Goal: Task Accomplishment & Management: Manage account settings

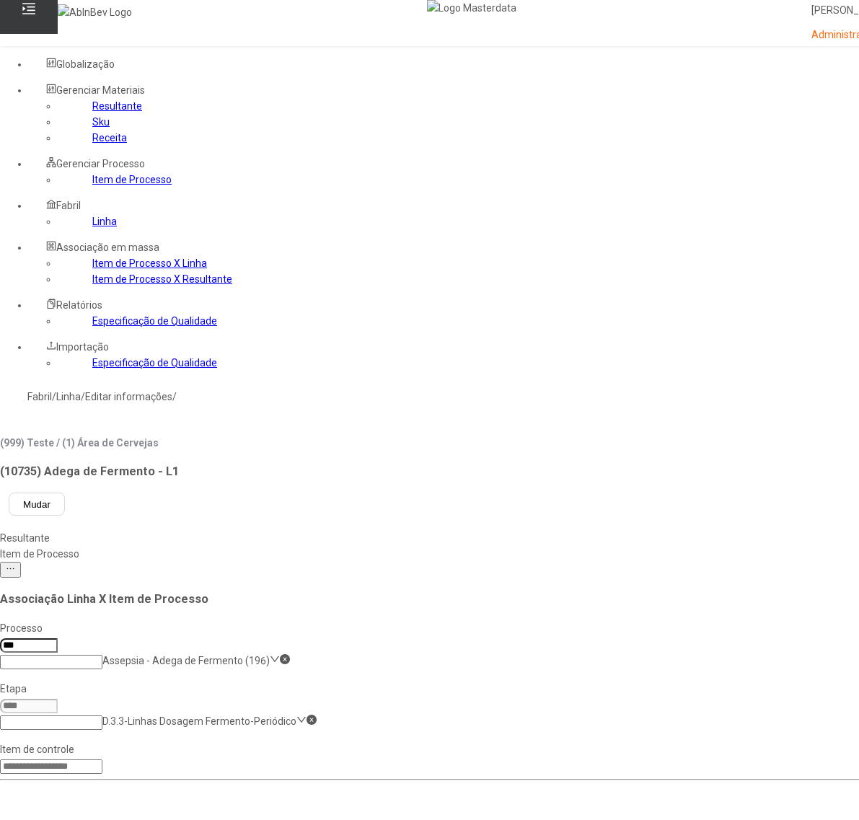
scroll to position [180, 0]
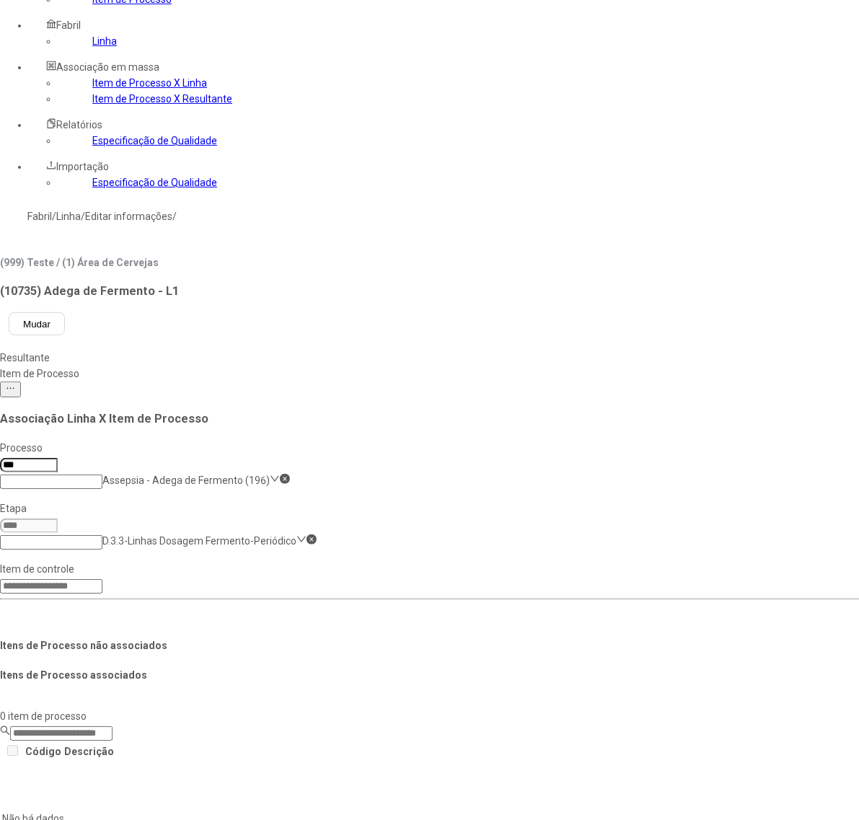
click at [99, 105] on link "Item de Processo X Resultante" at bounding box center [162, 99] width 140 height 12
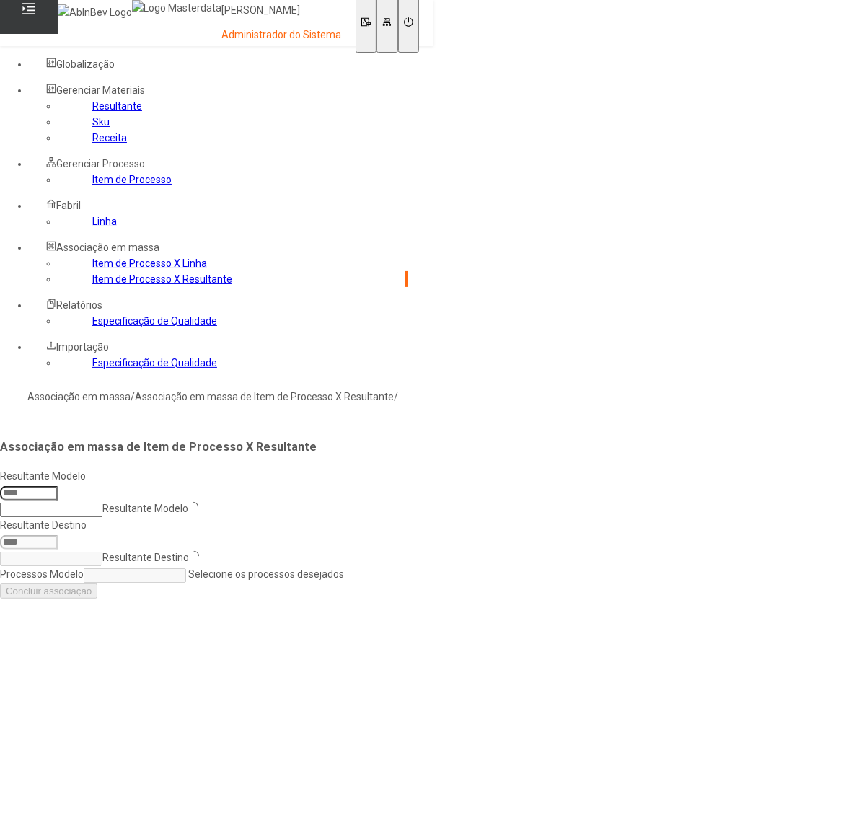
scroll to position [45, 0]
click at [92, 185] on link "Item de Processo" at bounding box center [131, 180] width 79 height 12
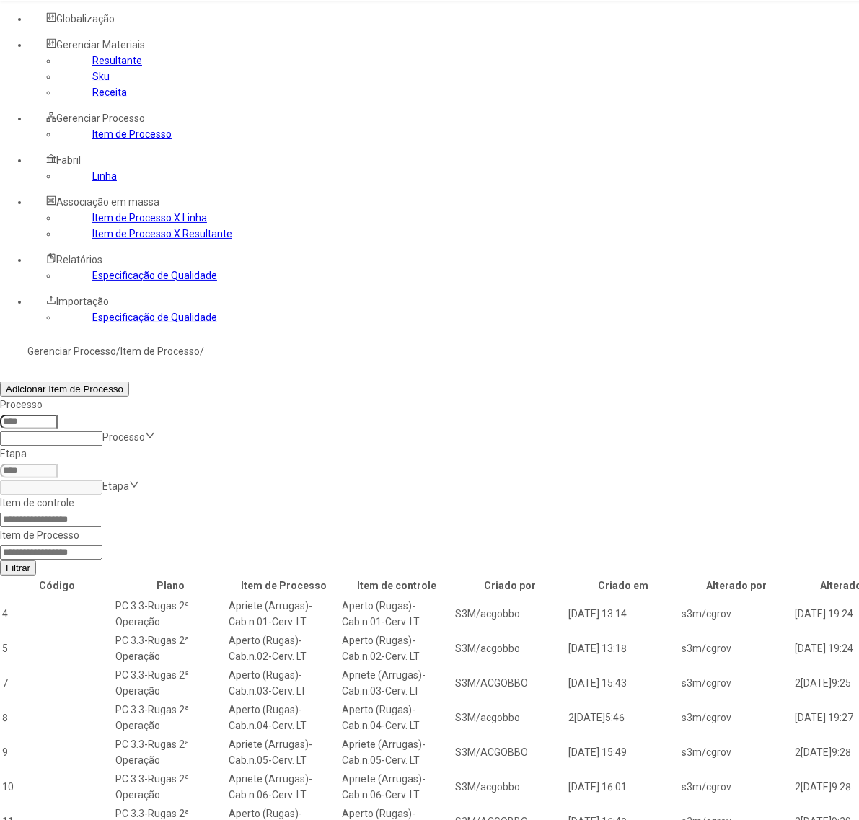
click at [102, 546] on input at bounding box center [51, 553] width 102 height 14
type input "*****"
click at [0, 561] on button "Filtrar" at bounding box center [18, 568] width 36 height 15
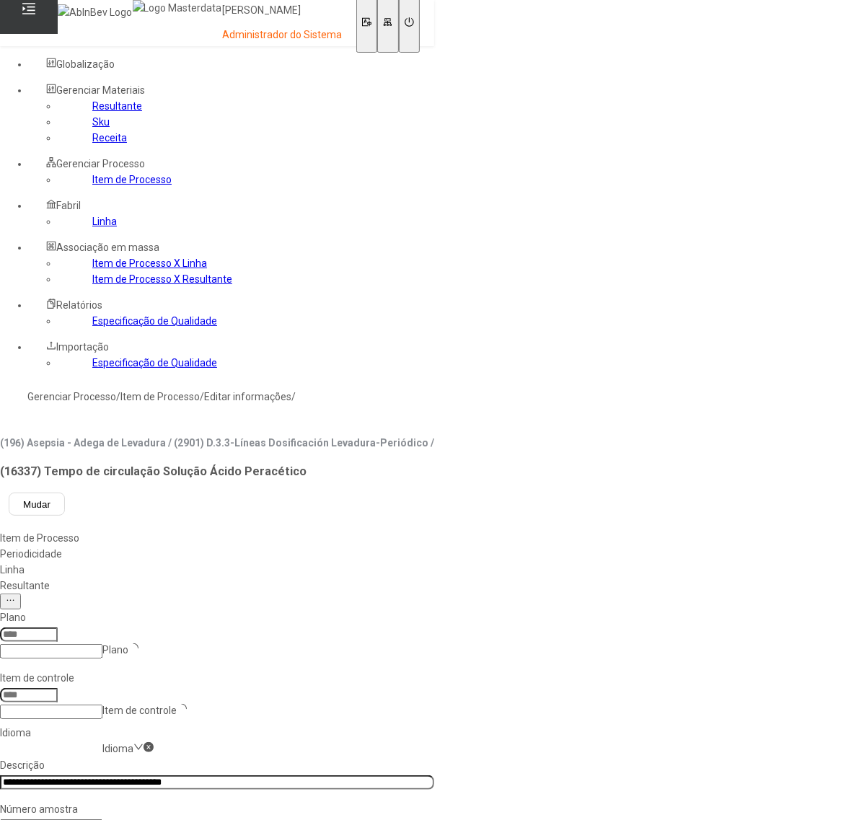
type input "****"
type input "*****"
drag, startPoint x: 341, startPoint y: 403, endPoint x: 366, endPoint y: 408, distance: 25.9
drag, startPoint x: 805, startPoint y: 485, endPoint x: 717, endPoint y: 477, distance: 89.1
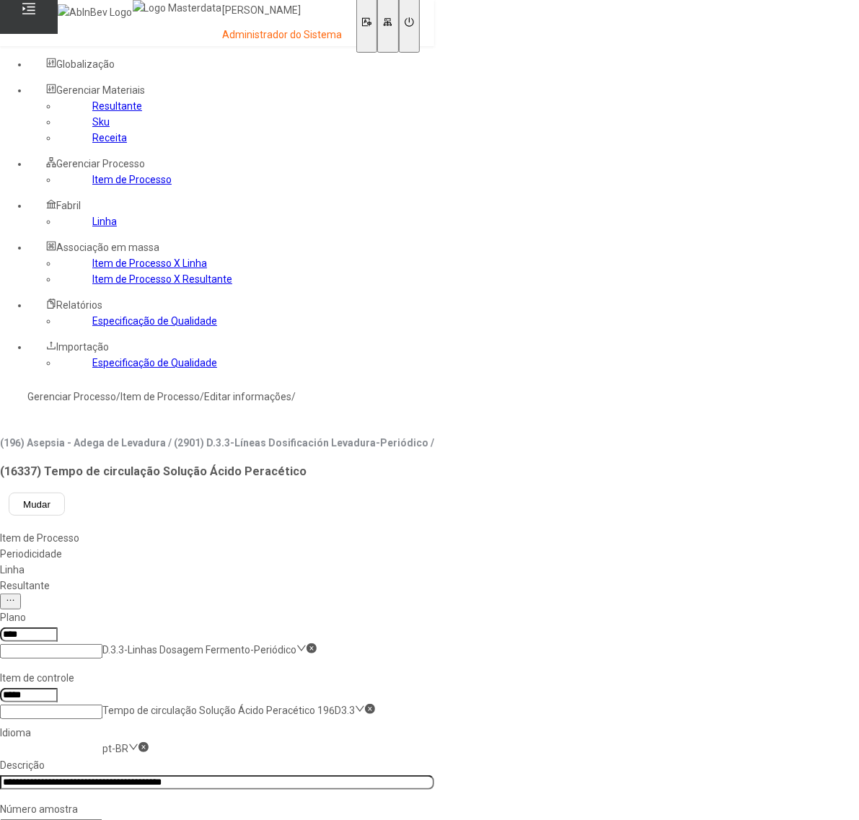
drag, startPoint x: 92, startPoint y: 272, endPoint x: 116, endPoint y: 279, distance: 24.7
click at [94, 185] on link "Item de Processo" at bounding box center [131, 180] width 79 height 12
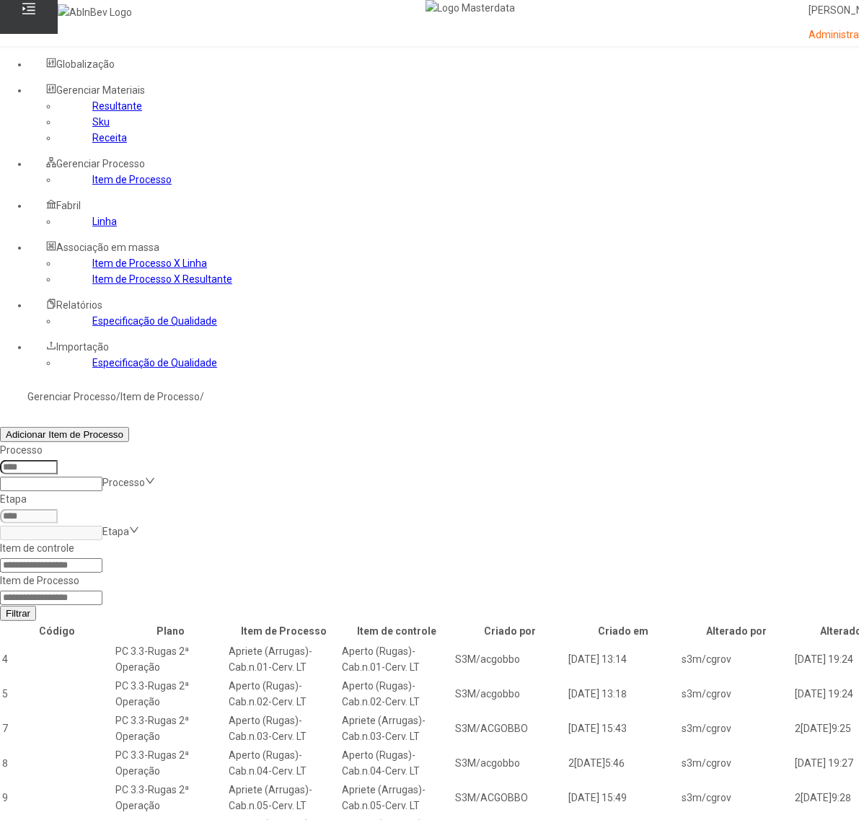
click at [102, 559] on input at bounding box center [51, 566] width 102 height 14
click at [0, 606] on button "Filtrar" at bounding box center [18, 613] width 36 height 15
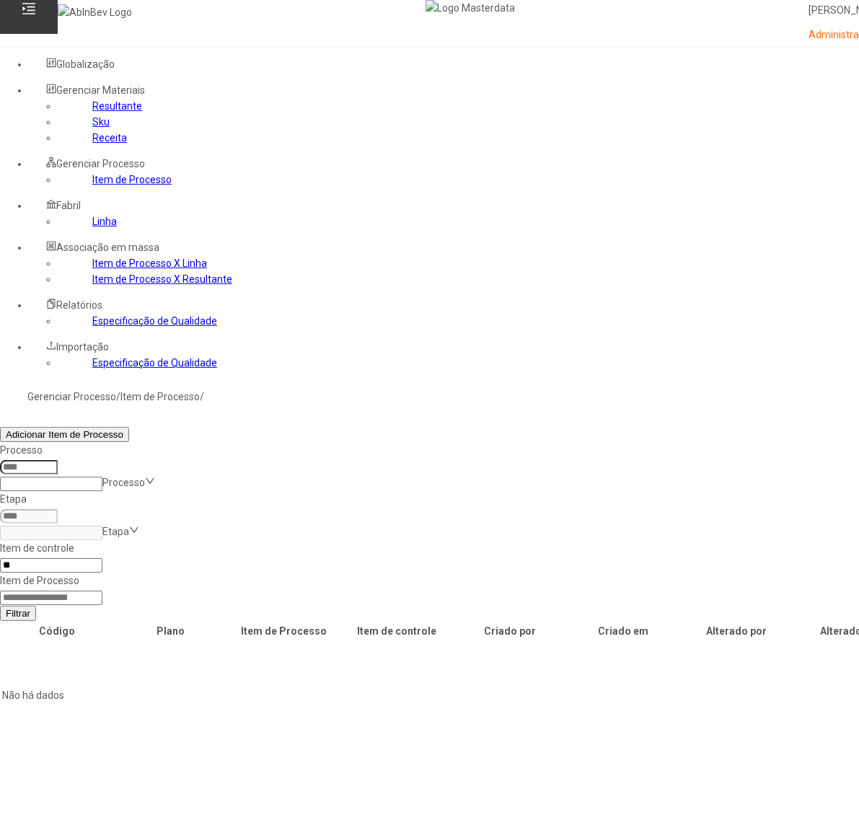
type input "*"
click at [102, 591] on input at bounding box center [51, 598] width 102 height 14
type input "*****"
click at [0, 606] on button "Filtrar" at bounding box center [18, 613] width 36 height 15
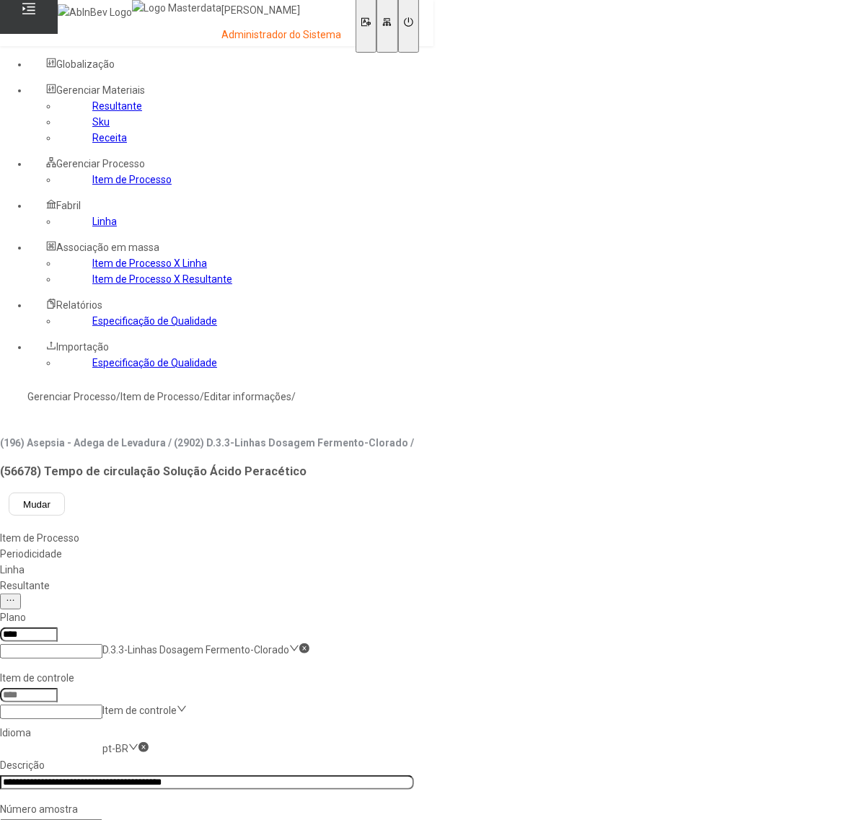
type input "*****"
drag, startPoint x: 332, startPoint y: 395, endPoint x: 343, endPoint y: 409, distance: 17.9
click at [92, 227] on link "Linha" at bounding box center [104, 222] width 25 height 12
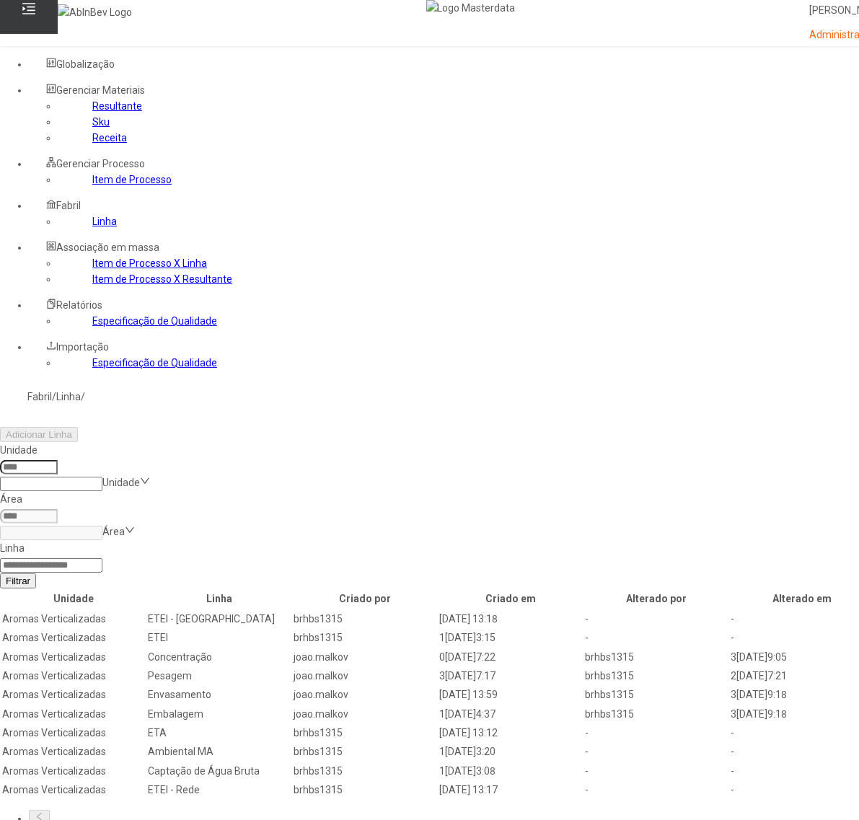
click at [58, 460] on input at bounding box center [29, 467] width 58 height 14
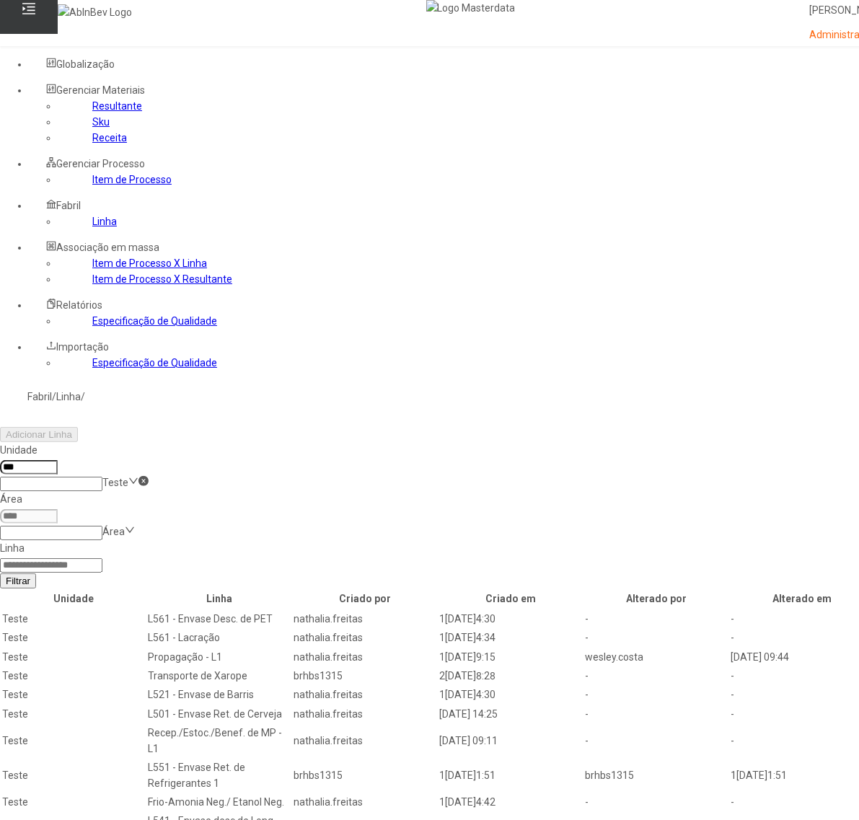
type input "***"
drag, startPoint x: 730, startPoint y: 189, endPoint x: 732, endPoint y: 198, distance: 9.6
click at [102, 559] on input at bounding box center [51, 566] width 102 height 14
type input "********"
click at [30, 576] on span "Filtrar" at bounding box center [18, 581] width 25 height 11
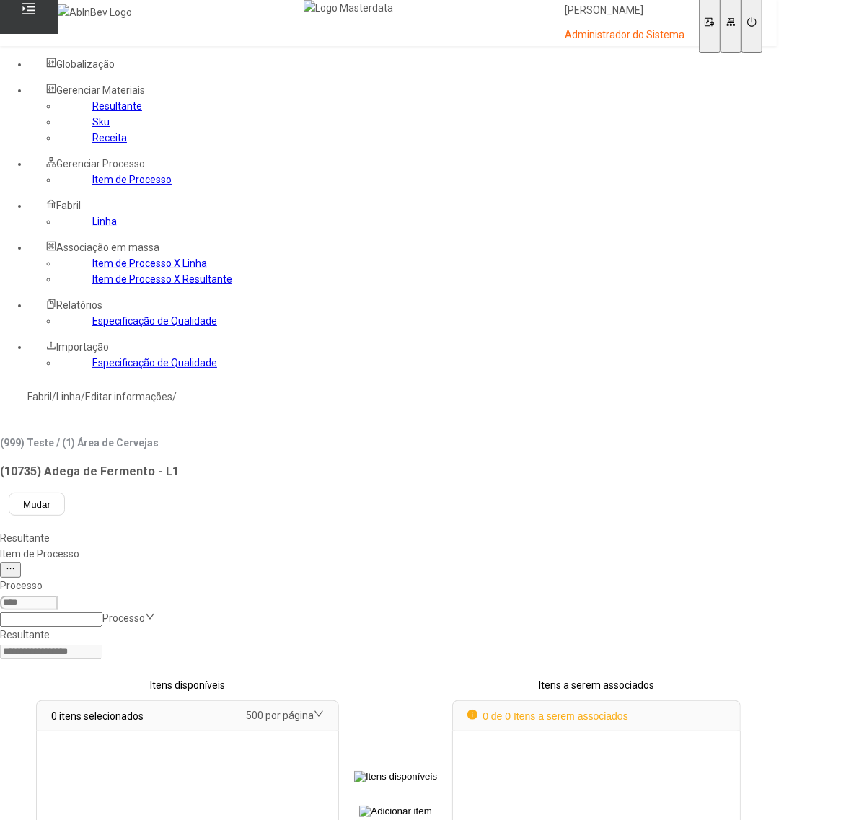
click at [334, 546] on div "Item de Processo" at bounding box center [388, 554] width 777 height 16
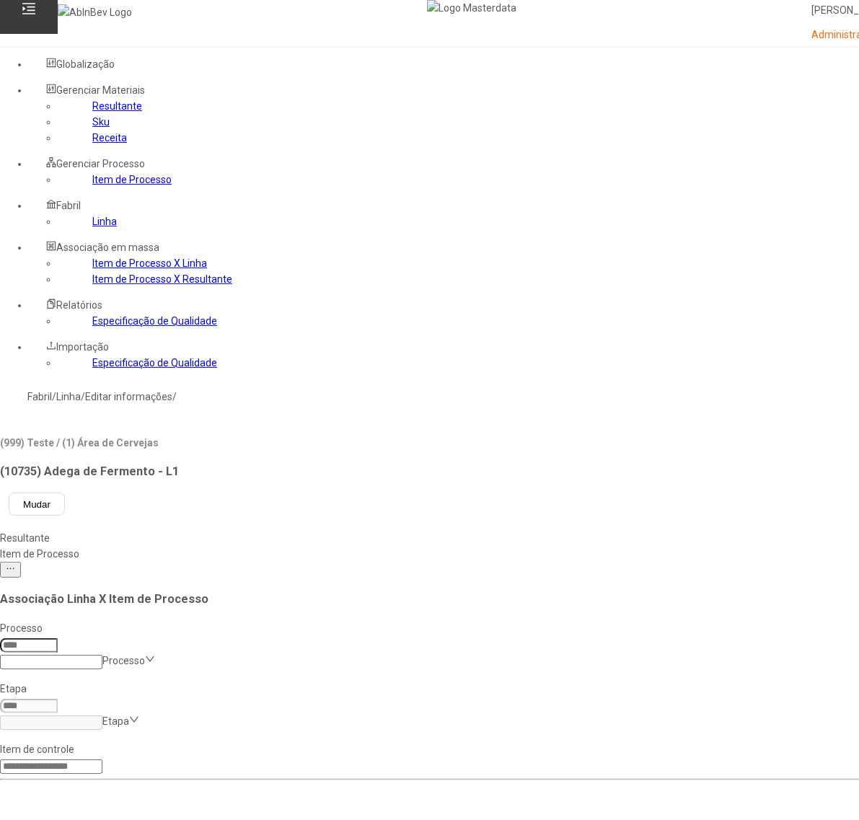
drag, startPoint x: 229, startPoint y: 281, endPoint x: 240, endPoint y: 281, distance: 10.1
click at [58, 639] on input at bounding box center [29, 646] width 58 height 14
click at [102, 655] on input at bounding box center [51, 662] width 102 height 14
type input "***"
click at [148, 820] on div "Assepsia - Adega de Fermento (196)" at bounding box center [74, 836] width 148 height 32
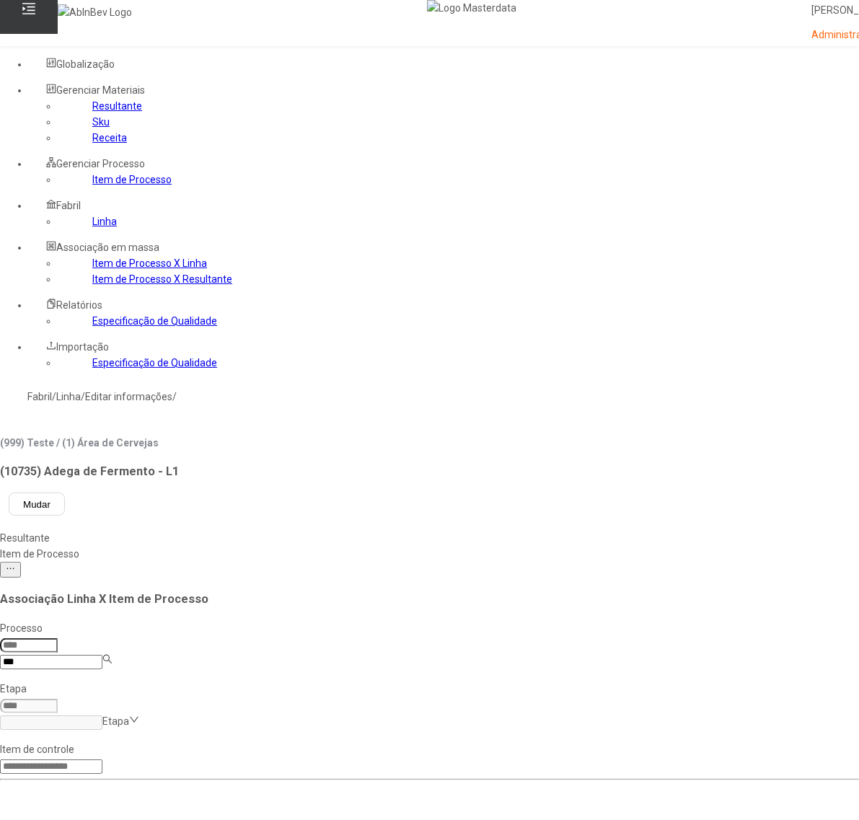
type input "***"
click at [102, 716] on input at bounding box center [51, 723] width 102 height 14
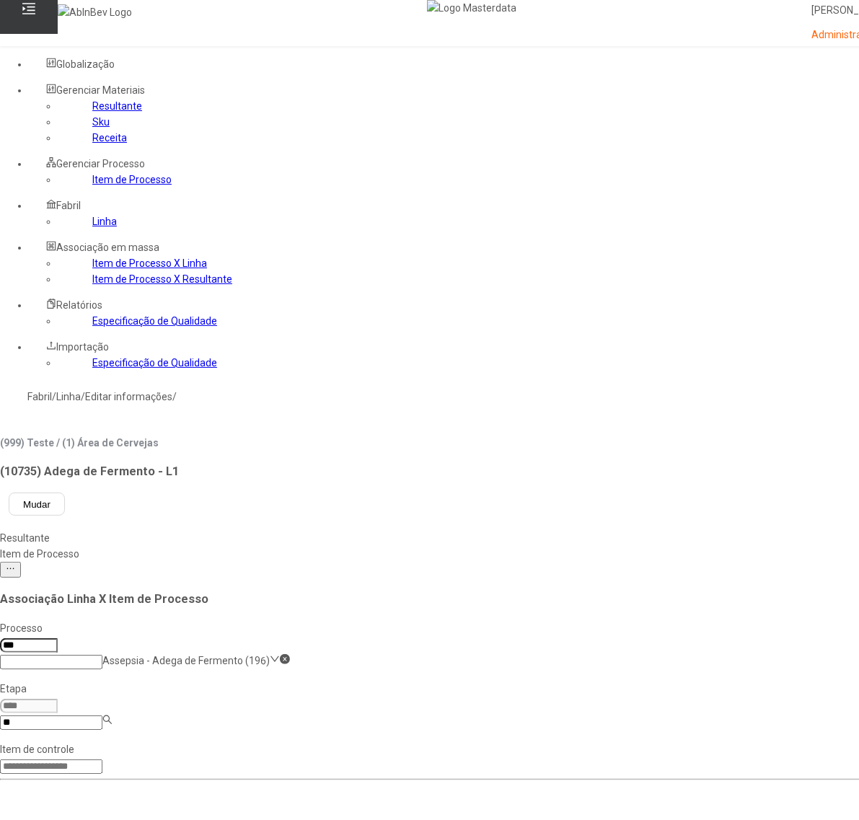
type input "*"
type input "*****"
drag, startPoint x: 767, startPoint y: 741, endPoint x: 760, endPoint y: 733, distance: 10.7
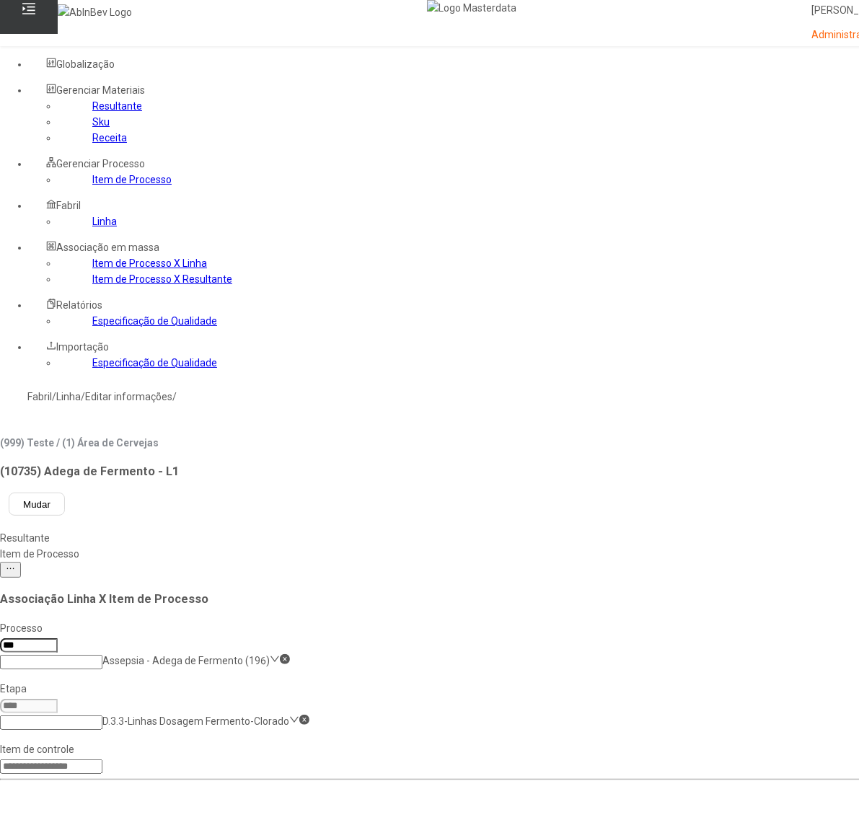
click at [99, 185] on link "Item de Processo" at bounding box center [131, 180] width 79 height 12
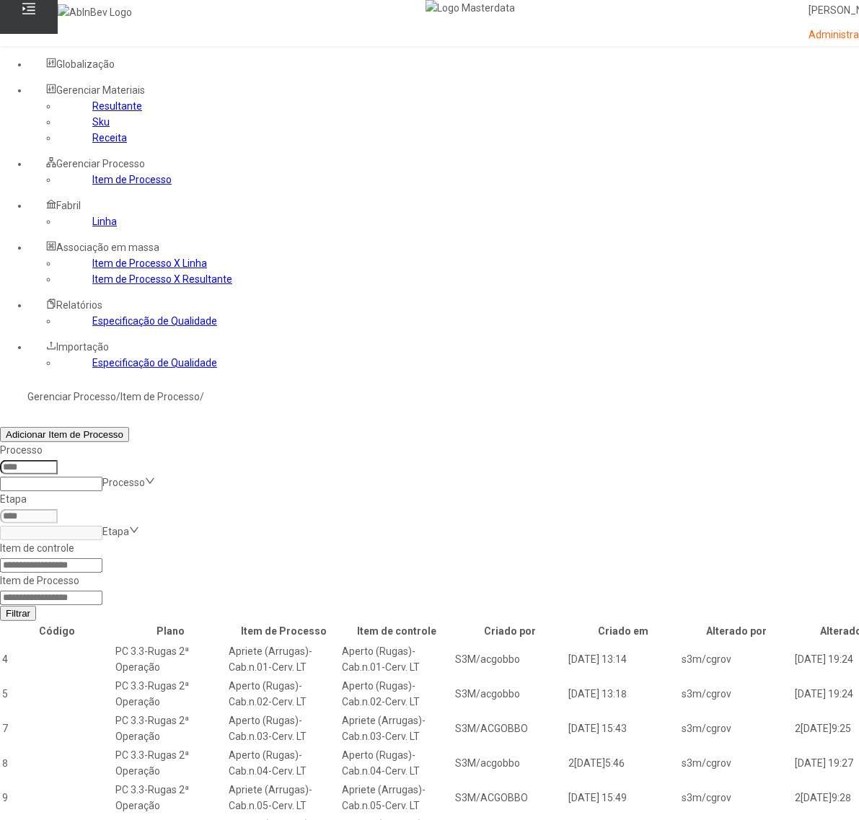
click at [102, 591] on input at bounding box center [51, 598] width 102 height 14
type input "*****"
click at [0, 606] on button "Filtrar" at bounding box center [18, 613] width 36 height 15
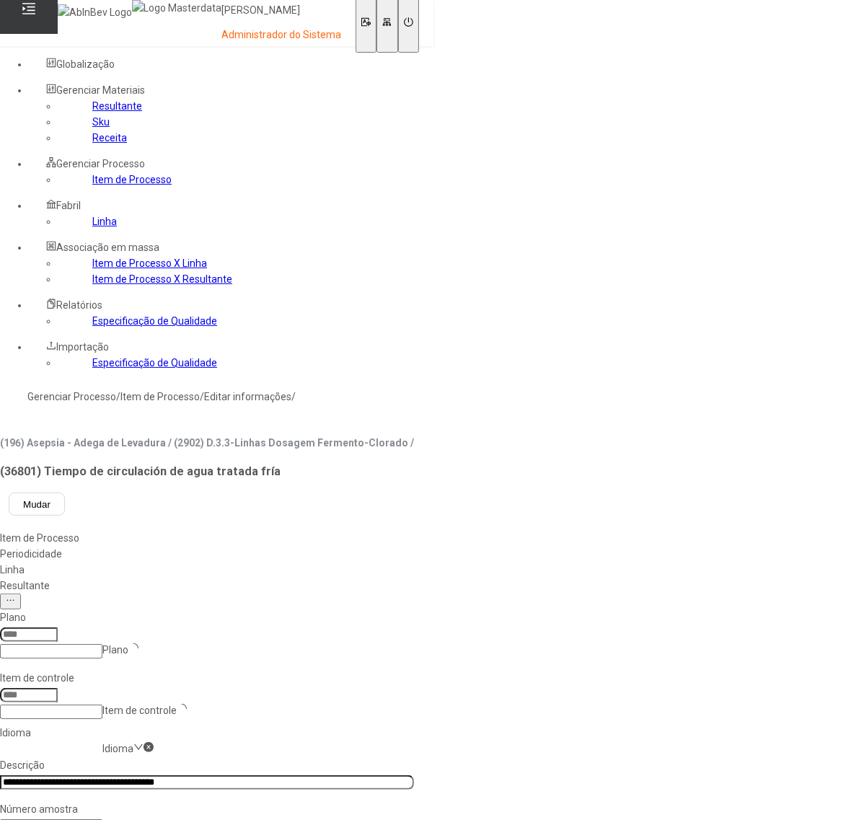
type input "****"
type input "*****"
click at [414, 562] on div "Linha" at bounding box center [207, 570] width 414 height 16
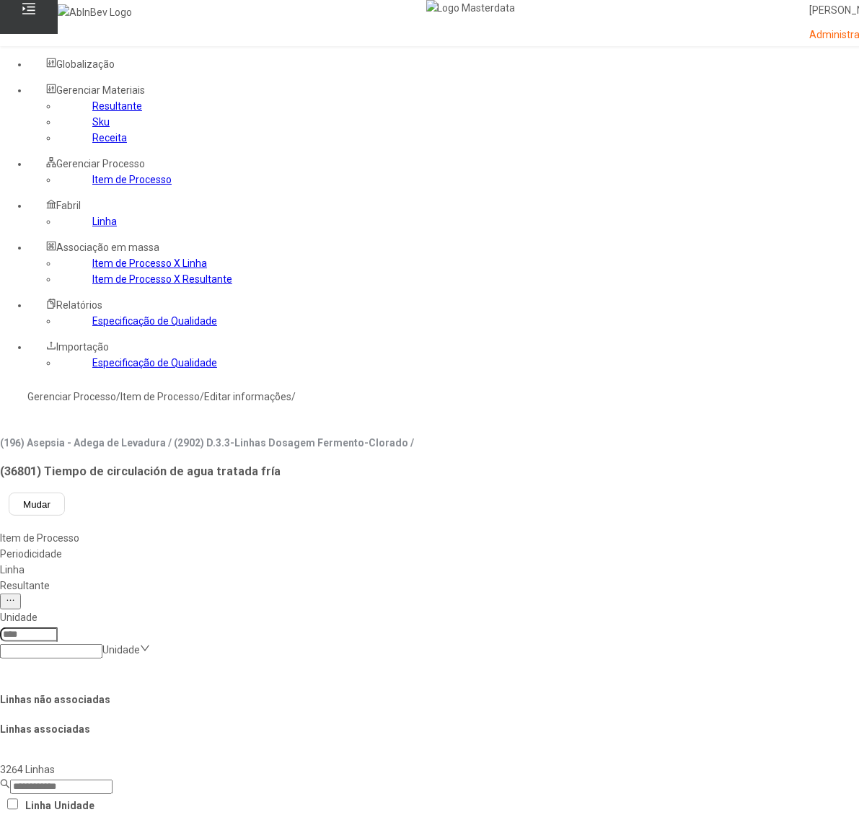
click at [240, 530] on div "Item de Processo" at bounding box center [511, 538] width 1022 height 16
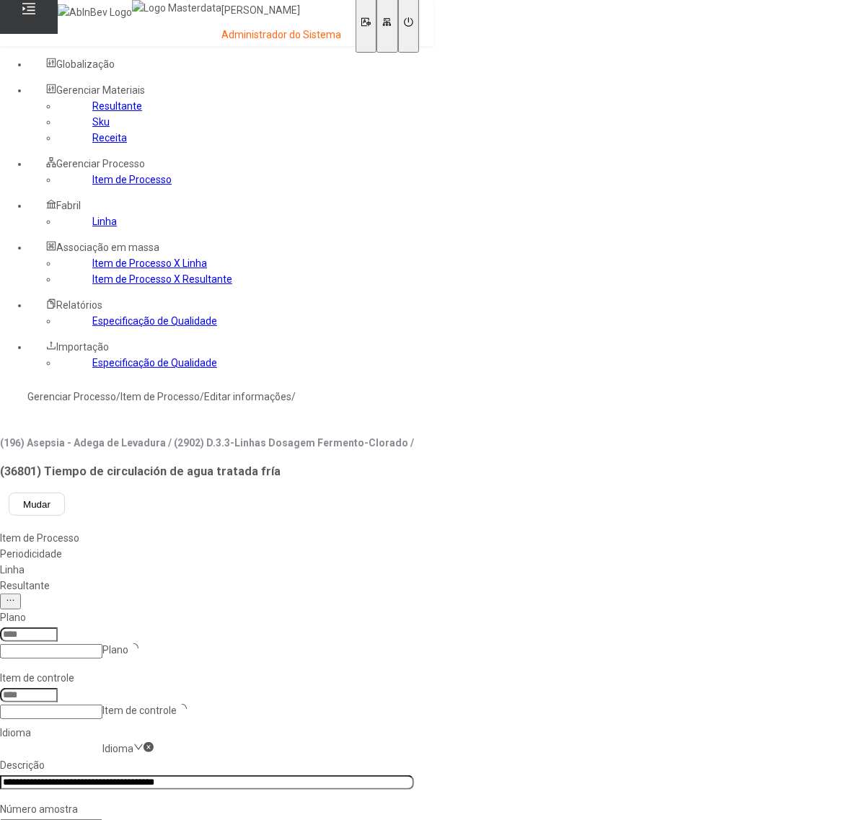
type input "****"
type input "*****"
click at [129, 743] on nz-select-item "es-ES" at bounding box center [115, 749] width 27 height 12
click at [83, 820] on div "pt-BR" at bounding box center [41, 828] width 83 height 16
click at [128, 743] on nz-select-item "pt-BR" at bounding box center [115, 749] width 26 height 12
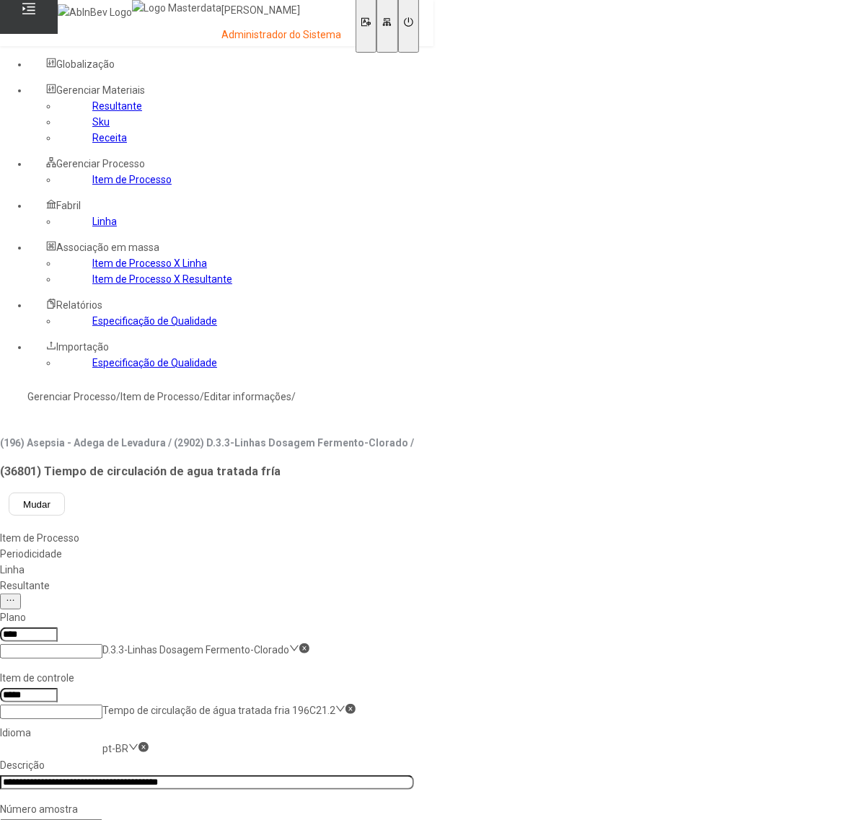
click at [308, 776] on input "**********" at bounding box center [207, 783] width 414 height 14
type input "**********"
click at [414, 562] on div "Linha" at bounding box center [207, 570] width 414 height 16
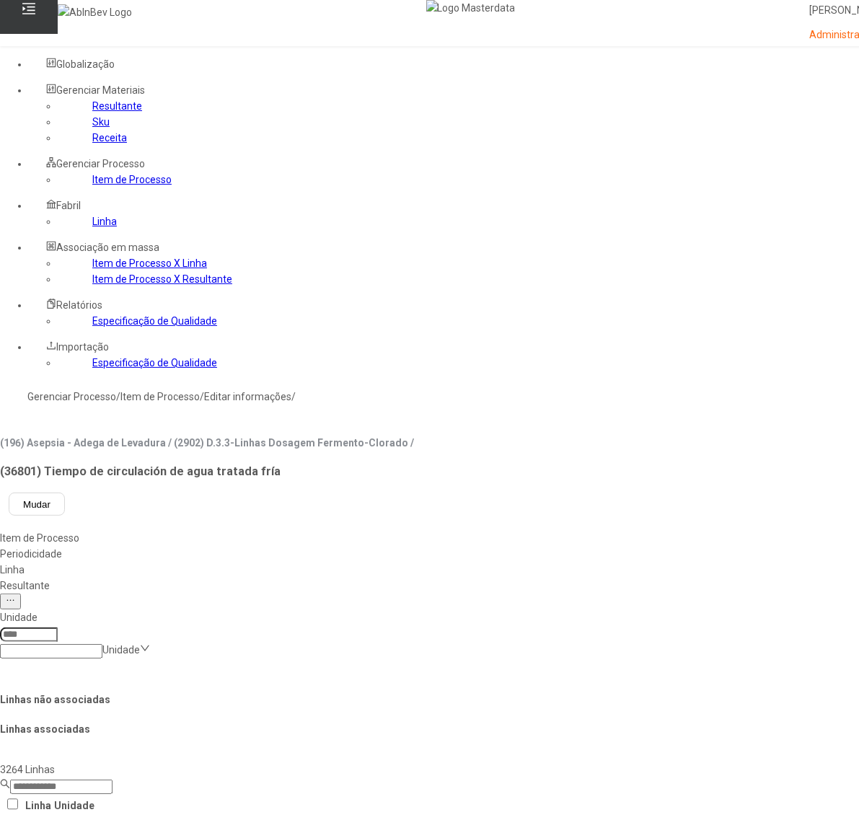
click at [478, 578] on div "Resultante" at bounding box center [511, 586] width 1022 height 16
drag, startPoint x: 81, startPoint y: 275, endPoint x: 185, endPoint y: 272, distance: 104.0
click at [92, 185] on link "Item de Processo" at bounding box center [131, 180] width 79 height 12
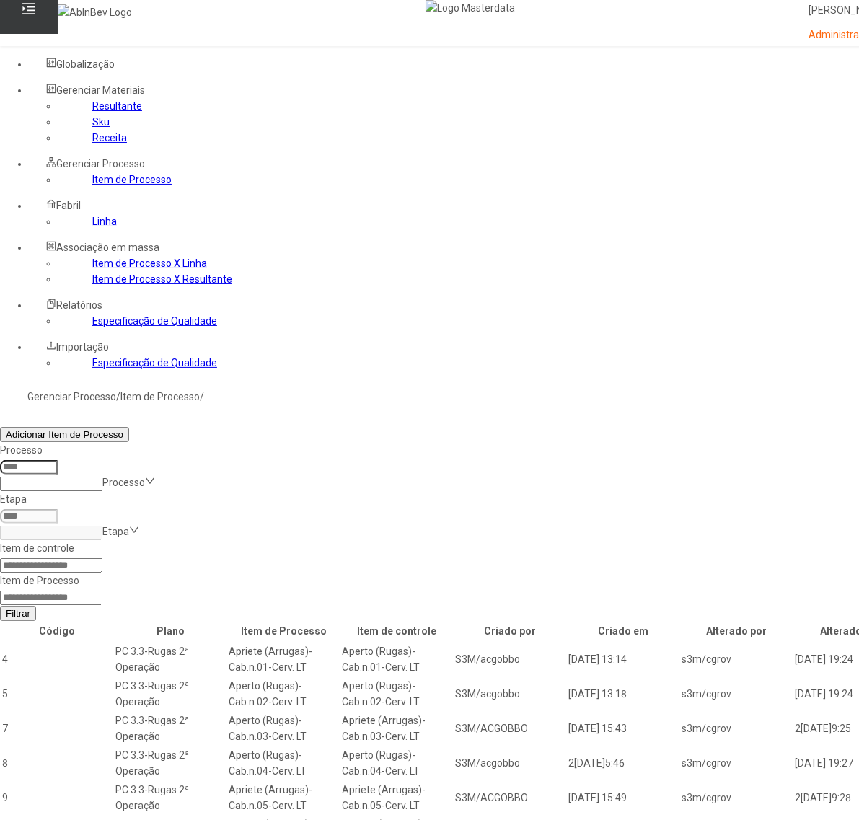
click at [102, 591] on input at bounding box center [51, 598] width 102 height 14
type input "*"
type input "*****"
click at [30, 608] on span "Filtrar" at bounding box center [18, 613] width 25 height 11
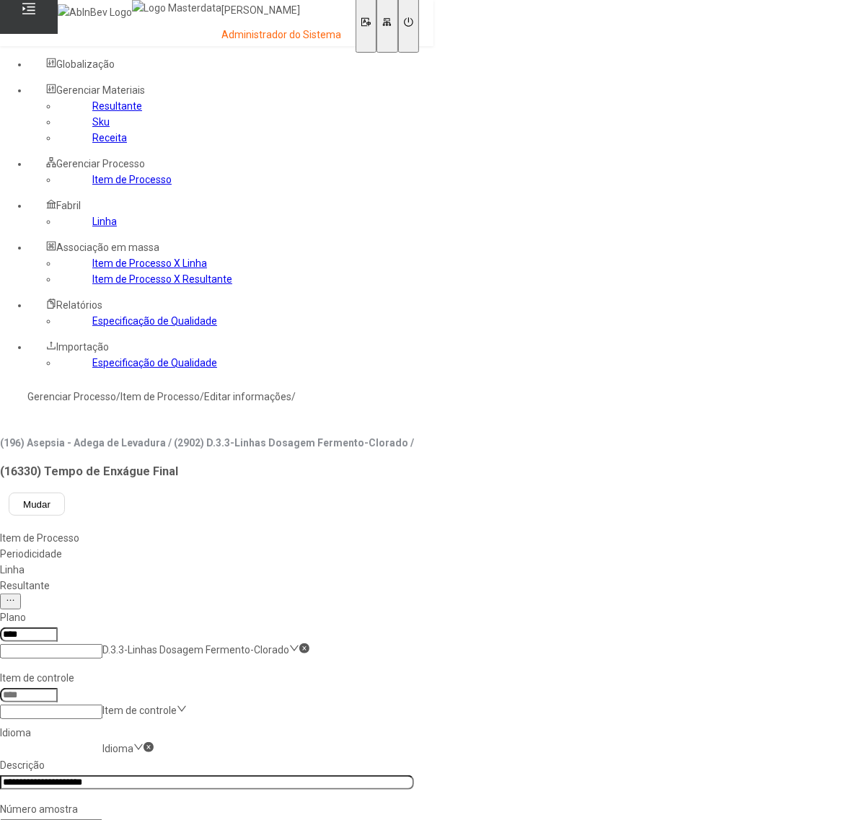
type input "*****"
drag, startPoint x: 330, startPoint y: 403, endPoint x: 339, endPoint y: 404, distance: 9.5
click at [92, 185] on link "Item de Processo" at bounding box center [131, 180] width 79 height 12
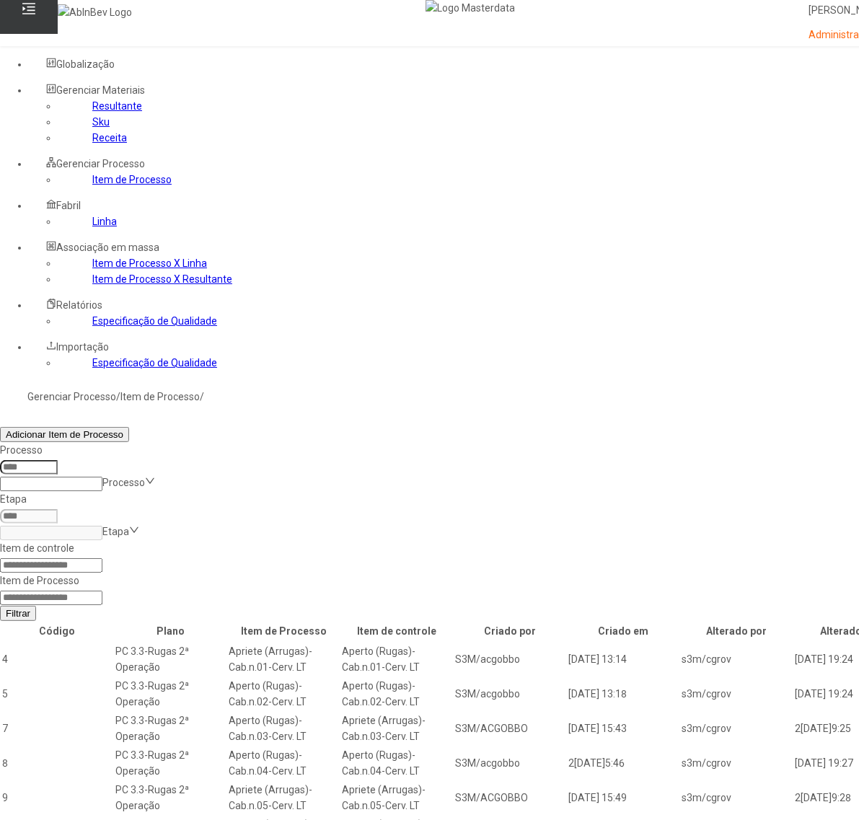
drag, startPoint x: 595, startPoint y: 243, endPoint x: 600, endPoint y: 251, distance: 9.0
click at [102, 591] on input at bounding box center [51, 598] width 102 height 14
type input "*****"
click at [0, 606] on button "Filtrar" at bounding box center [18, 613] width 36 height 15
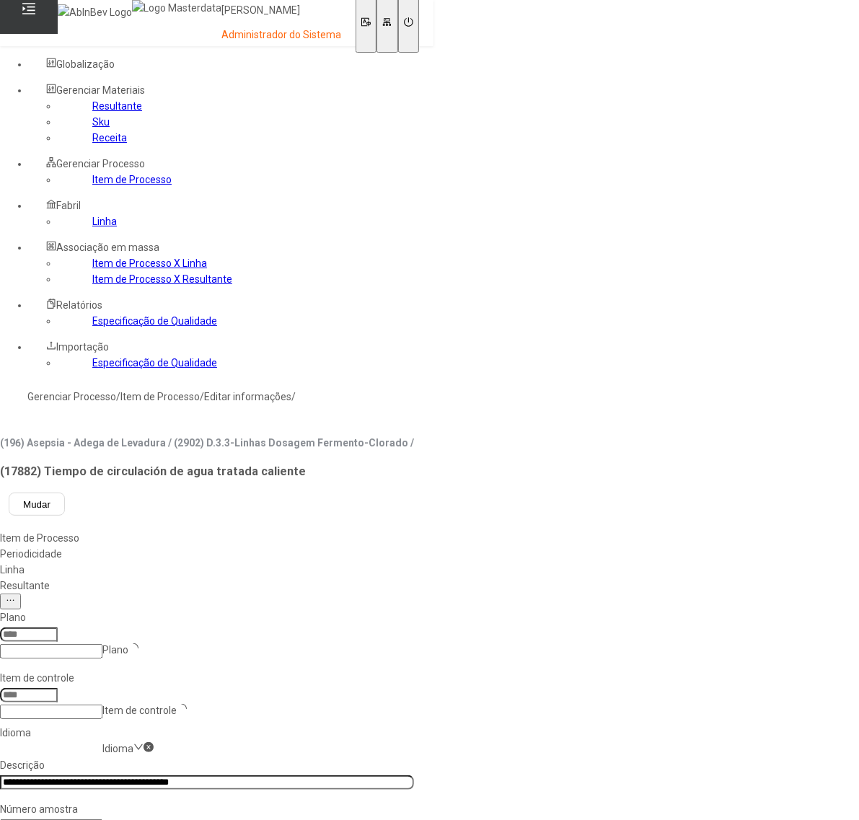
type input "****"
type input "*****"
click at [92, 185] on link "Item de Processo" at bounding box center [131, 180] width 79 height 12
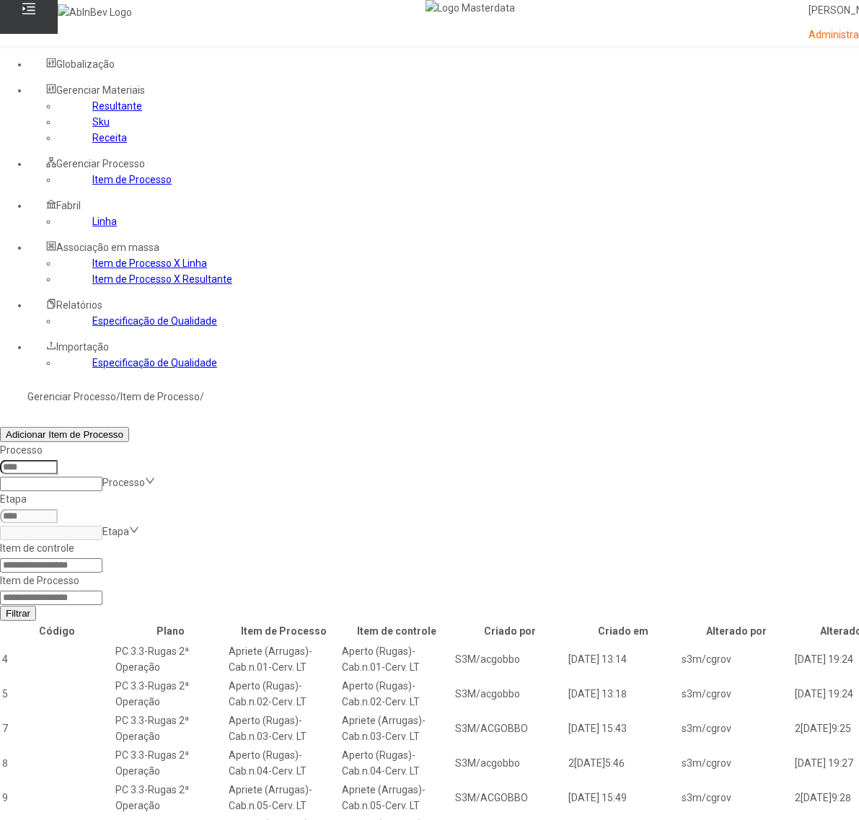
click at [102, 591] on input at bounding box center [51, 598] width 102 height 14
type input "*****"
click at [0, 606] on button "Filtrar" at bounding box center [18, 613] width 36 height 15
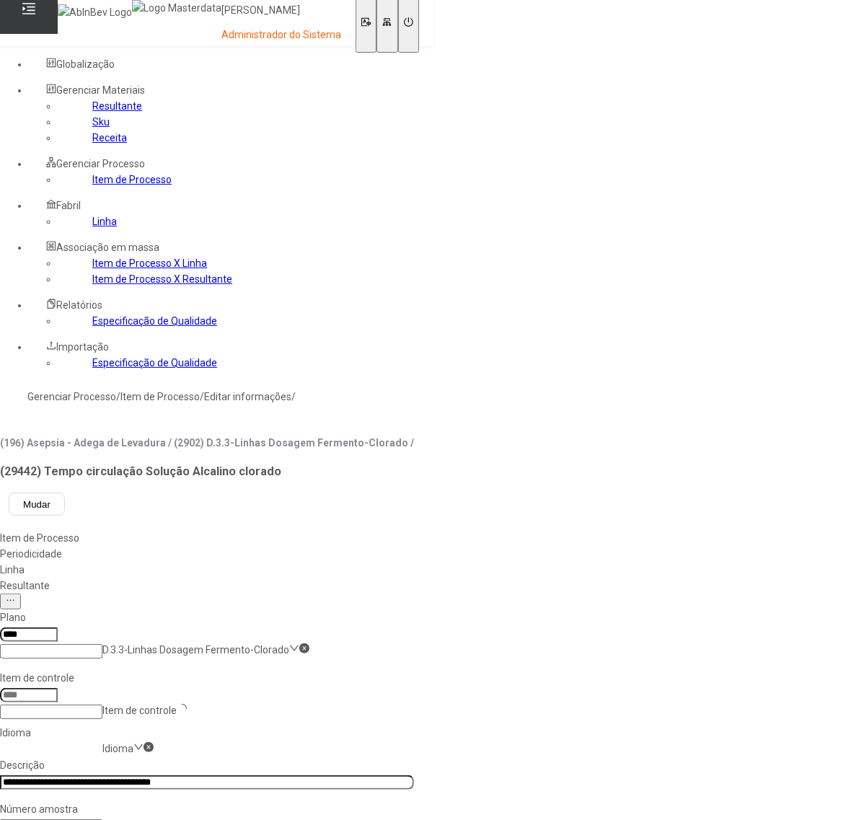
type input "*****"
click at [92, 185] on link "Item de Processo" at bounding box center [131, 180] width 79 height 12
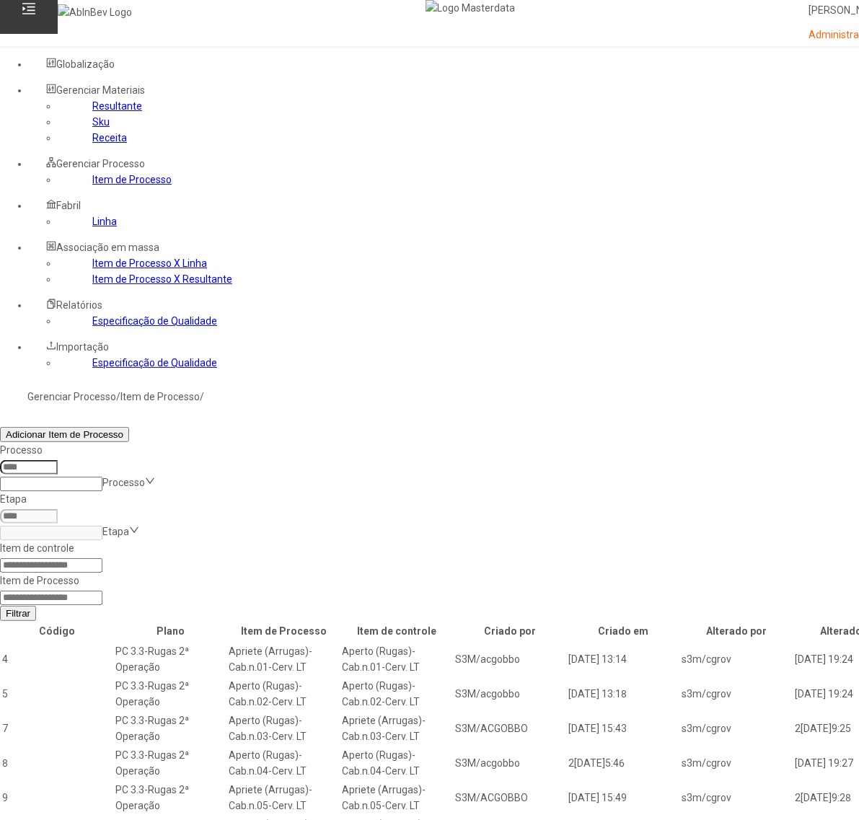
drag, startPoint x: 572, startPoint y: 246, endPoint x: 581, endPoint y: 246, distance: 8.7
click at [102, 591] on input at bounding box center [51, 598] width 102 height 14
type input "*****"
click at [0, 606] on button "Filtrar" at bounding box center [18, 613] width 36 height 15
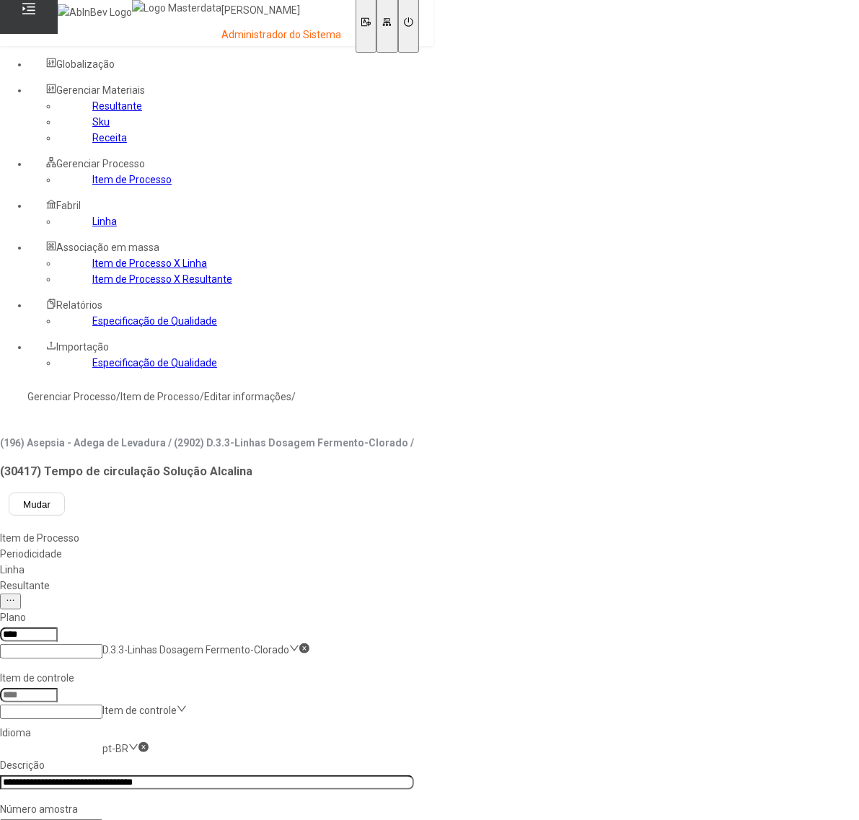
type input "*****"
click at [92, 227] on link "Linha" at bounding box center [104, 222] width 25 height 12
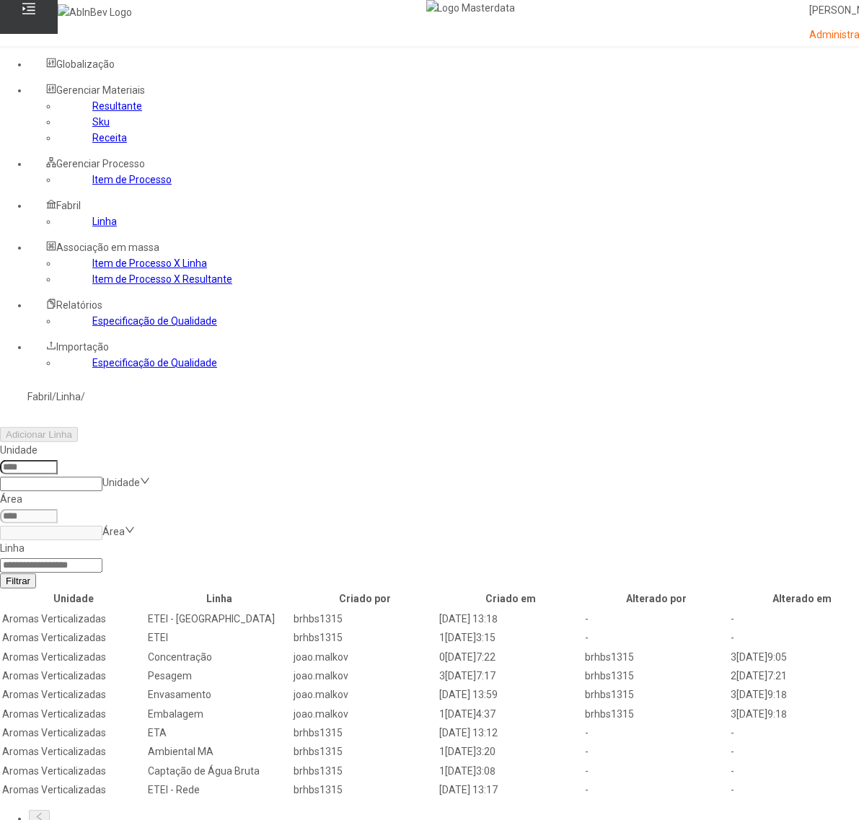
click at [58, 460] on input at bounding box center [29, 467] width 58 height 14
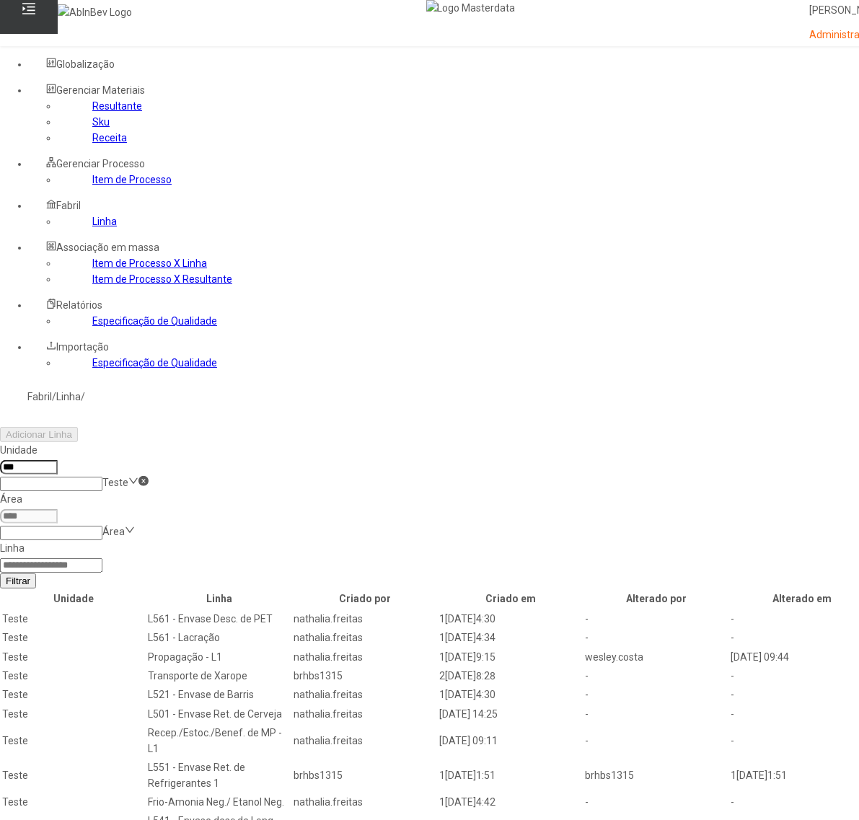
type input "***"
click at [102, 559] on input at bounding box center [51, 566] width 102 height 14
type input "******"
click at [0, 574] on button "Filtrar" at bounding box center [18, 581] width 36 height 15
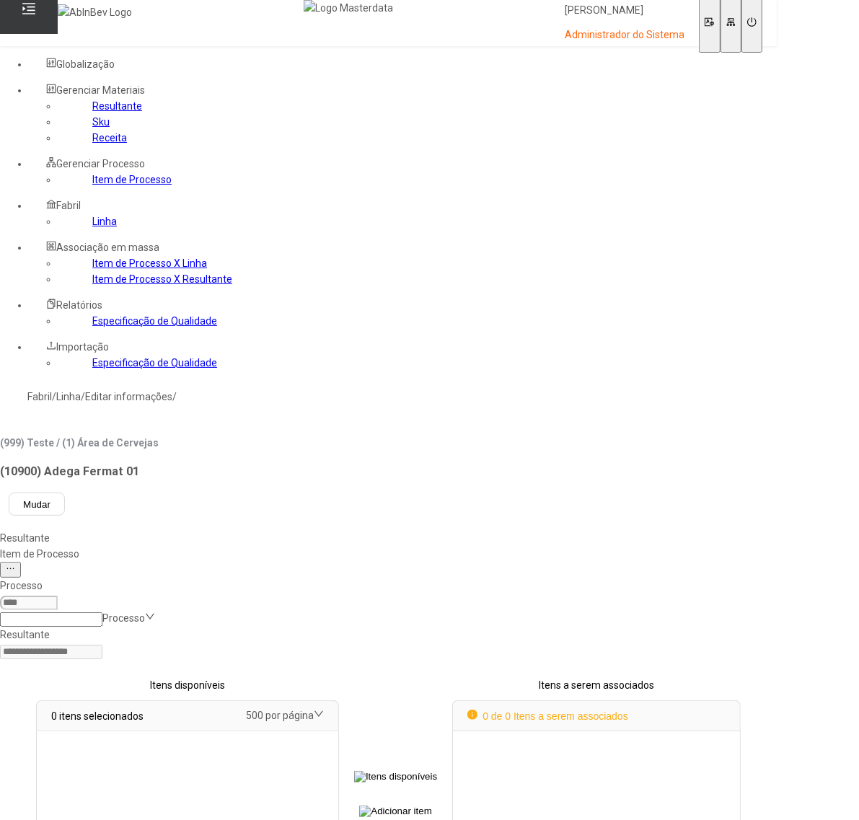
drag, startPoint x: 340, startPoint y: 242, endPoint x: 350, endPoint y: 246, distance: 11.0
click at [102, 613] on input at bounding box center [51, 620] width 102 height 14
type input "*"
click at [144, 820] on div "Assepsia - Tanque de Fermentação" at bounding box center [72, 836] width 144 height 32
select select
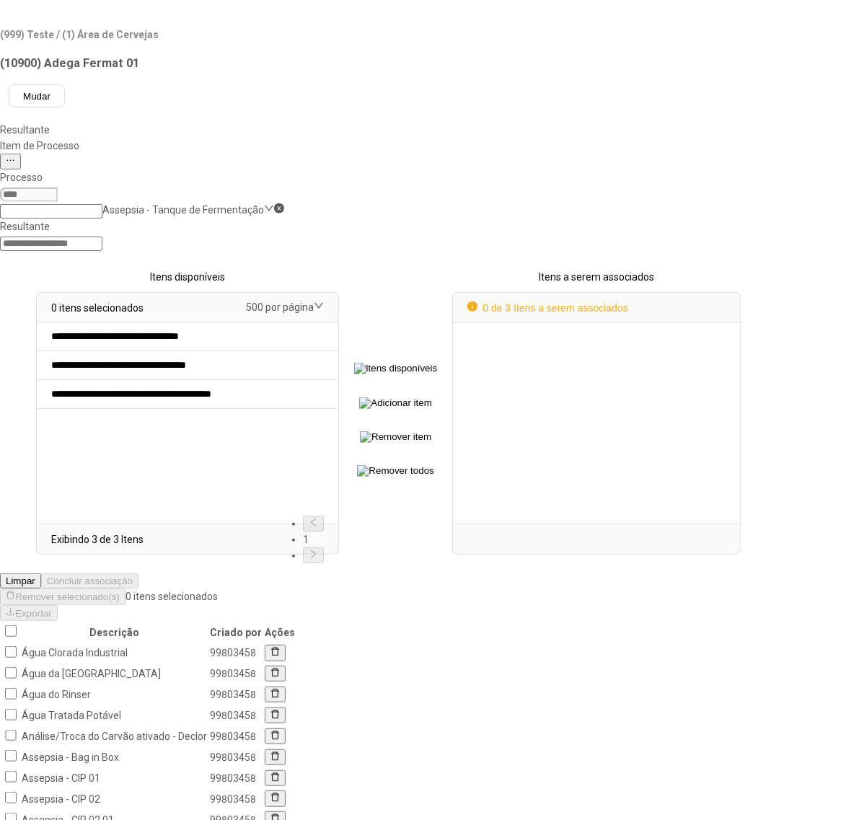
scroll to position [450, 0]
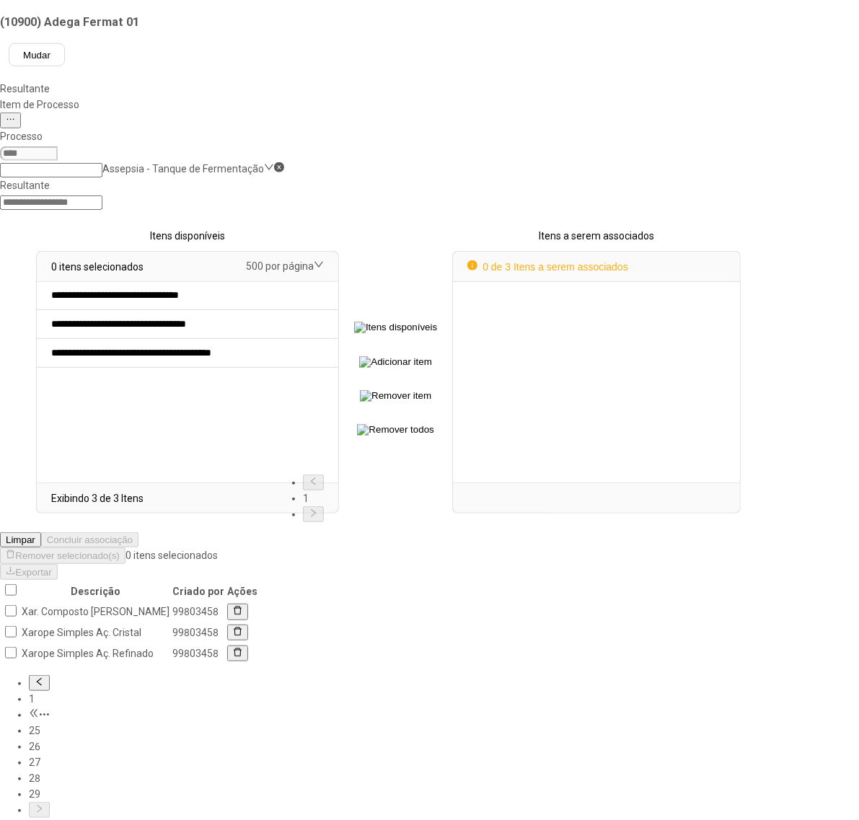
scroll to position [121, 0]
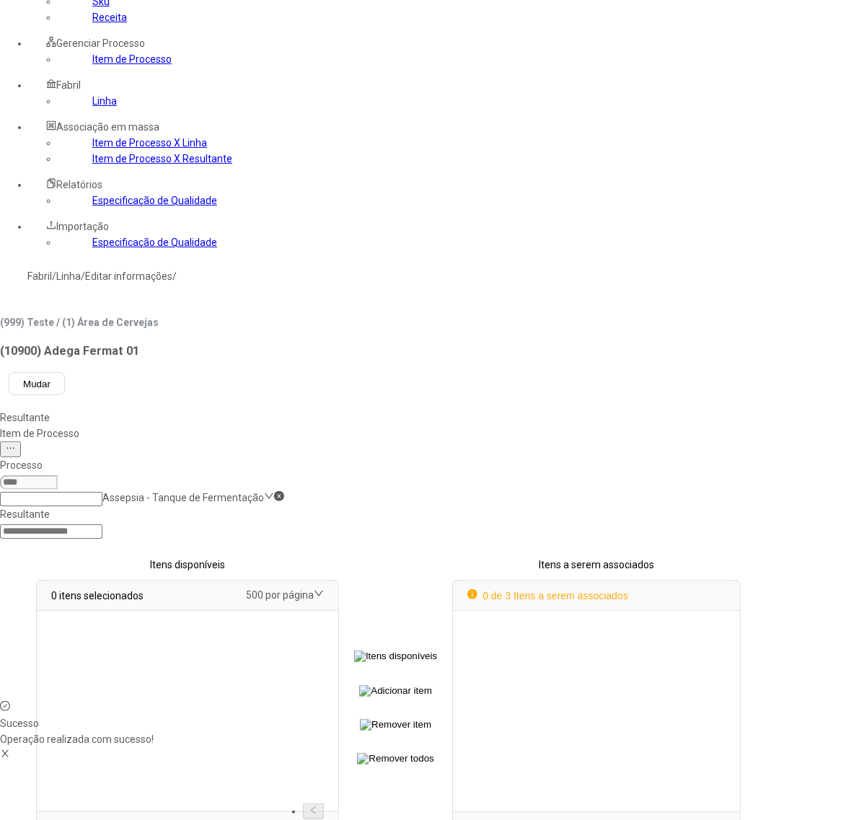
scroll to position [73, 0]
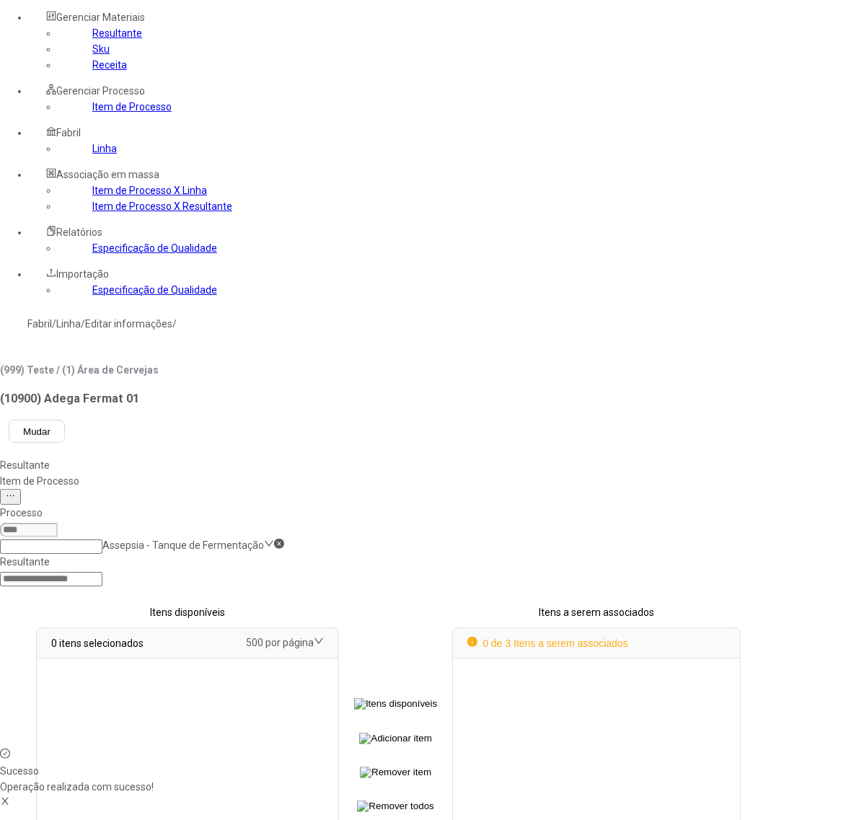
select select
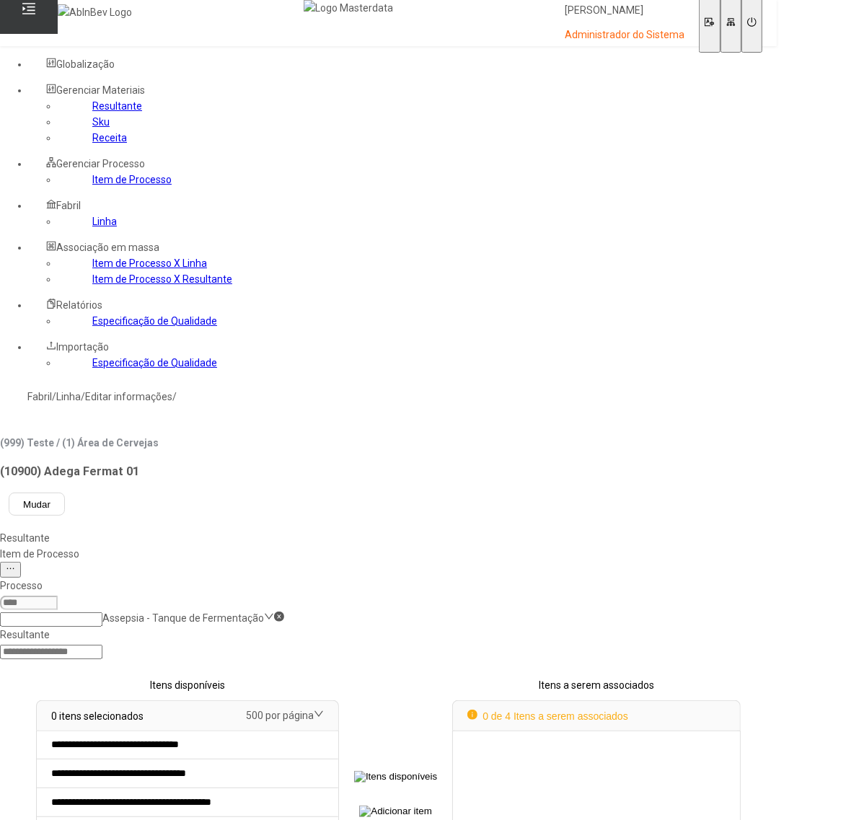
click at [0, 820] on button "Close" at bounding box center [10, 828] width 21 height 16
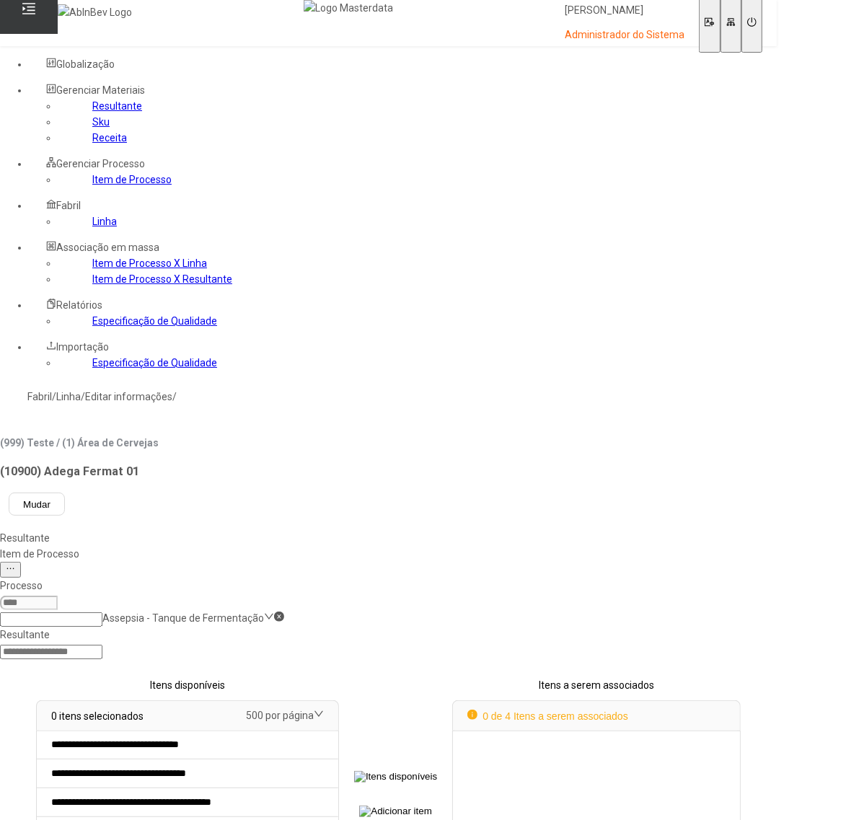
click at [0, 820] on button "Close" at bounding box center [10, 828] width 21 height 16
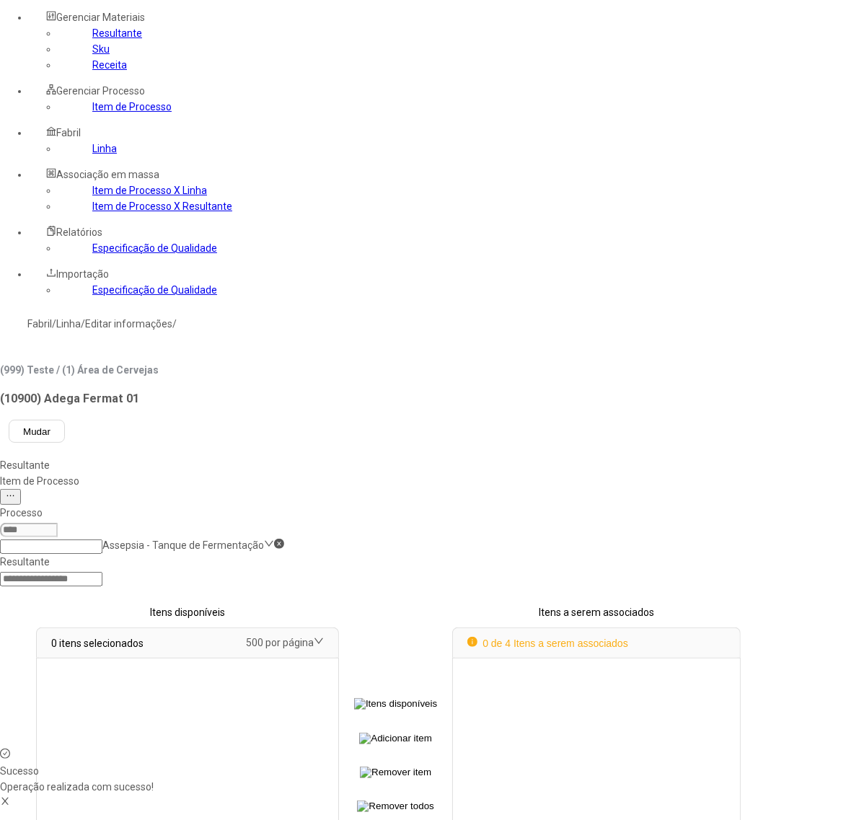
select select
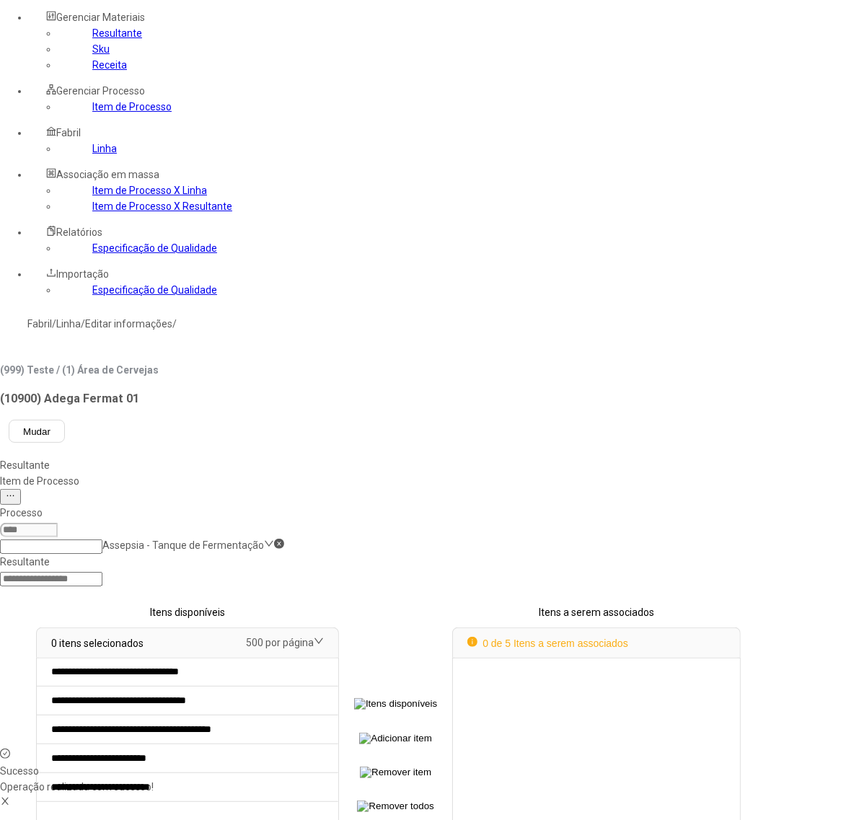
scroll to position [45, 0]
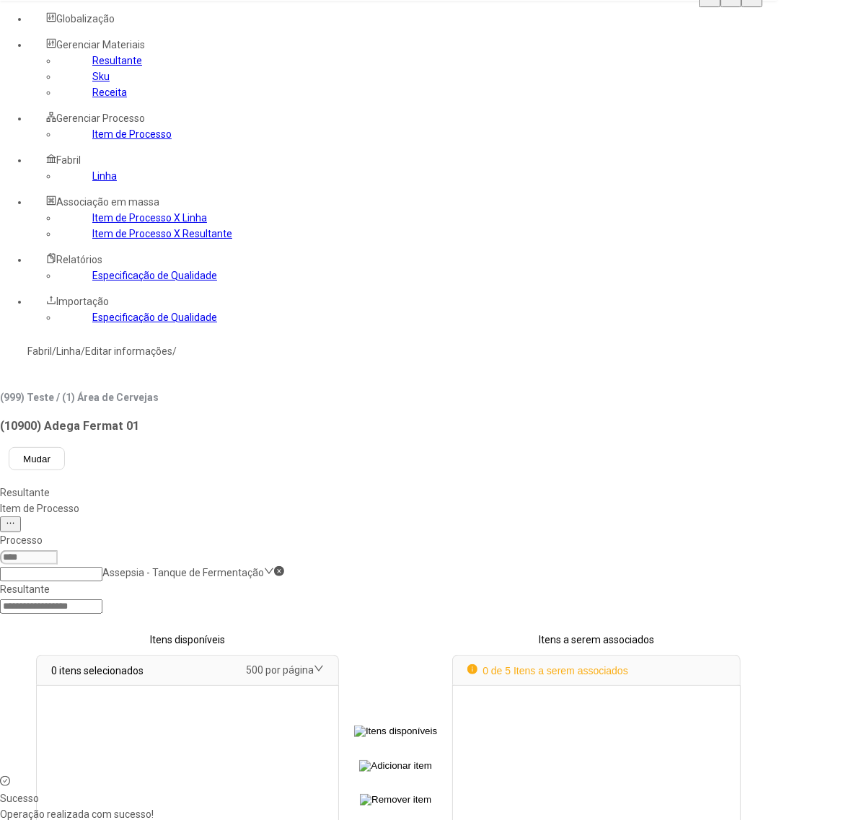
select select
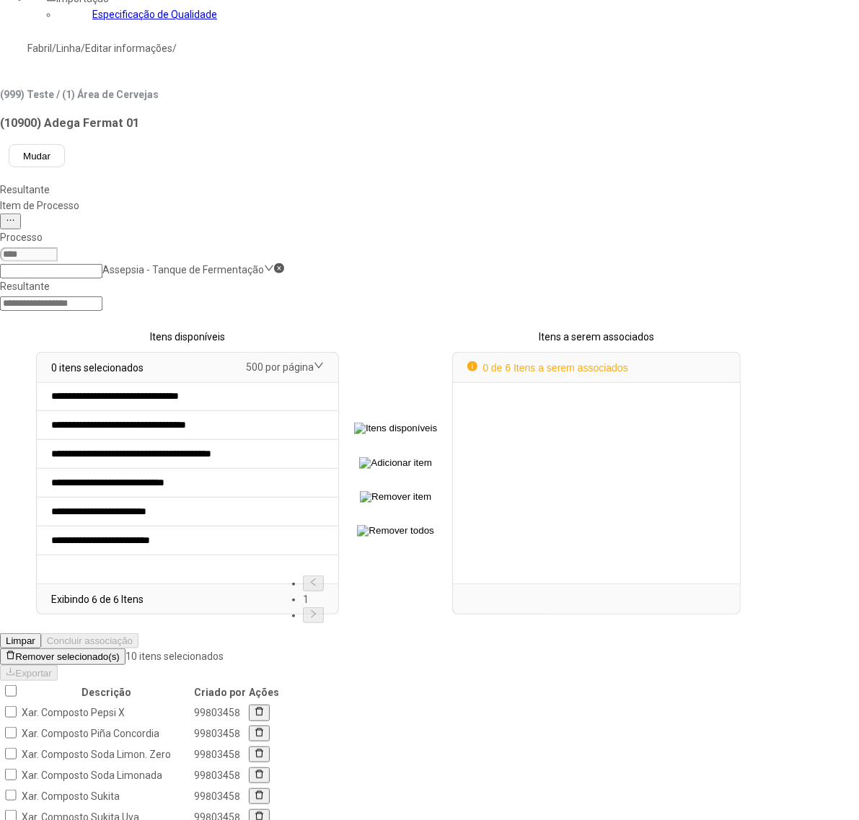
scroll to position [450, 0]
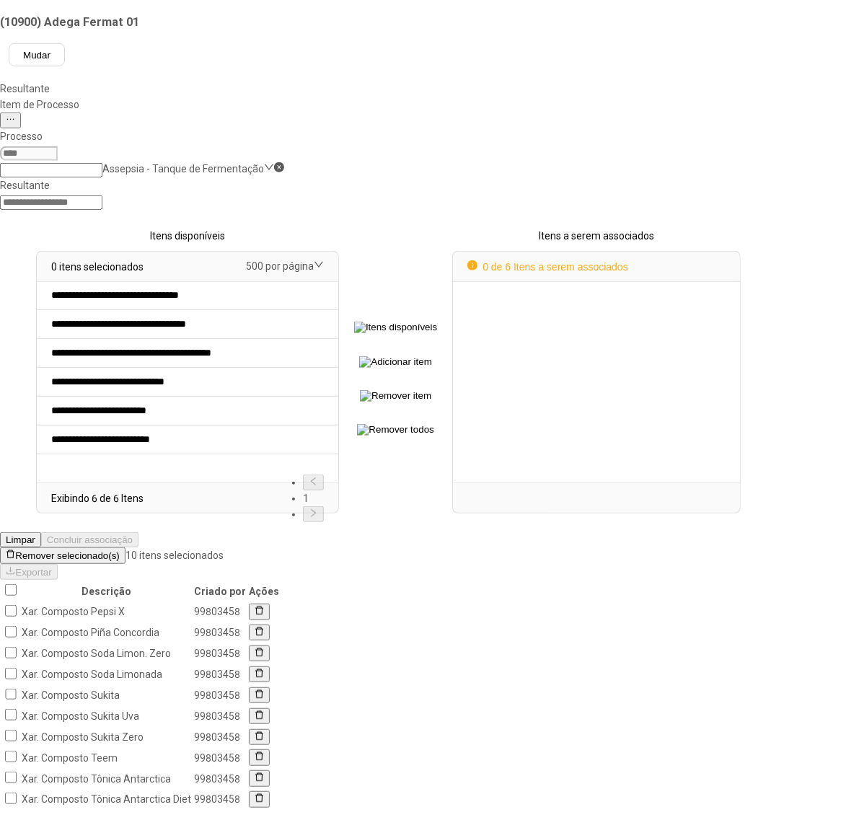
click at [119, 551] on span "Remover selecionado(s)" at bounding box center [67, 556] width 104 height 11
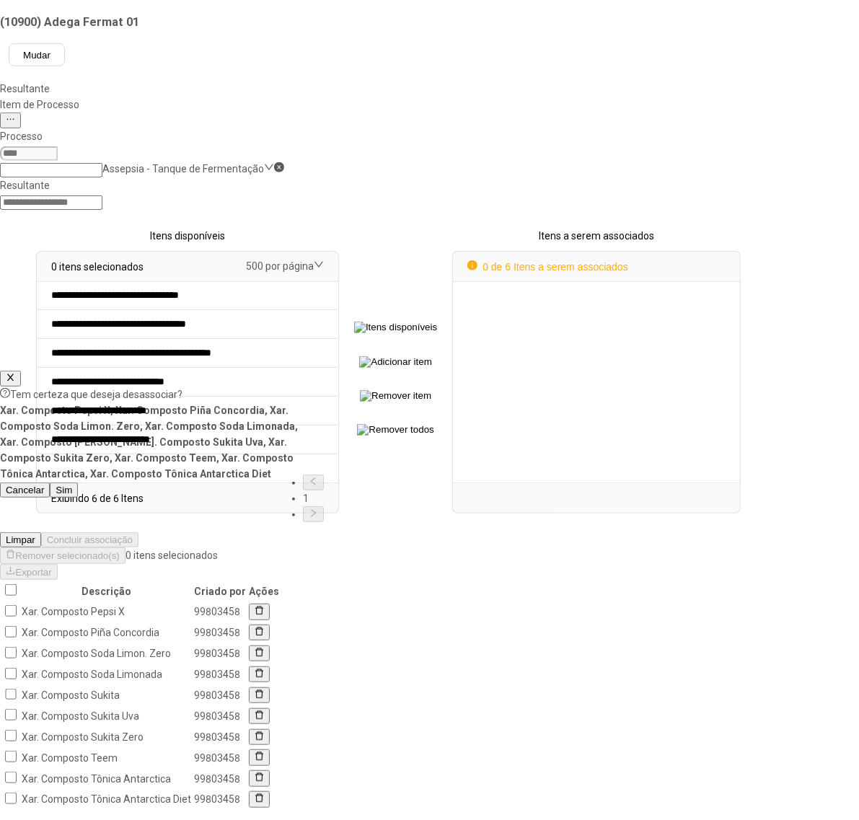
scroll to position [0, 0]
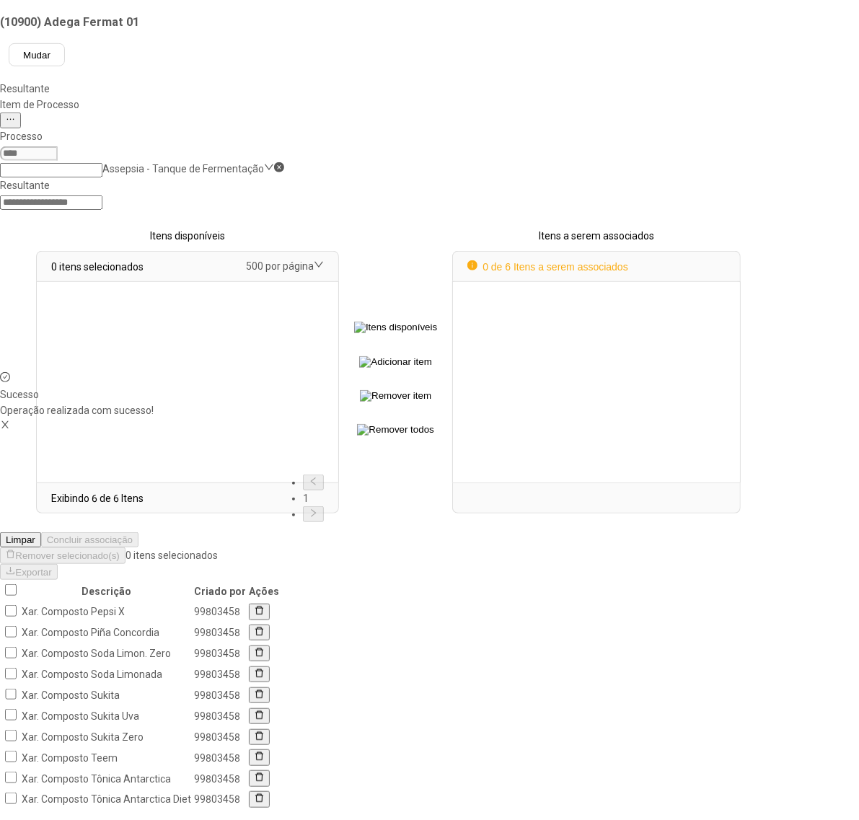
select select
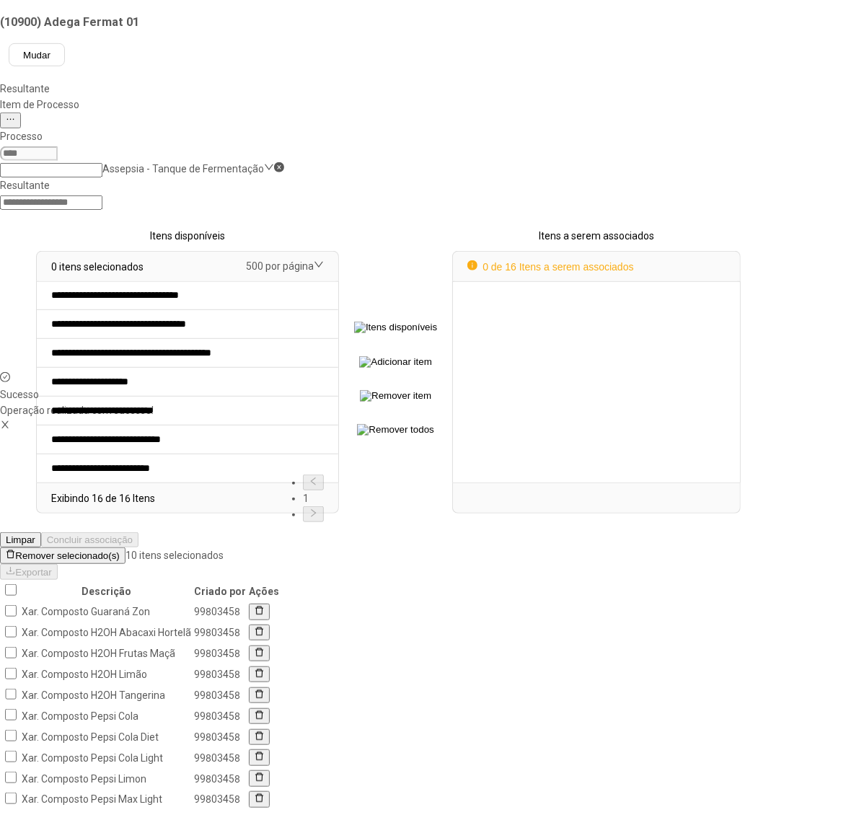
click at [119, 551] on span "Remover selecionado(s)" at bounding box center [67, 556] width 104 height 11
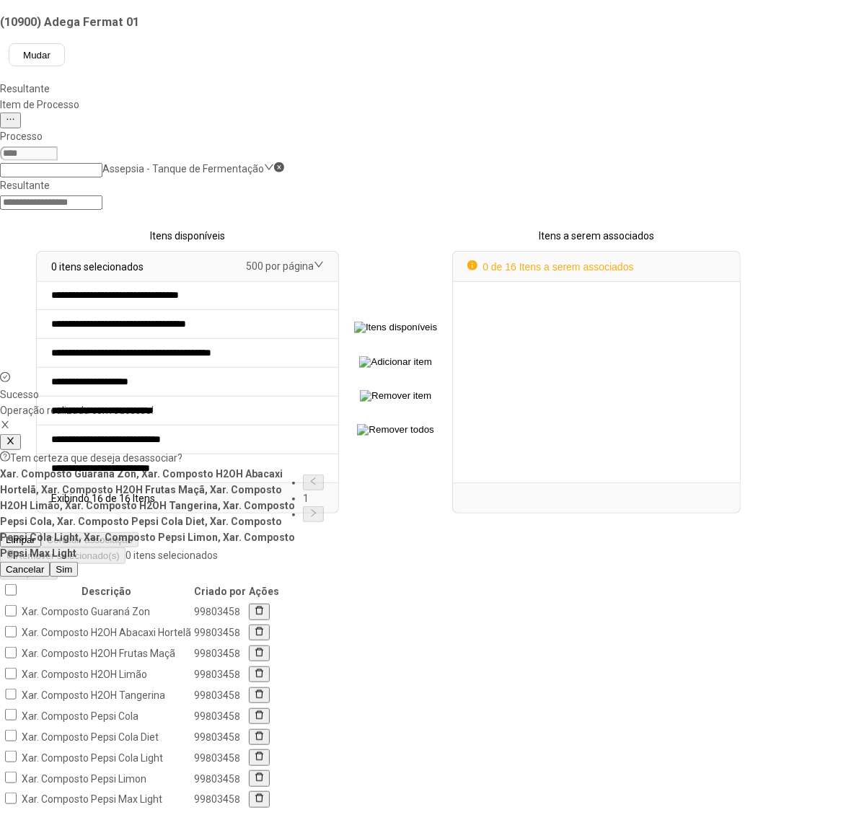
scroll to position [0, 0]
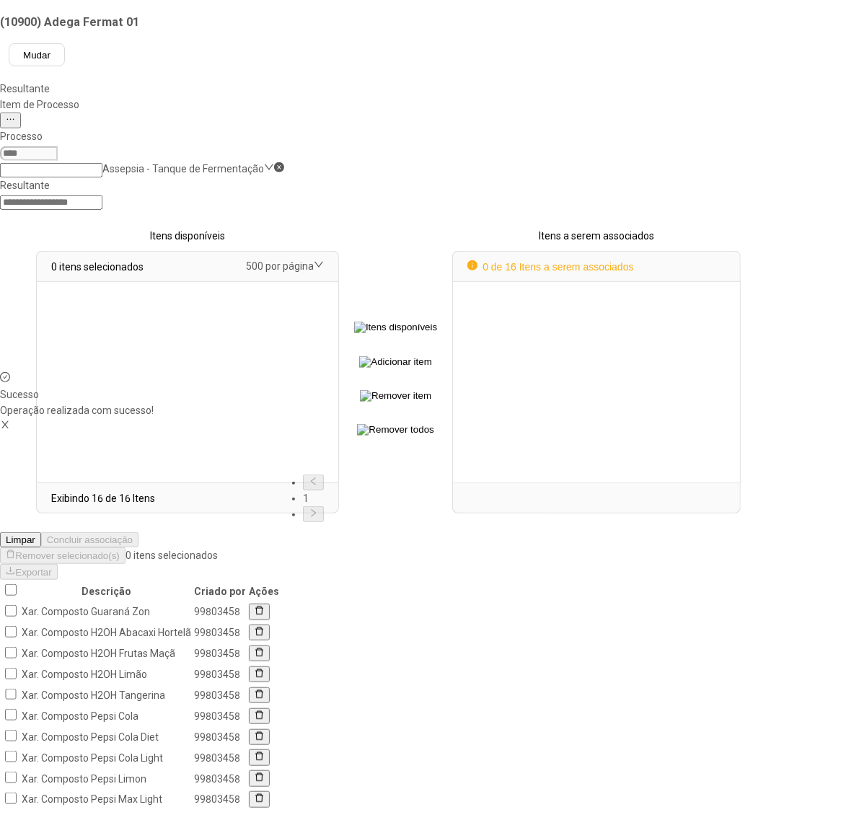
select select
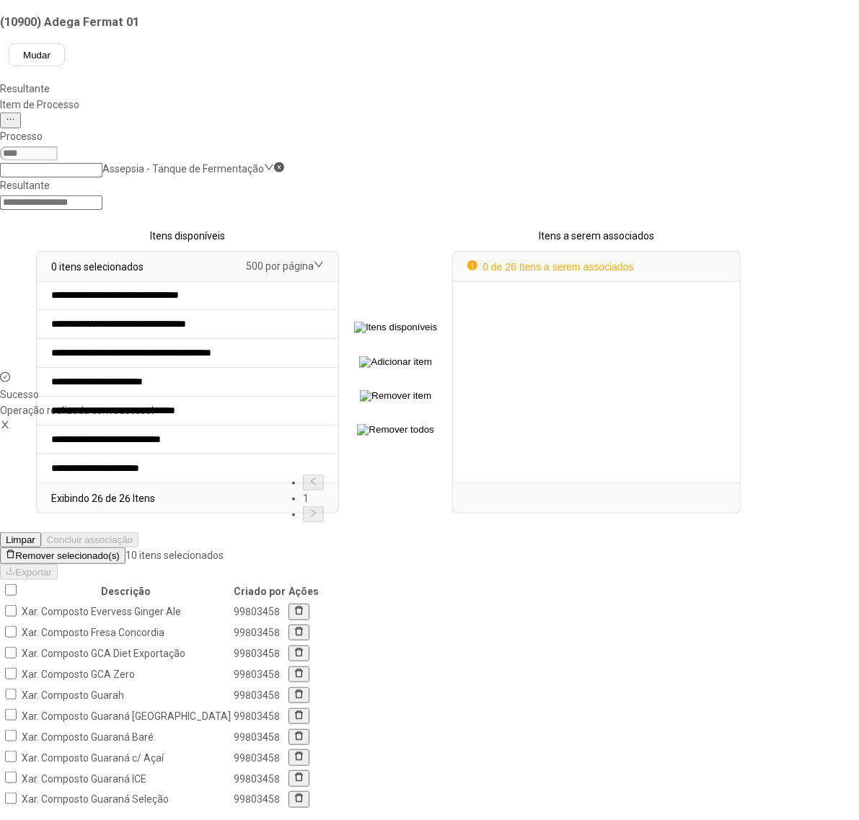
click at [119, 551] on span "Remover selecionado(s)" at bounding box center [67, 556] width 104 height 11
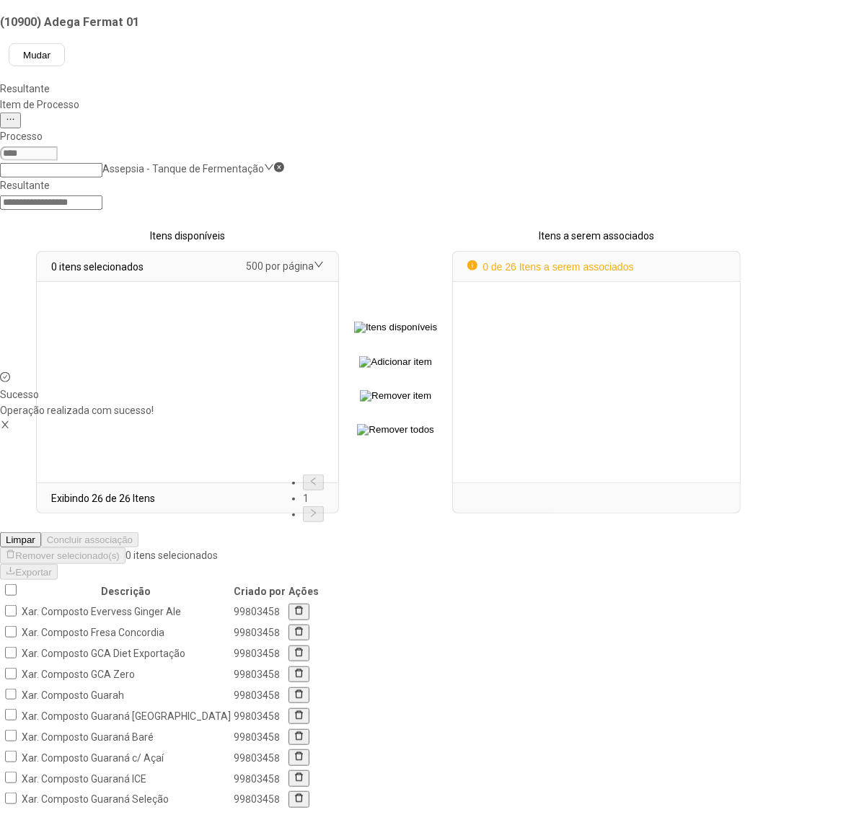
select select
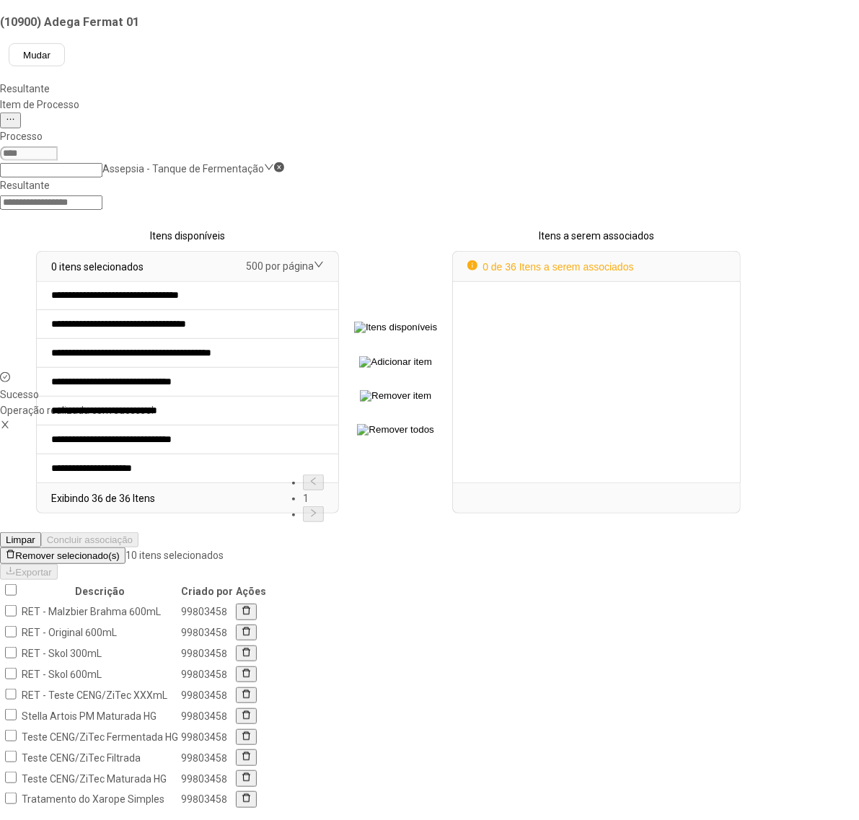
click at [119, 551] on span "Remover selecionado(s)" at bounding box center [67, 556] width 104 height 11
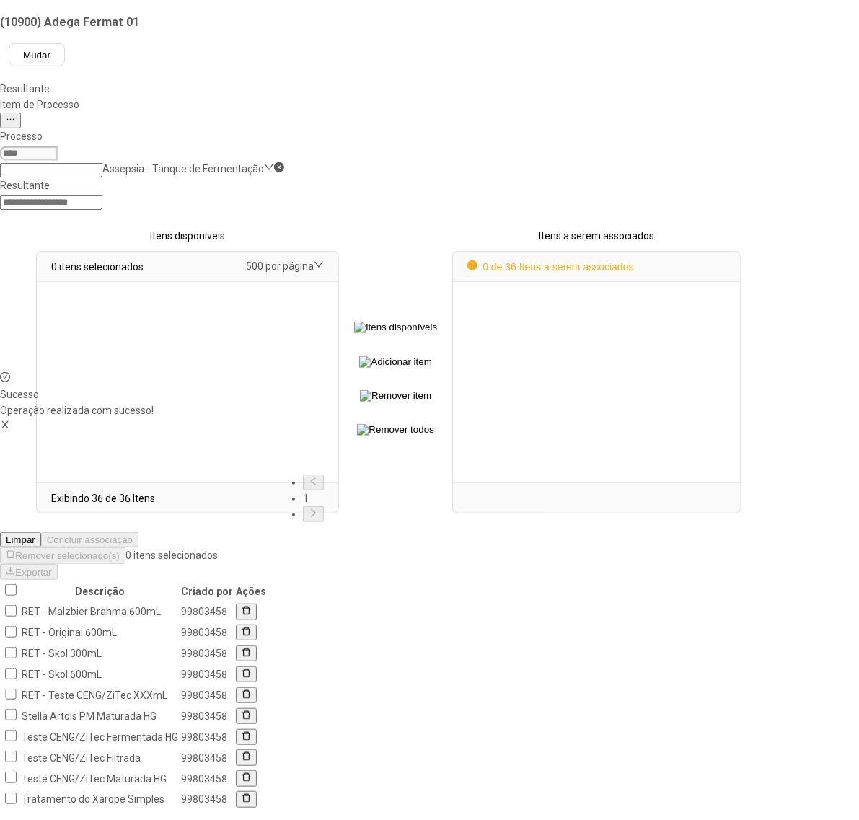
select select
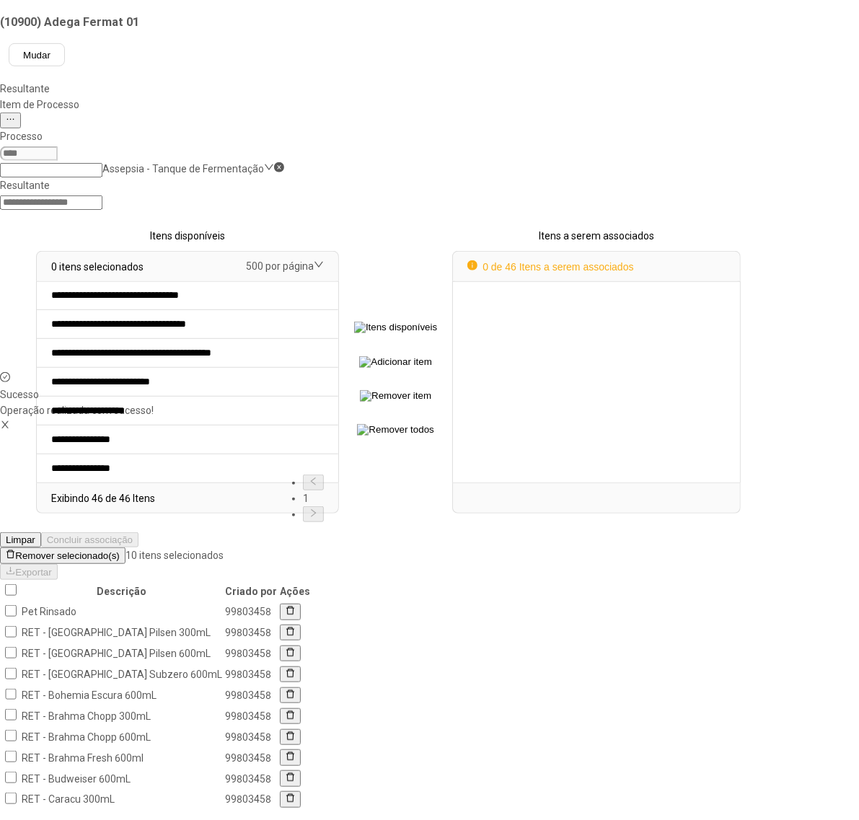
click at [119, 551] on span "Remover selecionado(s)" at bounding box center [67, 556] width 104 height 11
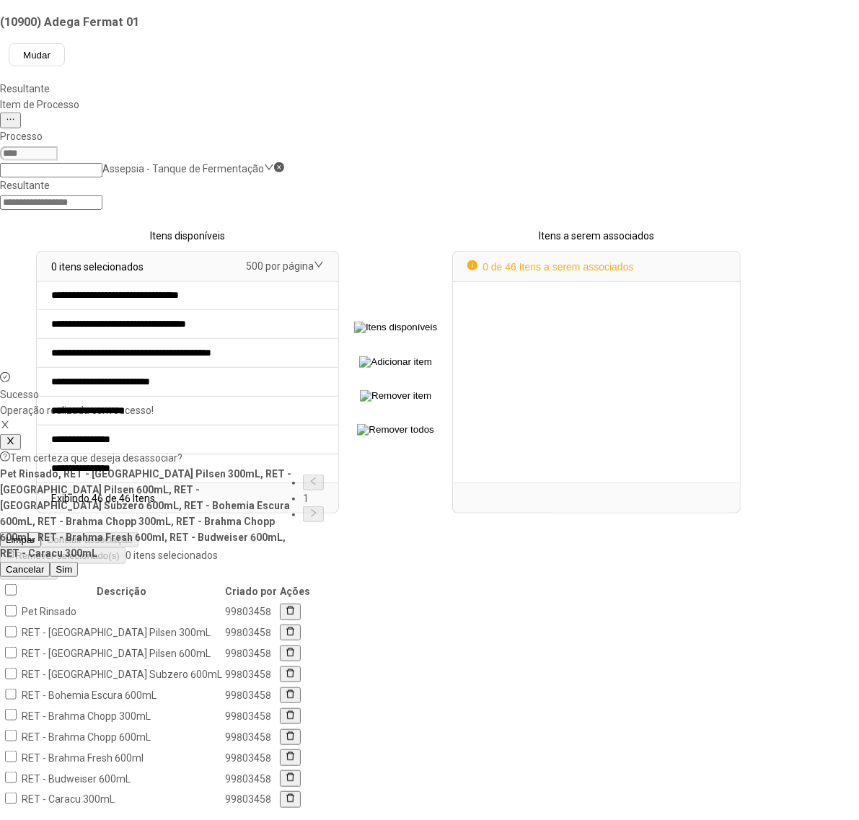
scroll to position [0, 0]
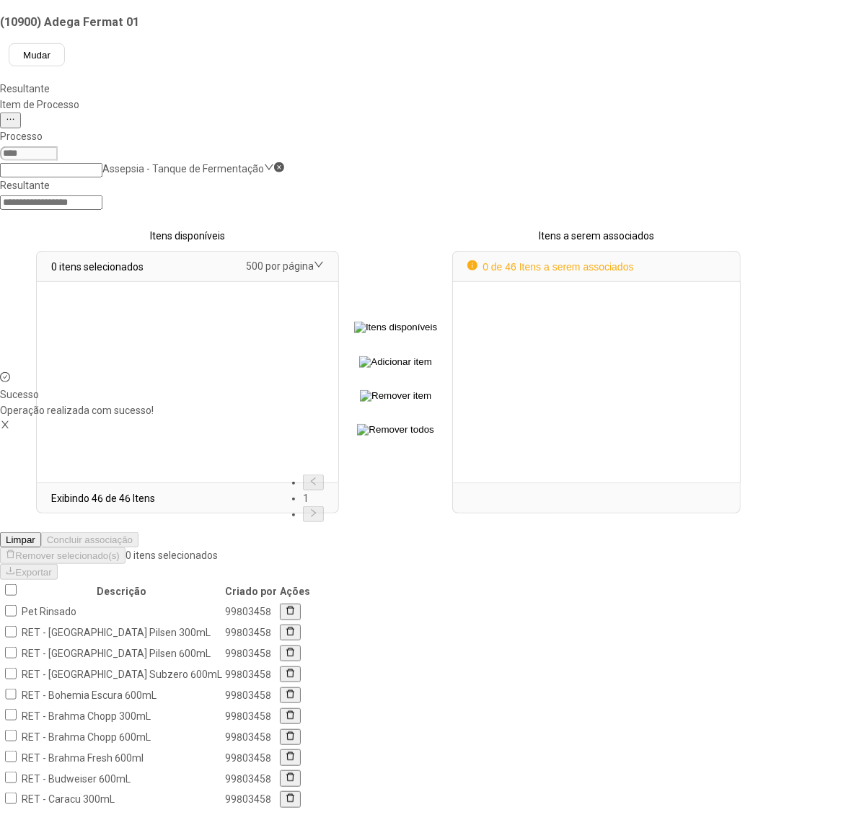
select select
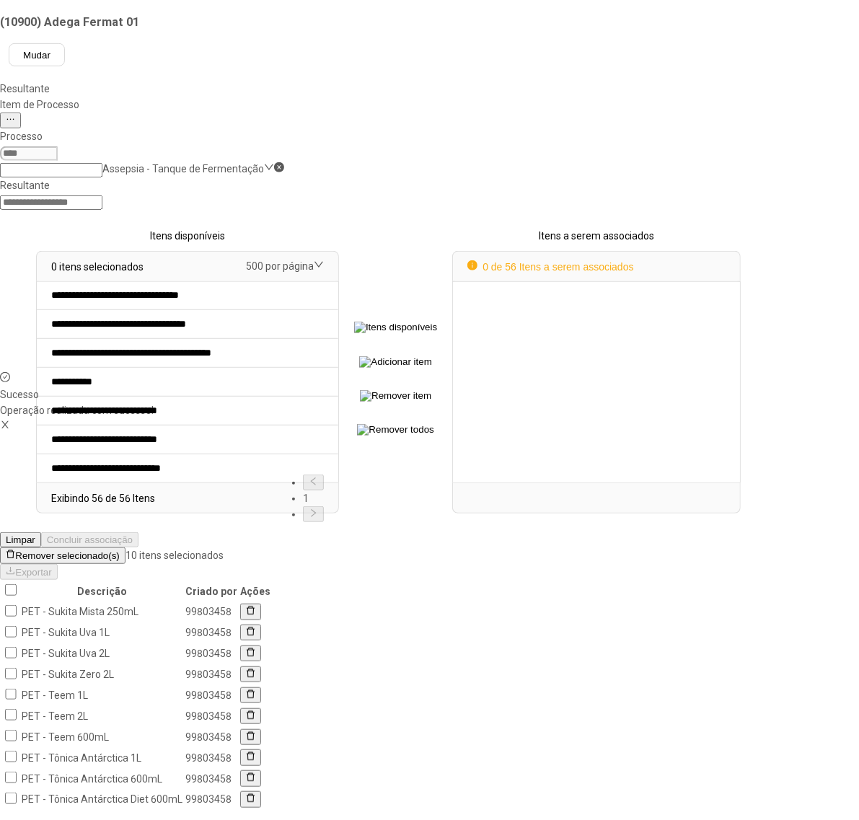
click at [119, 551] on span "Remover selecionado(s)" at bounding box center [67, 556] width 104 height 11
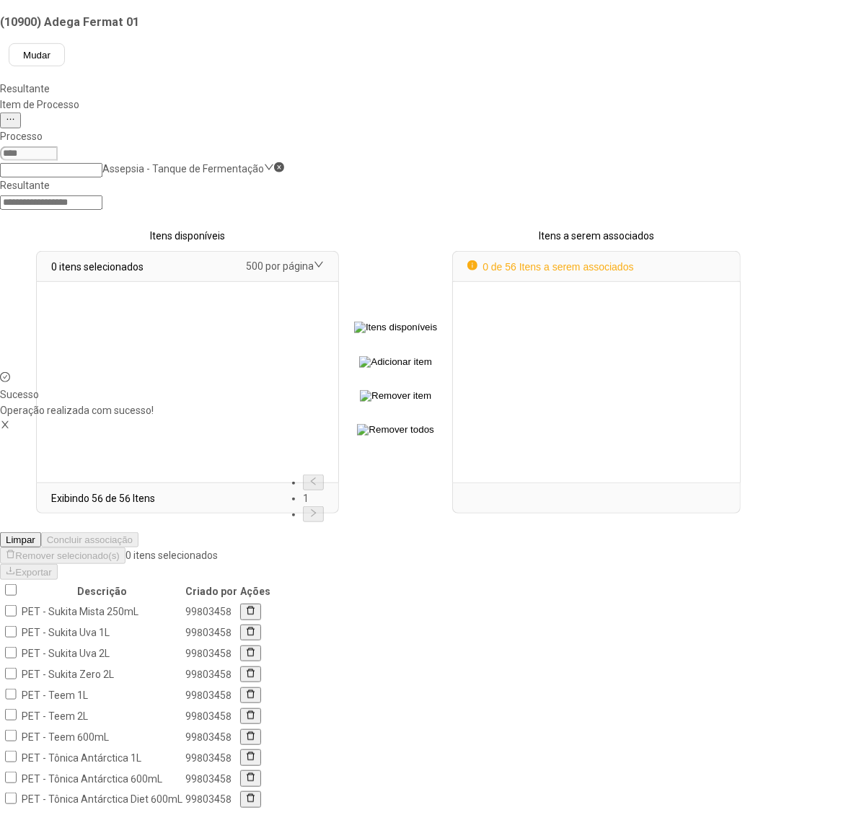
select select
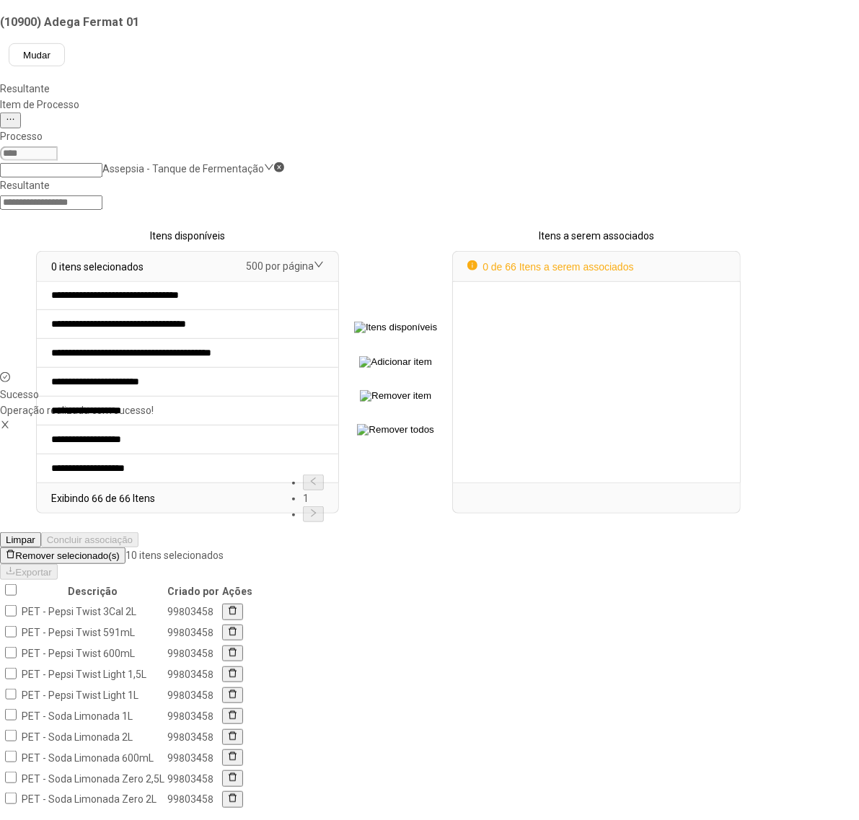
click at [119, 551] on span "Remover selecionado(s)" at bounding box center [67, 556] width 104 height 11
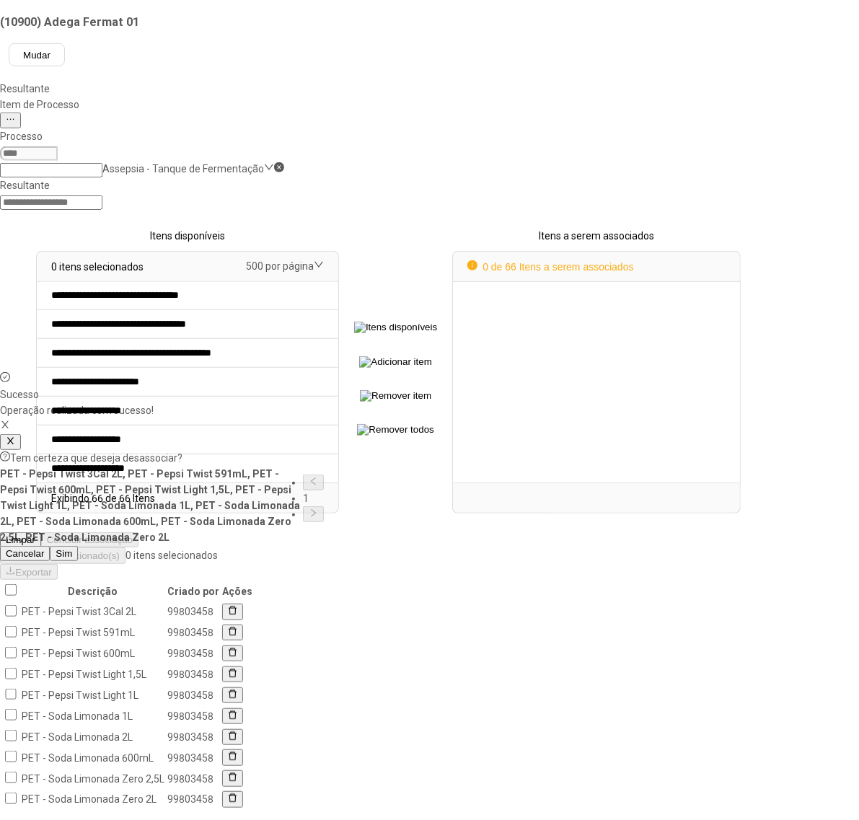
scroll to position [0, 0]
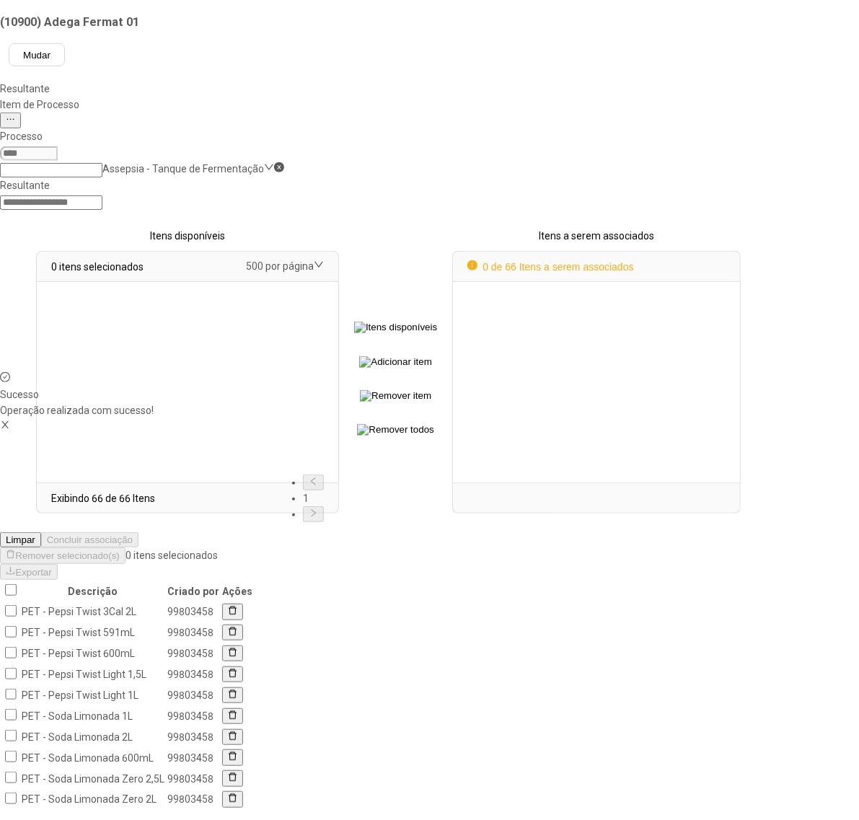
select select
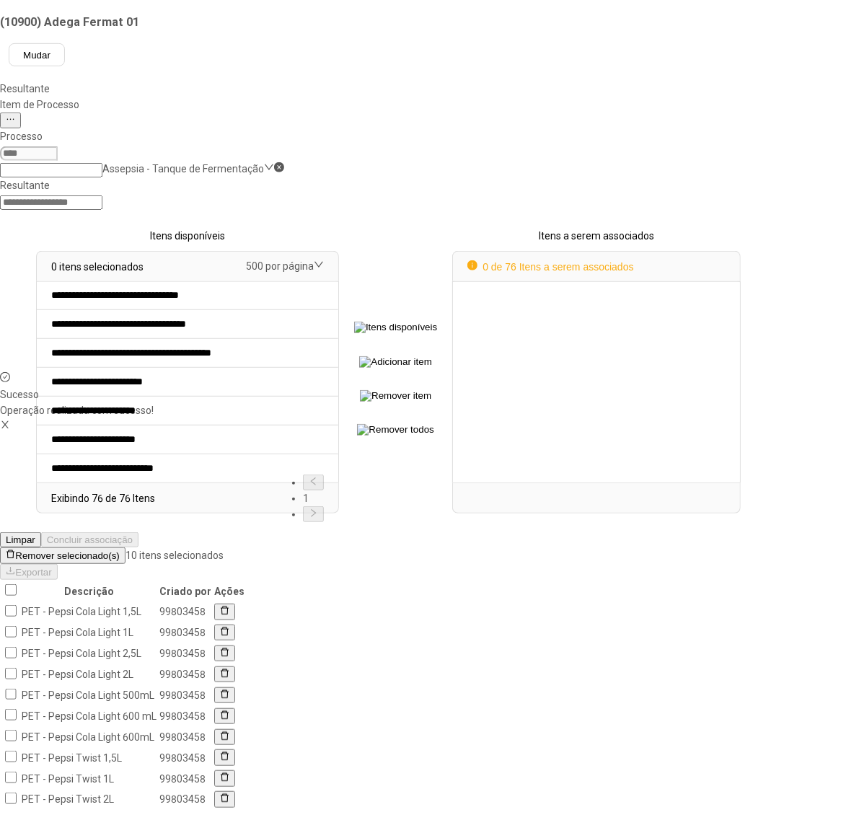
click at [119, 551] on span "Remover selecionado(s)" at bounding box center [67, 556] width 104 height 11
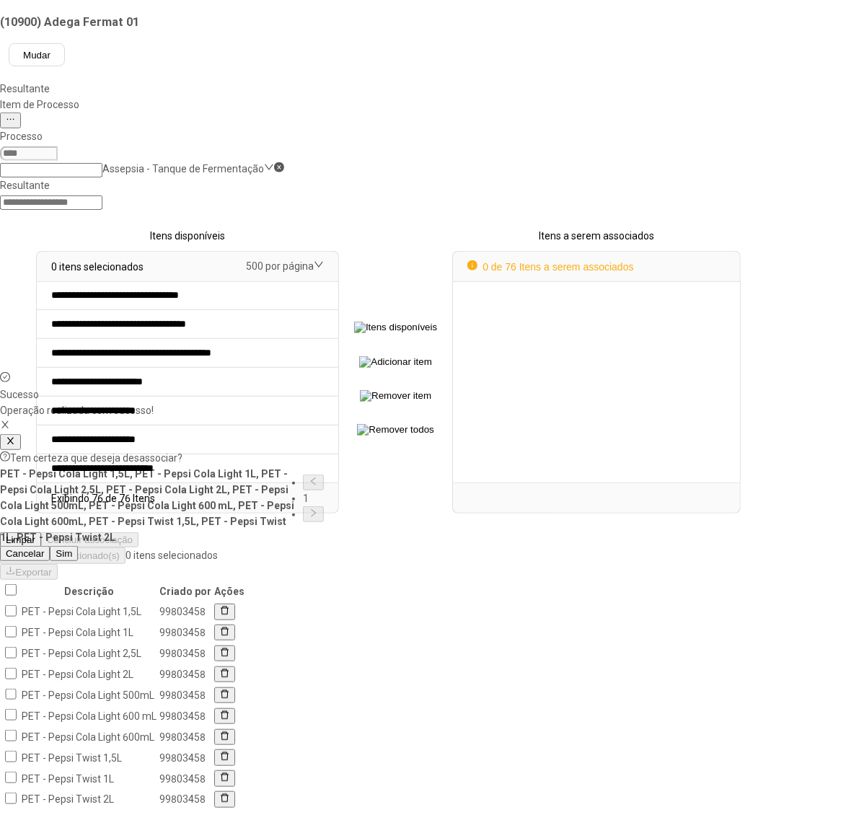
scroll to position [0, 0]
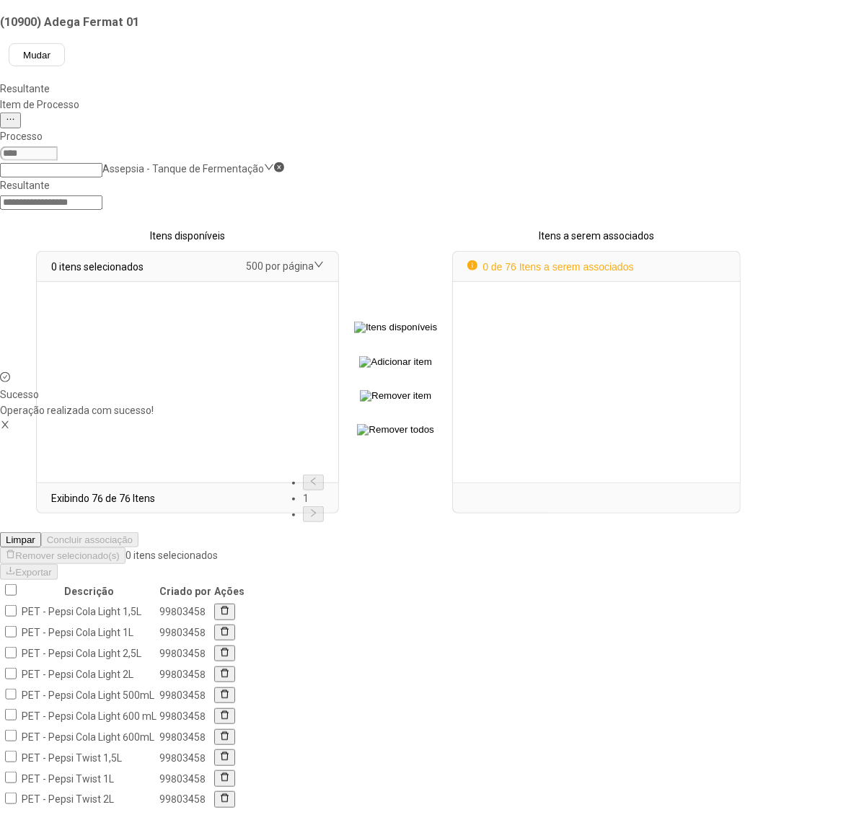
select select
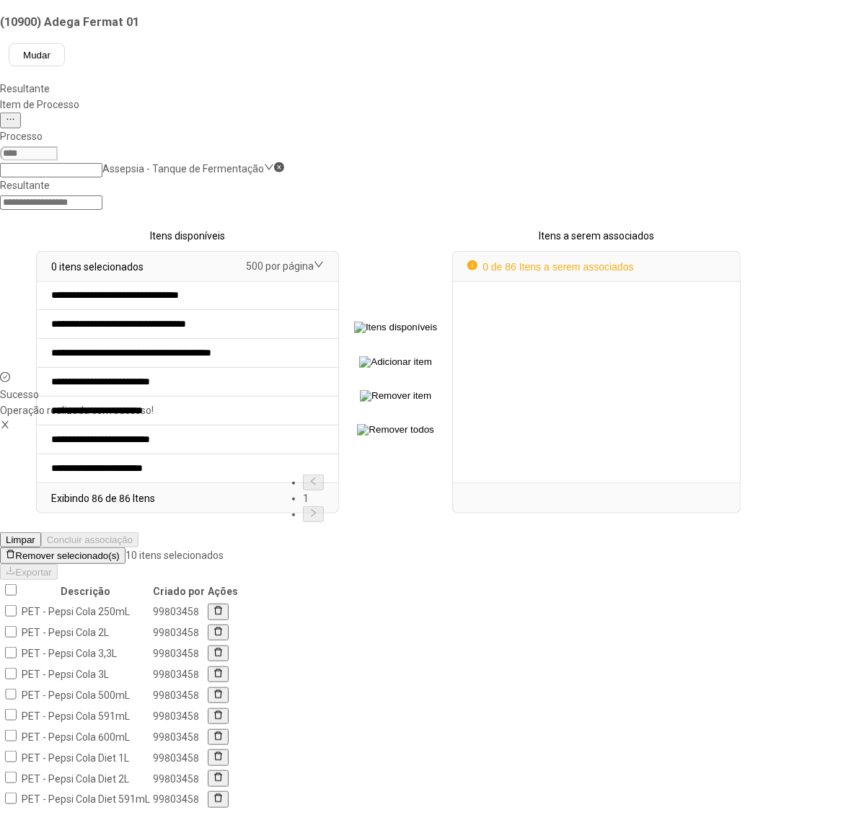
click at [119, 551] on span "Remover selecionado(s)" at bounding box center [67, 556] width 104 height 11
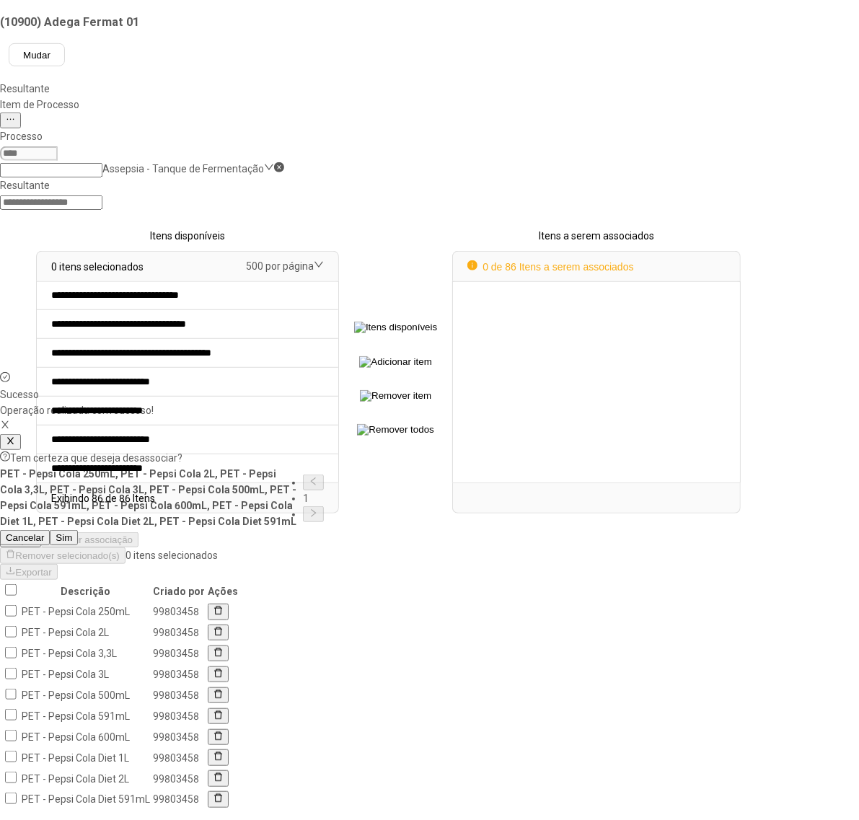
scroll to position [0, 0]
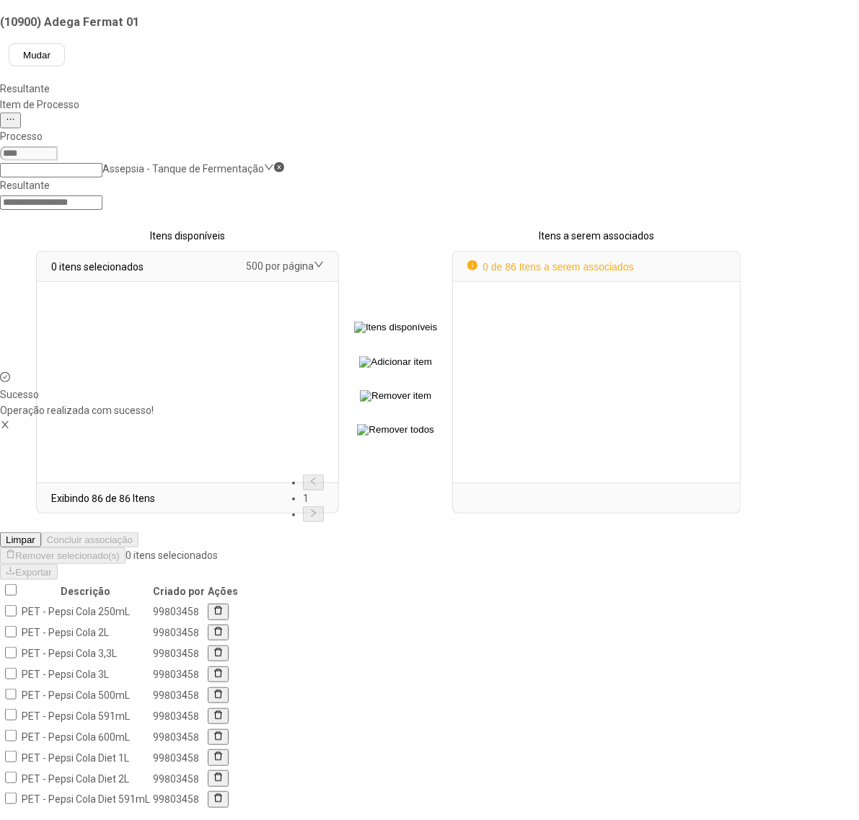
select select
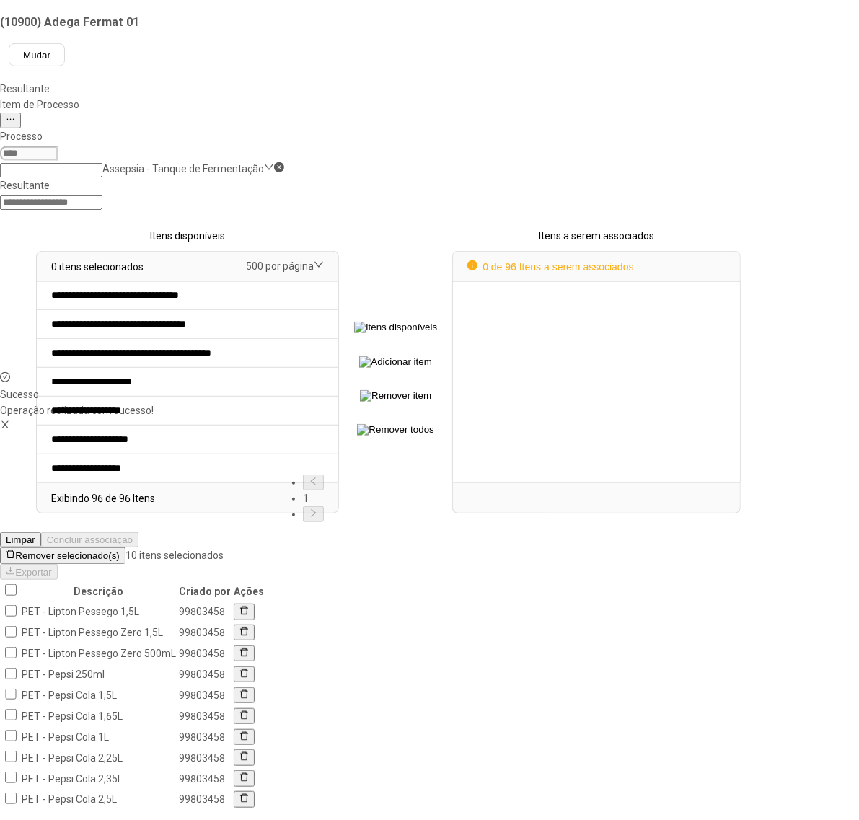
click at [119, 551] on span "Remover selecionado(s)" at bounding box center [67, 556] width 104 height 11
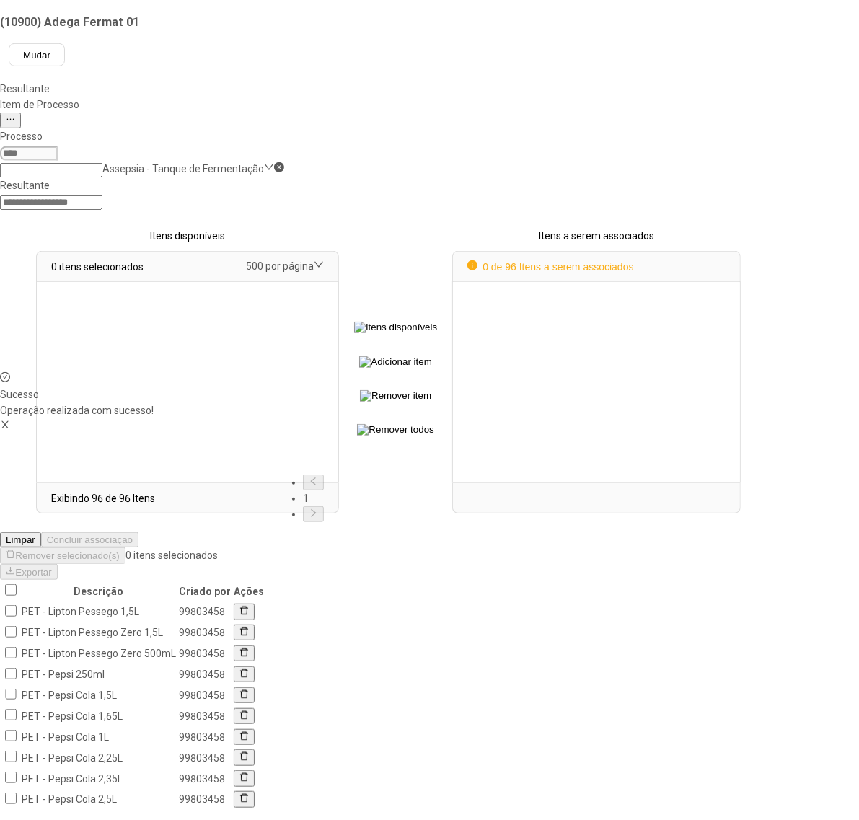
select select
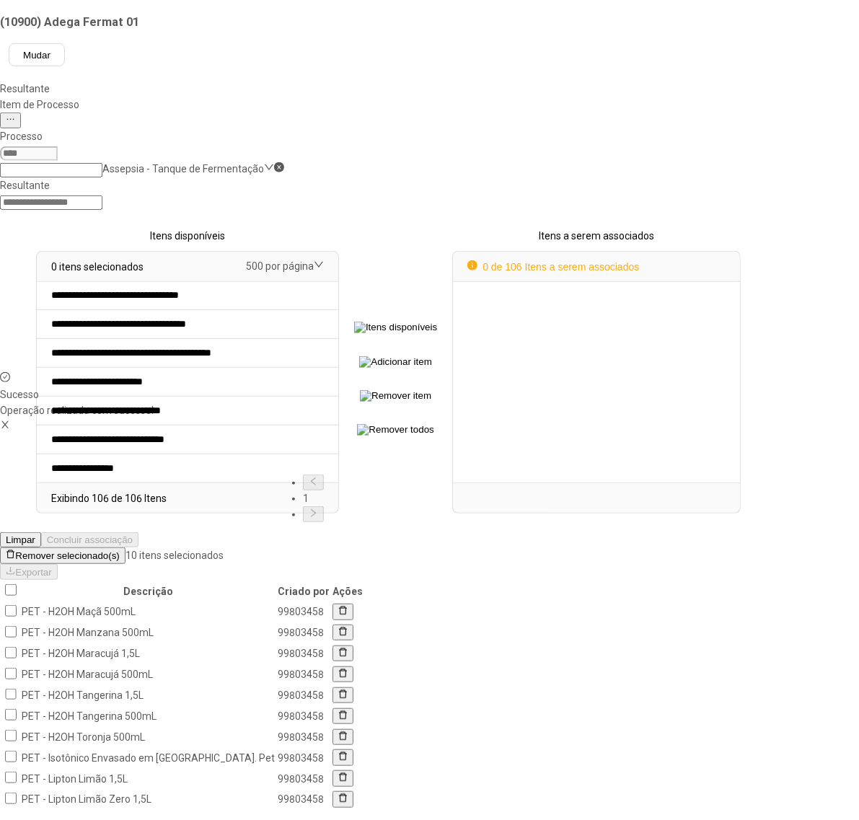
click at [119, 551] on span "Remover selecionado(s)" at bounding box center [67, 556] width 104 height 11
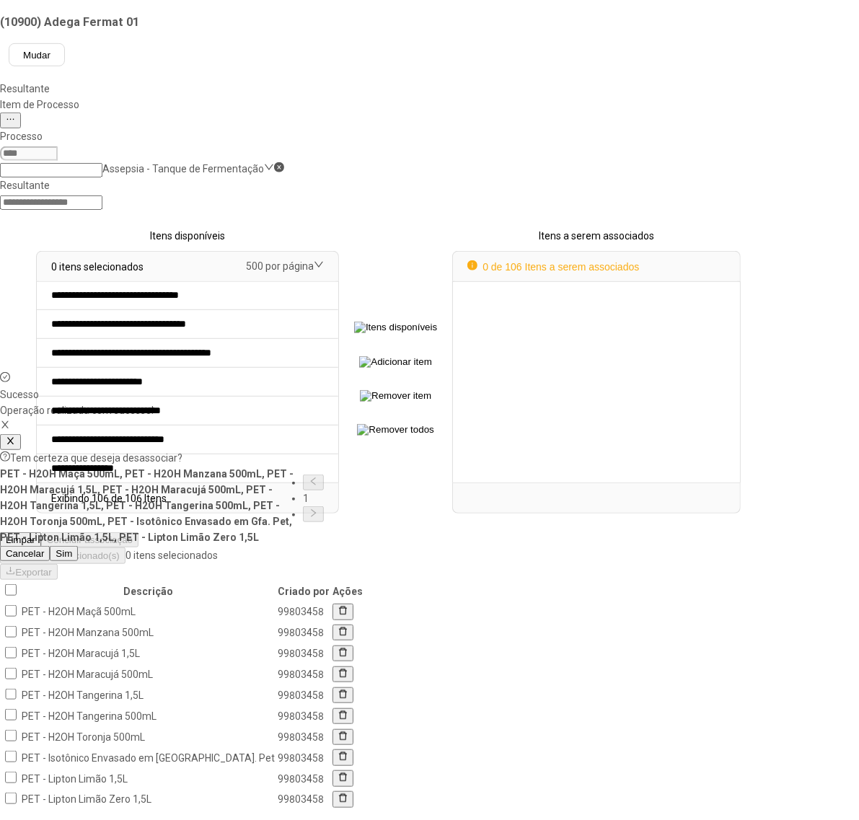
scroll to position [0, 0]
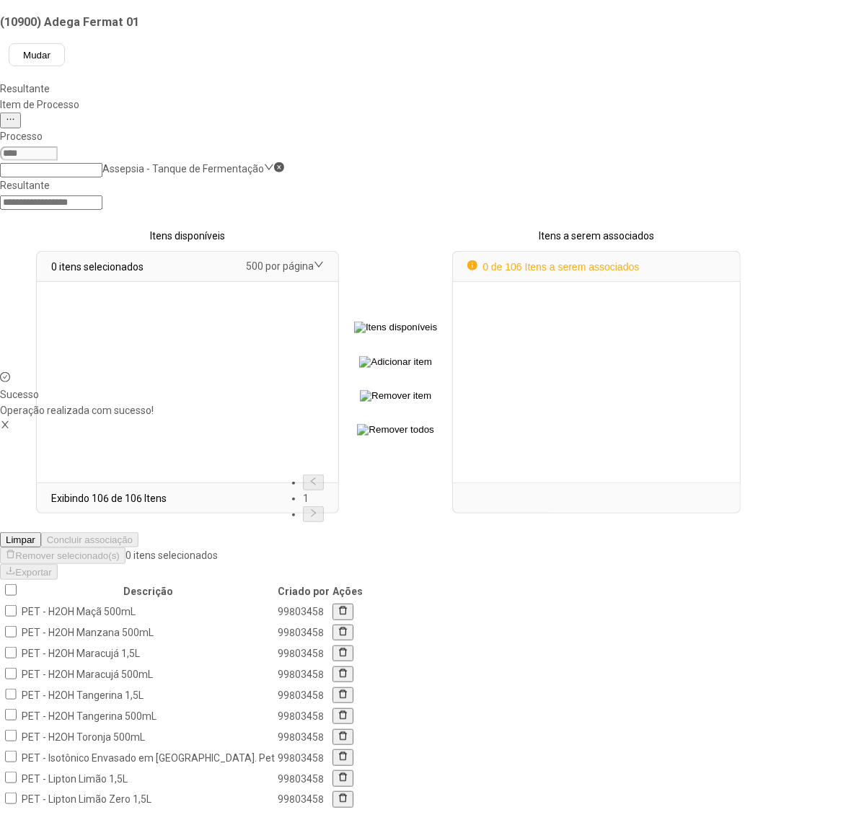
select select
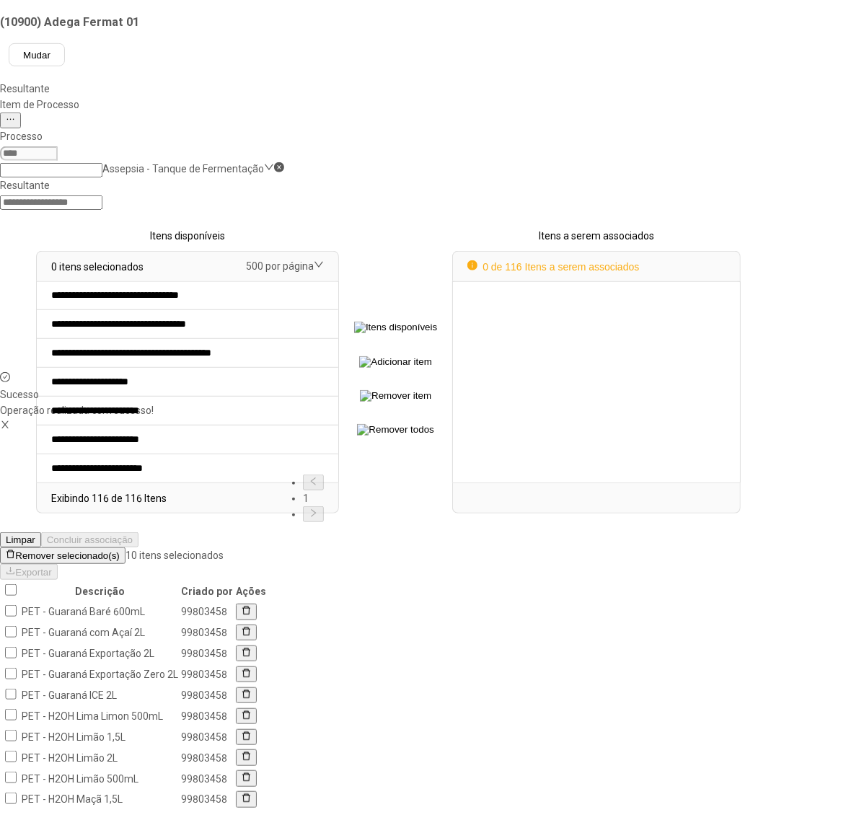
click at [119, 551] on span "Remover selecionado(s)" at bounding box center [67, 556] width 104 height 11
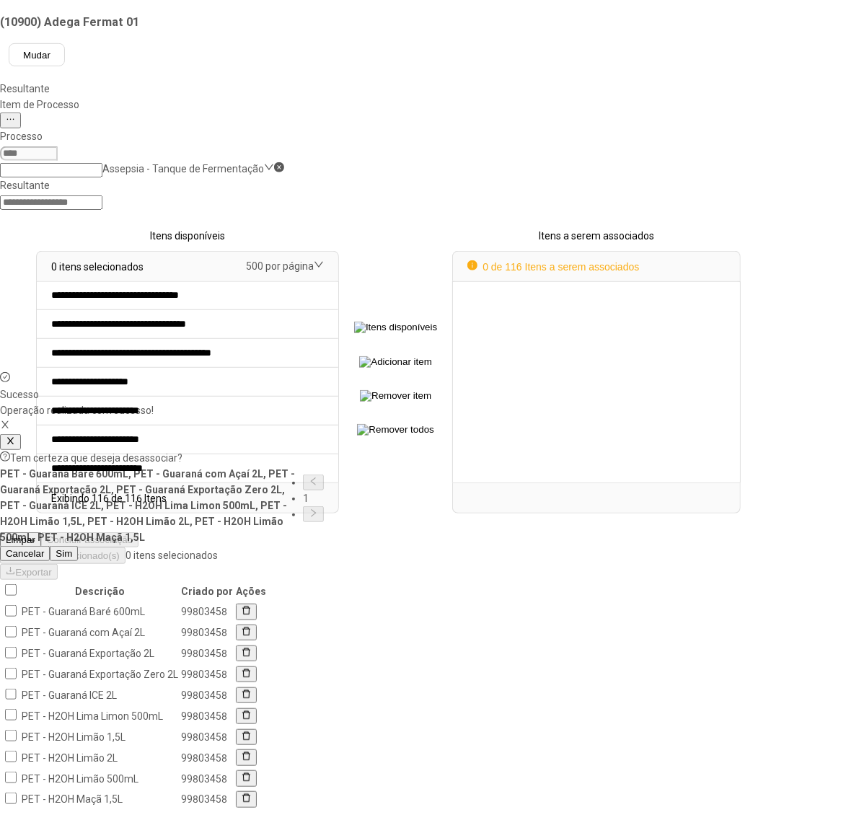
scroll to position [0, 0]
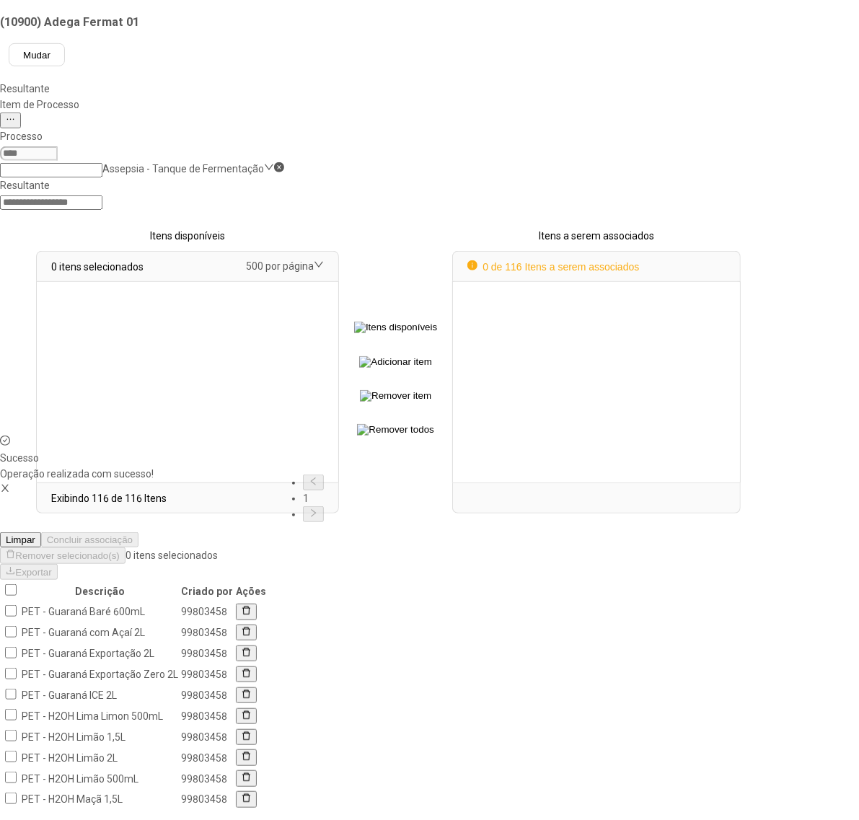
select select
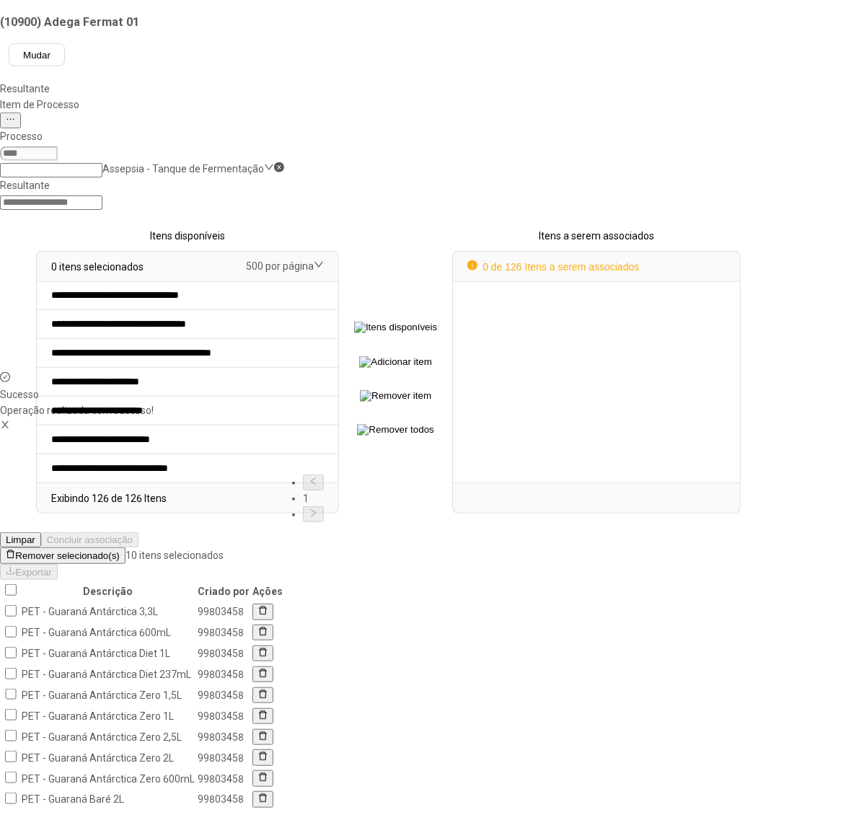
click at [119, 551] on span "Remover selecionado(s)" at bounding box center [67, 556] width 104 height 11
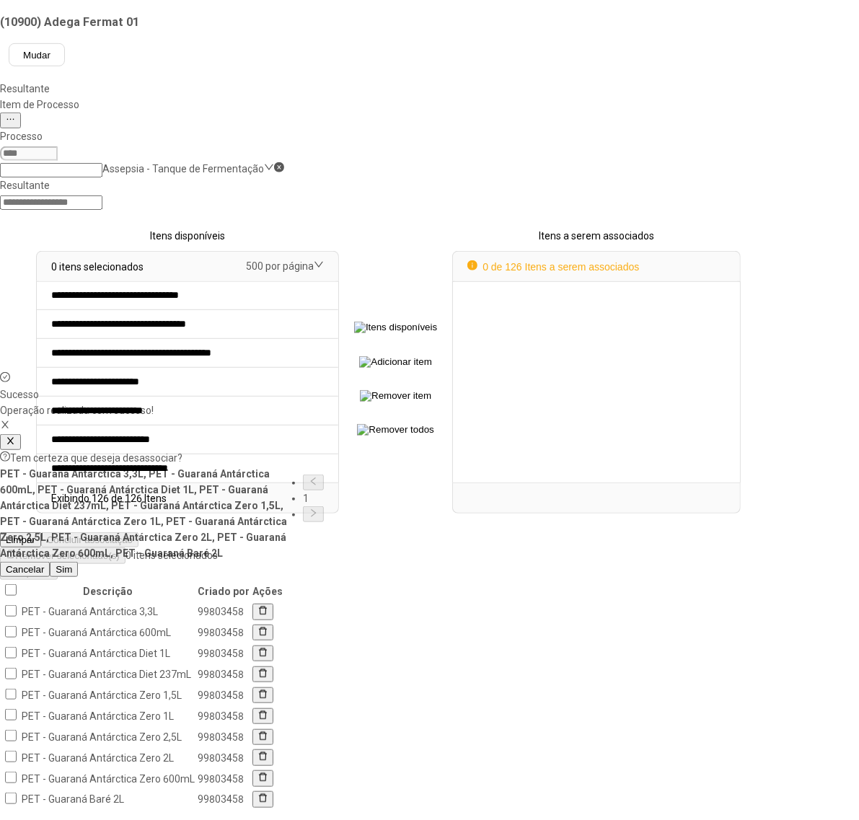
scroll to position [0, 0]
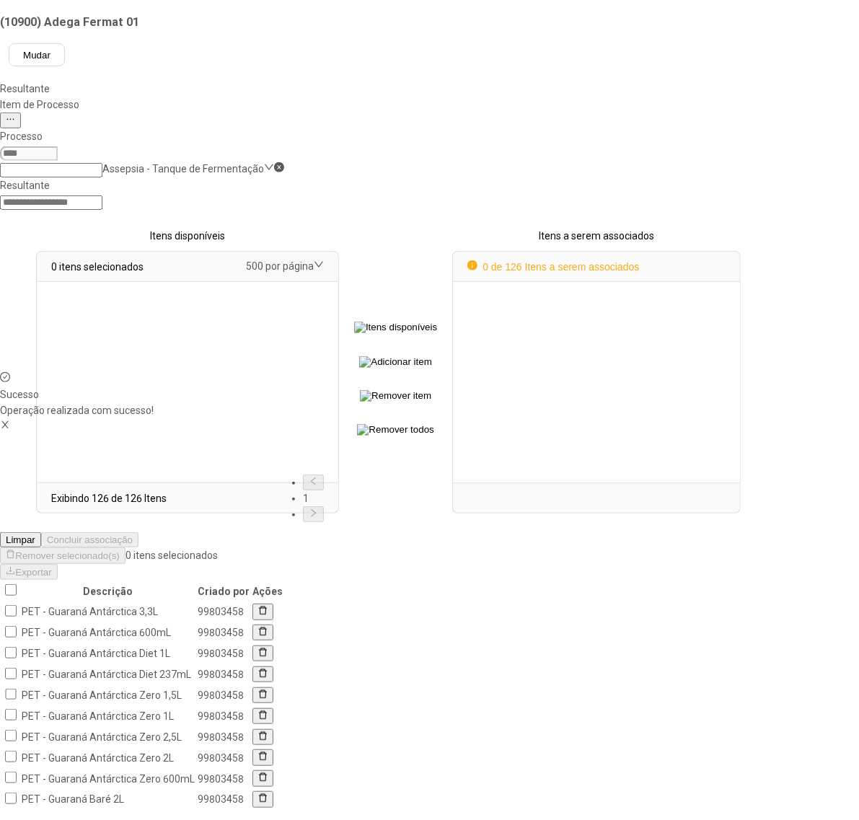
select select
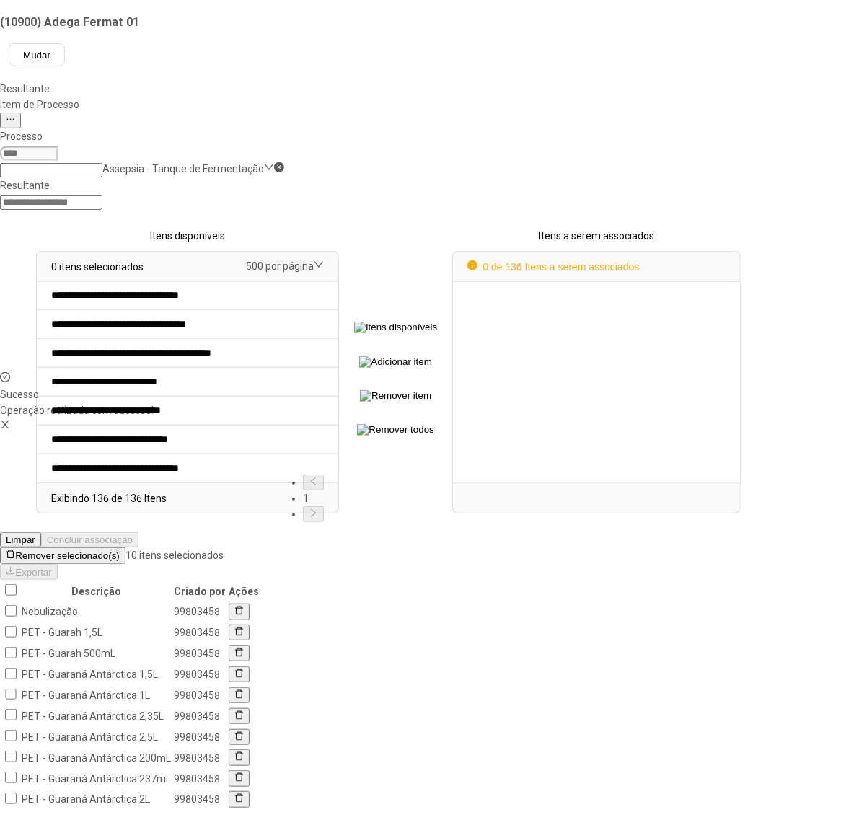
click at [119, 551] on span "Remover selecionado(s)" at bounding box center [67, 556] width 104 height 11
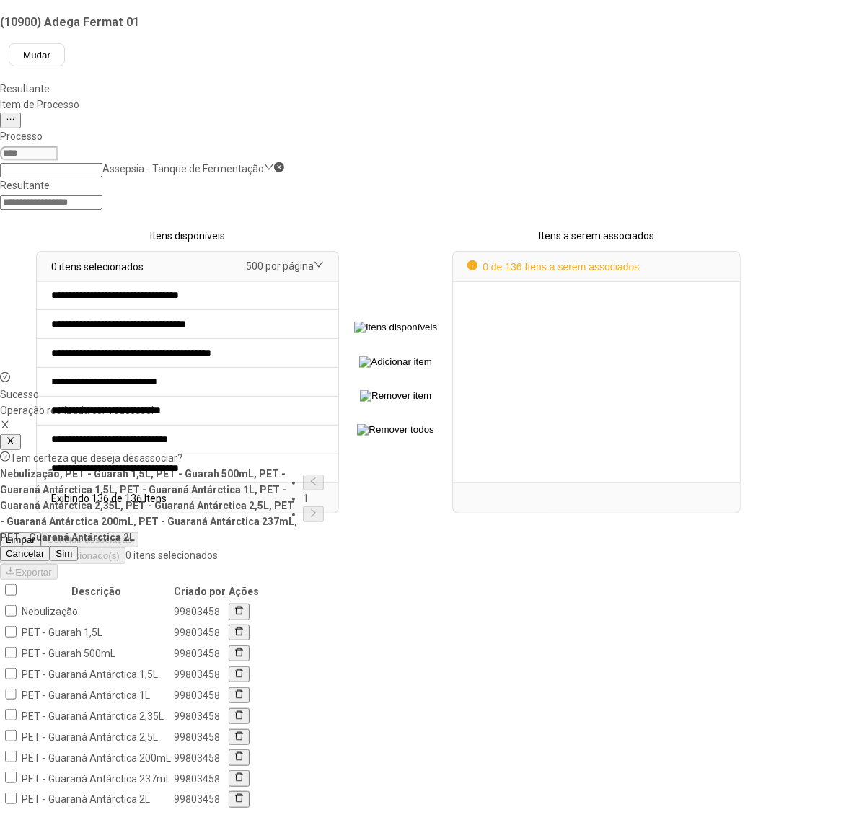
scroll to position [0, 0]
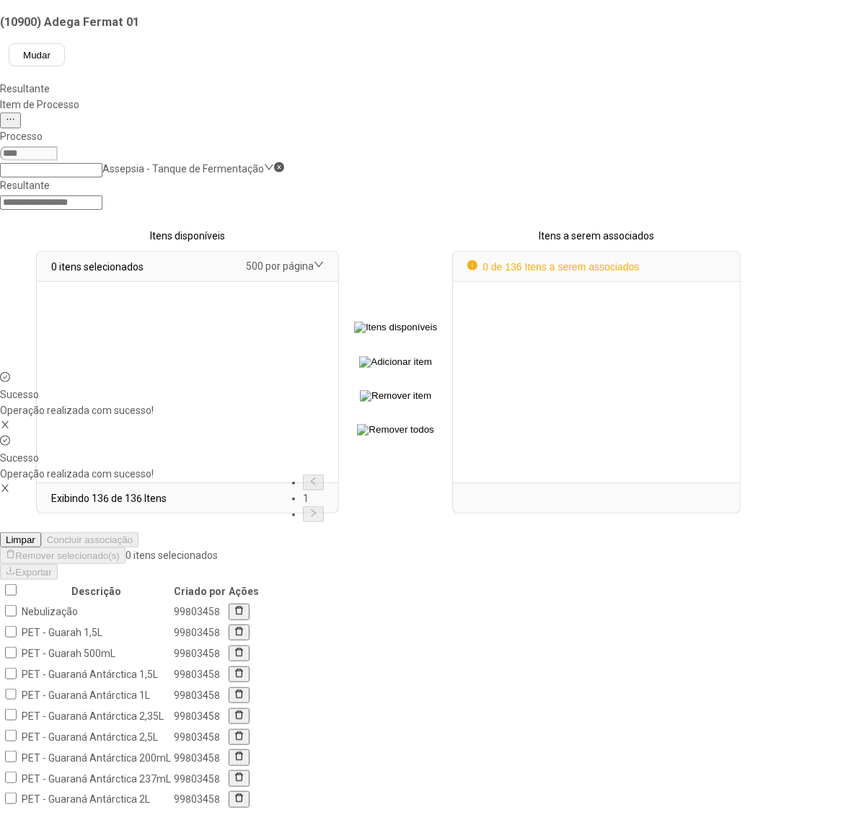
select select
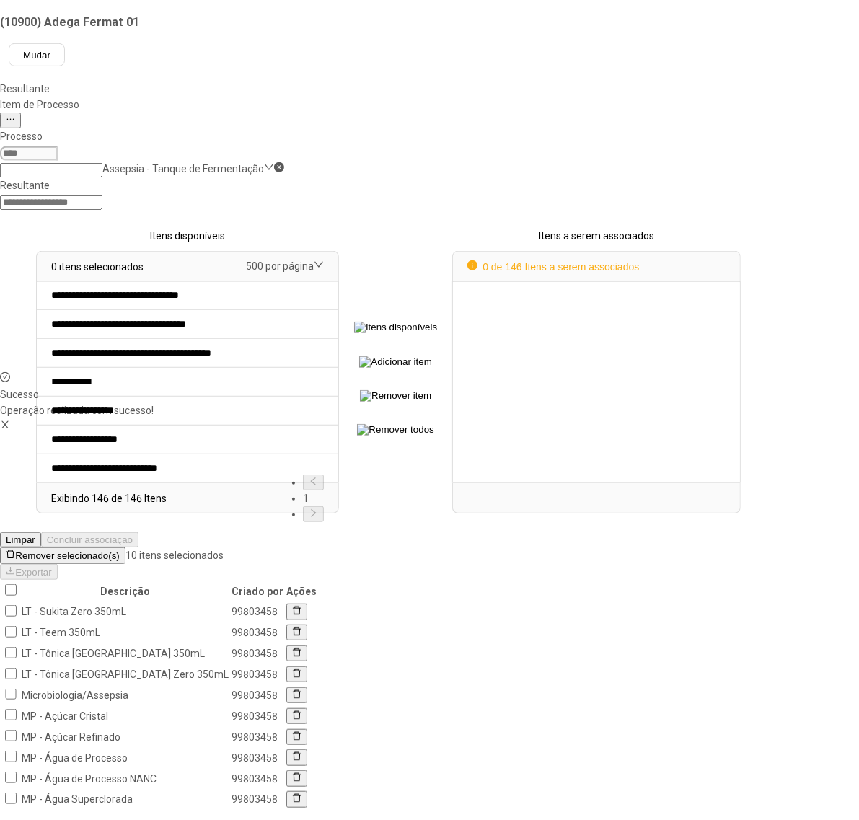
click at [119, 551] on span "Remover selecionado(s)" at bounding box center [67, 556] width 104 height 11
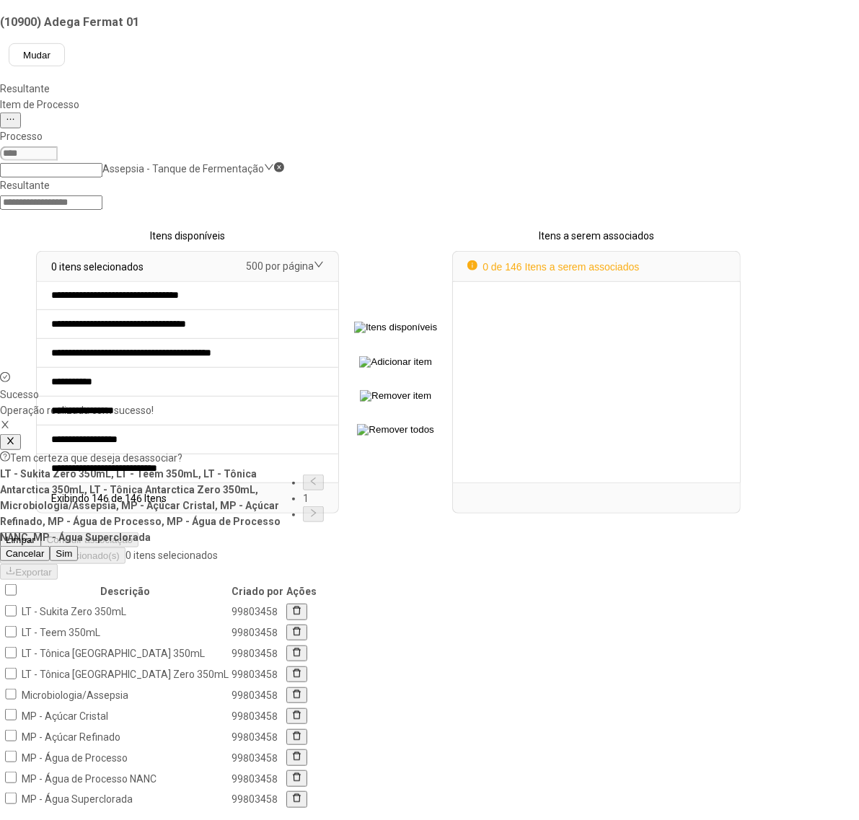
scroll to position [0, 0]
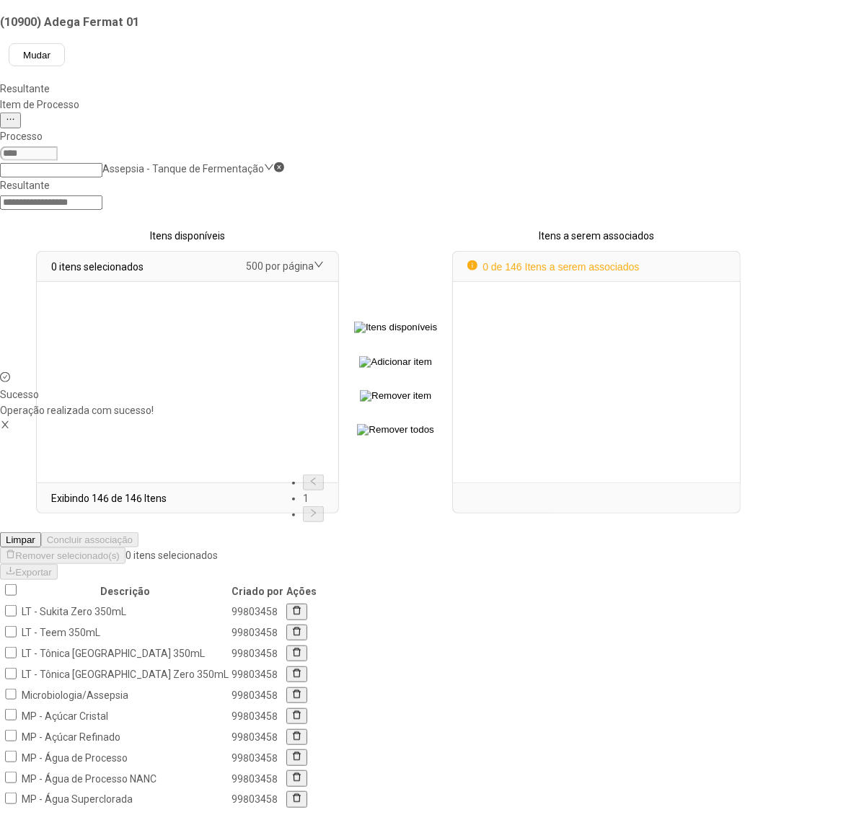
select select
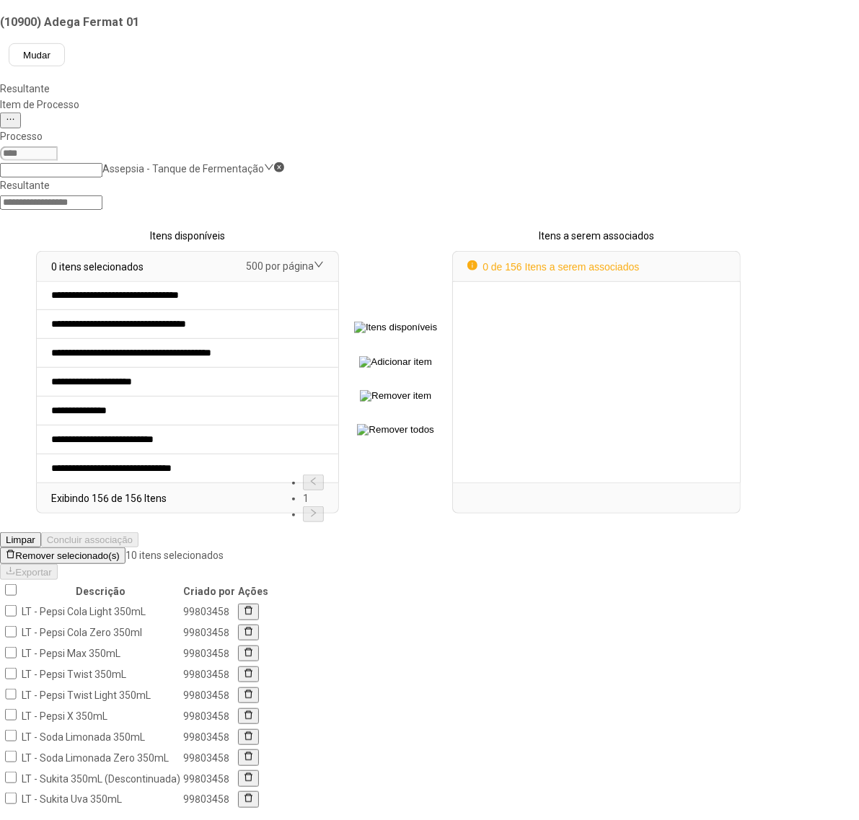
click at [119, 551] on span "Remover selecionado(s)" at bounding box center [67, 556] width 104 height 11
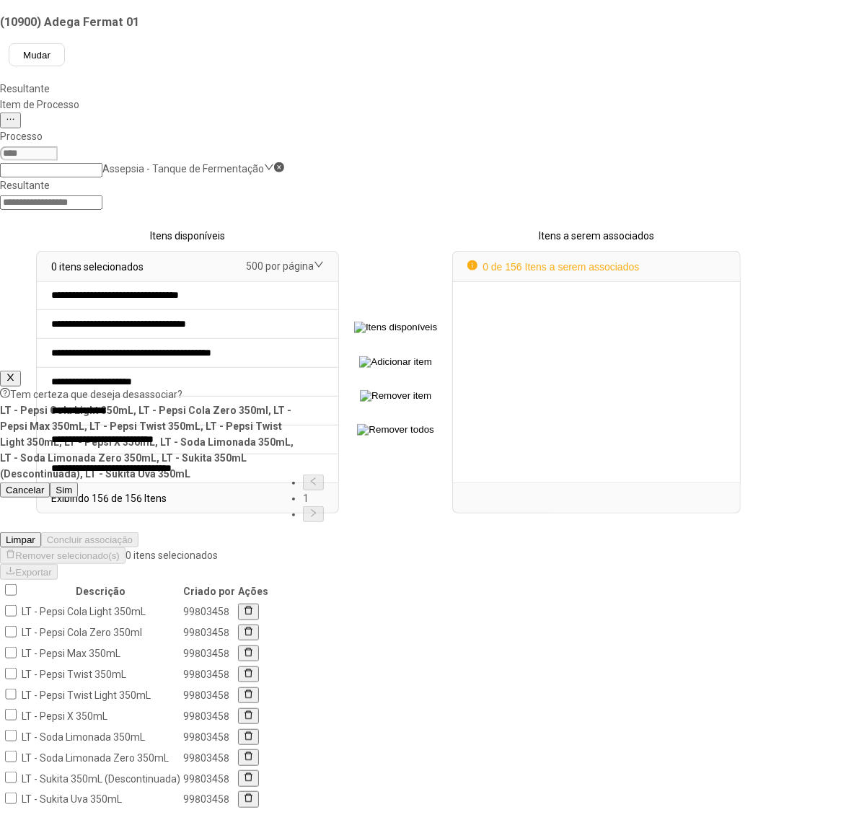
scroll to position [0, 0]
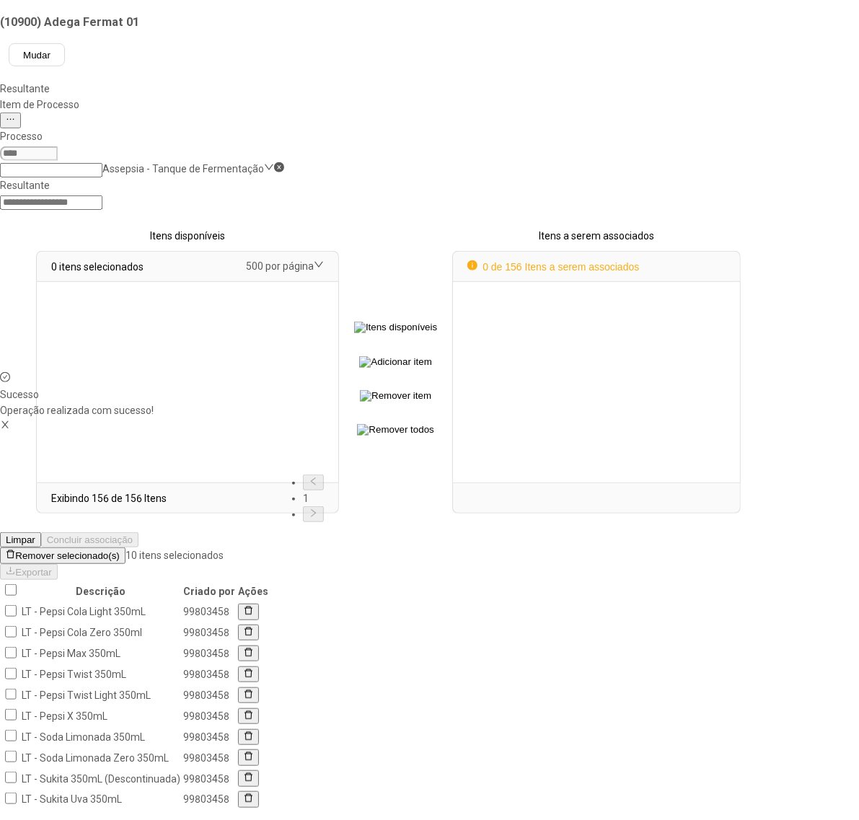
select select
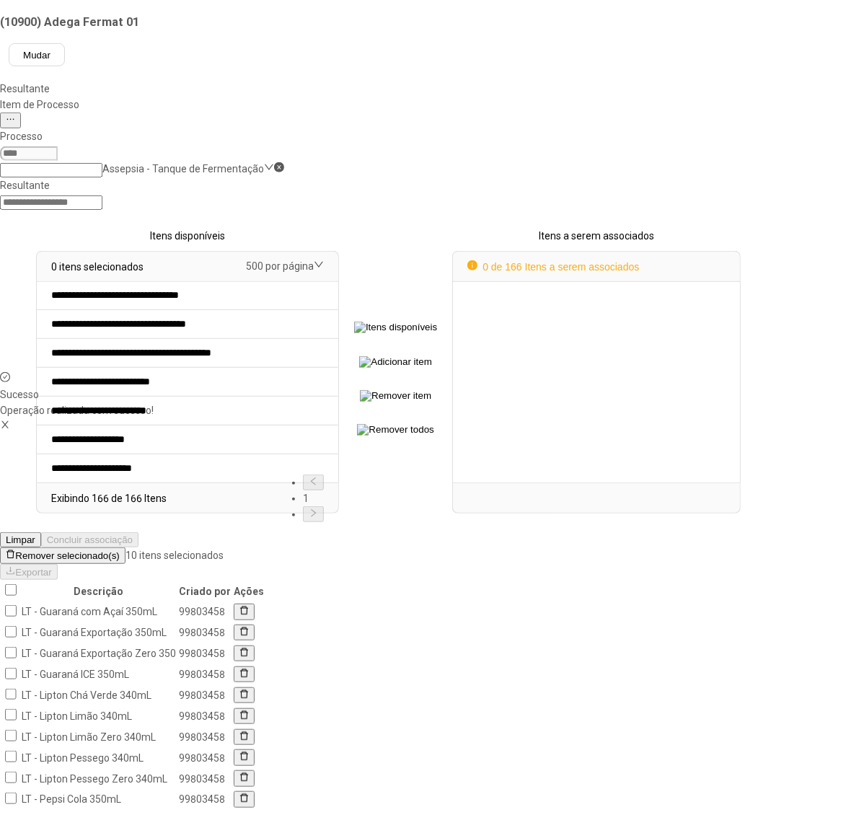
click at [126, 548] on button "Remover selecionado(s)" at bounding box center [63, 556] width 126 height 16
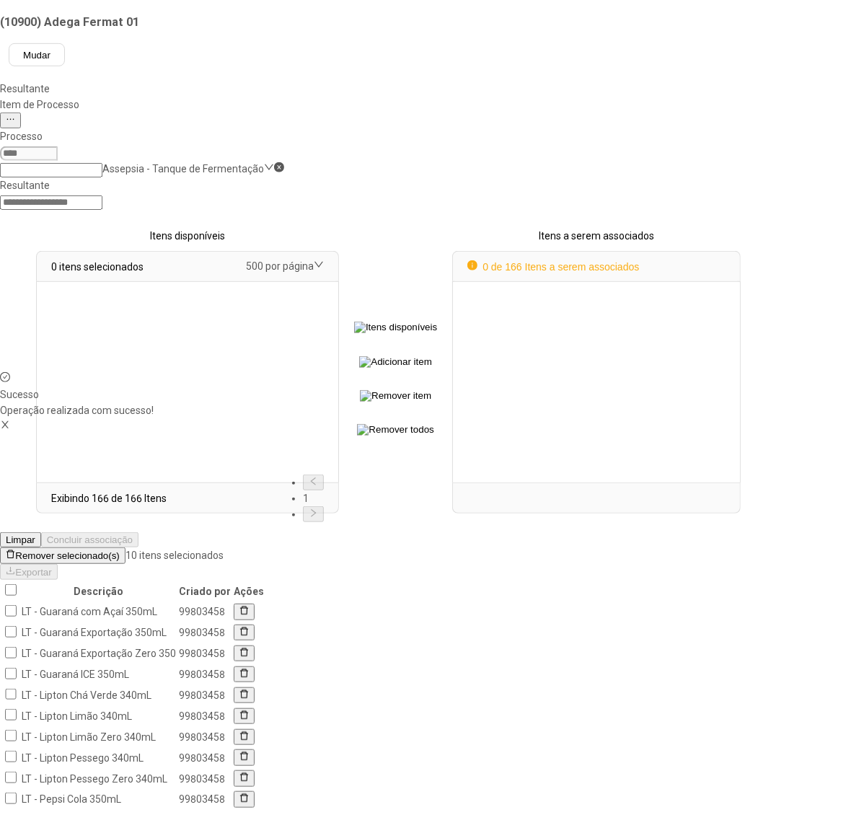
select select
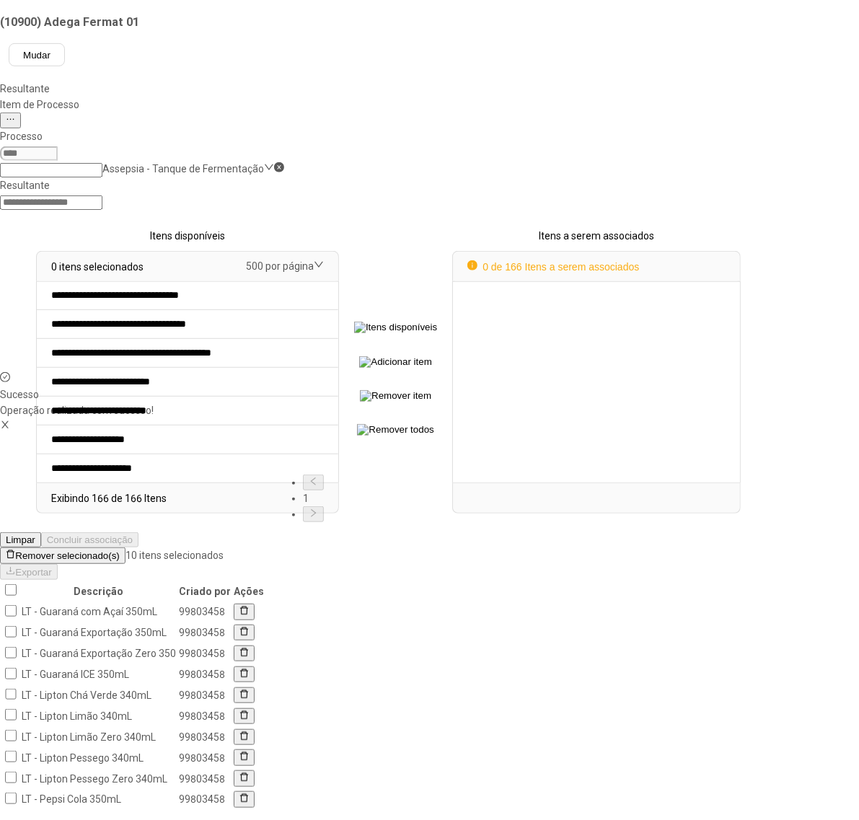
click at [119, 551] on span "Remover selecionado(s)" at bounding box center [67, 556] width 104 height 11
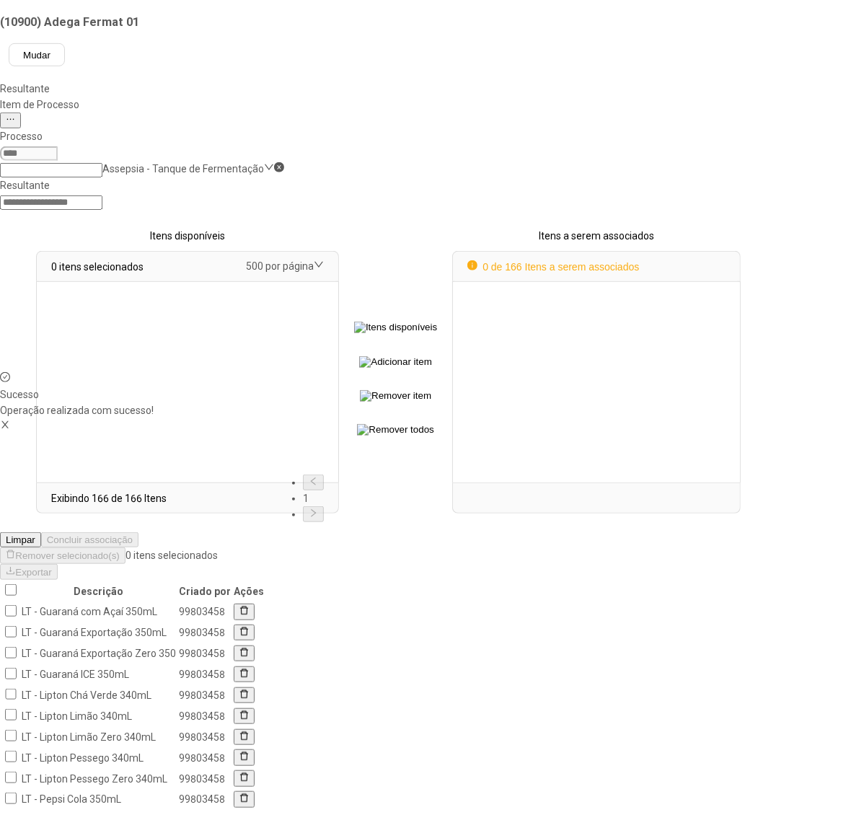
select select
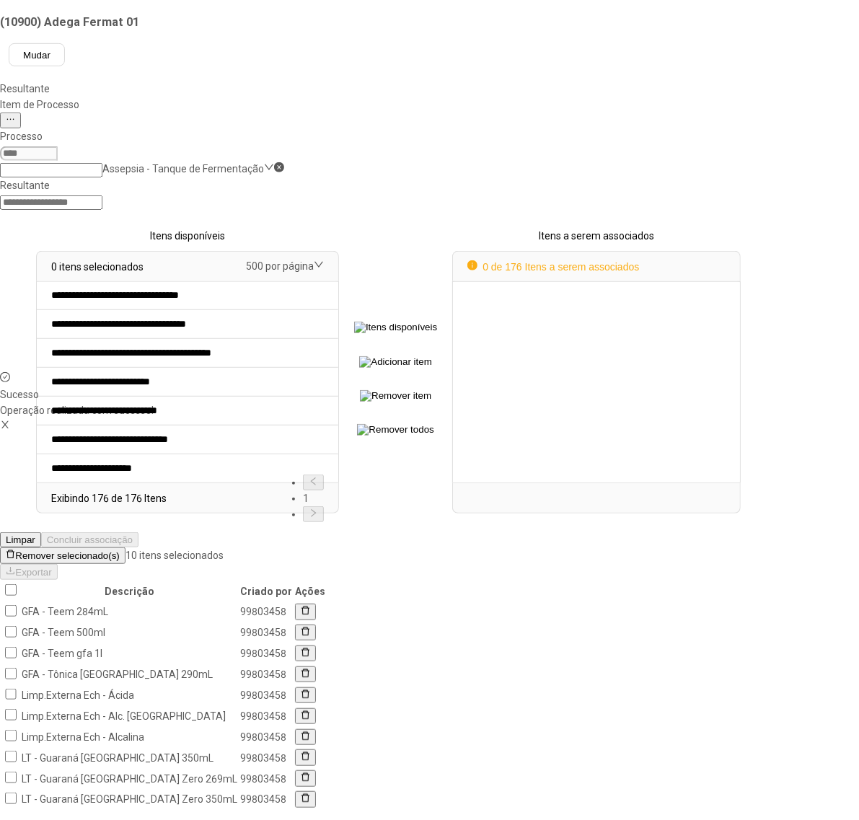
click at [119, 551] on span "Remover selecionado(s)" at bounding box center [67, 556] width 104 height 11
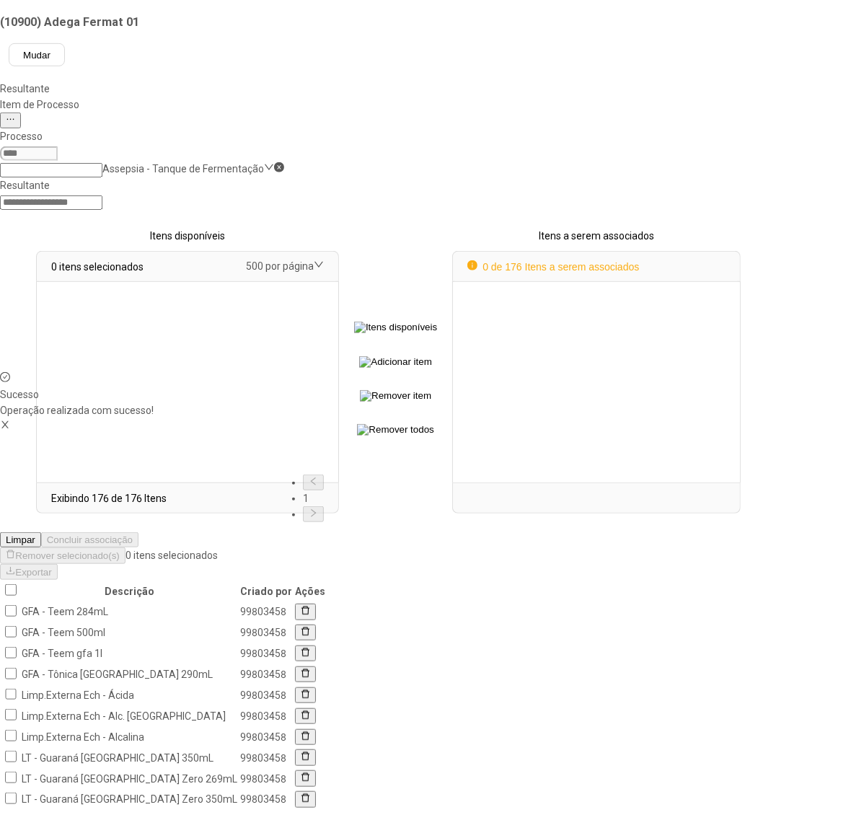
select select
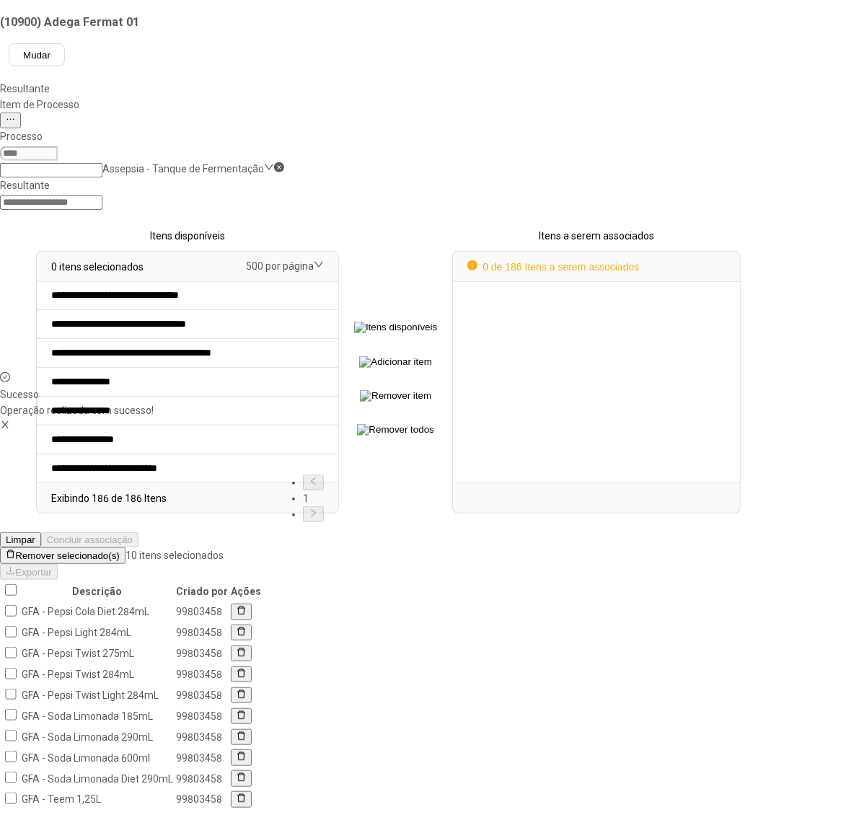
click at [119, 551] on span "Remover selecionado(s)" at bounding box center [67, 556] width 104 height 11
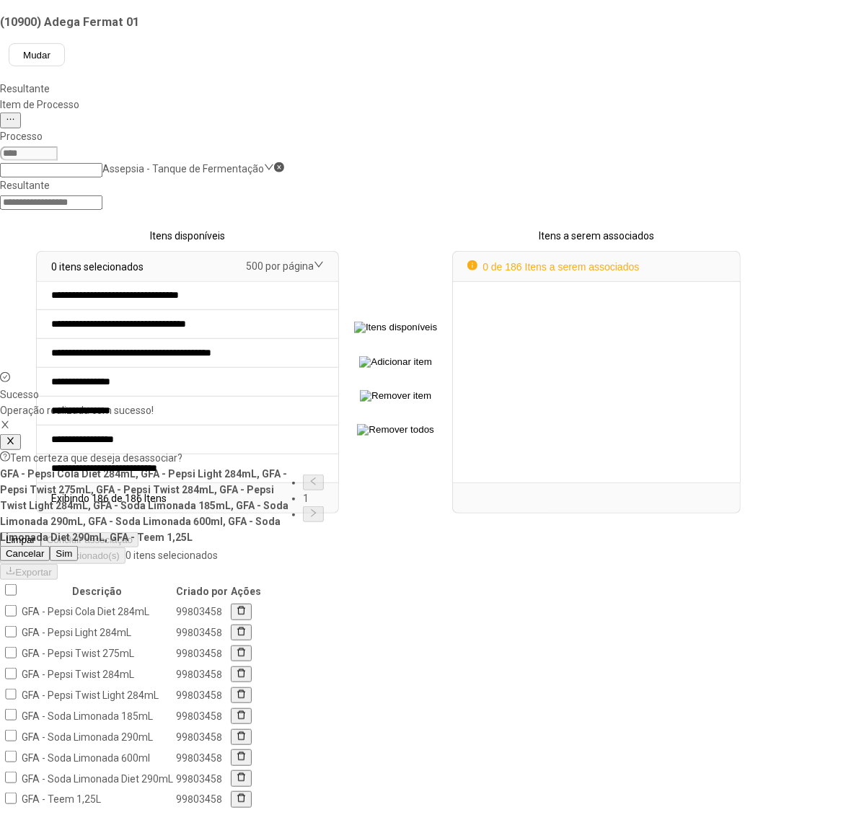
scroll to position [0, 0]
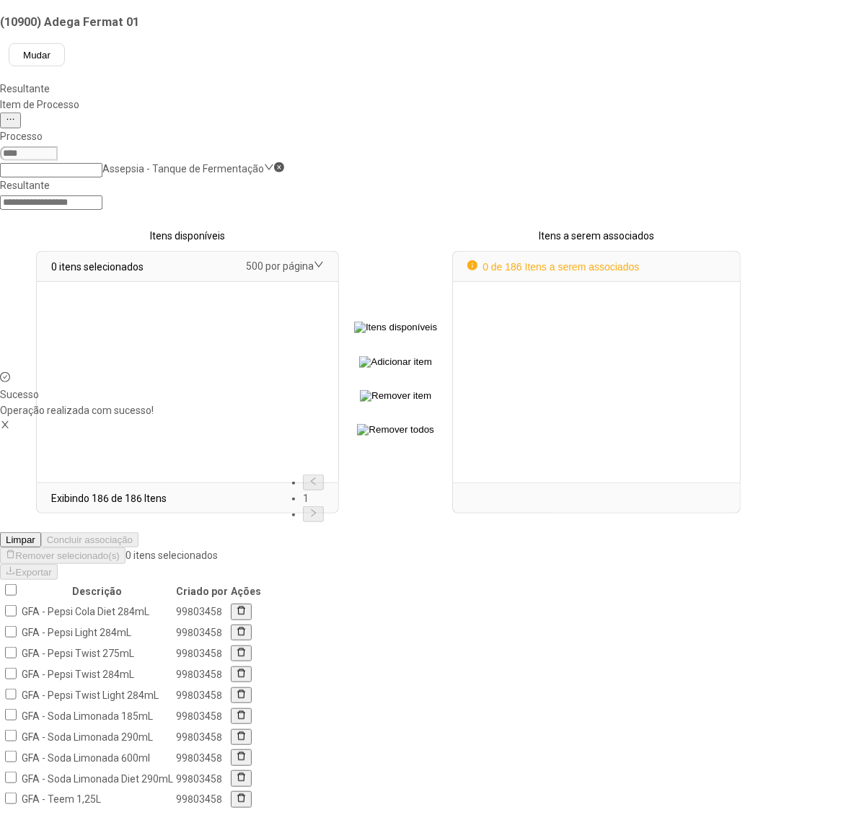
select select
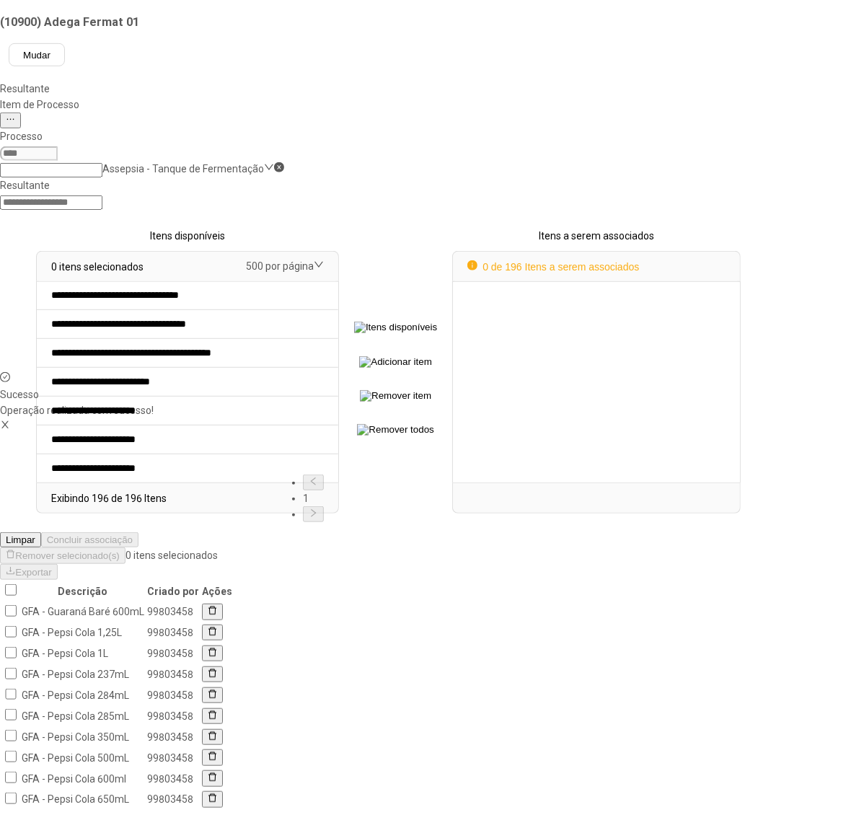
click at [19, 582] on th at bounding box center [10, 591] width 18 height 19
click at [119, 551] on span "Remover selecionado(s)" at bounding box center [67, 556] width 104 height 11
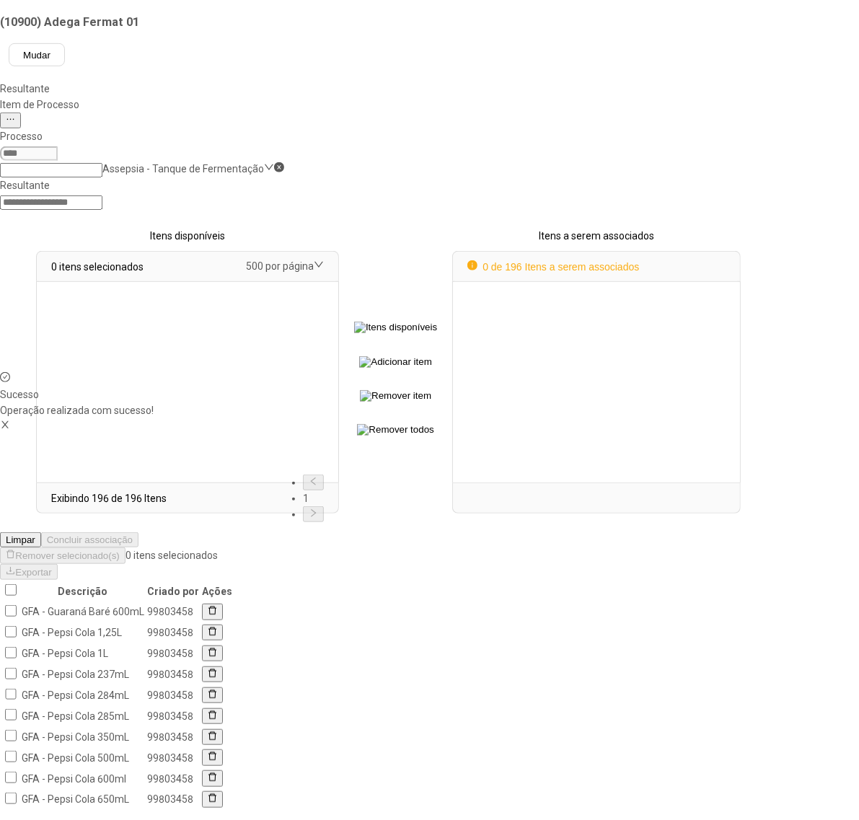
select select
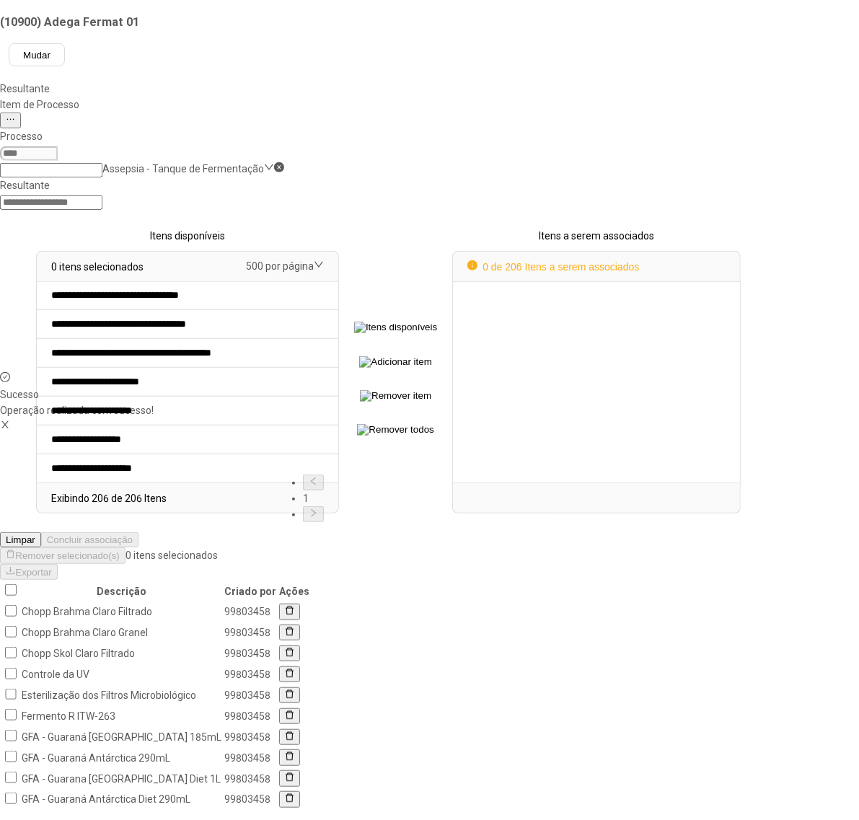
click at [19, 582] on th at bounding box center [10, 591] width 18 height 19
click at [119, 551] on span "Remover selecionado(s)" at bounding box center [67, 556] width 104 height 11
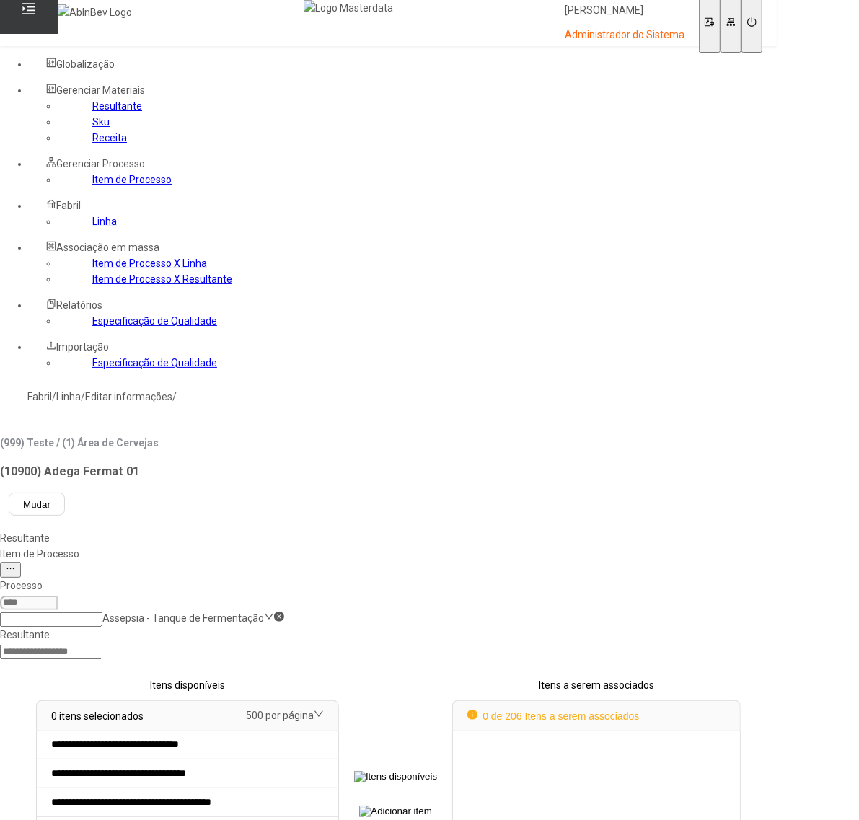
drag, startPoint x: 545, startPoint y: 260, endPoint x: 527, endPoint y: 255, distance: 18.3
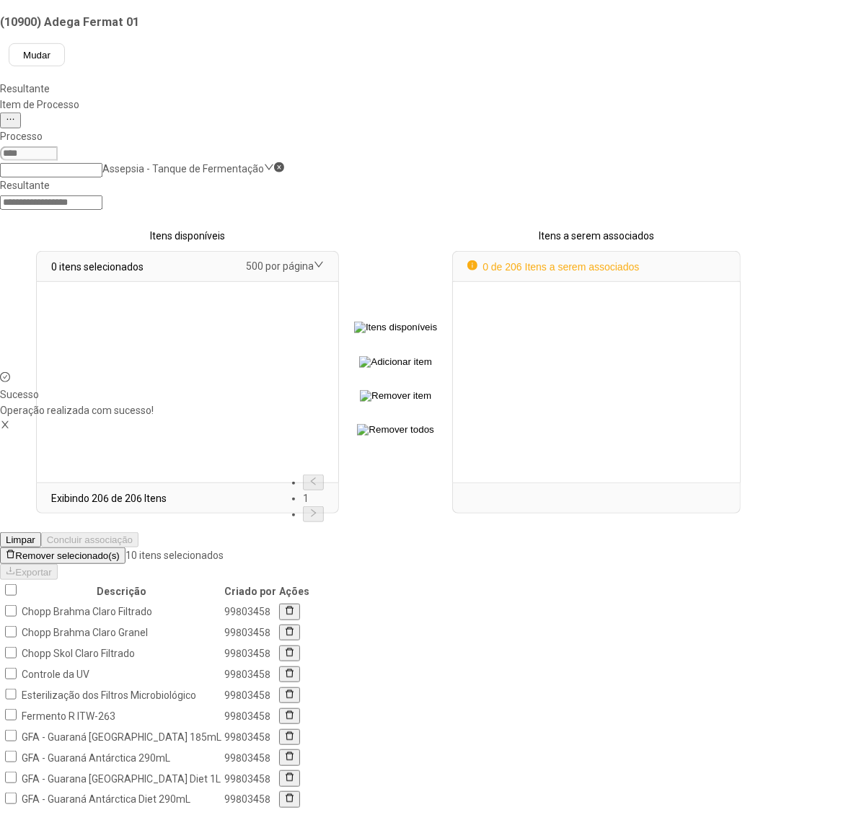
click at [119, 551] on span "Remover selecionado(s)" at bounding box center [67, 556] width 104 height 11
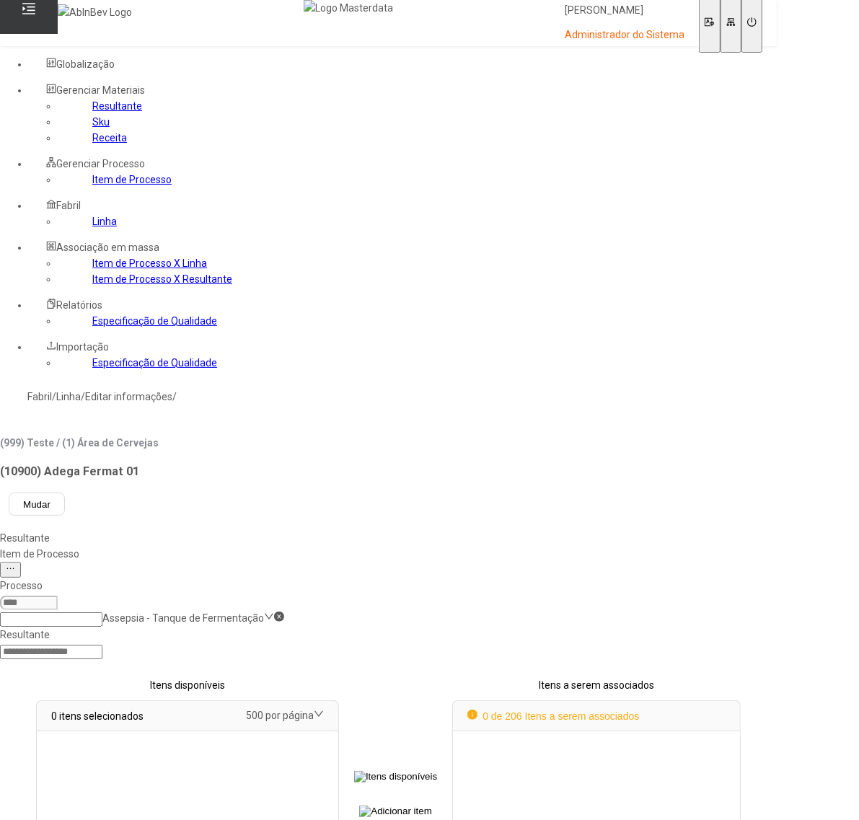
select select
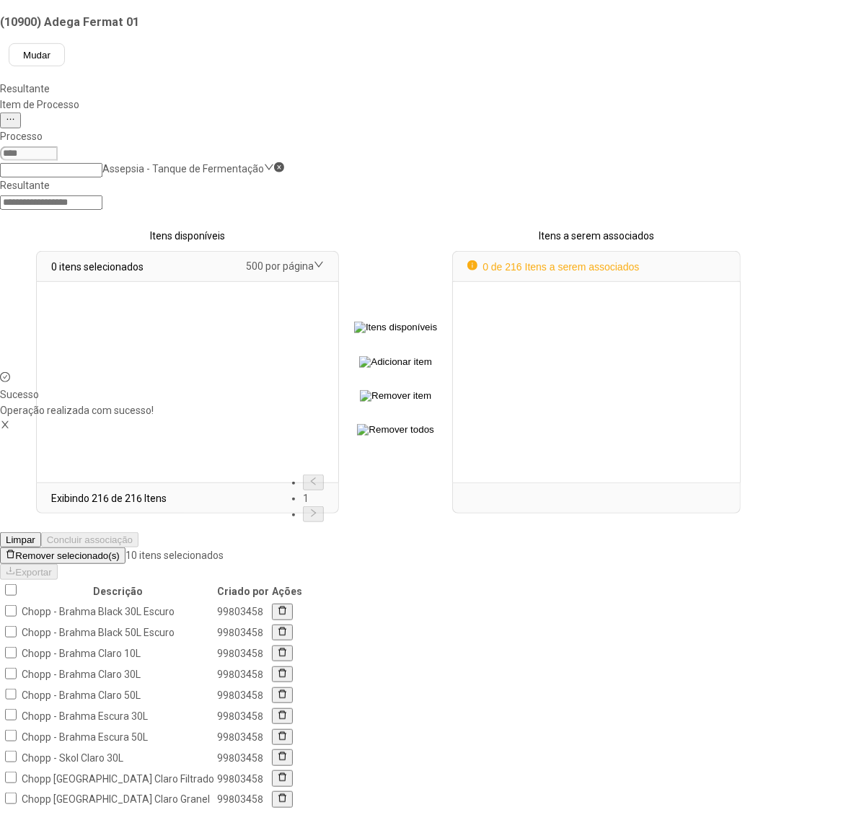
select select
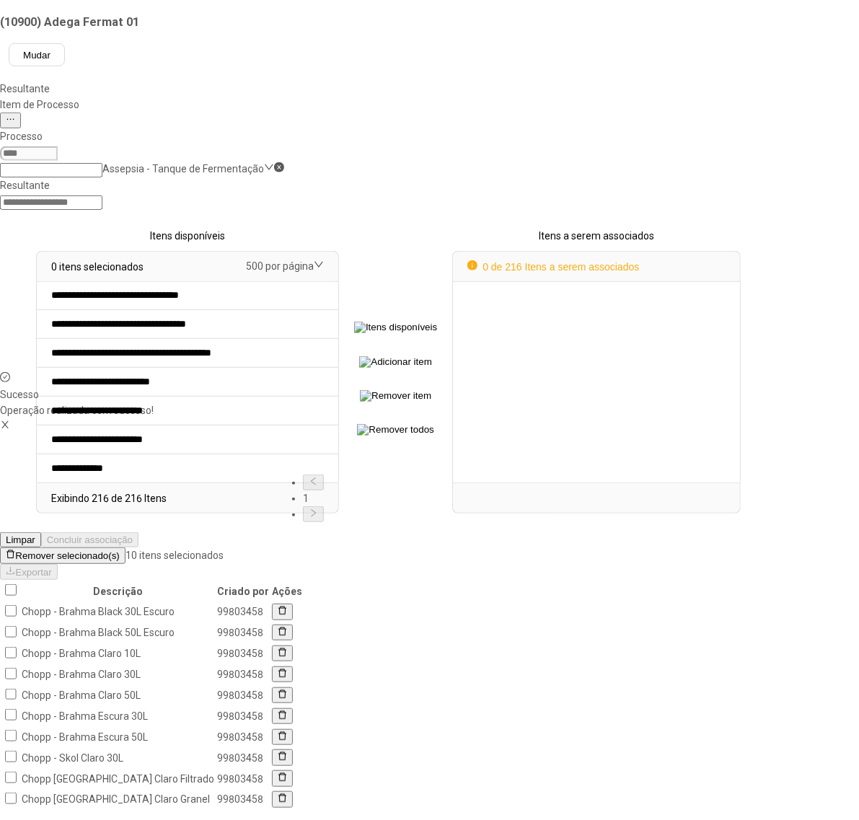
click at [119, 551] on span "Remover selecionado(s)" at bounding box center [67, 556] width 104 height 11
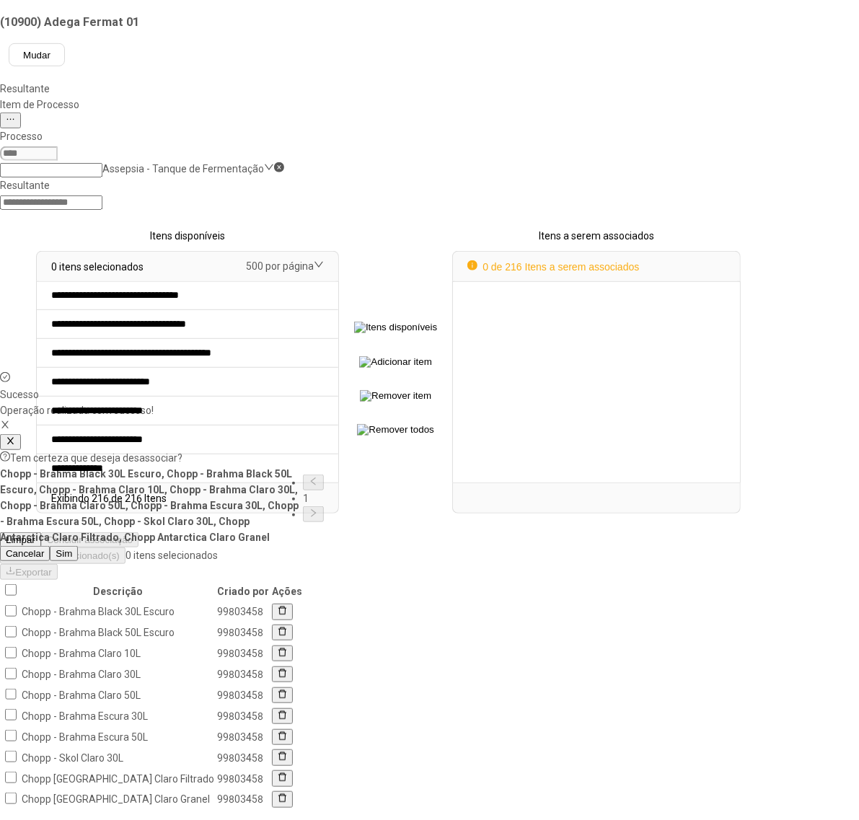
scroll to position [0, 0]
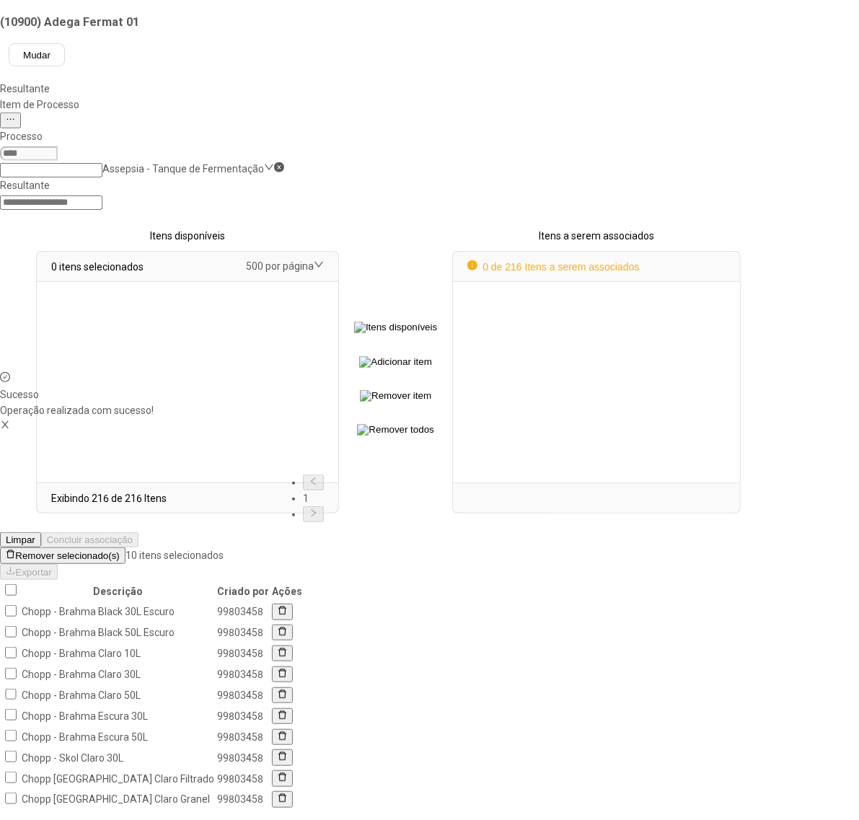
select select
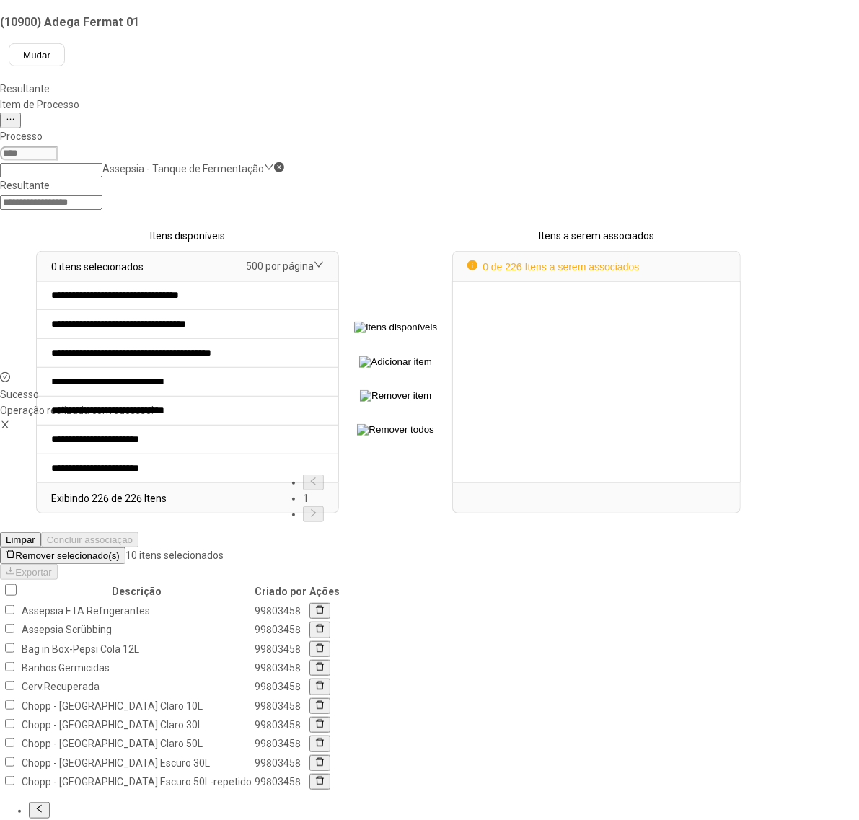
click at [126, 548] on button "Remover selecionado(s)" at bounding box center [63, 556] width 126 height 16
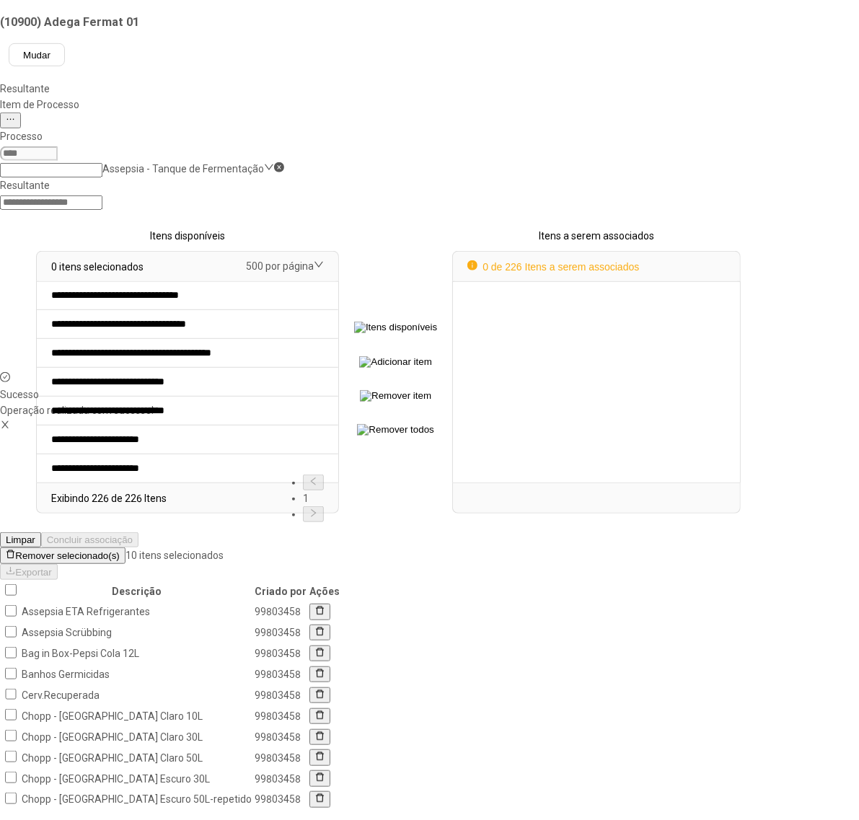
scroll to position [0, 0]
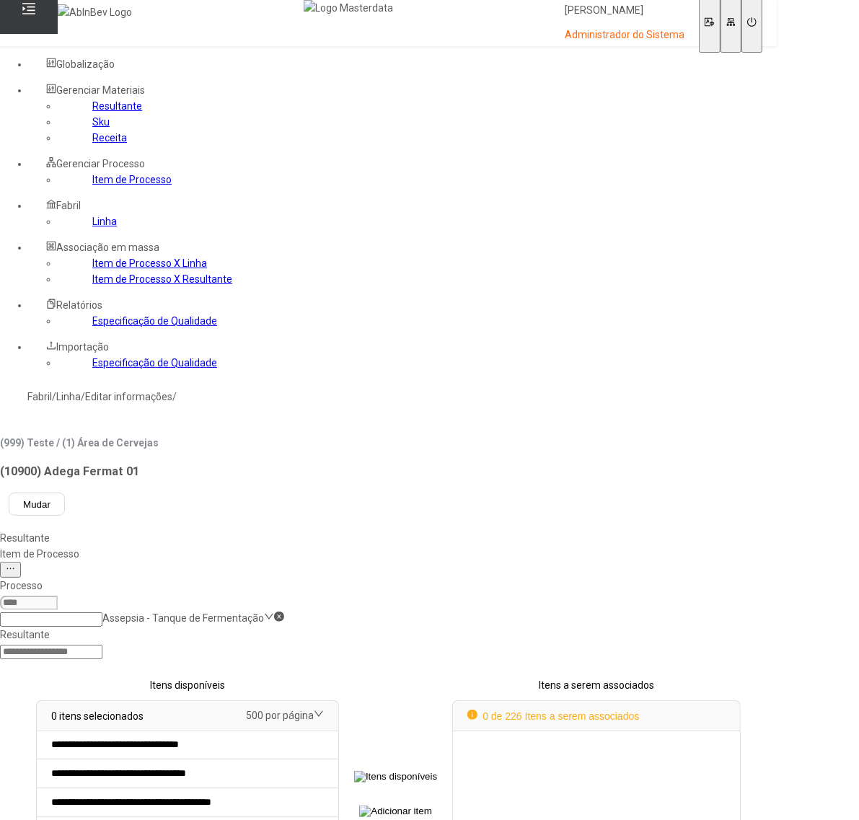
drag, startPoint x: 178, startPoint y: 228, endPoint x: 307, endPoint y: 213, distance: 130.1
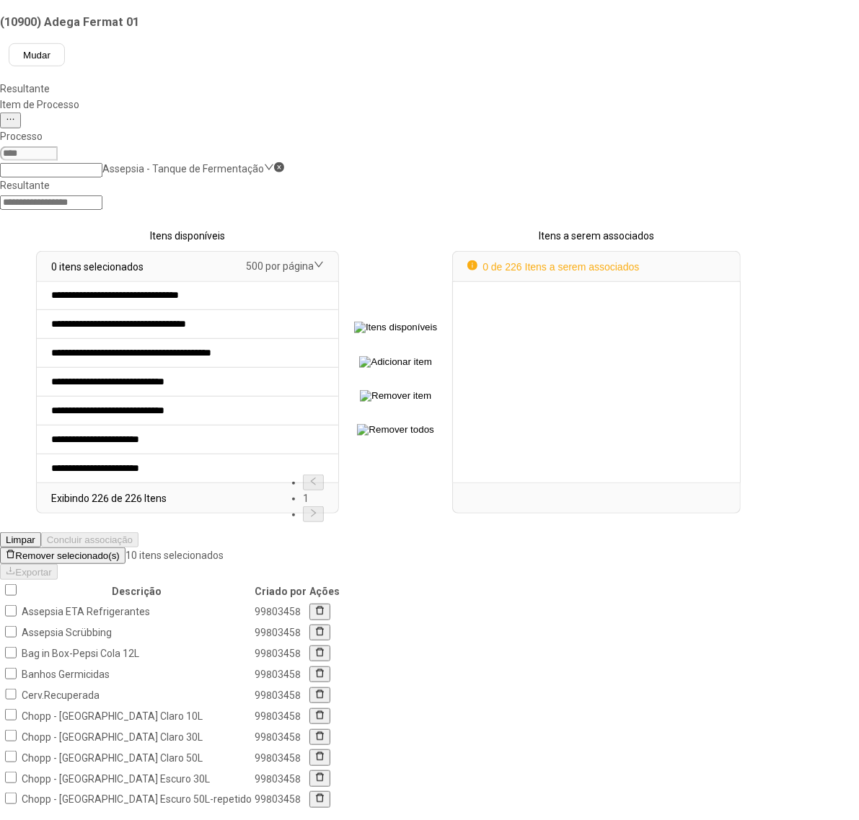
click at [119, 551] on span "Remover selecionado(s)" at bounding box center [67, 556] width 104 height 11
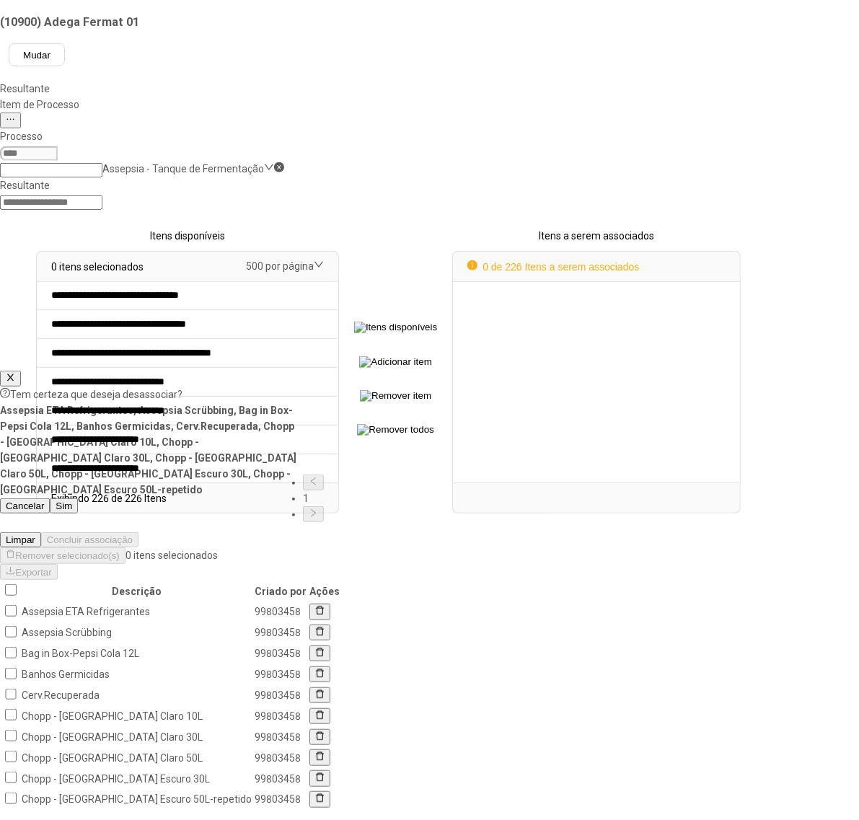
scroll to position [0, 0]
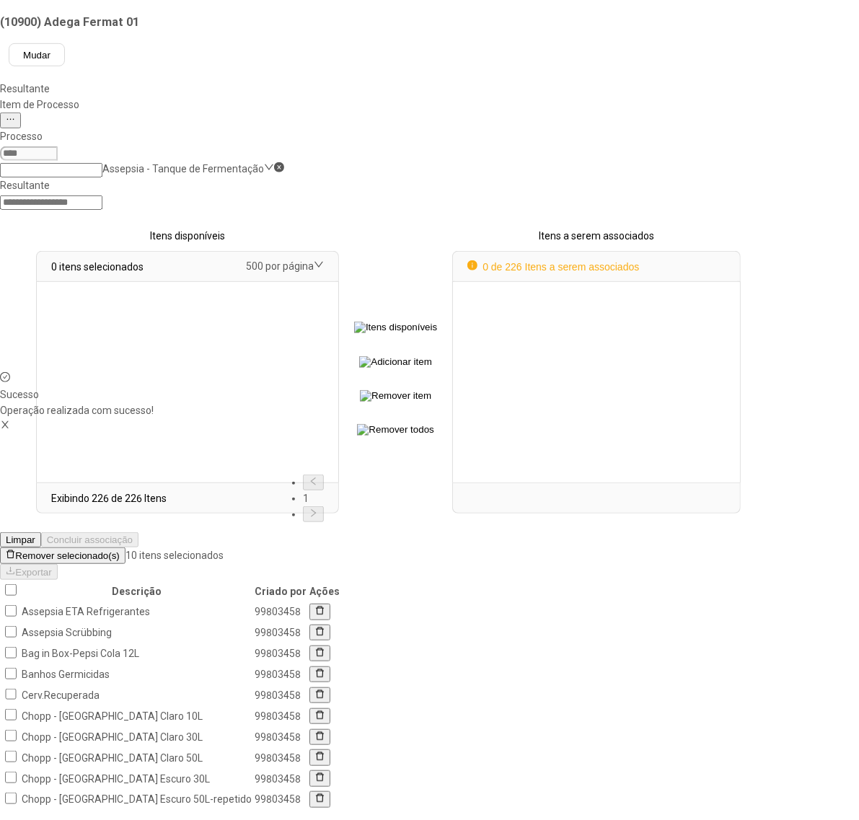
select select
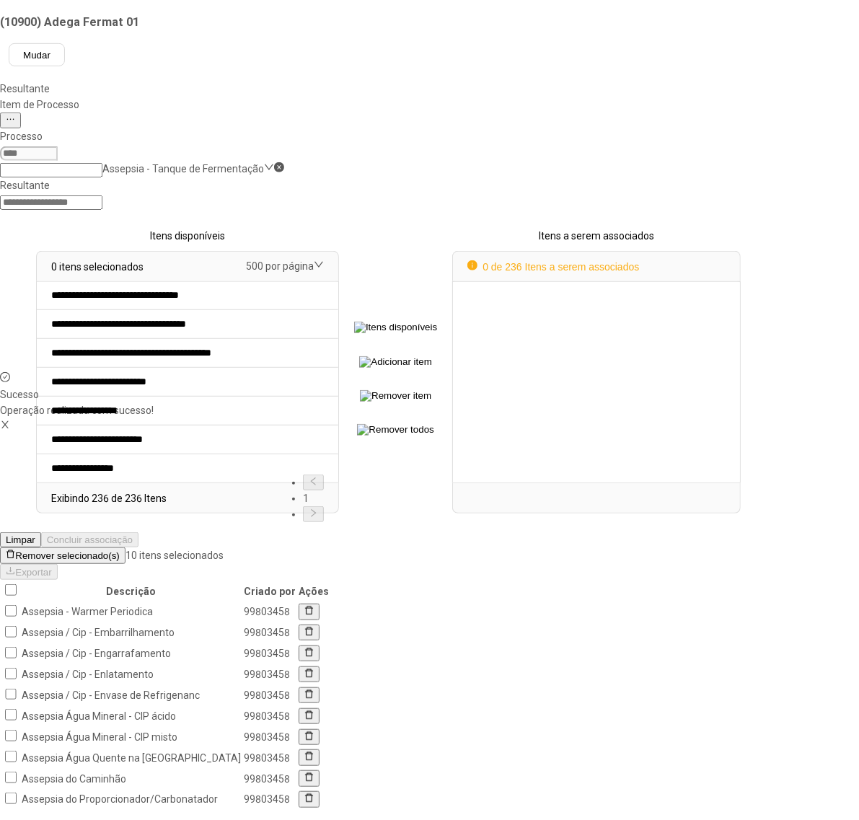
click at [119, 551] on span "Remover selecionado(s)" at bounding box center [67, 556] width 104 height 11
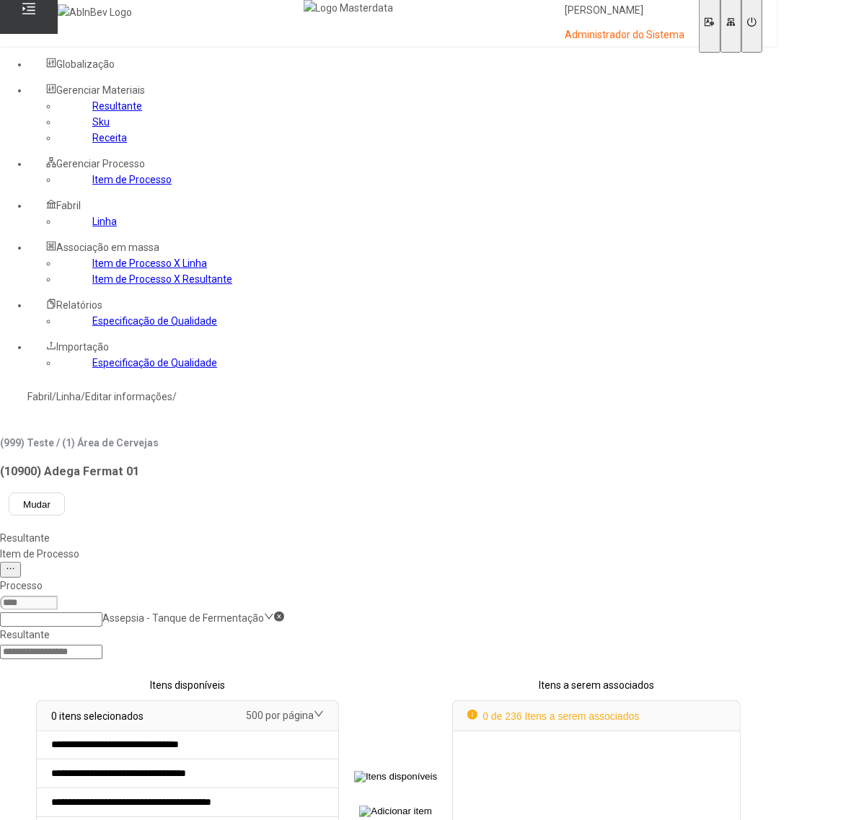
drag, startPoint x: 210, startPoint y: 250, endPoint x: 272, endPoint y: 232, distance: 64.4
click at [15, 820] on icon "Close" at bounding box center [10, 827] width 9 height 9
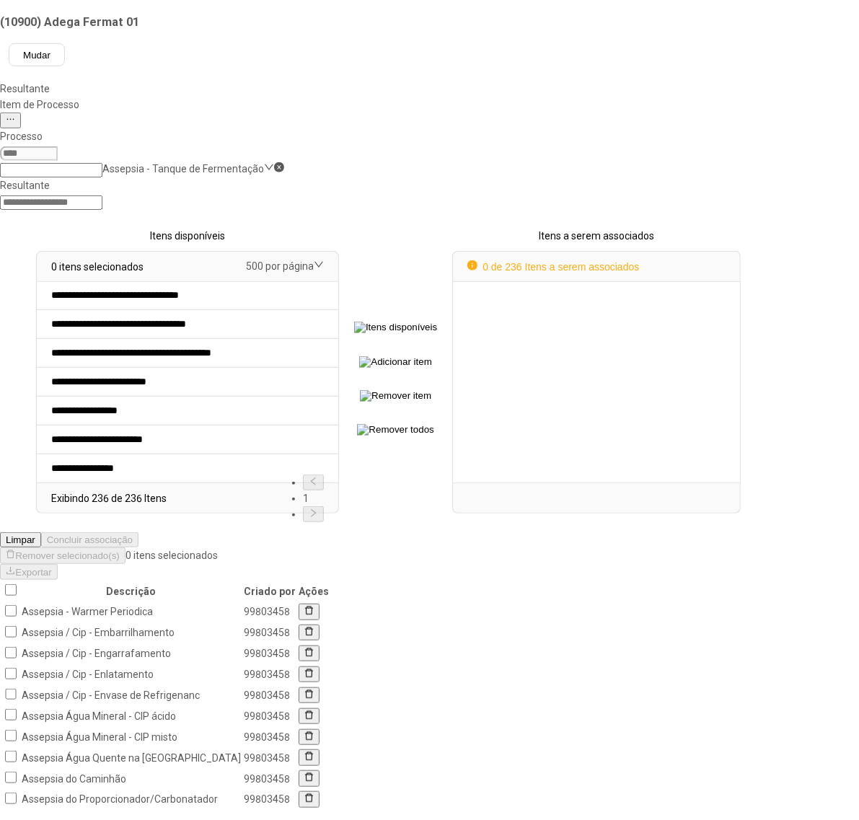
click at [19, 582] on th at bounding box center [10, 591] width 18 height 19
click at [119, 551] on span "Remover selecionado(s)" at bounding box center [67, 556] width 104 height 11
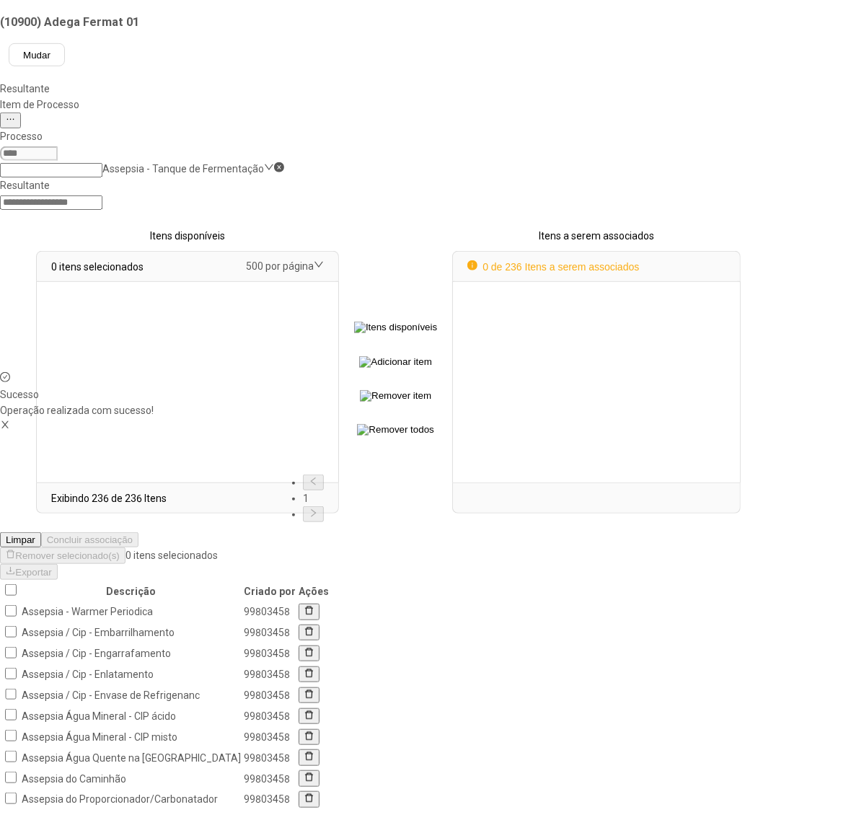
select select
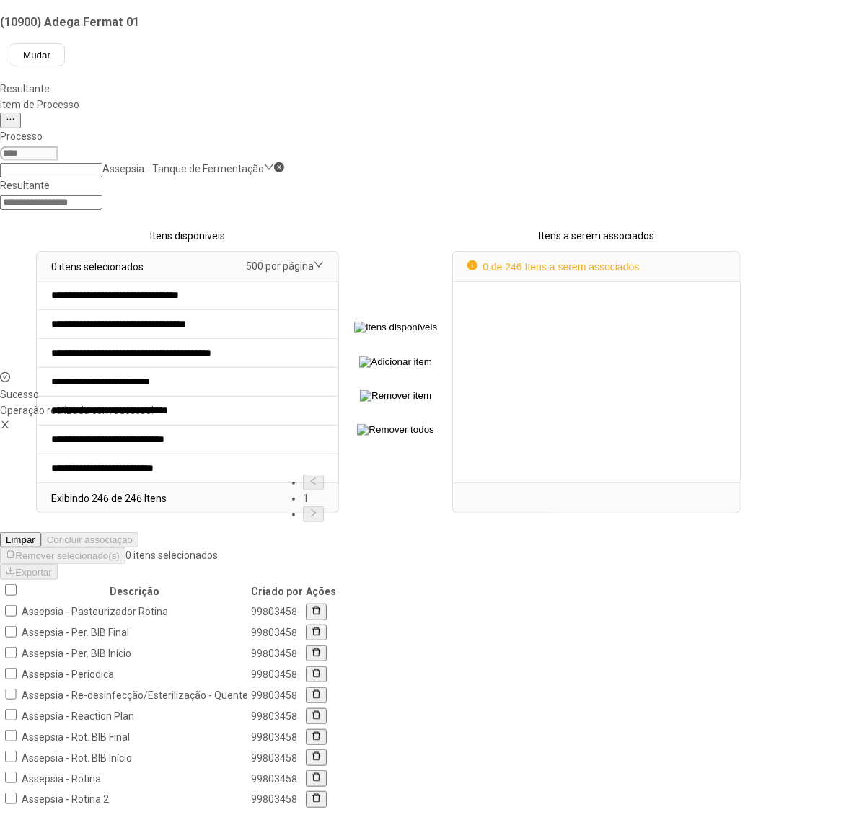
click at [19, 582] on th at bounding box center [10, 591] width 18 height 19
click at [119, 551] on span "Remover selecionado(s)" at bounding box center [67, 556] width 104 height 11
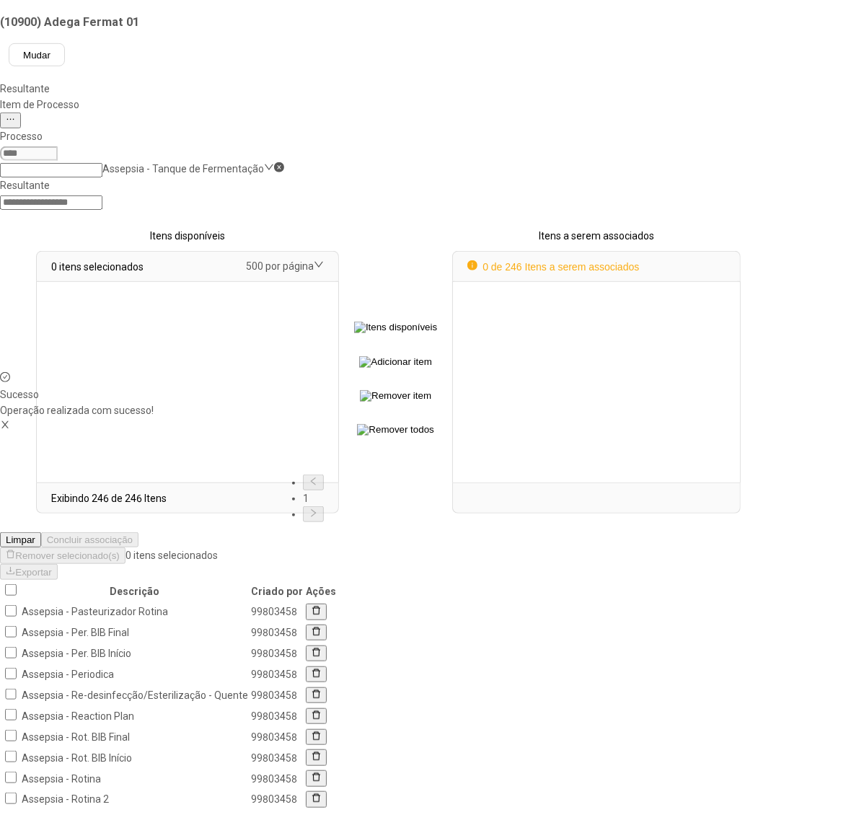
select select
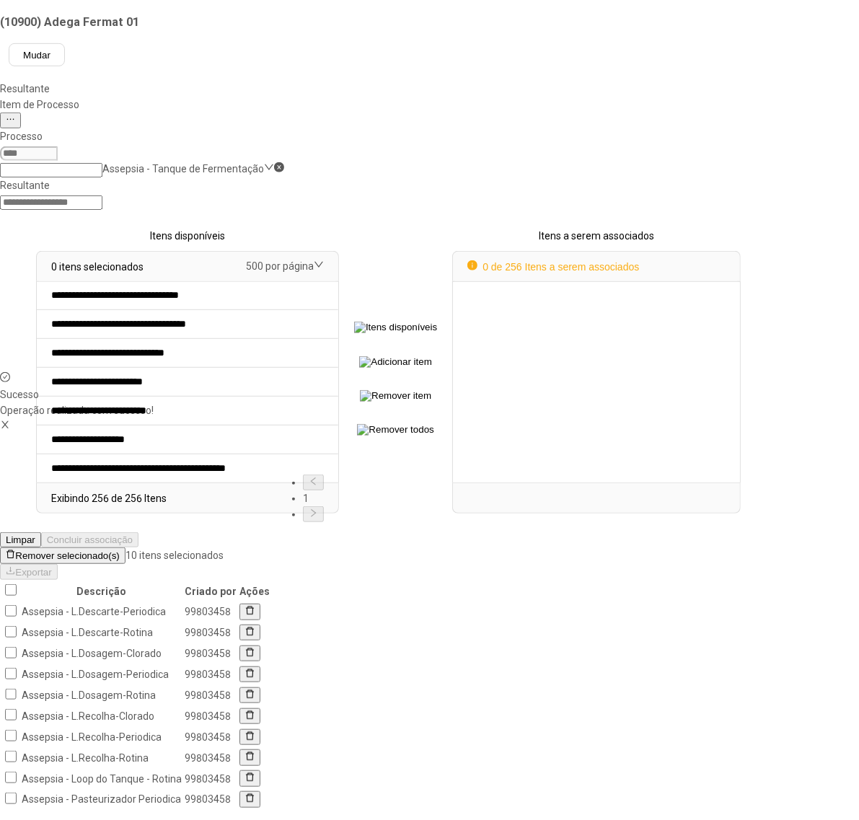
click at [119, 551] on span "Remover selecionado(s)" at bounding box center [67, 556] width 104 height 11
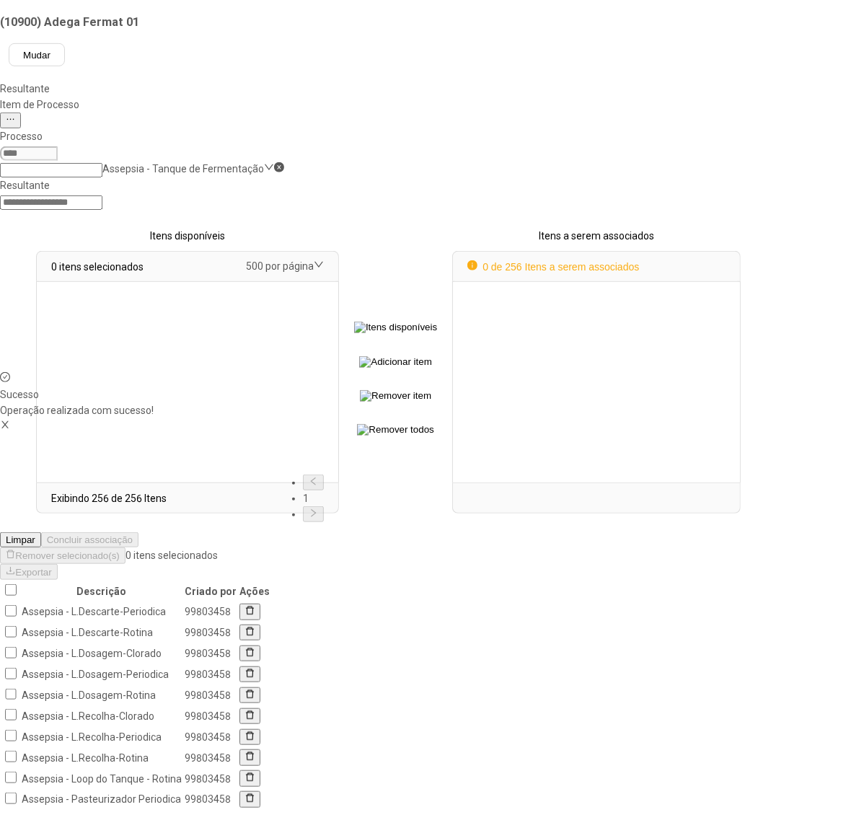
select select
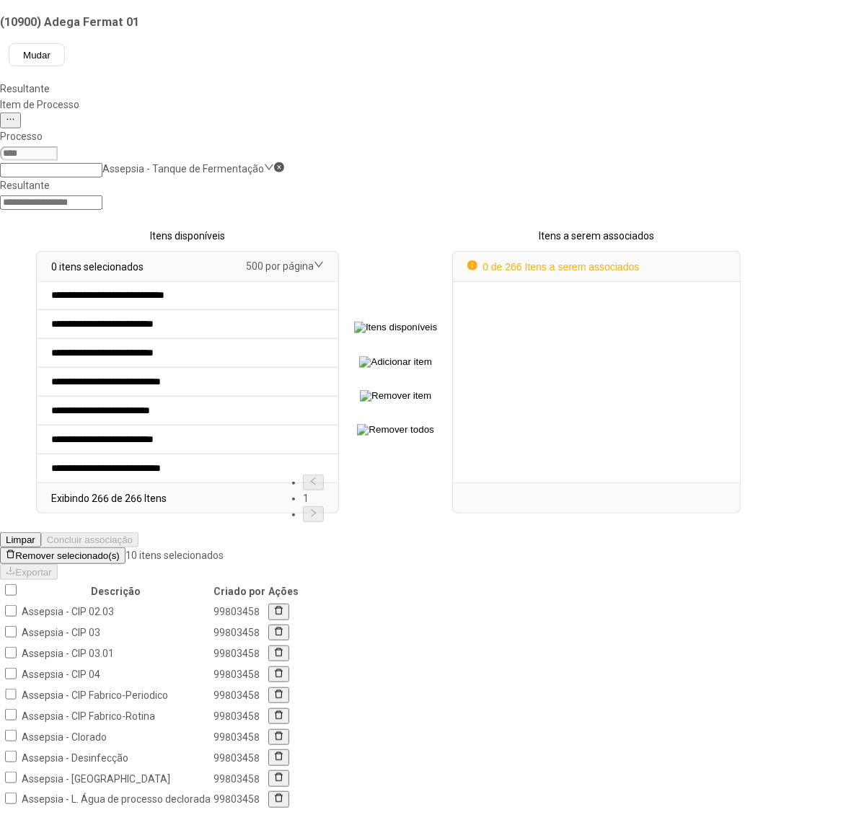
click at [119, 551] on span "Remover selecionado(s)" at bounding box center [67, 556] width 104 height 11
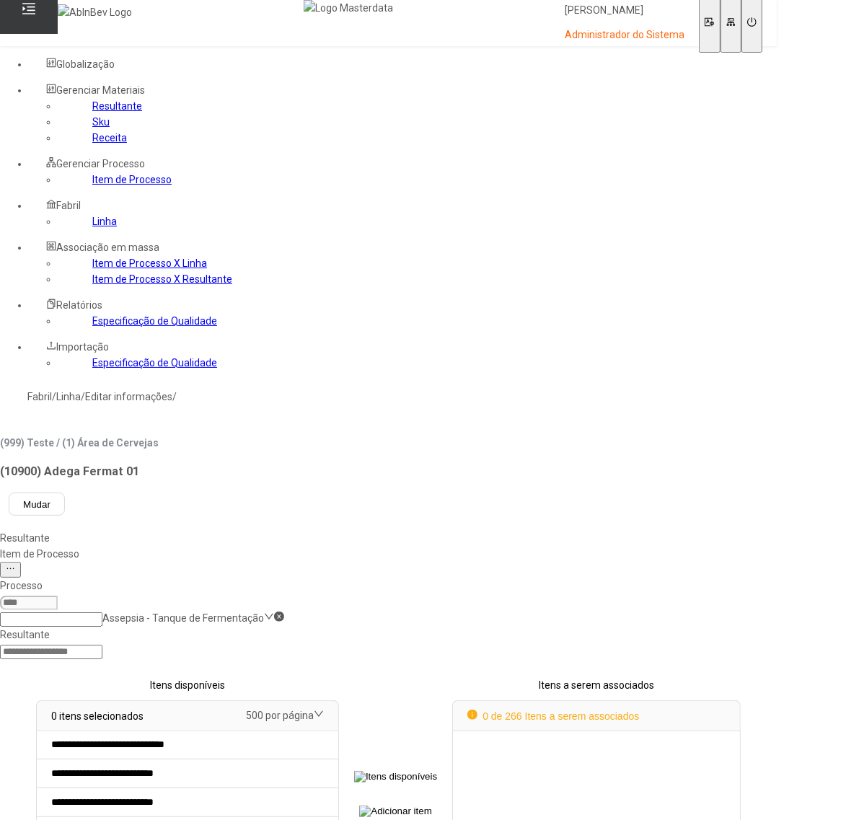
click at [15, 820] on icon "Close" at bounding box center [10, 827] width 9 height 9
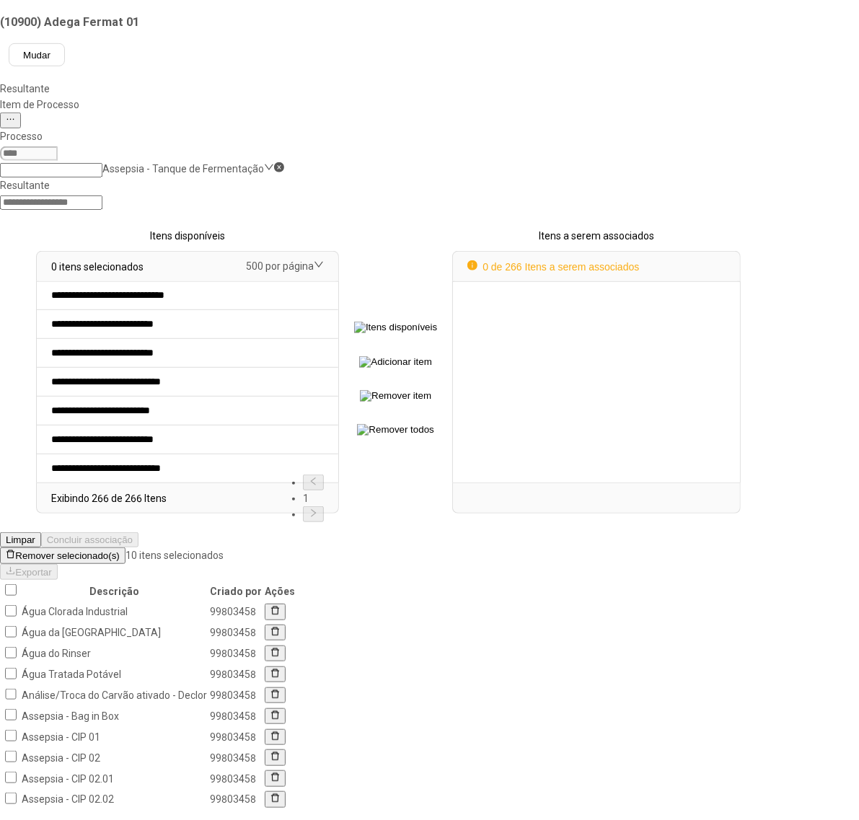
click at [119, 551] on span "Remover selecionado(s)" at bounding box center [67, 556] width 104 height 11
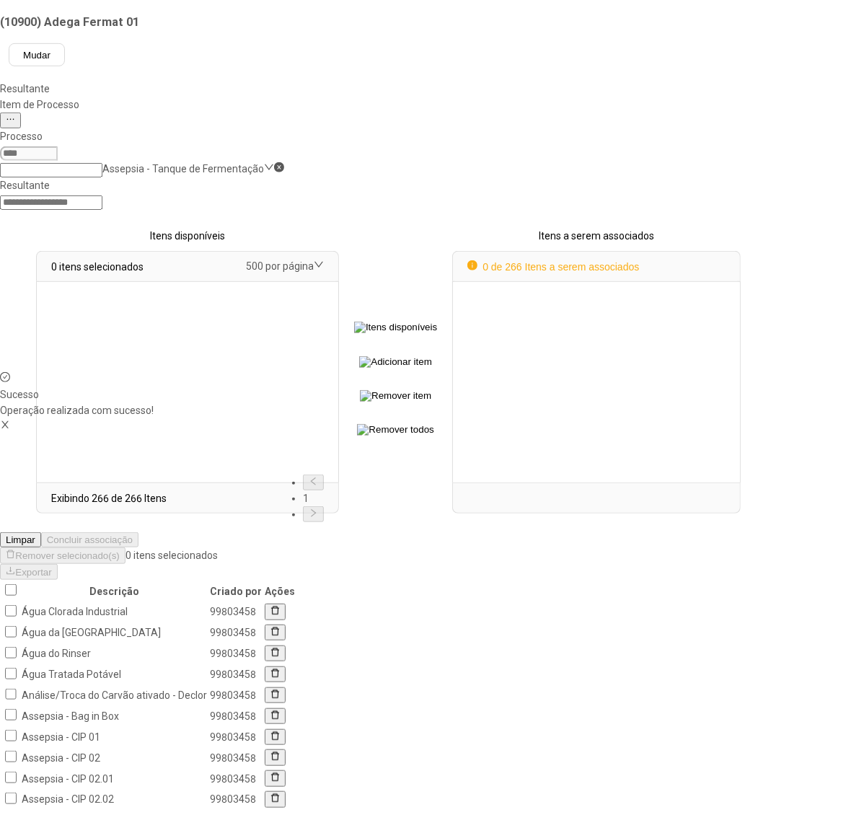
select select
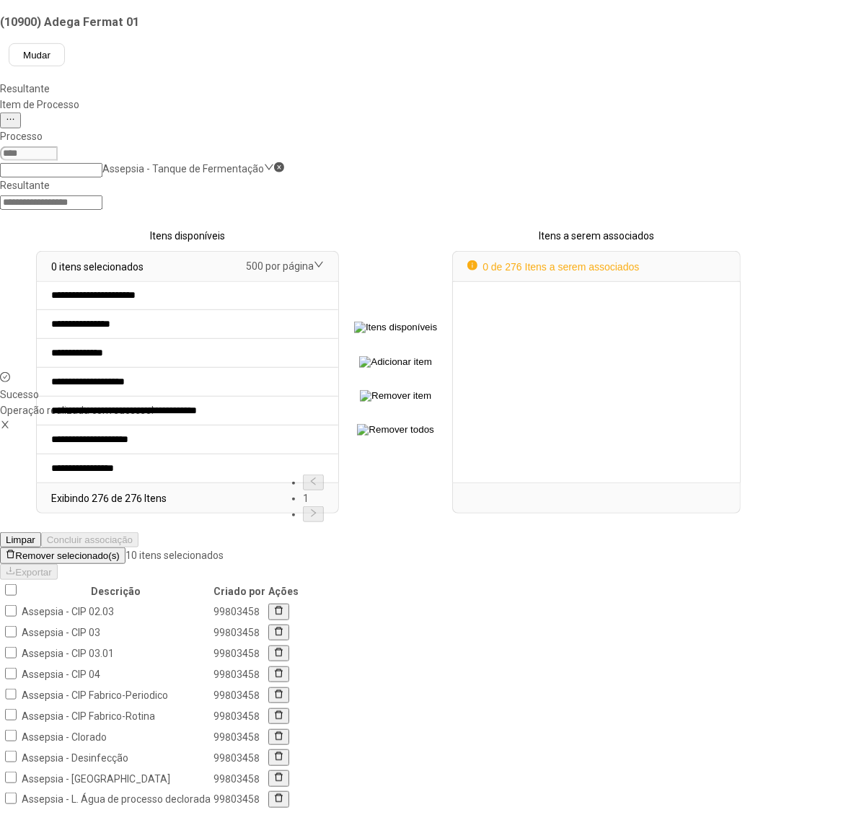
click at [119, 551] on span "Remover selecionado(s)" at bounding box center [67, 556] width 104 height 11
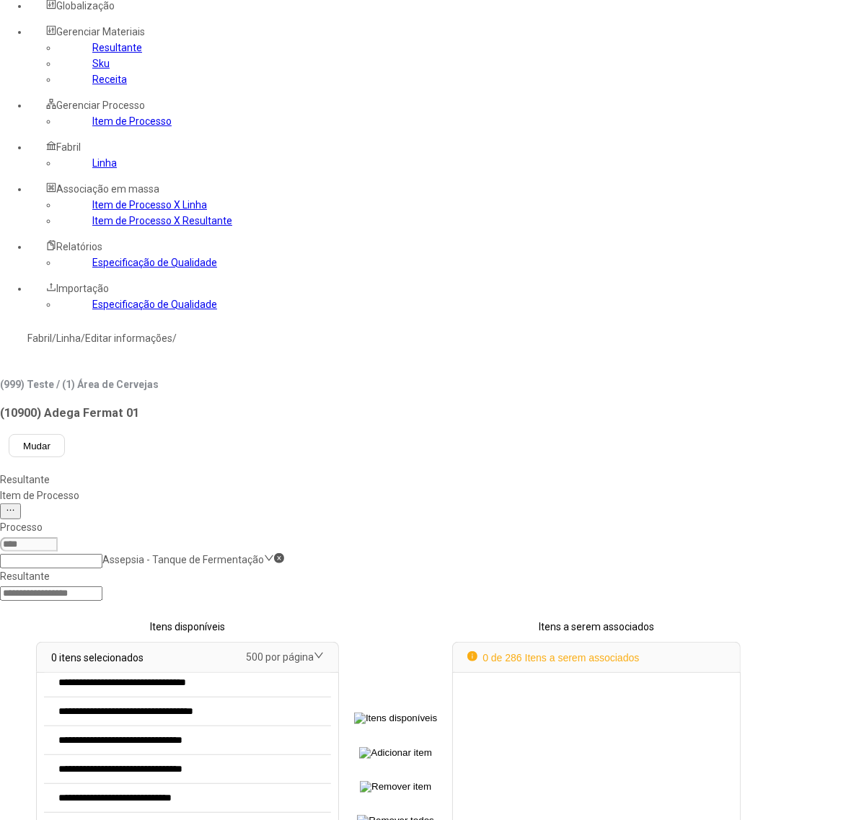
scroll to position [902, 0]
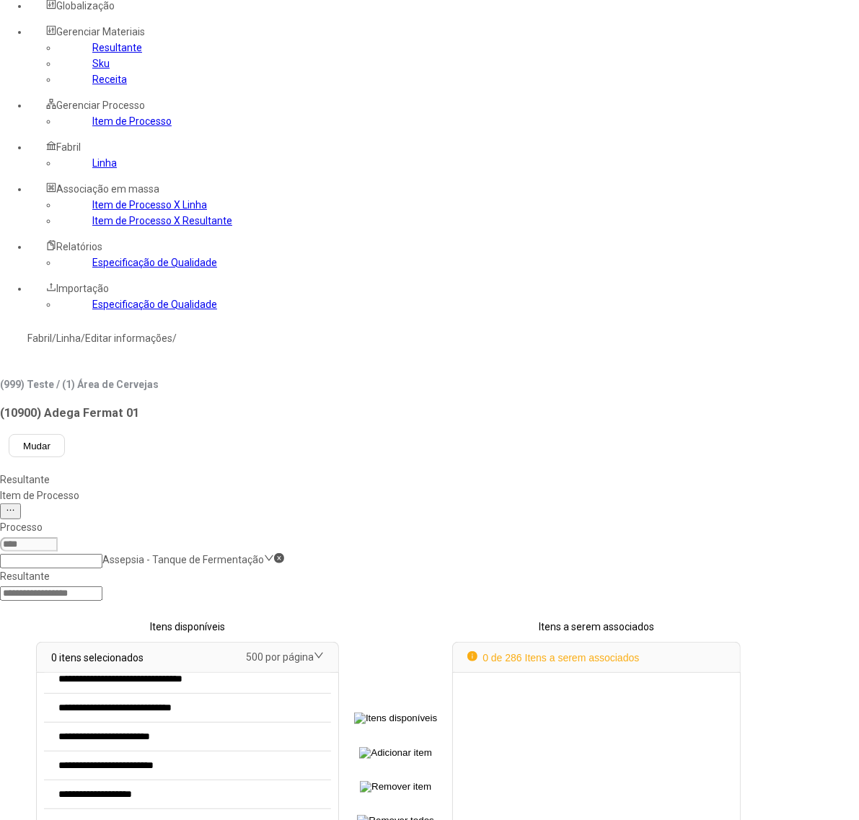
select select "**********"
click at [302, 781] on option "**********" at bounding box center [187, 795] width 287 height 29
click at [432, 748] on img at bounding box center [395, 754] width 72 height 12
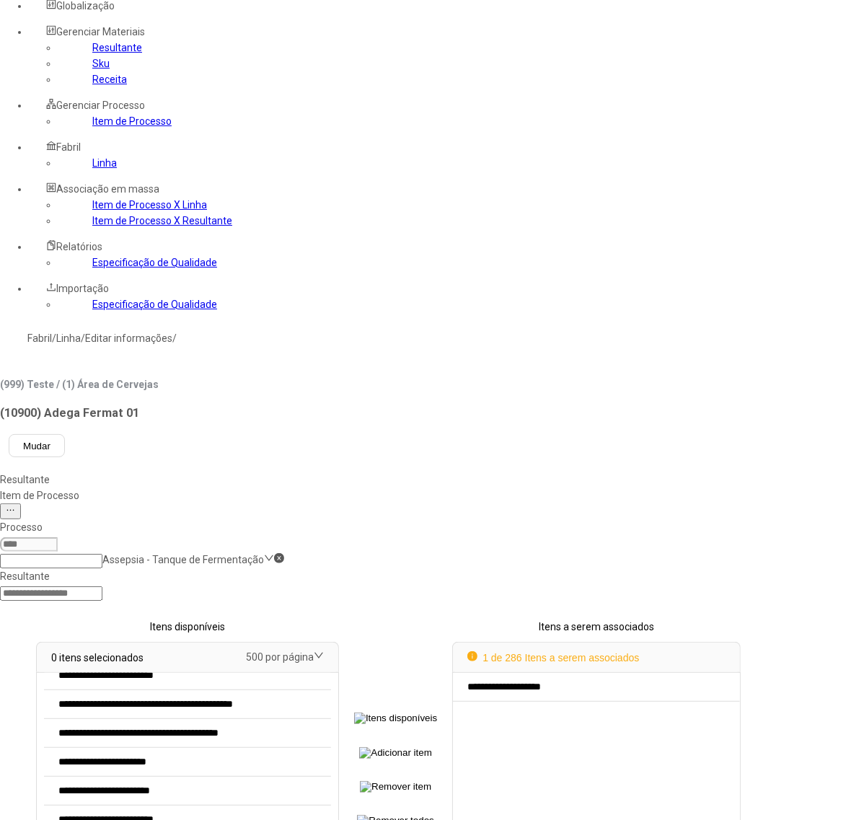
select select "**********"
click at [331, 748] on option "**********" at bounding box center [187, 762] width 287 height 29
click at [432, 748] on img at bounding box center [395, 754] width 72 height 12
select select "**********"
click at [303, 806] on option "**********" at bounding box center [187, 820] width 287 height 29
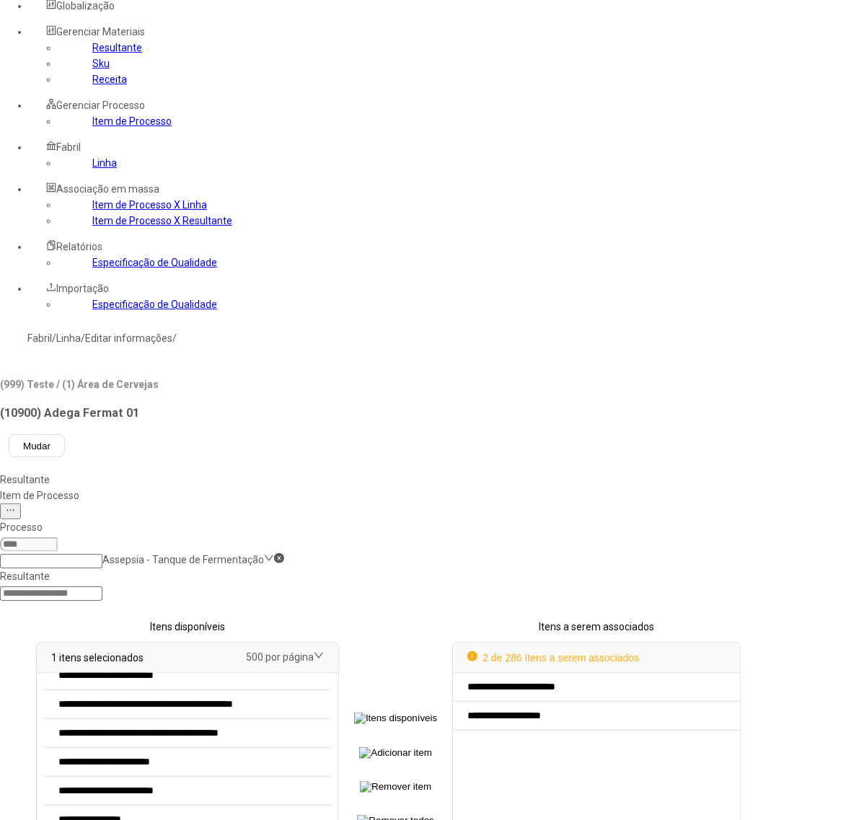
click at [432, 748] on img at bounding box center [395, 754] width 72 height 12
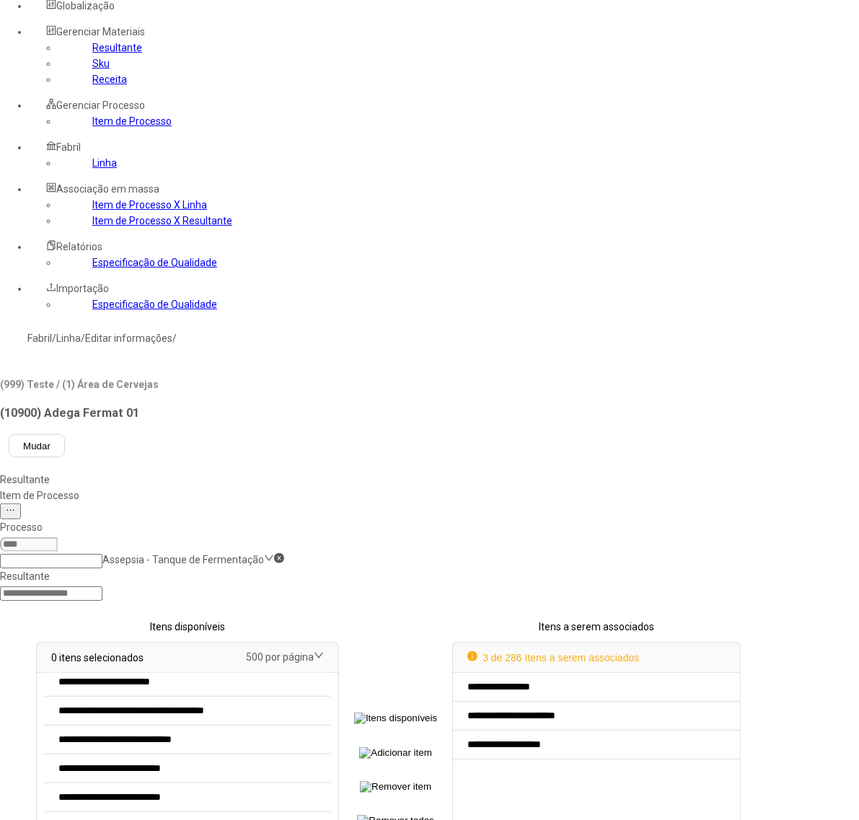
scroll to position [451, 0]
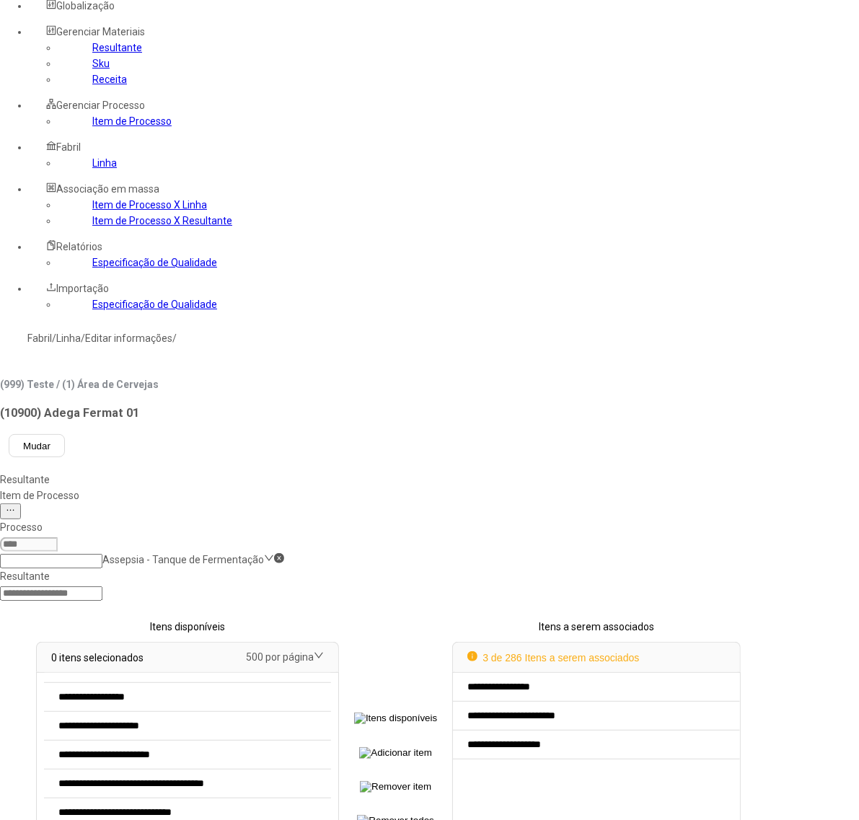
select select "**********"
click at [331, 683] on option "**********" at bounding box center [187, 697] width 287 height 29
click at [432, 748] on img at bounding box center [395, 754] width 72 height 12
select select
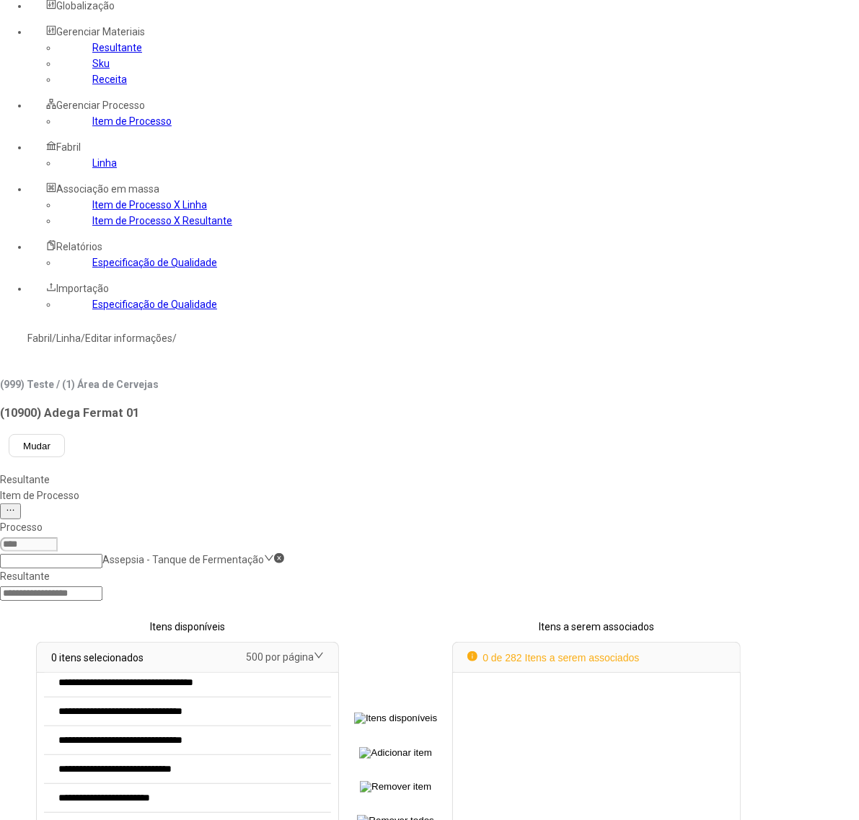
scroll to position [902, 0]
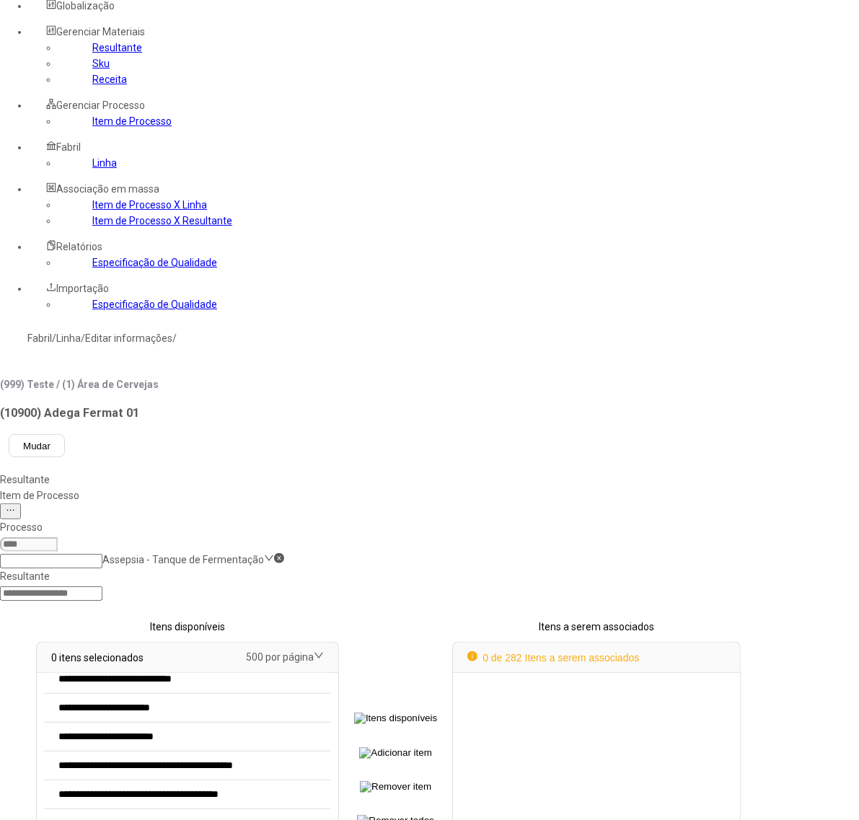
select select "**********"
click at [258, 752] on option "**********" at bounding box center [187, 766] width 287 height 29
click at [432, 748] on img at bounding box center [395, 754] width 72 height 12
select select
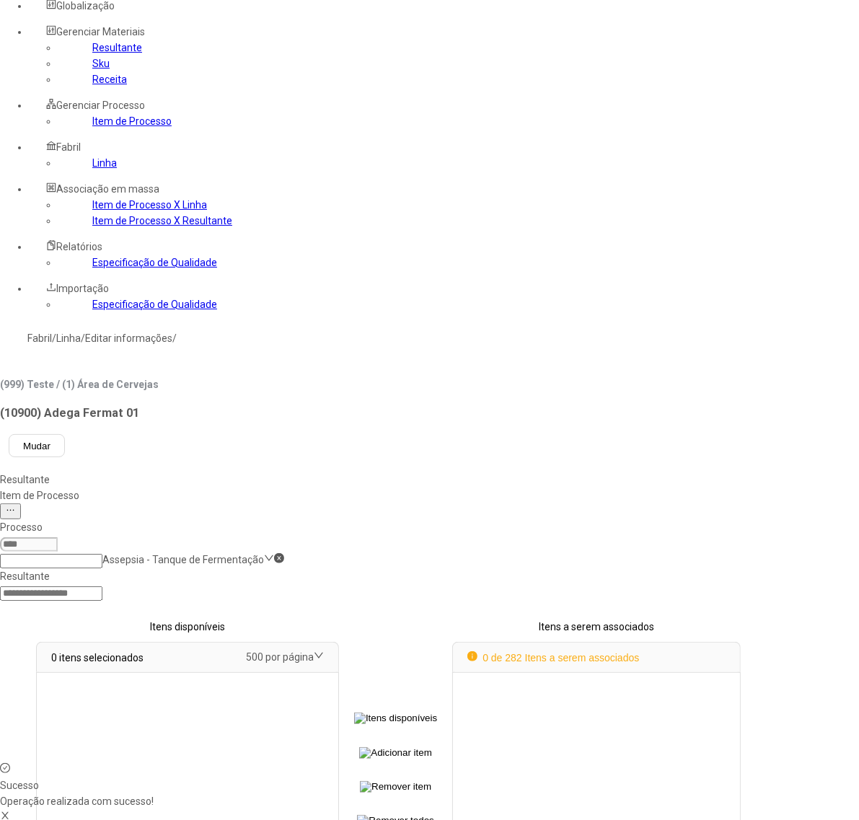
select select
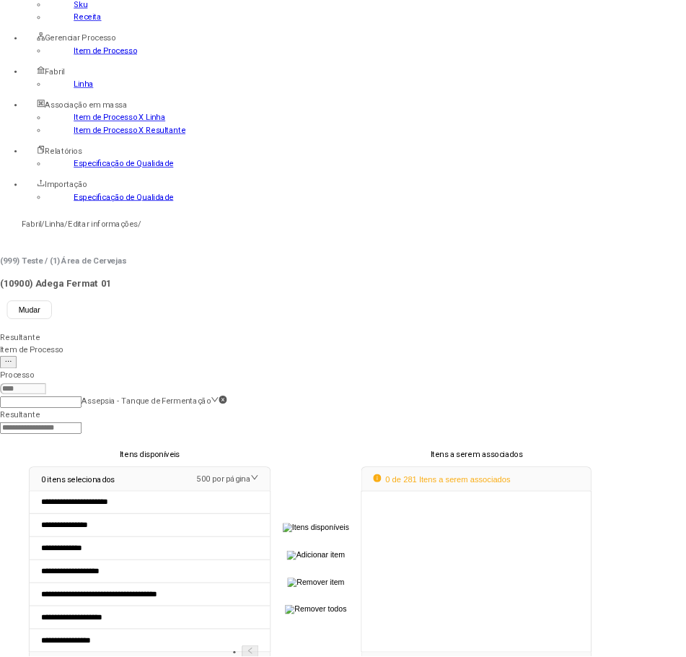
scroll to position [0, 0]
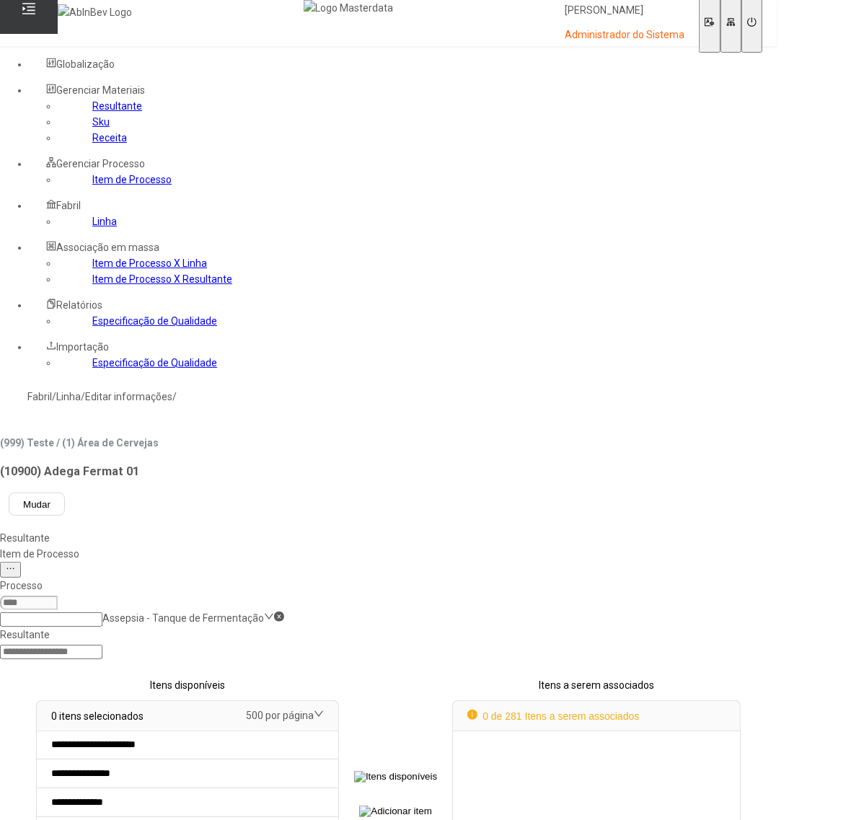
click at [333, 546] on div "Item de Processo" at bounding box center [388, 554] width 777 height 16
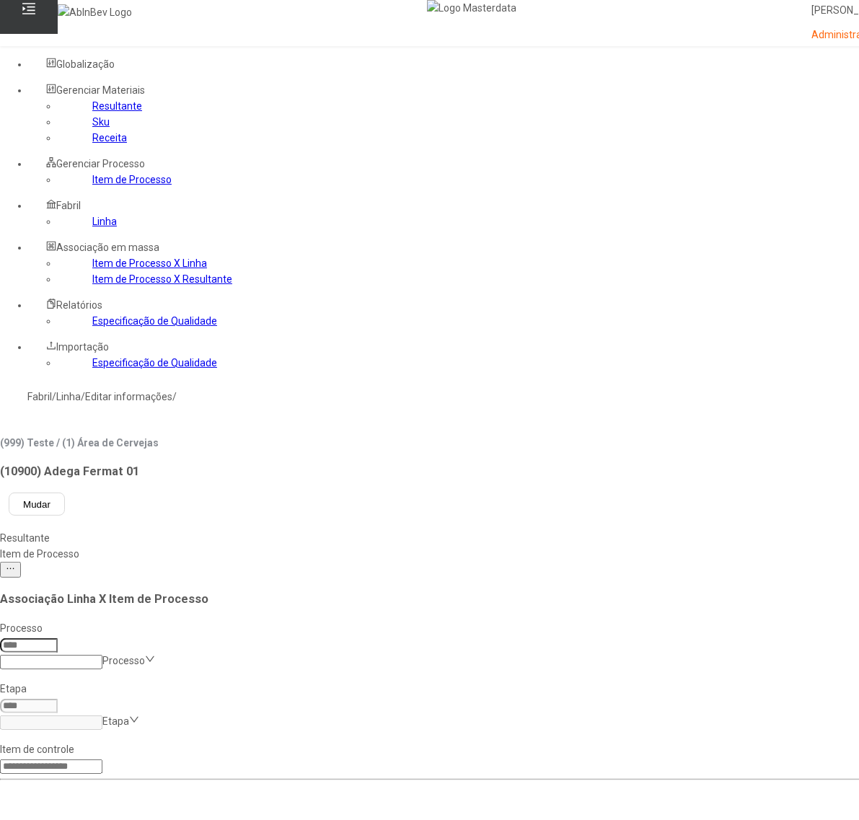
click at [58, 639] on input at bounding box center [29, 646] width 58 height 14
type input "***"
click at [102, 716] on input at bounding box center [51, 723] width 102 height 14
type input "***"
click at [148, 820] on div "E.2.1-Tanques de Fermentação - Rotina" at bounding box center [74, 836] width 148 height 32
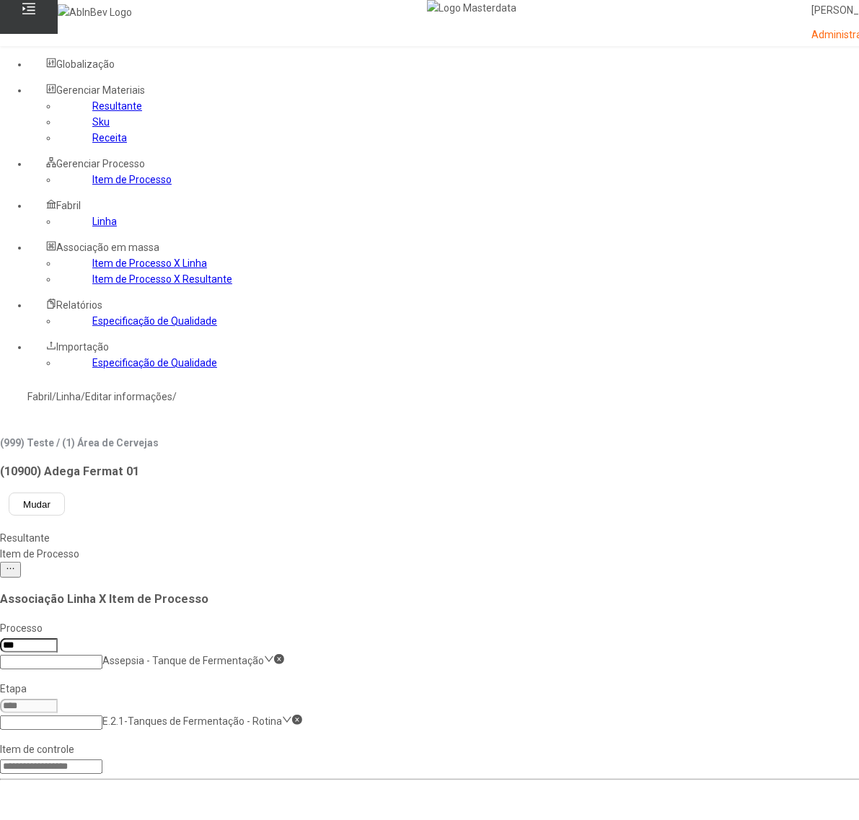
click at [92, 185] on link "Item de Processo" at bounding box center [131, 180] width 79 height 12
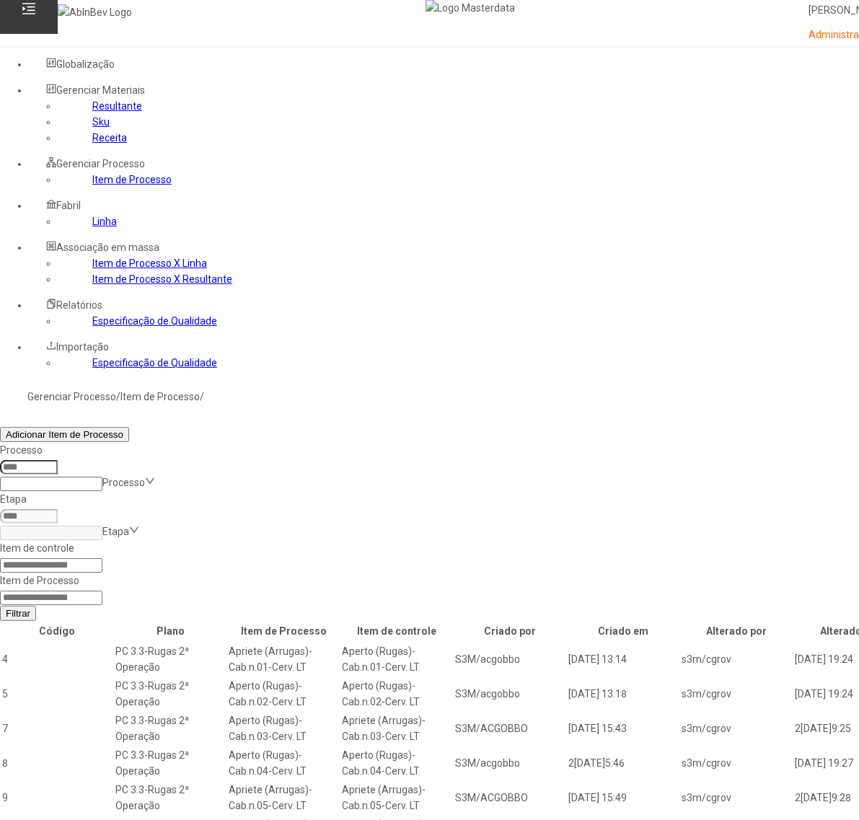
click at [102, 591] on input at bounding box center [51, 598] width 102 height 14
type input "*****"
click at [0, 606] on button "Filtrar" at bounding box center [18, 613] width 36 height 15
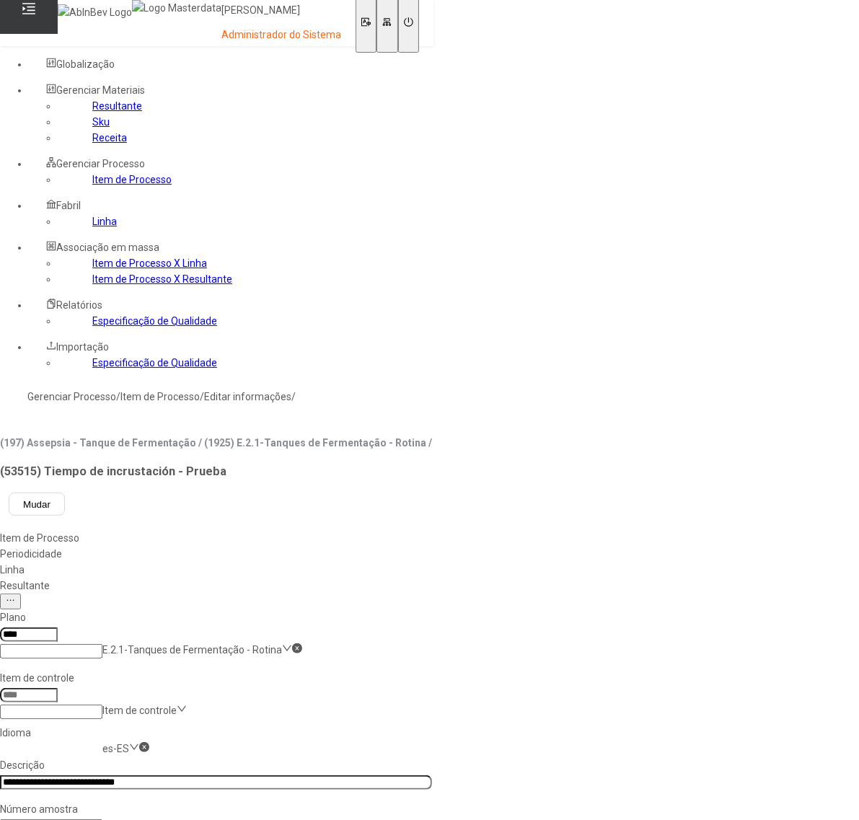
type input "*****"
click at [92, 185] on link "Item de Processo" at bounding box center [131, 180] width 79 height 12
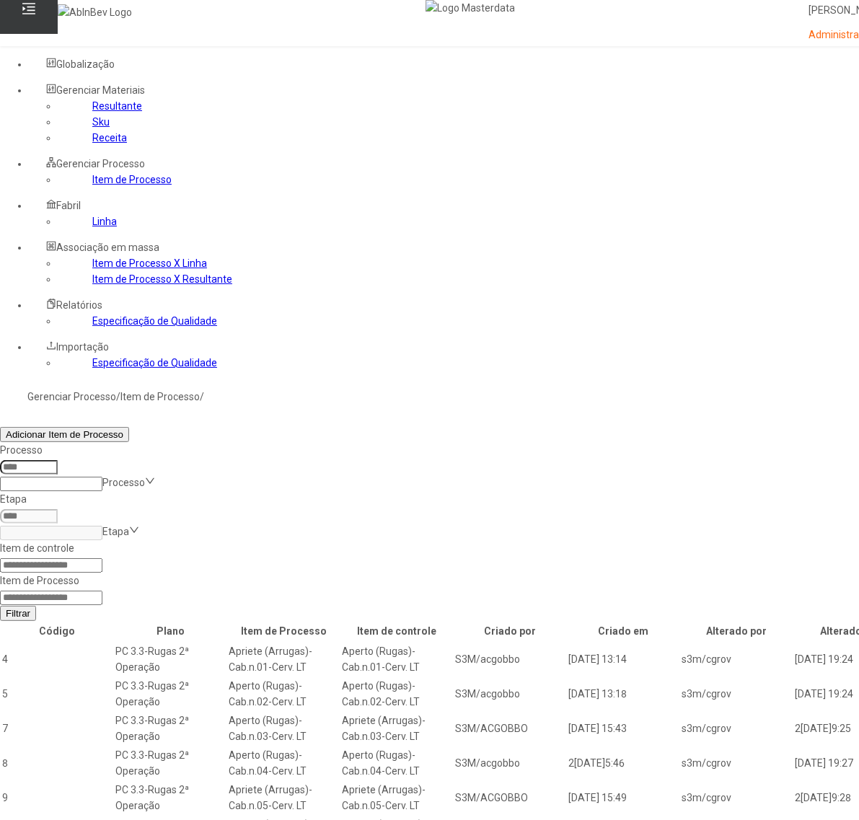
click at [102, 591] on input at bounding box center [51, 598] width 102 height 14
type input "*****"
click at [0, 606] on button "Filtrar" at bounding box center [18, 613] width 36 height 15
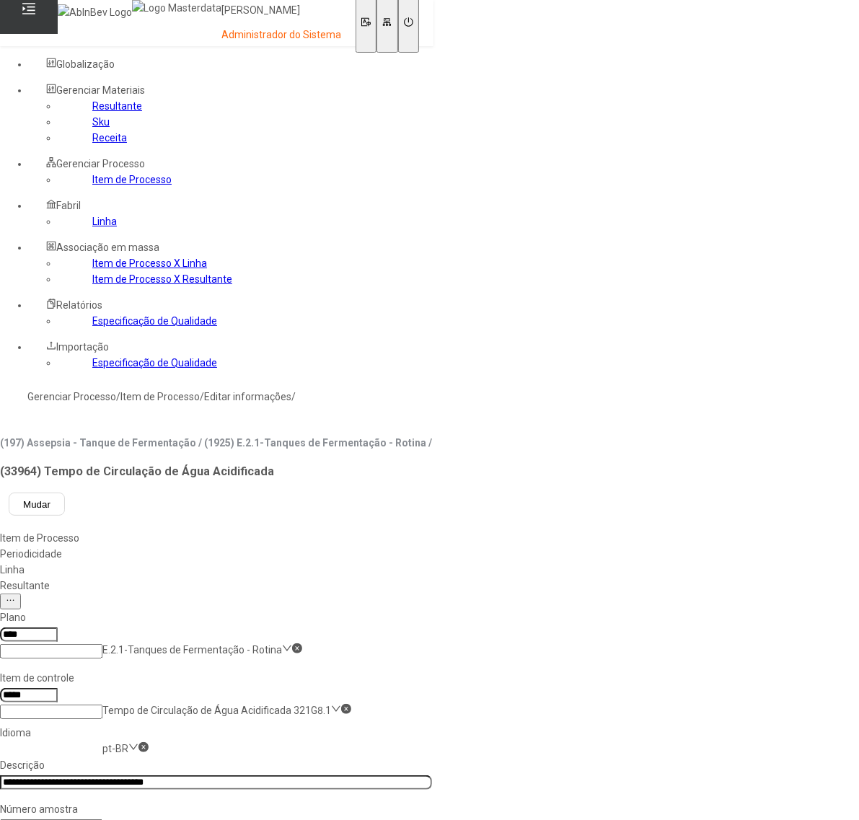
drag, startPoint x: 346, startPoint y: 406, endPoint x: 416, endPoint y: 427, distance: 72.6
click at [92, 185] on link "Item de Processo" at bounding box center [131, 180] width 79 height 12
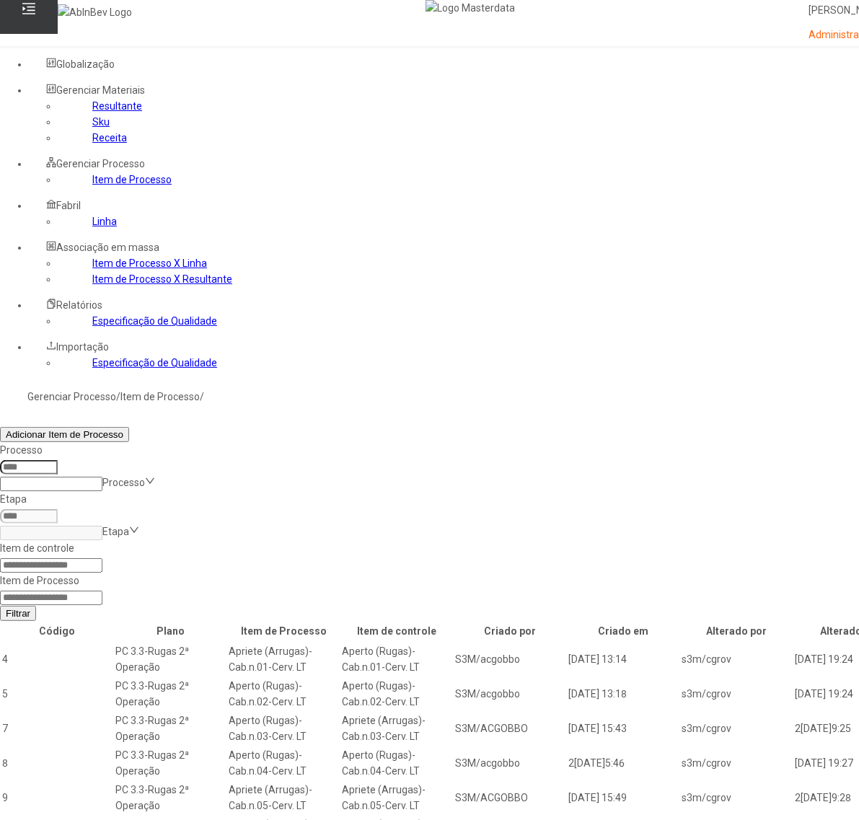
click at [102, 591] on input at bounding box center [51, 598] width 102 height 14
type input "*****"
click at [0, 606] on button "Filtrar" at bounding box center [18, 613] width 36 height 15
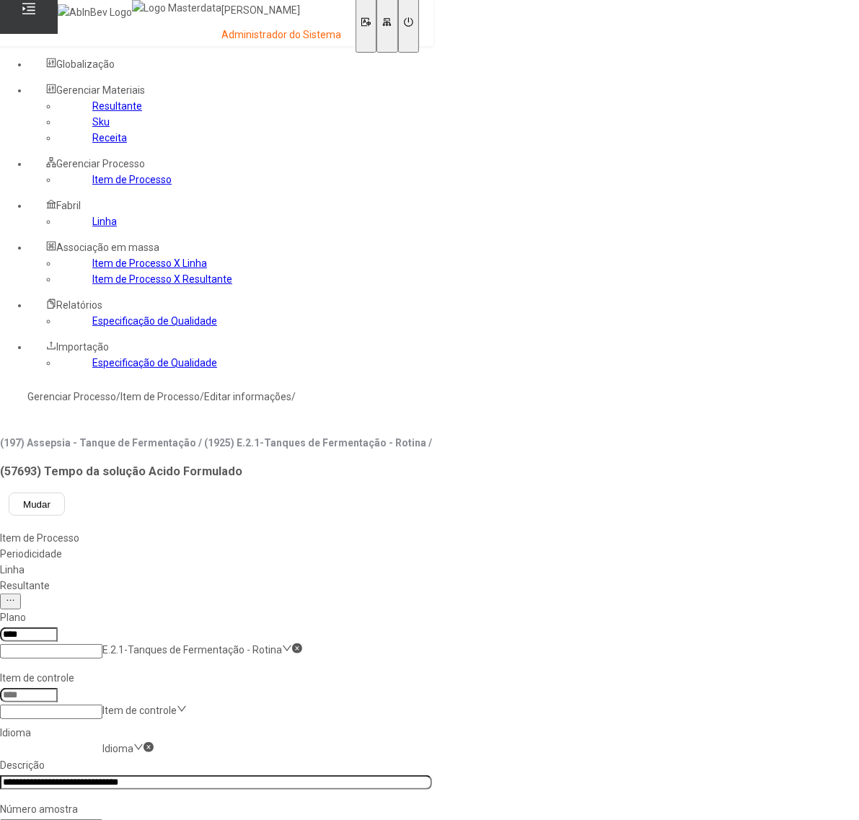
type input "*****"
drag, startPoint x: 810, startPoint y: 489, endPoint x: 323, endPoint y: 473, distance: 487.3
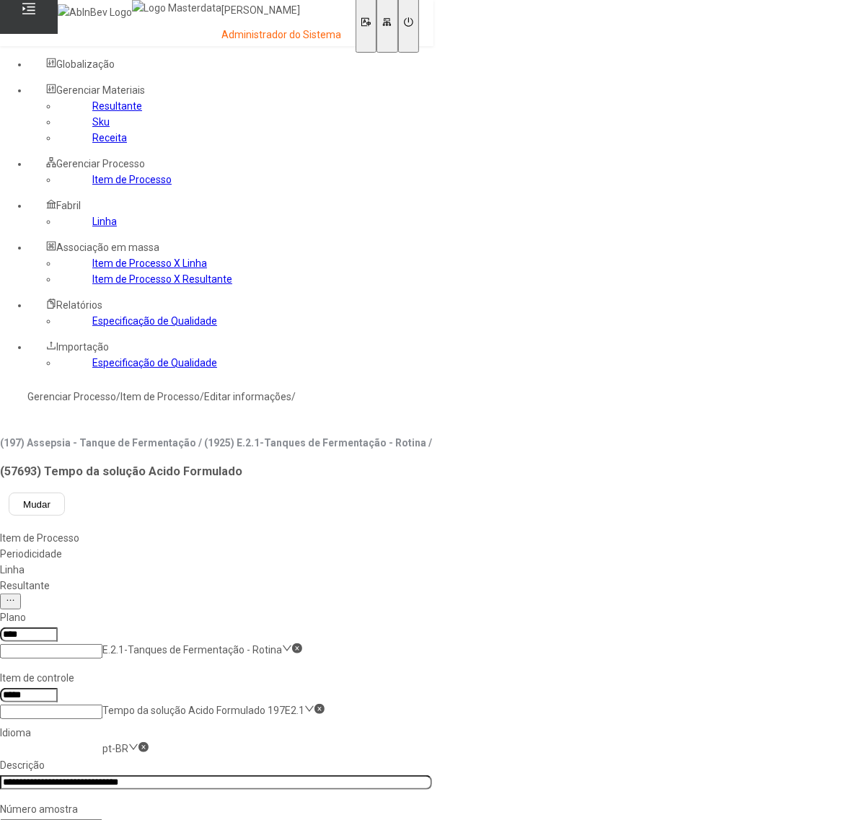
click at [92, 185] on link "Item de Processo" at bounding box center [131, 180] width 79 height 12
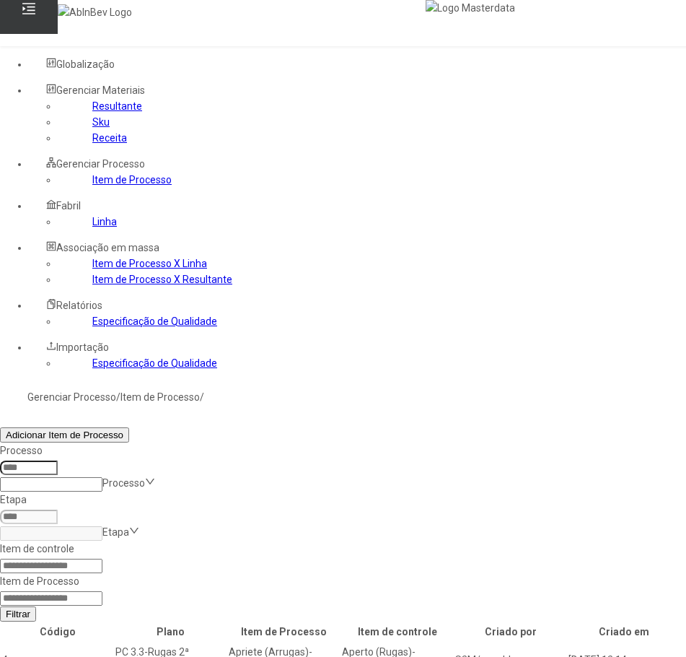
click at [102, 591] on input at bounding box center [51, 598] width 102 height 14
paste input "*****"
type input "*****"
click at [30, 608] on span "Filtrar" at bounding box center [18, 613] width 25 height 11
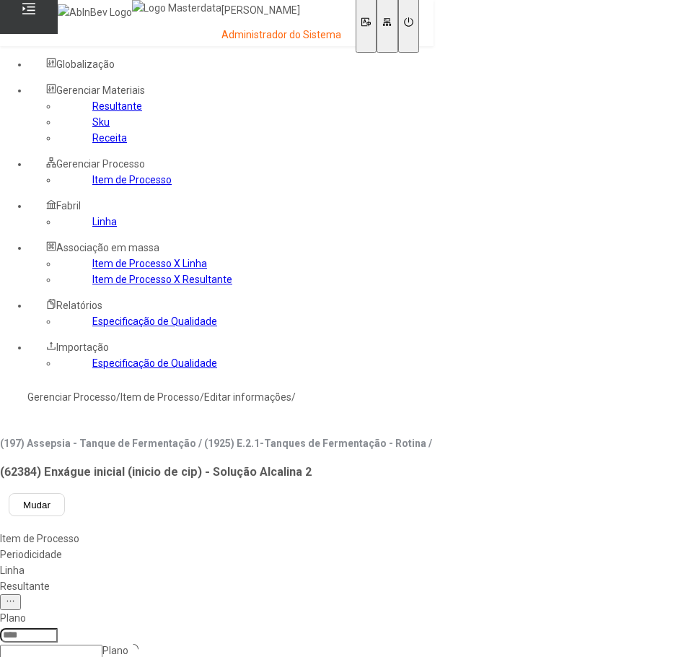
type input "****"
type input "*****"
click at [83, 657] on div "pt-BR" at bounding box center [41, 665] width 83 height 16
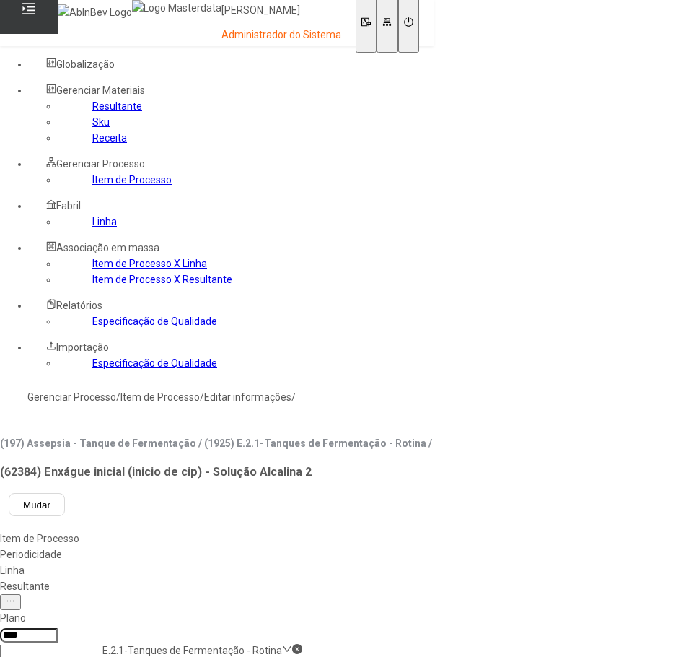
type input "**********"
click at [416, 562] on div "Linha" at bounding box center [216, 570] width 432 height 16
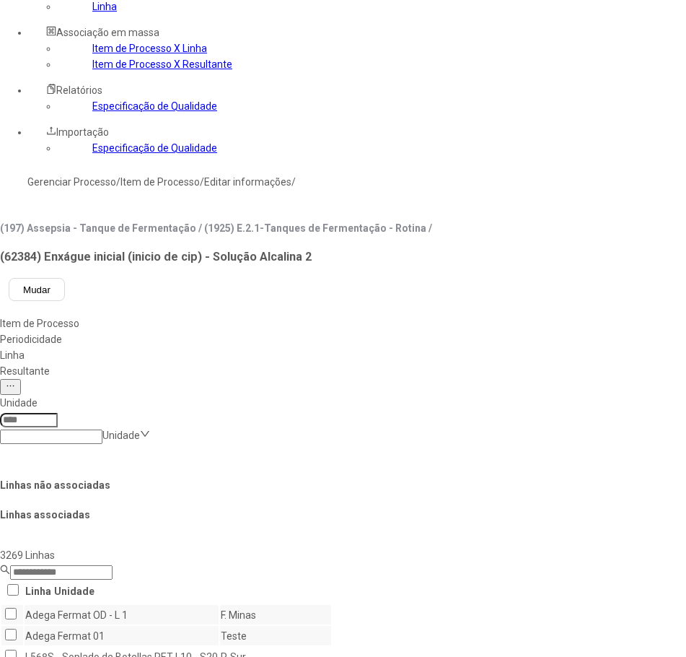
scroll to position [216, 0]
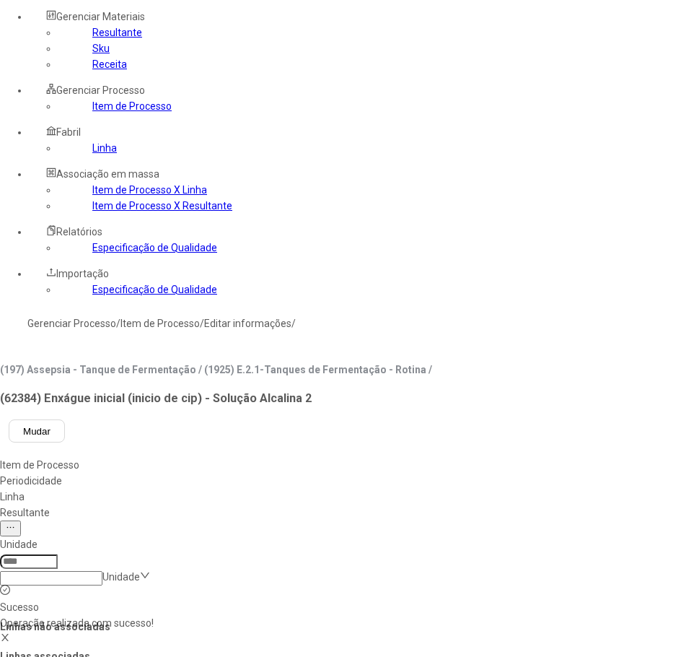
scroll to position [72, 0]
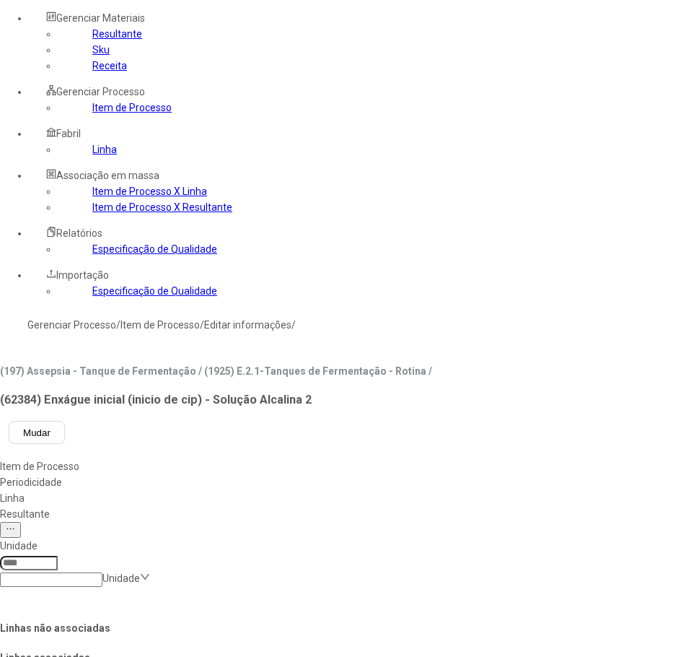
click at [481, 506] on div "Resultante" at bounding box center [511, 514] width 1022 height 16
click at [97, 113] on link "Item de Processo" at bounding box center [131, 108] width 79 height 12
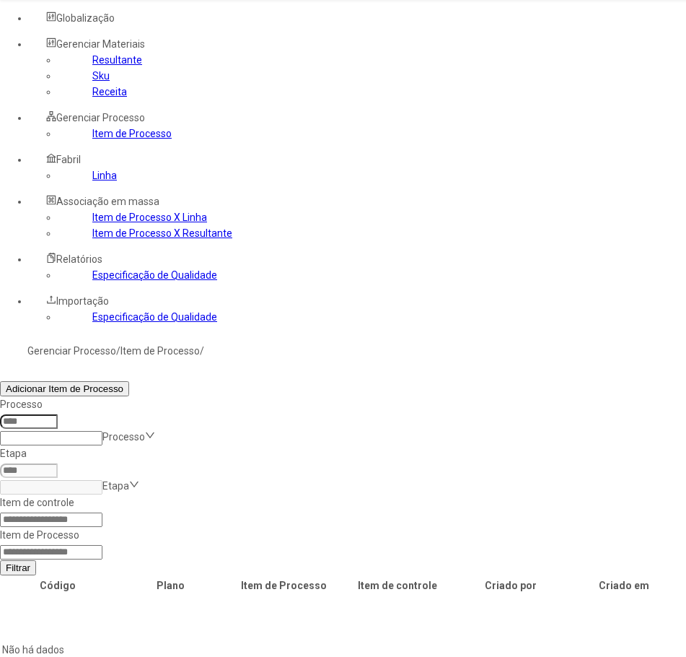
scroll to position [72, 0]
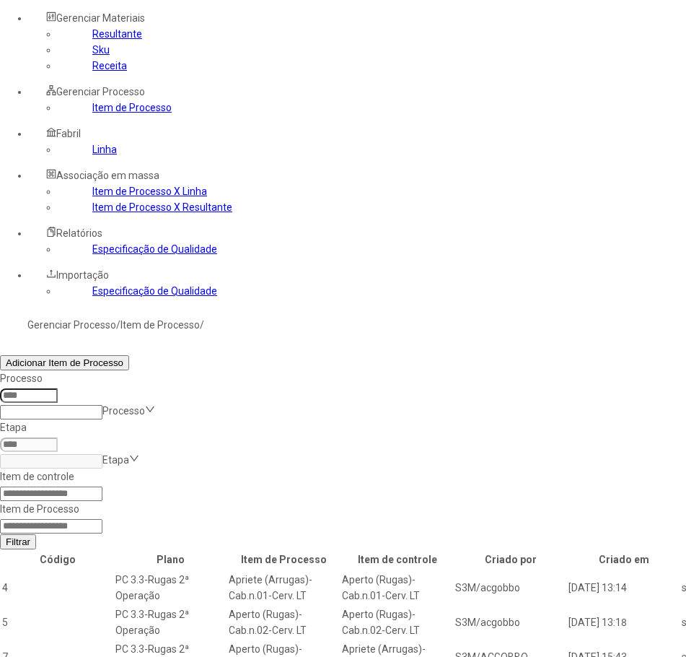
click at [102, 519] on input at bounding box center [51, 526] width 102 height 14
type input "*****"
click at [0, 534] on button "Filtrar" at bounding box center [18, 541] width 36 height 15
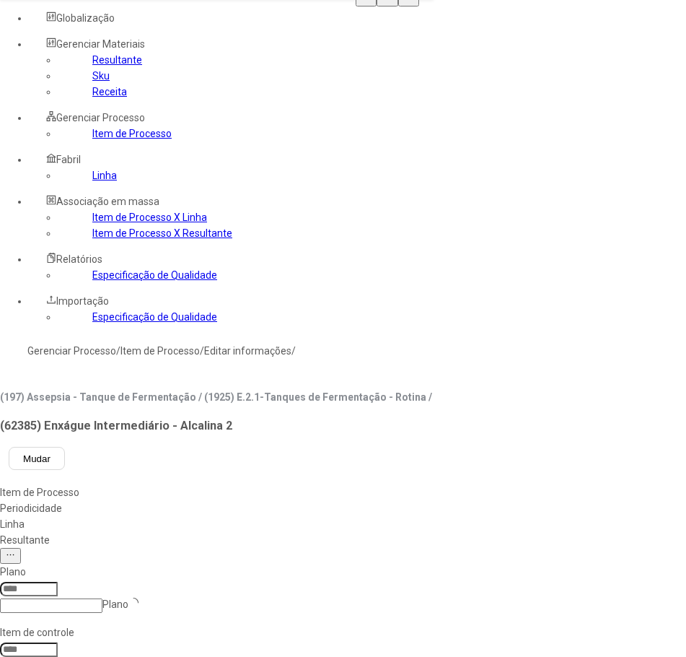
type input "****"
type input "*****"
click at [420, 516] on div "Linha" at bounding box center [216, 524] width 432 height 16
drag, startPoint x: 436, startPoint y: 436, endPoint x: 448, endPoint y: 444, distance: 14.6
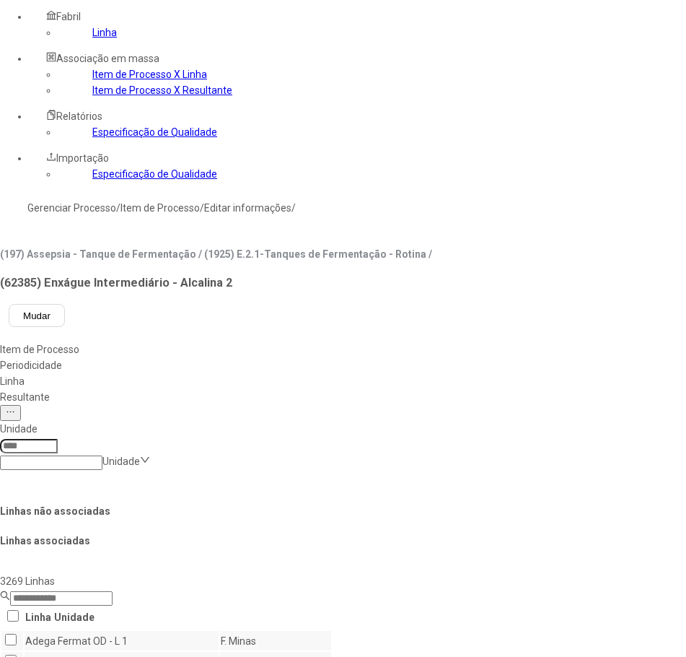
scroll to position [191, 0]
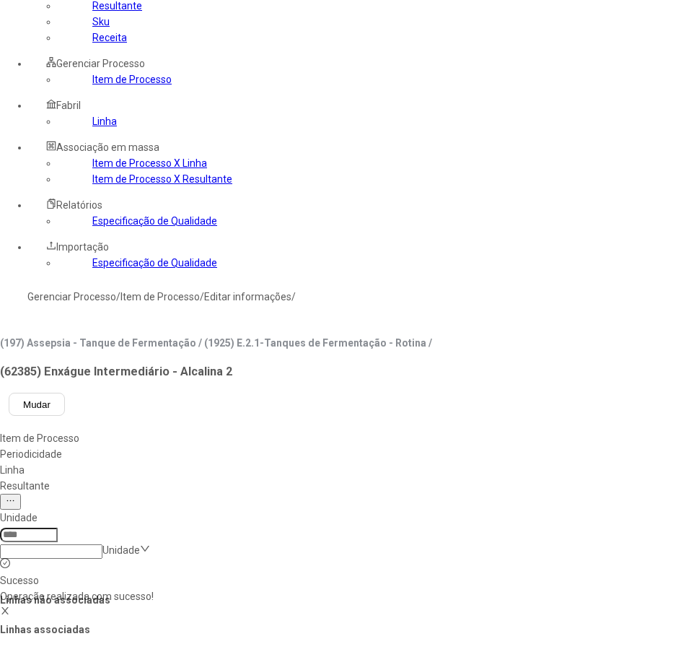
scroll to position [0, 0]
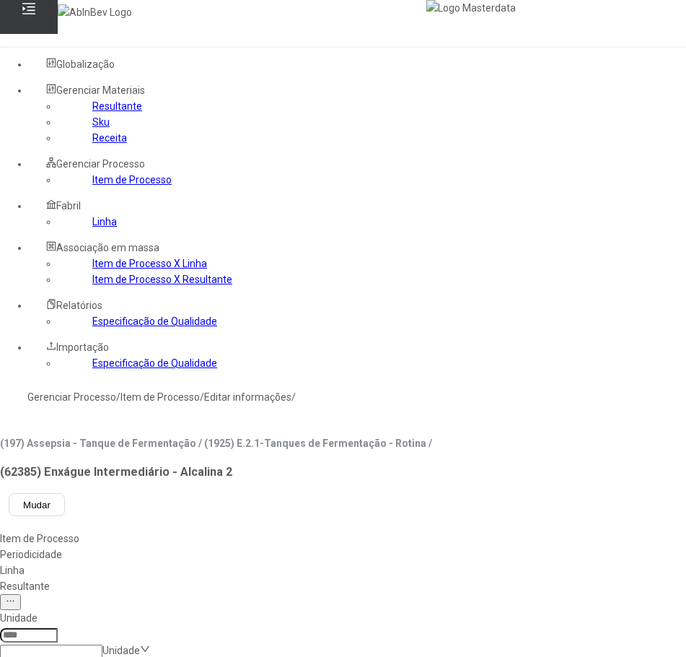
drag, startPoint x: 473, startPoint y: 193, endPoint x: 476, endPoint y: 207, distance: 14.7
click at [473, 578] on div "Resultante" at bounding box center [511, 586] width 1022 height 16
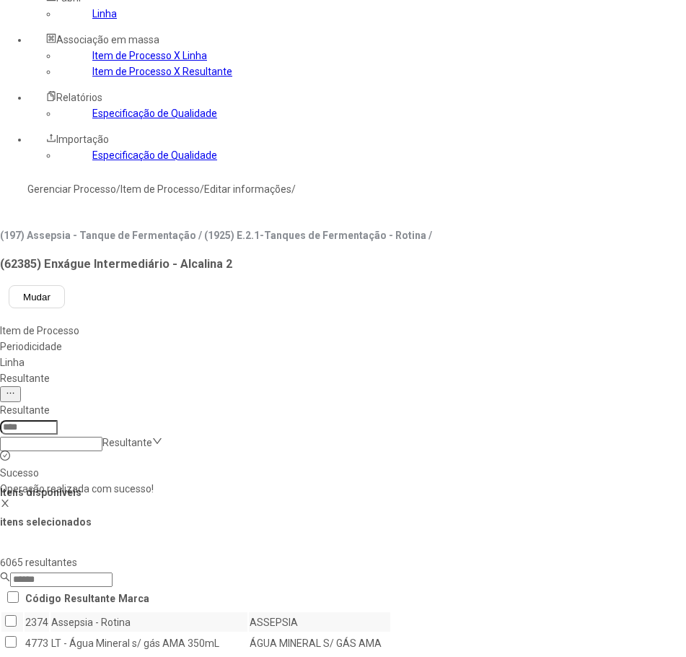
scroll to position [216, 0]
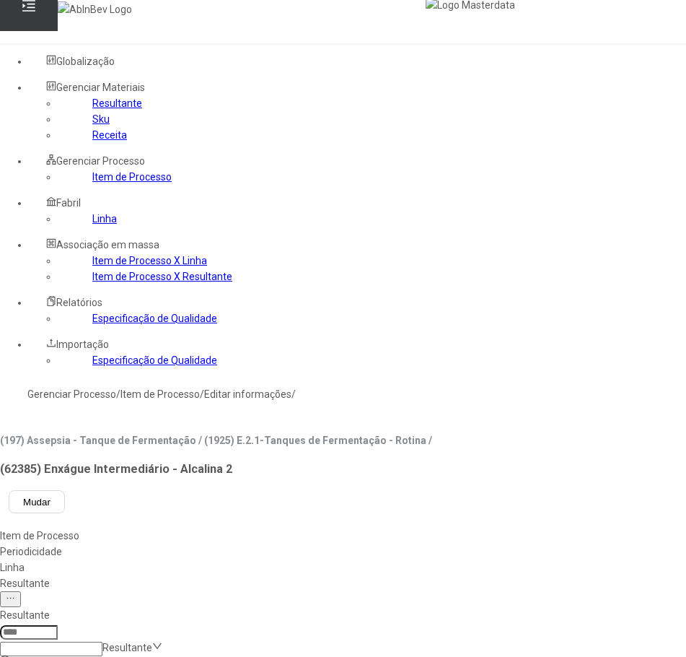
scroll to position [0, 0]
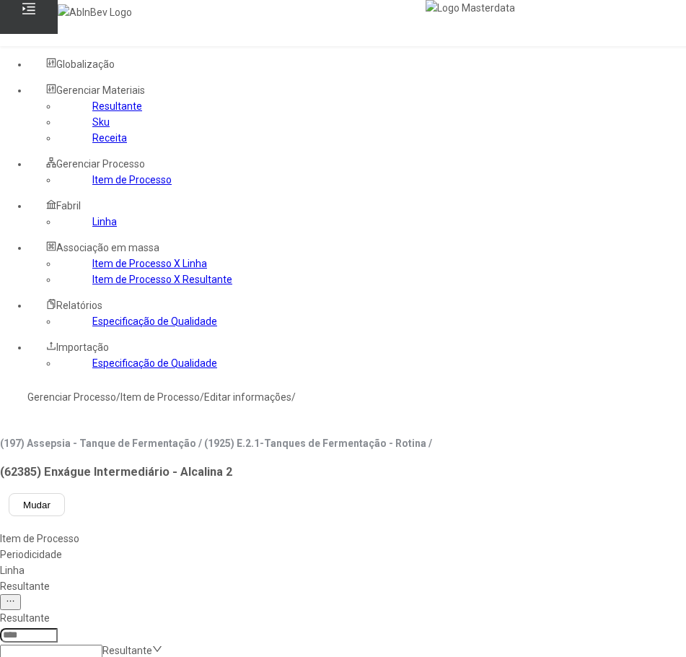
click at [246, 530] on div "Item de Processo" at bounding box center [510, 538] width 1021 height 16
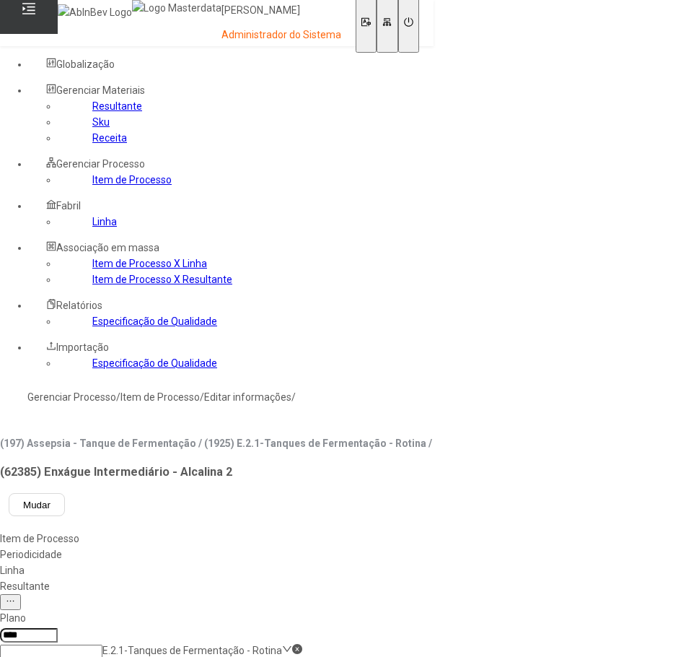
drag, startPoint x: 258, startPoint y: 336, endPoint x: 294, endPoint y: 327, distance: 36.4
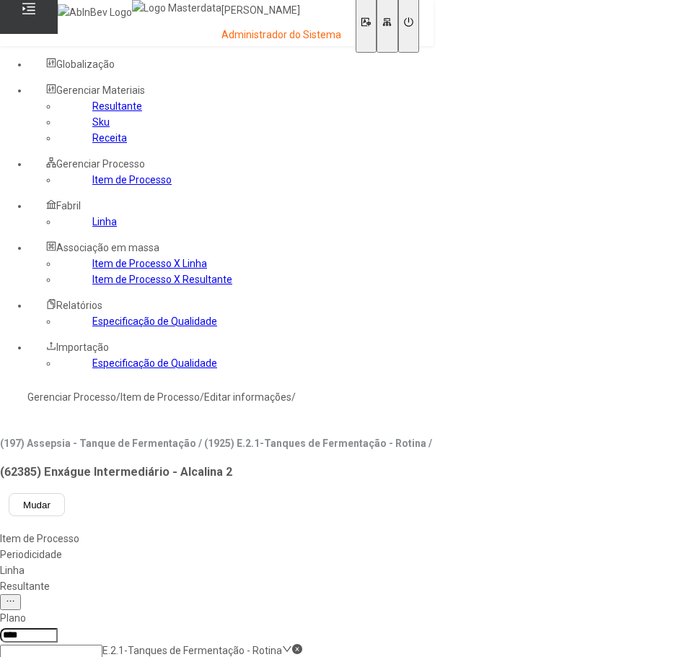
drag, startPoint x: 309, startPoint y: 310, endPoint x: 321, endPoint y: 309, distance: 12.4
type input "**********"
drag, startPoint x: 616, startPoint y: 491, endPoint x: 621, endPoint y: 480, distance: 12.6
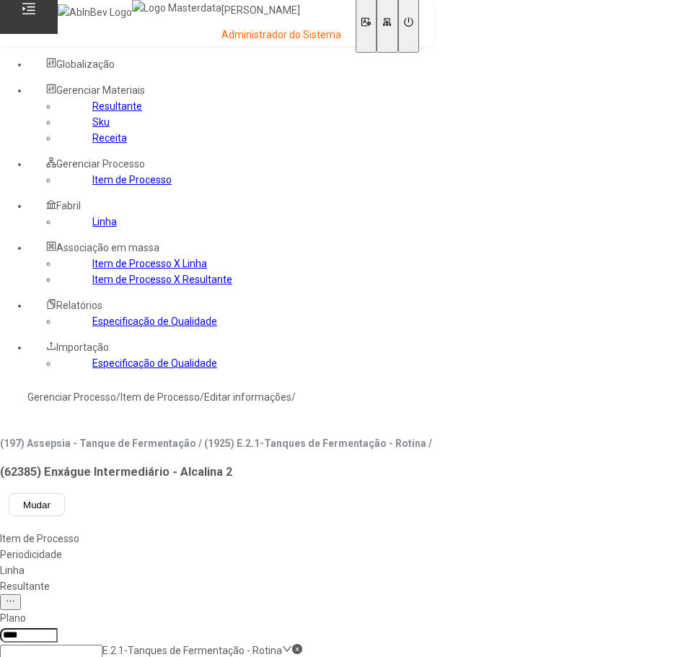
drag, startPoint x: 90, startPoint y: 269, endPoint x: 100, endPoint y: 268, distance: 9.4
click at [92, 185] on link "Item de Processo" at bounding box center [131, 180] width 79 height 12
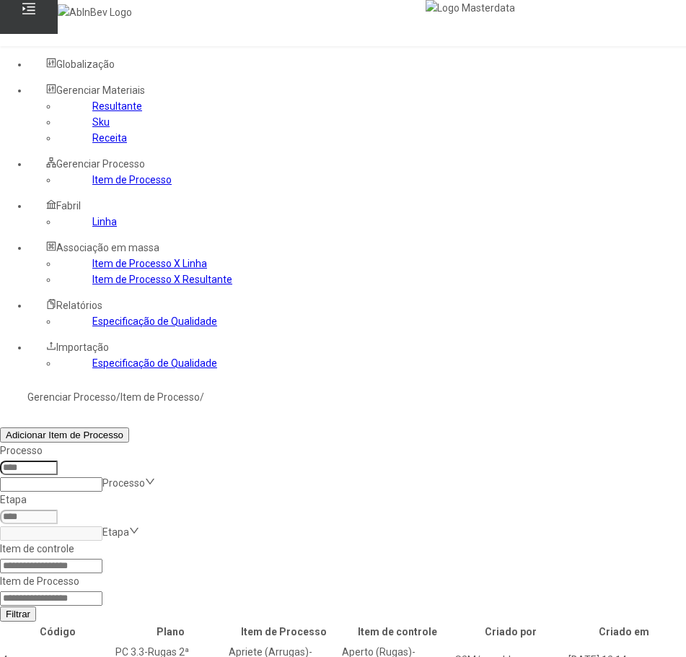
click at [102, 591] on input at bounding box center [51, 598] width 102 height 14
type input "*****"
click at [0, 606] on button "Filtrar" at bounding box center [18, 613] width 36 height 15
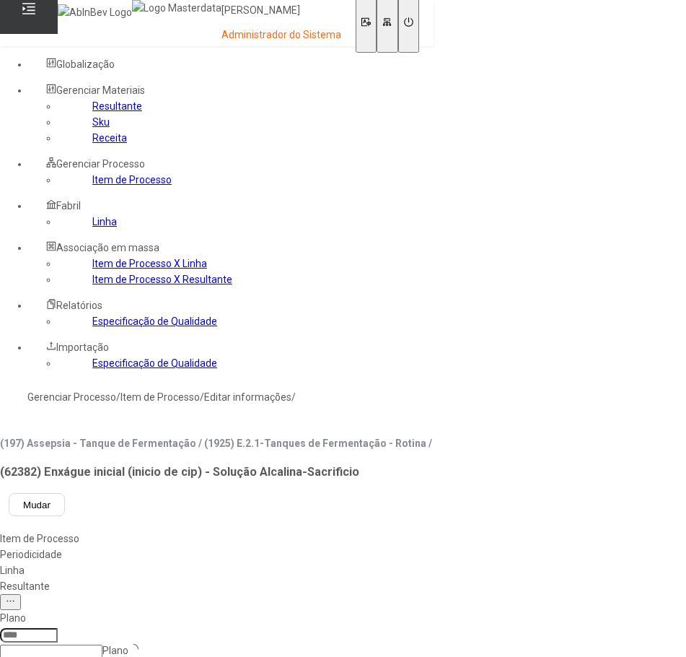
type input "****"
type input "*****"
click at [414, 562] on div "Linha" at bounding box center [216, 570] width 432 height 16
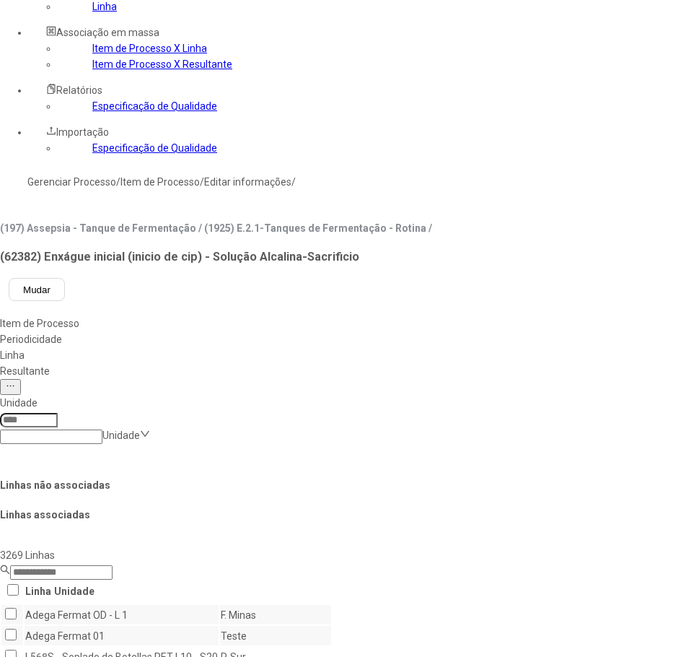
scroll to position [216, 0]
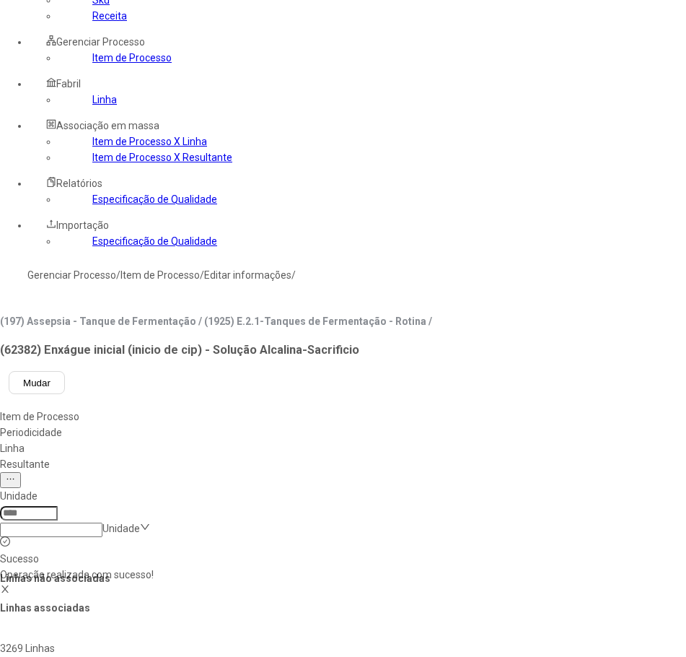
scroll to position [0, 0]
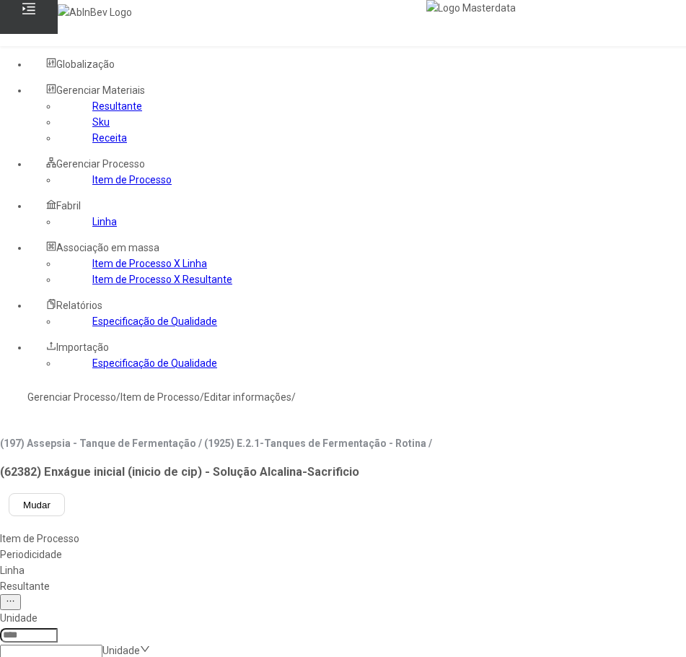
click at [472, 578] on div "Resultante" at bounding box center [511, 586] width 1022 height 16
drag, startPoint x: 439, startPoint y: 492, endPoint x: 448, endPoint y: 489, distance: 10.1
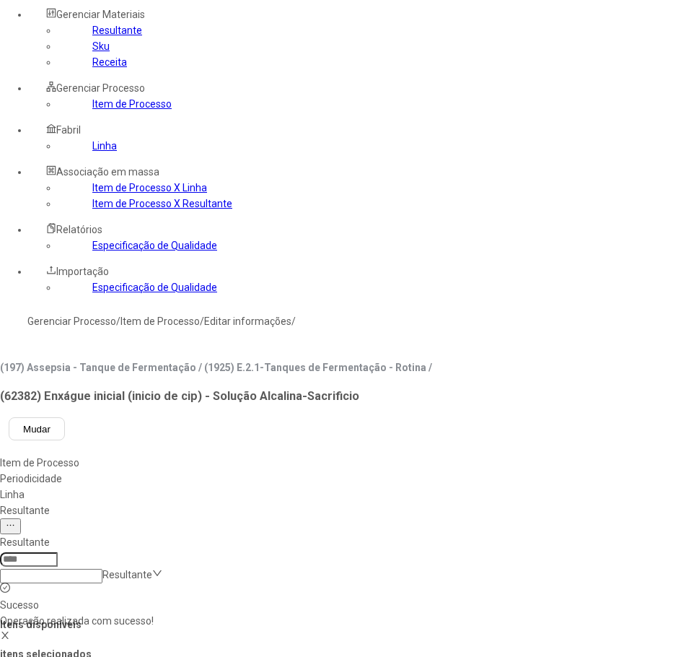
scroll to position [0, 0]
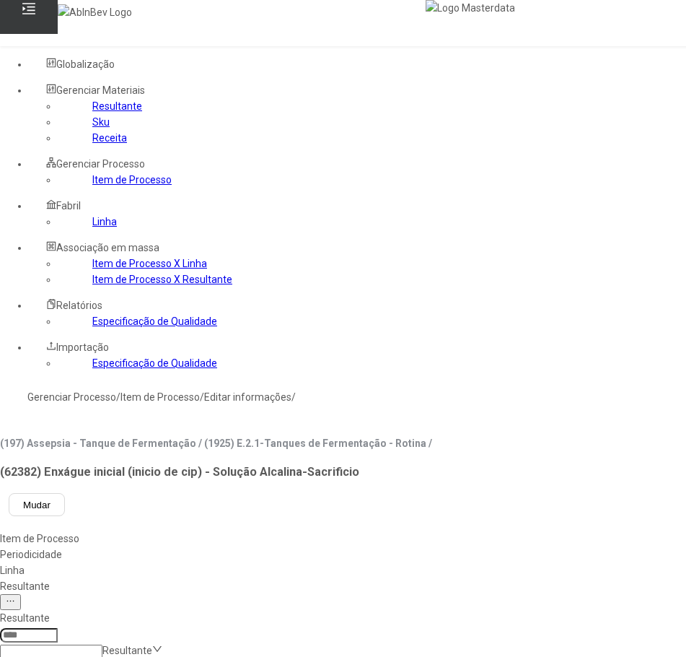
click at [254, 530] on div "Item de Processo" at bounding box center [510, 538] width 1021 height 16
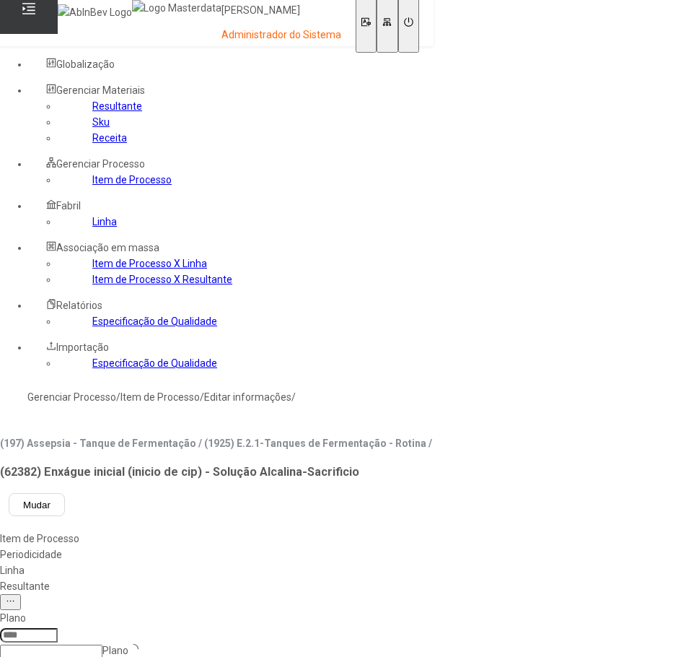
type input "*****"
type input "****"
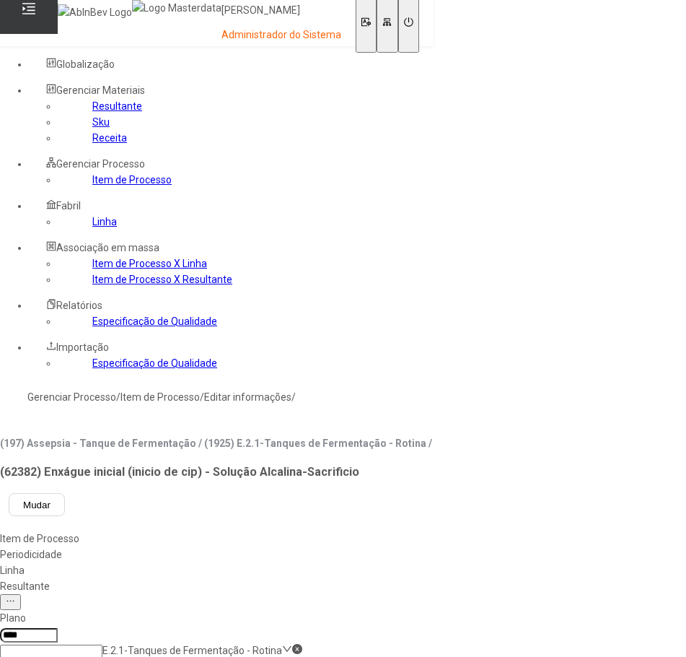
type input "**********"
drag, startPoint x: 95, startPoint y: 272, endPoint x: 106, endPoint y: 272, distance: 10.8
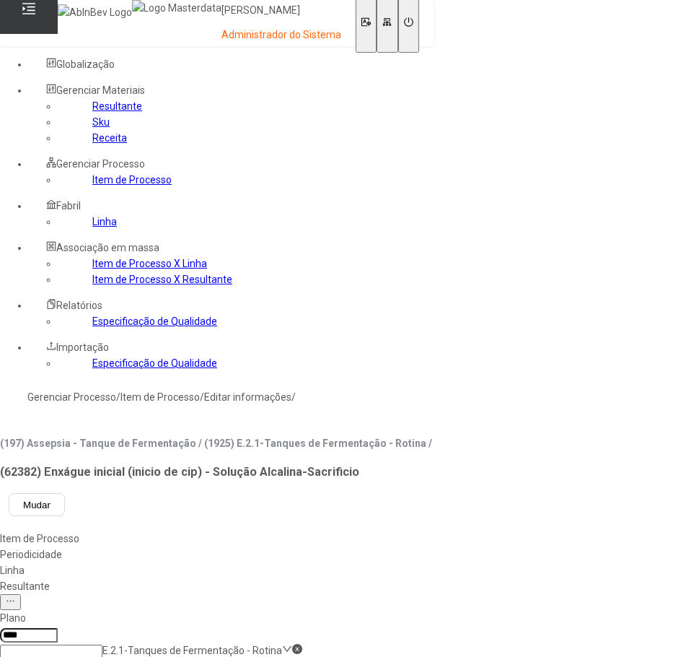
click at [96, 185] on link "Item de Processo" at bounding box center [131, 180] width 79 height 12
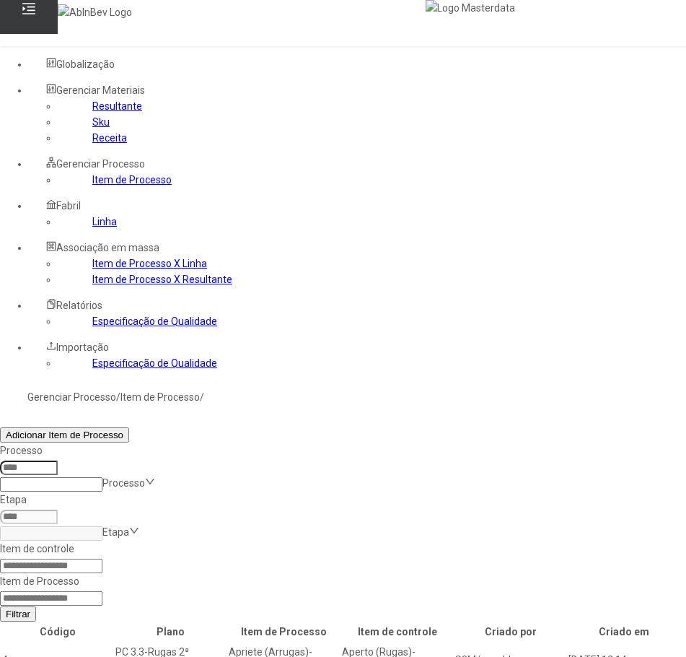
click at [102, 591] on input at bounding box center [51, 598] width 102 height 14
type input "*****"
click at [0, 606] on button "Filtrar" at bounding box center [18, 613] width 36 height 15
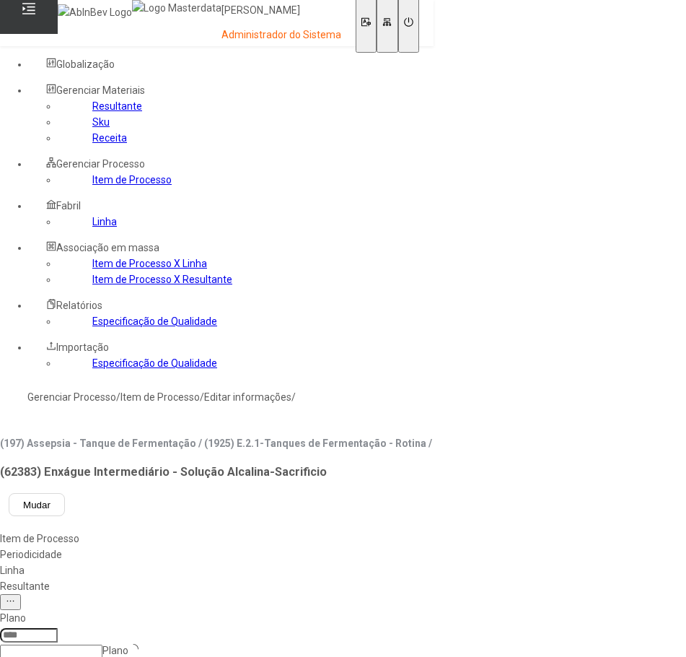
type input "****"
type input "*****"
click at [83, 657] on div "pt-BR" at bounding box center [41, 665] width 83 height 16
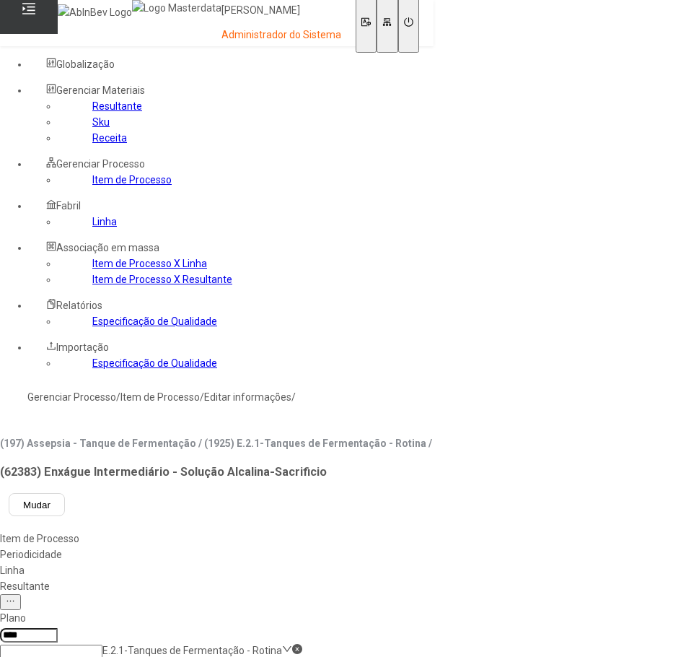
type input "**********"
drag, startPoint x: 623, startPoint y: 496, endPoint x: 559, endPoint y: 400, distance: 115.9
click at [414, 562] on div "Linha" at bounding box center [216, 570] width 432 height 16
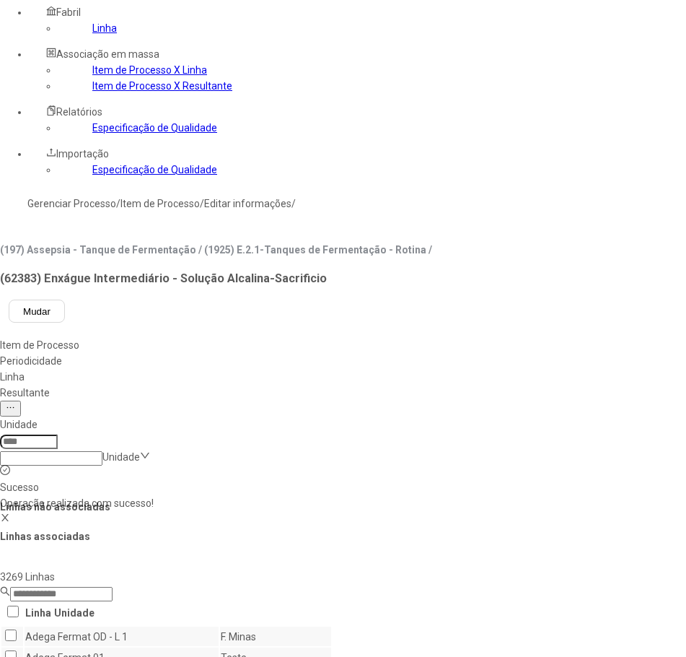
scroll to position [216, 0]
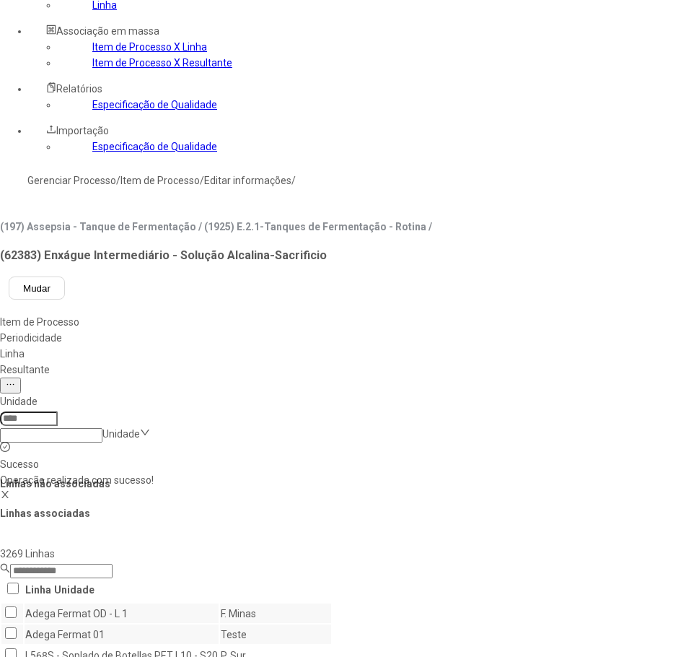
drag, startPoint x: 596, startPoint y: 479, endPoint x: 595, endPoint y: 472, distance: 7.4
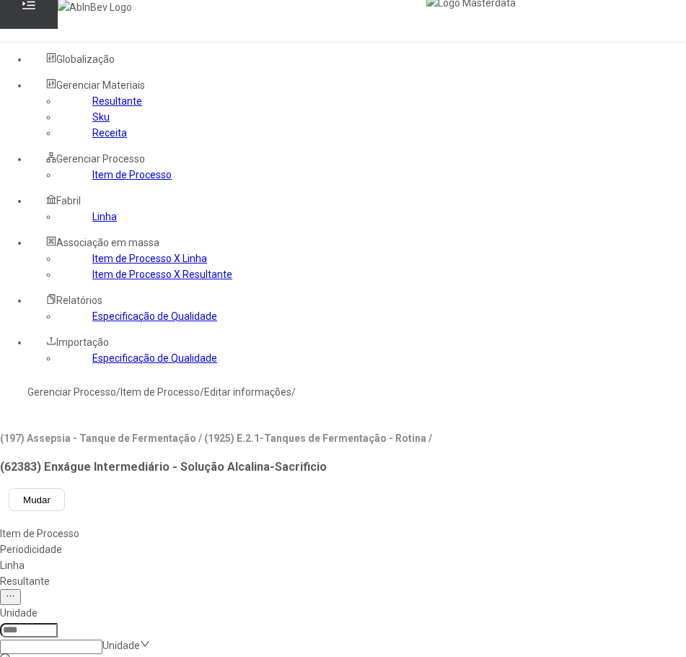
scroll to position [0, 0]
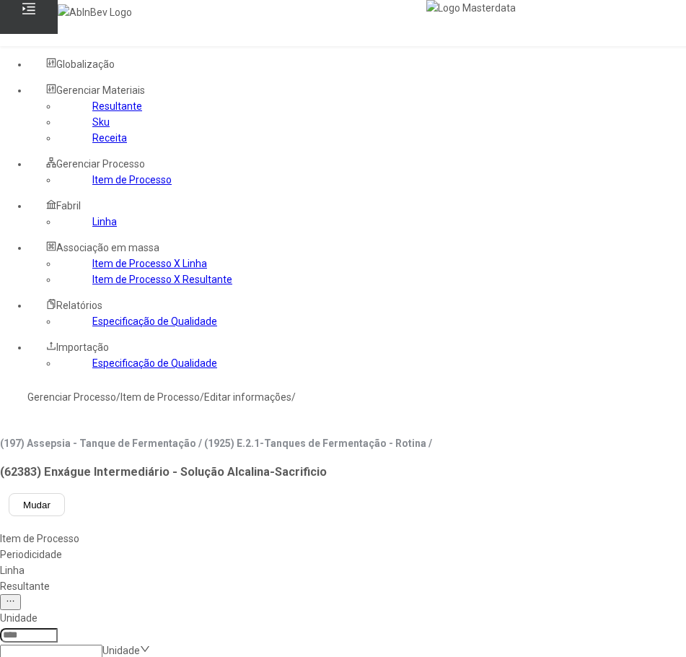
click at [481, 578] on div "Resultante" at bounding box center [511, 586] width 1022 height 16
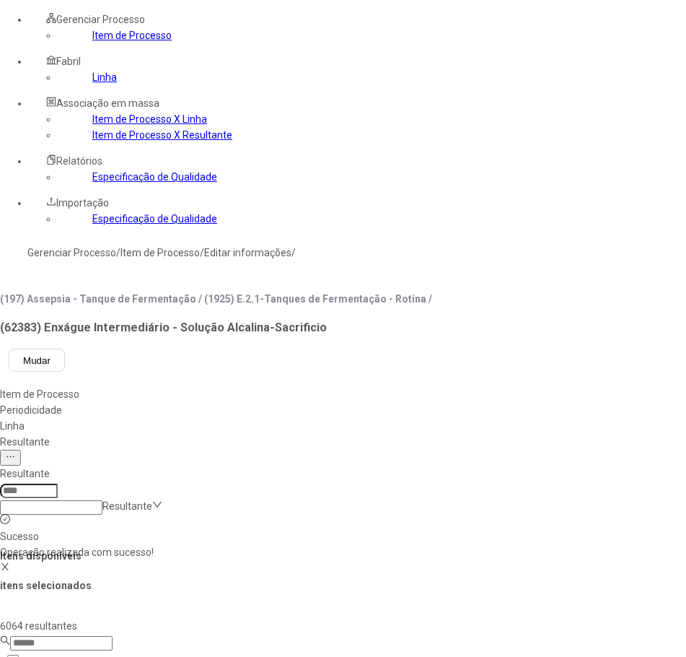
drag, startPoint x: 439, startPoint y: 342, endPoint x: 449, endPoint y: 349, distance: 12.0
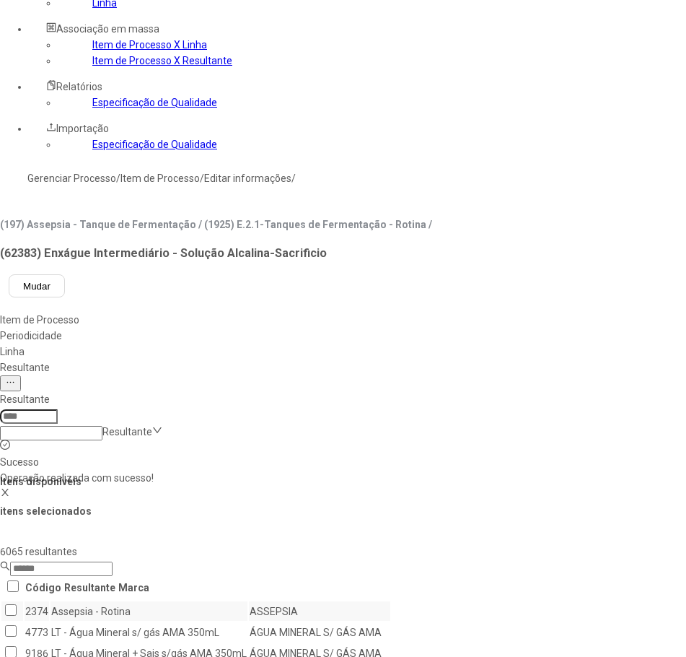
scroll to position [355, 0]
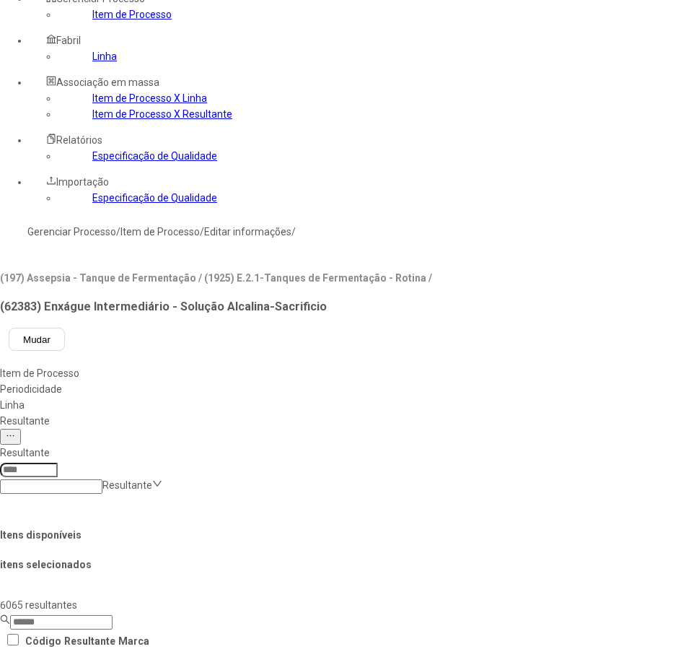
scroll to position [139, 0]
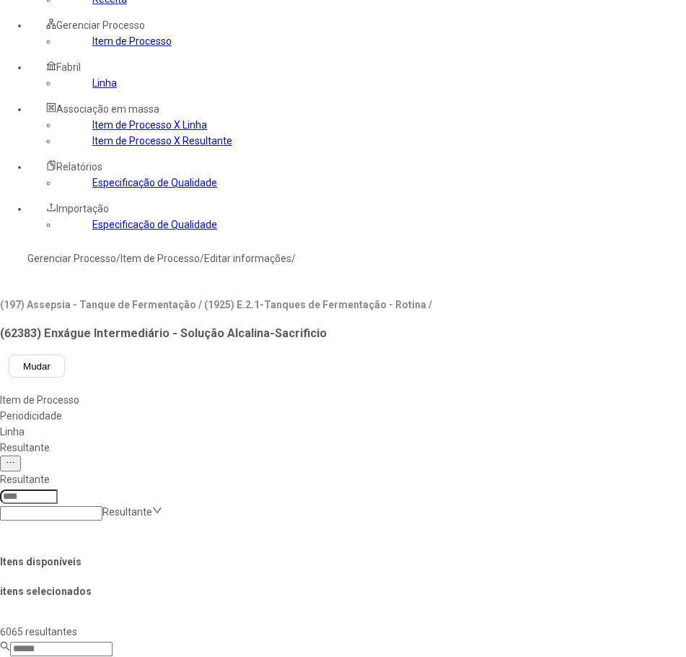
click at [102, 47] on link "Item de Processo" at bounding box center [131, 41] width 79 height 12
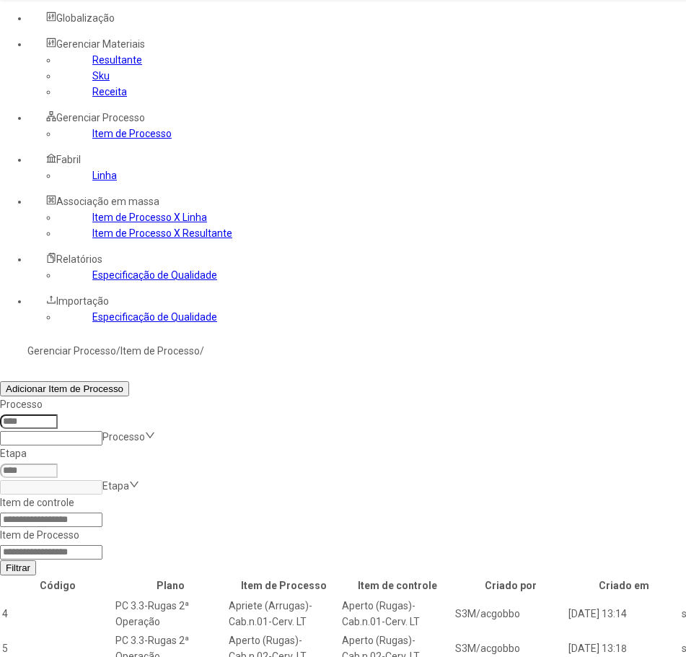
scroll to position [139, 0]
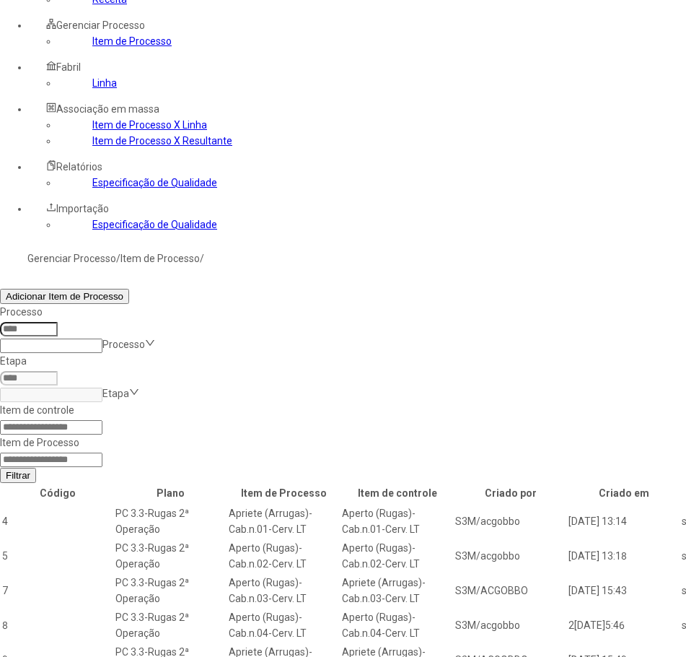
click at [102, 452] on input at bounding box center [51, 459] width 102 height 14
type input "****"
click at [0, 468] on button "Filtrar" at bounding box center [18, 475] width 36 height 15
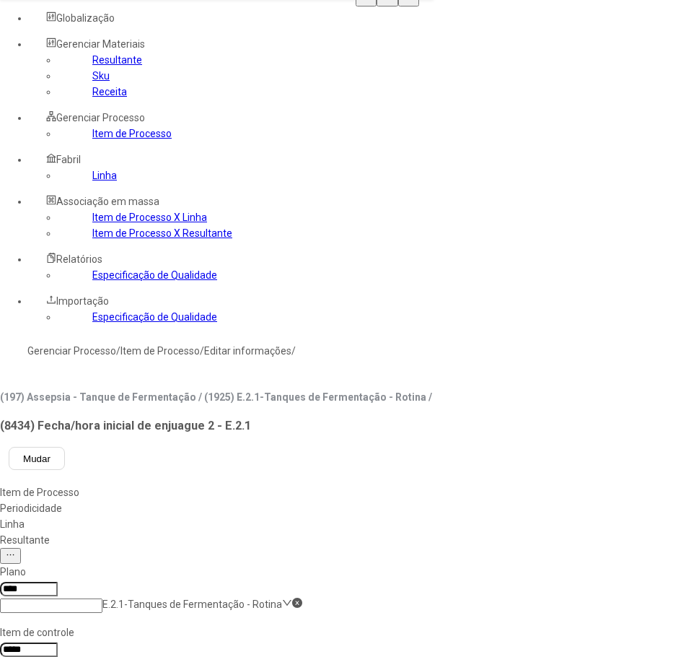
click at [409, 516] on div "Linha" at bounding box center [216, 524] width 432 height 16
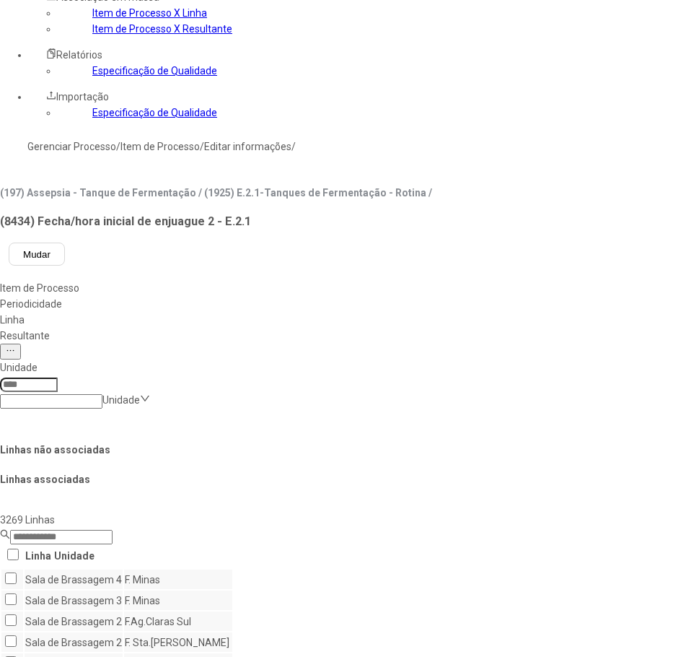
scroll to position [263, 0]
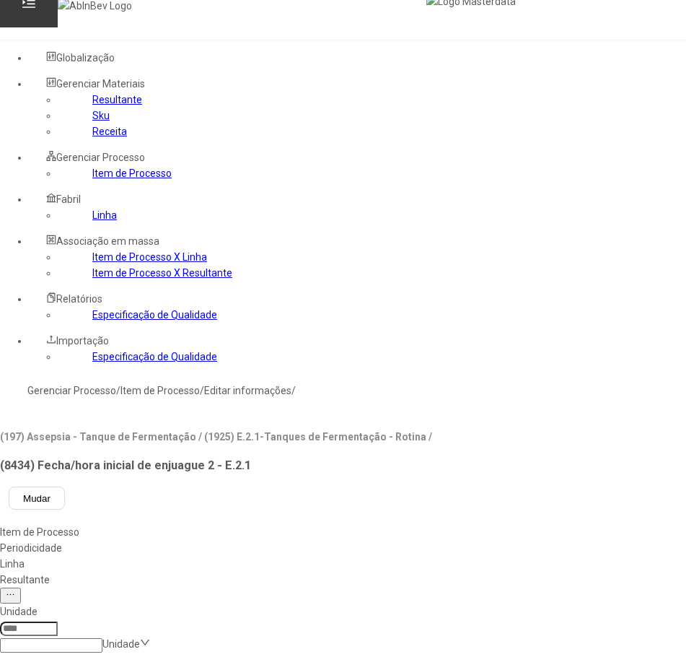
scroll to position [0, 0]
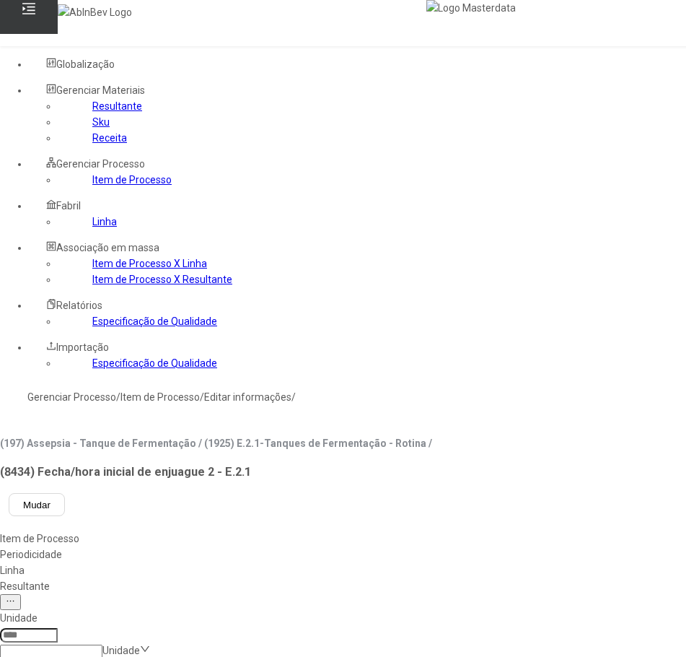
click at [476, 578] on div "Resultante" at bounding box center [511, 586] width 1022 height 16
drag, startPoint x: 433, startPoint y: 487, endPoint x: 445, endPoint y: 473, distance: 18.4
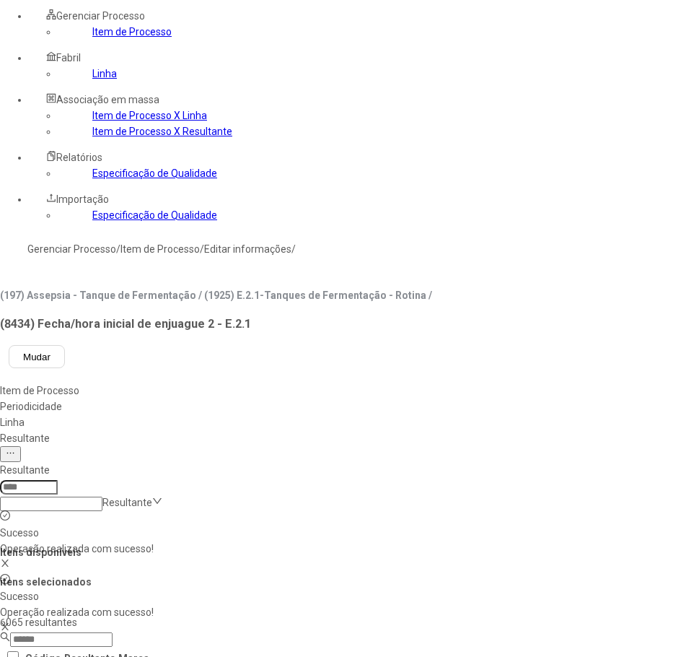
scroll to position [0, 0]
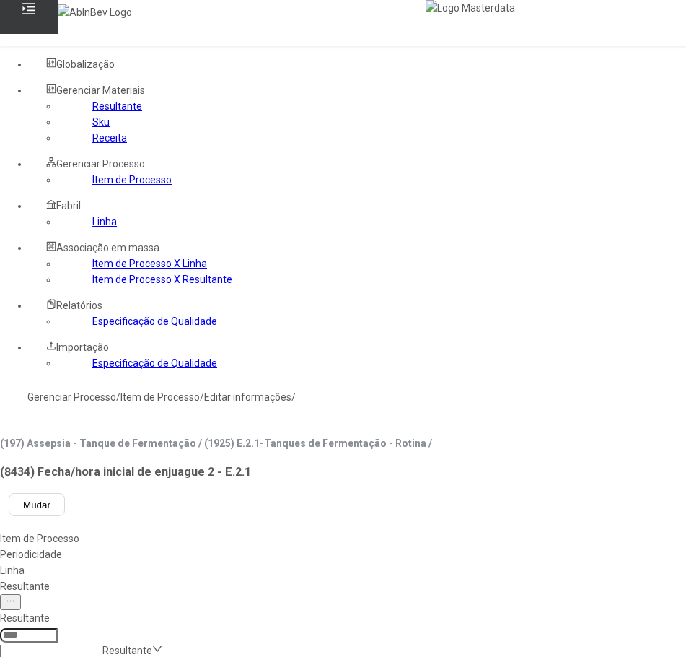
click at [251, 530] on div "Item de Processo" at bounding box center [510, 538] width 1021 height 16
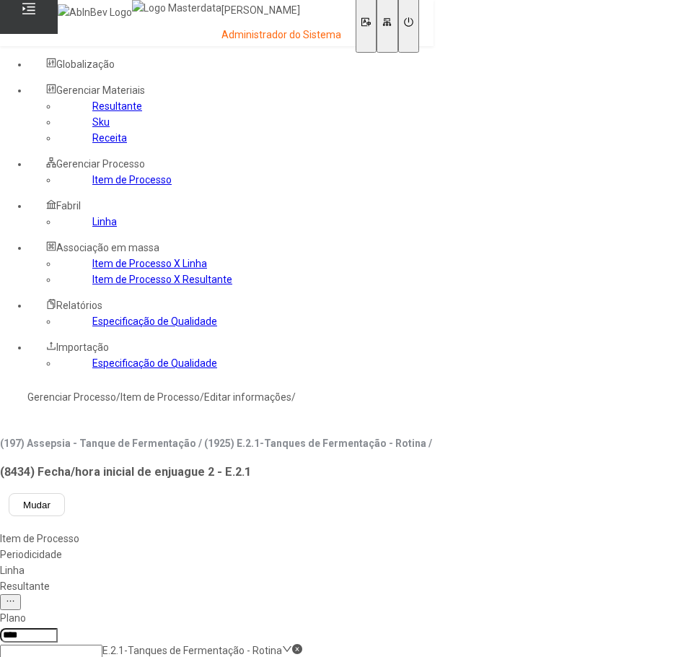
click at [83, 657] on div "pt-BR" at bounding box center [41, 665] width 83 height 16
type input "**********"
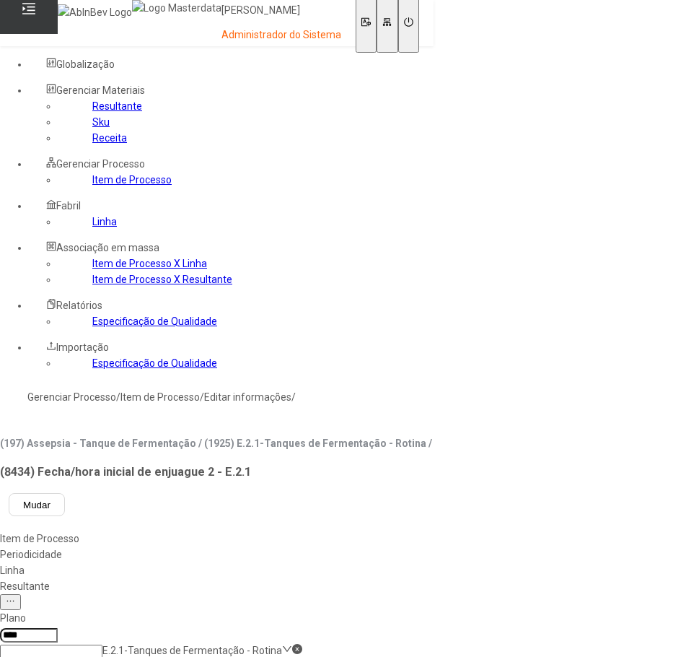
drag, startPoint x: 84, startPoint y: 268, endPoint x: 164, endPoint y: 276, distance: 79.8
click at [92, 185] on link "Item de Processo" at bounding box center [131, 180] width 79 height 12
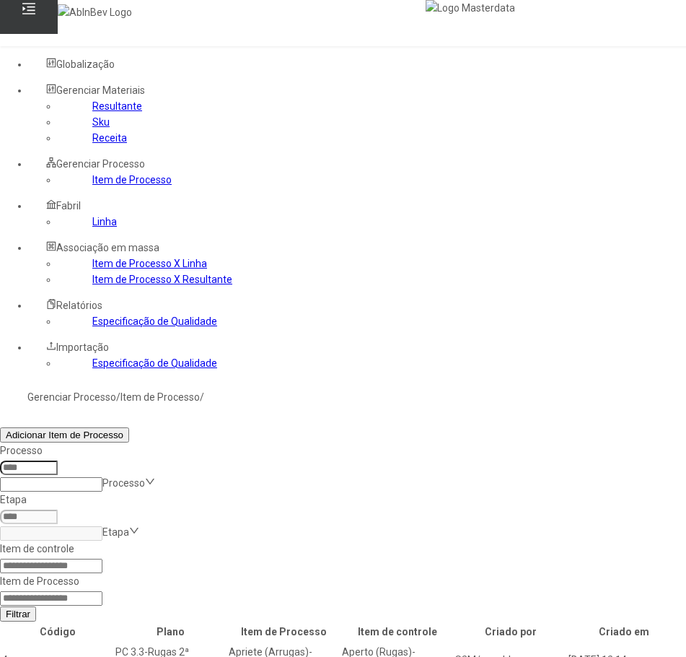
click at [102, 591] on input at bounding box center [51, 598] width 102 height 14
type input "*****"
click at [0, 606] on button "Filtrar" at bounding box center [18, 613] width 36 height 15
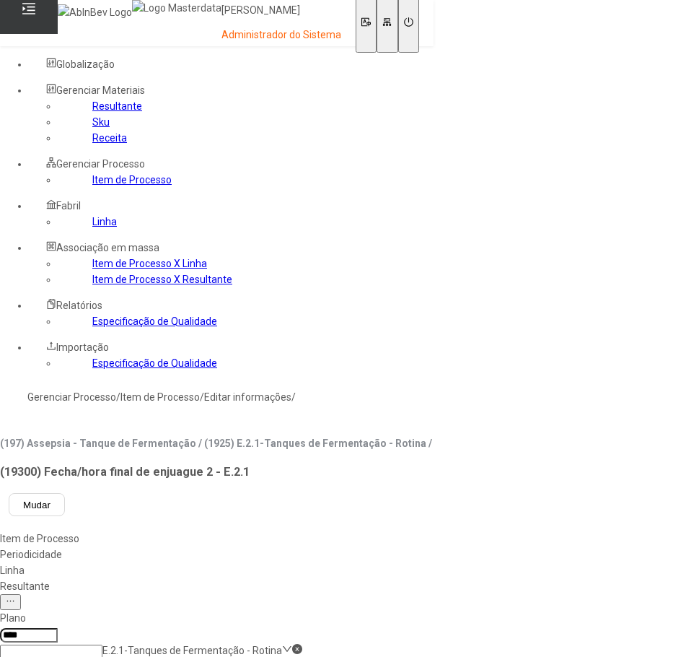
click at [83, 657] on div "pt-BR" at bounding box center [41, 665] width 83 height 16
drag, startPoint x: 309, startPoint y: 311, endPoint x: 318, endPoint y: 307, distance: 9.4
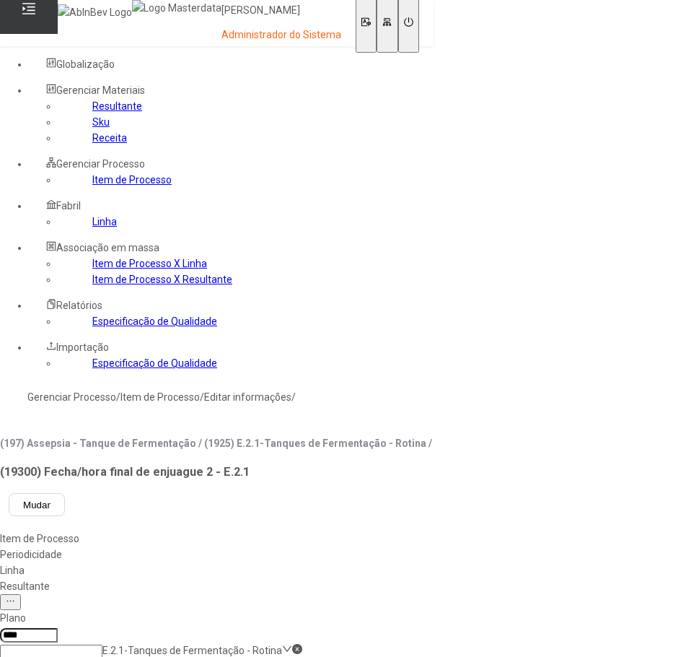
type input "**********"
click at [419, 562] on div "Linha" at bounding box center [216, 570] width 432 height 16
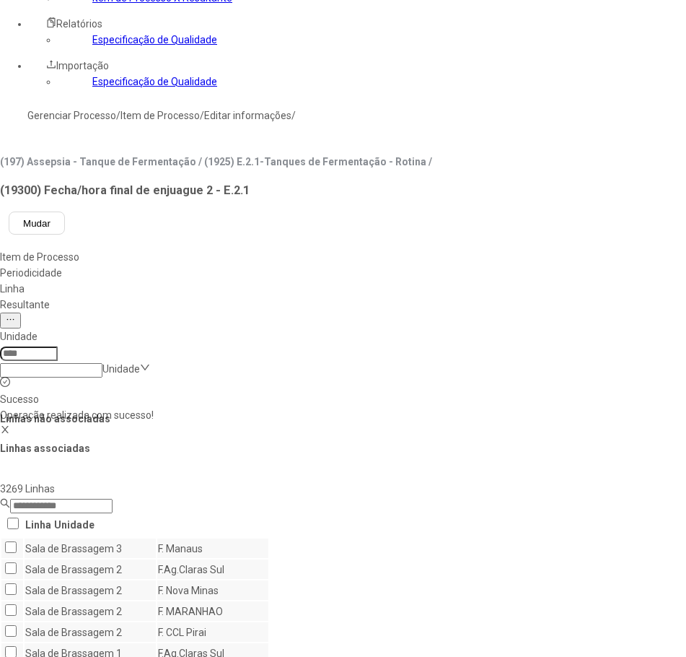
scroll to position [289, 0]
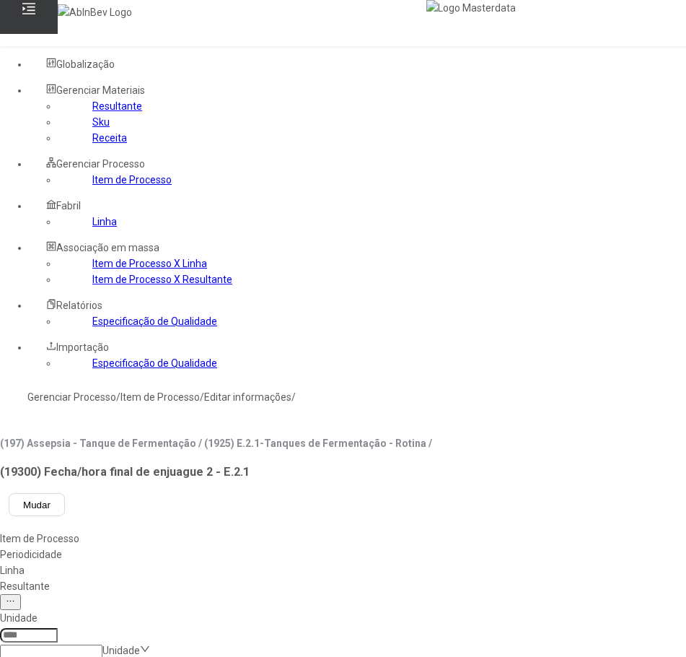
click at [493, 578] on div "Resultante" at bounding box center [511, 586] width 1022 height 16
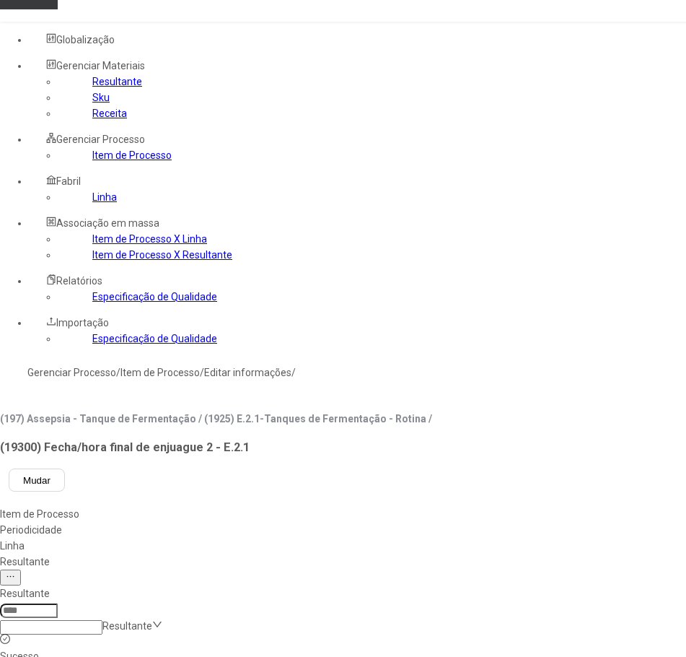
scroll to position [289, 0]
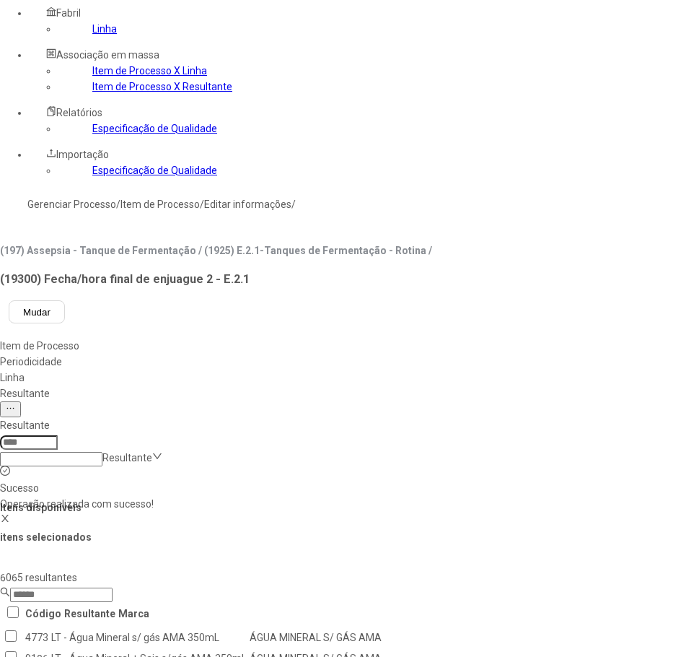
scroll to position [0, 0]
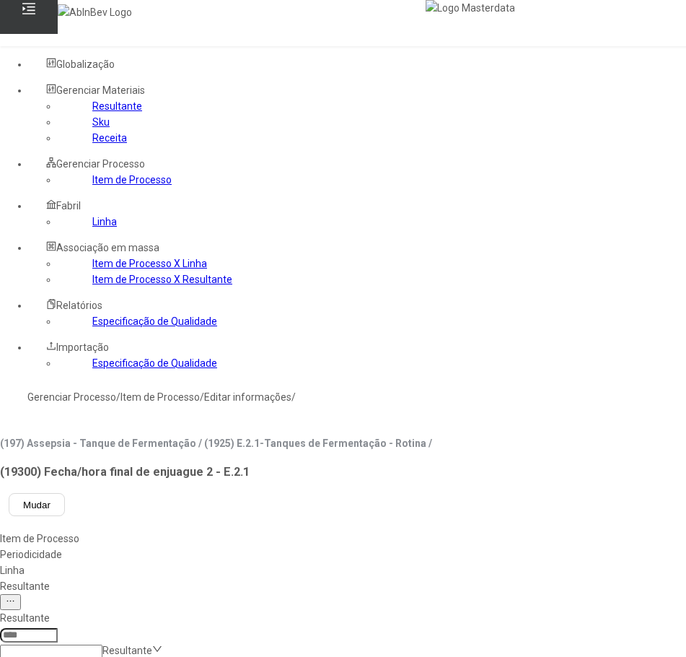
click at [92, 185] on link "Item de Processo" at bounding box center [131, 180] width 79 height 12
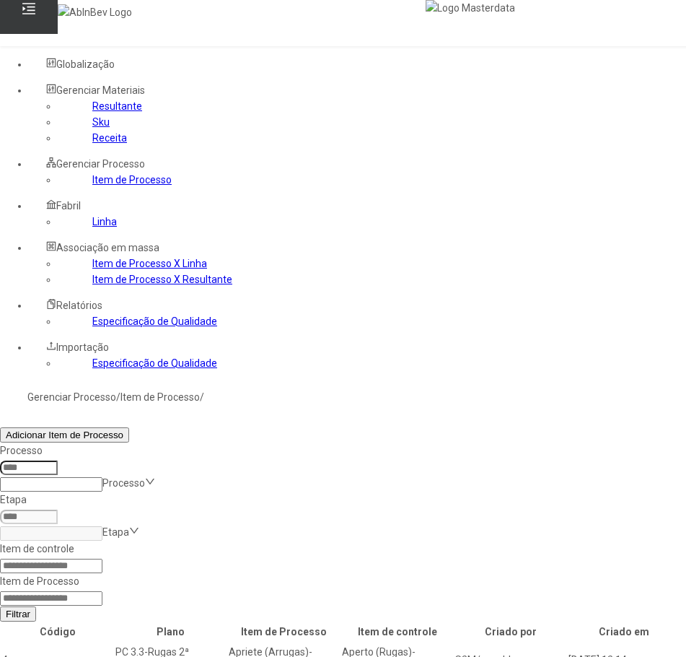
click at [102, 591] on input at bounding box center [51, 598] width 102 height 14
type input "*****"
click at [0, 606] on button "Filtrar" at bounding box center [18, 613] width 36 height 15
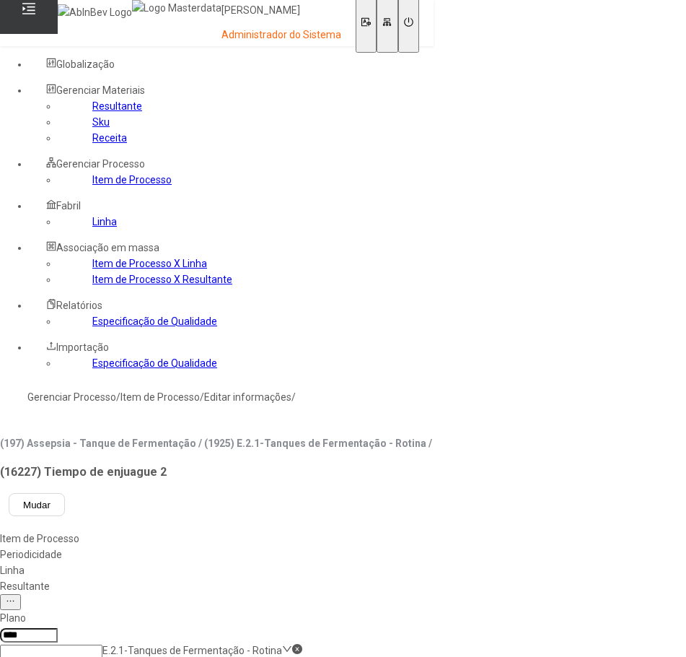
click at [83, 657] on div "pt-BR" at bounding box center [41, 665] width 83 height 16
type input "**********"
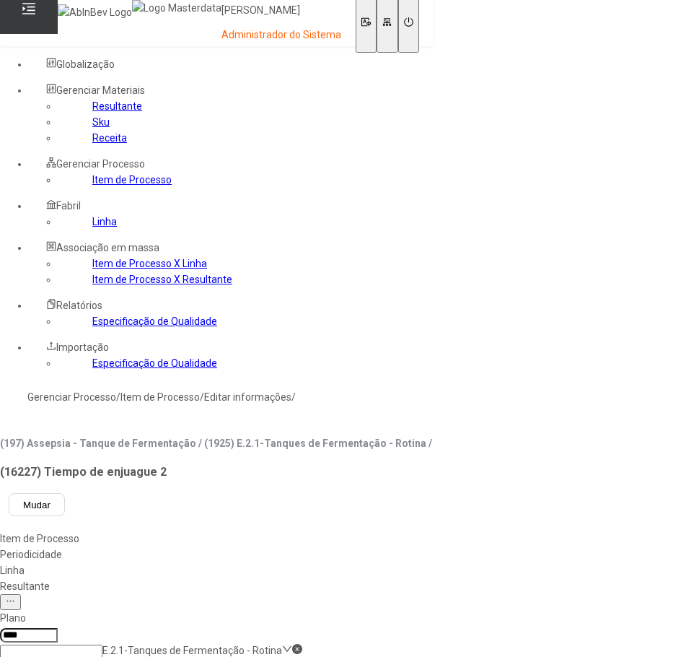
click at [420, 562] on div "Linha" at bounding box center [216, 570] width 432 height 16
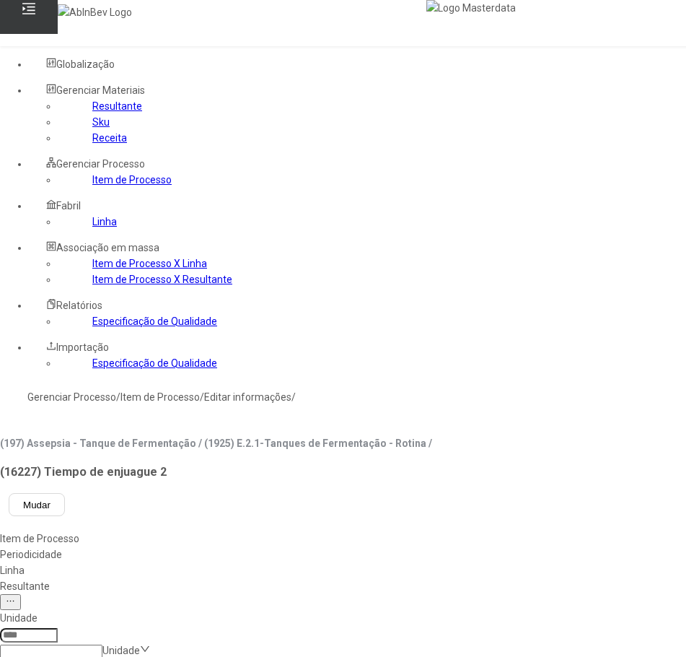
drag, startPoint x: 434, startPoint y: 481, endPoint x: 494, endPoint y: 415, distance: 89.4
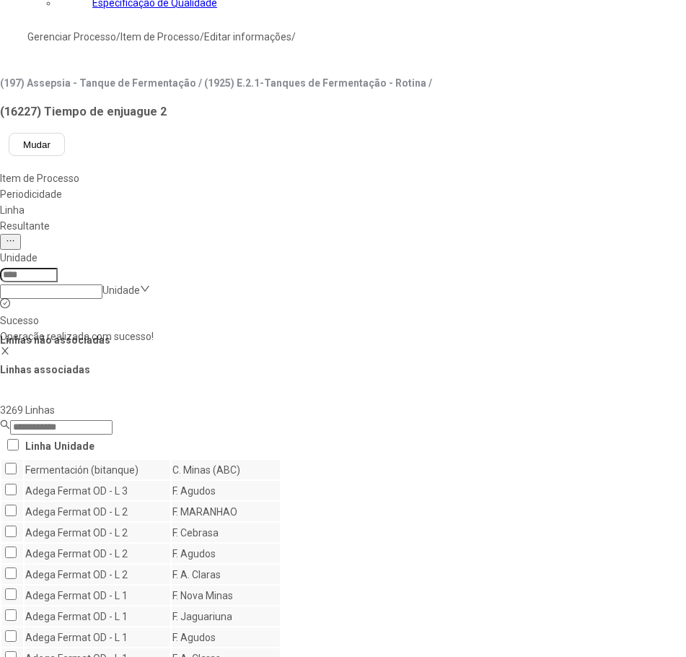
scroll to position [361, 0]
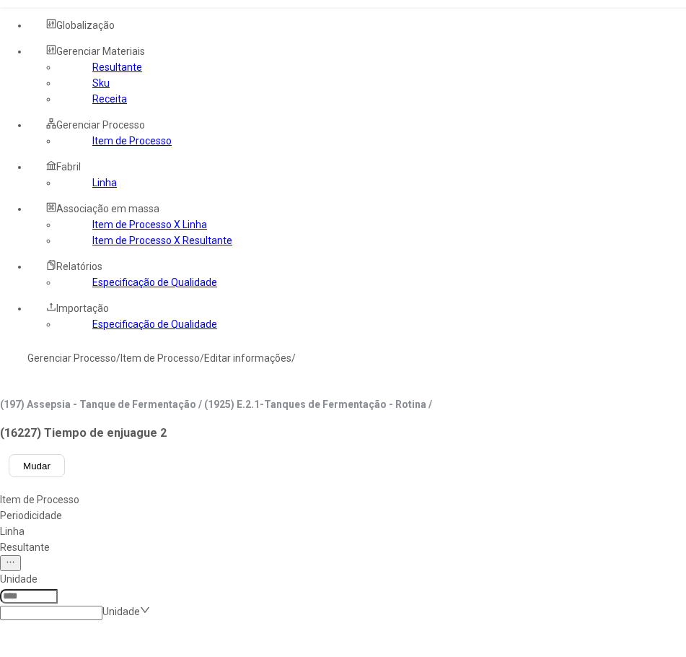
scroll to position [0, 0]
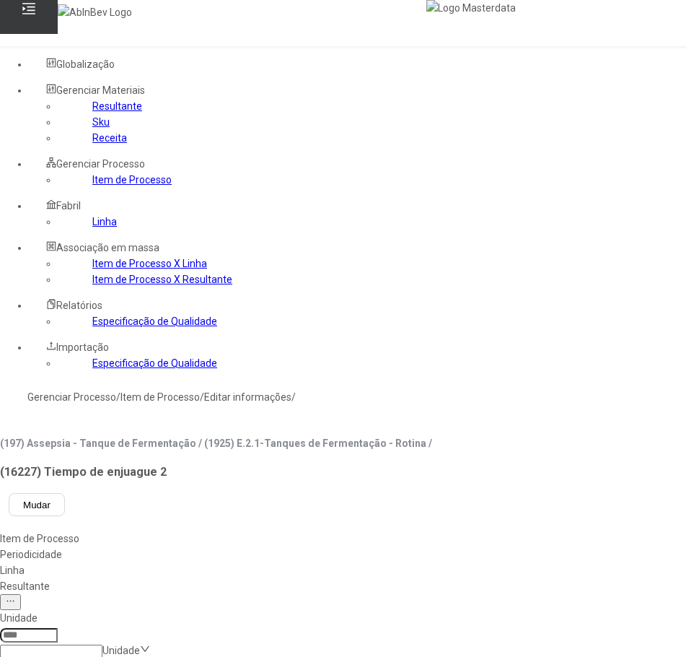
click at [472, 578] on div "Resultante" at bounding box center [511, 586] width 1022 height 16
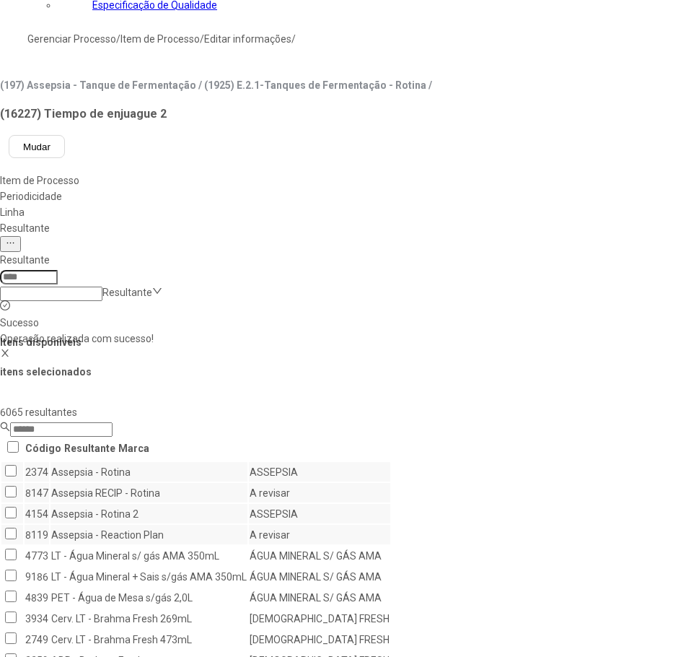
scroll to position [361, 0]
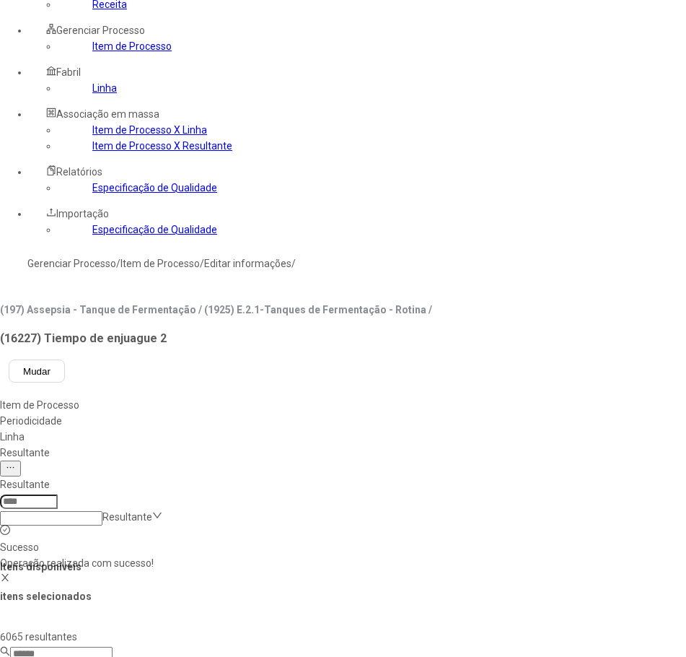
scroll to position [72, 0]
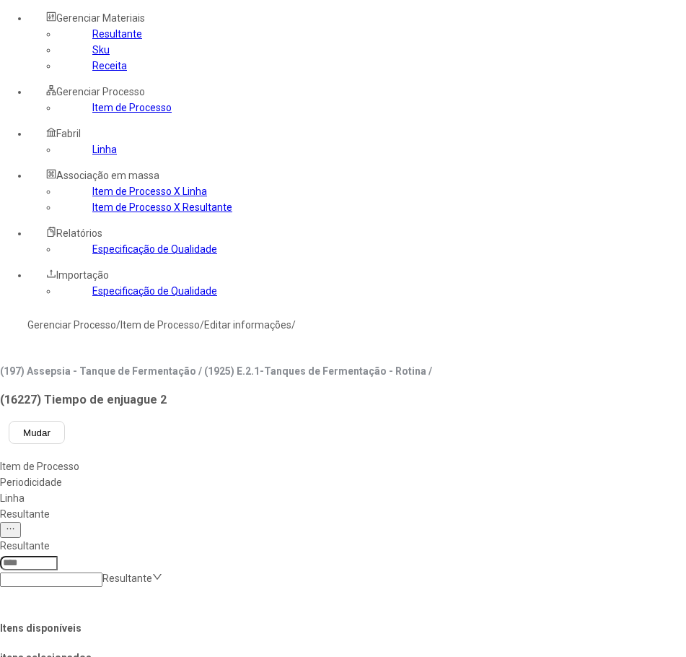
click at [92, 113] on link "Item de Processo" at bounding box center [131, 108] width 79 height 12
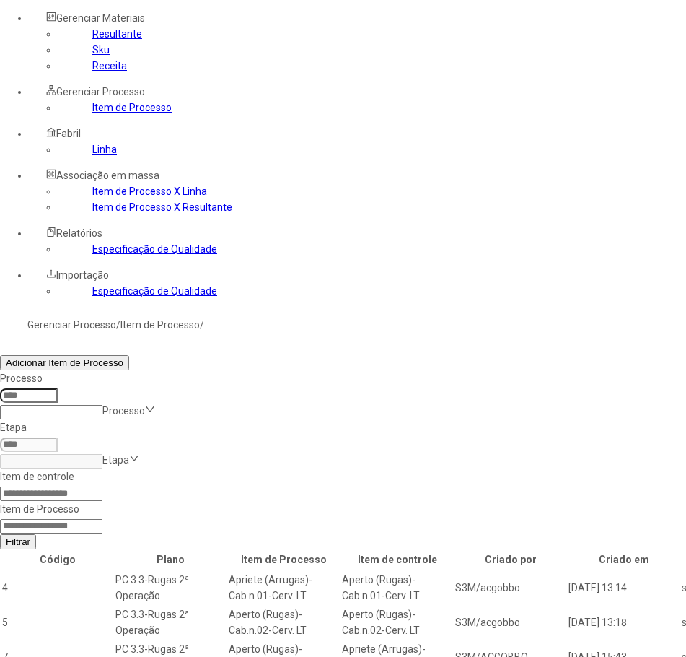
click at [102, 519] on input at bounding box center [51, 526] width 102 height 14
type input "*****"
click at [0, 534] on button "Filtrar" at bounding box center [18, 541] width 36 height 15
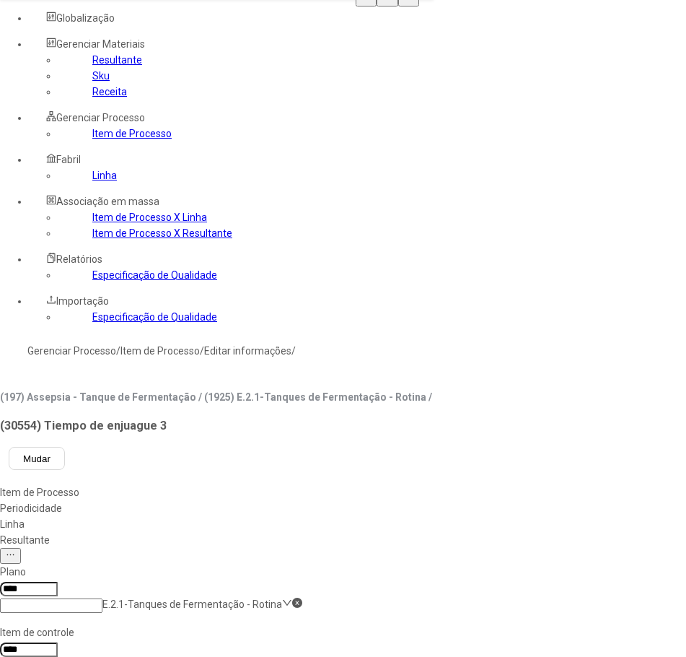
drag, startPoint x: 263, startPoint y: 264, endPoint x: 264, endPoint y: 273, distance: 8.7
click at [83, 610] on div "pt-BR" at bounding box center [41, 618] width 83 height 16
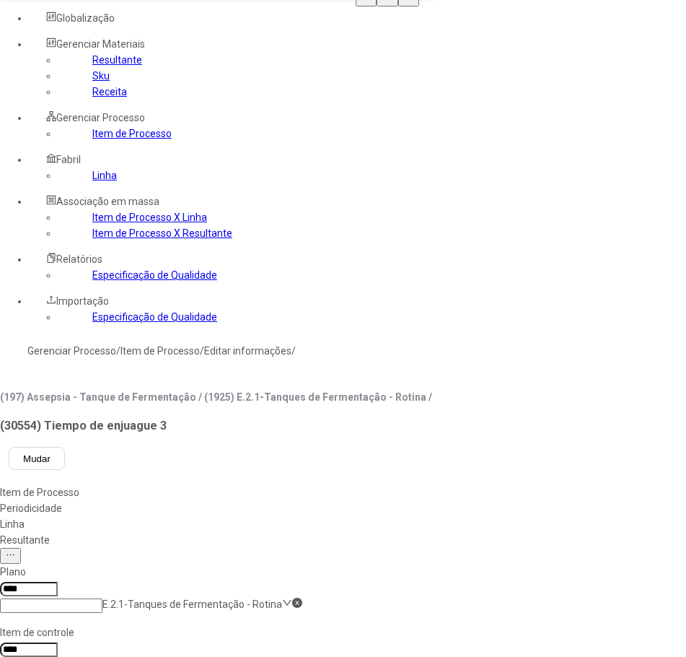
type input "**********"
click at [413, 516] on div "Linha" at bounding box center [216, 524] width 432 height 16
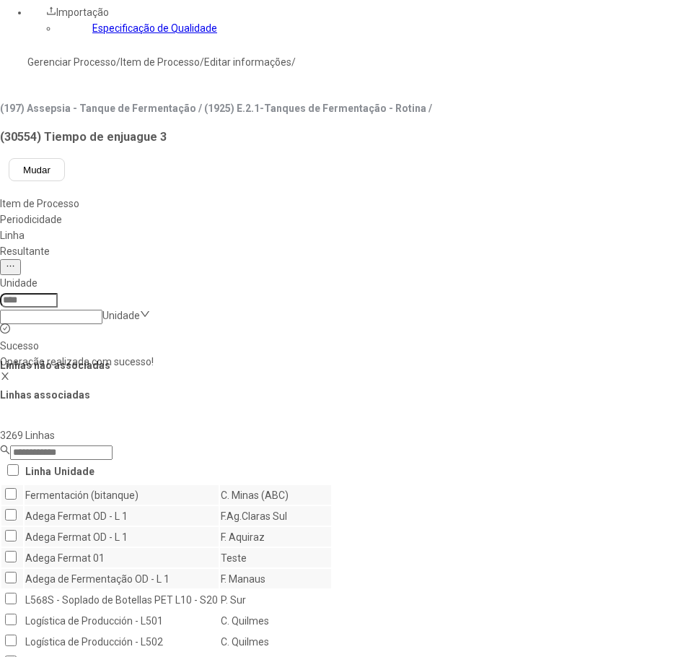
drag, startPoint x: 623, startPoint y: 364, endPoint x: 622, endPoint y: 356, distance: 7.3
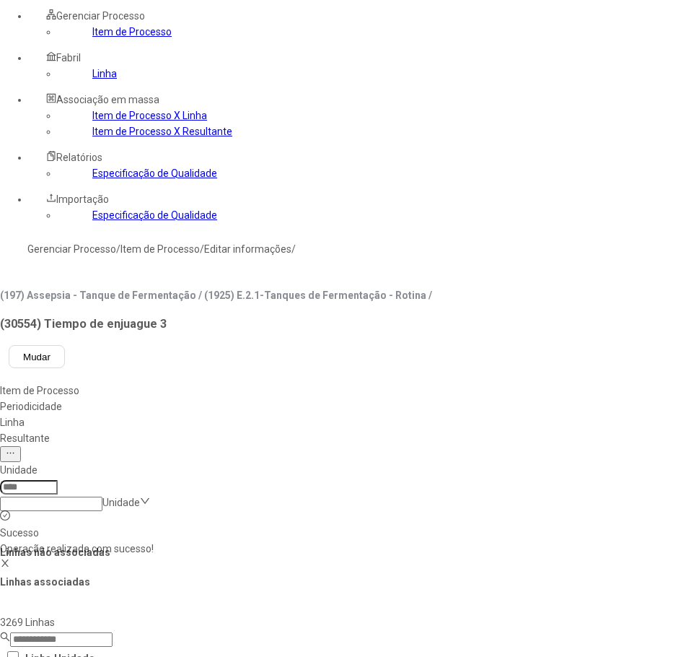
scroll to position [0, 0]
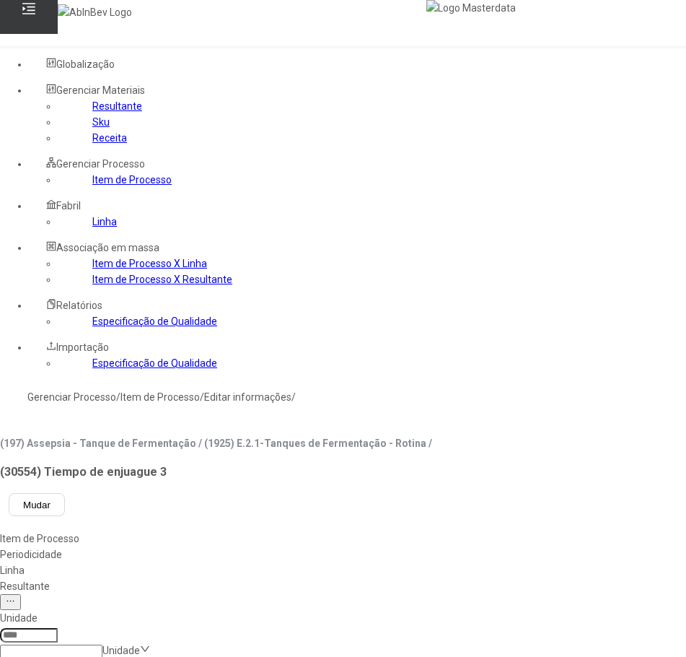
drag, startPoint x: 480, startPoint y: 202, endPoint x: 483, endPoint y: 193, distance: 9.1
click at [481, 578] on div "Resultante" at bounding box center [511, 586] width 1022 height 16
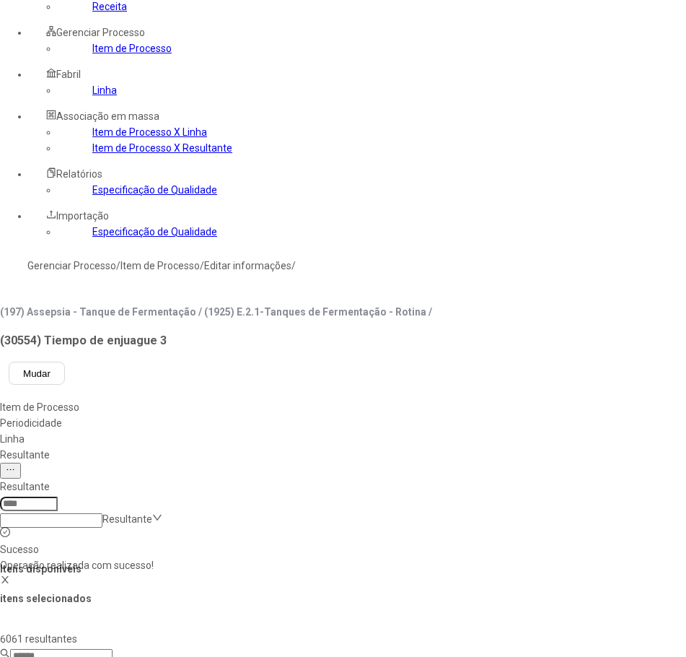
scroll to position [144, 0]
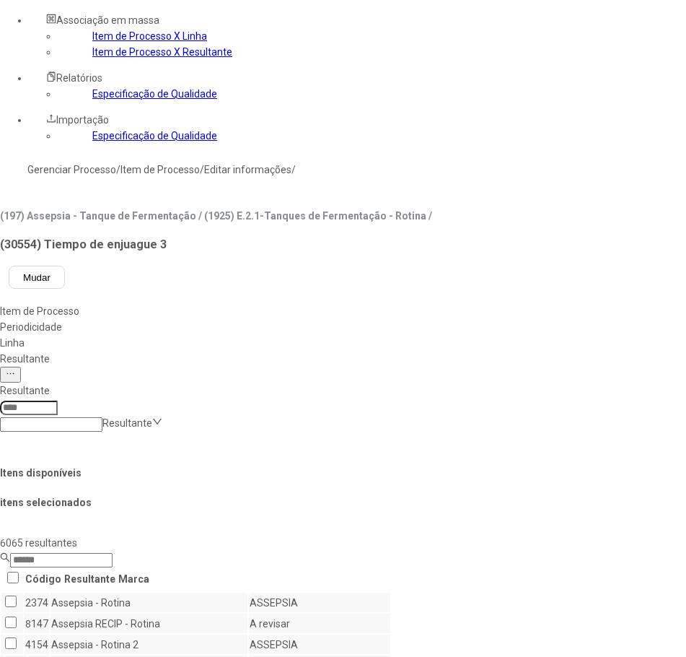
scroll to position [361, 0]
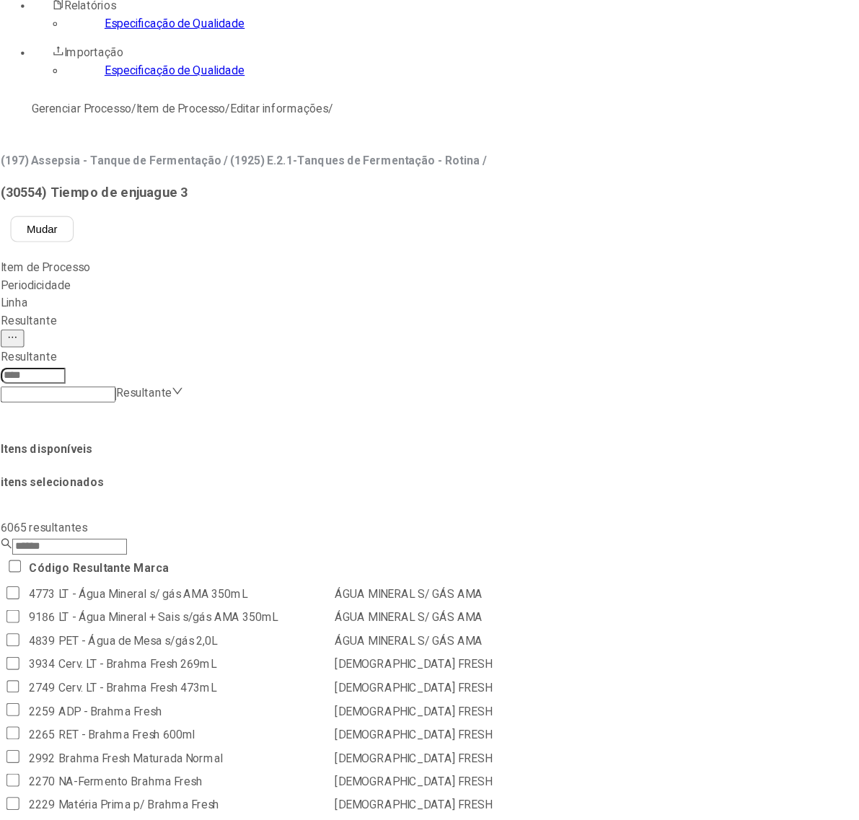
scroll to position [211, 0]
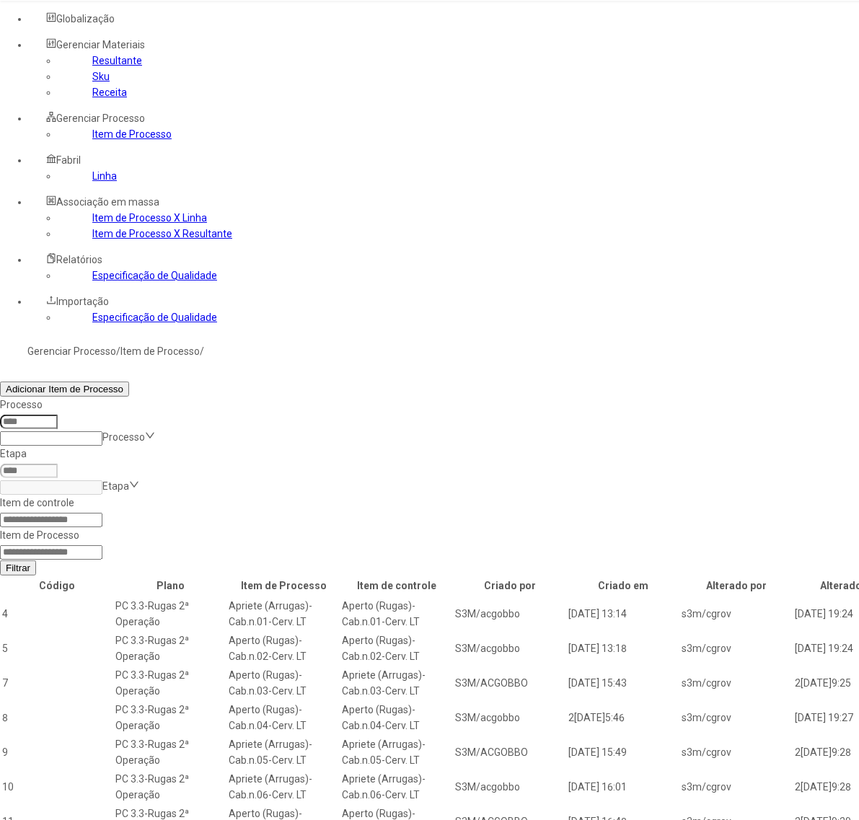
scroll to position [66, 0]
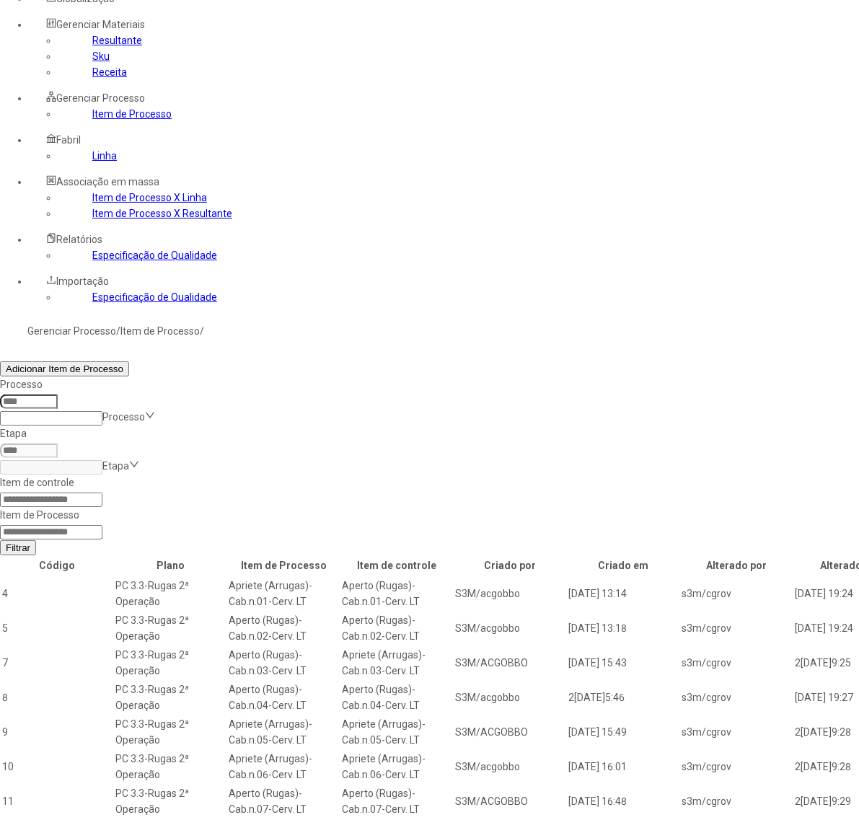
click at [102, 525] on input at bounding box center [51, 532] width 102 height 14
type input "*****"
click at [0, 540] on button "Filtrar" at bounding box center [18, 547] width 36 height 15
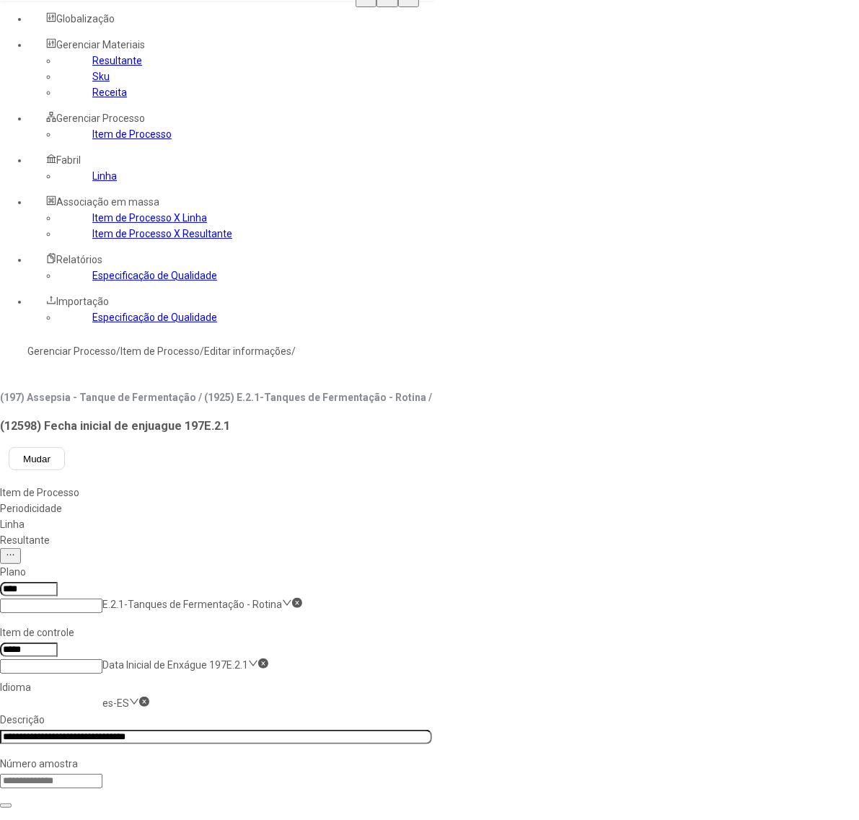
drag, startPoint x: 417, startPoint y: 148, endPoint x: 420, endPoint y: 139, distance: 9.1
click at [419, 485] on div "Item de Processo Periodicidade Linha Resultante" at bounding box center [216, 517] width 432 height 64
click at [420, 517] on div "Linha" at bounding box center [216, 525] width 432 height 16
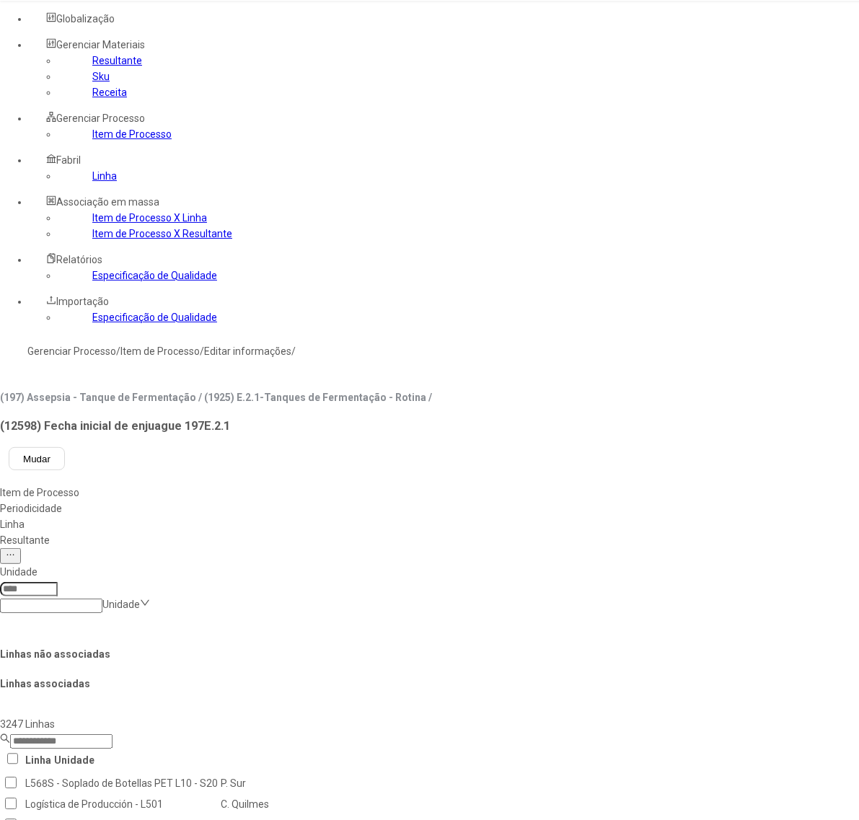
drag, startPoint x: 521, startPoint y: 416, endPoint x: 530, endPoint y: 455, distance: 40.1
click at [484, 533] on div "Resultante" at bounding box center [511, 541] width 1022 height 16
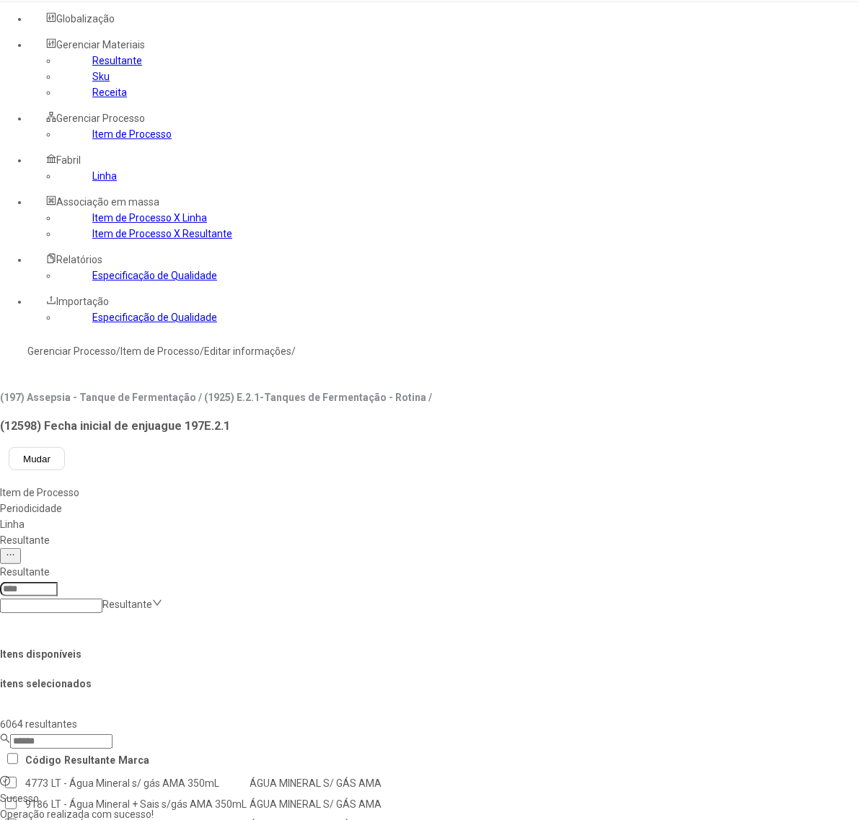
click at [232, 485] on div "Item de Processo" at bounding box center [510, 493] width 1021 height 16
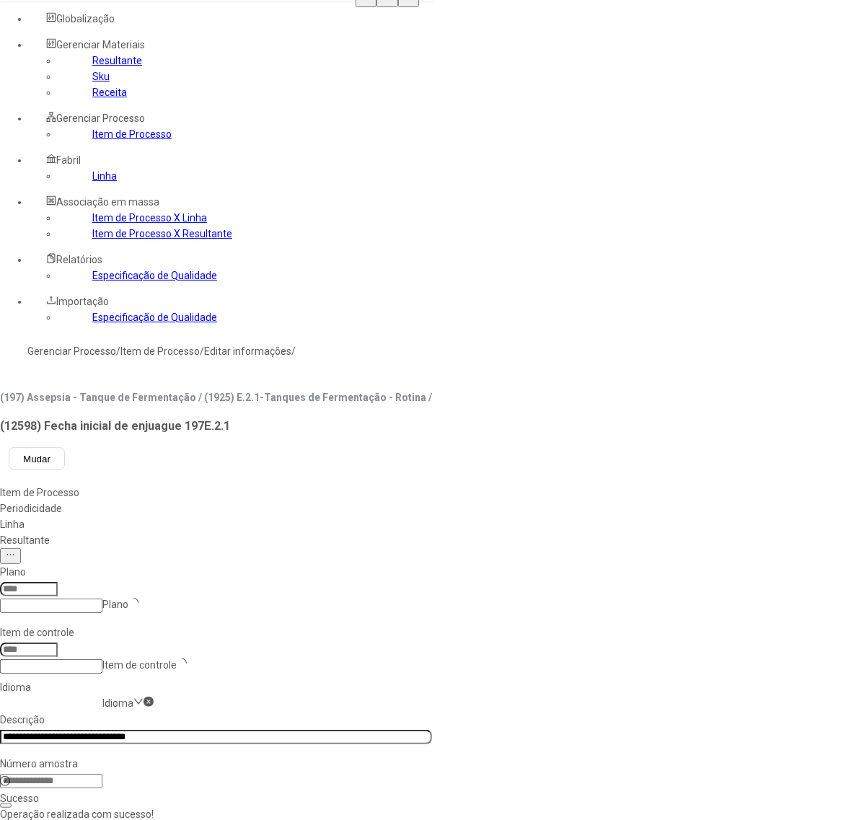
type input "****"
type input "*****"
click at [312, 730] on input "**********" at bounding box center [216, 737] width 432 height 14
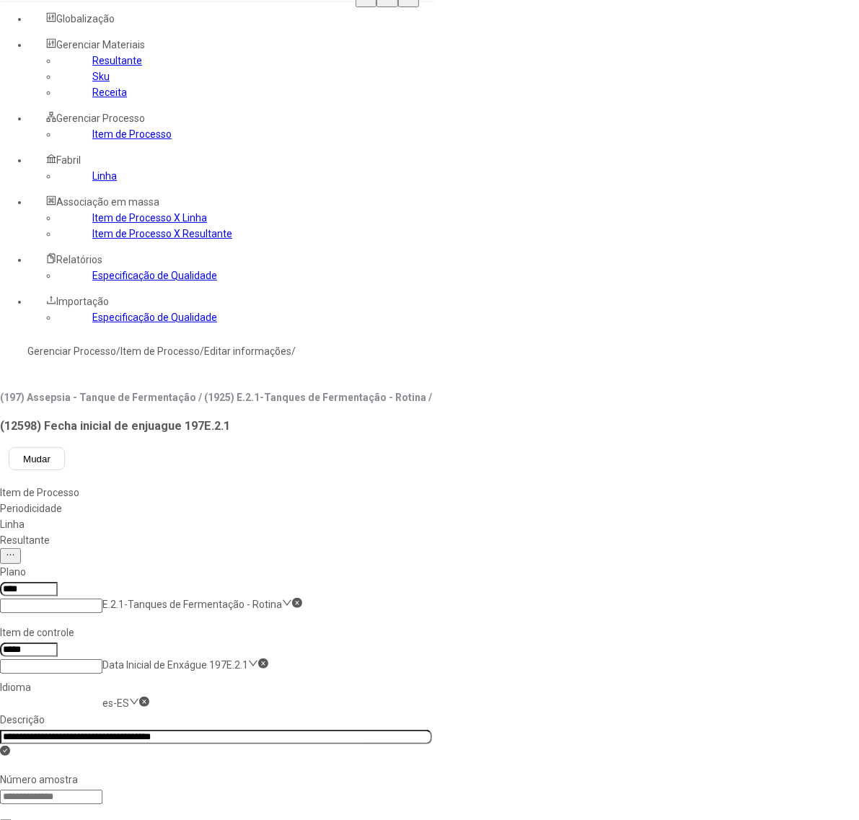
click at [129, 698] on nz-select-item "es-ES" at bounding box center [115, 704] width 27 height 12
click at [83, 775] on div "pt-BR" at bounding box center [41, 783] width 83 height 16
click at [308, 730] on input "**********" at bounding box center [216, 737] width 432 height 14
type input "**********"
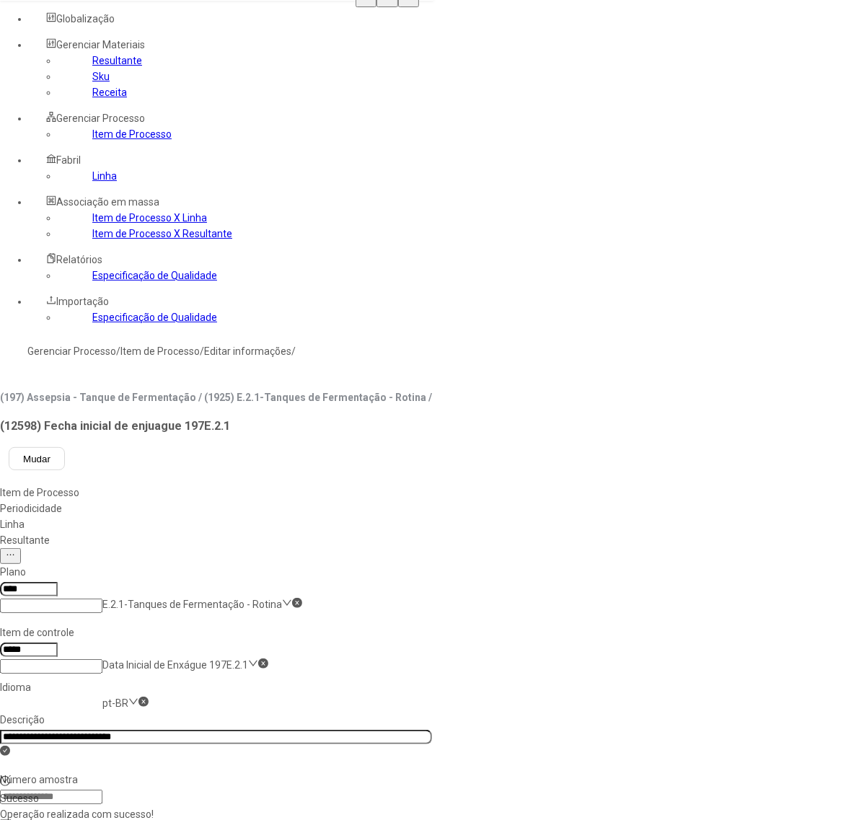
click at [92, 140] on link "Item de Processo" at bounding box center [131, 134] width 79 height 12
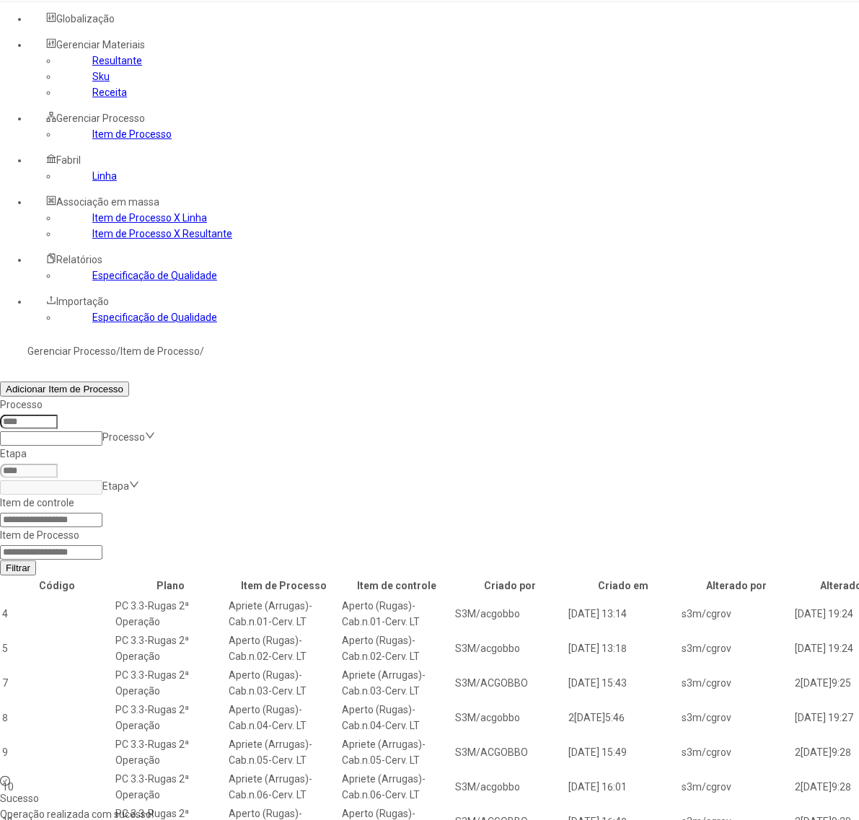
drag, startPoint x: 659, startPoint y: 204, endPoint x: 664, endPoint y: 197, distance: 8.8
click at [102, 546] on input at bounding box center [51, 553] width 102 height 14
type input "*****"
click at [30, 563] on span "Filtrar" at bounding box center [18, 568] width 25 height 11
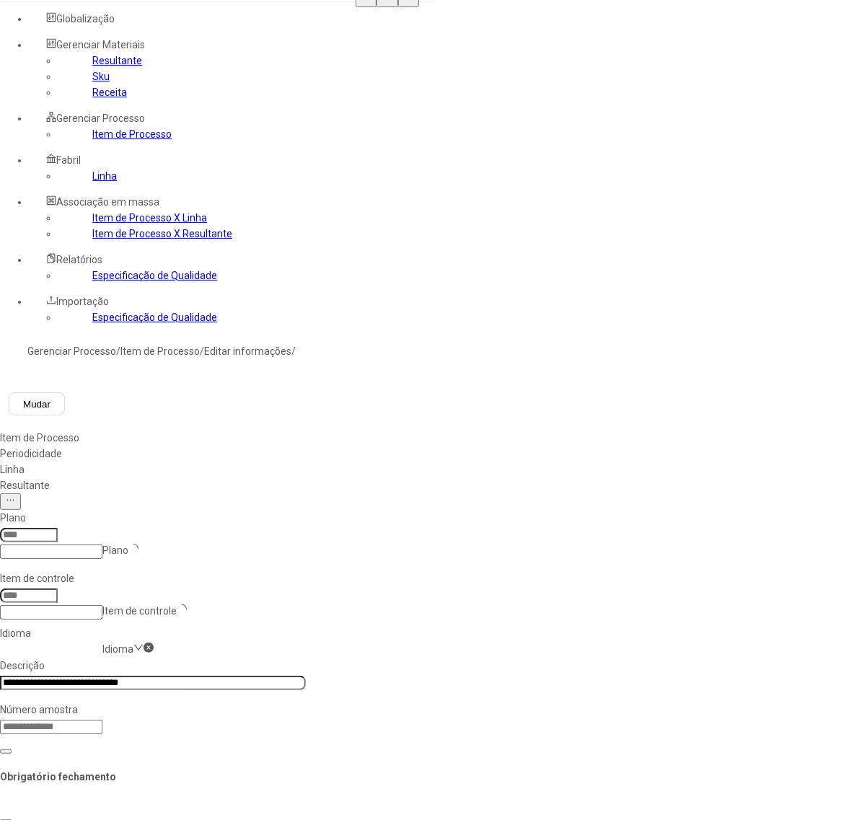
type input "****"
type input "*****"
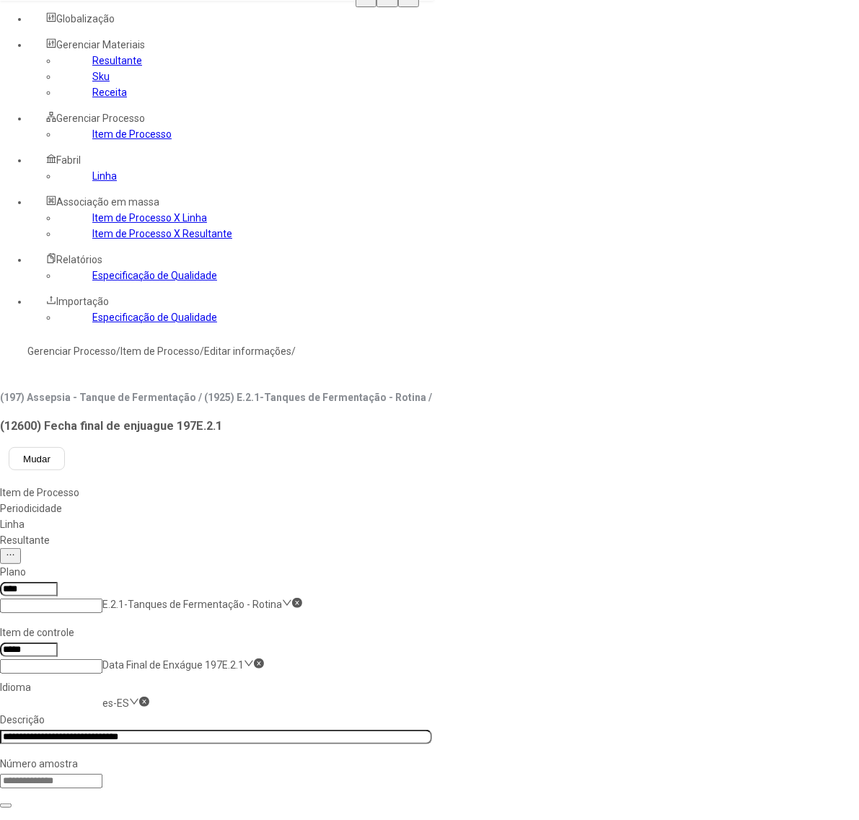
click at [303, 730] on input "**********" at bounding box center [216, 737] width 432 height 14
click at [129, 698] on nz-select-item "es-ES" at bounding box center [115, 704] width 27 height 12
drag, startPoint x: 253, startPoint y: 271, endPoint x: 263, endPoint y: 271, distance: 10.1
click at [83, 775] on div "pt-BR" at bounding box center [41, 783] width 83 height 16
click at [312, 730] on input "**********" at bounding box center [216, 737] width 432 height 14
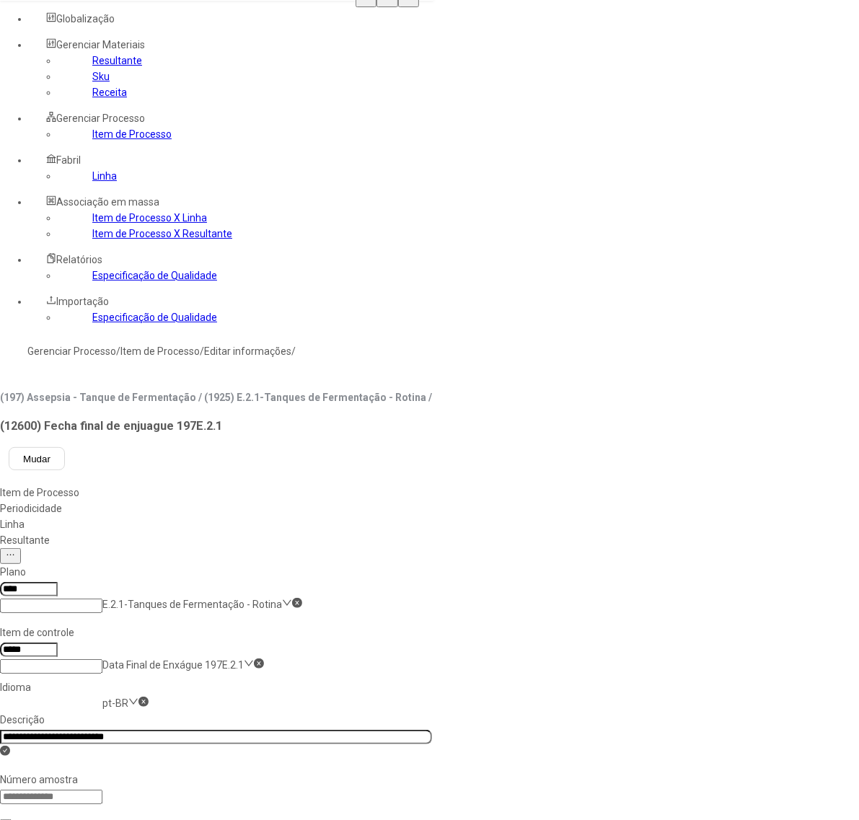
type input "**********"
click at [427, 517] on div "Linha" at bounding box center [216, 525] width 432 height 16
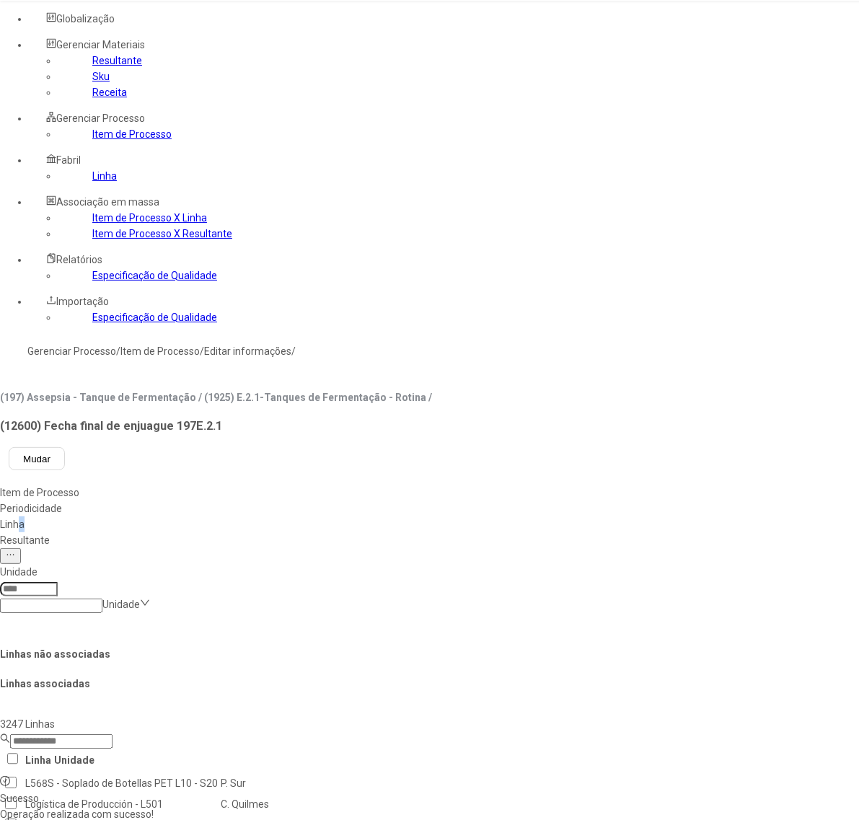
click at [96, 140] on link "Item de Processo" at bounding box center [131, 134] width 79 height 12
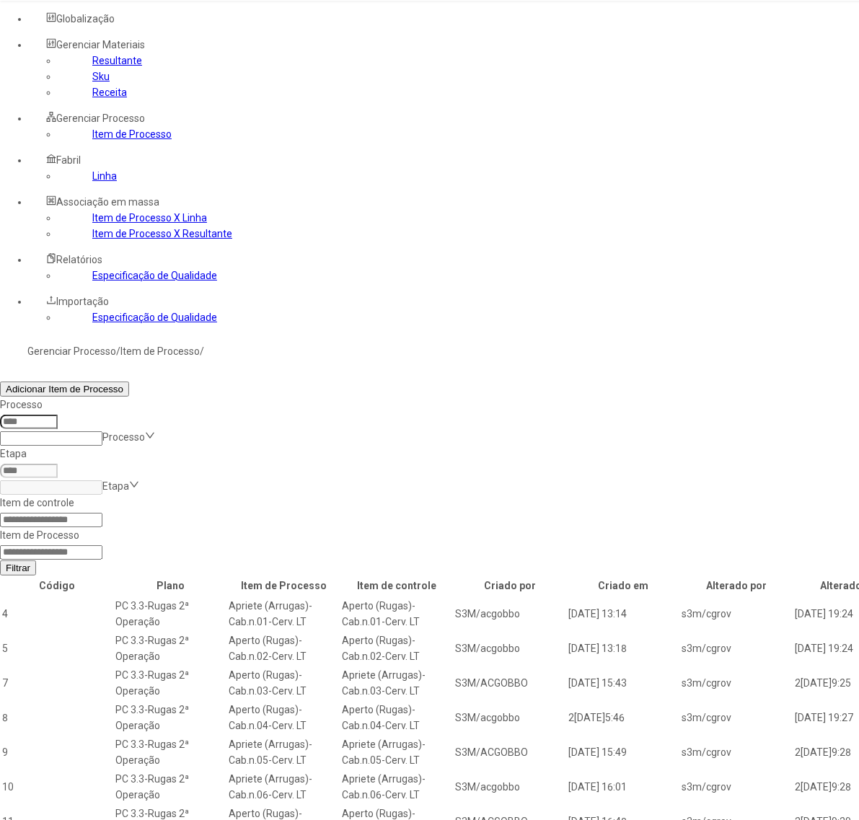
click at [102, 546] on input at bounding box center [51, 553] width 102 height 14
type input "*****"
click at [0, 561] on button "Filtrar" at bounding box center [18, 568] width 36 height 15
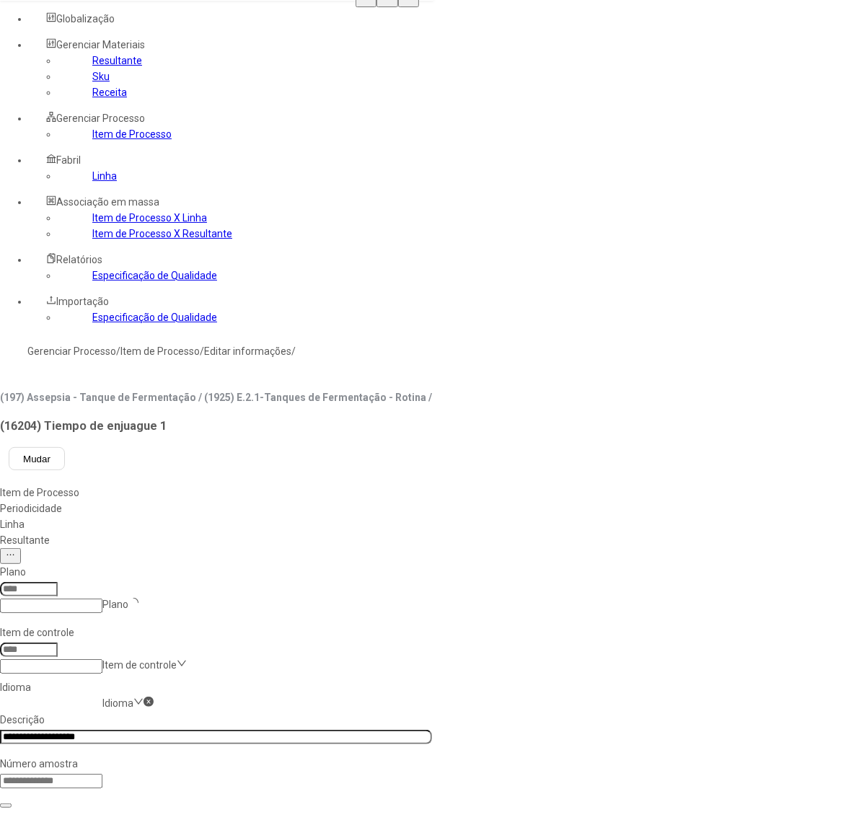
type input "*****"
type input "****"
click at [304, 730] on input "**********" at bounding box center [216, 737] width 432 height 14
click at [129, 698] on nz-select-item "es-ES" at bounding box center [115, 704] width 27 height 12
click at [83, 775] on div "pt-BR" at bounding box center [41, 783] width 83 height 16
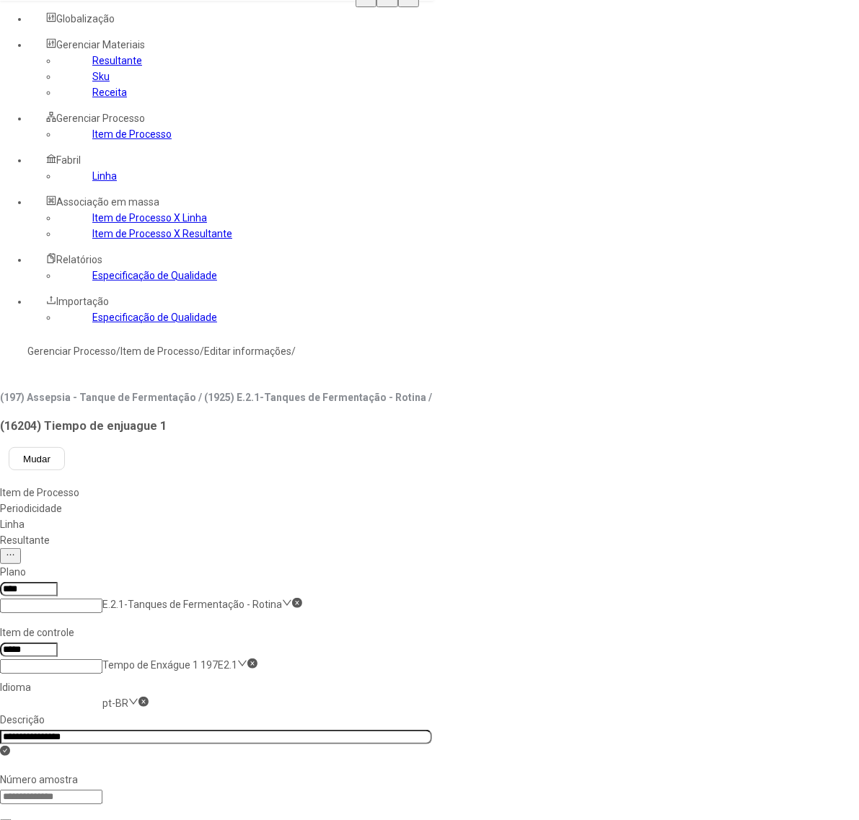
drag, startPoint x: 309, startPoint y: 247, endPoint x: 321, endPoint y: 242, distance: 13.3
click at [308, 730] on input "**********" at bounding box center [216, 737] width 432 height 14
type input "**********"
drag, startPoint x: 421, startPoint y: 132, endPoint x: 429, endPoint y: 131, distance: 8.7
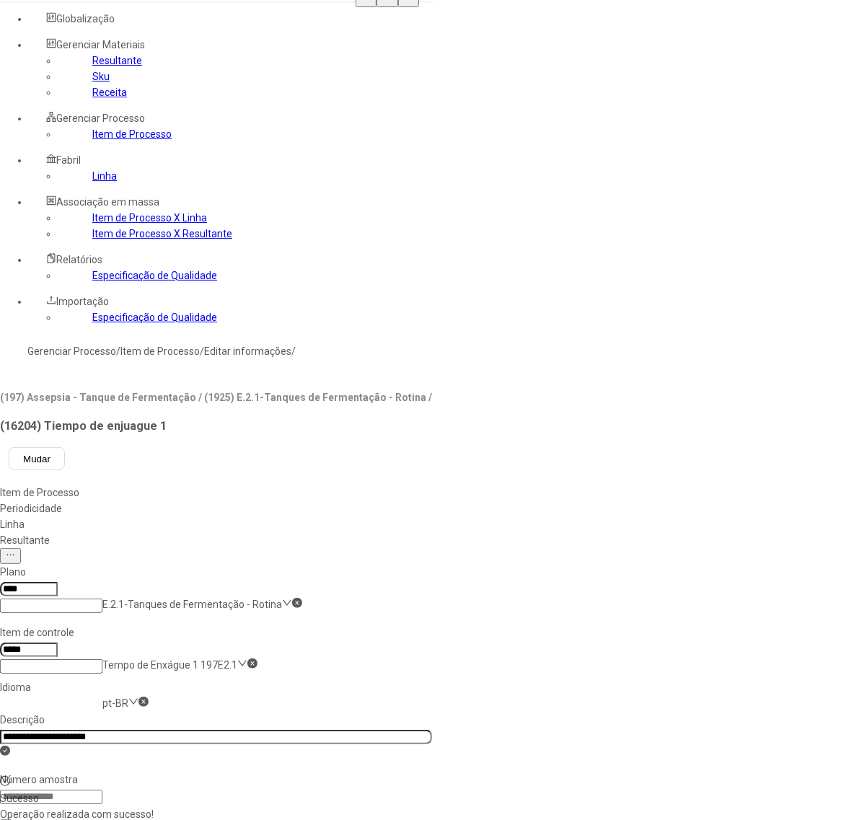
click at [421, 517] on div "Linha" at bounding box center [216, 525] width 432 height 16
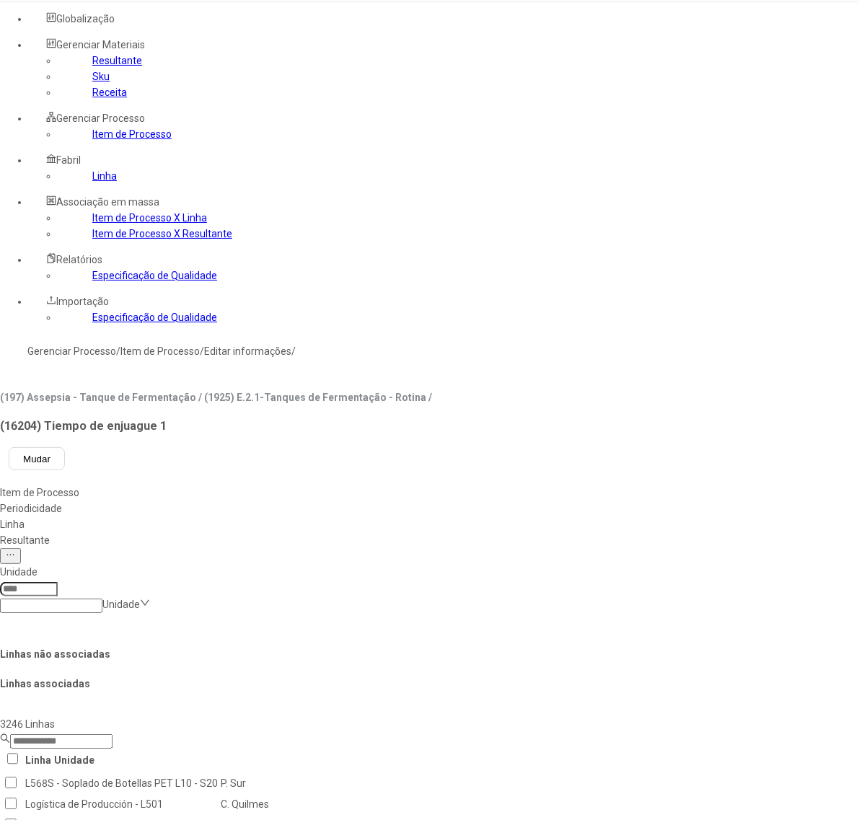
click at [95, 140] on link "Item de Processo" at bounding box center [131, 134] width 79 height 12
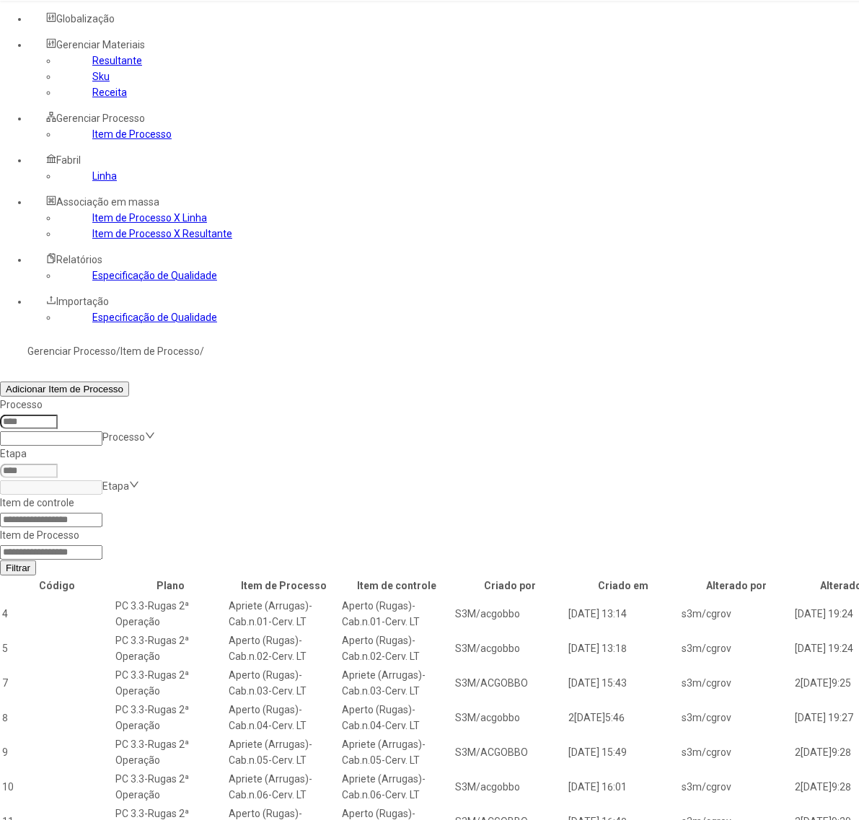
click at [102, 546] on input at bounding box center [51, 553] width 102 height 14
type input "*"
type input "*****"
click at [0, 561] on button "Filtrar" at bounding box center [18, 568] width 36 height 15
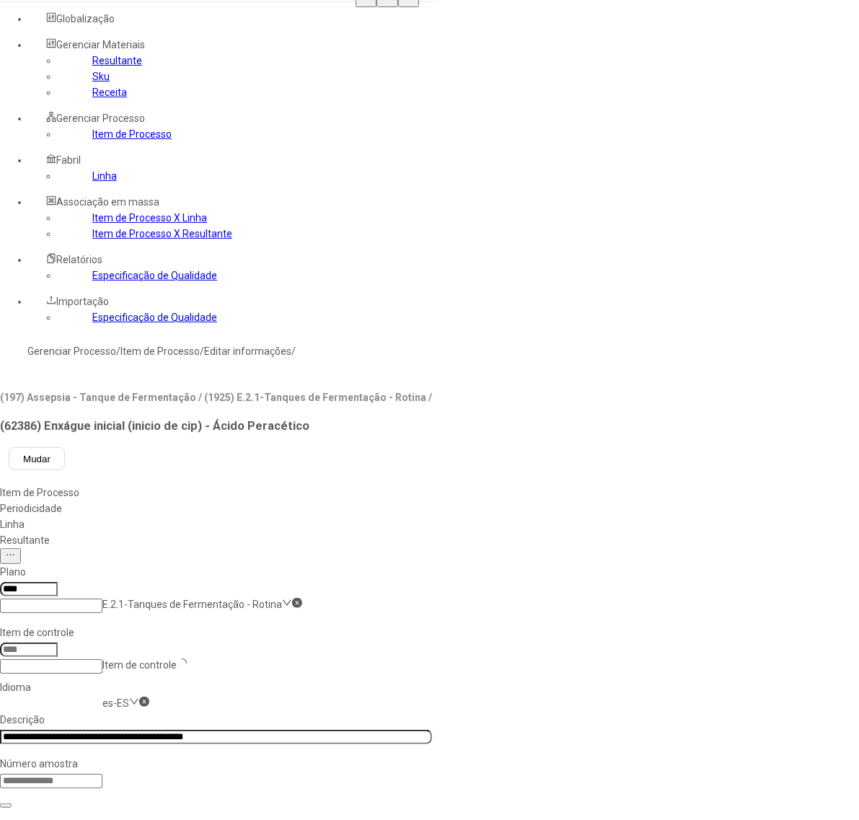
type input "*****"
click at [307, 730] on input "**********" at bounding box center [216, 737] width 432 height 14
click at [129, 698] on nz-select-item "es-ES" at bounding box center [115, 704] width 27 height 12
click at [83, 775] on div "pt-BR" at bounding box center [41, 783] width 83 height 16
drag, startPoint x: 301, startPoint y: 247, endPoint x: 308, endPoint y: 244, distance: 7.8
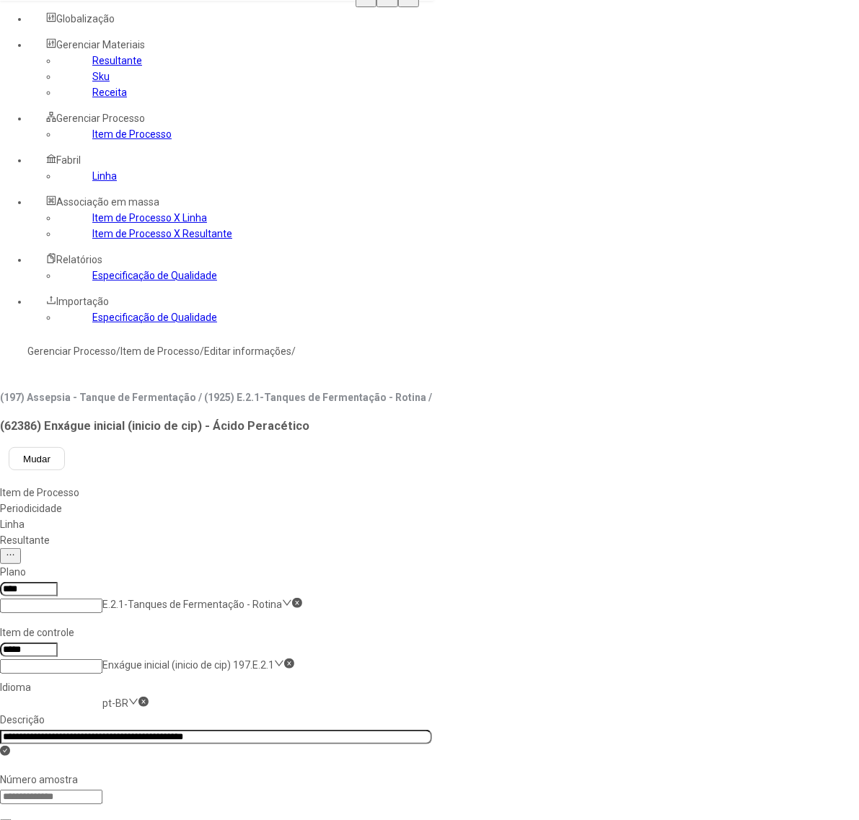
click at [303, 730] on input "**********" at bounding box center [216, 737] width 432 height 14
type input "**********"
click at [424, 517] on div "Linha" at bounding box center [216, 525] width 432 height 16
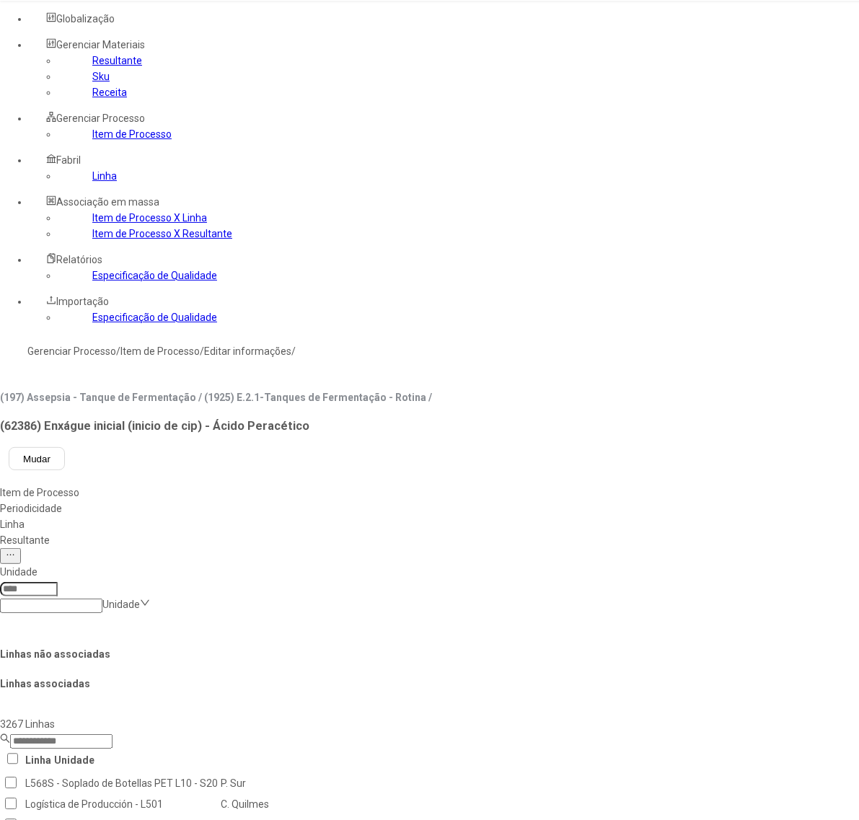
click at [485, 533] on div "Resultante" at bounding box center [511, 541] width 1022 height 16
click at [92, 140] on link "Item de Processo" at bounding box center [131, 134] width 79 height 12
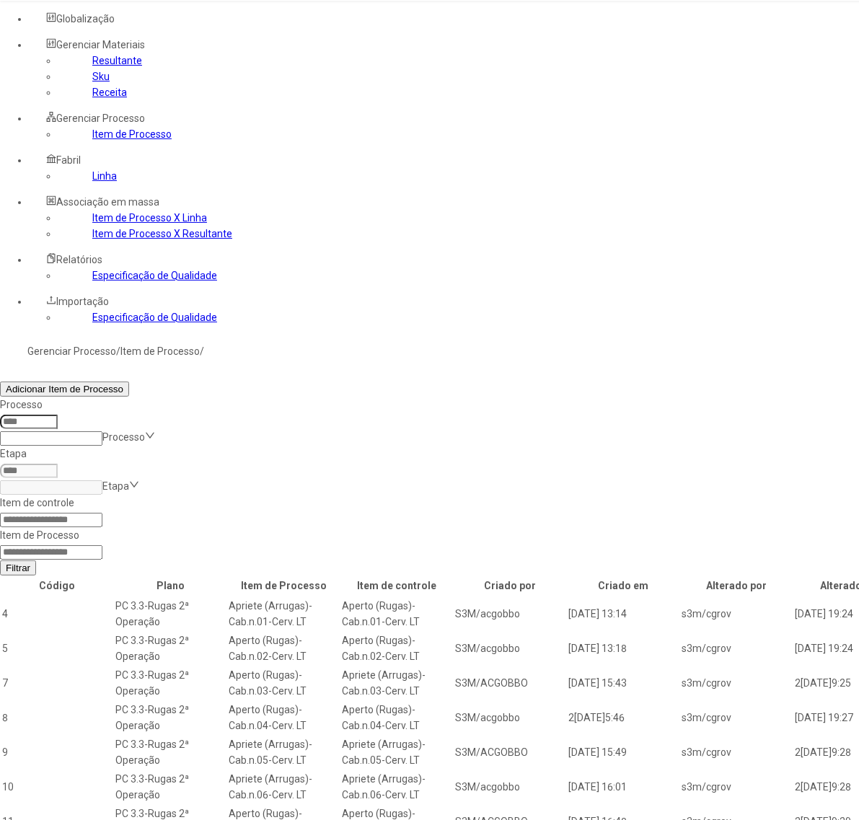
click at [102, 546] on input at bounding box center [51, 553] width 102 height 14
type input "*****"
click at [0, 561] on button "Filtrar" at bounding box center [18, 568] width 36 height 15
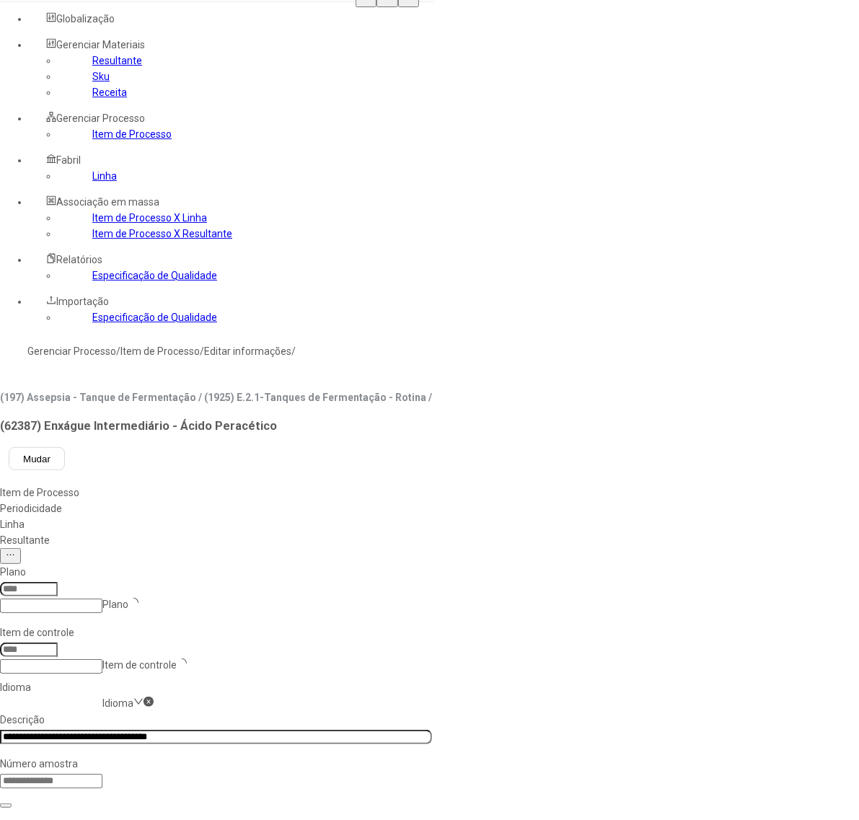
type input "****"
type input "*****"
click at [311, 730] on input "**********" at bounding box center [216, 737] width 432 height 14
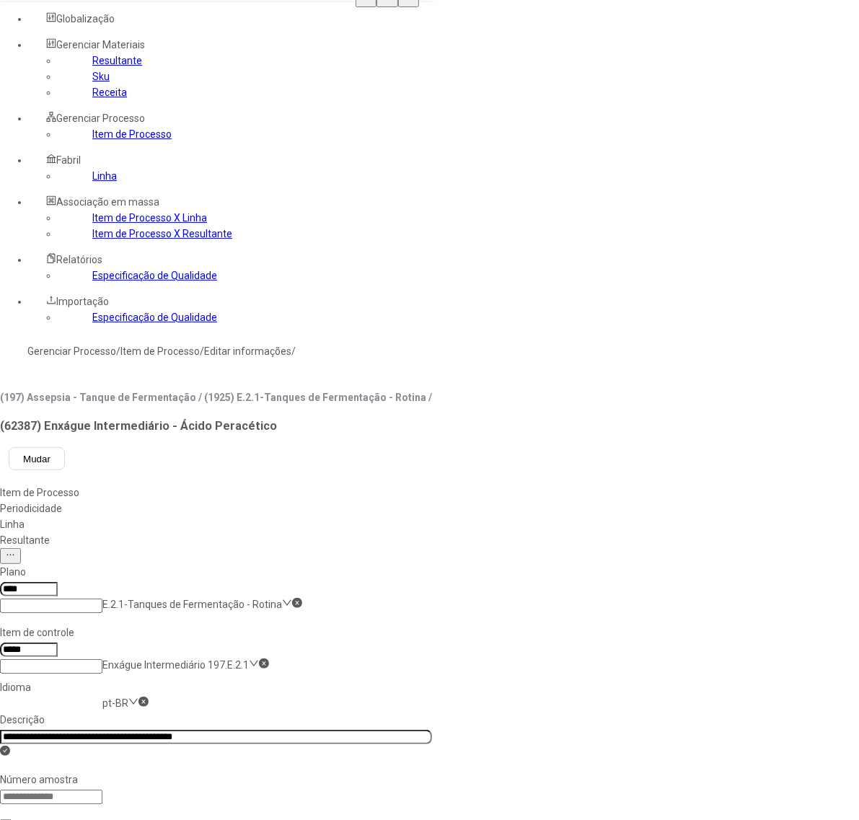
click at [128, 698] on nz-select-item "pt-BR" at bounding box center [115, 704] width 26 height 12
drag, startPoint x: 240, startPoint y: 323, endPoint x: 255, endPoint y: 314, distance: 17.5
click at [83, 807] on div "es-ES" at bounding box center [41, 815] width 83 height 16
drag, startPoint x: 310, startPoint y: 245, endPoint x: 319, endPoint y: 244, distance: 8.8
click at [311, 730] on input "**********" at bounding box center [216, 737] width 432 height 14
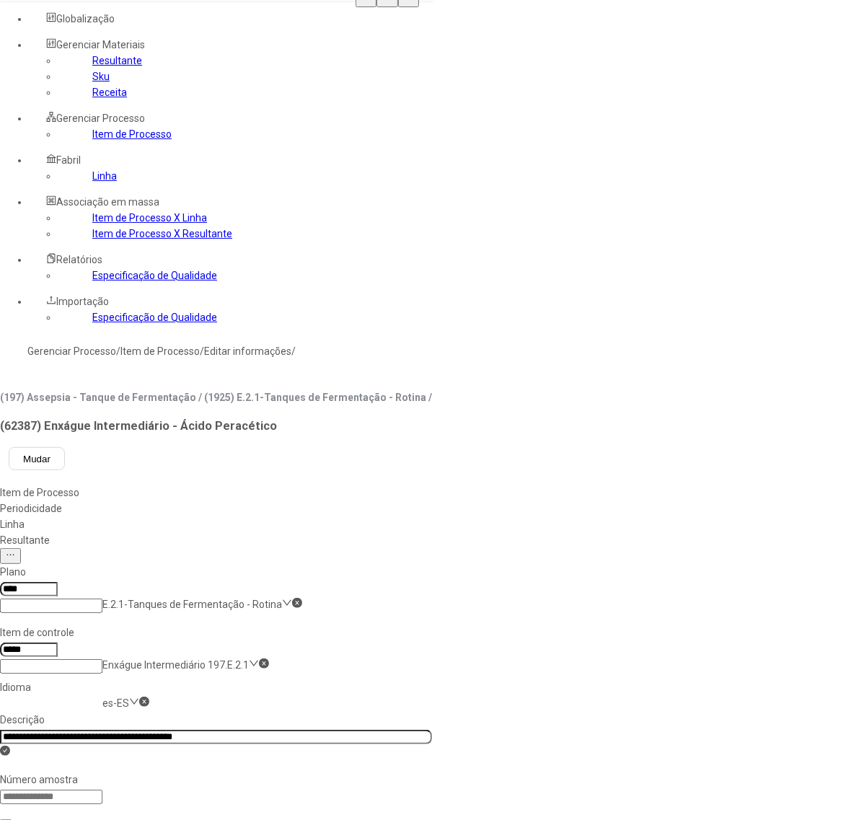
type input "**********"
click at [413, 517] on div "Linha" at bounding box center [216, 525] width 432 height 16
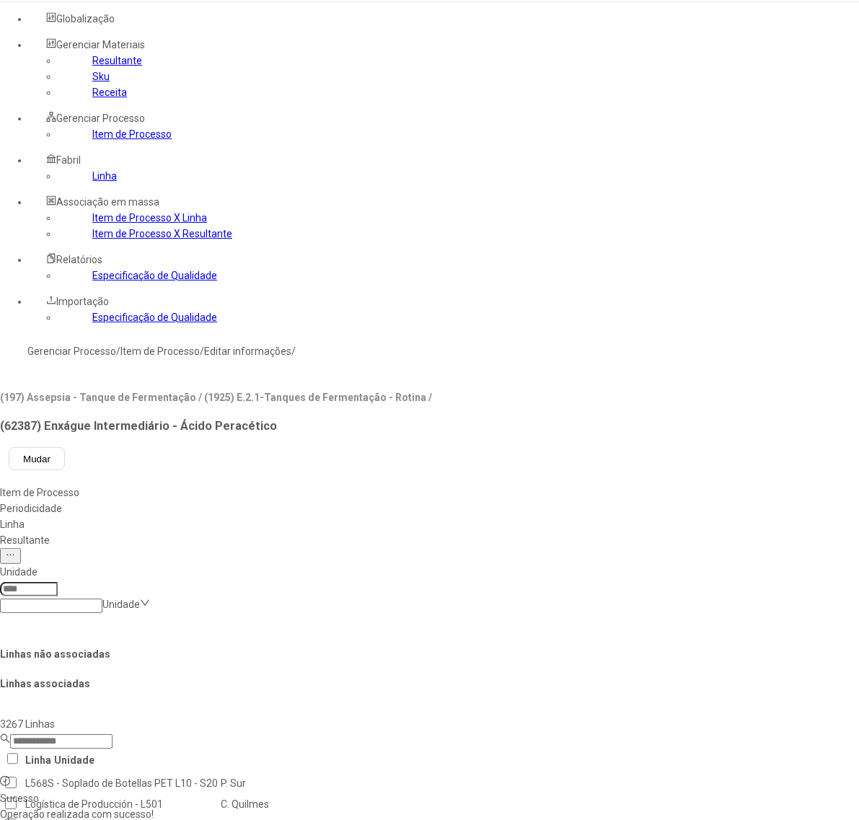
click at [92, 182] on link "Linha" at bounding box center [104, 176] width 25 height 12
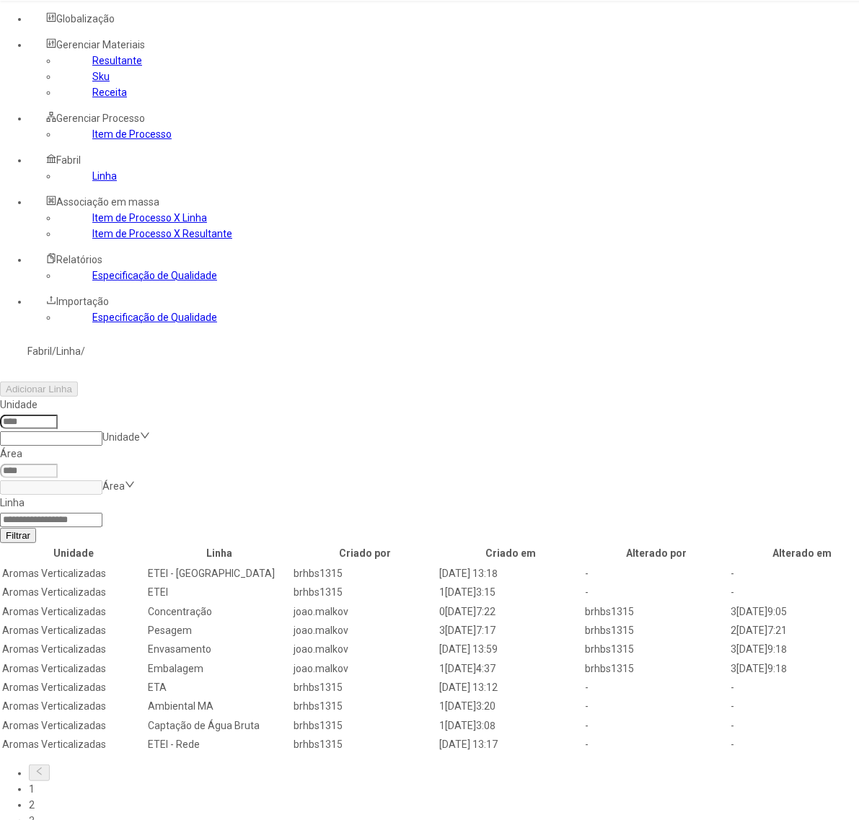
drag, startPoint x: 235, startPoint y: 135, endPoint x: 249, endPoint y: 135, distance: 13.7
click at [58, 415] on input at bounding box center [29, 422] width 58 height 14
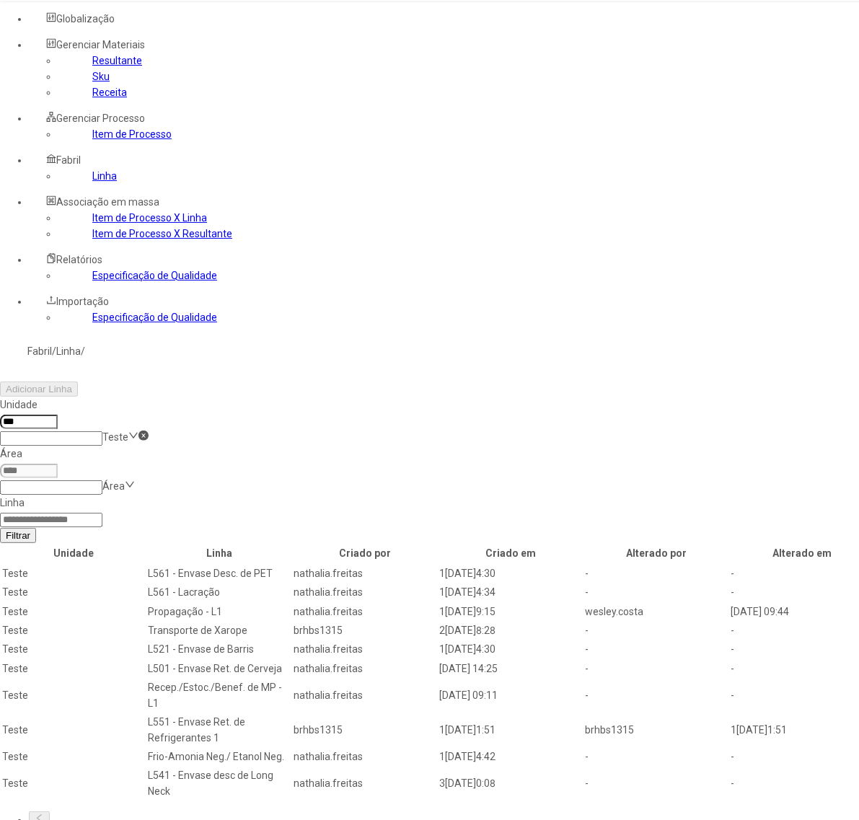
type input "***"
click at [102, 513] on input at bounding box center [51, 520] width 102 height 14
type input "******"
click at [0, 528] on button "Filtrar" at bounding box center [18, 535] width 36 height 15
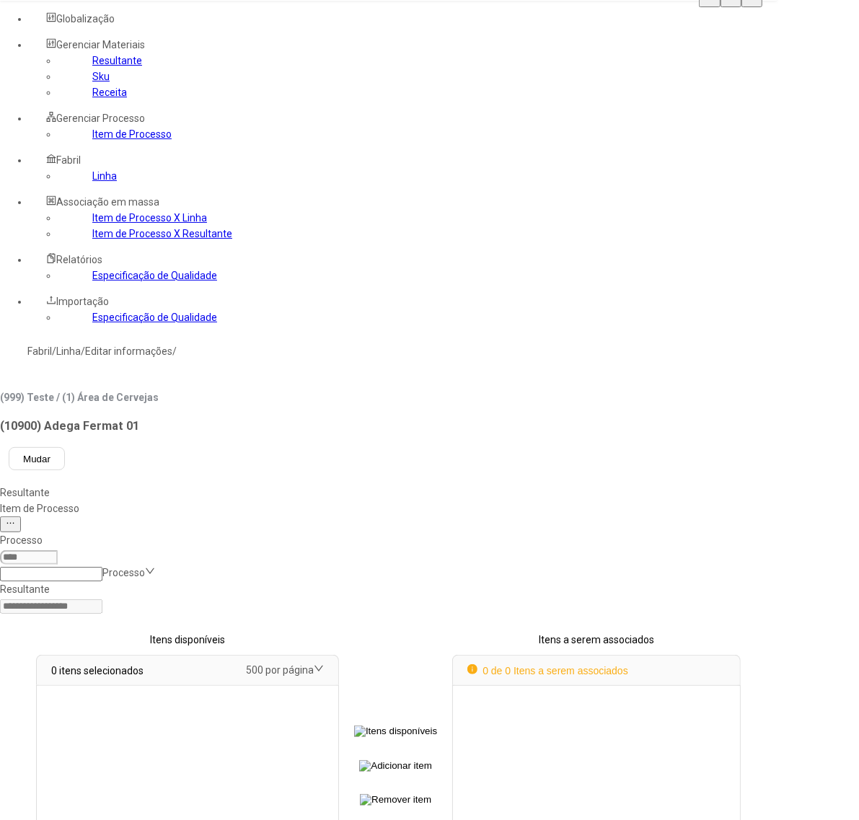
click at [351, 501] on div "Item de Processo" at bounding box center [388, 509] width 777 height 16
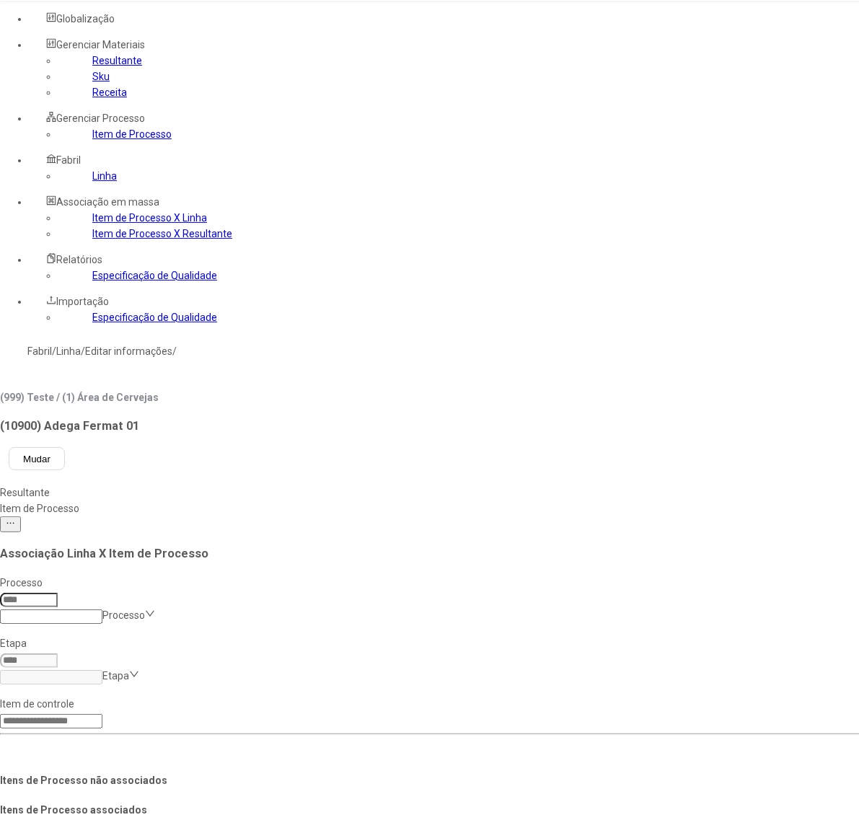
click at [58, 593] on input at bounding box center [29, 600] width 58 height 14
type input "***"
click at [102, 670] on input at bounding box center [51, 677] width 102 height 14
type input "*****"
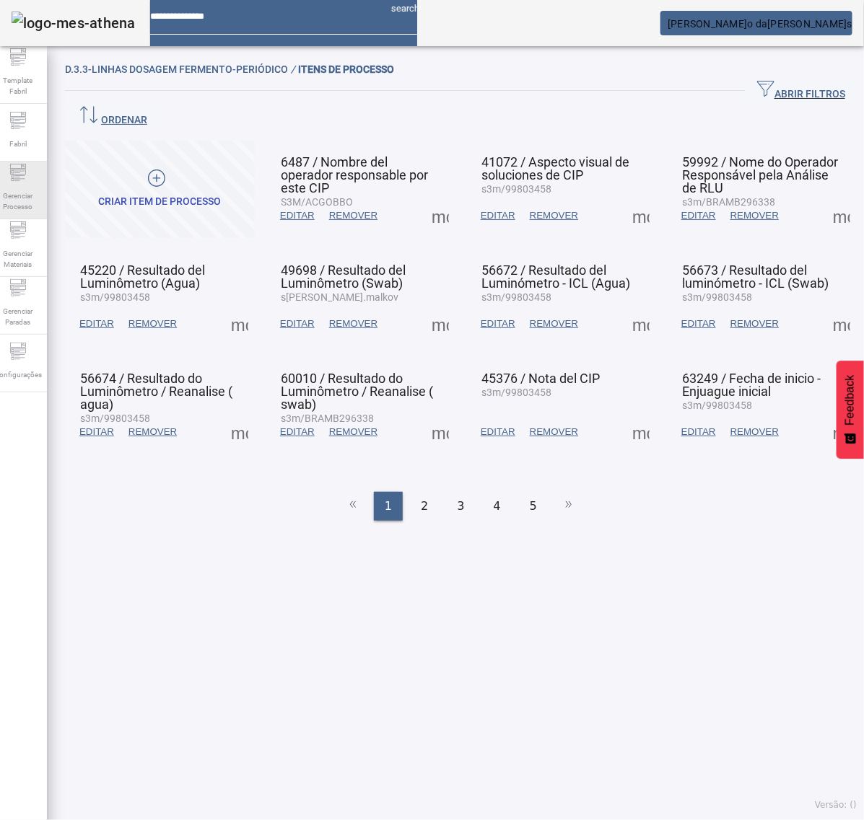
click at [27, 181] on icon at bounding box center [17, 172] width 17 height 17
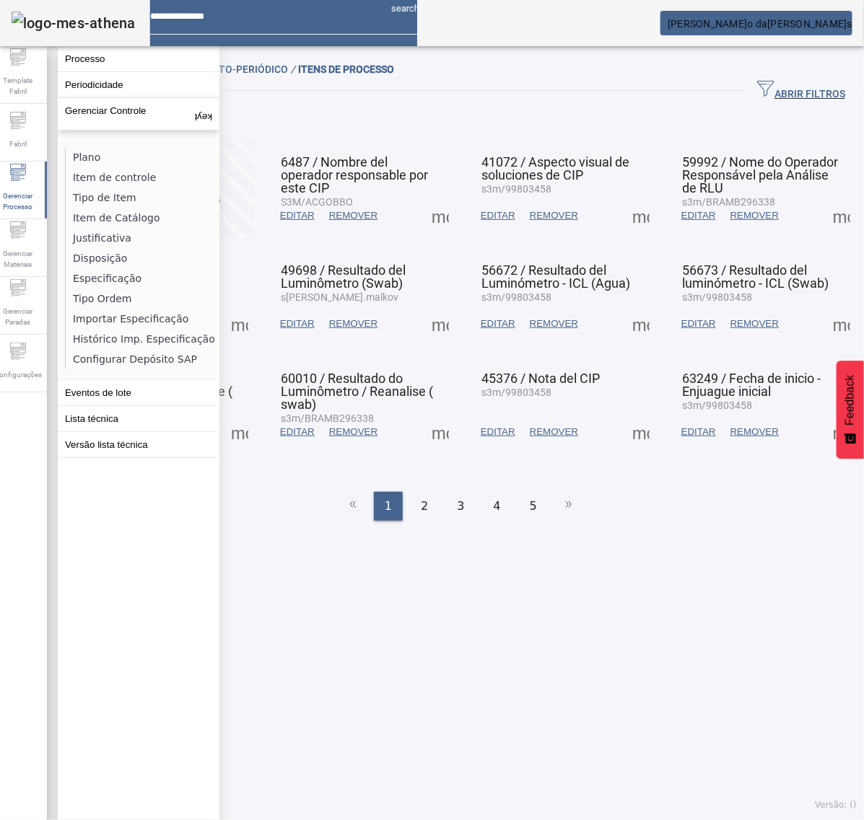
click at [123, 217] on li "Item de Catálogo" at bounding box center [142, 218] width 153 height 20
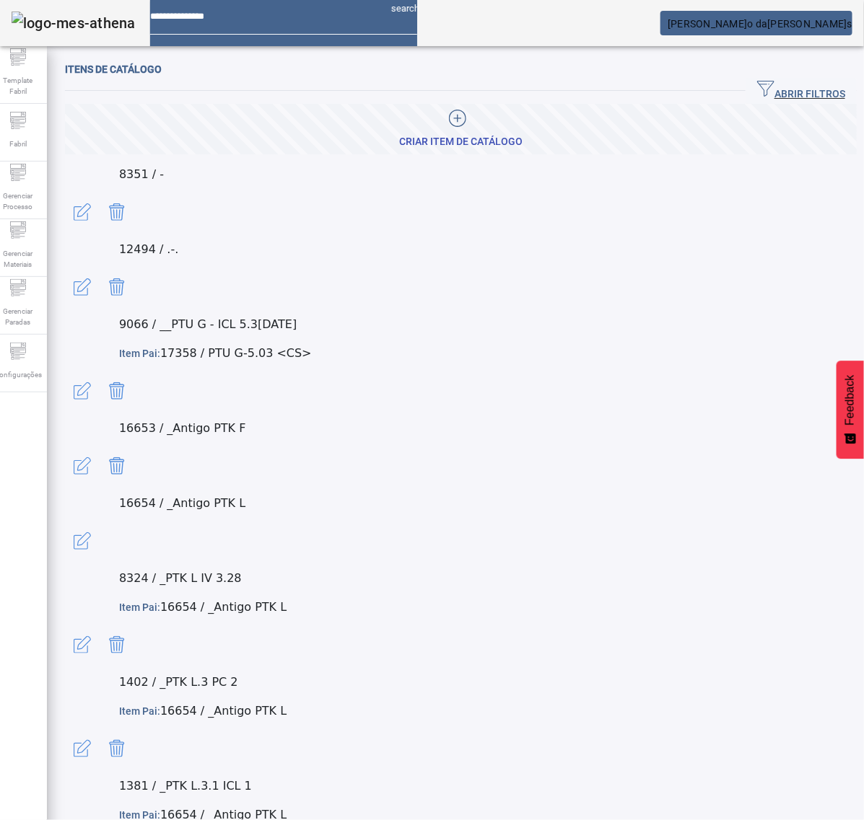
click at [808, 88] on span "ABRIR FILTROS" at bounding box center [801, 91] width 88 height 22
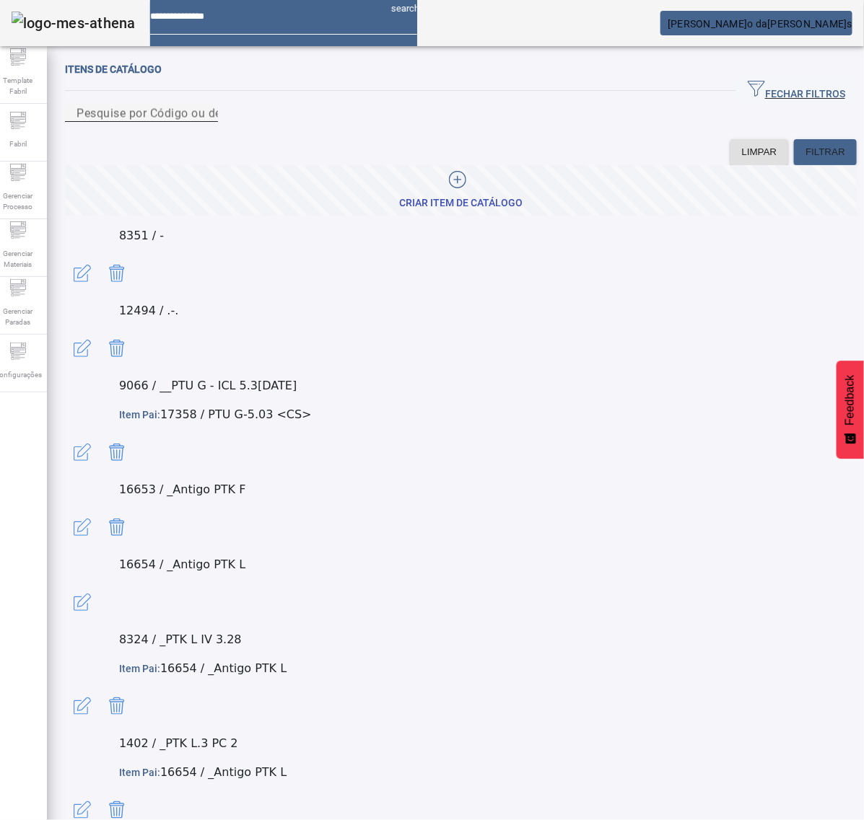
click at [206, 122] on div "Pesquise por Código ou descrição" at bounding box center [141, 113] width 130 height 18
paste input "**********"
type input "**********"
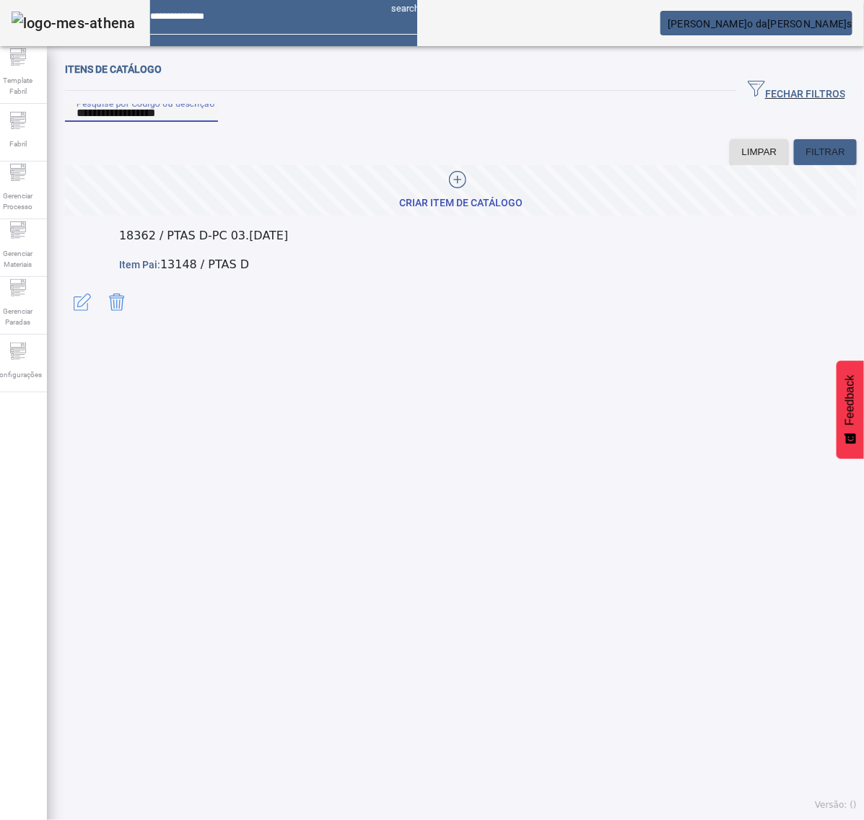
click at [100, 285] on span "button" at bounding box center [82, 302] width 35 height 35
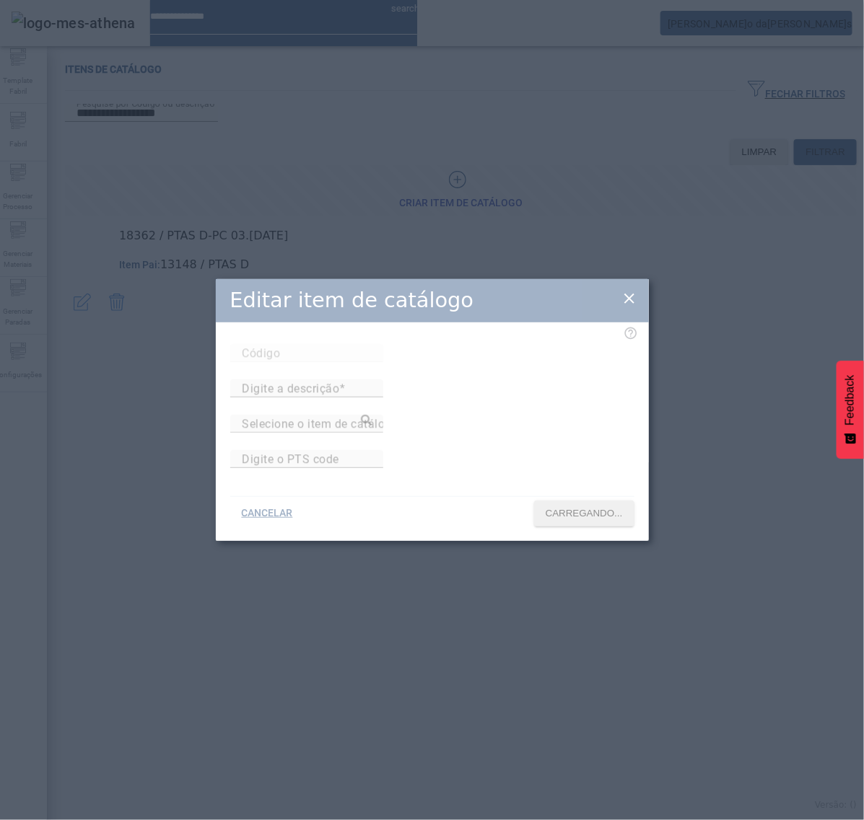
type input "*****"
type input "**********"
type input "******"
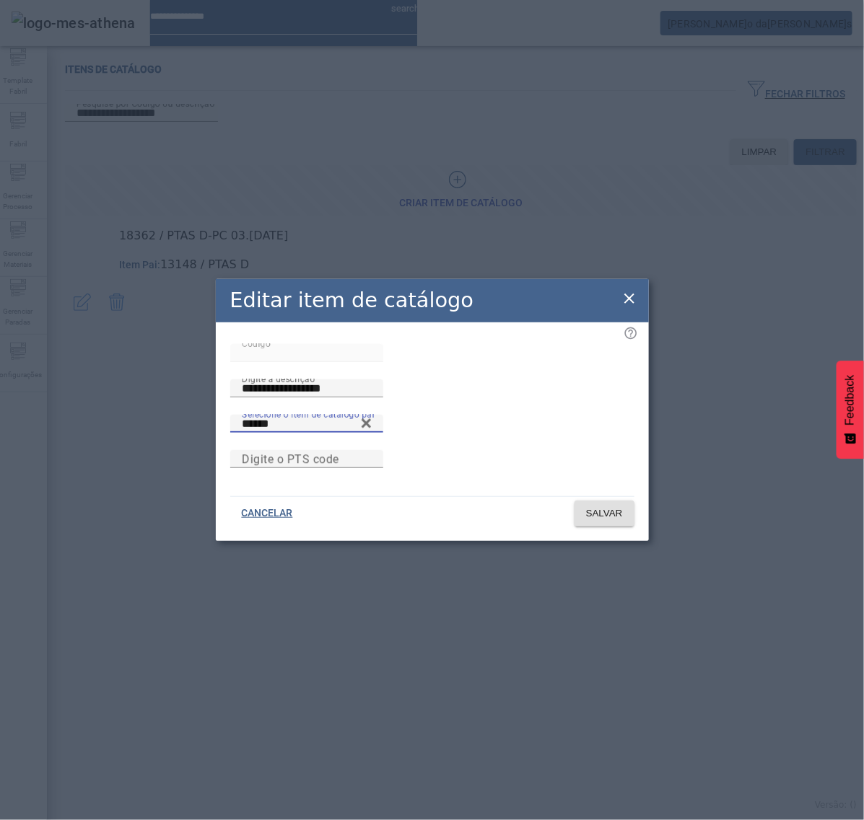
drag, startPoint x: 222, startPoint y: 408, endPoint x: 195, endPoint y: 408, distance: 27.4
click at [195, 408] on div "**********" at bounding box center [432, 410] width 864 height 820
click at [628, 290] on icon at bounding box center [629, 298] width 17 height 17
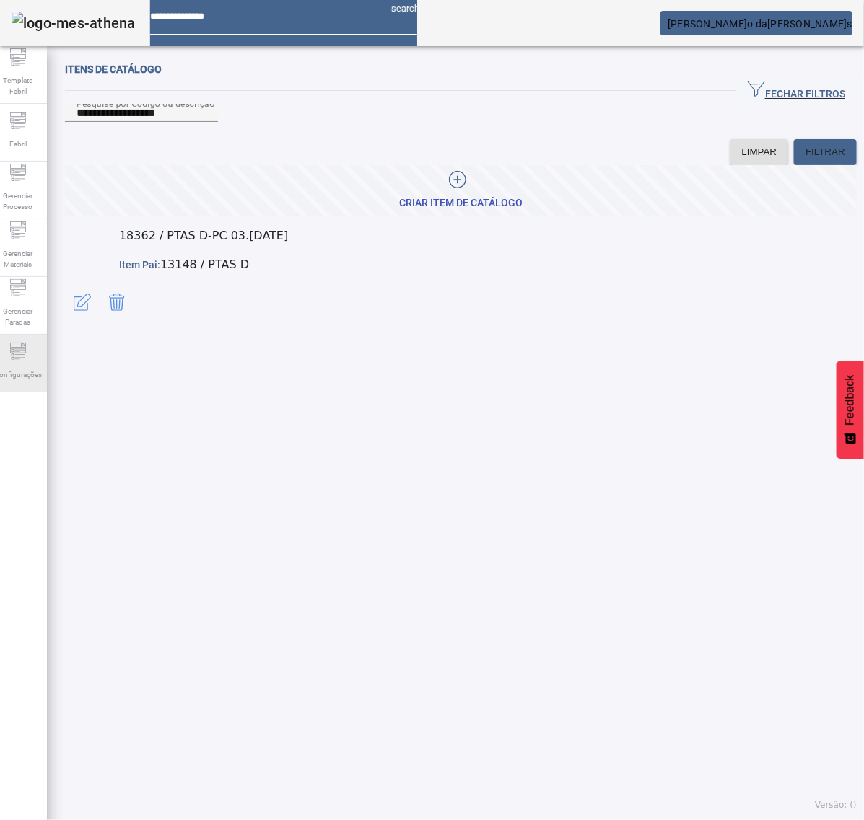
click at [36, 374] on span "Configurações" at bounding box center [18, 374] width 56 height 19
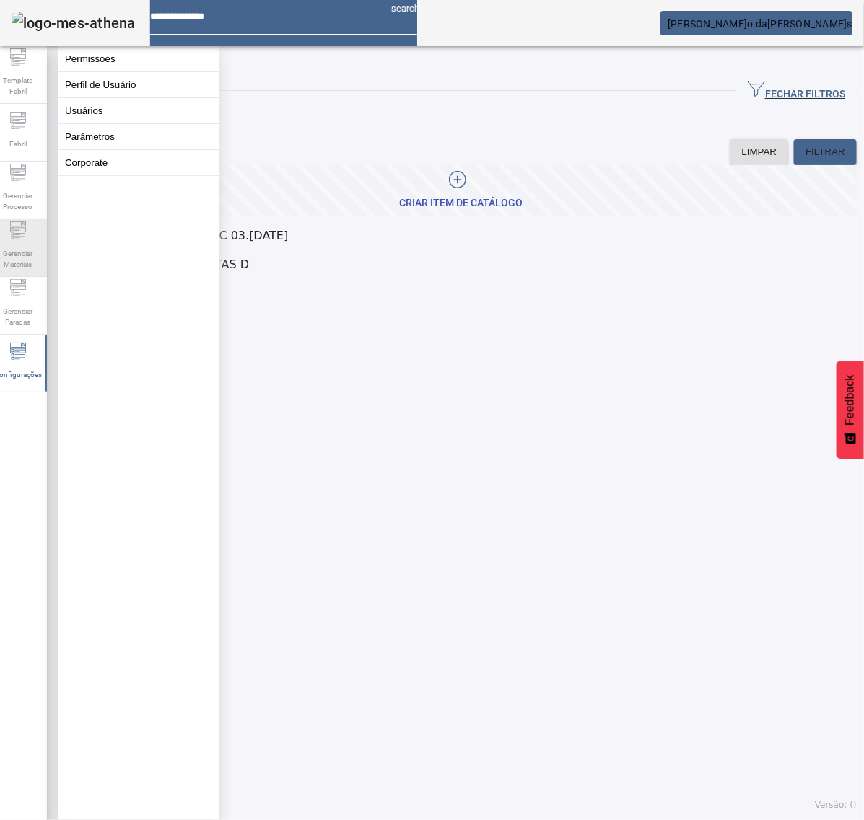
click at [26, 253] on span "Gerenciar Materiais" at bounding box center [17, 259] width 43 height 30
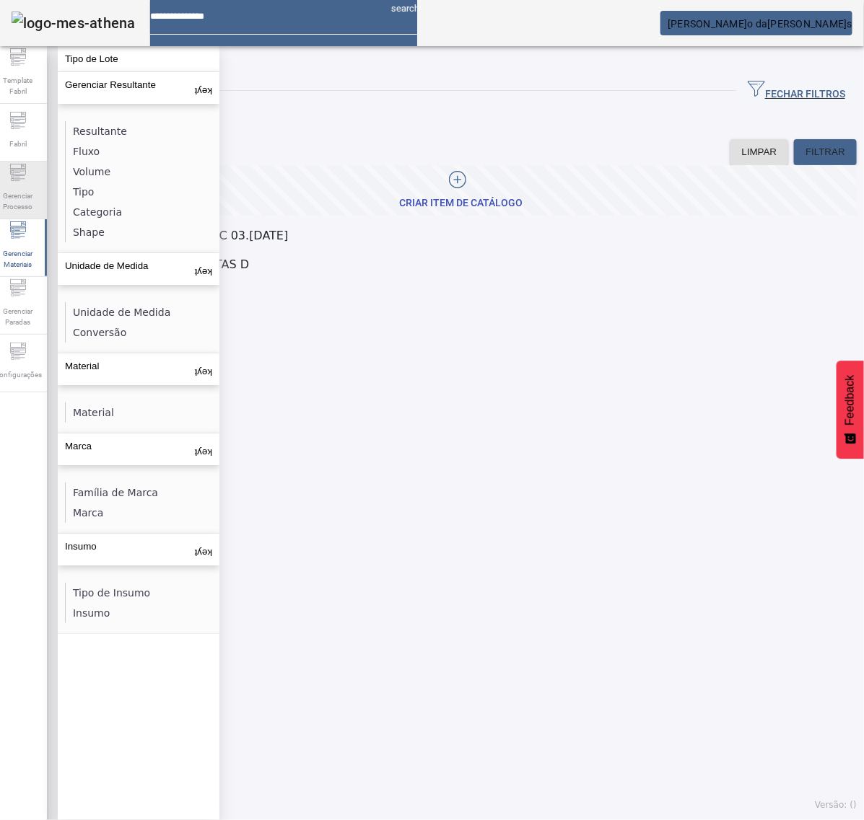
click at [30, 186] on span "Gerenciar Processo" at bounding box center [17, 201] width 43 height 30
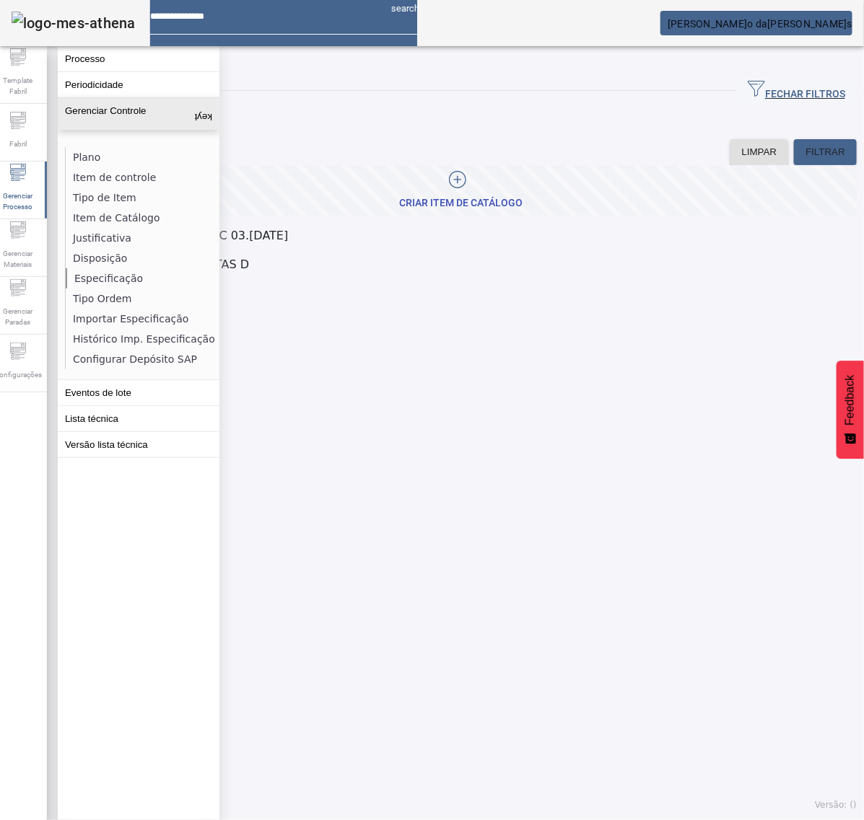
click at [105, 279] on li "Especificação" at bounding box center [142, 278] width 153 height 20
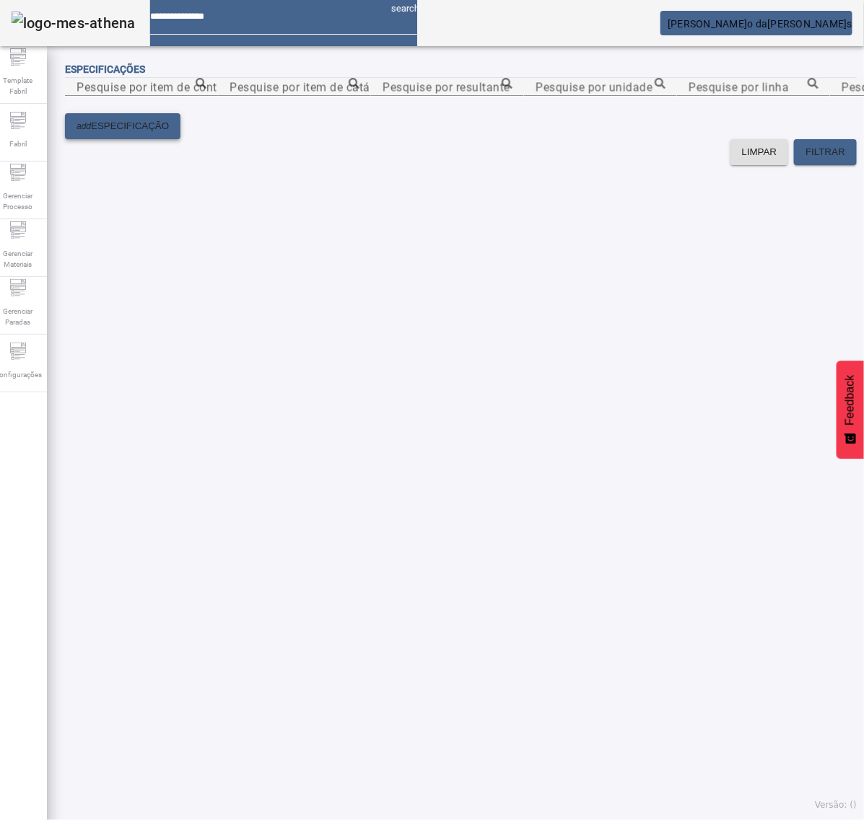
click at [134, 144] on span at bounding box center [122, 126] width 115 height 35
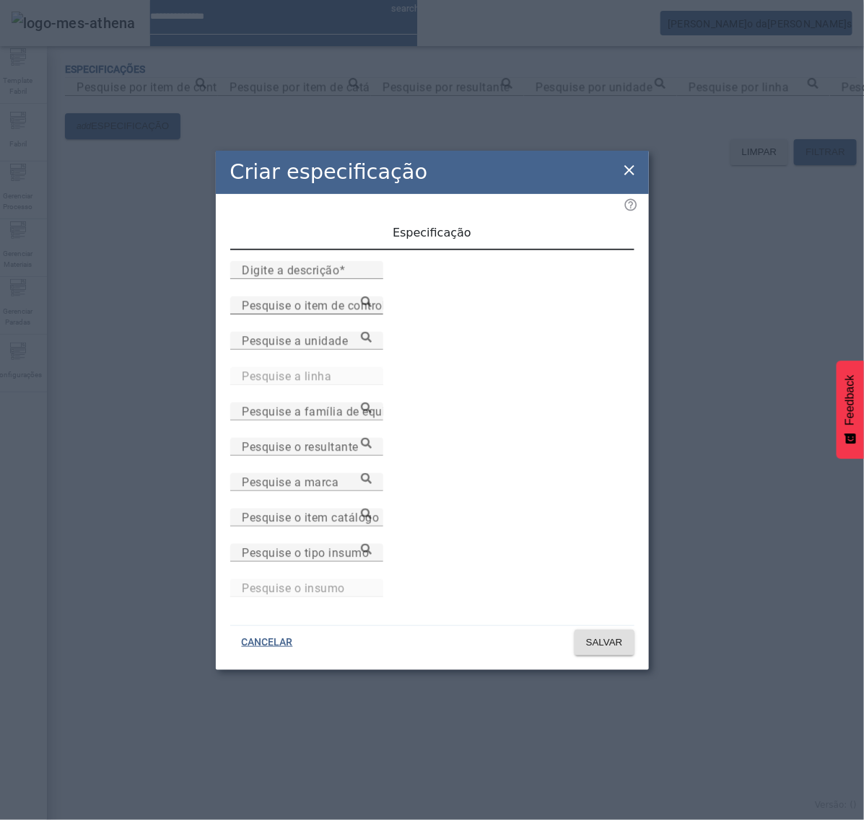
click at [333, 312] on mat-label "Pesquise o item de controle" at bounding box center [317, 306] width 150 height 14
click at [333, 315] on input "Pesquise o item de controle" at bounding box center [307, 305] width 130 height 17
paste input "**********"
type input "**********"
drag, startPoint x: 423, startPoint y: 388, endPoint x: 427, endPoint y: 343, distance: 44.9
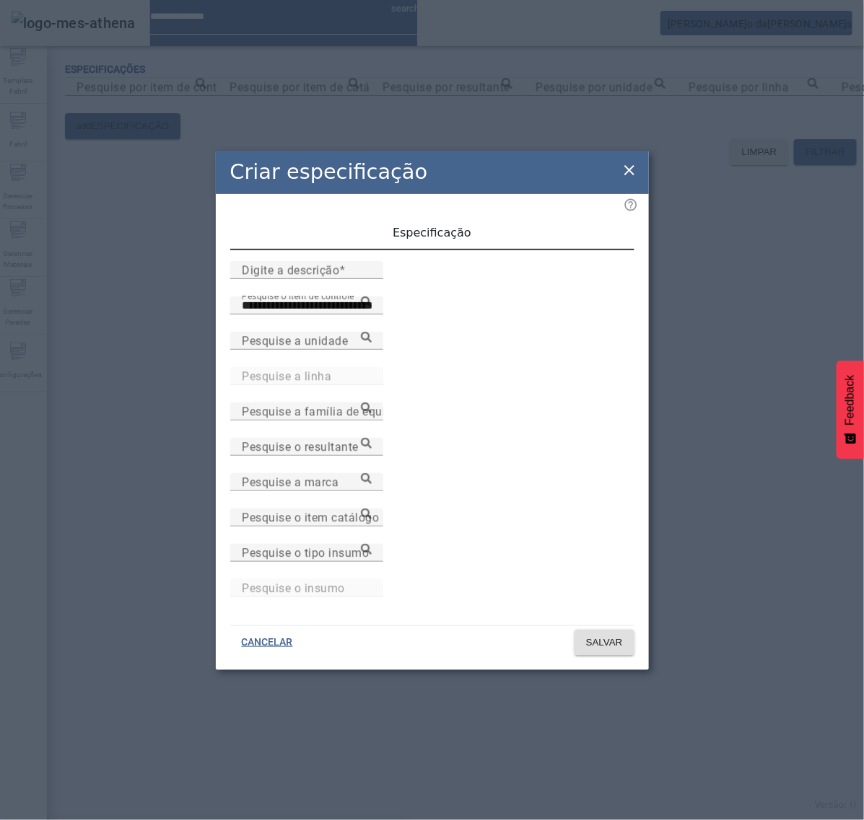
click at [372, 279] on input "Digite a descrição" at bounding box center [307, 270] width 130 height 17
type input "**********"
click at [372, 527] on input "Pesquise o item catálogo" at bounding box center [307, 517] width 130 height 17
paste input "**********"
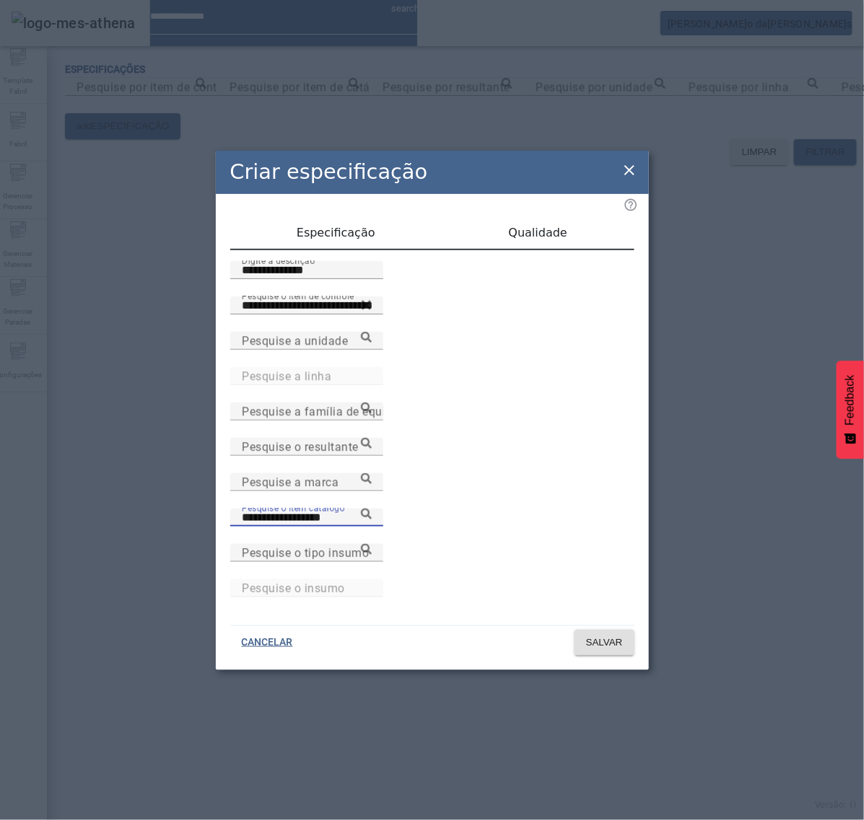
click at [372, 514] on icon at bounding box center [366, 514] width 11 height 11
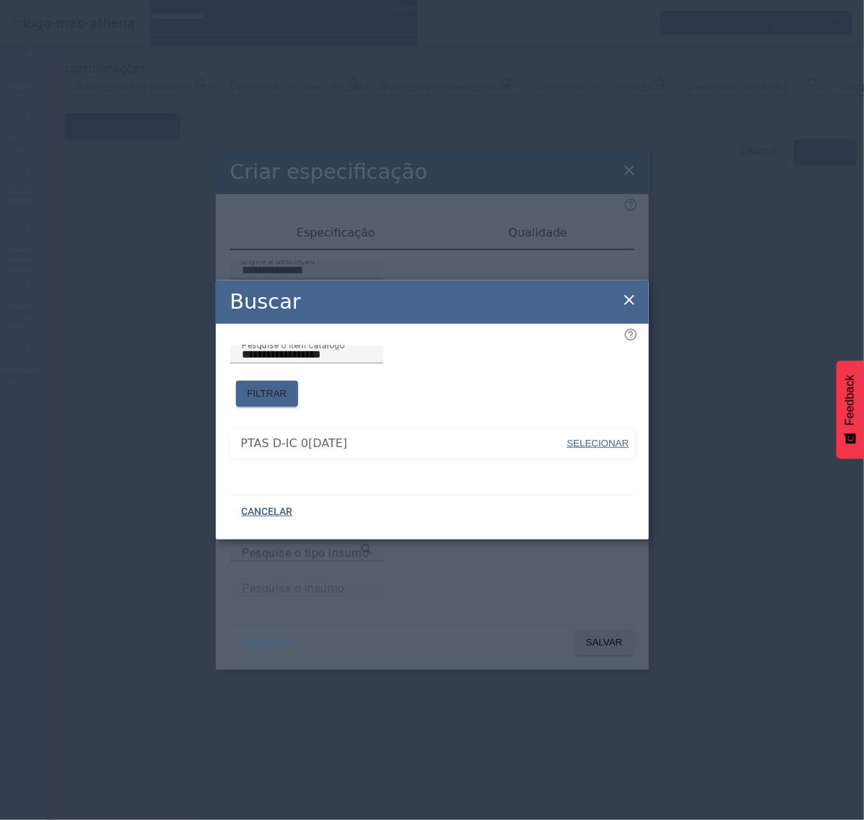
click at [597, 438] on span "SELECIONAR" at bounding box center [598, 443] width 62 height 11
type input "**********"
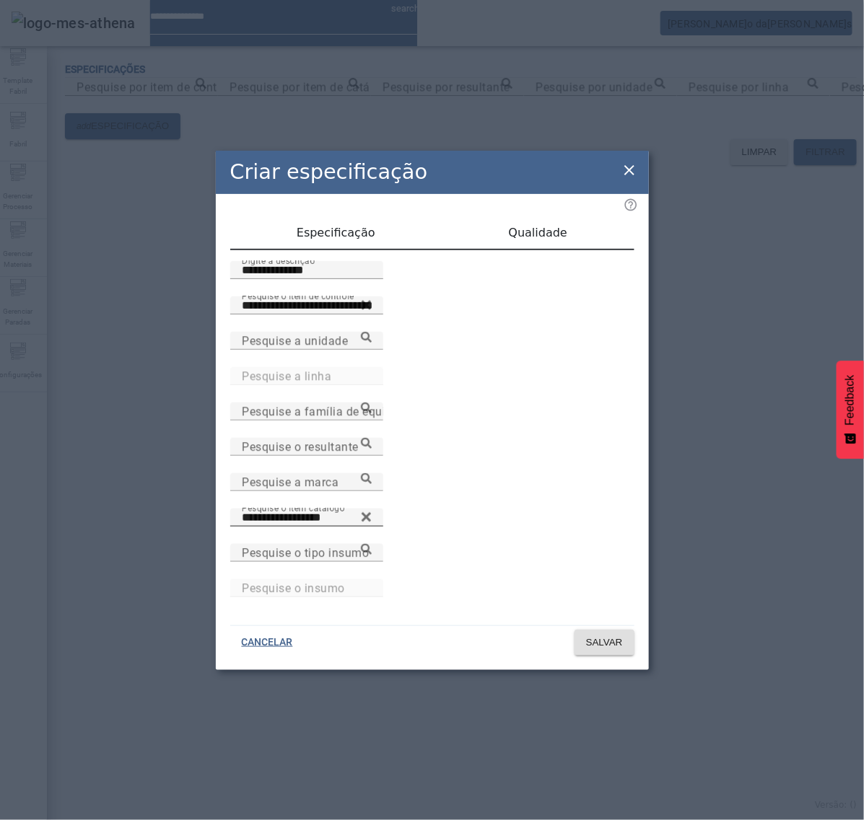
click at [548, 238] on span "Qualidade" at bounding box center [538, 233] width 58 height 12
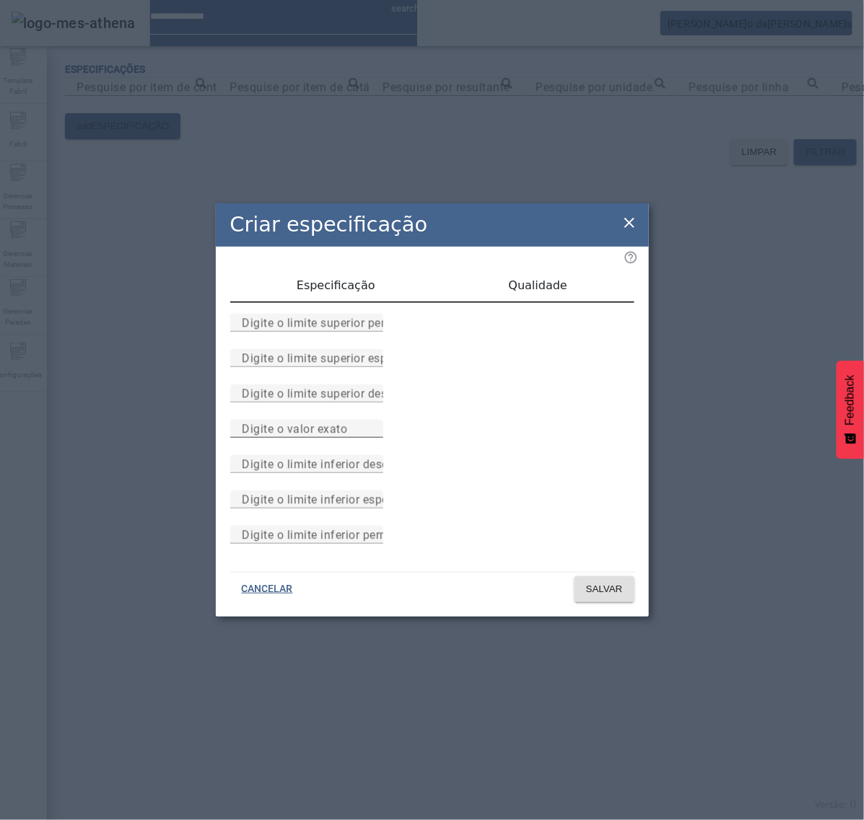
drag, startPoint x: 422, startPoint y: 435, endPoint x: 439, endPoint y: 428, distance: 18.1
click at [372, 431] on input "Digite o valor exato" at bounding box center [307, 429] width 130 height 17
type input "*"
click at [599, 597] on span "SALVAR" at bounding box center [604, 589] width 37 height 14
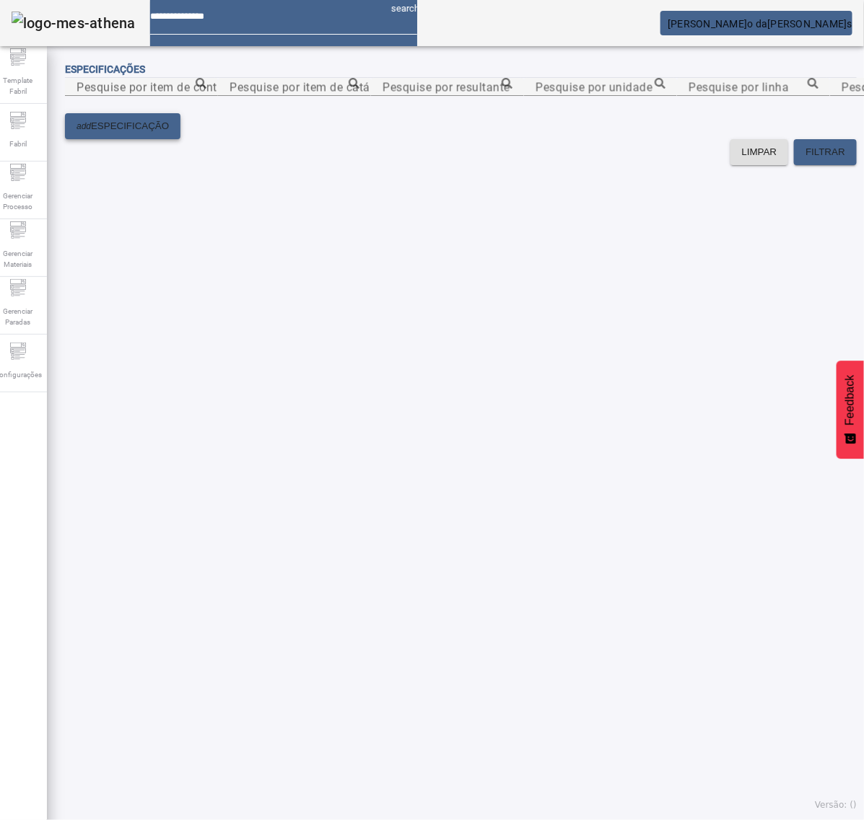
click at [155, 133] on span "ESPECIFICAÇÃO" at bounding box center [130, 126] width 78 height 14
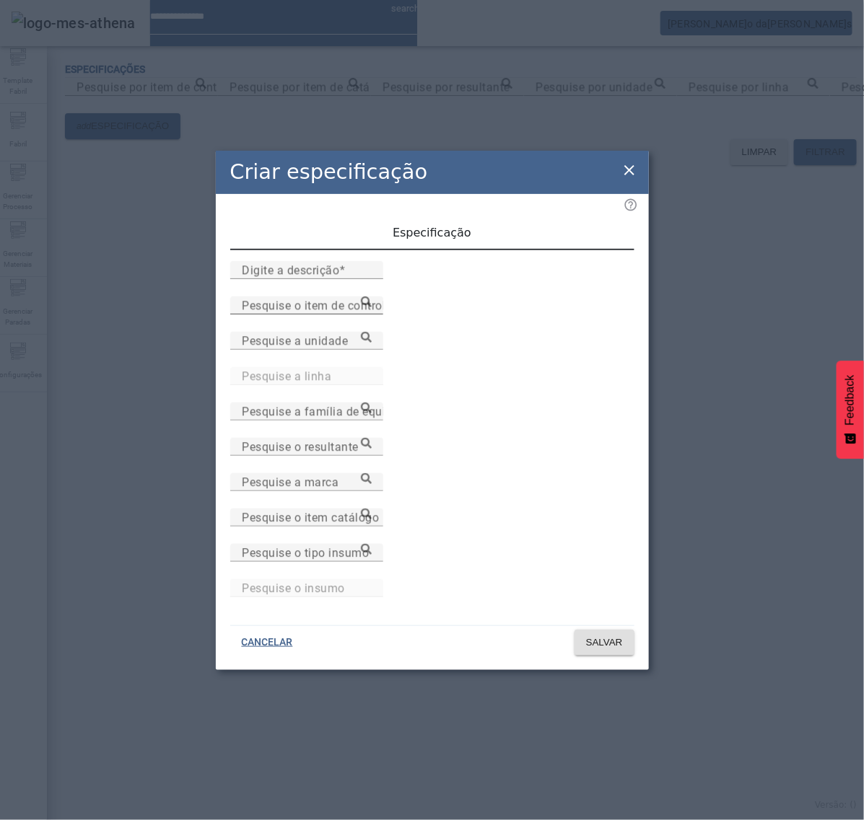
click at [372, 315] on input "Pesquise o item de controle" at bounding box center [307, 305] width 130 height 17
paste input "**********"
type input "**********"
drag, startPoint x: 460, startPoint y: 391, endPoint x: 697, endPoint y: 390, distance: 237.4
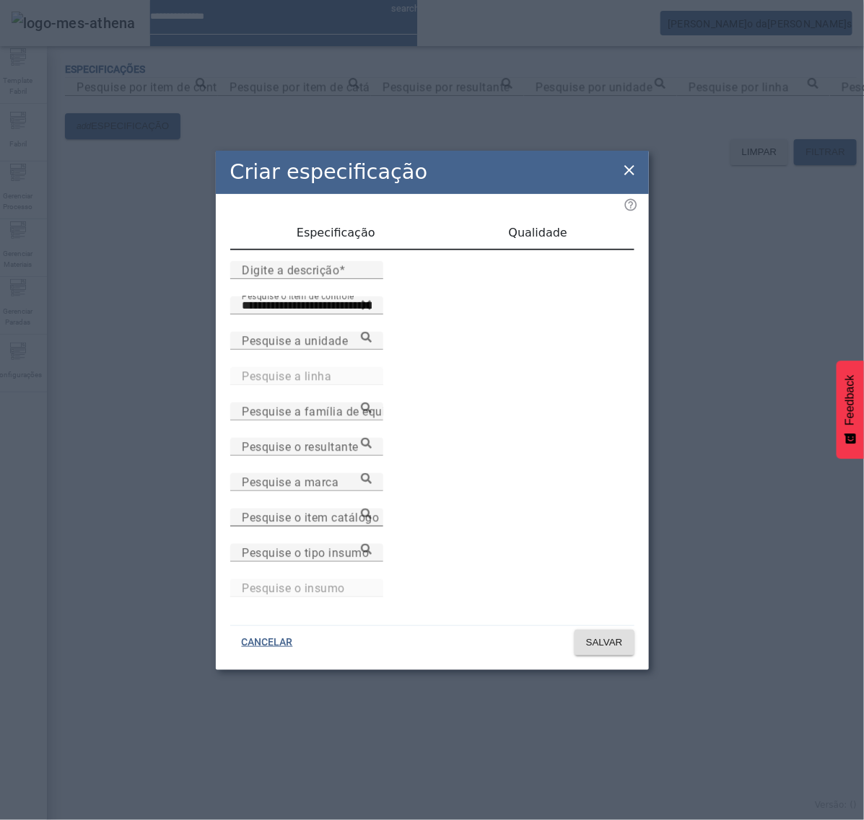
click at [379, 517] on mat-label "Pesquise o item catálogo" at bounding box center [310, 518] width 137 height 14
click at [372, 517] on input "Pesquise o item catálogo" at bounding box center [307, 517] width 130 height 17
paste input "**********"
click at [372, 520] on icon at bounding box center [366, 514] width 11 height 11
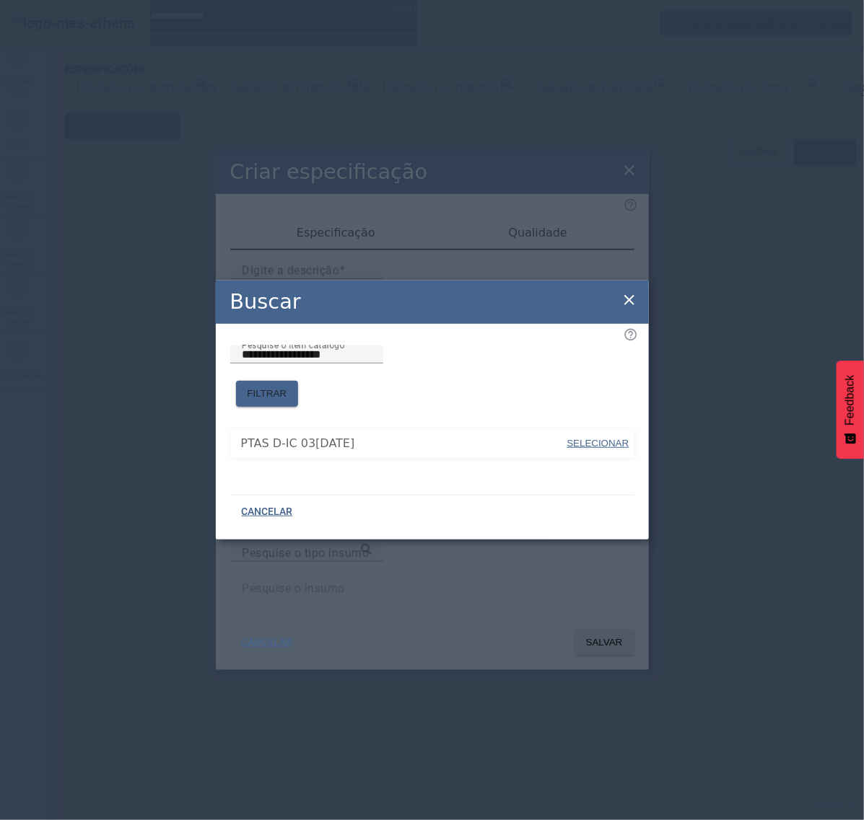
drag, startPoint x: 613, startPoint y: 442, endPoint x: 612, endPoint y: 465, distance: 23.9
click at [612, 442] on span "SELECIONAR" at bounding box center [598, 444] width 62 height 14
type input "**********"
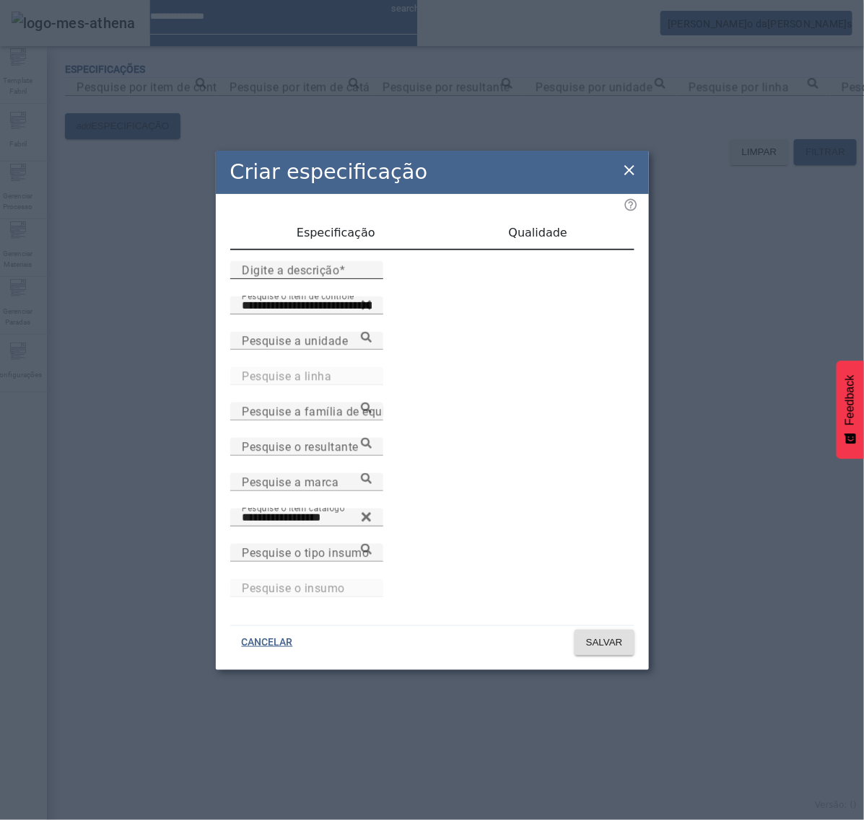
click at [372, 279] on div "Digite a descrição" at bounding box center [307, 270] width 130 height 18
type input "**********"
click at [525, 247] on span "Qualidade" at bounding box center [538, 233] width 58 height 35
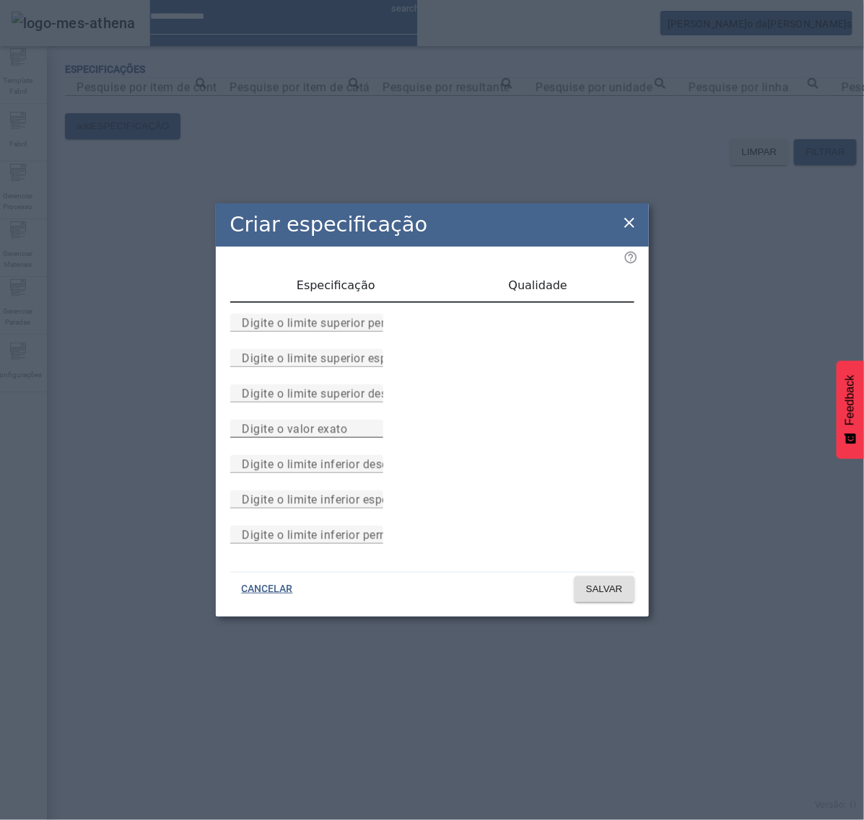
click at [372, 430] on input "Digite o valor exato" at bounding box center [307, 429] width 130 height 17
type input "*"
click at [576, 607] on span at bounding box center [604, 589] width 60 height 35
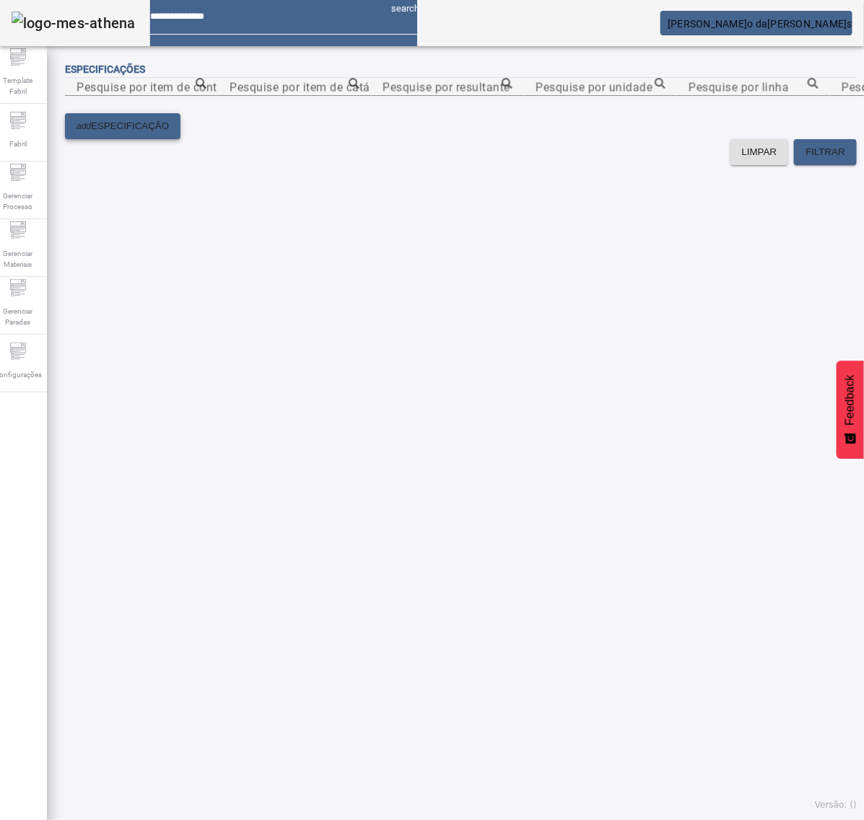
click at [179, 139] on button "add ESPECIFICAÇÃO" at bounding box center [122, 126] width 115 height 26
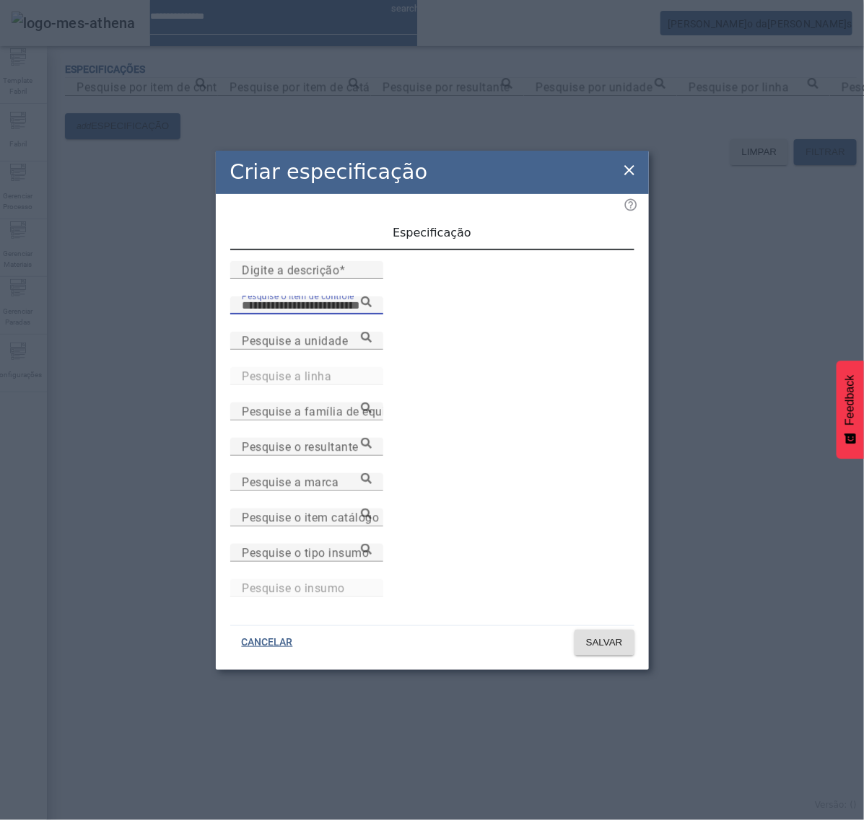
click at [332, 315] on input "Pesquise o item de controle" at bounding box center [307, 305] width 130 height 17
paste input "**********"
type input "**********"
drag, startPoint x: 411, startPoint y: 387, endPoint x: 423, endPoint y: 391, distance: 12.3
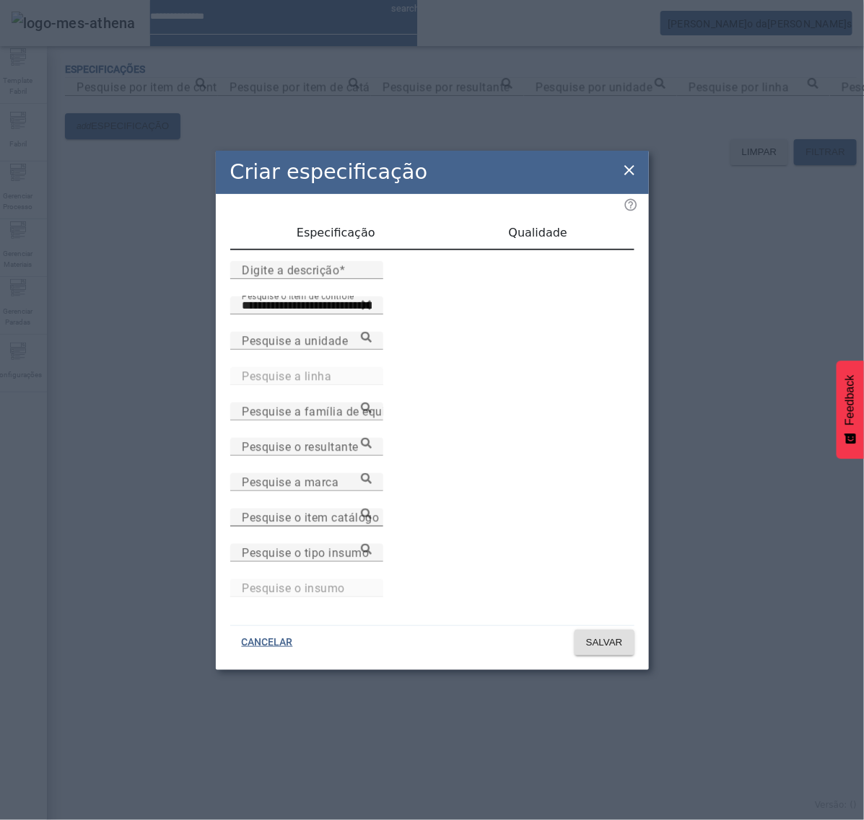
click at [379, 511] on mat-label "Pesquise o item catálogo" at bounding box center [310, 518] width 137 height 14
click at [372, 511] on input "Pesquise o item catálogo" at bounding box center [307, 517] width 130 height 17
paste input "**********"
click at [372, 517] on icon at bounding box center [366, 514] width 11 height 11
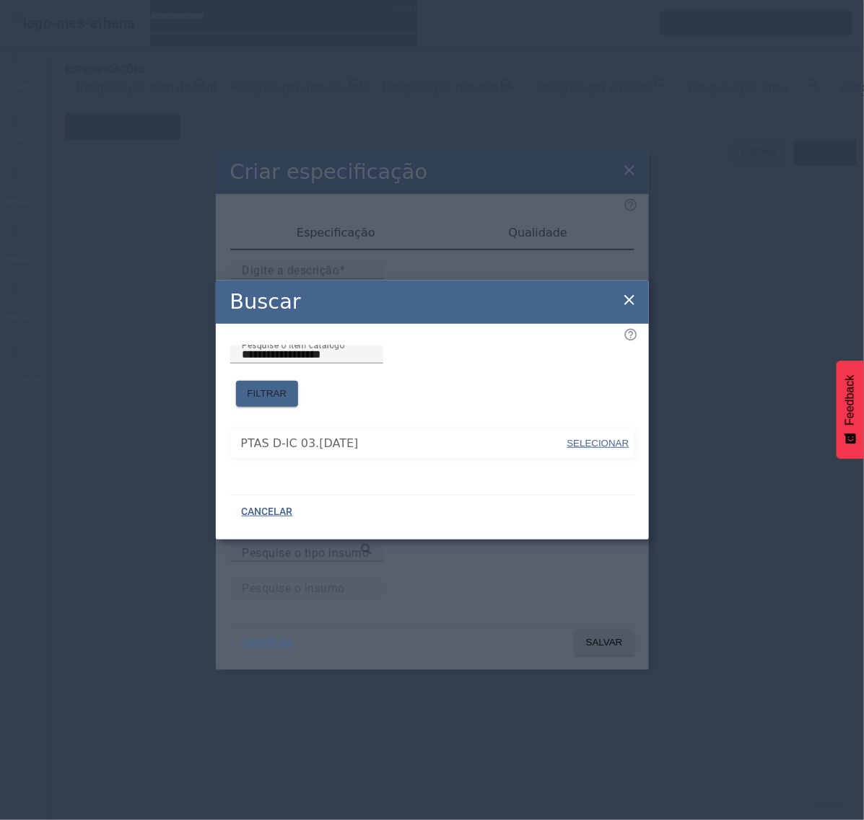
click at [601, 440] on span "SELECIONAR" at bounding box center [598, 443] width 62 height 11
type input "**********"
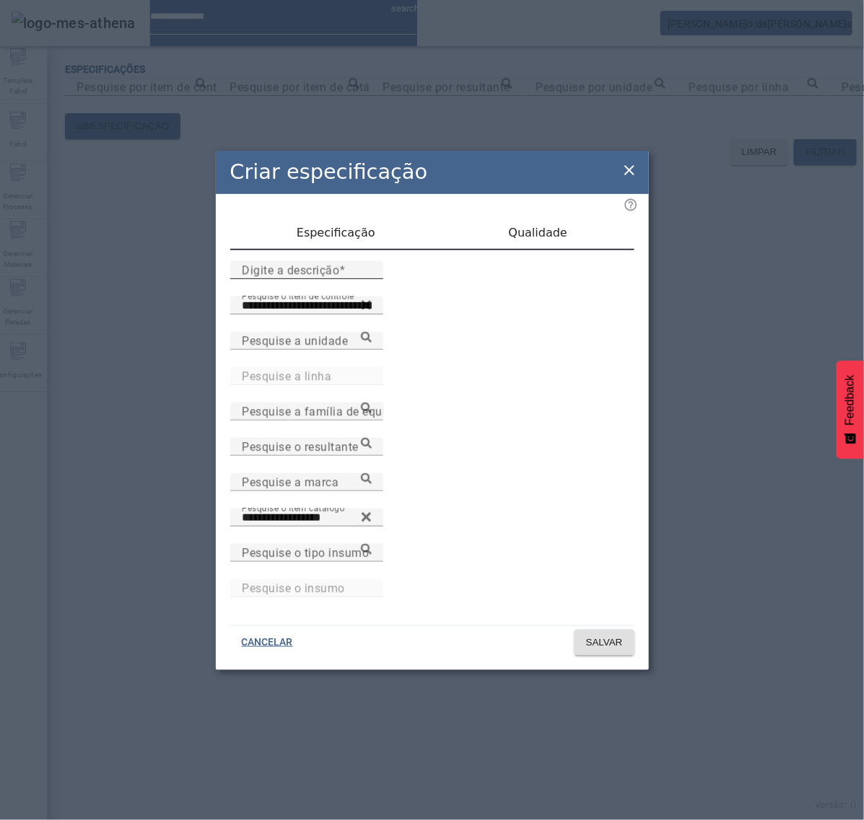
drag, startPoint x: 374, startPoint y: 297, endPoint x: 381, endPoint y: 296, distance: 7.3
click at [372, 279] on input "Digite a descrição" at bounding box center [307, 270] width 130 height 17
click at [267, 279] on input "**********" at bounding box center [307, 270] width 130 height 17
type input "**********"
click at [561, 235] on span "Qualidade" at bounding box center [538, 233] width 58 height 12
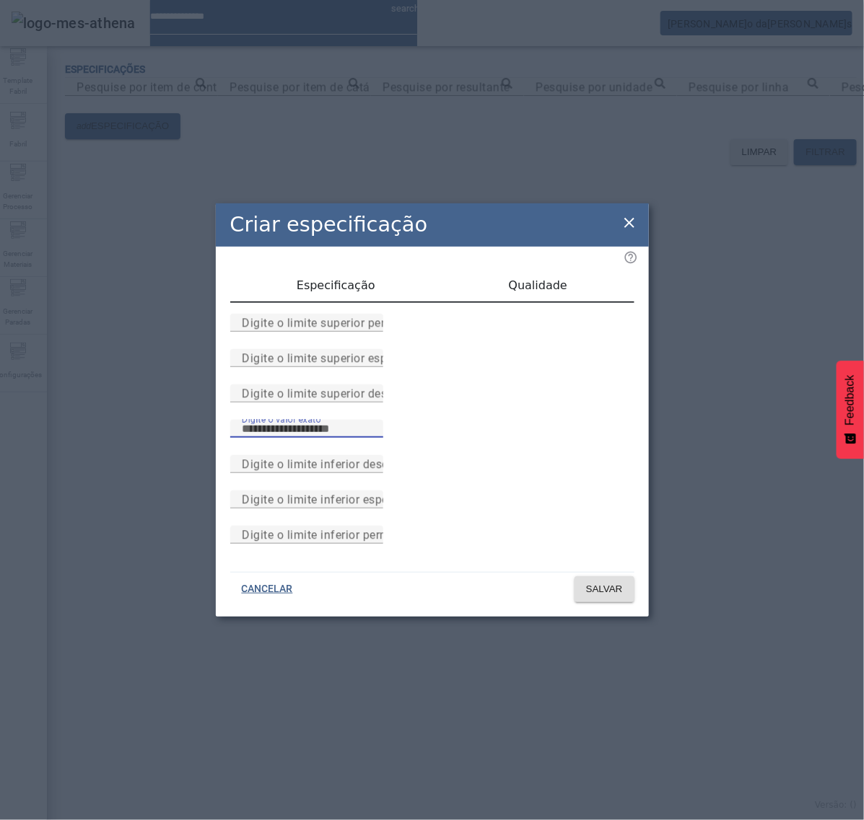
drag, startPoint x: 412, startPoint y: 440, endPoint x: 431, endPoint y: 441, distance: 18.8
click at [372, 438] on input "Digite o valor exato" at bounding box center [307, 429] width 130 height 17
type input "*"
click at [359, 268] on span "Especificação" at bounding box center [336, 285] width 79 height 35
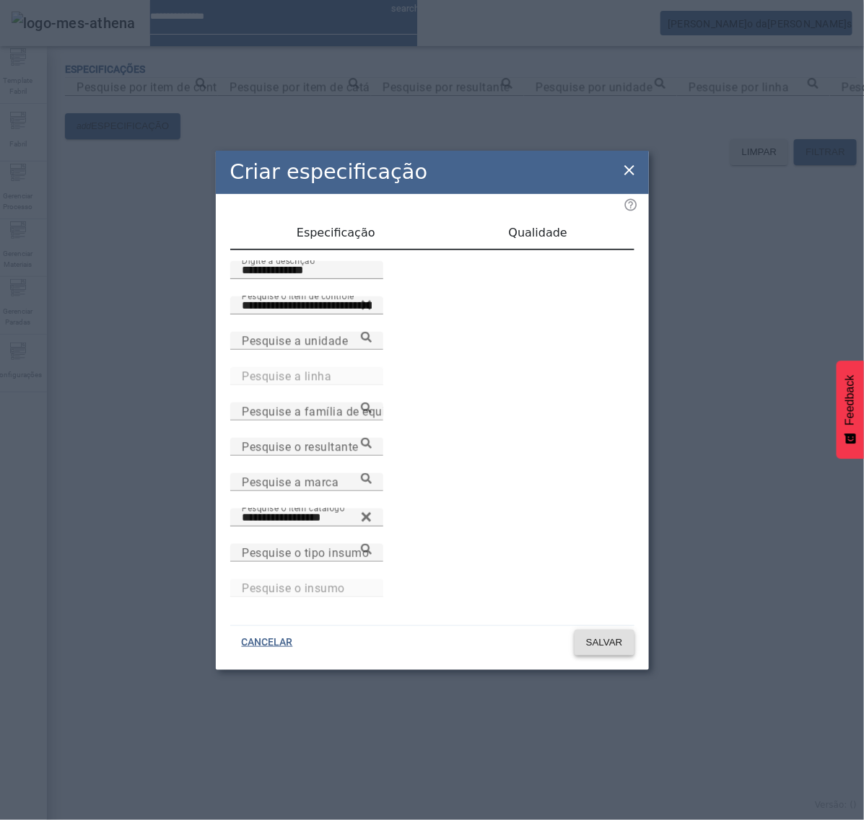
click at [621, 639] on span "SALVAR" at bounding box center [604, 643] width 37 height 14
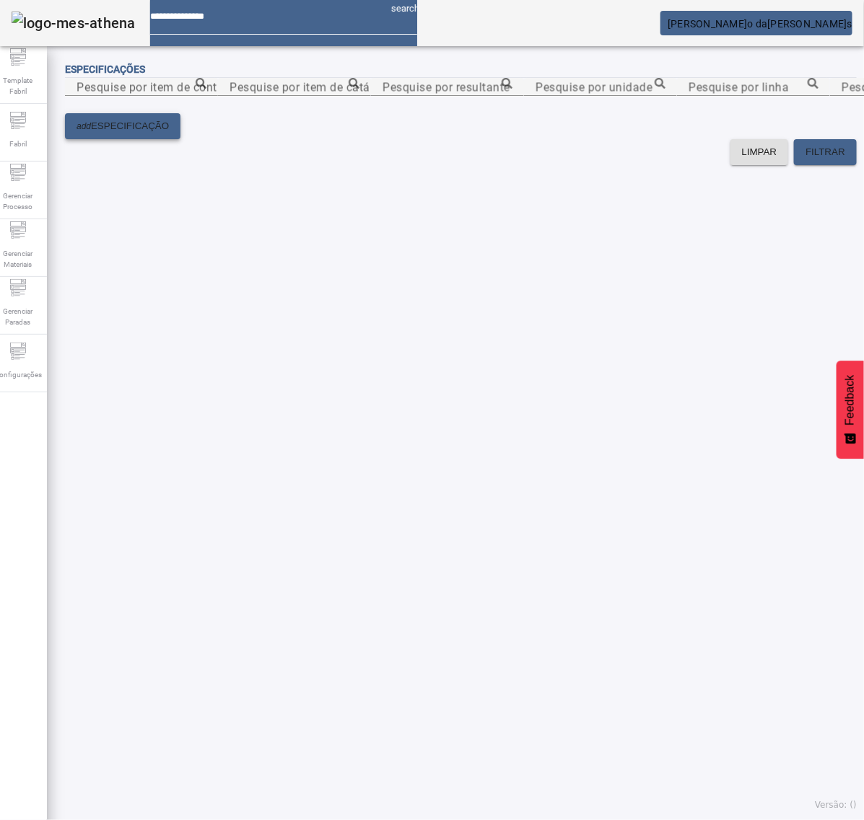
click at [141, 144] on span at bounding box center [122, 126] width 115 height 35
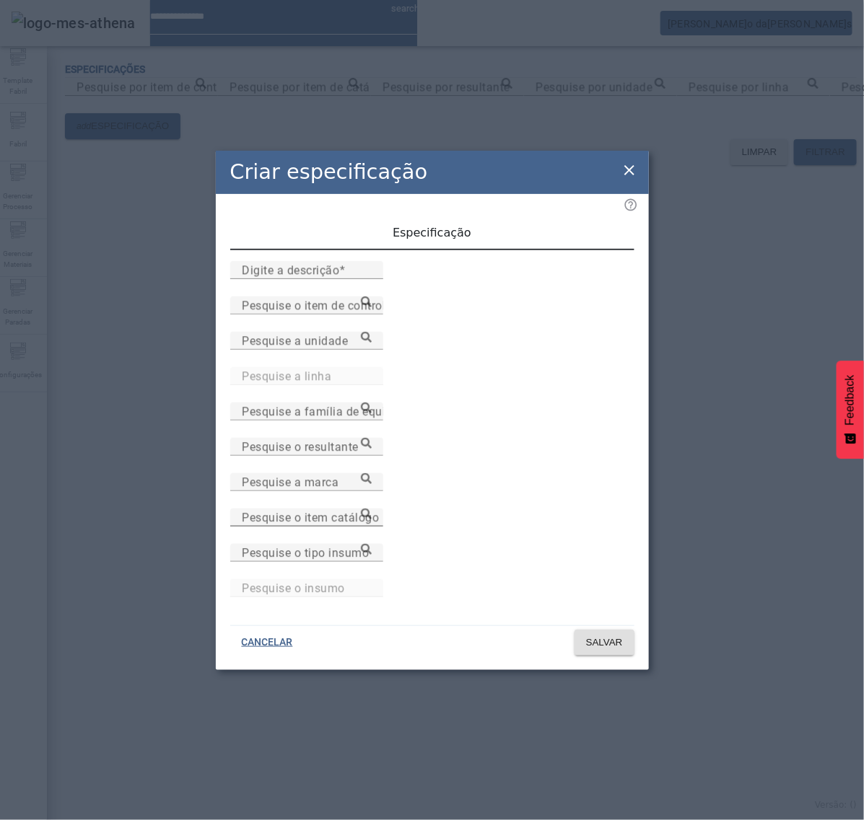
click at [379, 512] on mat-label "Pesquise o item catálogo" at bounding box center [310, 518] width 137 height 14
click at [372, 512] on input "Pesquise o item catálogo" at bounding box center [307, 517] width 130 height 17
paste input "**********"
click at [372, 513] on icon at bounding box center [366, 514] width 11 height 11
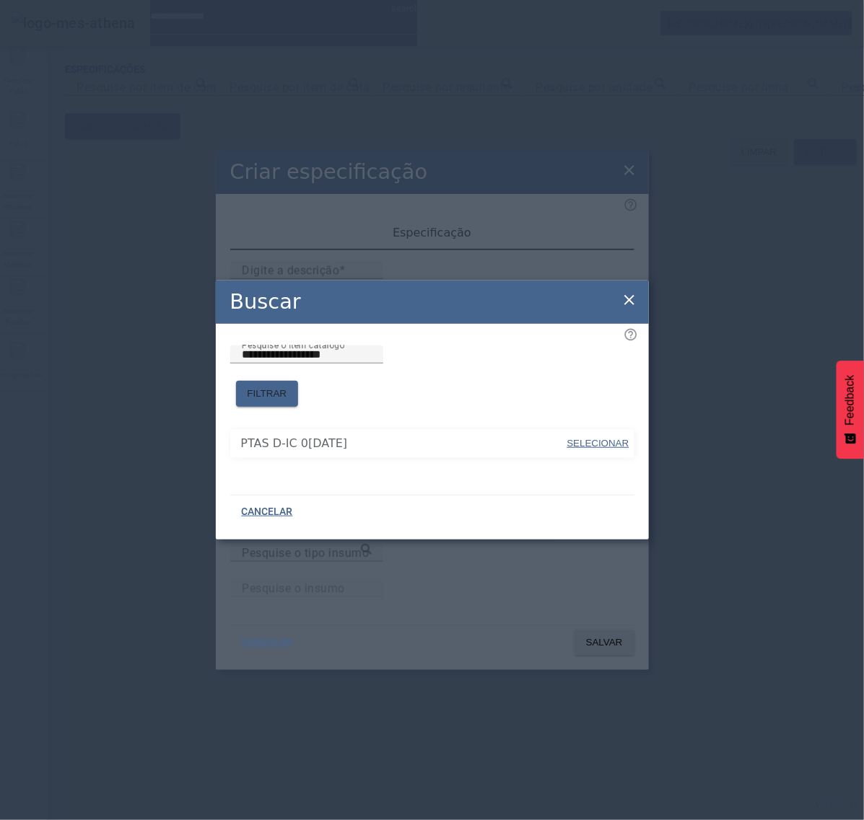
drag, startPoint x: 617, startPoint y: 435, endPoint x: 599, endPoint y: 449, distance: 22.7
click at [618, 438] on span "SELECIONAR" at bounding box center [598, 443] width 62 height 11
type input "**********"
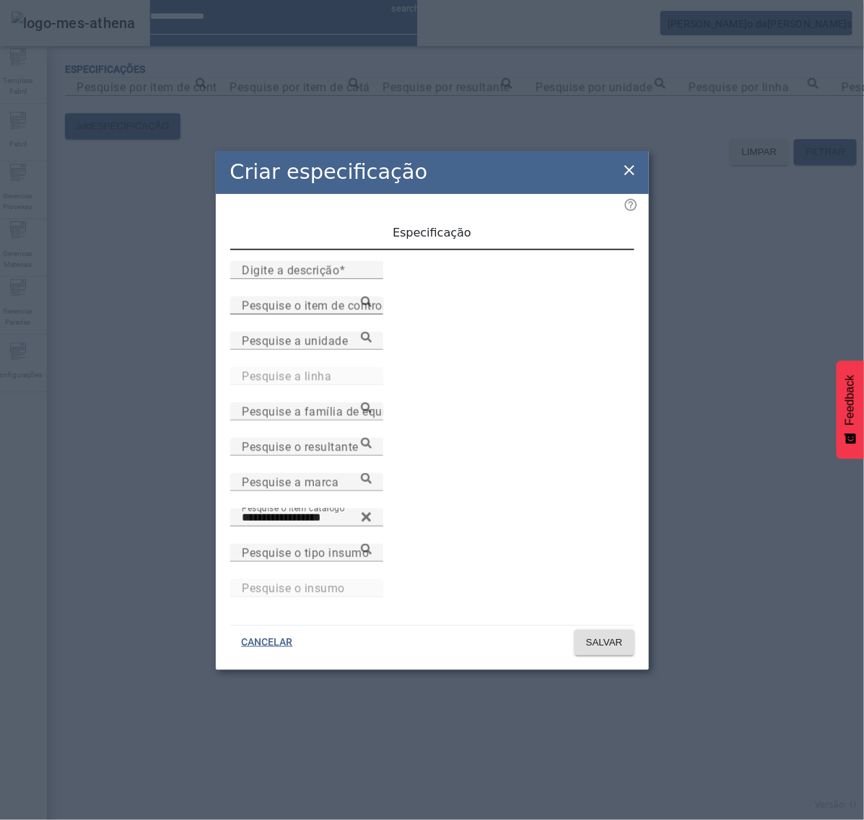
drag, startPoint x: 400, startPoint y: 347, endPoint x: 387, endPoint y: 355, distance: 15.8
click at [372, 315] on input "Pesquise o item de controle" at bounding box center [307, 305] width 130 height 17
paste input "**********"
type input "**********"
click at [372, 315] on div at bounding box center [307, 306] width 130 height 18
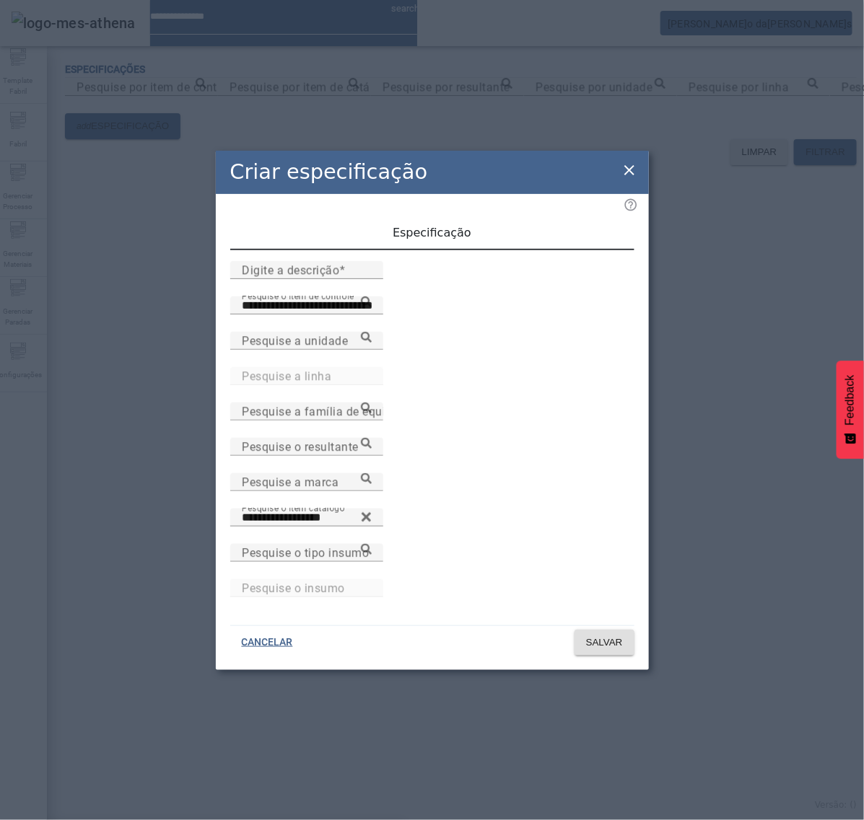
click at [372, 279] on input "Digite a descrição" at bounding box center [307, 270] width 130 height 17
type input "**********"
click at [528, 239] on span "Qualidade" at bounding box center [538, 233] width 58 height 12
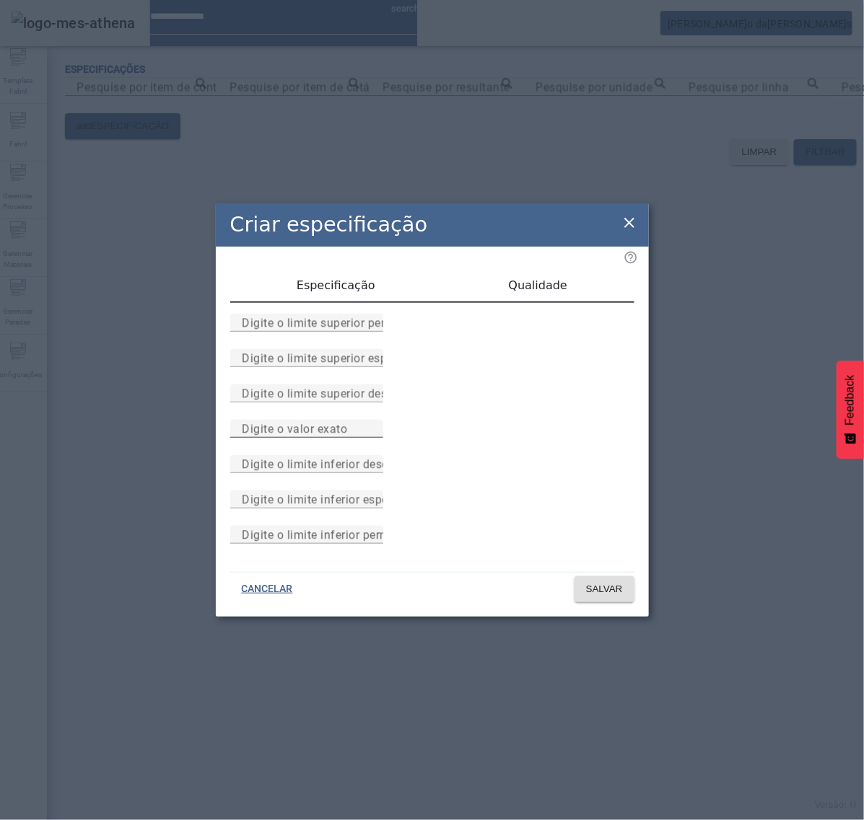
click at [372, 438] on div "Digite o valor exato" at bounding box center [307, 429] width 130 height 18
type input "*"
click at [618, 597] on span "SALVAR" at bounding box center [604, 589] width 37 height 14
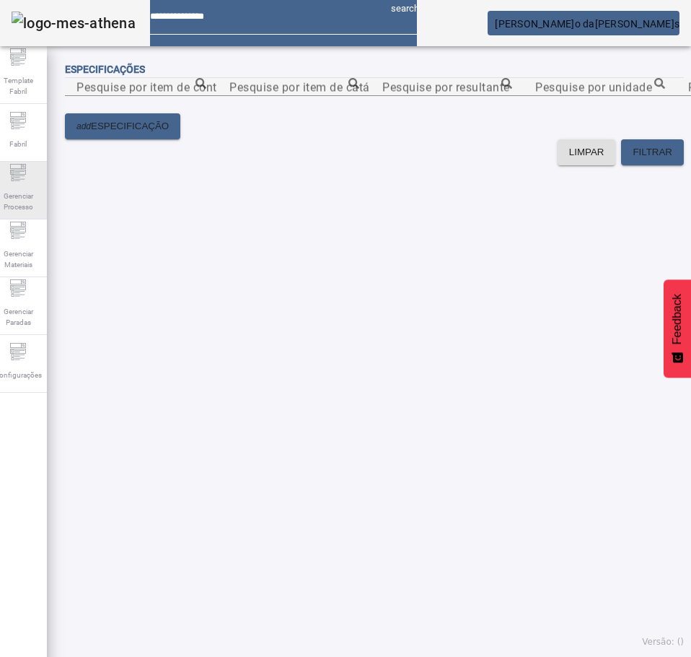
click at [12, 183] on div "Gerenciar Processo" at bounding box center [18, 191] width 58 height 58
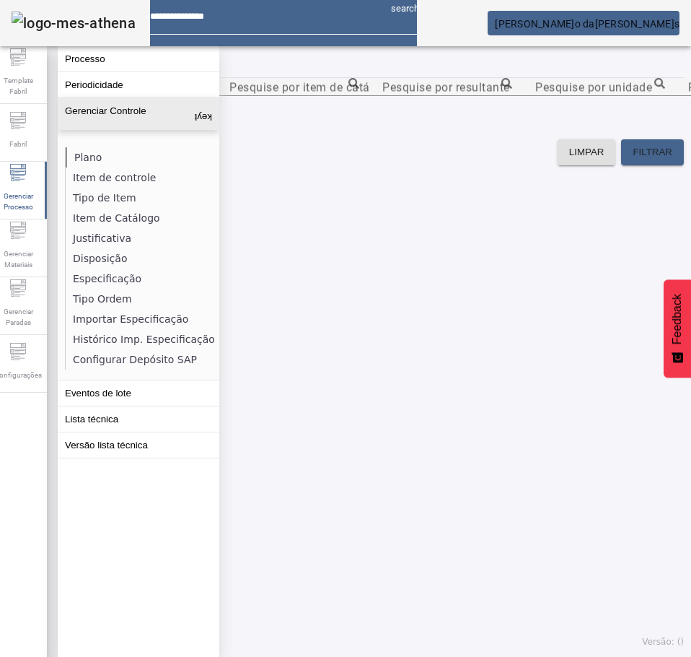
click at [87, 151] on li "Plano" at bounding box center [142, 157] width 153 height 20
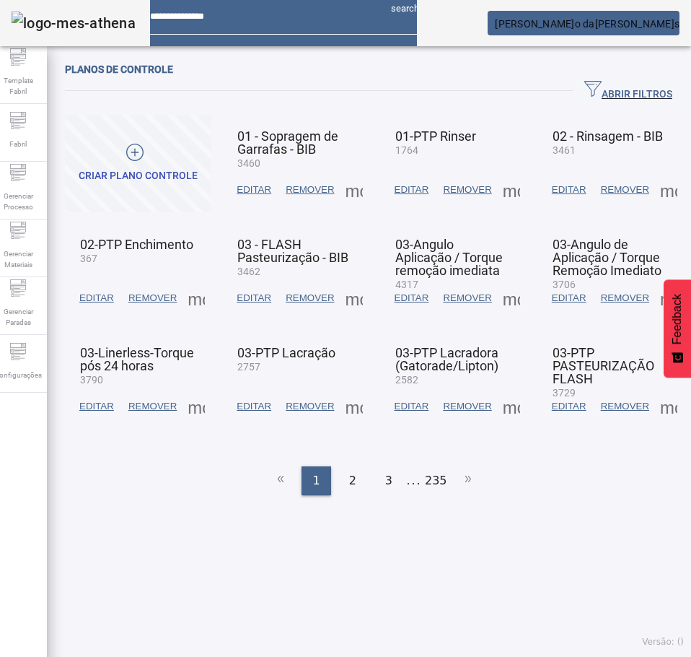
click at [608, 76] on span "button" at bounding box center [628, 91] width 111 height 35
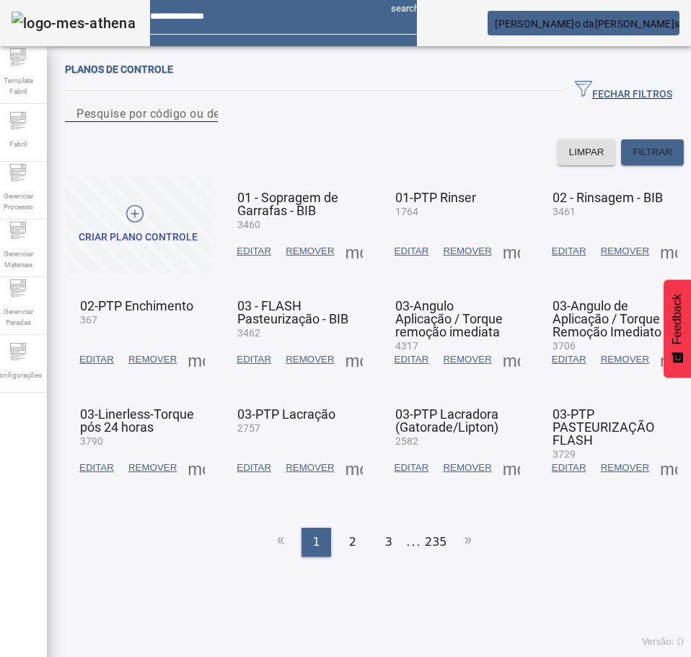
drag, startPoint x: 169, startPoint y: 134, endPoint x: 180, endPoint y: 134, distance: 10.8
click at [180, 122] on input "Pesquise por código ou descrição" at bounding box center [141, 113] width 130 height 17
type input "****"
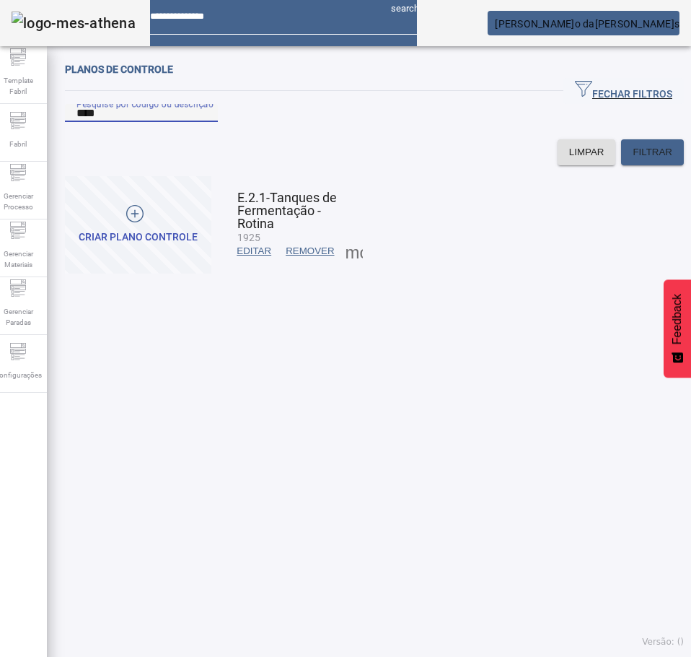
click at [352, 268] on span at bounding box center [354, 251] width 35 height 35
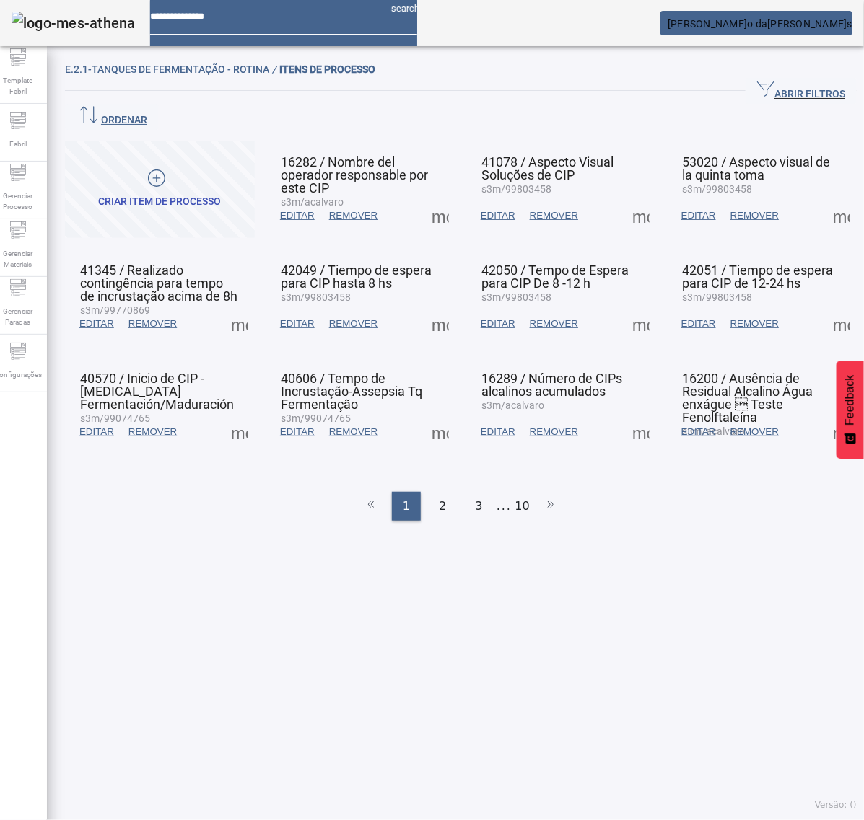
click at [433, 198] on span at bounding box center [440, 215] width 35 height 35
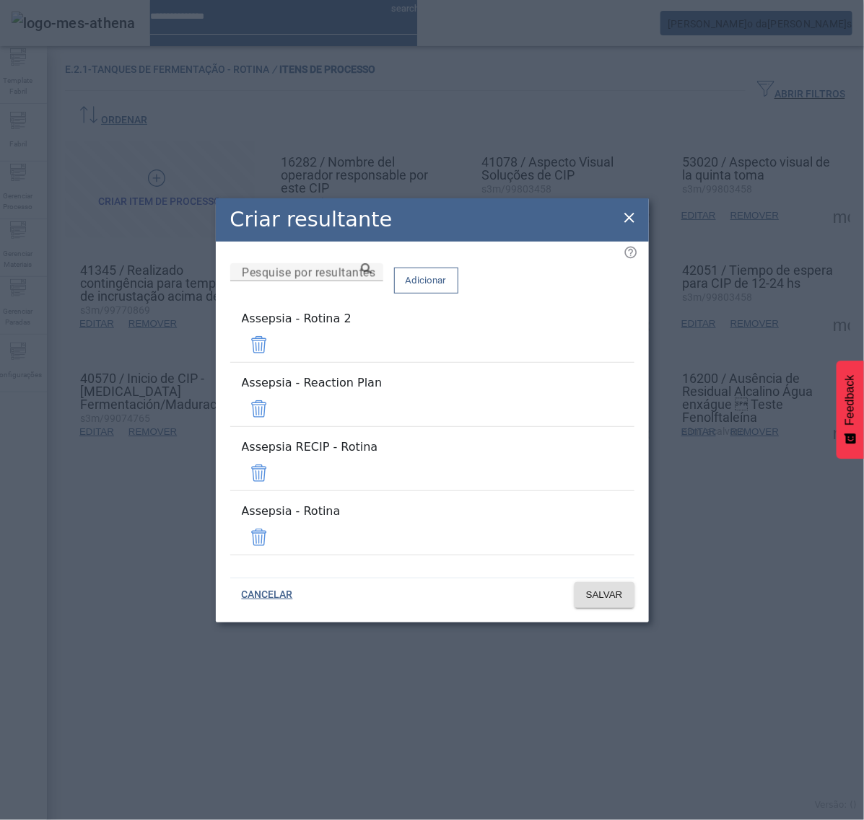
click at [276, 419] on span at bounding box center [259, 409] width 35 height 35
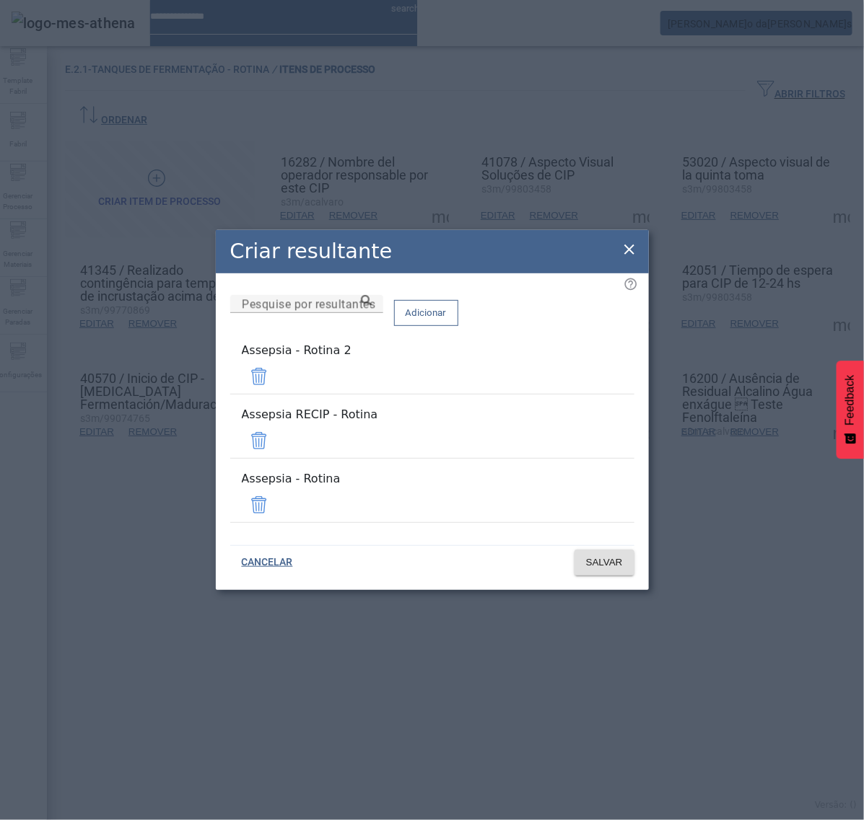
click at [276, 394] on span at bounding box center [259, 376] width 35 height 35
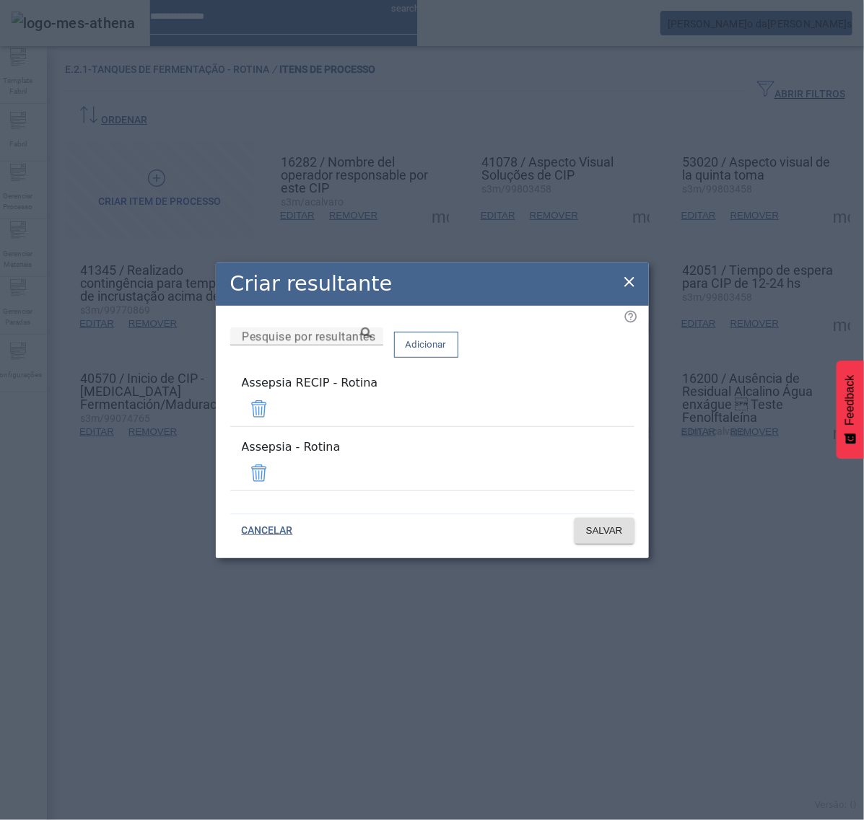
click at [276, 419] on span at bounding box center [259, 409] width 35 height 35
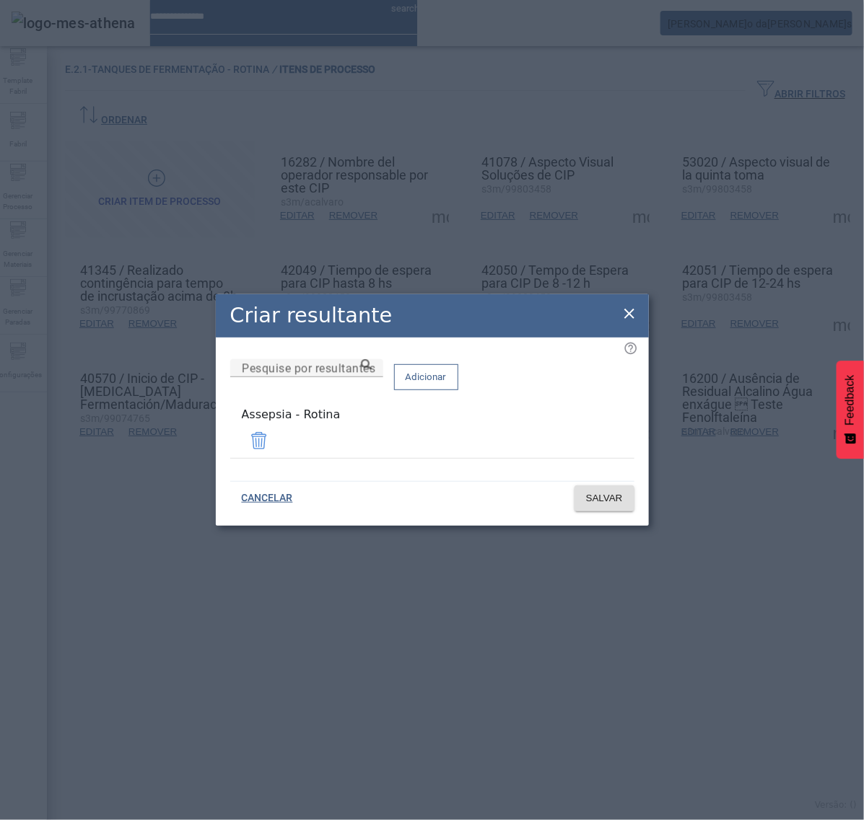
drag, startPoint x: 318, startPoint y: 434, endPoint x: 218, endPoint y: 434, distance: 99.6
click at [218, 434] on div "Pesquise por resultantes Adicionar Assepsia - Rotina" at bounding box center [432, 406] width 433 height 136
copy div "Assepsia - Rotina"
click at [608, 502] on span "SALVAR" at bounding box center [604, 498] width 37 height 14
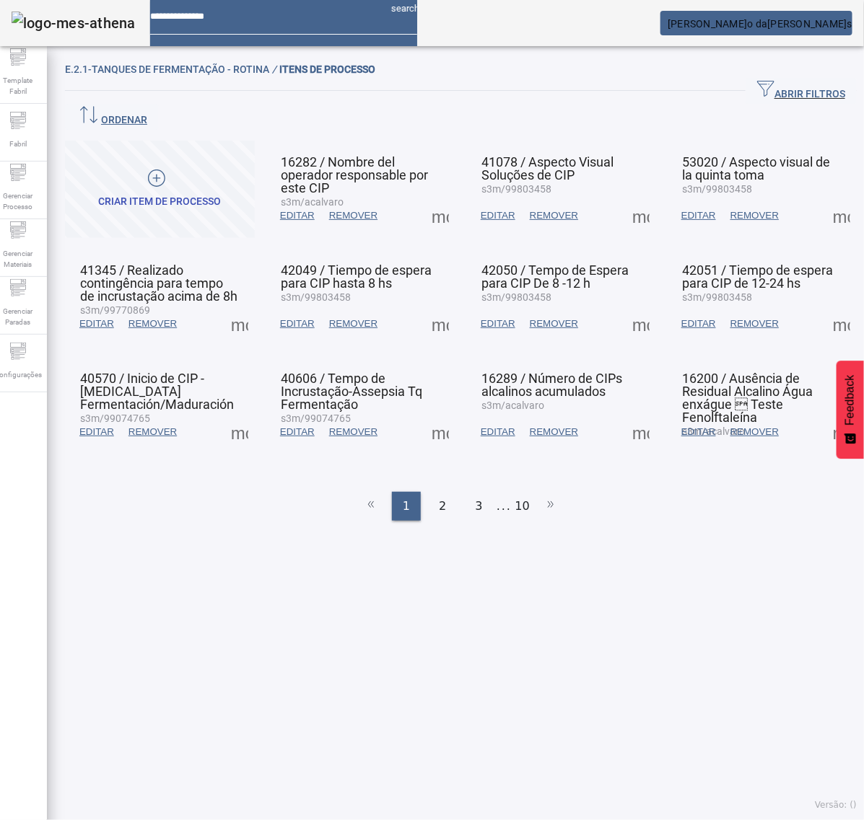
click at [623, 198] on span at bounding box center [640, 215] width 35 height 35
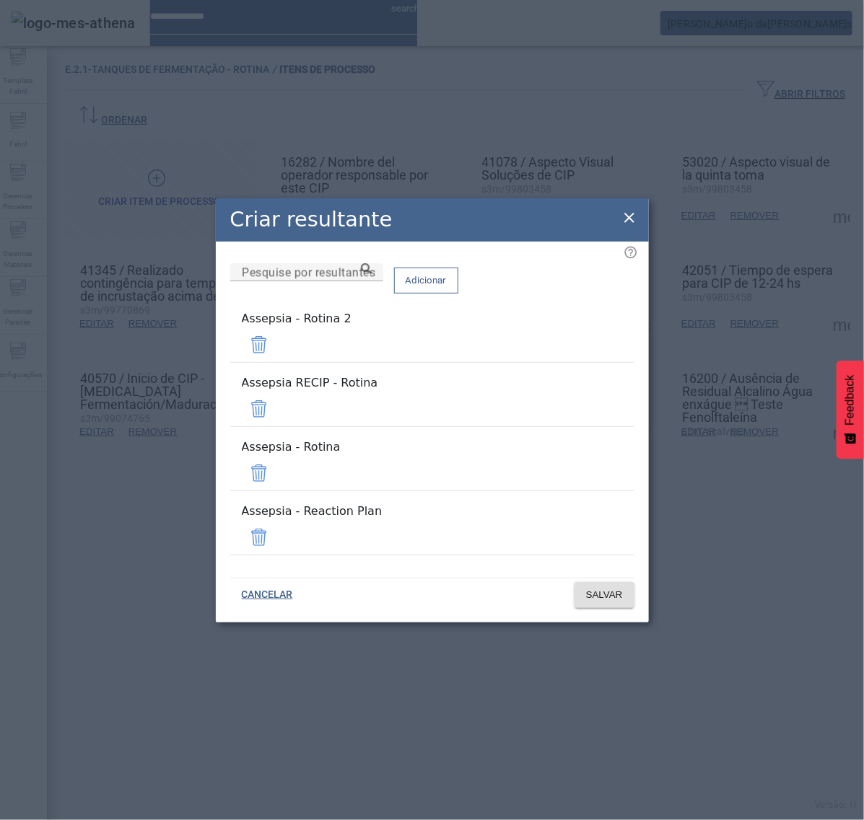
click at [276, 362] on span at bounding box center [259, 345] width 35 height 35
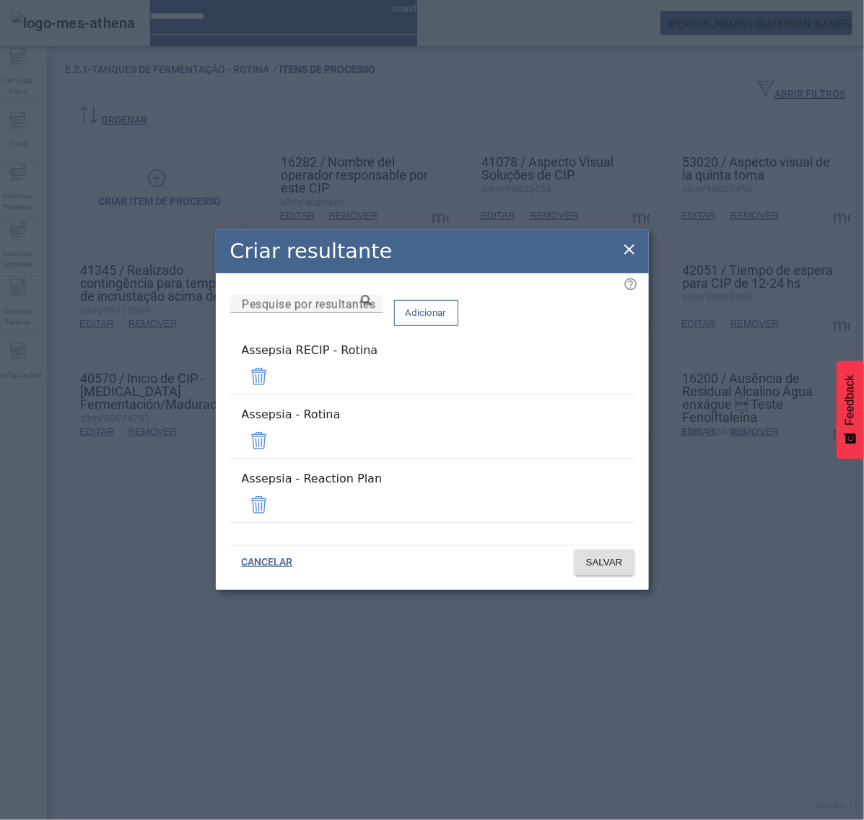
click at [276, 394] on span at bounding box center [259, 376] width 35 height 35
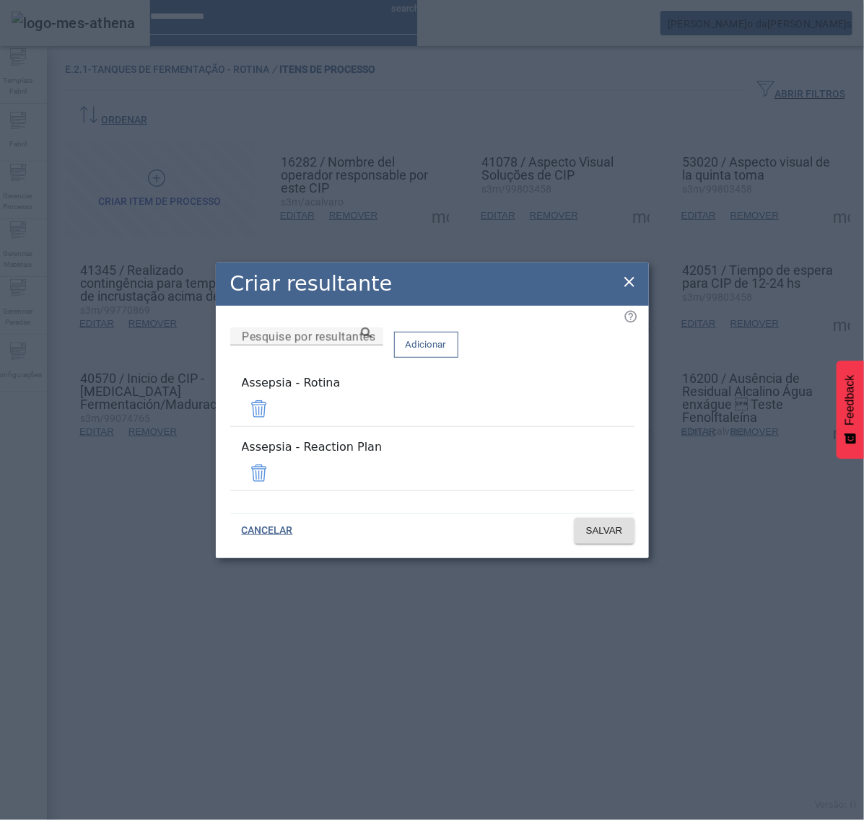
click at [276, 462] on span at bounding box center [259, 473] width 35 height 35
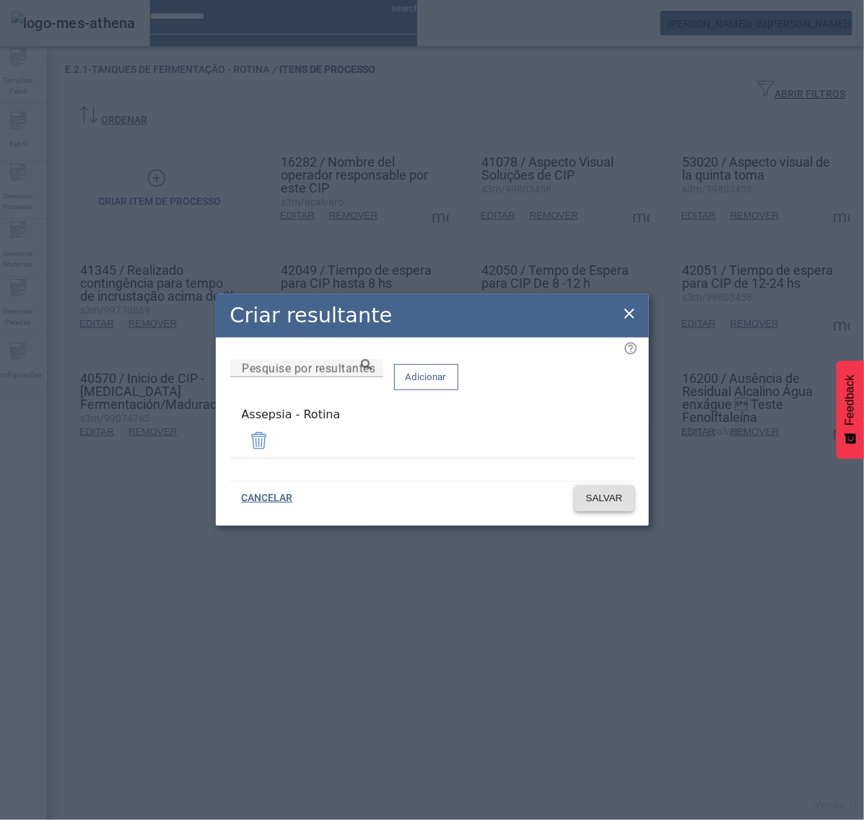
click at [603, 502] on span "SALVAR" at bounding box center [604, 498] width 37 height 14
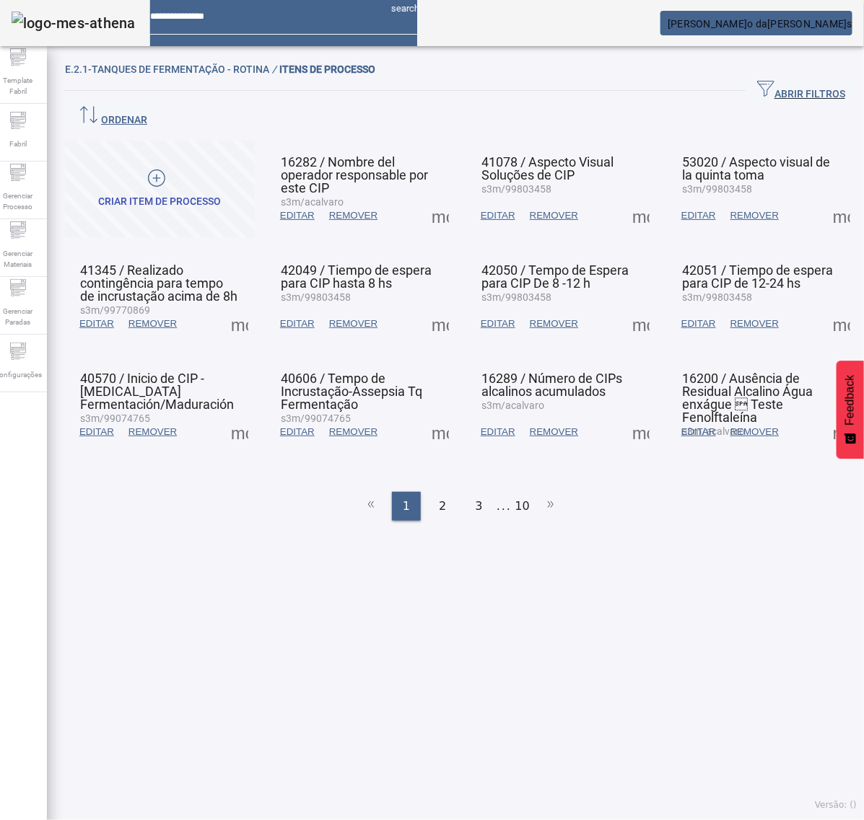
click at [824, 198] on span at bounding box center [841, 215] width 35 height 35
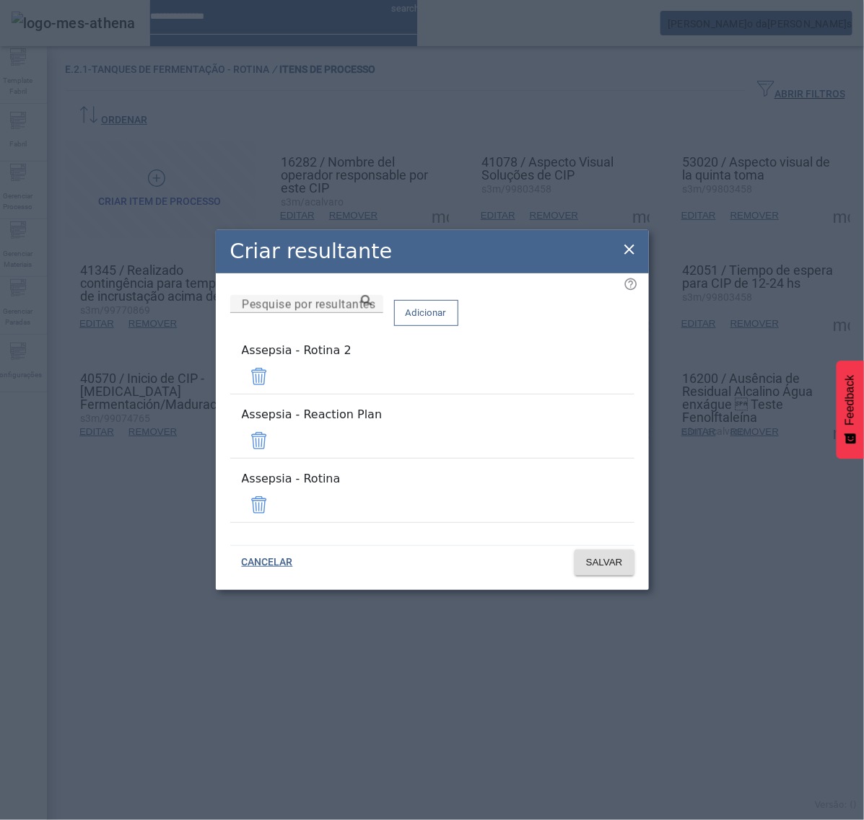
click at [276, 390] on span at bounding box center [259, 376] width 35 height 35
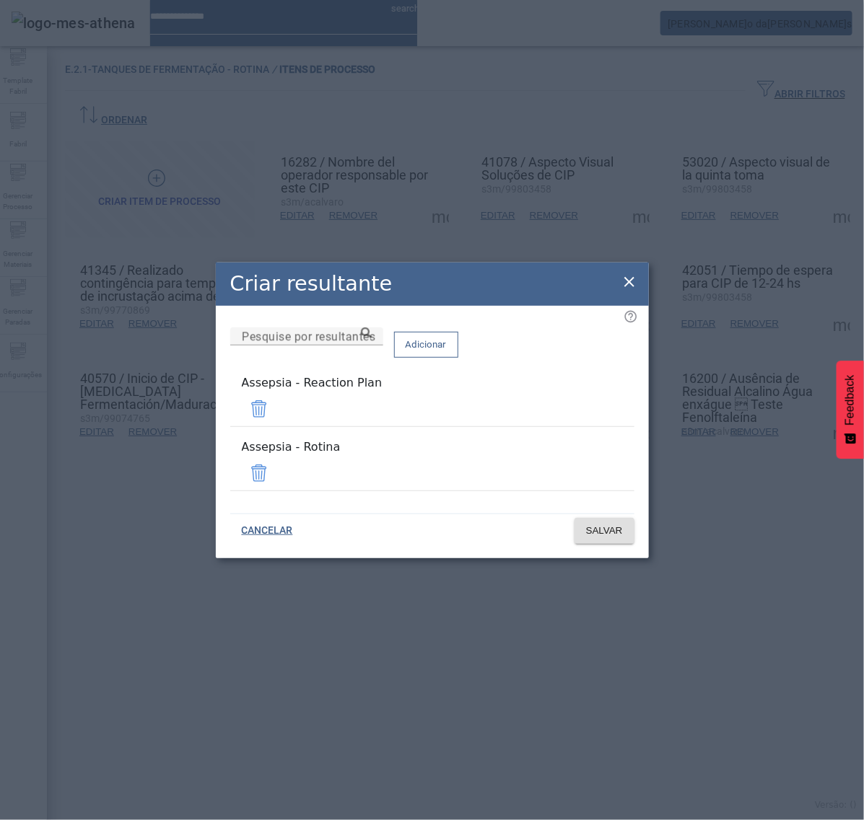
click at [276, 413] on span at bounding box center [259, 409] width 35 height 35
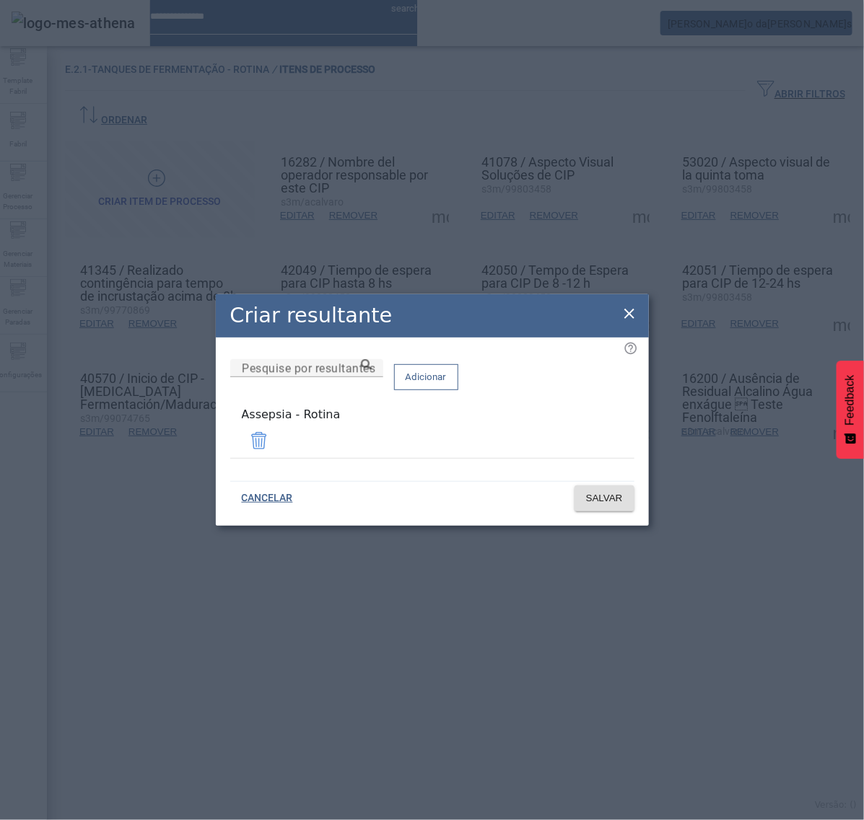
click at [64, 820] on div "Remover" at bounding box center [32, 834] width 64 height 17
click at [600, 498] on span "SALVAR" at bounding box center [604, 498] width 37 height 14
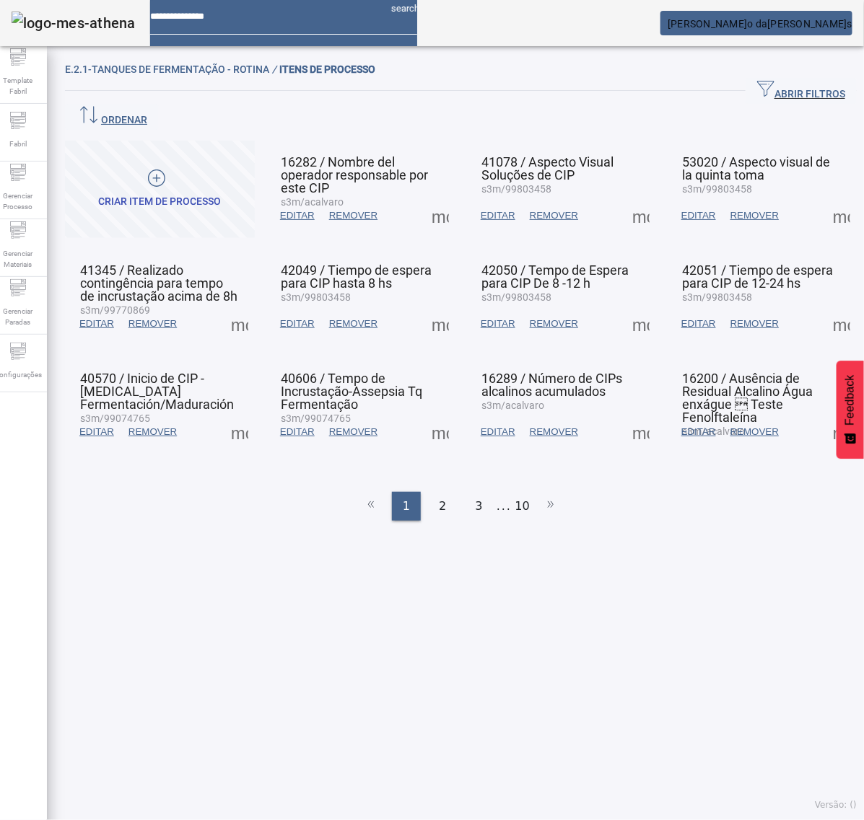
click at [247, 307] on span at bounding box center [239, 324] width 35 height 35
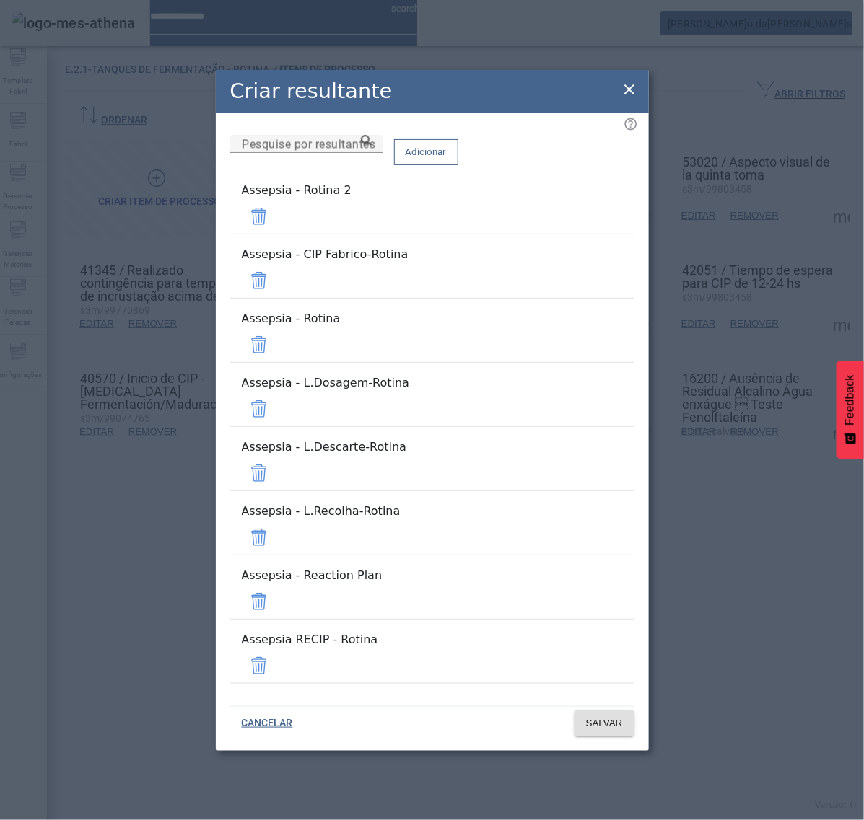
click at [276, 234] on span at bounding box center [259, 216] width 35 height 35
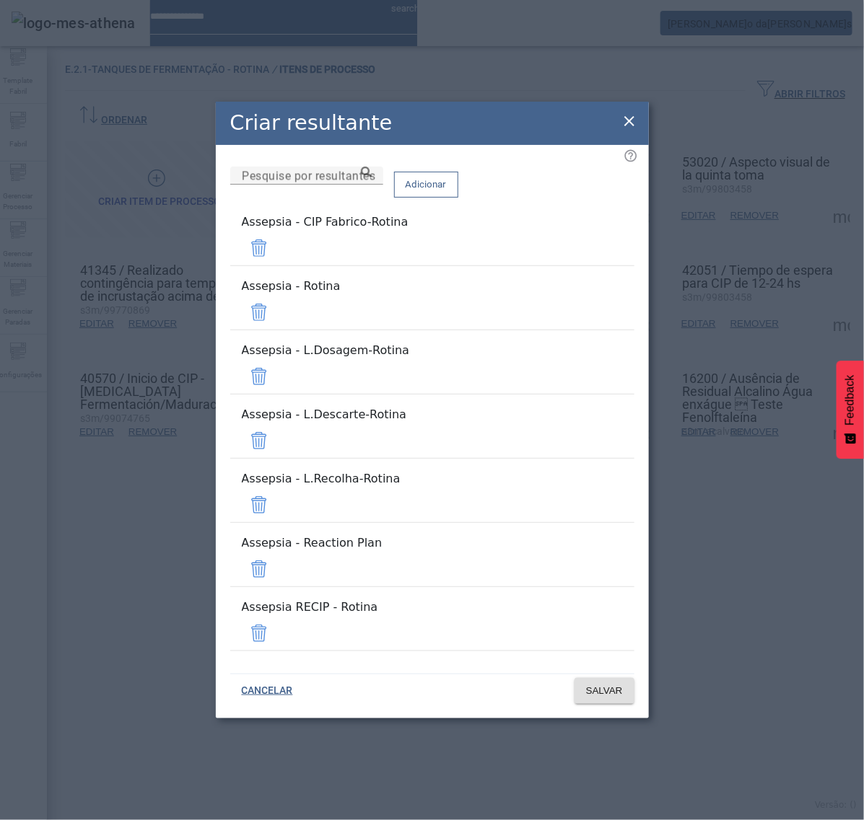
click at [458, 202] on div "Adicionar" at bounding box center [426, 184] width 64 height 35
click at [276, 266] on span at bounding box center [259, 248] width 35 height 35
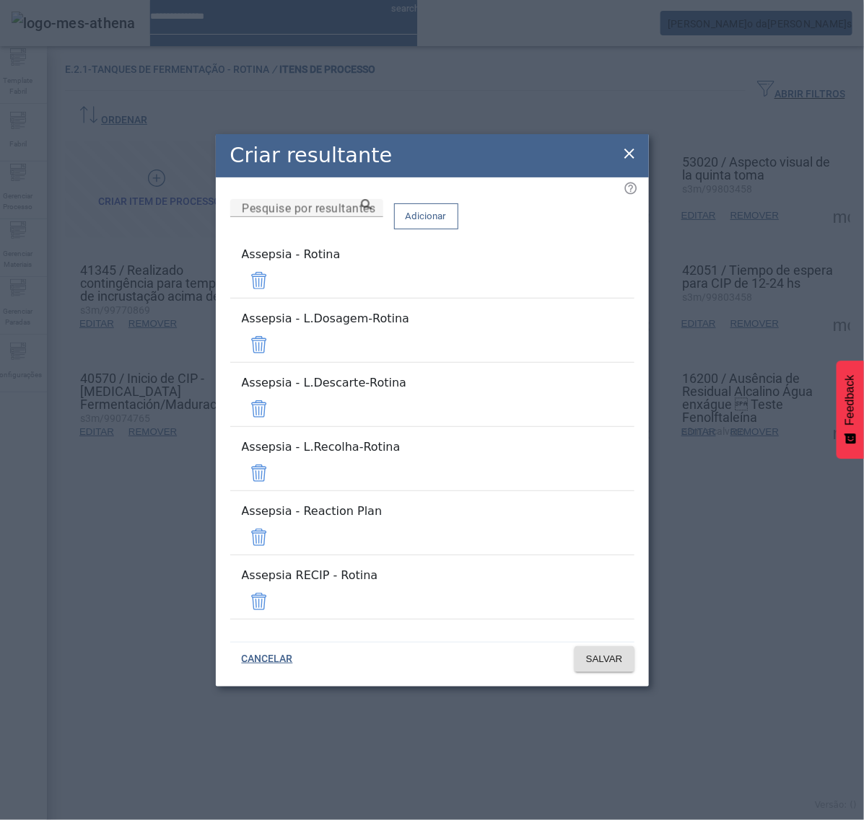
click at [276, 298] on span at bounding box center [259, 280] width 35 height 35
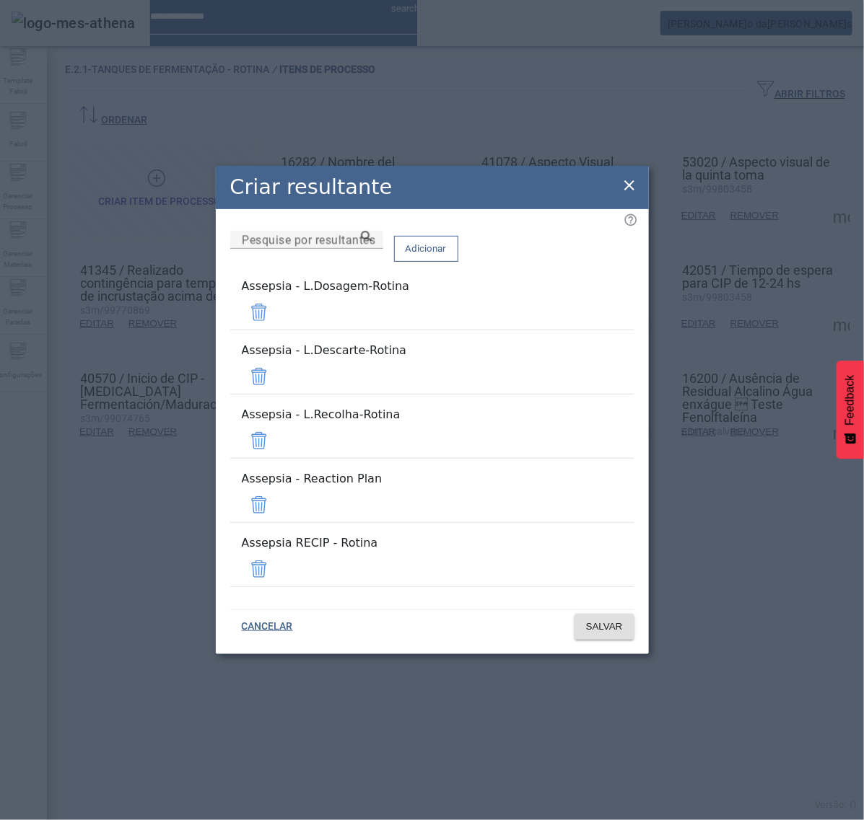
click at [276, 330] on span at bounding box center [259, 312] width 35 height 35
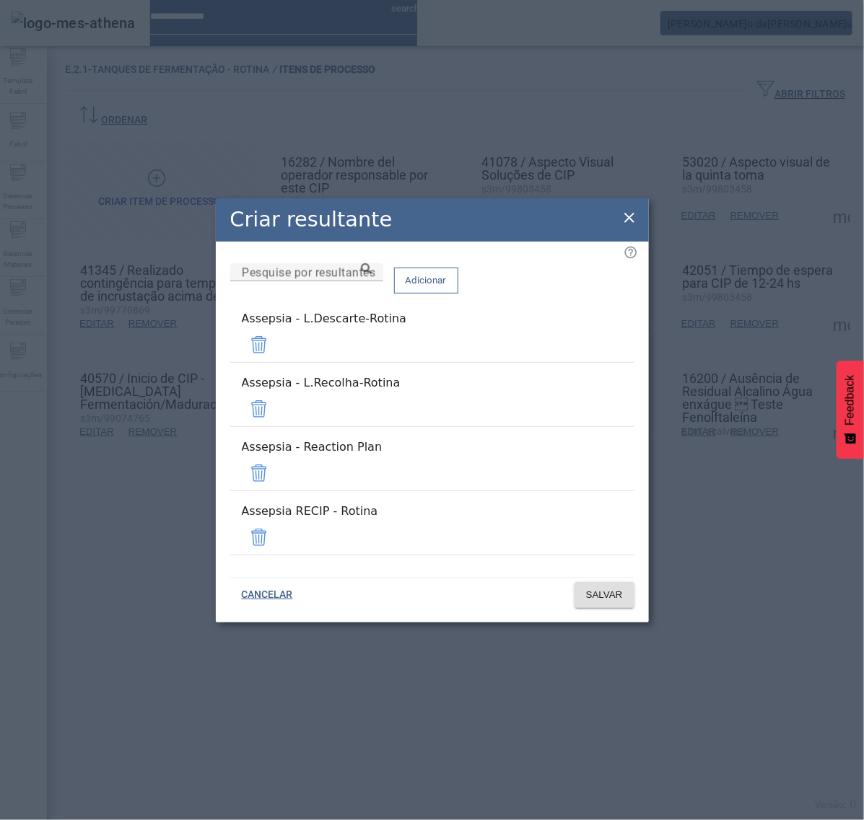
click at [276, 362] on span at bounding box center [259, 345] width 35 height 35
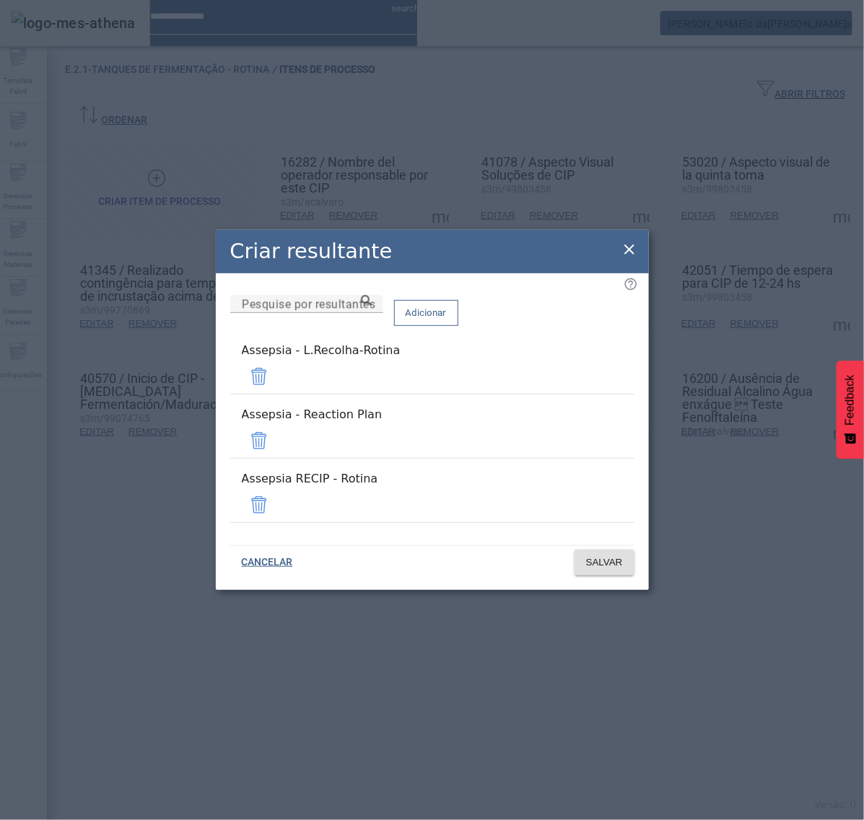
click at [276, 391] on span at bounding box center [259, 376] width 35 height 35
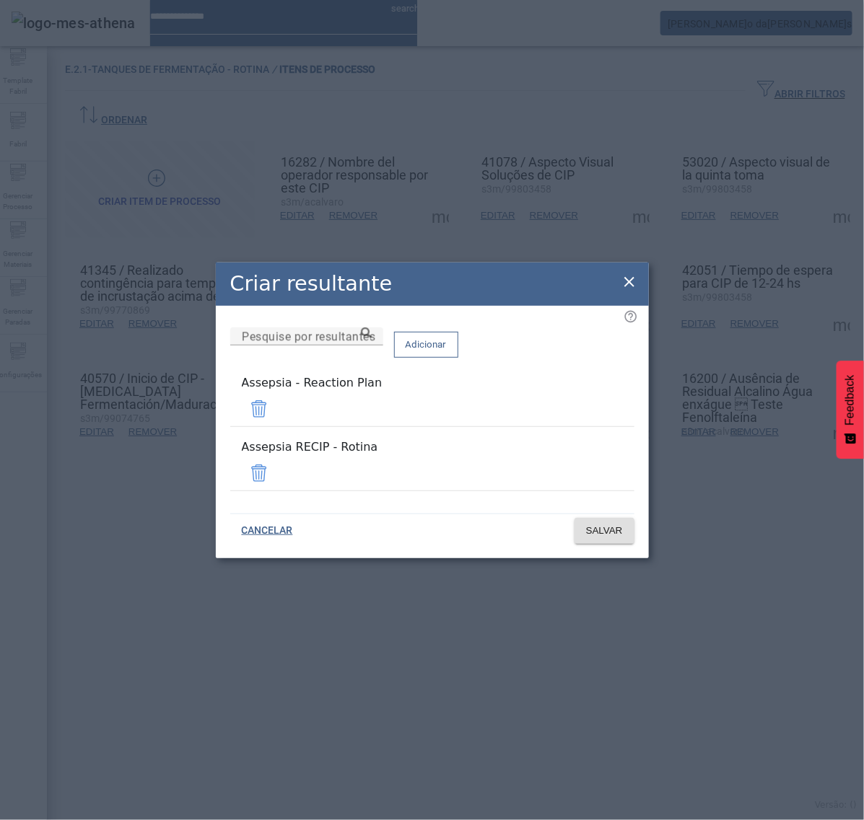
drag, startPoint x: 586, startPoint y: 412, endPoint x: 586, endPoint y: 429, distance: 17.3
click at [276, 413] on span at bounding box center [259, 409] width 35 height 35
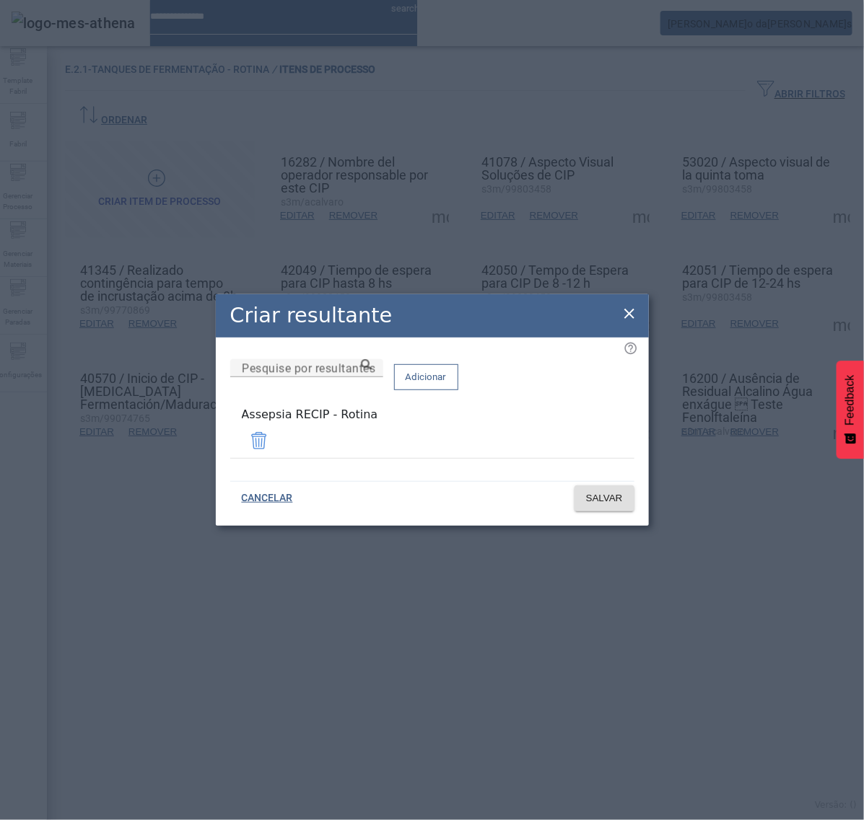
click at [276, 437] on span at bounding box center [259, 441] width 35 height 35
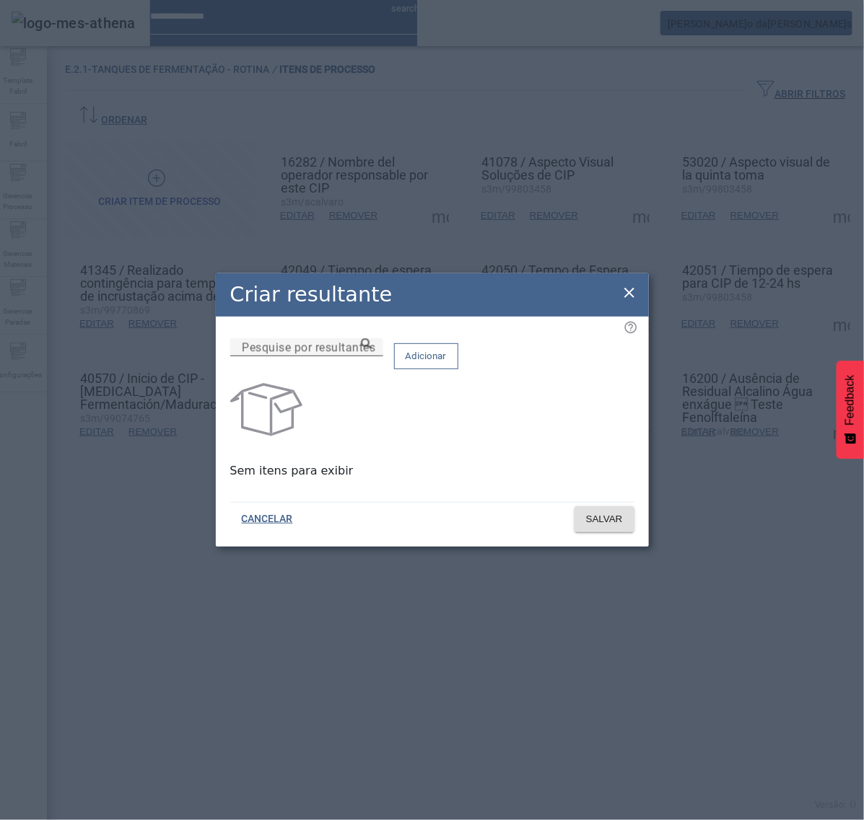
click at [372, 356] on input "Pesquise por resultantes" at bounding box center [307, 347] width 130 height 17
paste input "**********"
click at [372, 356] on input "**********" at bounding box center [307, 347] width 130 height 17
click at [372, 349] on icon at bounding box center [366, 343] width 11 height 11
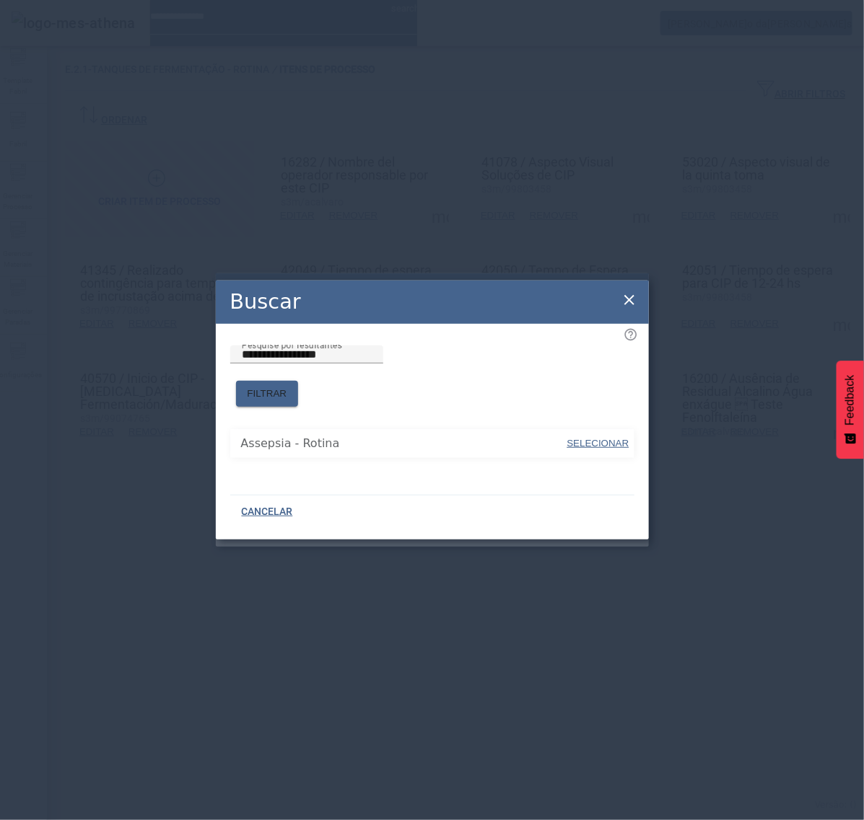
click at [618, 438] on span "SELECIONAR" at bounding box center [598, 443] width 62 height 11
type input "**********"
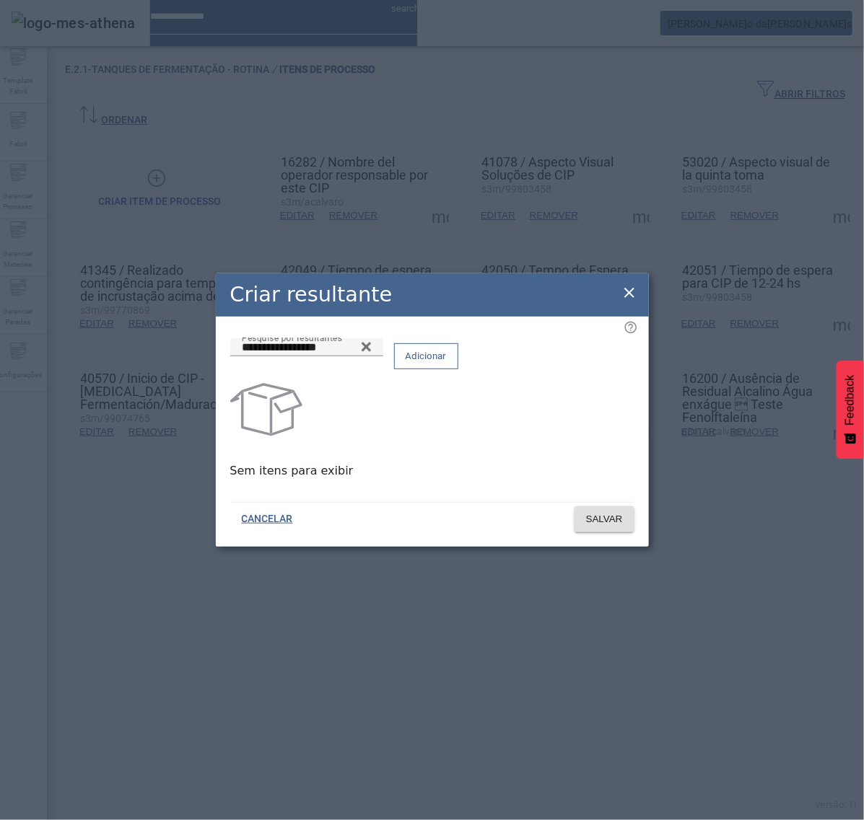
click at [447, 362] on span "Adicionar" at bounding box center [426, 356] width 41 height 14
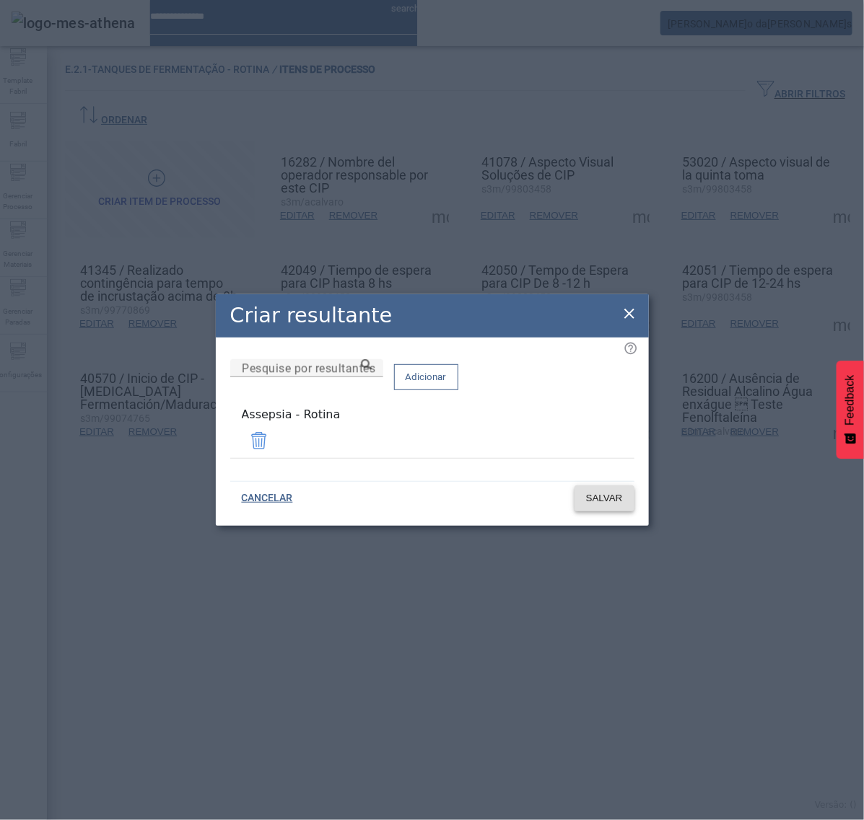
click at [594, 491] on span "SALVAR" at bounding box center [604, 498] width 37 height 14
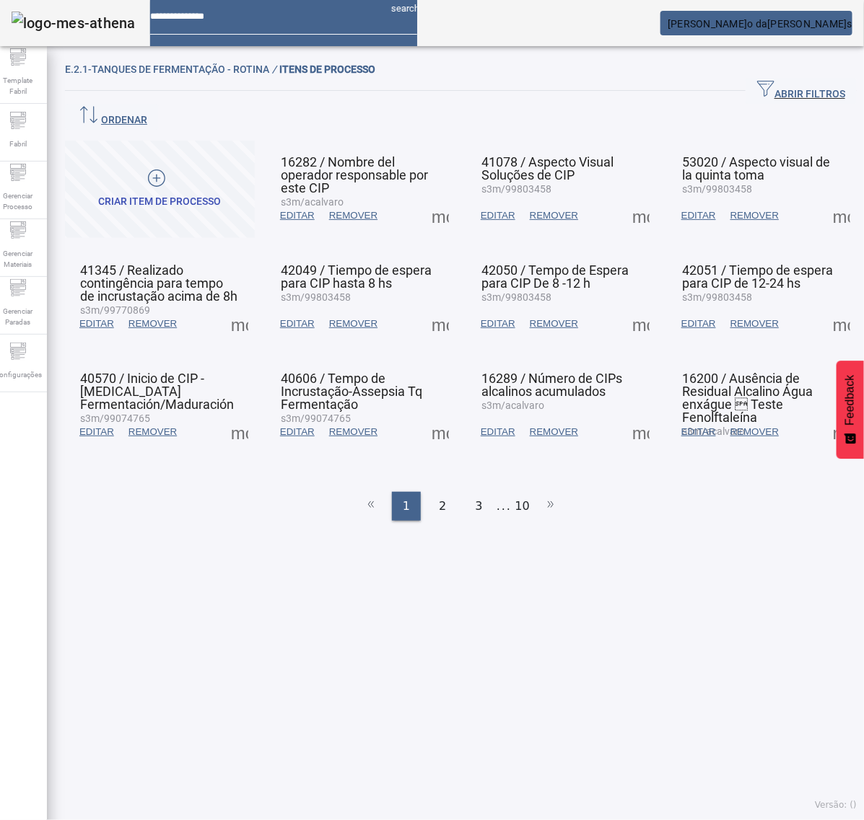
click at [243, 307] on span at bounding box center [239, 324] width 35 height 35
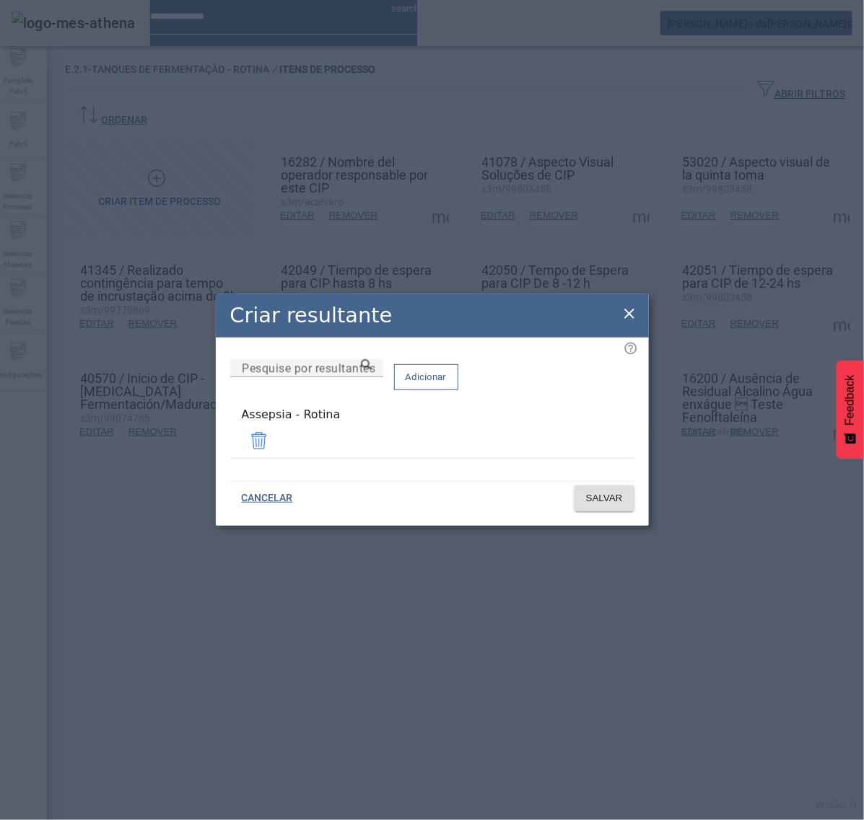
click at [631, 315] on icon at bounding box center [629, 314] width 10 height 10
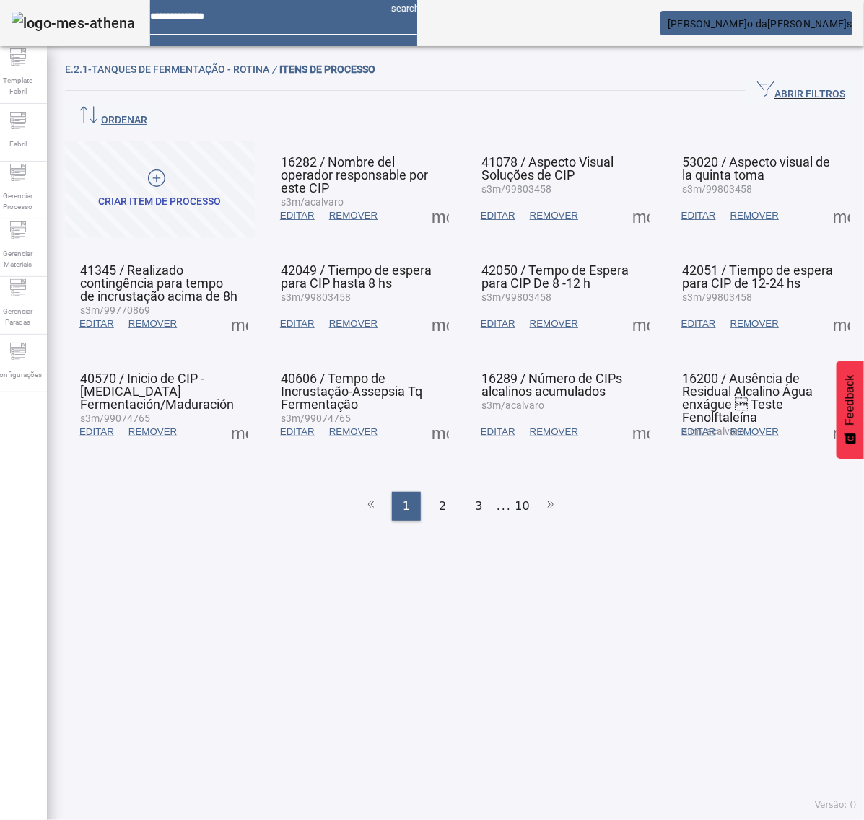
click at [423, 307] on span at bounding box center [440, 324] width 35 height 35
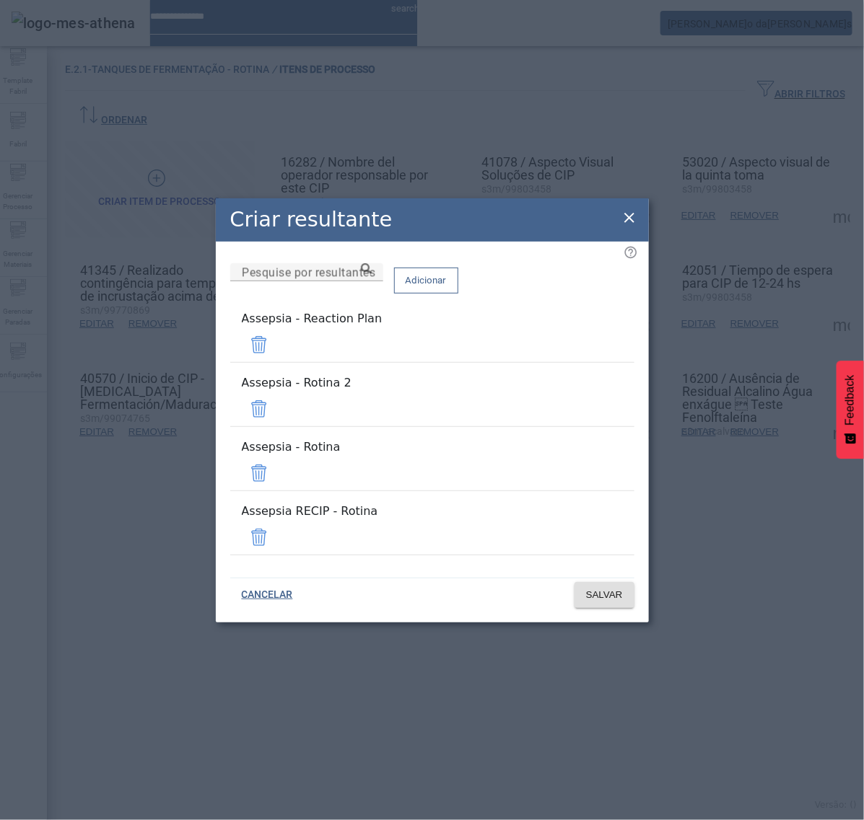
click at [276, 362] on span at bounding box center [259, 345] width 35 height 35
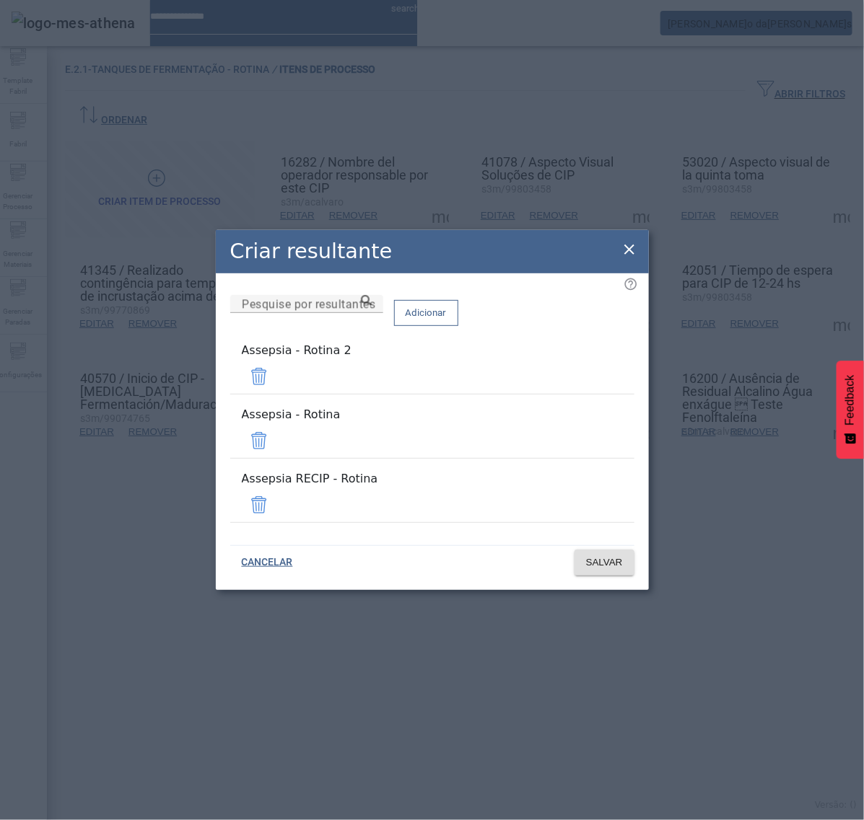
click at [458, 330] on div "Adicionar" at bounding box center [426, 312] width 64 height 35
click at [276, 388] on span at bounding box center [259, 376] width 35 height 35
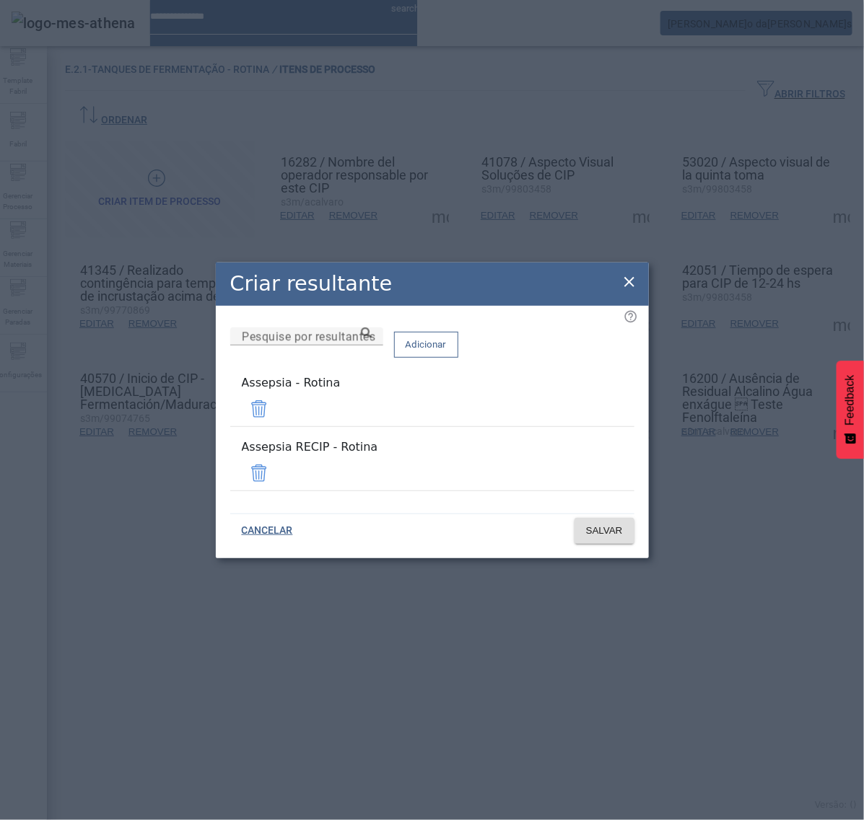
click at [276, 458] on span at bounding box center [259, 473] width 35 height 35
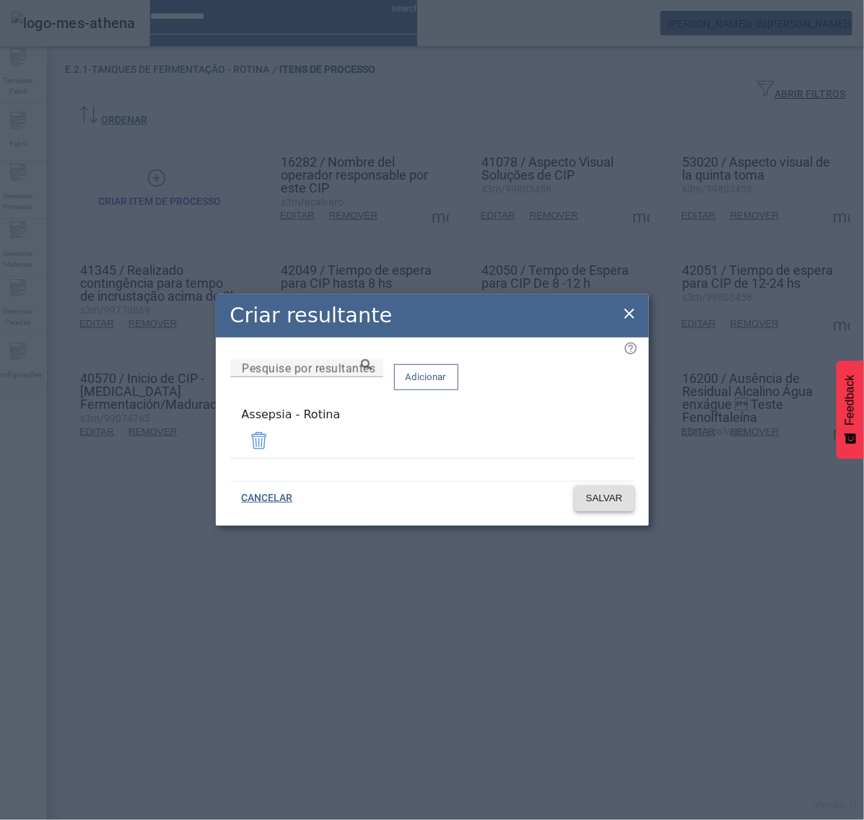
click at [608, 491] on span "SALVAR" at bounding box center [604, 498] width 37 height 14
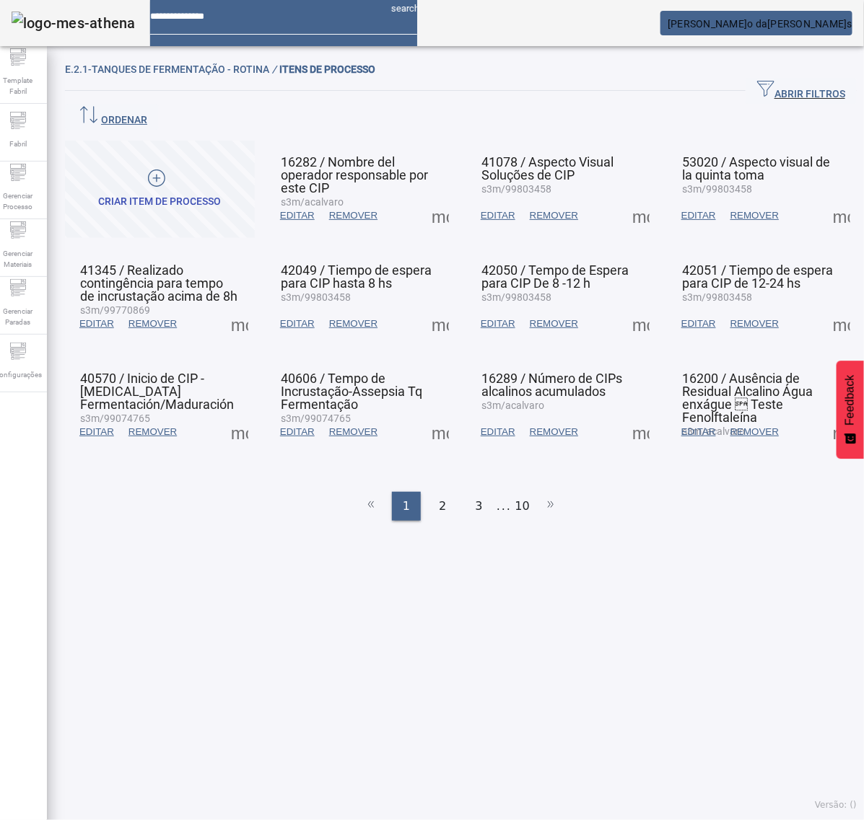
click at [623, 307] on span at bounding box center [640, 324] width 35 height 35
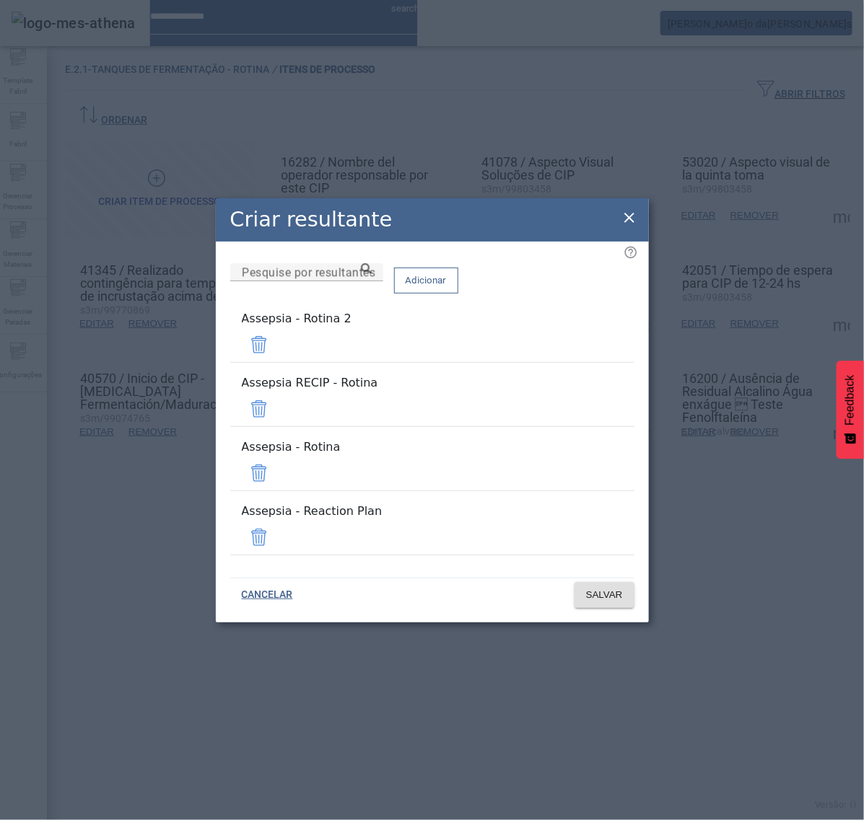
click at [276, 362] on span at bounding box center [259, 345] width 35 height 35
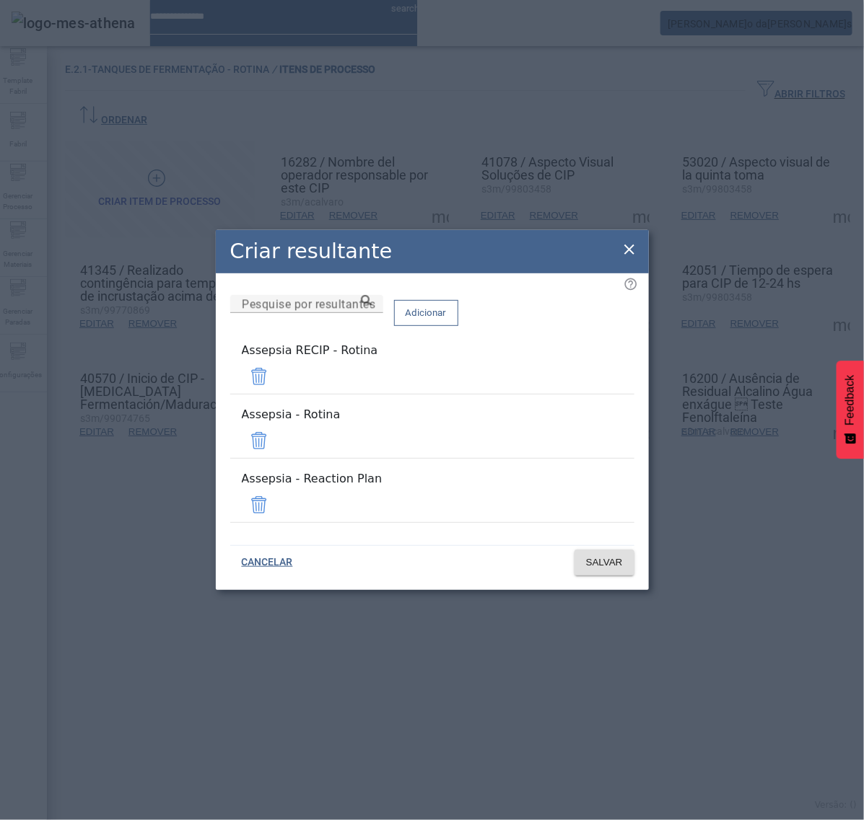
click at [276, 390] on span at bounding box center [259, 376] width 35 height 35
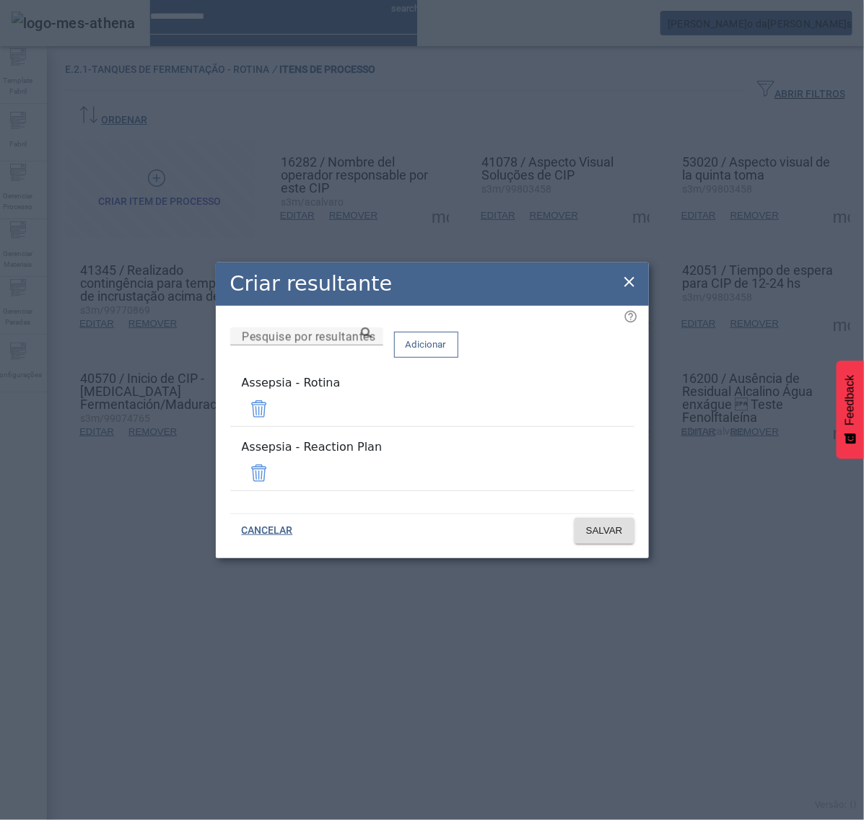
click at [276, 463] on span at bounding box center [259, 473] width 35 height 35
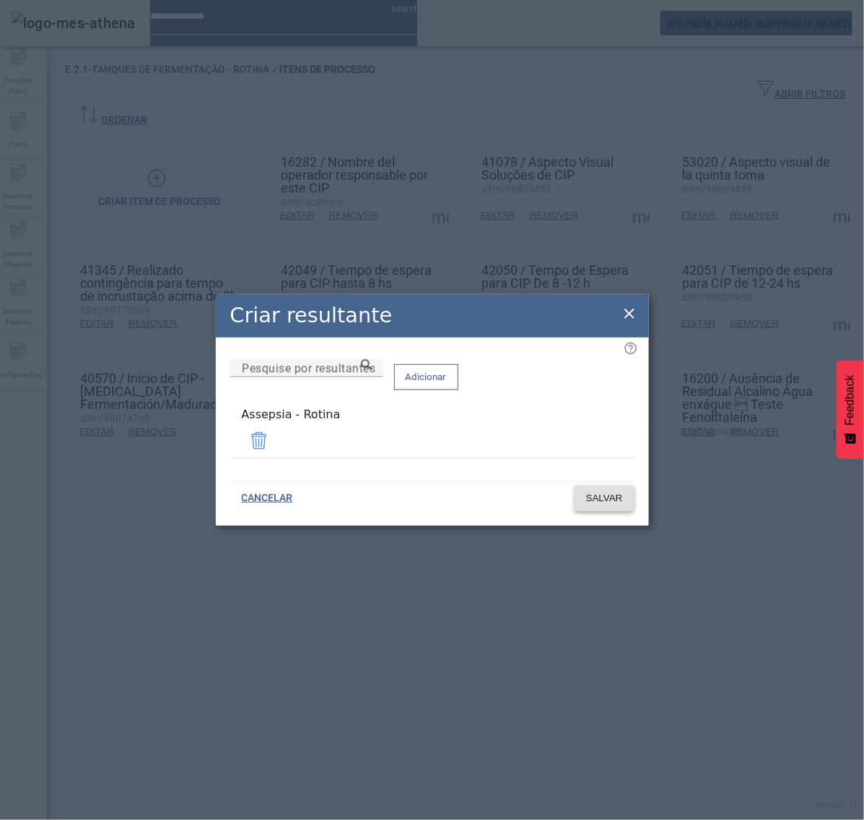
click at [618, 498] on span "SALVAR" at bounding box center [604, 498] width 37 height 14
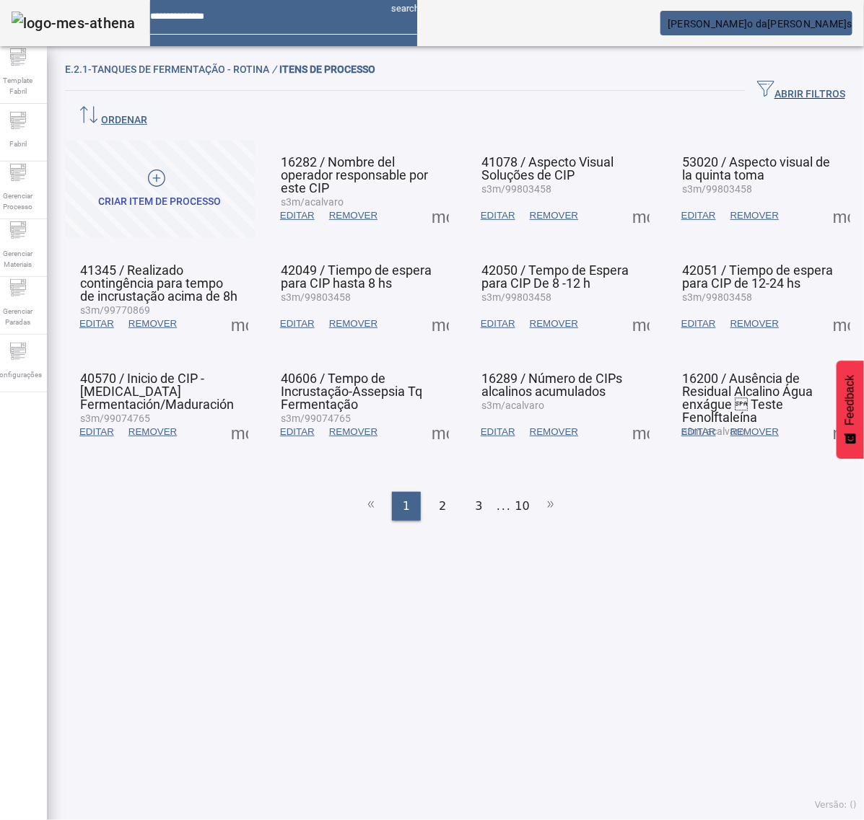
click at [824, 307] on span at bounding box center [841, 324] width 35 height 35
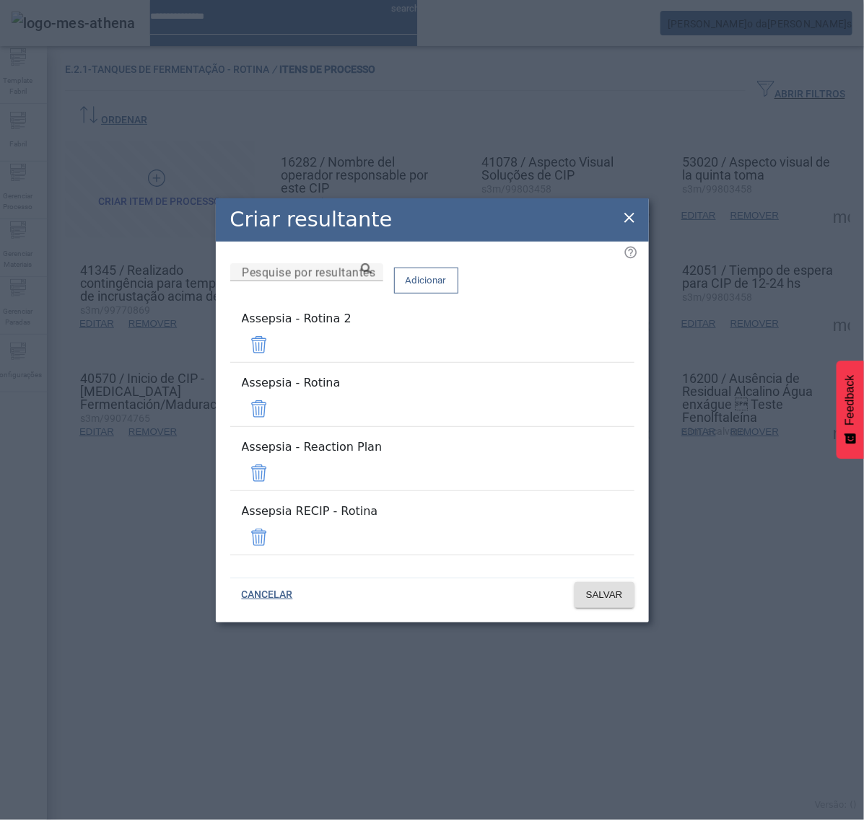
click at [276, 362] on span at bounding box center [259, 345] width 35 height 35
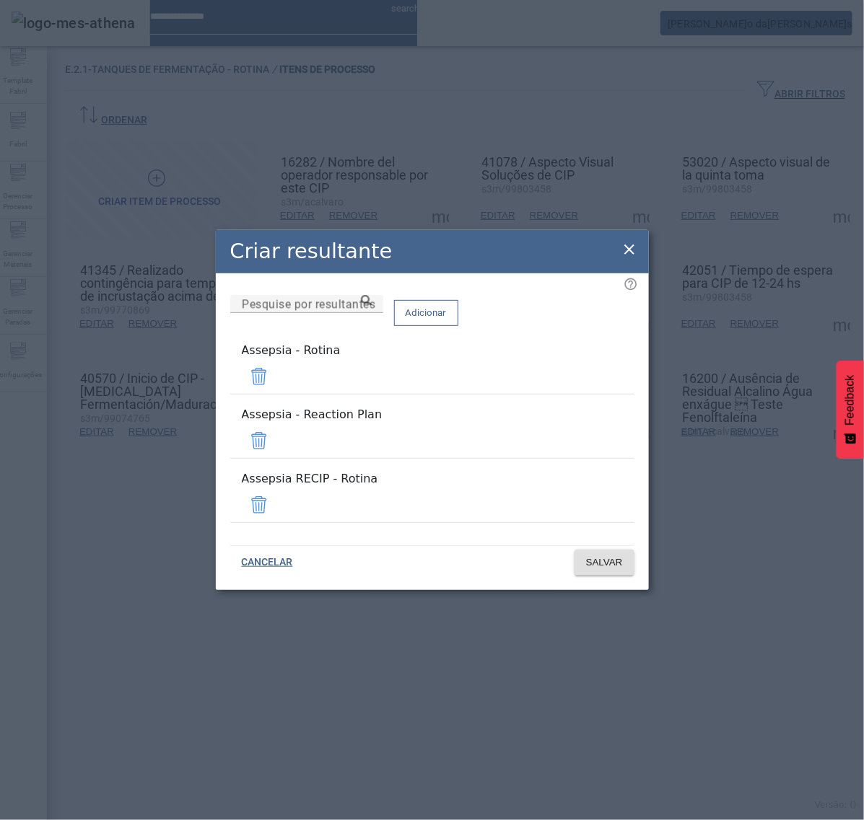
click at [276, 438] on span at bounding box center [259, 441] width 35 height 35
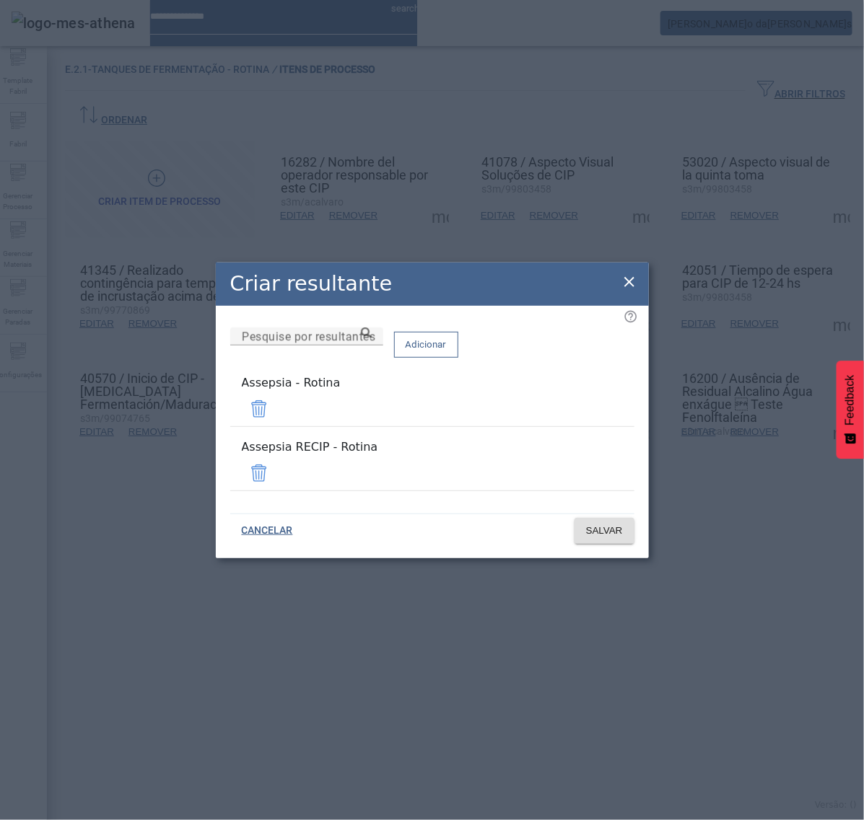
click at [276, 473] on span at bounding box center [259, 473] width 35 height 35
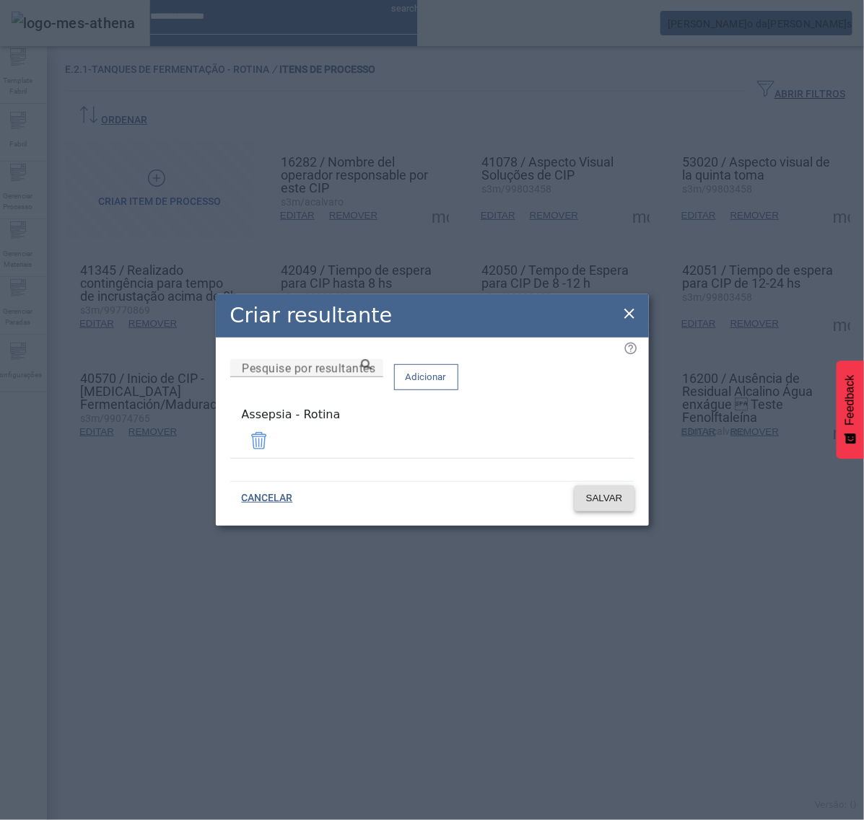
click at [592, 498] on span "SALVAR" at bounding box center [604, 498] width 37 height 14
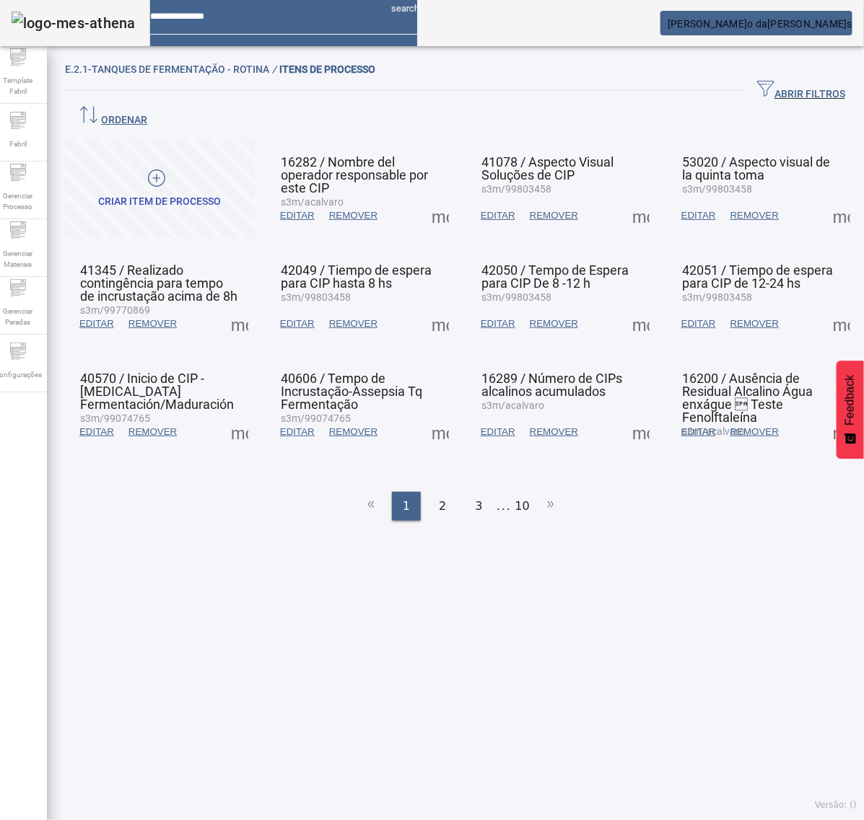
click at [240, 415] on span at bounding box center [239, 432] width 35 height 35
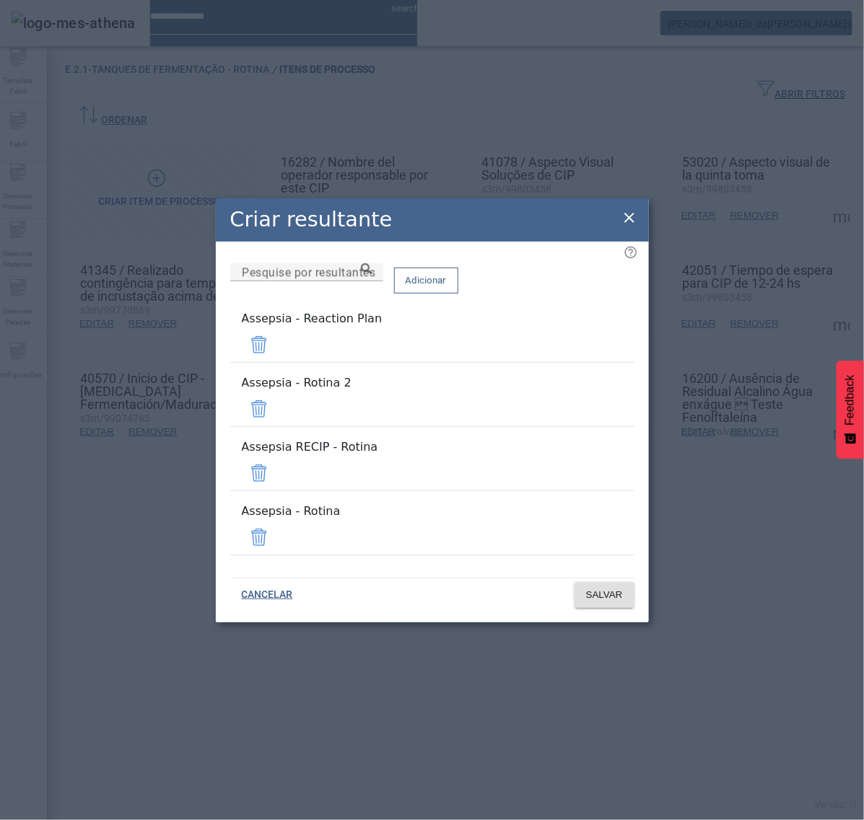
click at [276, 362] on span at bounding box center [259, 345] width 35 height 35
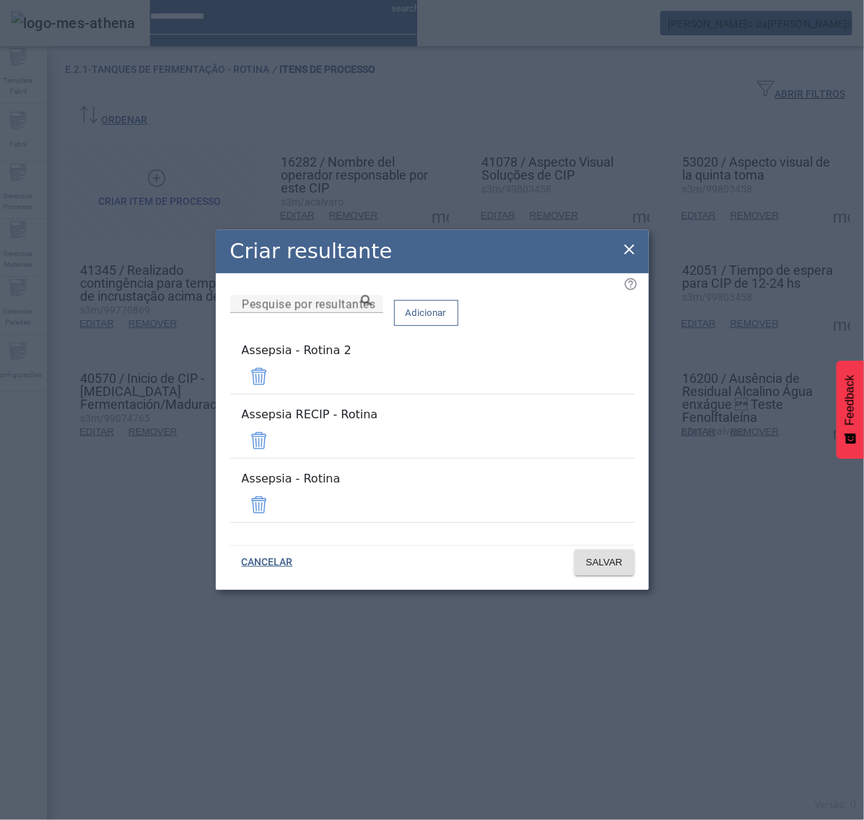
click at [276, 385] on span at bounding box center [259, 376] width 35 height 35
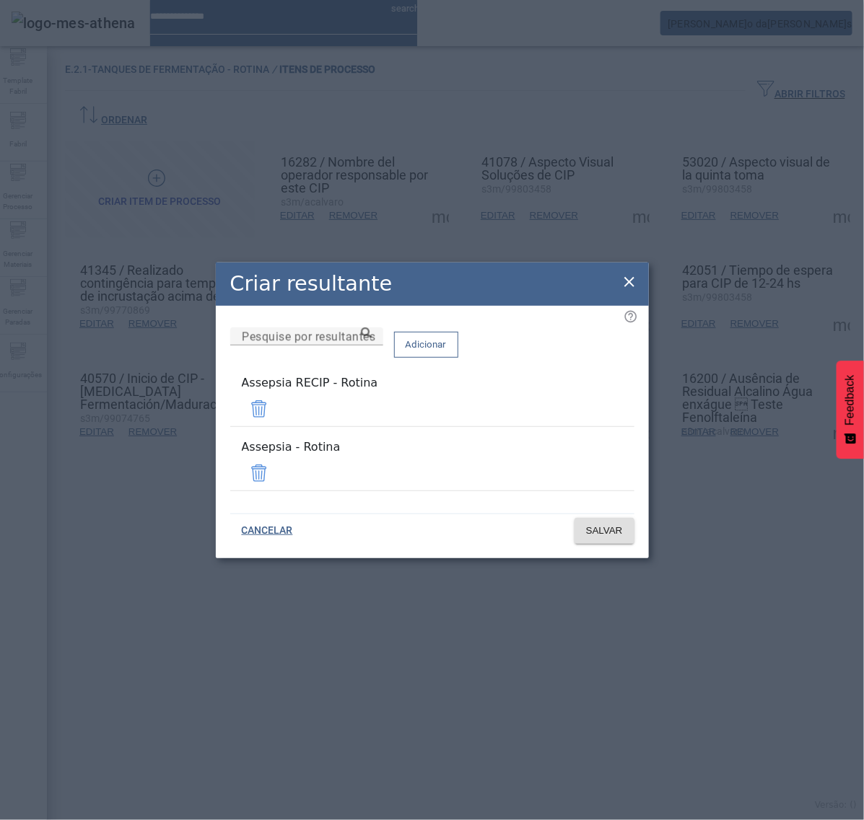
click at [276, 419] on span at bounding box center [259, 409] width 35 height 35
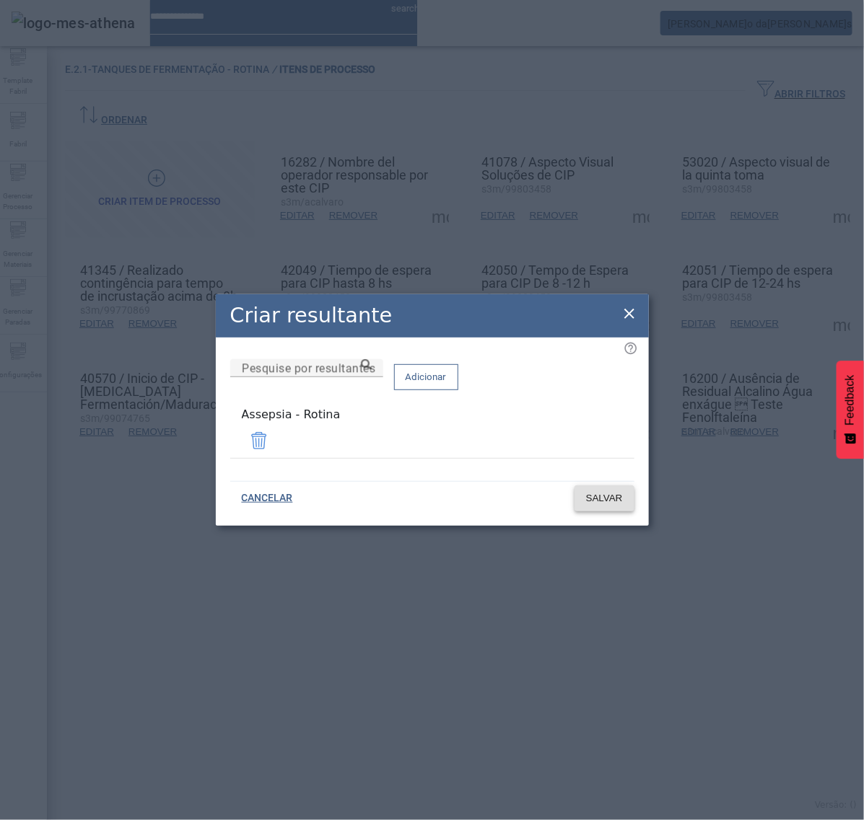
click at [603, 495] on span "SALVAR" at bounding box center [604, 498] width 37 height 14
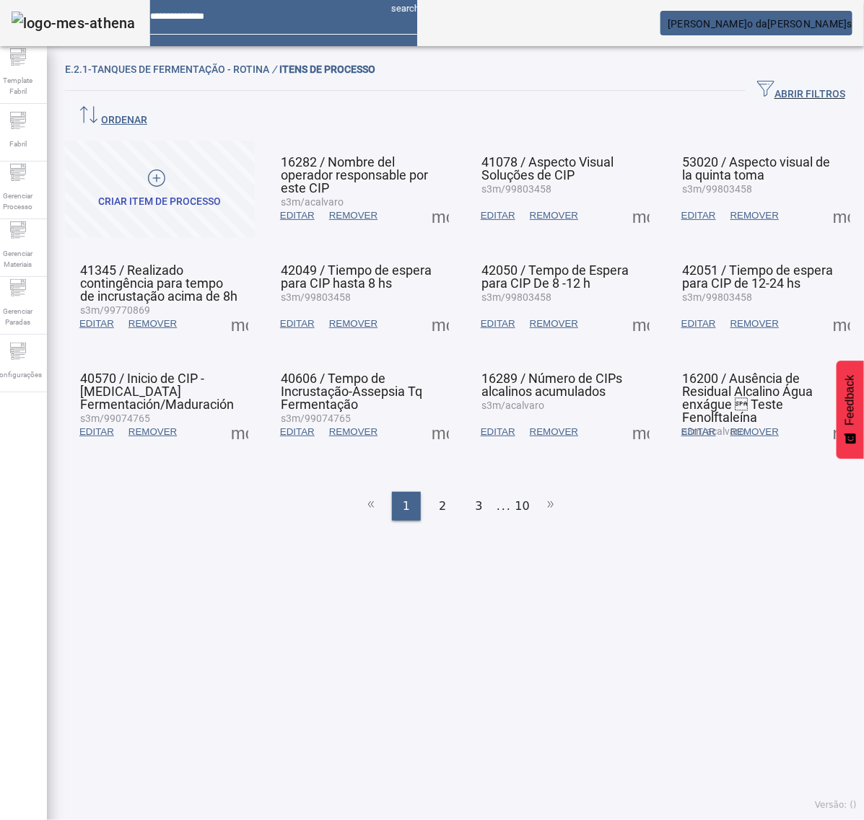
click at [428, 415] on span at bounding box center [440, 432] width 35 height 35
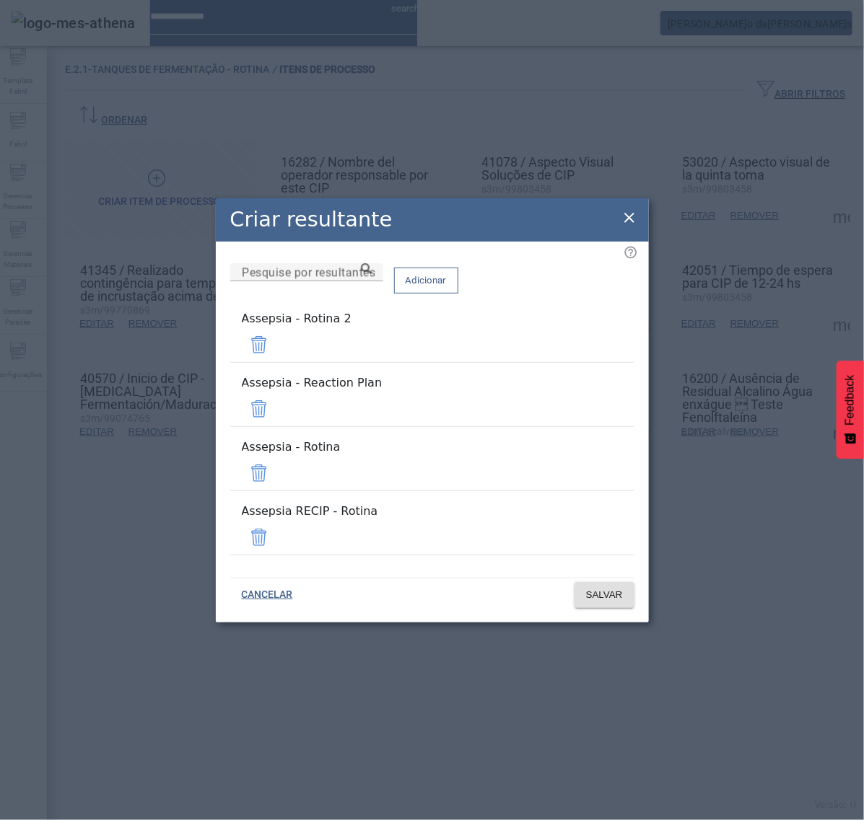
click at [276, 362] on span at bounding box center [259, 345] width 35 height 35
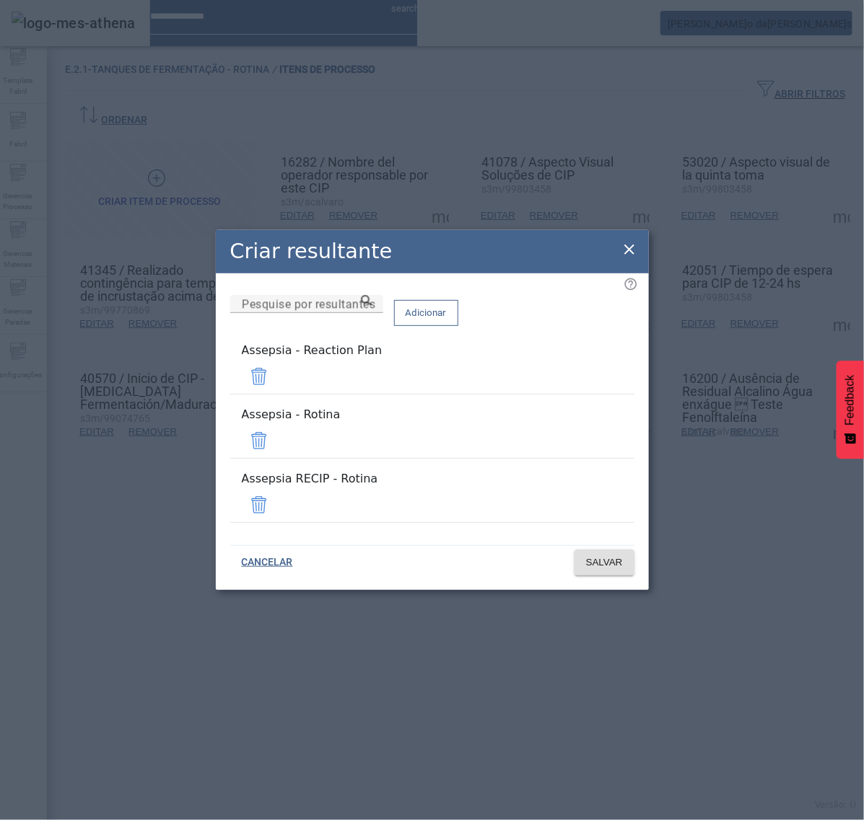
click at [276, 394] on span at bounding box center [259, 376] width 35 height 35
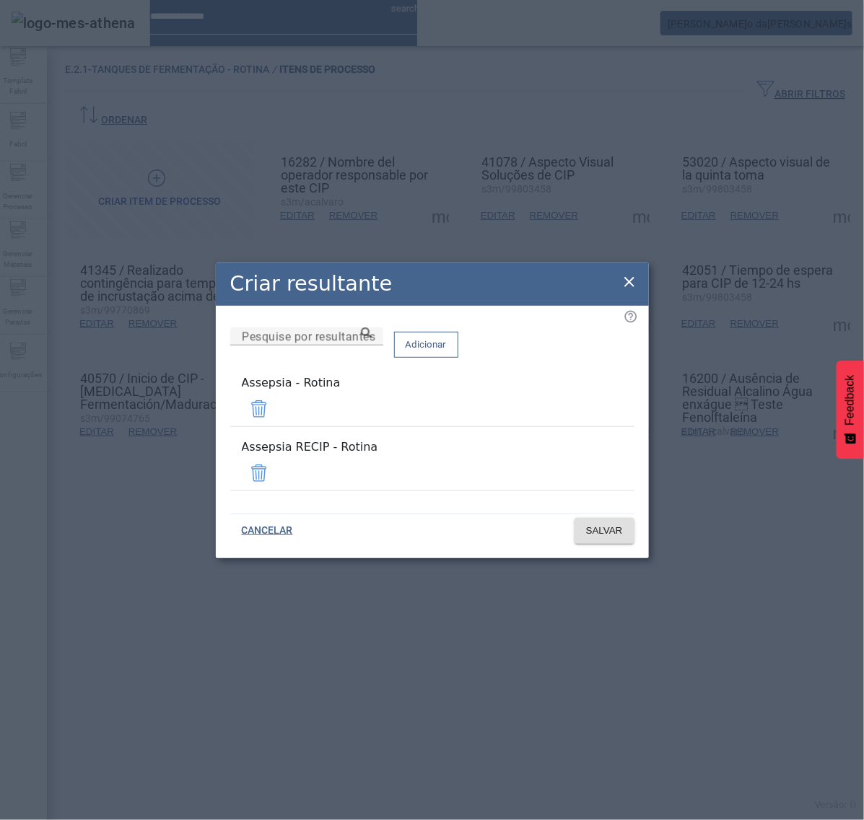
drag, startPoint x: 585, startPoint y: 465, endPoint x: 587, endPoint y: 476, distance: 10.9
click at [276, 465] on span at bounding box center [259, 473] width 35 height 35
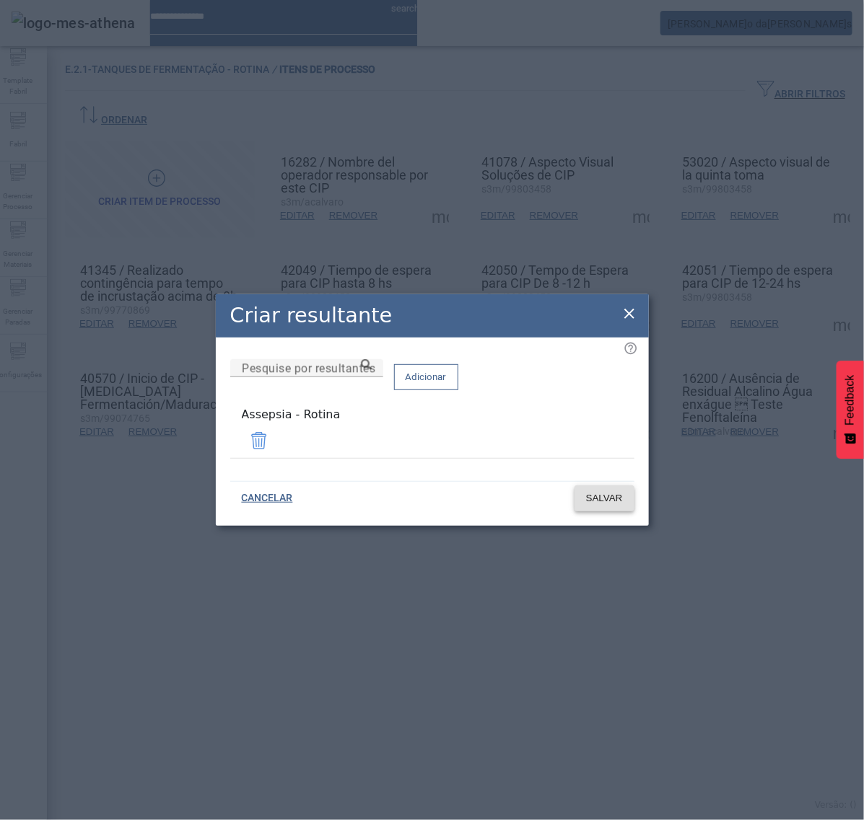
click at [597, 507] on span at bounding box center [604, 498] width 60 height 35
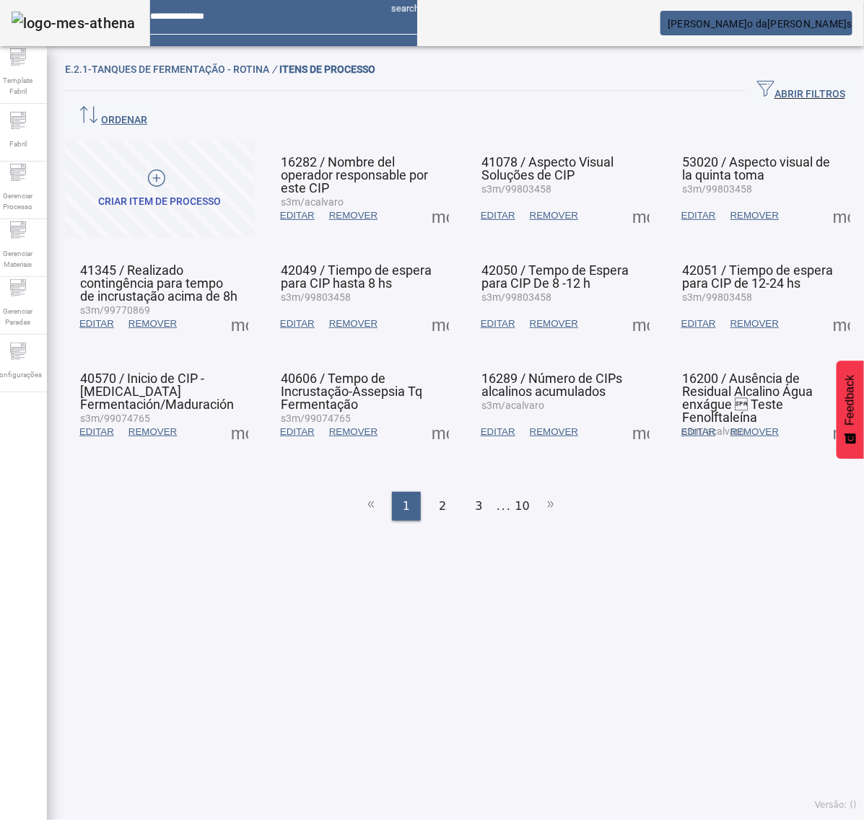
click at [623, 415] on span at bounding box center [640, 432] width 35 height 35
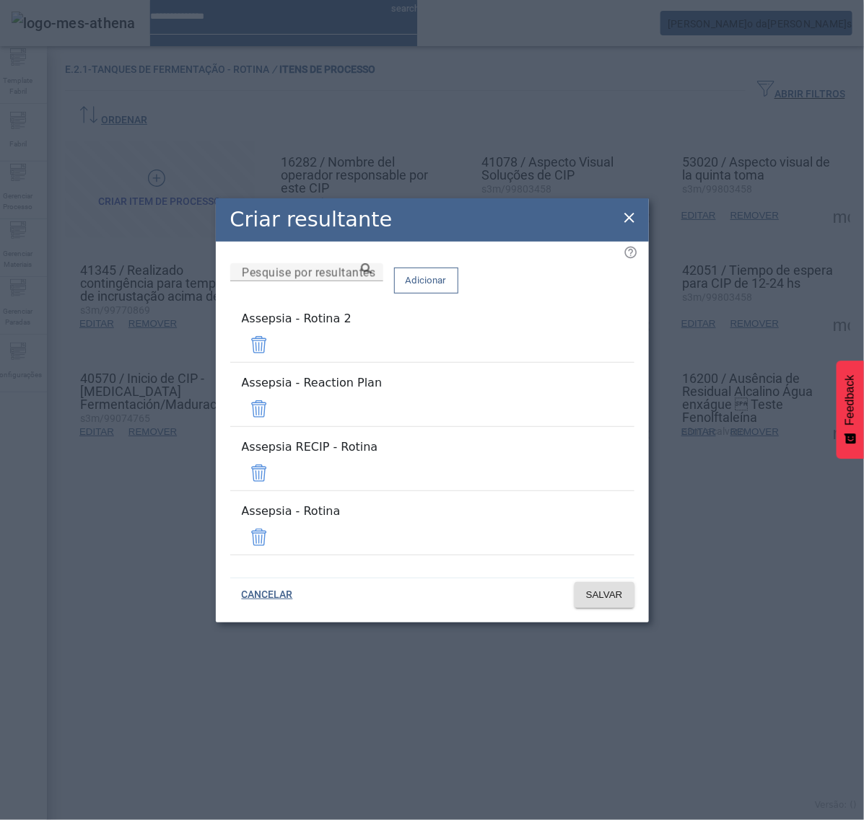
click at [276, 362] on span at bounding box center [259, 345] width 35 height 35
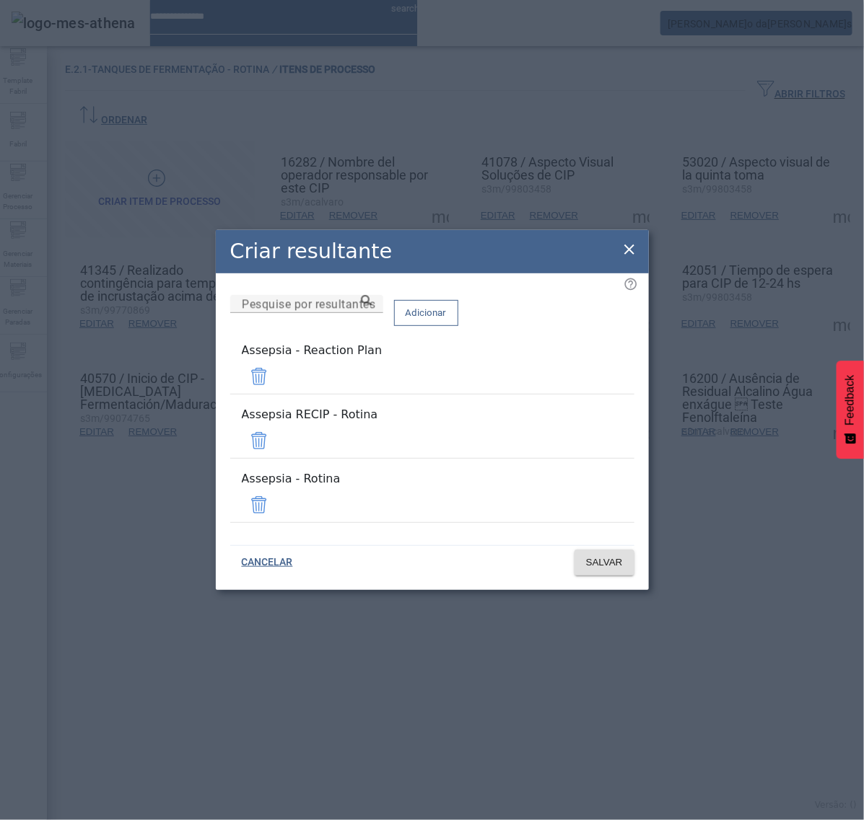
click at [276, 390] on span at bounding box center [259, 376] width 35 height 35
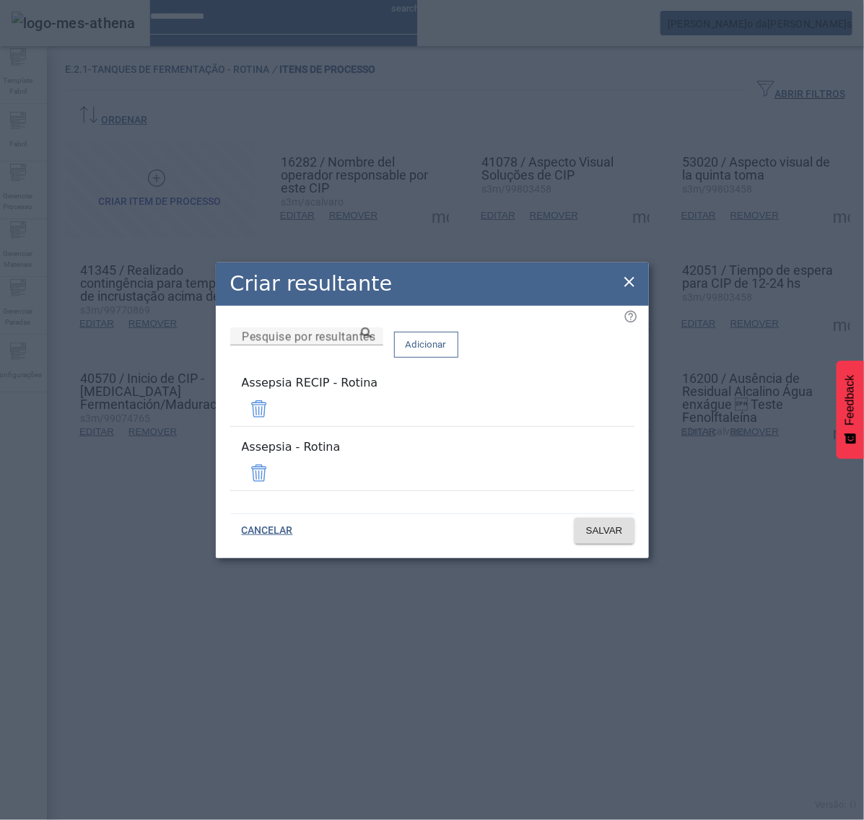
click at [276, 413] on span at bounding box center [259, 409] width 35 height 35
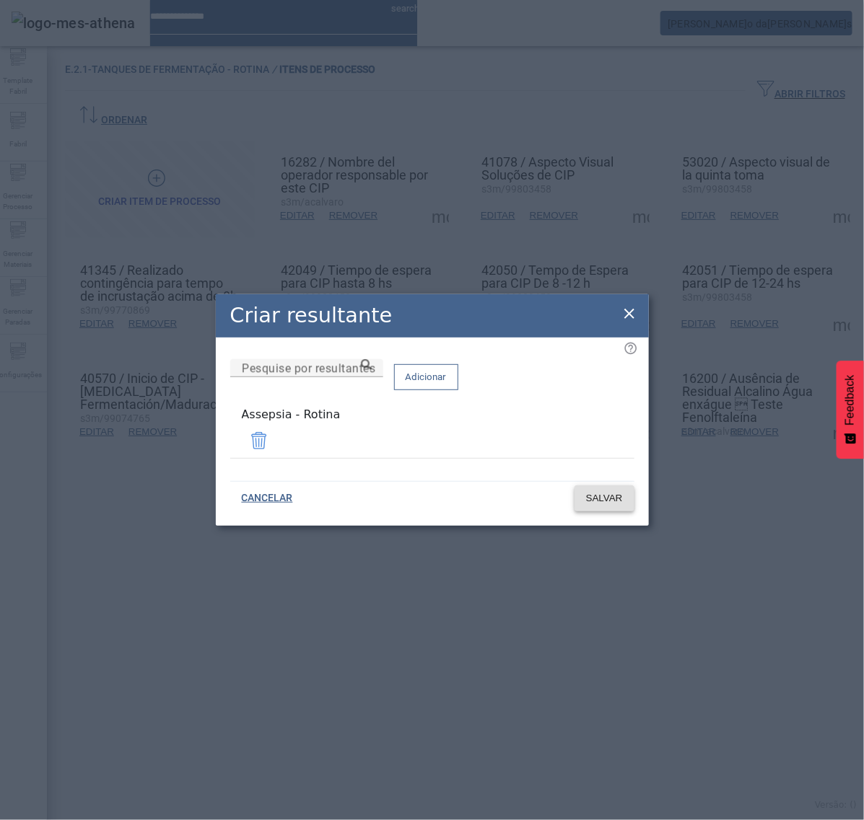
click at [604, 491] on span "SALVAR" at bounding box center [604, 498] width 37 height 14
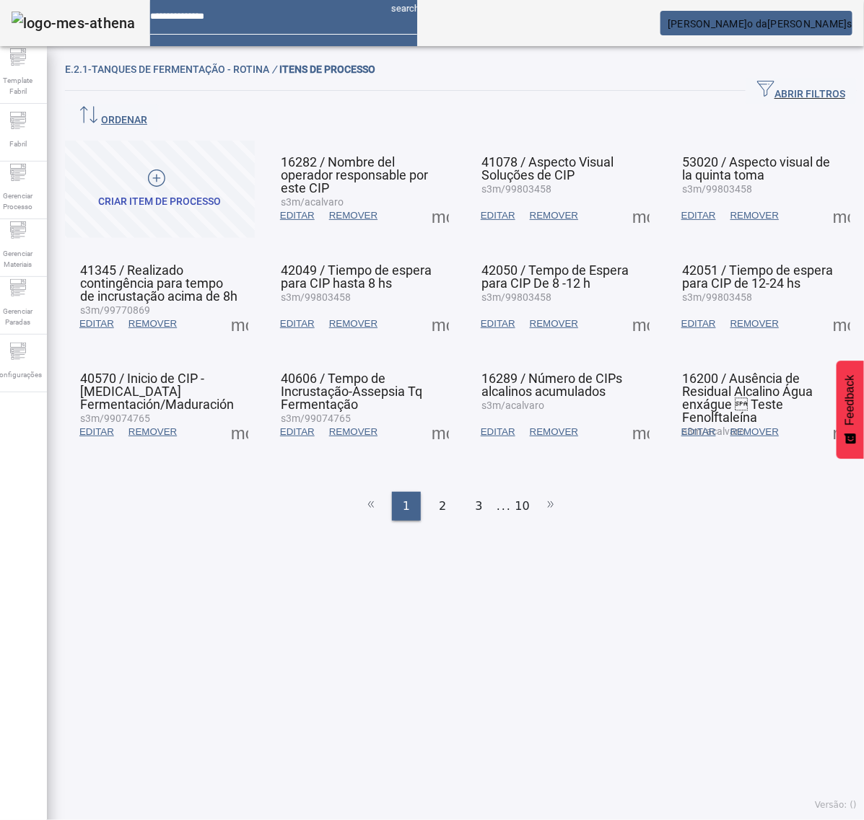
click at [824, 415] on span at bounding box center [841, 432] width 35 height 35
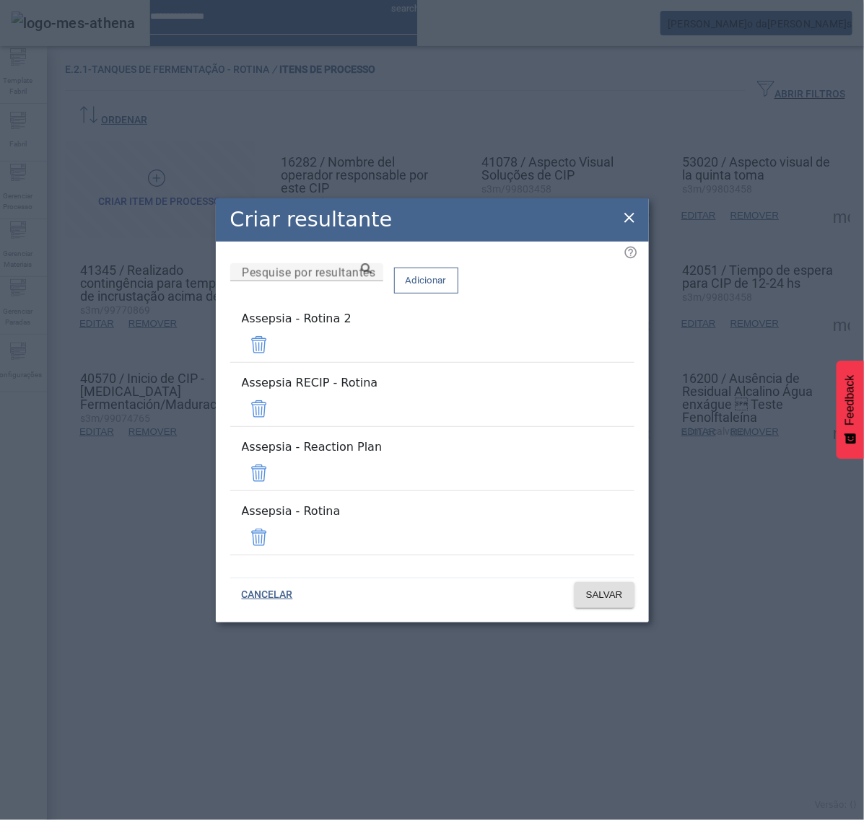
click at [276, 362] on span at bounding box center [259, 345] width 35 height 35
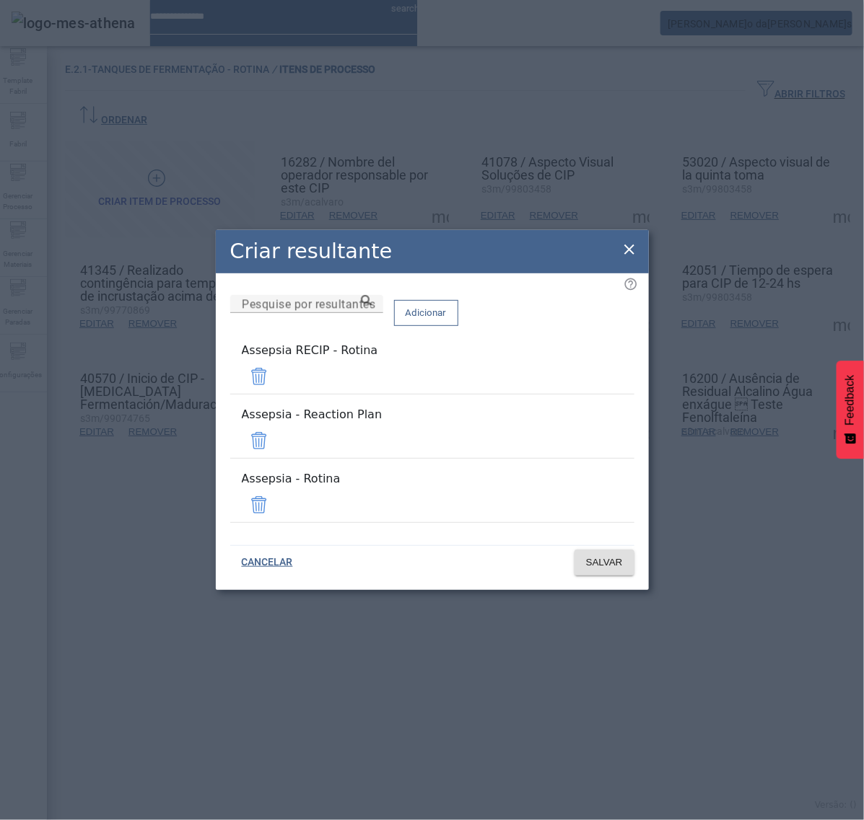
click at [276, 388] on span at bounding box center [259, 376] width 35 height 35
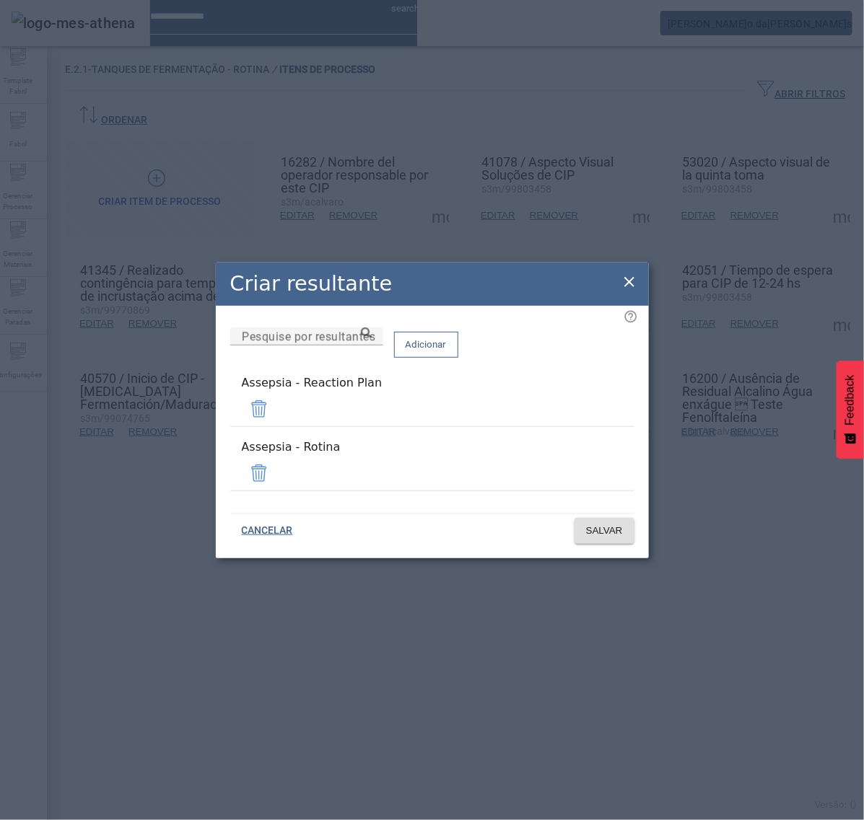
click at [276, 424] on span at bounding box center [259, 409] width 35 height 35
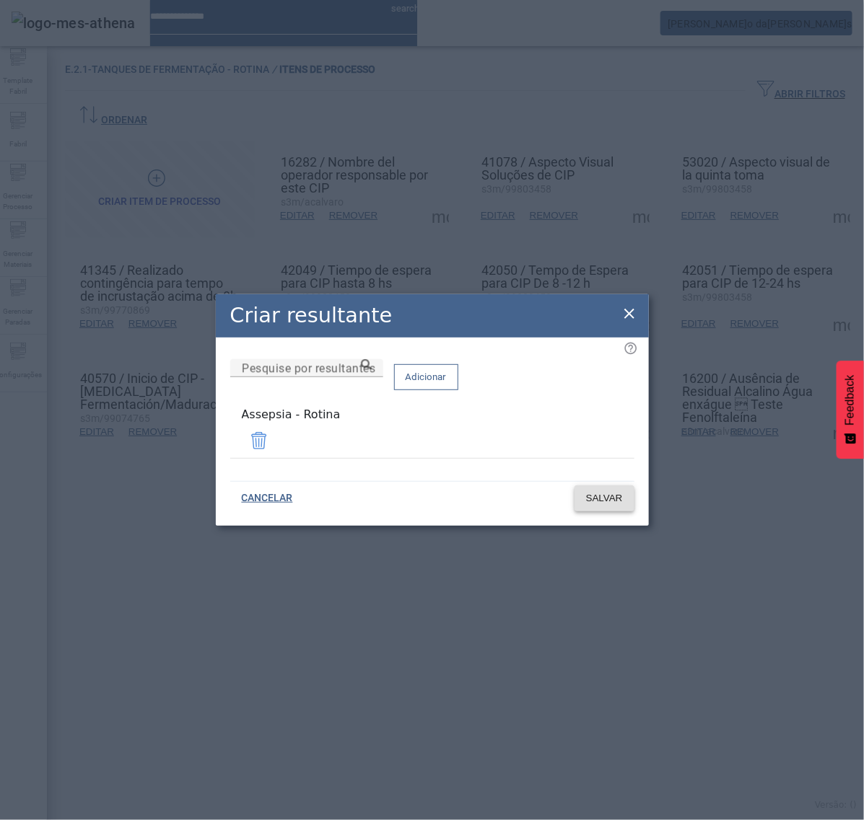
click at [606, 486] on span at bounding box center [604, 498] width 60 height 35
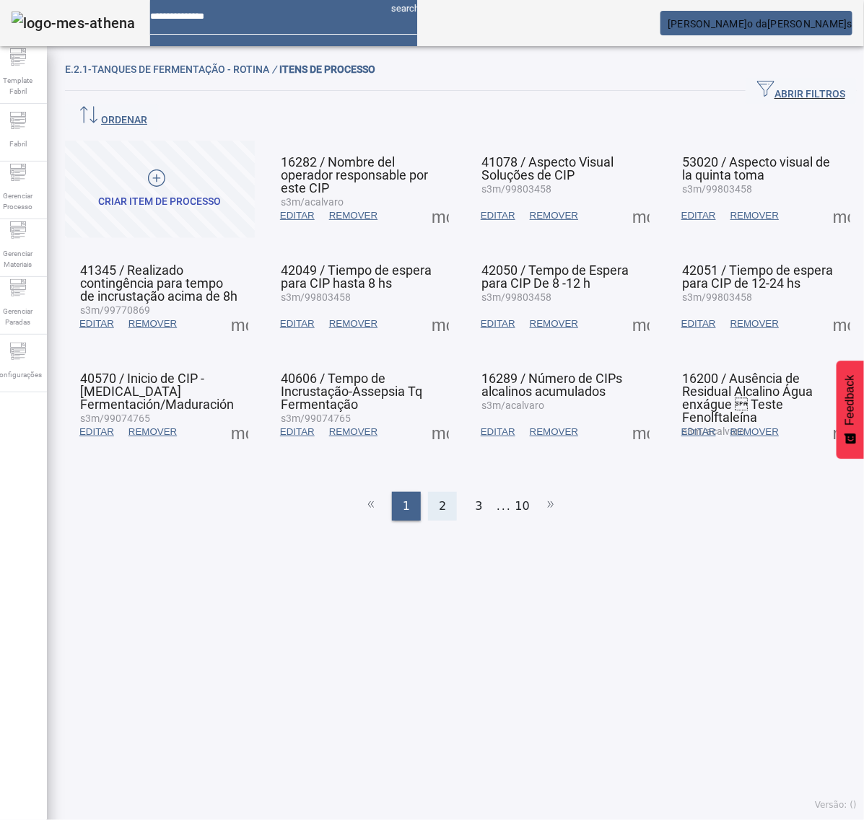
click at [442, 492] on div "2" at bounding box center [442, 506] width 29 height 29
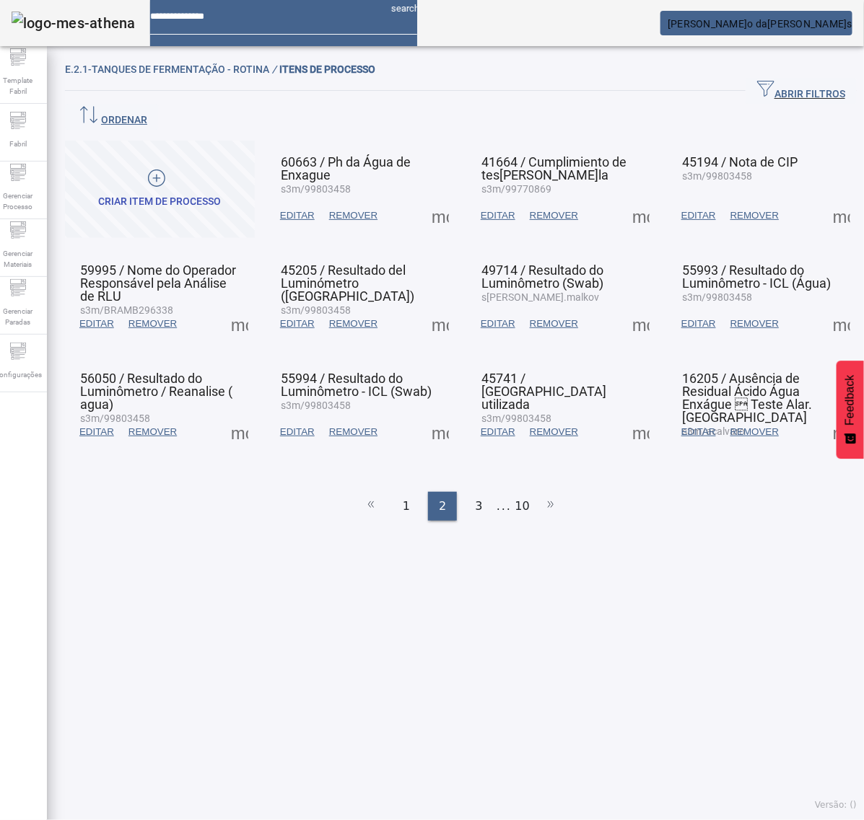
click at [433, 198] on span at bounding box center [440, 215] width 35 height 35
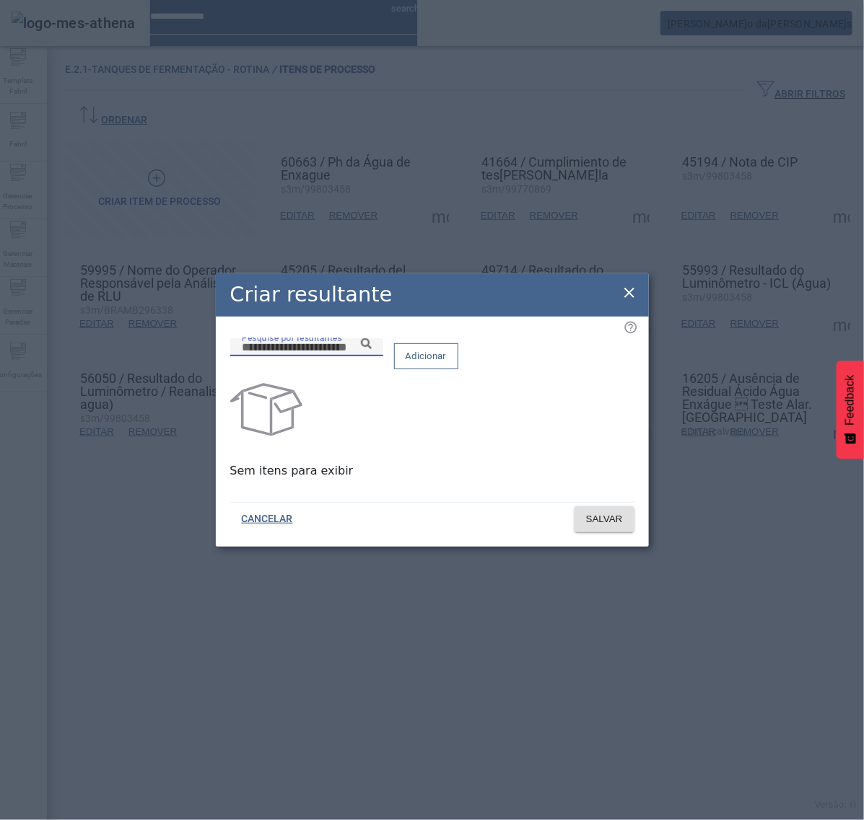
drag, startPoint x: 433, startPoint y: 364, endPoint x: 434, endPoint y: 354, distance: 10.9
click at [372, 356] on input "Pesquise por resultantes" at bounding box center [307, 347] width 130 height 17
paste input "**********"
click at [372, 356] on div "**********" at bounding box center [307, 347] width 130 height 18
click at [372, 349] on icon at bounding box center [366, 343] width 11 height 11
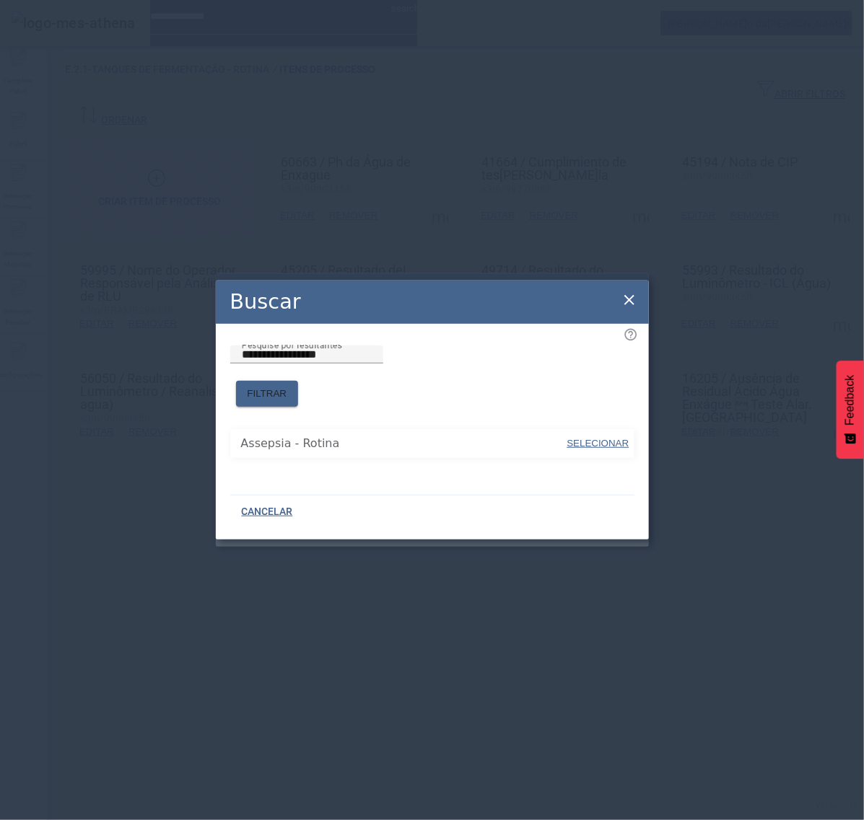
click at [604, 438] on span "SELECIONAR" at bounding box center [598, 443] width 62 height 11
type input "**********"
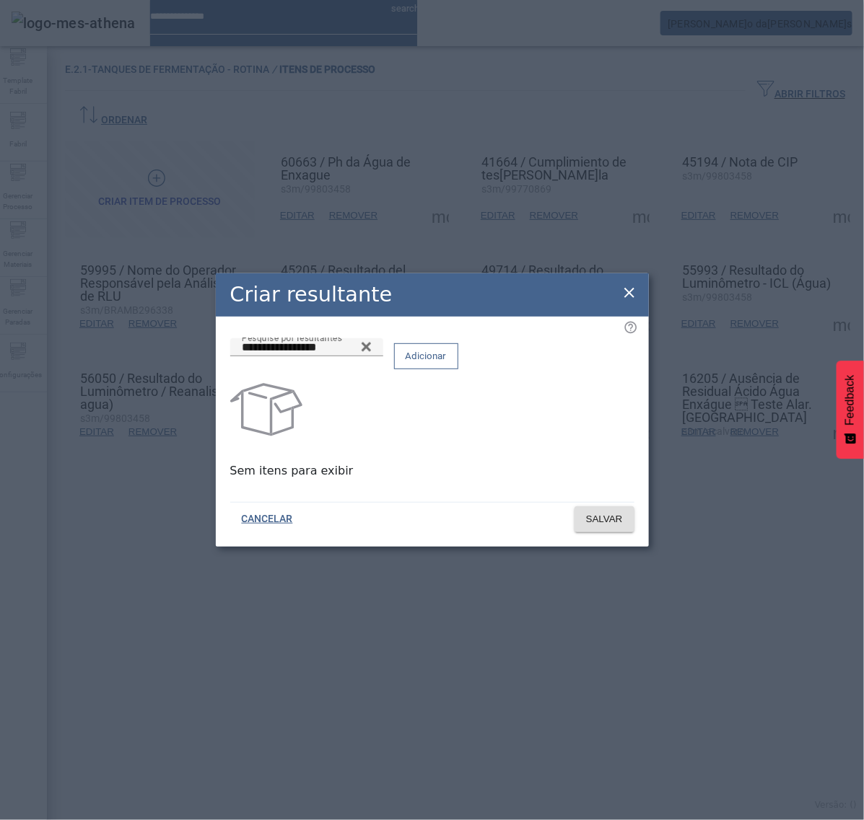
click at [447, 364] on span "Adicionar" at bounding box center [426, 356] width 41 height 14
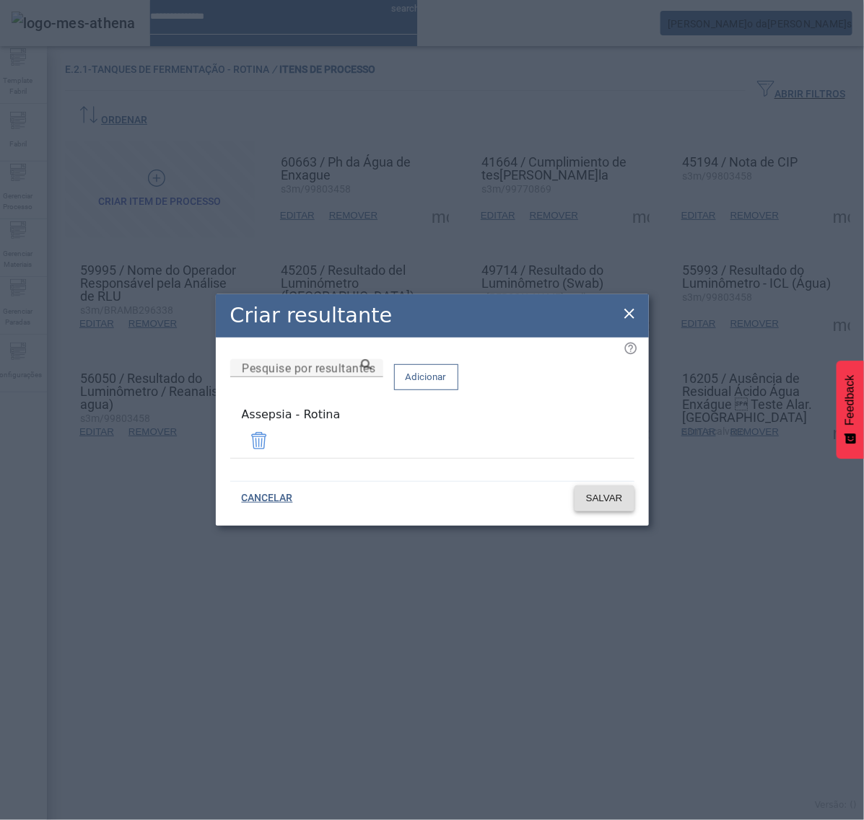
click at [603, 494] on span "SALVAR" at bounding box center [604, 498] width 37 height 14
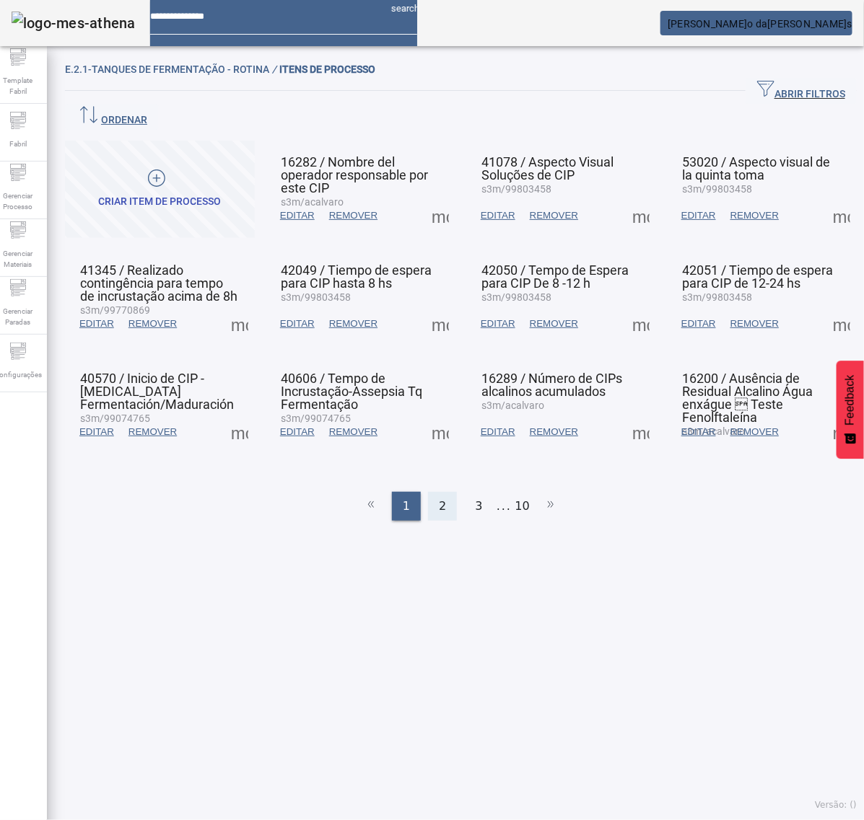
click at [439, 498] on span "2" at bounding box center [442, 506] width 7 height 17
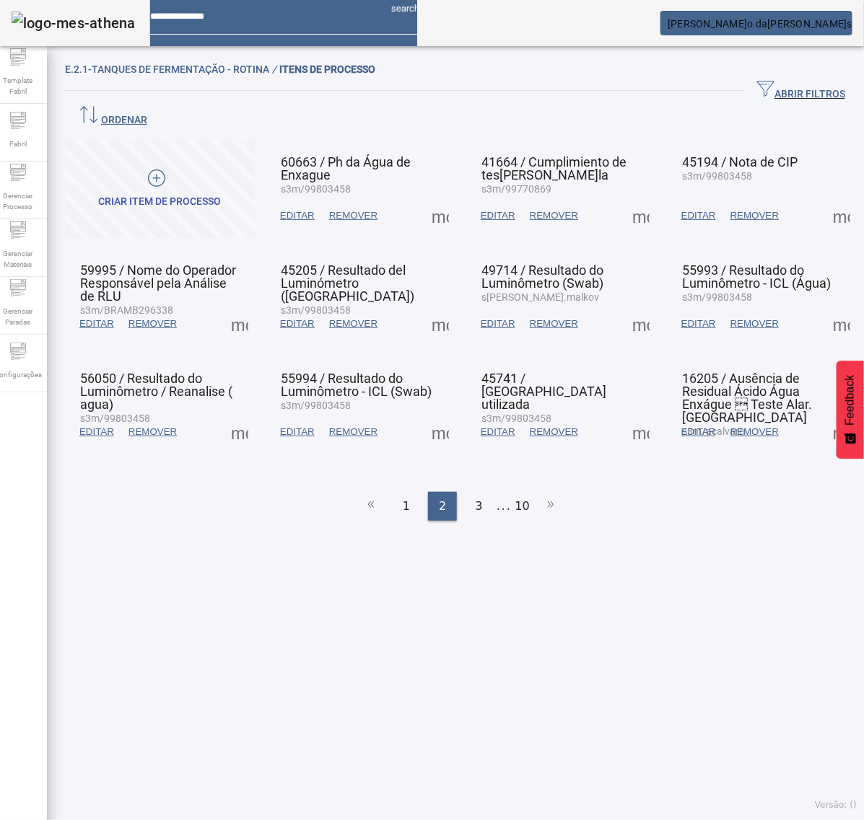
click at [633, 198] on span at bounding box center [640, 215] width 35 height 35
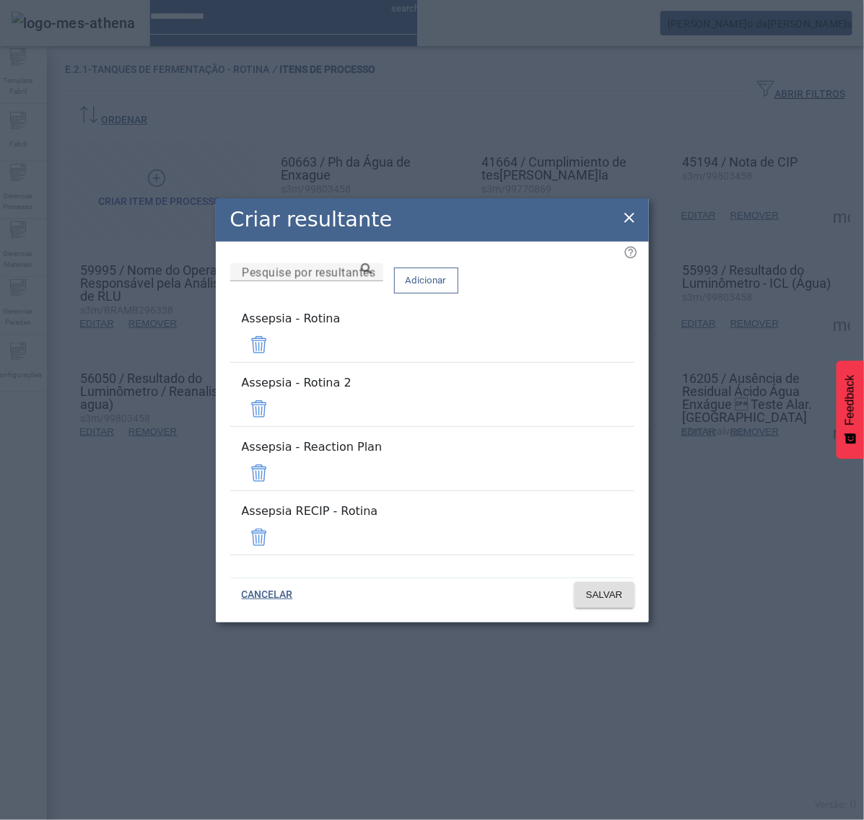
click at [276, 409] on span at bounding box center [259, 409] width 35 height 35
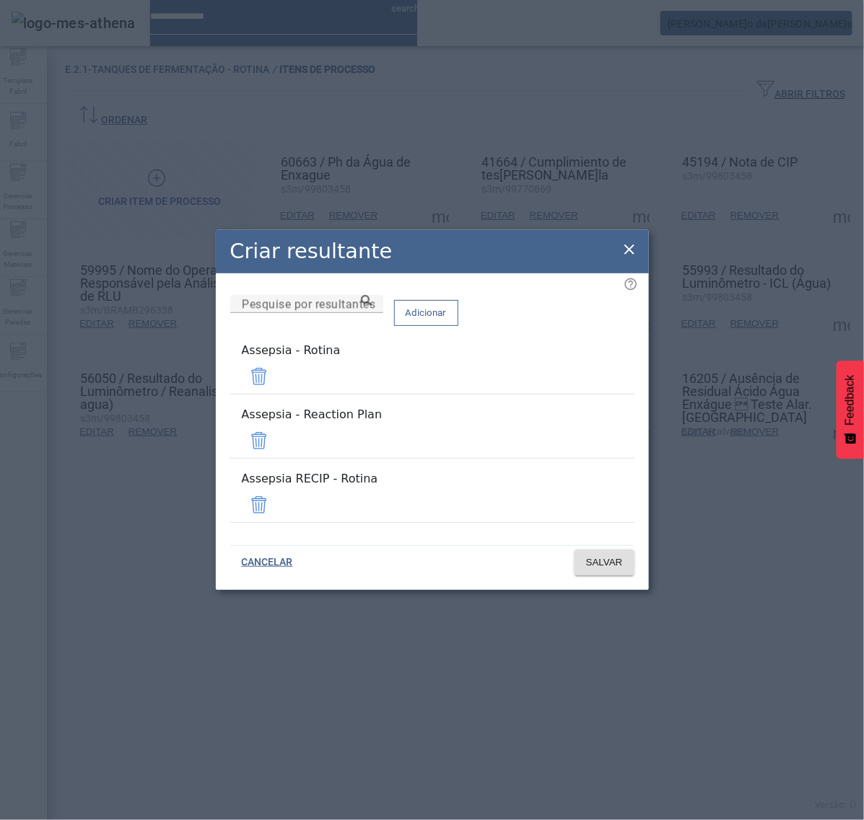
click at [276, 437] on span at bounding box center [259, 441] width 35 height 35
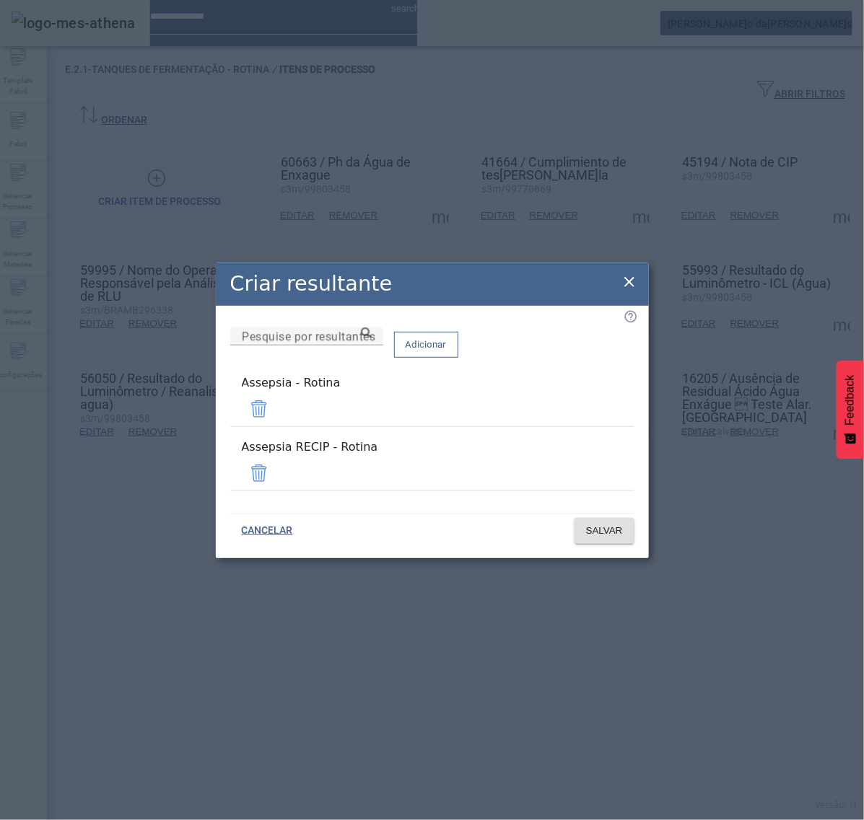
click at [276, 470] on span at bounding box center [259, 473] width 35 height 35
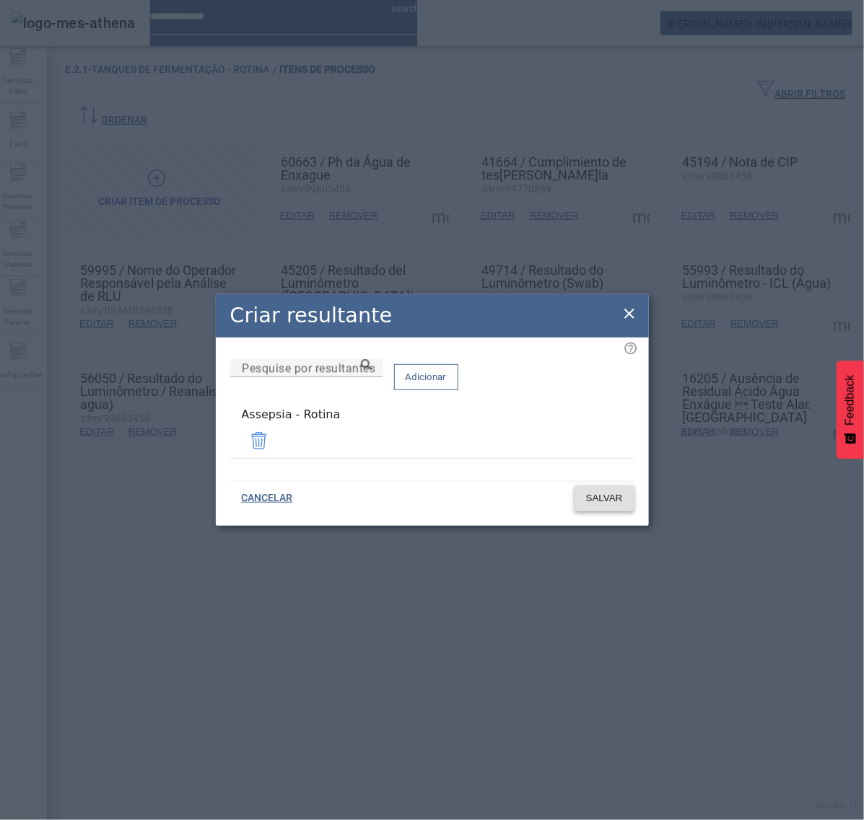
click at [607, 502] on span "SALVAR" at bounding box center [604, 498] width 37 height 14
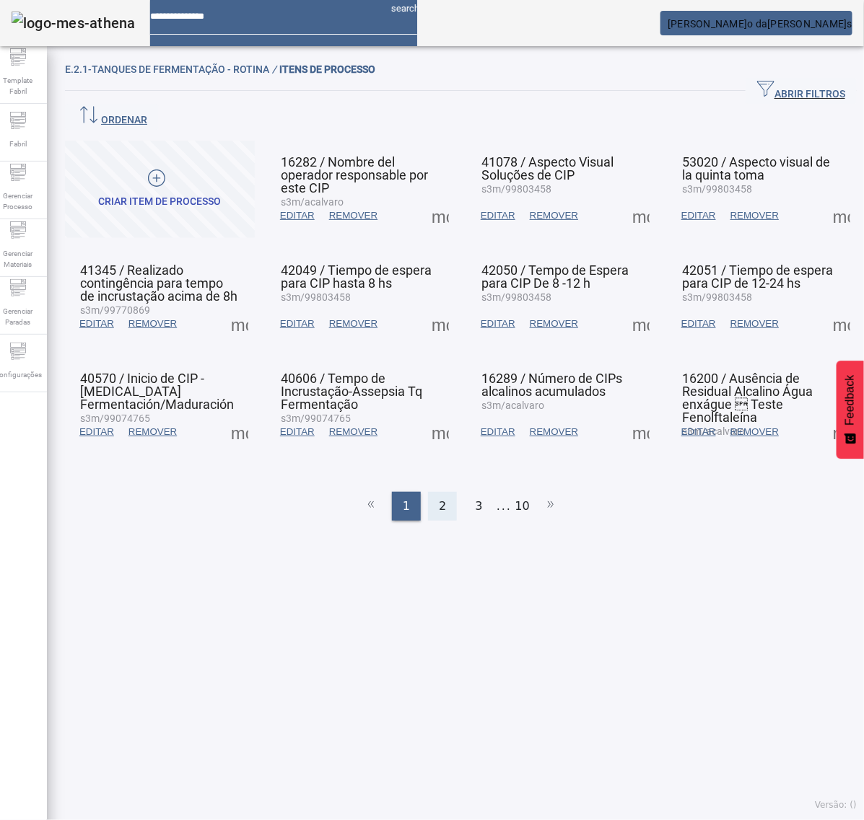
click at [439, 498] on span "2" at bounding box center [442, 506] width 7 height 17
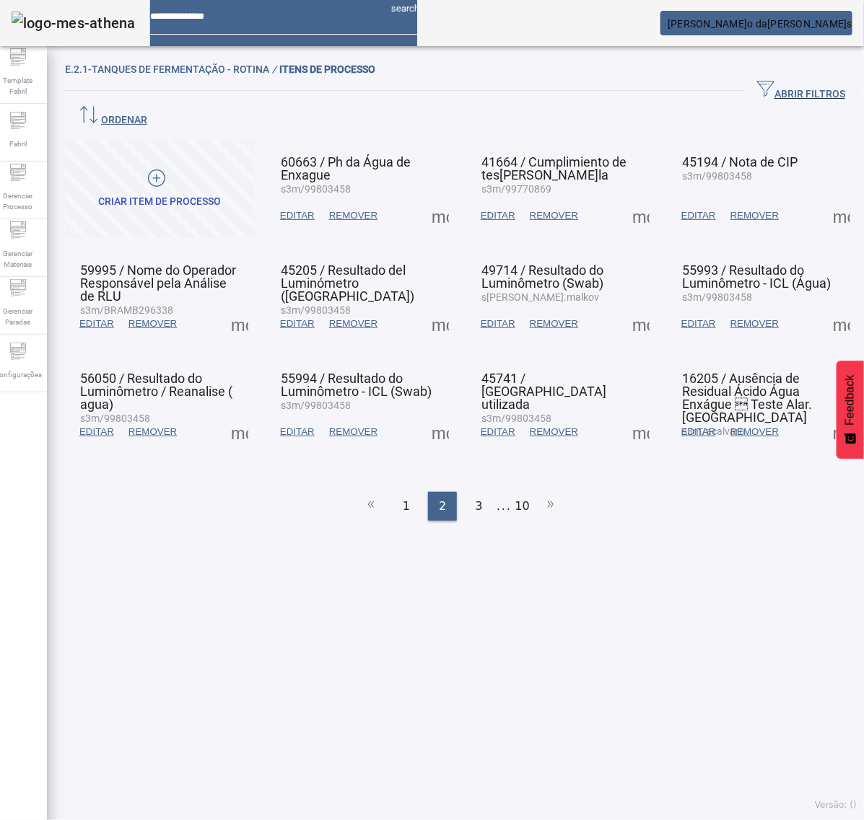
click at [824, 198] on span at bounding box center [841, 215] width 35 height 35
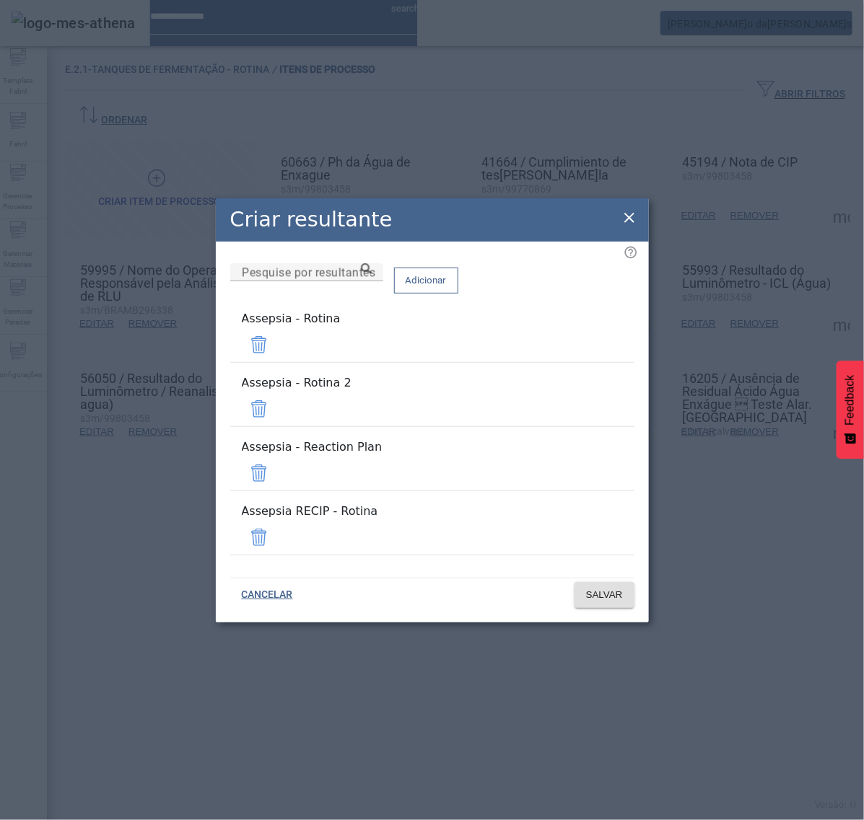
click at [276, 416] on span at bounding box center [259, 409] width 35 height 35
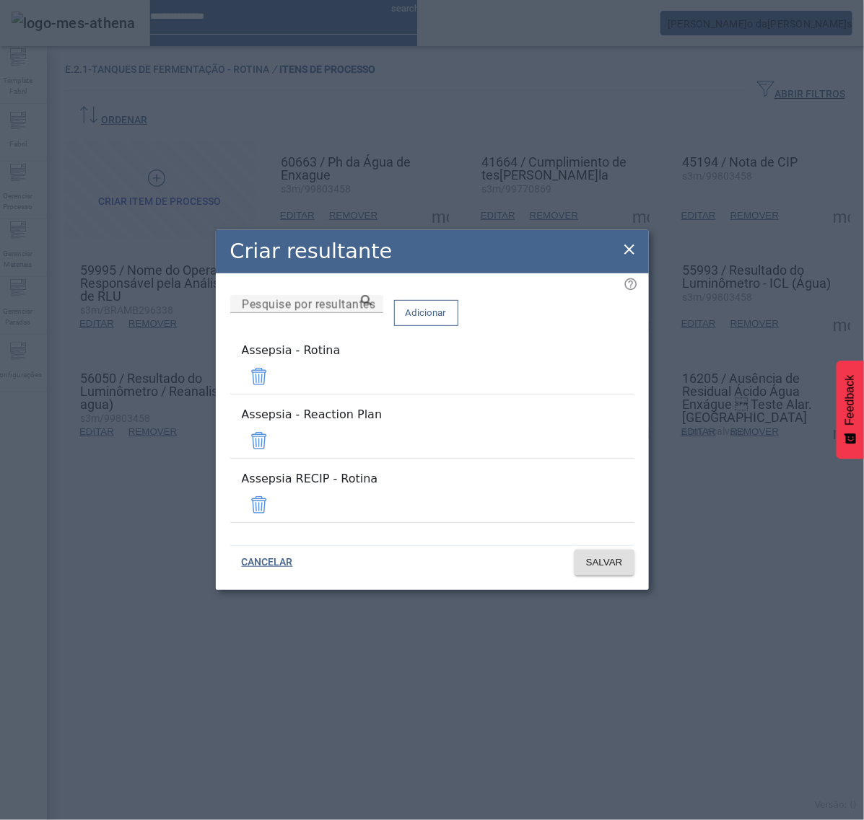
click at [276, 445] on span at bounding box center [259, 441] width 35 height 35
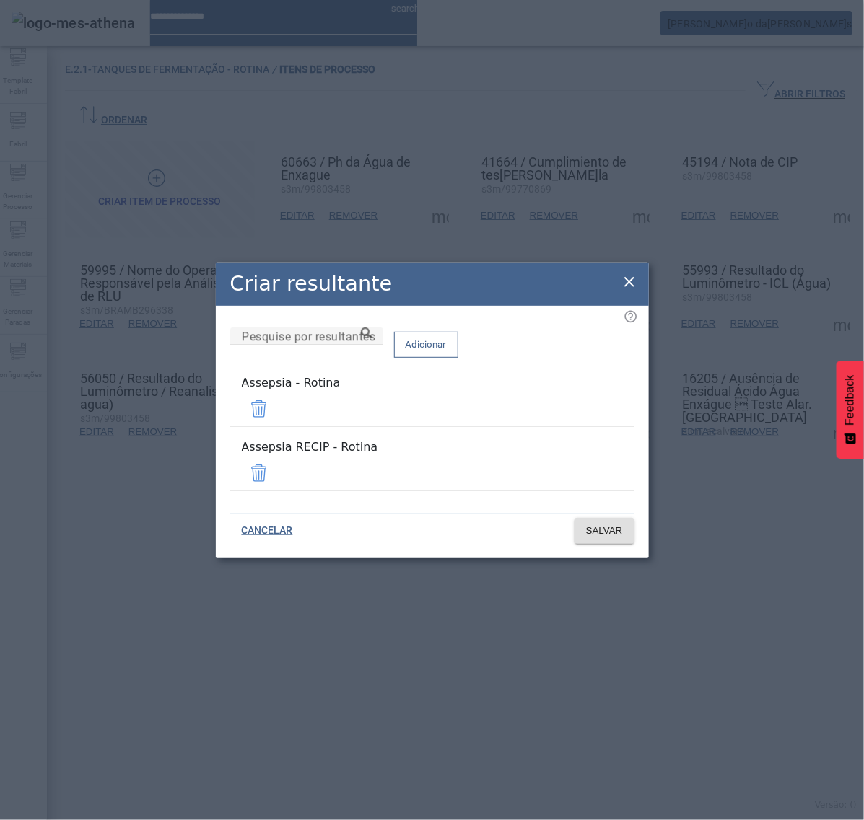
click at [276, 464] on span at bounding box center [259, 473] width 35 height 35
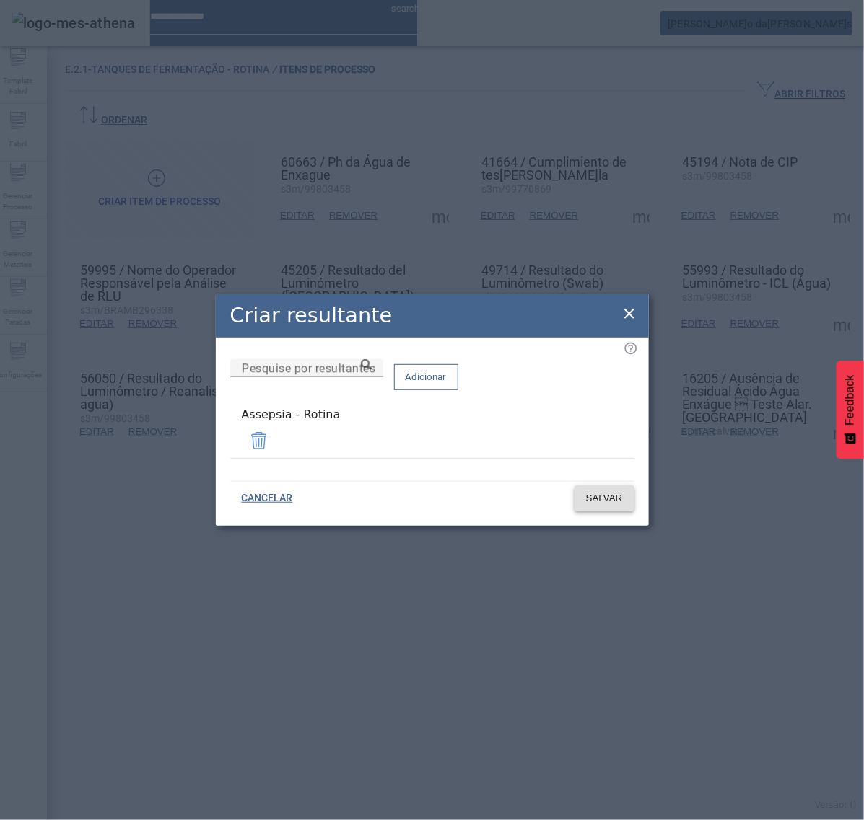
click at [613, 499] on span "SALVAR" at bounding box center [604, 498] width 37 height 14
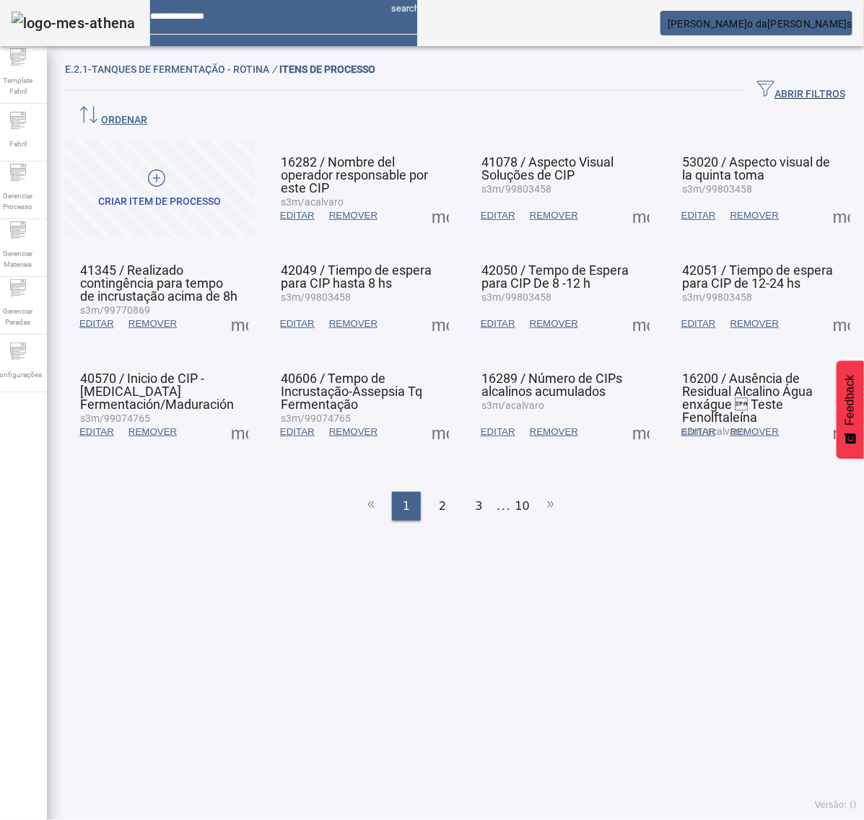
drag, startPoint x: 442, startPoint y: 478, endPoint x: 445, endPoint y: 469, distance: 9.1
click at [442, 492] on div "2" at bounding box center [442, 506] width 29 height 29
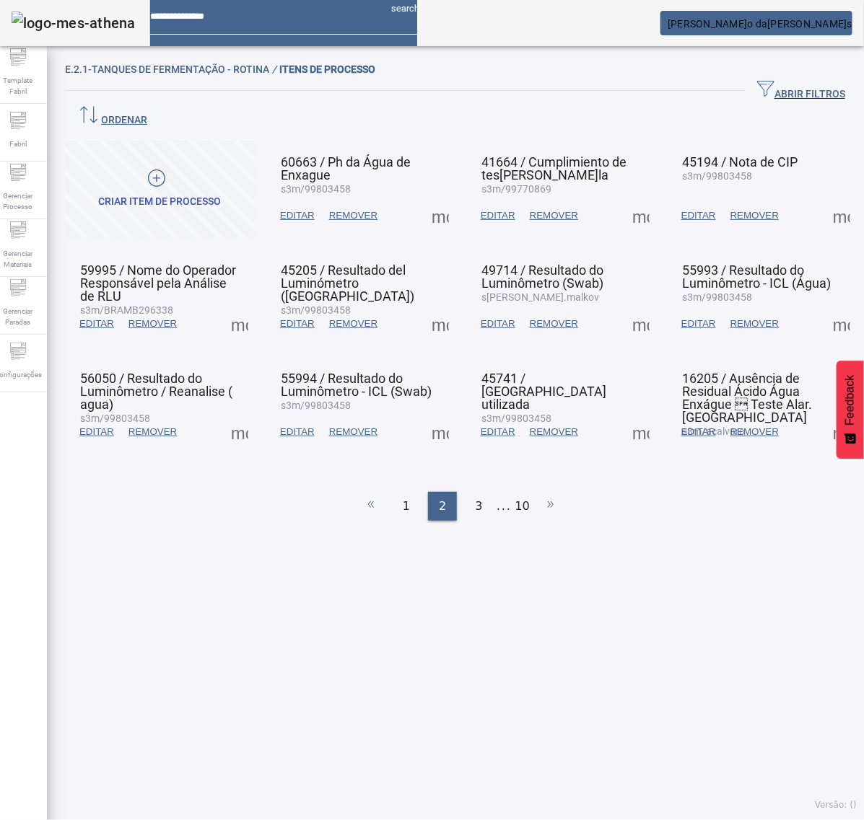
click at [824, 198] on span at bounding box center [841, 215] width 35 height 35
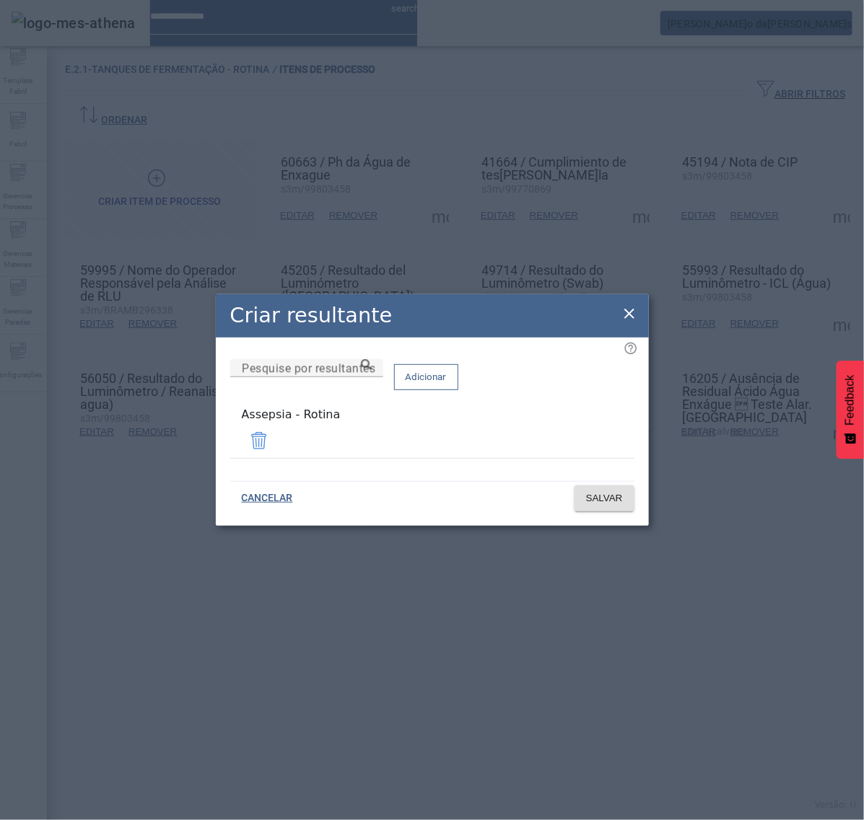
click at [629, 315] on icon at bounding box center [629, 313] width 17 height 17
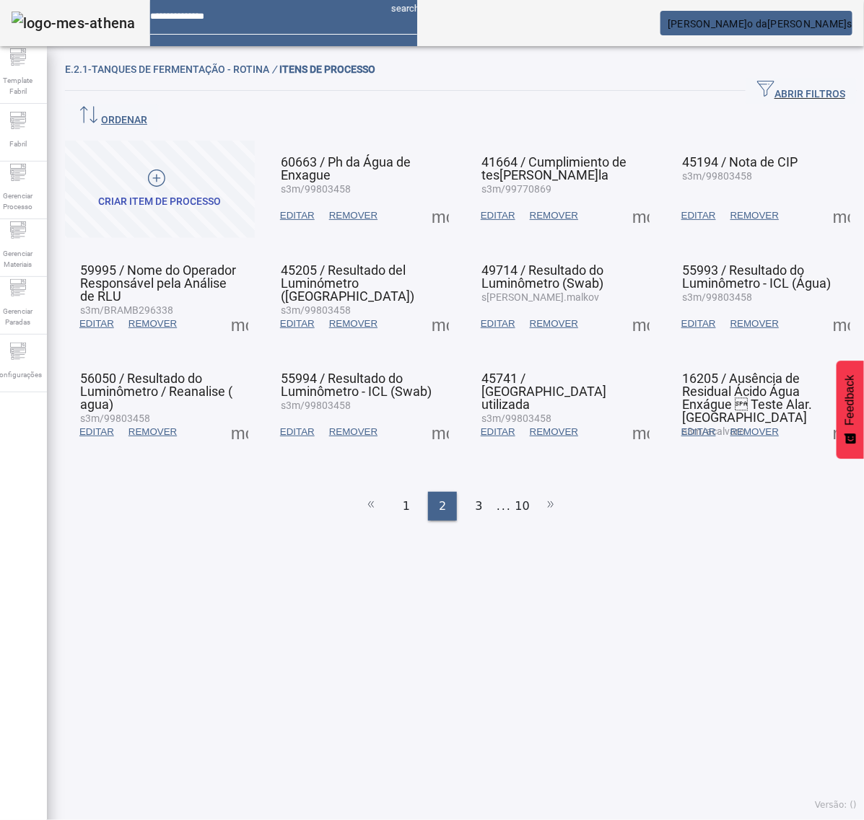
click at [238, 307] on span at bounding box center [239, 324] width 35 height 35
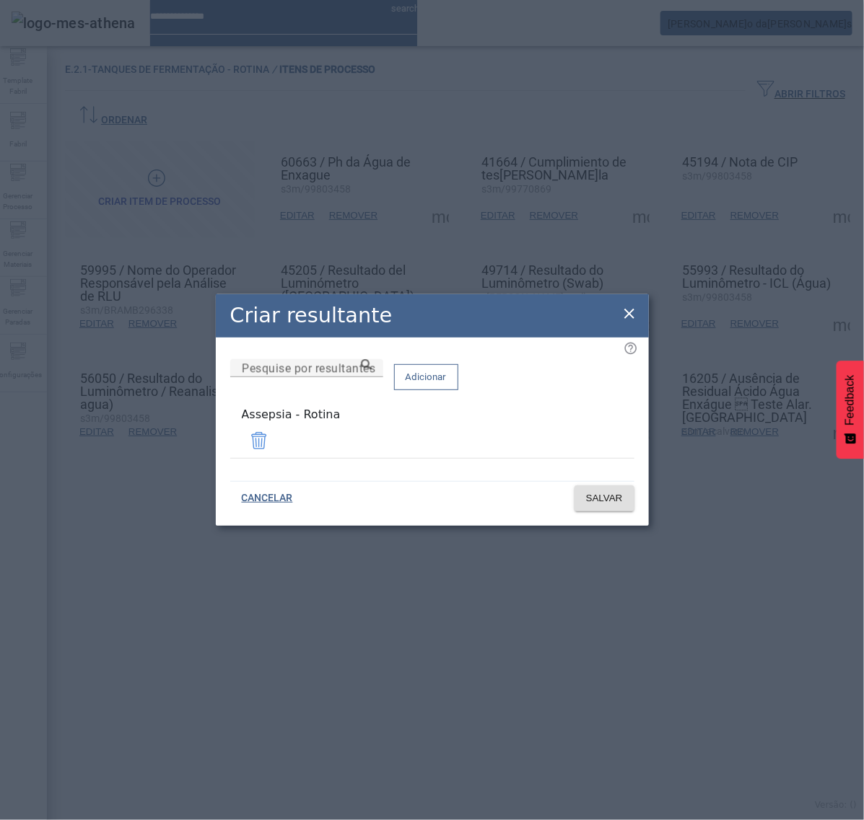
click at [626, 318] on icon at bounding box center [629, 313] width 17 height 17
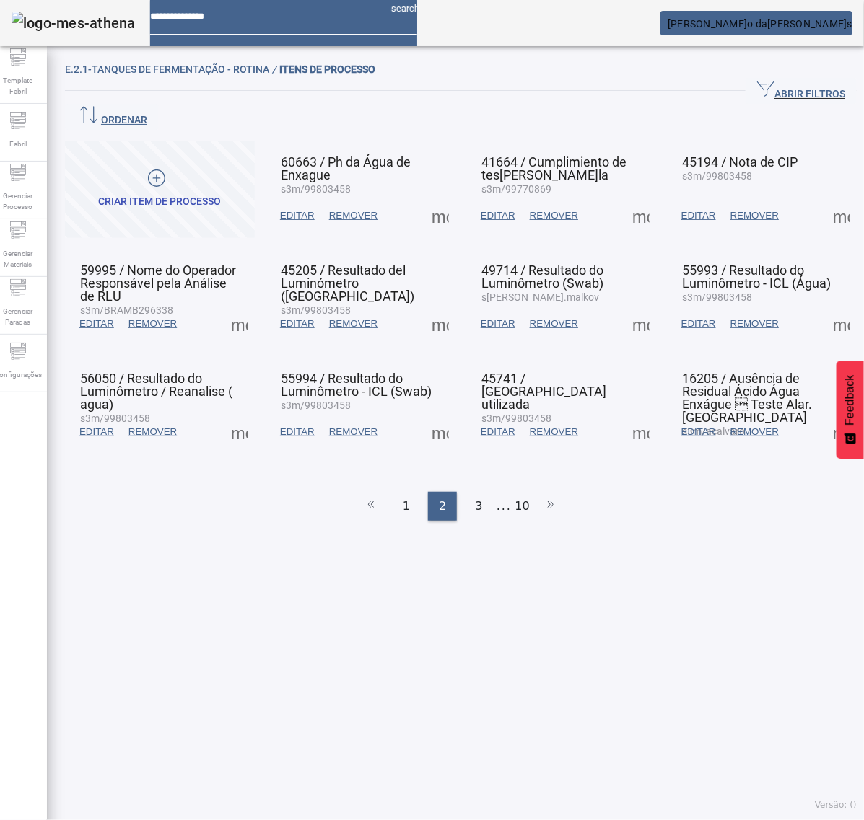
click at [433, 307] on span at bounding box center [440, 324] width 35 height 35
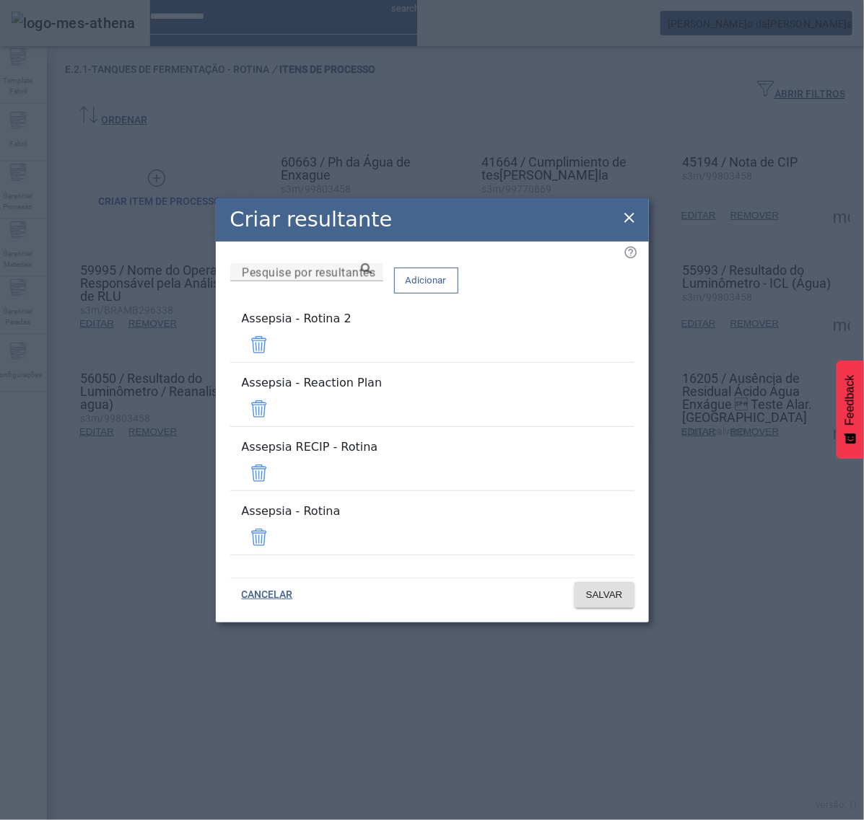
click at [276, 411] on span at bounding box center [259, 409] width 35 height 35
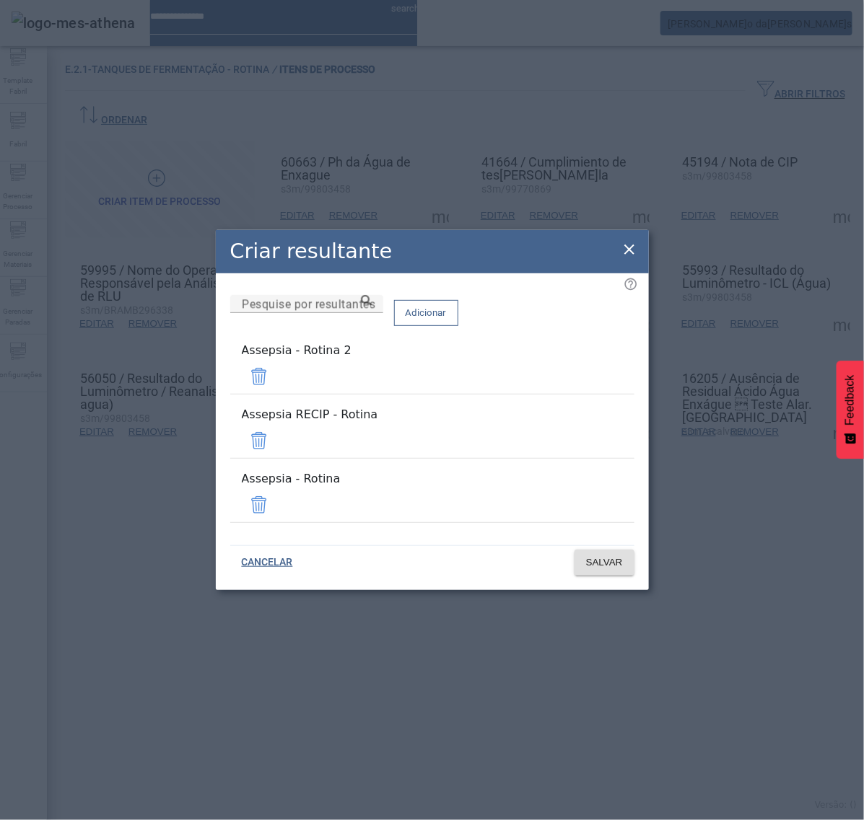
click at [276, 434] on span at bounding box center [259, 441] width 35 height 35
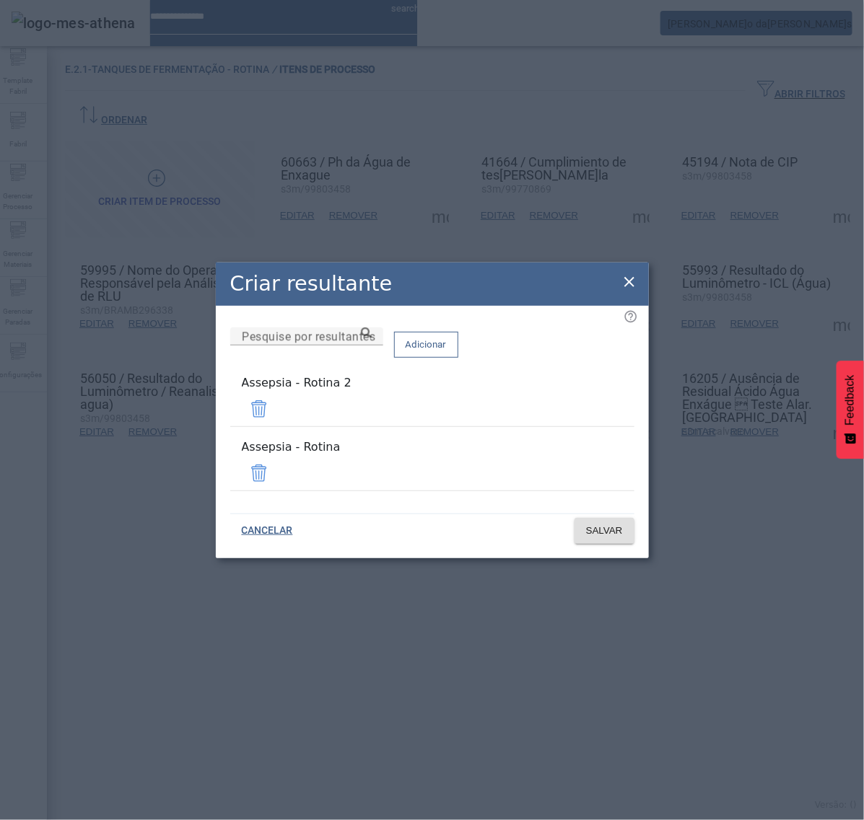
click at [276, 419] on span at bounding box center [259, 409] width 35 height 35
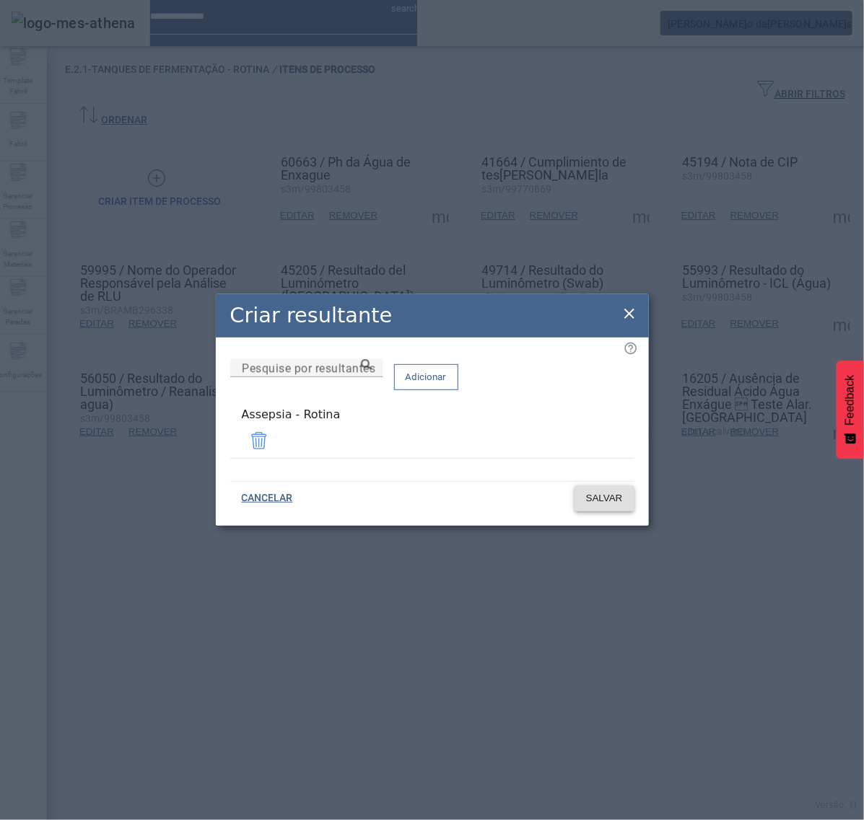
click at [601, 491] on span "SALVAR" at bounding box center [604, 498] width 37 height 14
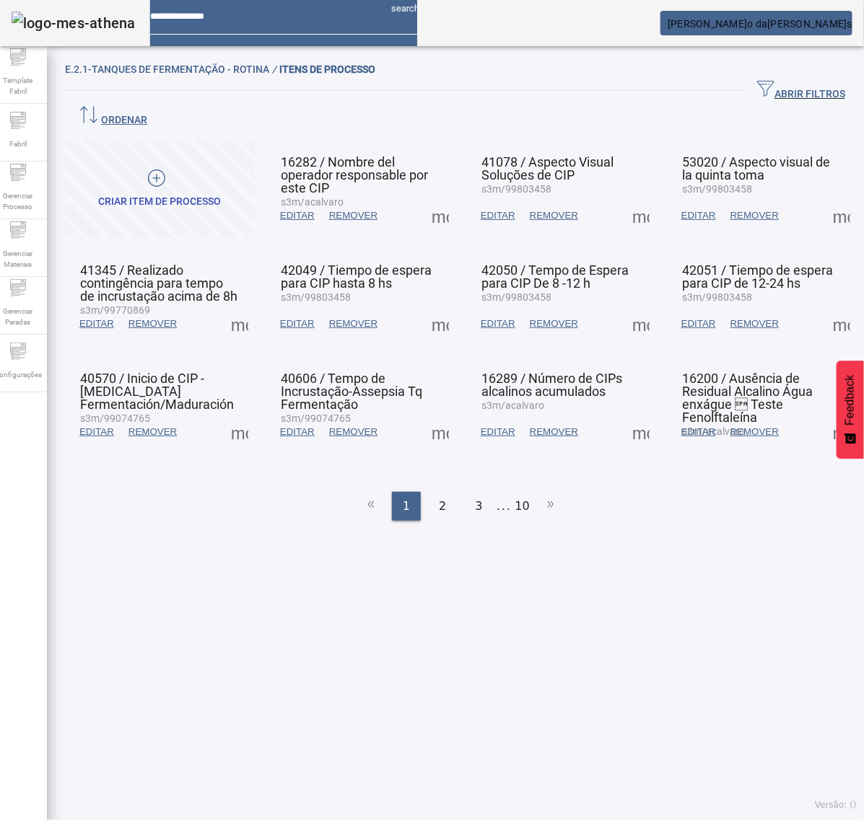
drag, startPoint x: 434, startPoint y: 470, endPoint x: 435, endPoint y: 437, distance: 32.5
click at [439, 498] on span "2" at bounding box center [442, 506] width 7 height 17
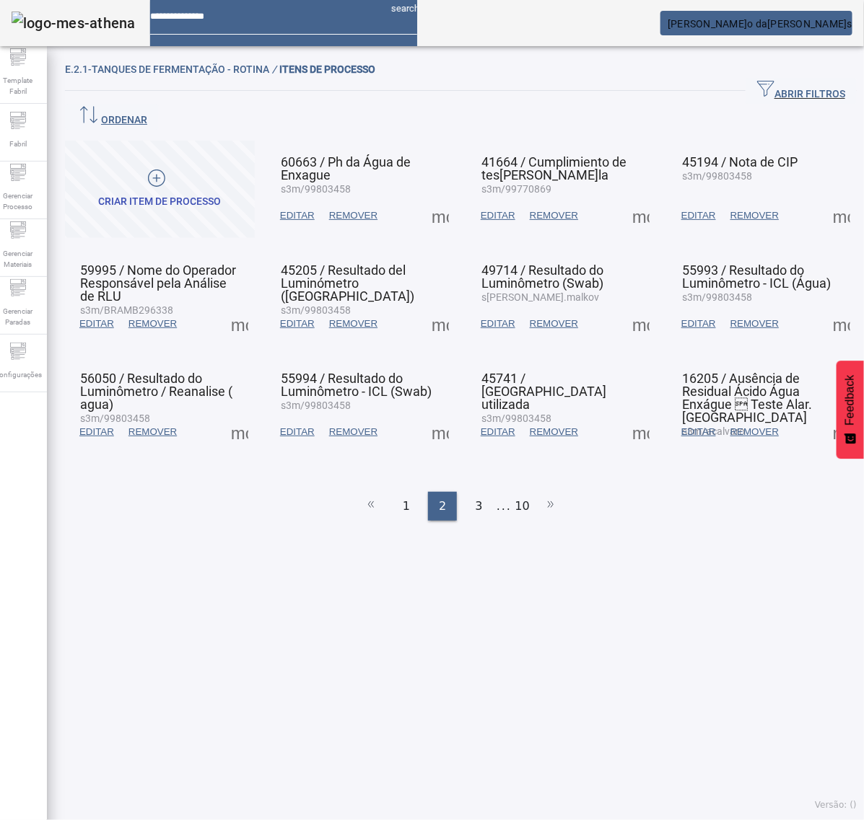
click at [437, 307] on span at bounding box center [440, 324] width 35 height 35
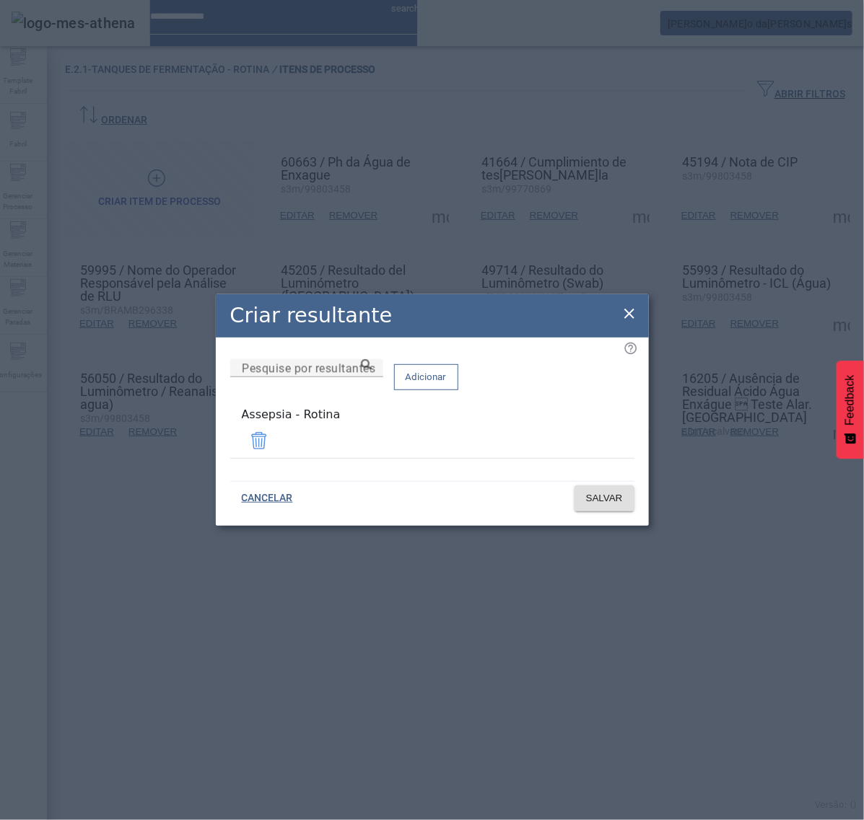
drag, startPoint x: 628, startPoint y: 319, endPoint x: 610, endPoint y: 351, distance: 36.2
click at [629, 318] on icon at bounding box center [629, 314] width 10 height 10
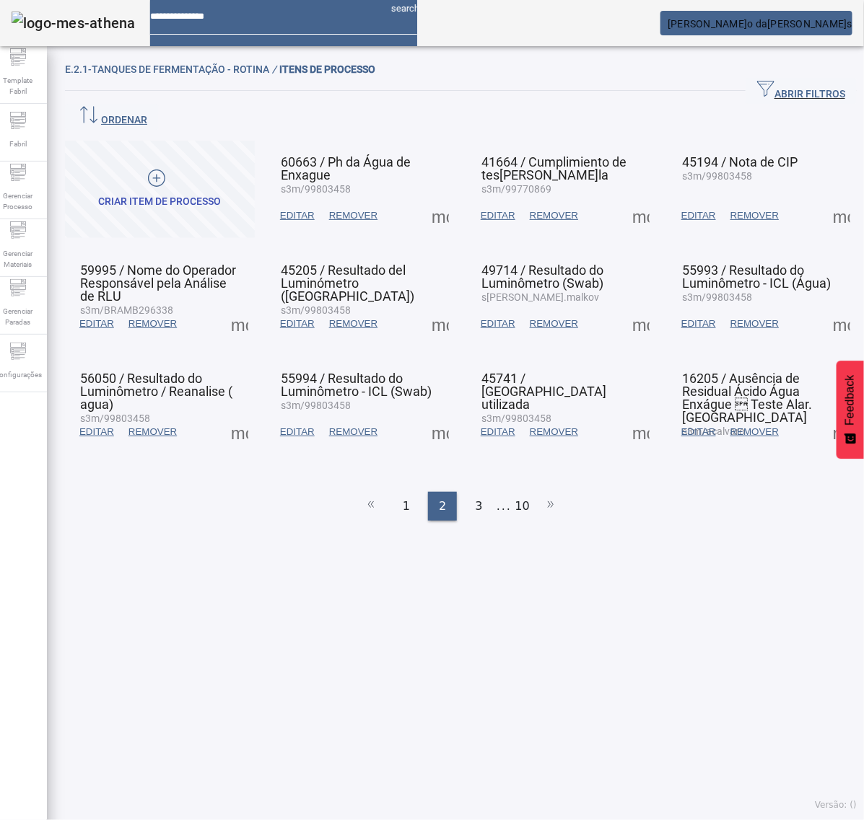
click at [625, 307] on span at bounding box center [640, 324] width 35 height 35
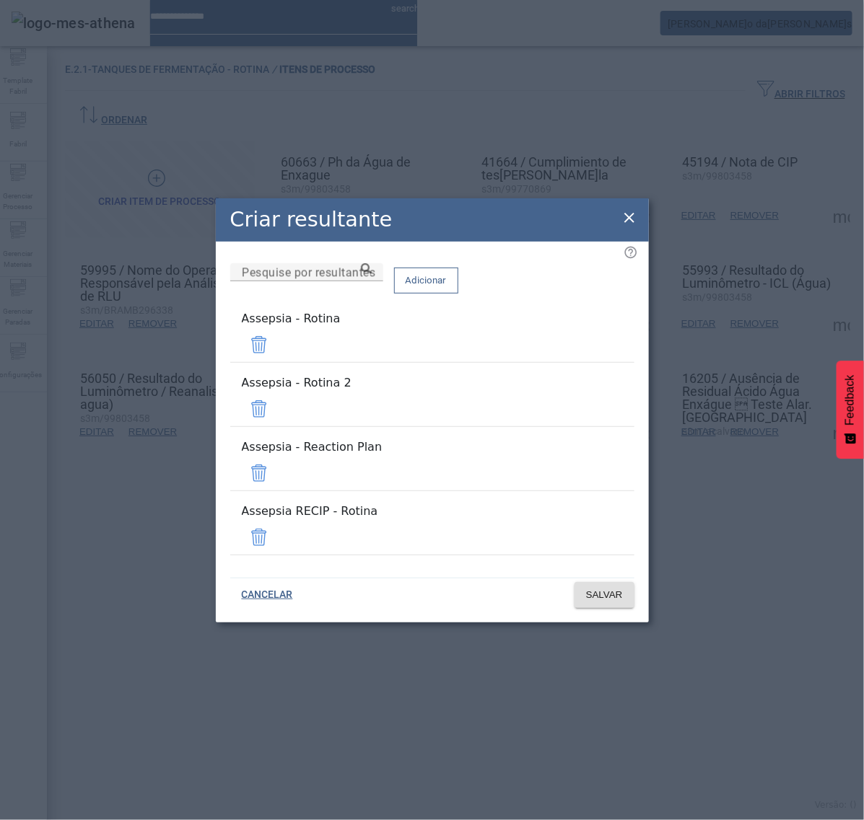
click at [276, 412] on span at bounding box center [259, 409] width 35 height 35
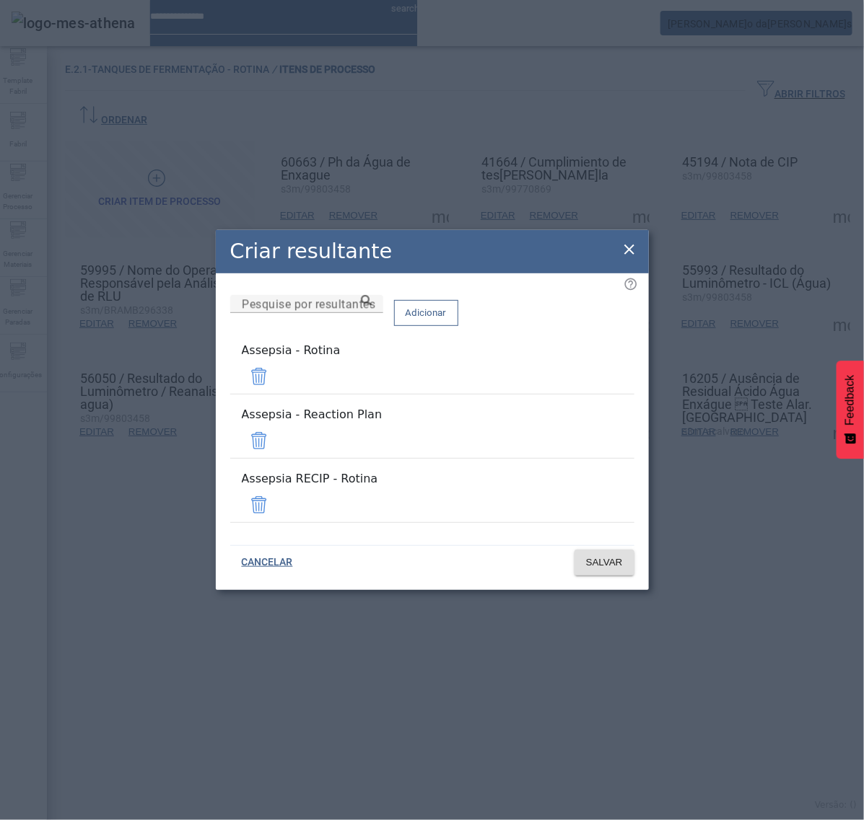
click at [276, 433] on span at bounding box center [259, 441] width 35 height 35
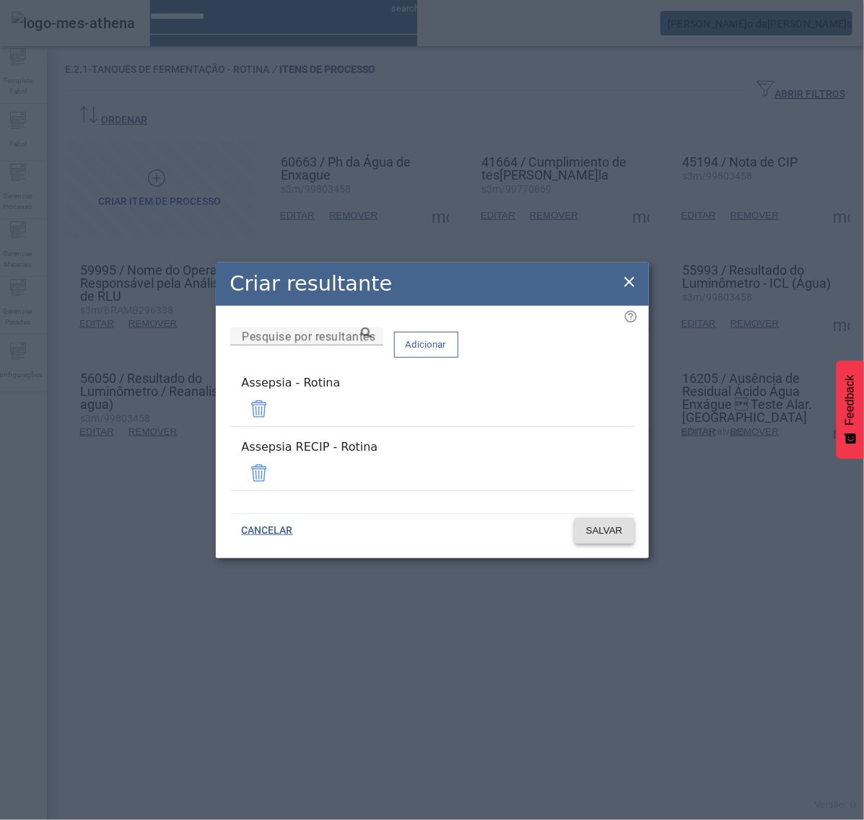
drag, startPoint x: 592, startPoint y: 469, endPoint x: 595, endPoint y: 478, distance: 9.8
click at [276, 469] on span at bounding box center [259, 473] width 35 height 35
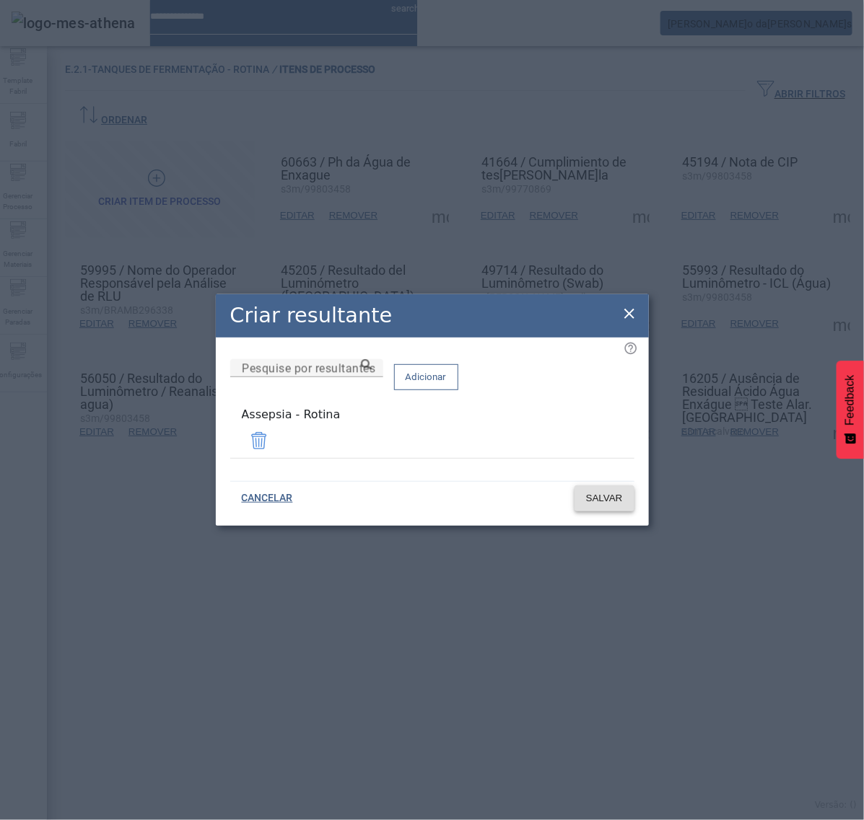
click at [611, 496] on span "SALVAR" at bounding box center [604, 498] width 37 height 14
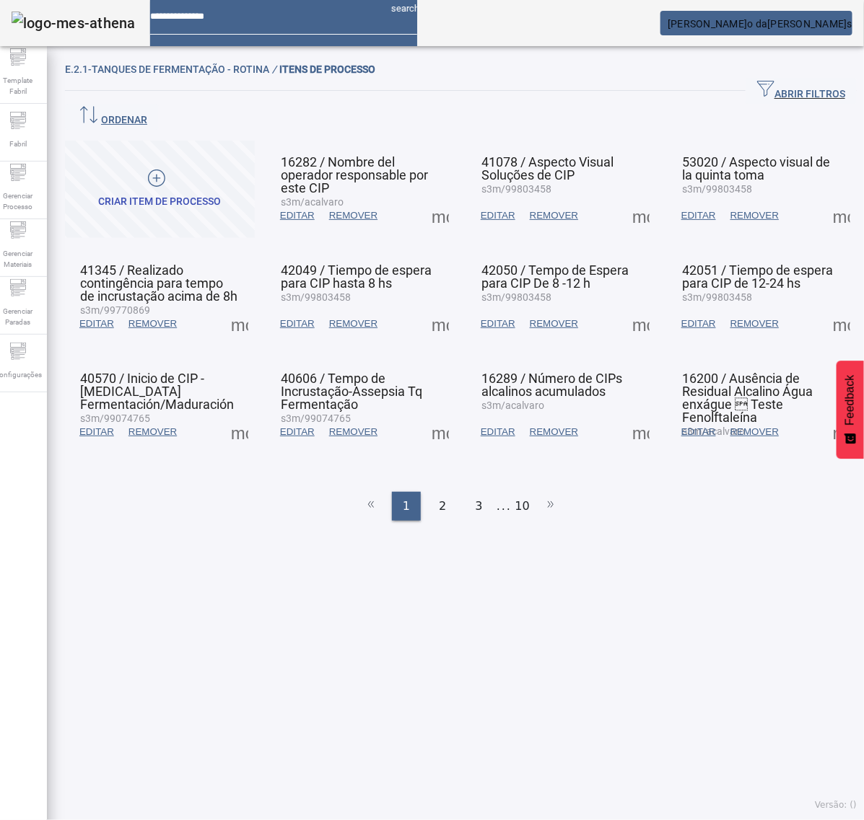
drag, startPoint x: 431, startPoint y: 473, endPoint x: 439, endPoint y: 464, distance: 11.7
click at [433, 492] on div "2" at bounding box center [442, 506] width 29 height 29
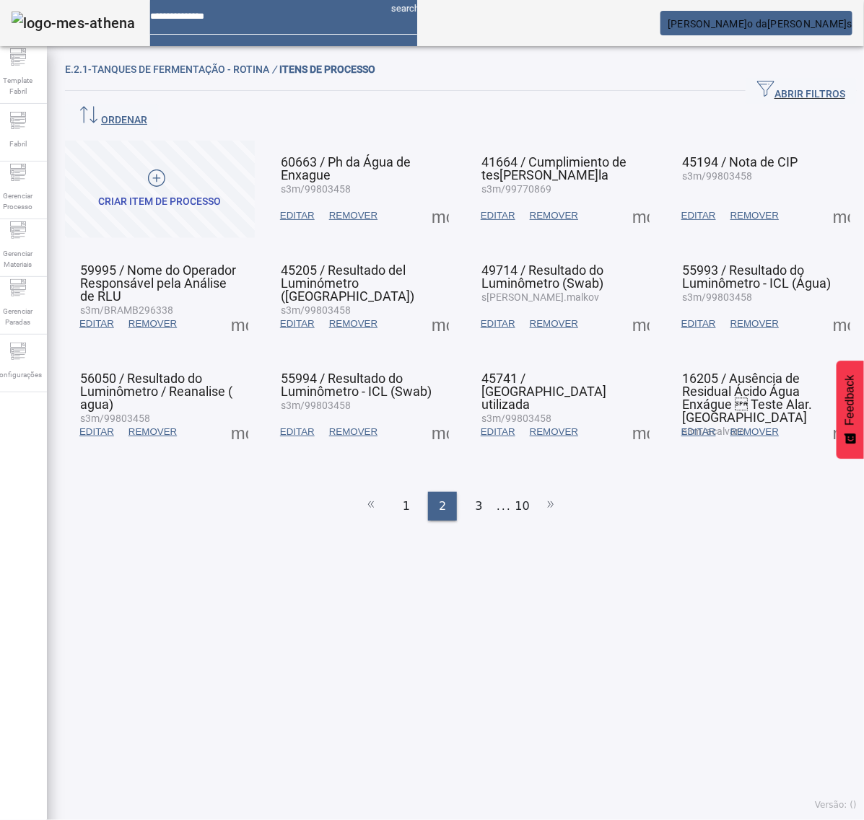
click at [624, 307] on span at bounding box center [640, 324] width 35 height 35
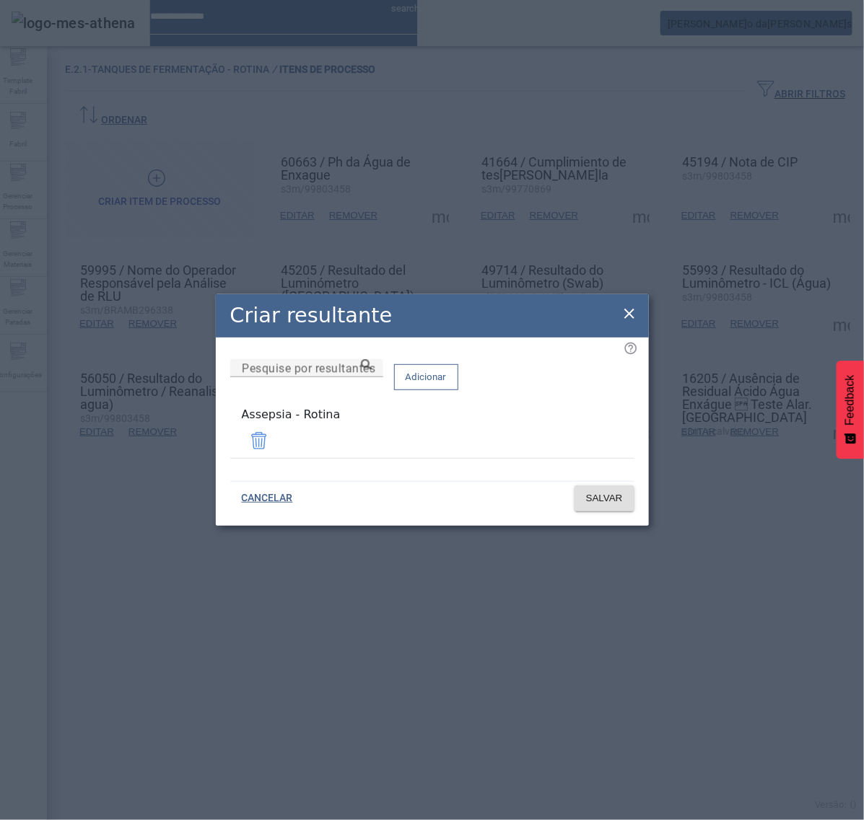
drag, startPoint x: 622, startPoint y: 307, endPoint x: 634, endPoint y: 312, distance: 12.3
click at [624, 307] on div "Criar resultante" at bounding box center [432, 315] width 433 height 43
drag, startPoint x: 626, startPoint y: 316, endPoint x: 647, endPoint y: 316, distance: 20.2
click at [626, 316] on icon at bounding box center [629, 313] width 17 height 17
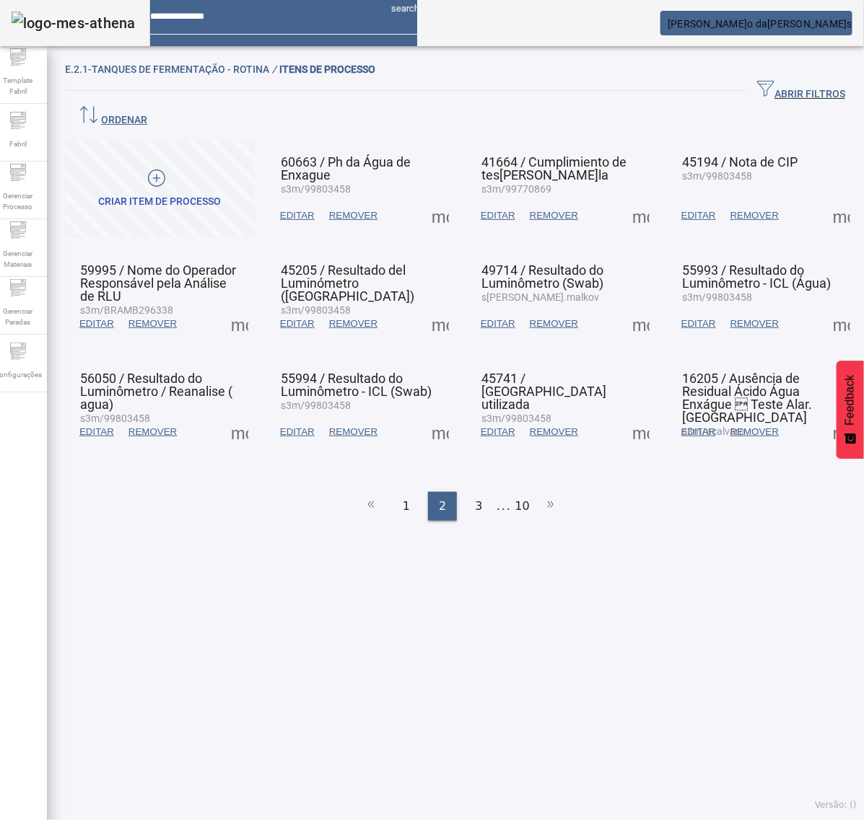
click at [825, 307] on span at bounding box center [841, 324] width 35 height 35
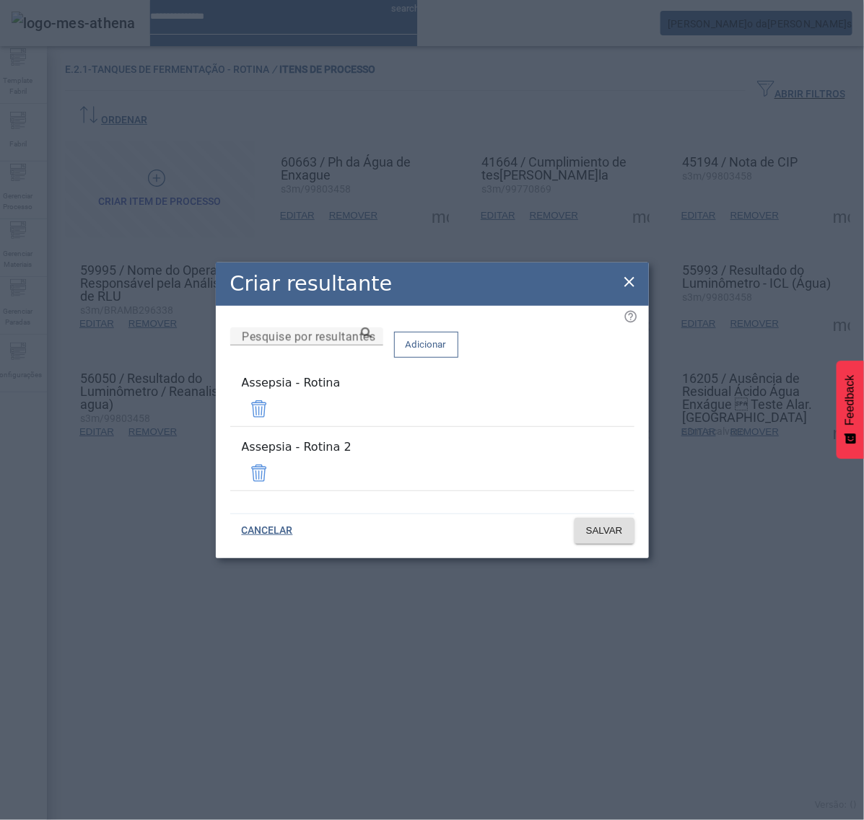
click at [276, 460] on span at bounding box center [259, 473] width 35 height 35
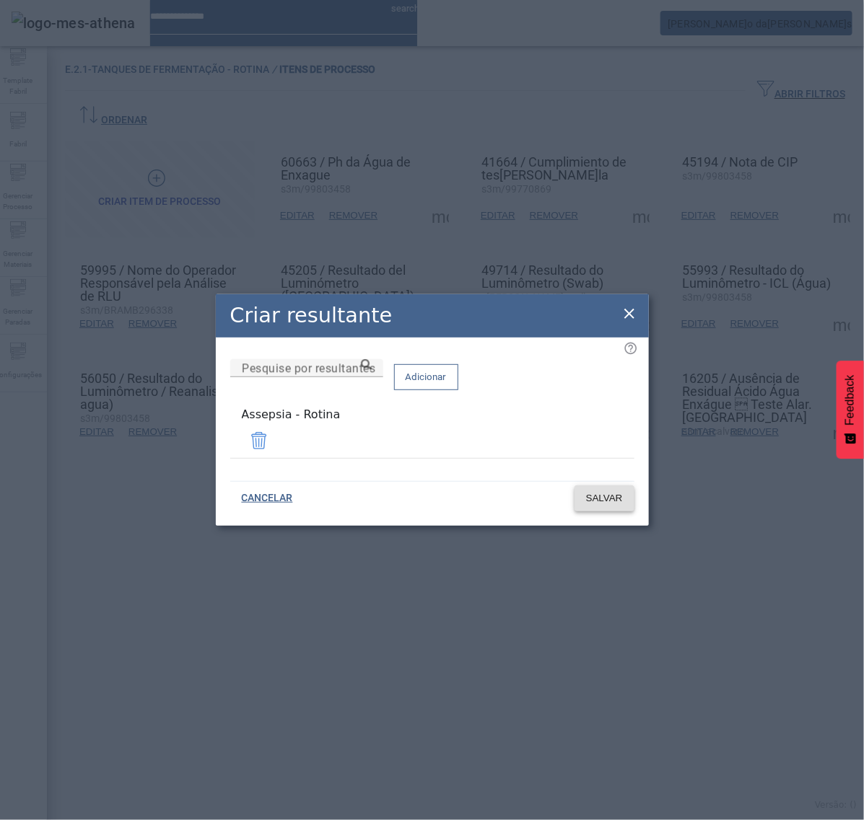
click at [603, 495] on span "SALVAR" at bounding box center [604, 498] width 37 height 14
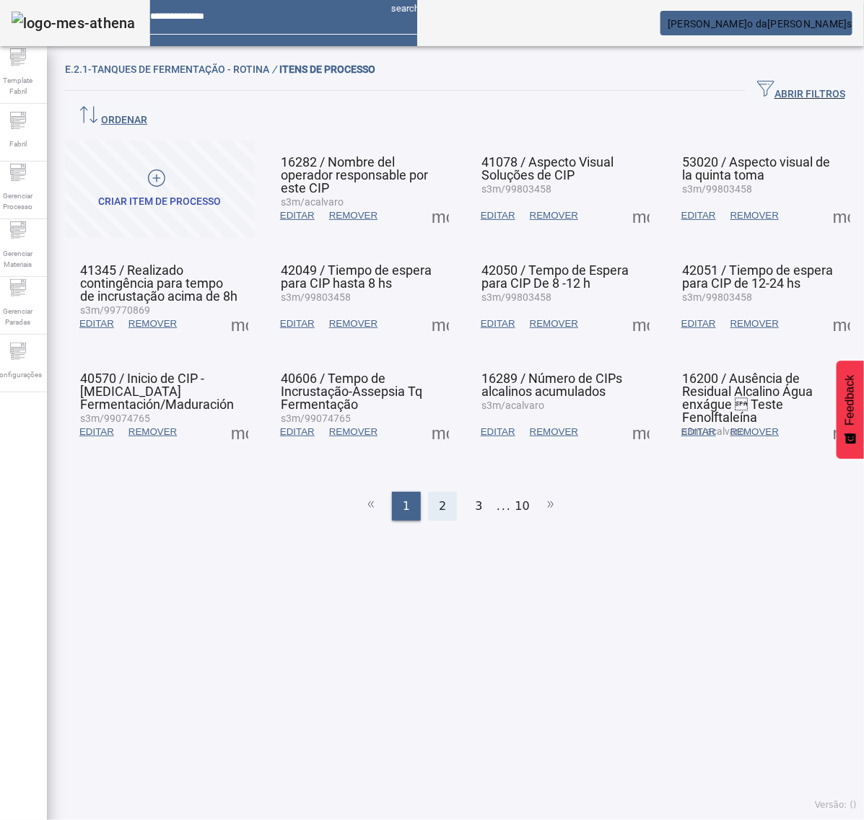
click at [439, 498] on span "2" at bounding box center [442, 506] width 7 height 17
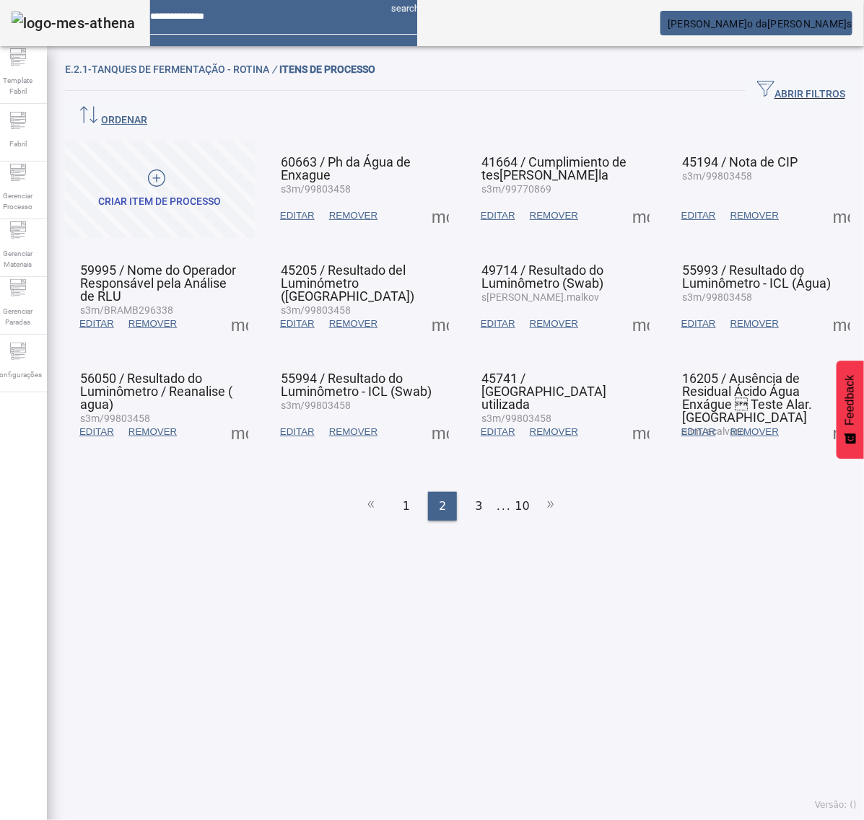
click at [242, 415] on span at bounding box center [239, 432] width 35 height 35
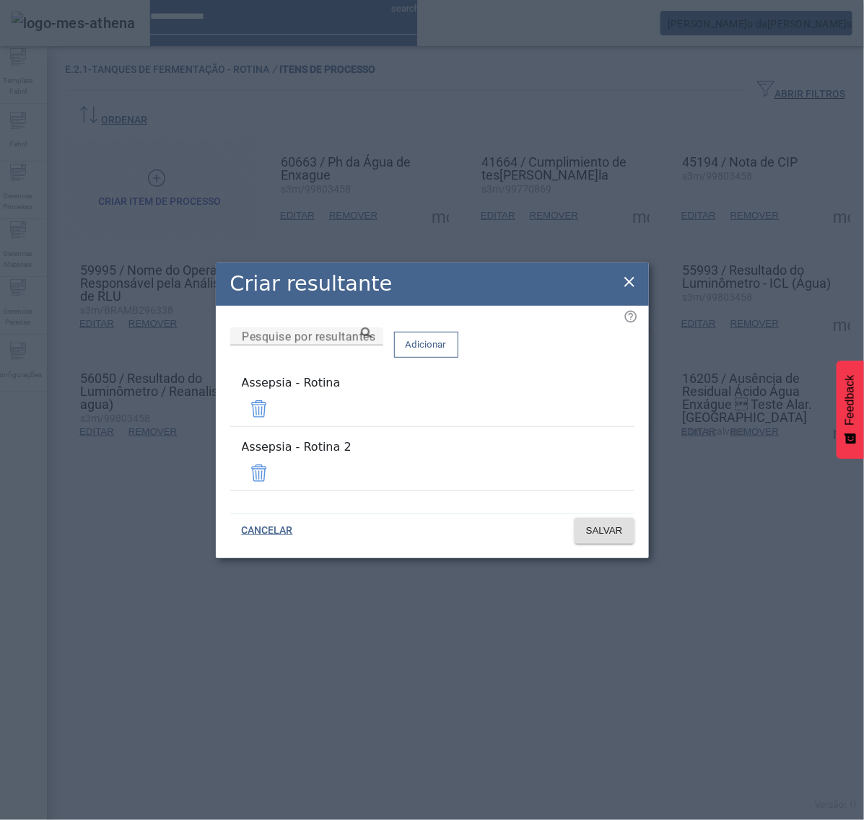
click at [276, 470] on span at bounding box center [259, 473] width 35 height 35
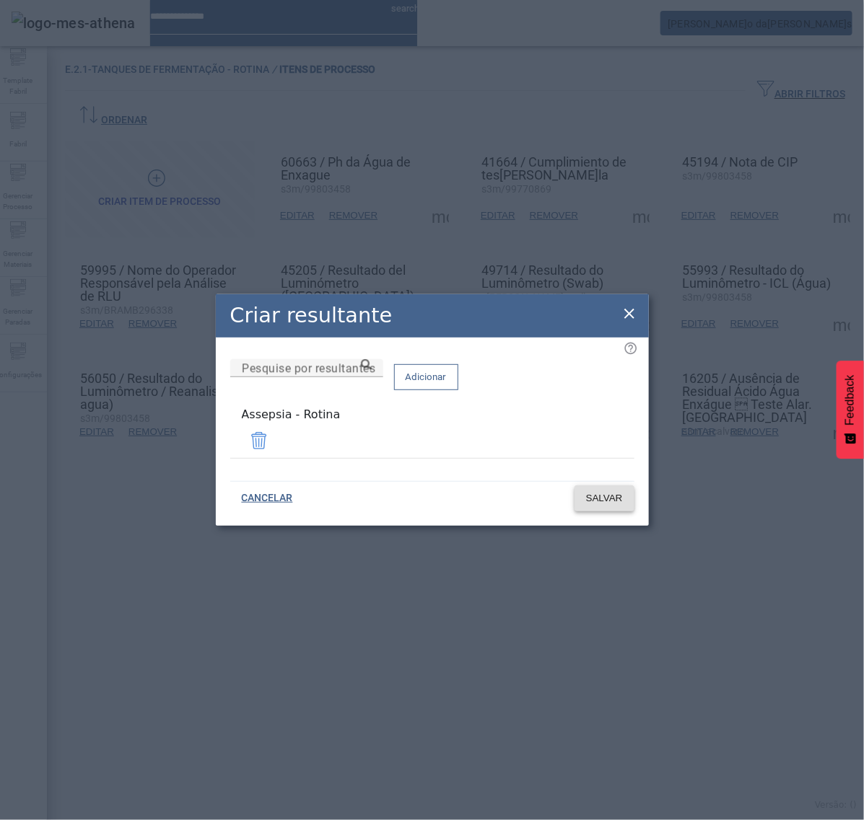
click at [599, 496] on span "SALVAR" at bounding box center [604, 498] width 37 height 14
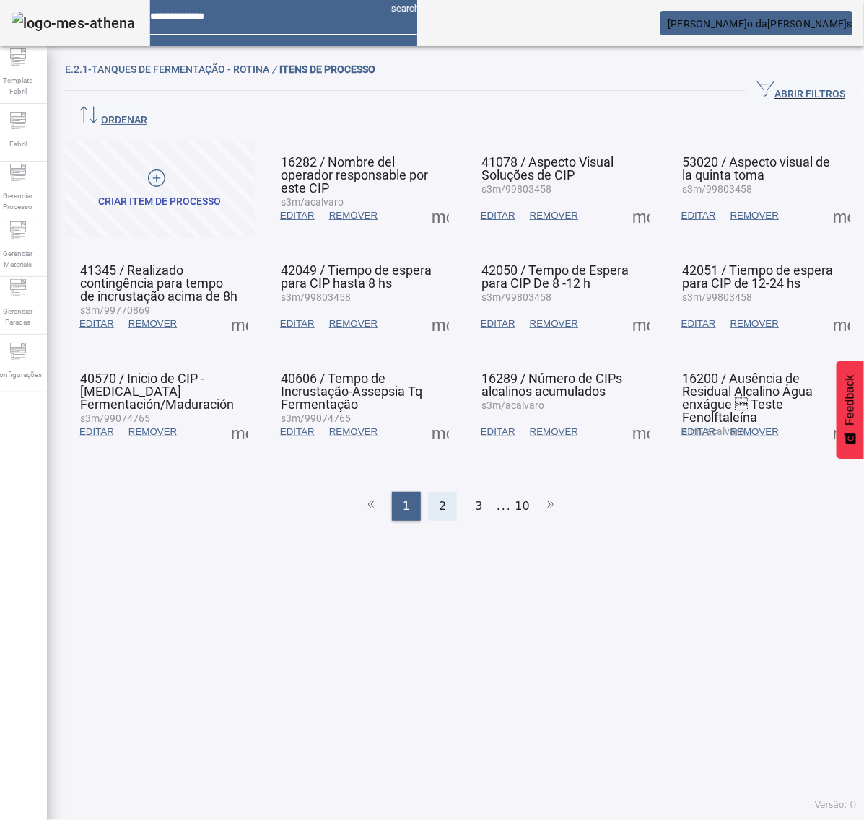
click at [428, 492] on div "2" at bounding box center [442, 506] width 29 height 29
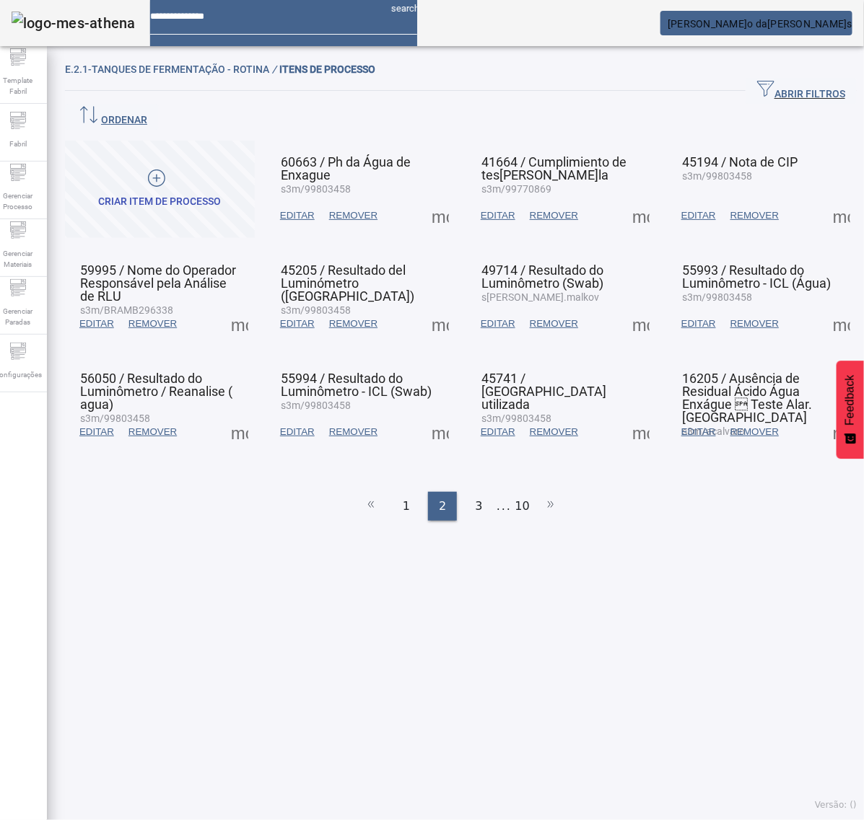
click at [434, 415] on span at bounding box center [440, 432] width 35 height 35
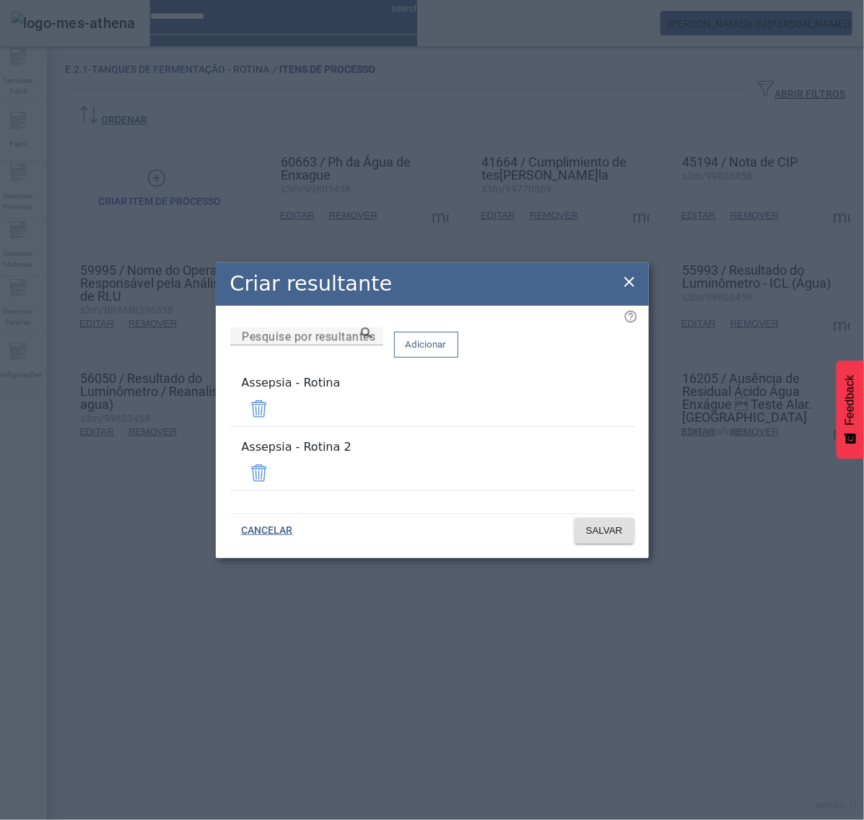
drag, startPoint x: 595, startPoint y: 452, endPoint x: 595, endPoint y: 470, distance: 18.0
click at [276, 466] on span at bounding box center [259, 473] width 35 height 35
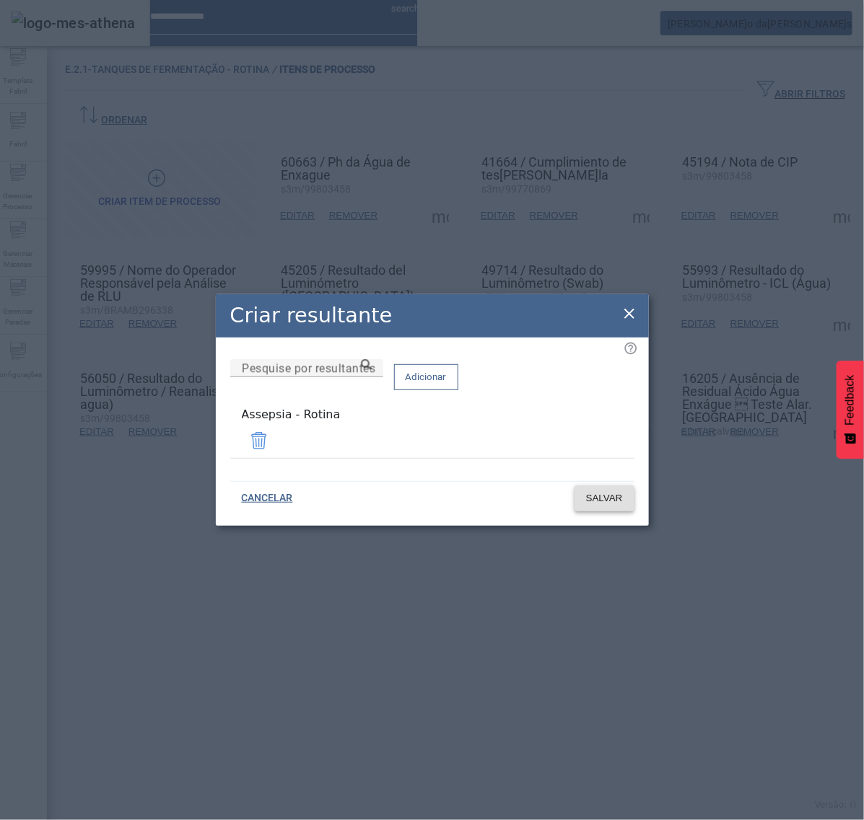
click at [603, 509] on span at bounding box center [604, 498] width 60 height 35
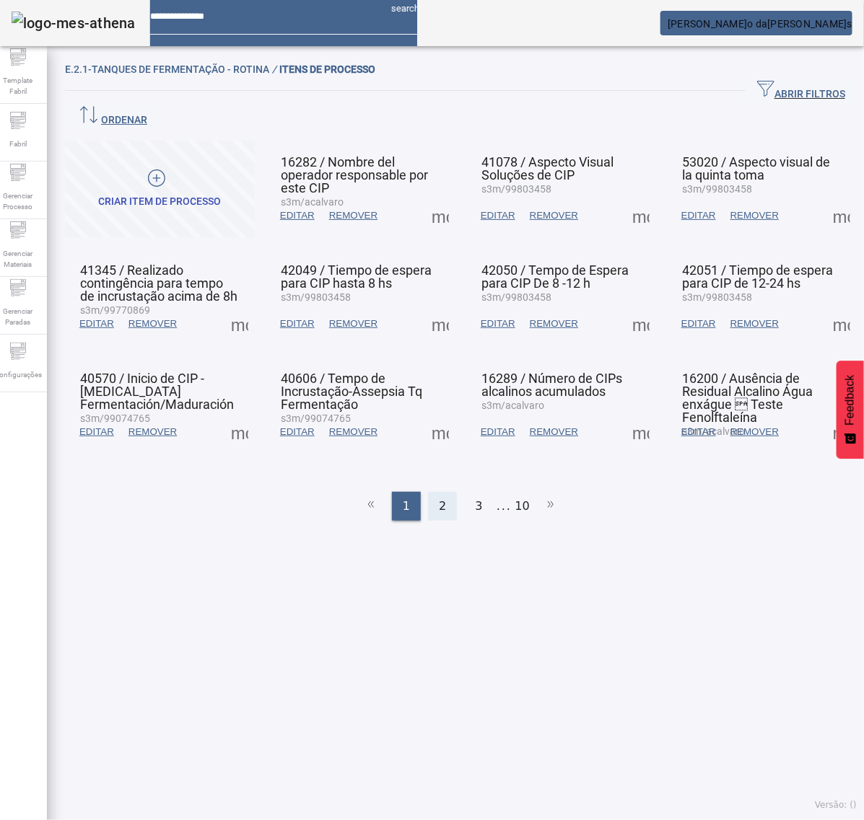
click at [439, 498] on span "2" at bounding box center [442, 506] width 7 height 17
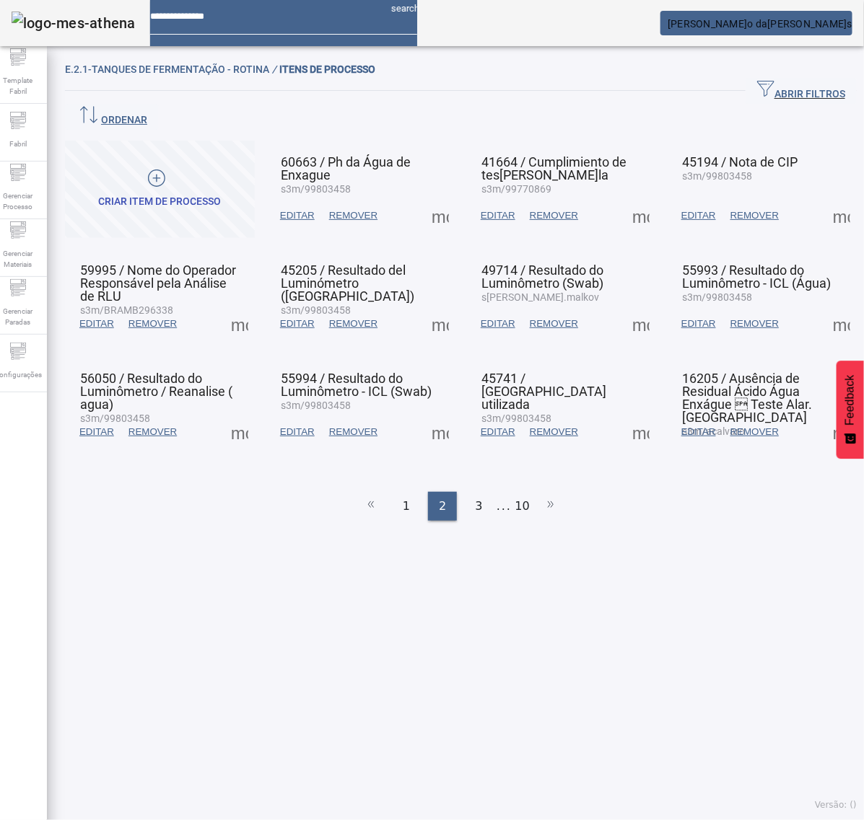
drag, startPoint x: 623, startPoint y: 397, endPoint x: 626, endPoint y: 404, distance: 7.8
click at [626, 415] on span at bounding box center [640, 432] width 35 height 35
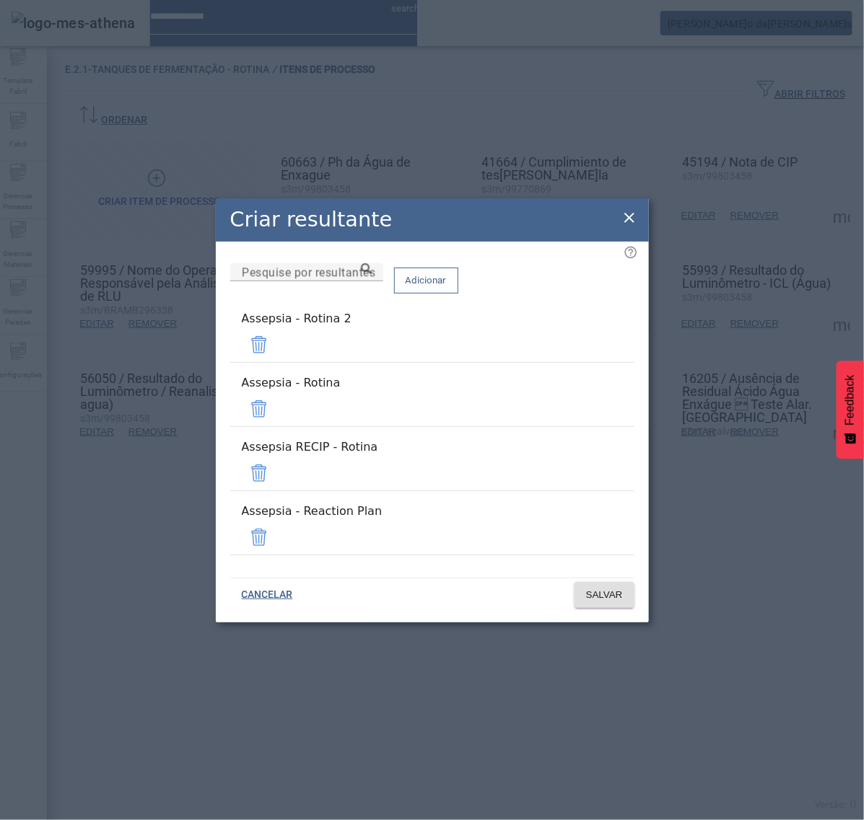
click at [276, 362] on span at bounding box center [259, 345] width 35 height 35
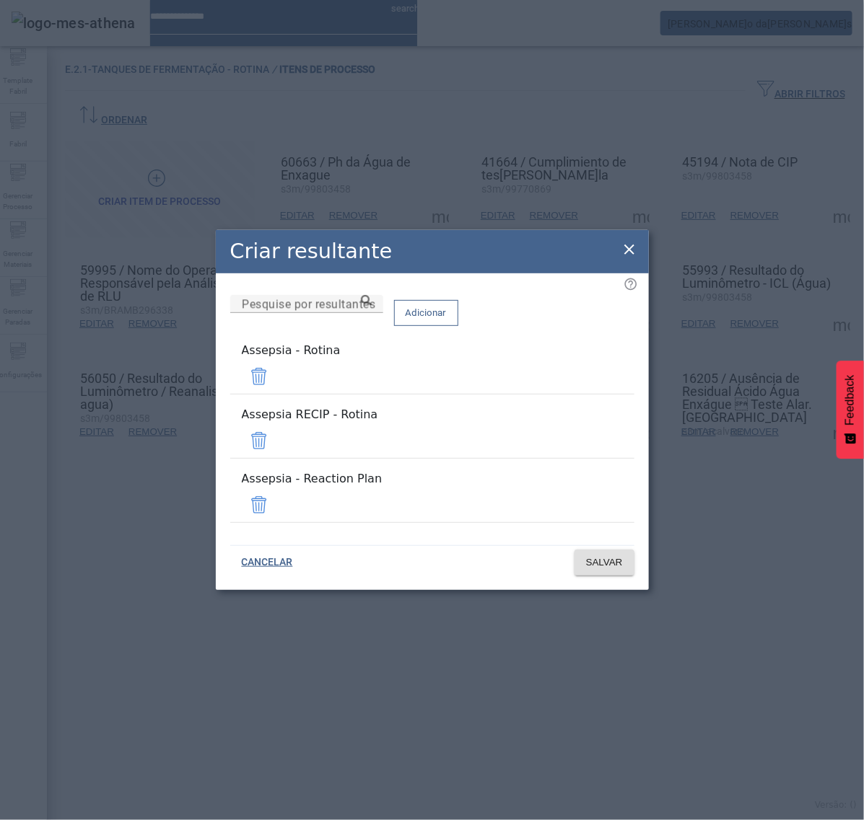
click at [276, 442] on span at bounding box center [259, 441] width 35 height 35
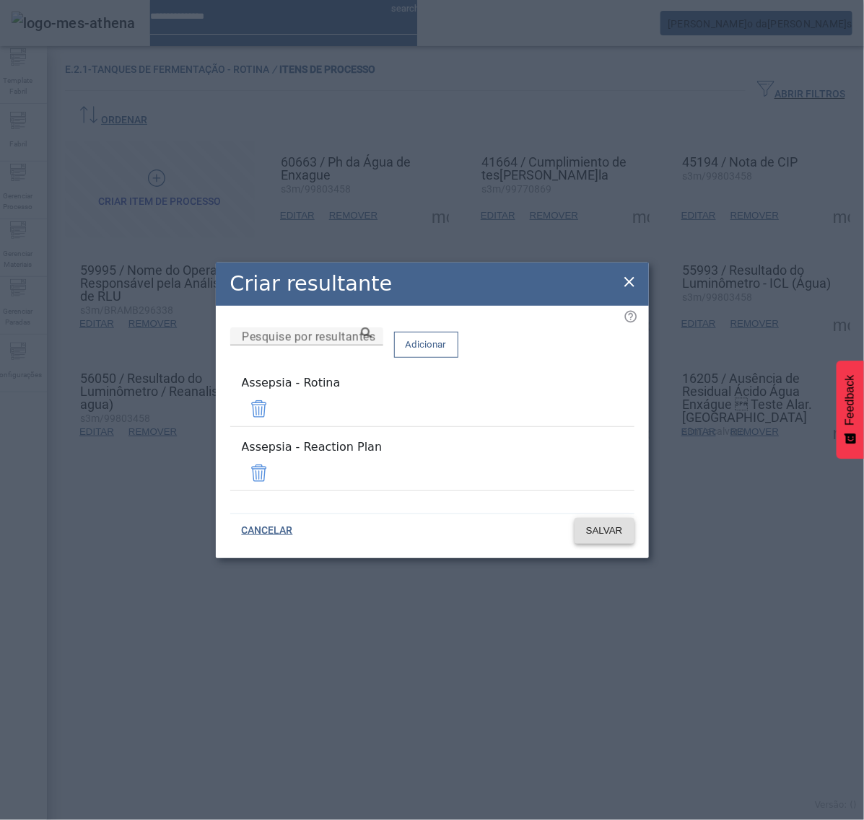
drag, startPoint x: 586, startPoint y: 460, endPoint x: 590, endPoint y: 477, distance: 17.2
click at [276, 462] on span at bounding box center [259, 473] width 35 height 35
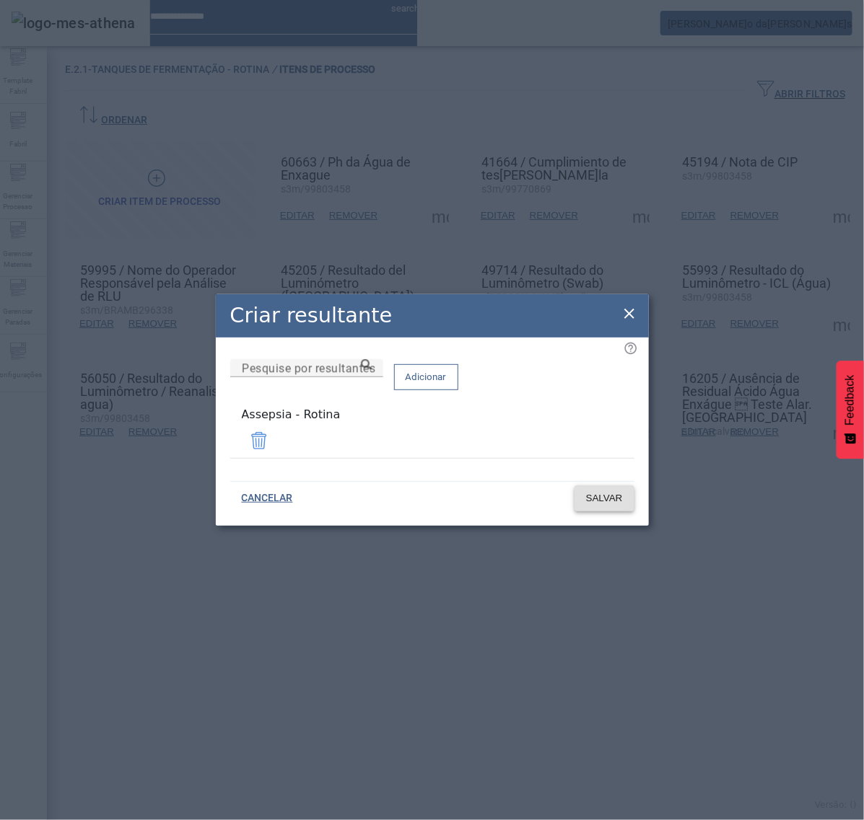
click at [603, 491] on span "SALVAR" at bounding box center [604, 498] width 37 height 14
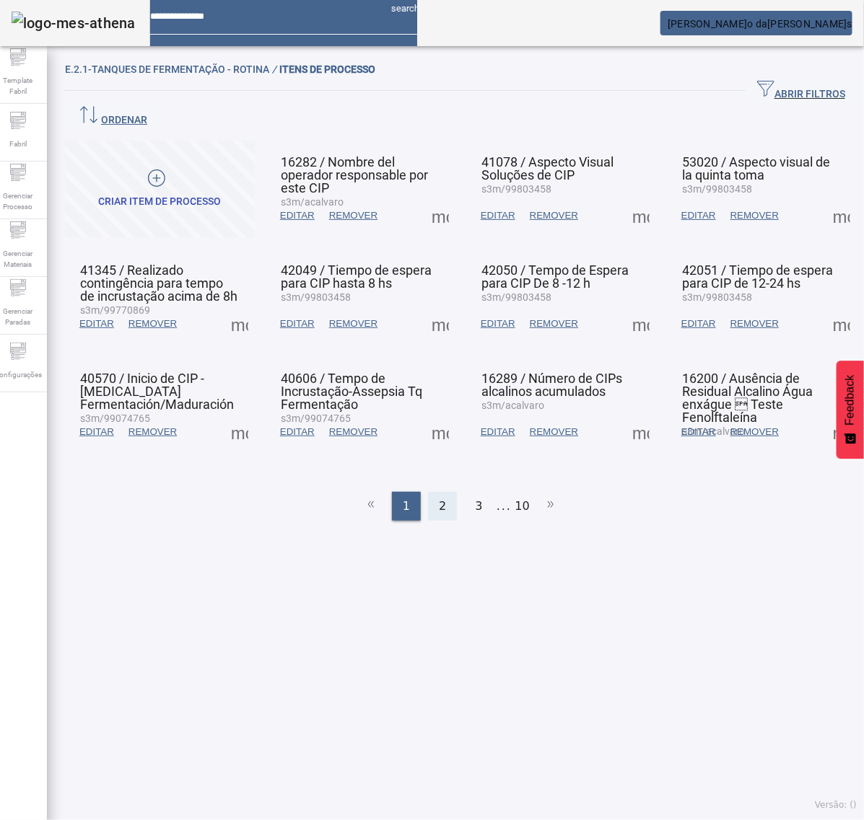
click at [430, 492] on div "2" at bounding box center [442, 506] width 29 height 29
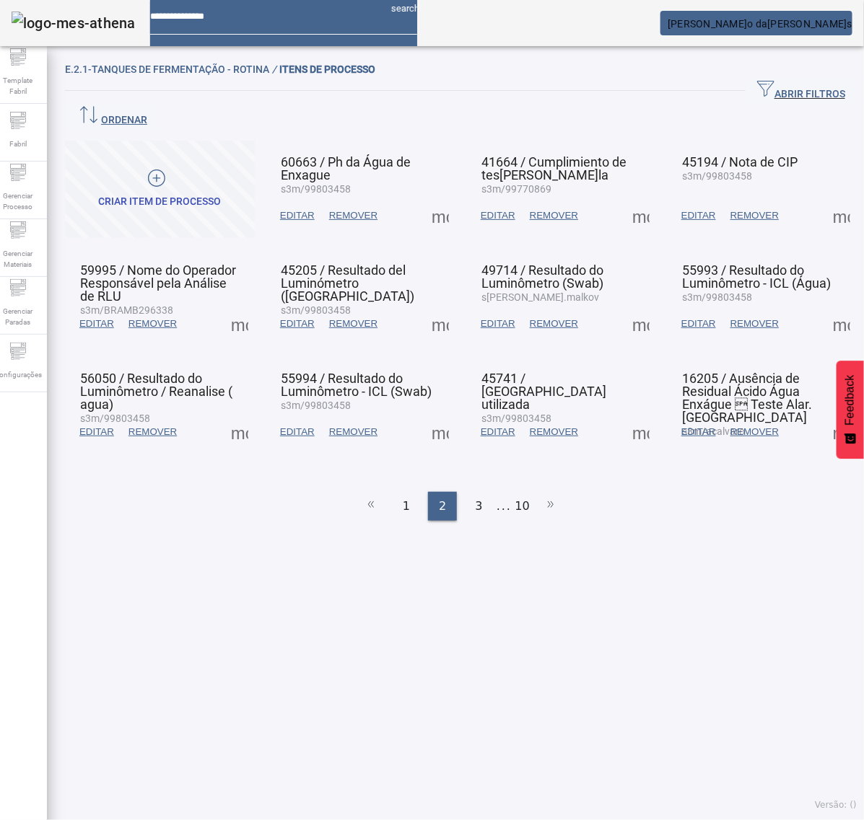
click at [633, 415] on span at bounding box center [640, 432] width 35 height 35
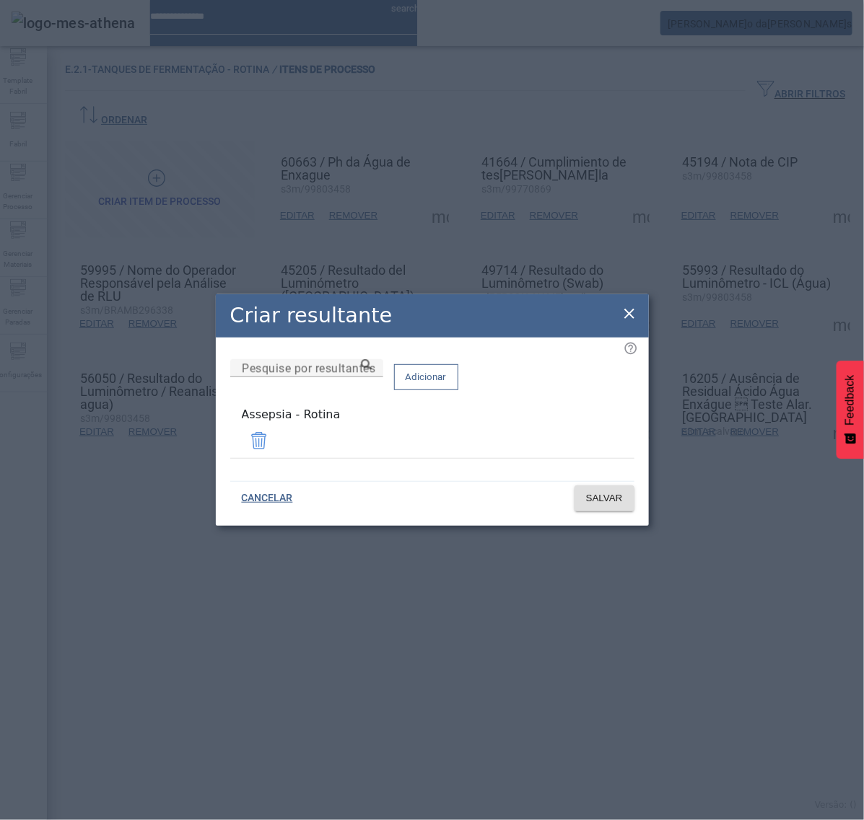
click at [626, 315] on icon at bounding box center [629, 314] width 10 height 10
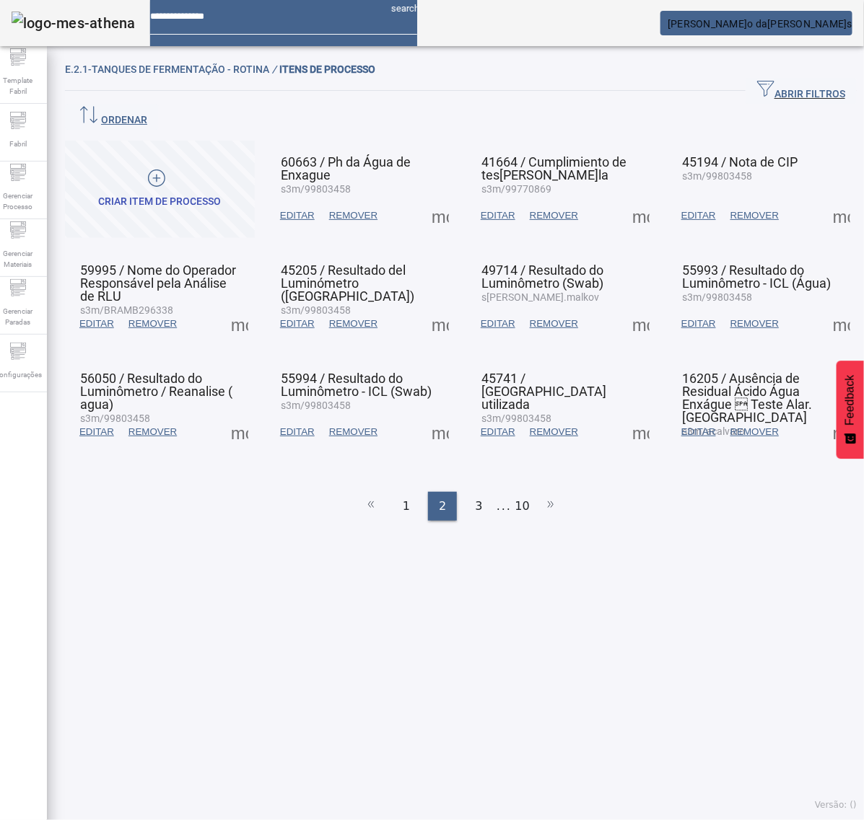
click at [824, 415] on span at bounding box center [841, 432] width 35 height 35
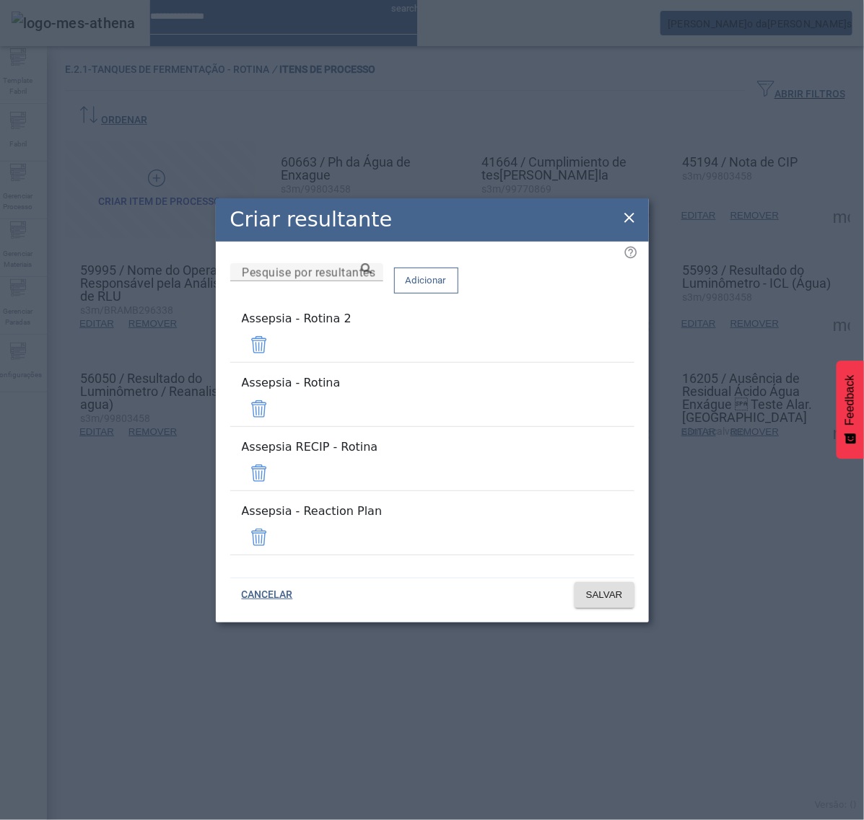
click at [276, 362] on span at bounding box center [259, 345] width 35 height 35
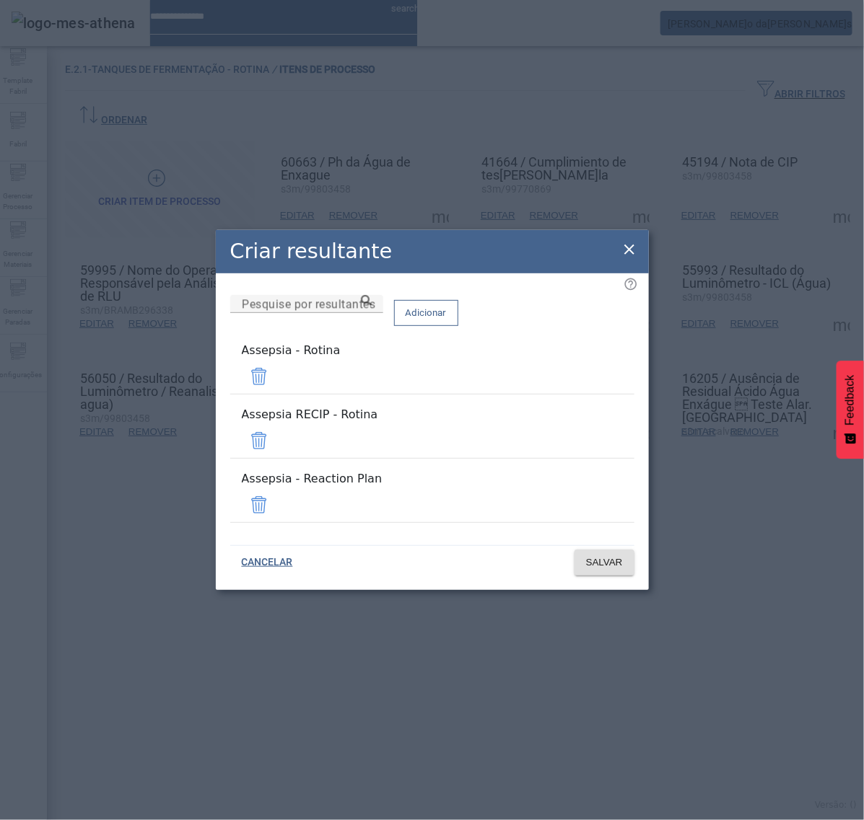
click at [276, 430] on span at bounding box center [259, 441] width 35 height 35
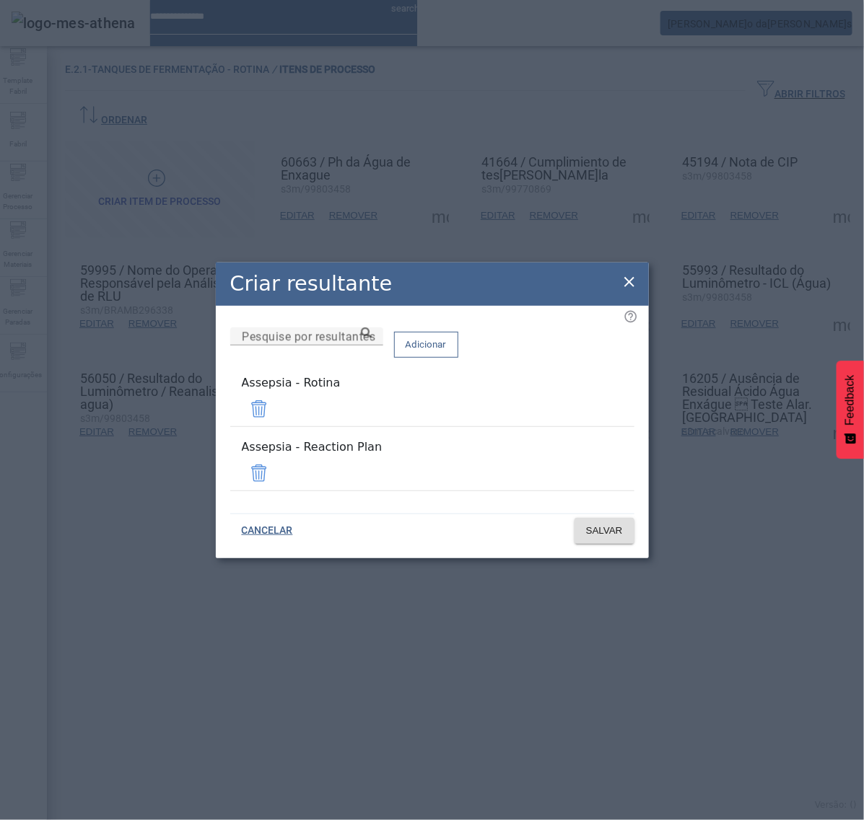
click at [276, 466] on span at bounding box center [259, 473] width 35 height 35
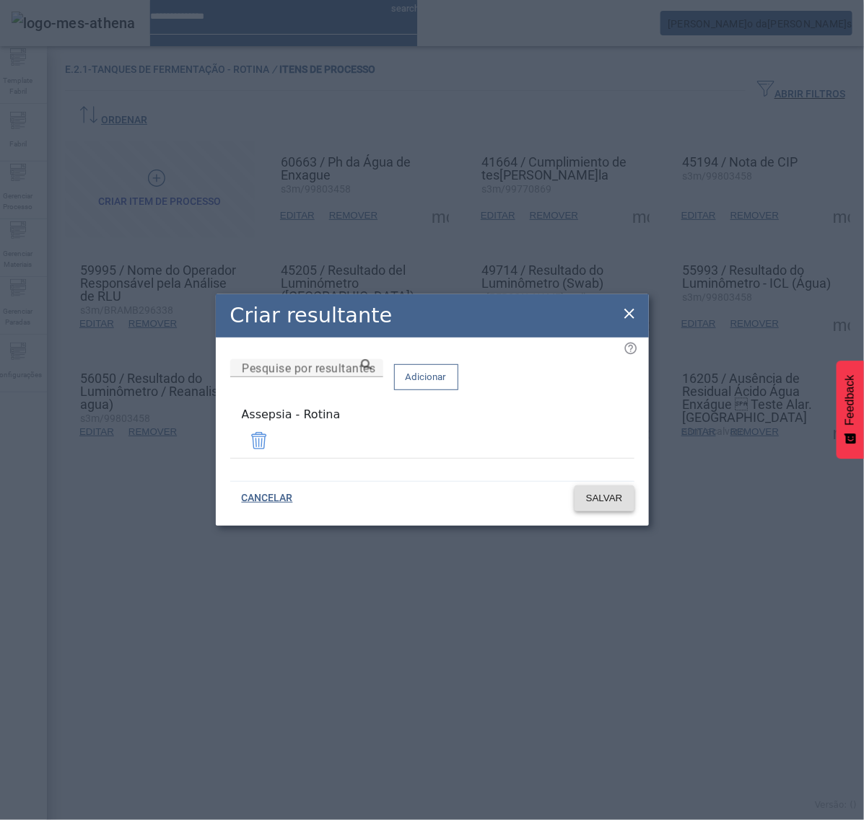
click at [610, 500] on span "SALVAR" at bounding box center [604, 498] width 37 height 14
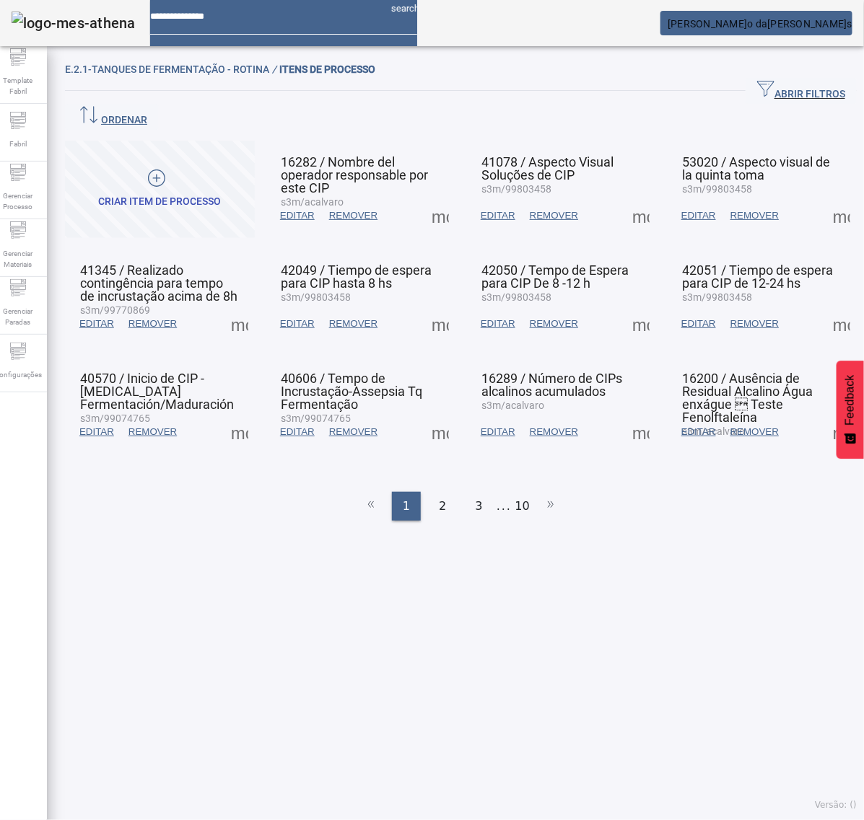
drag, startPoint x: 433, startPoint y: 469, endPoint x: 442, endPoint y: 470, distance: 8.8
click at [434, 492] on div "2" at bounding box center [442, 506] width 29 height 29
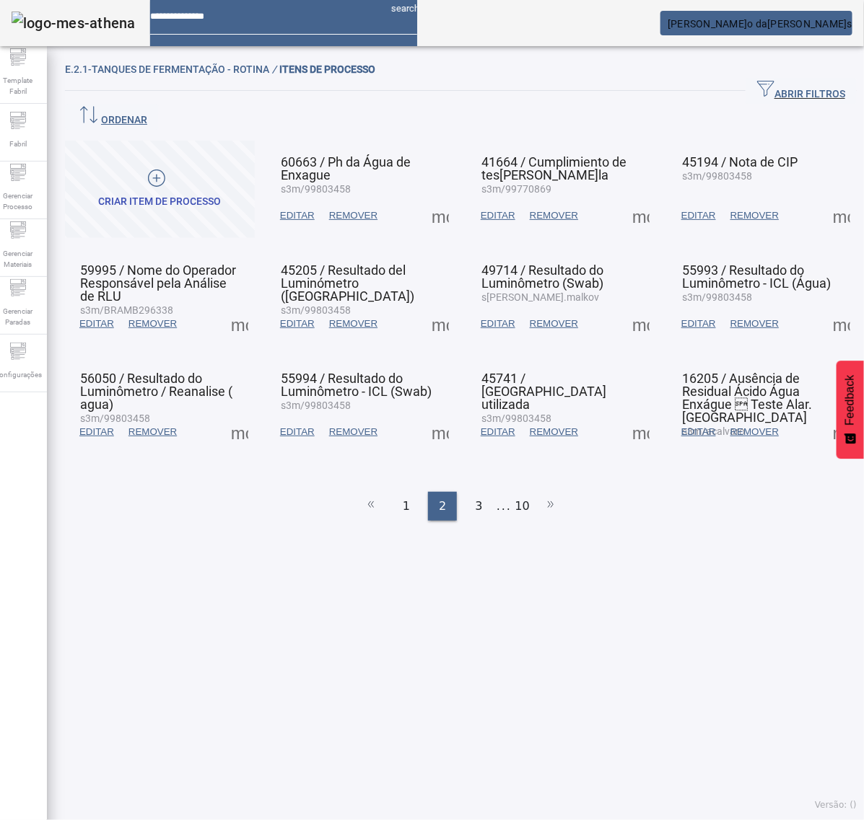
click at [824, 415] on span at bounding box center [841, 432] width 35 height 35
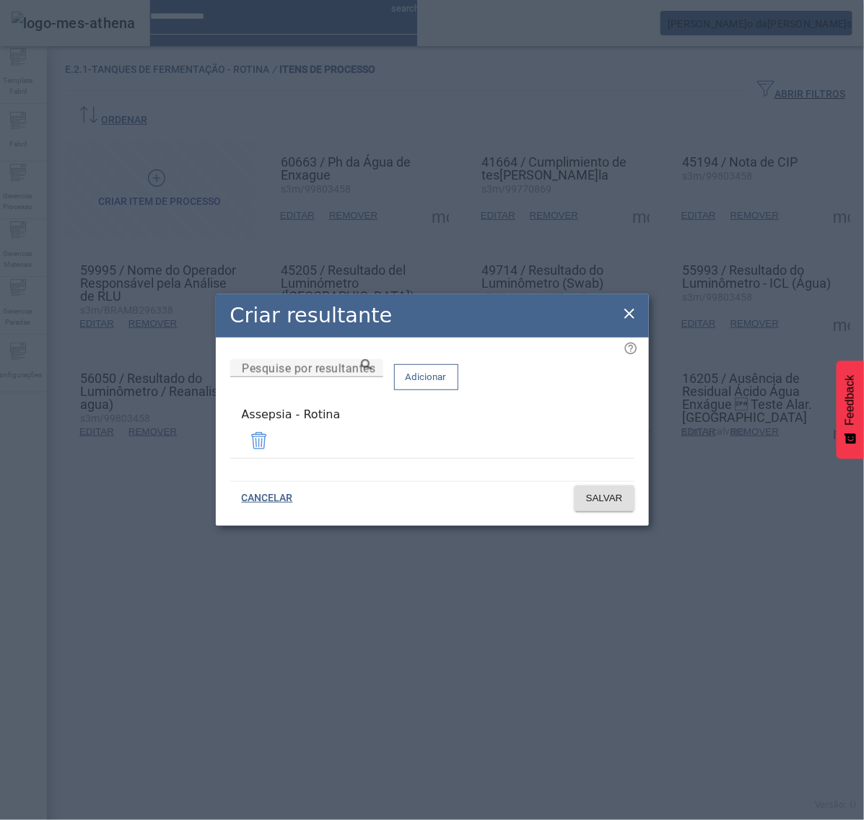
drag, startPoint x: 624, startPoint y: 315, endPoint x: 603, endPoint y: 354, distance: 43.6
click at [624, 315] on icon at bounding box center [629, 313] width 17 height 17
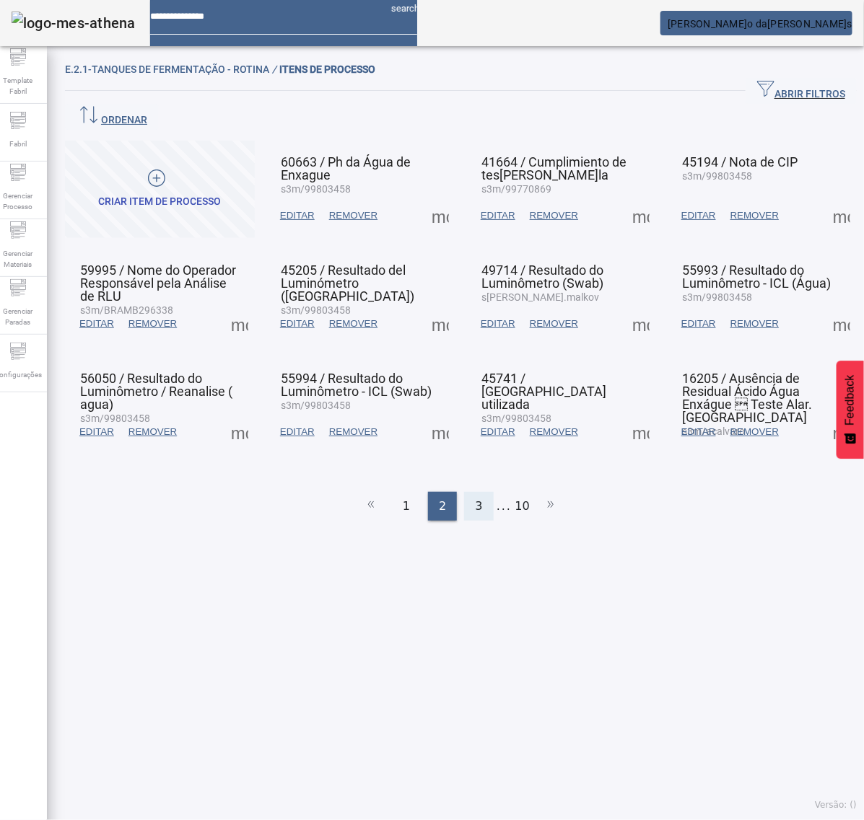
click at [475, 498] on span "3" at bounding box center [478, 506] width 7 height 17
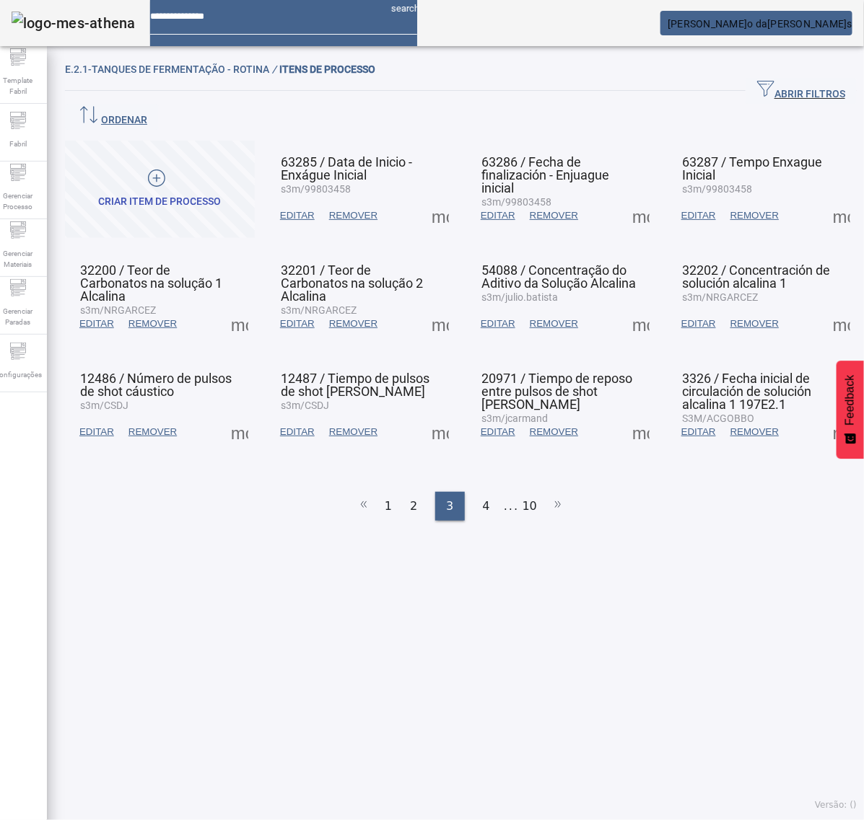
click at [432, 198] on span at bounding box center [440, 215] width 35 height 35
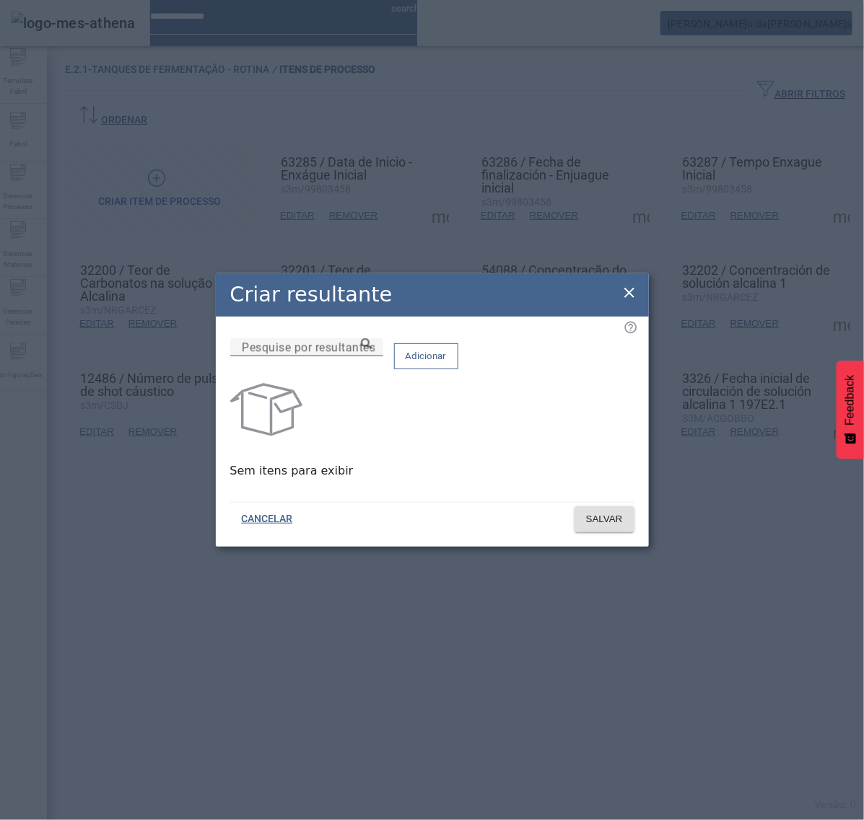
click at [372, 356] on input "Pesquise por resultantes" at bounding box center [307, 347] width 130 height 17
paste input "**********"
click at [372, 352] on div "**********" at bounding box center [307, 347] width 130 height 18
click at [372, 356] on input "**********" at bounding box center [307, 347] width 130 height 17
click at [372, 349] on icon at bounding box center [366, 343] width 11 height 11
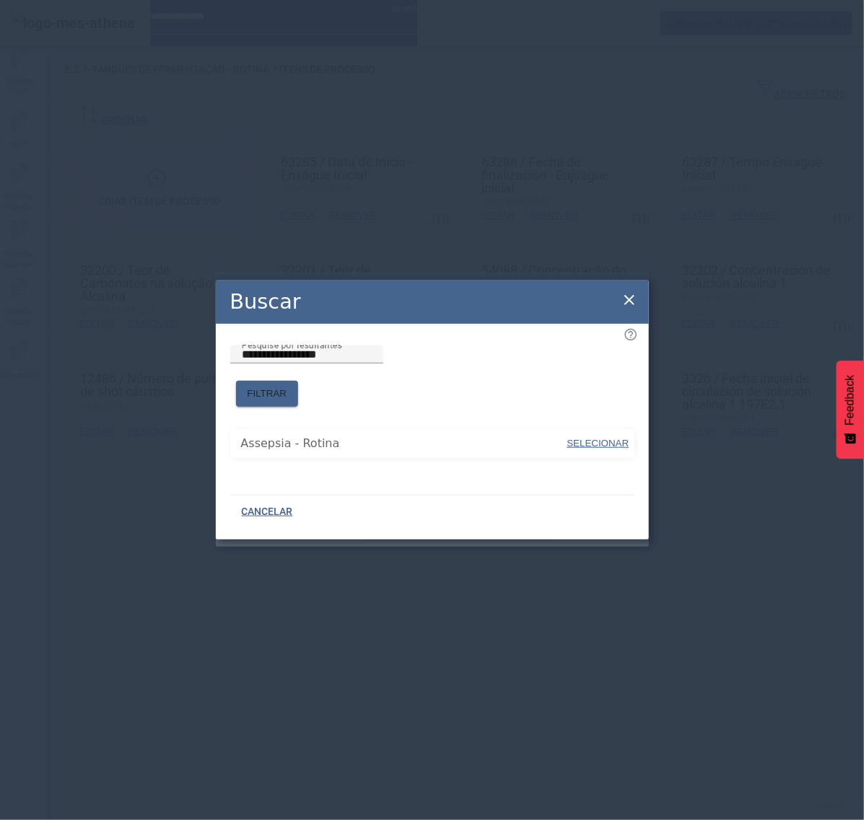
click at [594, 438] on span "SELECIONAR" at bounding box center [598, 443] width 62 height 11
type input "**********"
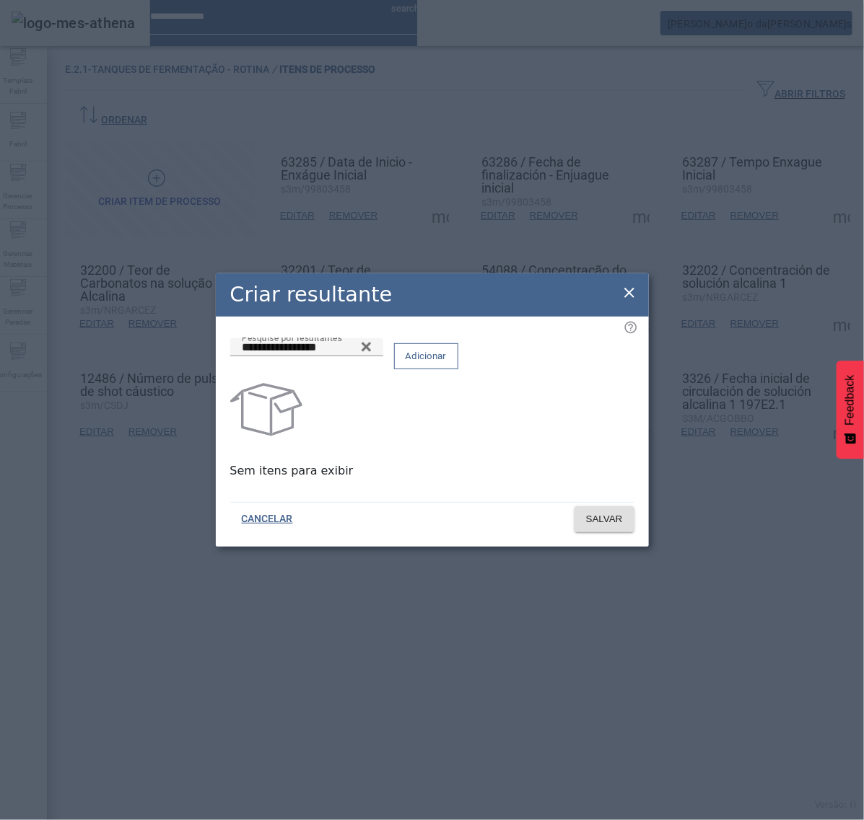
click at [447, 357] on span "Adicionar" at bounding box center [426, 356] width 41 height 14
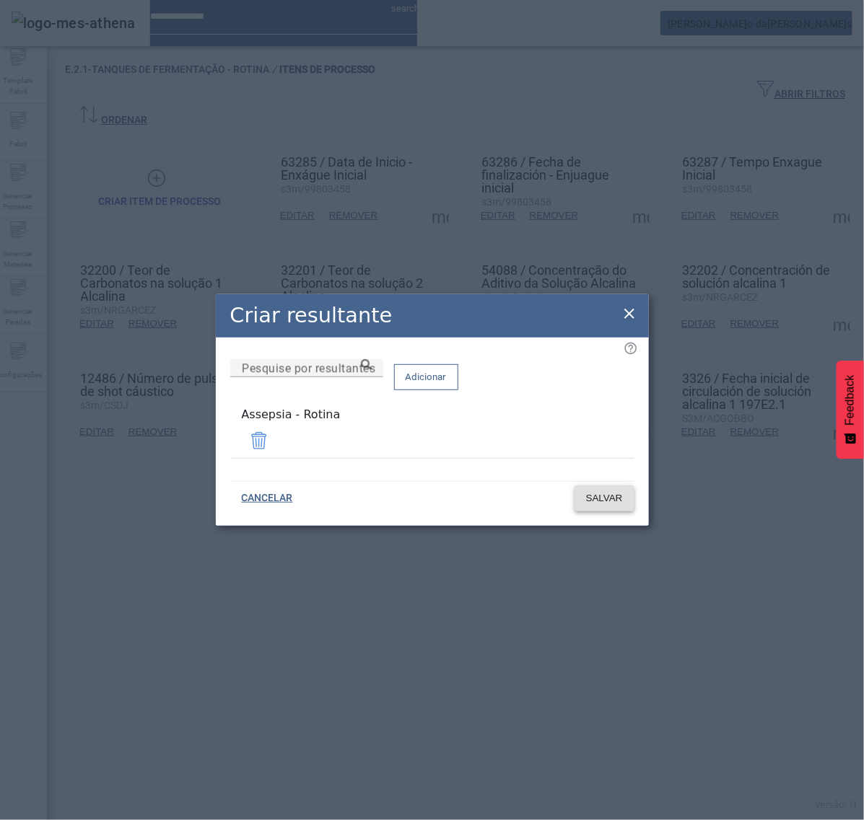
click at [594, 500] on span "SALVAR" at bounding box center [604, 498] width 37 height 14
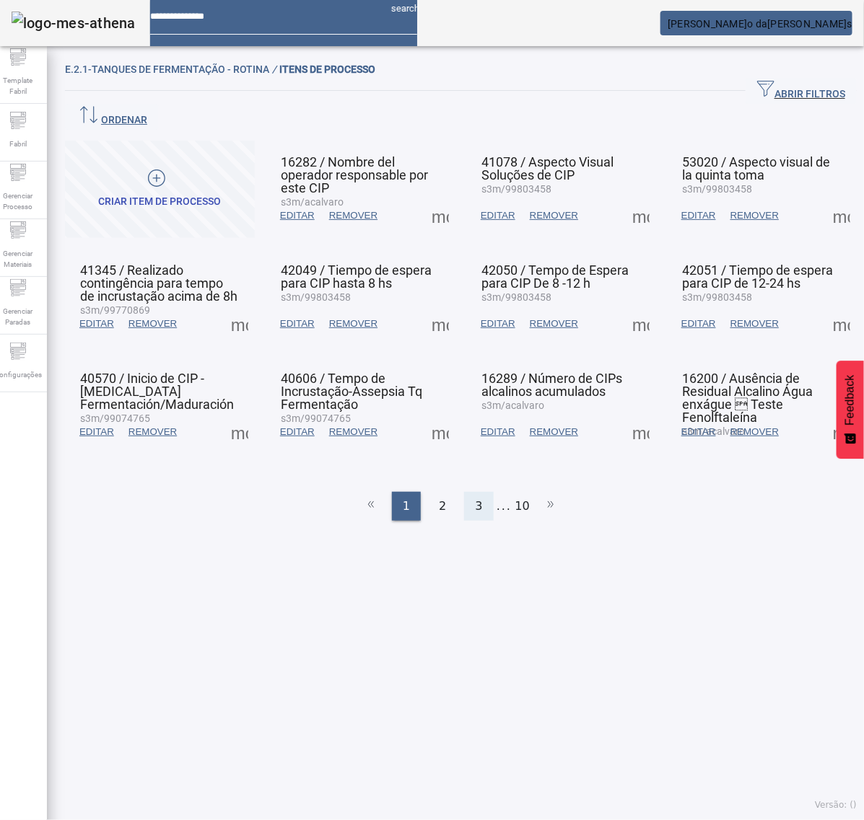
click at [475, 498] on span "3" at bounding box center [478, 506] width 7 height 17
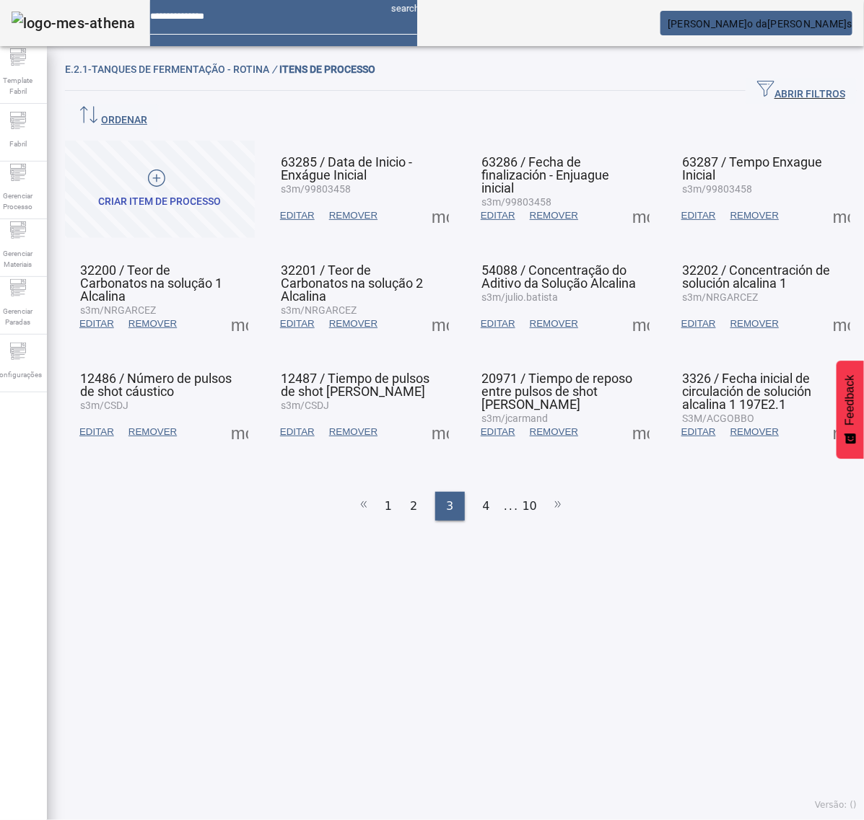
click at [626, 198] on span at bounding box center [640, 215] width 35 height 35
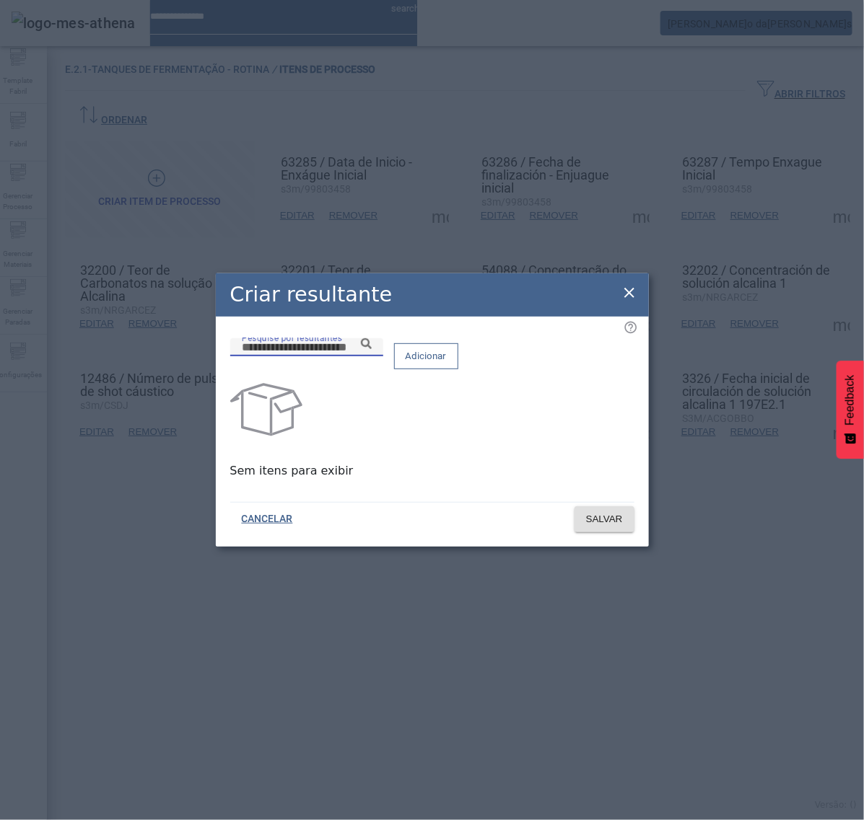
click at [372, 356] on input "Pesquise por resultantes" at bounding box center [307, 347] width 130 height 17
paste input "**********"
click at [372, 356] on input "**********" at bounding box center [307, 347] width 130 height 17
click at [372, 349] on icon at bounding box center [366, 343] width 11 height 11
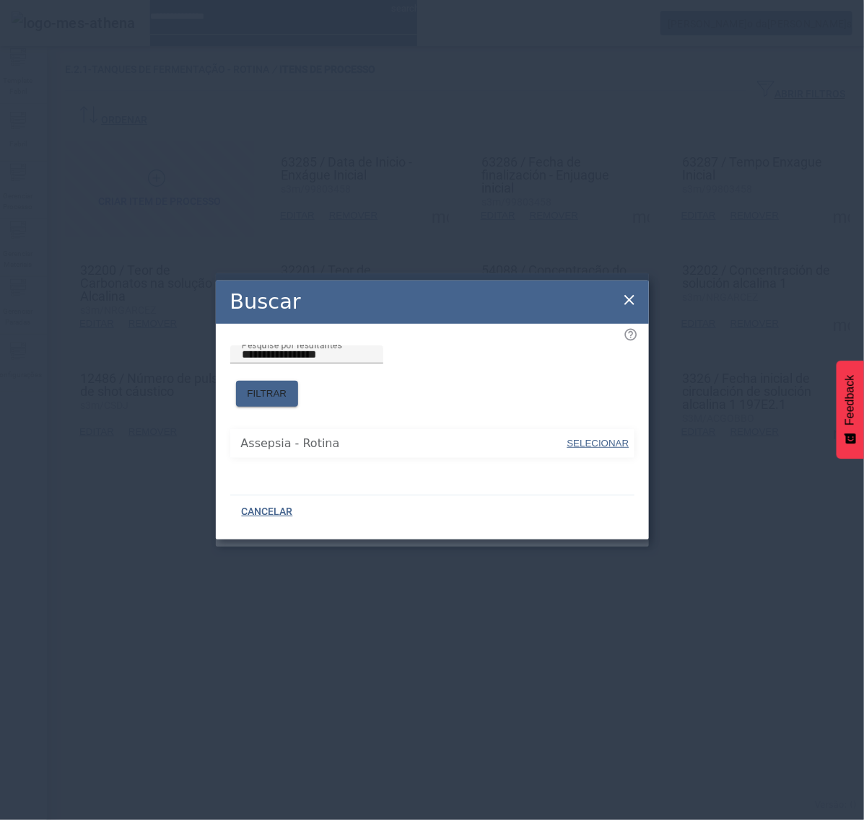
drag, startPoint x: 604, startPoint y: 437, endPoint x: 604, endPoint y: 419, distance: 18.0
click at [604, 438] on span "SELECIONAR" at bounding box center [598, 443] width 62 height 11
type input "**********"
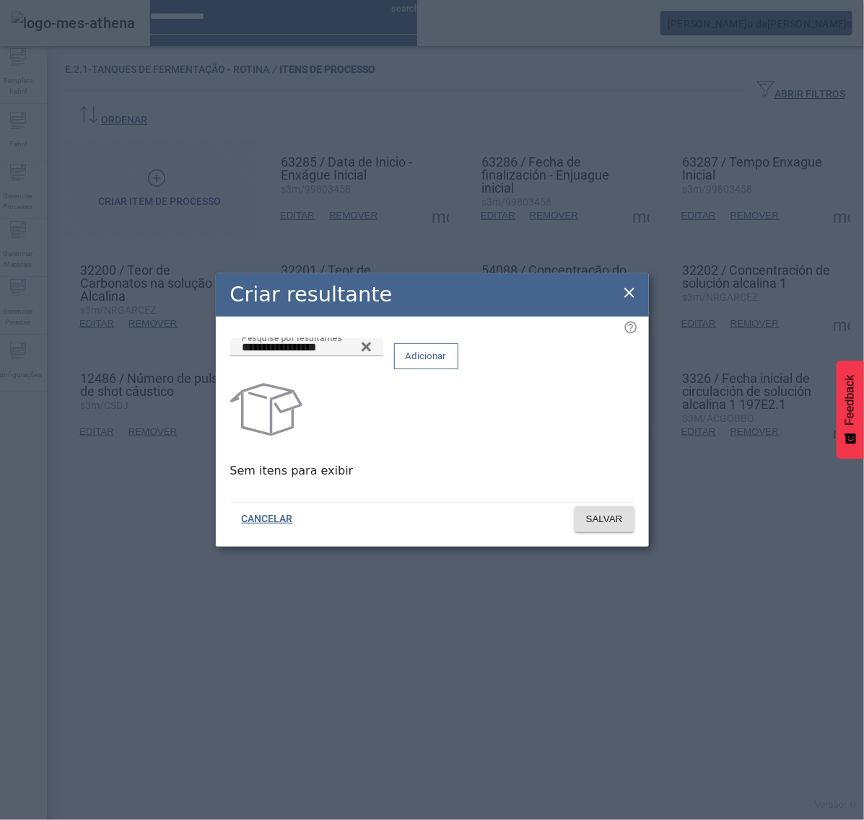
click at [447, 364] on span "Adicionar" at bounding box center [426, 356] width 41 height 14
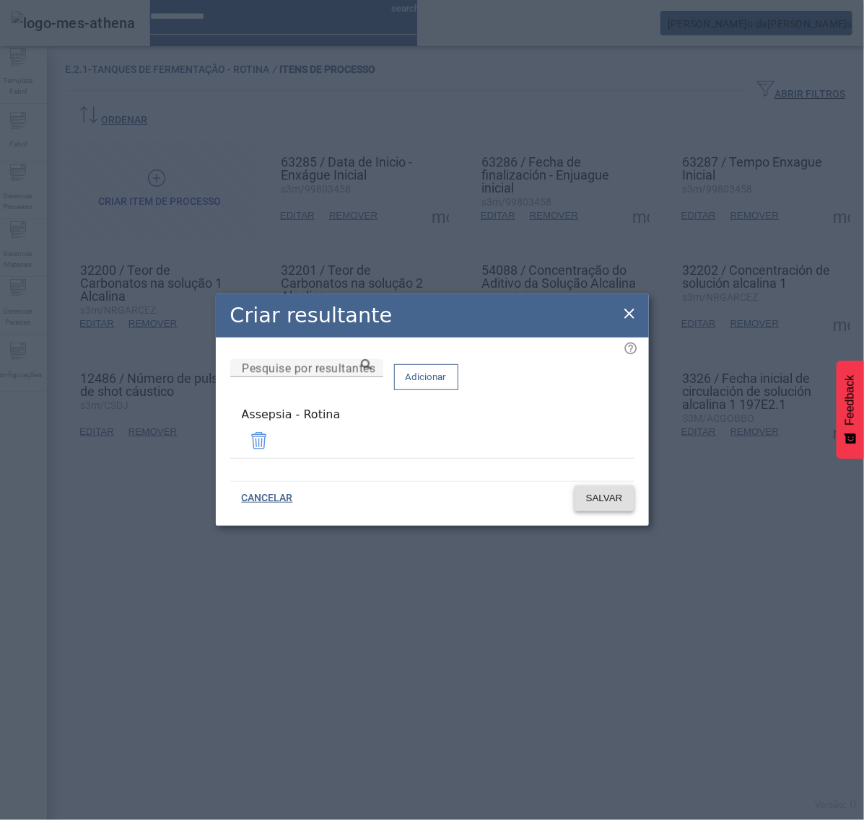
click at [597, 496] on span "SALVAR" at bounding box center [604, 498] width 37 height 14
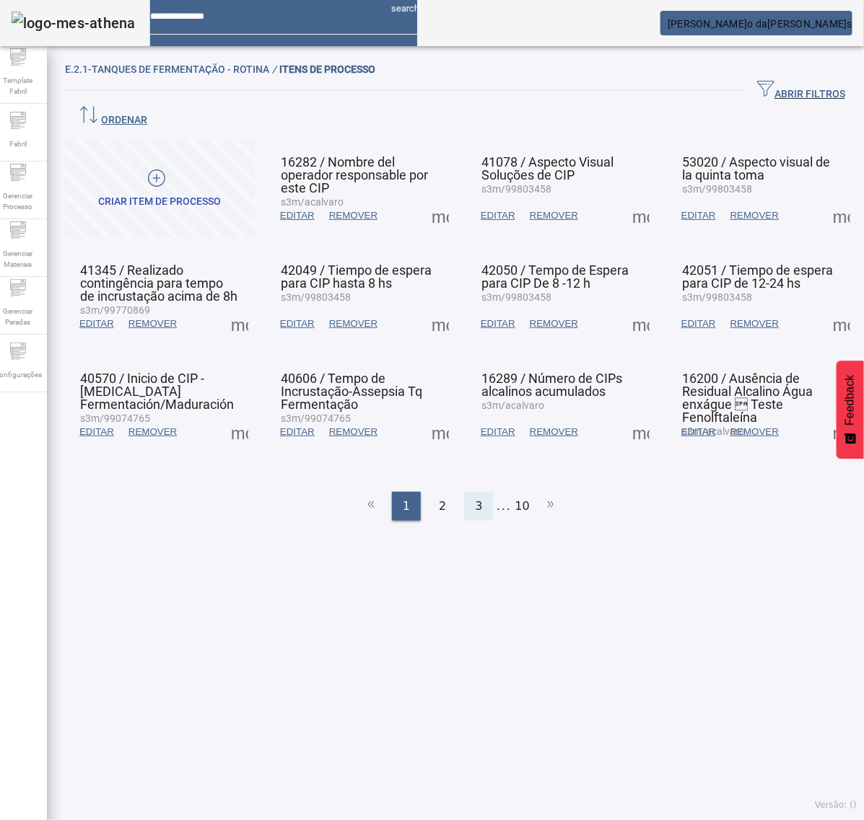
click at [481, 492] on div "3" at bounding box center [478, 506] width 29 height 29
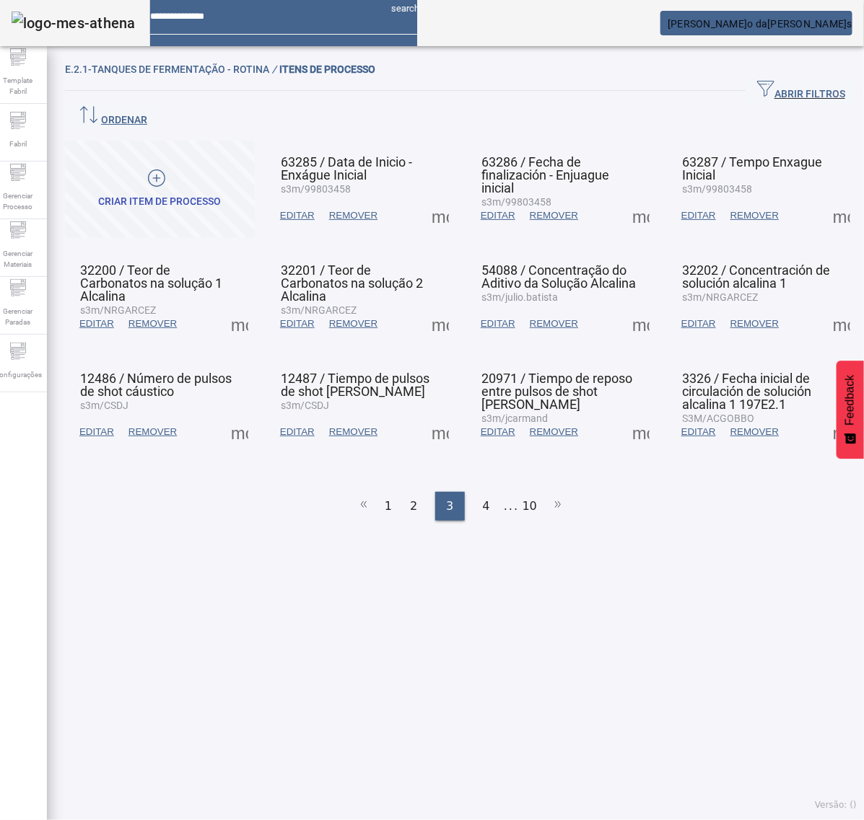
click at [628, 198] on span at bounding box center [640, 215] width 35 height 35
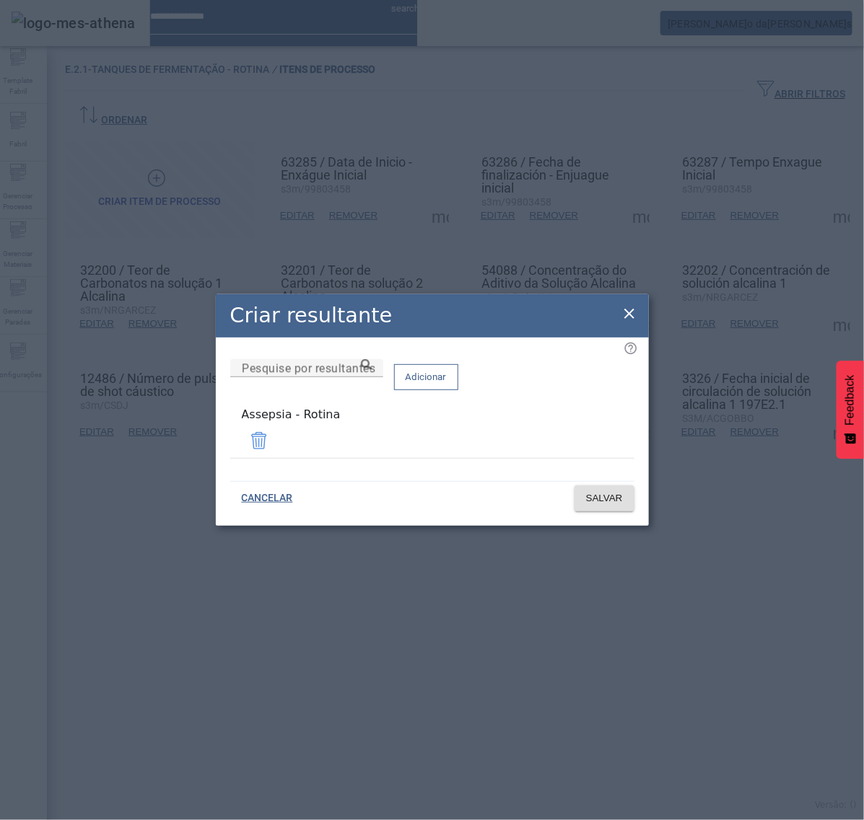
click at [632, 312] on icon at bounding box center [629, 313] width 17 height 17
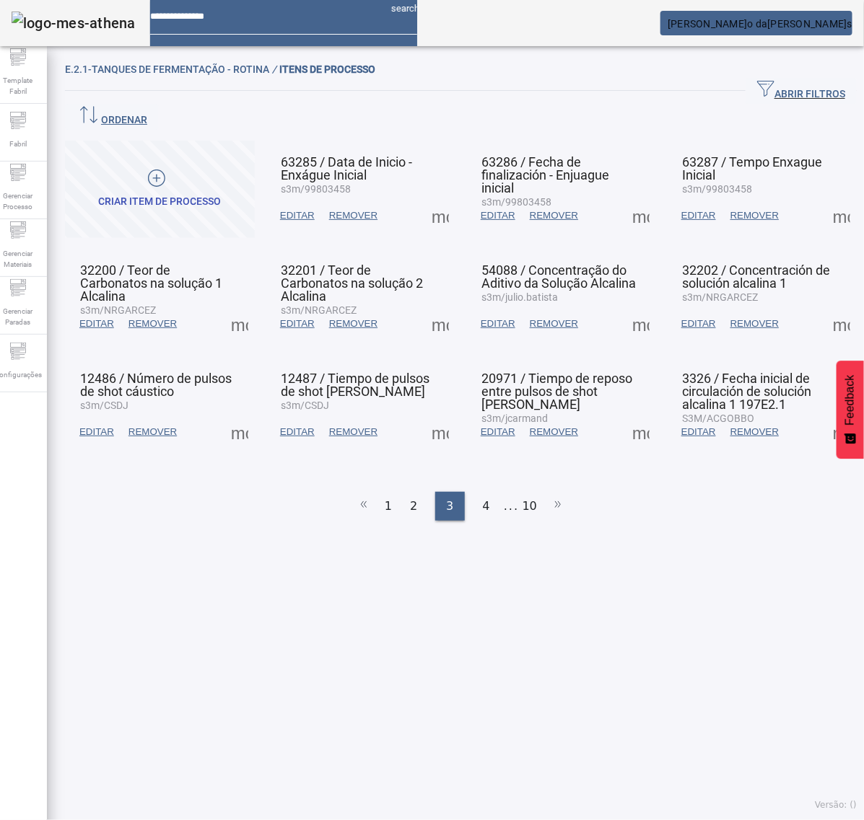
click at [824, 198] on span at bounding box center [841, 215] width 35 height 35
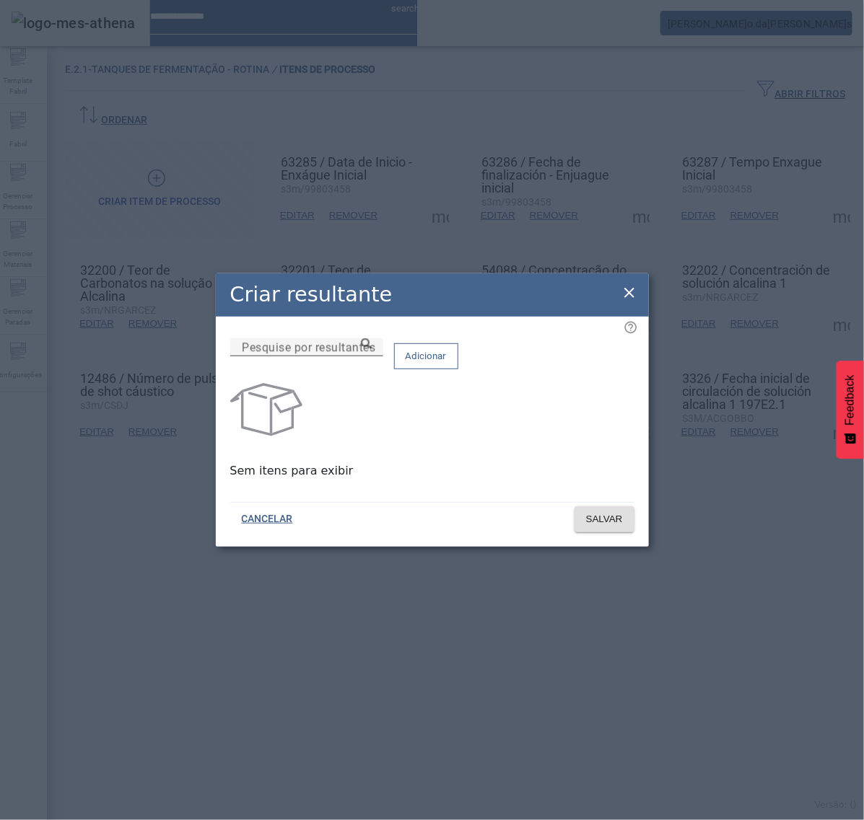
click at [372, 356] on input "Pesquise por resultantes" at bounding box center [307, 347] width 130 height 17
paste input "**********"
click at [372, 349] on icon at bounding box center [366, 343] width 11 height 11
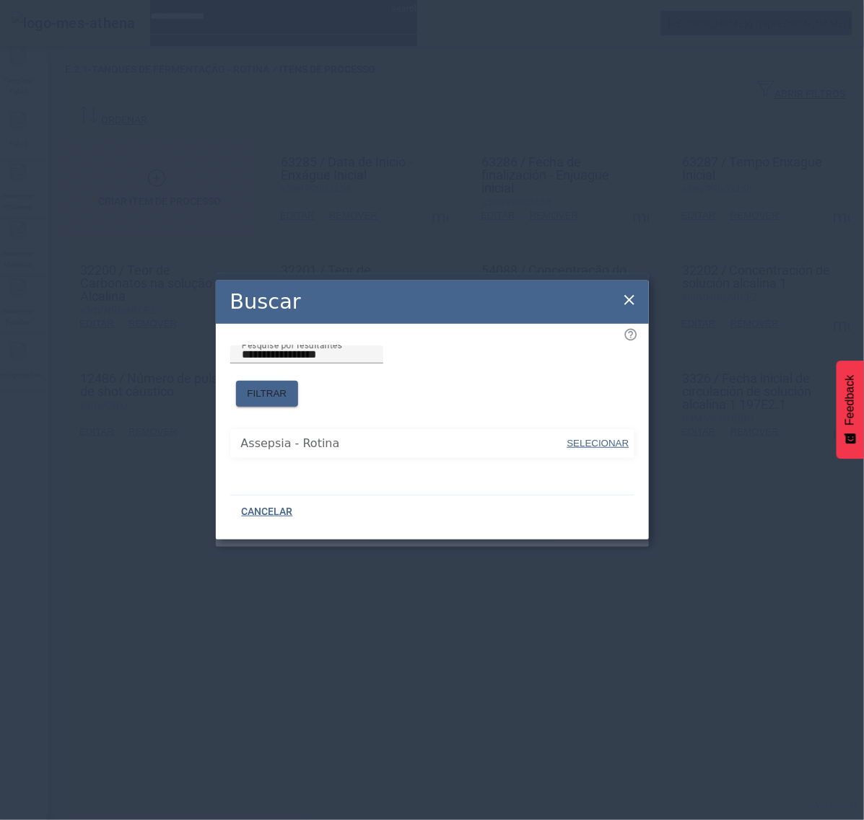
click at [586, 438] on span "SELECIONAR" at bounding box center [598, 443] width 62 height 11
type input "**********"
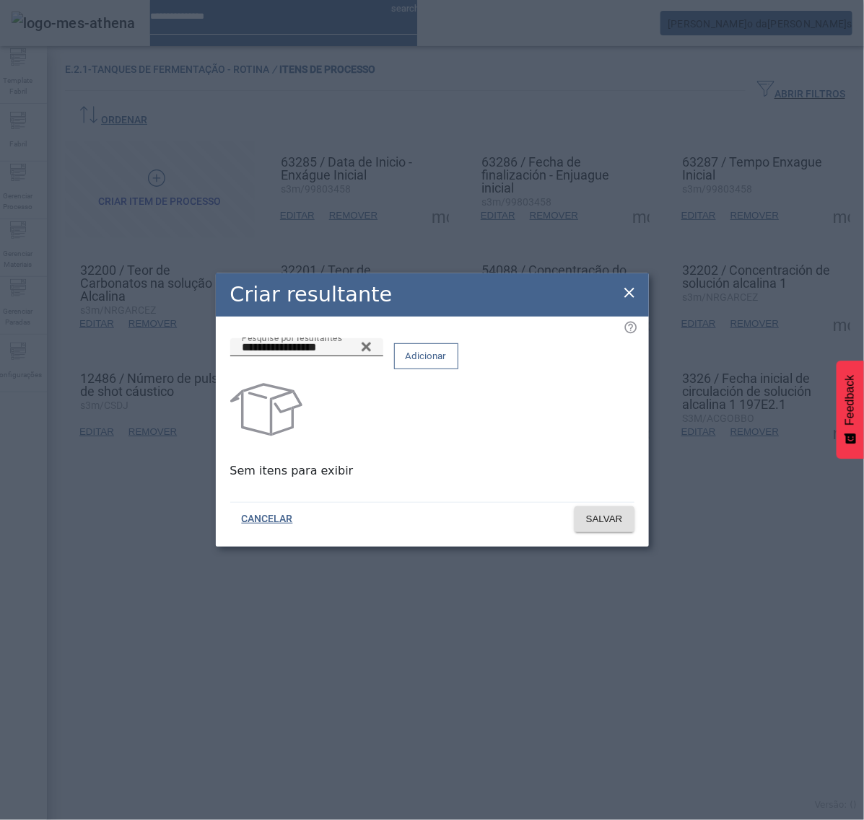
click at [447, 357] on span "Adicionar" at bounding box center [426, 356] width 41 height 14
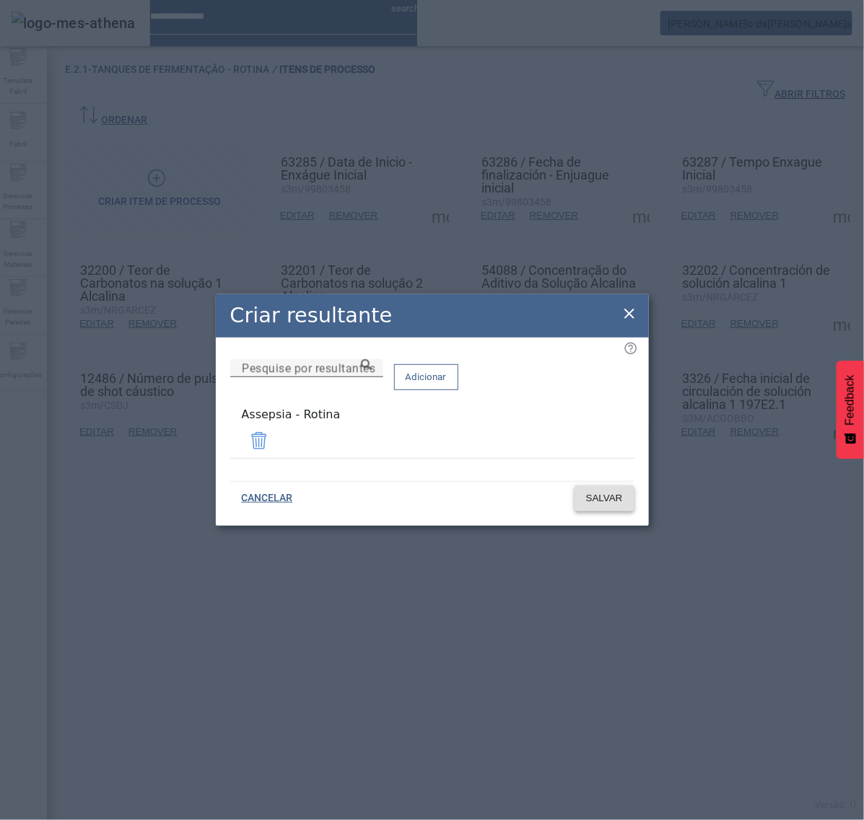
click at [621, 491] on span "SALVAR" at bounding box center [604, 498] width 37 height 14
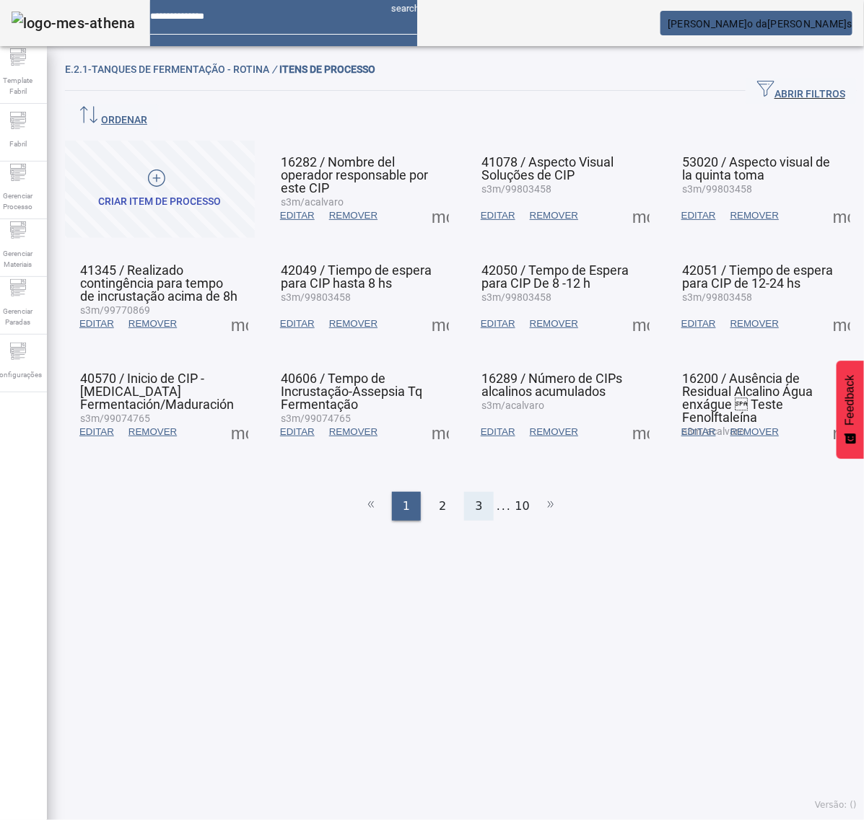
click at [475, 492] on div "3" at bounding box center [478, 506] width 29 height 29
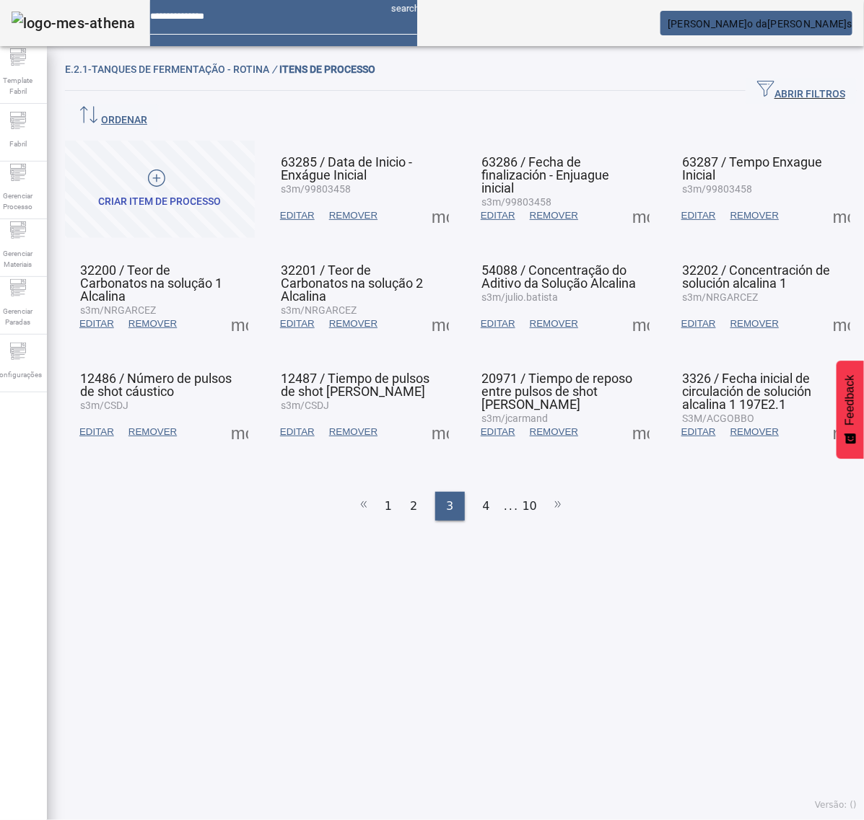
click at [824, 198] on span at bounding box center [841, 215] width 35 height 35
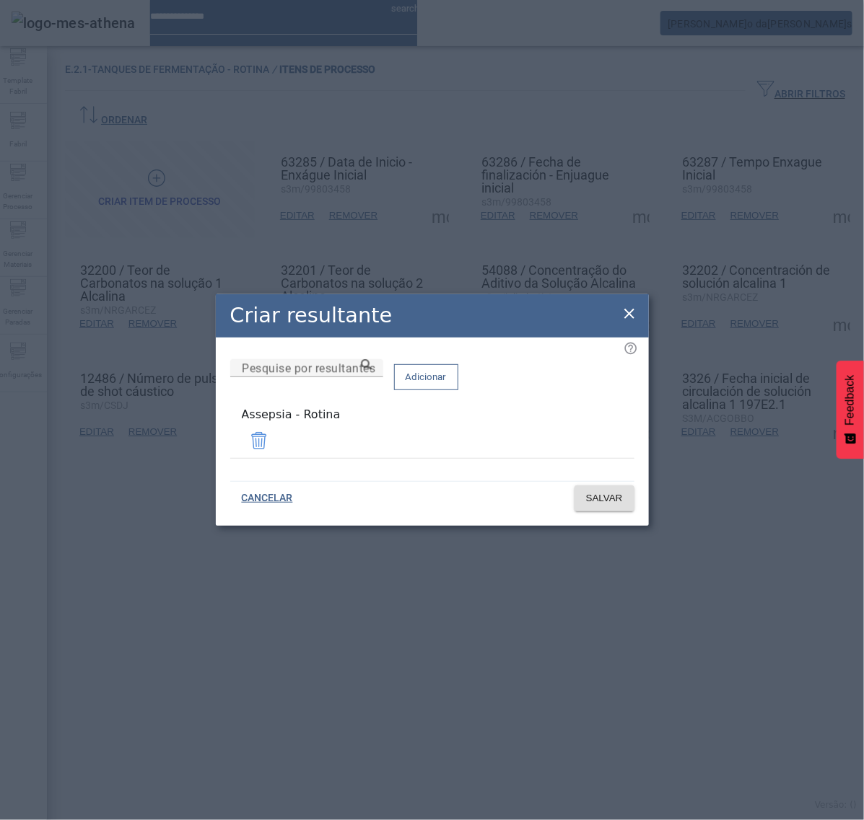
drag, startPoint x: 626, startPoint y: 312, endPoint x: 583, endPoint y: 311, distance: 43.3
click at [626, 311] on icon at bounding box center [629, 313] width 17 height 17
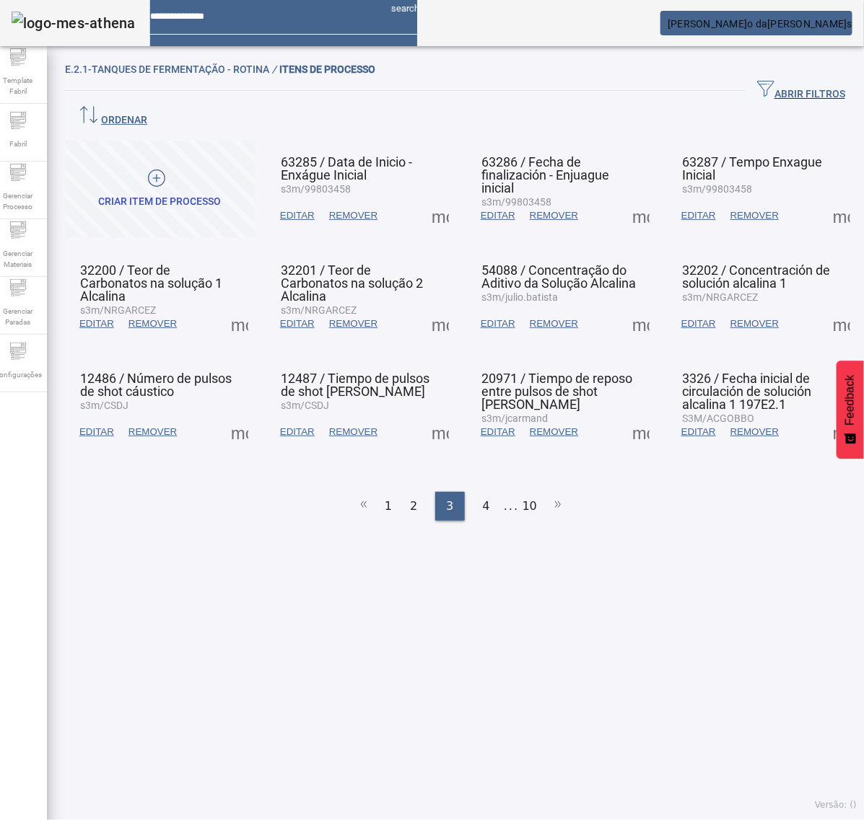
click at [233, 307] on span at bounding box center [239, 324] width 35 height 35
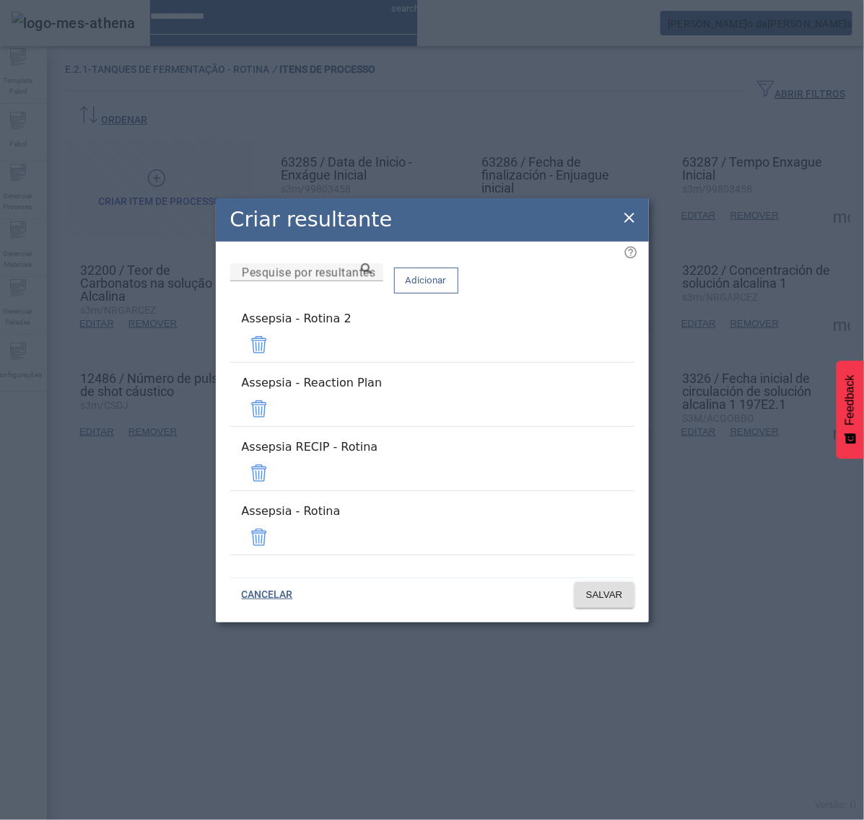
click at [276, 362] on span at bounding box center [259, 345] width 35 height 35
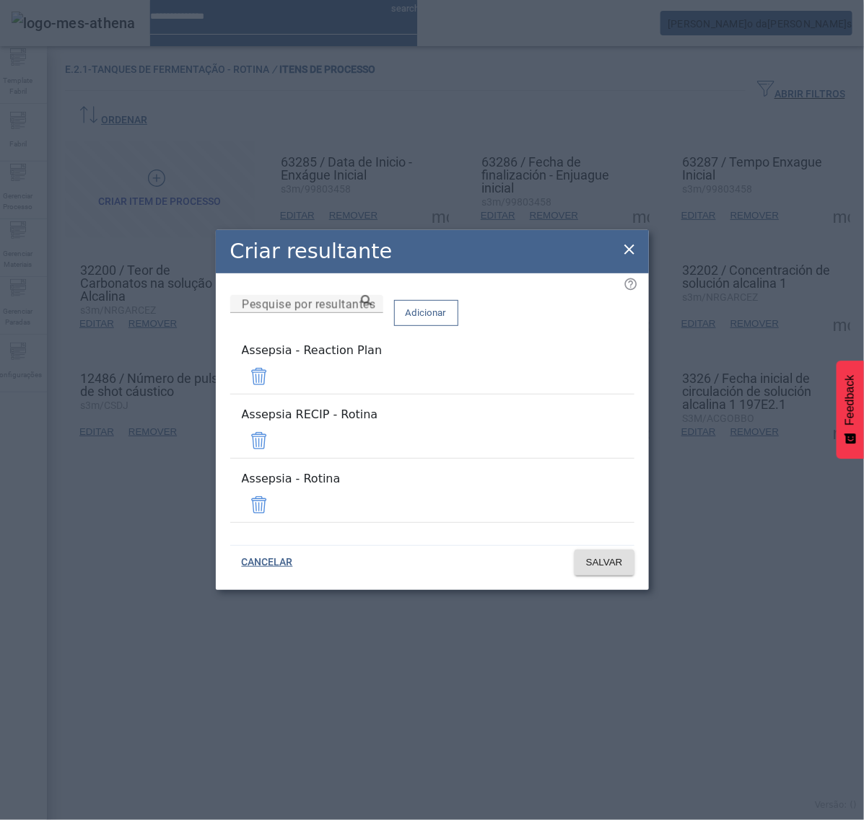
click at [276, 388] on span at bounding box center [259, 376] width 35 height 35
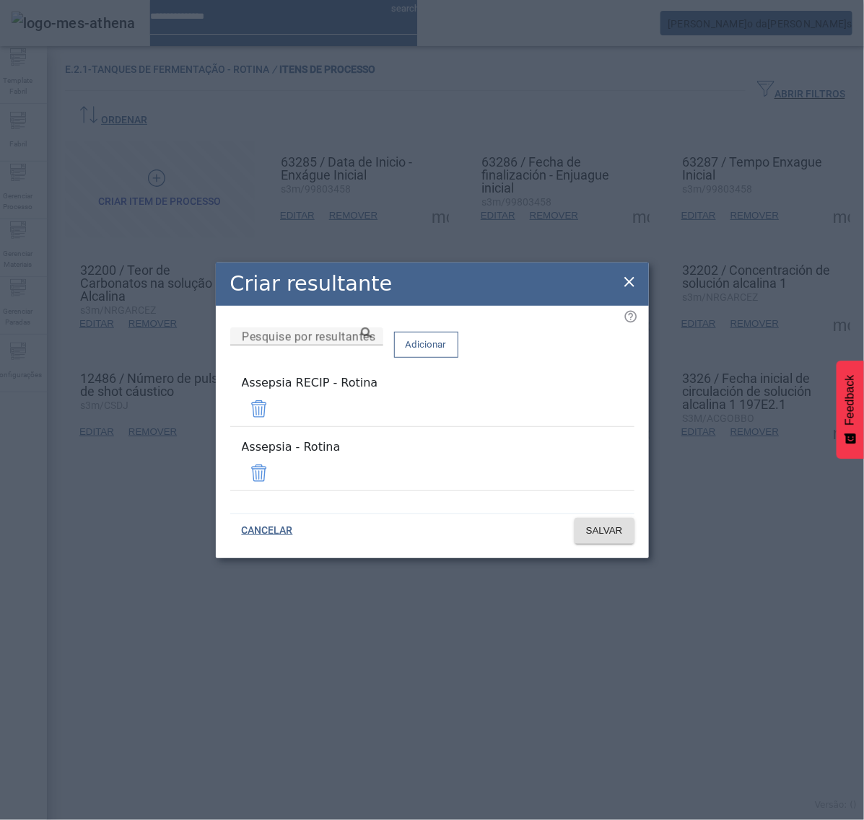
click at [276, 416] on span at bounding box center [259, 409] width 35 height 35
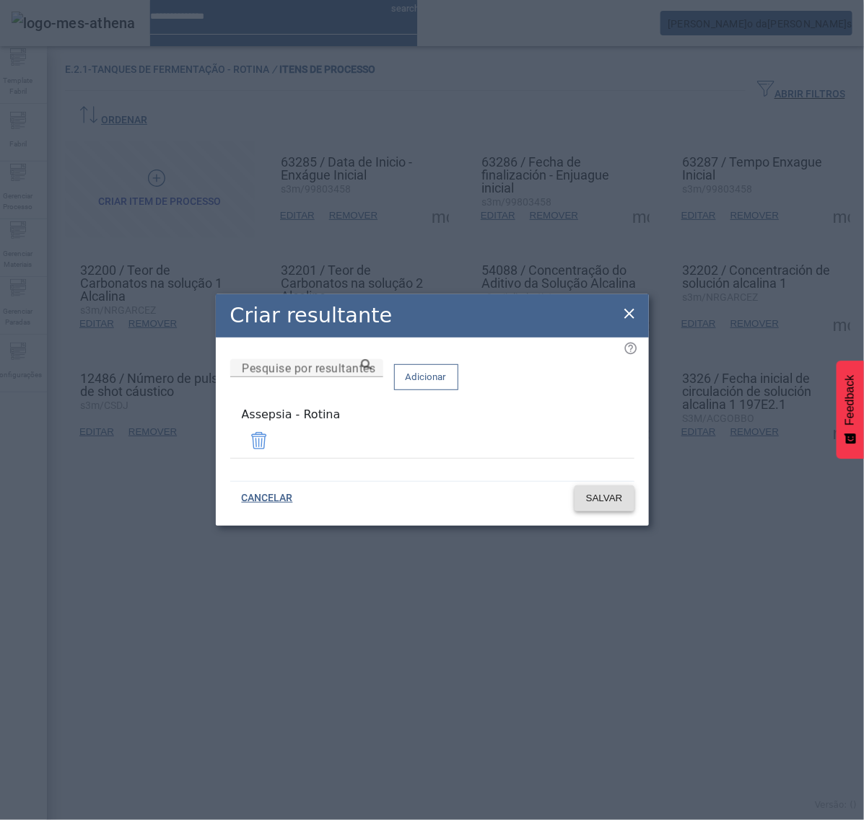
click at [600, 494] on span "SALVAR" at bounding box center [604, 498] width 37 height 14
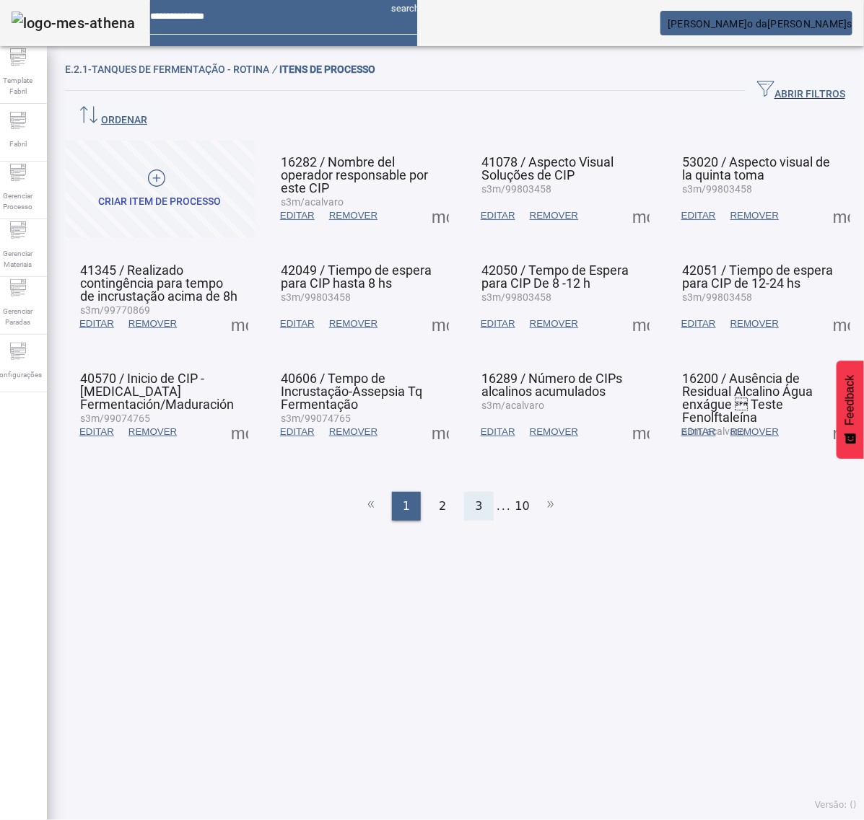
click at [475, 498] on span "3" at bounding box center [478, 506] width 7 height 17
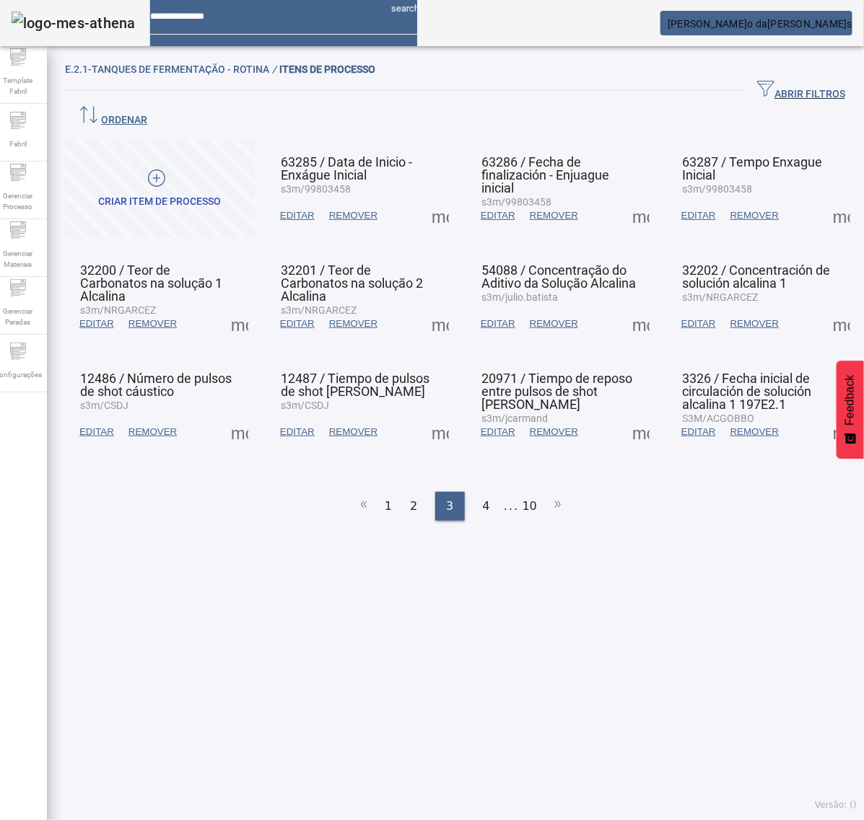
click at [434, 307] on span at bounding box center [440, 324] width 35 height 35
drag, startPoint x: 434, startPoint y: 298, endPoint x: 460, endPoint y: 328, distance: 40.4
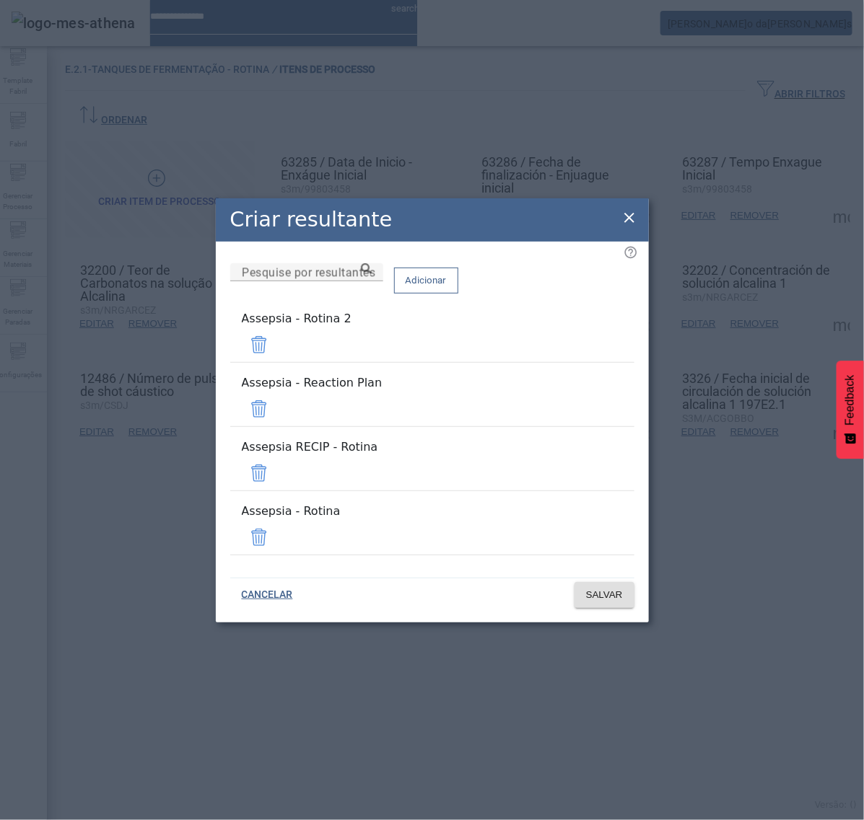
click at [276, 362] on span at bounding box center [259, 345] width 35 height 35
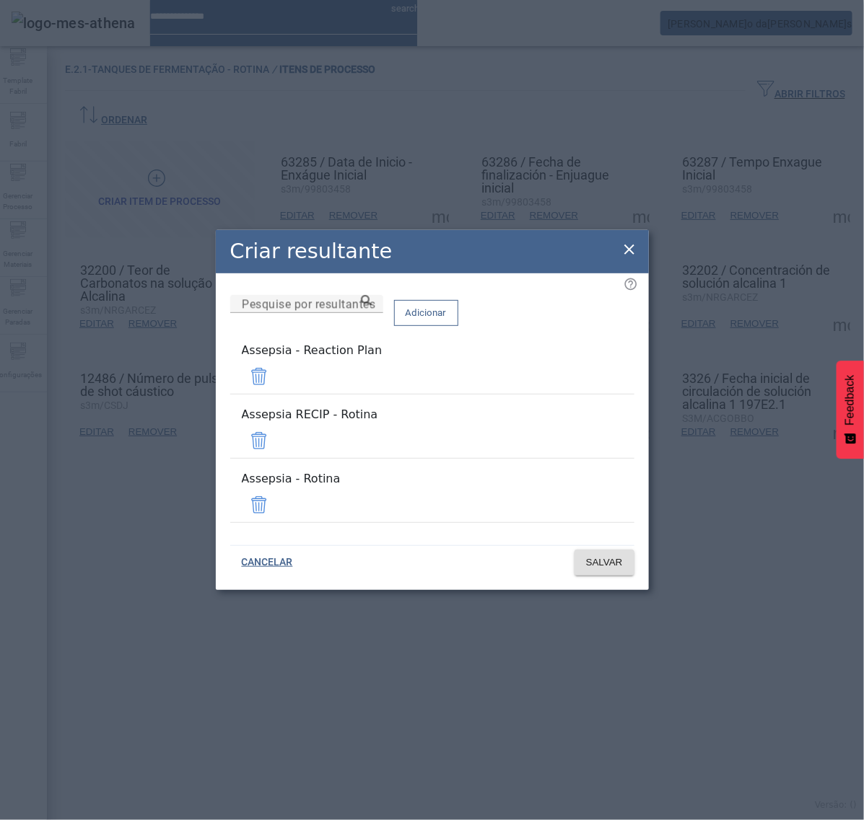
click at [276, 394] on span at bounding box center [259, 376] width 35 height 35
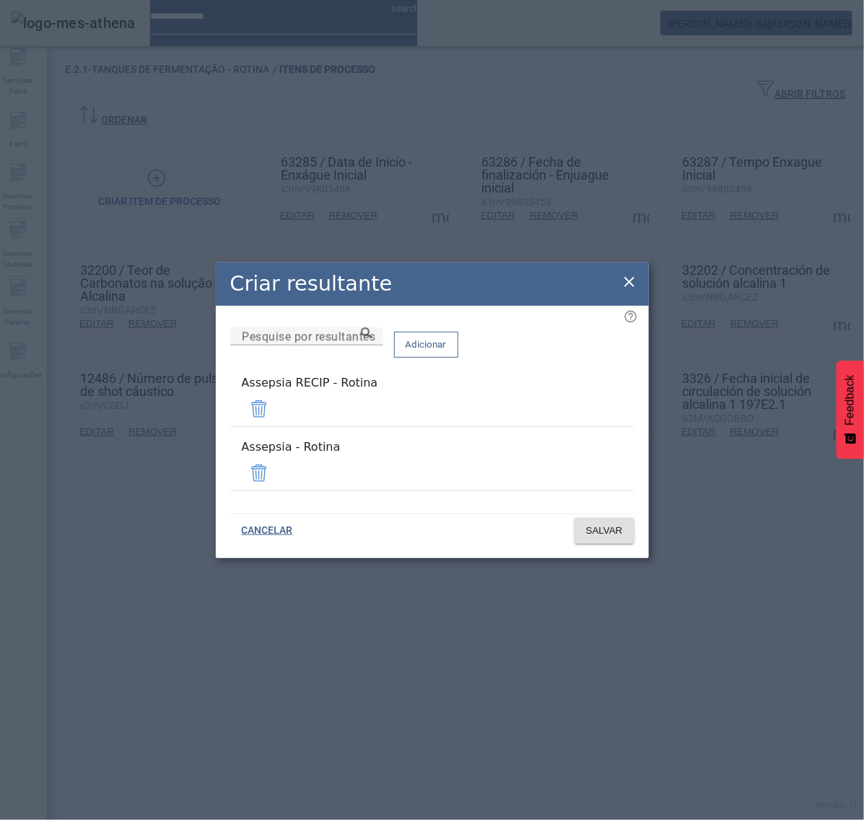
click at [276, 419] on span at bounding box center [259, 409] width 35 height 35
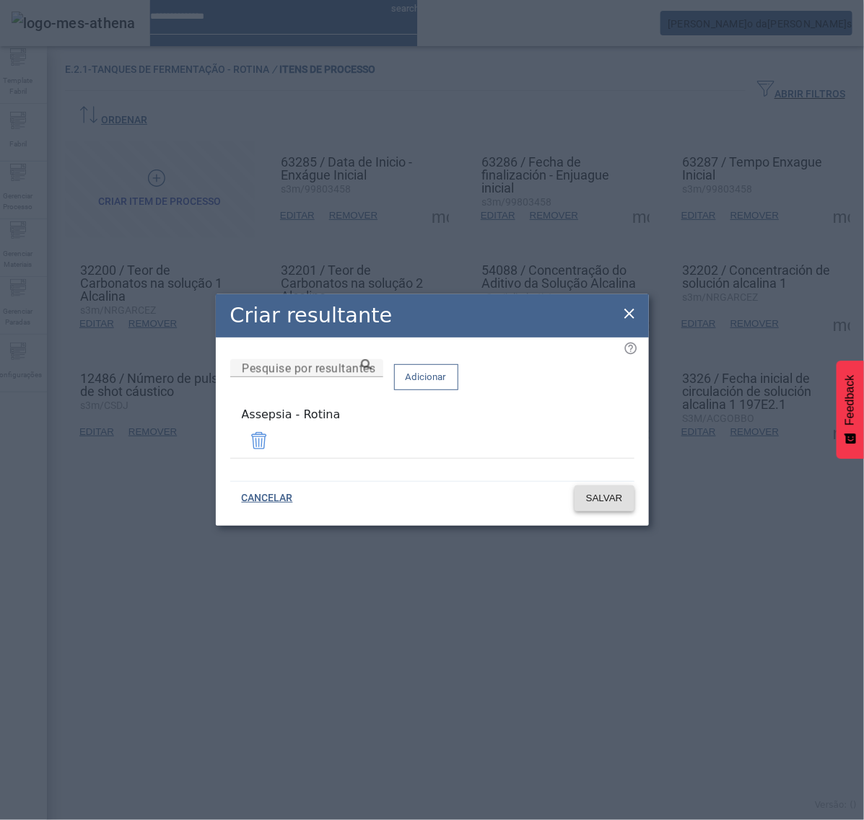
click at [596, 496] on span "SALVAR" at bounding box center [604, 498] width 37 height 14
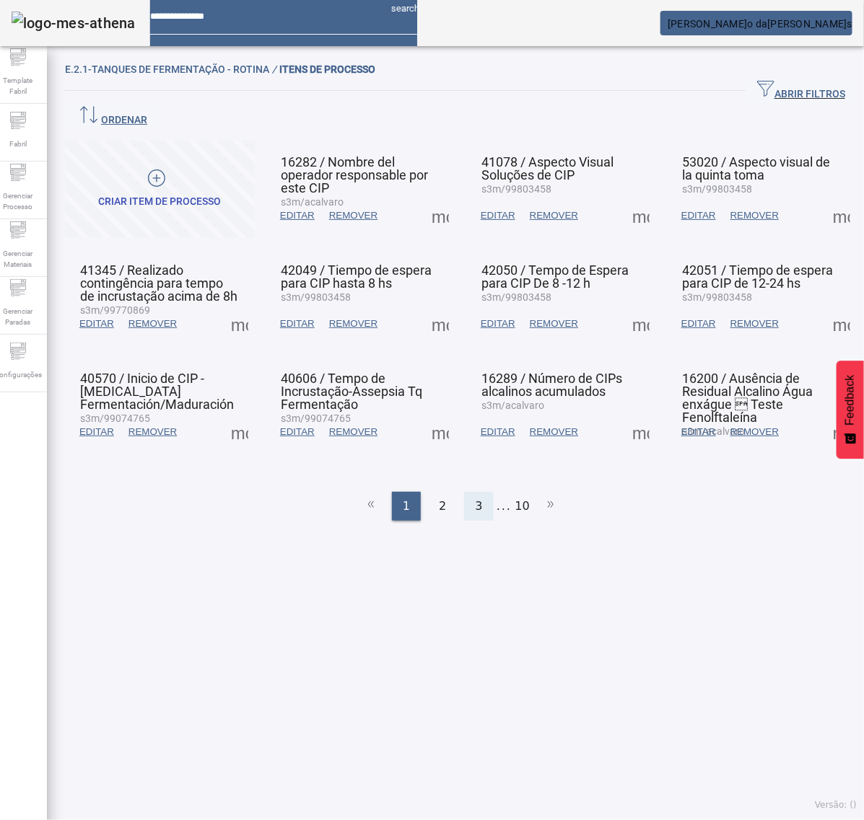
click at [475, 498] on span "3" at bounding box center [478, 506] width 7 height 17
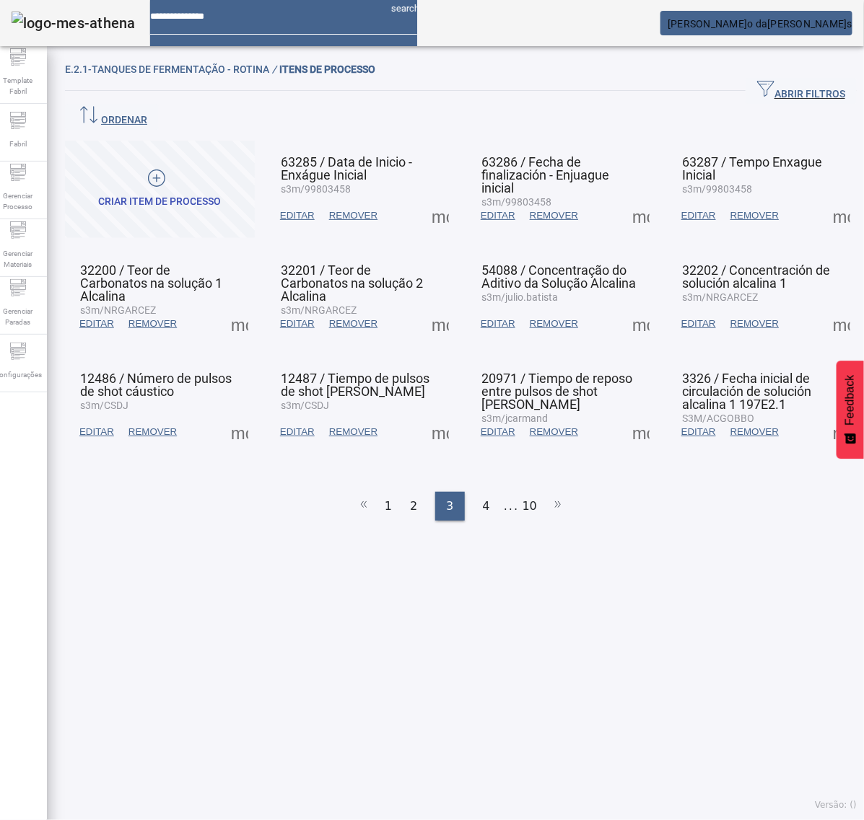
click at [623, 307] on span at bounding box center [640, 324] width 35 height 35
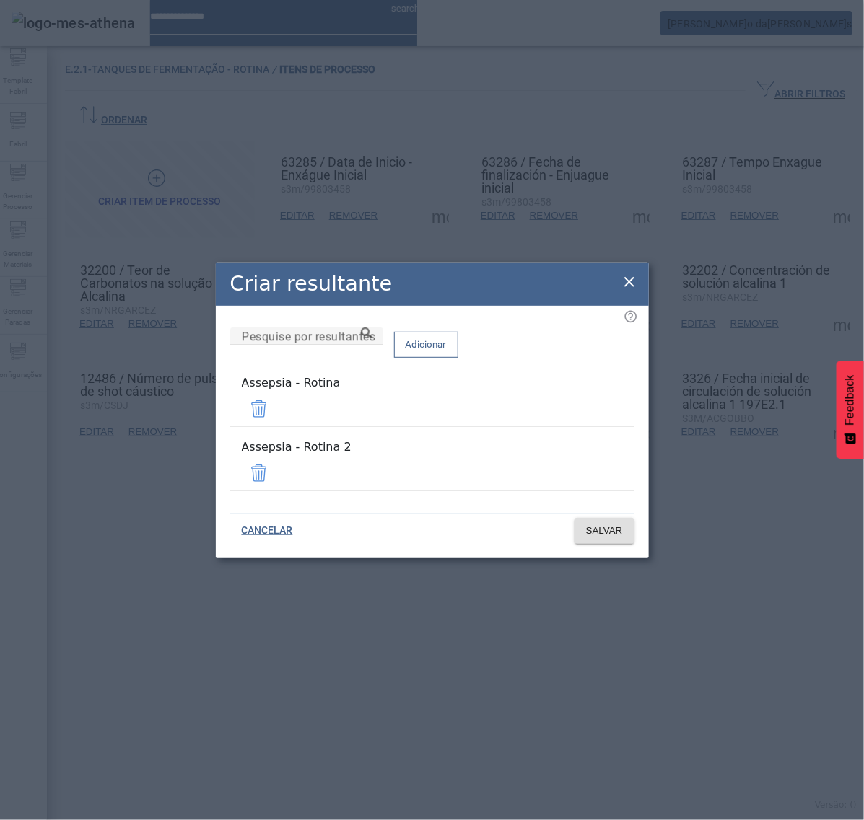
click at [276, 467] on span at bounding box center [259, 473] width 35 height 35
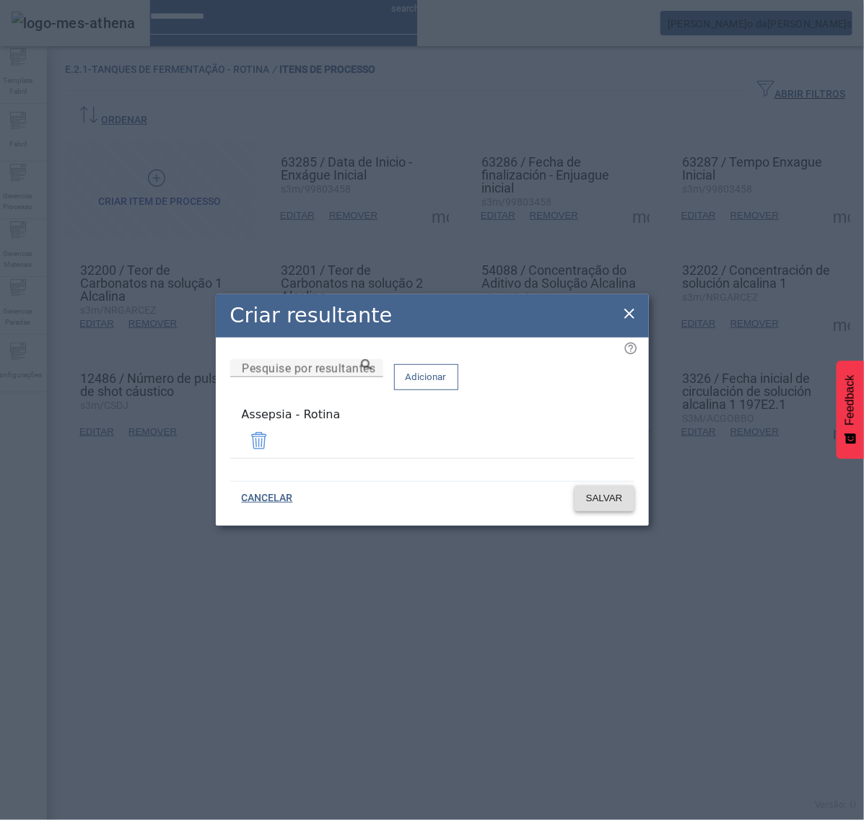
click at [592, 498] on span "SALVAR" at bounding box center [604, 498] width 37 height 14
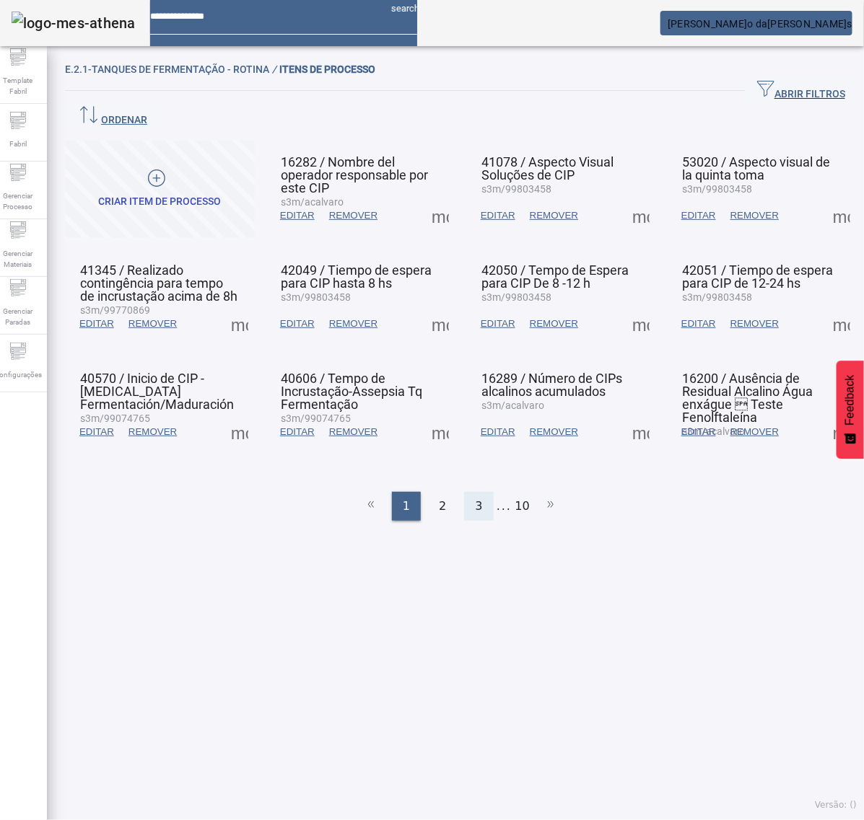
click at [465, 492] on div "3" at bounding box center [478, 506] width 29 height 29
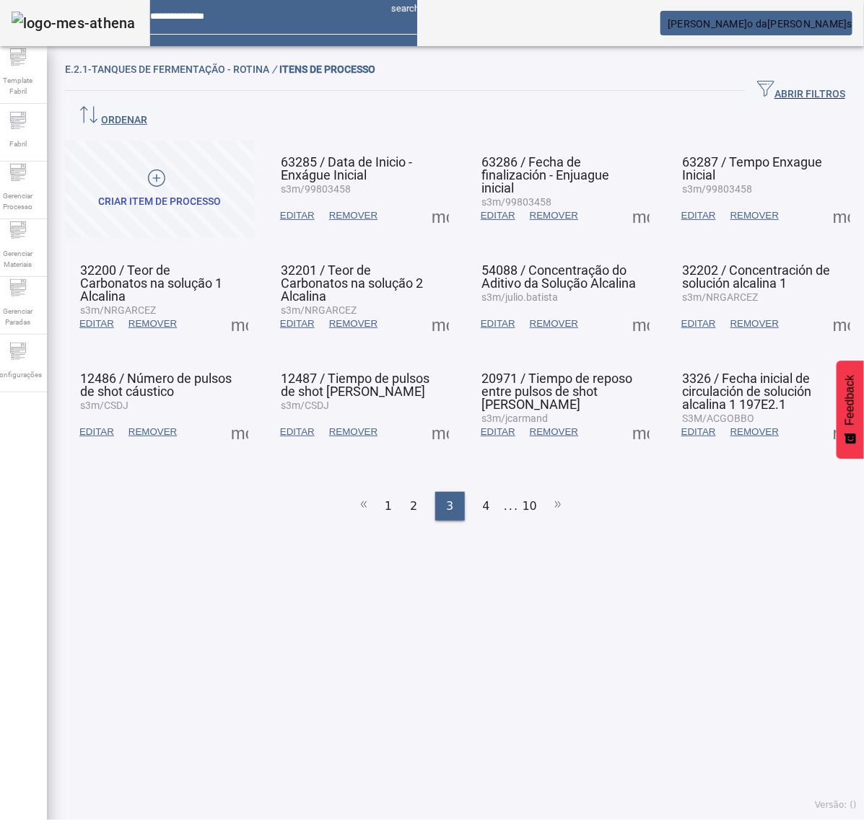
click at [623, 307] on span at bounding box center [640, 324] width 35 height 35
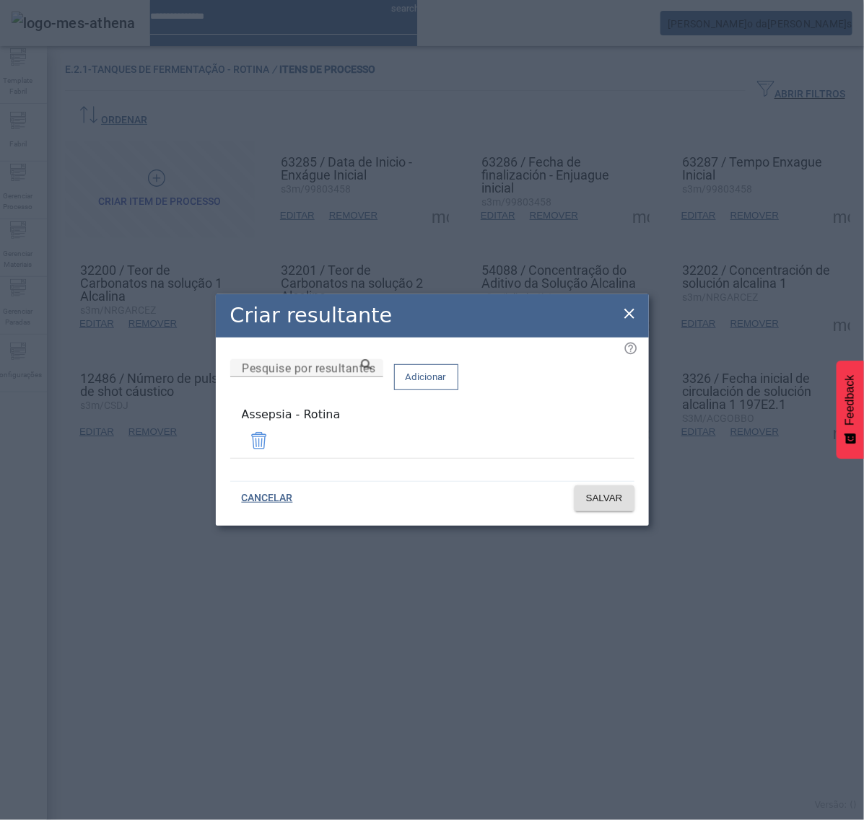
click at [633, 318] on icon at bounding box center [629, 313] width 17 height 17
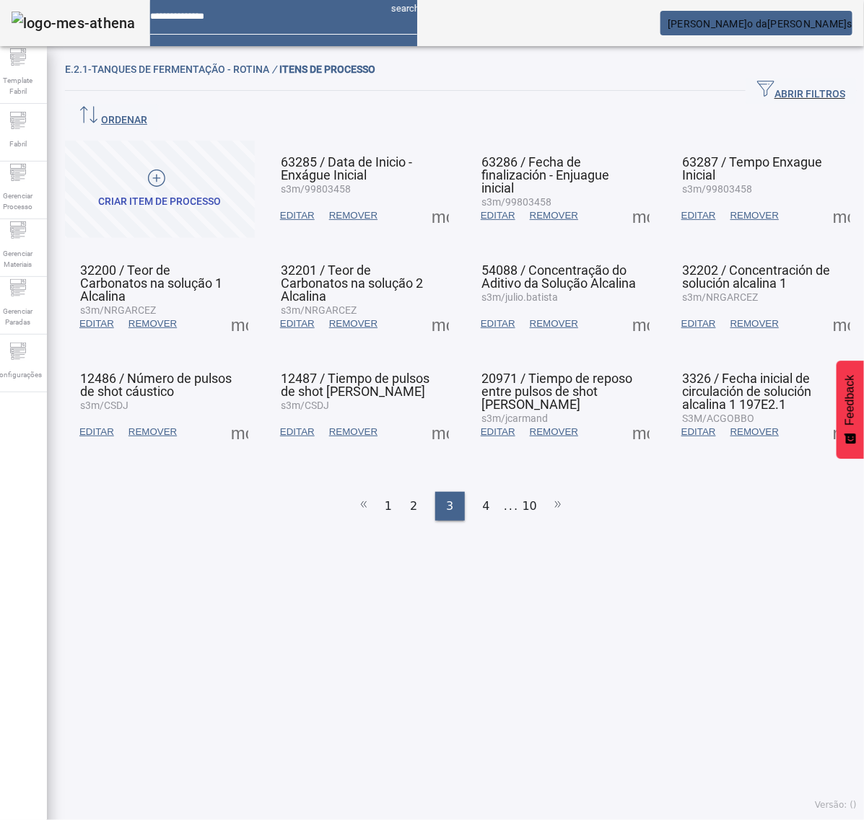
click at [824, 307] on span at bounding box center [841, 324] width 35 height 35
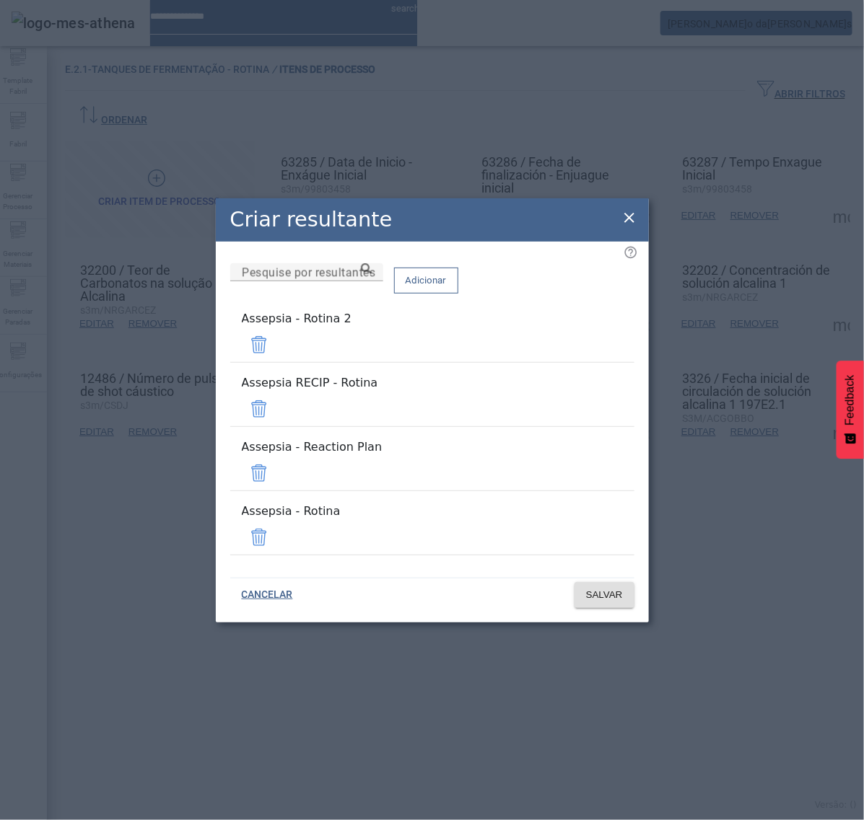
click at [276, 362] on span at bounding box center [259, 345] width 35 height 35
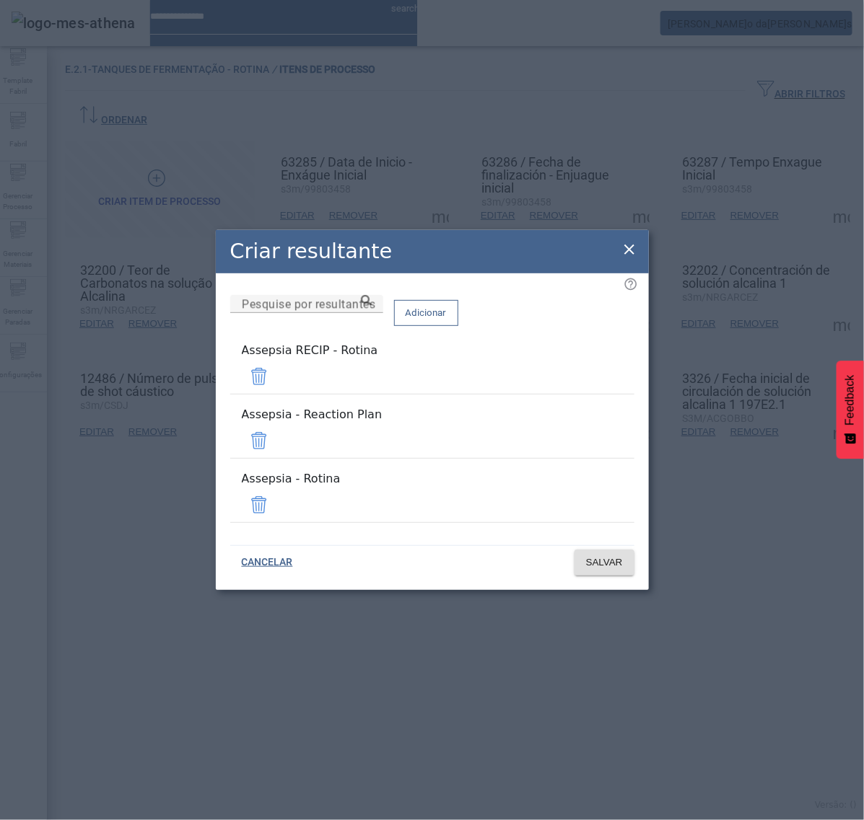
click at [276, 390] on span at bounding box center [259, 376] width 35 height 35
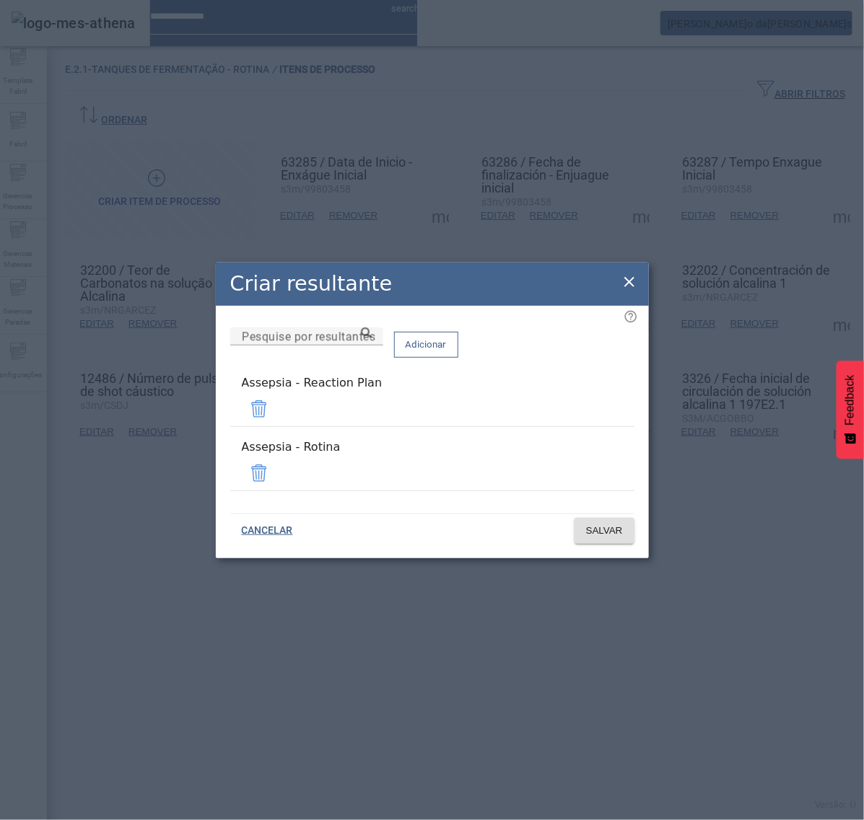
click at [276, 419] on span at bounding box center [259, 409] width 35 height 35
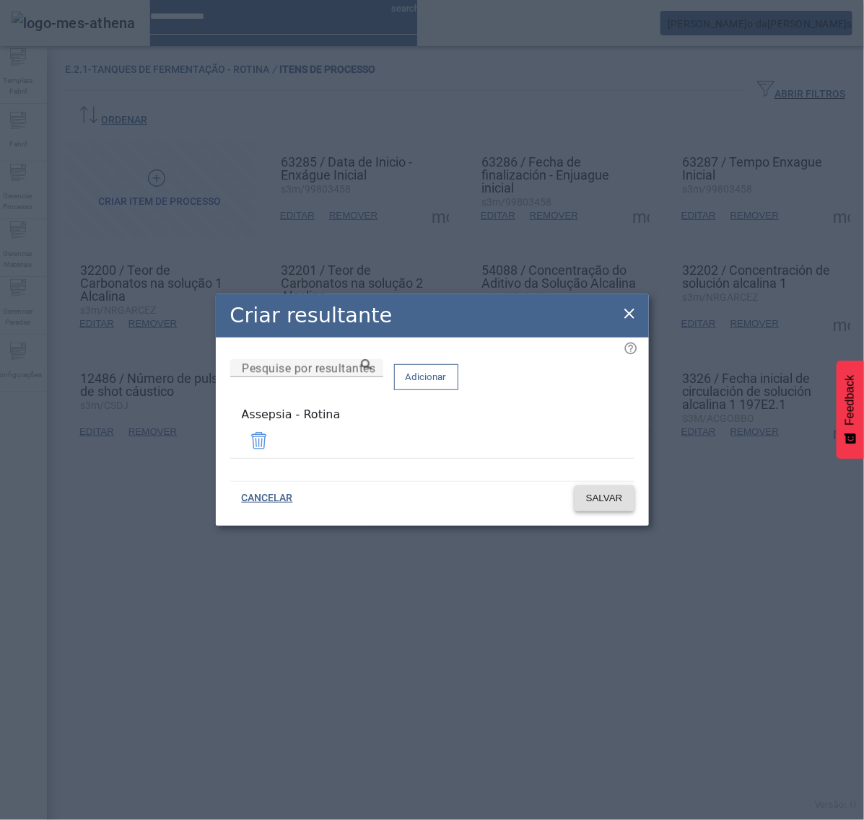
click at [597, 492] on span "SALVAR" at bounding box center [604, 498] width 37 height 14
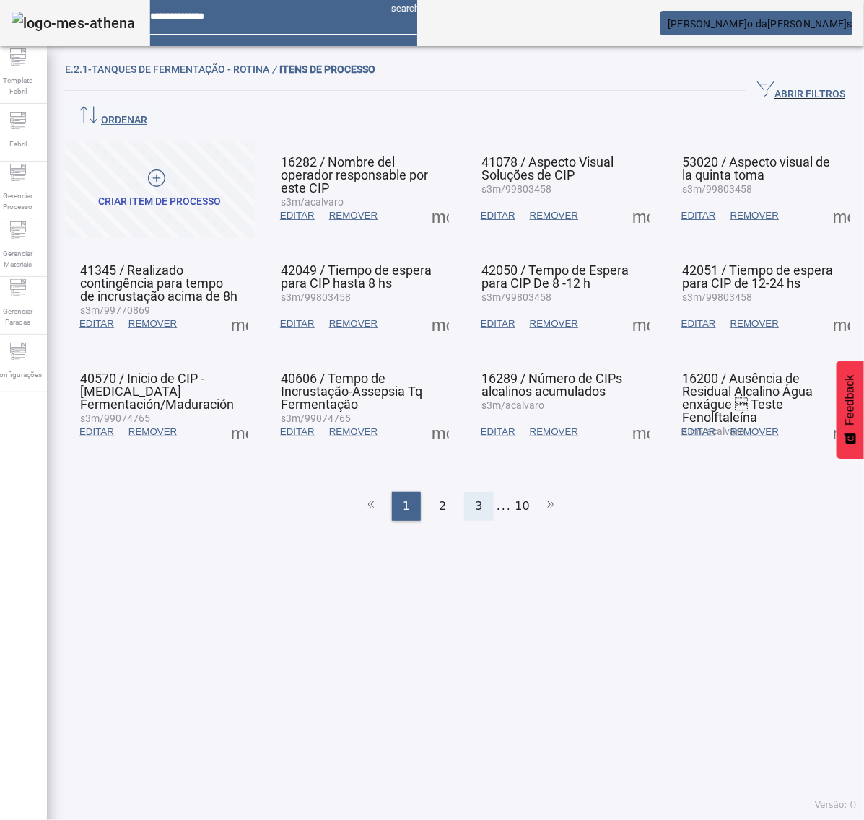
click at [473, 492] on div "3" at bounding box center [478, 506] width 29 height 29
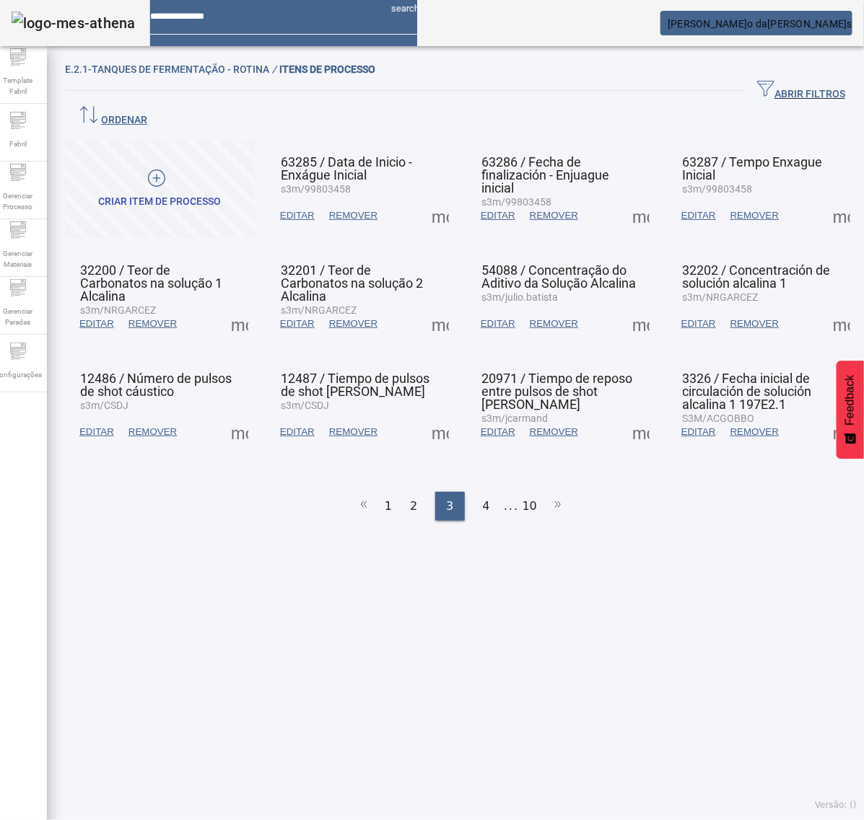
click at [824, 307] on span at bounding box center [841, 324] width 35 height 35
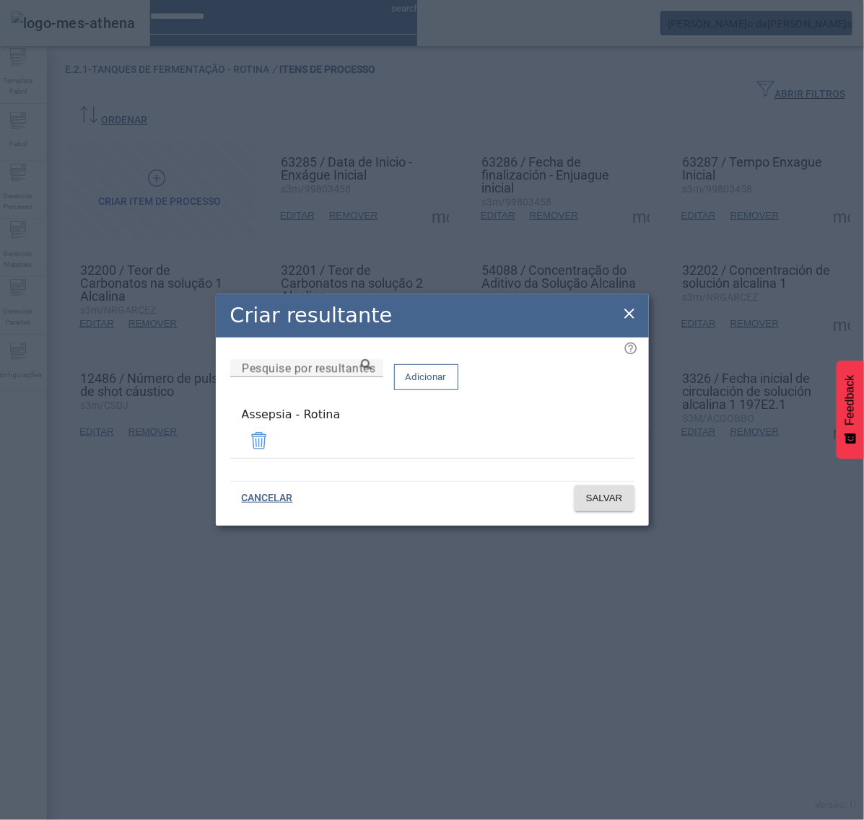
drag, startPoint x: 626, startPoint y: 319, endPoint x: 587, endPoint y: 329, distance: 40.3
click at [626, 318] on icon at bounding box center [629, 313] width 17 height 17
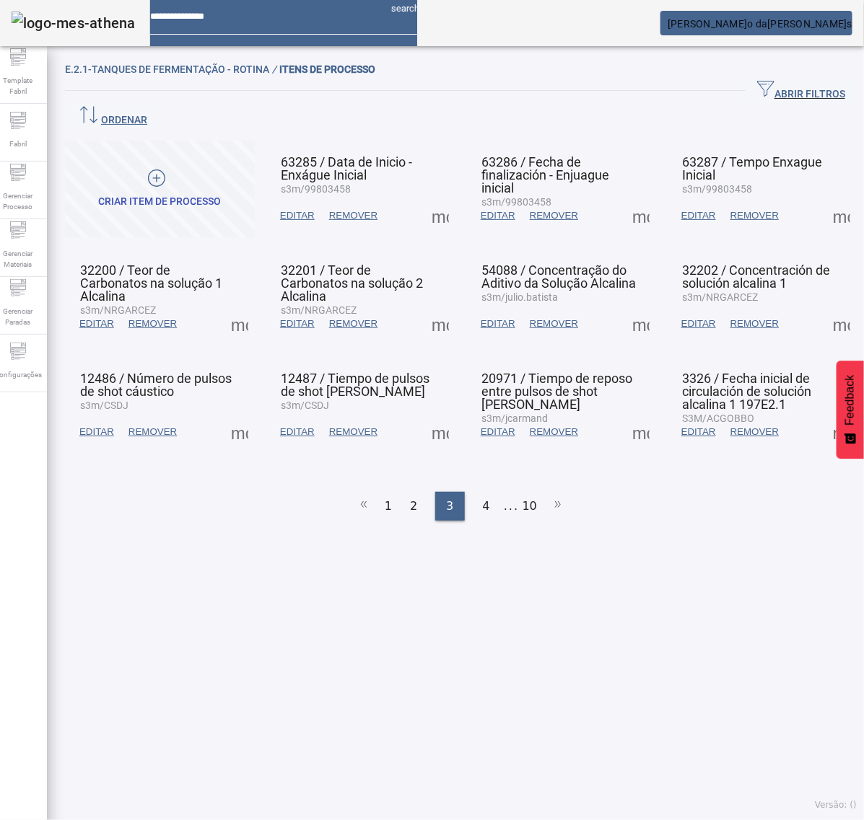
click at [239, 415] on span at bounding box center [239, 432] width 35 height 35
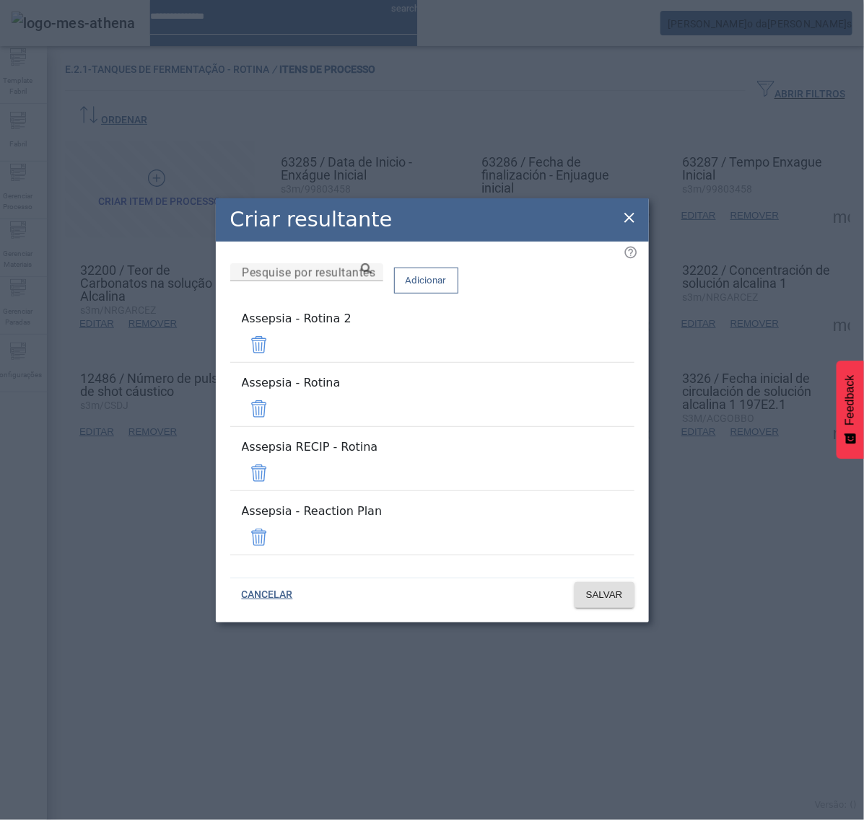
click at [276, 362] on span at bounding box center [259, 345] width 35 height 35
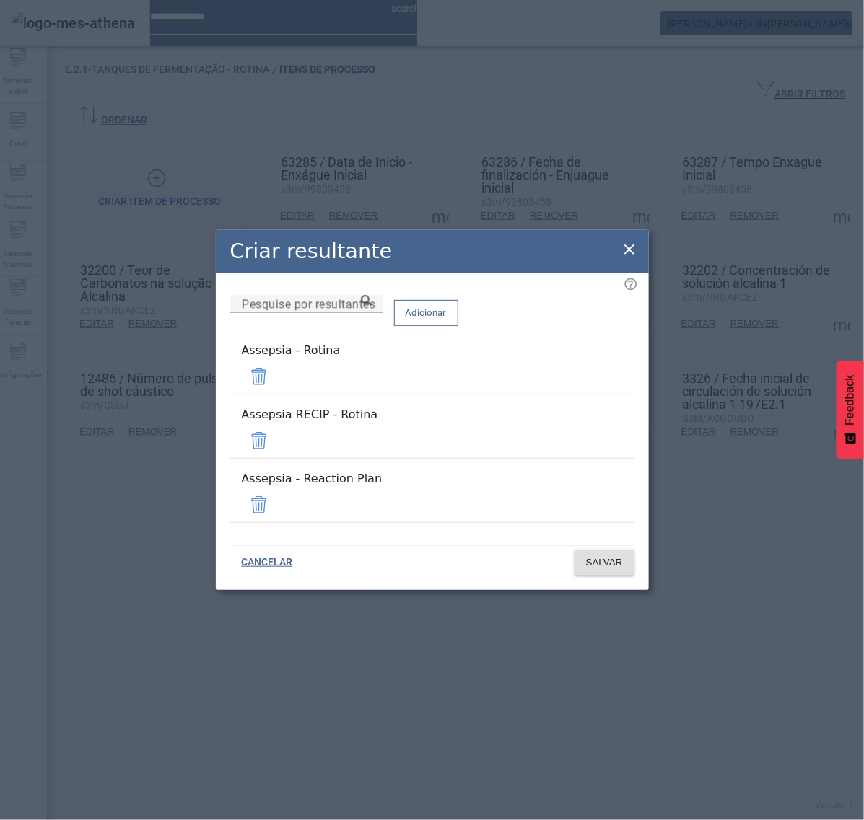
click at [276, 434] on span at bounding box center [259, 441] width 35 height 35
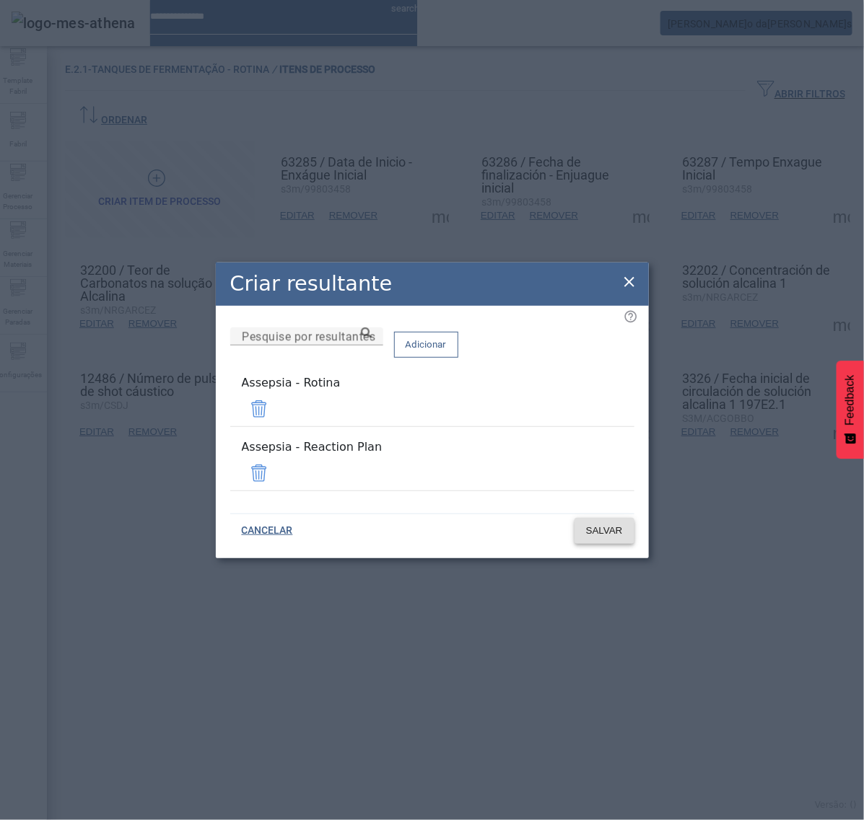
drag, startPoint x: 592, startPoint y: 469, endPoint x: 596, endPoint y: 483, distance: 14.9
click at [276, 468] on span at bounding box center [259, 473] width 35 height 35
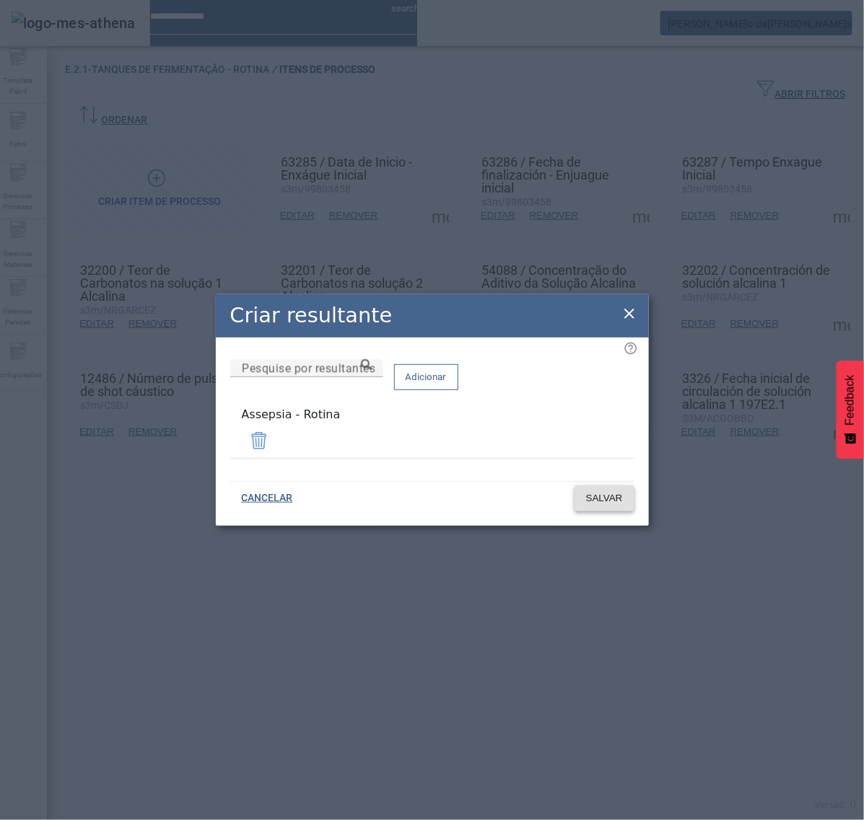
click at [601, 499] on span "SALVAR" at bounding box center [604, 498] width 37 height 14
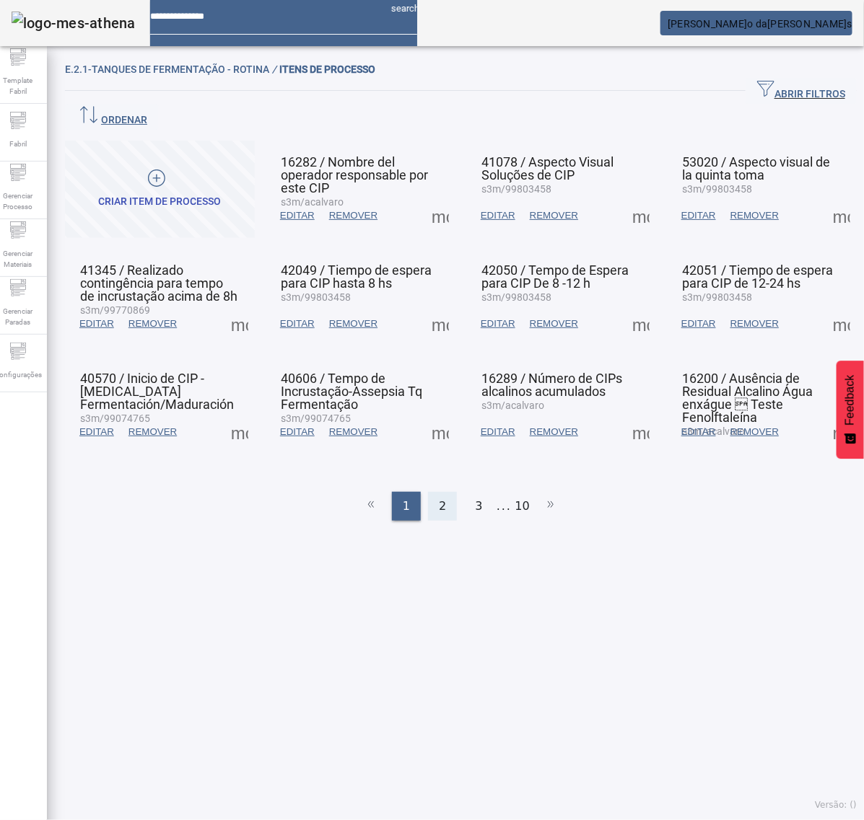
click at [431, 492] on div "2" at bounding box center [442, 506] width 29 height 29
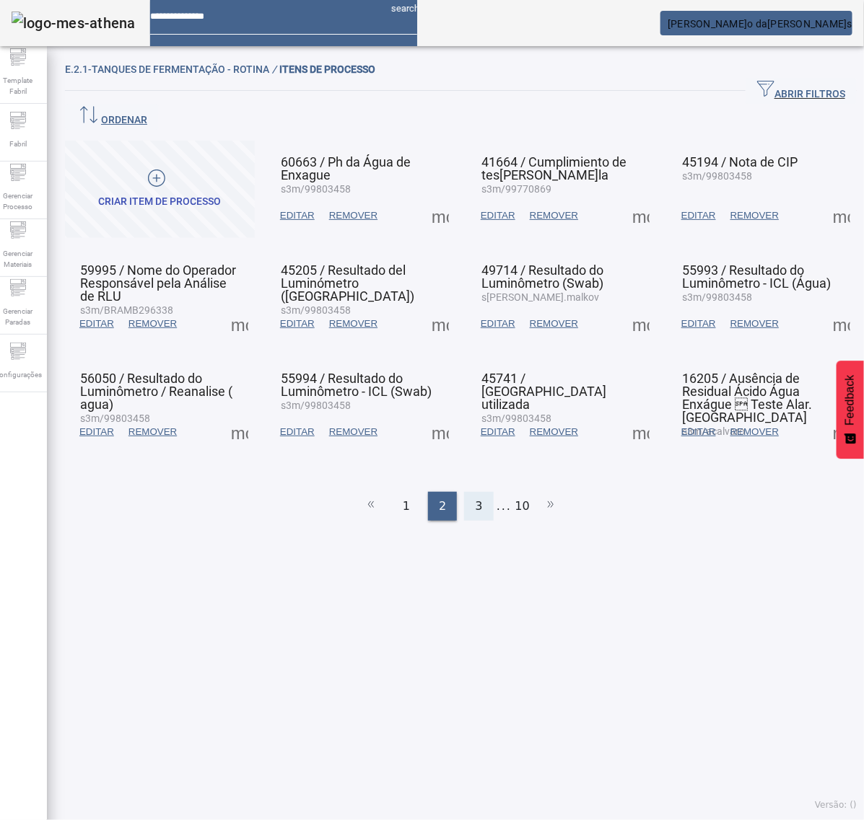
click at [482, 492] on div "3" at bounding box center [478, 506] width 29 height 29
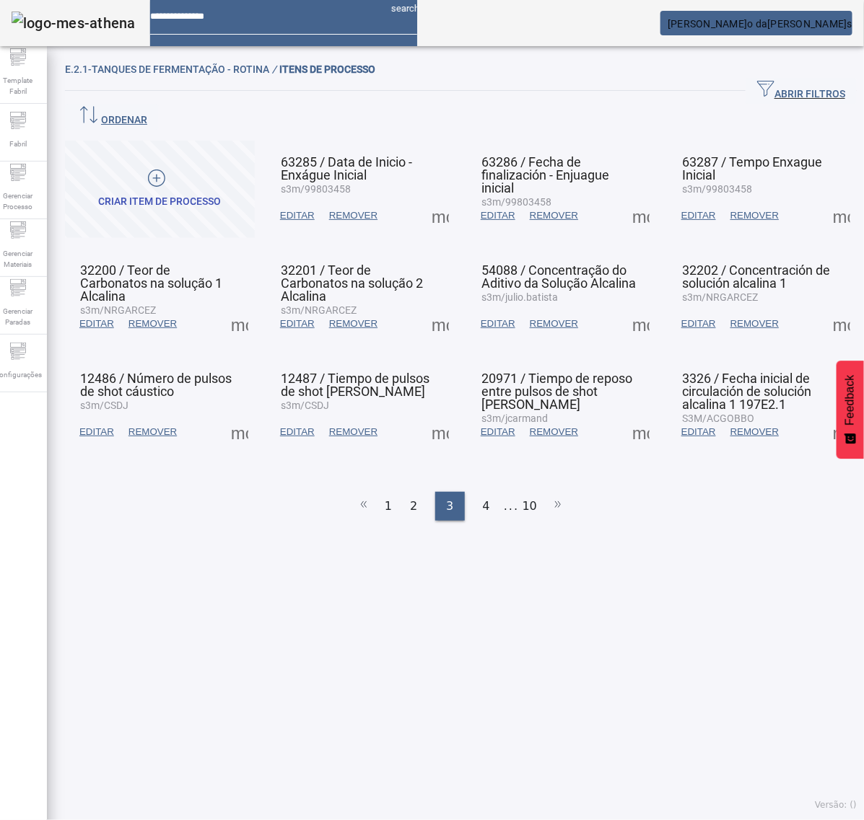
click at [245, 415] on span at bounding box center [239, 432] width 35 height 35
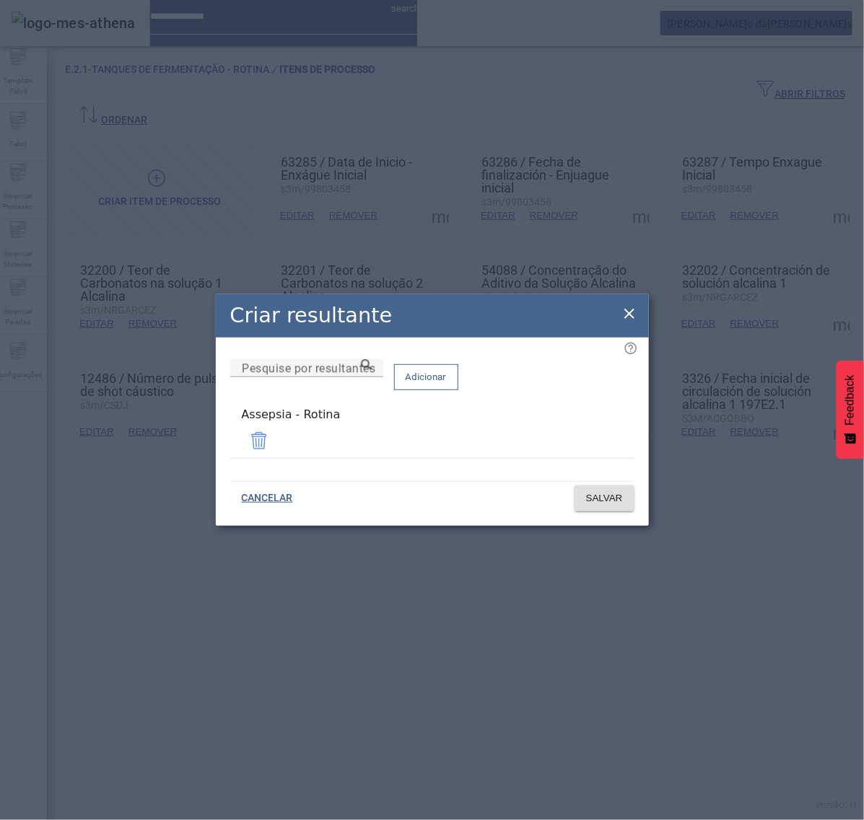
click at [631, 316] on icon at bounding box center [629, 313] width 17 height 17
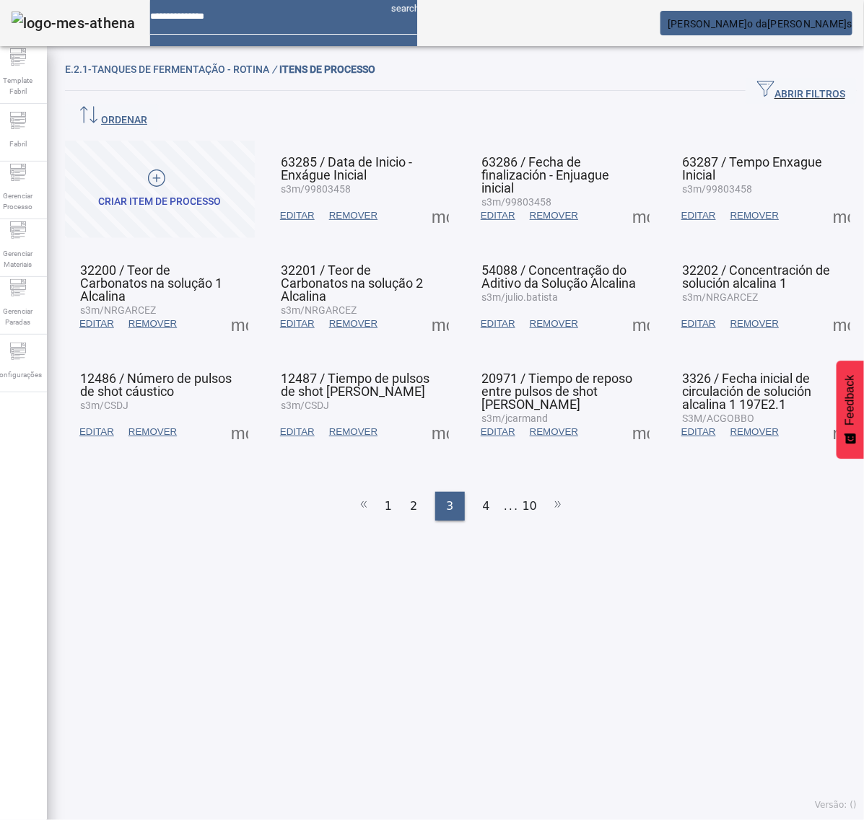
click at [434, 415] on span at bounding box center [440, 432] width 35 height 35
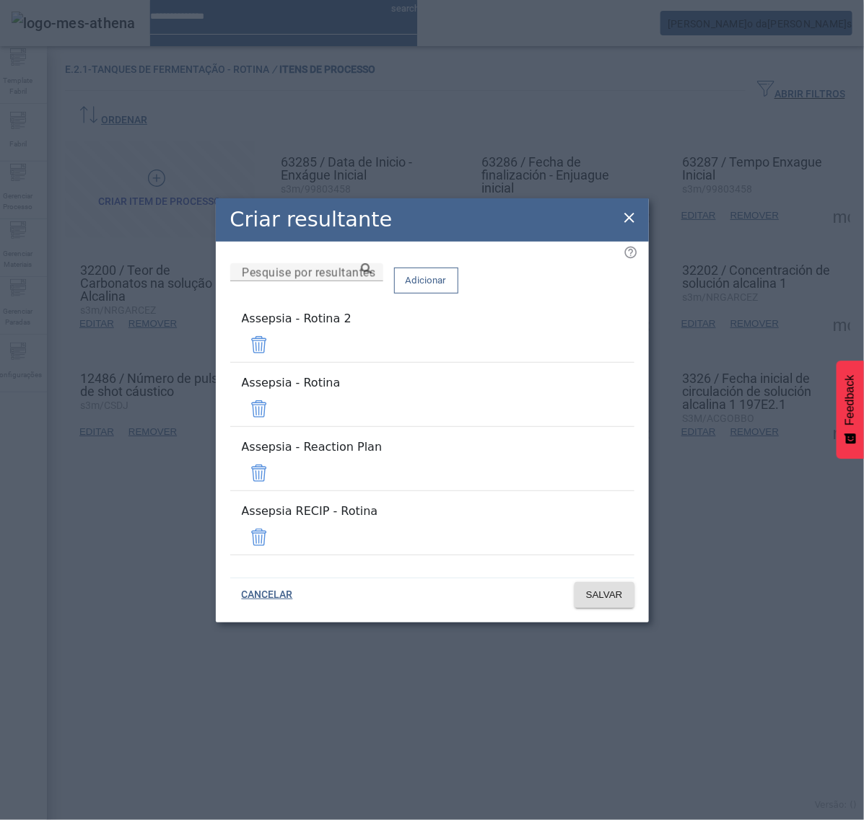
click at [276, 362] on span at bounding box center [259, 345] width 35 height 35
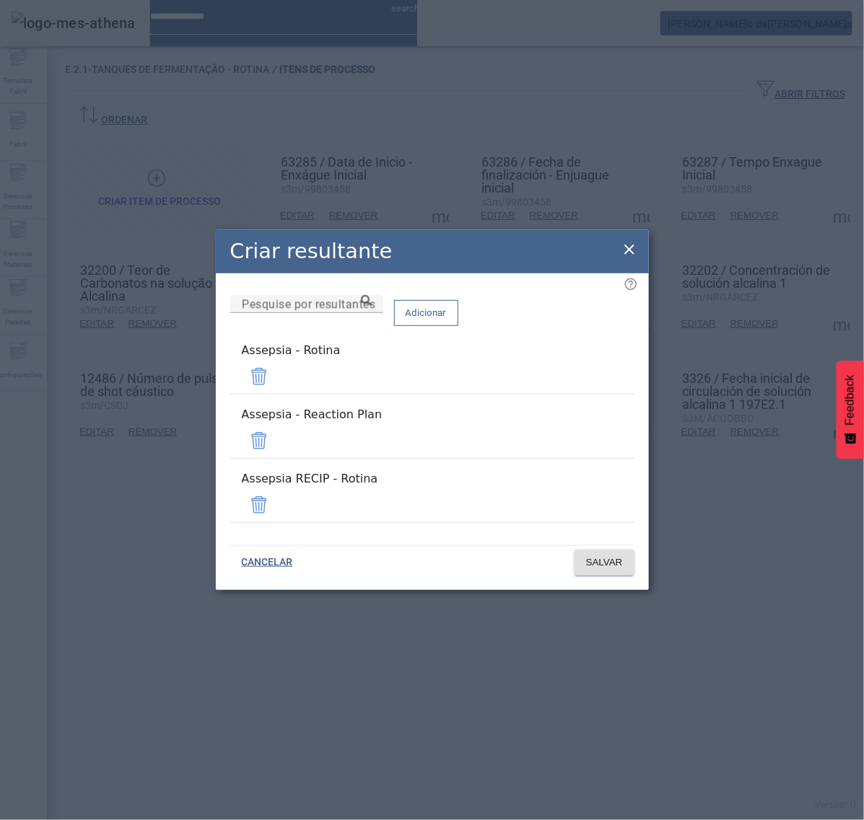
click at [276, 435] on span at bounding box center [259, 441] width 35 height 35
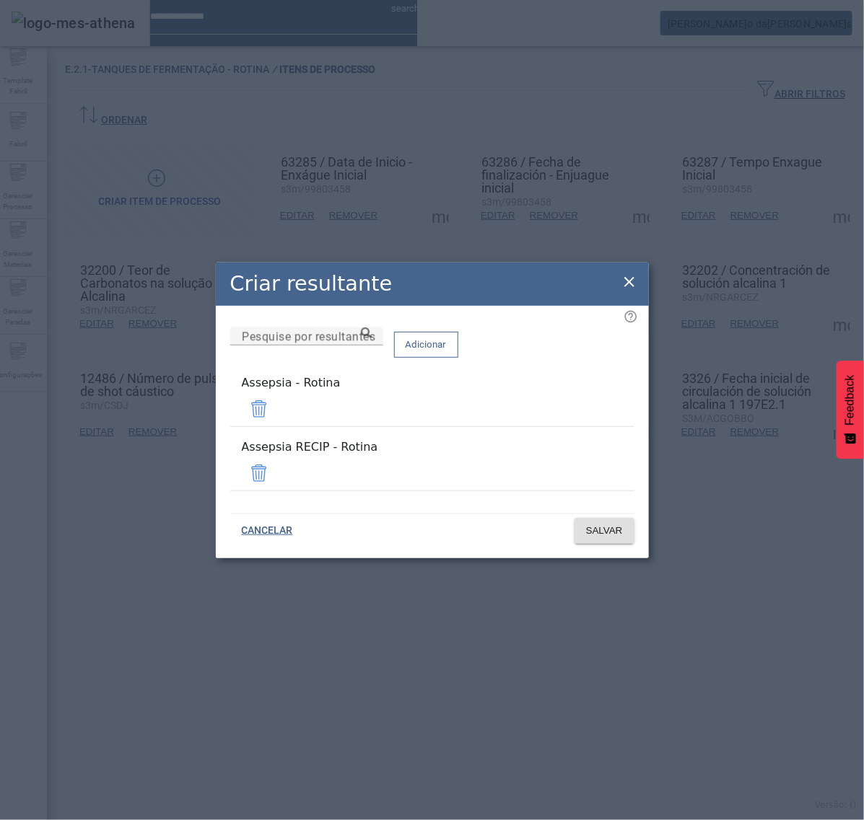
click at [276, 465] on span at bounding box center [259, 473] width 35 height 35
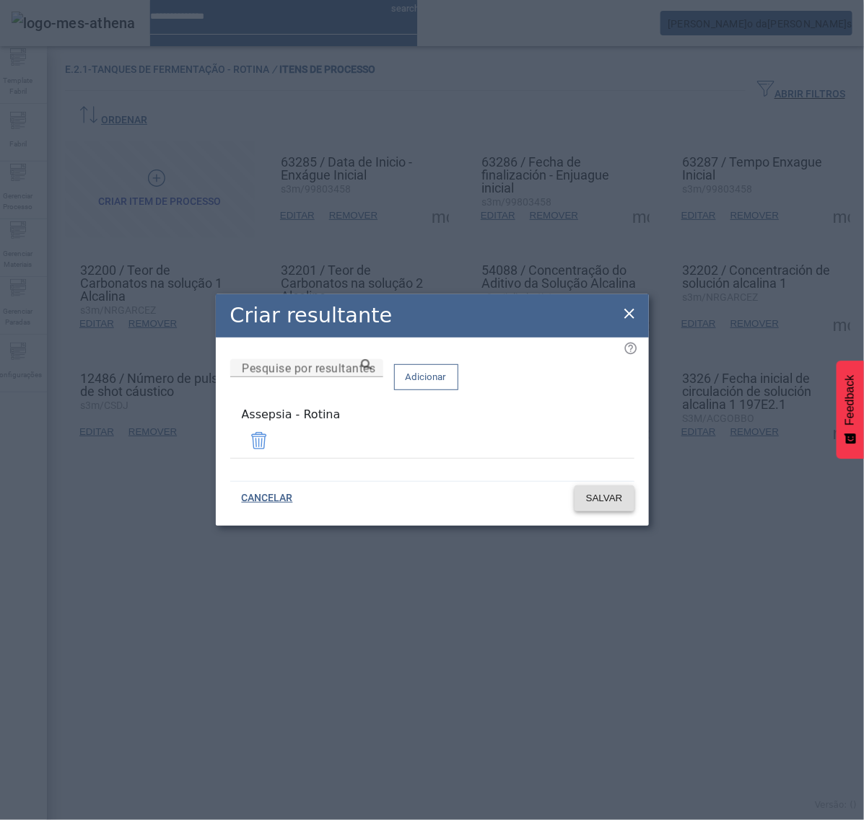
click at [607, 499] on span "SALVAR" at bounding box center [604, 498] width 37 height 14
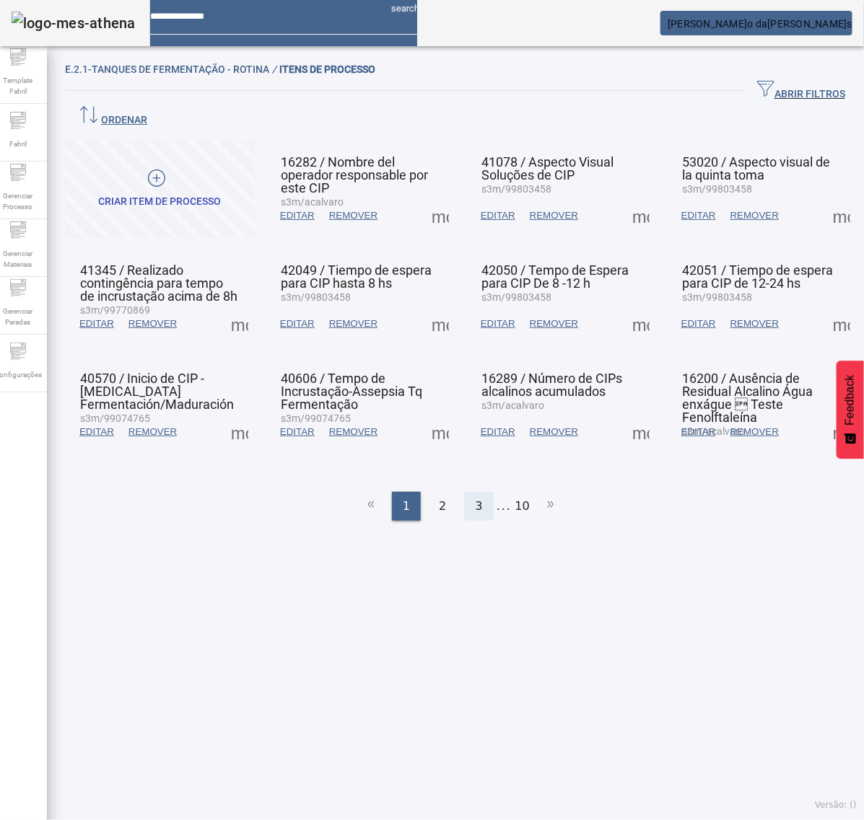
click at [475, 498] on span "3" at bounding box center [478, 506] width 7 height 17
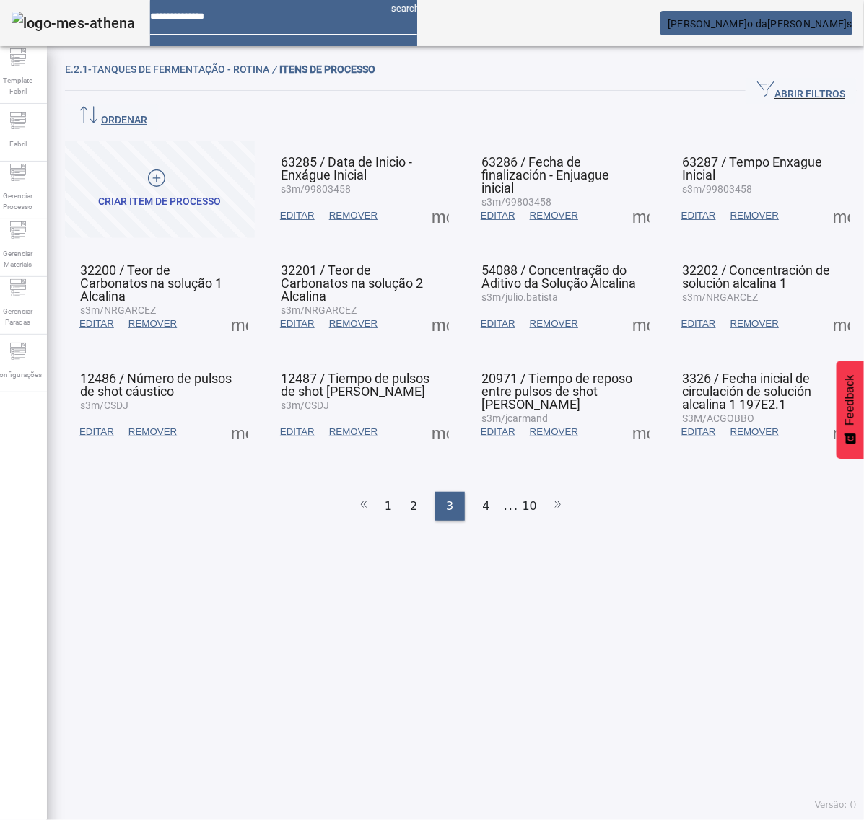
click at [434, 415] on span at bounding box center [440, 432] width 35 height 35
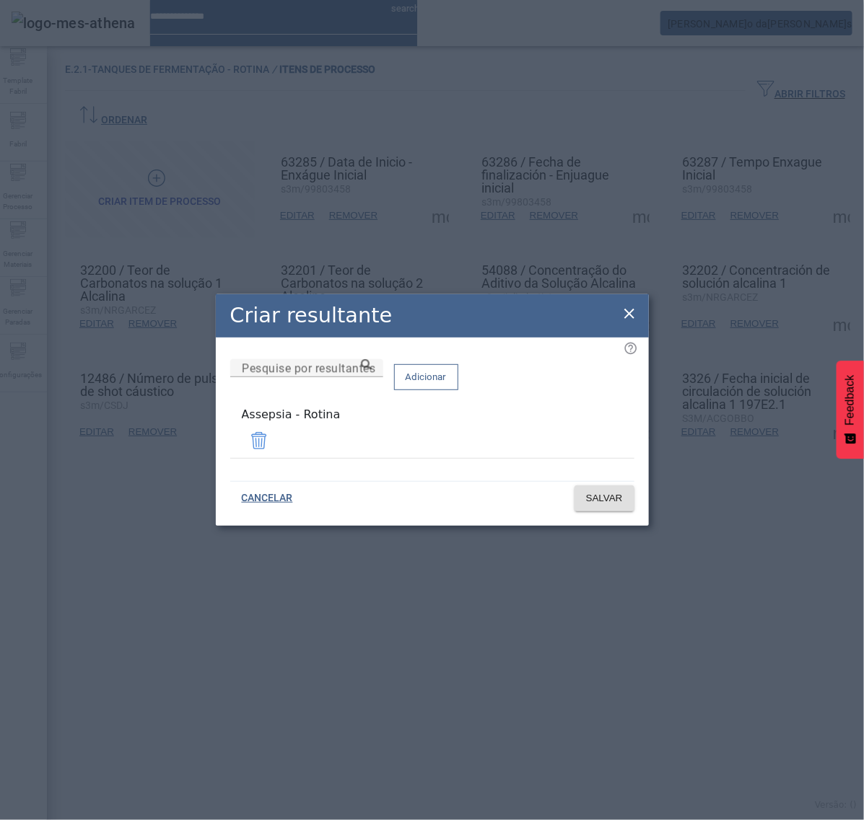
click at [626, 315] on icon at bounding box center [629, 314] width 10 height 10
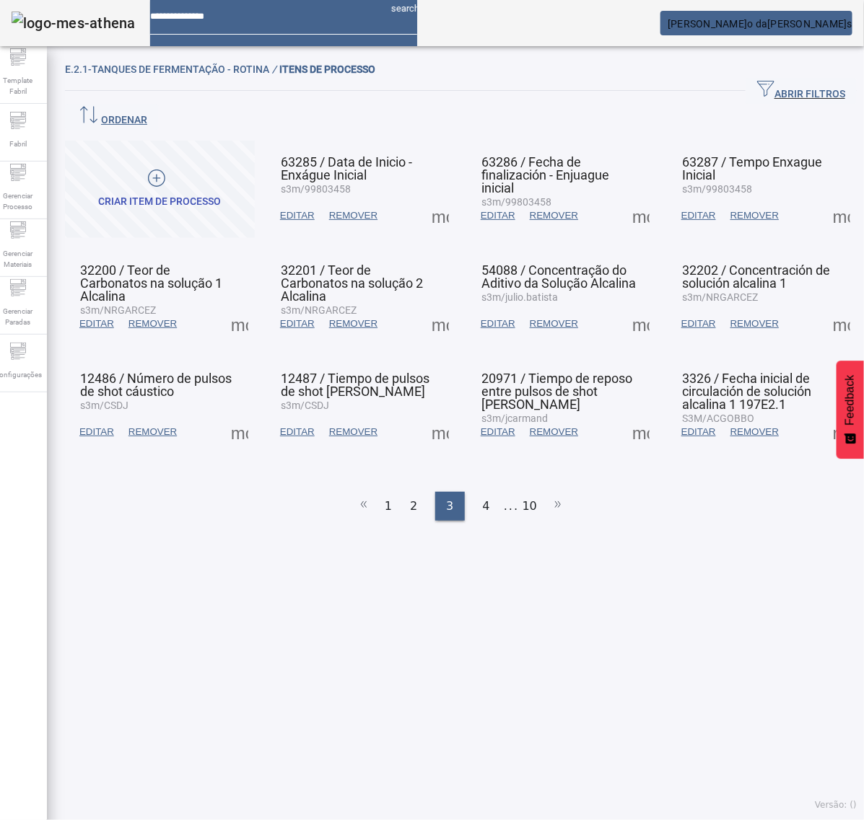
click at [625, 415] on span at bounding box center [640, 432] width 35 height 35
drag, startPoint x: 625, startPoint y: 413, endPoint x: 633, endPoint y: 440, distance: 28.5
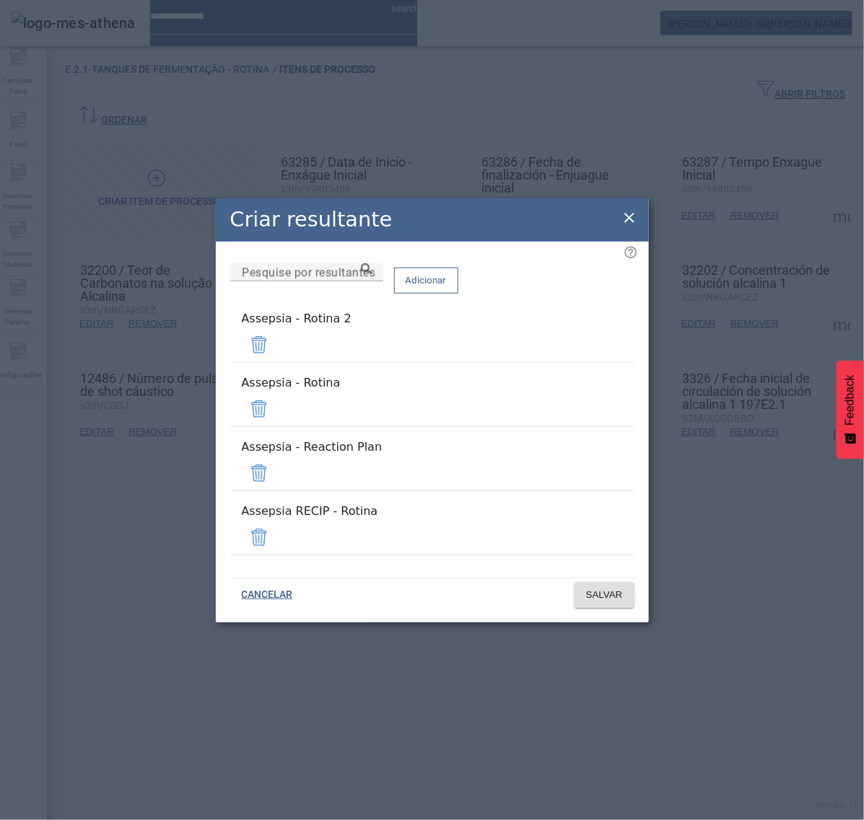
click at [276, 362] on span at bounding box center [259, 345] width 35 height 35
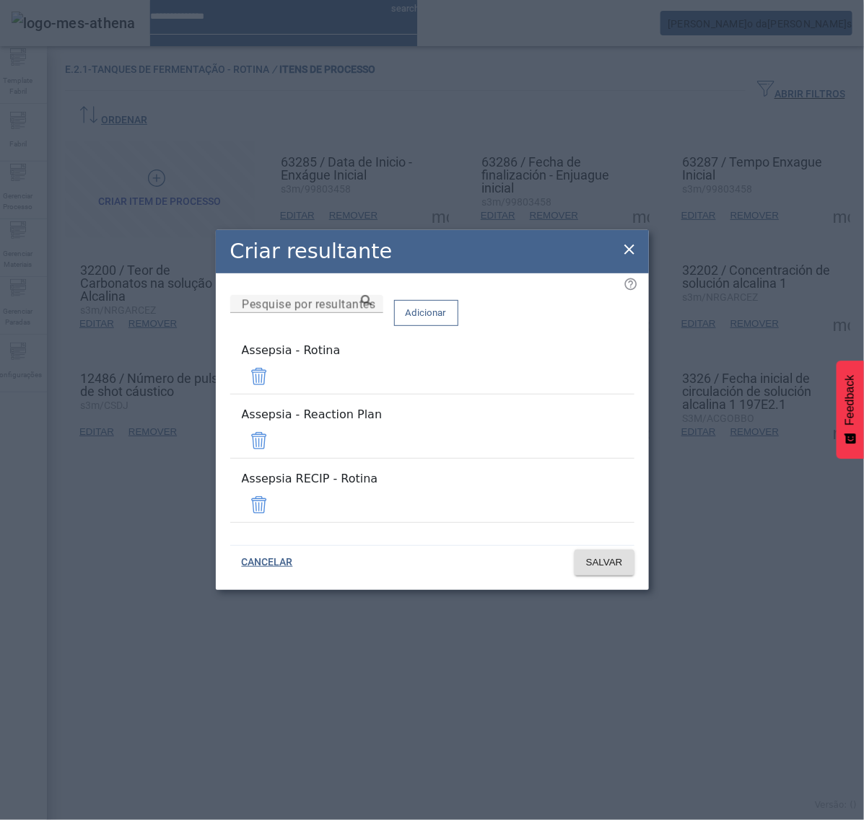
drag, startPoint x: 583, startPoint y: 437, endPoint x: 592, endPoint y: 444, distance: 11.3
click at [276, 437] on span at bounding box center [259, 441] width 35 height 35
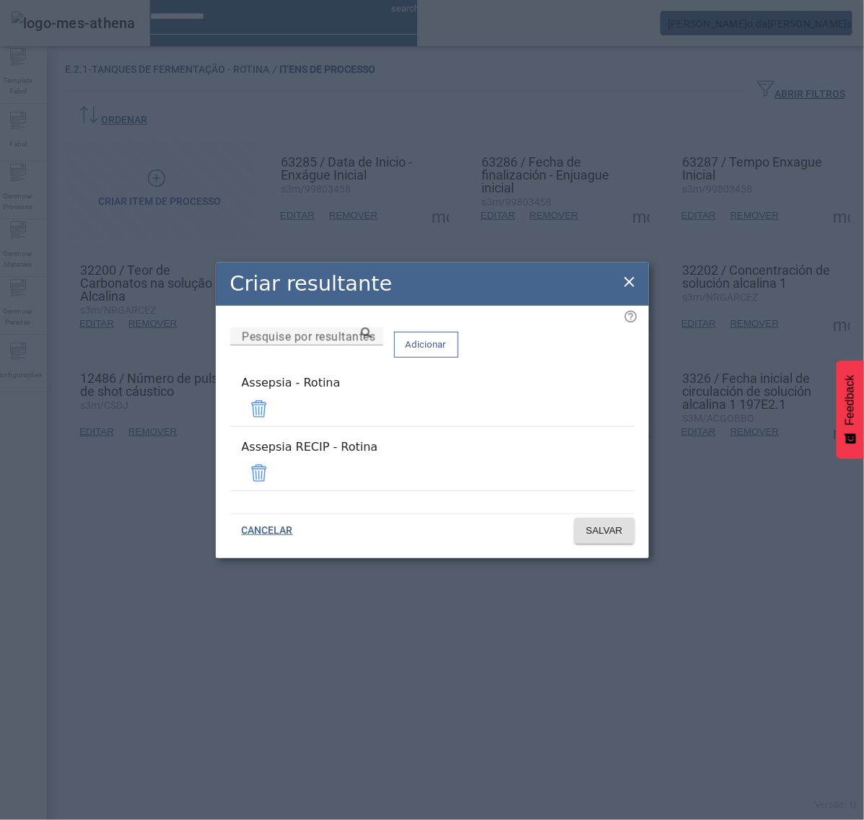
click at [276, 463] on span at bounding box center [259, 473] width 35 height 35
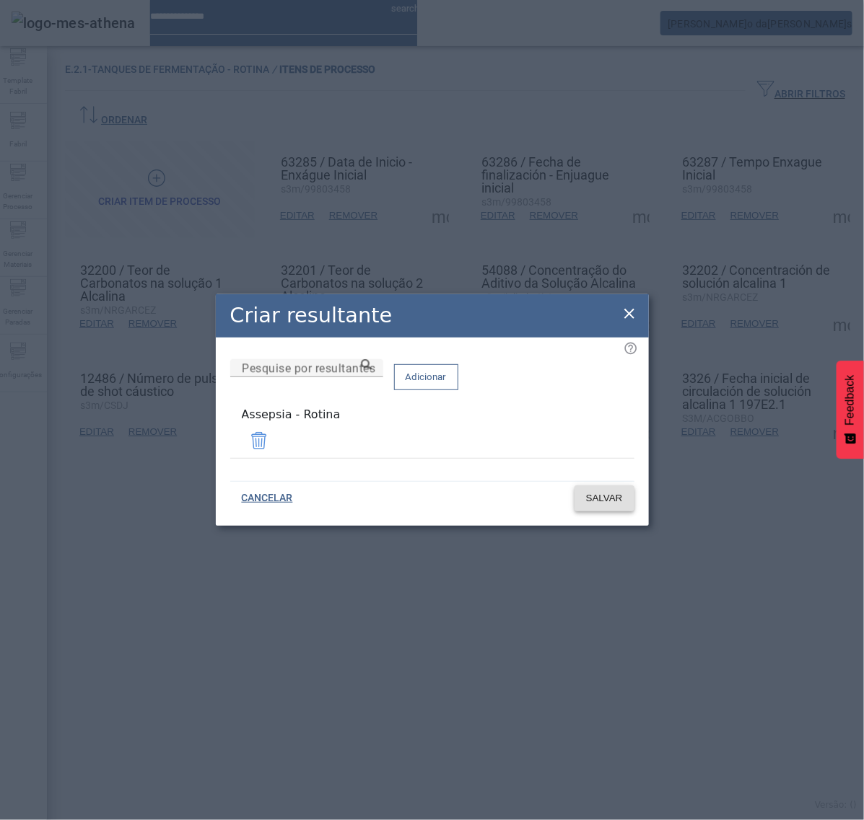
click at [608, 496] on span "SALVAR" at bounding box center [604, 498] width 37 height 14
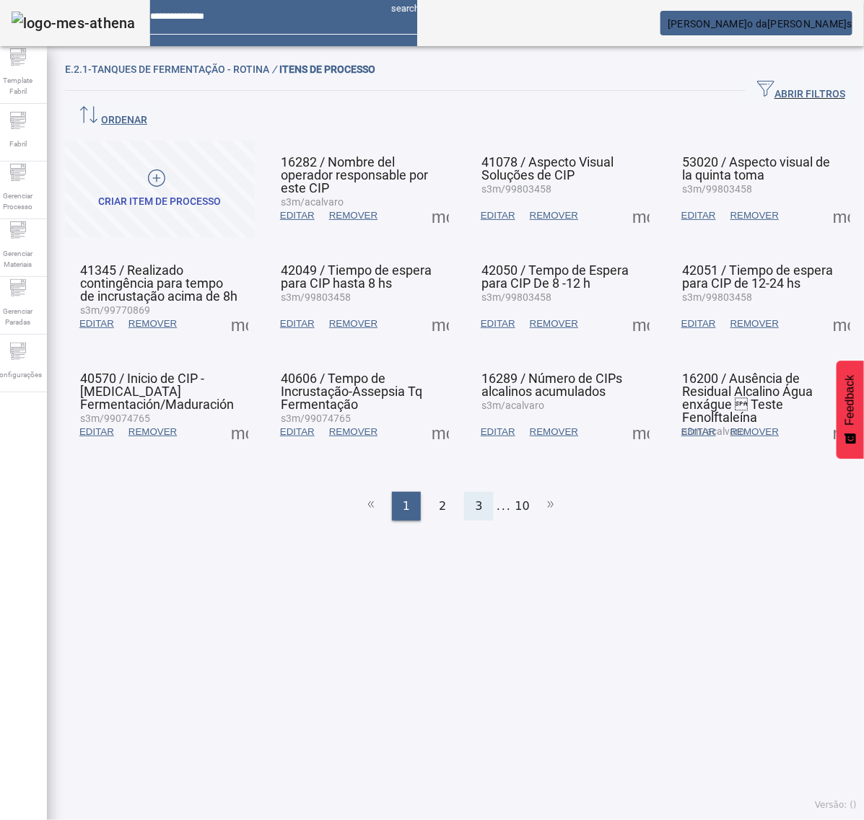
click at [478, 492] on div "3" at bounding box center [478, 506] width 29 height 29
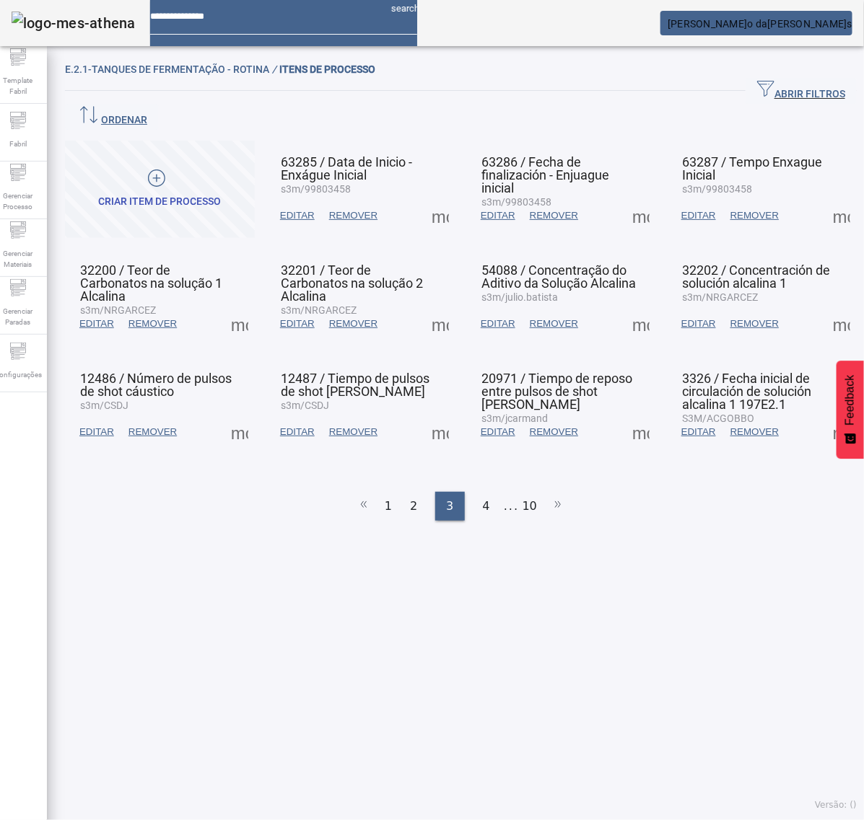
drag, startPoint x: 626, startPoint y: 392, endPoint x: 631, endPoint y: 398, distance: 8.7
click at [630, 415] on span at bounding box center [640, 432] width 35 height 35
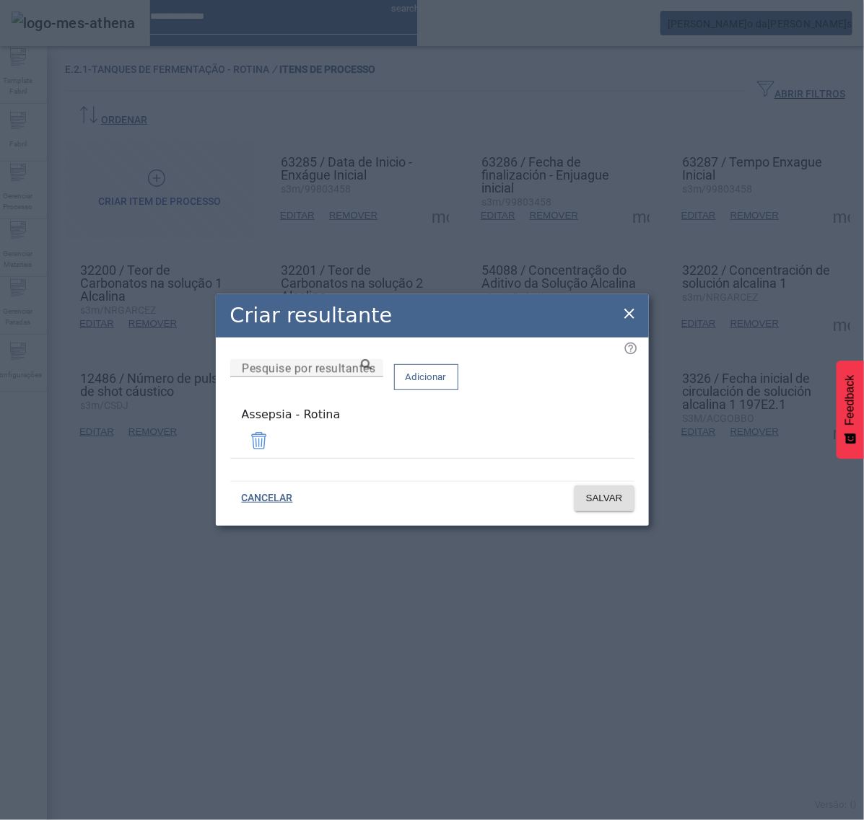
drag, startPoint x: 625, startPoint y: 312, endPoint x: 644, endPoint y: 319, distance: 20.8
click at [628, 312] on icon at bounding box center [629, 313] width 17 height 17
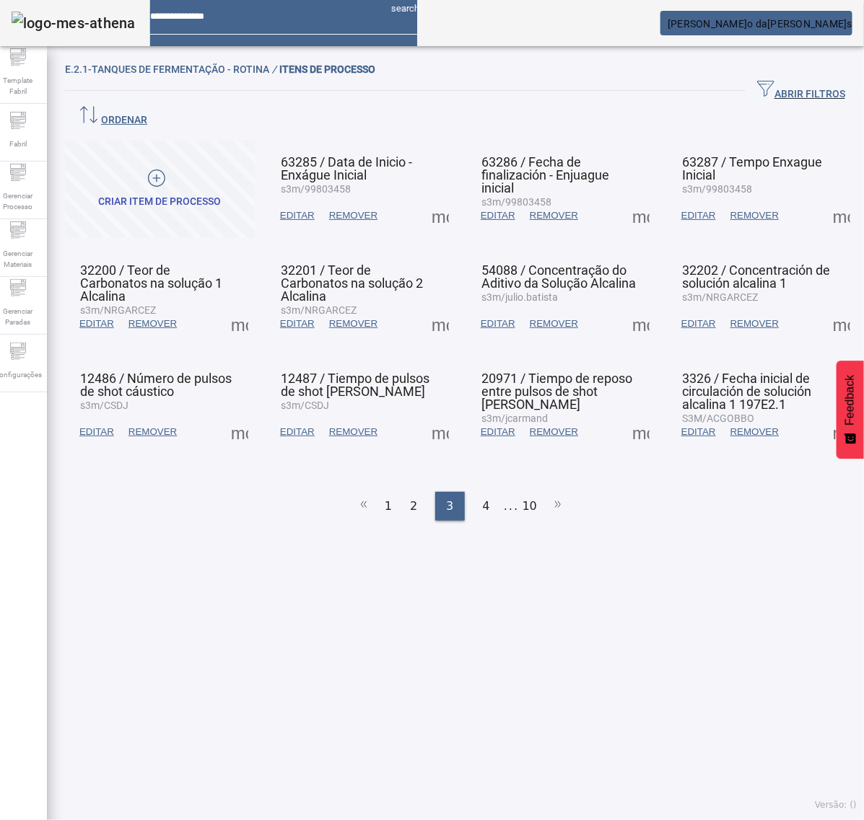
click at [824, 415] on span at bounding box center [841, 432] width 35 height 35
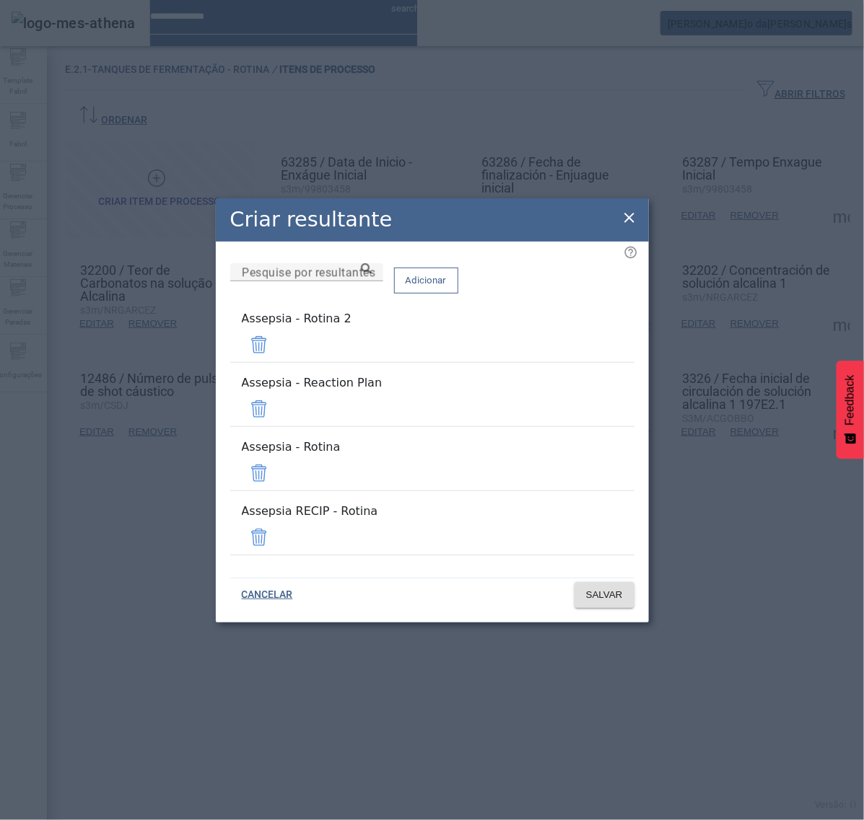
click at [276, 362] on span at bounding box center [259, 345] width 35 height 35
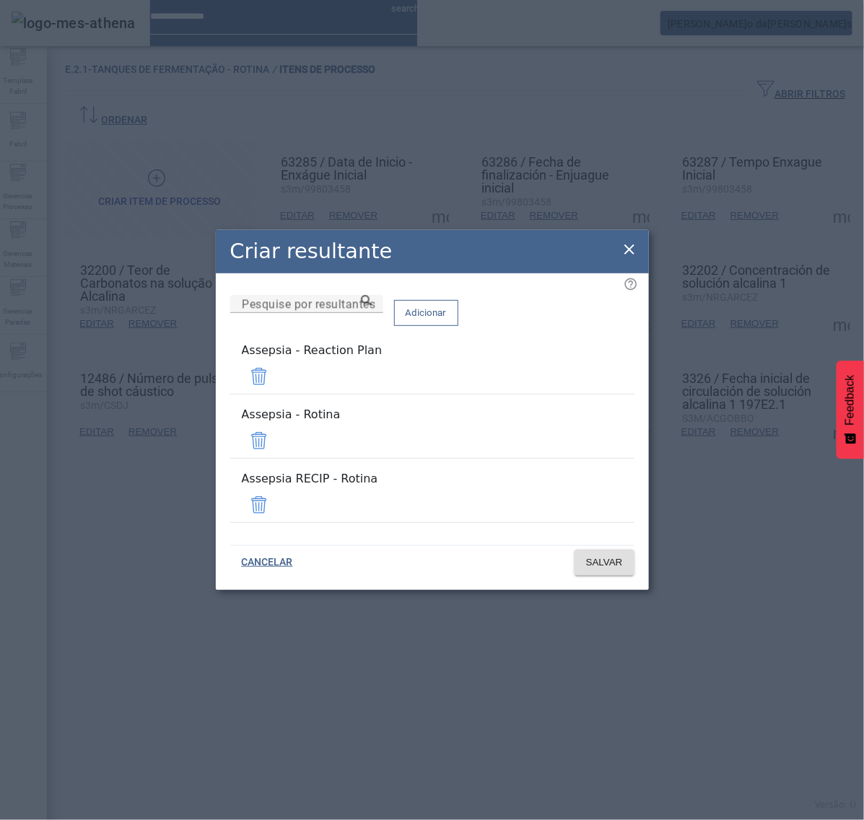
click at [276, 390] on span at bounding box center [259, 376] width 35 height 35
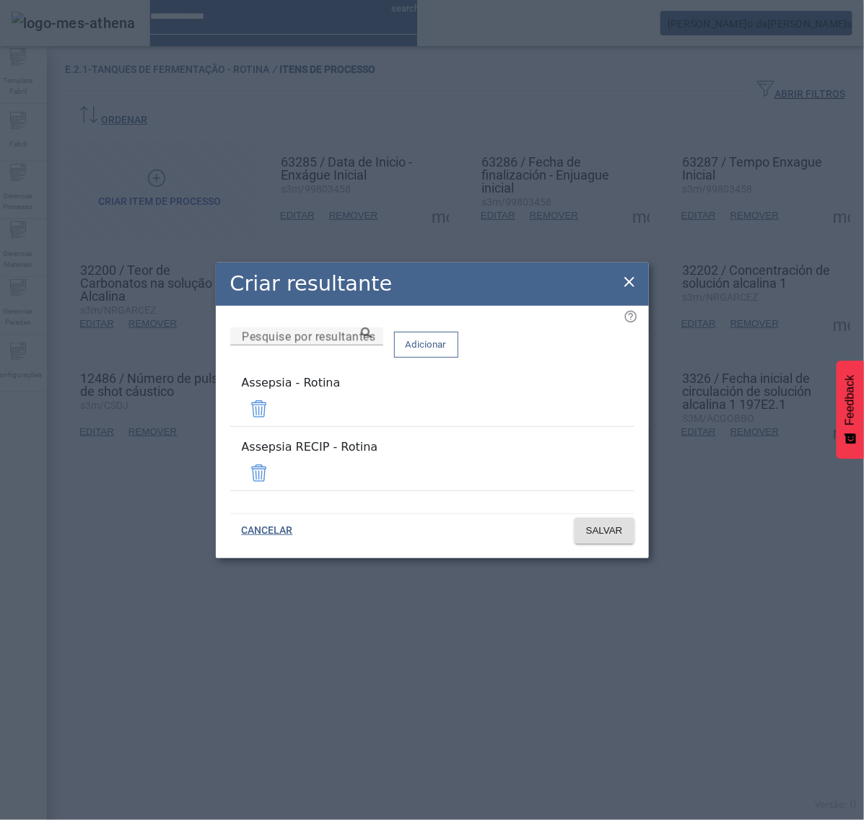
click at [276, 463] on span at bounding box center [259, 473] width 35 height 35
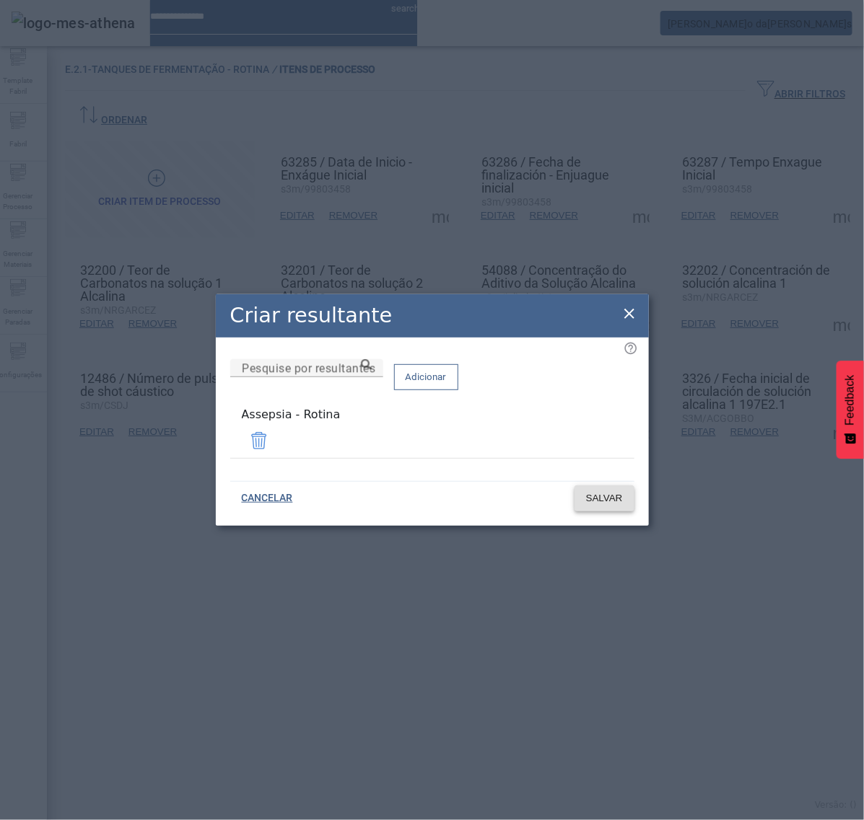
click at [605, 495] on span "SALVAR" at bounding box center [604, 498] width 37 height 14
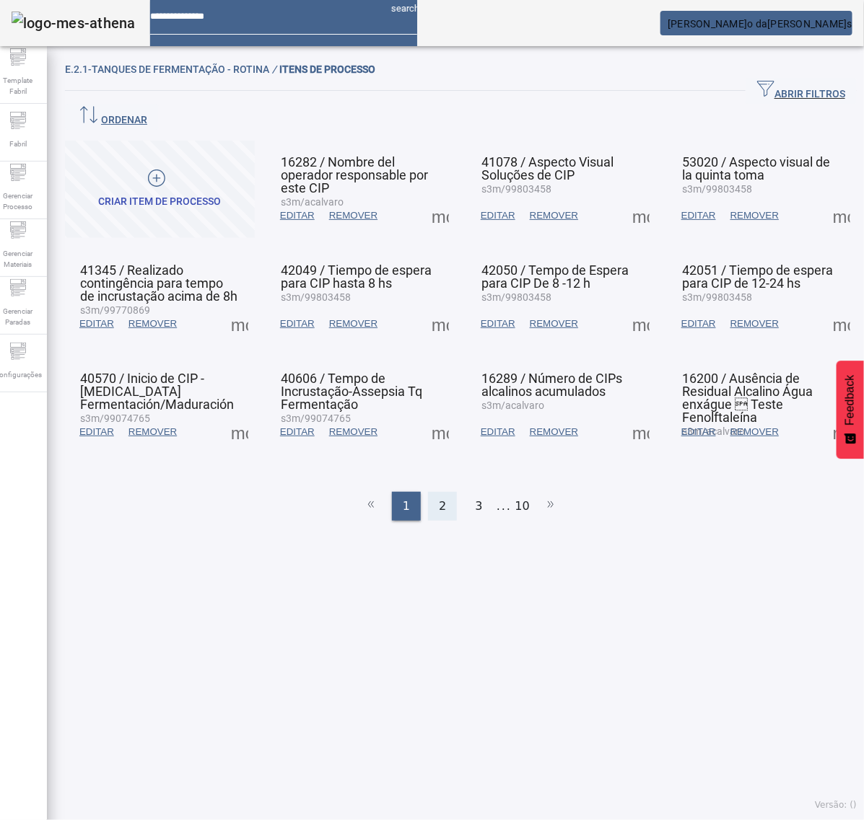
click at [430, 492] on div "2" at bounding box center [442, 506] width 29 height 29
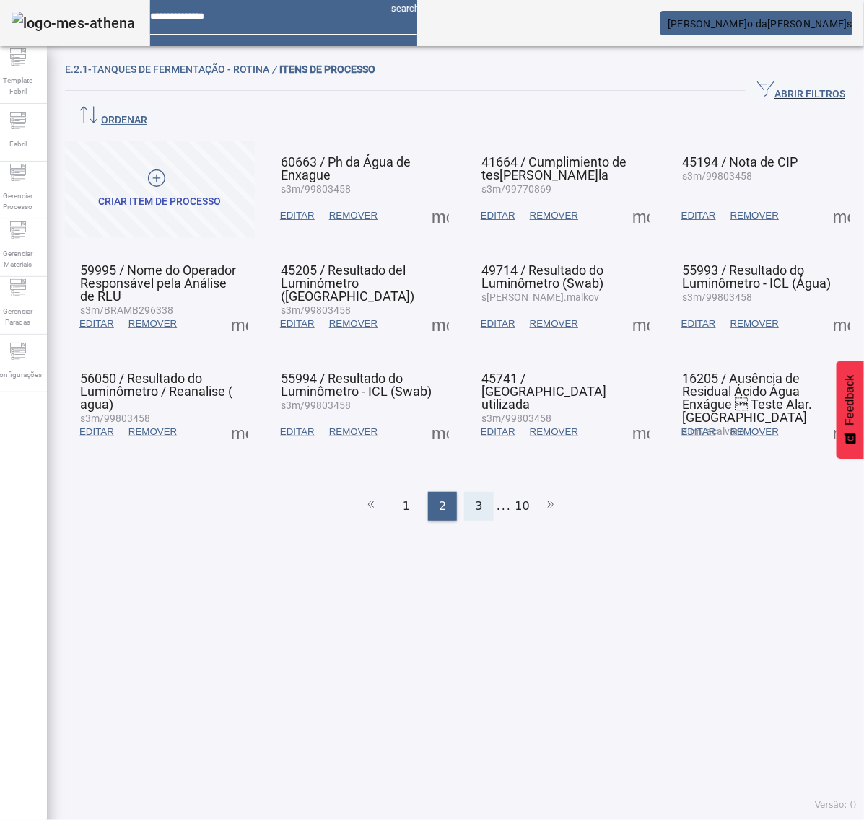
click at [475, 498] on span "3" at bounding box center [478, 506] width 7 height 17
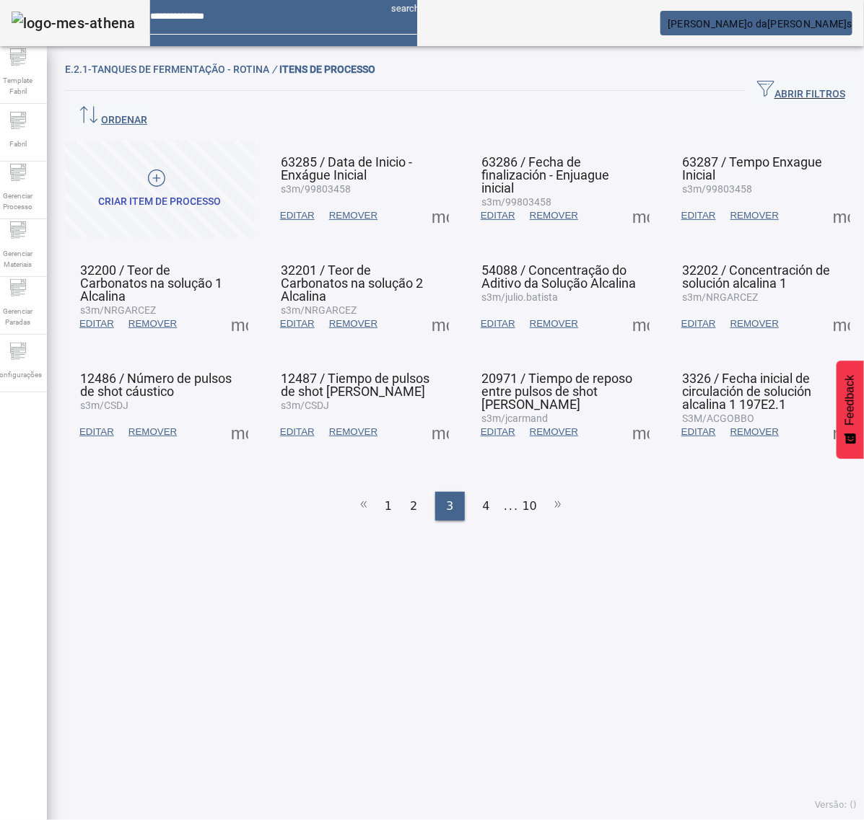
drag, startPoint x: 408, startPoint y: 474, endPoint x: 420, endPoint y: 474, distance: 11.5
click at [410, 498] on span "2" at bounding box center [413, 506] width 7 height 17
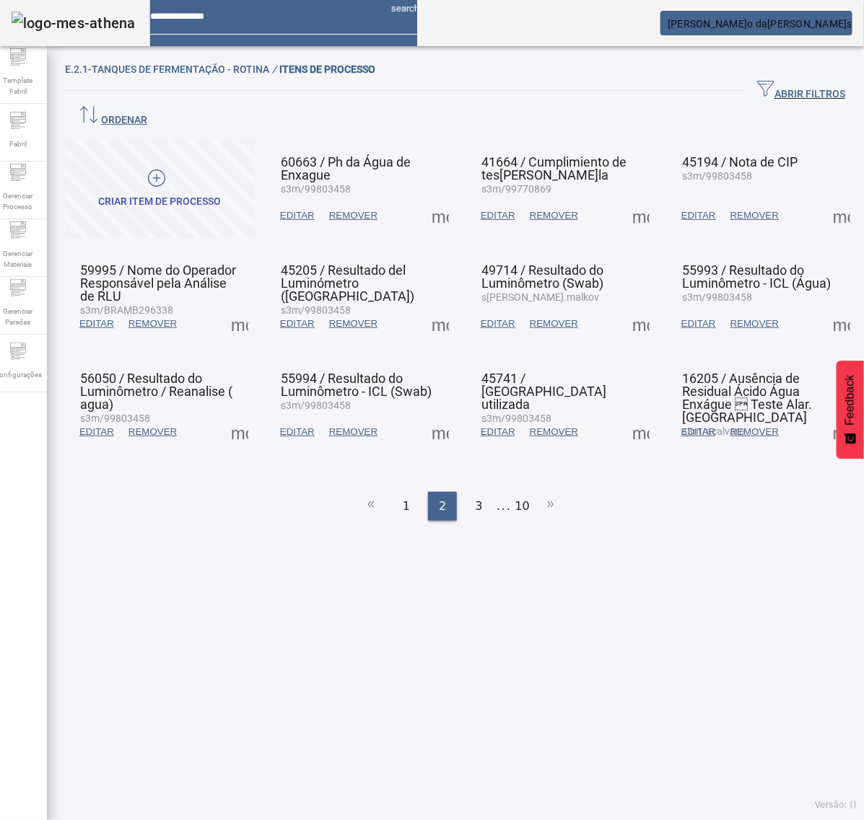
click at [441, 492] on ul "1 2 3 ... 10" at bounding box center [461, 506] width 792 height 29
click at [475, 498] on span "3" at bounding box center [478, 506] width 7 height 17
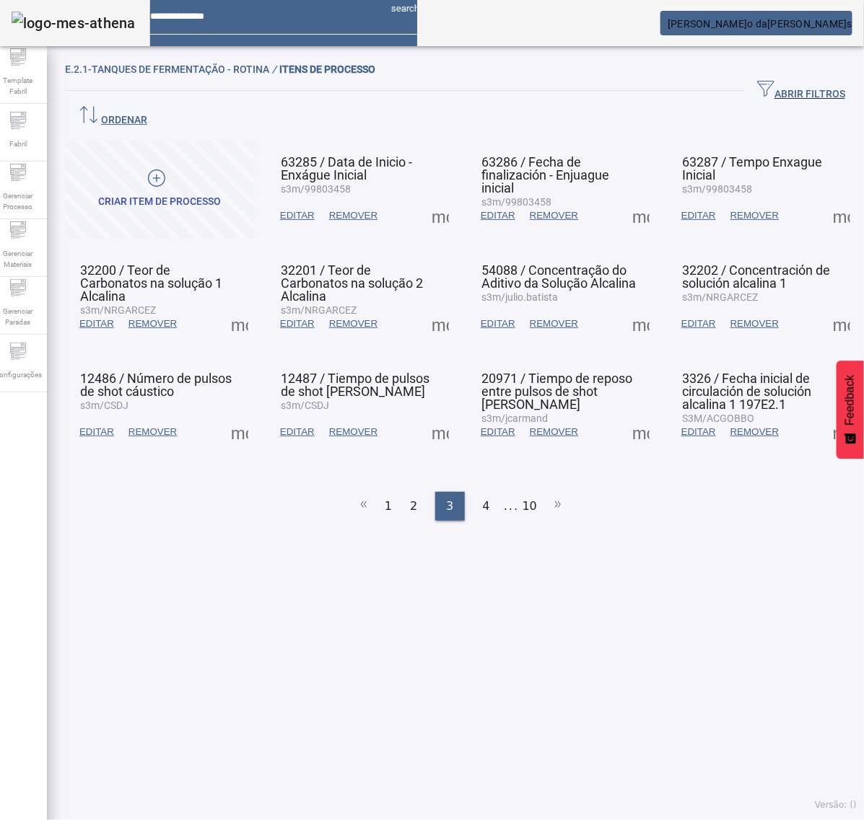
click at [824, 415] on span at bounding box center [841, 432] width 35 height 35
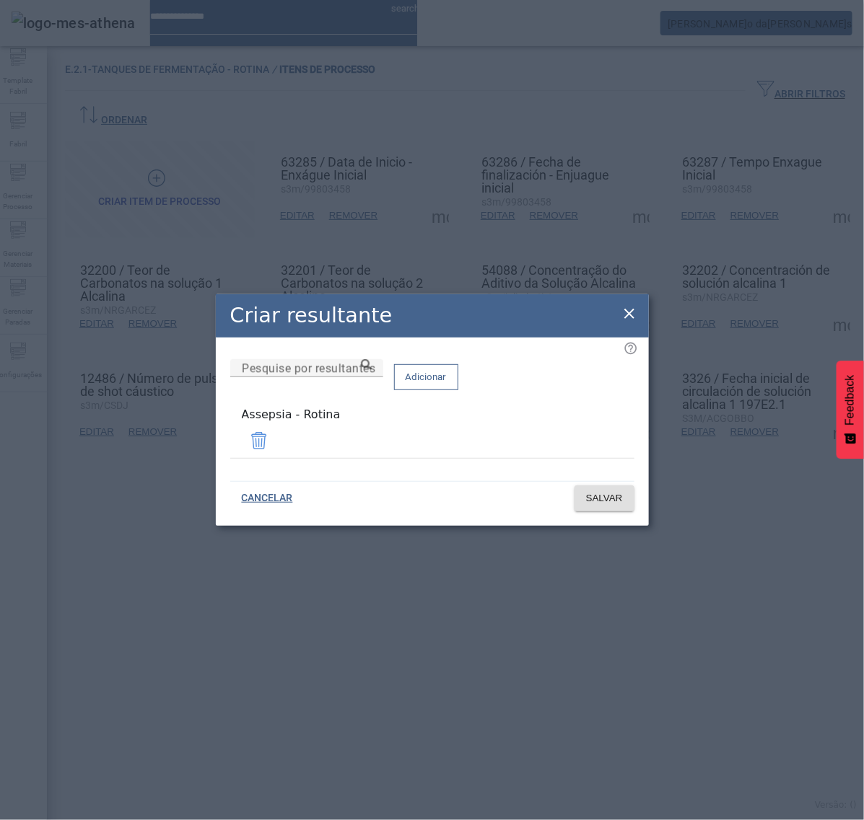
click at [626, 319] on icon at bounding box center [629, 314] width 10 height 10
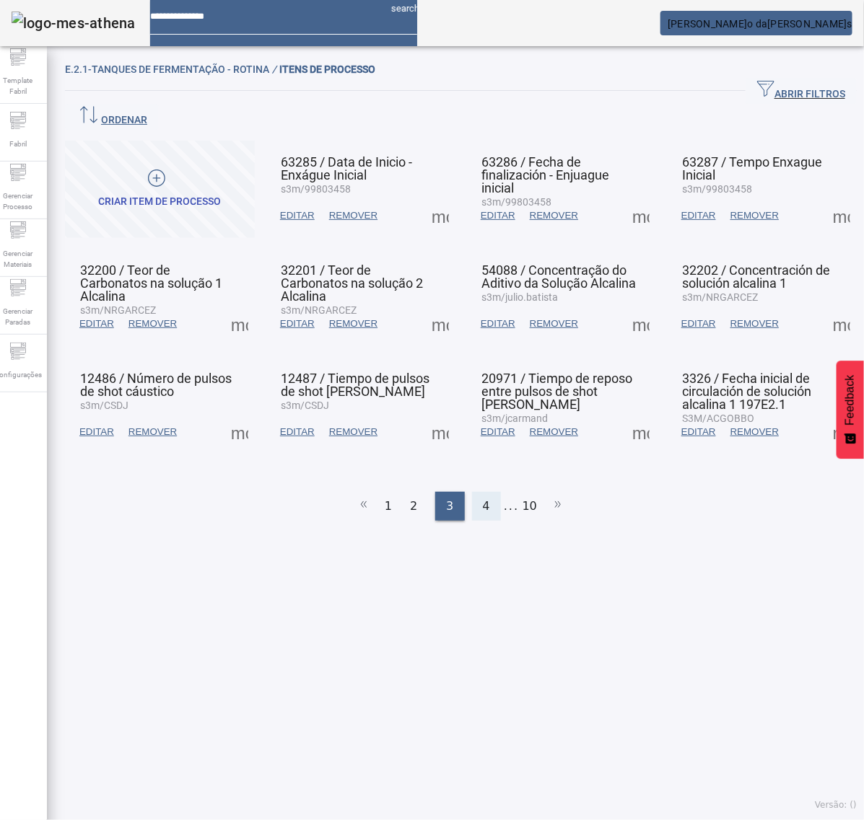
click at [473, 492] on div "4" at bounding box center [486, 506] width 29 height 29
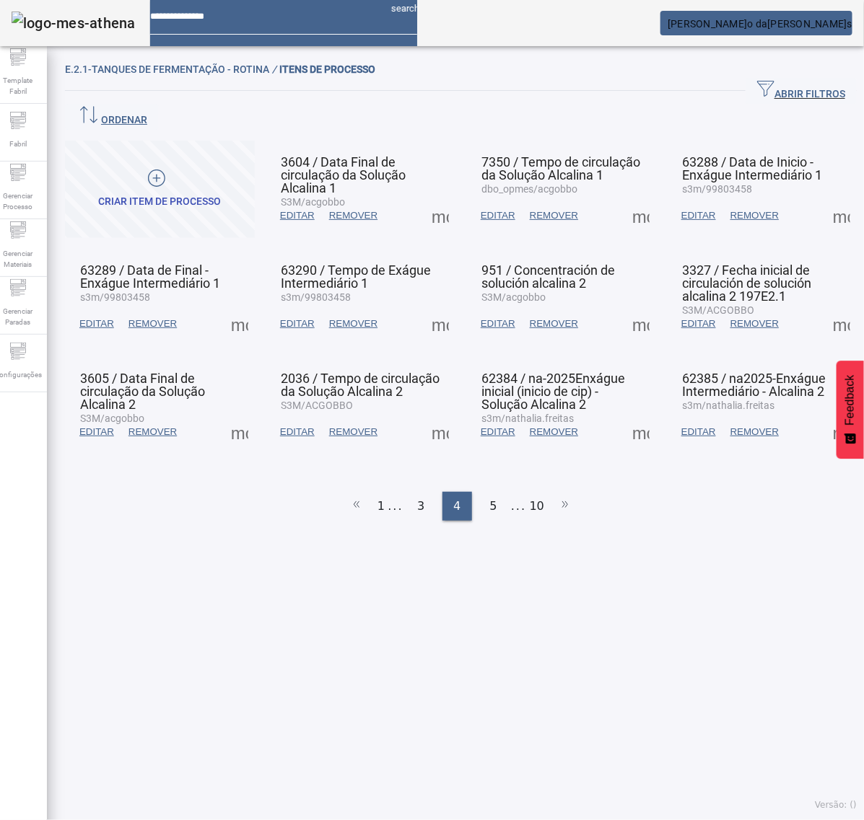
click at [432, 198] on span at bounding box center [440, 215] width 35 height 35
drag, startPoint x: 433, startPoint y: 186, endPoint x: 456, endPoint y: 222, distance: 42.8
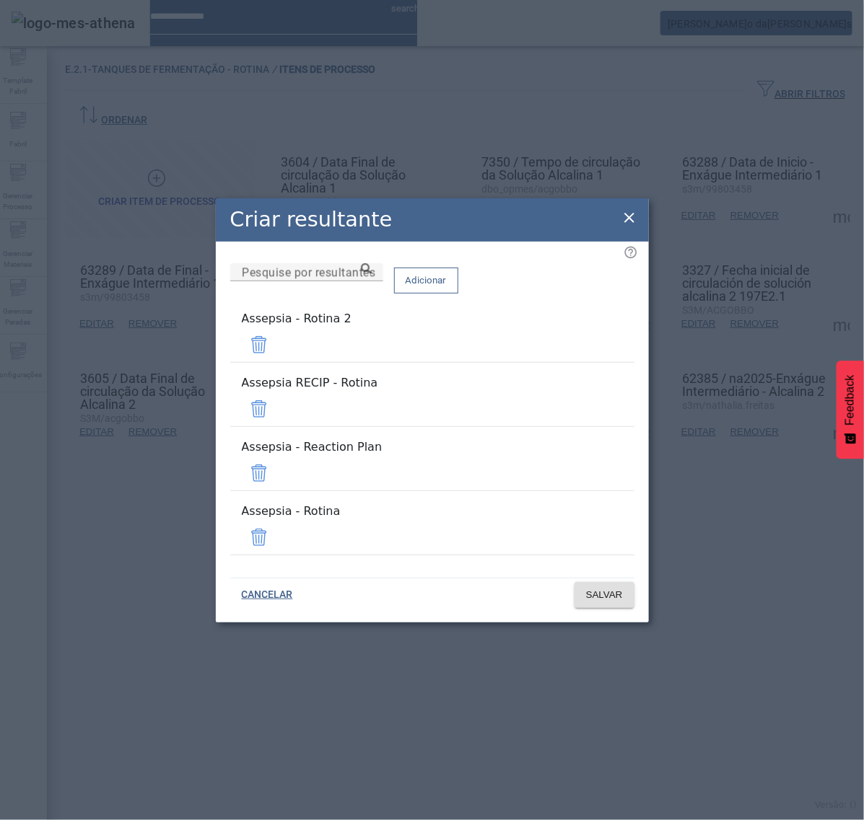
click at [276, 362] on span at bounding box center [259, 345] width 35 height 35
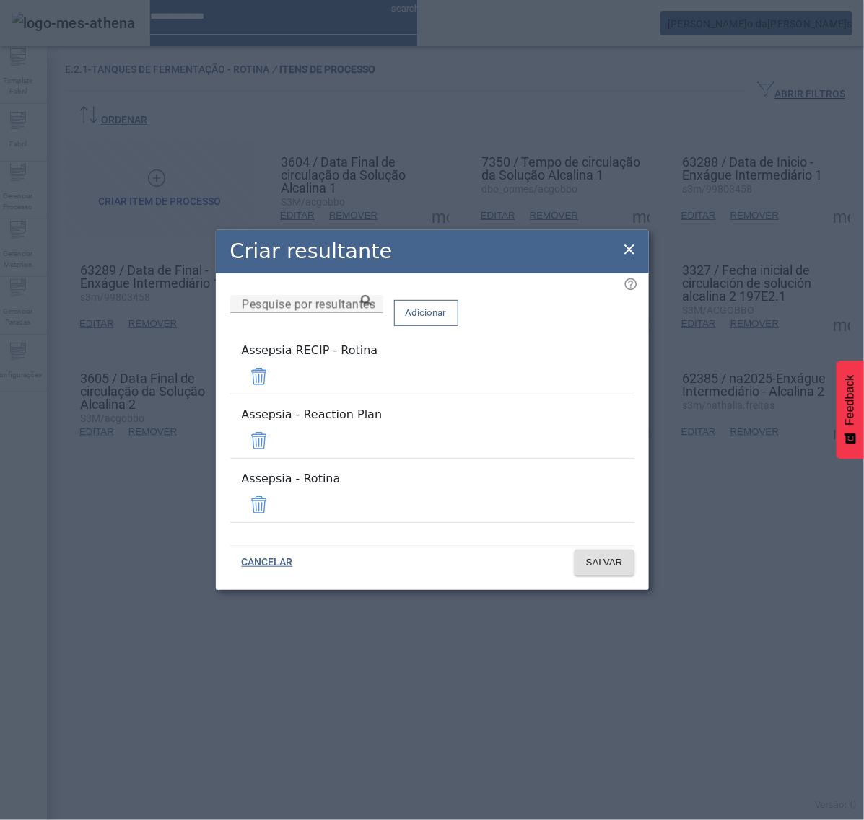
click at [276, 386] on span at bounding box center [259, 376] width 35 height 35
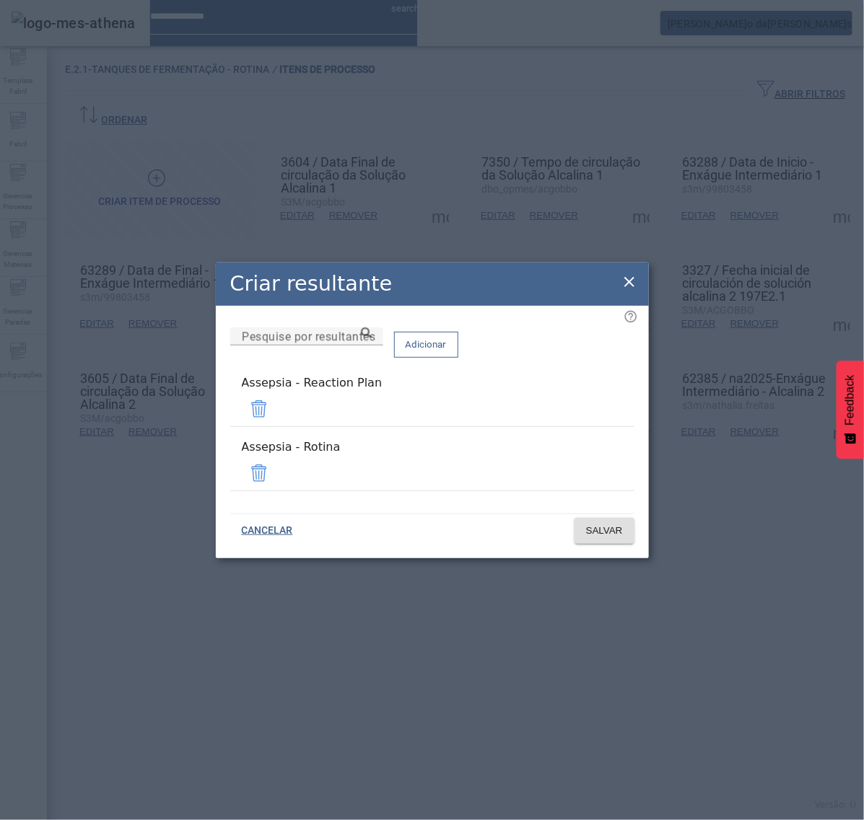
drag, startPoint x: 590, startPoint y: 409, endPoint x: 599, endPoint y: 442, distance: 34.3
click at [276, 411] on span at bounding box center [259, 409] width 35 height 35
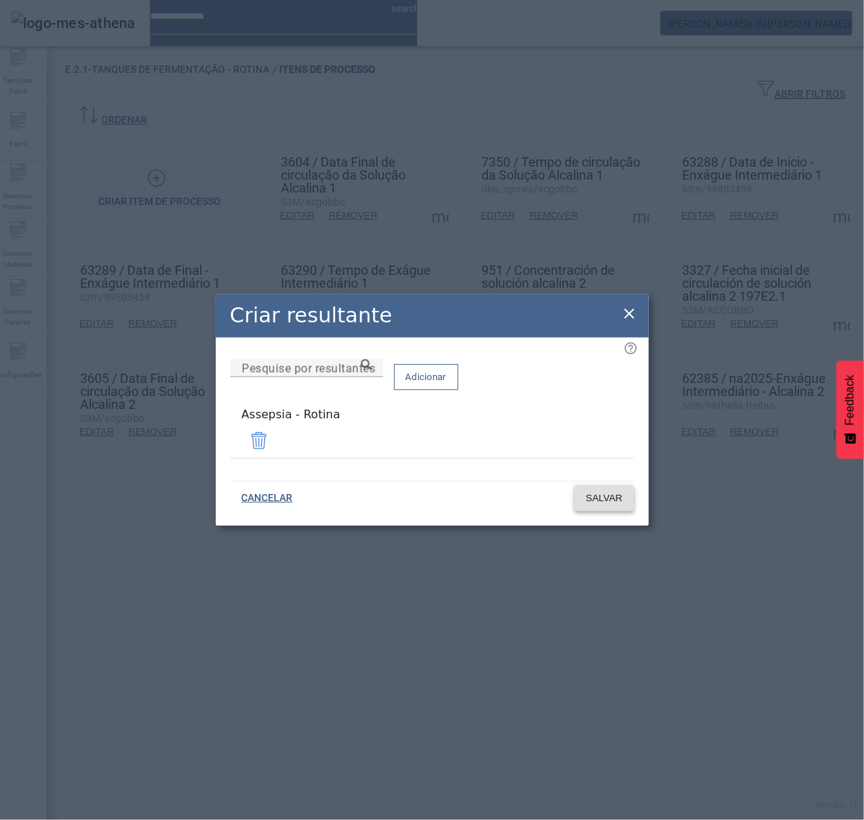
click at [610, 499] on span "SALVAR" at bounding box center [604, 498] width 37 height 14
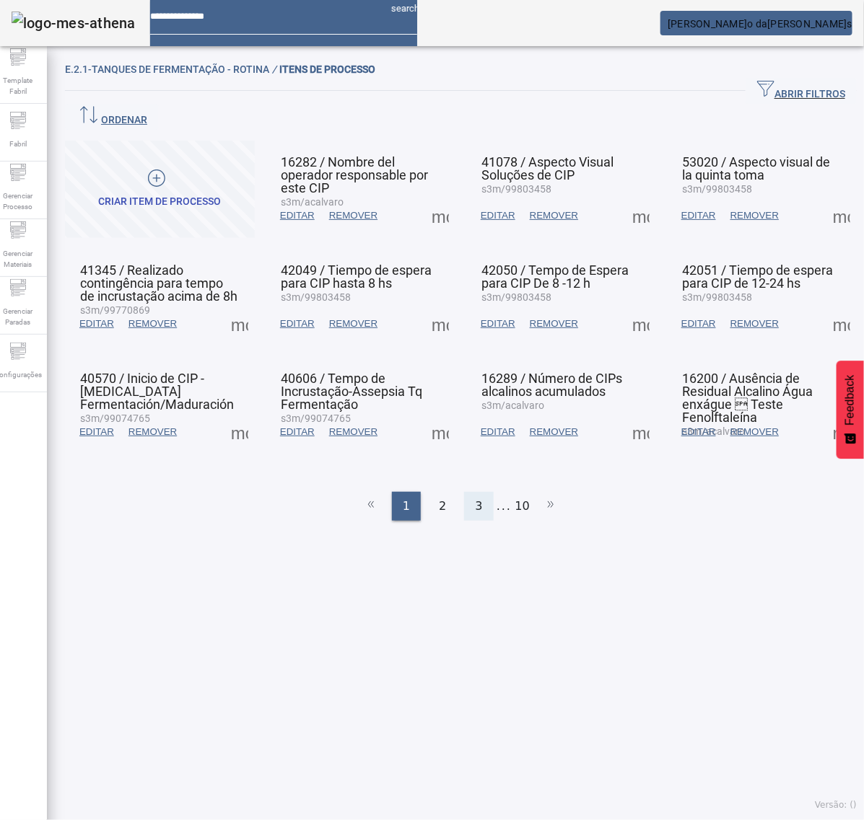
click at [466, 492] on div "3" at bounding box center [478, 506] width 29 height 29
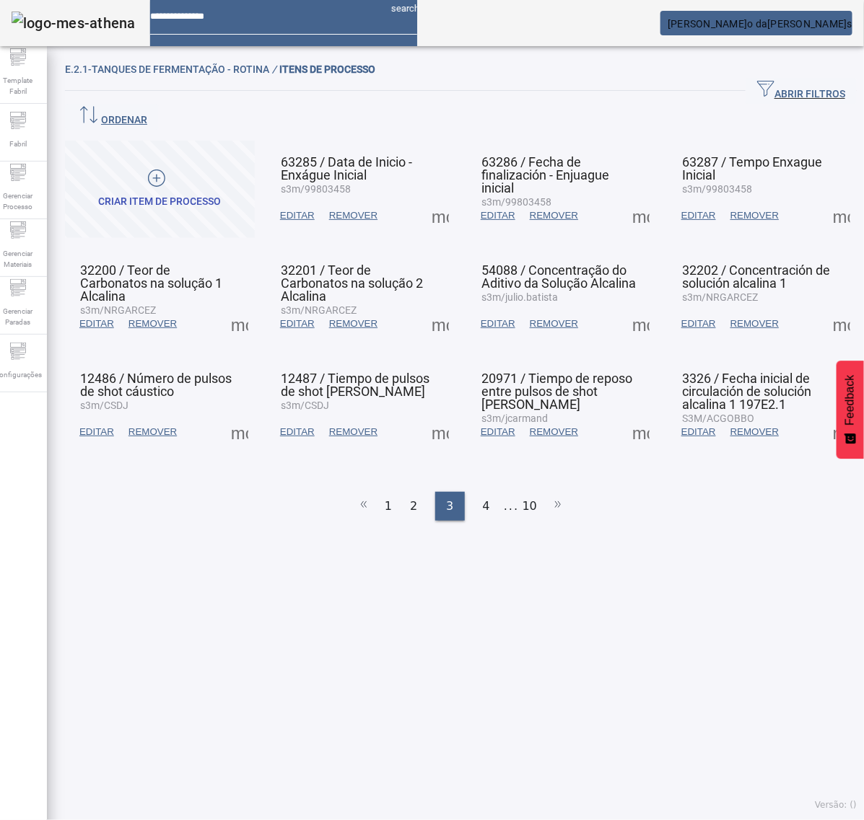
click at [438, 198] on span at bounding box center [440, 215] width 35 height 35
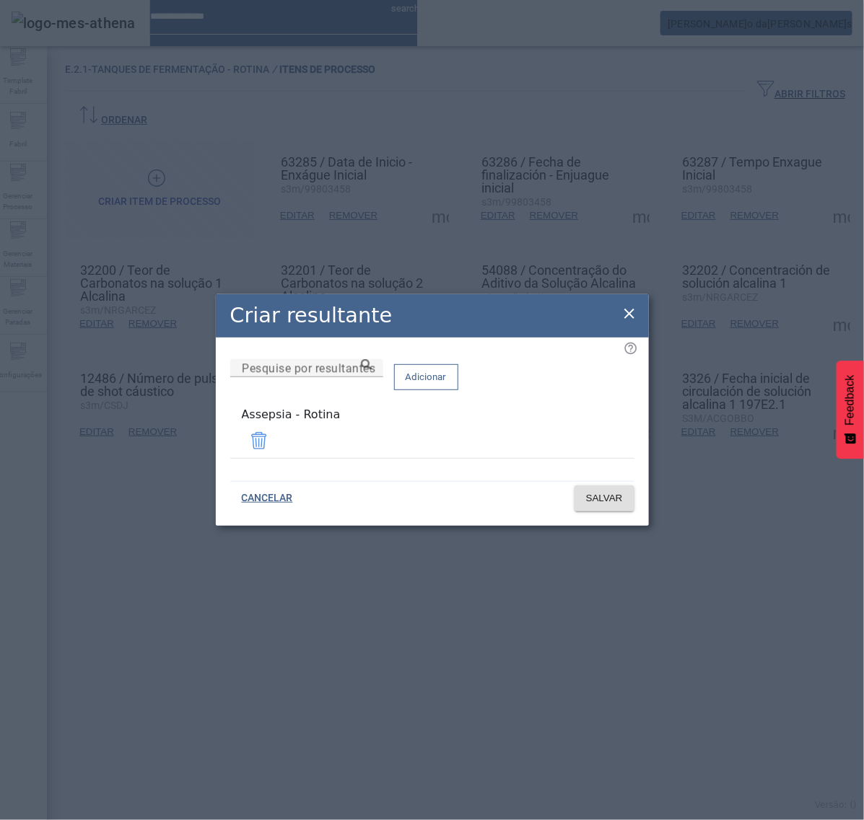
click at [625, 312] on icon at bounding box center [629, 313] width 17 height 17
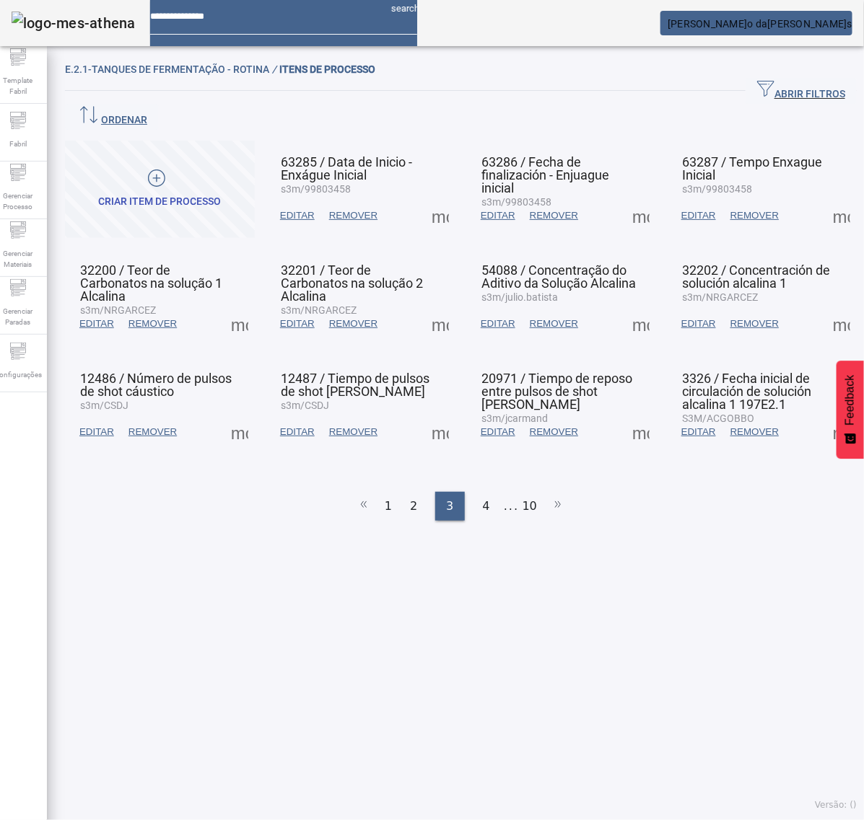
click at [625, 198] on span at bounding box center [640, 215] width 35 height 35
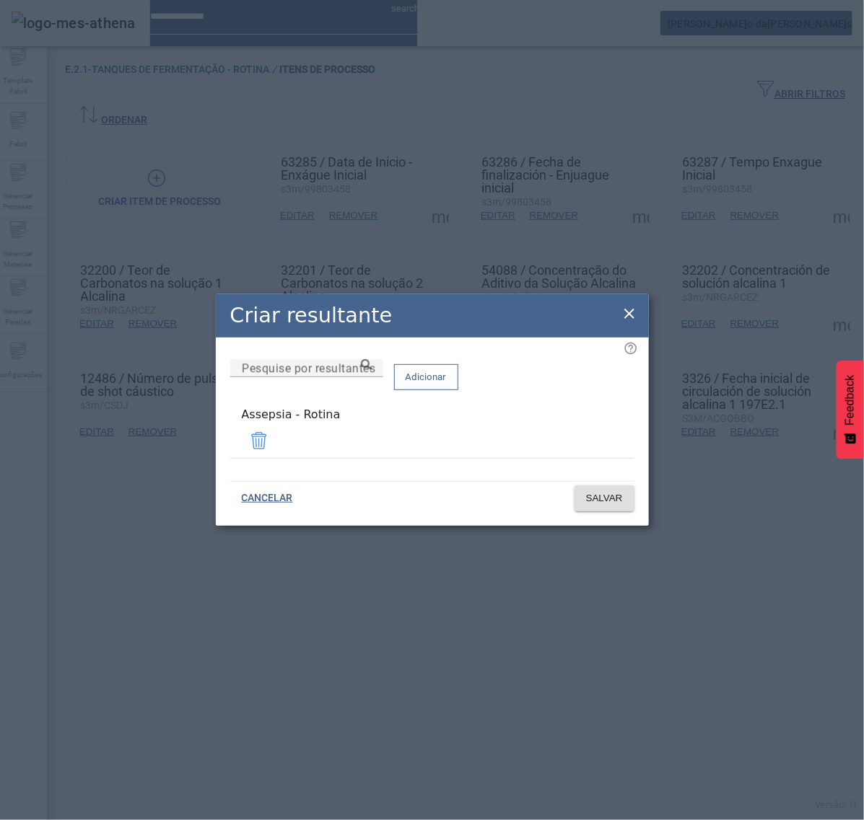
drag, startPoint x: 629, startPoint y: 315, endPoint x: 729, endPoint y: 240, distance: 125.3
click at [630, 315] on icon at bounding box center [629, 313] width 17 height 17
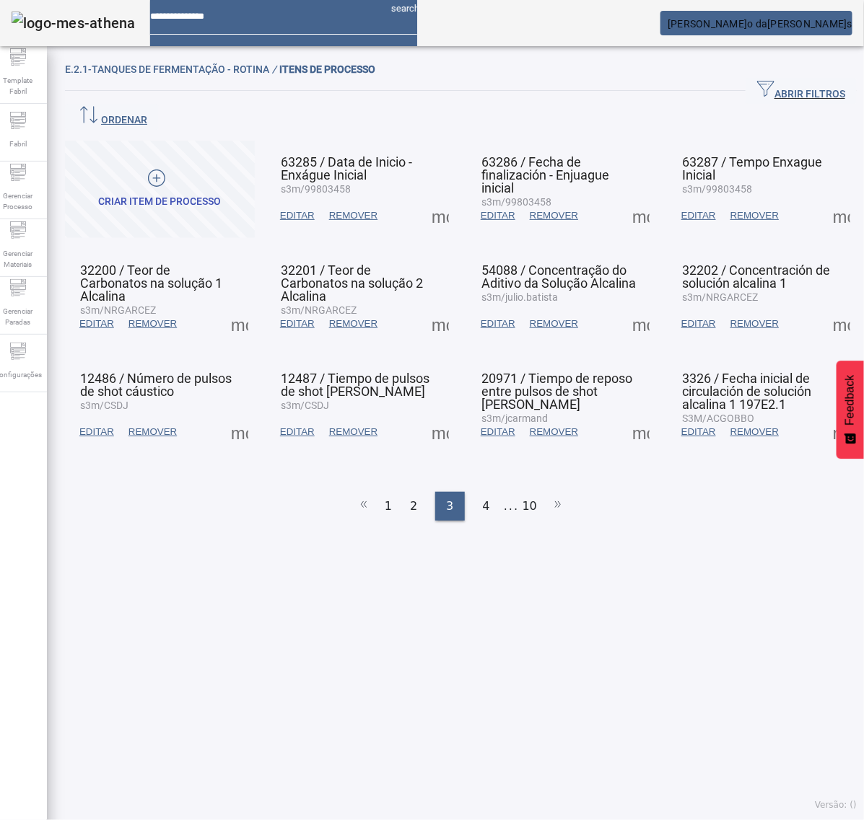
click at [824, 198] on span at bounding box center [841, 215] width 35 height 35
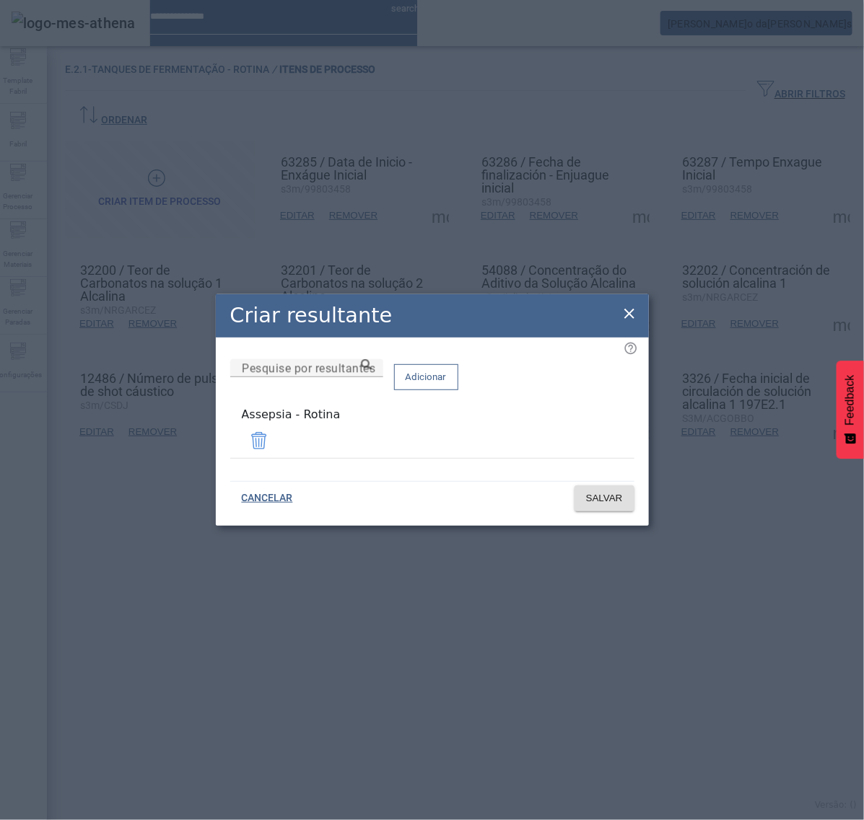
click at [629, 318] on icon at bounding box center [629, 314] width 10 height 10
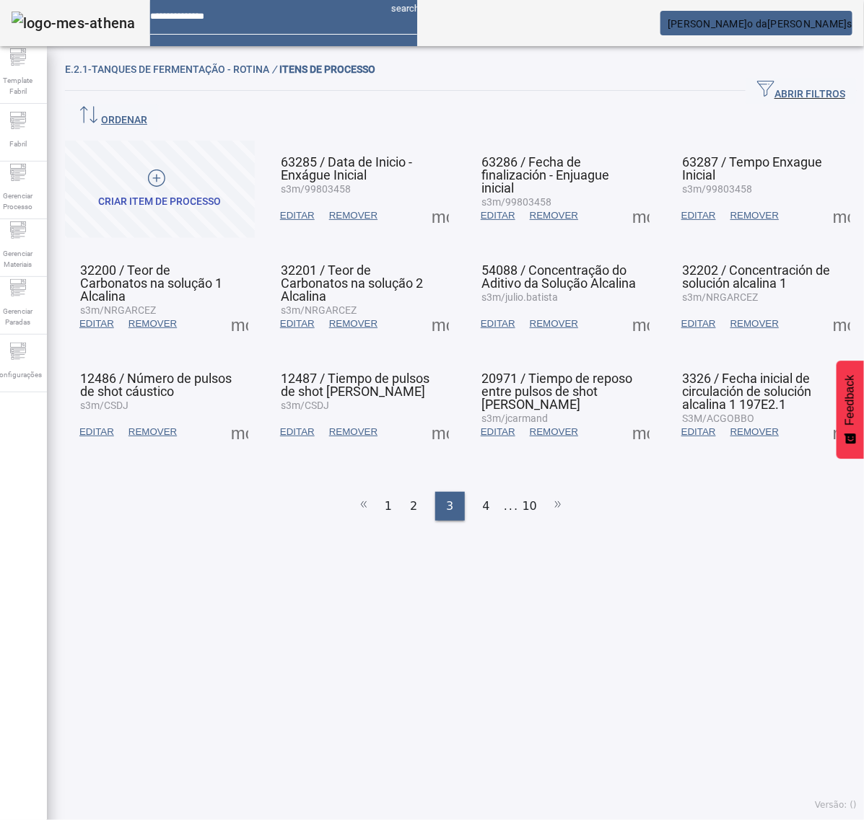
click at [243, 307] on span at bounding box center [239, 324] width 35 height 35
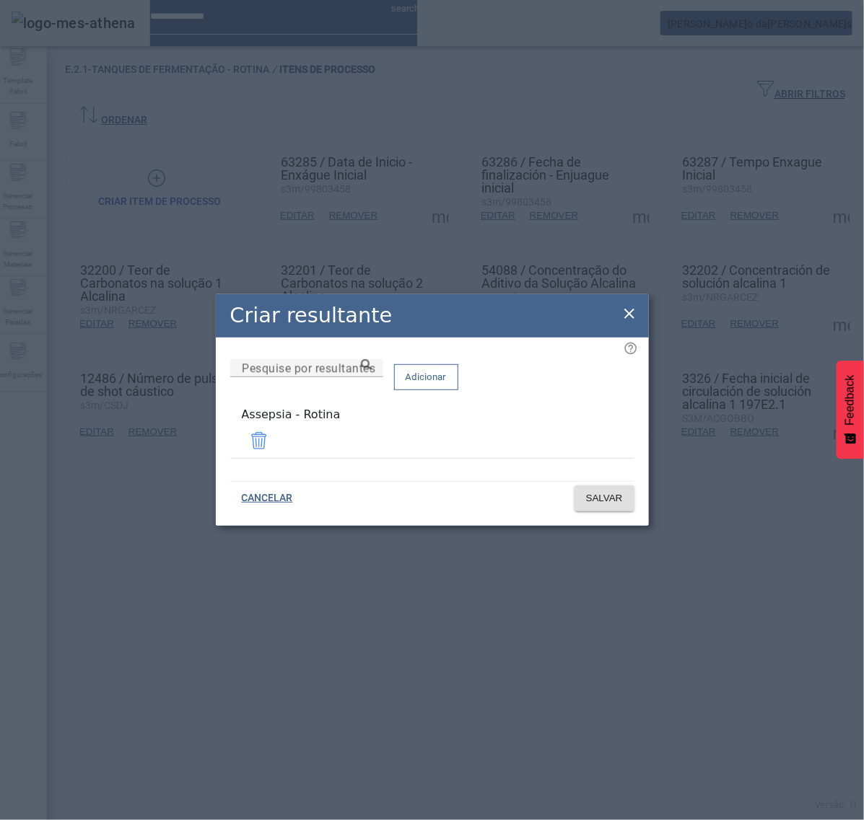
click at [630, 316] on icon at bounding box center [629, 314] width 10 height 10
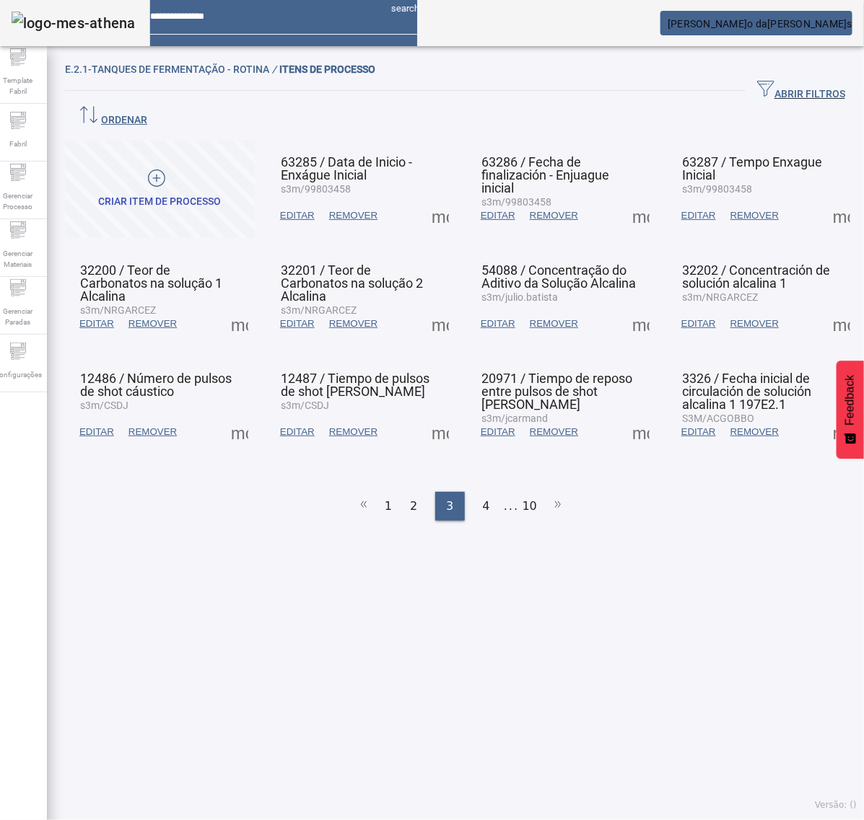
click at [437, 307] on span at bounding box center [440, 324] width 35 height 35
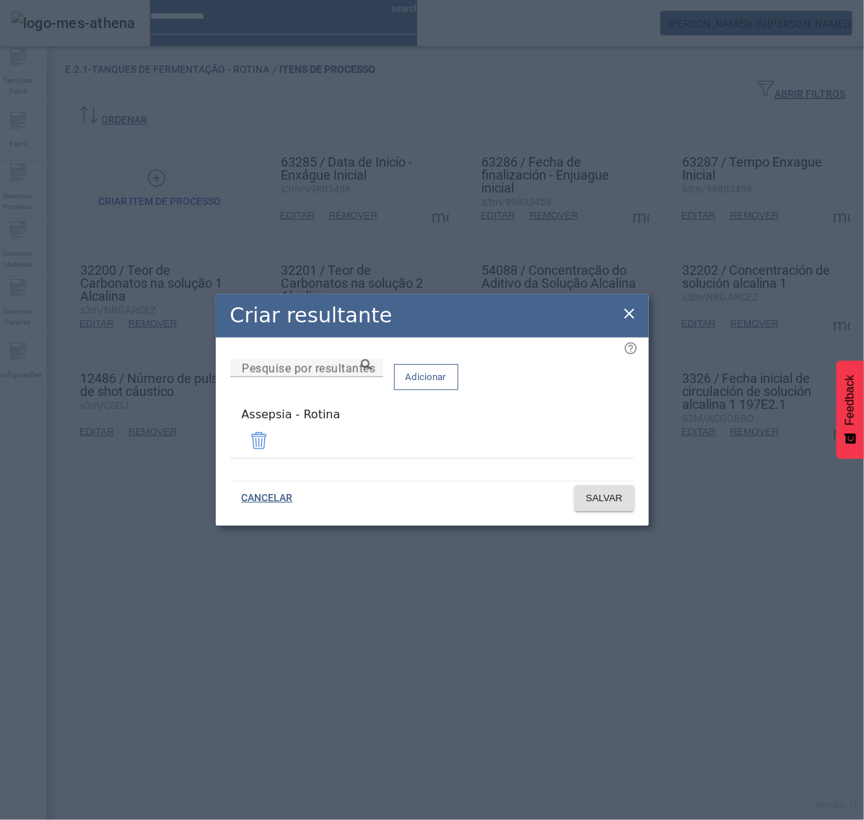
click at [626, 315] on icon at bounding box center [629, 314] width 10 height 10
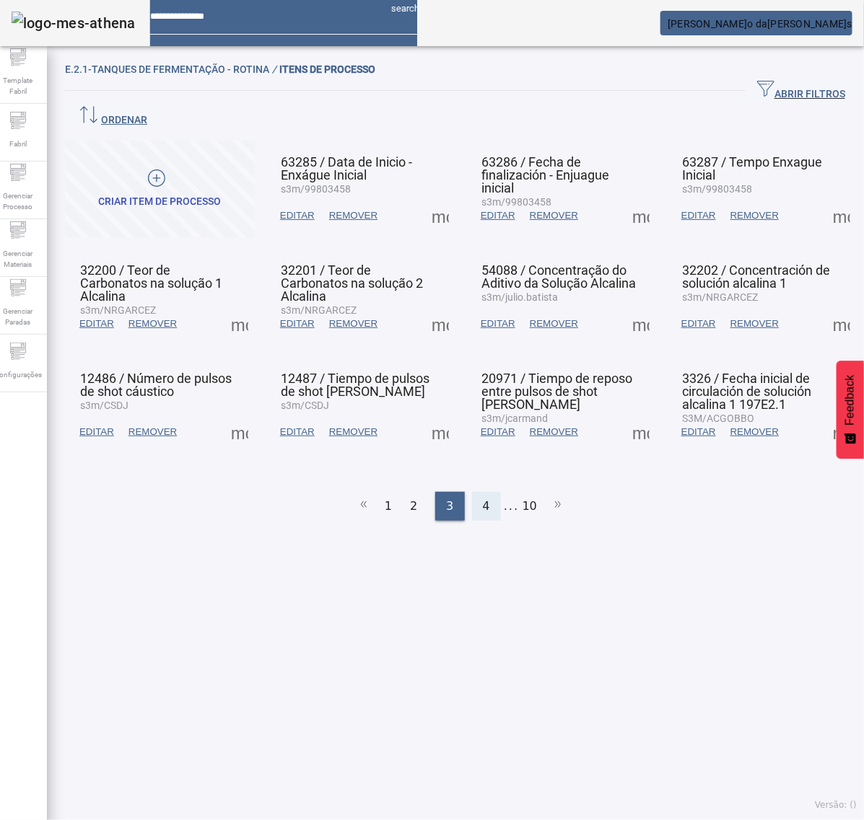
click at [483, 498] on span "4" at bounding box center [486, 506] width 7 height 17
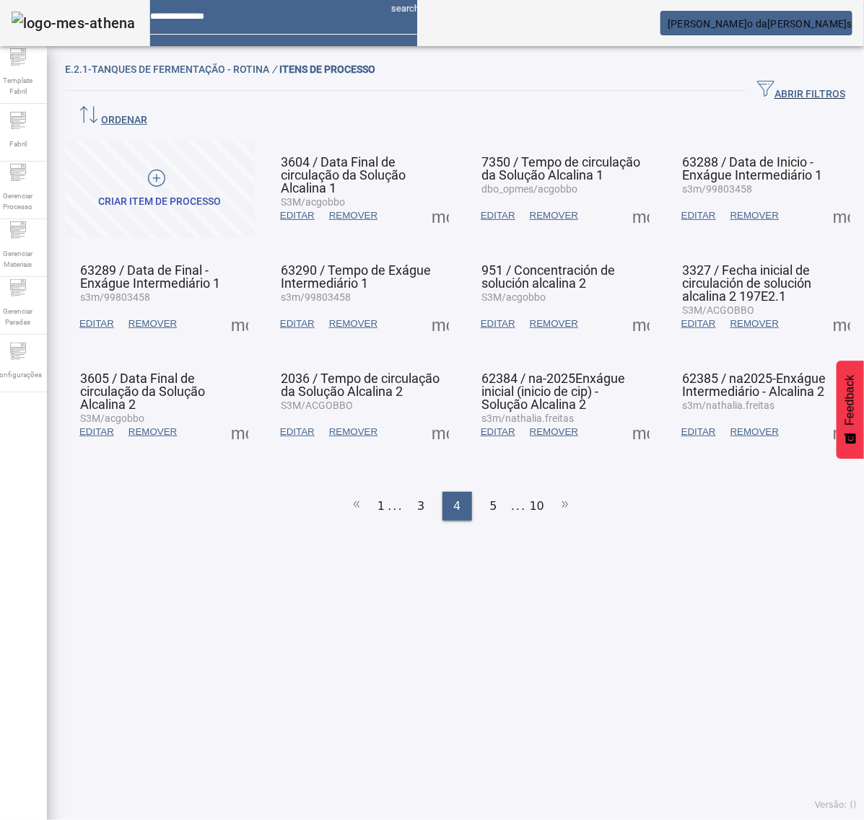
click at [426, 199] on span at bounding box center [440, 215] width 35 height 35
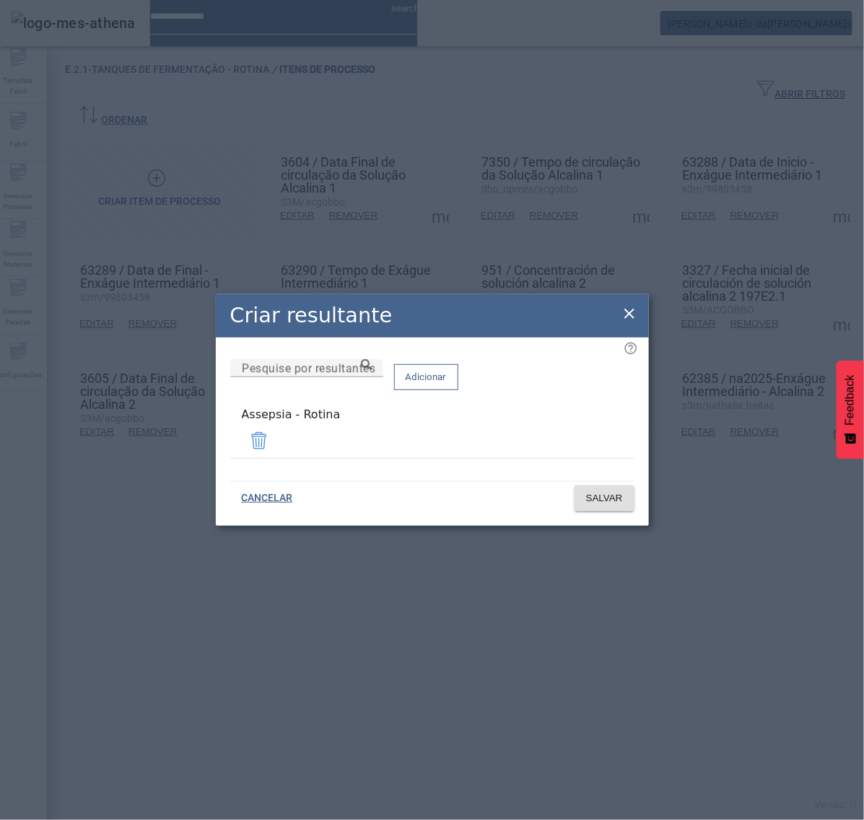
drag, startPoint x: 626, startPoint y: 315, endPoint x: 629, endPoint y: 282, distance: 32.7
click at [626, 312] on icon at bounding box center [629, 313] width 17 height 17
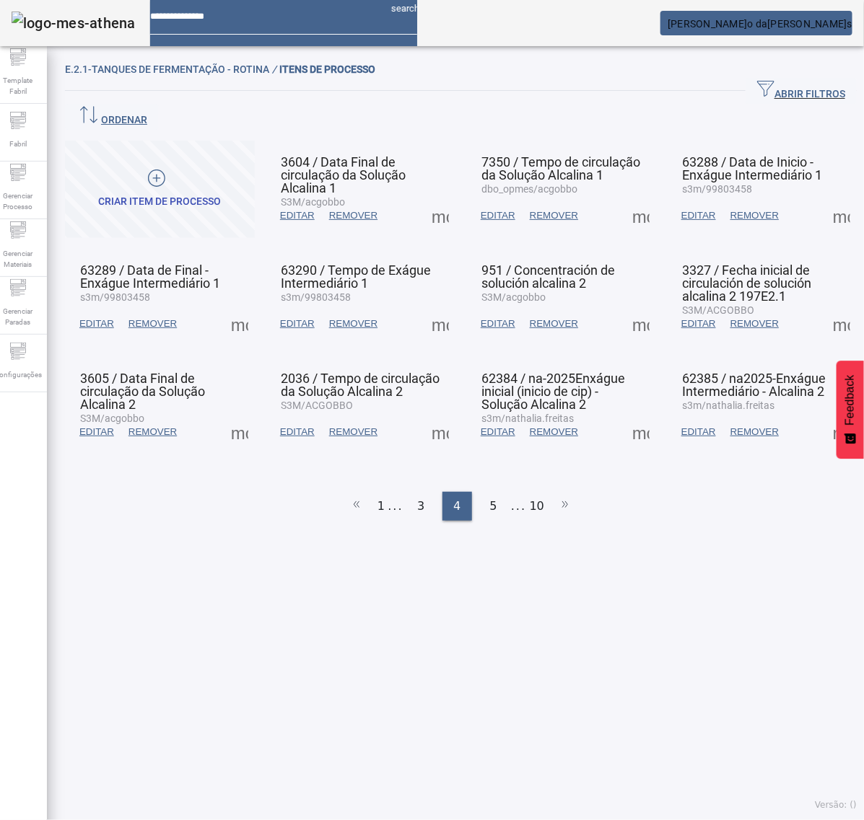
click at [629, 198] on span at bounding box center [640, 215] width 35 height 35
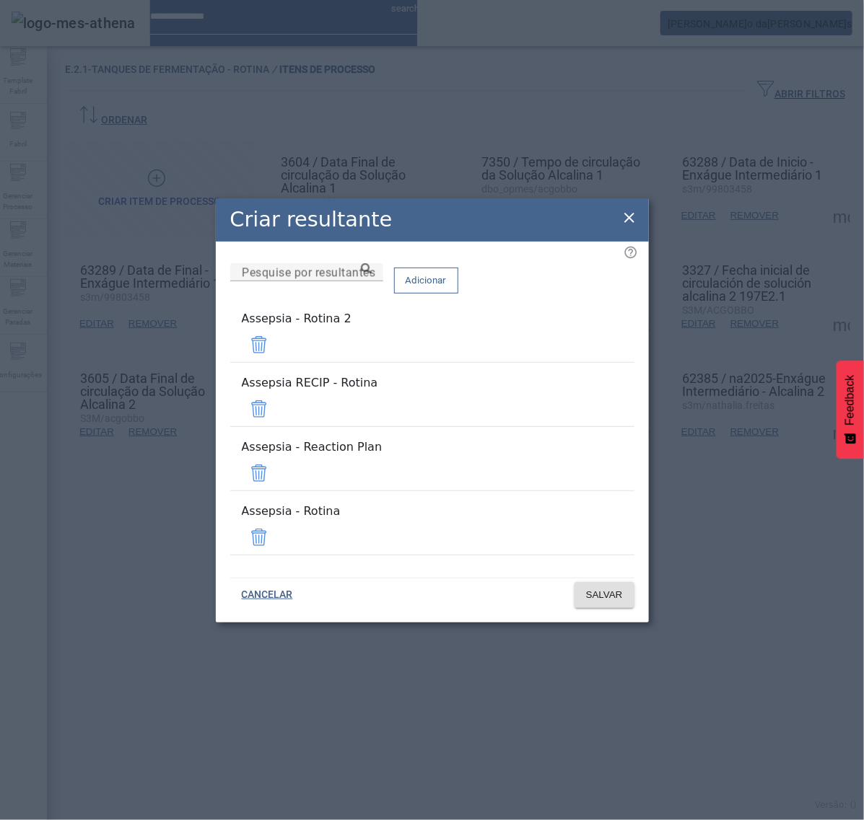
click at [276, 362] on span at bounding box center [259, 345] width 35 height 35
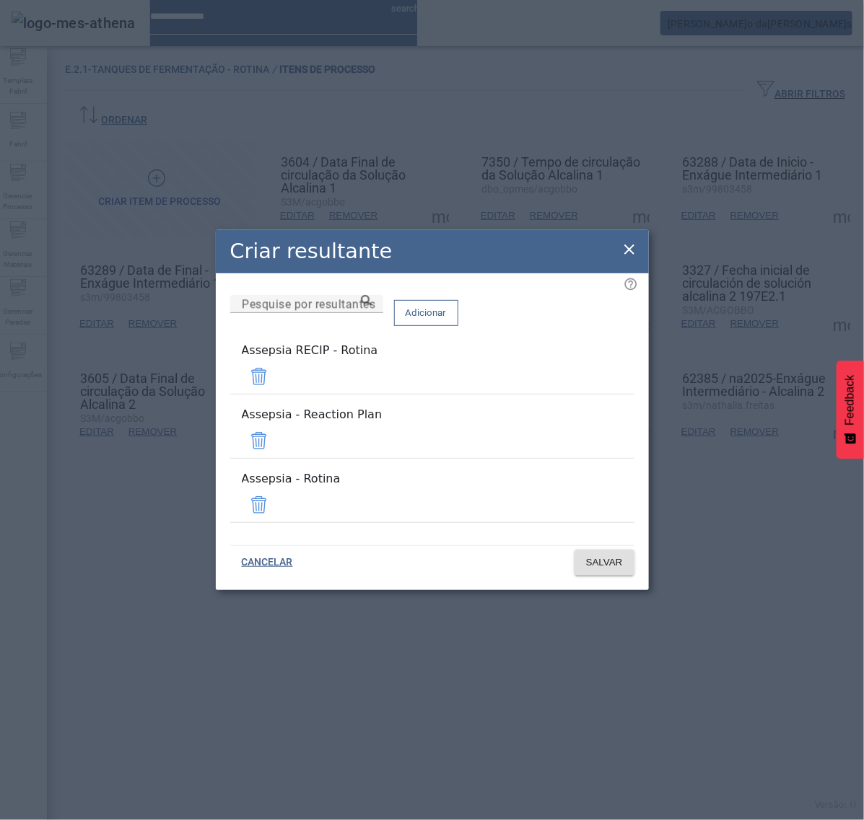
click at [276, 388] on span at bounding box center [259, 376] width 35 height 35
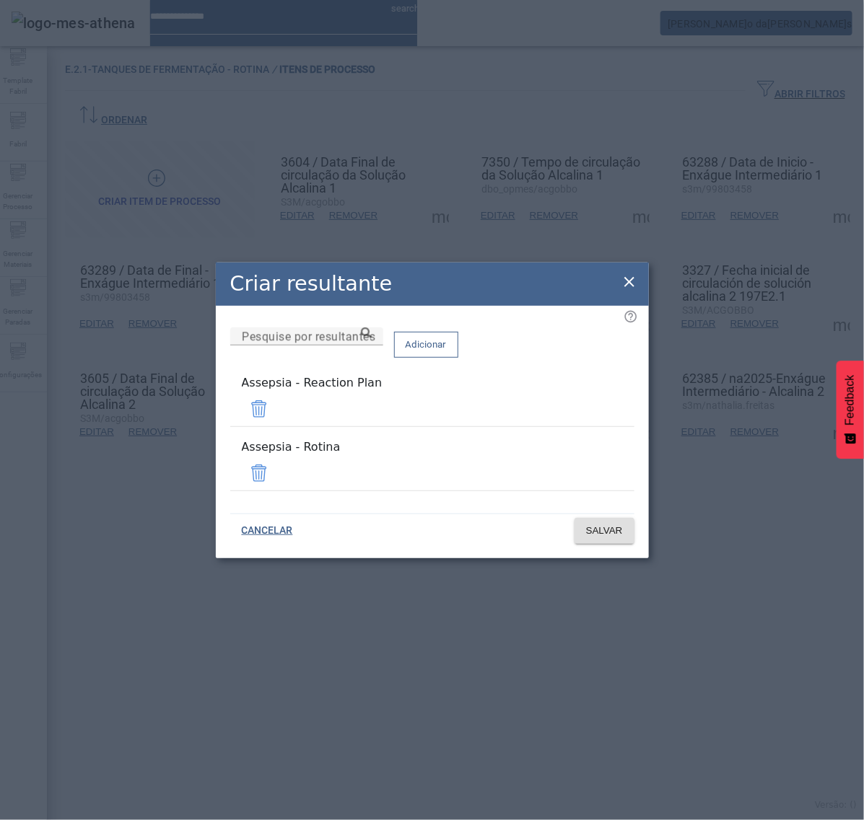
click at [276, 413] on span at bounding box center [259, 409] width 35 height 35
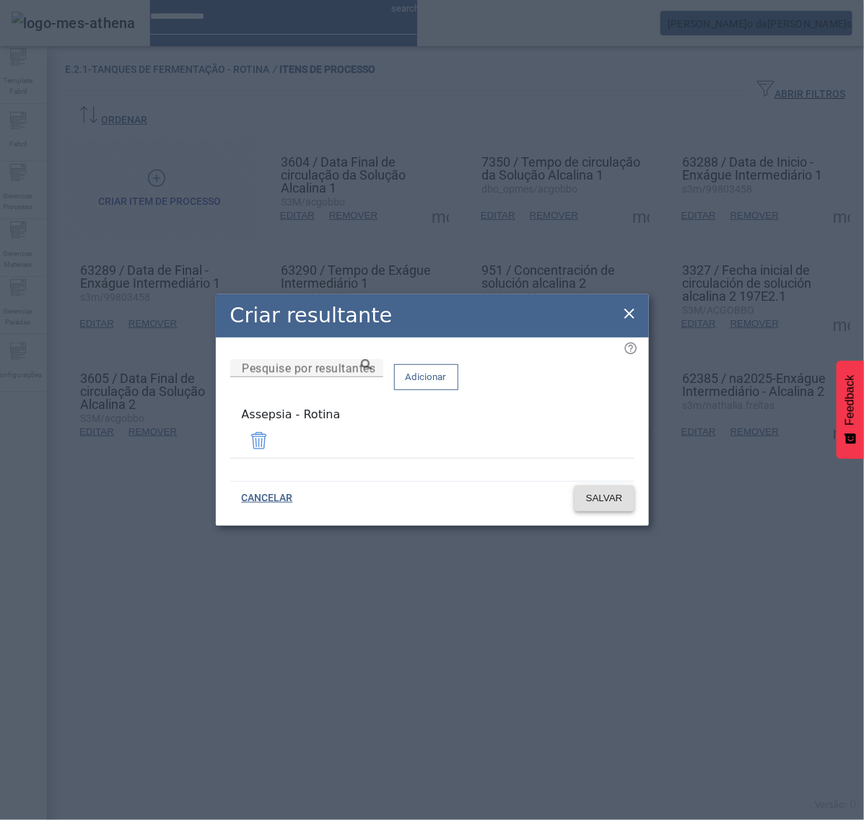
click at [611, 502] on span "SALVAR" at bounding box center [604, 498] width 37 height 14
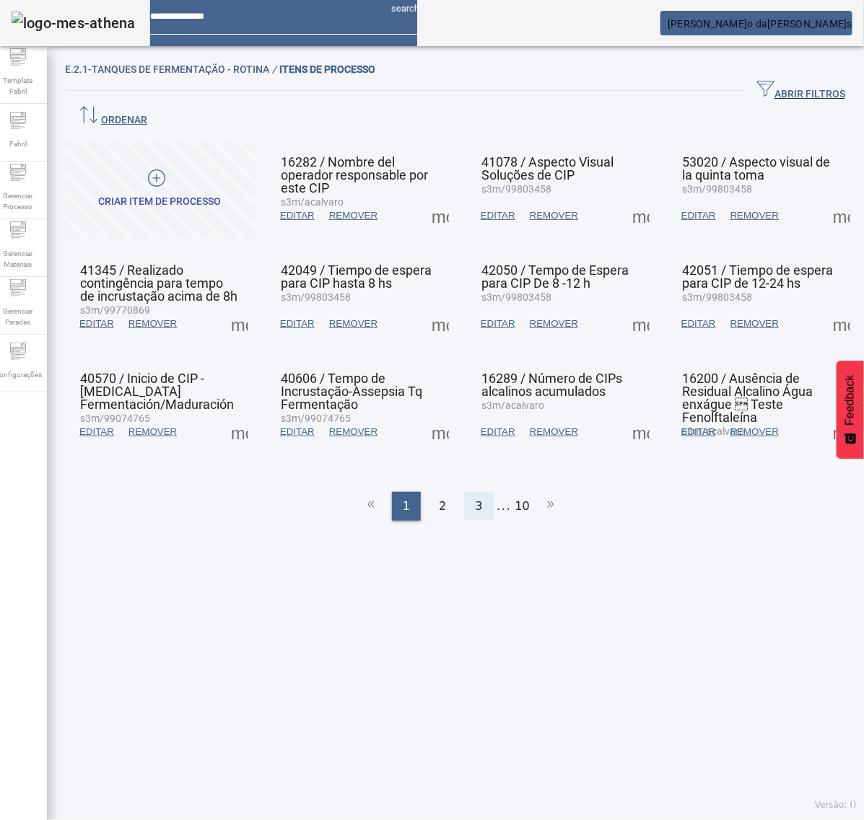
click at [475, 498] on span "3" at bounding box center [478, 506] width 7 height 17
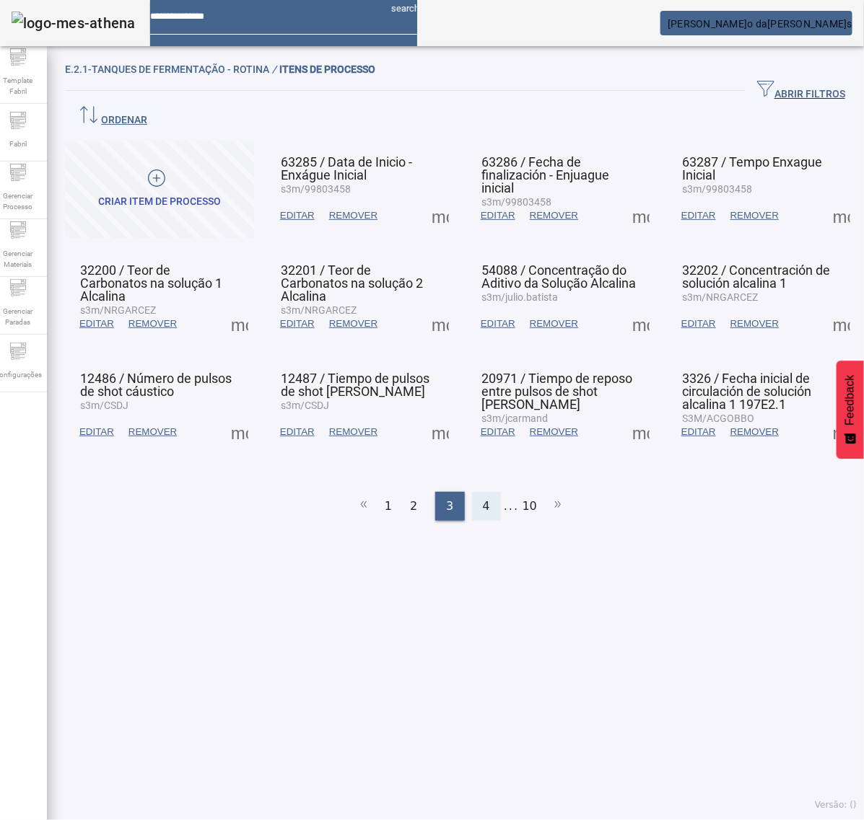
click at [483, 498] on span "4" at bounding box center [486, 506] width 7 height 17
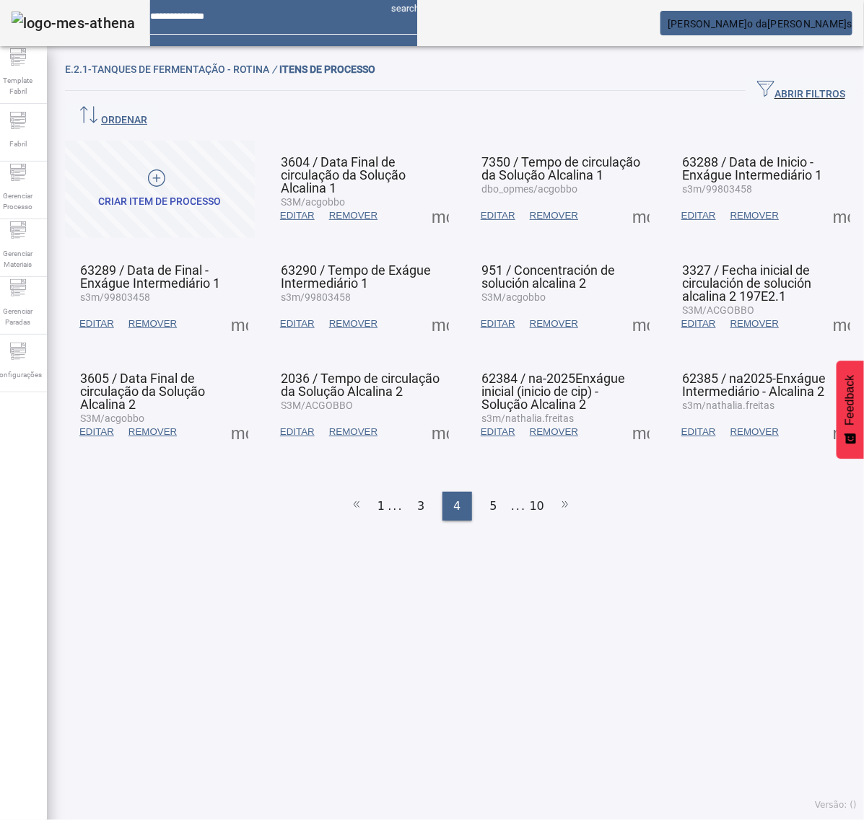
click at [626, 198] on span at bounding box center [640, 215] width 35 height 35
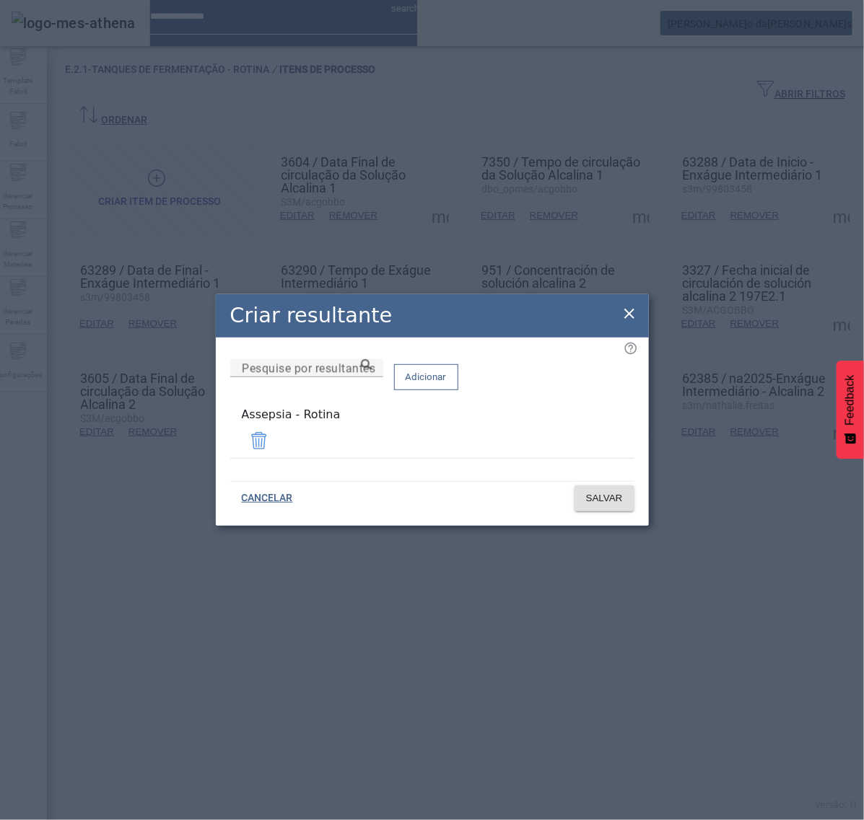
drag, startPoint x: 632, startPoint y: 320, endPoint x: 654, endPoint y: 282, distance: 43.7
click at [632, 318] on icon at bounding box center [629, 313] width 17 height 17
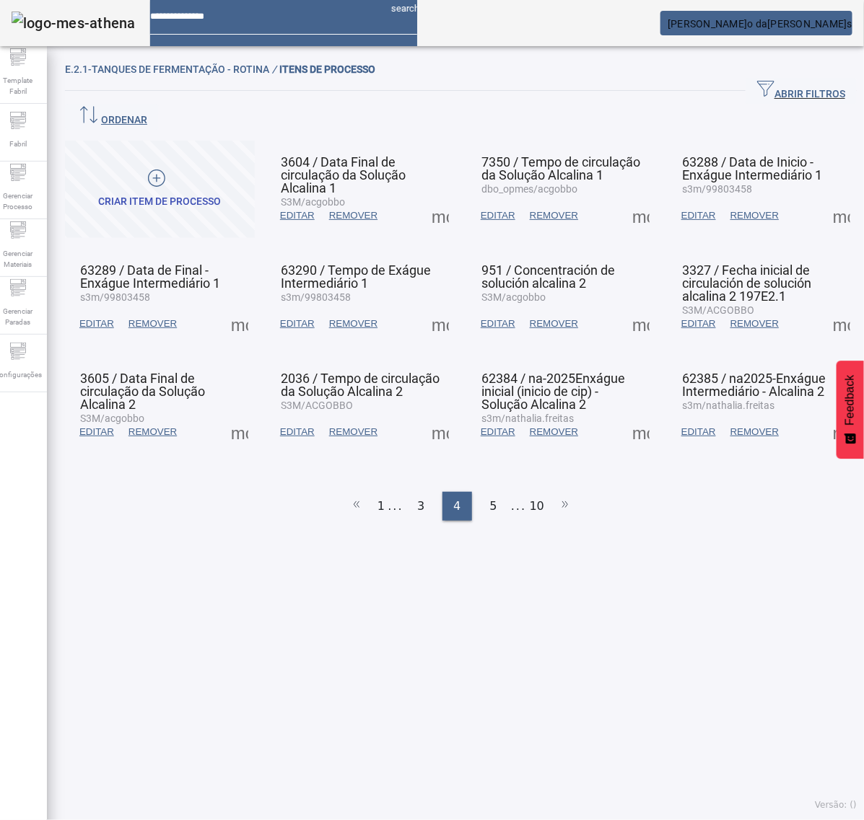
click at [824, 198] on span at bounding box center [841, 215] width 35 height 35
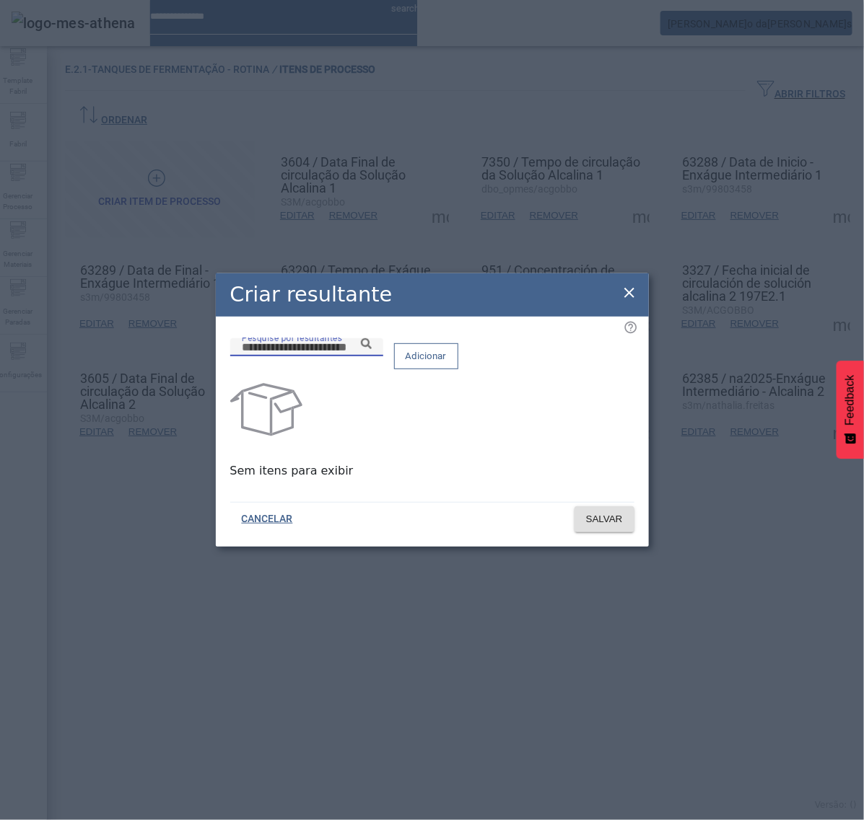
click at [372, 356] on input "Pesquise por resultantes" at bounding box center [307, 347] width 130 height 17
paste input "**********"
click at [372, 349] on icon at bounding box center [366, 343] width 11 height 11
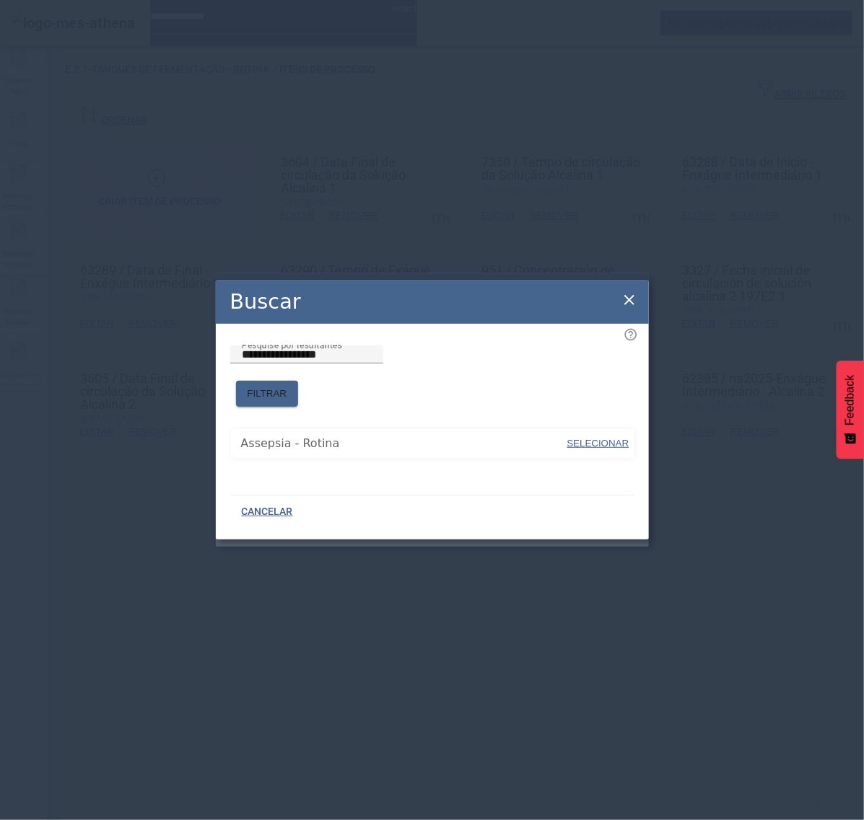
click at [581, 438] on span "SELECIONAR" at bounding box center [598, 443] width 62 height 11
type input "**********"
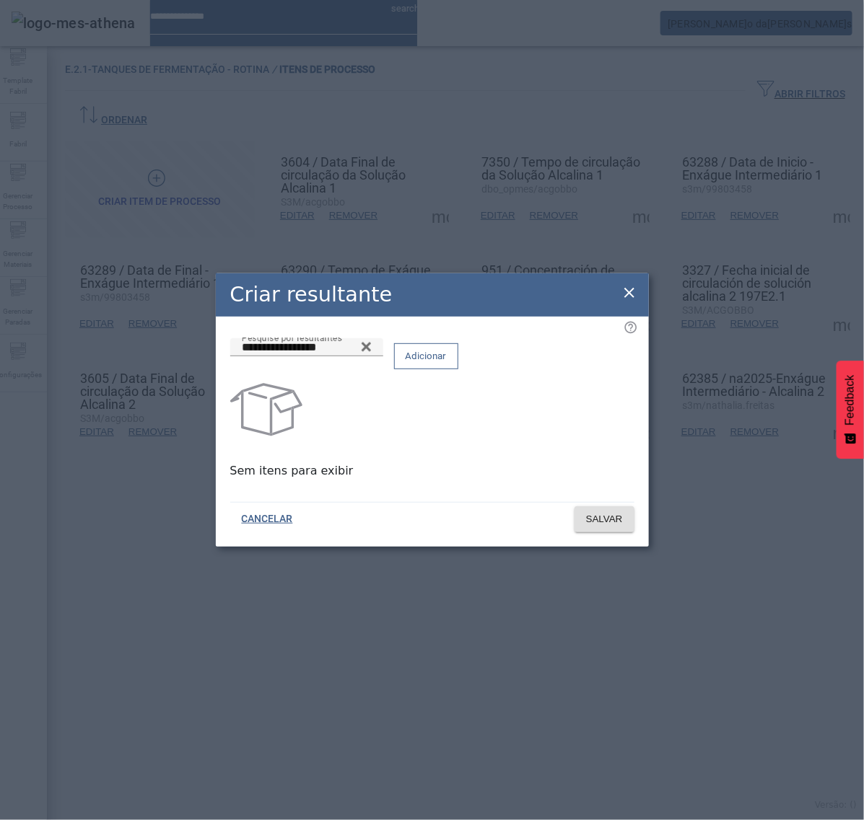
click at [447, 364] on span "Adicionar" at bounding box center [426, 356] width 41 height 14
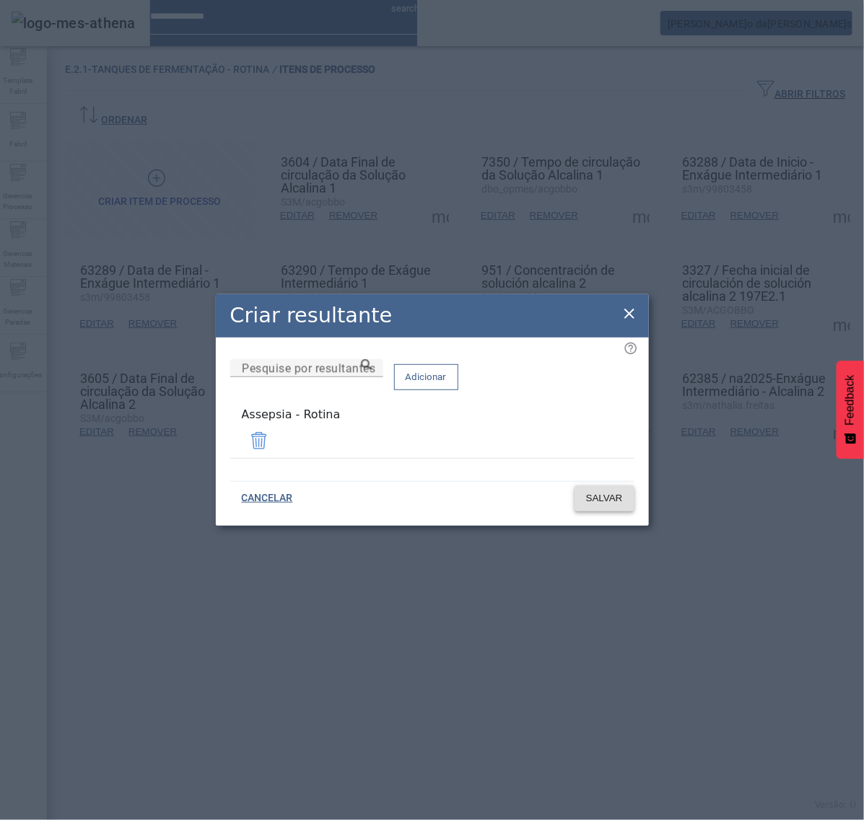
click at [586, 491] on span "SALVAR" at bounding box center [604, 498] width 37 height 14
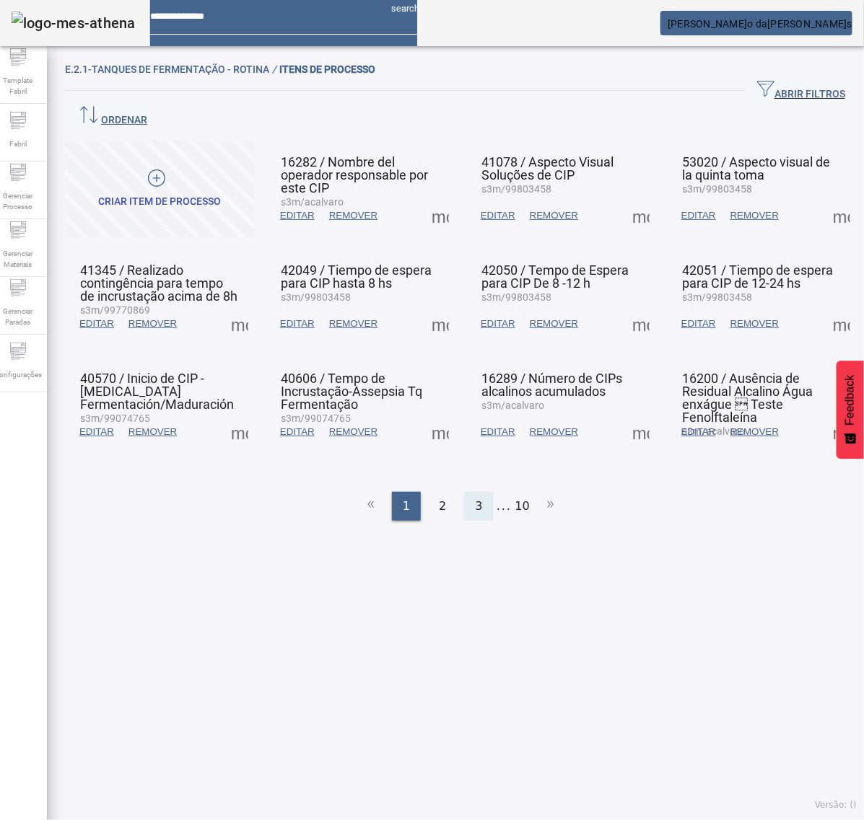
click at [476, 492] on div "3" at bounding box center [478, 506] width 29 height 29
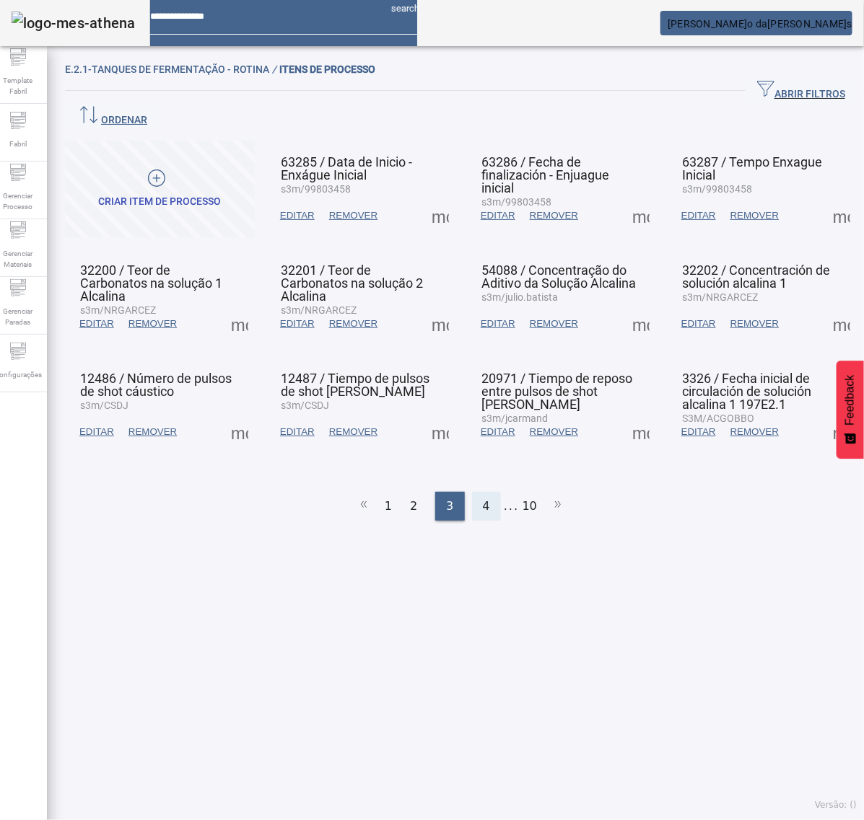
click at [483, 498] on span "4" at bounding box center [486, 506] width 7 height 17
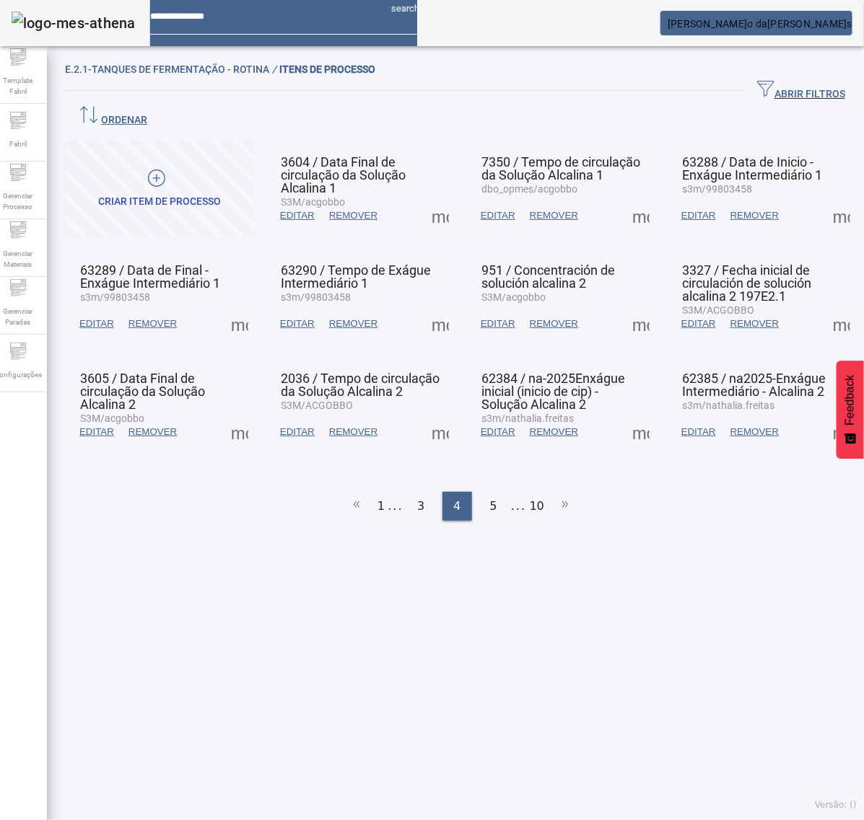
click at [242, 307] on span at bounding box center [239, 324] width 35 height 35
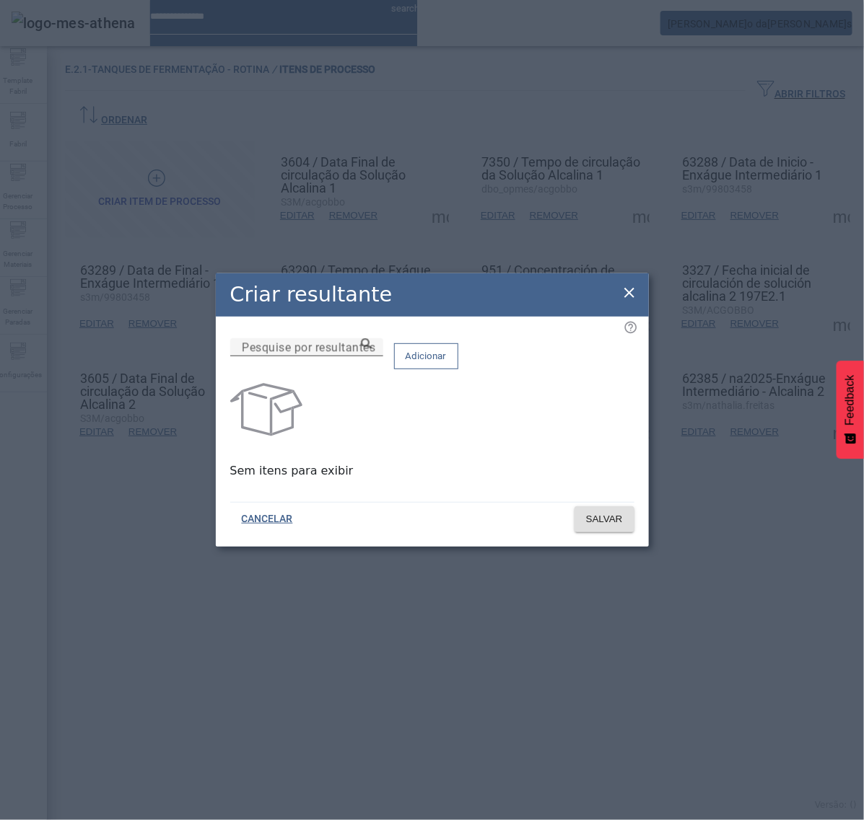
click at [330, 351] on mat-label "Pesquise por resultantes" at bounding box center [308, 348] width 133 height 14
click at [330, 351] on input "Pesquise por resultantes" at bounding box center [307, 347] width 130 height 17
paste input "**********"
click at [372, 356] on input "**********" at bounding box center [307, 347] width 130 height 17
click at [372, 349] on icon at bounding box center [366, 343] width 11 height 11
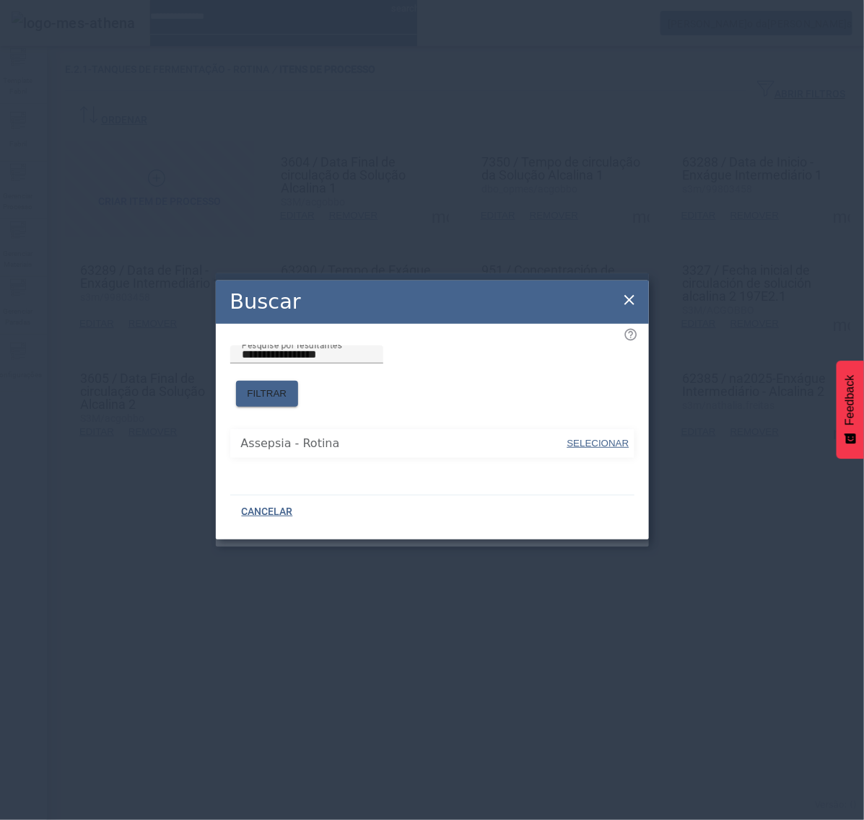
click at [605, 438] on span "SELECIONAR" at bounding box center [598, 443] width 62 height 11
type input "**********"
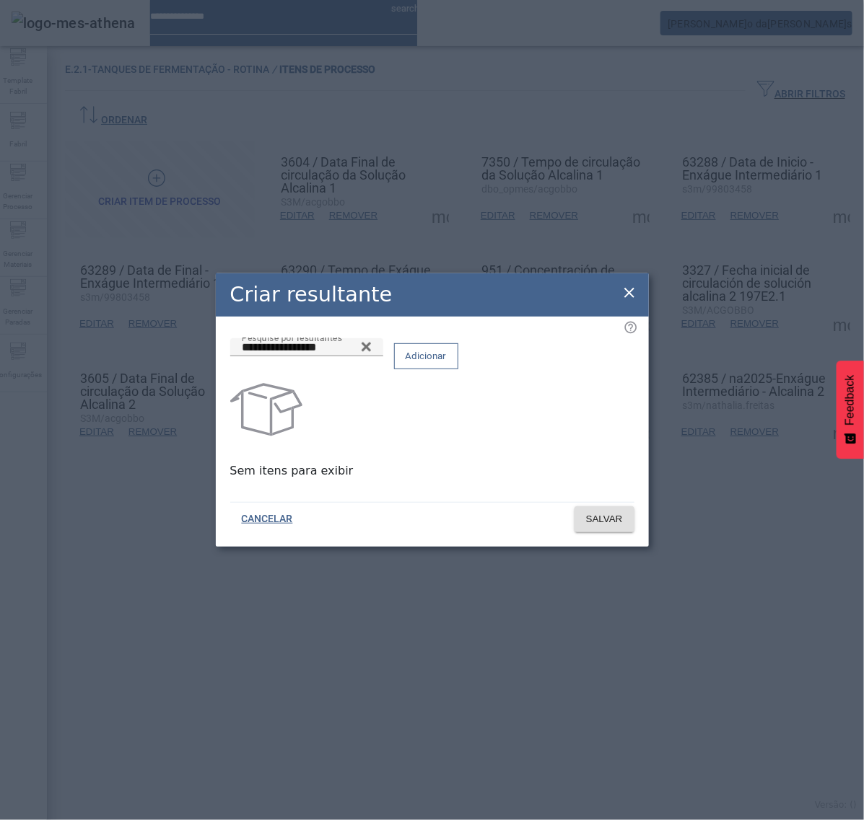
click at [447, 363] on span "Adicionar" at bounding box center [426, 356] width 41 height 14
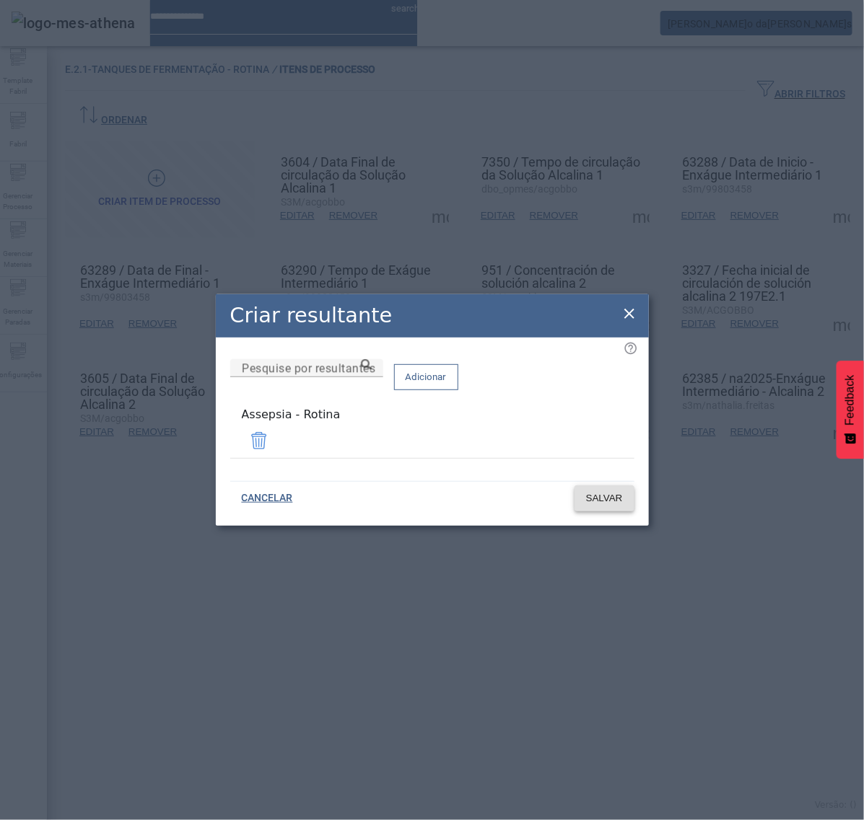
click at [593, 499] on span "SALVAR" at bounding box center [604, 498] width 37 height 14
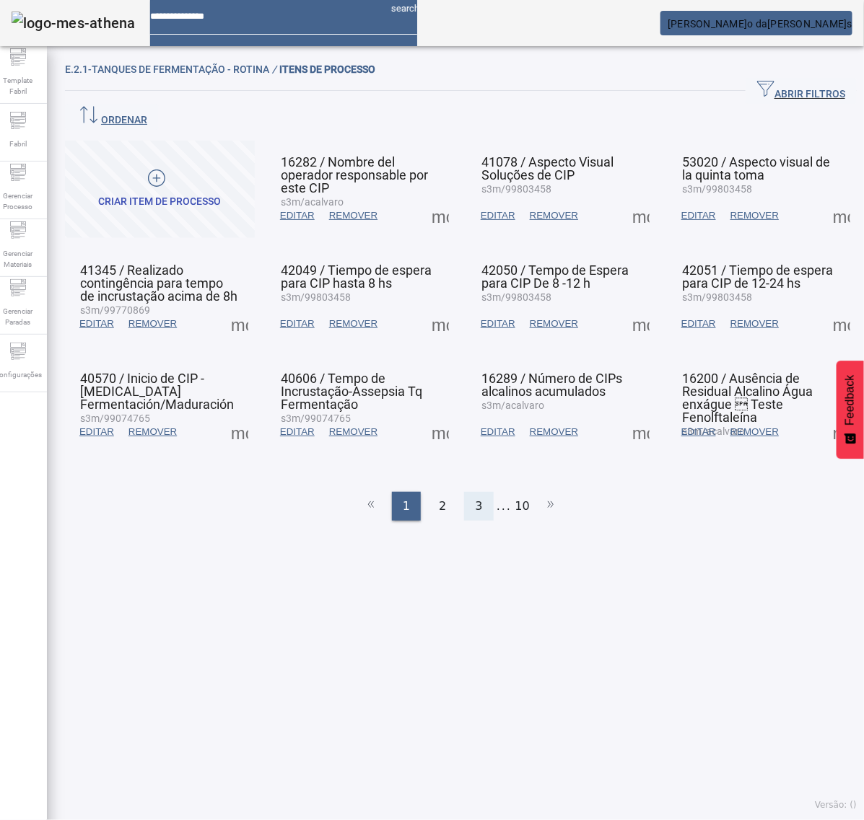
click at [480, 492] on div "3" at bounding box center [478, 506] width 29 height 29
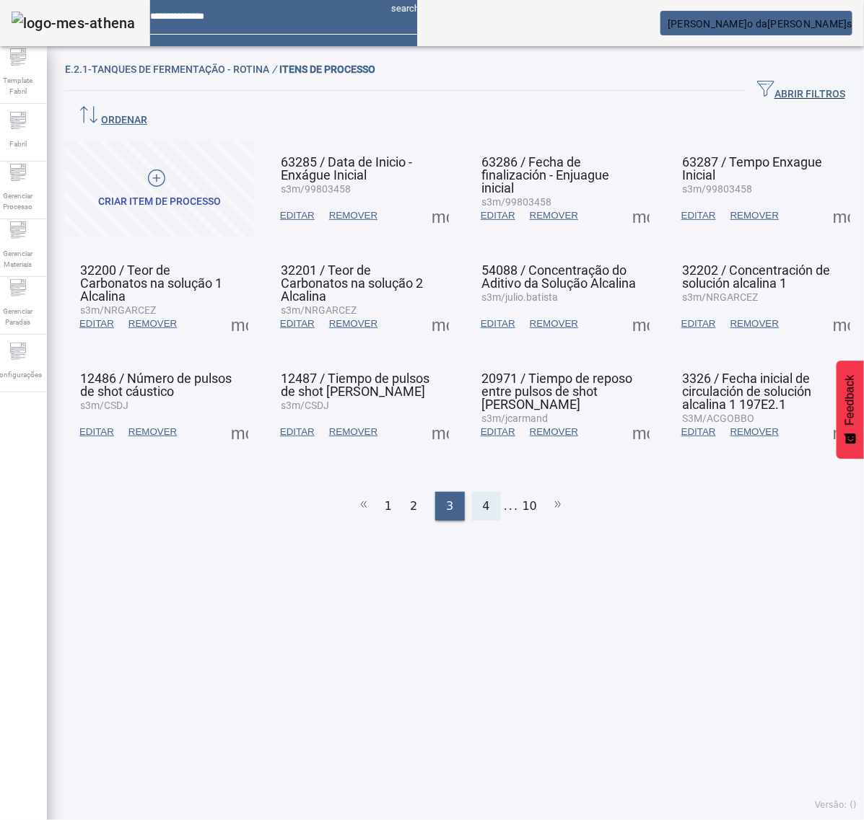
click at [483, 492] on div "4" at bounding box center [486, 506] width 29 height 29
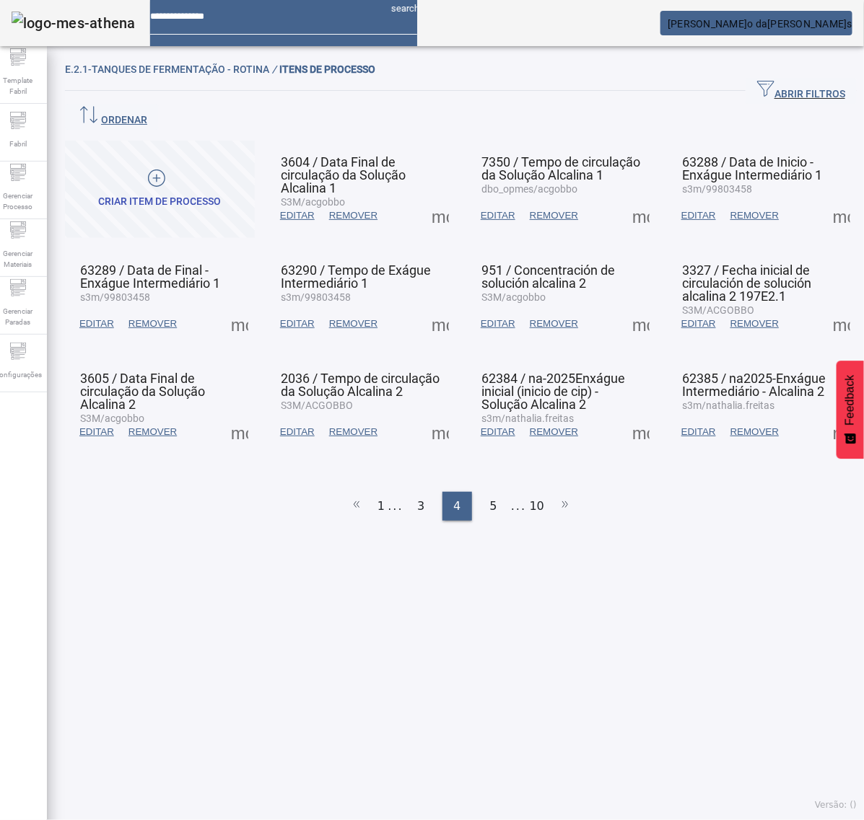
click at [423, 307] on span at bounding box center [440, 324] width 35 height 35
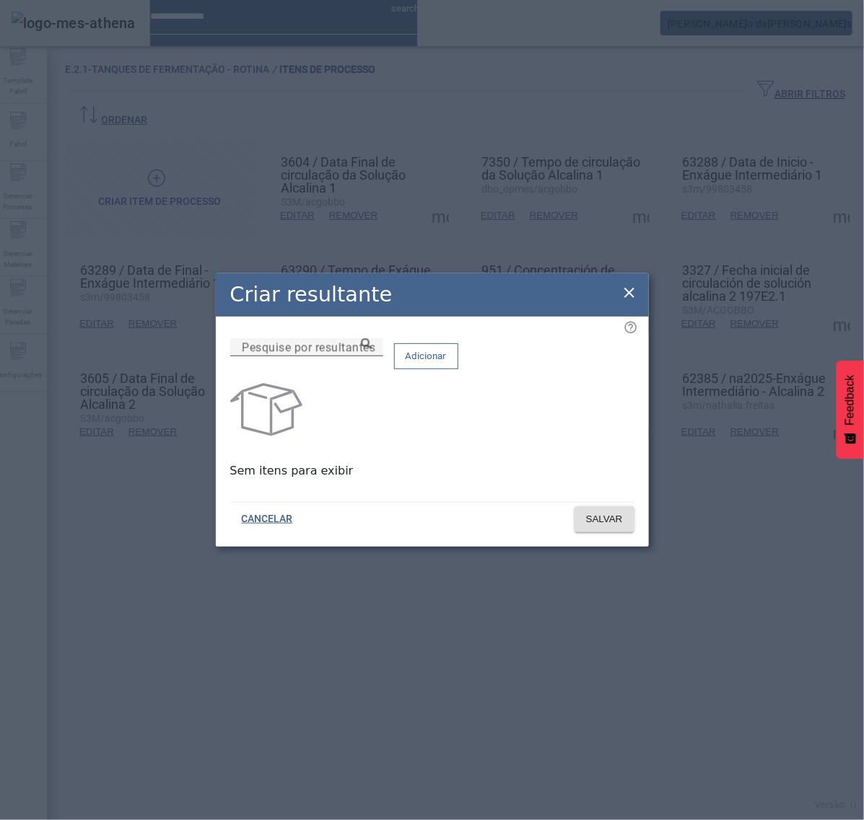
click at [344, 354] on mat-label "Pesquise por resultantes" at bounding box center [308, 348] width 133 height 14
click at [344, 355] on input "Pesquise por resultantes" at bounding box center [307, 347] width 130 height 17
paste input "**********"
click at [372, 349] on icon at bounding box center [366, 343] width 11 height 11
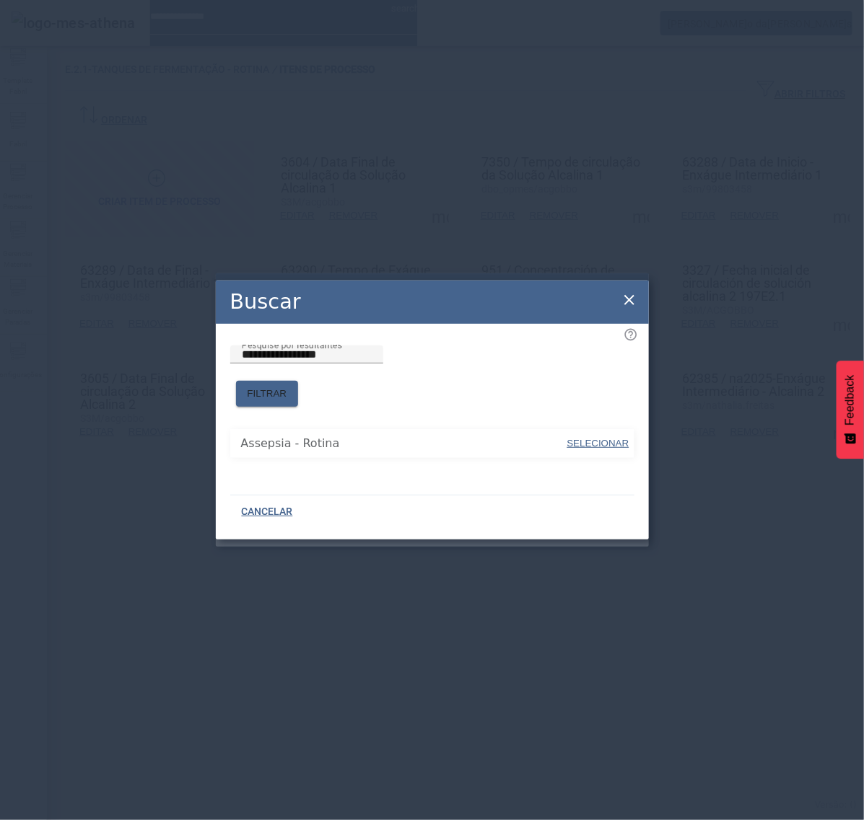
click at [588, 438] on span "SELECIONAR" at bounding box center [598, 443] width 62 height 11
type input "**********"
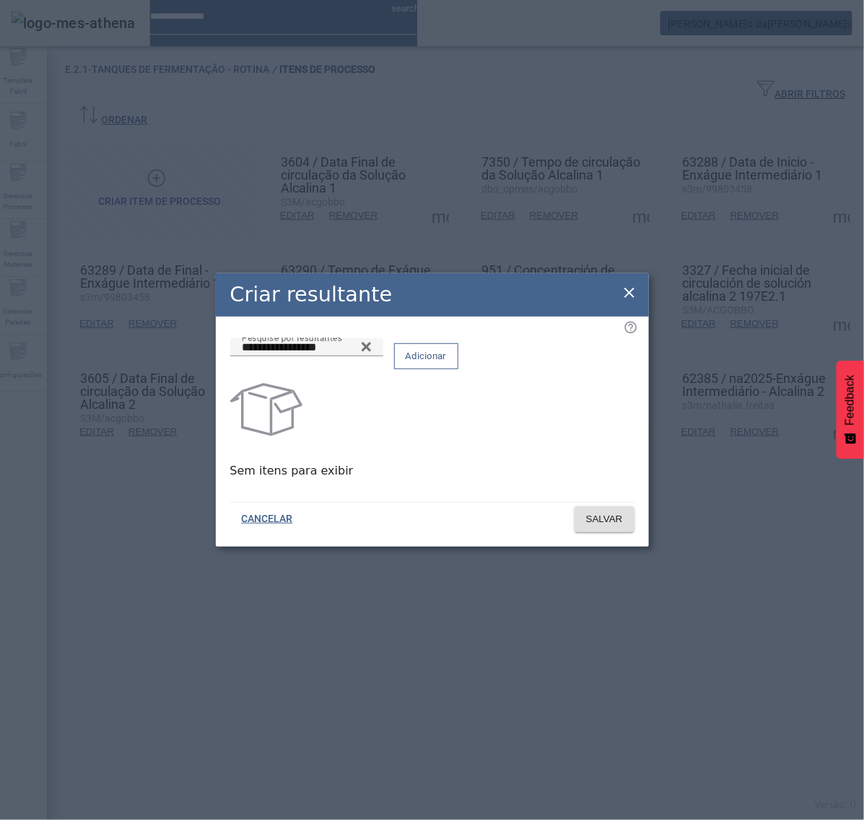
click at [447, 362] on span "Adicionar" at bounding box center [426, 356] width 41 height 14
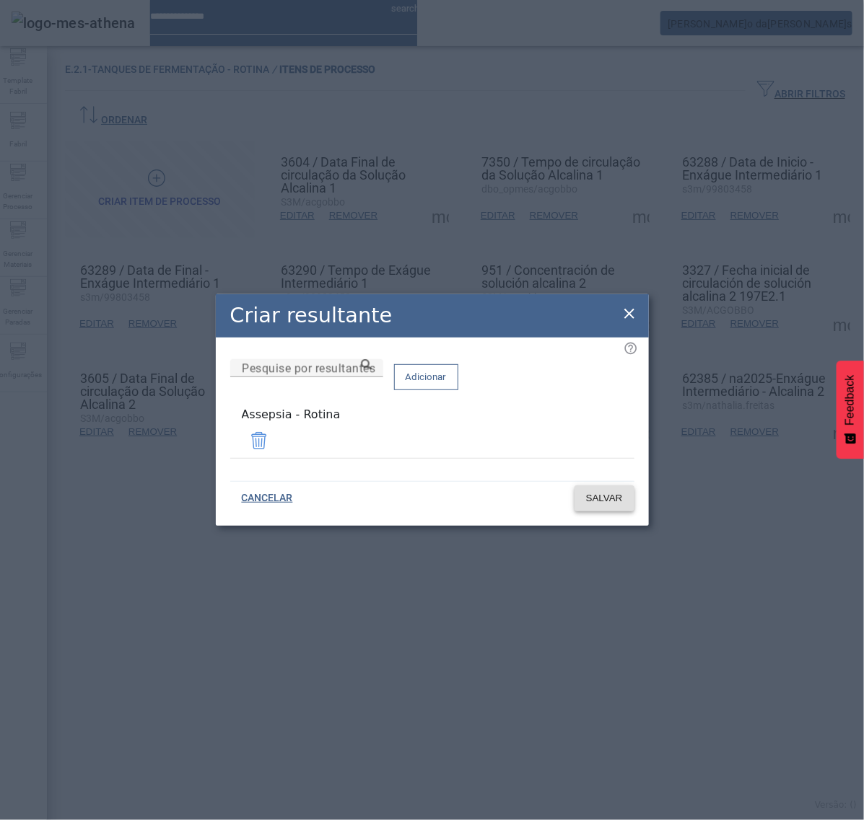
click at [597, 492] on span "SALVAR" at bounding box center [604, 498] width 37 height 14
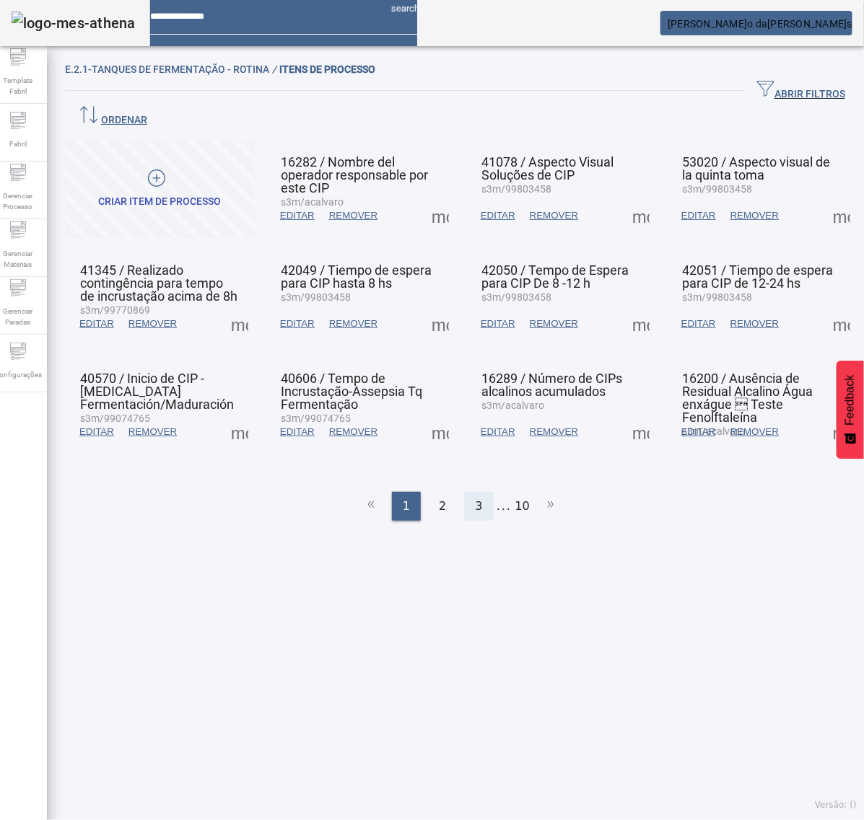
click at [475, 498] on span "3" at bounding box center [478, 506] width 7 height 17
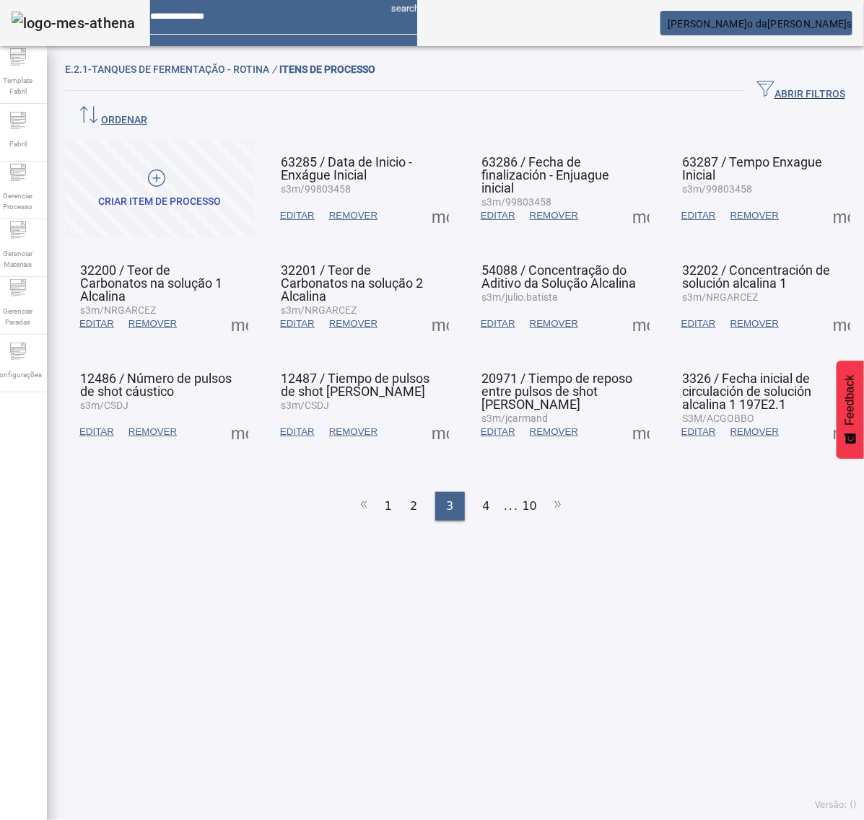
click at [494, 492] on ul "1 2 3 4 ... 10" at bounding box center [461, 506] width 792 height 29
click at [483, 498] on span "4" at bounding box center [486, 506] width 7 height 17
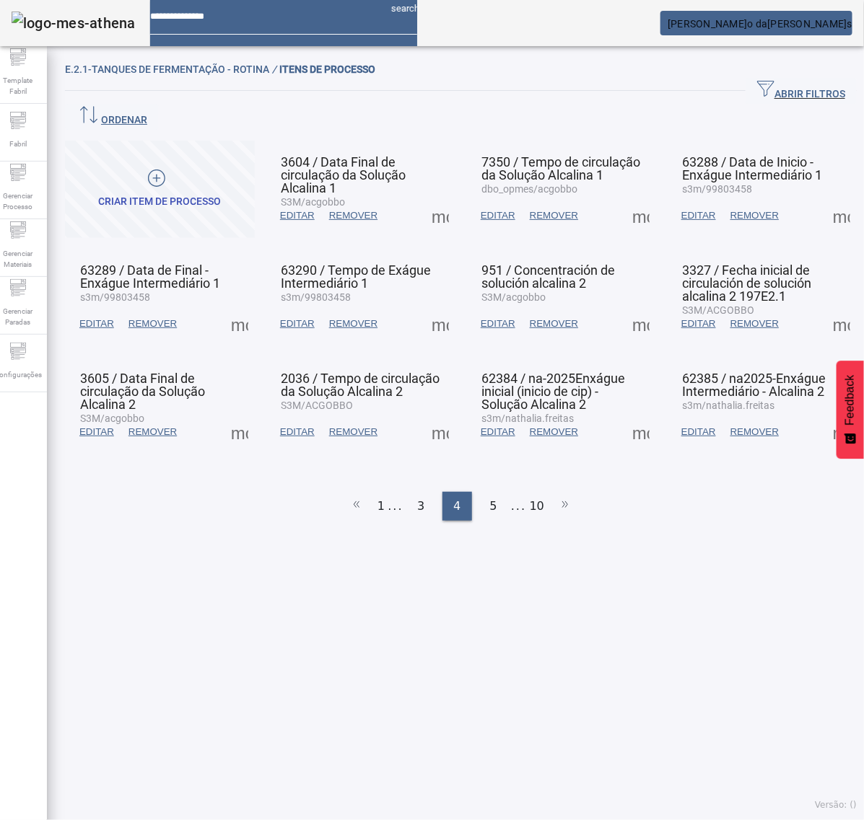
click at [623, 307] on span at bounding box center [640, 324] width 35 height 35
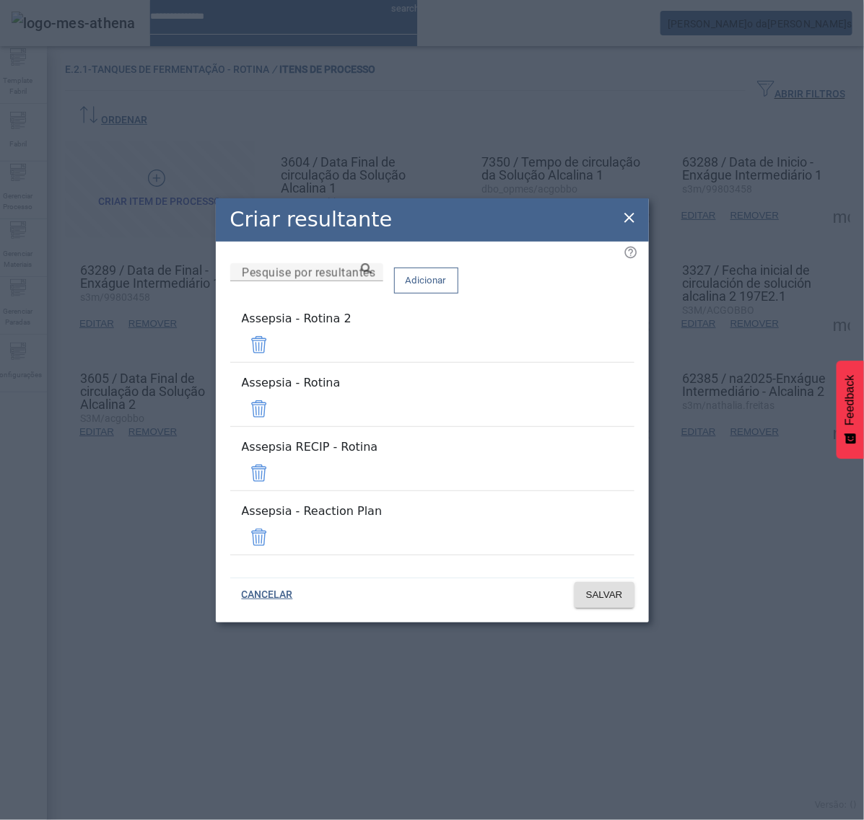
click at [276, 362] on span at bounding box center [259, 345] width 35 height 35
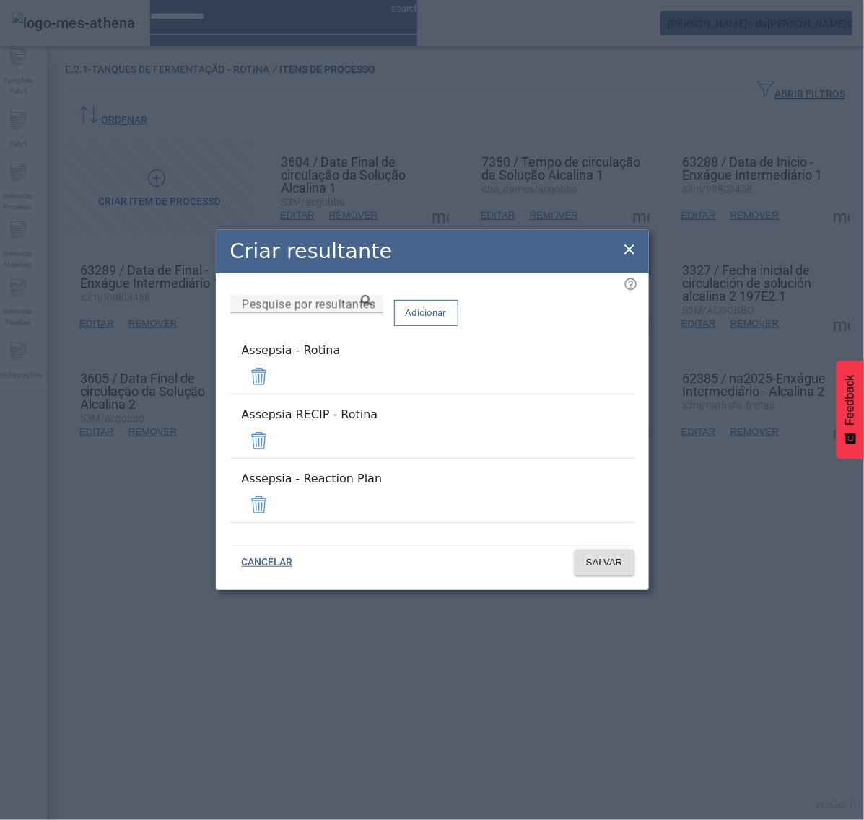
click at [276, 437] on span at bounding box center [259, 441] width 35 height 35
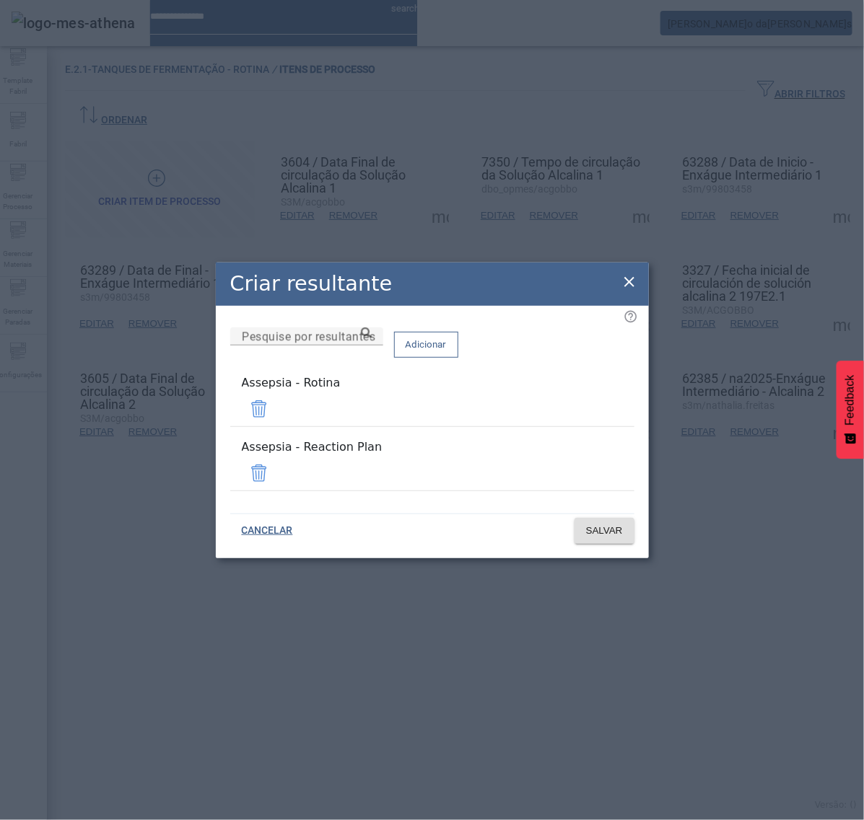
click at [276, 466] on span at bounding box center [259, 473] width 35 height 35
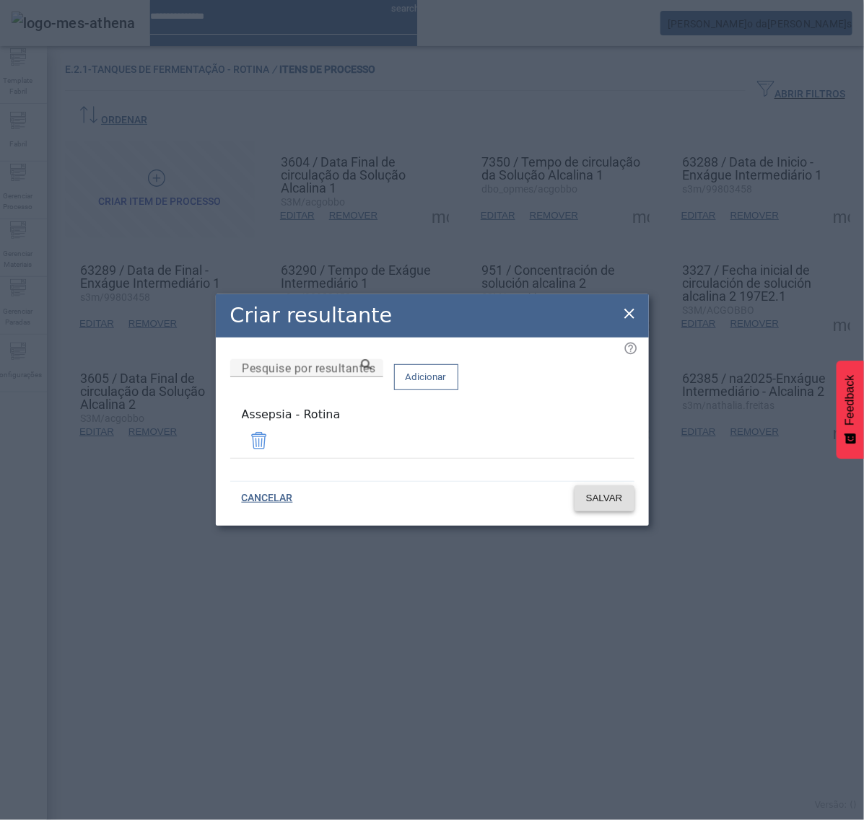
click at [595, 495] on span "SALVAR" at bounding box center [604, 498] width 37 height 14
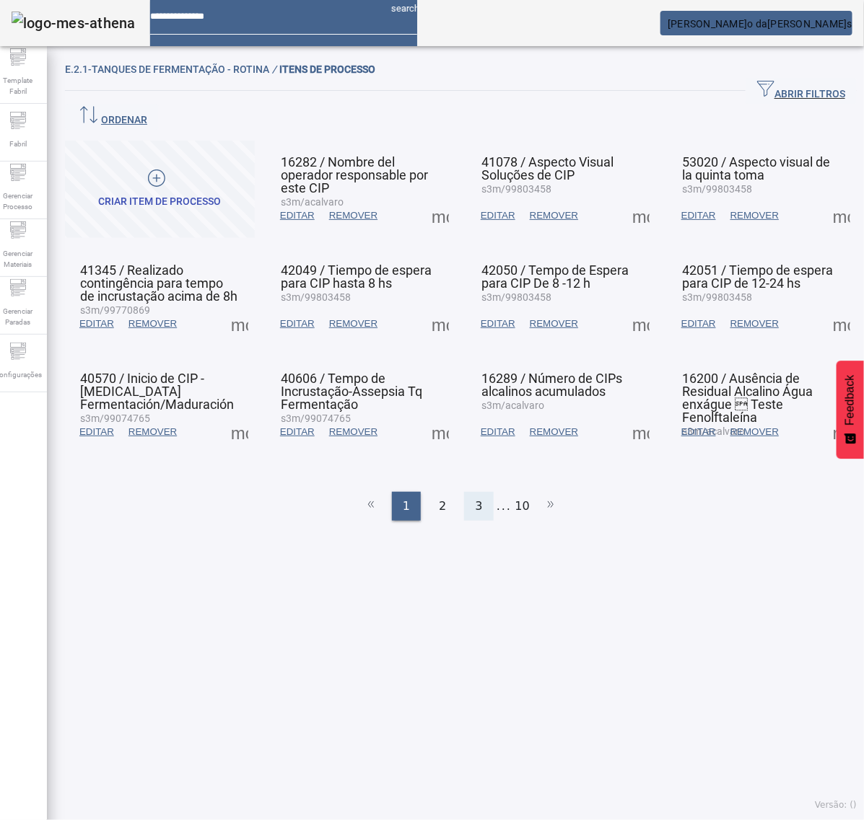
click at [467, 492] on div "3" at bounding box center [478, 506] width 29 height 29
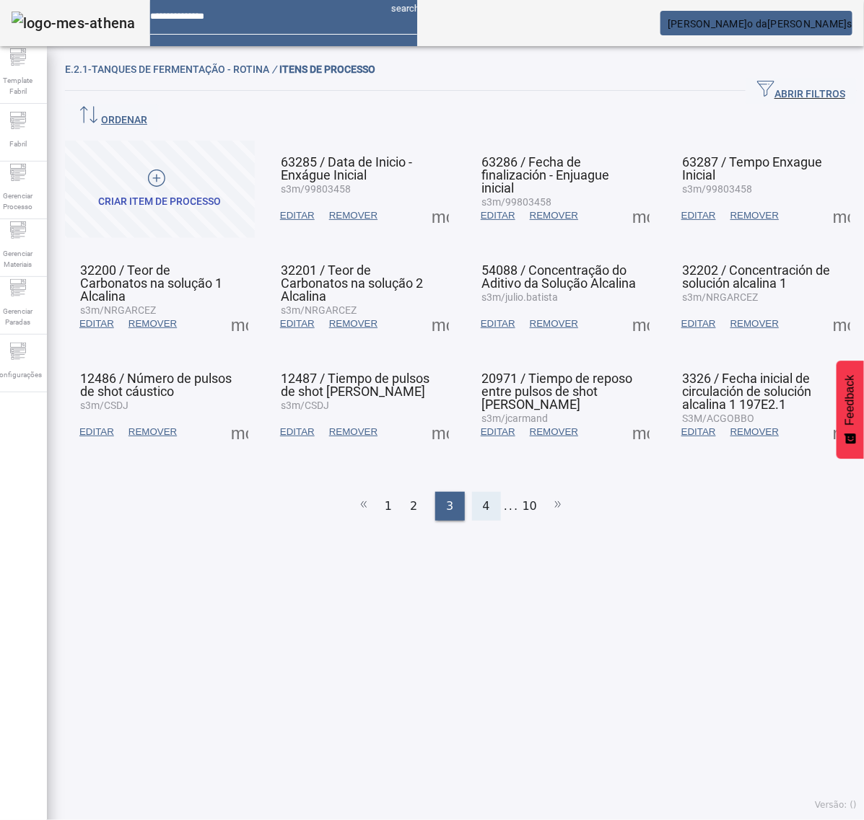
click at [491, 492] on div "4" at bounding box center [486, 506] width 29 height 29
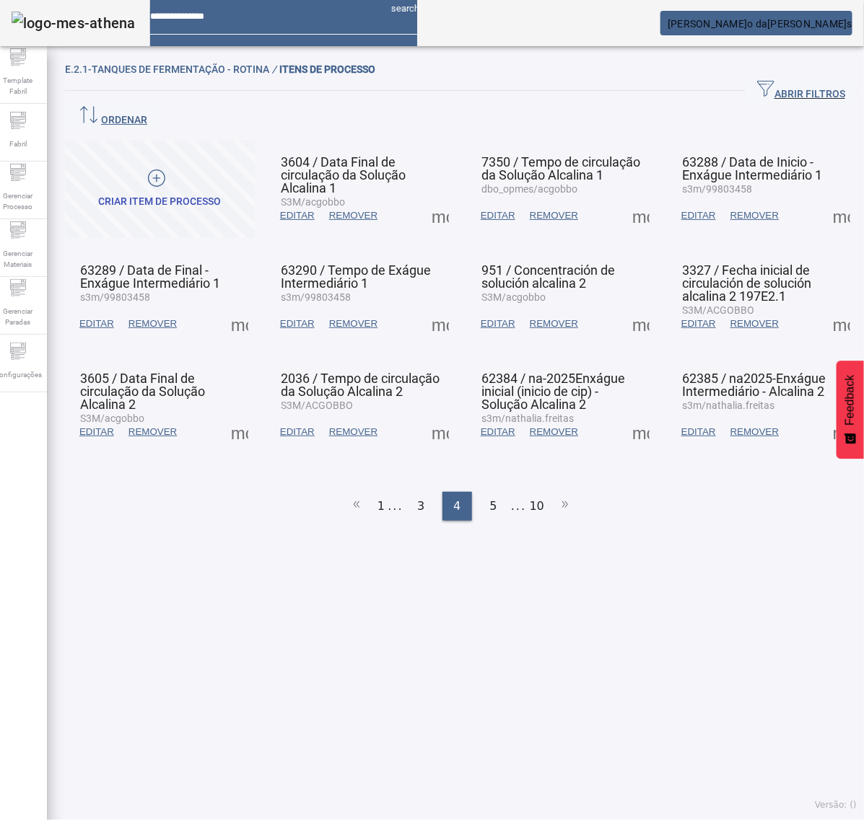
click at [629, 307] on span at bounding box center [640, 324] width 35 height 35
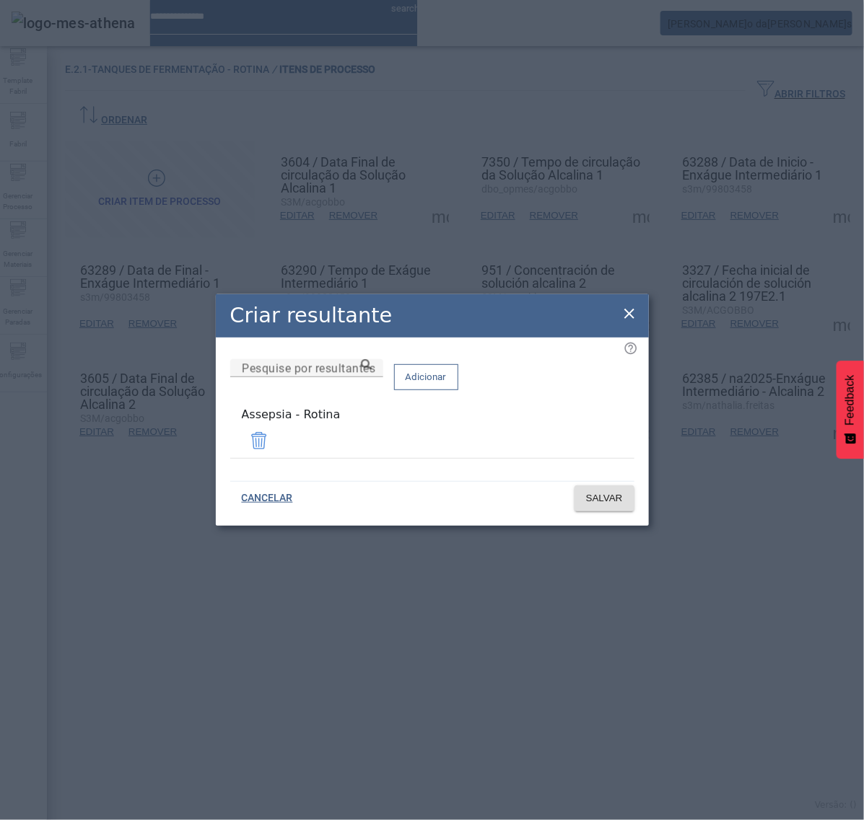
click at [632, 312] on icon at bounding box center [629, 313] width 17 height 17
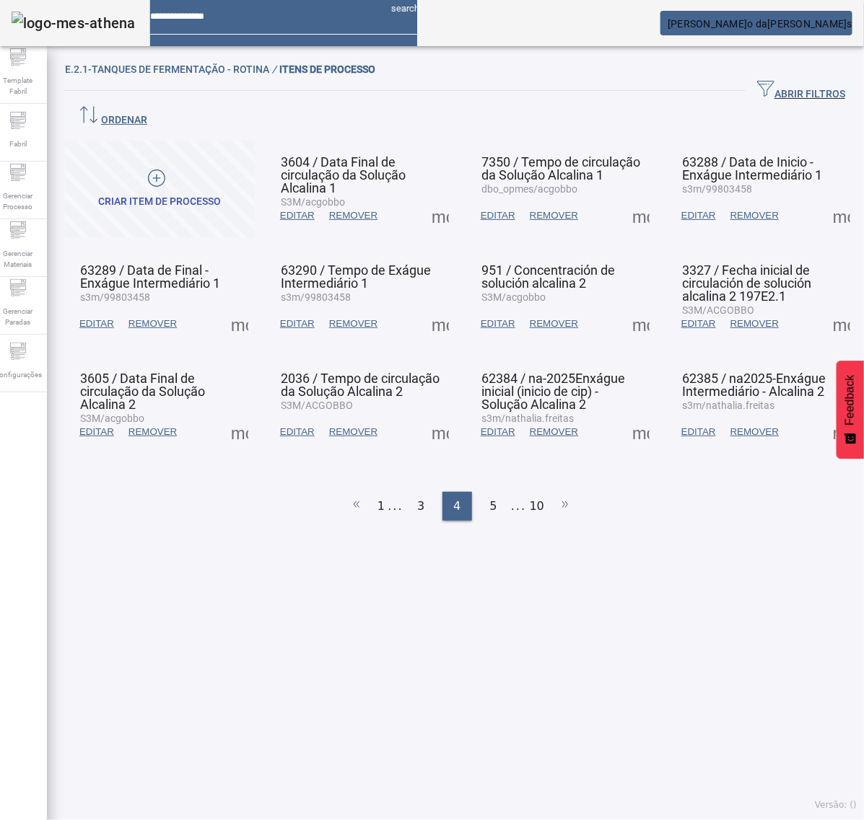
click at [824, 307] on span at bounding box center [841, 324] width 35 height 35
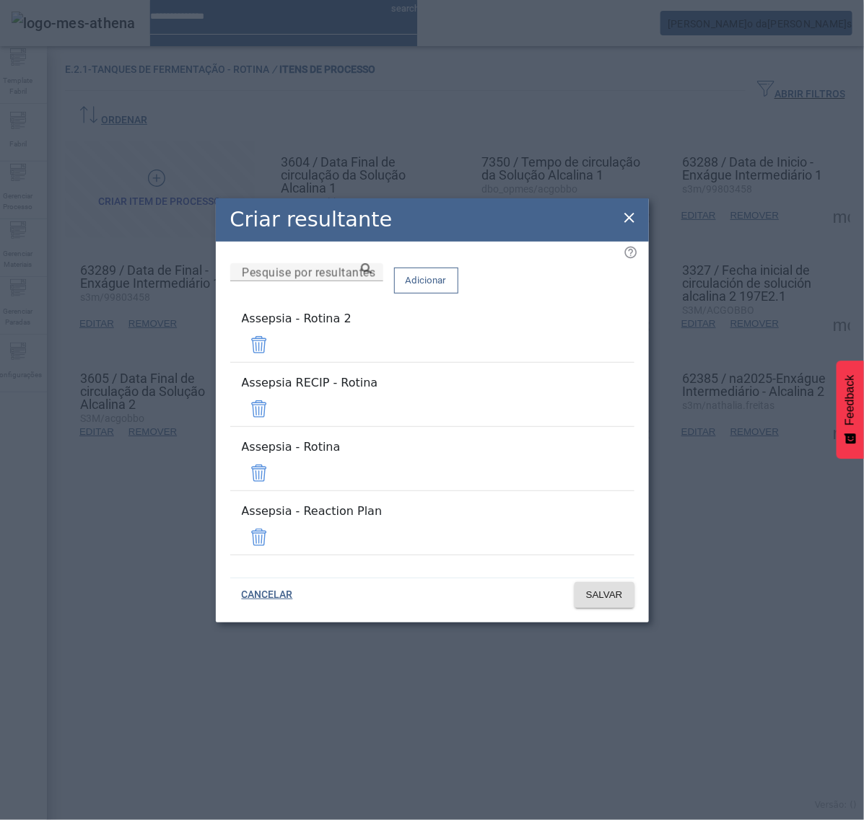
click at [276, 362] on span at bounding box center [259, 345] width 35 height 35
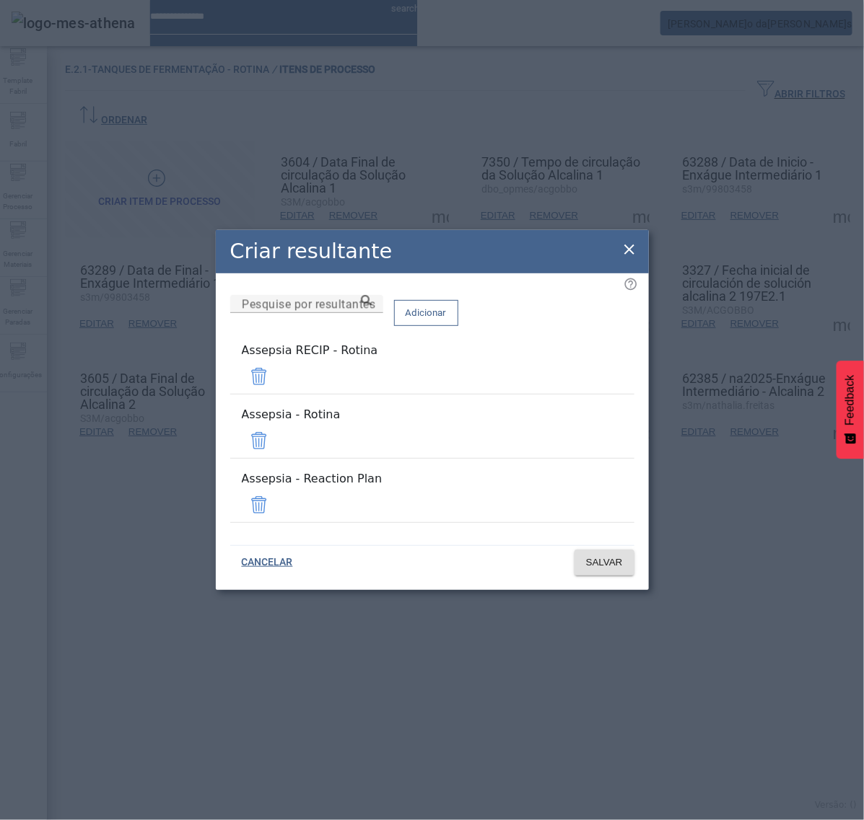
click at [276, 386] on span at bounding box center [259, 376] width 35 height 35
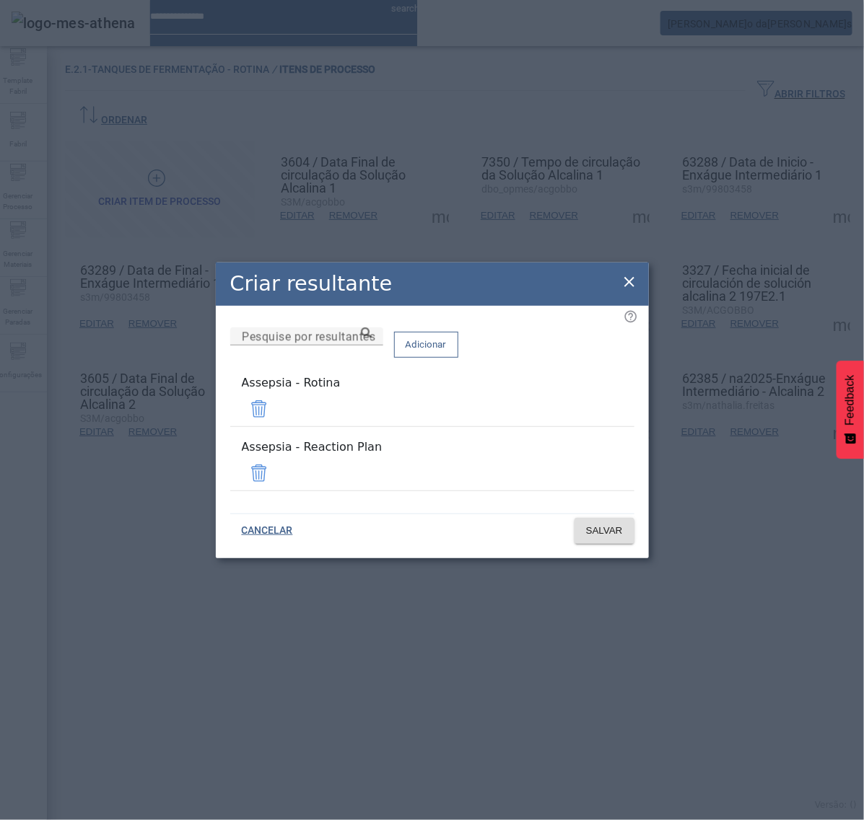
click at [276, 465] on span at bounding box center [259, 473] width 35 height 35
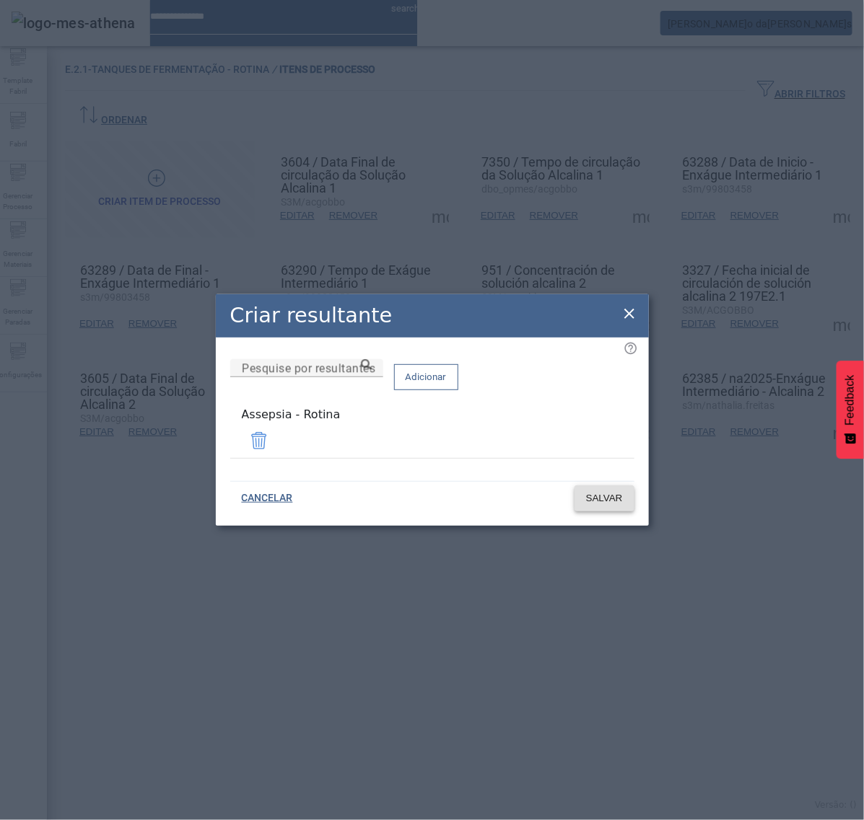
click at [610, 495] on span "SALVAR" at bounding box center [604, 498] width 37 height 14
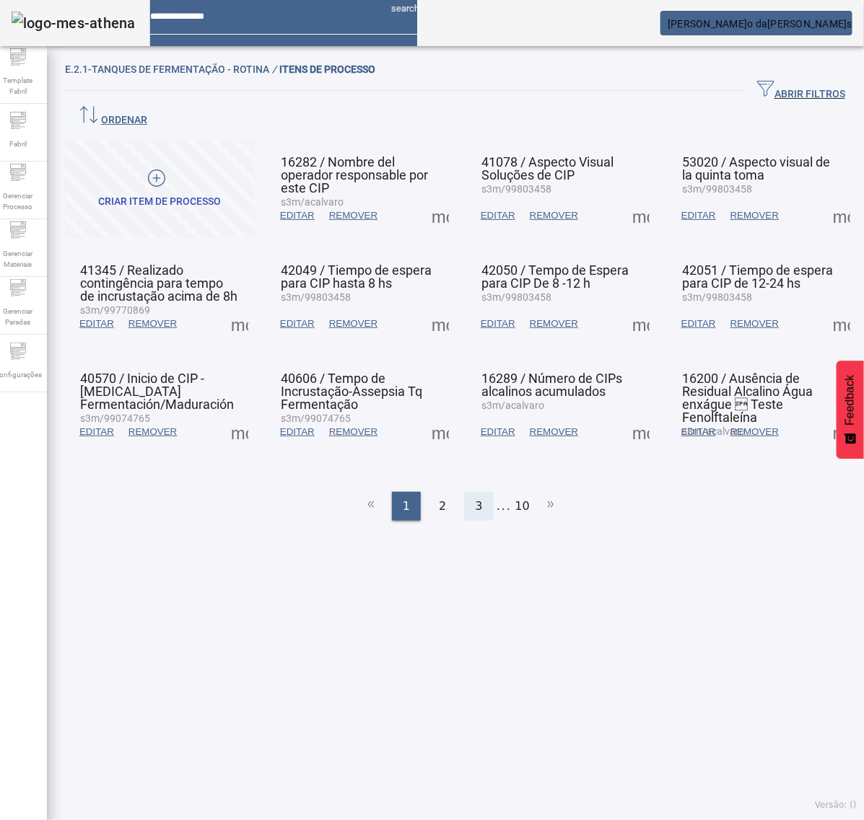
click at [475, 498] on span "3" at bounding box center [478, 506] width 7 height 17
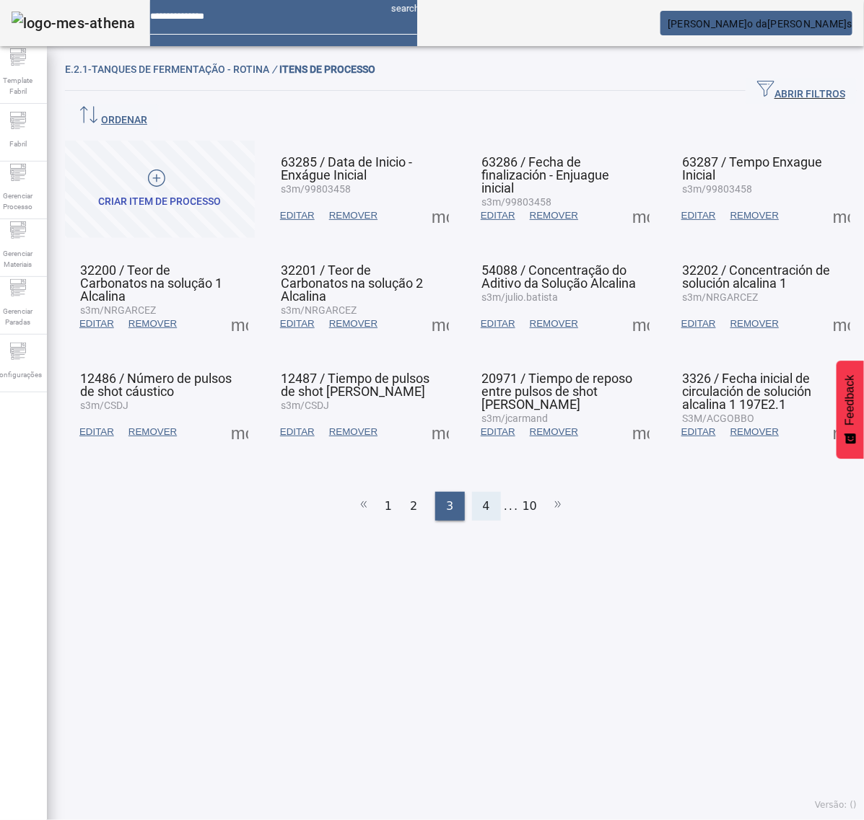
click at [483, 498] on span "4" at bounding box center [486, 506] width 7 height 17
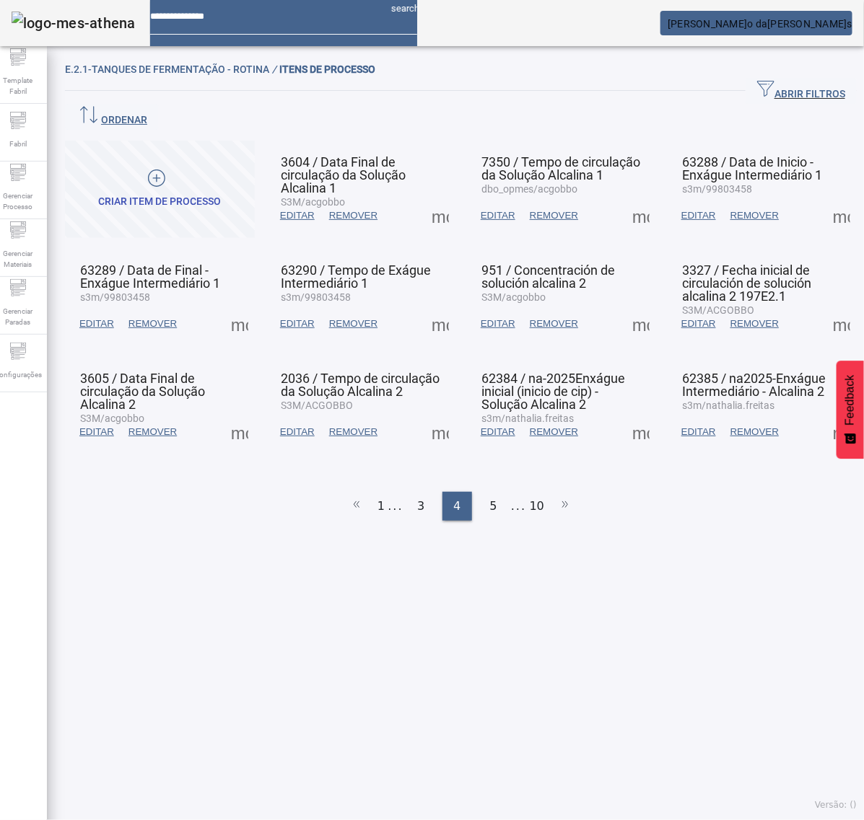
click at [824, 307] on span at bounding box center [841, 324] width 35 height 35
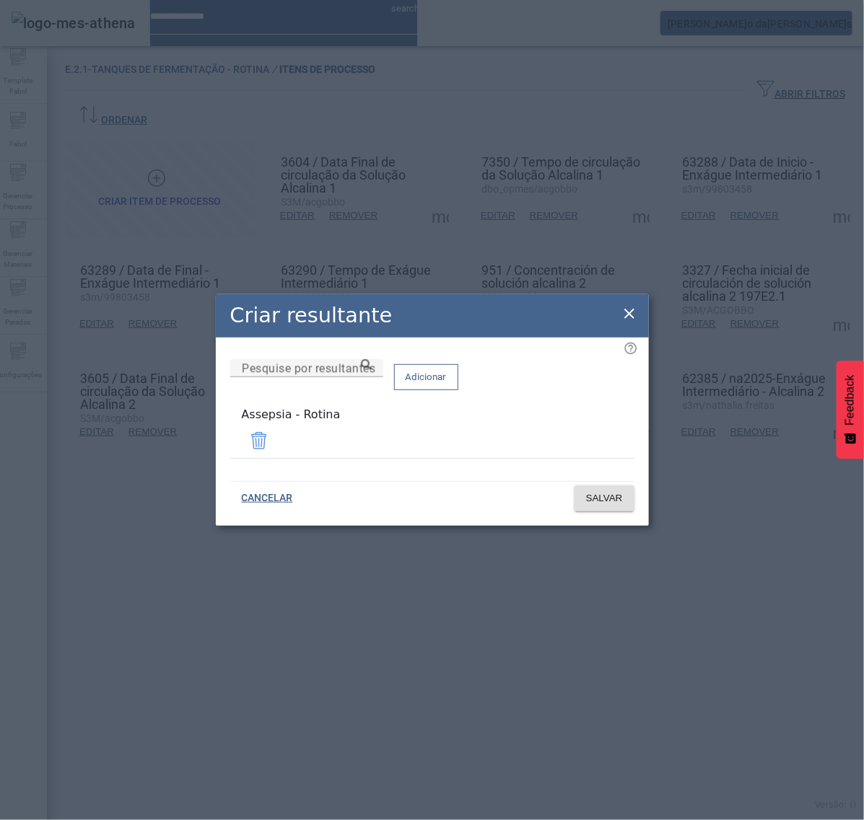
click at [625, 322] on icon at bounding box center [629, 313] width 17 height 17
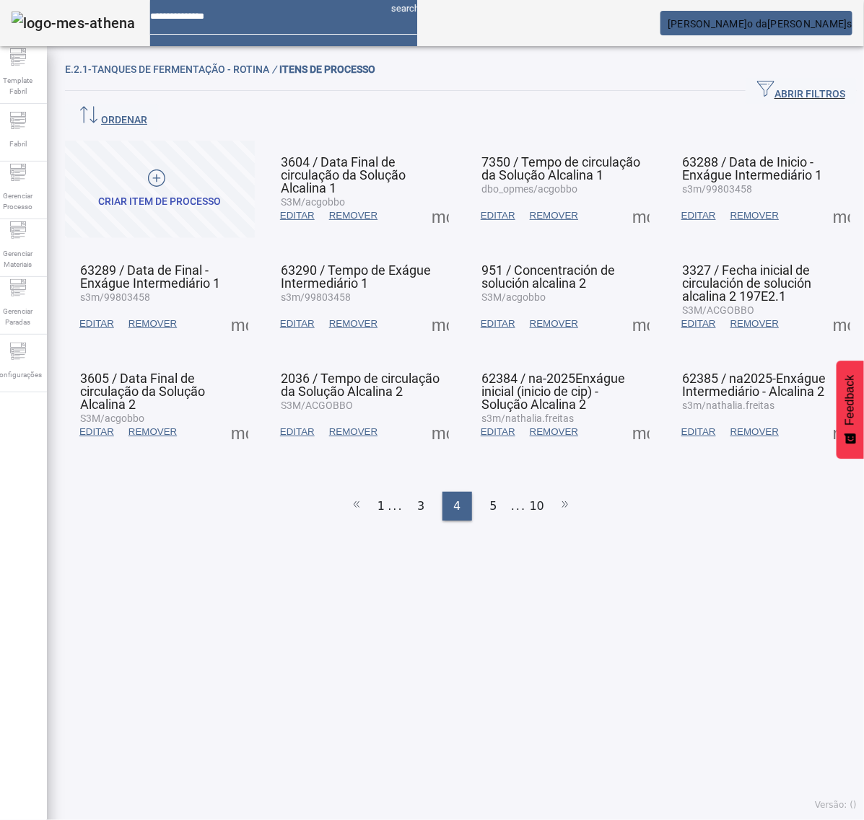
click at [242, 415] on span at bounding box center [239, 432] width 35 height 35
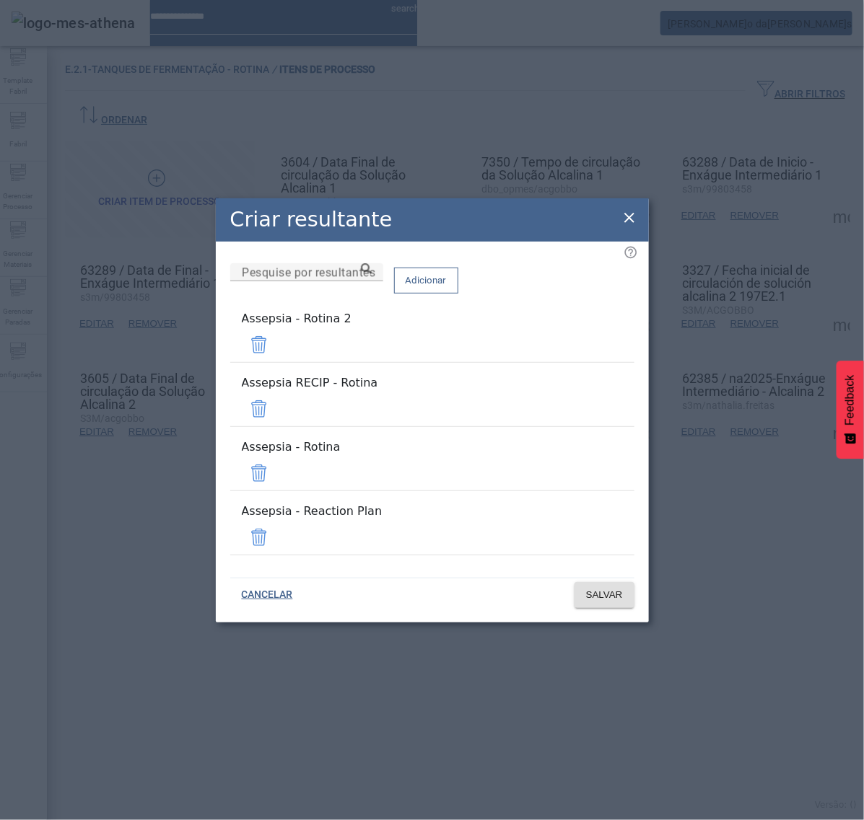
click at [276, 362] on span at bounding box center [259, 345] width 35 height 35
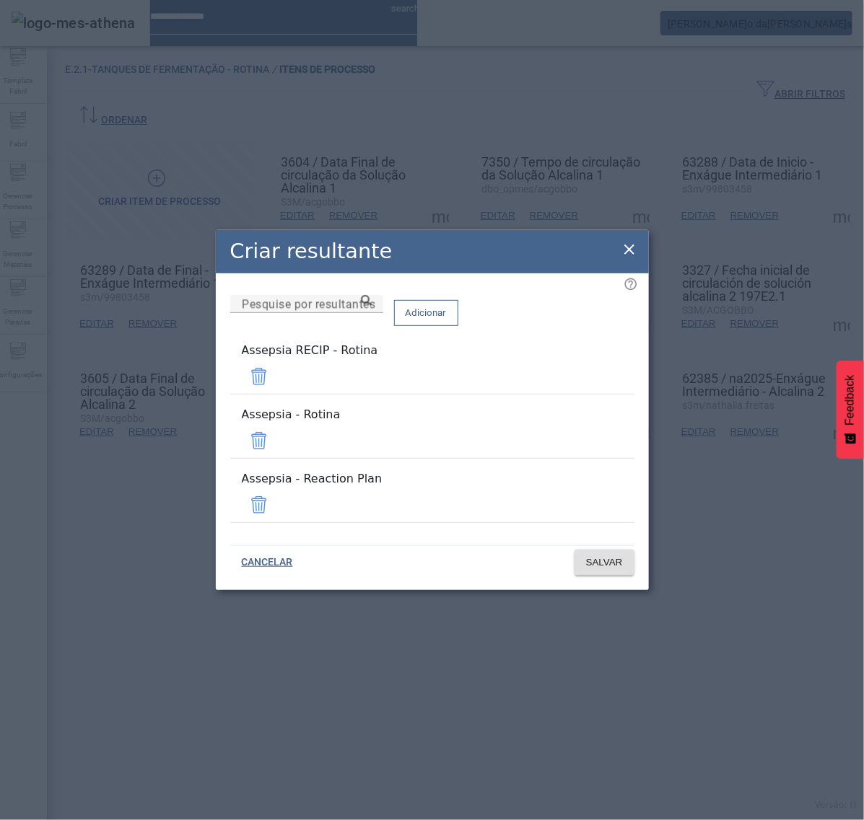
click at [276, 394] on span at bounding box center [259, 376] width 35 height 35
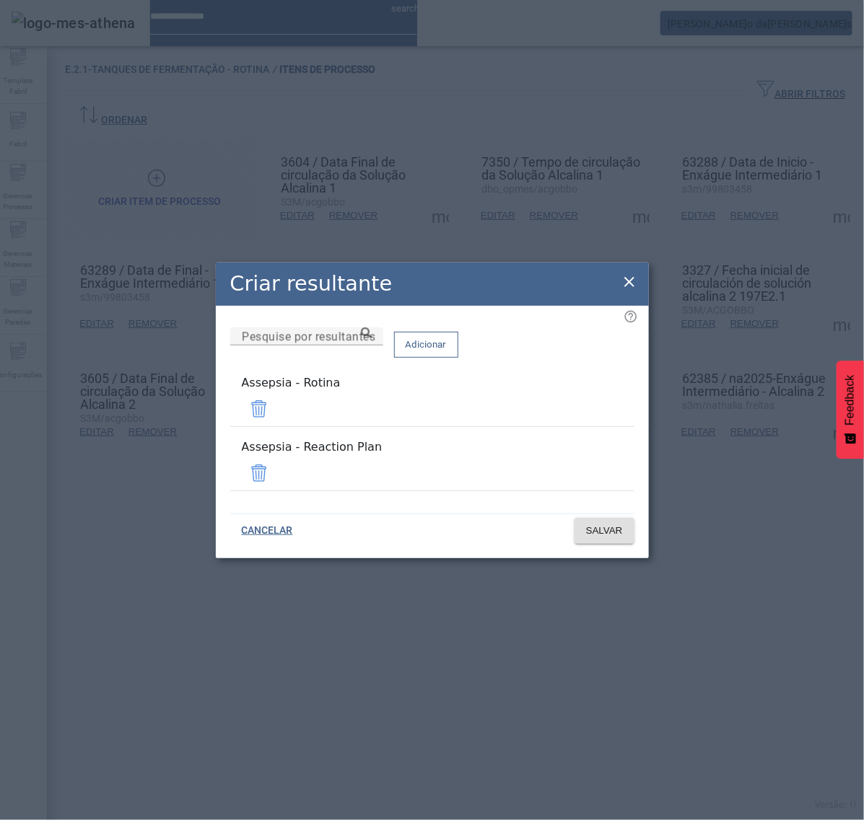
click at [276, 467] on span at bounding box center [259, 473] width 35 height 35
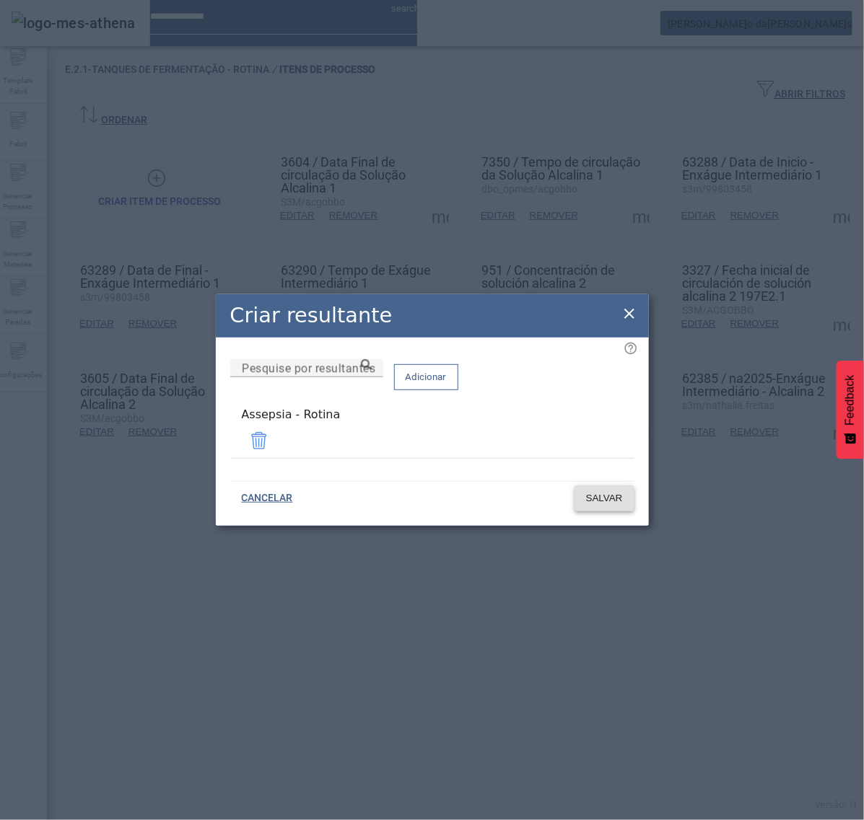
click at [608, 496] on span "SALVAR" at bounding box center [604, 498] width 37 height 14
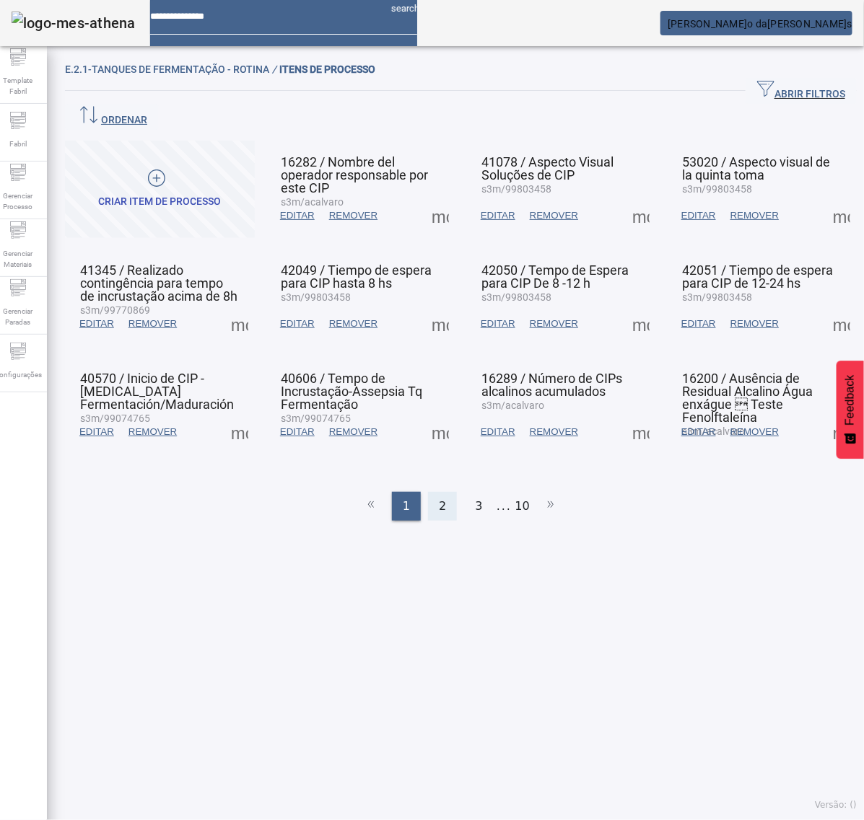
click at [446, 492] on div "2" at bounding box center [442, 506] width 29 height 29
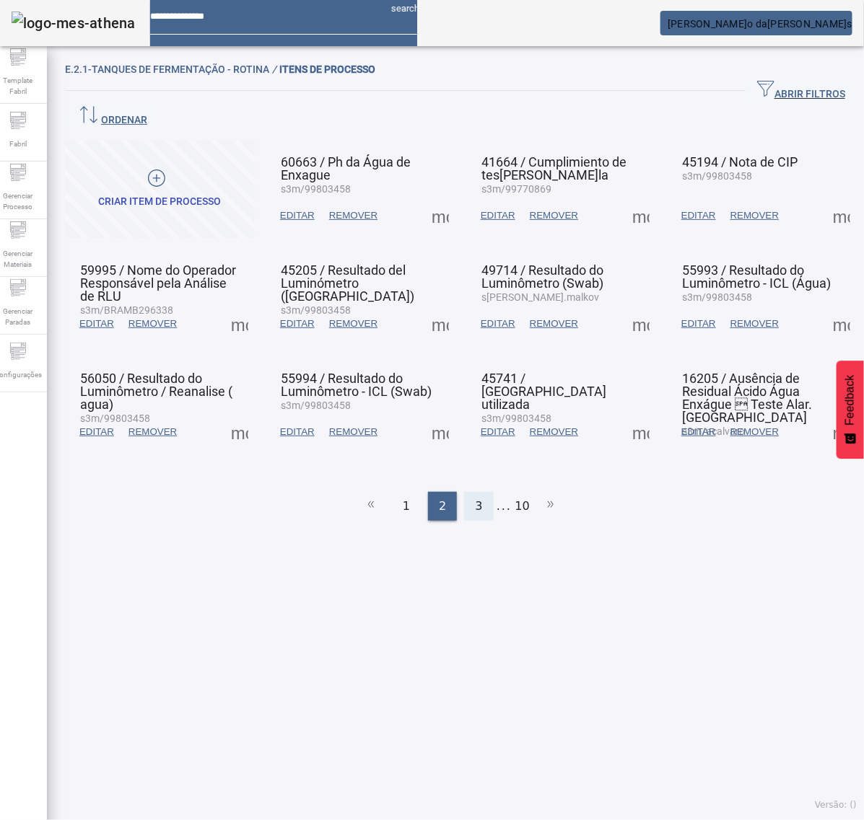
click at [470, 492] on div "3" at bounding box center [478, 506] width 29 height 29
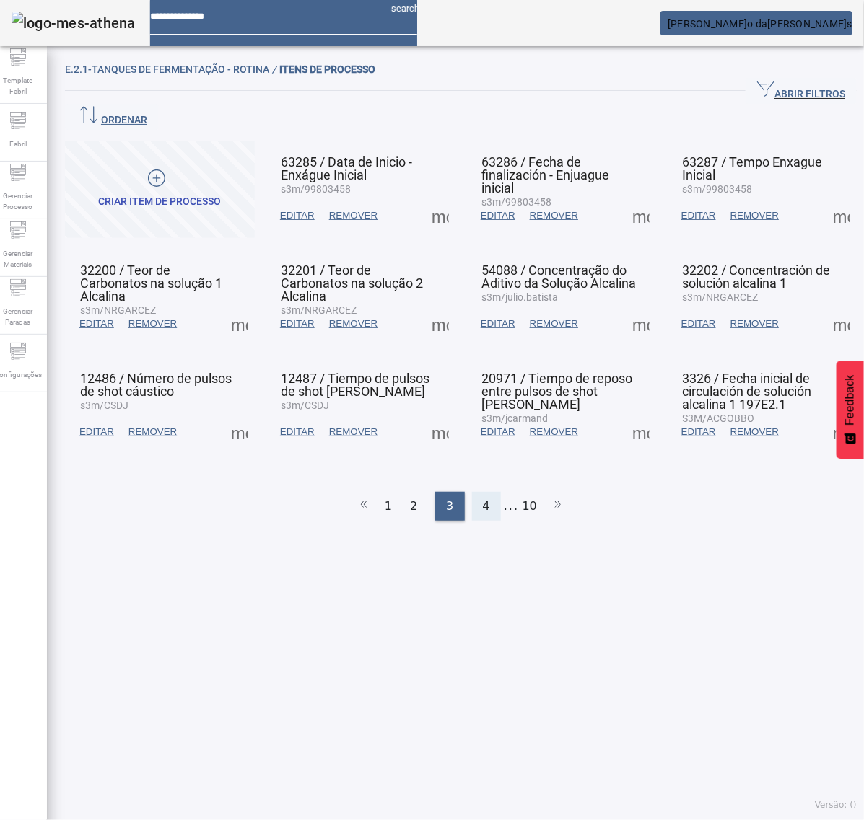
click at [483, 498] on span "4" at bounding box center [486, 506] width 7 height 17
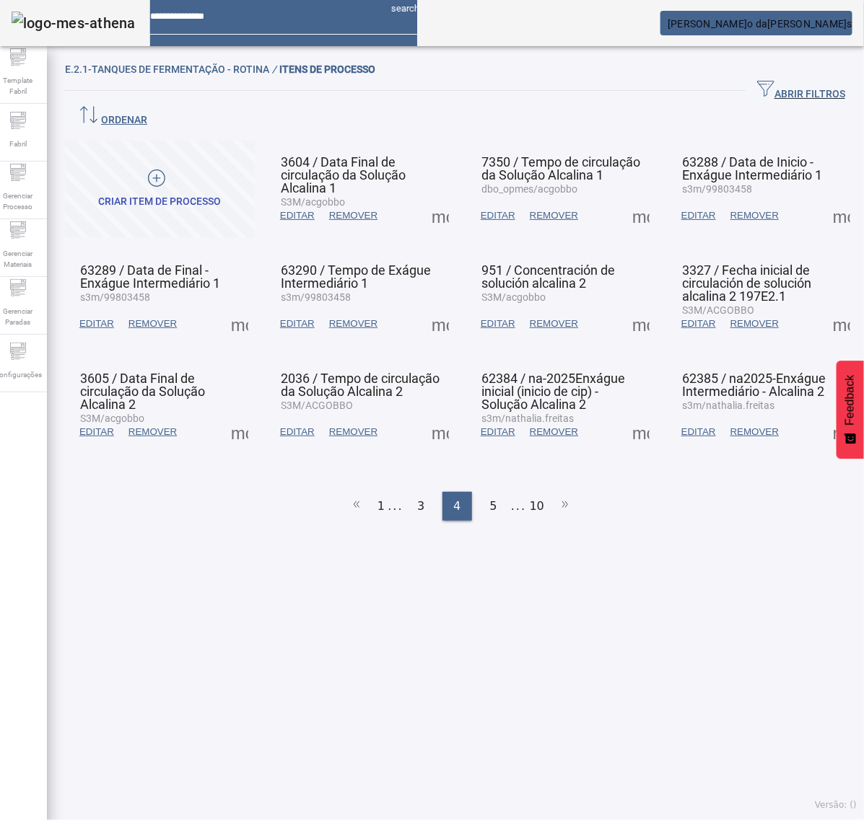
click at [824, 307] on span at bounding box center [841, 324] width 35 height 35
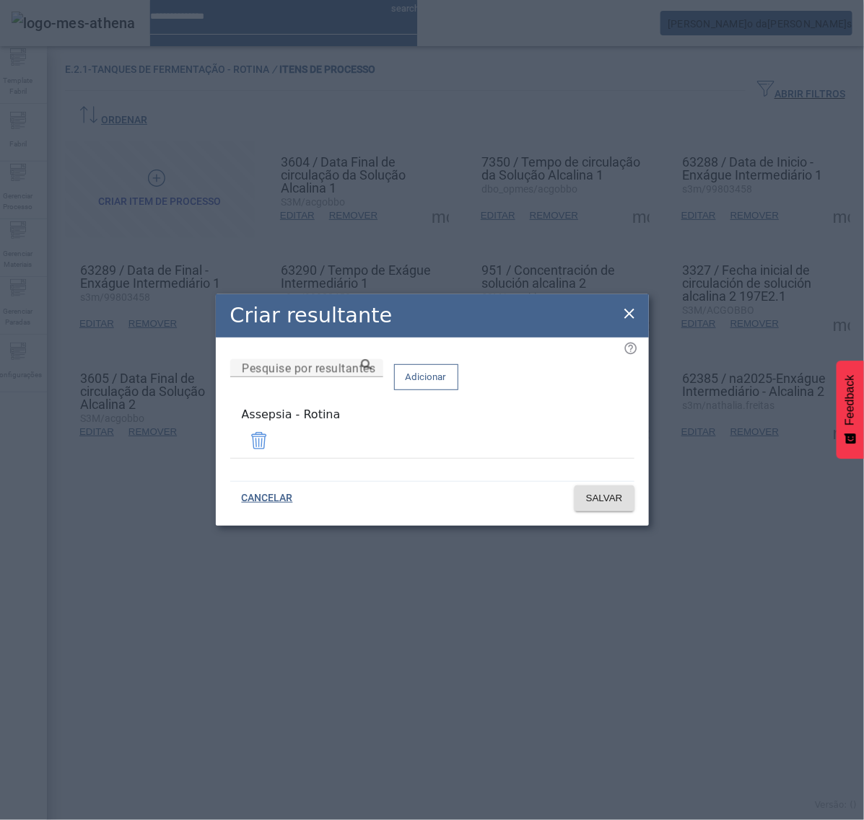
click at [629, 318] on icon at bounding box center [629, 313] width 17 height 17
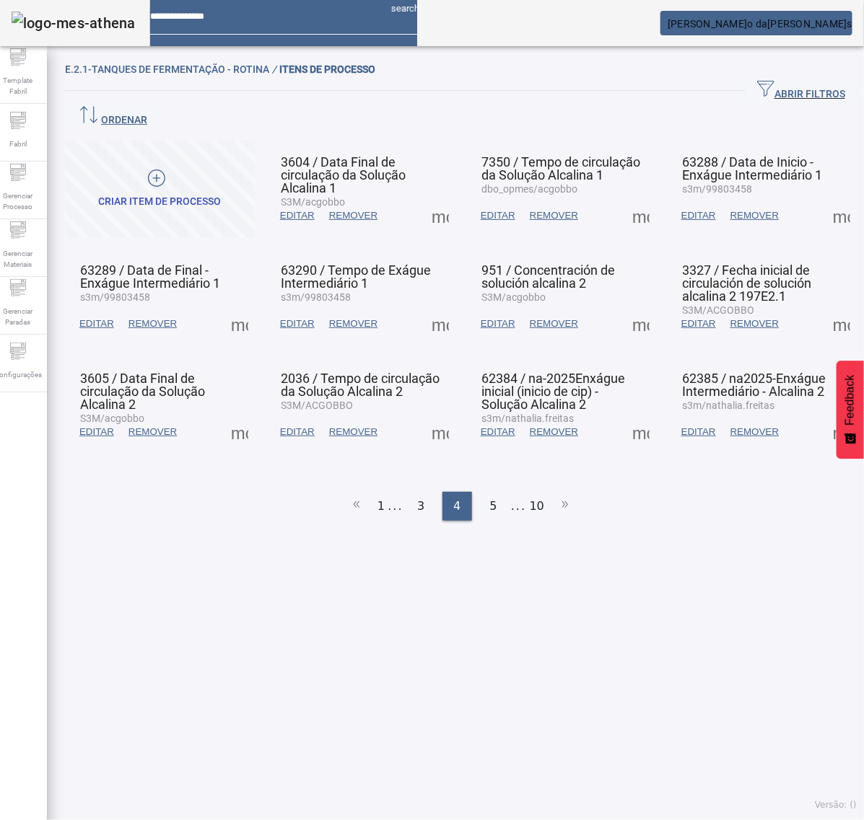
click at [240, 415] on span at bounding box center [239, 432] width 35 height 35
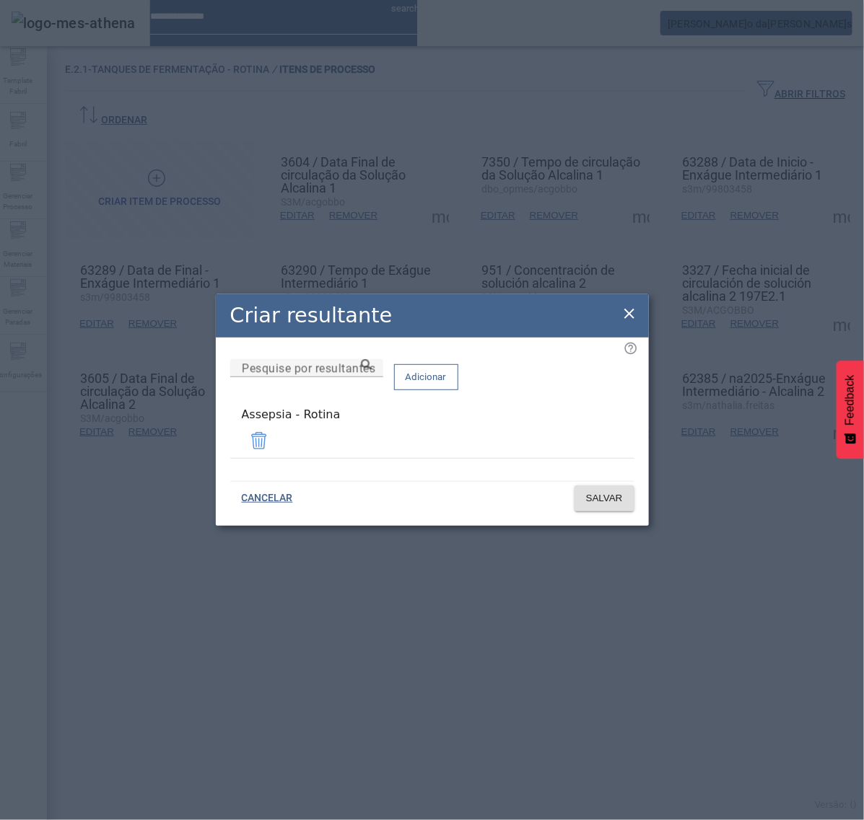
click at [629, 312] on icon at bounding box center [629, 313] width 17 height 17
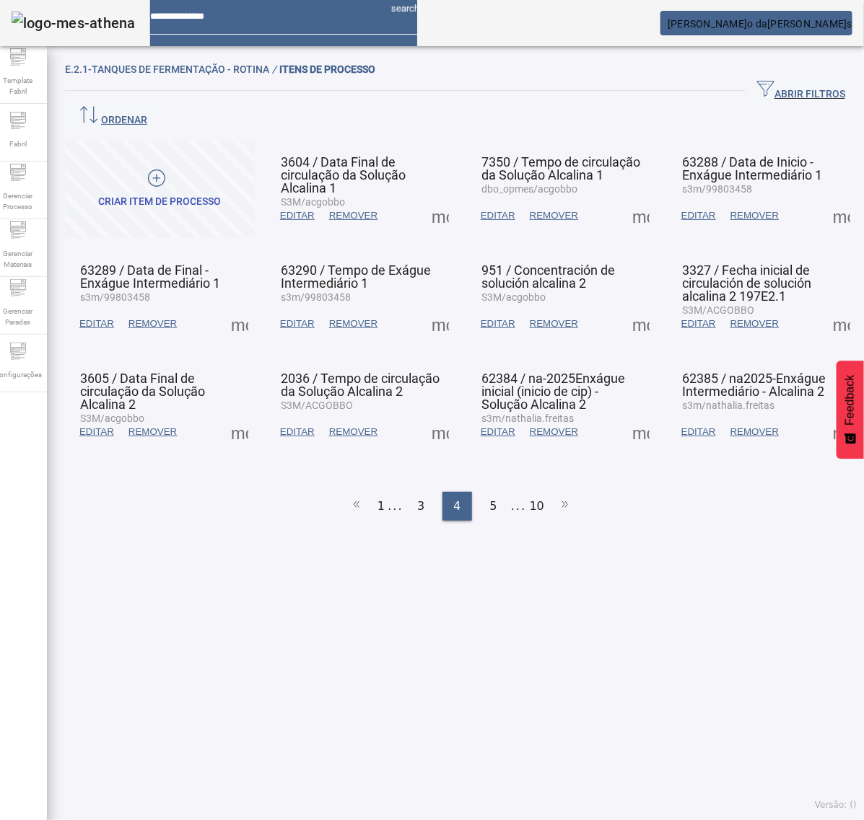
click at [430, 415] on span at bounding box center [440, 432] width 35 height 35
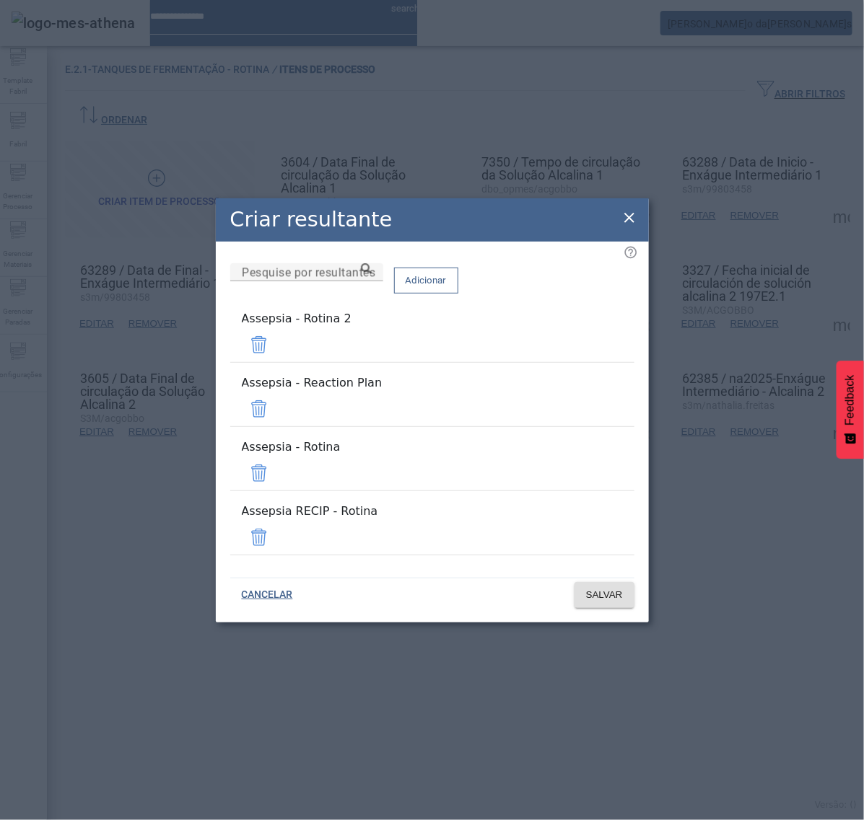
click at [276, 362] on span at bounding box center [259, 345] width 35 height 35
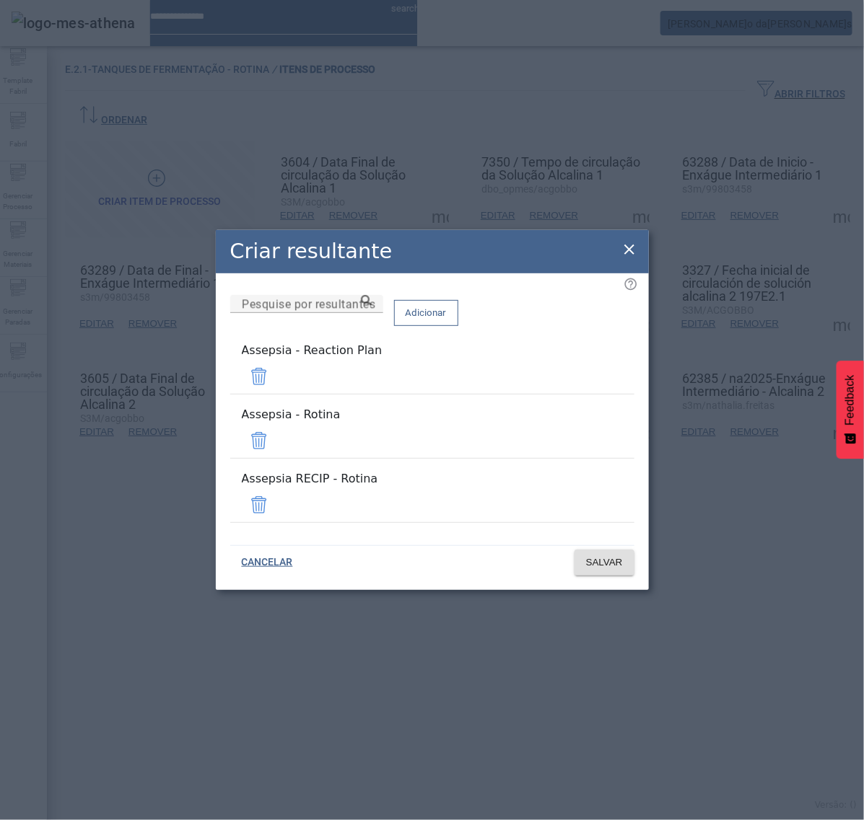
drag, startPoint x: 585, startPoint y: 392, endPoint x: 586, endPoint y: 399, distance: 7.3
click at [276, 391] on span at bounding box center [259, 376] width 35 height 35
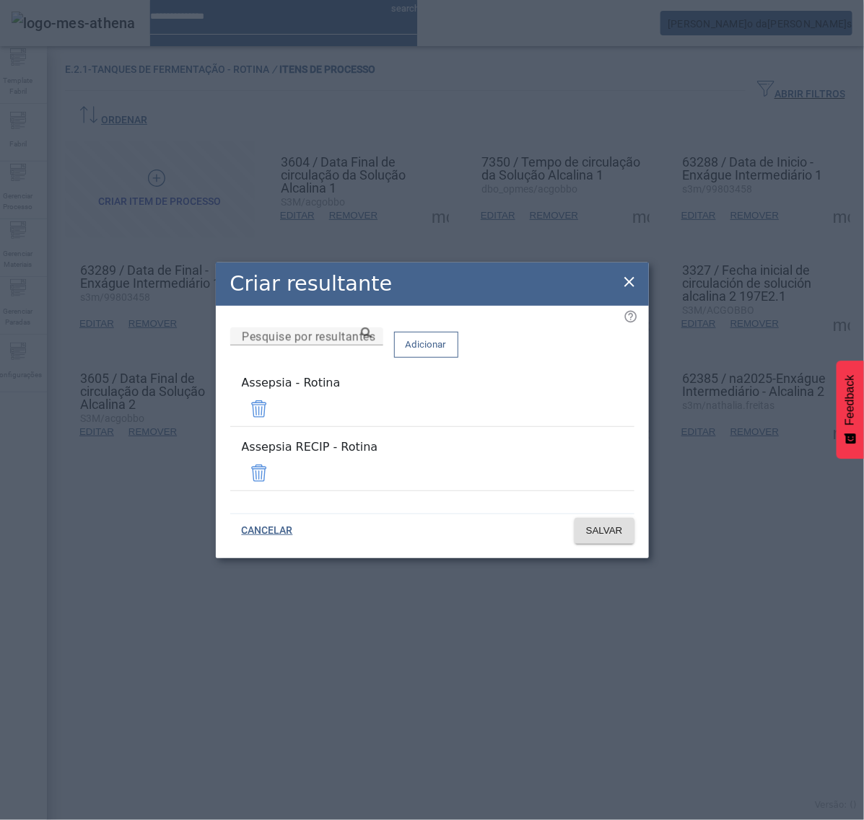
click at [276, 459] on span at bounding box center [259, 473] width 35 height 35
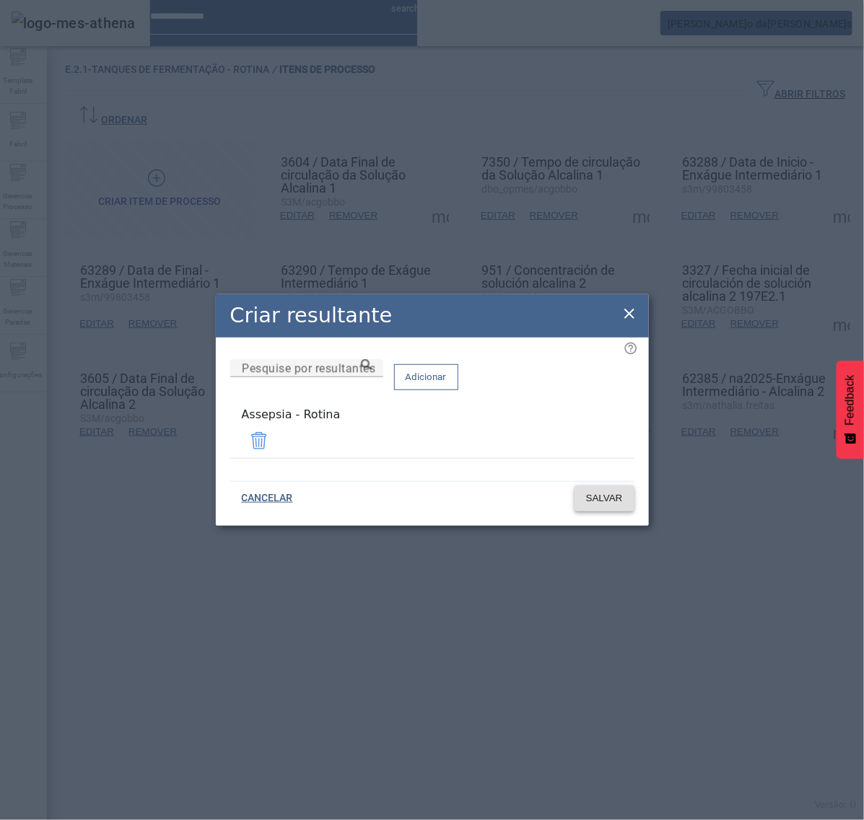
click at [607, 491] on span "SALVAR" at bounding box center [604, 498] width 37 height 14
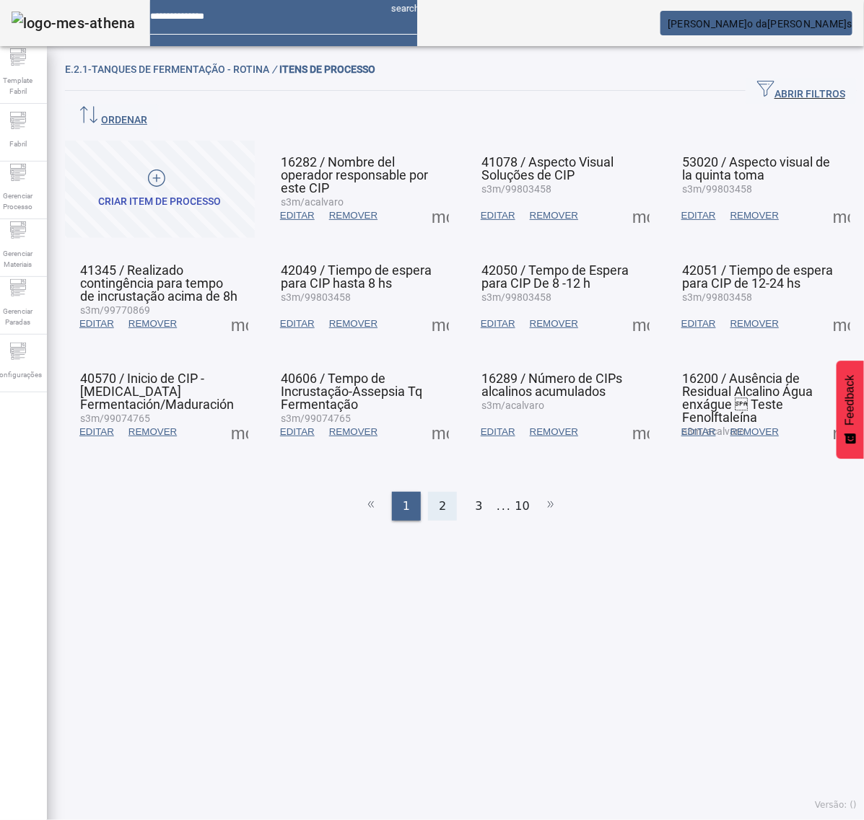
click at [439, 498] on span "2" at bounding box center [442, 506] width 7 height 17
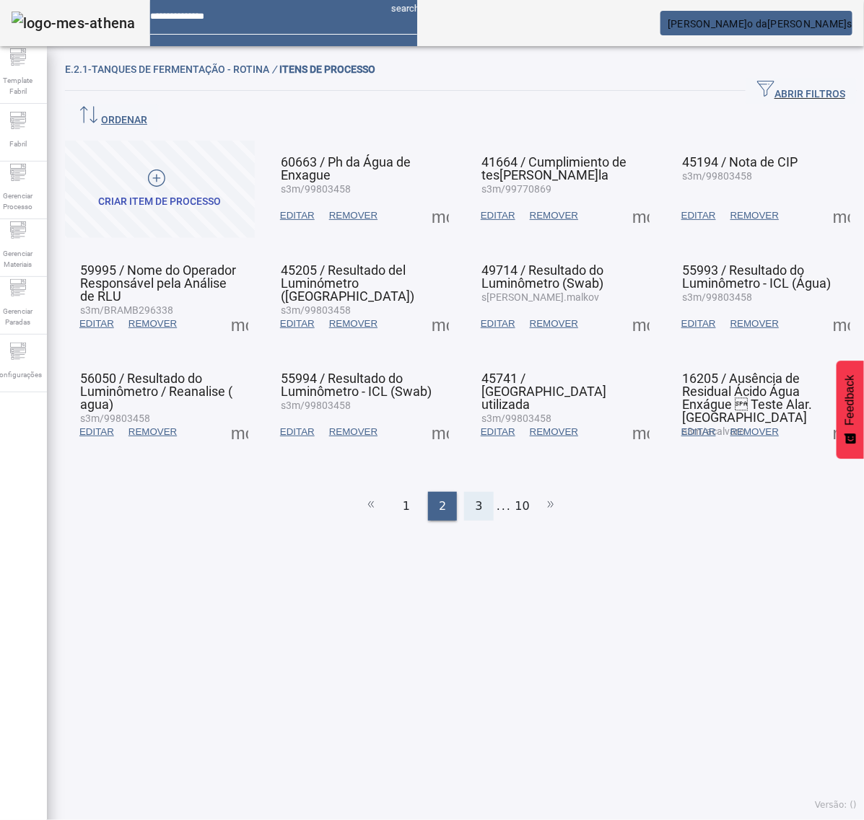
click at [475, 498] on span "3" at bounding box center [478, 506] width 7 height 17
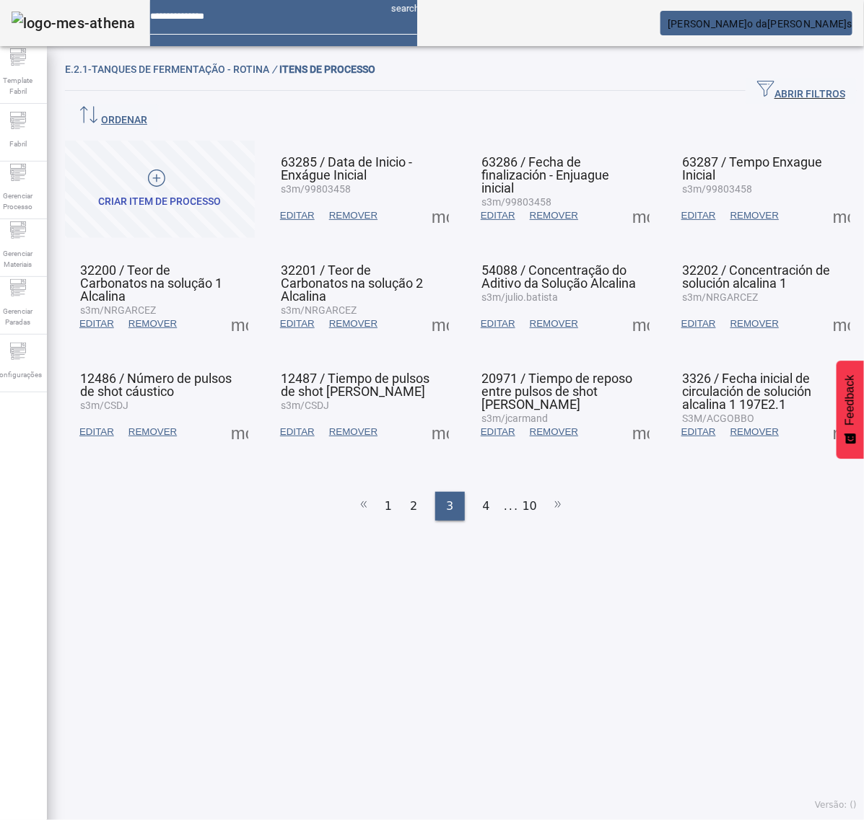
click at [434, 416] on span at bounding box center [440, 432] width 35 height 35
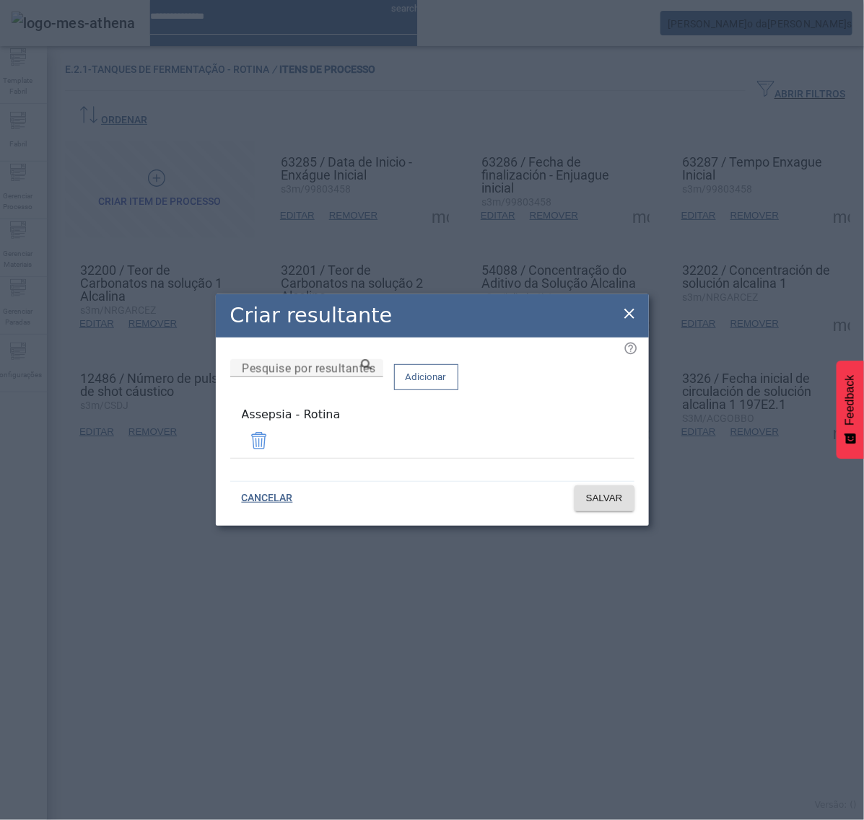
click at [631, 312] on icon at bounding box center [629, 313] width 17 height 17
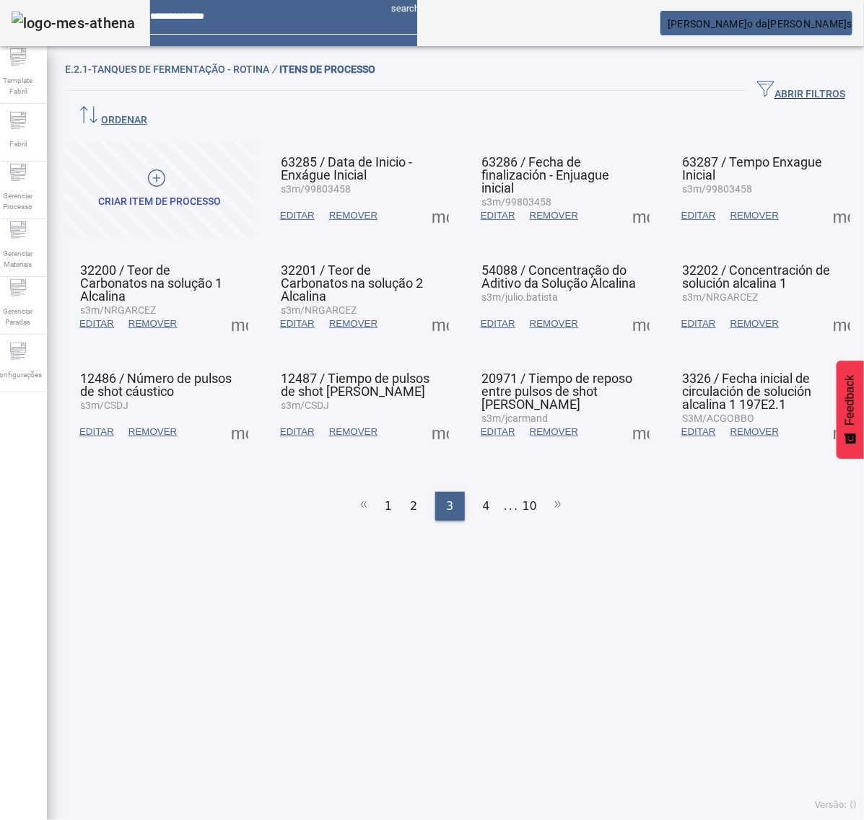
click at [623, 415] on span at bounding box center [640, 432] width 35 height 35
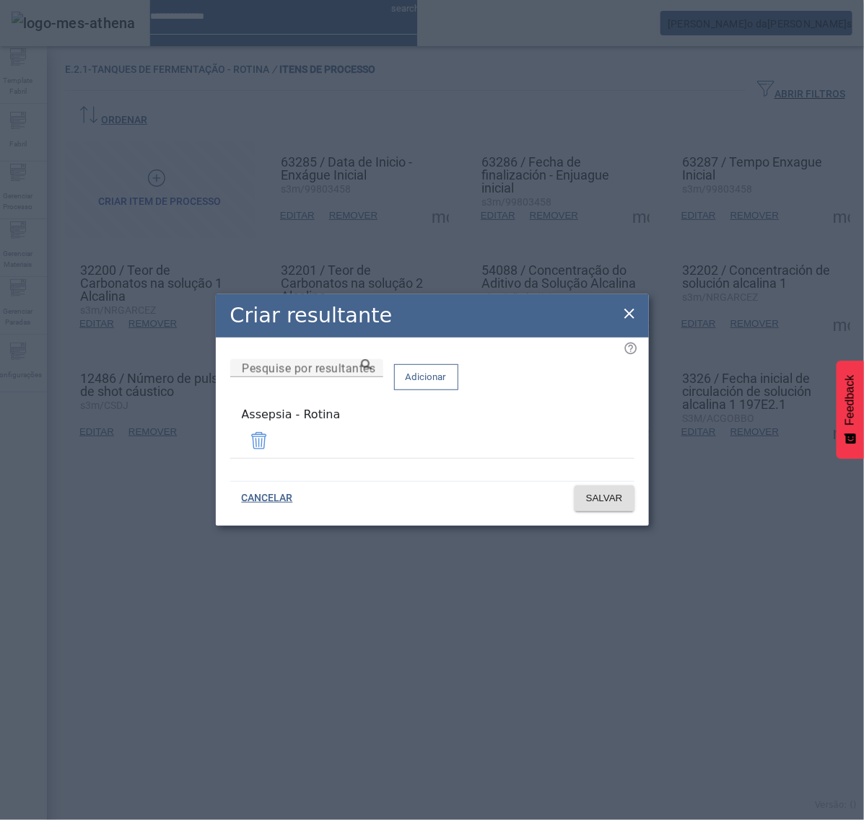
click at [624, 316] on icon at bounding box center [629, 313] width 17 height 17
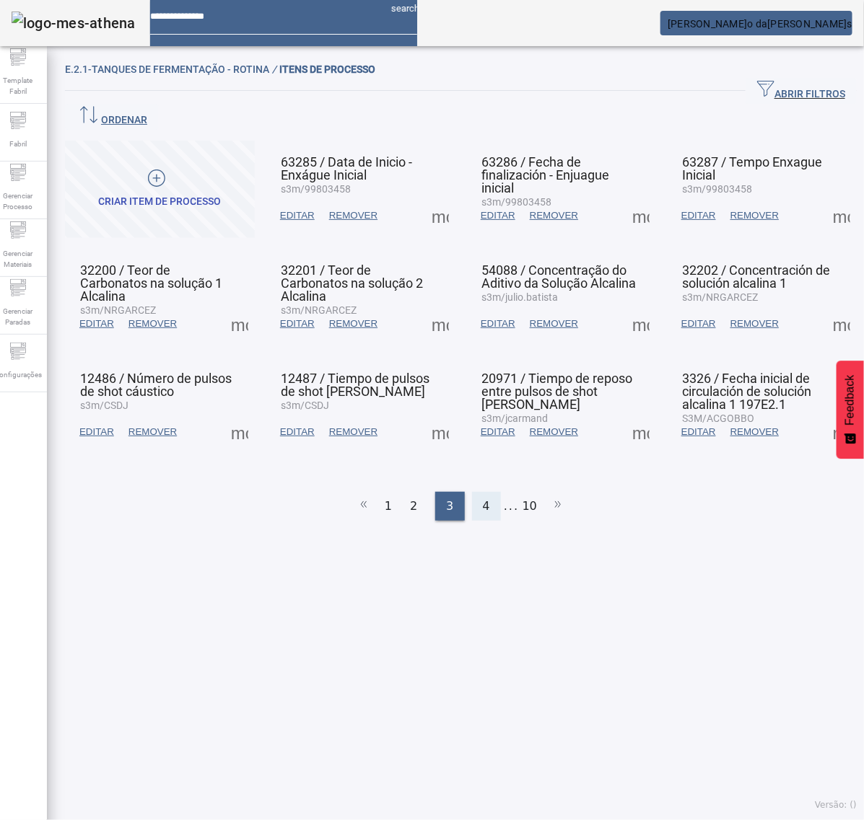
click at [473, 492] on div "4" at bounding box center [486, 506] width 29 height 29
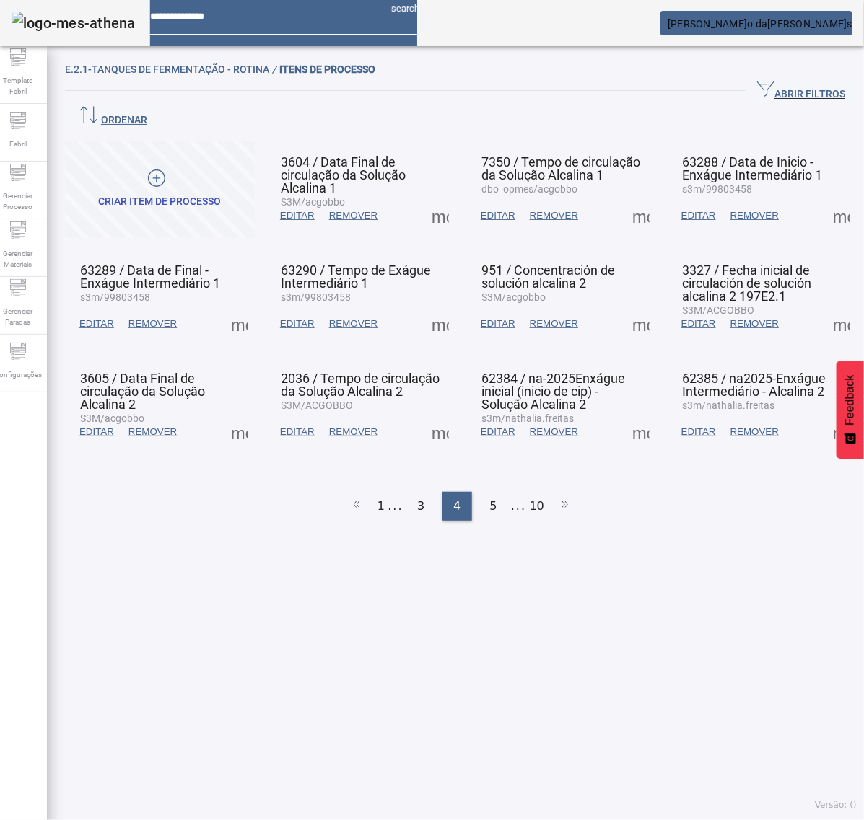
click at [824, 307] on span at bounding box center [841, 324] width 35 height 35
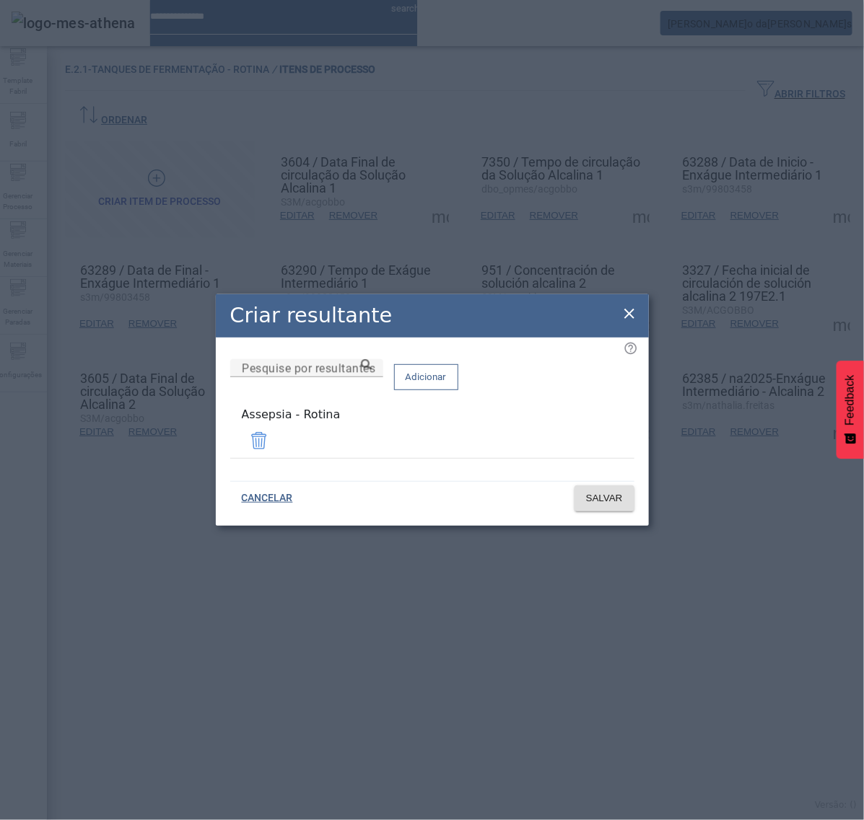
click at [631, 319] on icon at bounding box center [629, 314] width 10 height 10
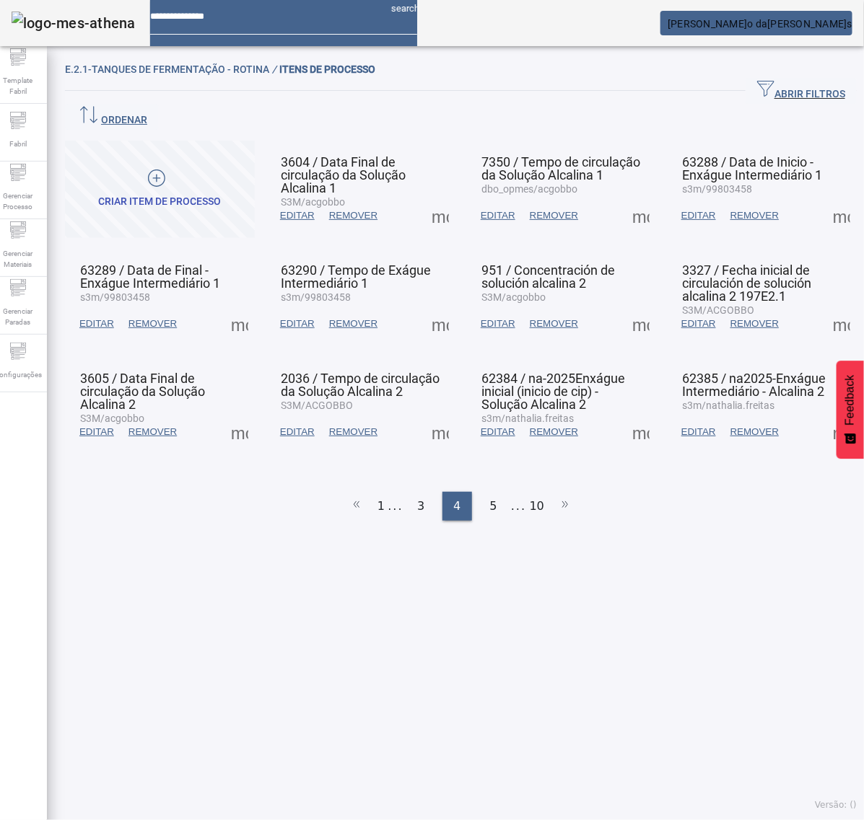
click at [236, 415] on span at bounding box center [239, 432] width 35 height 35
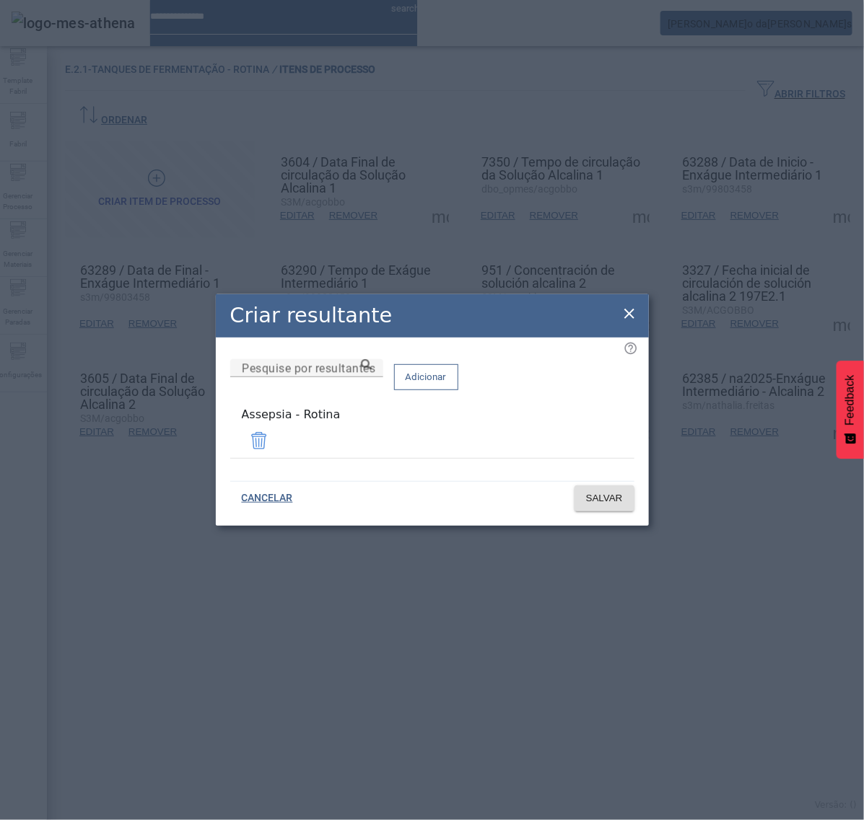
drag, startPoint x: 632, startPoint y: 312, endPoint x: 588, endPoint y: 339, distance: 51.5
click at [631, 314] on icon at bounding box center [629, 313] width 17 height 17
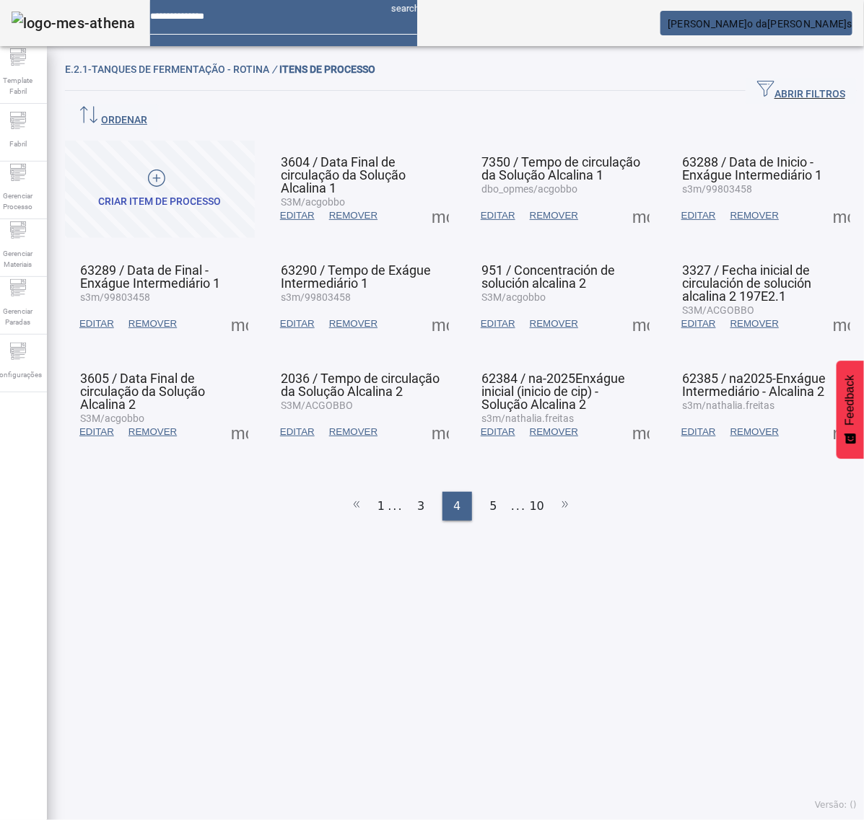
click at [437, 415] on span at bounding box center [440, 432] width 35 height 35
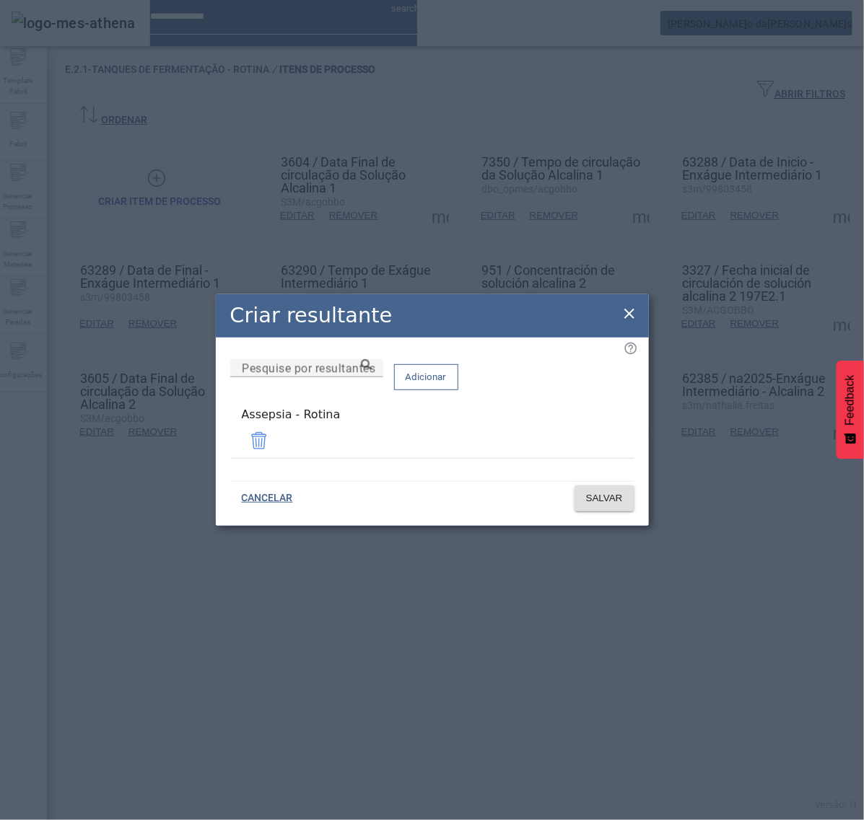
drag, startPoint x: 629, startPoint y: 315, endPoint x: 626, endPoint y: 337, distance: 22.6
click at [630, 315] on icon at bounding box center [629, 313] width 17 height 17
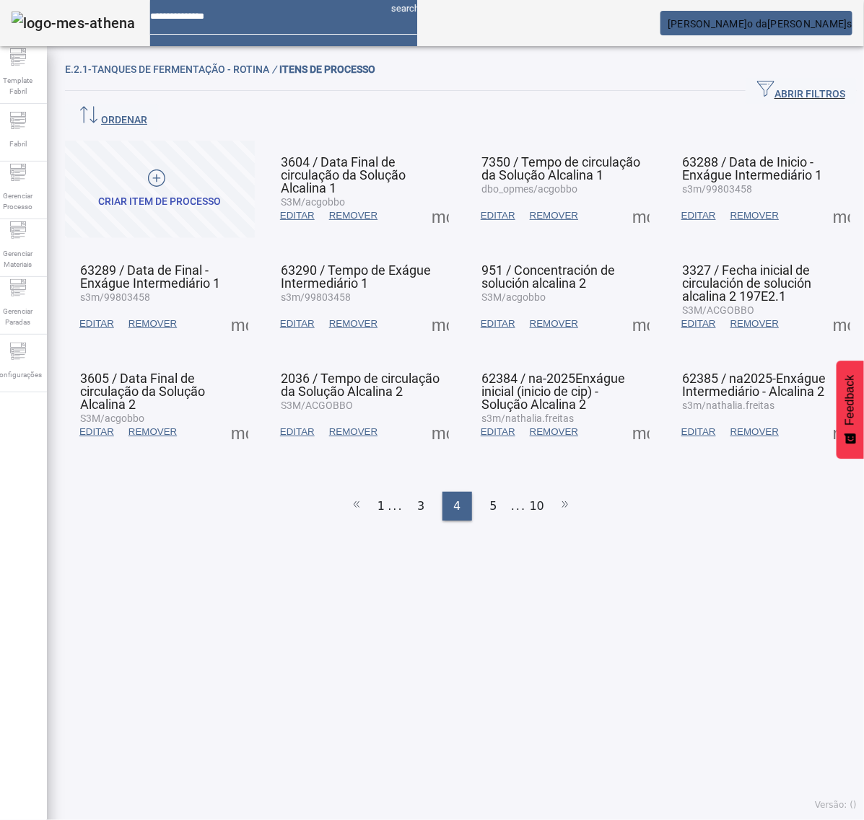
click at [623, 415] on span at bounding box center [640, 432] width 35 height 35
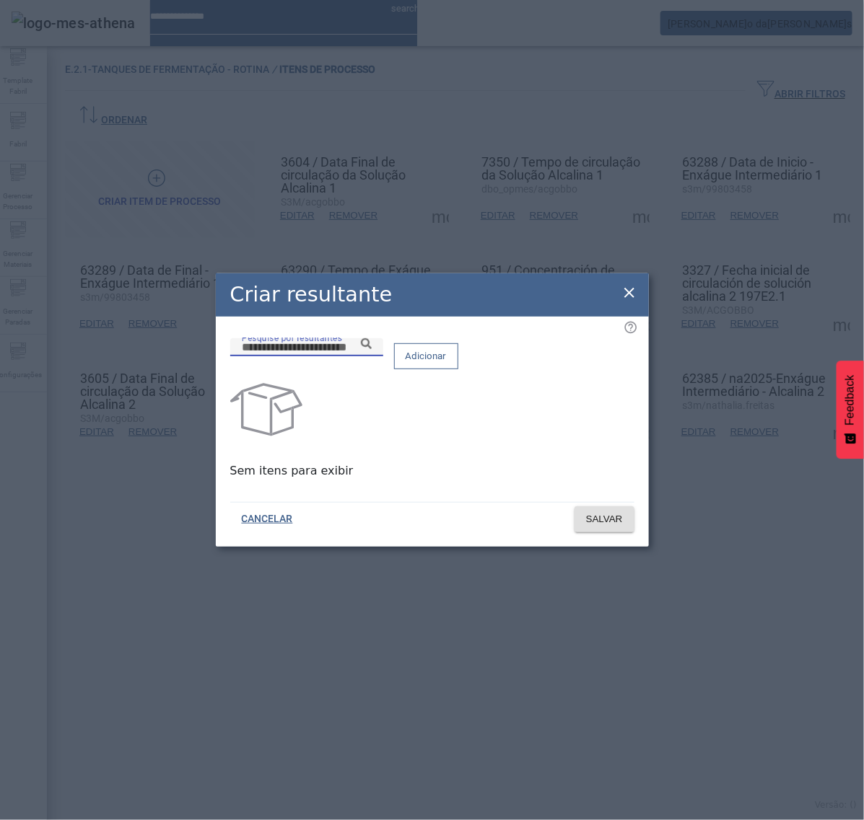
click at [372, 356] on input "Pesquise por resultantes" at bounding box center [307, 347] width 130 height 17
paste input "**********"
click at [372, 356] on input "**********" at bounding box center [307, 347] width 130 height 17
click at [372, 349] on icon at bounding box center [366, 343] width 11 height 11
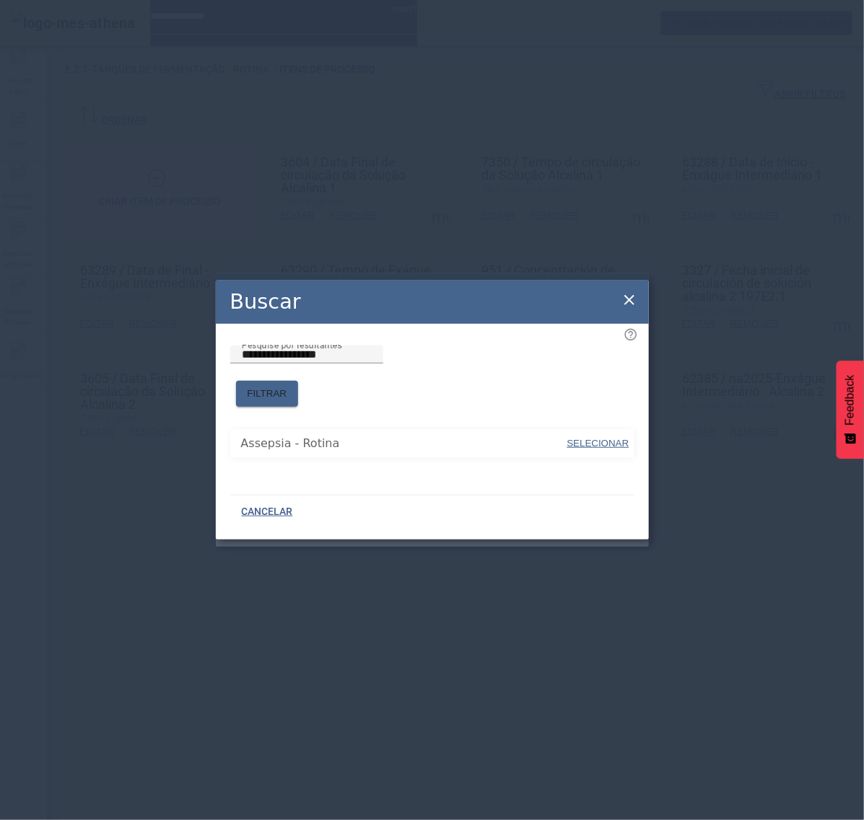
drag, startPoint x: 608, startPoint y: 434, endPoint x: 579, endPoint y: 410, distance: 36.9
click at [608, 438] on span "SELECIONAR" at bounding box center [598, 443] width 62 height 11
type input "**********"
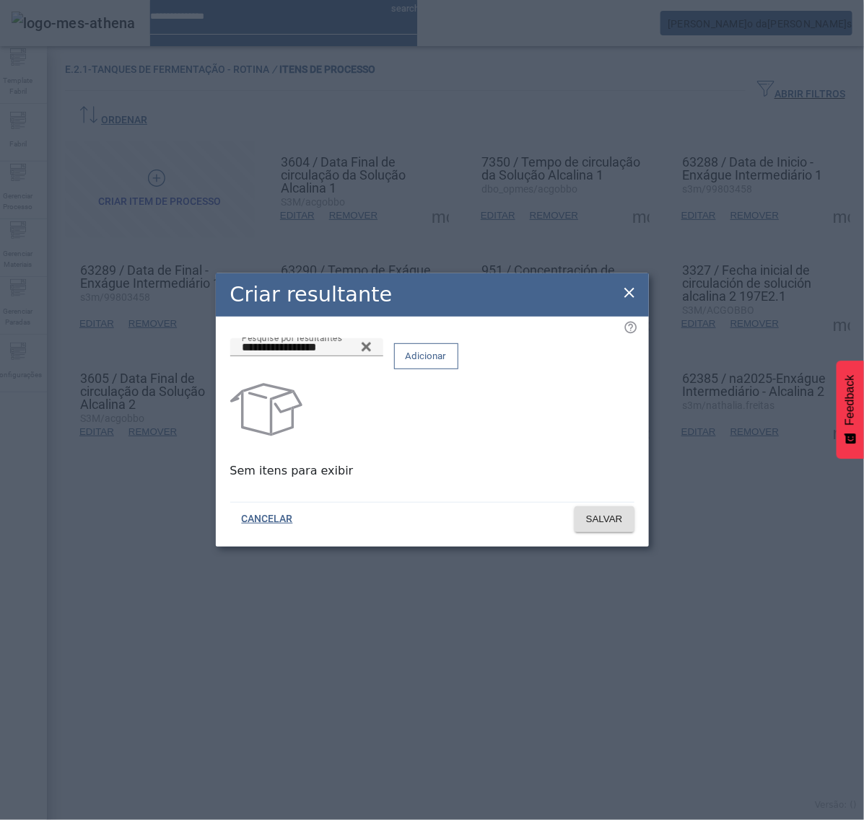
drag, startPoint x: 558, startPoint y: 364, endPoint x: 564, endPoint y: 387, distance: 23.3
click at [447, 363] on span "Adicionar" at bounding box center [426, 356] width 41 height 14
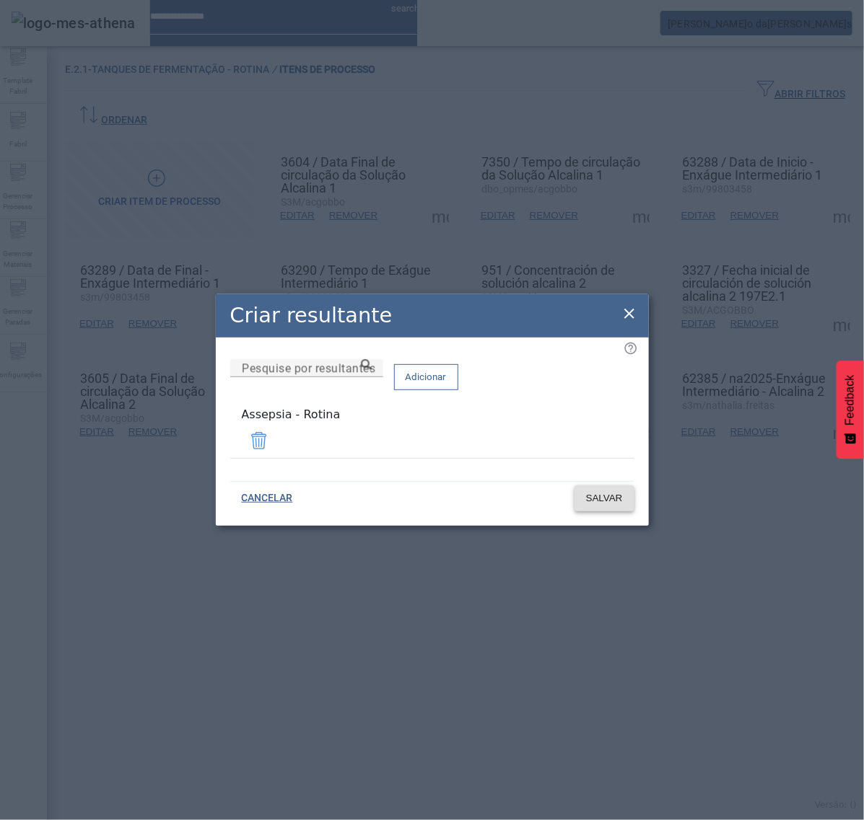
click at [590, 484] on span at bounding box center [604, 498] width 60 height 35
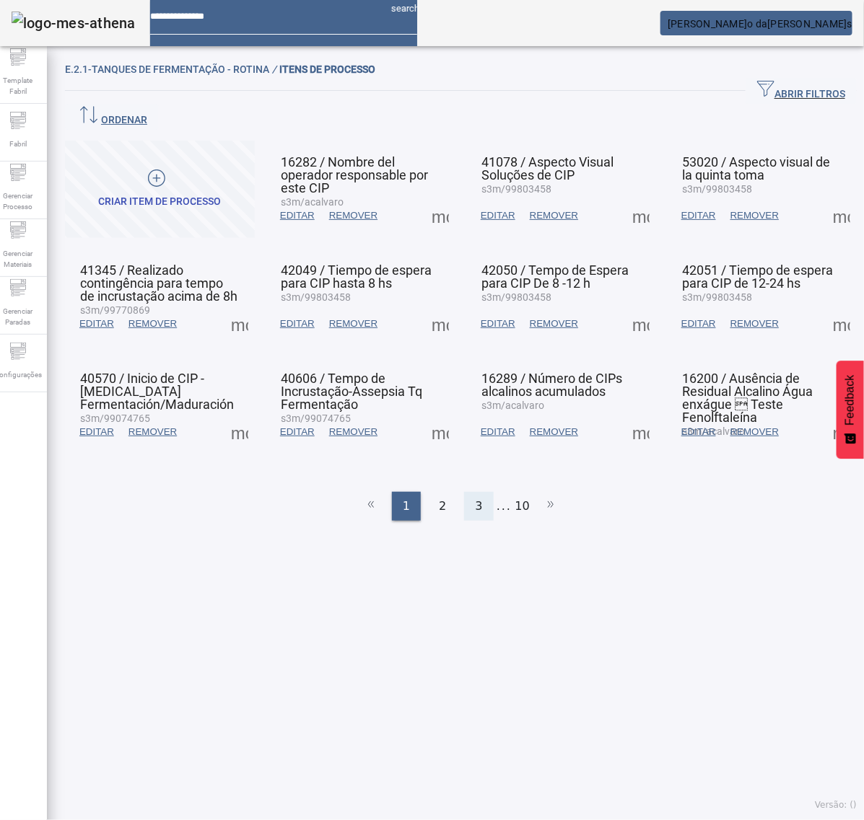
click at [482, 492] on ul "1 2 3 ... 10" at bounding box center [461, 506] width 792 height 29
click at [478, 492] on div "3" at bounding box center [478, 506] width 29 height 29
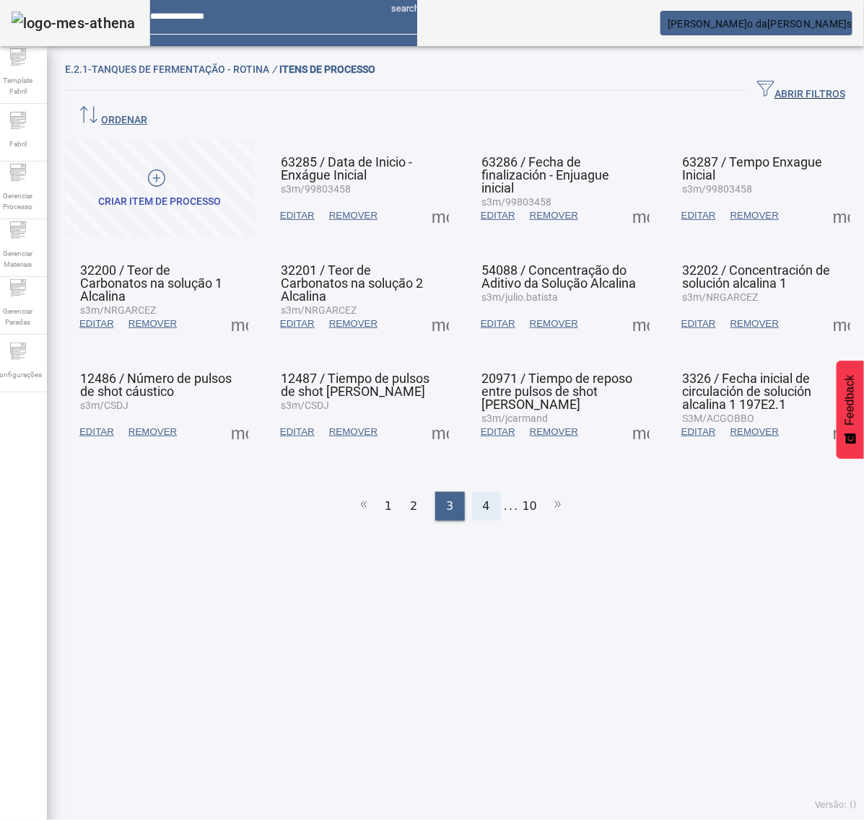
click at [483, 498] on span "4" at bounding box center [486, 506] width 7 height 17
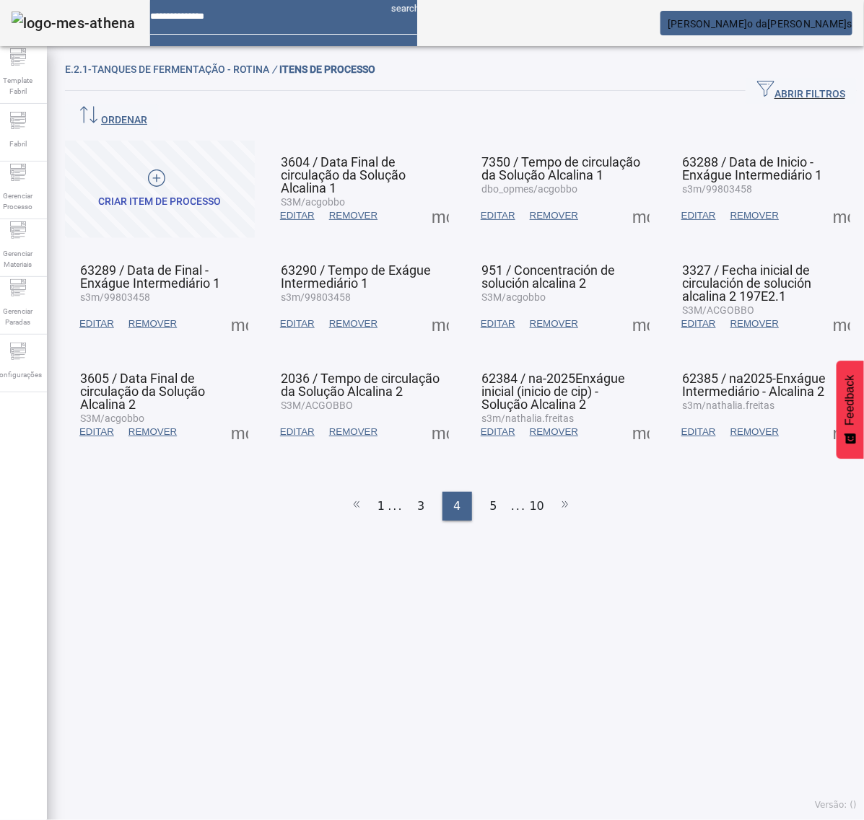
click at [623, 415] on span at bounding box center [640, 432] width 35 height 35
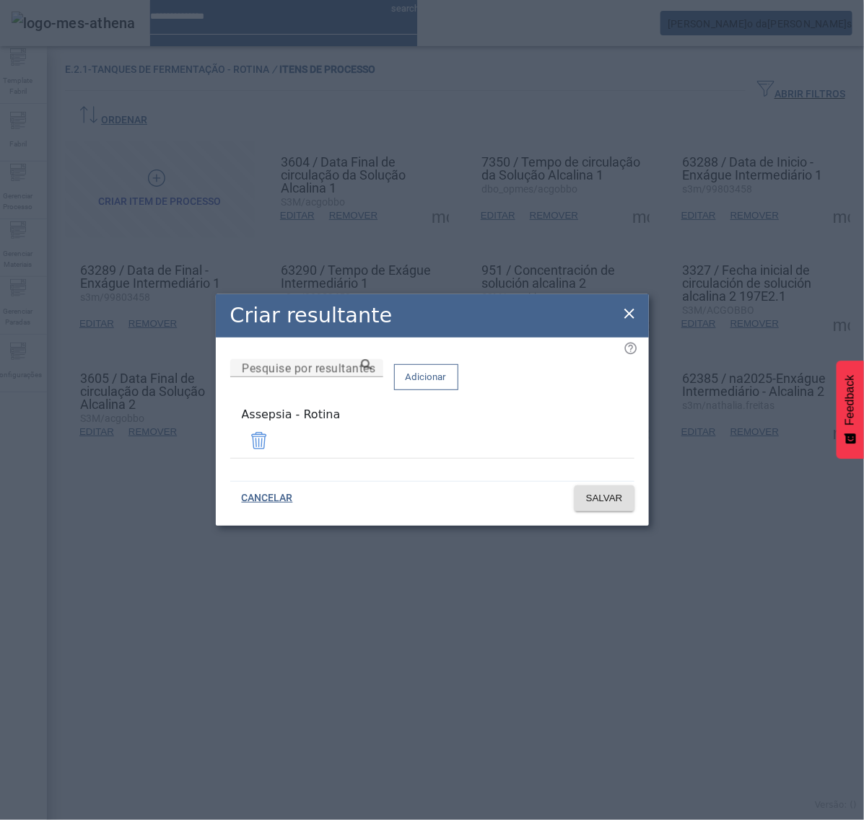
click at [625, 315] on icon at bounding box center [629, 314] width 10 height 10
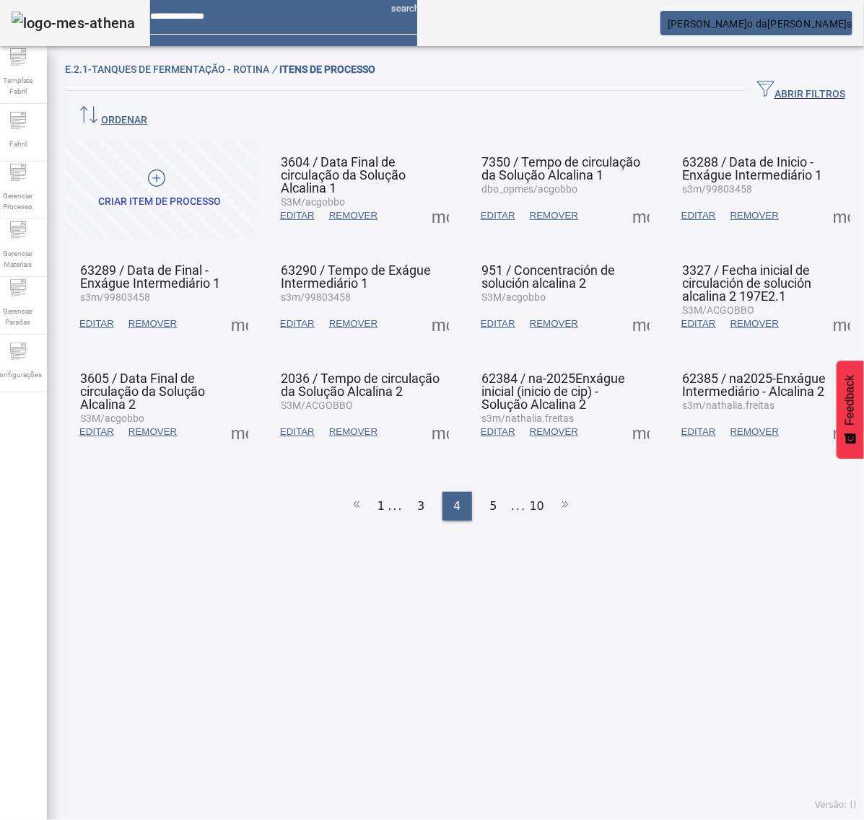
click at [824, 415] on span at bounding box center [841, 432] width 35 height 35
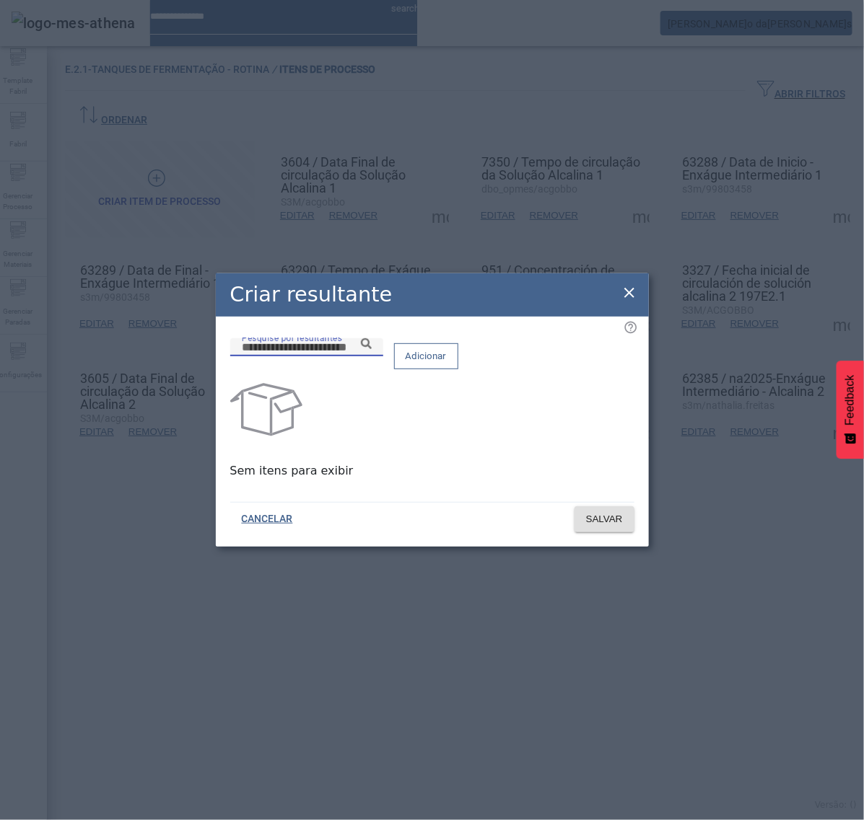
click at [372, 354] on input "Pesquise por resultantes" at bounding box center [307, 347] width 130 height 17
paste input "**********"
click at [372, 349] on icon at bounding box center [366, 343] width 11 height 11
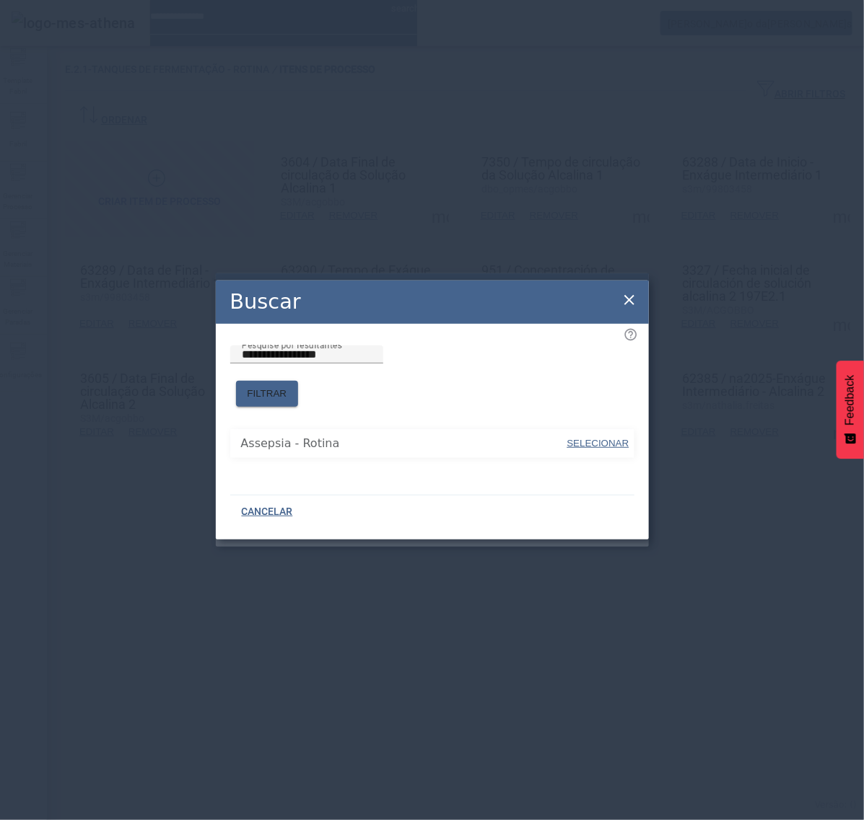
drag, startPoint x: 603, startPoint y: 432, endPoint x: 600, endPoint y: 408, distance: 24.0
click at [603, 438] on span "SELECIONAR" at bounding box center [598, 443] width 62 height 11
type input "**********"
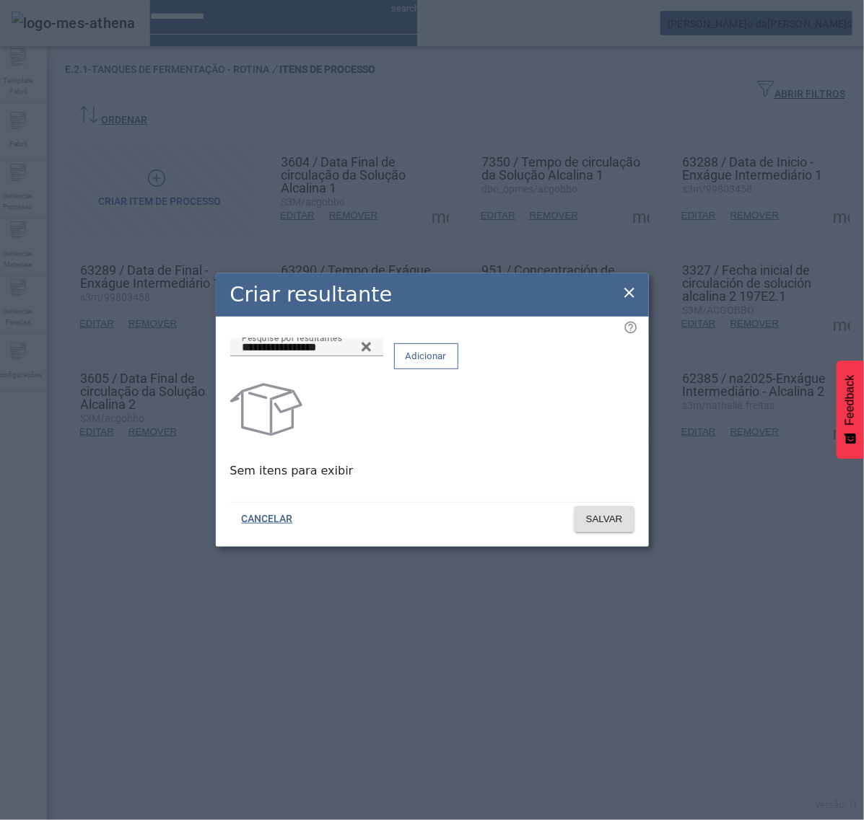
click at [447, 364] on span "Adicionar" at bounding box center [426, 356] width 41 height 14
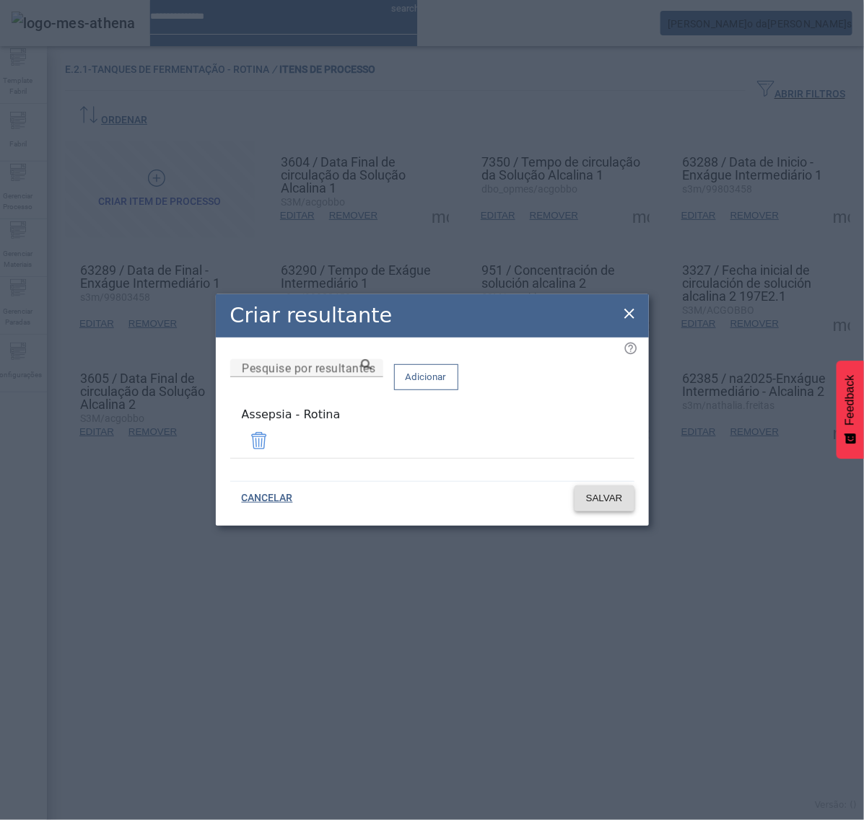
drag, startPoint x: 603, startPoint y: 496, endPoint x: 595, endPoint y: 486, distance: 12.4
click at [604, 495] on span "SALVAR" at bounding box center [604, 498] width 37 height 14
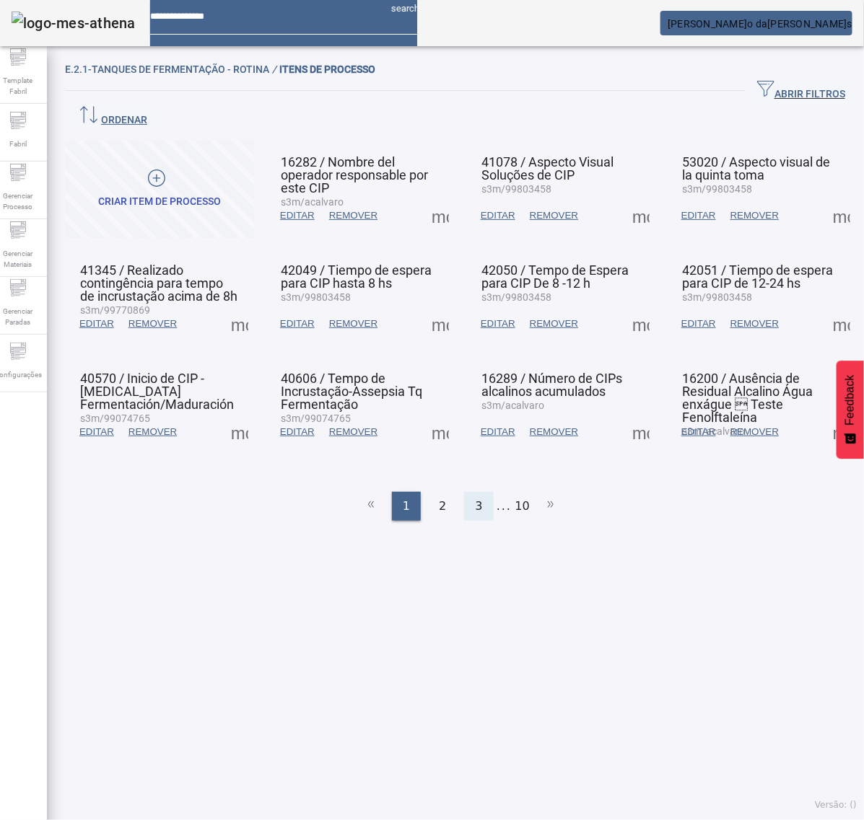
click at [475, 498] on span "3" at bounding box center [478, 506] width 7 height 17
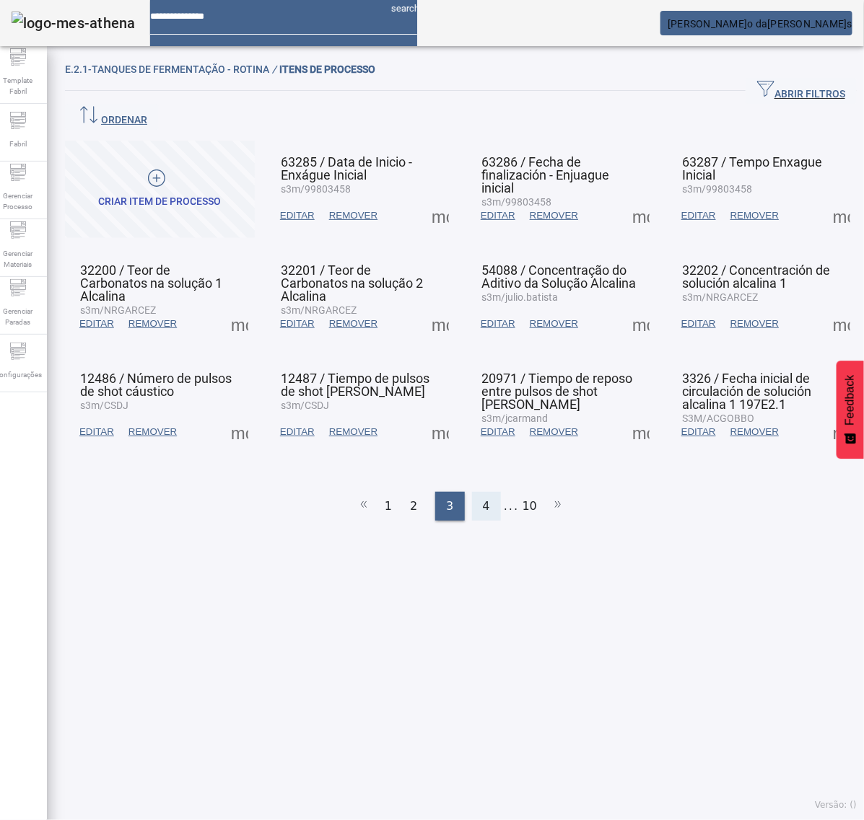
click at [485, 492] on div "4" at bounding box center [486, 506] width 29 height 29
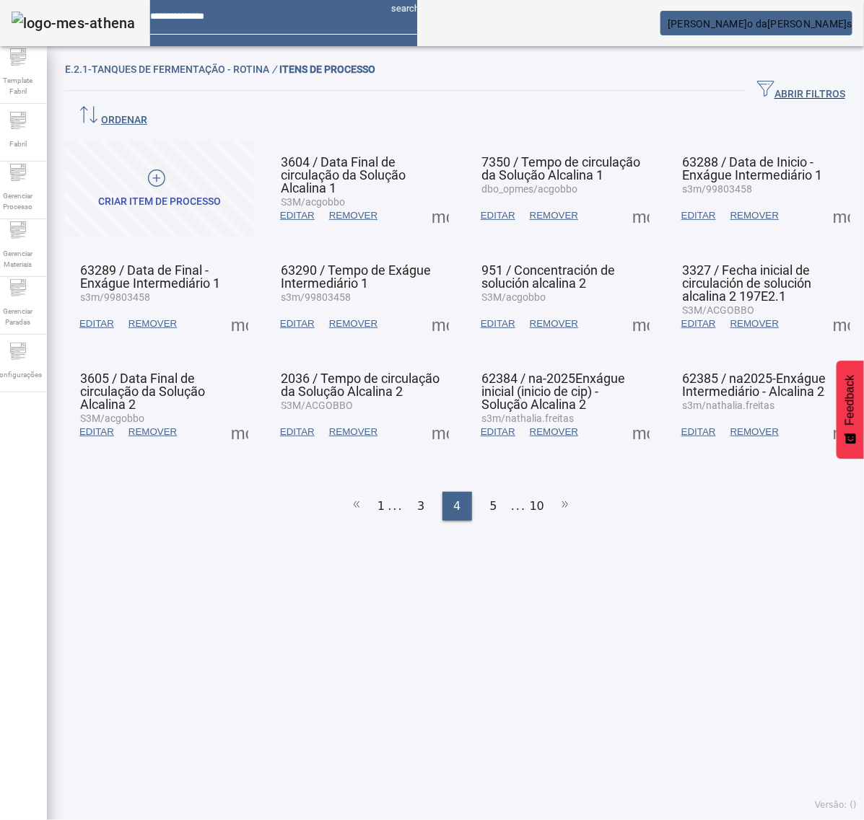
click at [430, 198] on span at bounding box center [440, 215] width 35 height 35
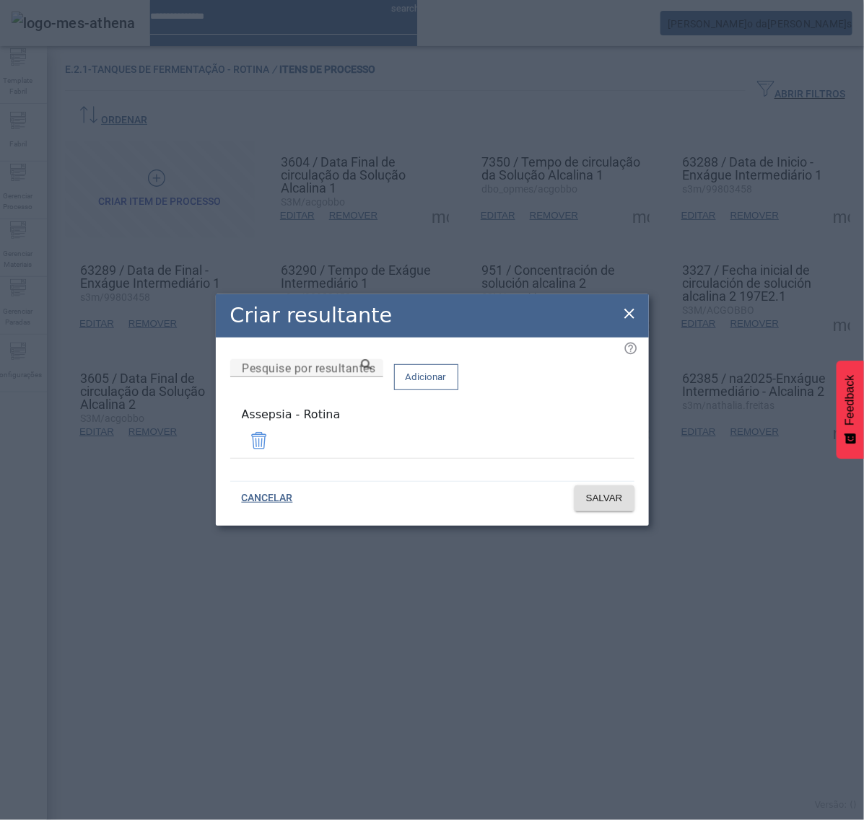
click at [625, 316] on icon at bounding box center [629, 313] width 17 height 17
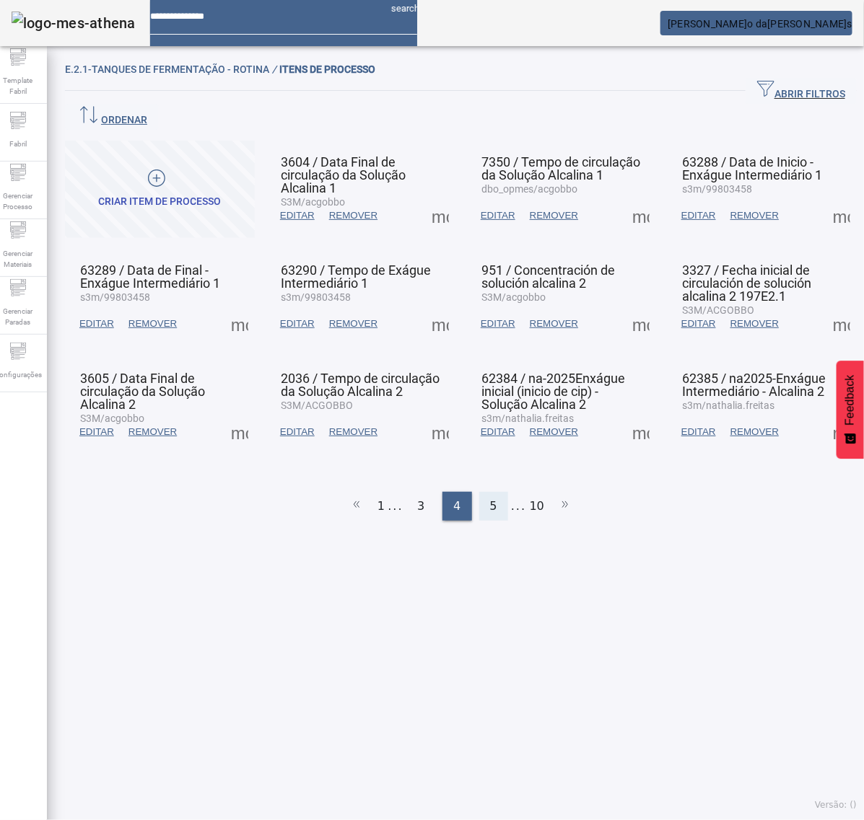
click at [490, 498] on span "5" at bounding box center [493, 506] width 7 height 17
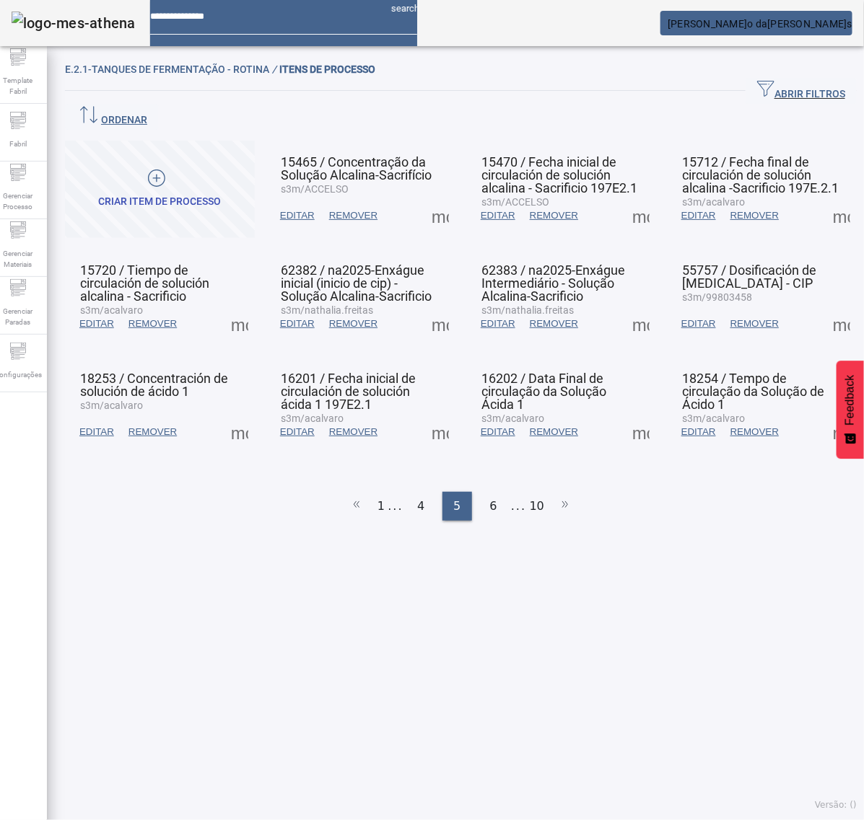
click at [434, 198] on span at bounding box center [440, 215] width 35 height 35
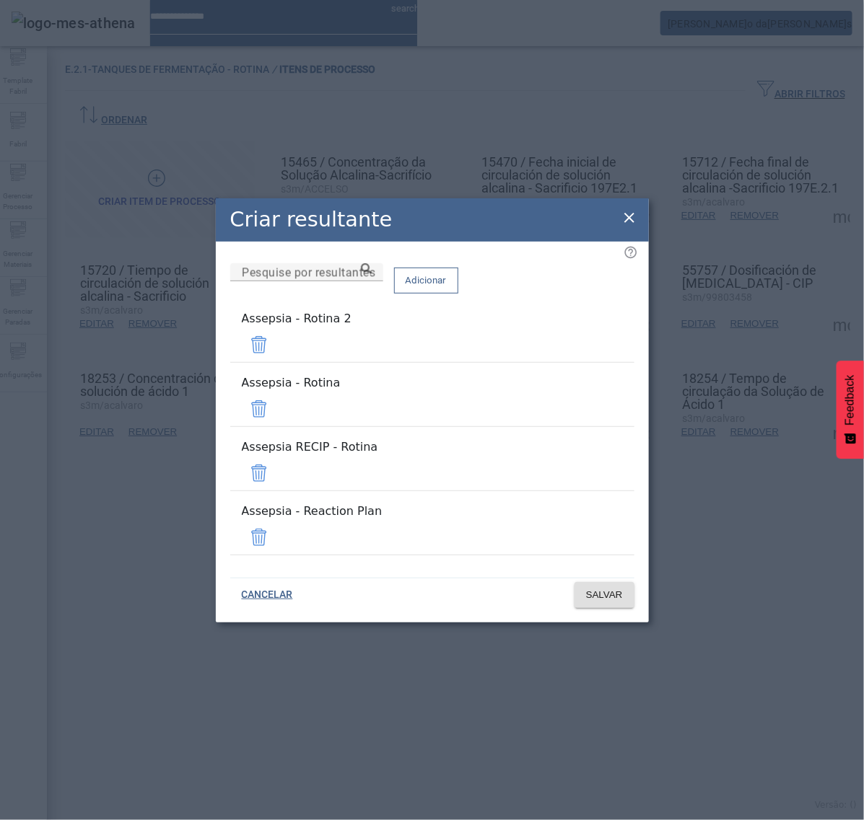
click at [276, 362] on span at bounding box center [259, 345] width 35 height 35
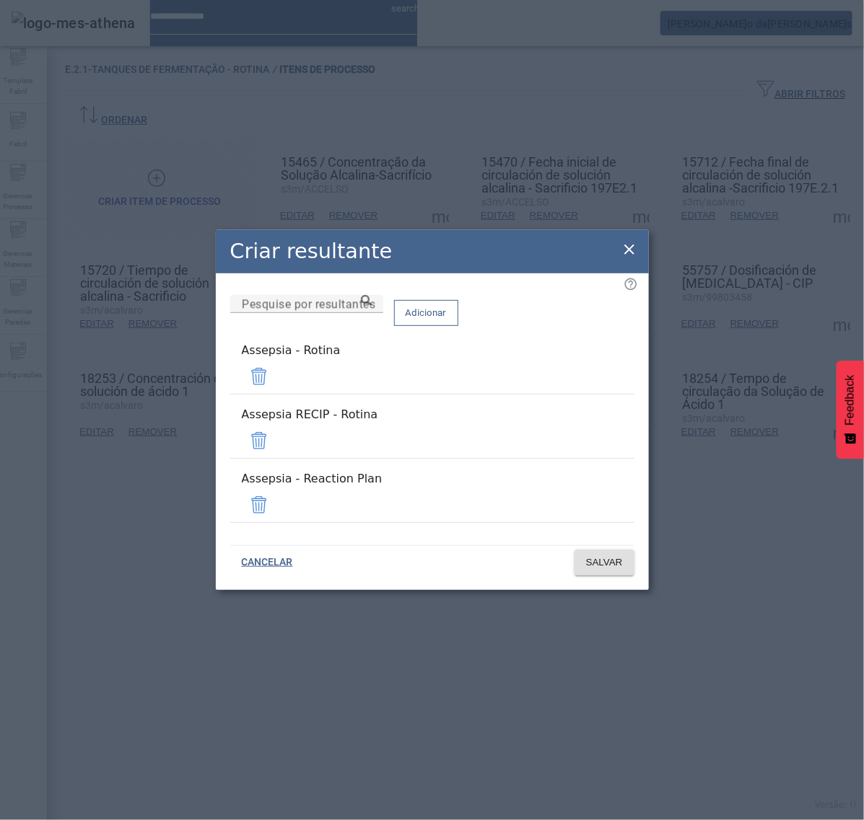
drag, startPoint x: 585, startPoint y: 437, endPoint x: 592, endPoint y: 466, distance: 29.6
click at [276, 439] on span at bounding box center [259, 441] width 35 height 35
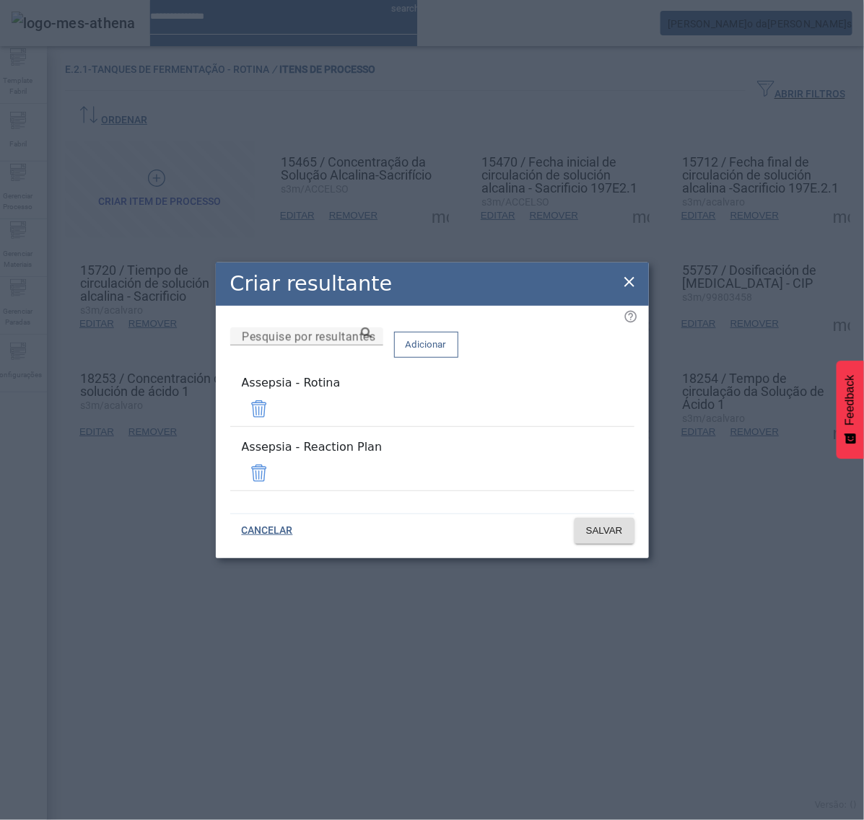
click at [276, 465] on span at bounding box center [259, 473] width 35 height 35
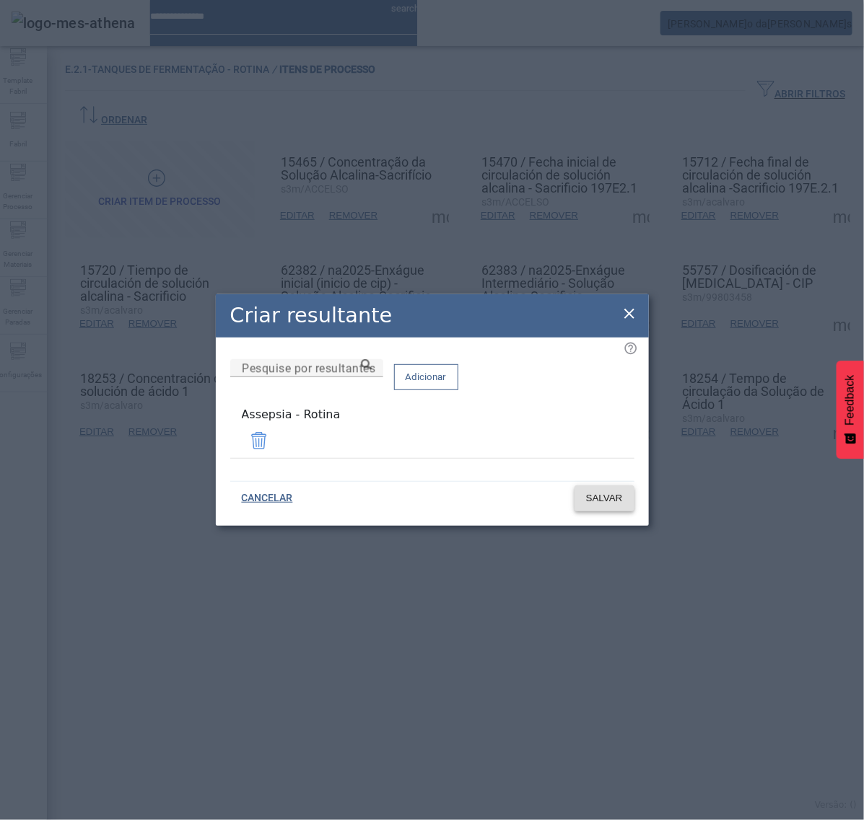
click at [606, 493] on span "SALVAR" at bounding box center [604, 498] width 37 height 14
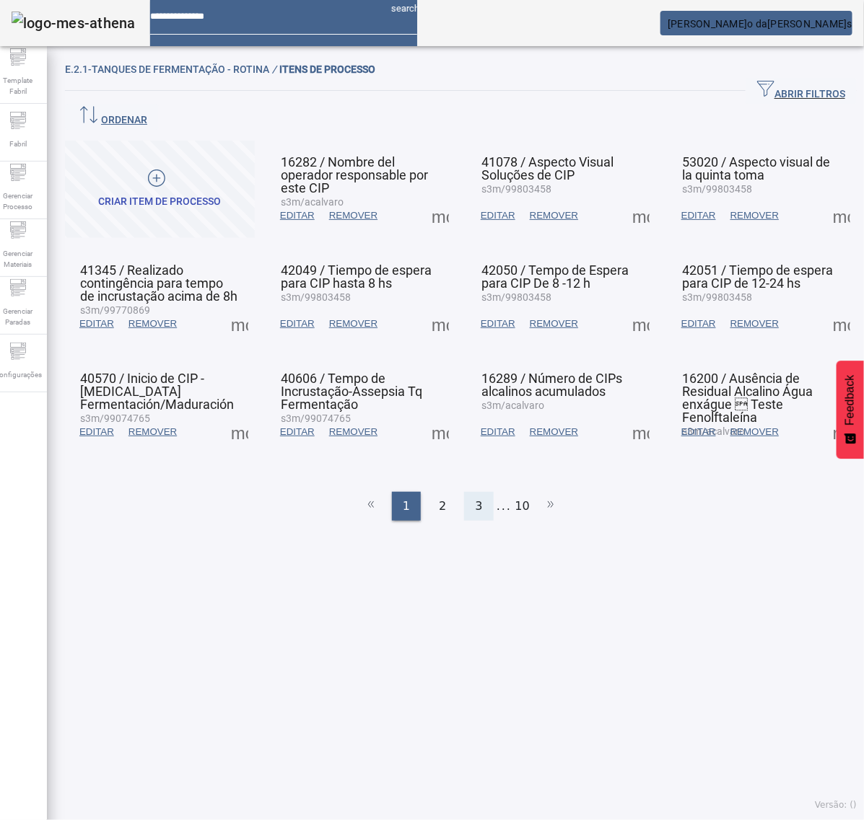
click at [468, 492] on div "3" at bounding box center [478, 506] width 29 height 29
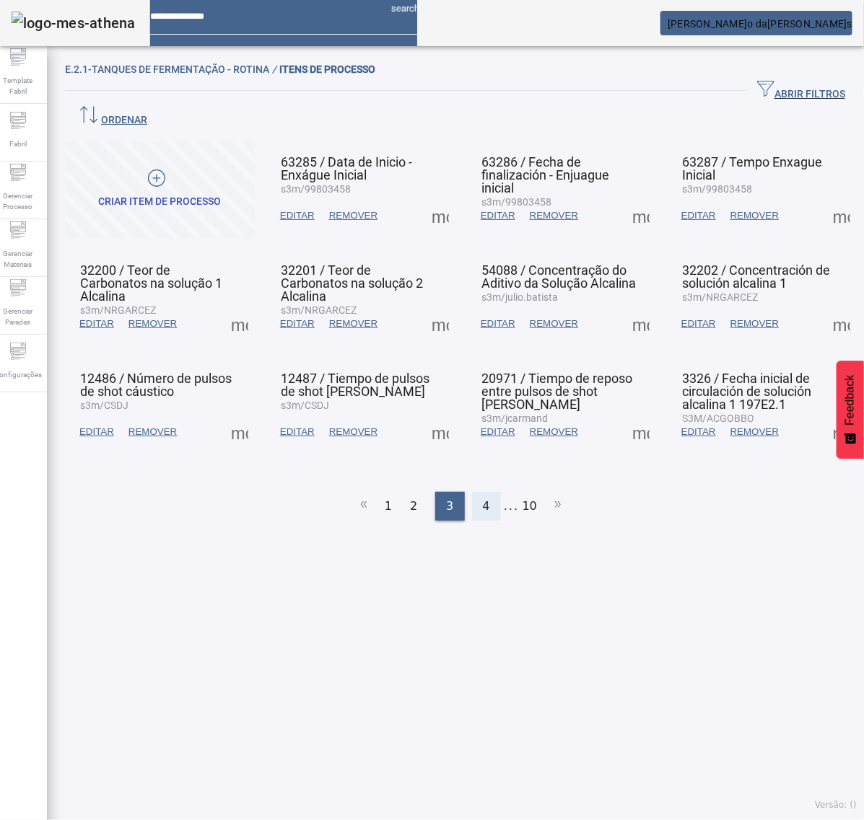
click at [482, 492] on div "4" at bounding box center [486, 506] width 29 height 29
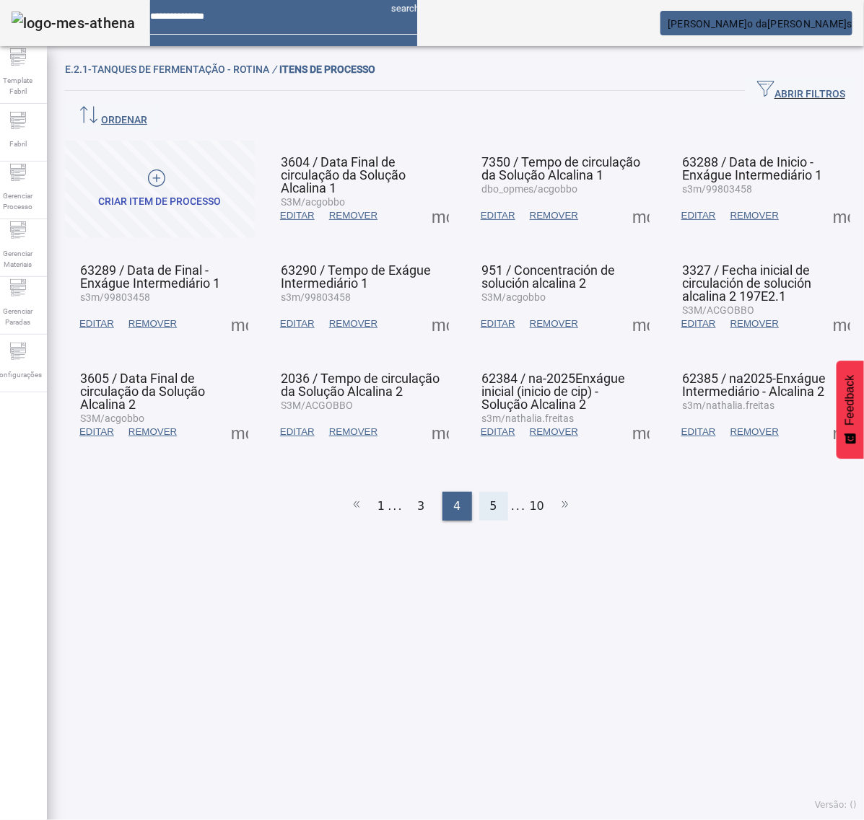
click at [490, 498] on span "5" at bounding box center [493, 506] width 7 height 17
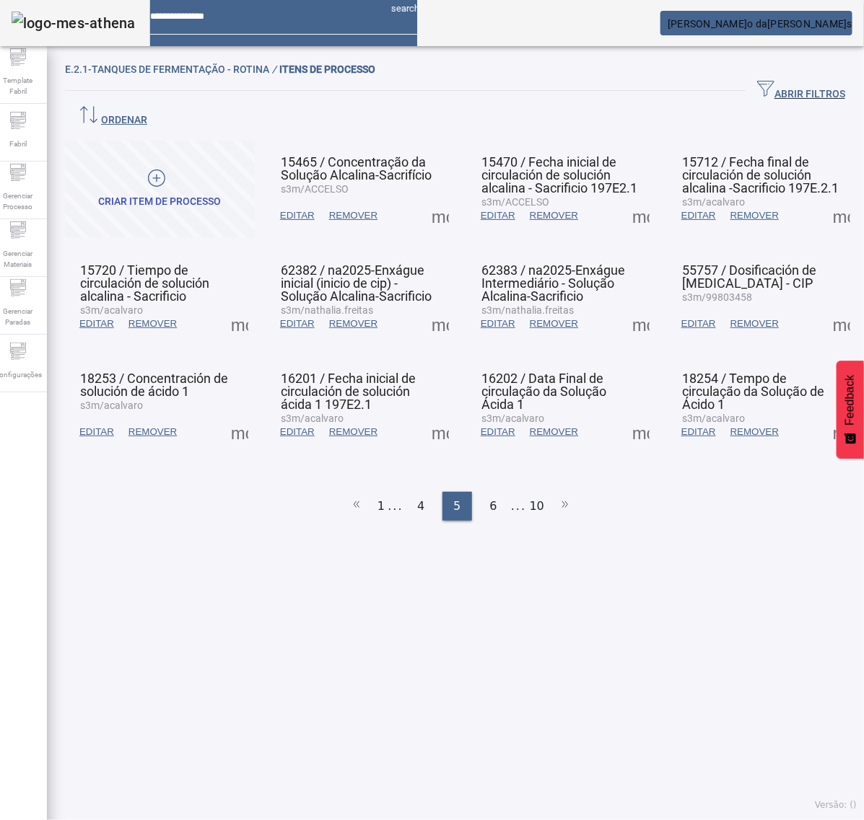
click at [431, 198] on span at bounding box center [440, 215] width 35 height 35
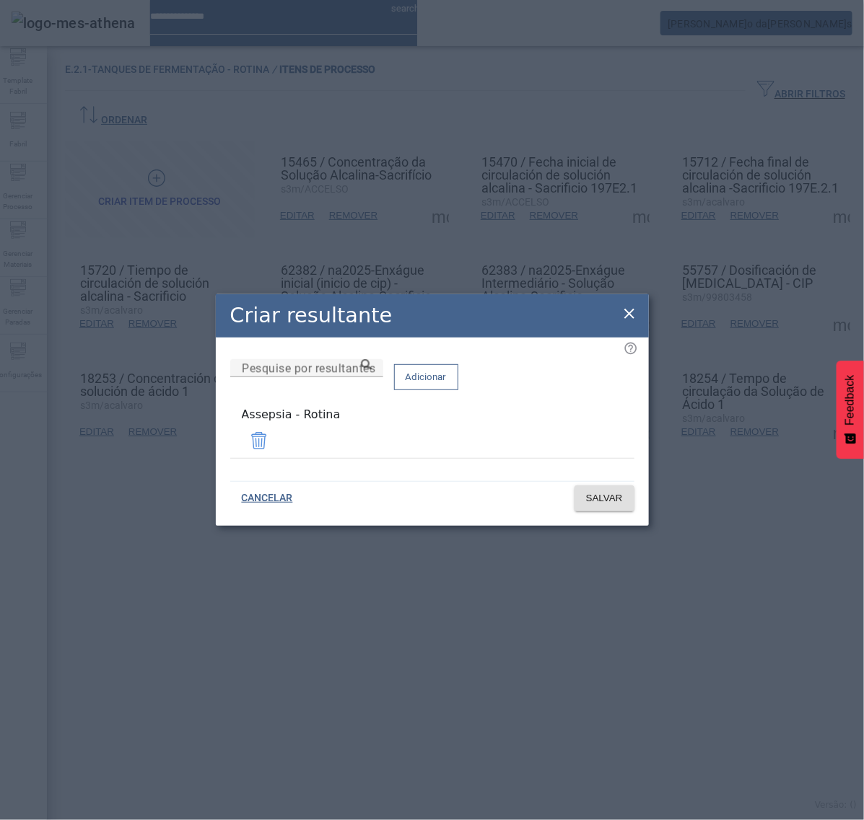
click at [626, 319] on icon at bounding box center [629, 313] width 17 height 17
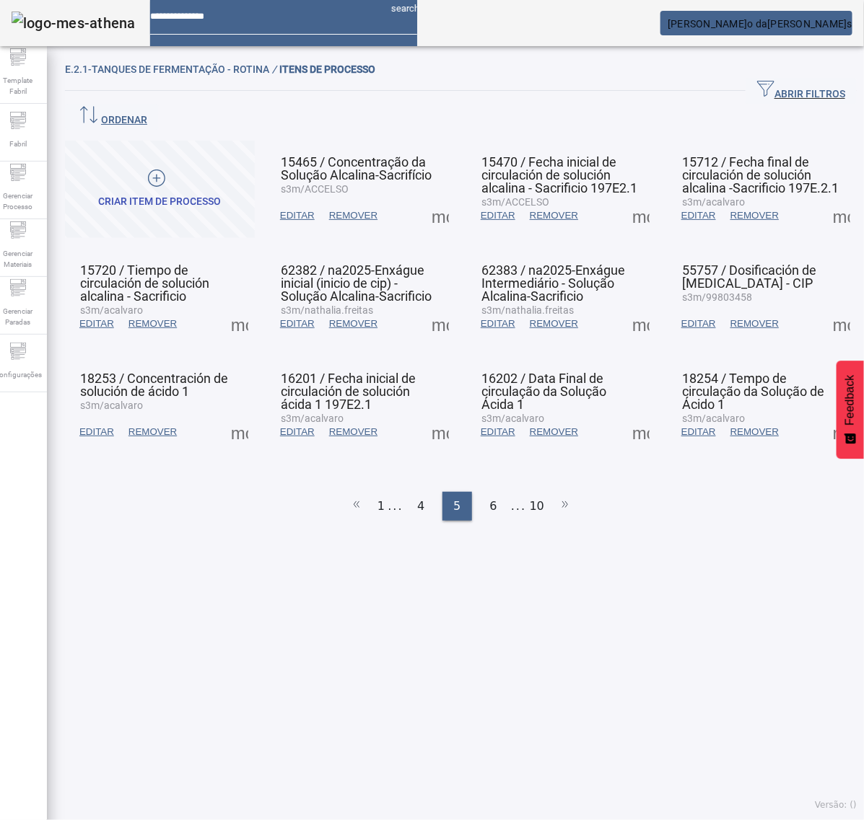
click at [623, 198] on span at bounding box center [640, 215] width 35 height 35
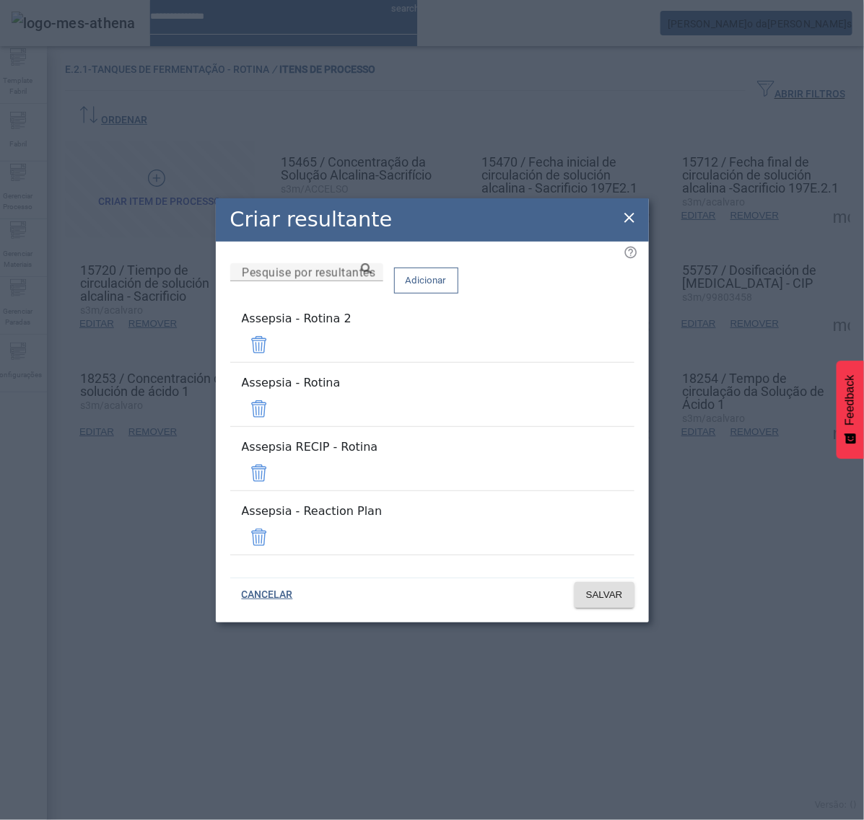
click at [276, 362] on span at bounding box center [259, 345] width 35 height 35
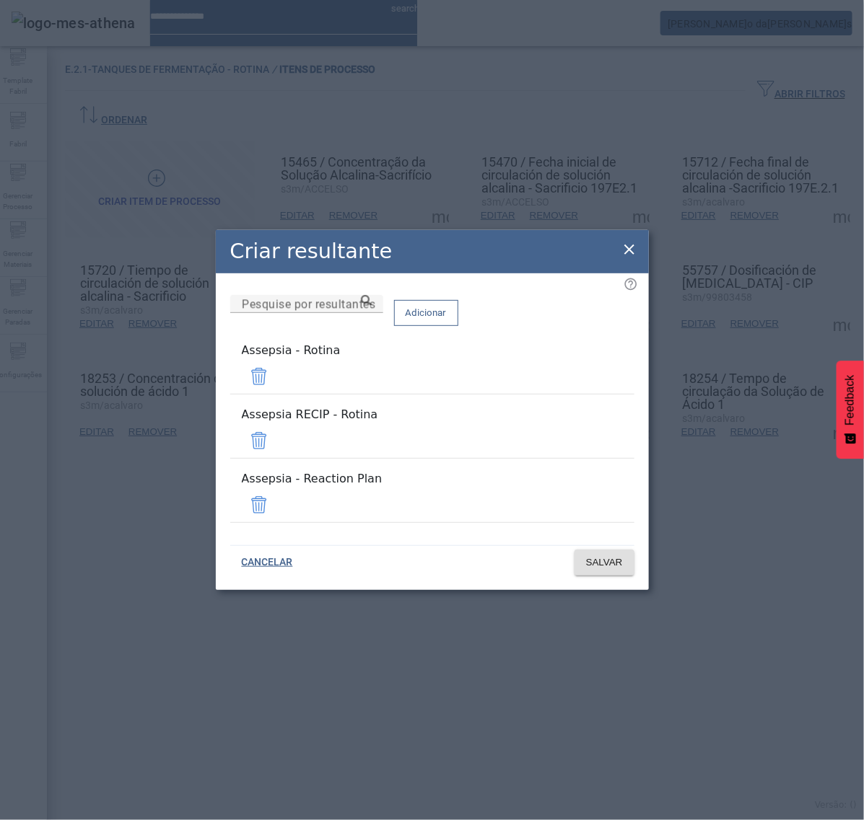
drag, startPoint x: 585, startPoint y: 441, endPoint x: 589, endPoint y: 451, distance: 10.7
click at [276, 442] on span at bounding box center [259, 441] width 35 height 35
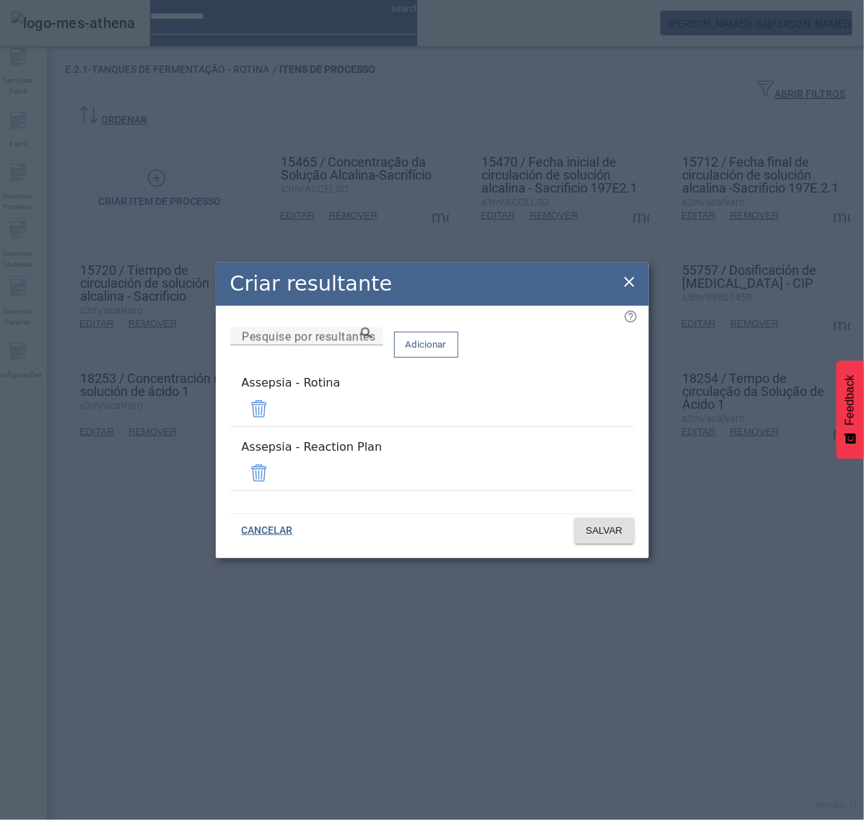
click at [276, 466] on span at bounding box center [259, 473] width 35 height 35
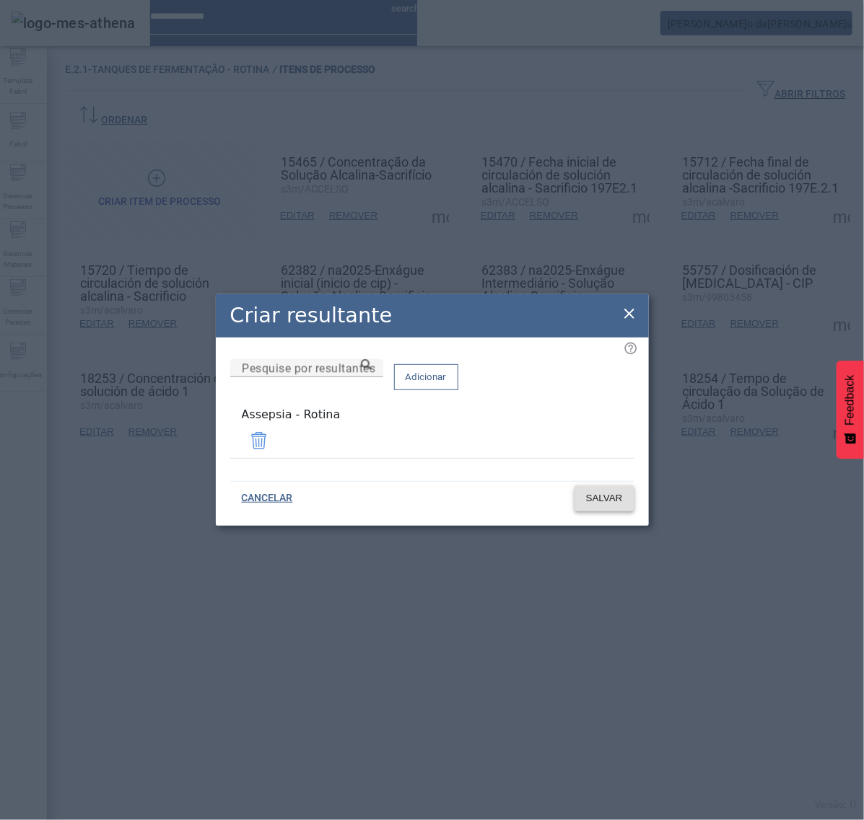
click at [600, 499] on span "SALVAR" at bounding box center [604, 498] width 37 height 14
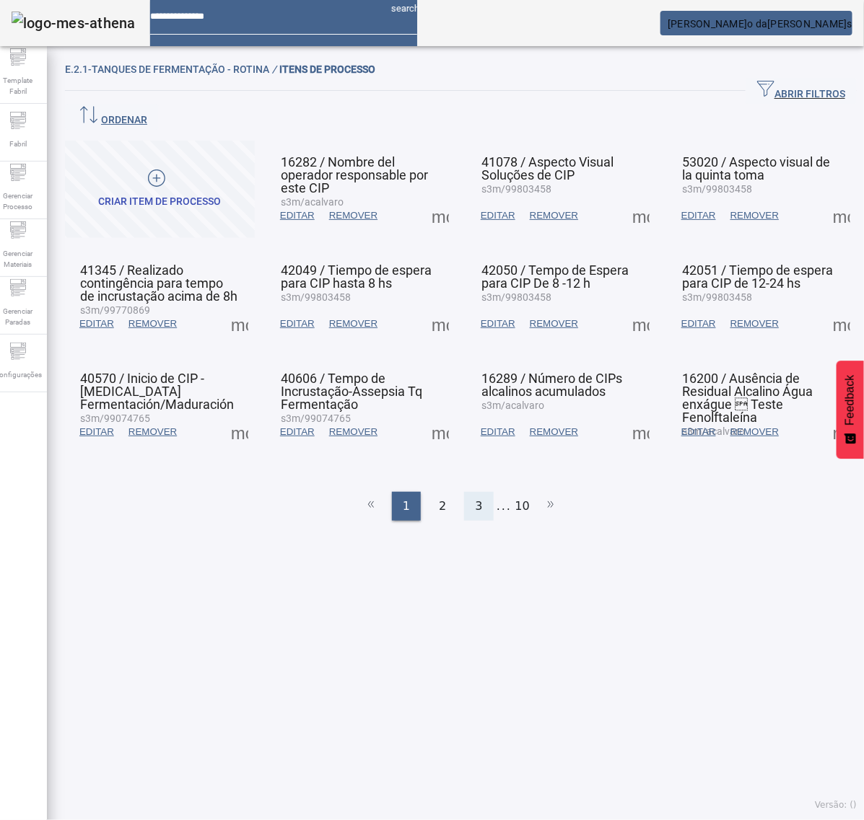
click at [478, 492] on div "3" at bounding box center [478, 506] width 29 height 29
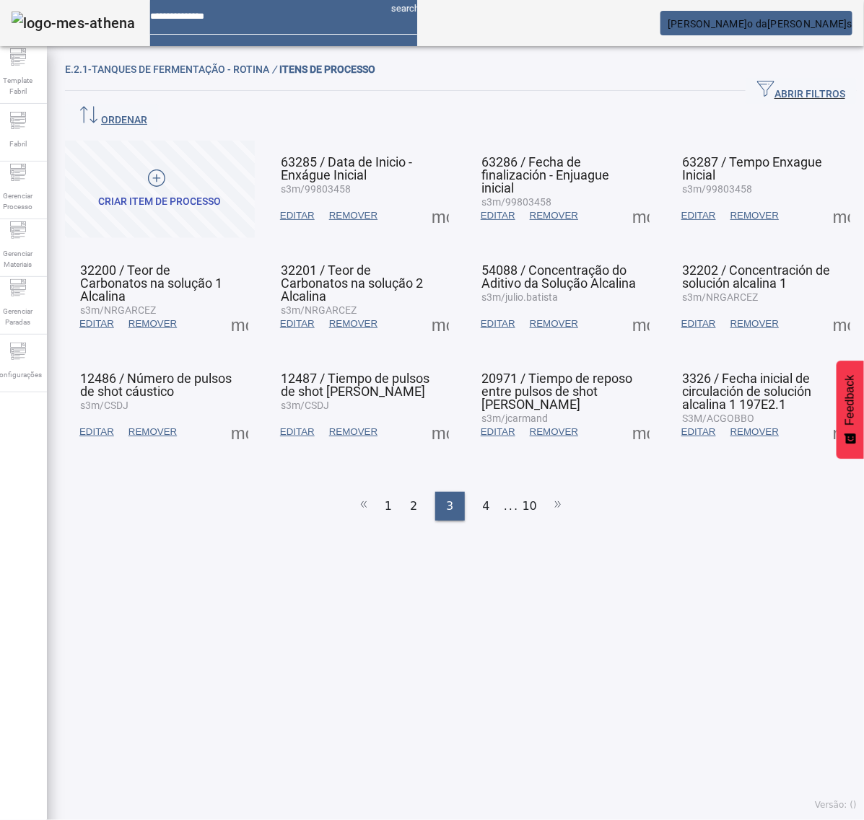
click at [493, 492] on ul "1 2 3 4 ... 10" at bounding box center [461, 506] width 792 height 29
click at [483, 492] on div "4" at bounding box center [486, 506] width 29 height 29
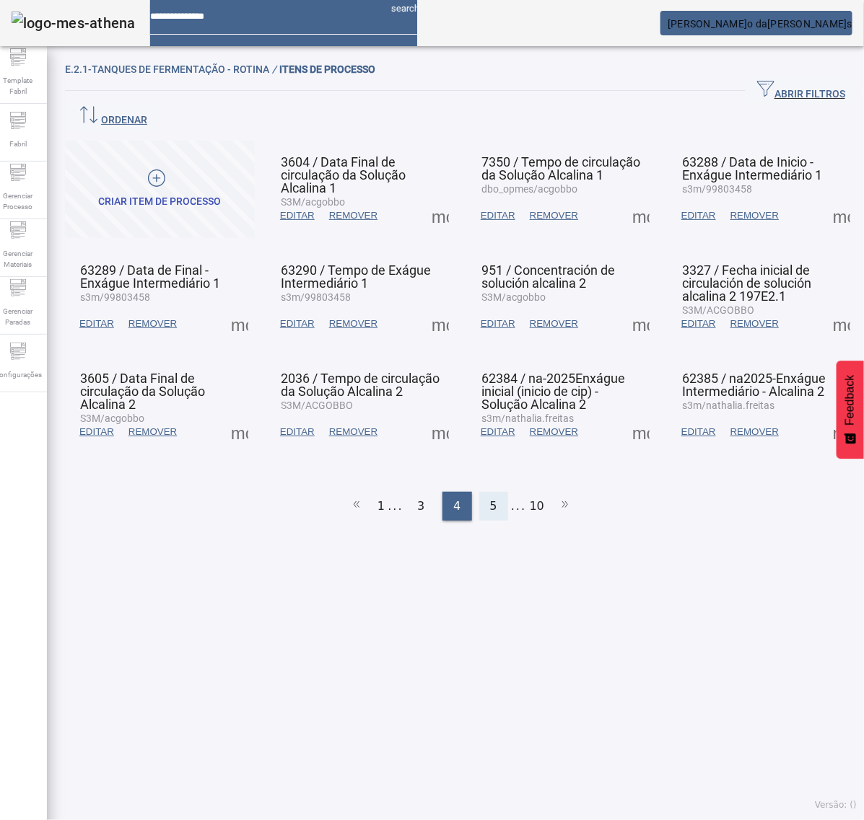
click at [493, 492] on div "5" at bounding box center [493, 506] width 29 height 29
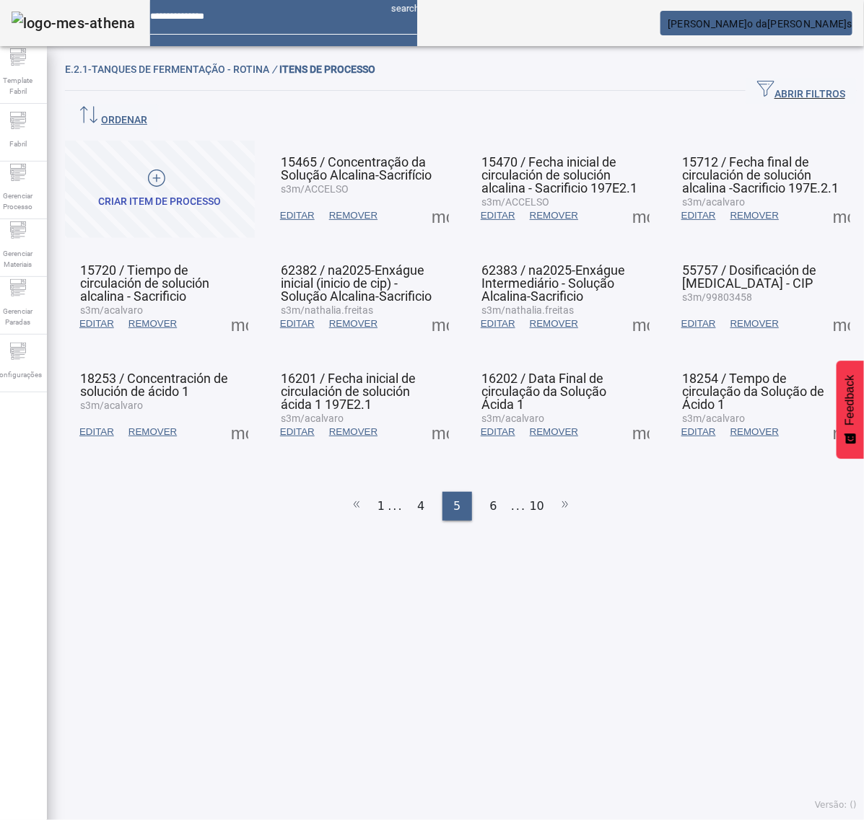
click at [623, 198] on span at bounding box center [640, 215] width 35 height 35
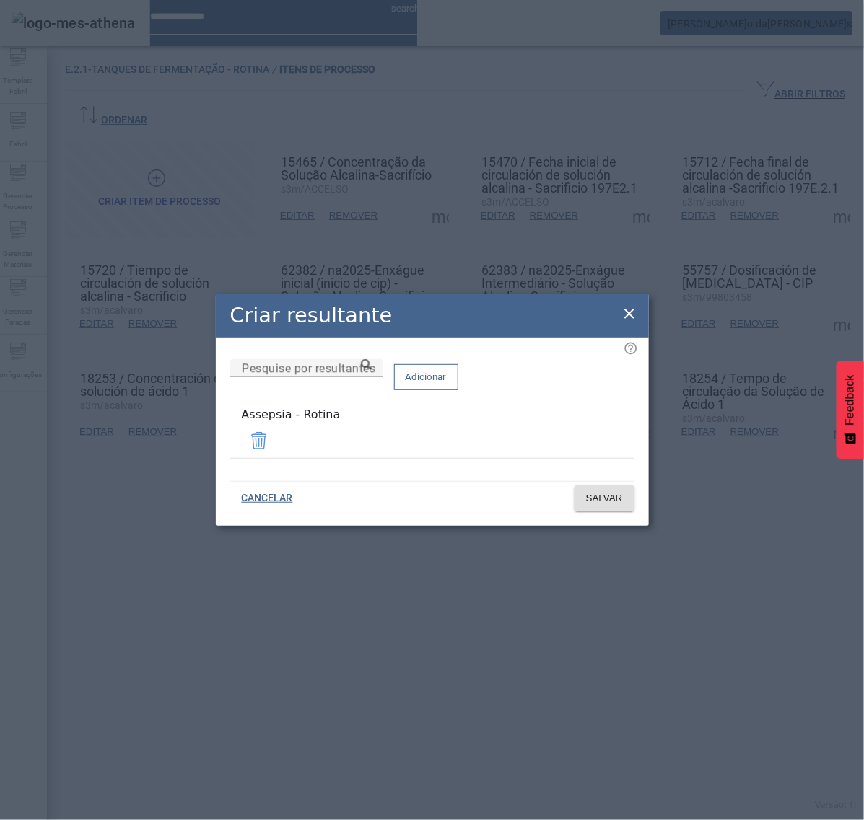
click at [628, 318] on icon at bounding box center [629, 314] width 10 height 10
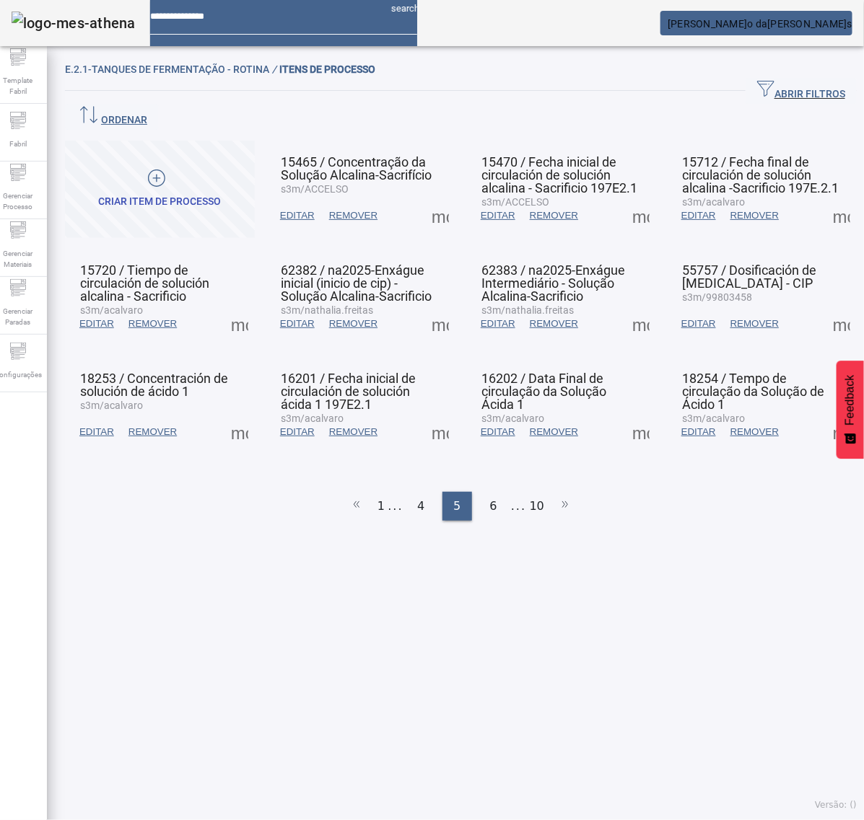
click at [824, 198] on span at bounding box center [841, 215] width 35 height 35
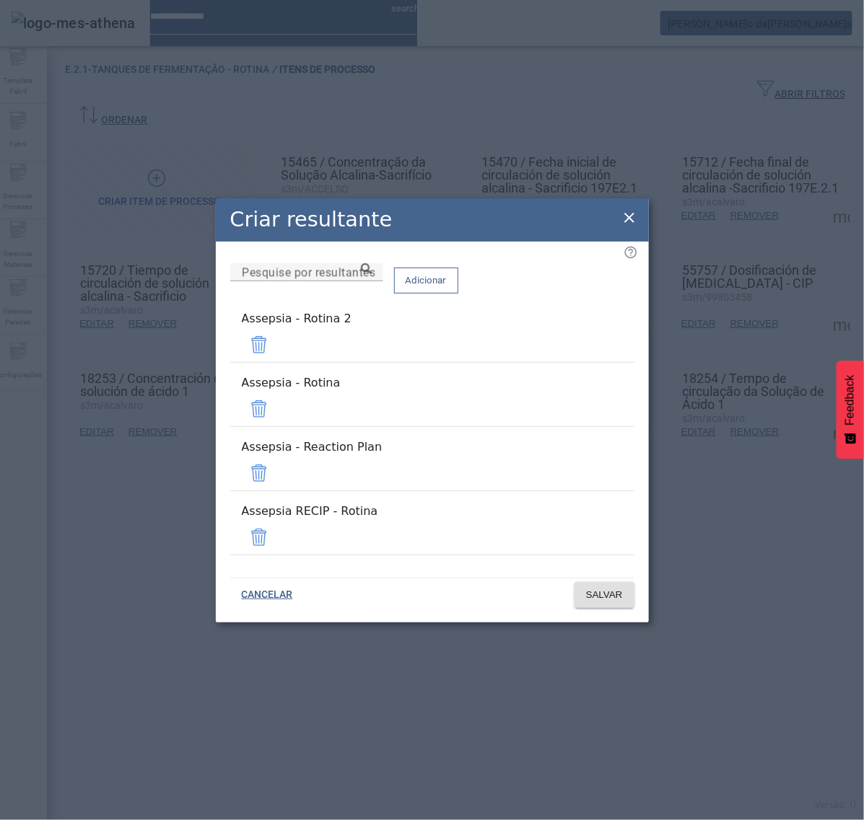
click at [276, 362] on span at bounding box center [259, 345] width 35 height 35
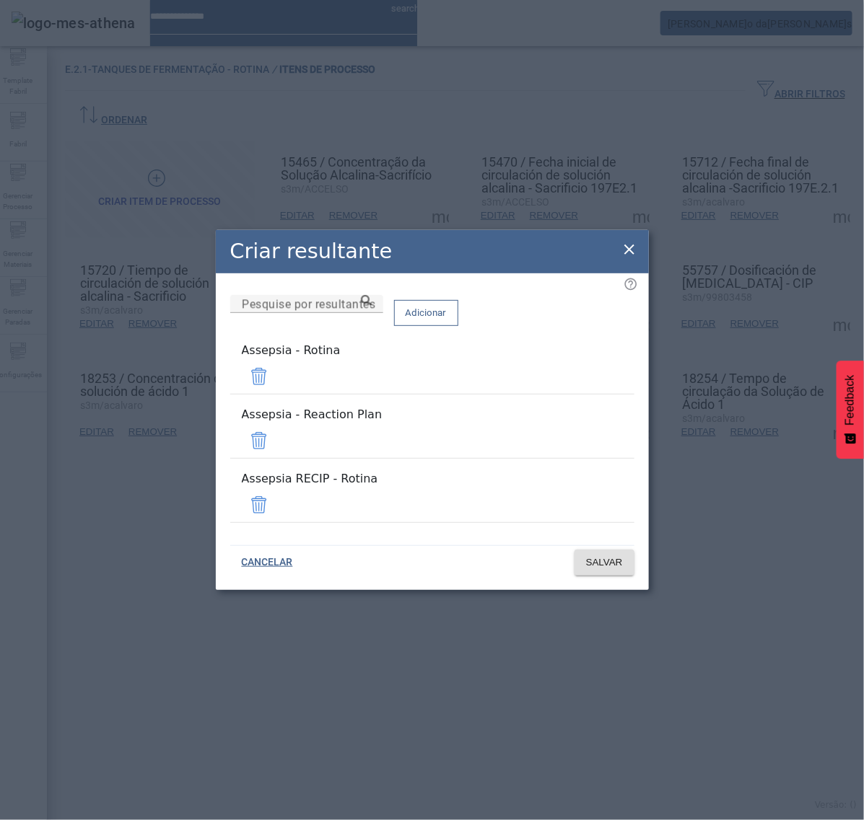
click at [276, 435] on span at bounding box center [259, 441] width 35 height 35
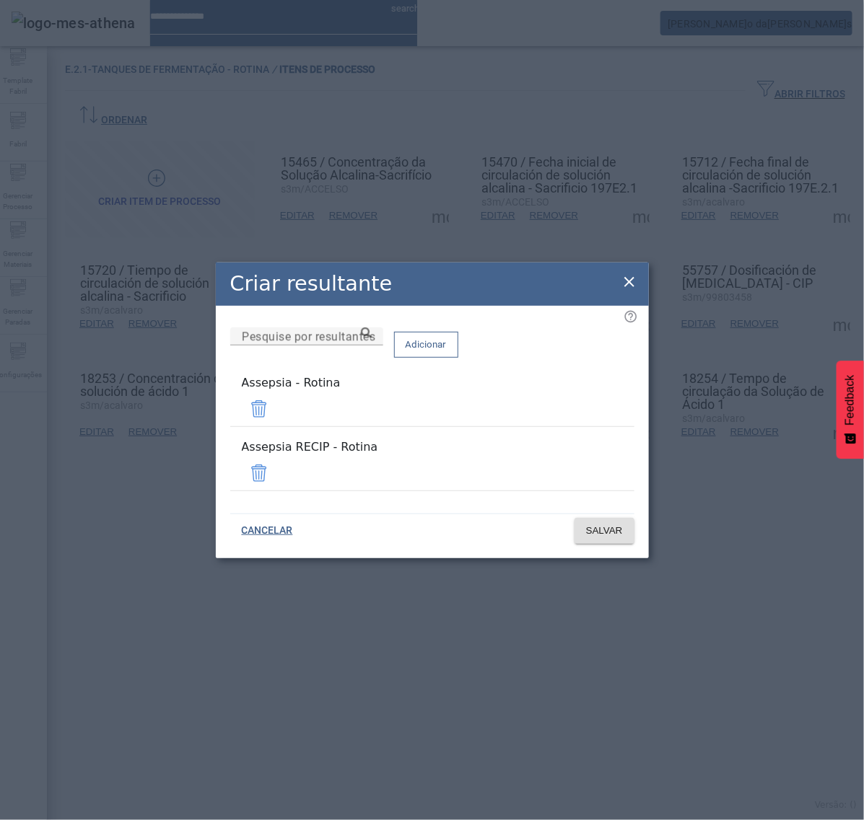
click at [276, 467] on span at bounding box center [259, 473] width 35 height 35
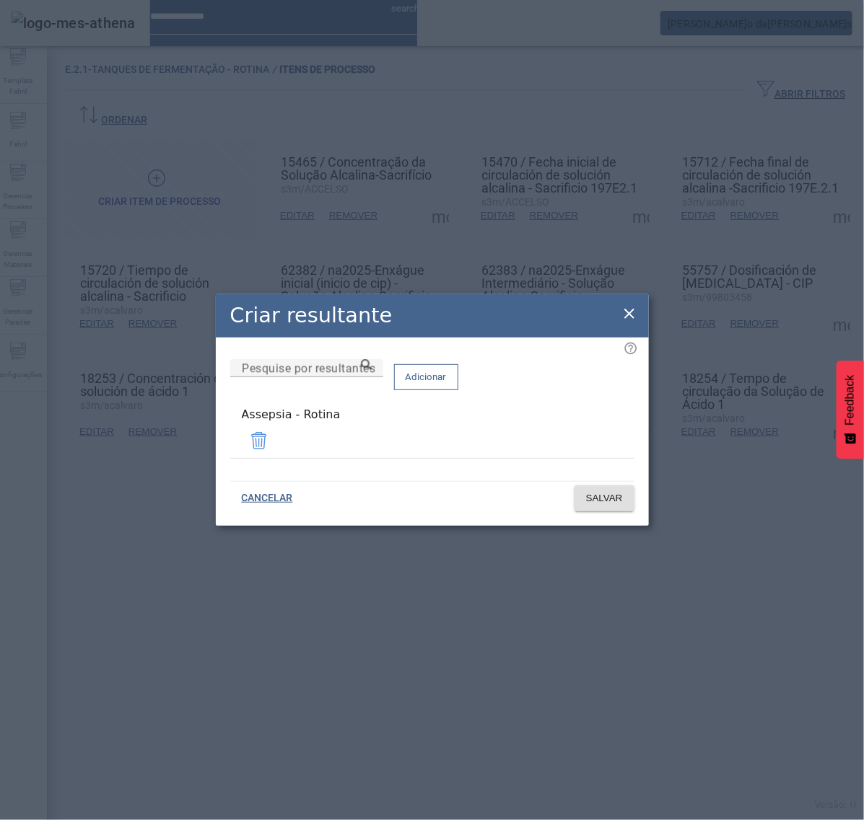
drag, startPoint x: 561, startPoint y: 325, endPoint x: 535, endPoint y: 307, distance: 32.2
click at [474, 309] on div "Criar resultante" at bounding box center [432, 315] width 433 height 43
click at [623, 312] on icon at bounding box center [629, 313] width 17 height 17
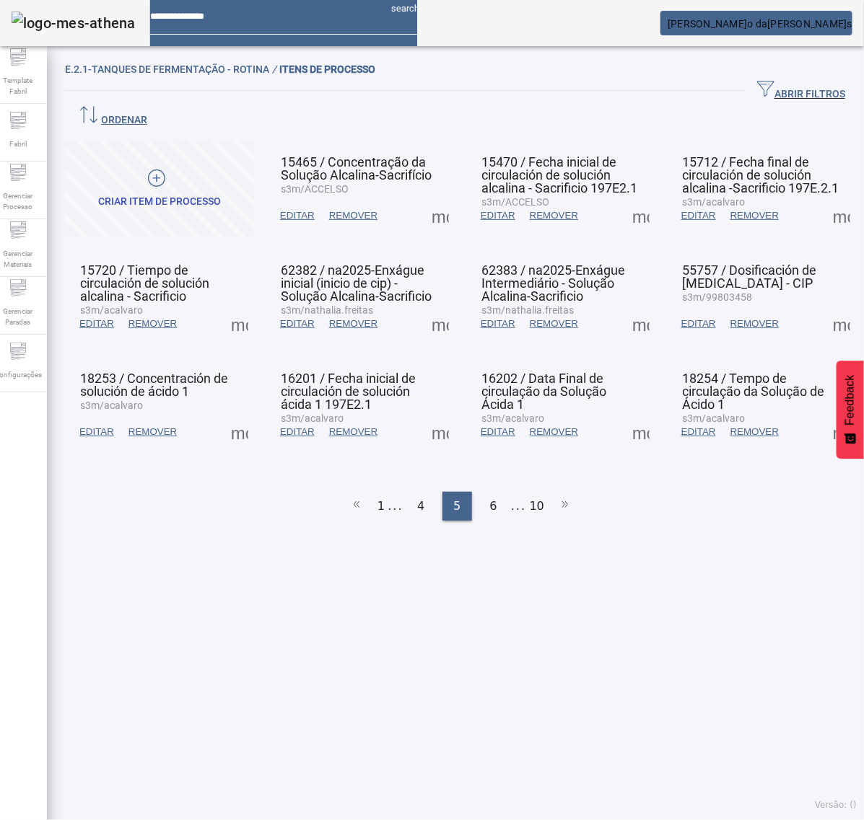
click at [447, 492] on ul "1 ... 4 5 6 ... 10" at bounding box center [461, 506] width 792 height 29
click at [824, 198] on span at bounding box center [841, 215] width 35 height 35
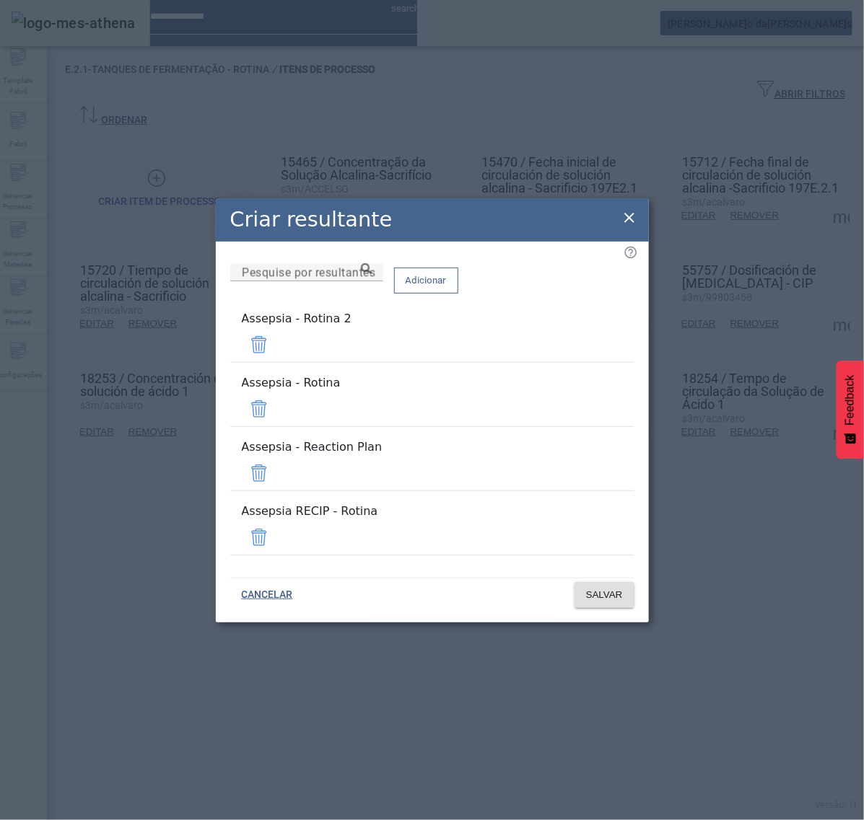
click at [276, 362] on span at bounding box center [259, 345] width 35 height 35
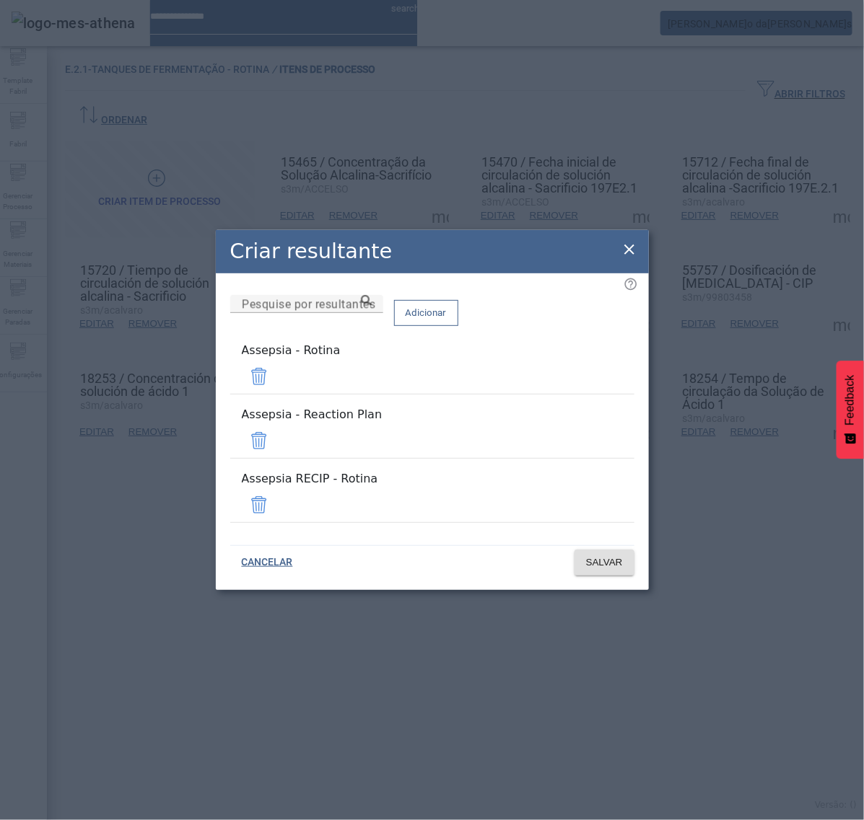
click at [276, 434] on span at bounding box center [259, 441] width 35 height 35
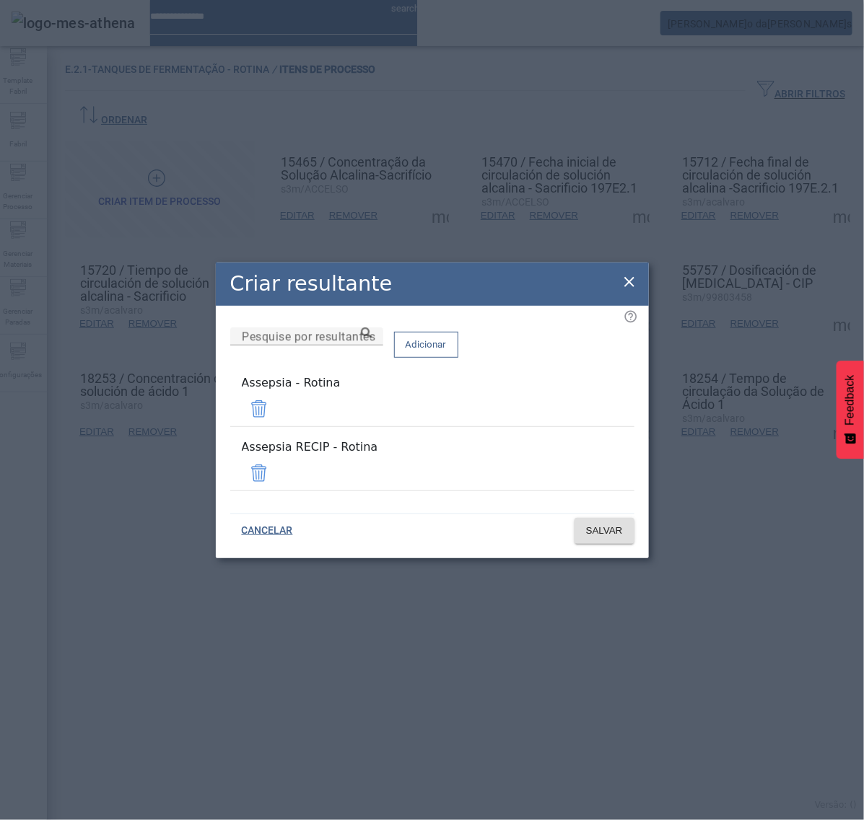
click at [276, 460] on span at bounding box center [259, 473] width 35 height 35
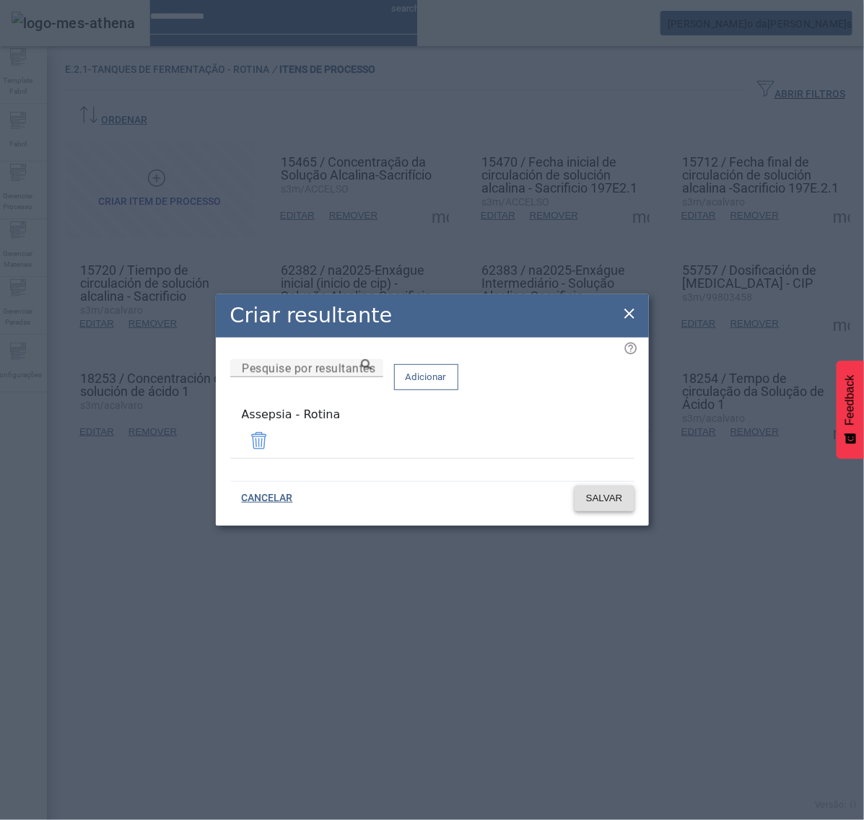
click at [590, 493] on span "SALVAR" at bounding box center [604, 498] width 37 height 14
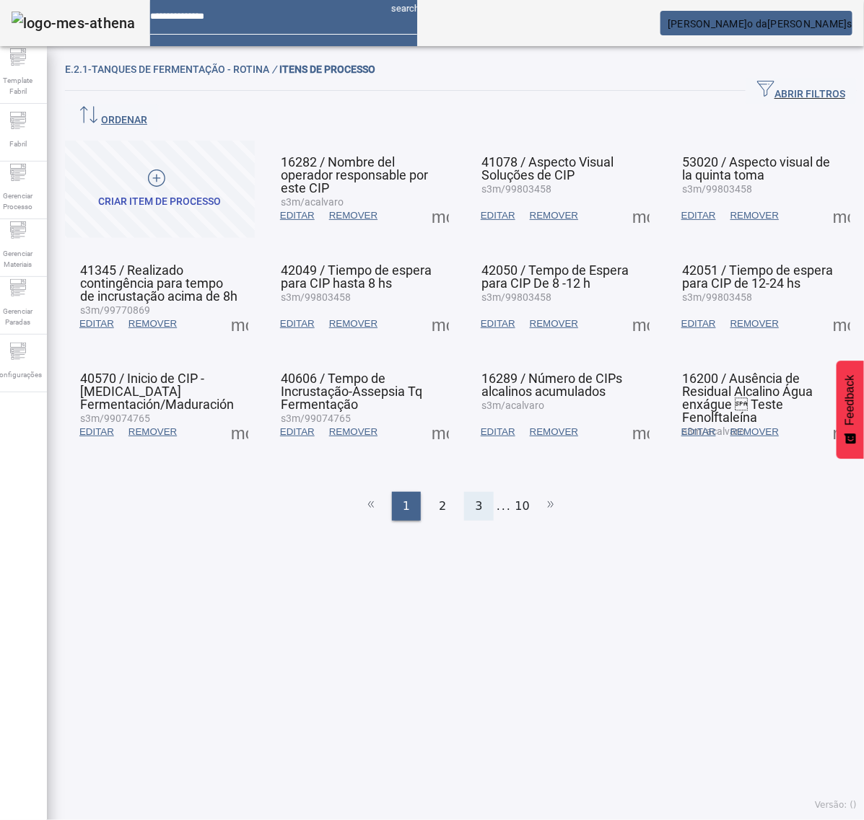
click at [475, 498] on span "3" at bounding box center [478, 506] width 7 height 17
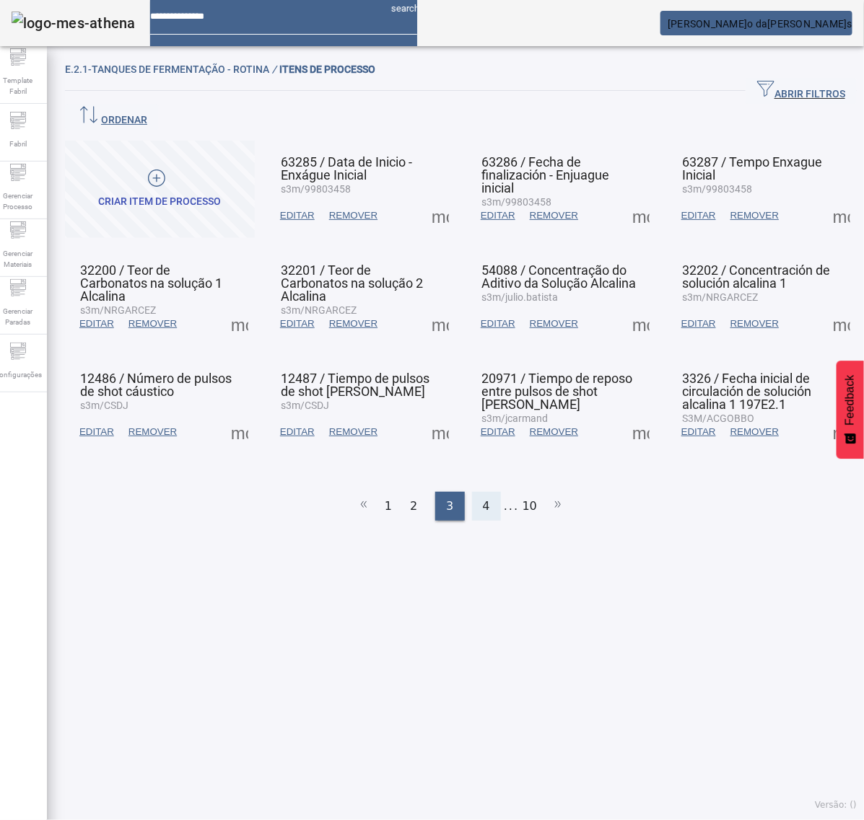
click at [476, 492] on div "4" at bounding box center [486, 506] width 29 height 29
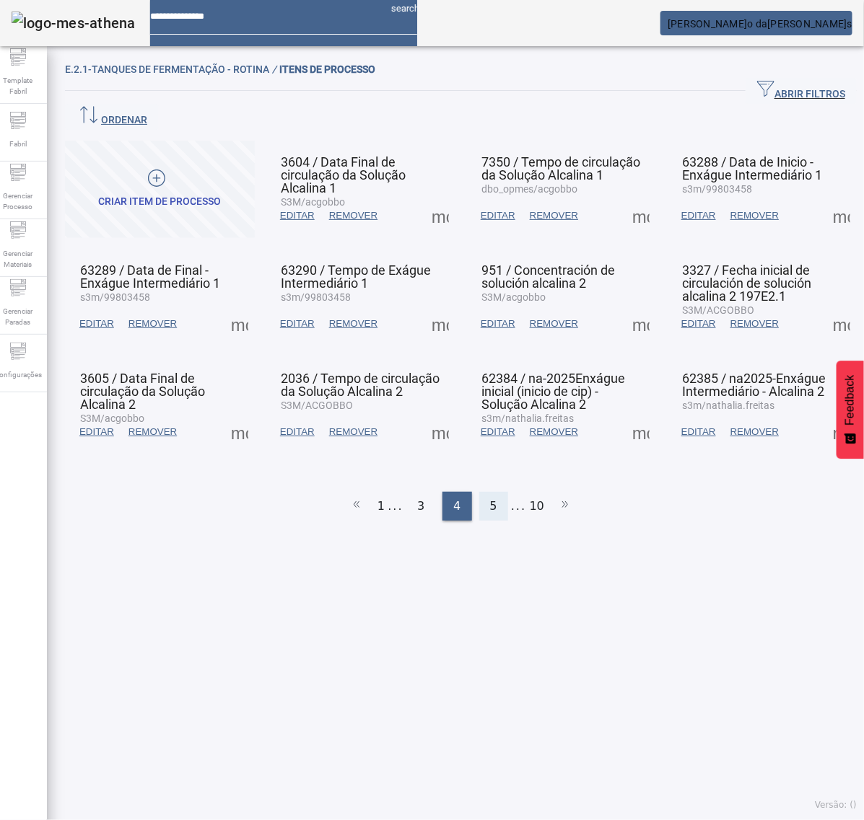
click at [480, 492] on div "5" at bounding box center [493, 506] width 29 height 29
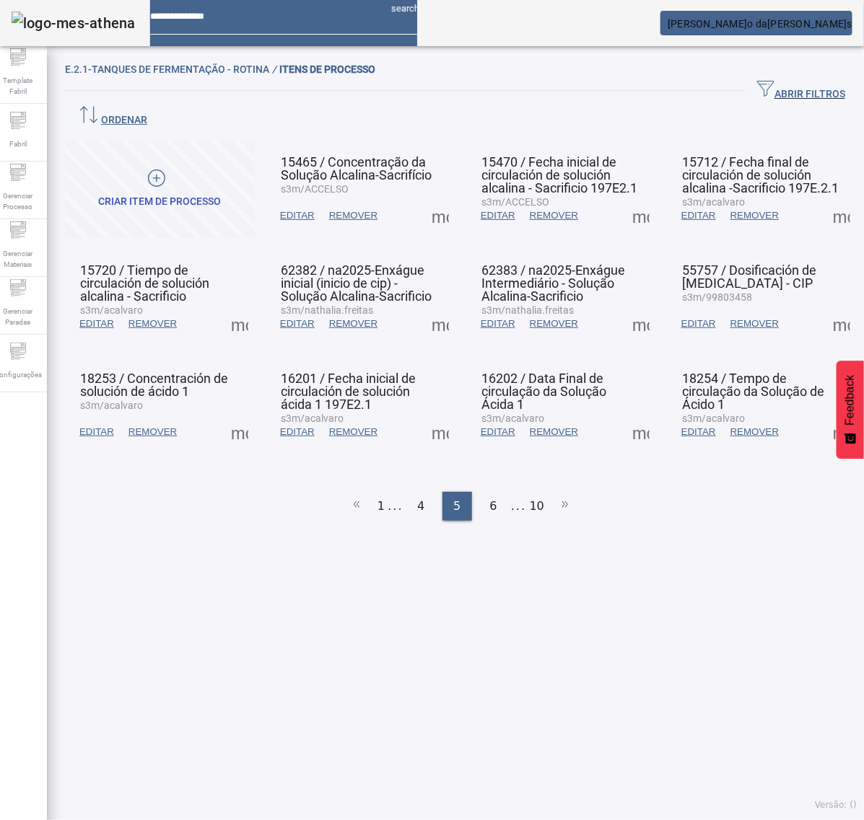
click at [824, 198] on span at bounding box center [841, 215] width 35 height 35
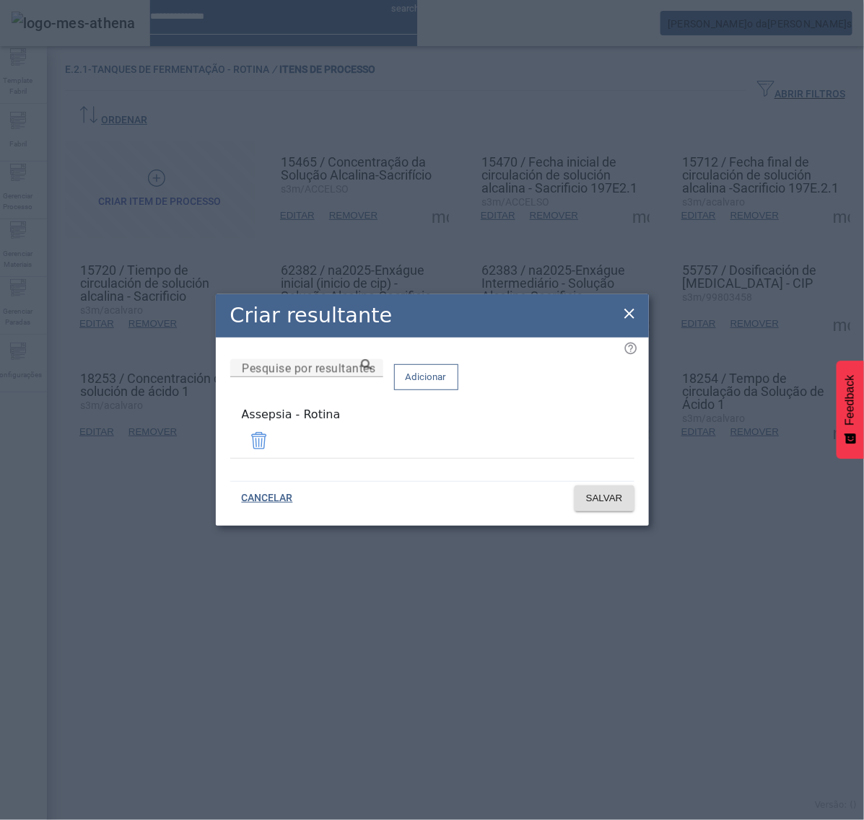
click at [629, 315] on icon at bounding box center [629, 313] width 17 height 17
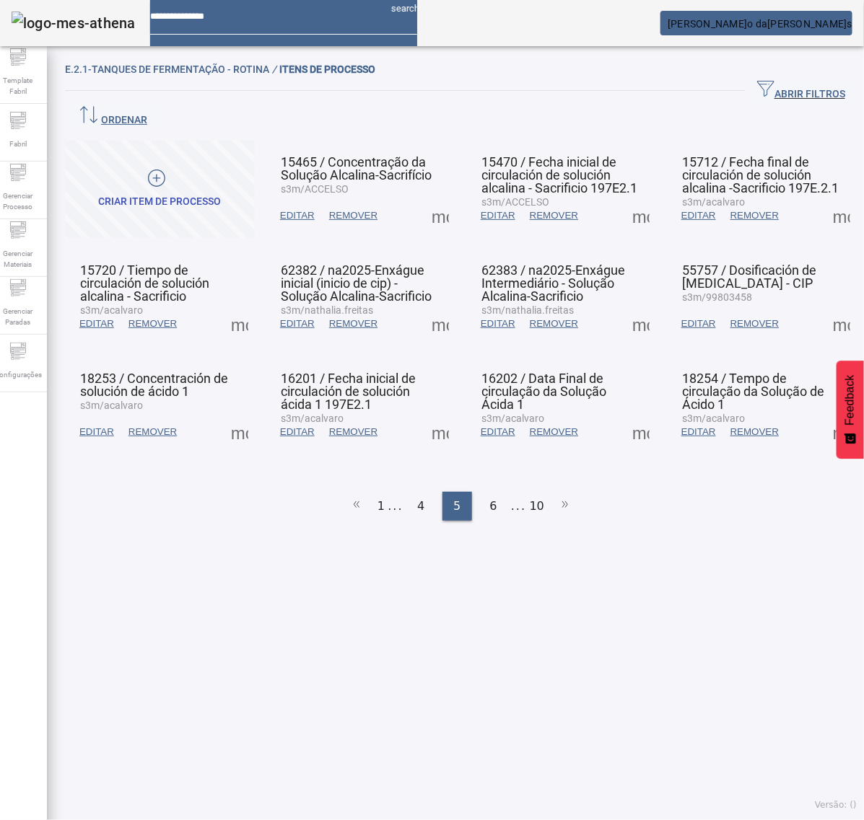
click at [243, 307] on span at bounding box center [239, 324] width 35 height 35
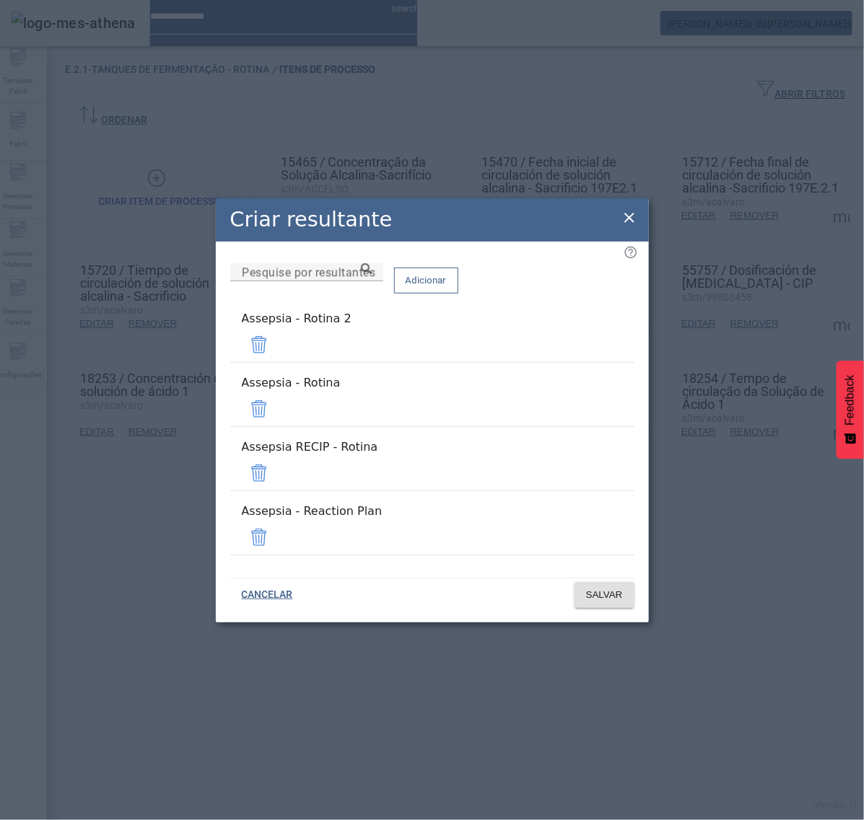
click at [276, 362] on span at bounding box center [259, 345] width 35 height 35
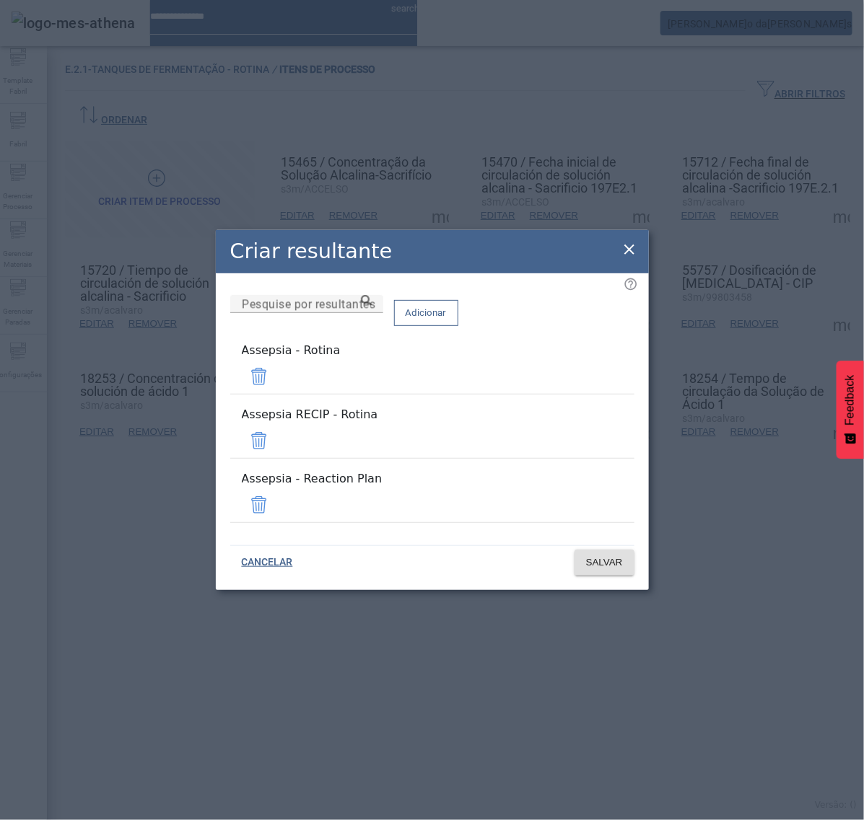
click at [64, 820] on div "Remover" at bounding box center [32, 834] width 64 height 17
click at [276, 434] on span at bounding box center [259, 441] width 35 height 35
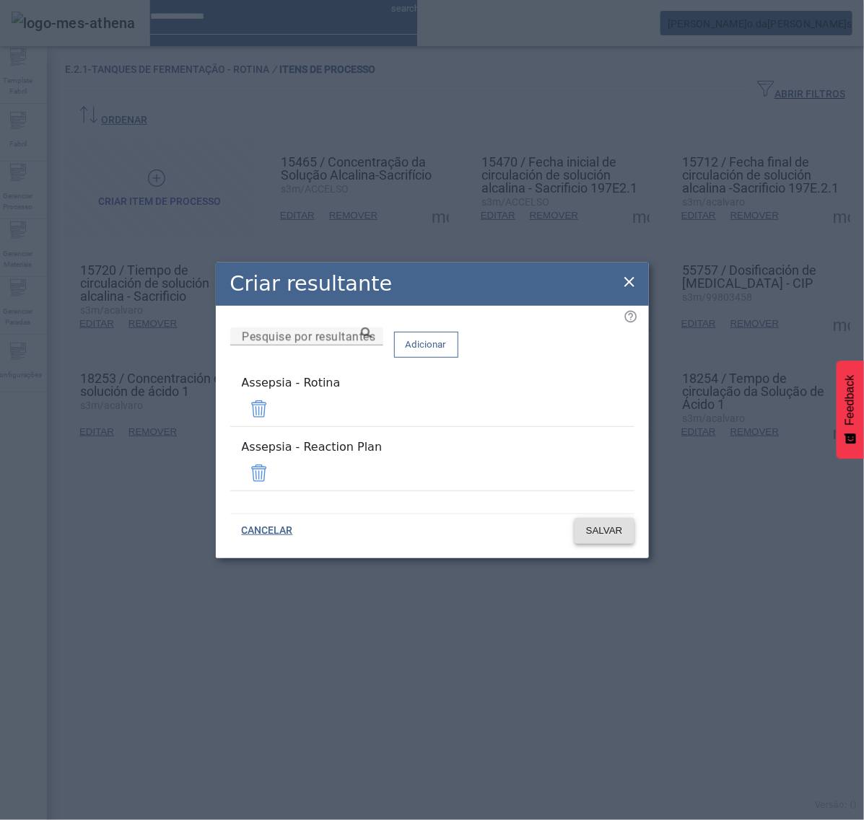
drag, startPoint x: 585, startPoint y: 464, endPoint x: 594, endPoint y: 484, distance: 22.0
click at [276, 464] on span at bounding box center [259, 473] width 35 height 35
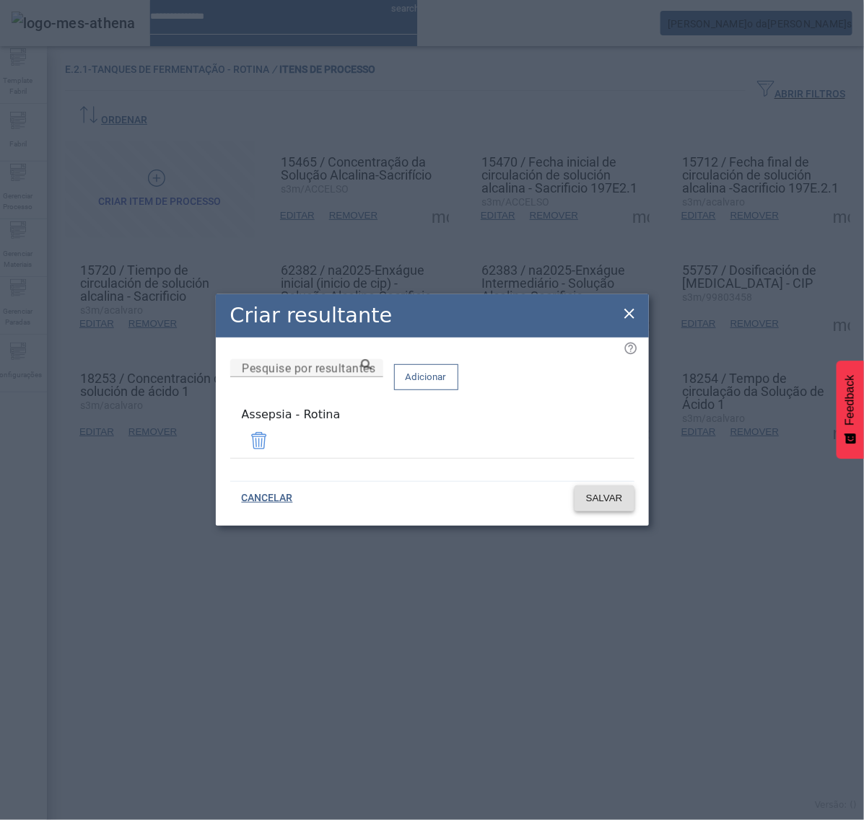
click at [607, 491] on span "SALVAR" at bounding box center [604, 498] width 37 height 14
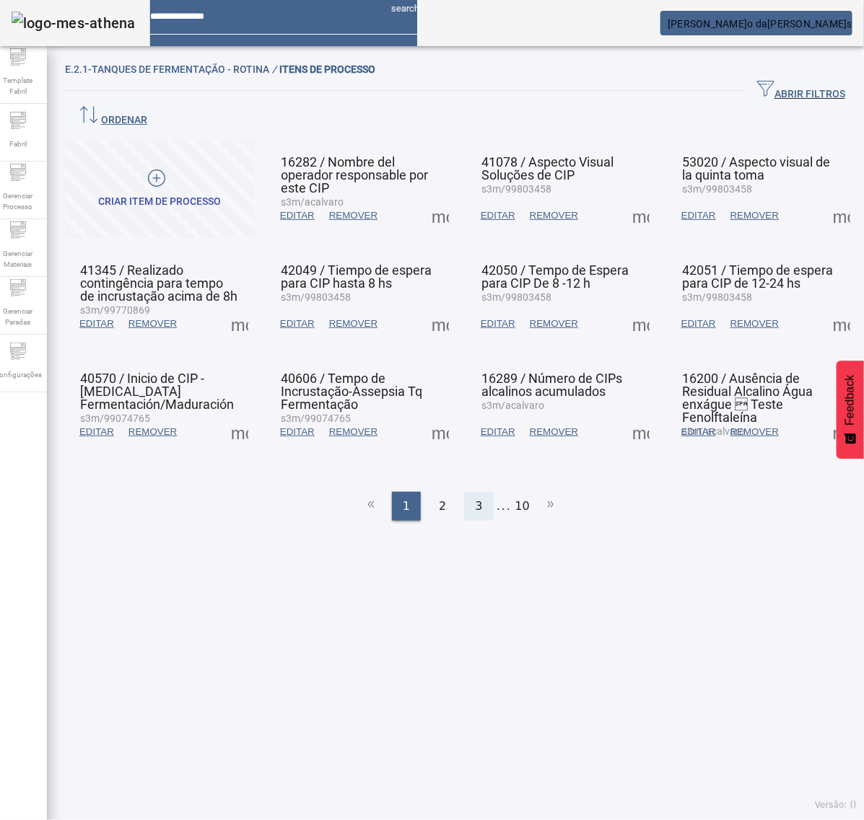
click at [475, 498] on span "3" at bounding box center [478, 506] width 7 height 17
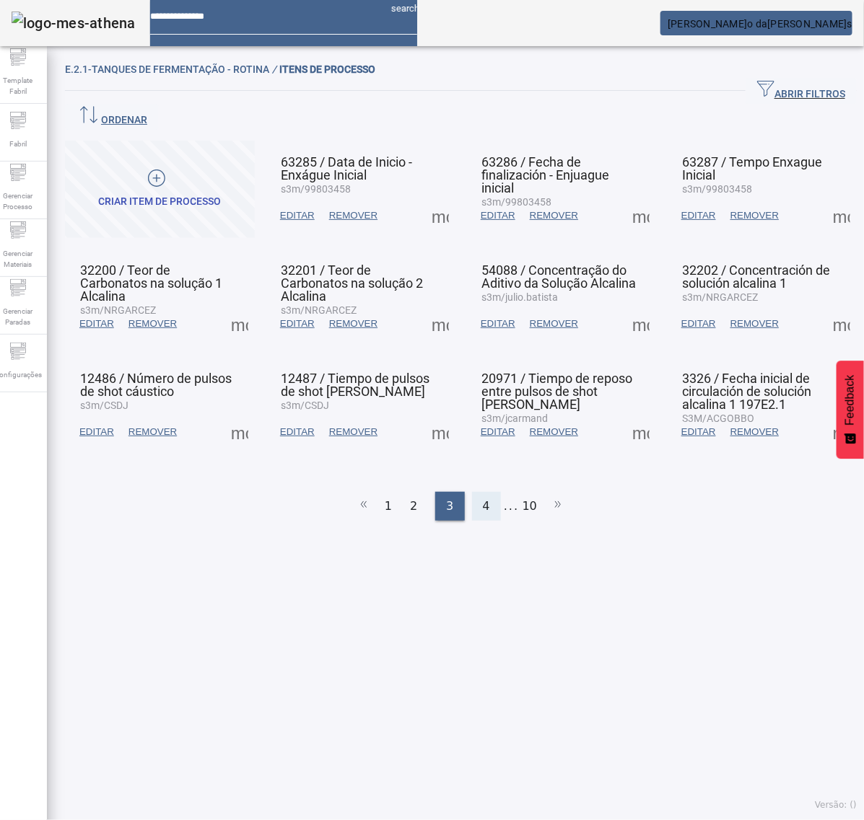
click at [484, 492] on div "4" at bounding box center [486, 506] width 29 height 29
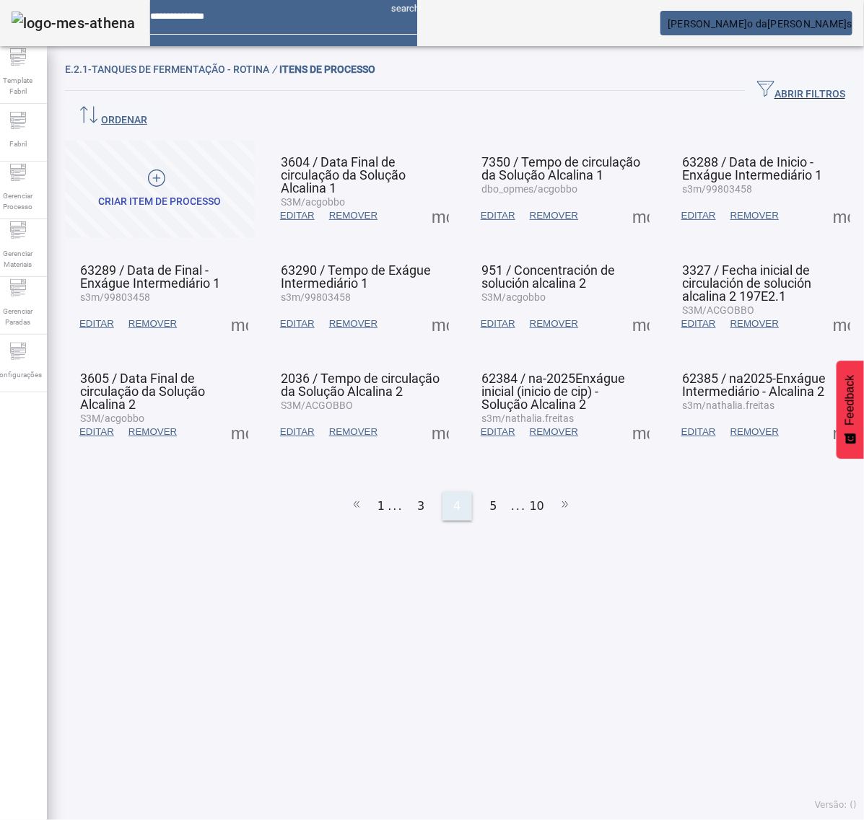
click at [490, 498] on span "5" at bounding box center [493, 506] width 7 height 17
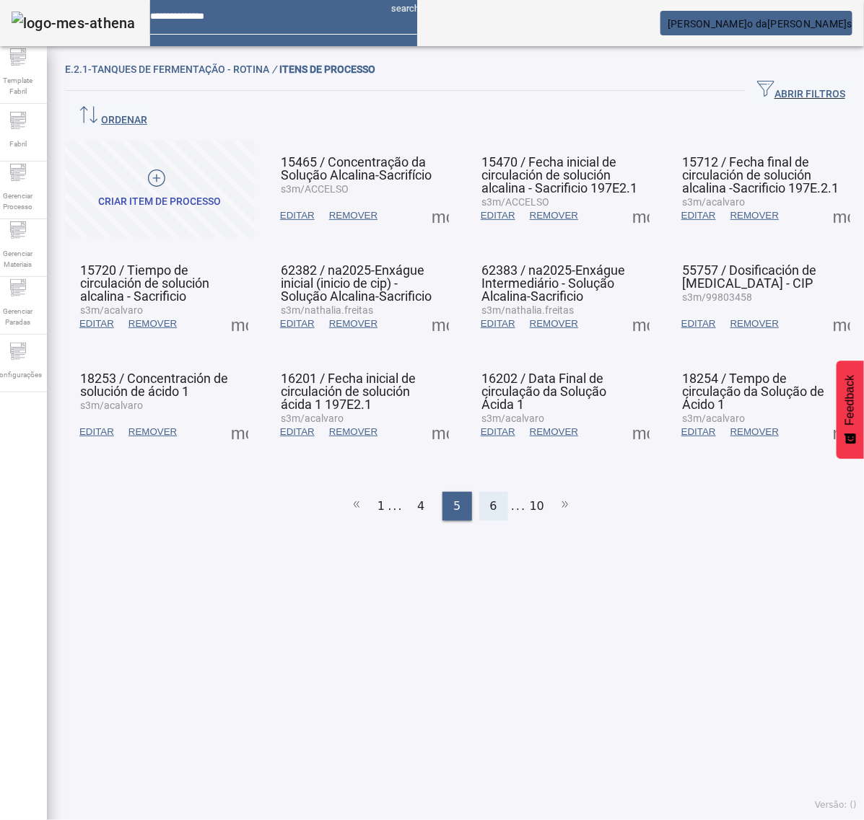
click at [490, 498] on span "6" at bounding box center [493, 506] width 7 height 17
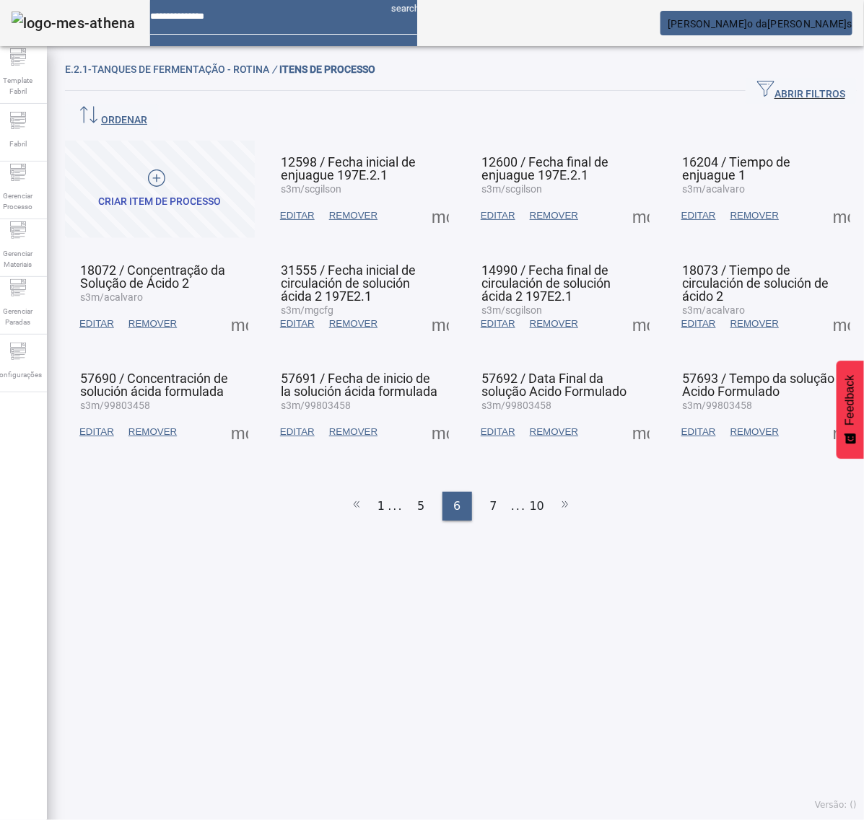
click at [441, 492] on ul "1 ... 5 6 7 ... 10" at bounding box center [461, 506] width 792 height 29
click at [826, 307] on span at bounding box center [841, 324] width 35 height 35
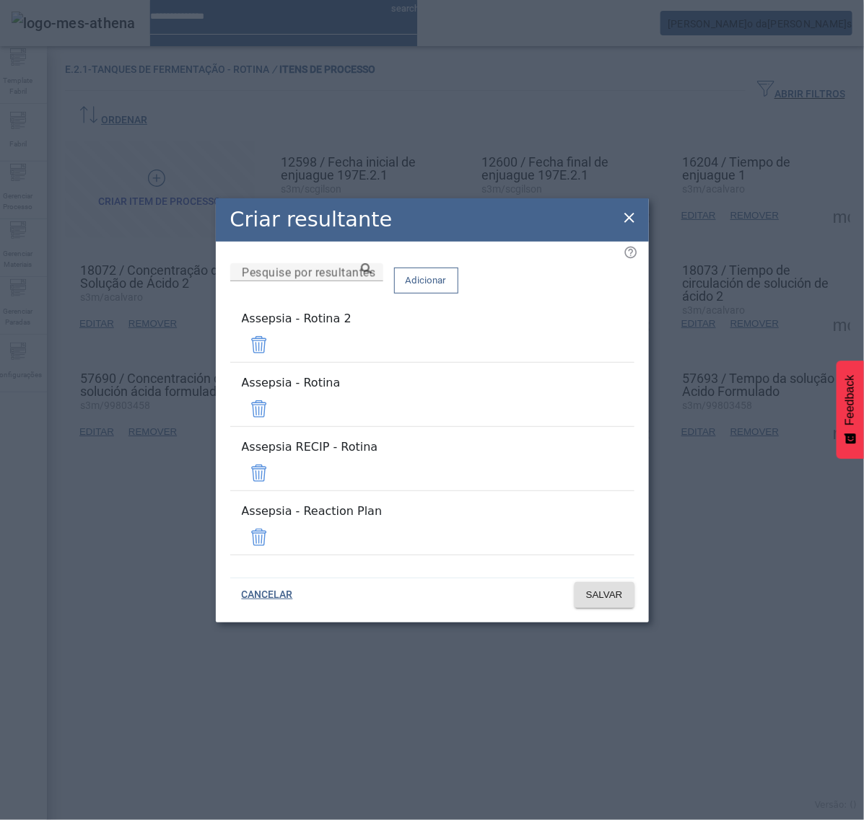
click at [276, 362] on span at bounding box center [259, 345] width 35 height 35
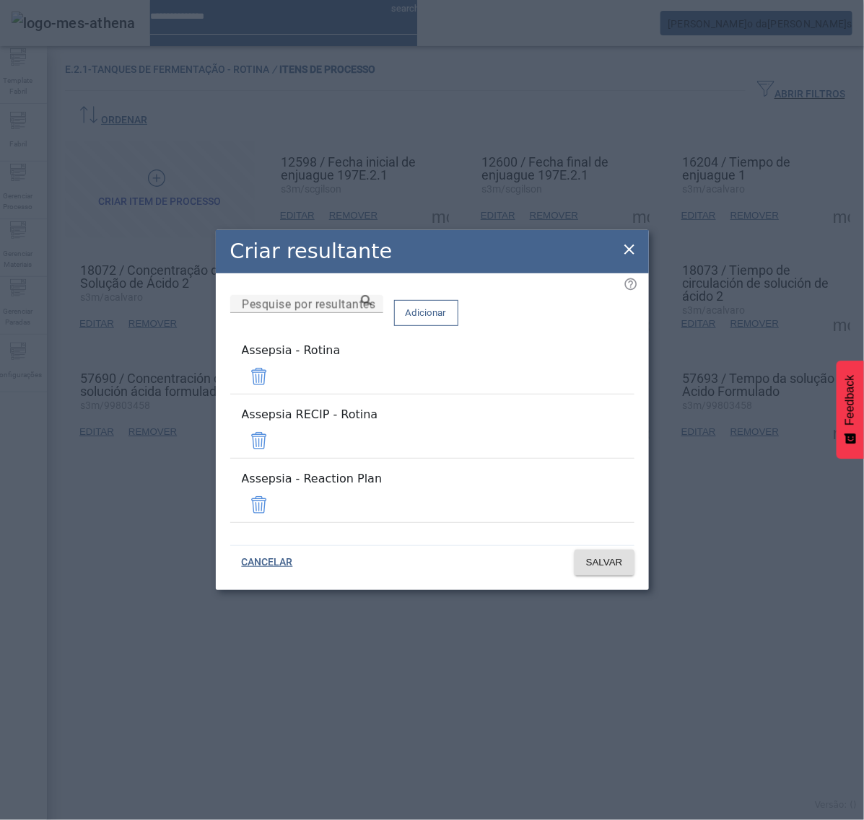
click at [276, 435] on span at bounding box center [259, 441] width 35 height 35
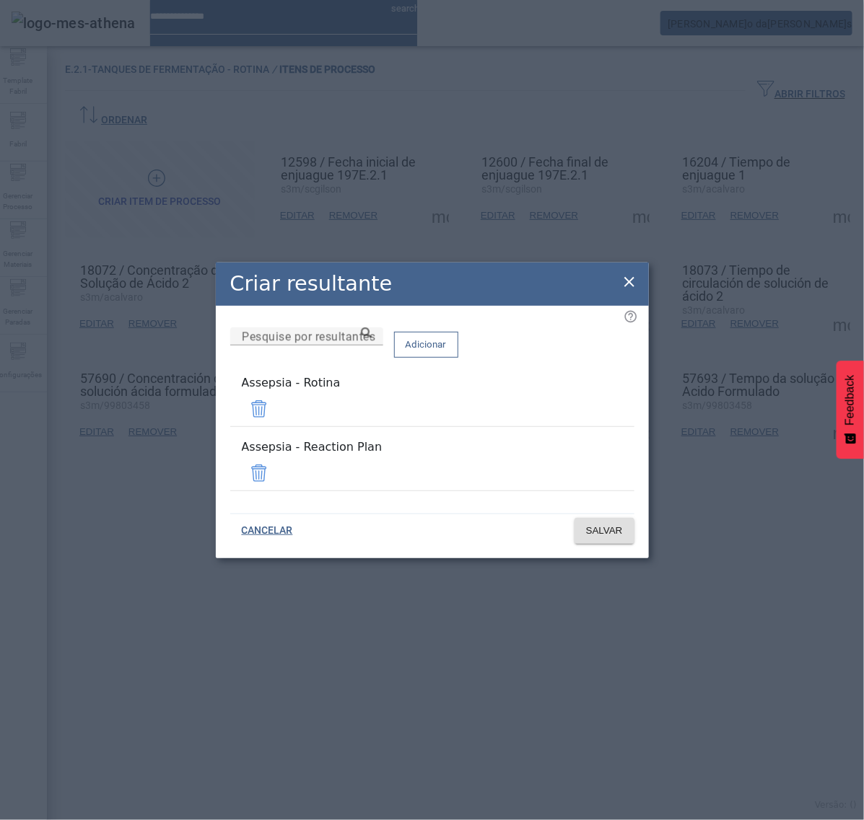
click at [276, 463] on span at bounding box center [259, 473] width 35 height 35
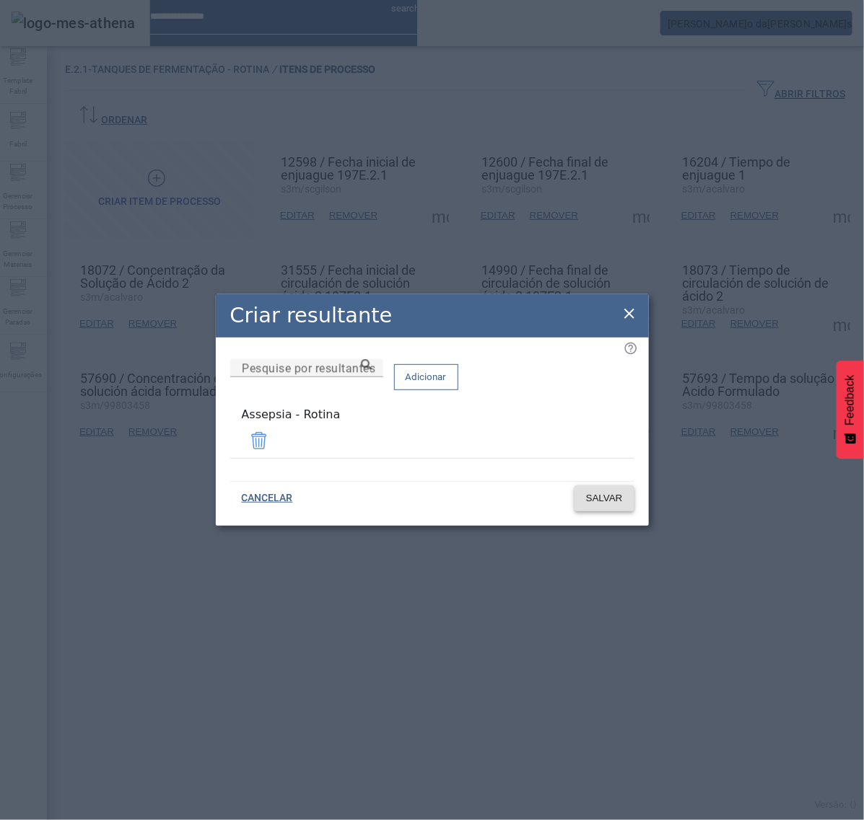
click at [600, 499] on span "SALVAR" at bounding box center [604, 498] width 37 height 14
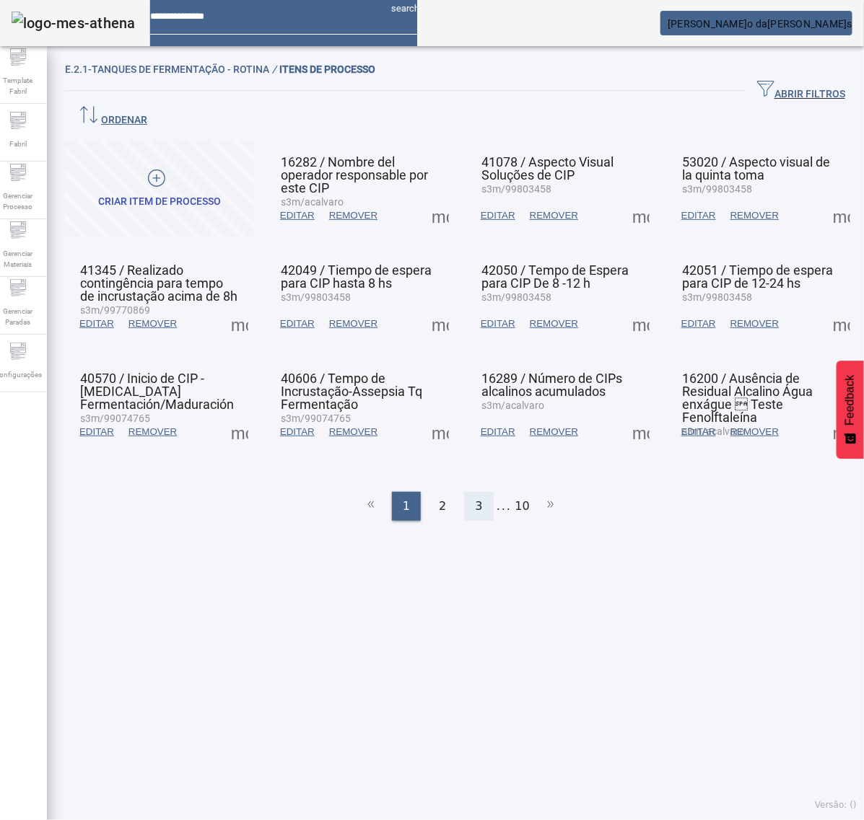
click at [476, 492] on div "3" at bounding box center [478, 506] width 29 height 29
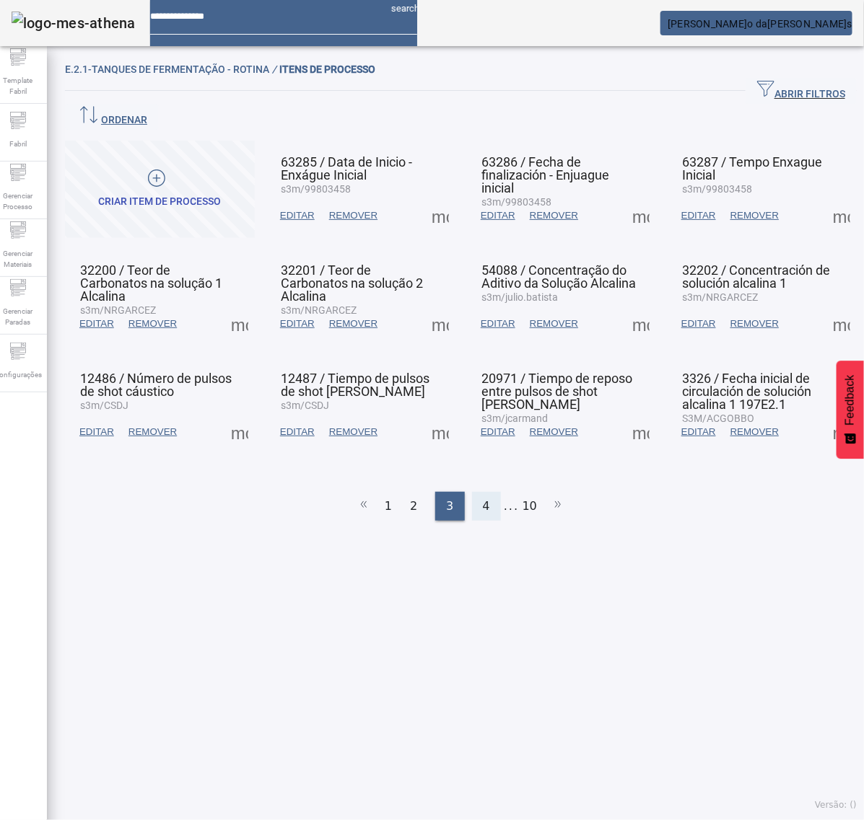
click at [483, 498] on span "4" at bounding box center [486, 506] width 7 height 17
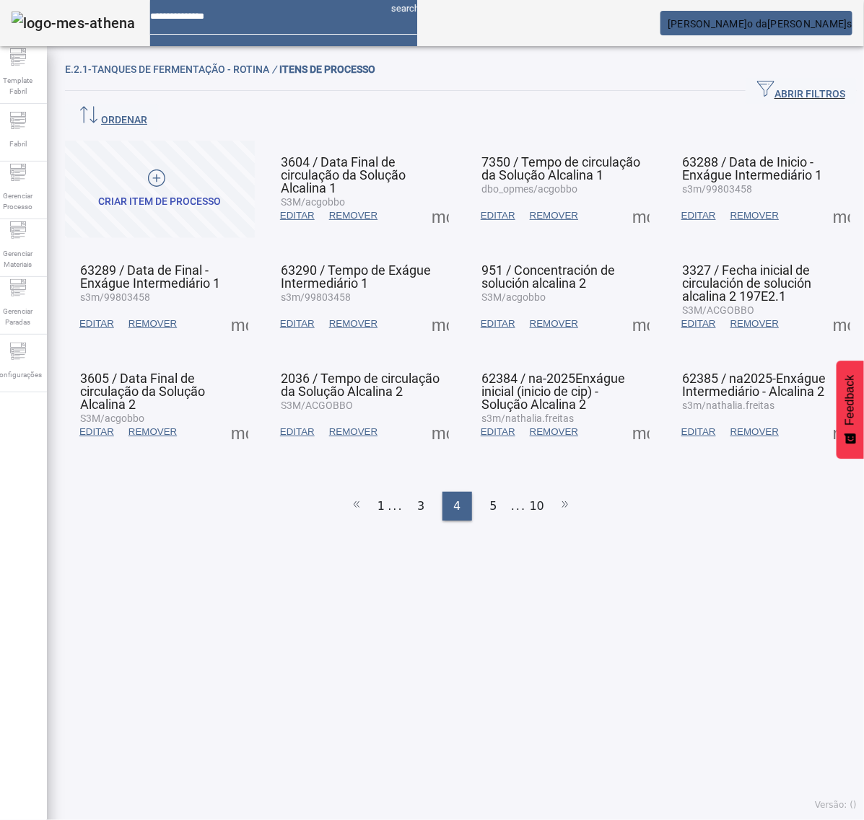
drag, startPoint x: 453, startPoint y: 474, endPoint x: 471, endPoint y: 470, distance: 18.4
click at [453, 492] on ul "1 ... 3 4 5 ... 10" at bounding box center [461, 506] width 792 height 29
click at [490, 498] on span "5" at bounding box center [493, 506] width 7 height 17
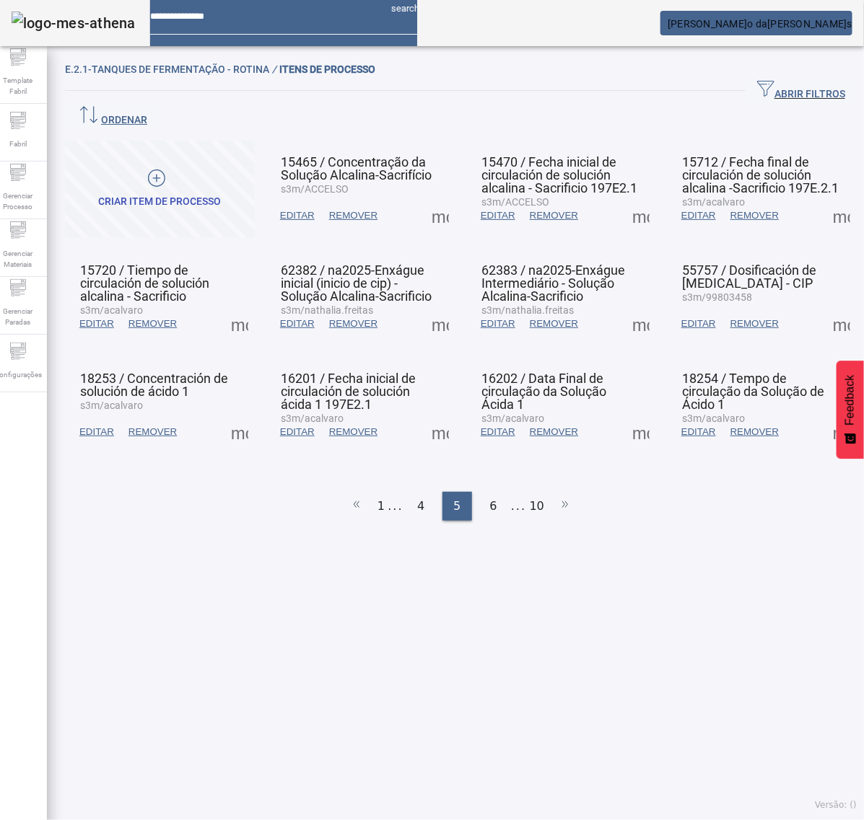
click at [824, 307] on span at bounding box center [841, 324] width 35 height 35
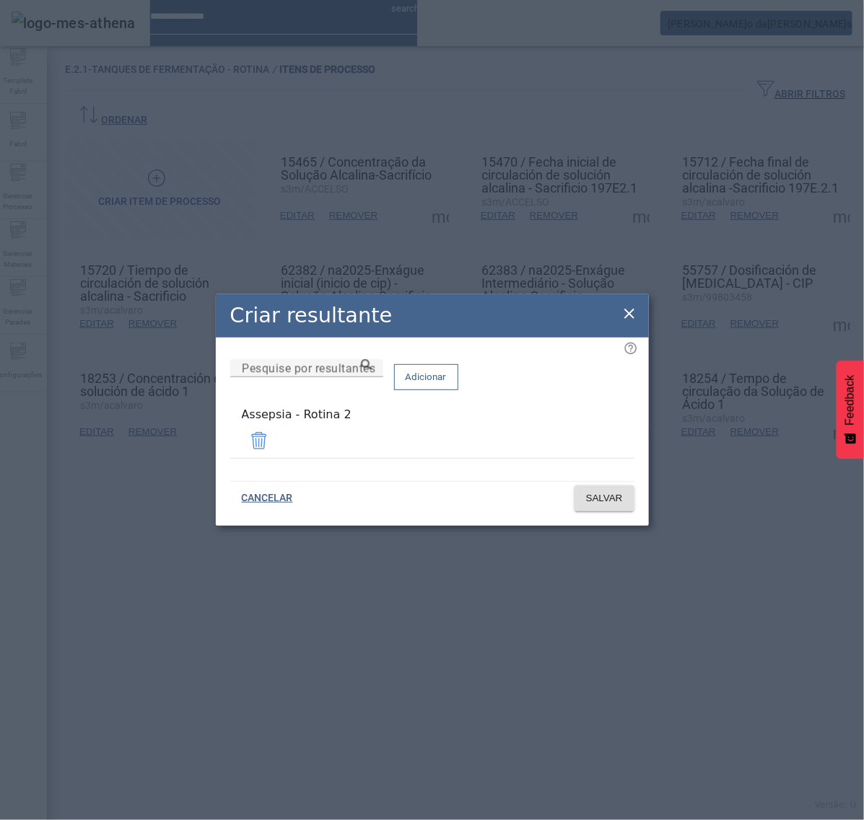
click at [276, 441] on span at bounding box center [259, 441] width 35 height 35
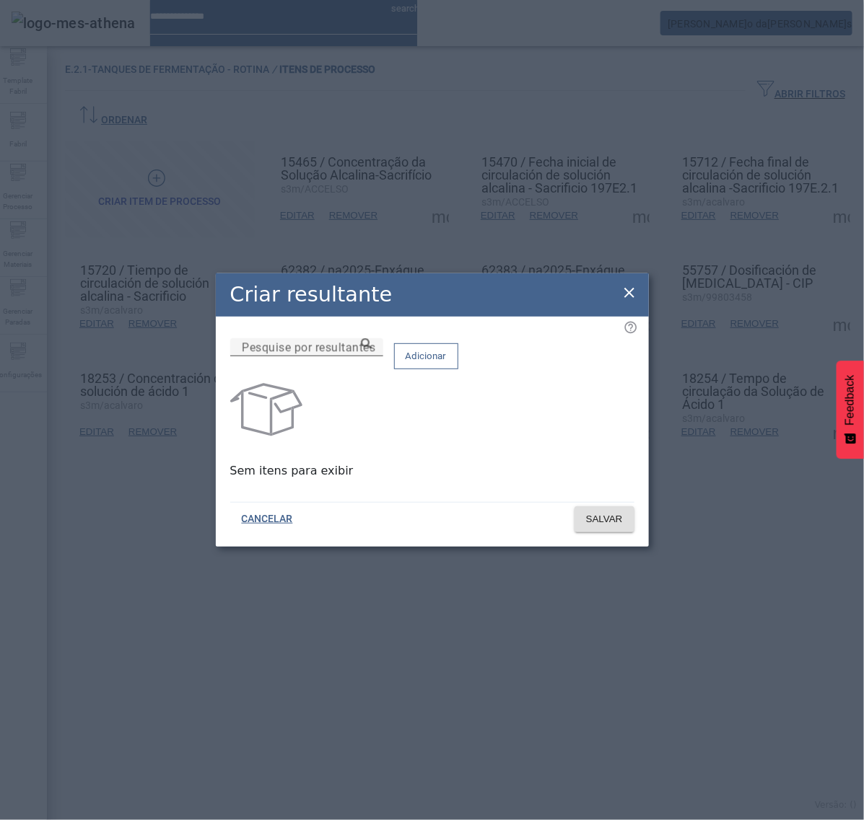
click at [372, 356] on input "Pesquise por resultantes" at bounding box center [307, 347] width 130 height 17
paste input "**********"
click at [372, 349] on icon at bounding box center [366, 343] width 11 height 11
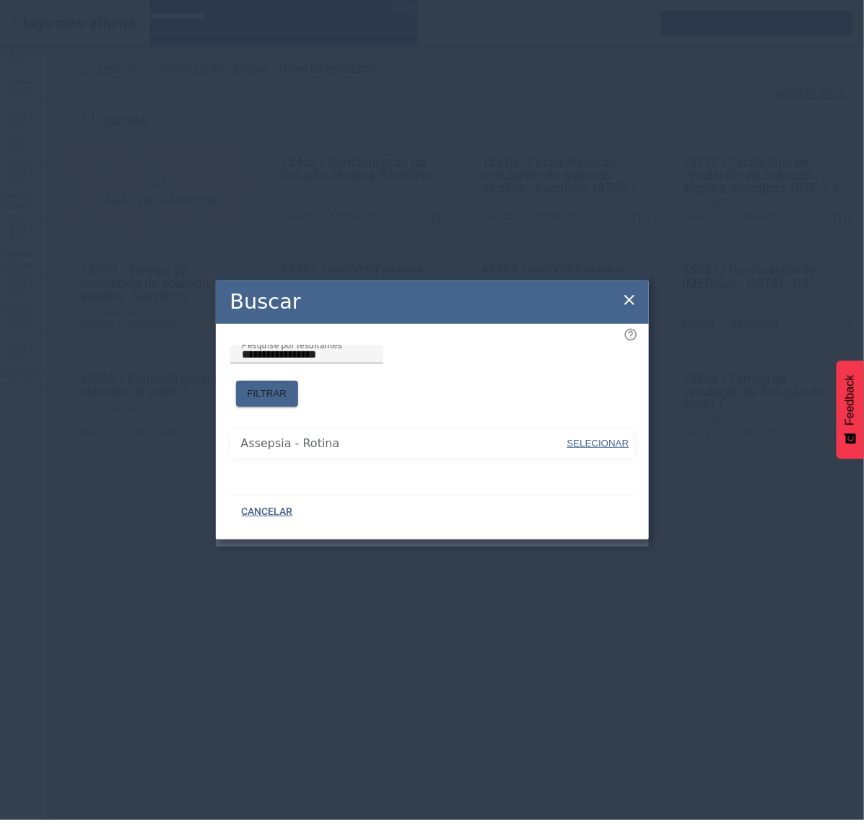
click at [586, 438] on span "SELECIONAR" at bounding box center [598, 443] width 62 height 11
type input "**********"
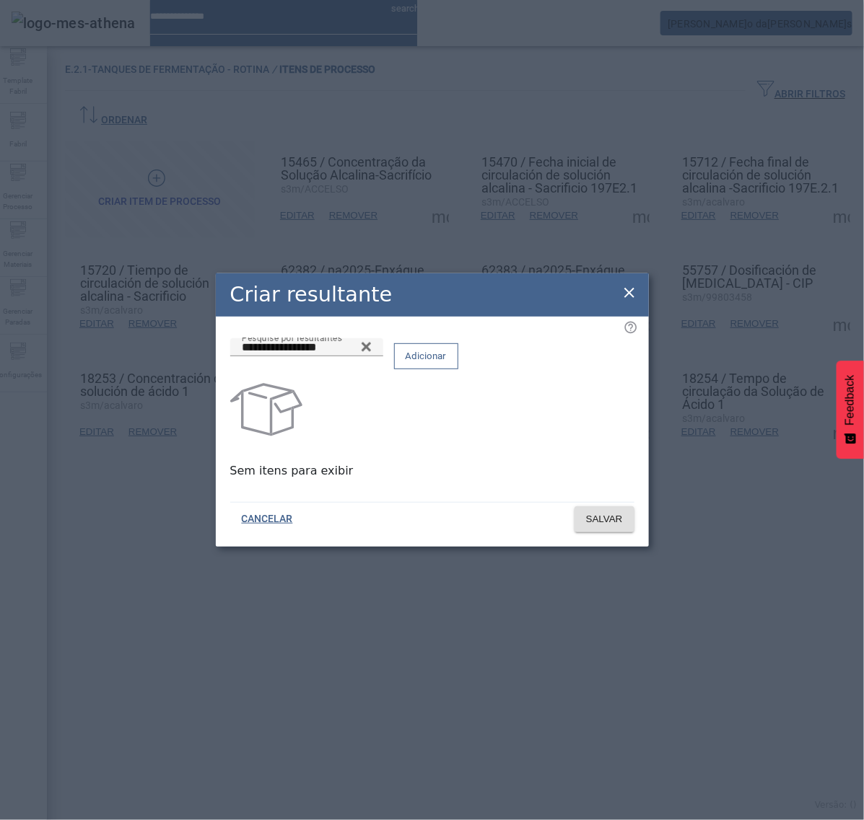
click at [457, 374] on span at bounding box center [426, 356] width 63 height 35
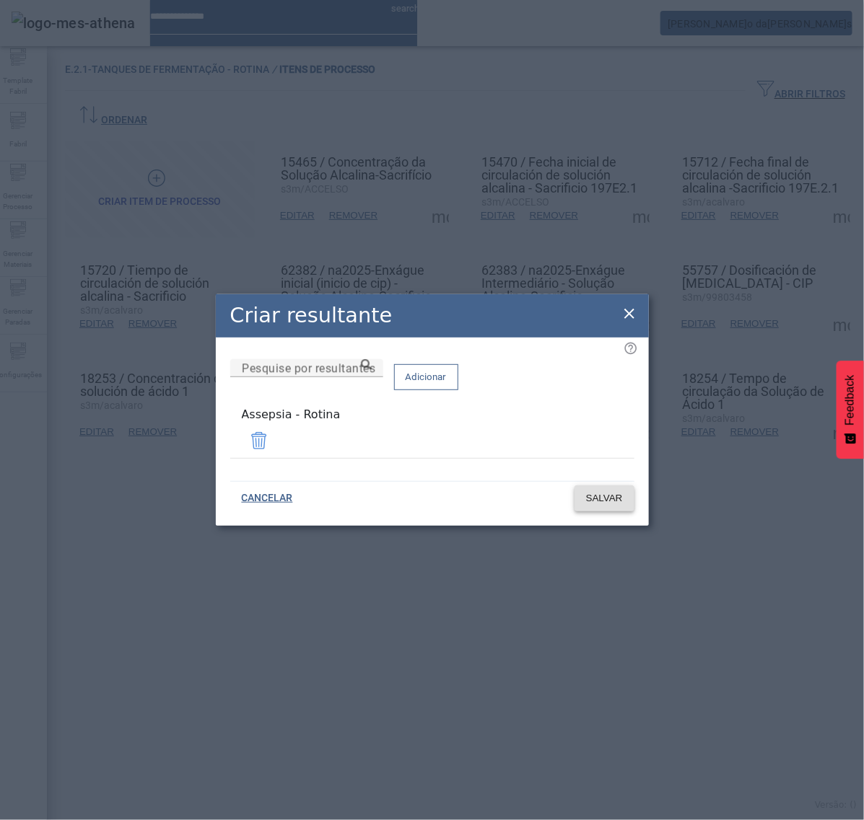
click at [601, 496] on span "SALVAR" at bounding box center [604, 498] width 37 height 14
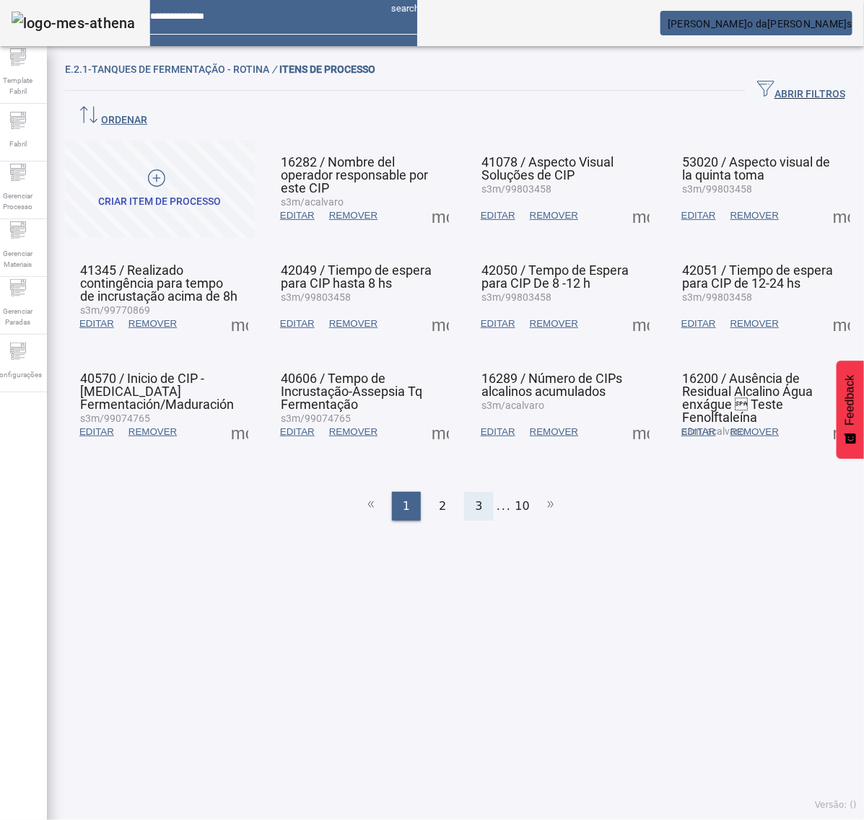
click at [477, 492] on div "3" at bounding box center [478, 506] width 29 height 29
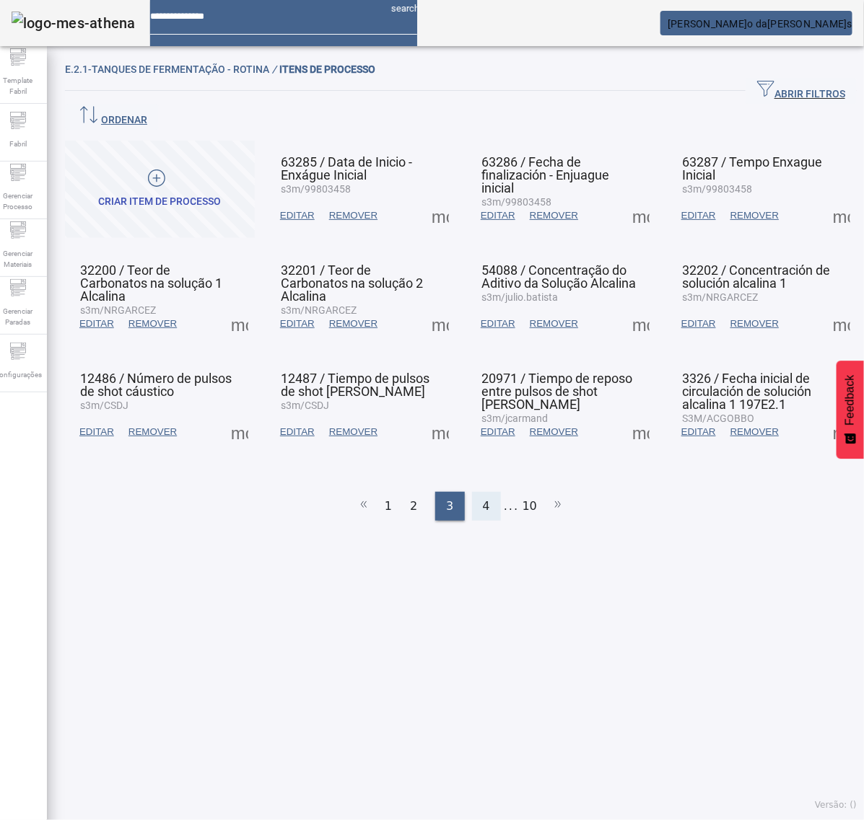
click at [483, 498] on span "4" at bounding box center [486, 506] width 7 height 17
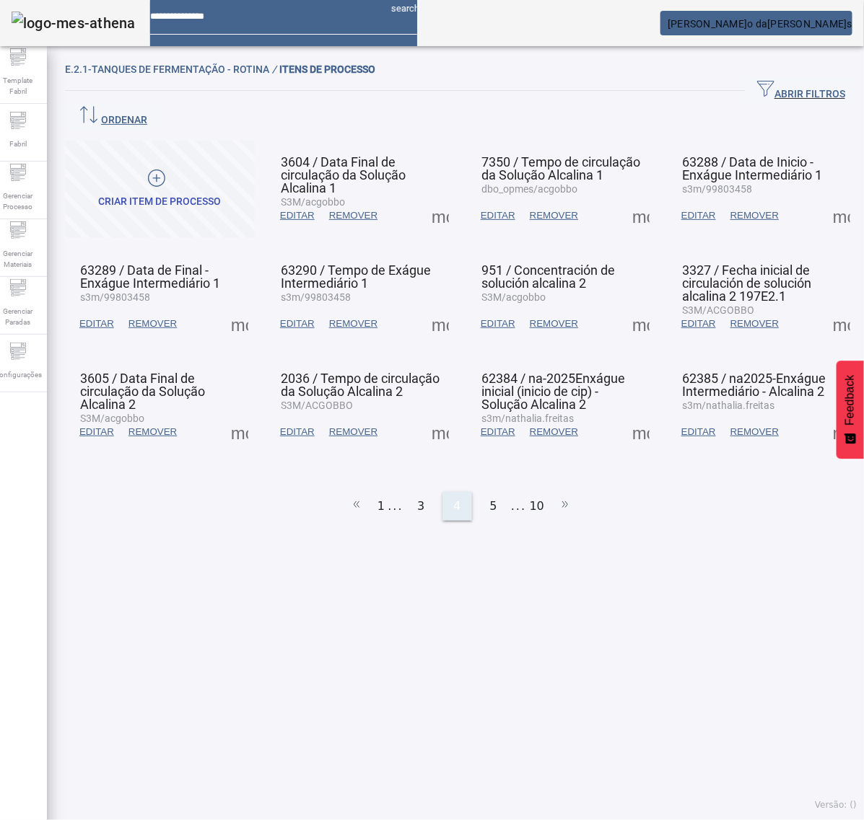
click at [481, 492] on div "5" at bounding box center [493, 506] width 29 height 29
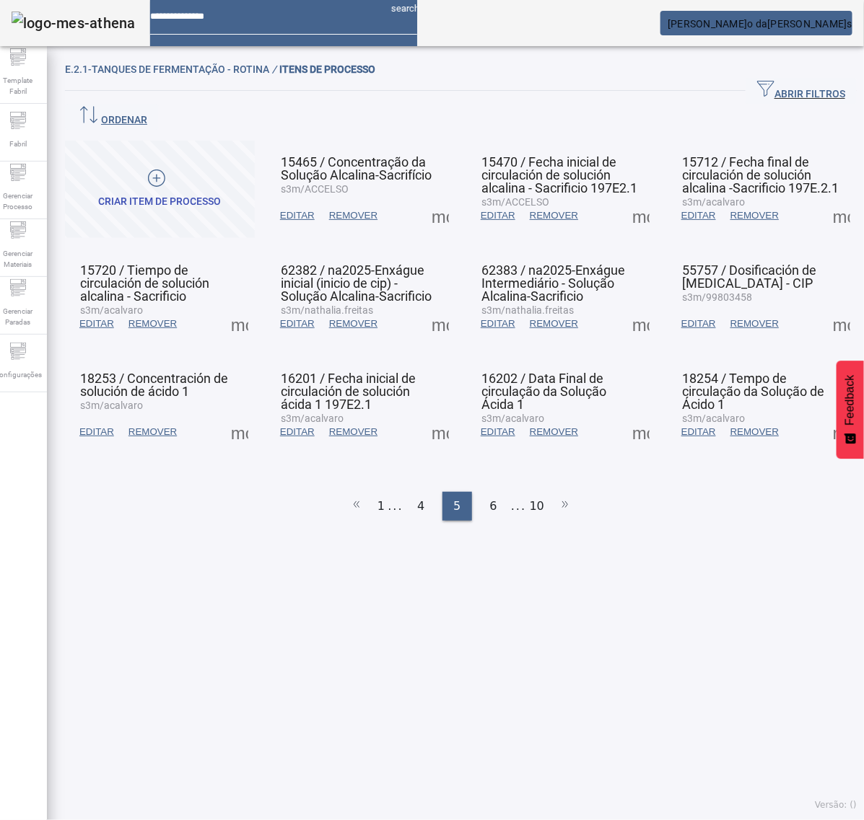
click at [824, 307] on span at bounding box center [841, 324] width 35 height 35
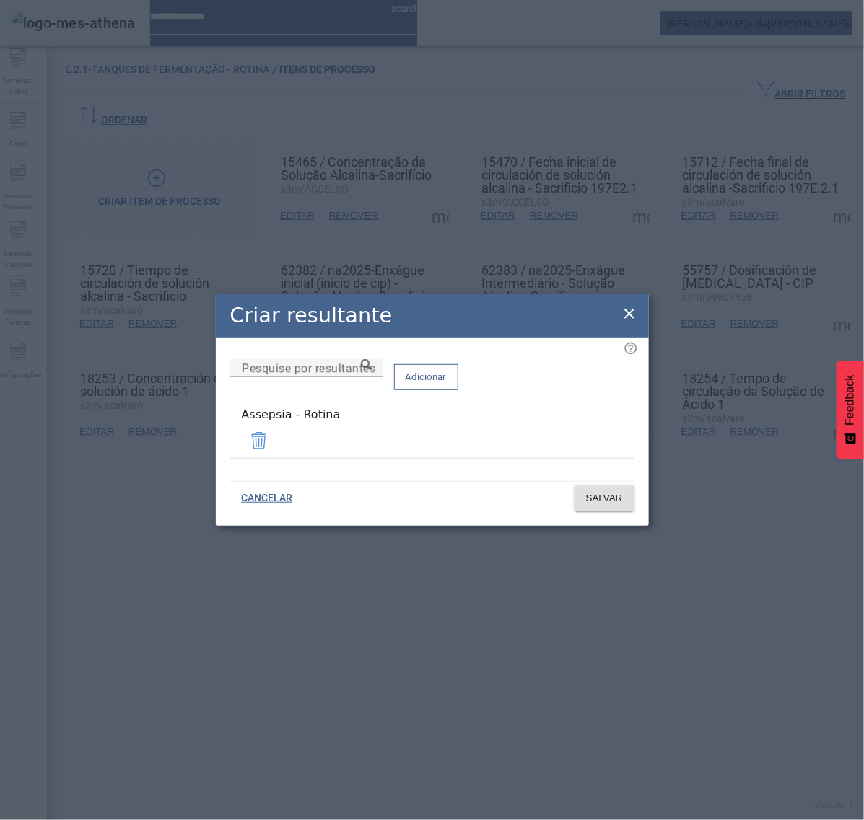
click at [635, 318] on icon at bounding box center [629, 313] width 17 height 17
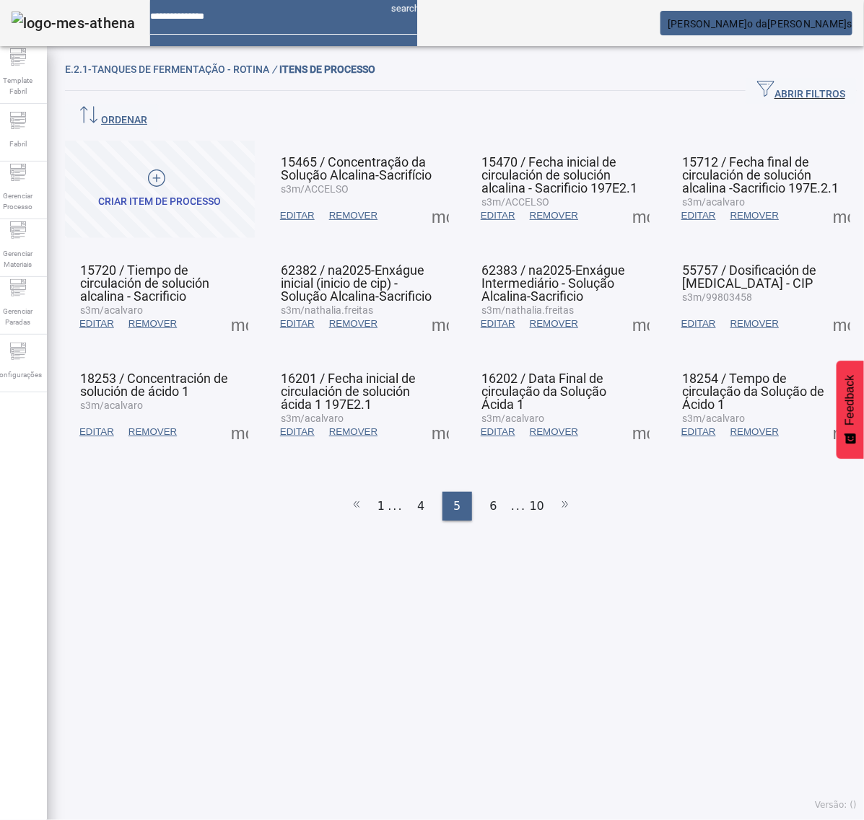
click at [625, 307] on span at bounding box center [640, 324] width 35 height 35
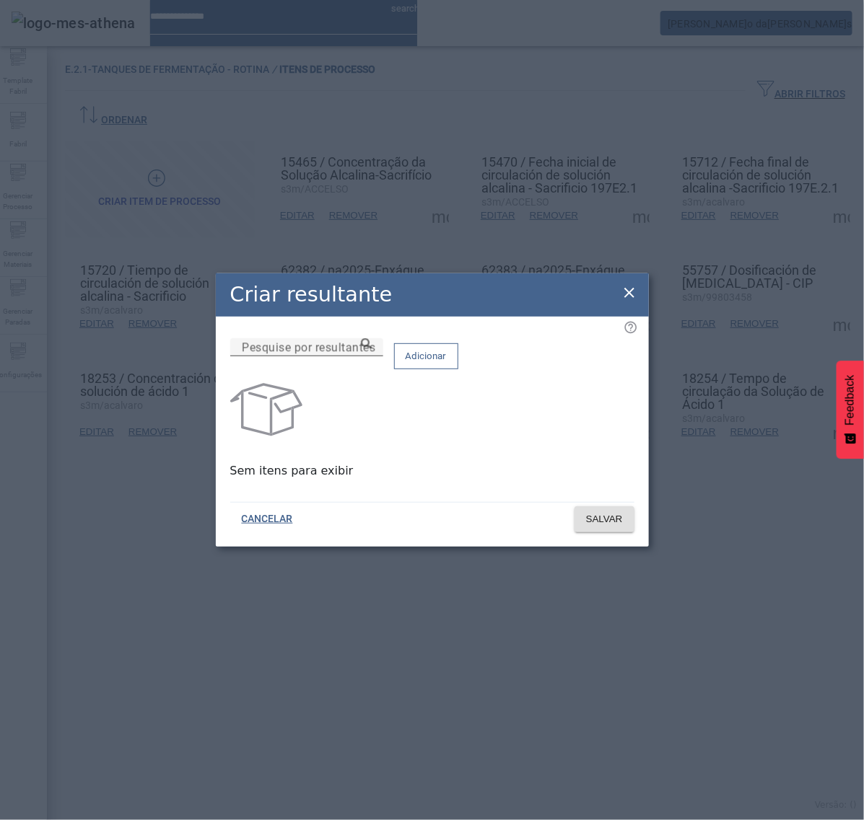
click at [364, 354] on mat-label "Pesquise por resultantes" at bounding box center [308, 348] width 133 height 14
click at [364, 356] on input "Pesquise por resultantes" at bounding box center [307, 347] width 130 height 17
paste input "**********"
click at [372, 349] on icon at bounding box center [366, 343] width 11 height 11
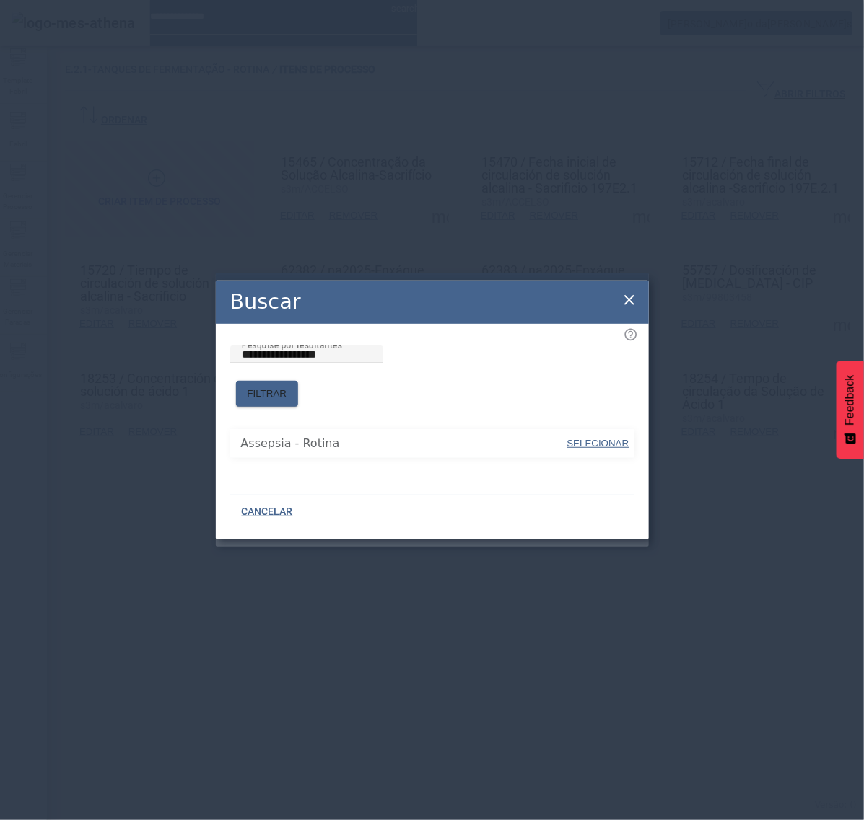
click at [582, 438] on span "SELECIONAR" at bounding box center [598, 443] width 62 height 11
type input "**********"
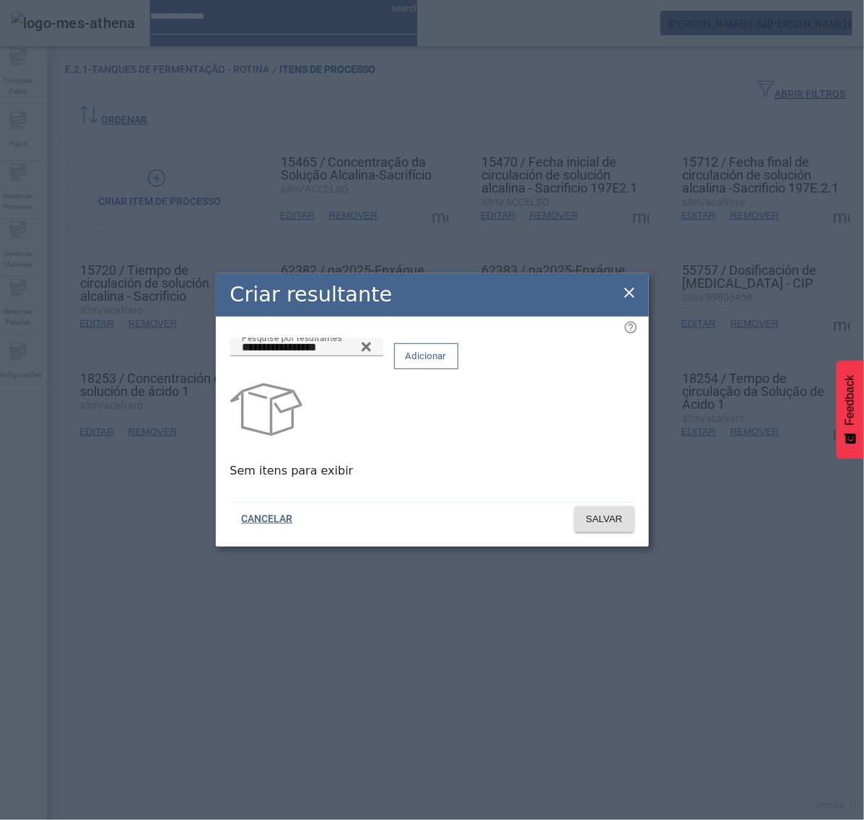
click at [447, 357] on span "Adicionar" at bounding box center [426, 356] width 41 height 14
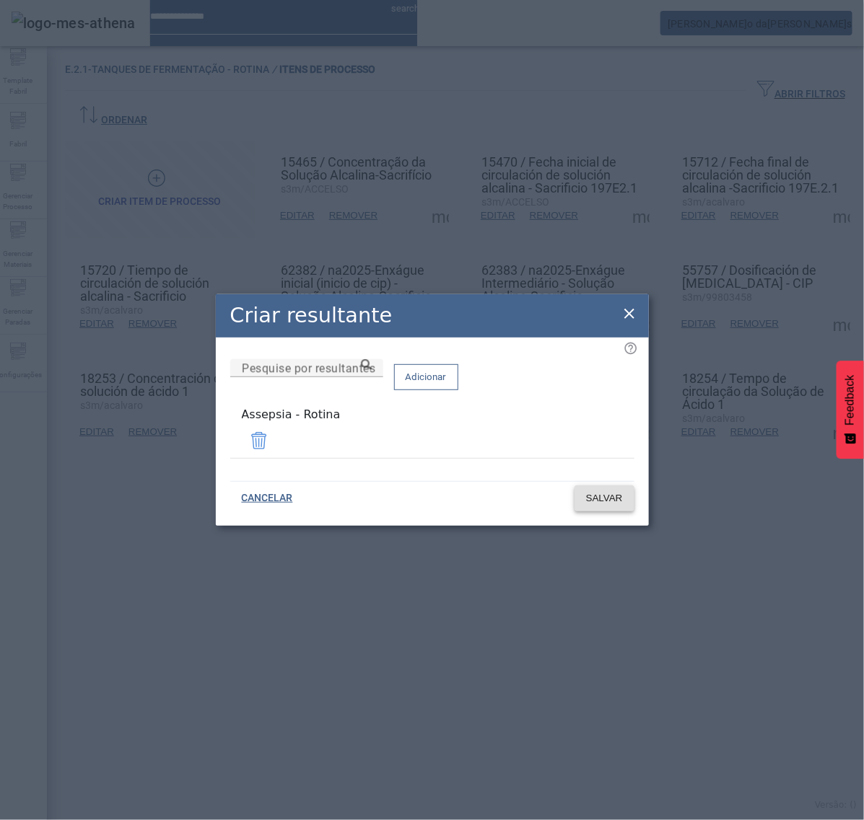
click at [597, 491] on span "SALVAR" at bounding box center [604, 498] width 37 height 14
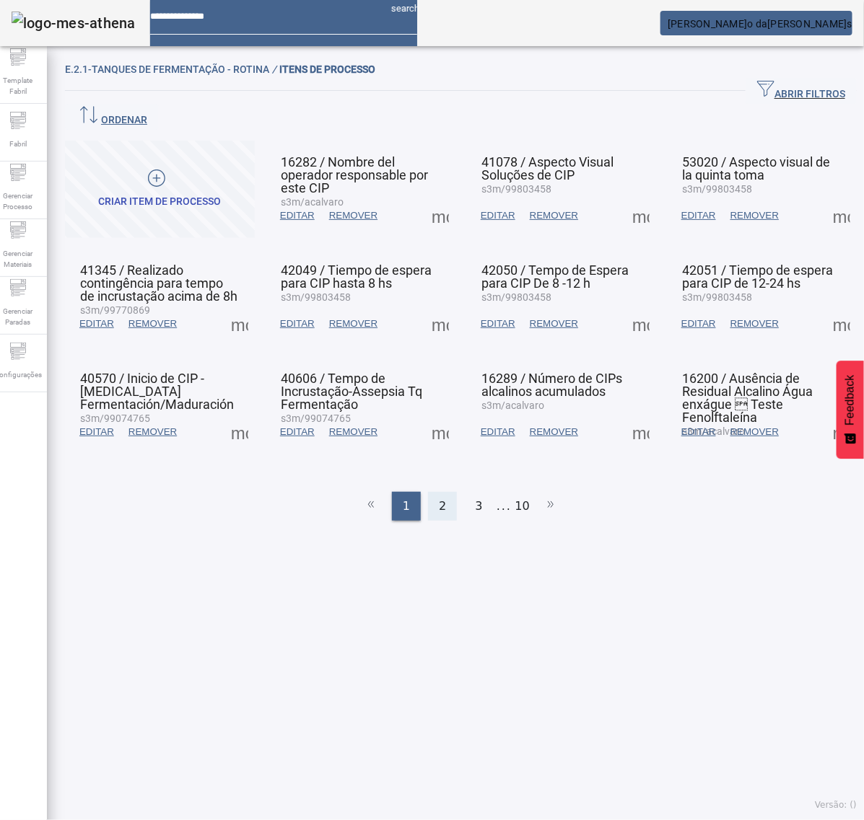
click at [431, 492] on div "2" at bounding box center [442, 506] width 29 height 29
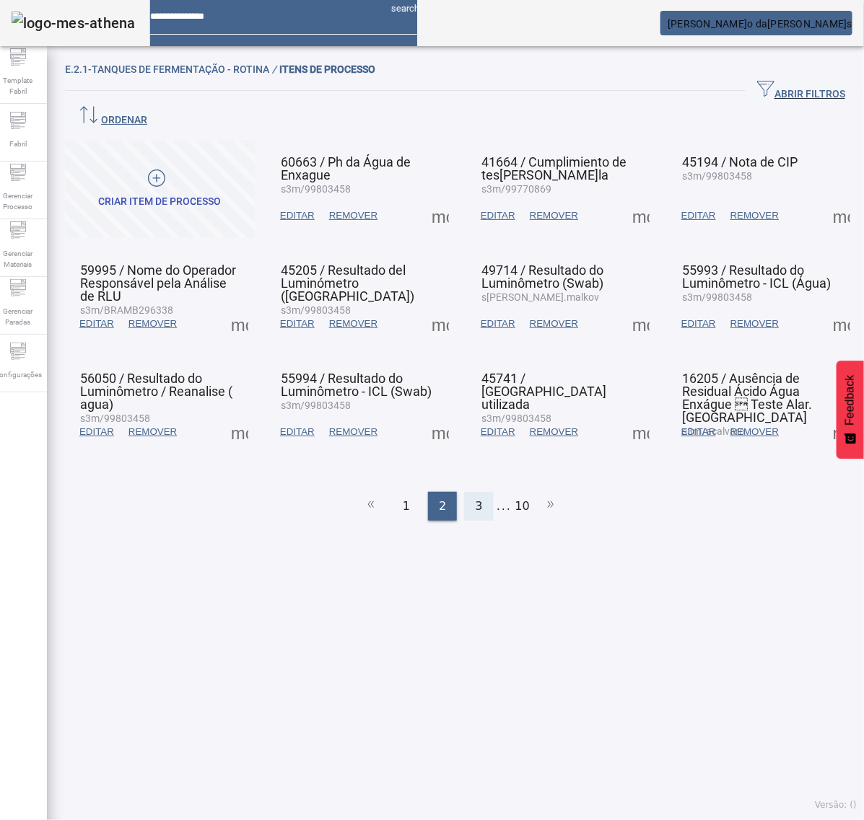
click at [475, 498] on span "3" at bounding box center [478, 506] width 7 height 17
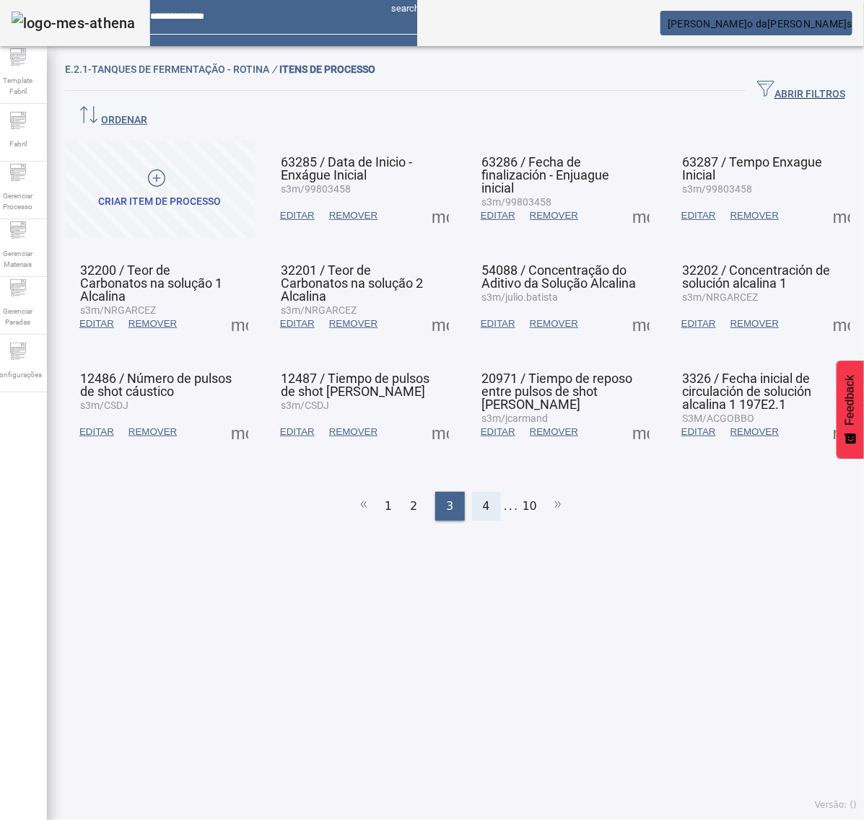
click at [482, 492] on div "4" at bounding box center [486, 506] width 29 height 29
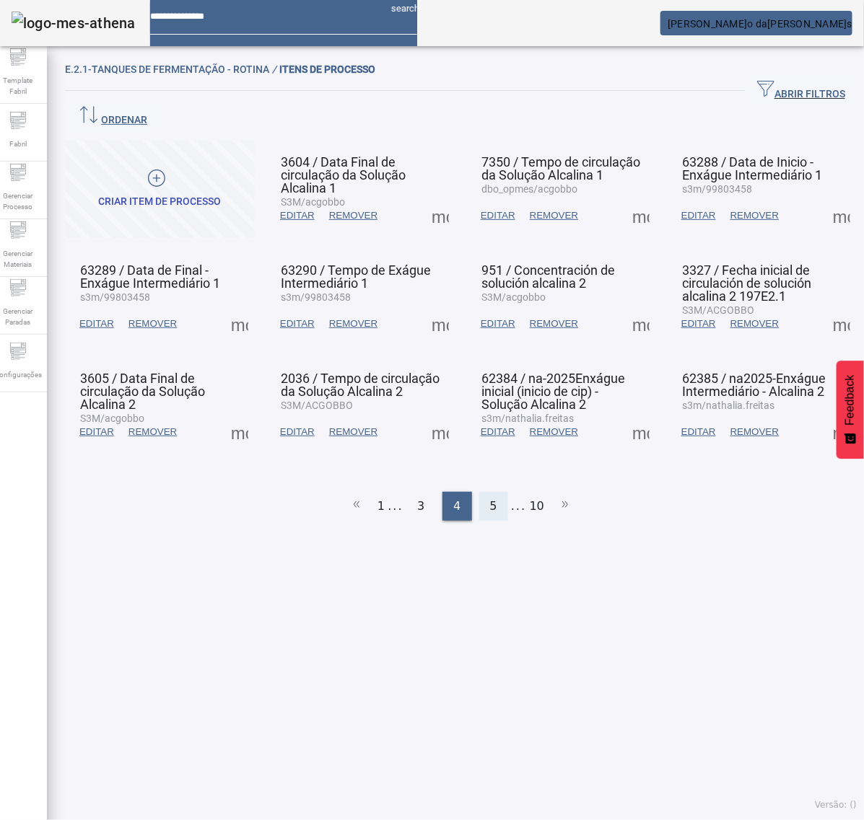
click at [490, 498] on span "5" at bounding box center [493, 506] width 7 height 17
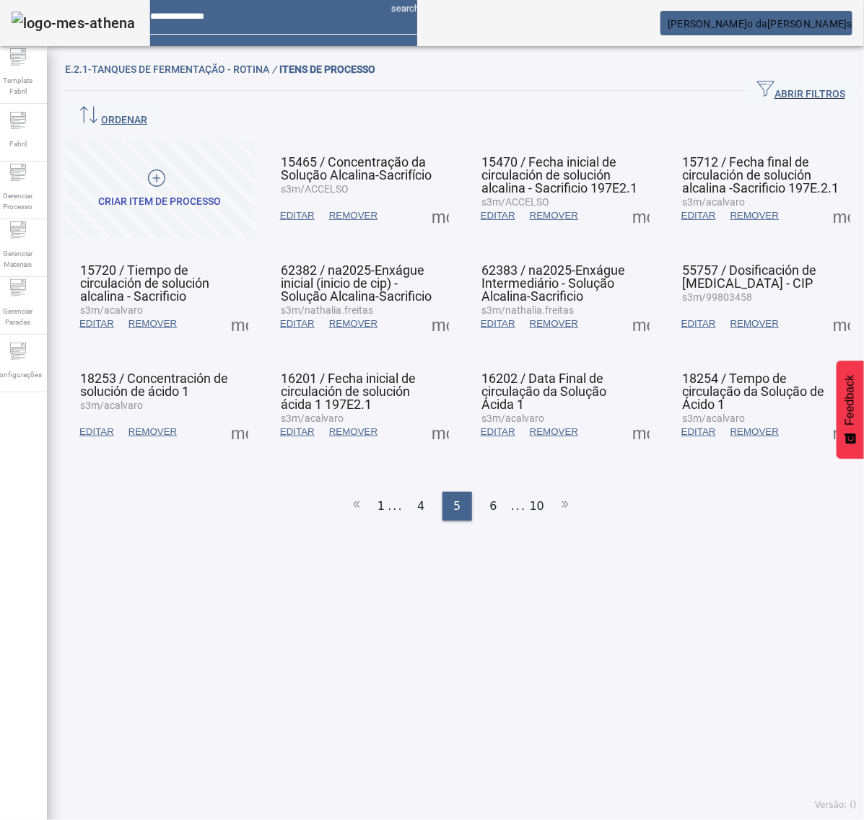
drag, startPoint x: 432, startPoint y: 188, endPoint x: 440, endPoint y: 190, distance: 8.8
click at [439, 198] on span at bounding box center [440, 215] width 35 height 35
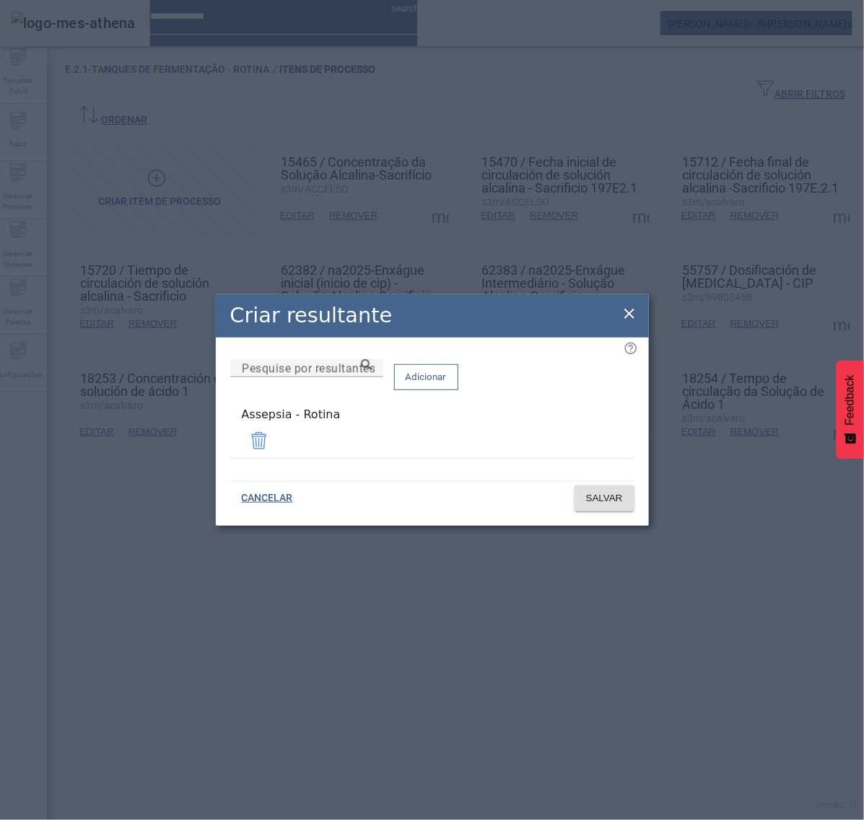
click at [631, 318] on icon at bounding box center [629, 313] width 17 height 17
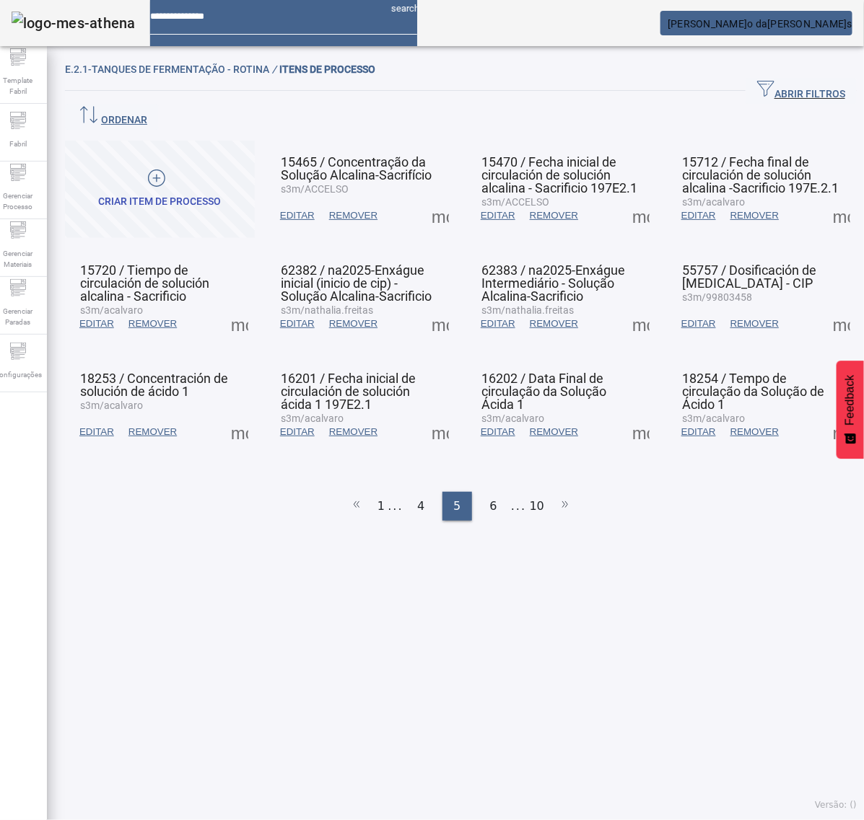
click at [623, 198] on span at bounding box center [640, 215] width 35 height 35
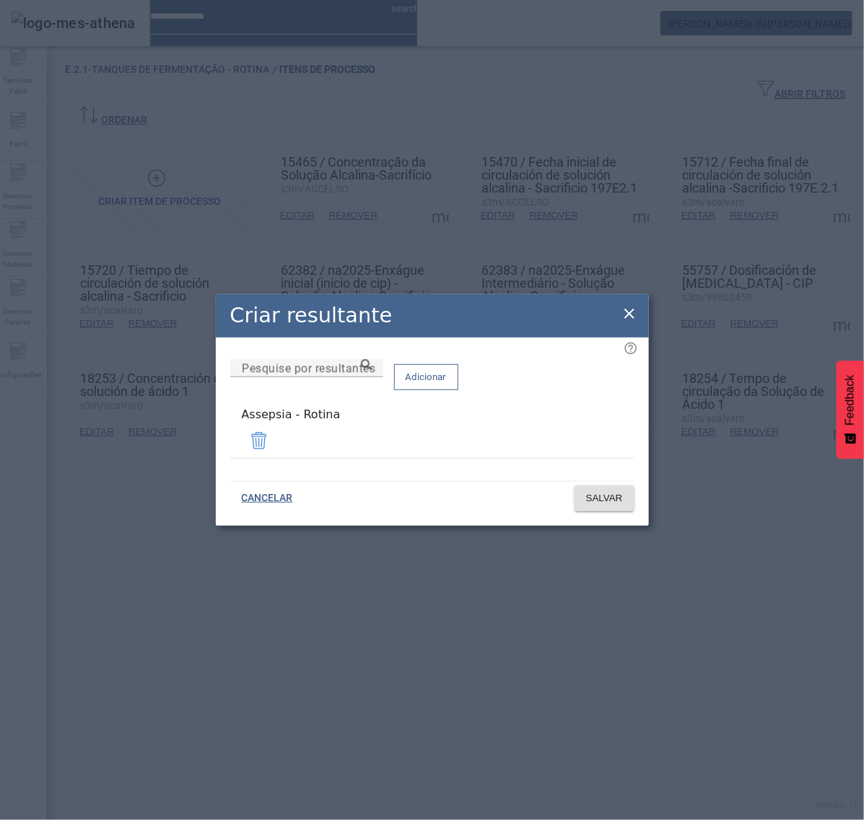
click at [820, 188] on div "Criar resultante Pesquise por resultantes Adicionar Assepsia - Rotina CANCELAR …" at bounding box center [432, 410] width 864 height 820
click at [819, 183] on div "Criar resultante Pesquise por resultantes Adicionar Assepsia - Rotina CANCELAR …" at bounding box center [432, 410] width 864 height 820
click at [626, 305] on div "Criar resultante" at bounding box center [432, 315] width 433 height 43
click at [629, 311] on icon at bounding box center [629, 313] width 17 height 17
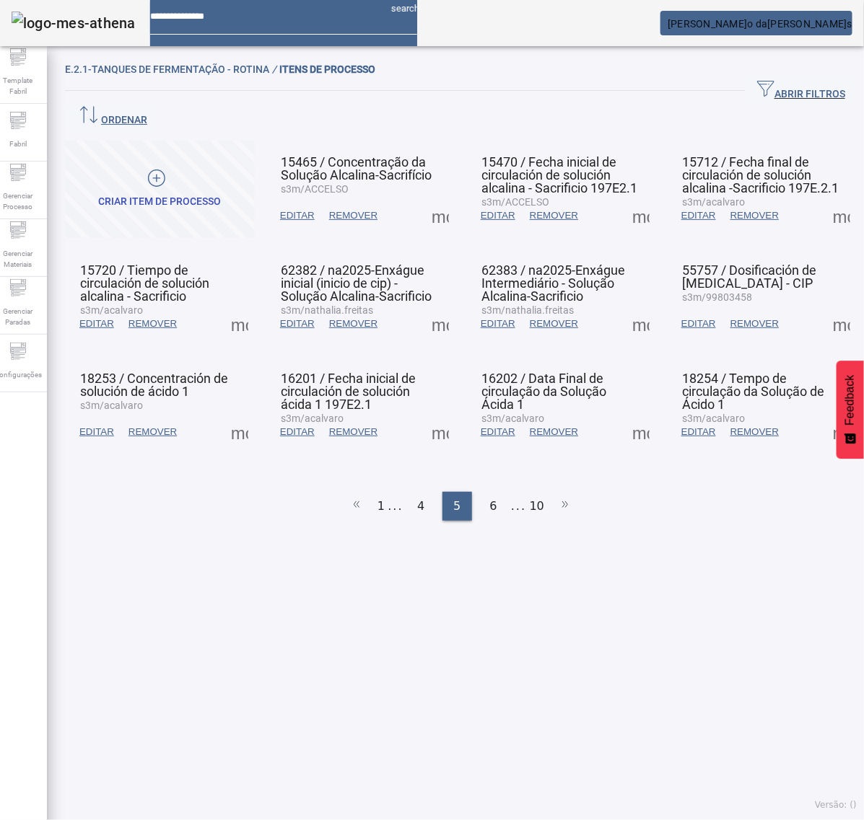
click at [824, 198] on span at bounding box center [841, 215] width 35 height 35
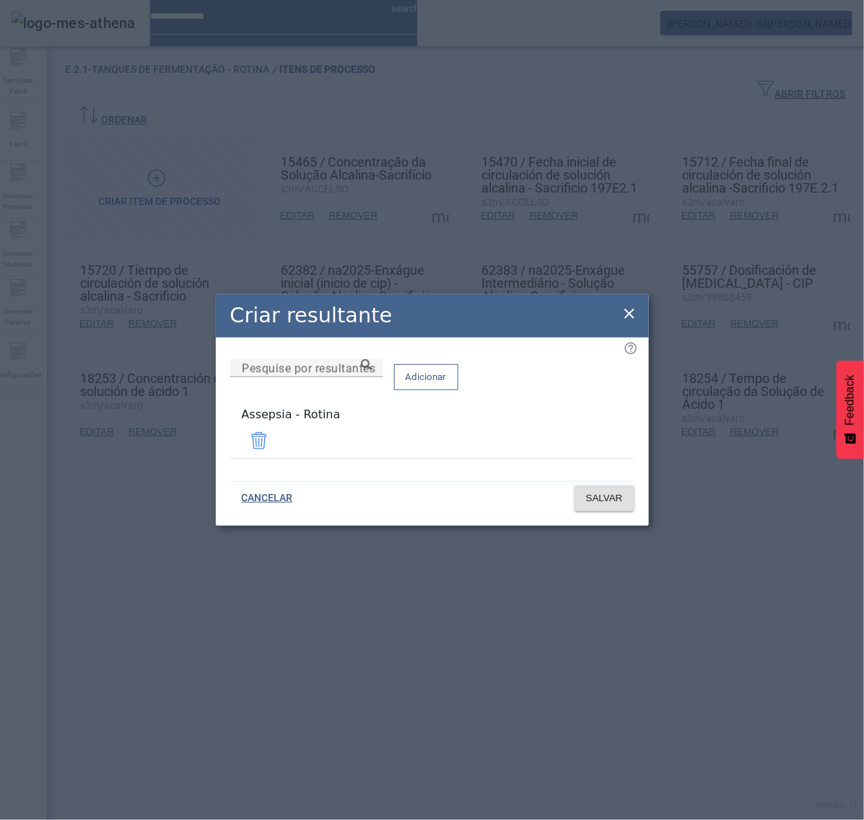
click at [626, 312] on icon at bounding box center [629, 313] width 17 height 17
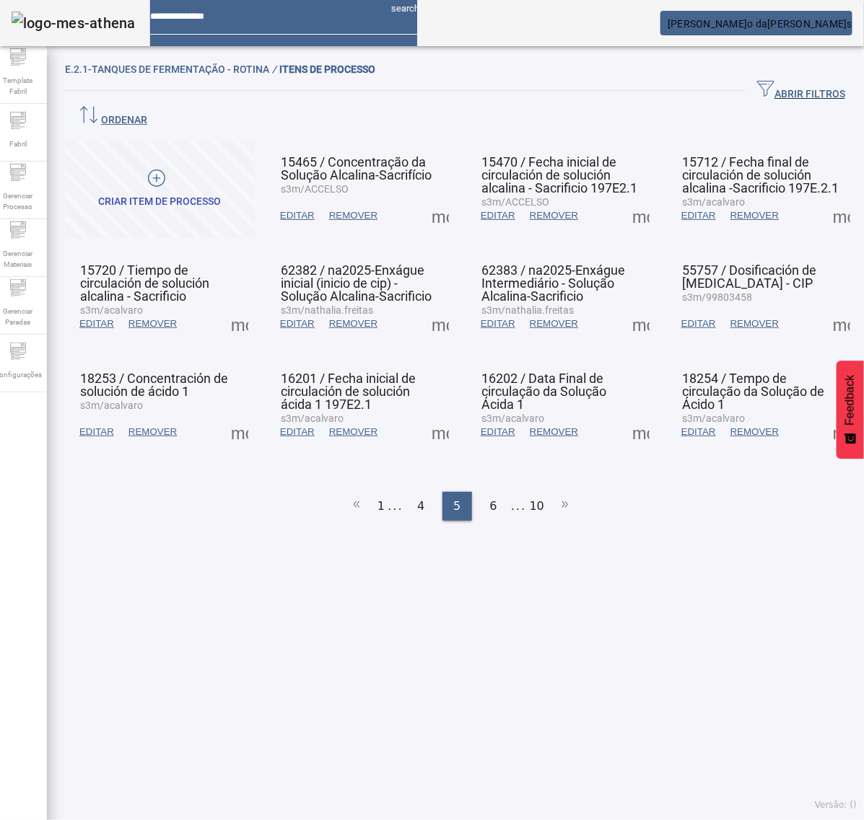
click at [242, 307] on span at bounding box center [239, 324] width 35 height 35
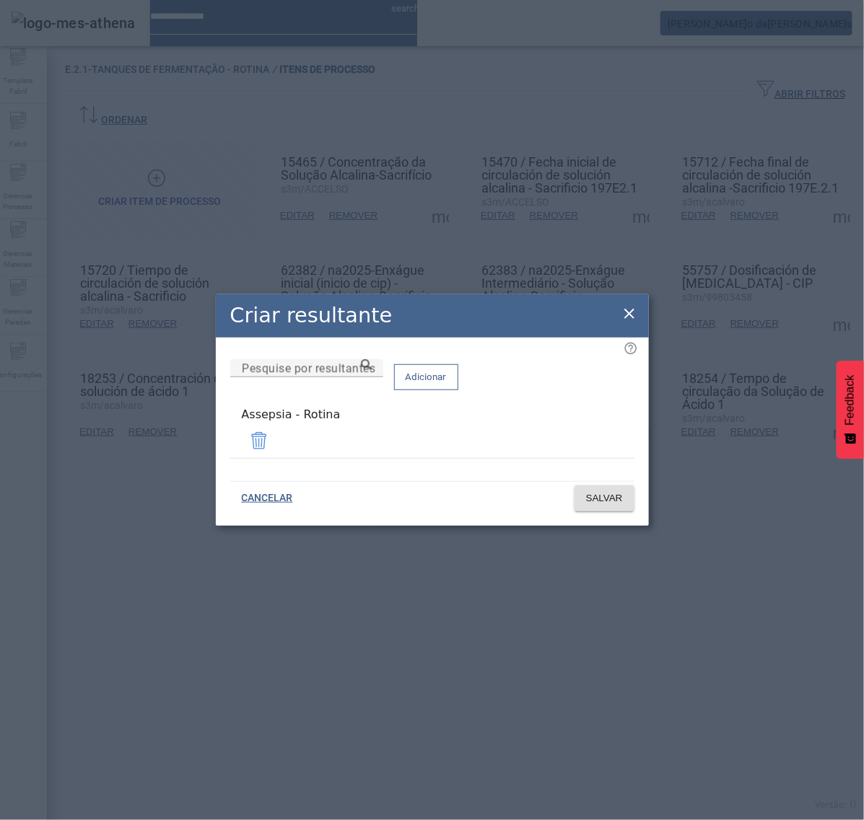
click at [621, 318] on icon at bounding box center [629, 313] width 17 height 17
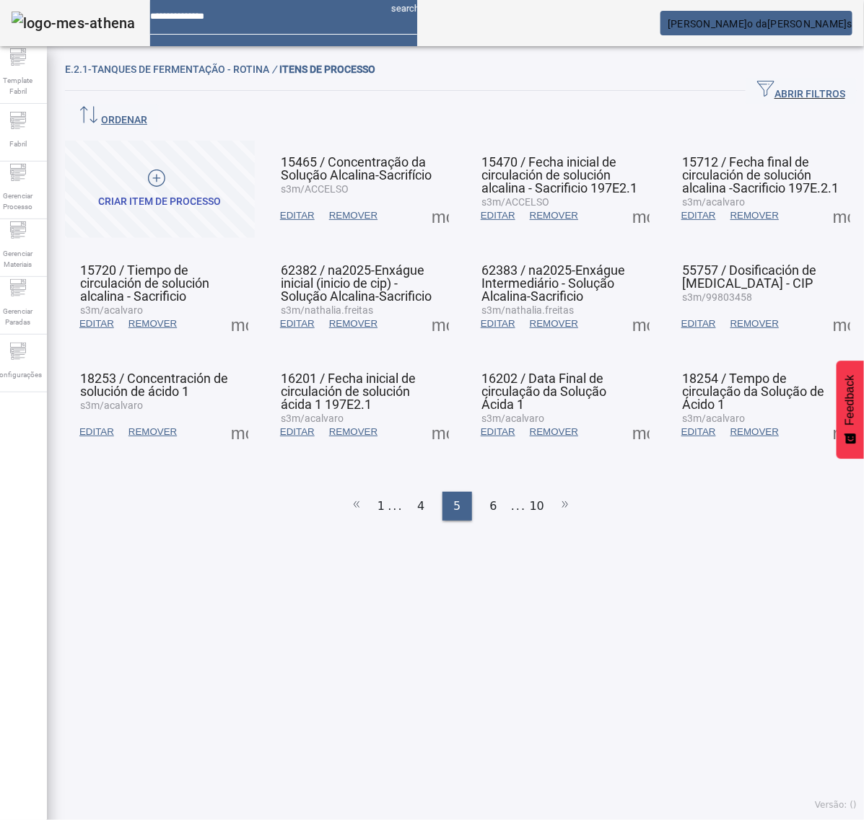
click at [435, 308] on span at bounding box center [440, 324] width 35 height 35
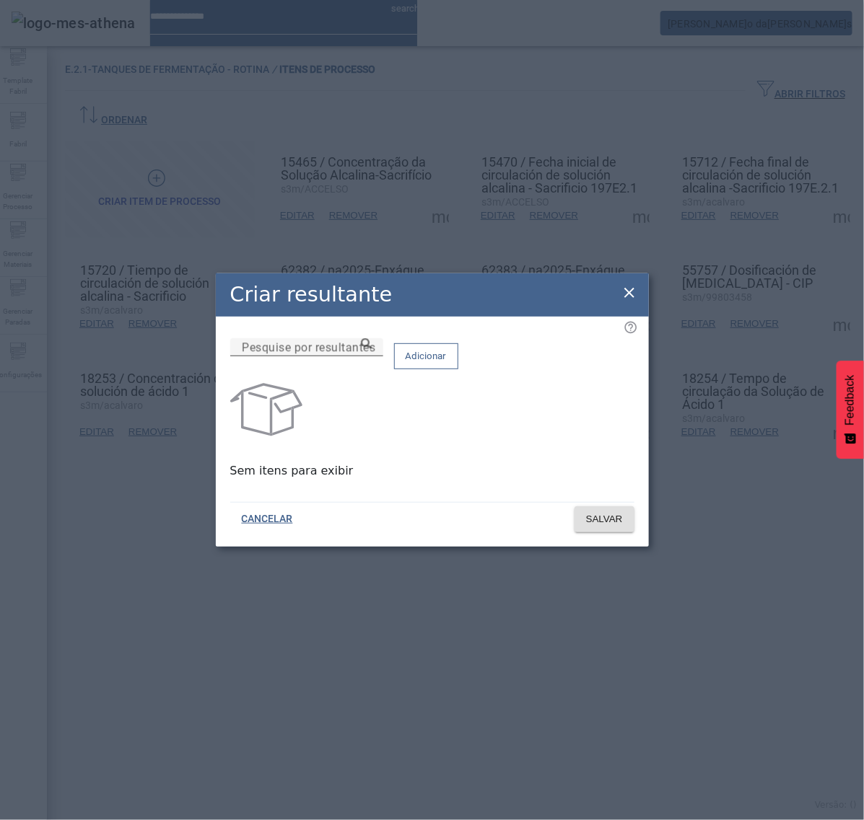
click at [372, 356] on input "Pesquise por resultantes" at bounding box center [307, 347] width 130 height 17
paste input "**********"
click at [372, 349] on icon at bounding box center [366, 343] width 11 height 11
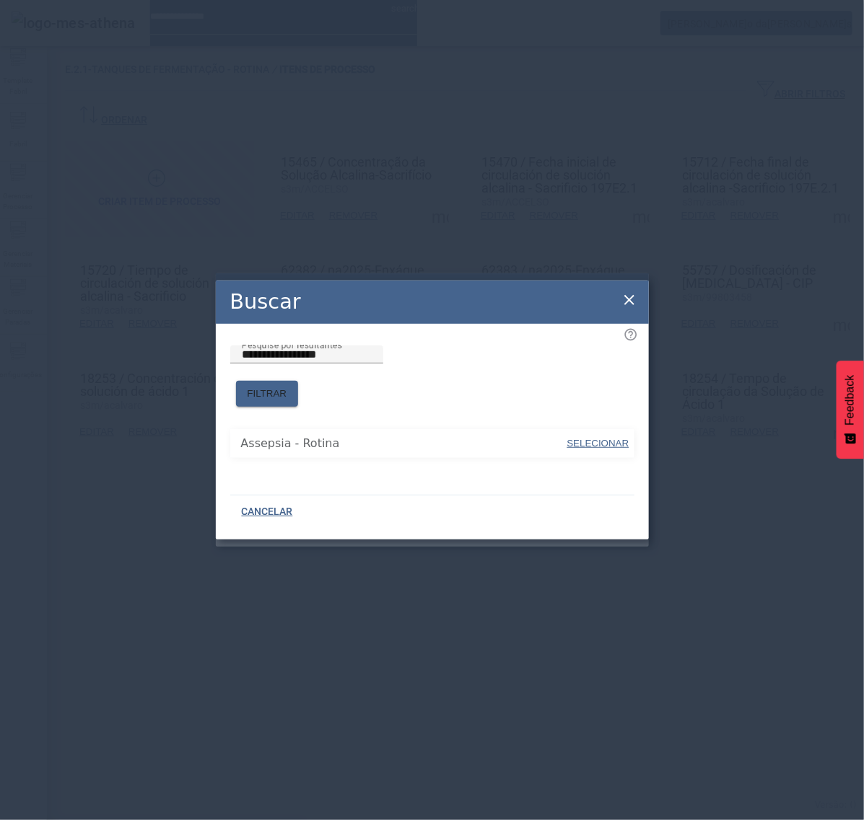
drag, startPoint x: 470, startPoint y: 403, endPoint x: 489, endPoint y: 411, distance: 20.7
click at [578, 438] on span "SELECIONAR" at bounding box center [598, 443] width 62 height 11
type input "**********"
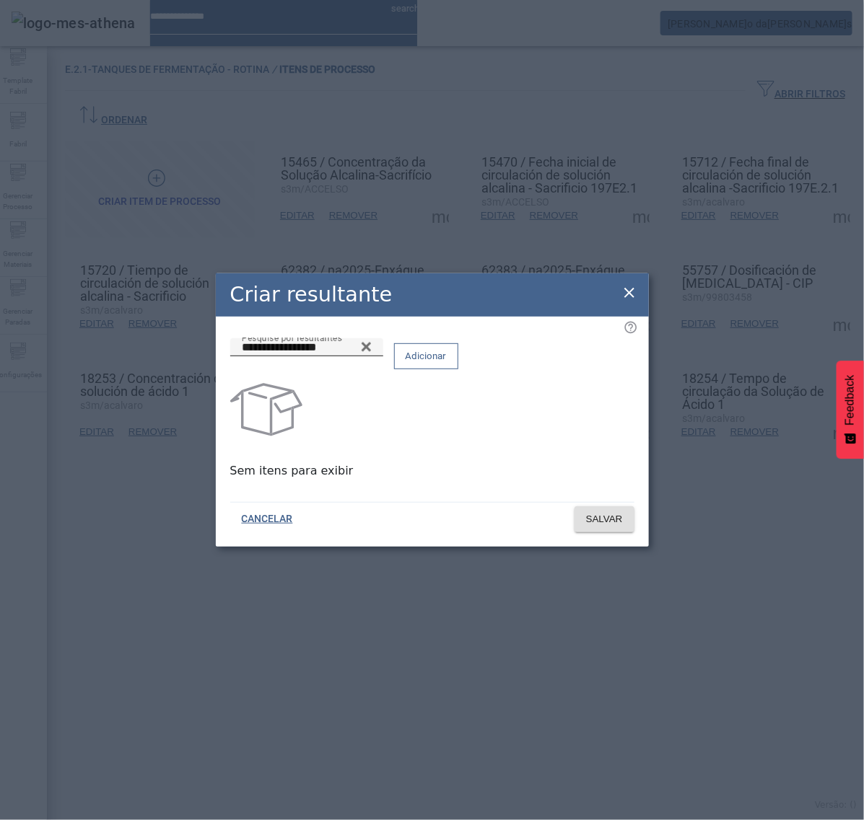
click at [447, 364] on span "Adicionar" at bounding box center [426, 356] width 41 height 14
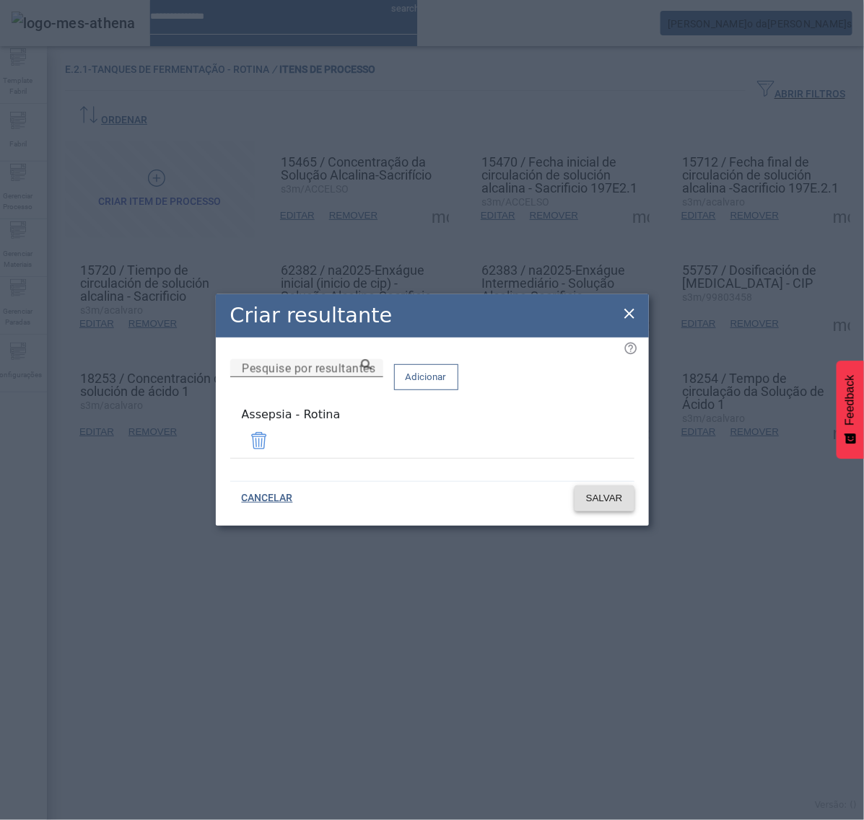
click at [593, 502] on span "SALVAR" at bounding box center [604, 498] width 37 height 14
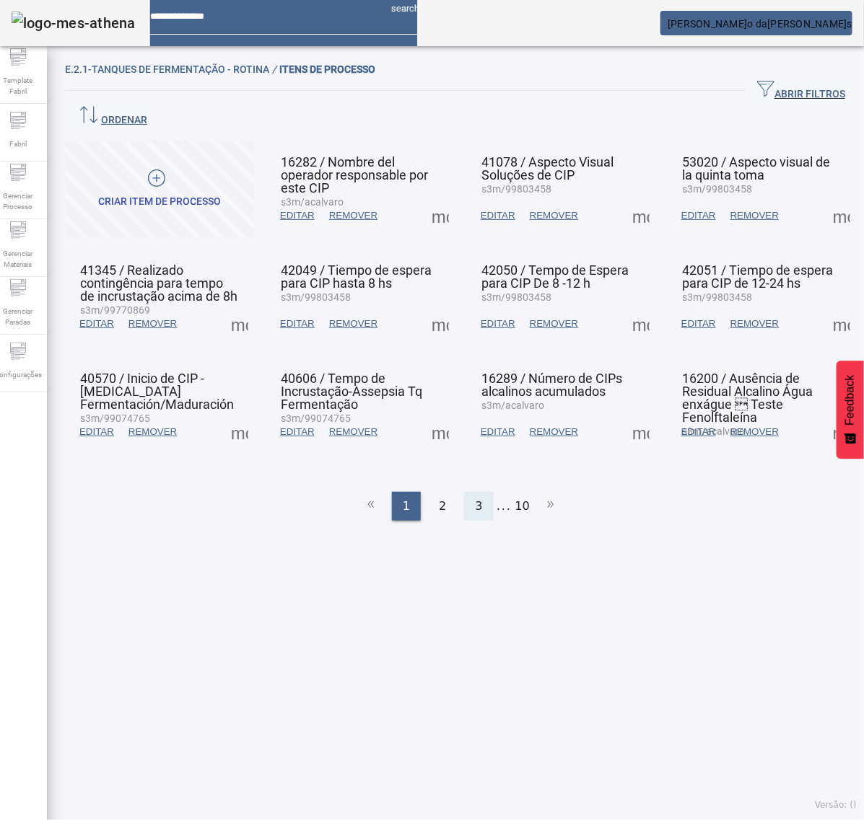
click at [475, 498] on span "3" at bounding box center [478, 506] width 7 height 17
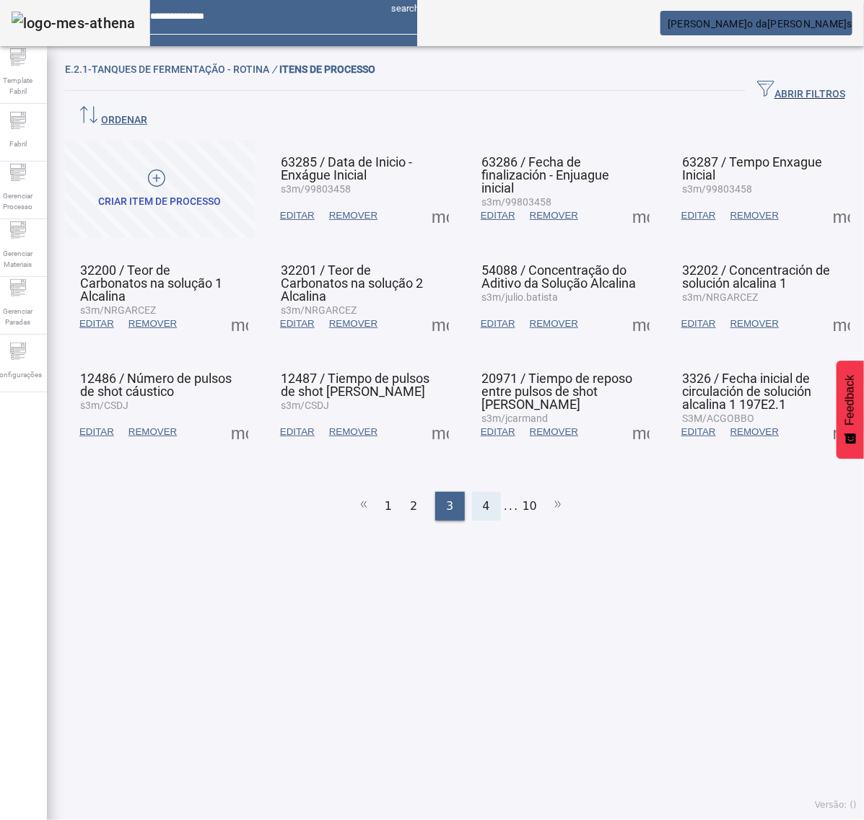
click at [483, 498] on span "4" at bounding box center [486, 506] width 7 height 17
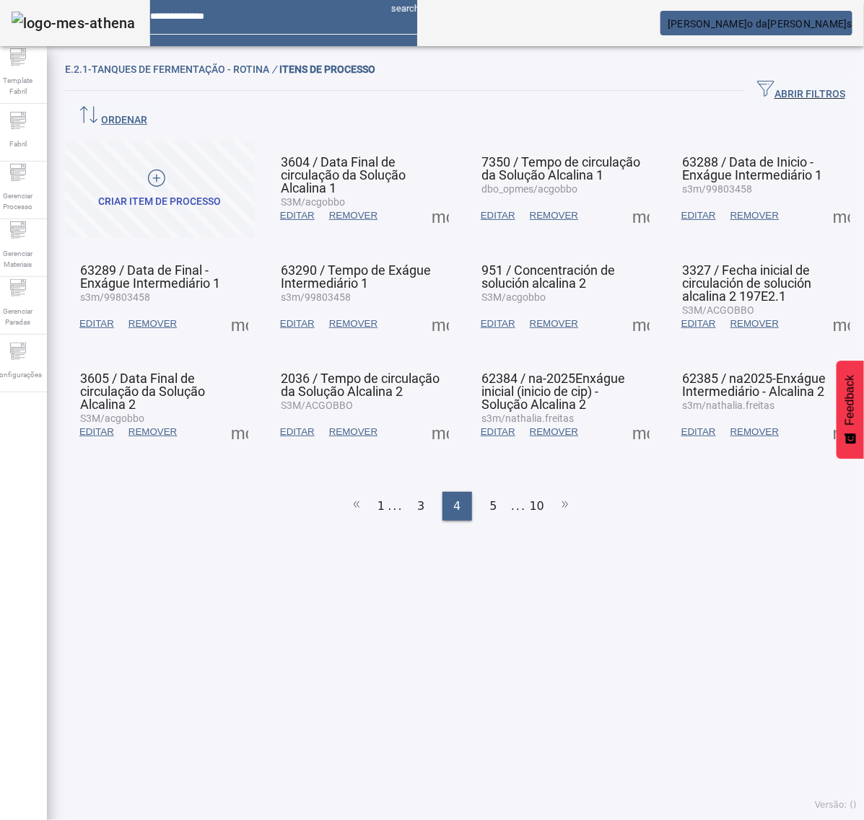
click at [435, 307] on span at bounding box center [440, 324] width 35 height 35
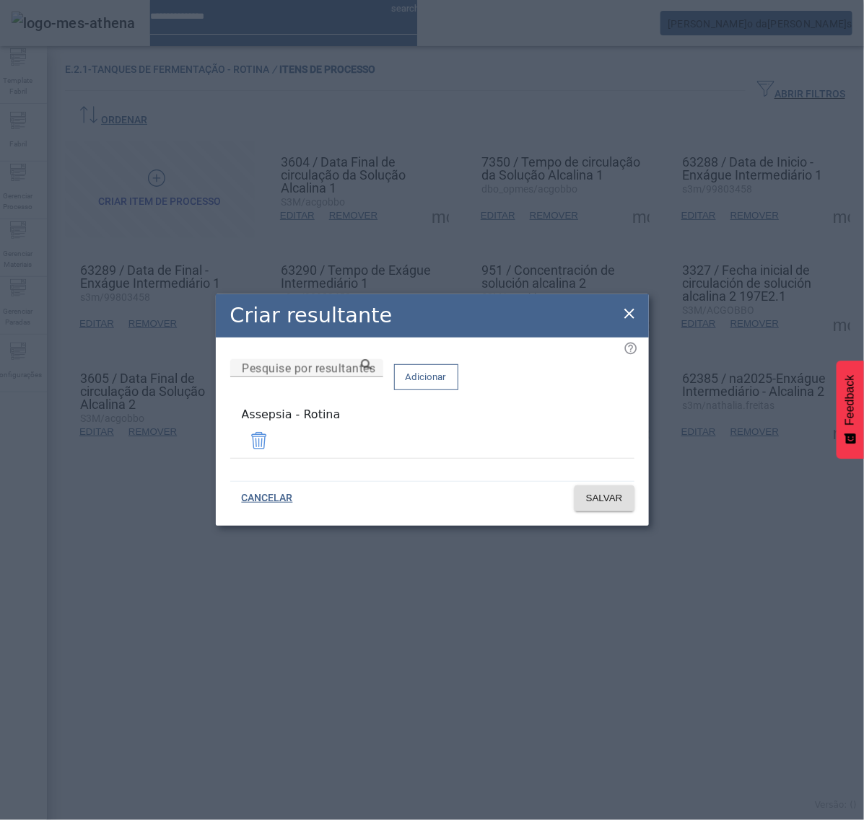
click at [623, 311] on icon at bounding box center [629, 313] width 17 height 17
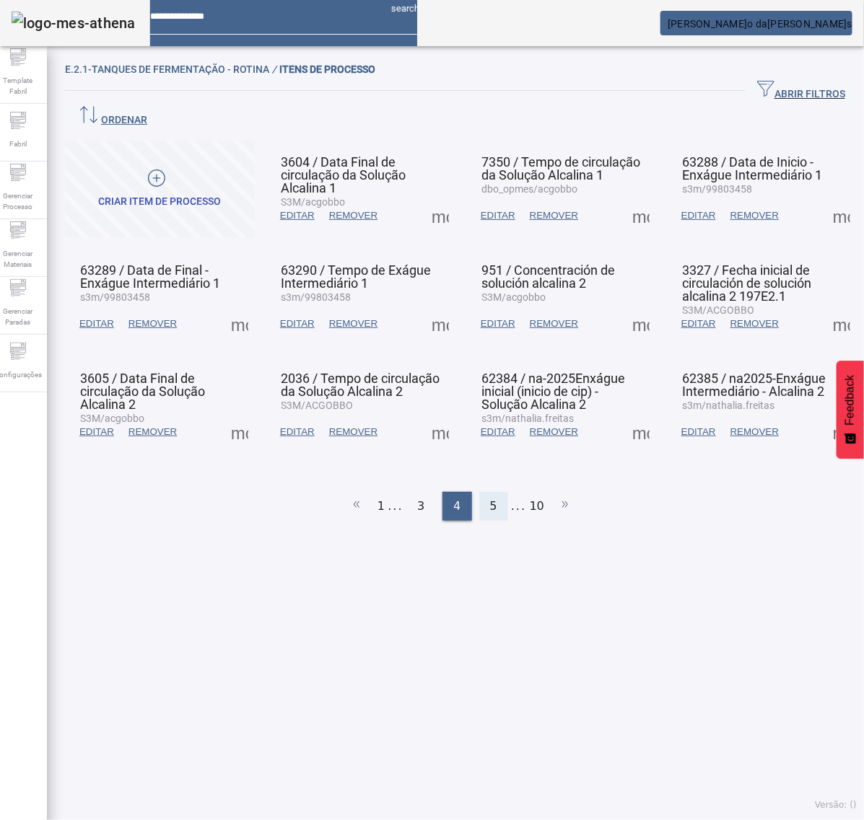
click at [481, 492] on div "5" at bounding box center [493, 506] width 29 height 29
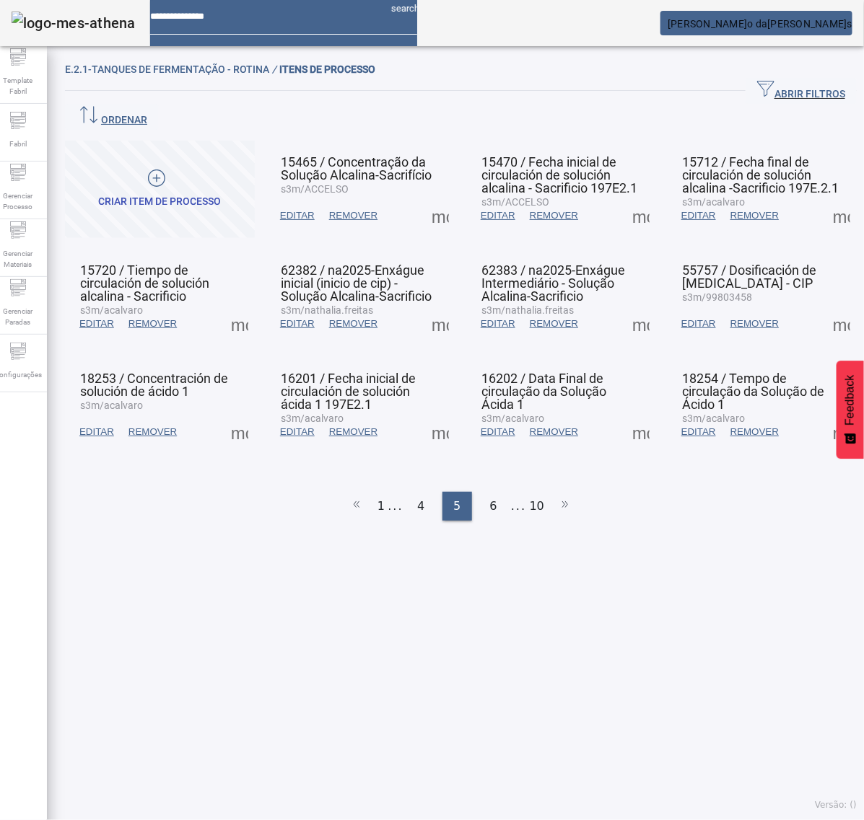
click at [438, 307] on span at bounding box center [440, 324] width 35 height 35
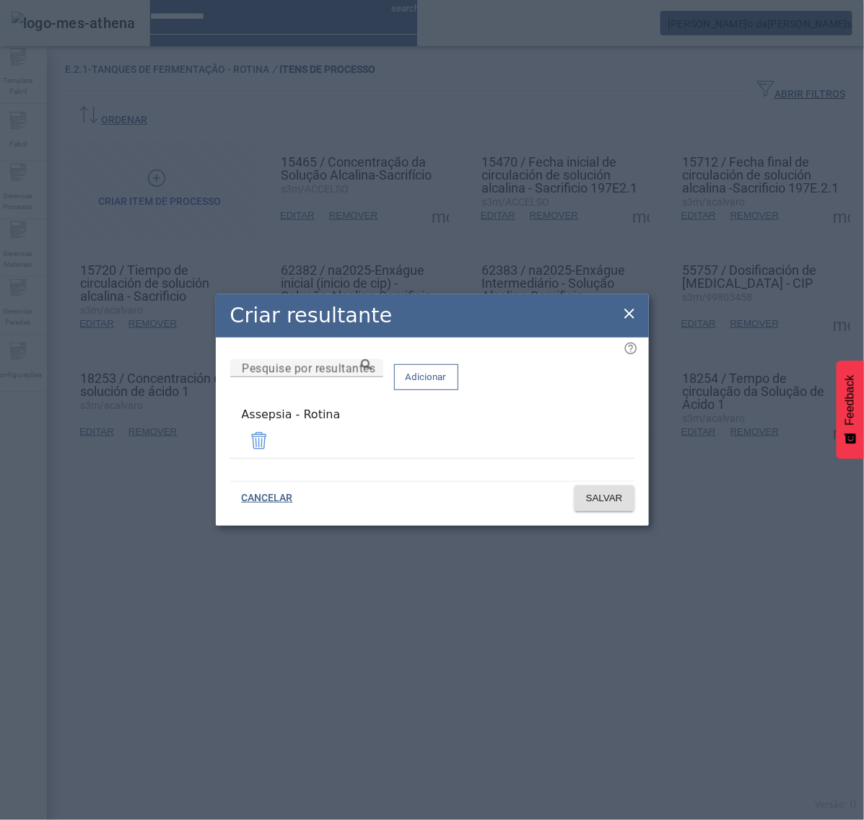
click at [626, 318] on icon at bounding box center [629, 313] width 17 height 17
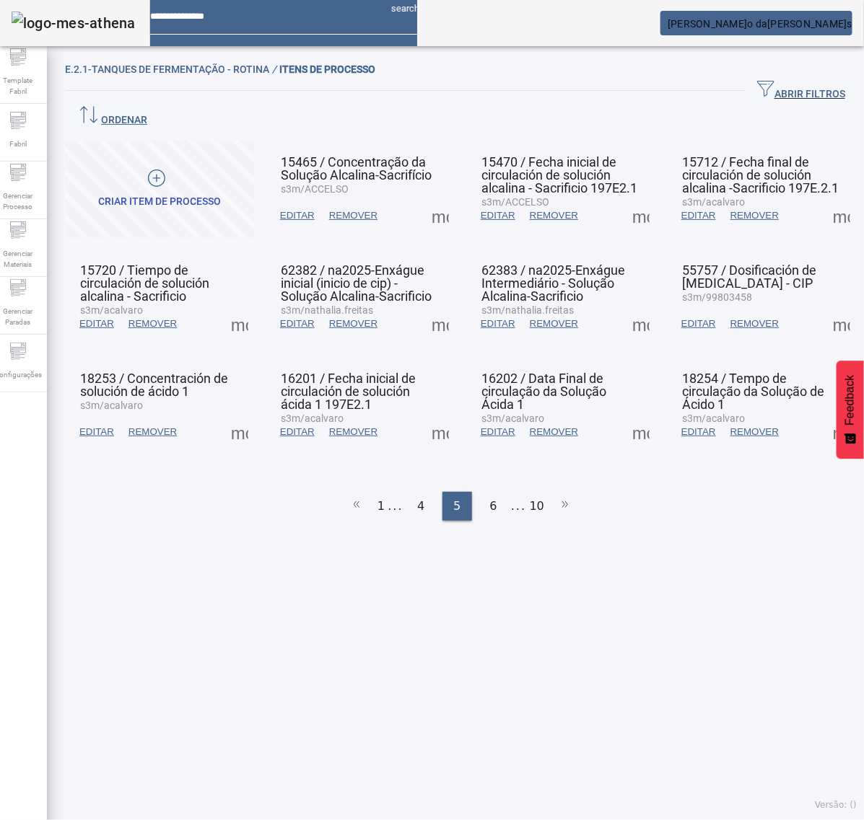
click at [626, 307] on span at bounding box center [640, 324] width 35 height 35
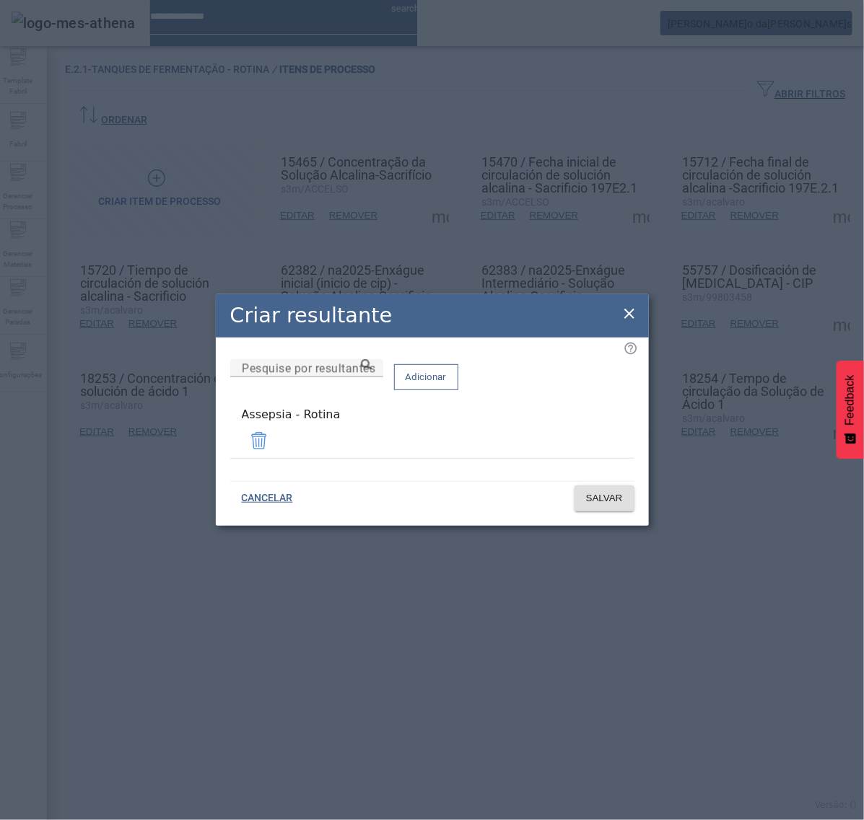
drag, startPoint x: 623, startPoint y: 316, endPoint x: 657, endPoint y: 315, distance: 33.9
click at [629, 318] on icon at bounding box center [629, 313] width 17 height 17
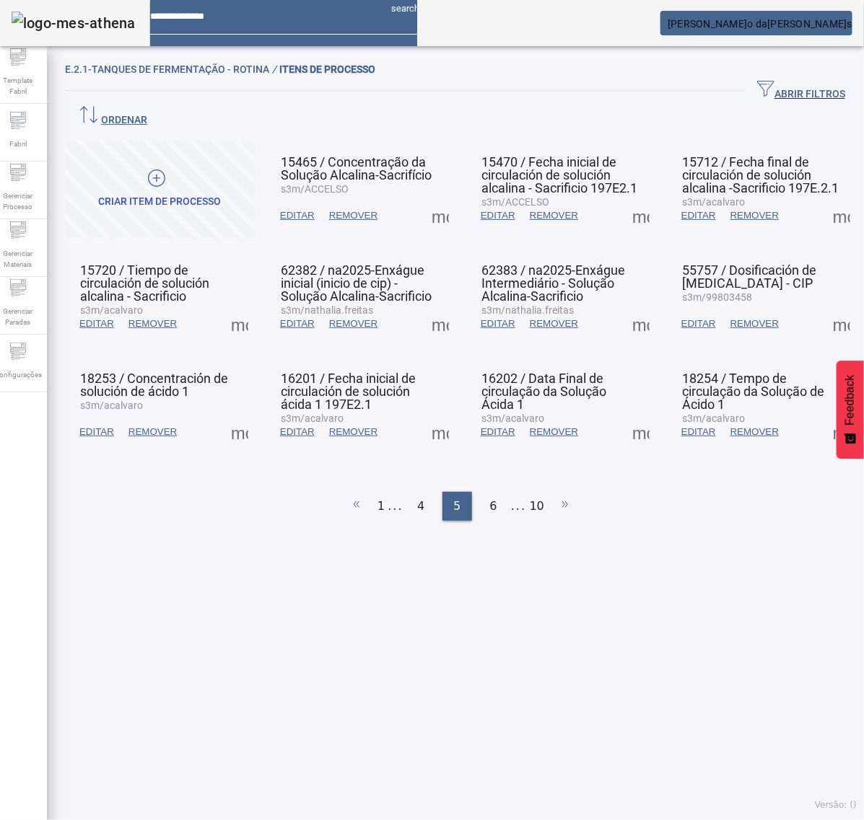
click at [824, 307] on span at bounding box center [841, 324] width 35 height 35
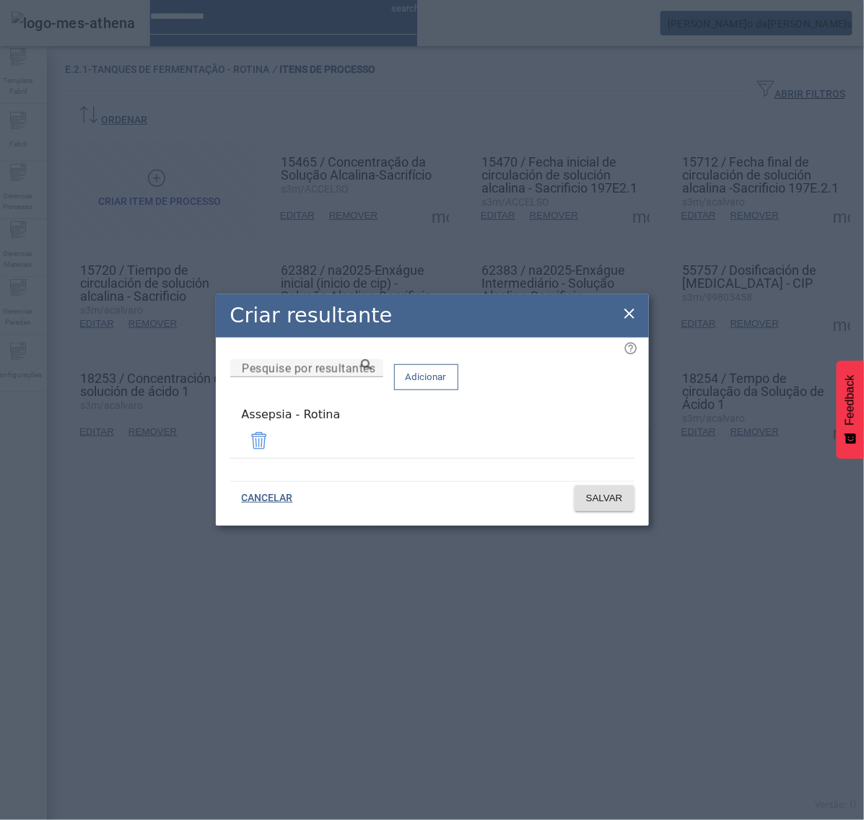
click at [625, 315] on icon at bounding box center [629, 313] width 17 height 17
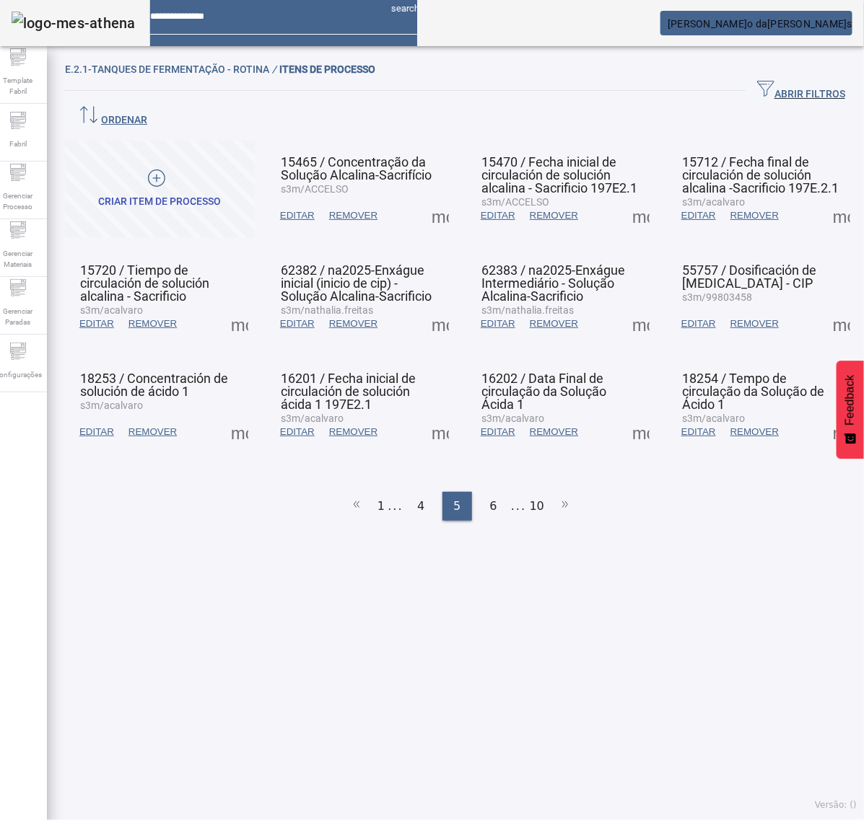
click at [239, 415] on span at bounding box center [239, 432] width 35 height 35
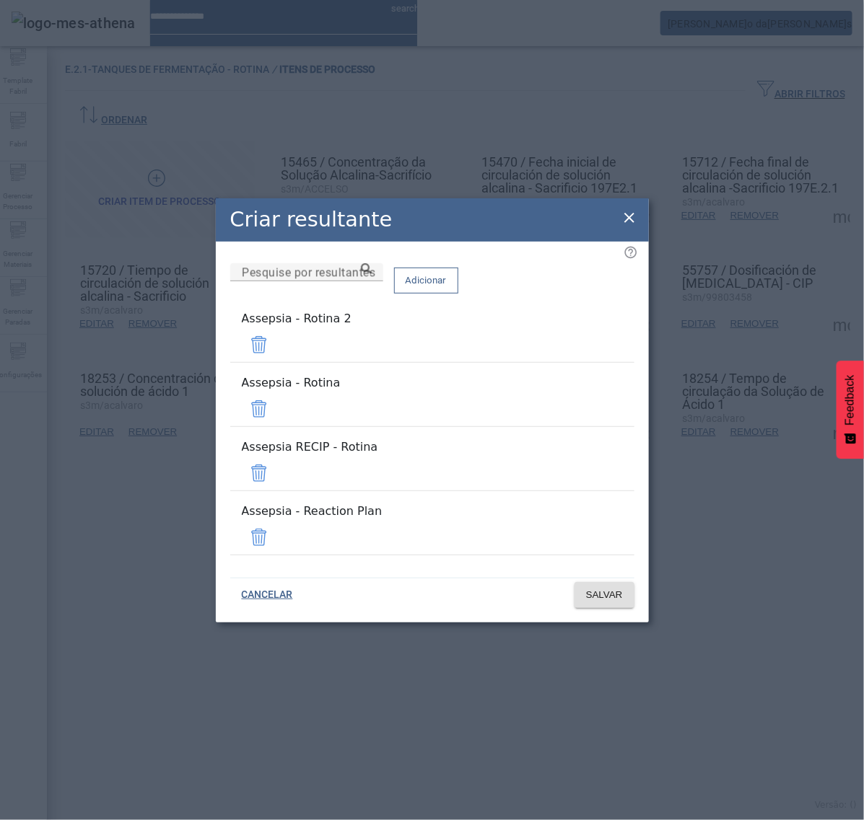
click at [276, 362] on span at bounding box center [259, 345] width 35 height 35
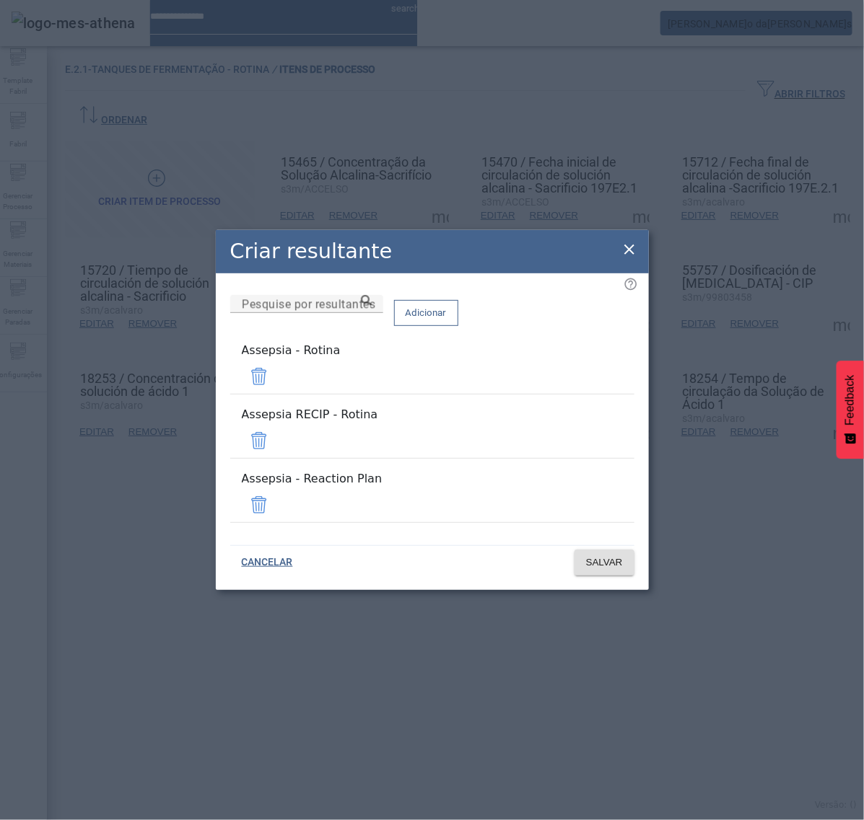
click at [276, 433] on span at bounding box center [259, 441] width 35 height 35
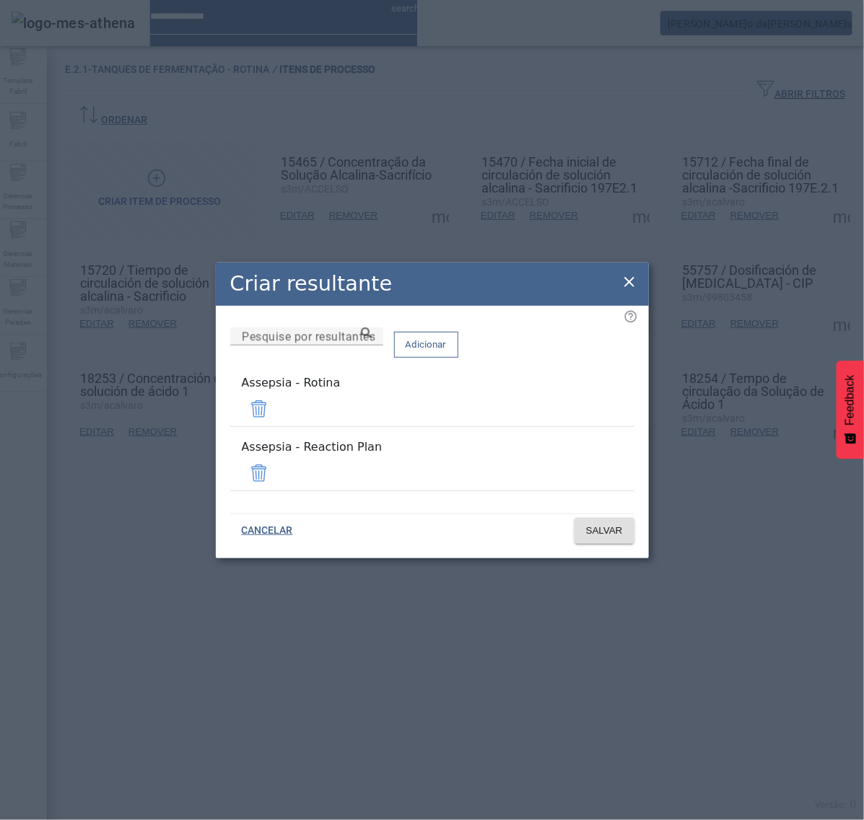
click at [276, 469] on span at bounding box center [259, 473] width 35 height 35
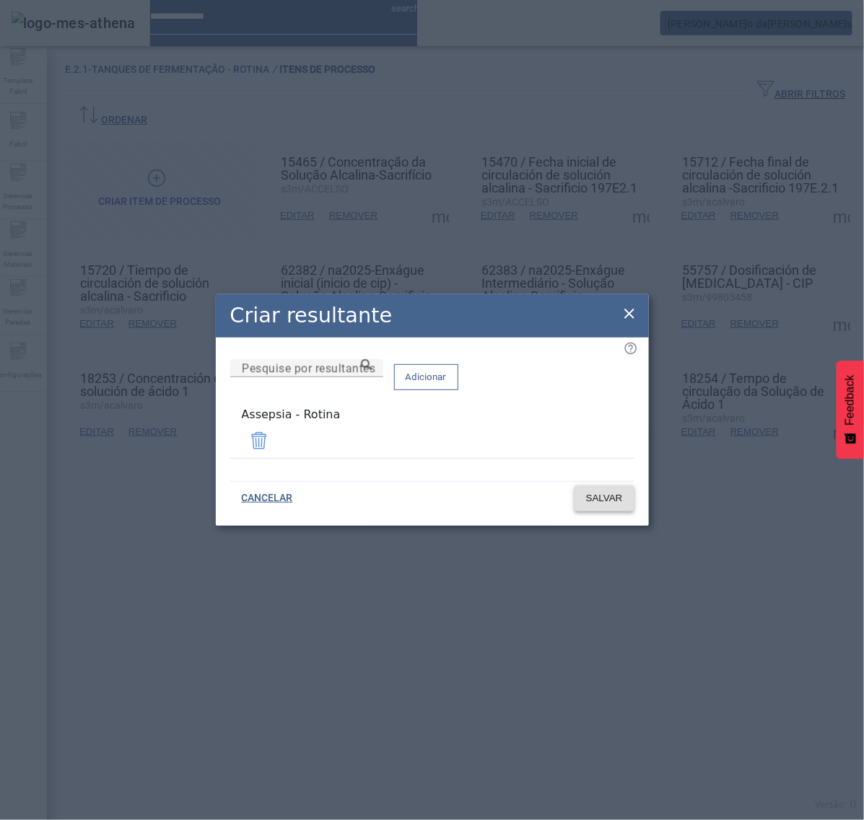
click at [605, 494] on span "SALVAR" at bounding box center [604, 498] width 37 height 14
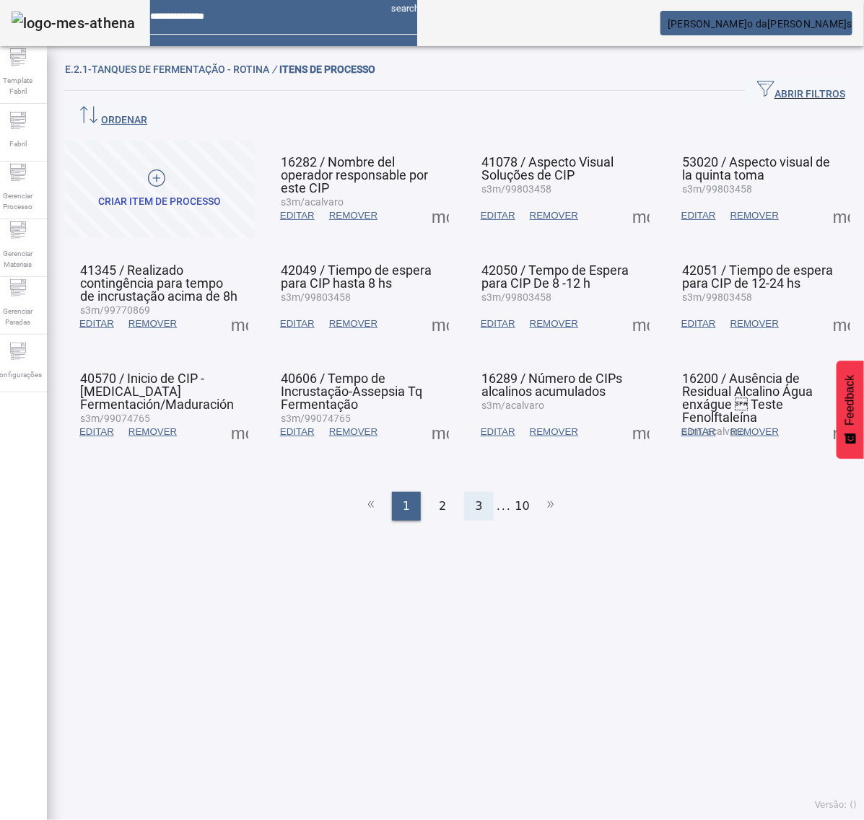
click at [475, 498] on span "3" at bounding box center [478, 506] width 7 height 17
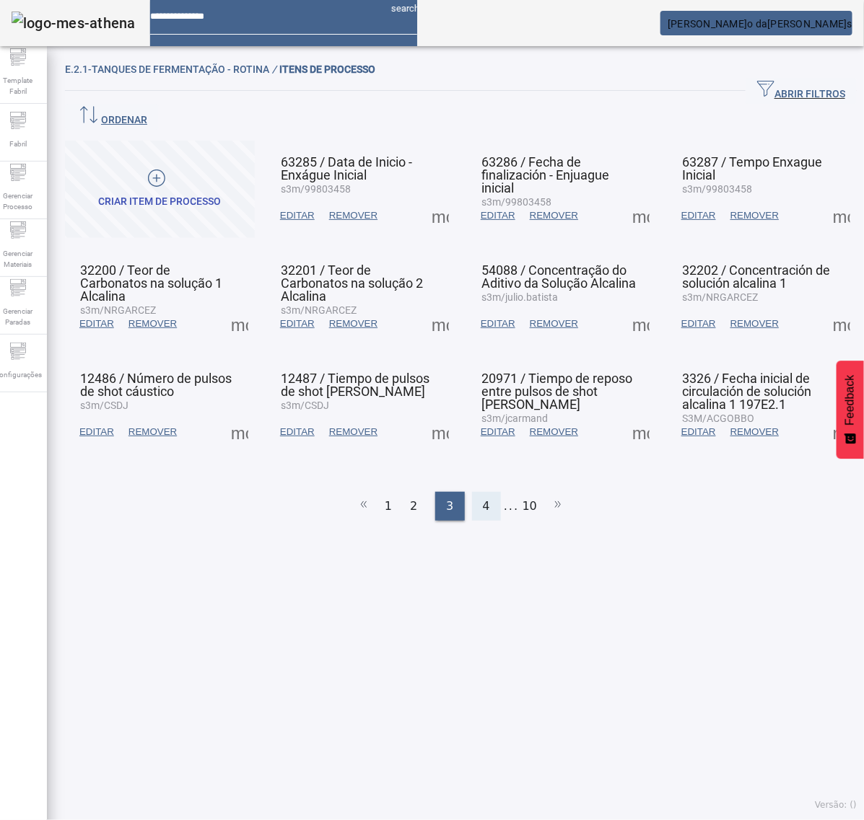
click at [483, 498] on span "4" at bounding box center [486, 506] width 7 height 17
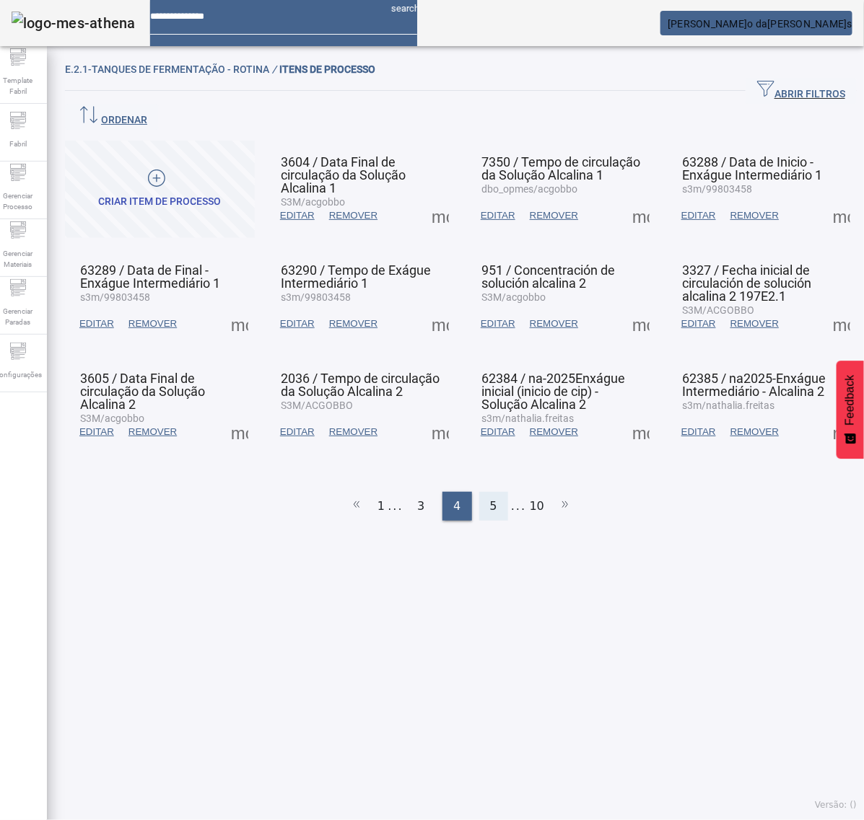
click at [490, 498] on span "5" at bounding box center [493, 506] width 7 height 17
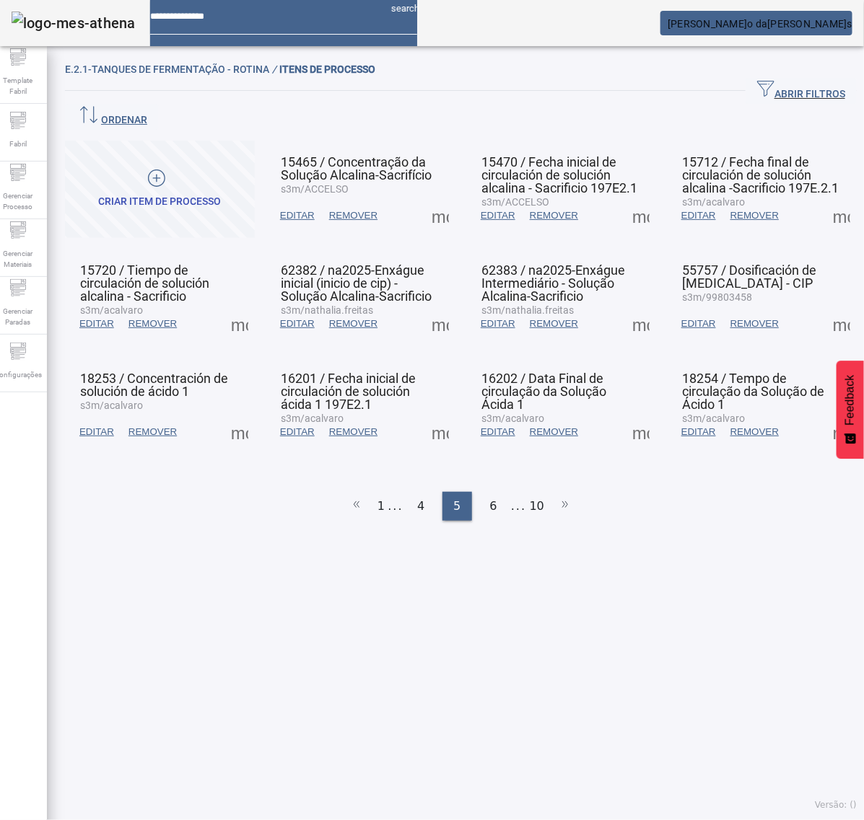
click at [235, 415] on span at bounding box center [239, 432] width 35 height 35
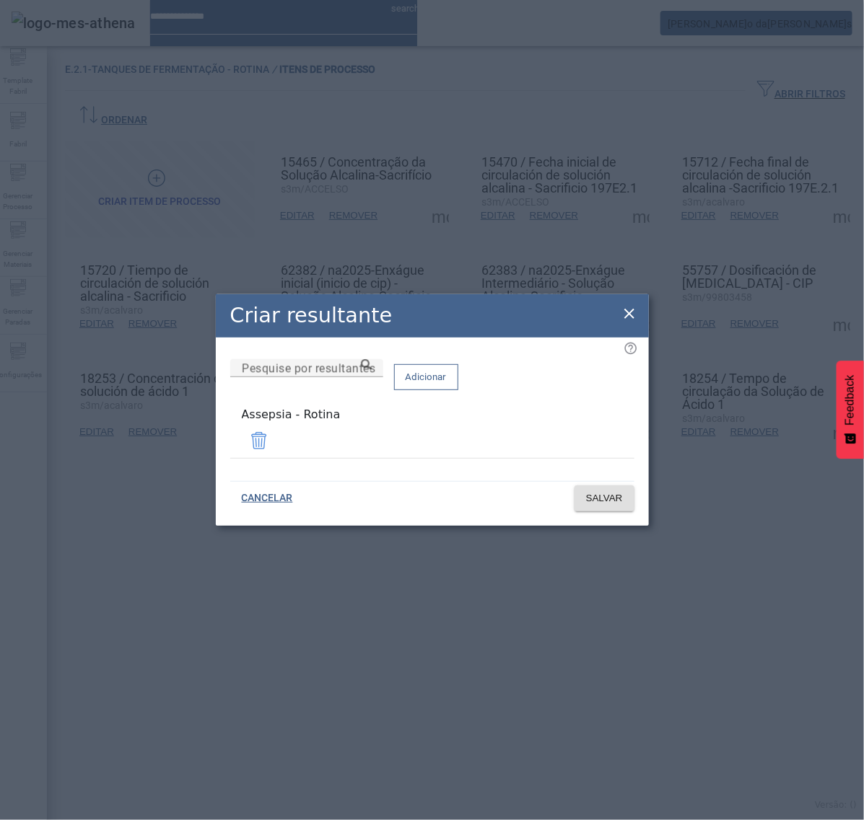
click at [629, 314] on icon at bounding box center [629, 313] width 17 height 17
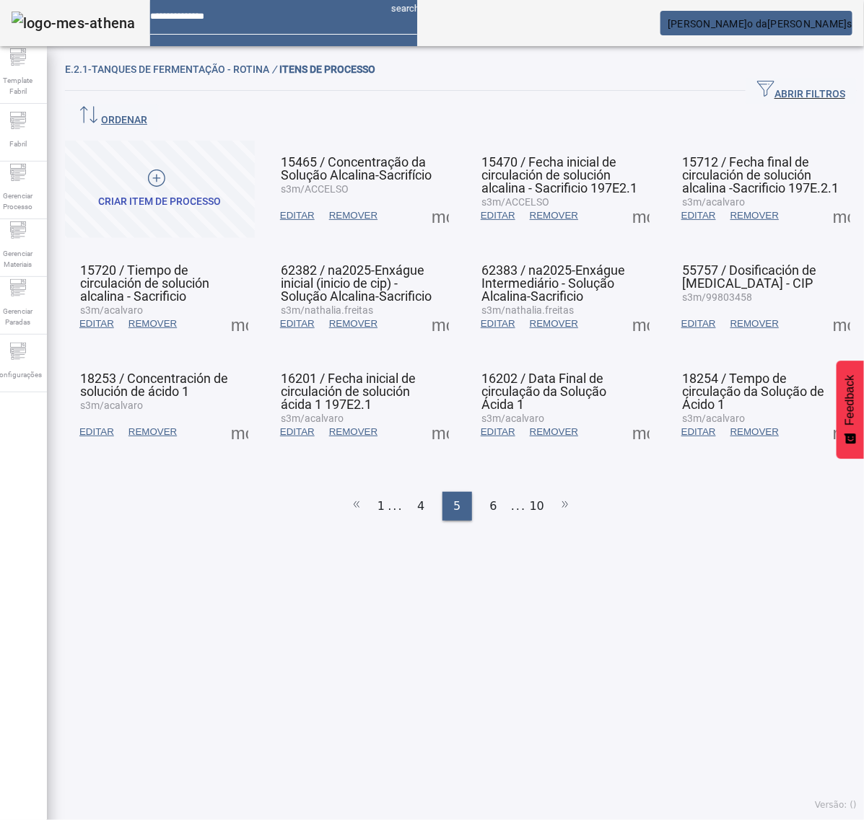
click at [432, 415] on span at bounding box center [440, 432] width 35 height 35
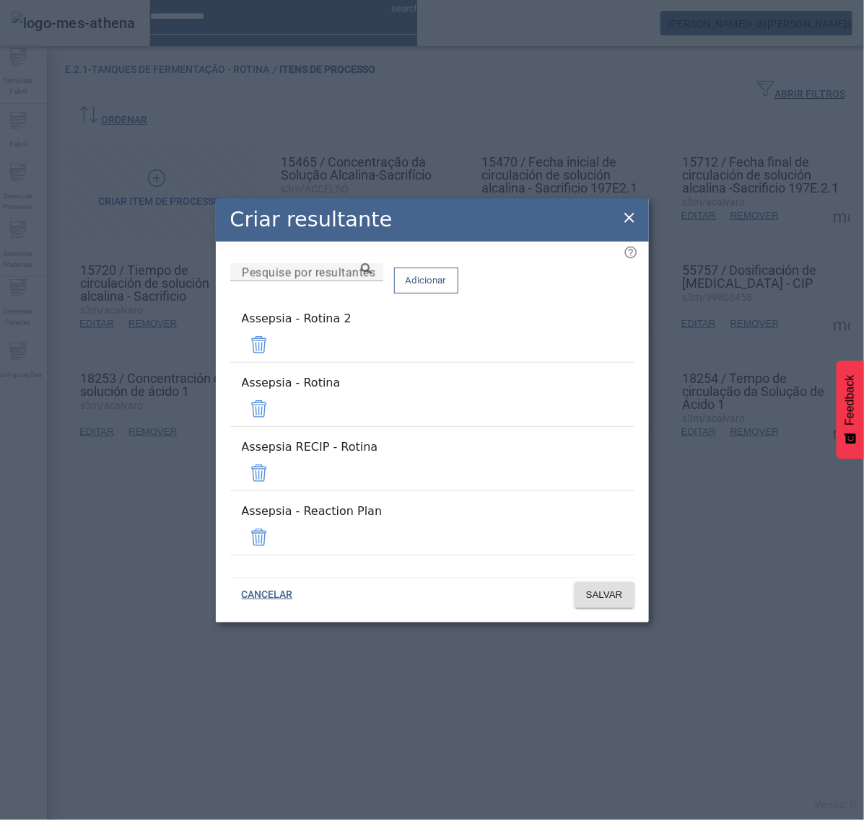
click at [276, 362] on span at bounding box center [259, 345] width 35 height 35
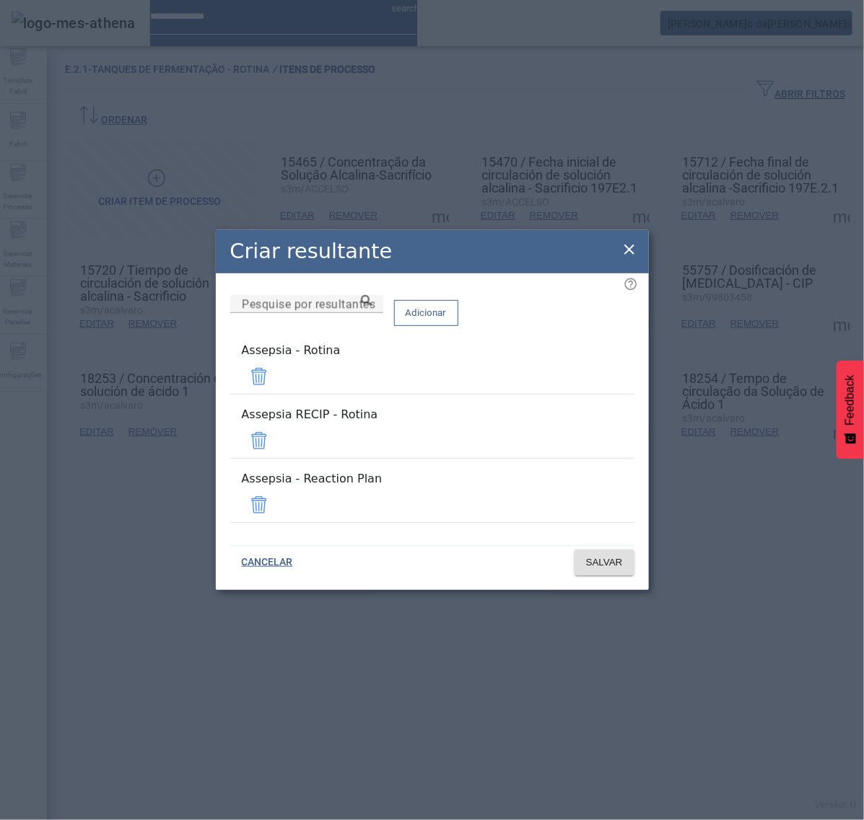
click at [276, 440] on span at bounding box center [259, 441] width 35 height 35
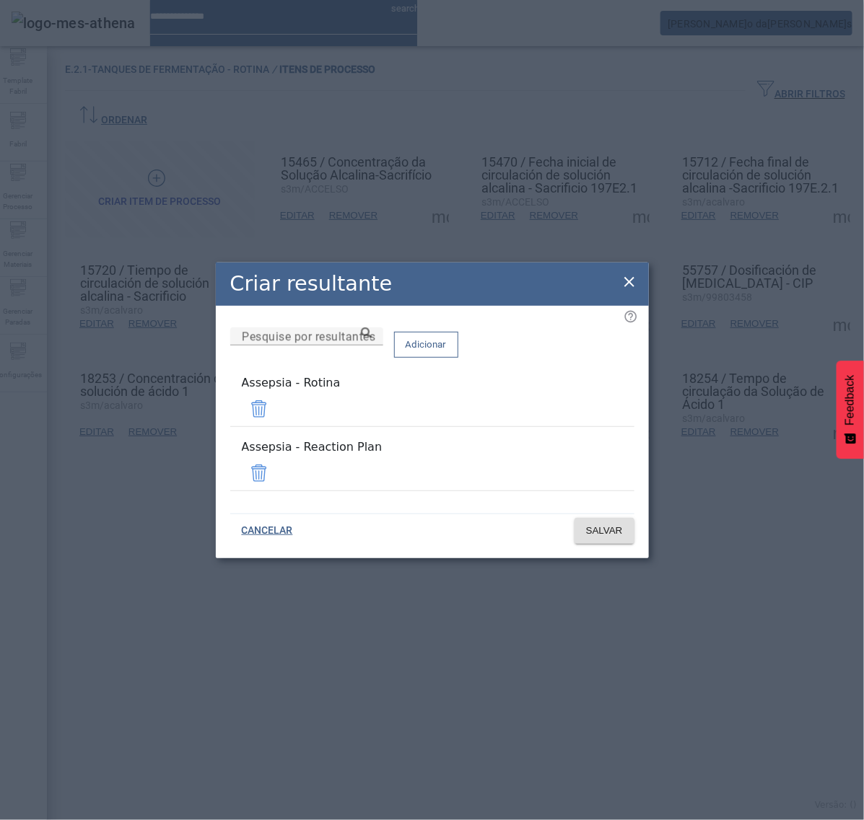
click at [276, 470] on span at bounding box center [259, 473] width 35 height 35
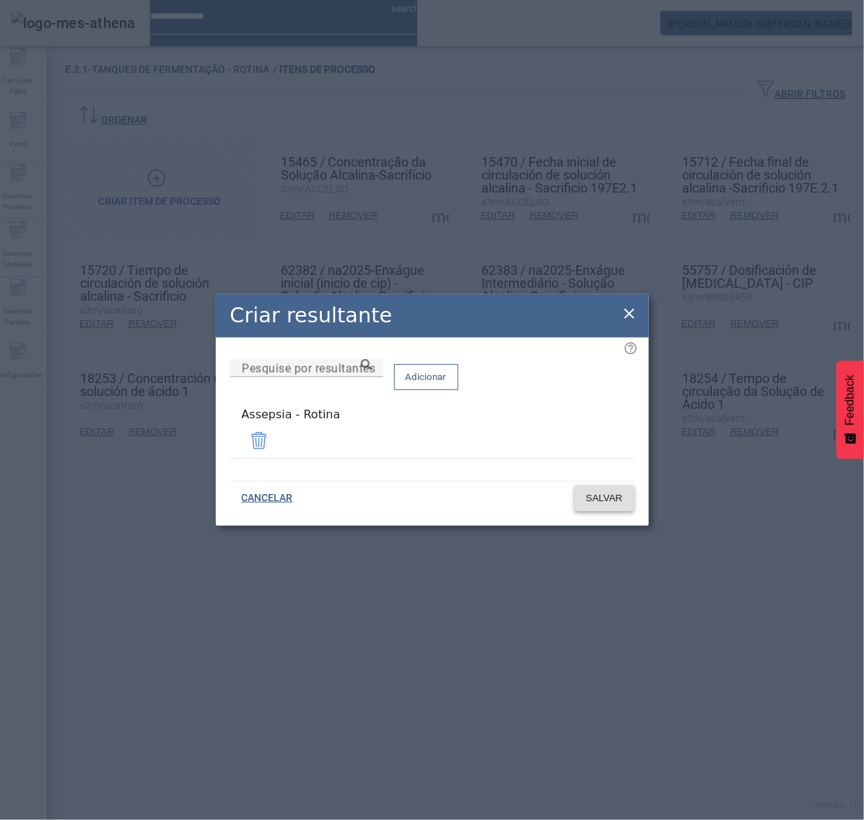
click at [613, 499] on span "SALVAR" at bounding box center [604, 498] width 37 height 14
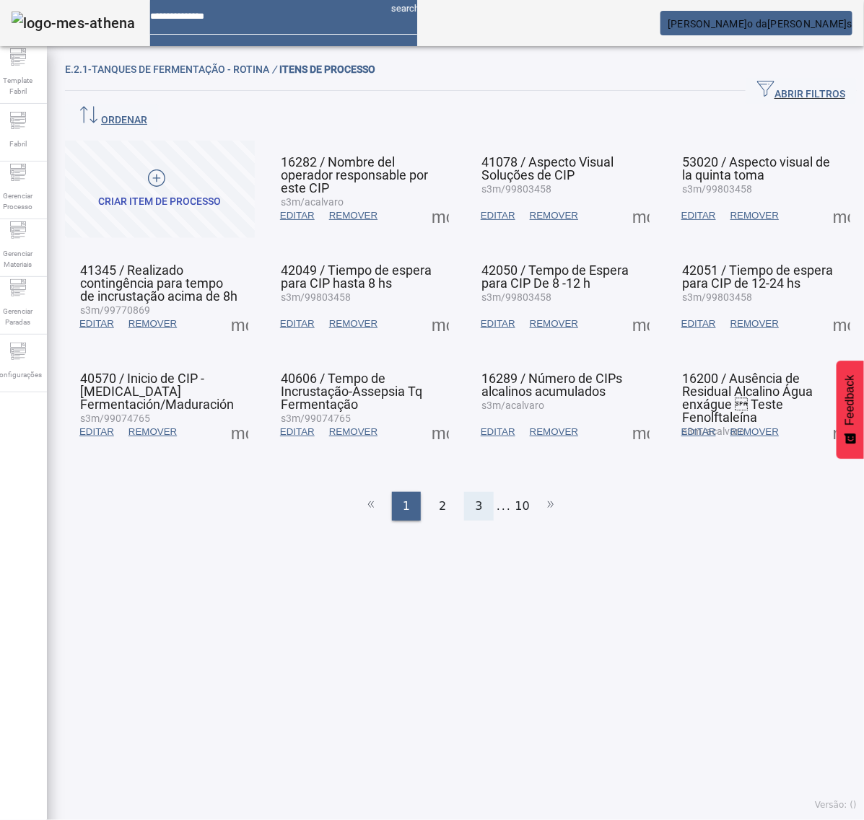
click at [475, 498] on span "3" at bounding box center [478, 506] width 7 height 17
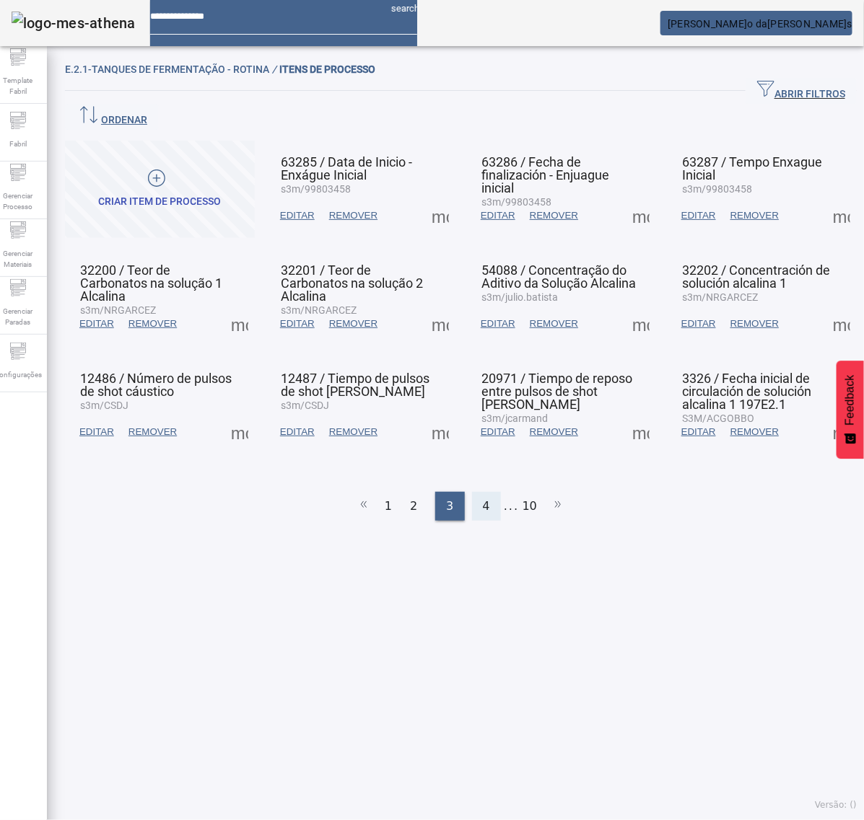
click at [483, 498] on span "4" at bounding box center [486, 506] width 7 height 17
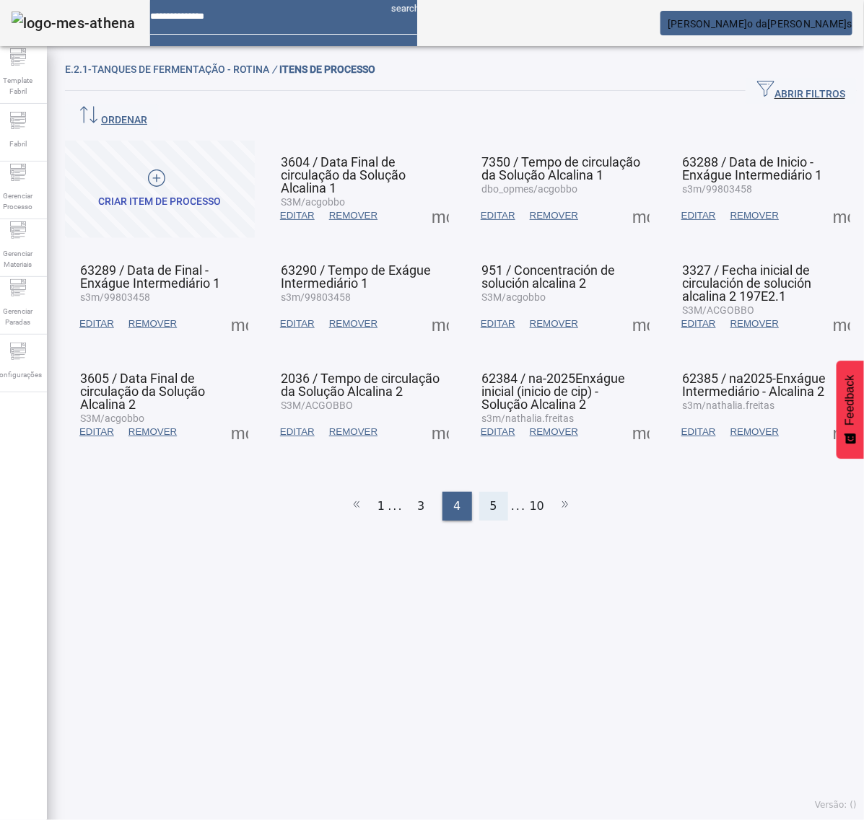
click at [490, 498] on span "5" at bounding box center [493, 506] width 7 height 17
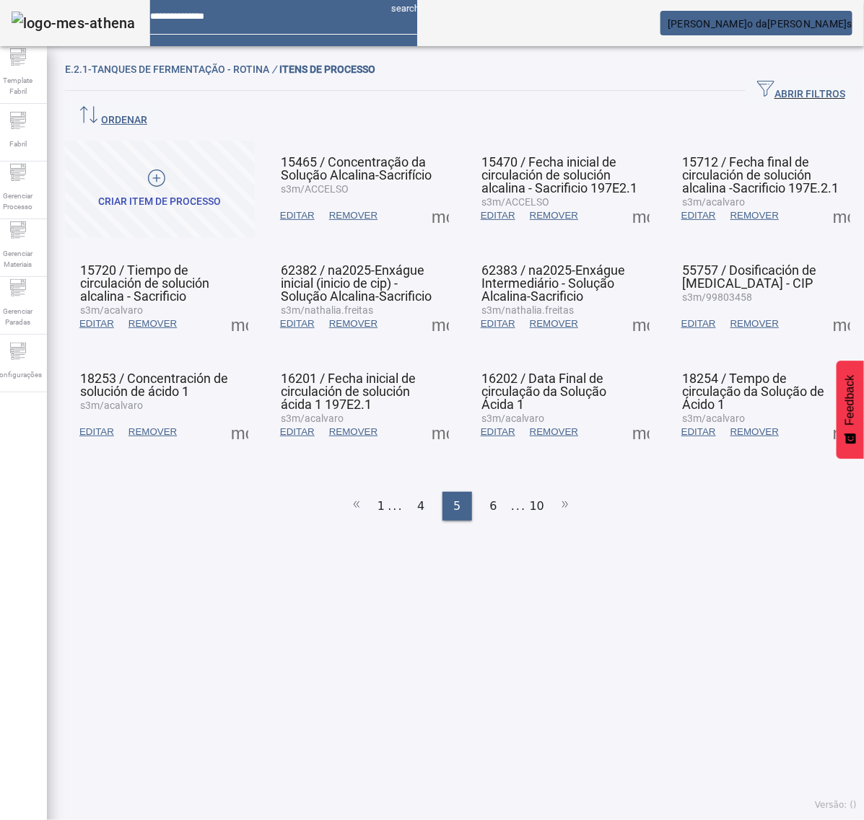
click at [437, 415] on span at bounding box center [440, 432] width 35 height 35
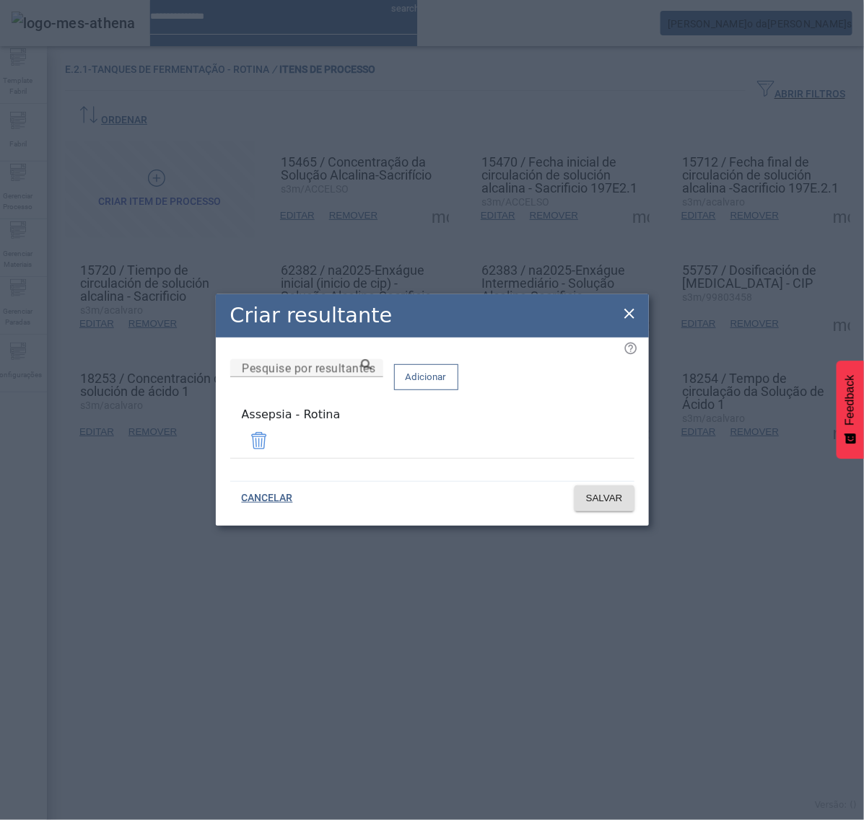
click at [629, 312] on icon at bounding box center [629, 313] width 17 height 17
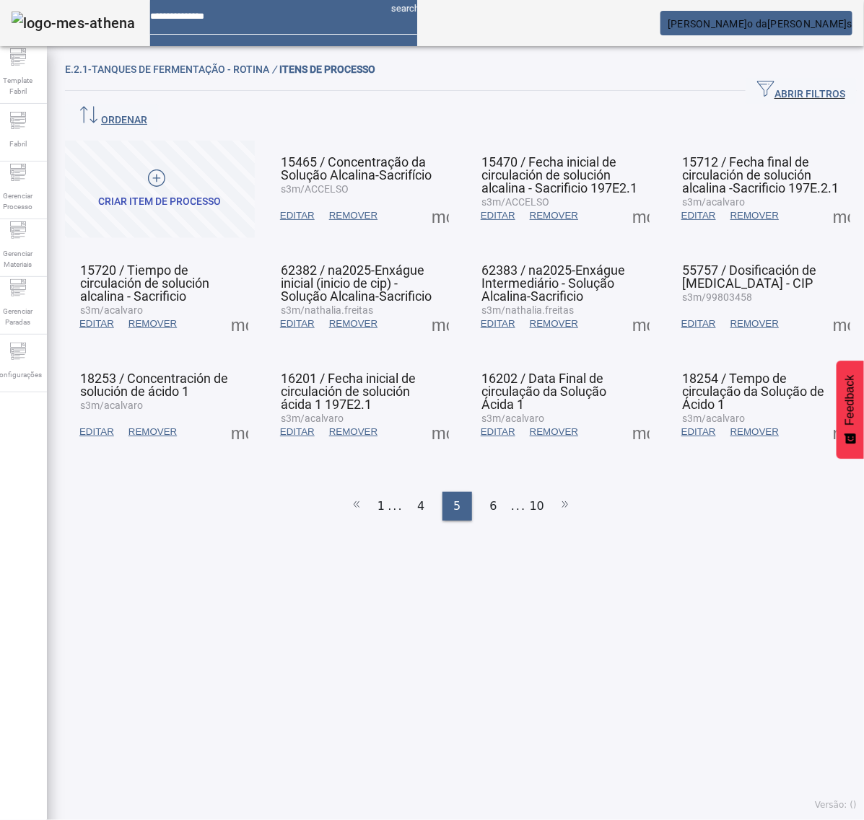
click at [629, 415] on span at bounding box center [640, 432] width 35 height 35
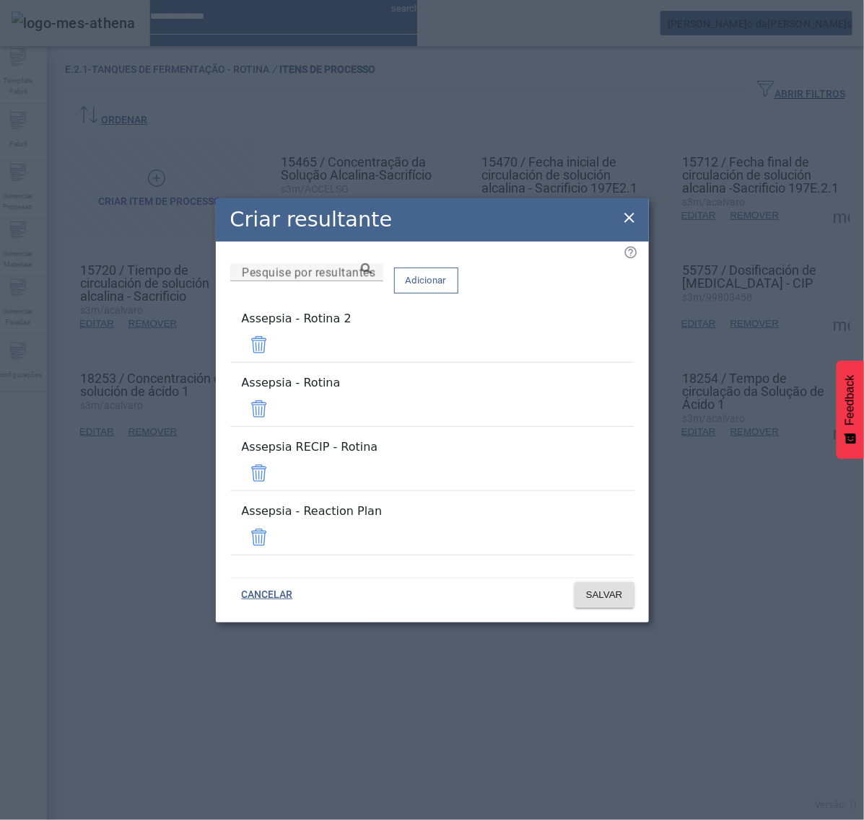
click at [276, 362] on span at bounding box center [259, 345] width 35 height 35
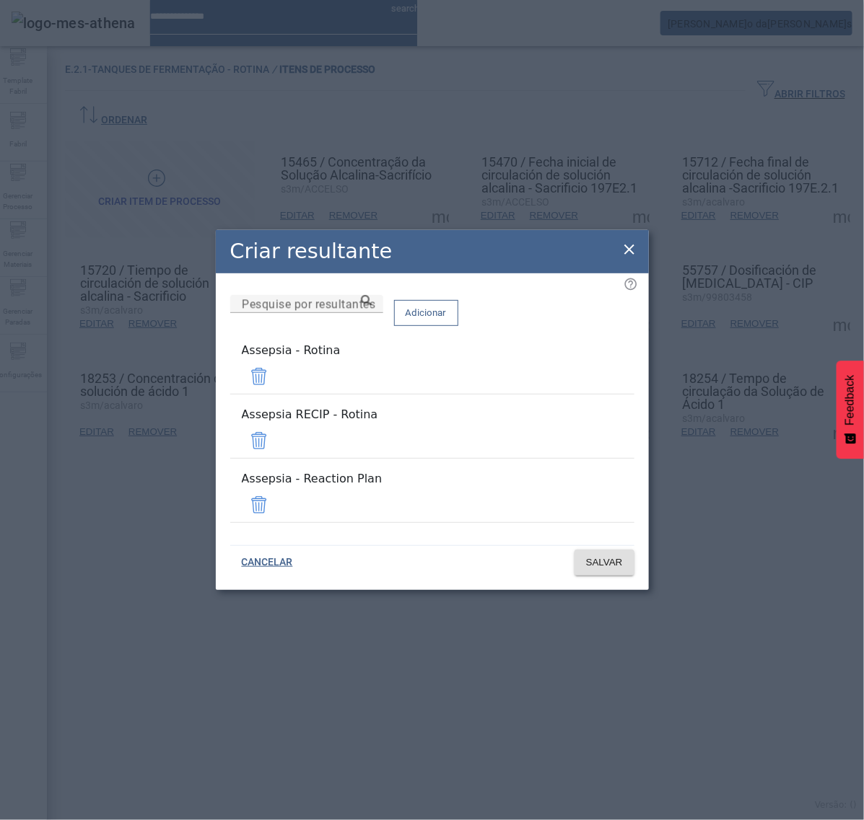
click at [276, 442] on span at bounding box center [259, 441] width 35 height 35
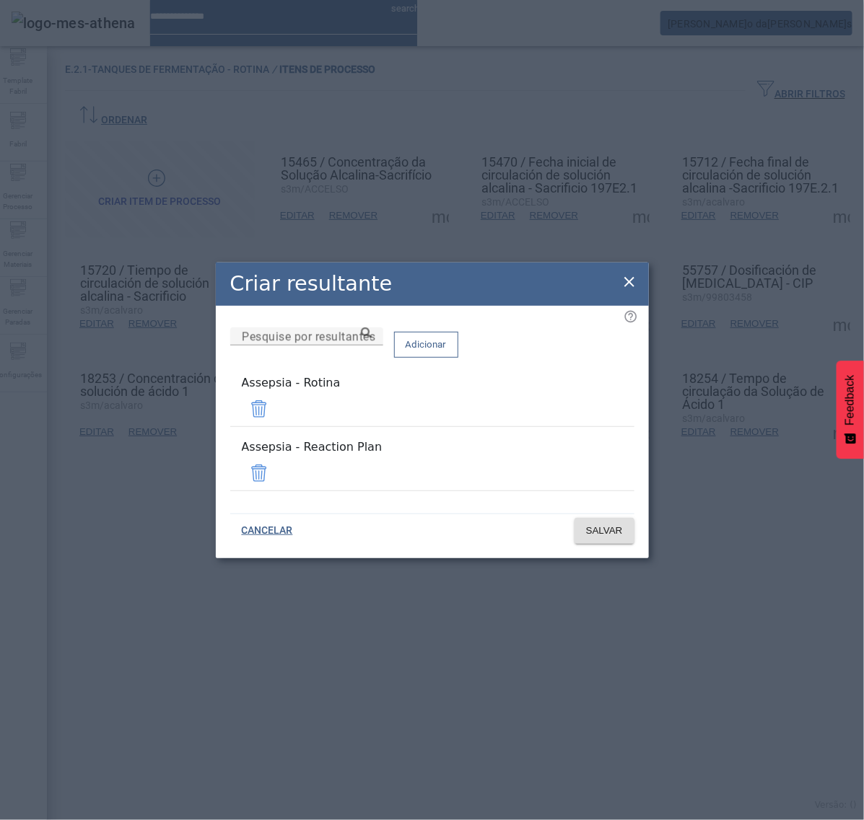
click at [276, 468] on span at bounding box center [259, 473] width 35 height 35
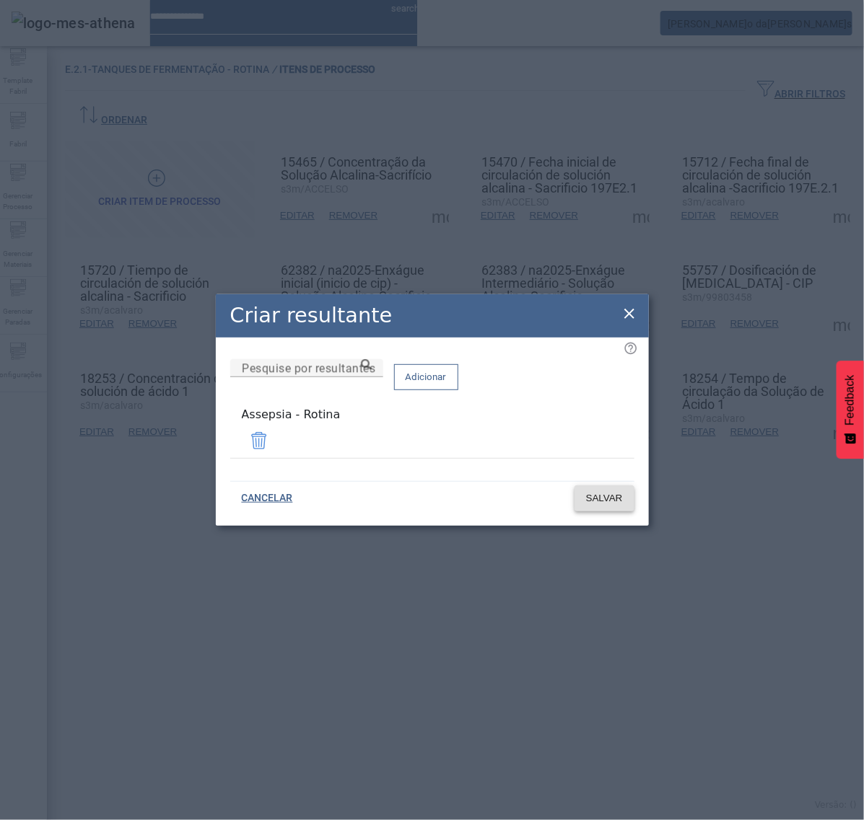
click at [606, 491] on span "SALVAR" at bounding box center [604, 498] width 37 height 14
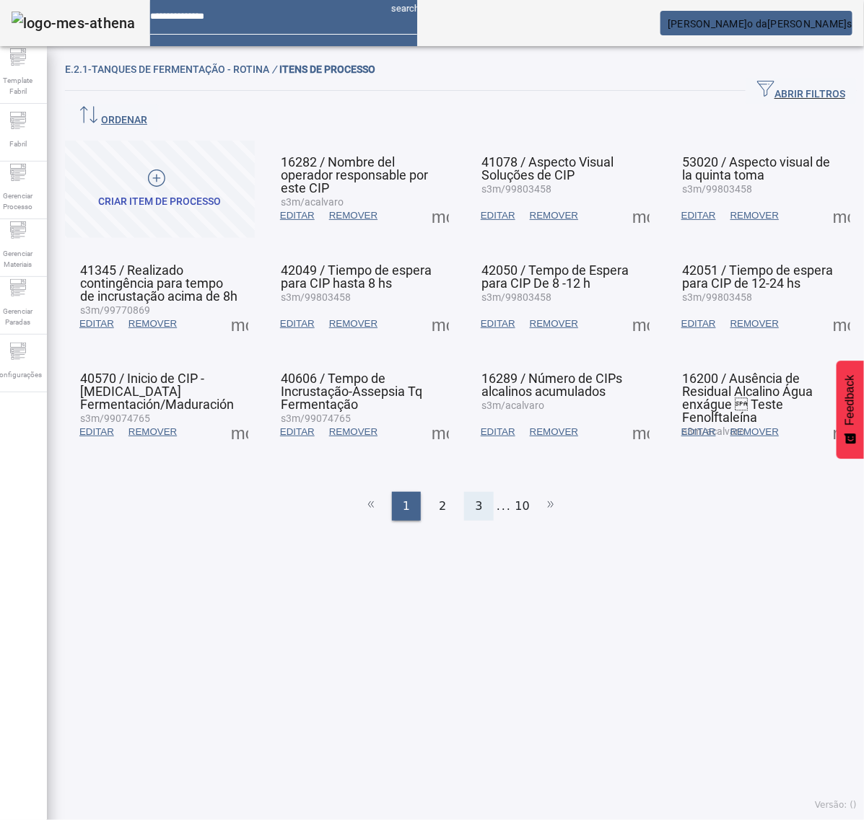
click at [474, 492] on div "3" at bounding box center [478, 506] width 29 height 29
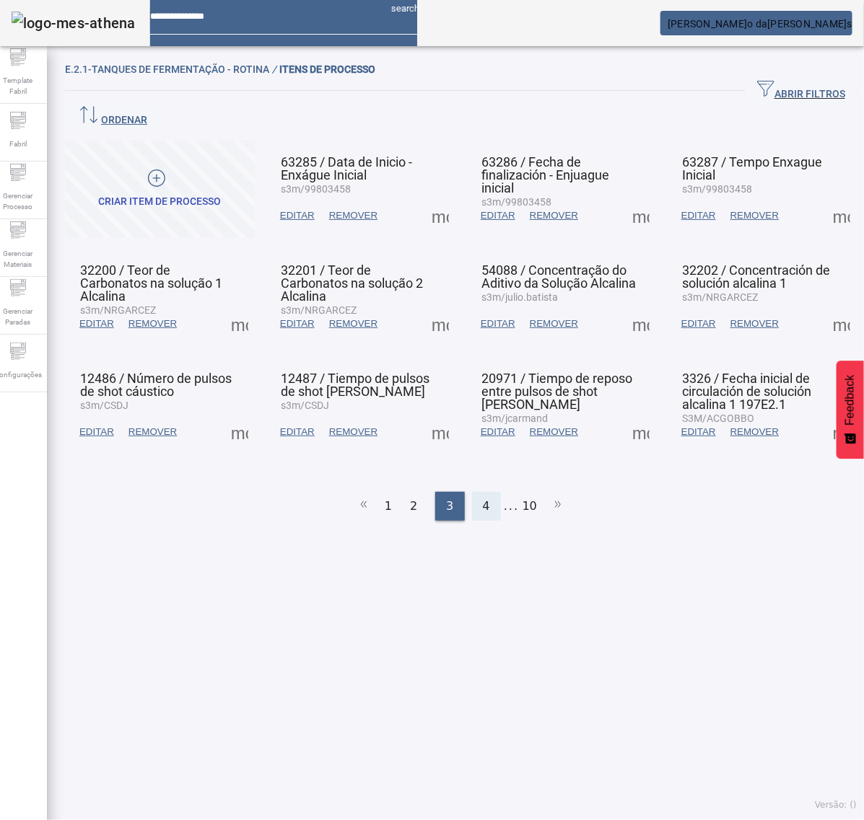
click at [482, 492] on div "4" at bounding box center [486, 506] width 29 height 29
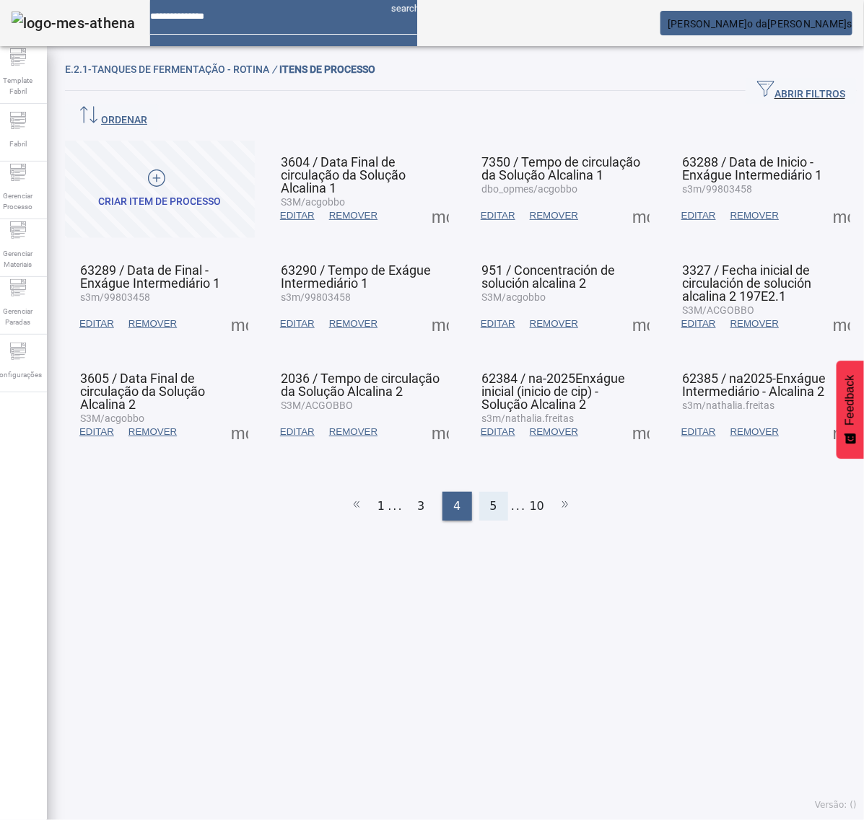
click at [490, 498] on span "5" at bounding box center [493, 506] width 7 height 17
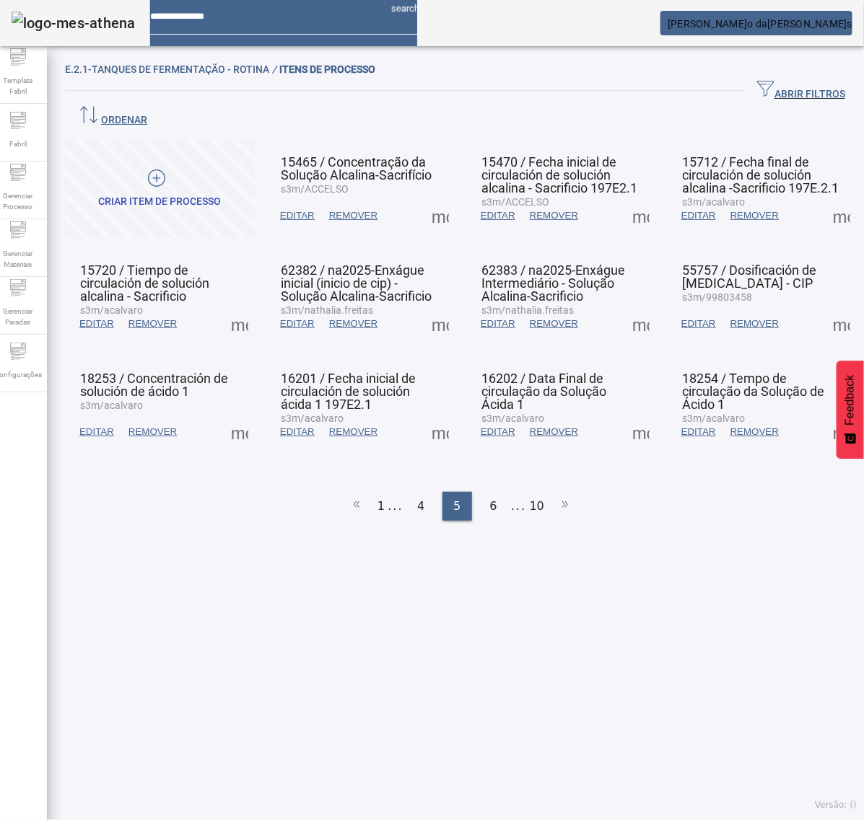
click at [623, 415] on span at bounding box center [640, 432] width 35 height 35
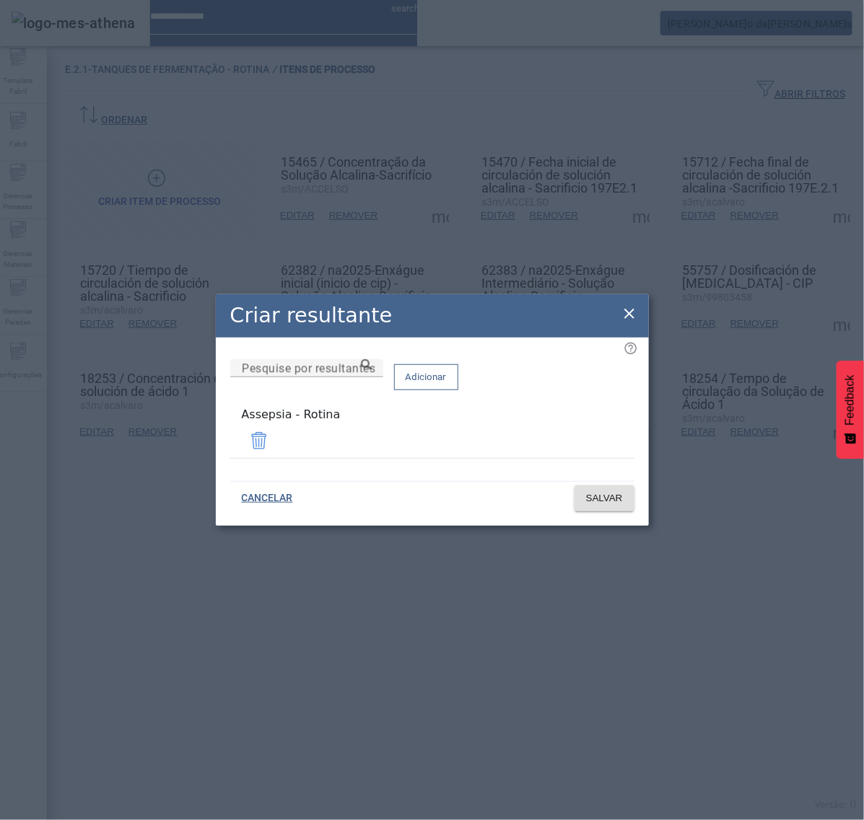
drag, startPoint x: 628, startPoint y: 314, endPoint x: 644, endPoint y: 319, distance: 17.3
click at [629, 312] on icon at bounding box center [629, 313] width 17 height 17
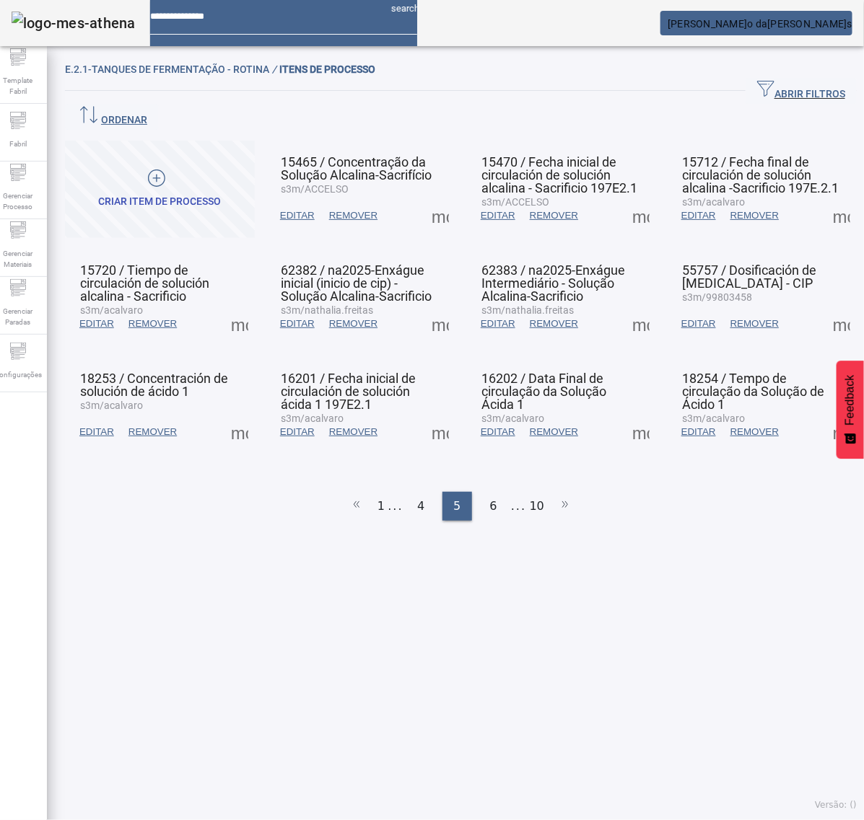
click at [824, 415] on span at bounding box center [841, 432] width 35 height 35
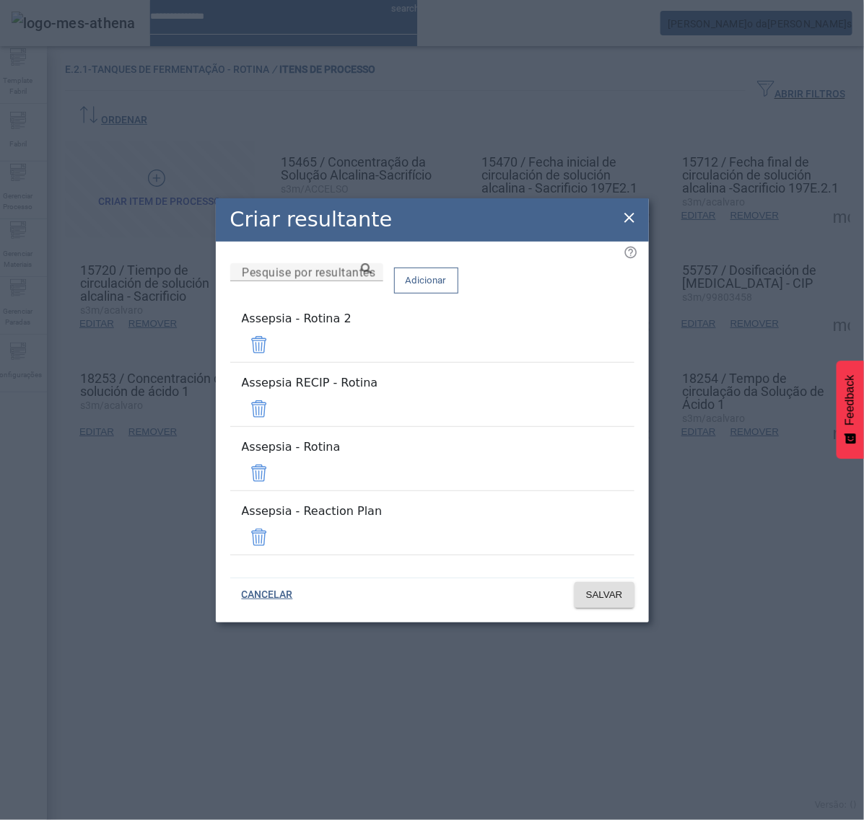
click at [276, 362] on span at bounding box center [259, 345] width 35 height 35
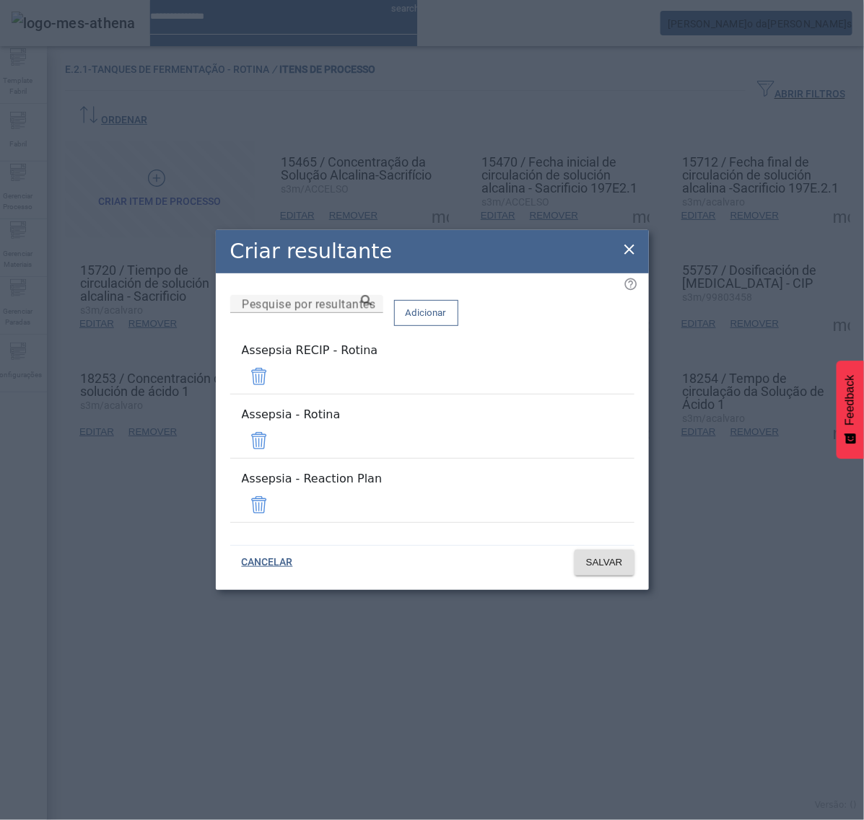
click at [276, 387] on span at bounding box center [259, 376] width 35 height 35
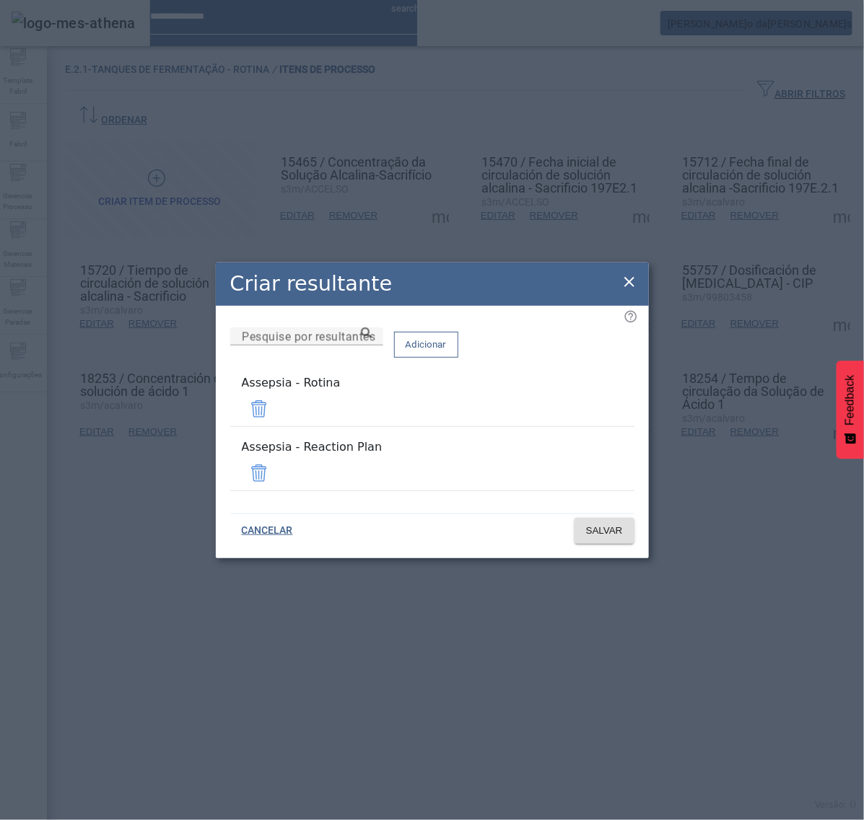
click at [276, 463] on span at bounding box center [259, 473] width 35 height 35
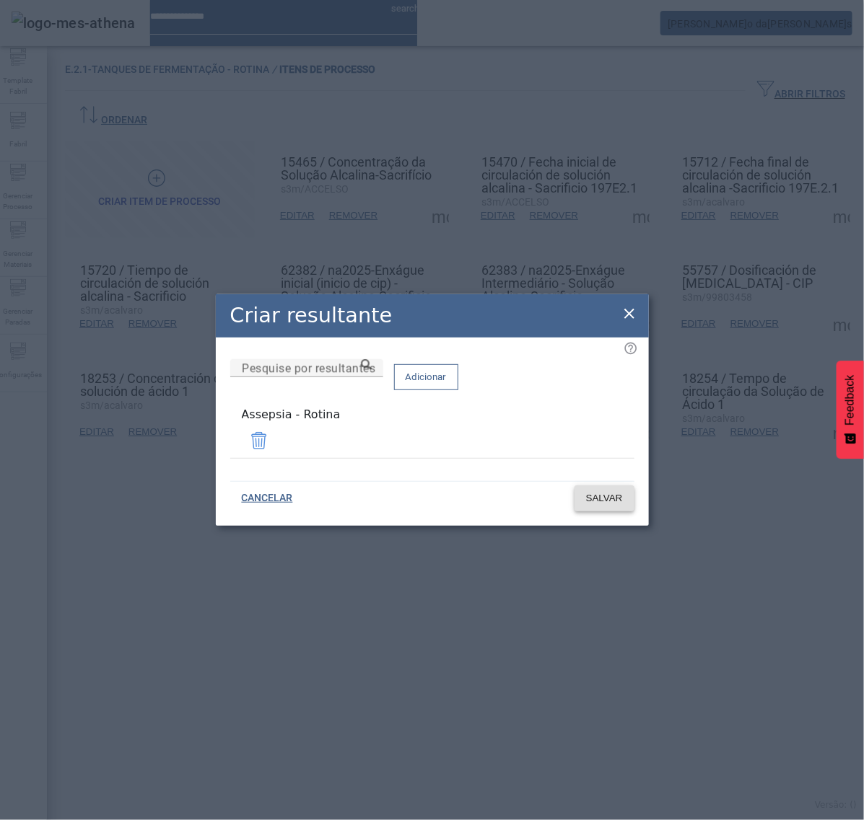
click at [603, 493] on span "SALVAR" at bounding box center [604, 498] width 37 height 14
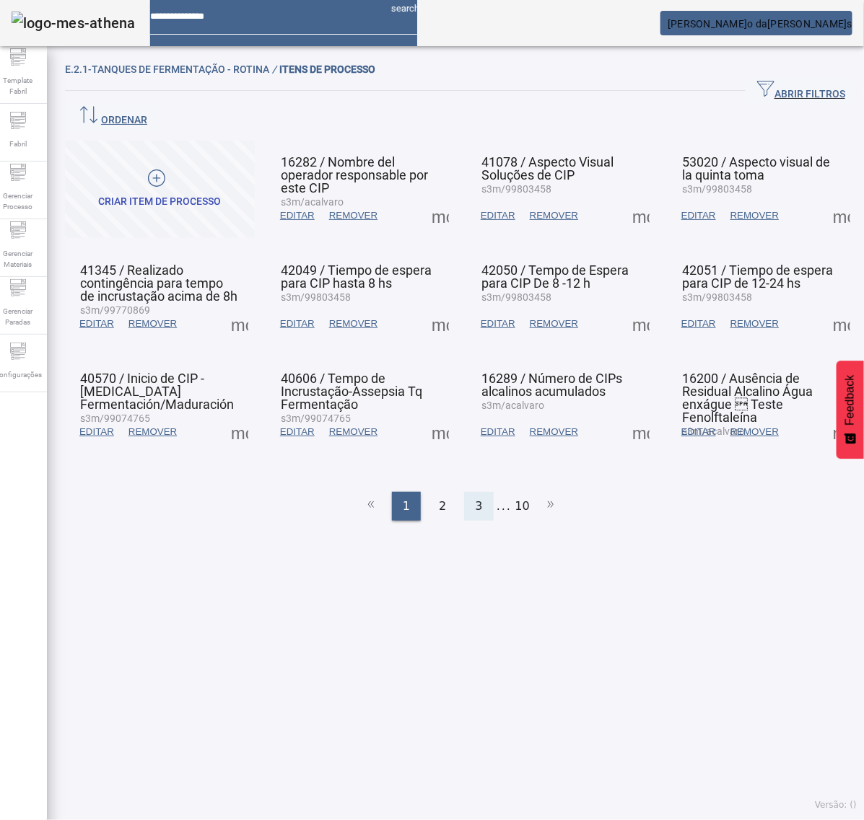
click at [475, 498] on span "3" at bounding box center [478, 506] width 7 height 17
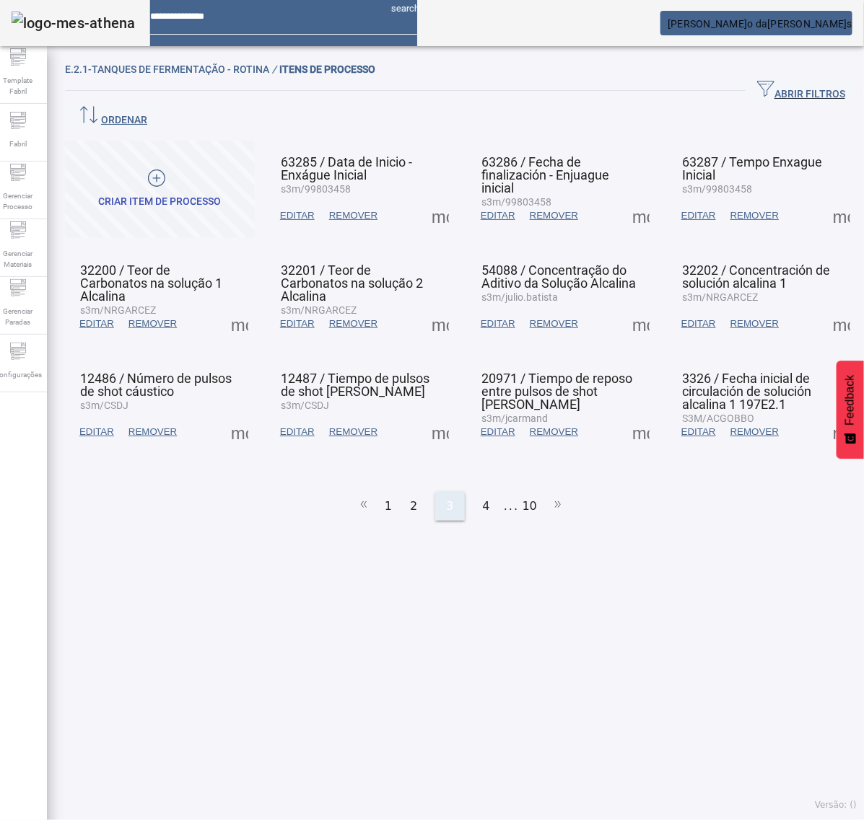
click at [483, 498] on span "4" at bounding box center [486, 506] width 7 height 17
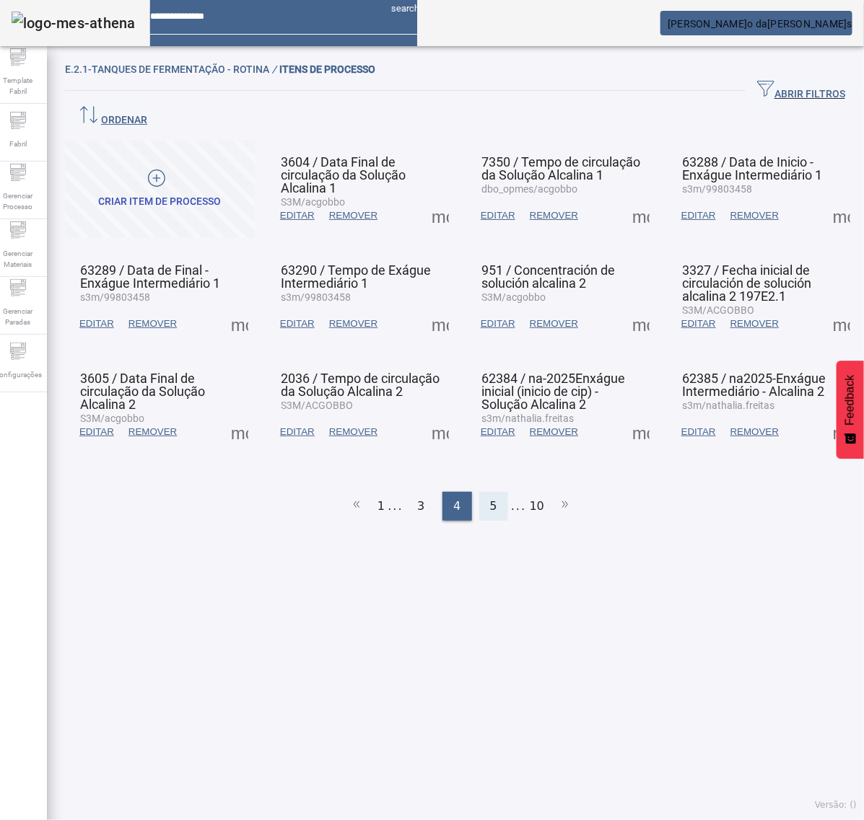
click at [481, 492] on div "5" at bounding box center [493, 506] width 29 height 29
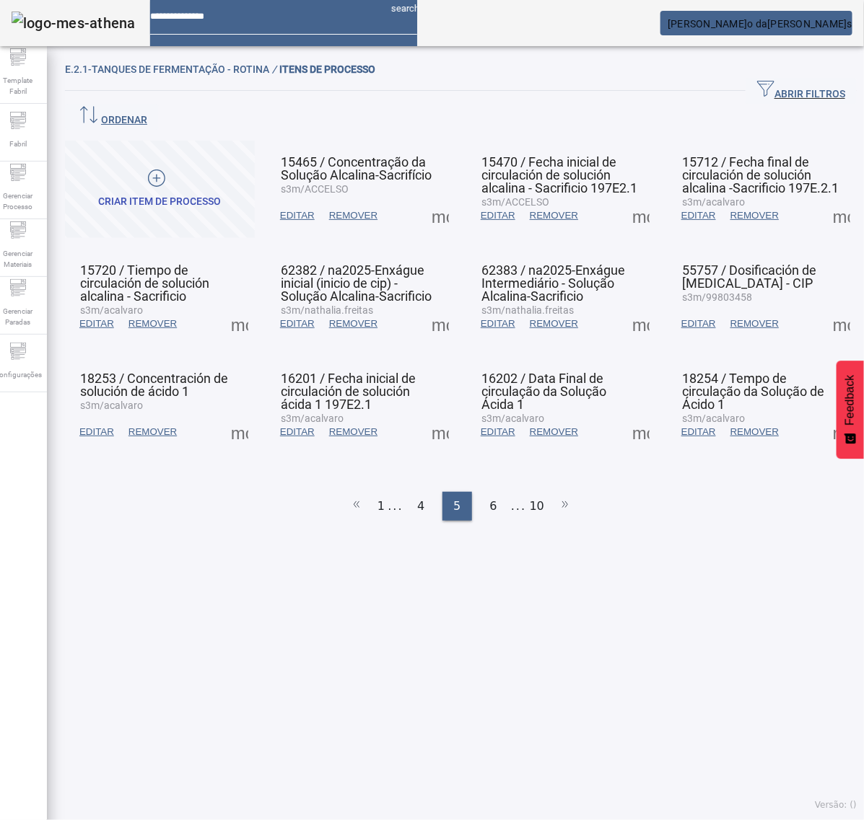
click at [824, 415] on span at bounding box center [841, 432] width 35 height 35
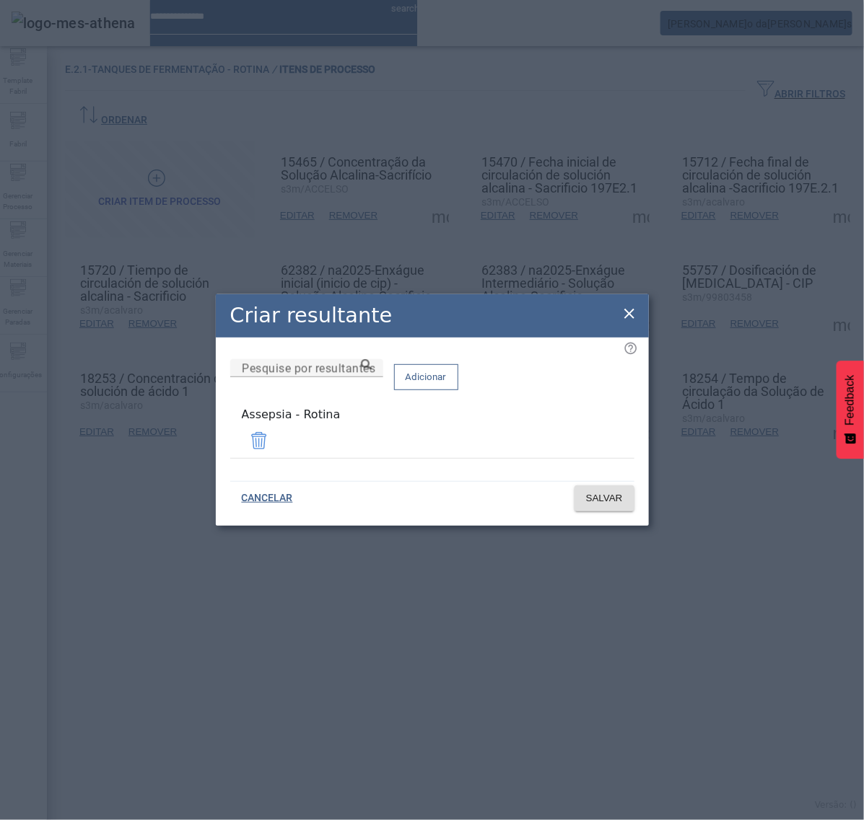
click at [626, 318] on icon at bounding box center [629, 313] width 17 height 17
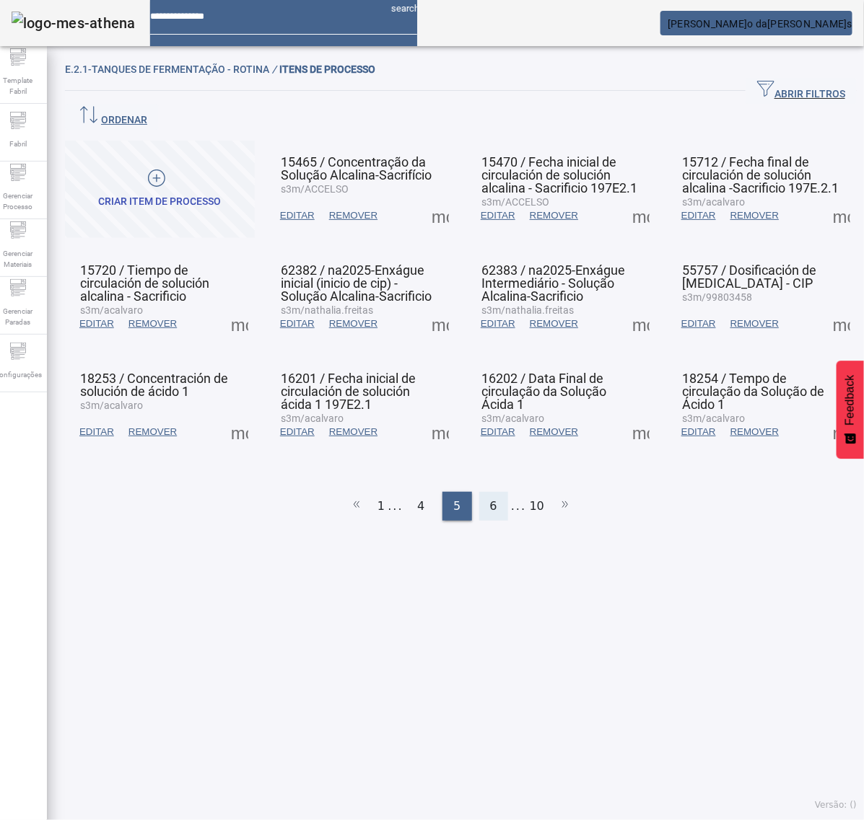
click at [490, 498] on span "6" at bounding box center [493, 506] width 7 height 17
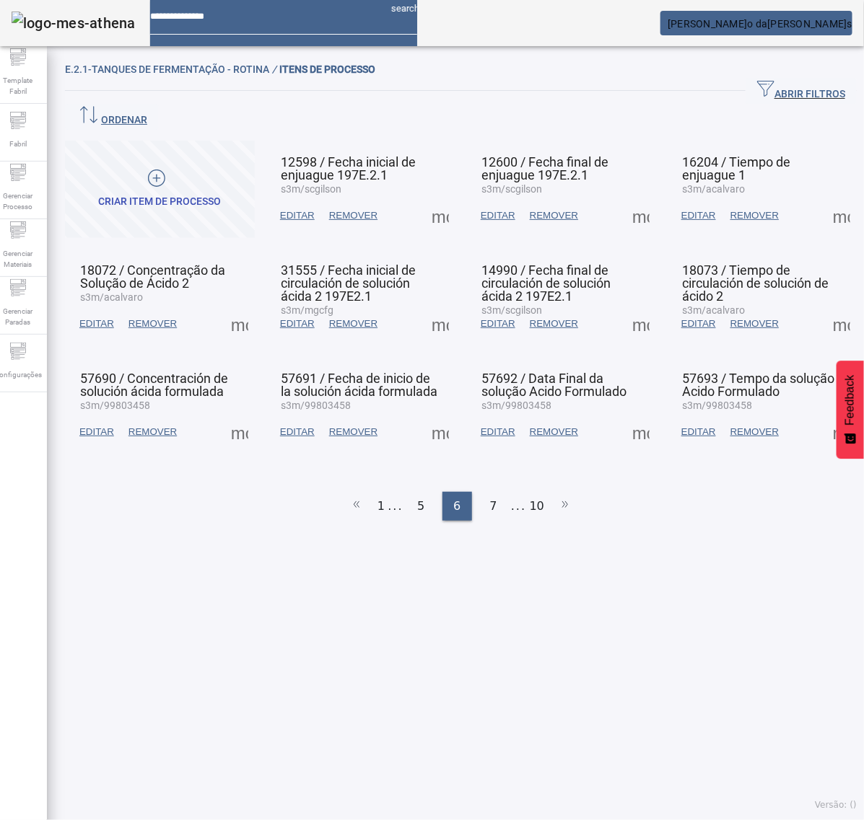
click at [434, 198] on span at bounding box center [440, 215] width 35 height 35
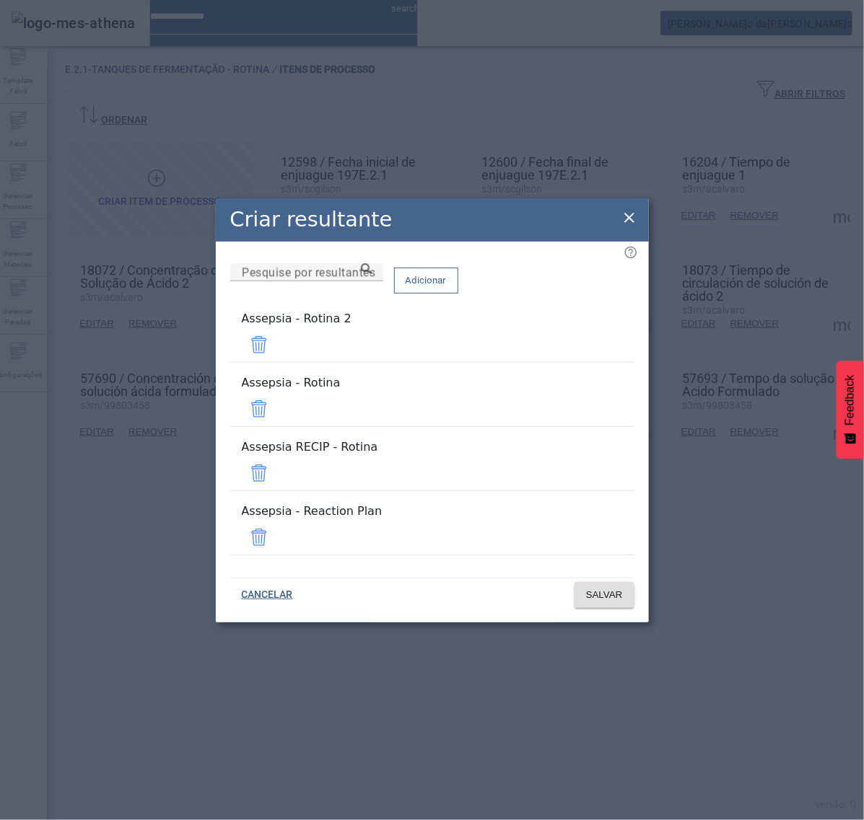
click at [276, 362] on span at bounding box center [259, 345] width 35 height 35
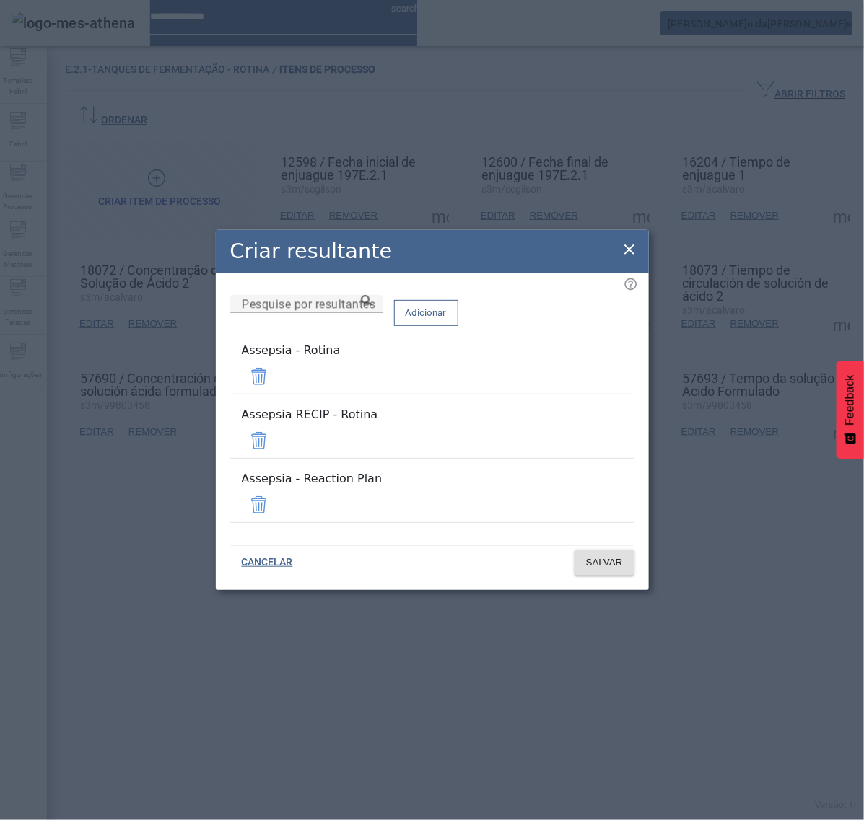
click at [276, 434] on span at bounding box center [259, 441] width 35 height 35
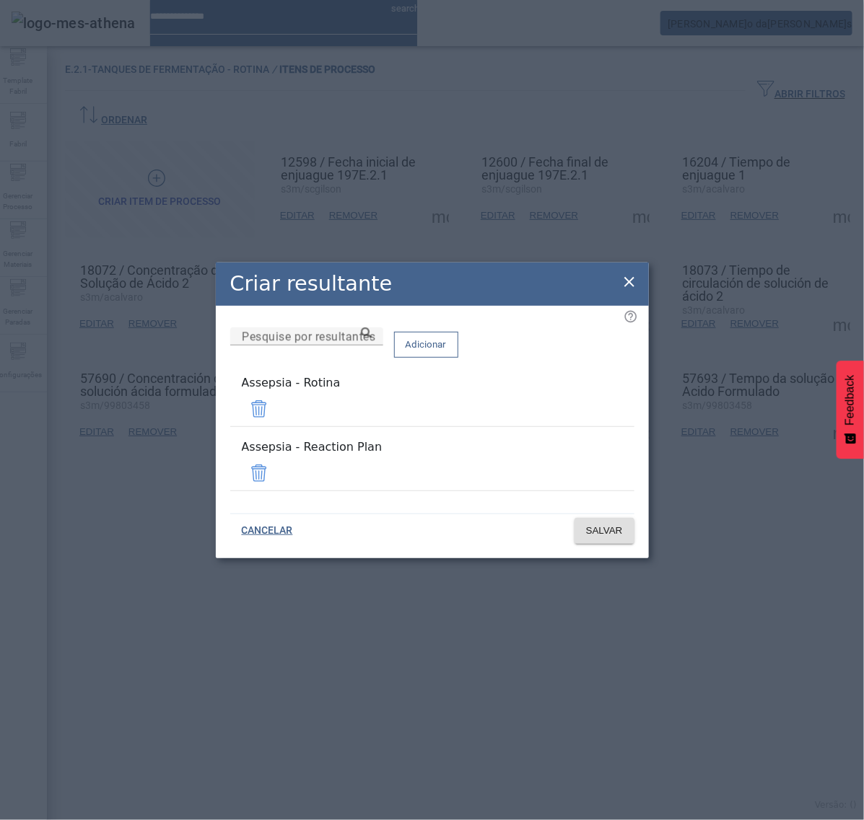
click at [276, 462] on span at bounding box center [259, 473] width 35 height 35
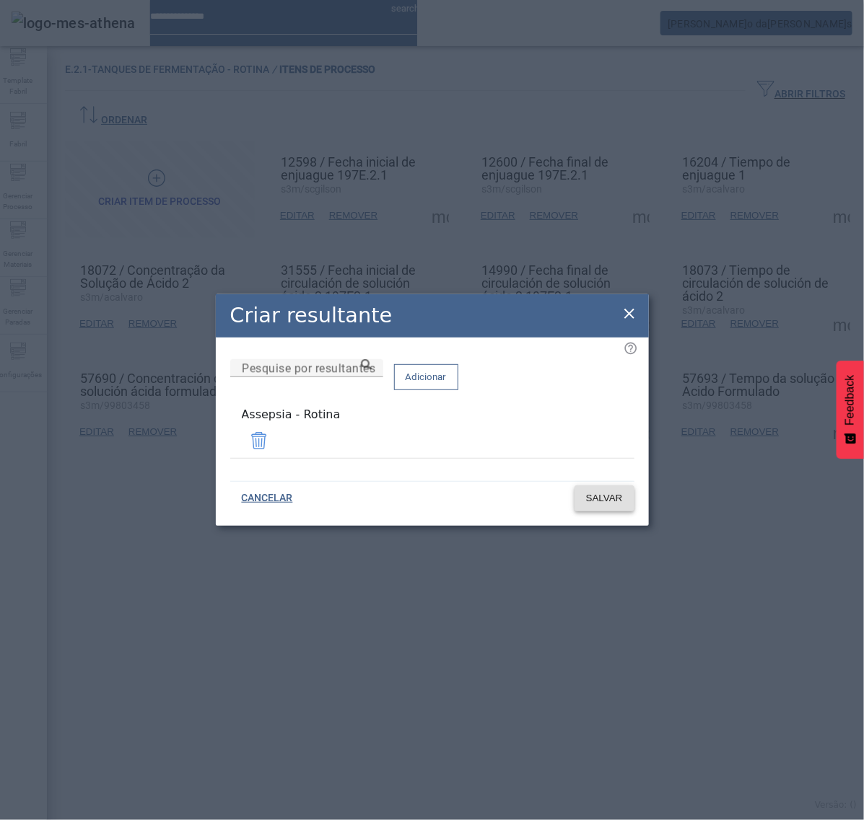
click at [610, 492] on span "SALVAR" at bounding box center [604, 498] width 37 height 14
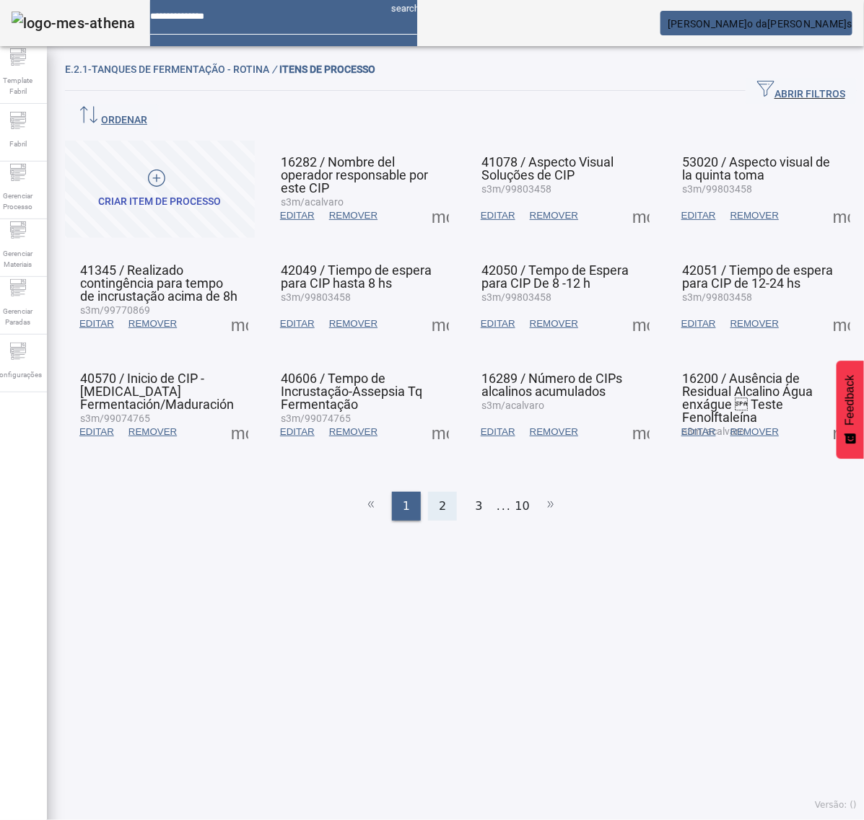
click at [428, 492] on div "2" at bounding box center [442, 506] width 29 height 29
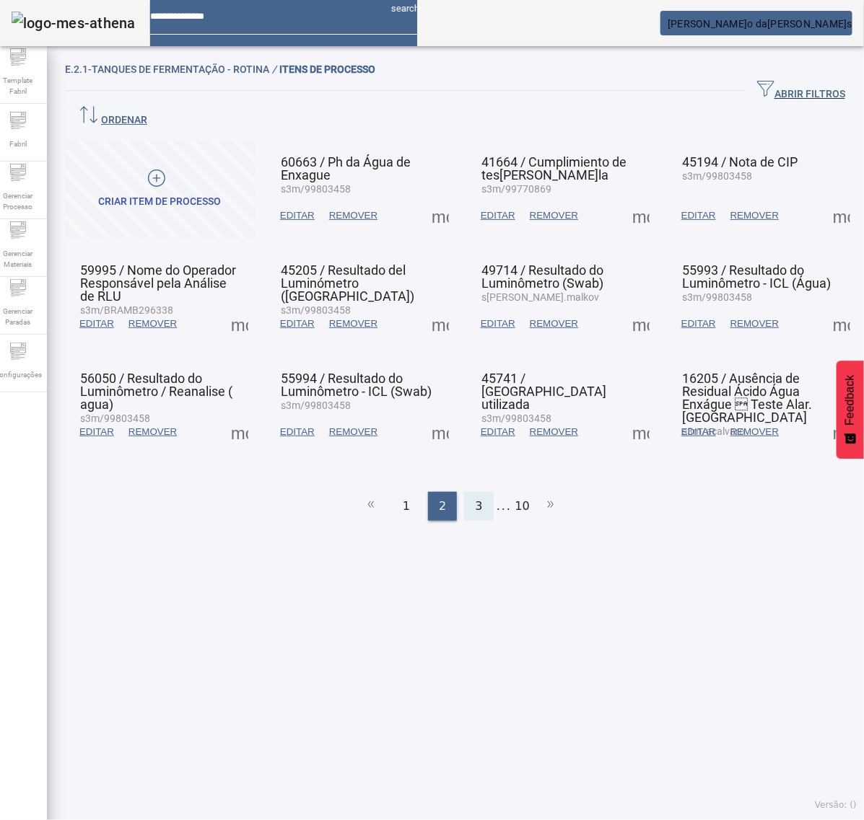
click at [465, 492] on div "3" at bounding box center [478, 506] width 29 height 29
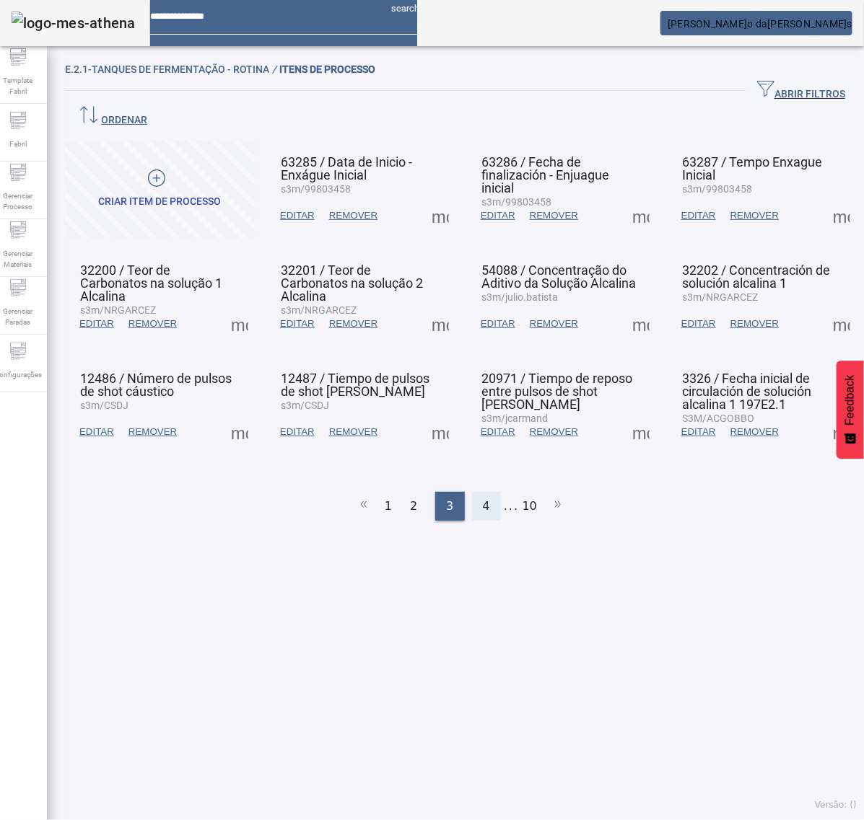
click at [483, 498] on span "4" at bounding box center [486, 506] width 7 height 17
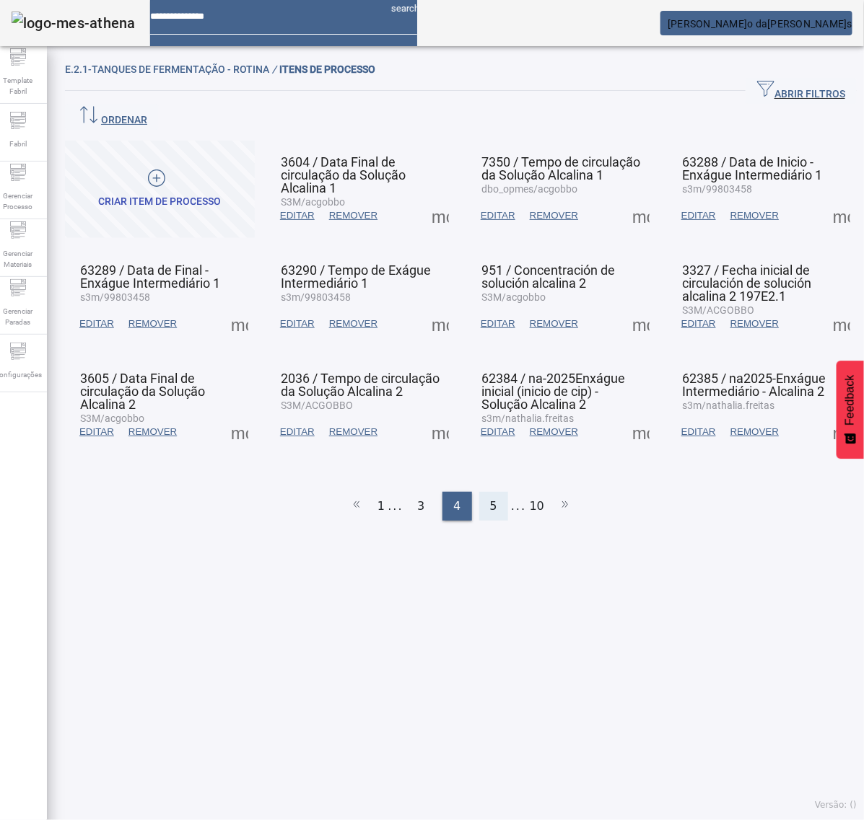
click at [481, 492] on div "5" at bounding box center [493, 506] width 29 height 29
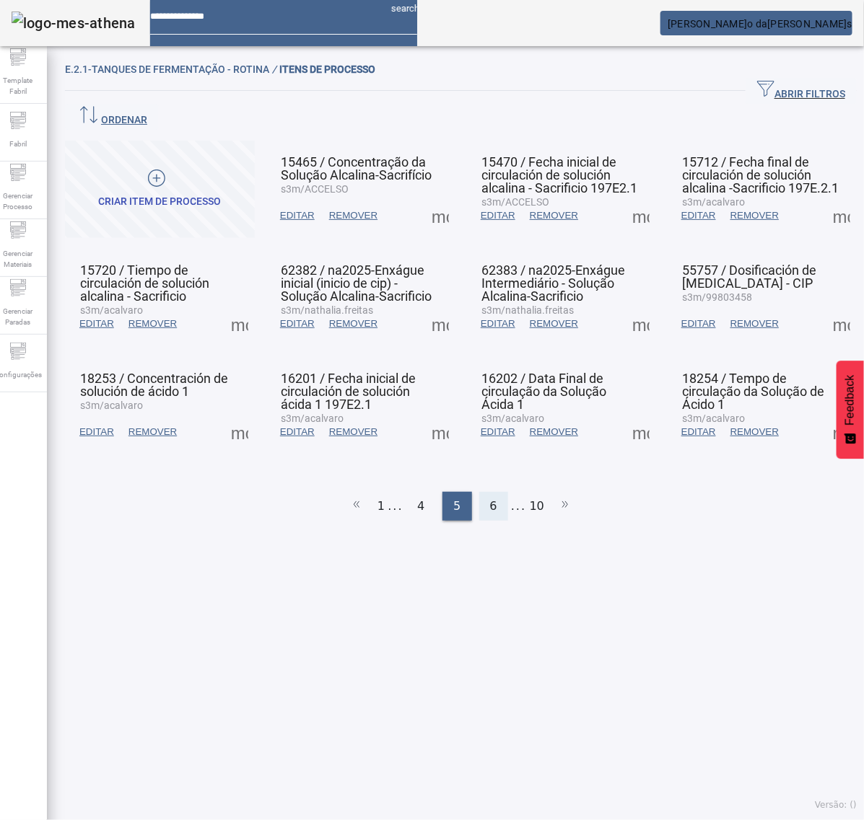
click at [490, 498] on span "6" at bounding box center [493, 506] width 7 height 17
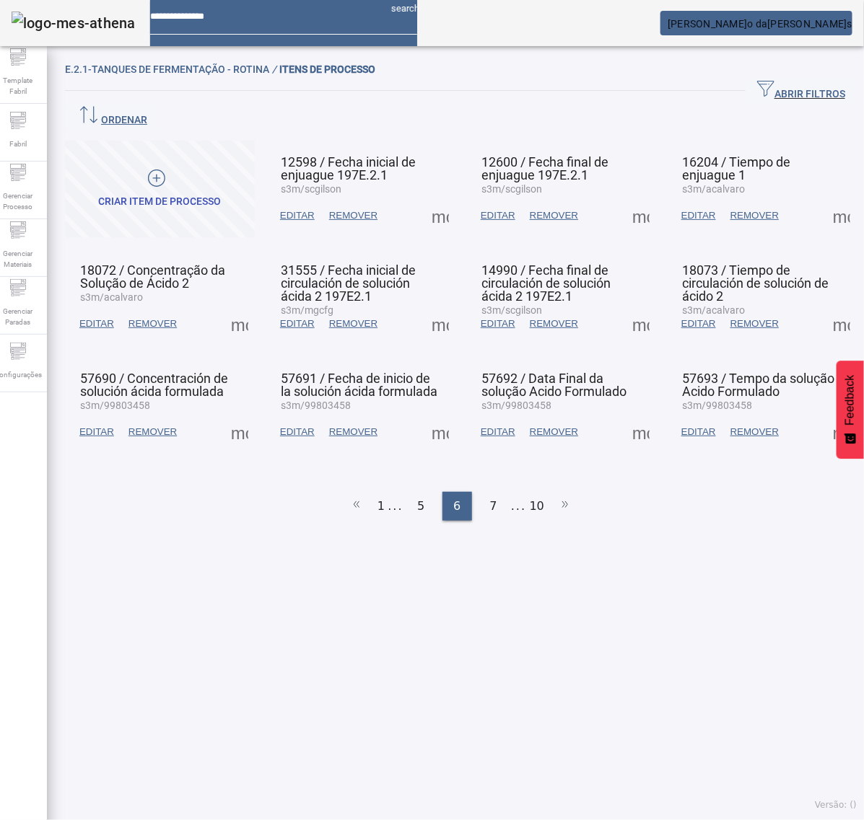
click at [433, 198] on span at bounding box center [440, 215] width 35 height 35
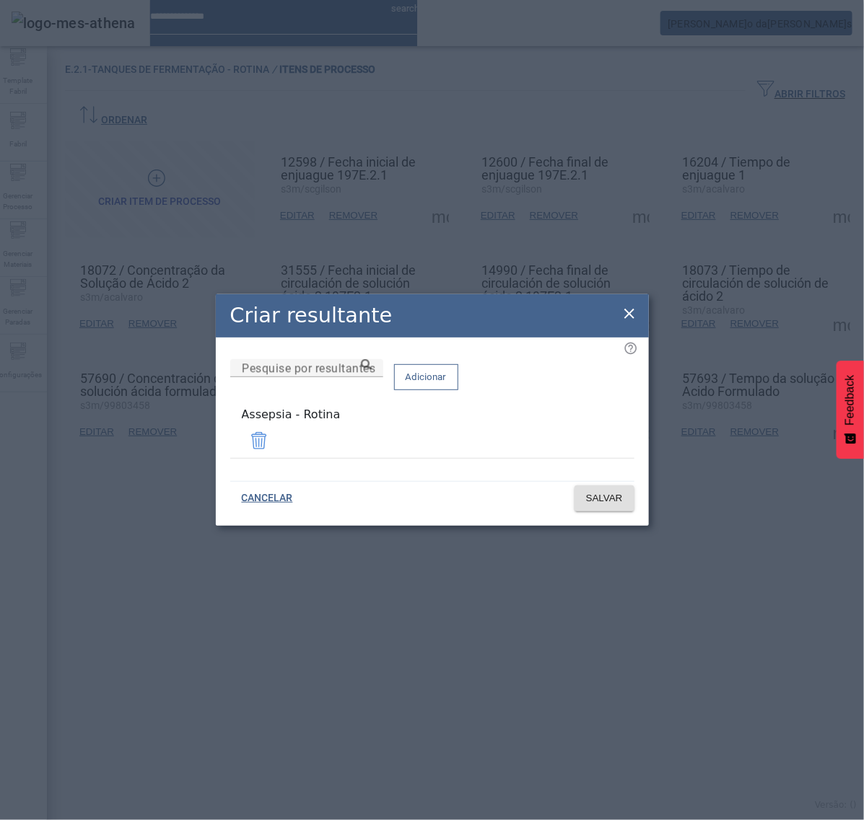
click at [626, 318] on icon at bounding box center [629, 313] width 17 height 17
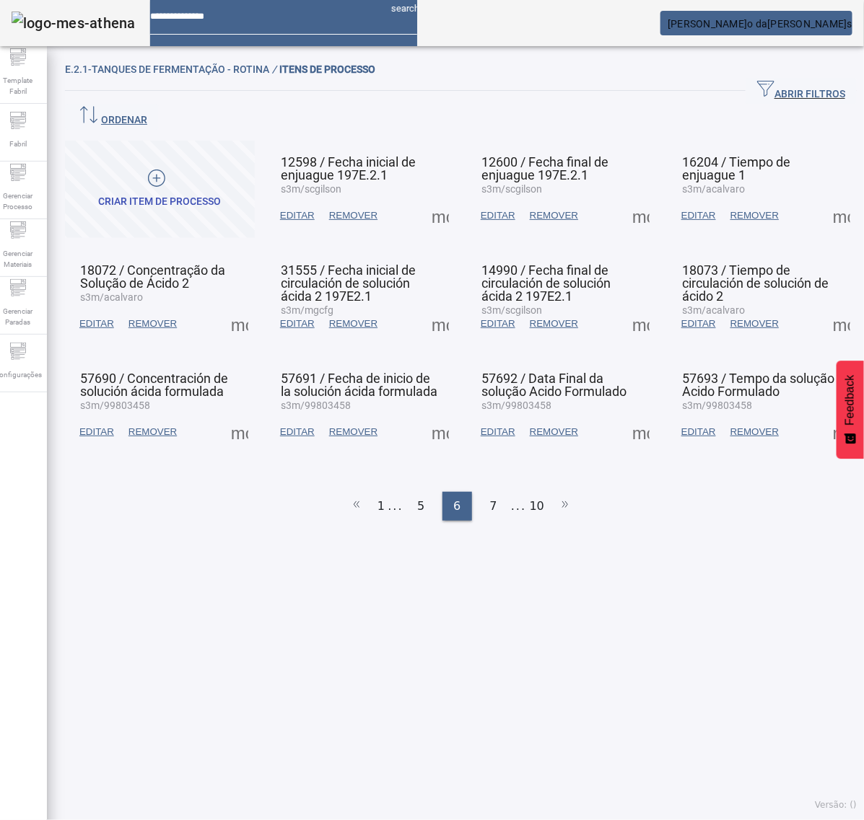
click at [624, 198] on span at bounding box center [640, 215] width 35 height 35
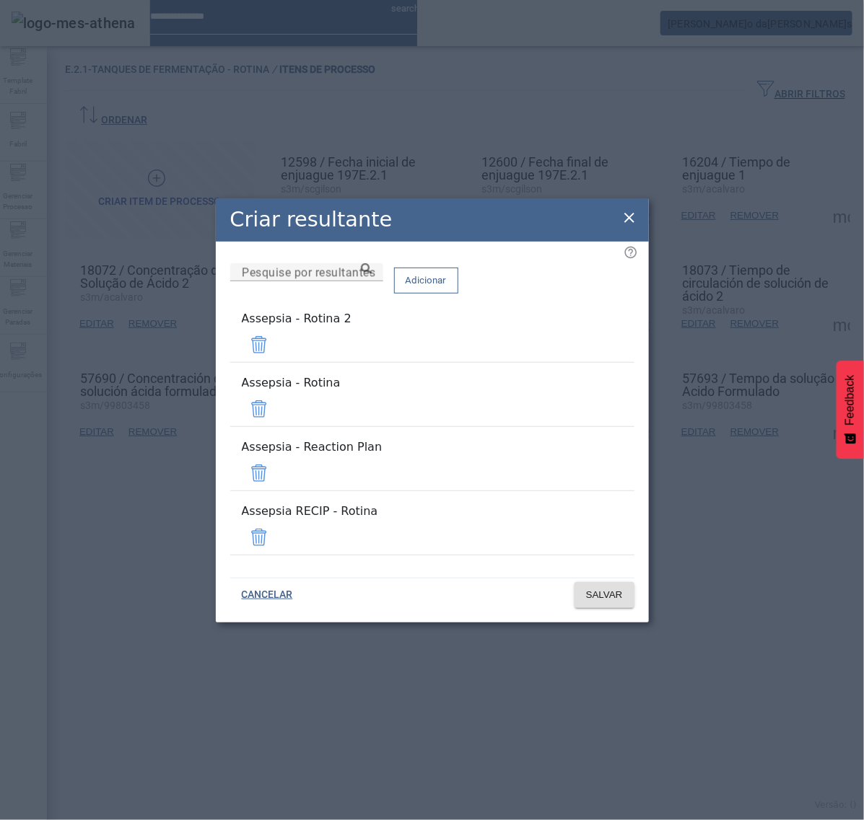
click at [276, 362] on span at bounding box center [259, 345] width 35 height 35
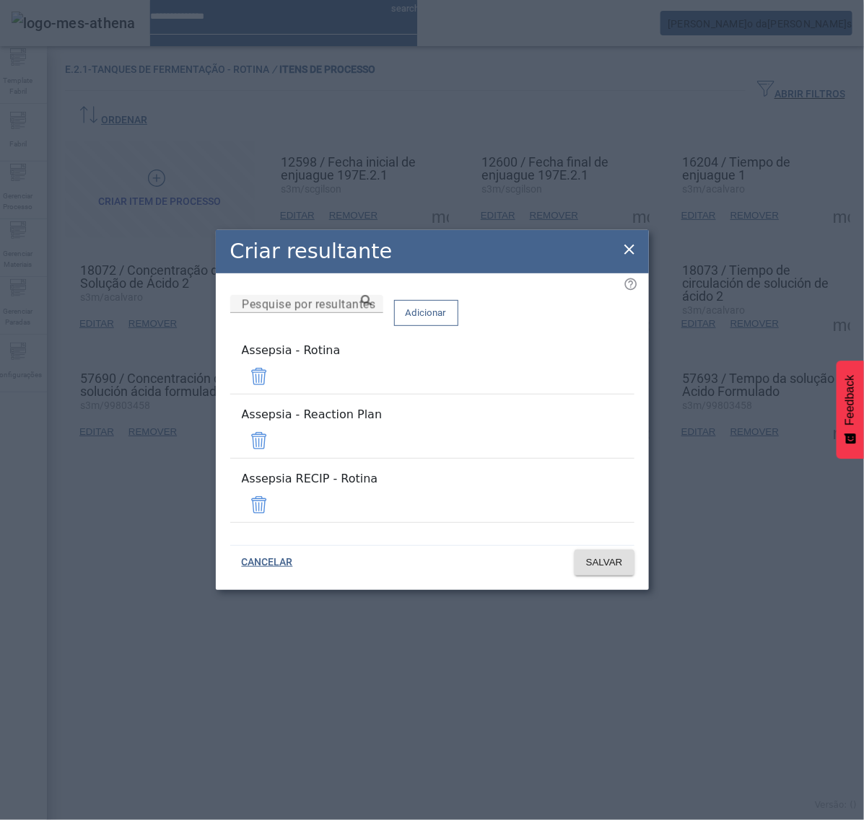
click at [276, 435] on span at bounding box center [259, 441] width 35 height 35
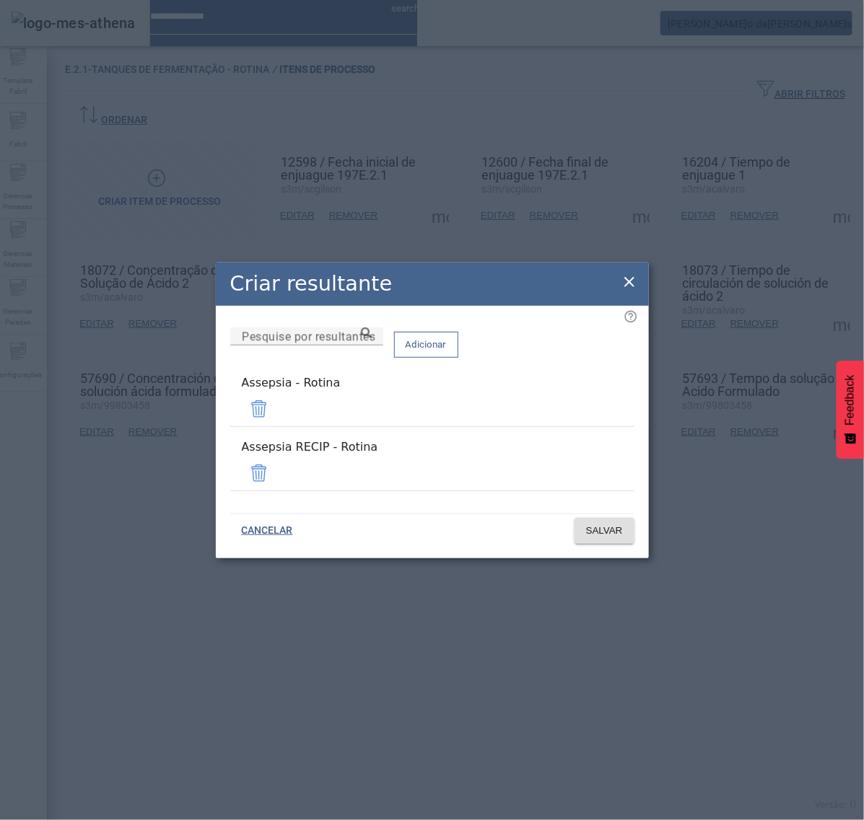
click at [276, 463] on span at bounding box center [259, 473] width 35 height 35
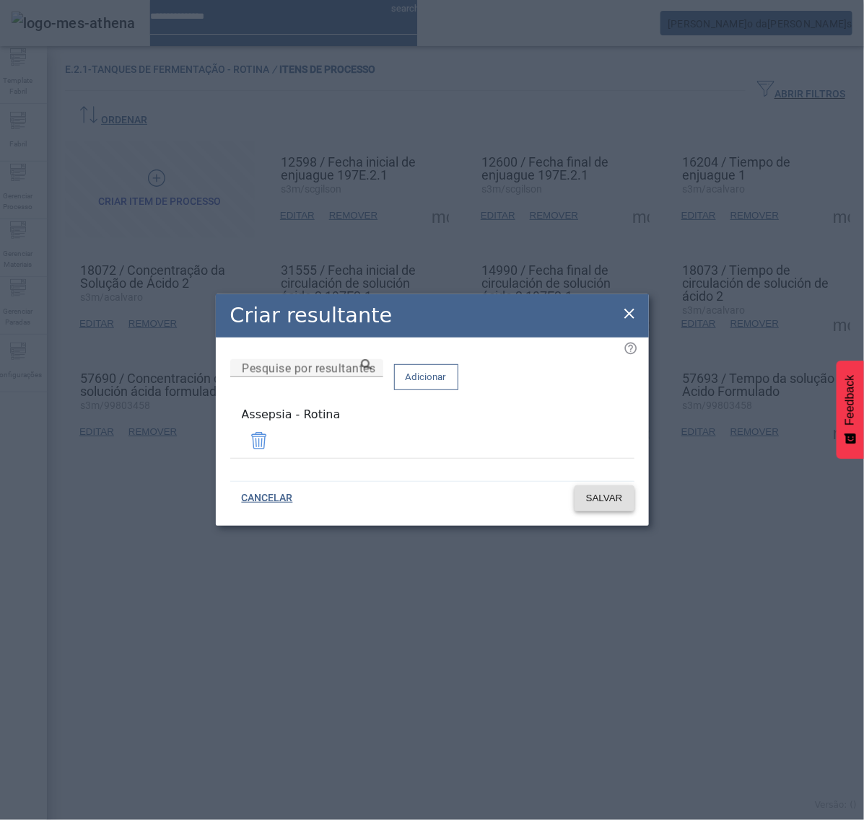
click at [607, 499] on span "SALVAR" at bounding box center [604, 498] width 37 height 14
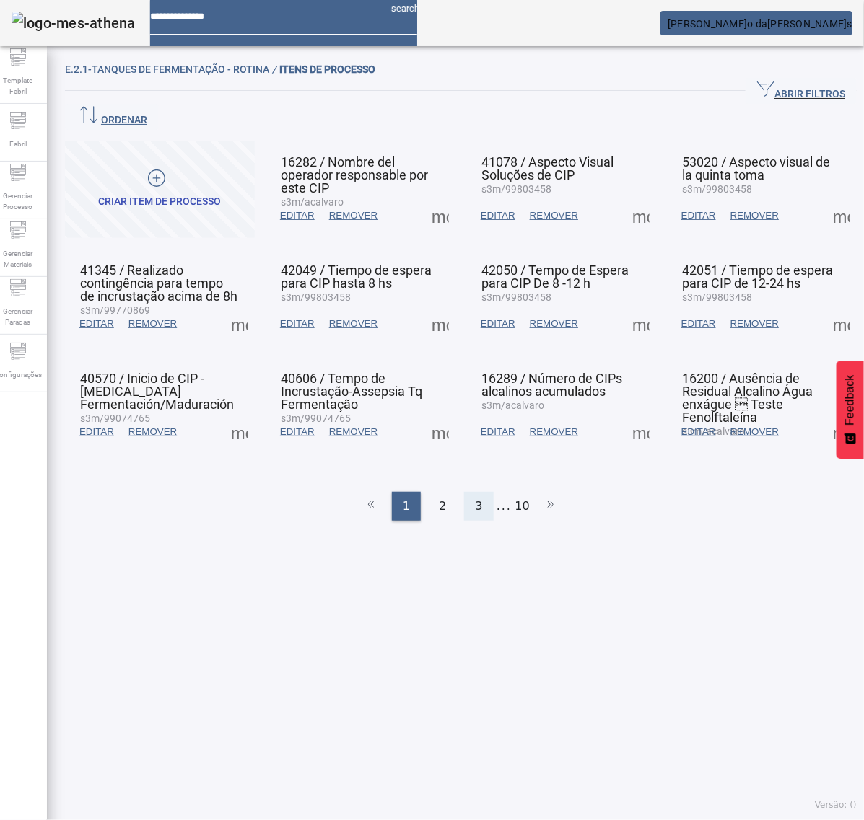
click at [473, 492] on div "3" at bounding box center [478, 506] width 29 height 29
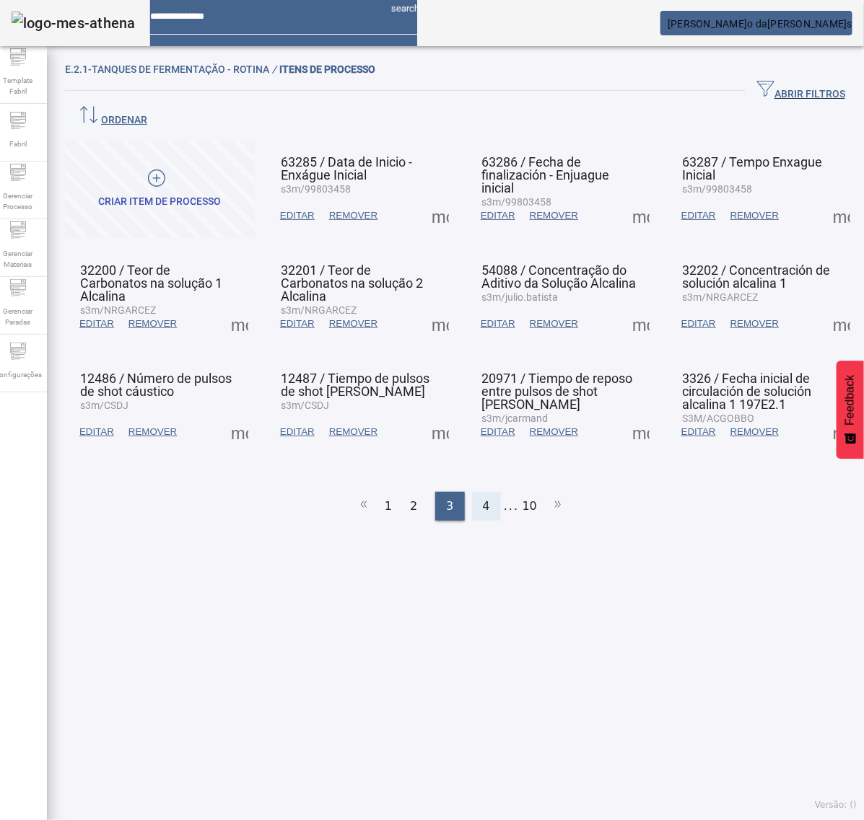
click at [483, 498] on span "4" at bounding box center [486, 506] width 7 height 17
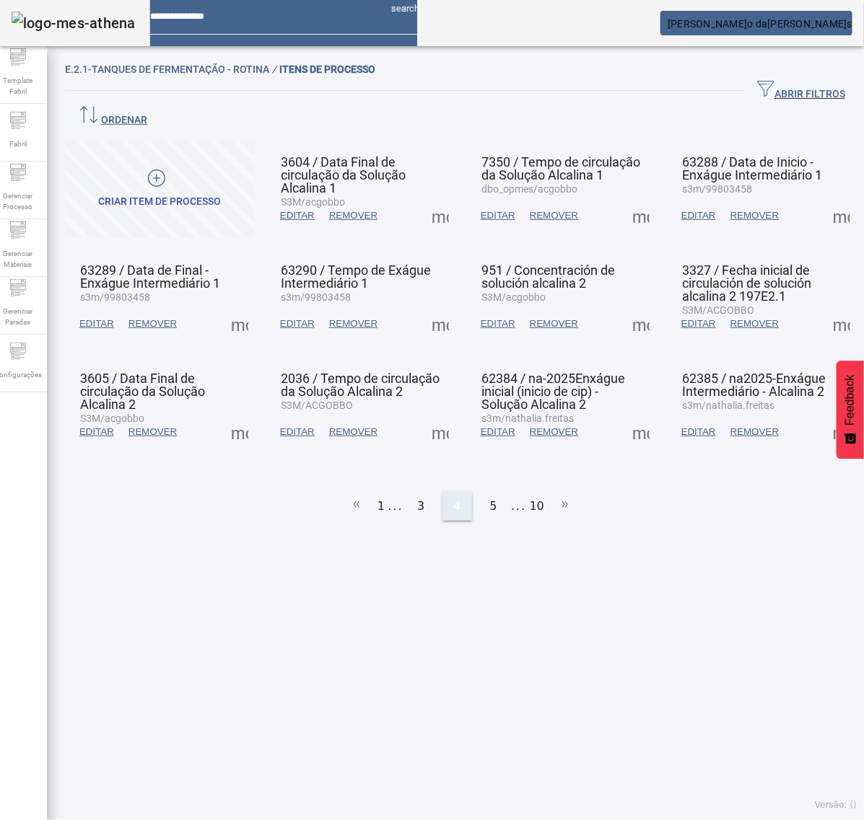
click at [481, 492] on div "5" at bounding box center [493, 506] width 29 height 29
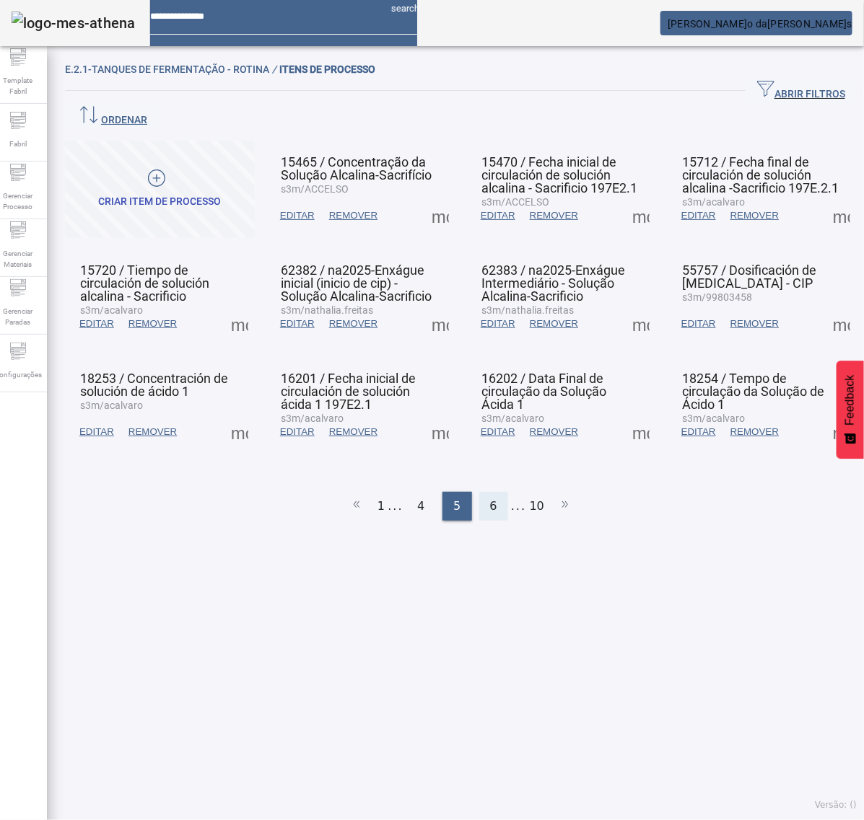
click at [490, 498] on span "6" at bounding box center [493, 506] width 7 height 17
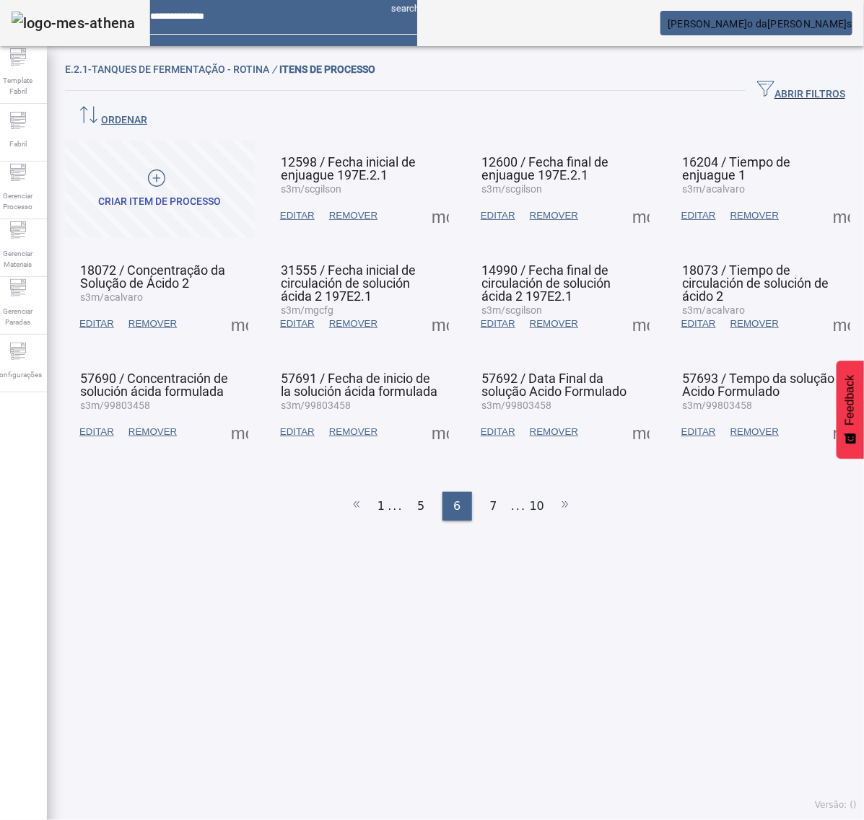
click at [824, 198] on span at bounding box center [841, 215] width 35 height 35
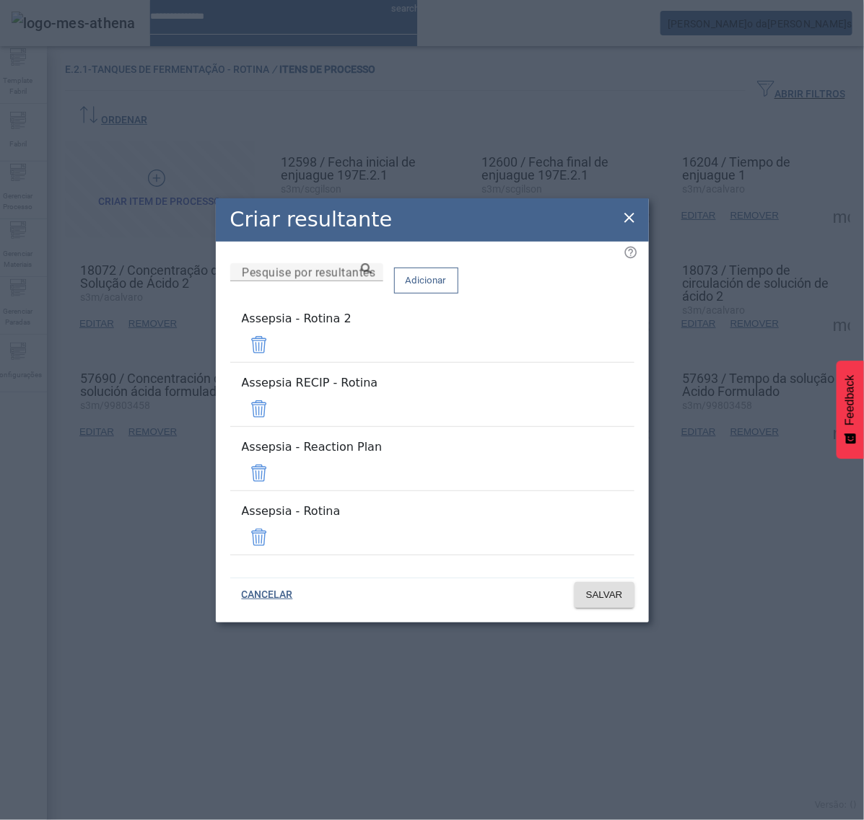
click at [276, 362] on span at bounding box center [259, 345] width 35 height 35
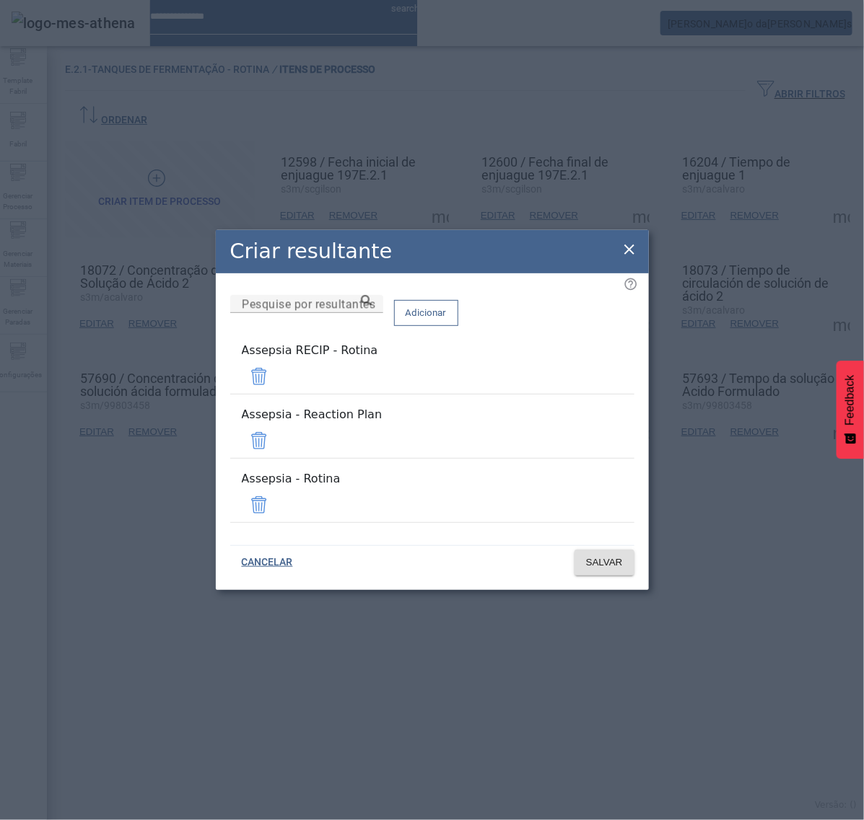
drag, startPoint x: 593, startPoint y: 390, endPoint x: 597, endPoint y: 398, distance: 9.4
click at [276, 388] on span at bounding box center [259, 376] width 35 height 35
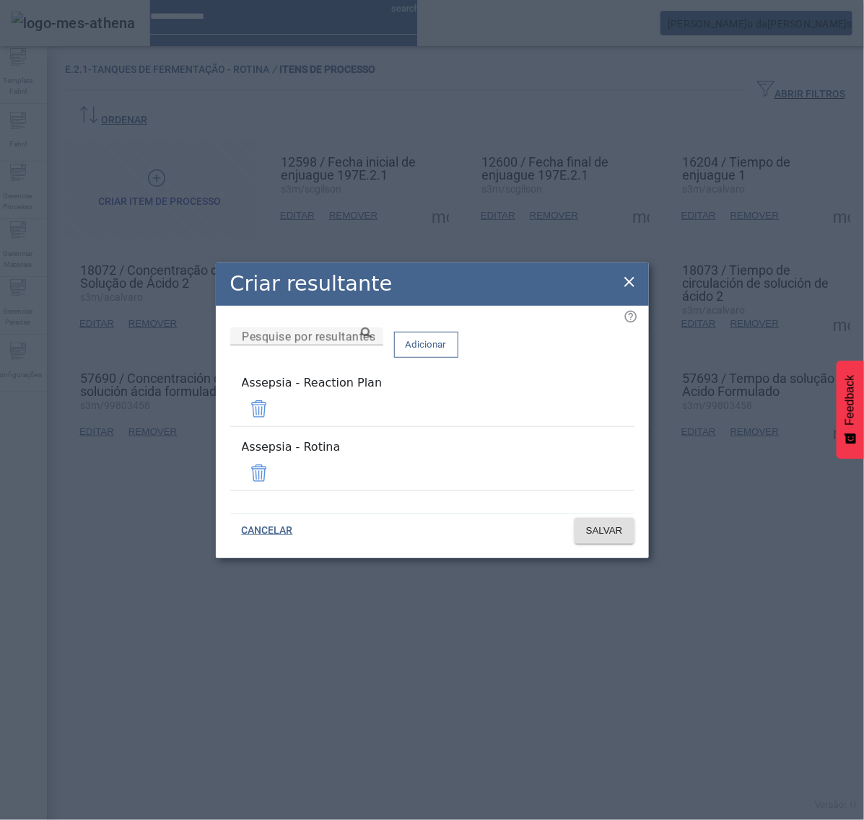
drag, startPoint x: 592, startPoint y: 417, endPoint x: 595, endPoint y: 442, distance: 25.5
click at [276, 417] on span at bounding box center [259, 409] width 35 height 35
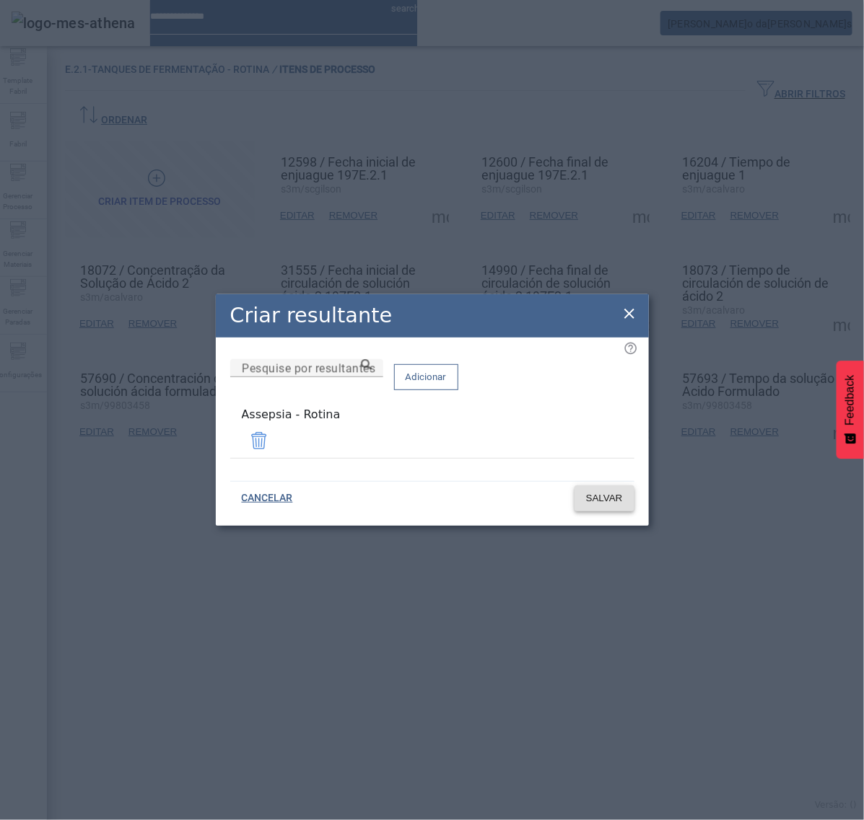
click at [608, 494] on span "SALVAR" at bounding box center [604, 498] width 37 height 14
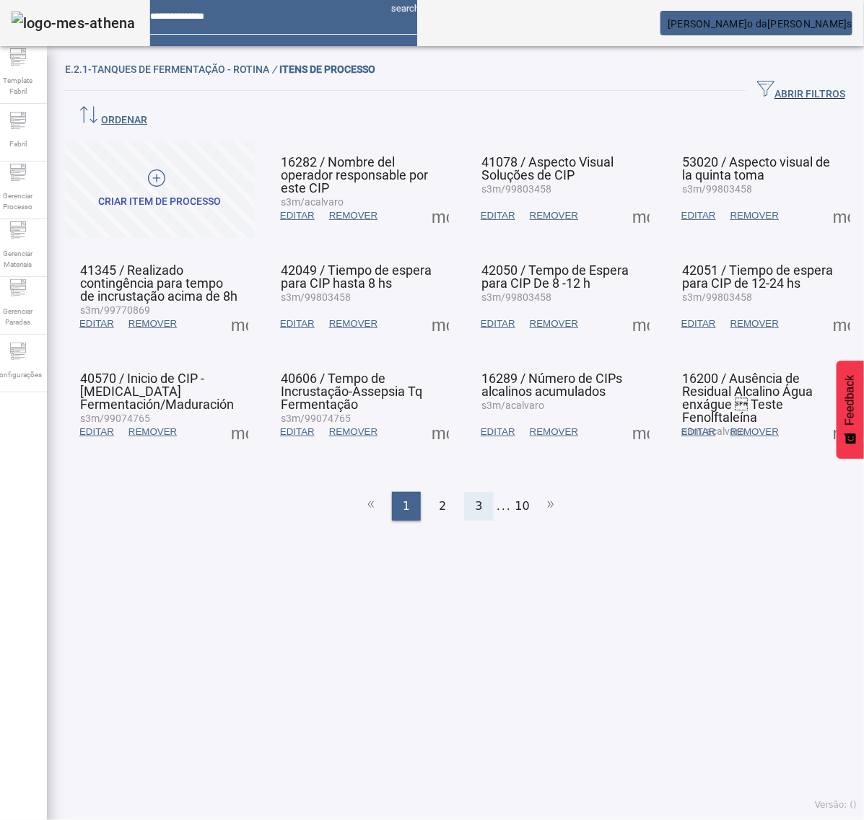
click at [475, 498] on span "3" at bounding box center [478, 506] width 7 height 17
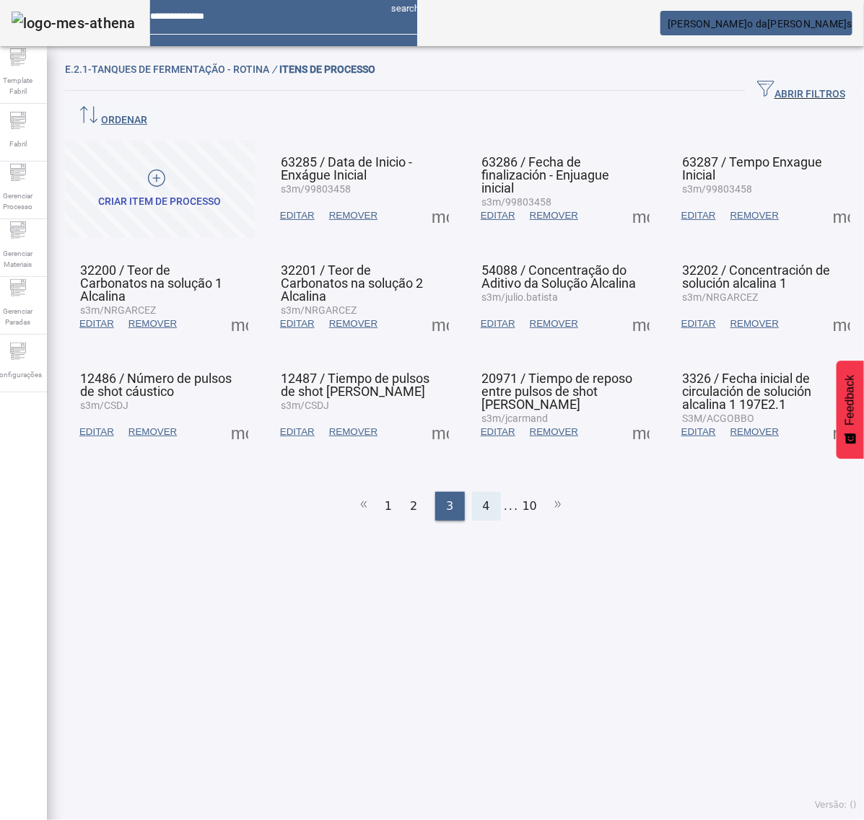
click at [475, 492] on div "4" at bounding box center [486, 506] width 29 height 29
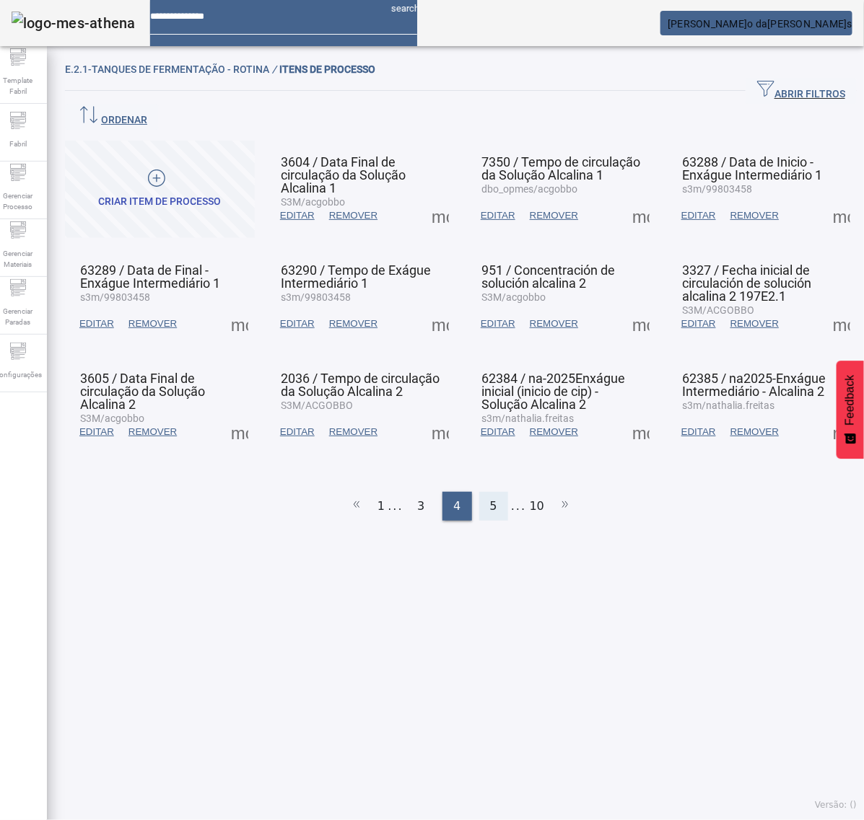
click at [480, 492] on div "5" at bounding box center [493, 506] width 29 height 29
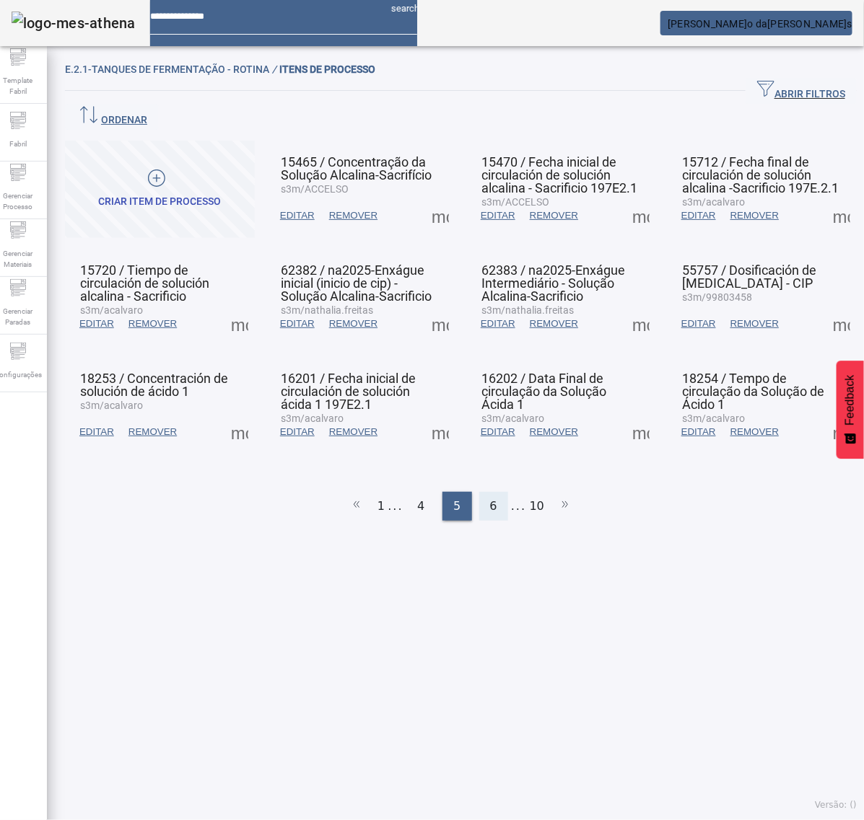
click at [490, 498] on span "6" at bounding box center [493, 506] width 7 height 17
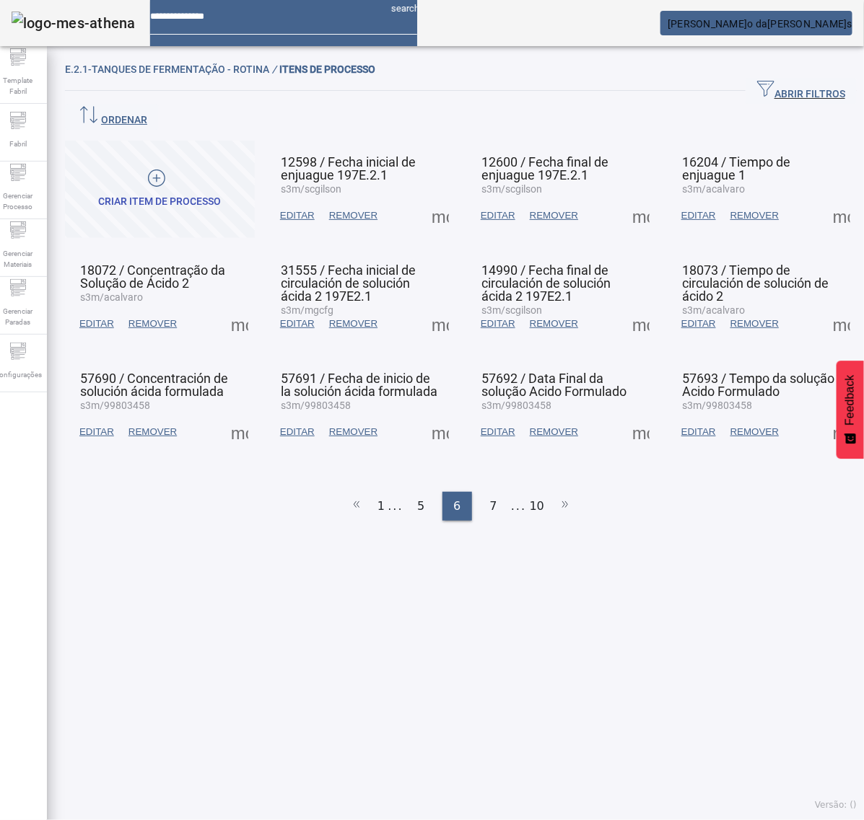
click at [824, 198] on span at bounding box center [841, 215] width 35 height 35
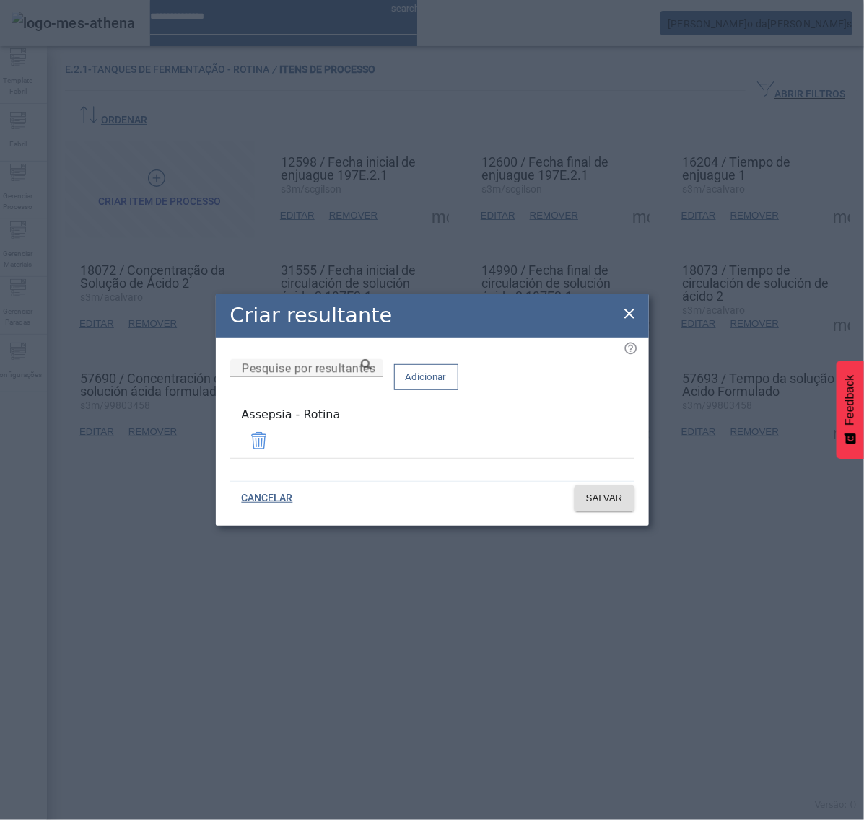
click at [630, 315] on icon at bounding box center [629, 313] width 17 height 17
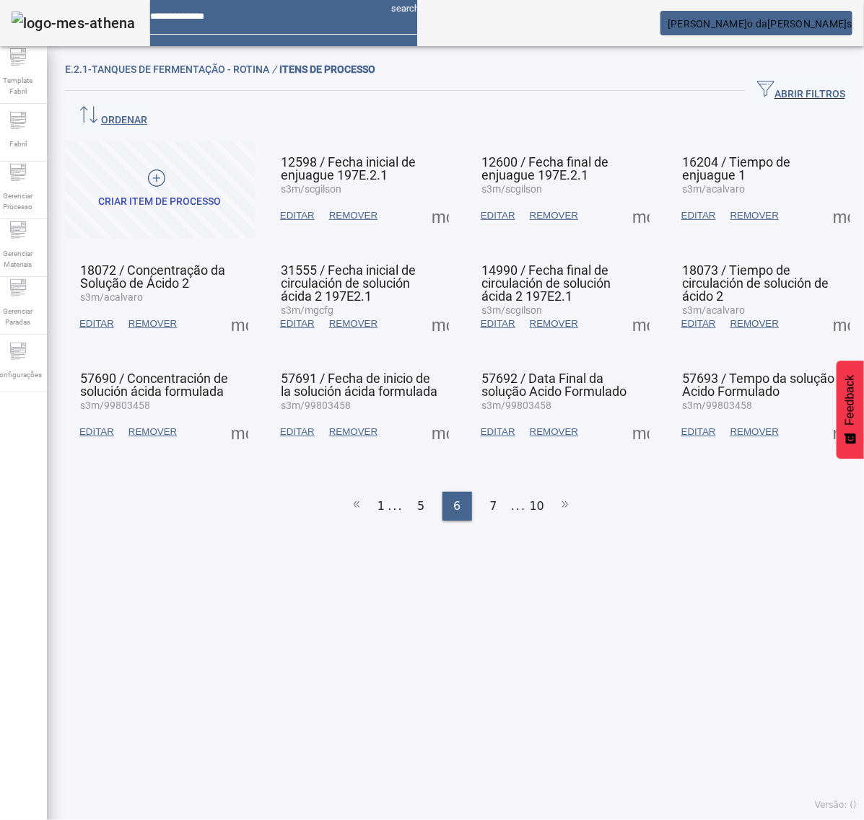
click at [245, 307] on span at bounding box center [239, 324] width 35 height 35
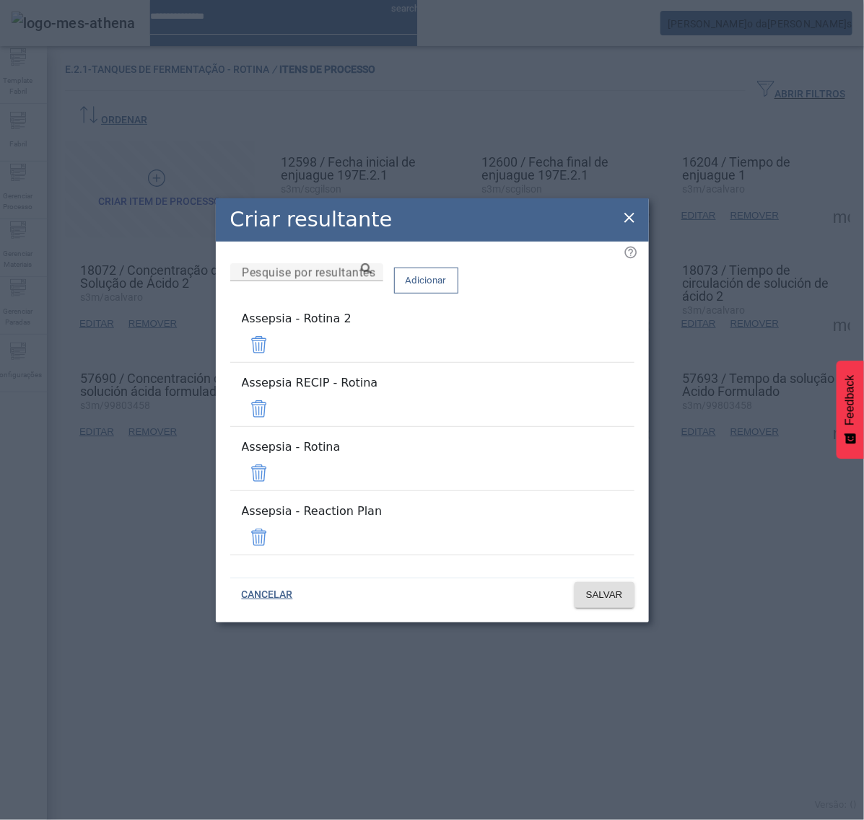
click at [276, 362] on span at bounding box center [259, 345] width 35 height 35
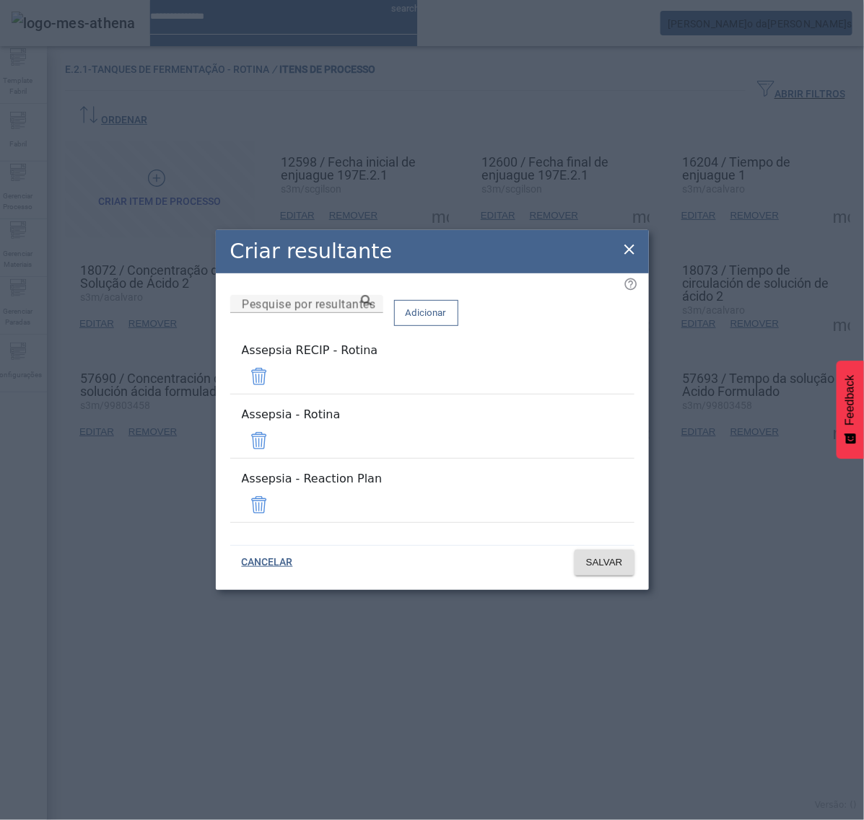
click at [276, 388] on span at bounding box center [259, 376] width 35 height 35
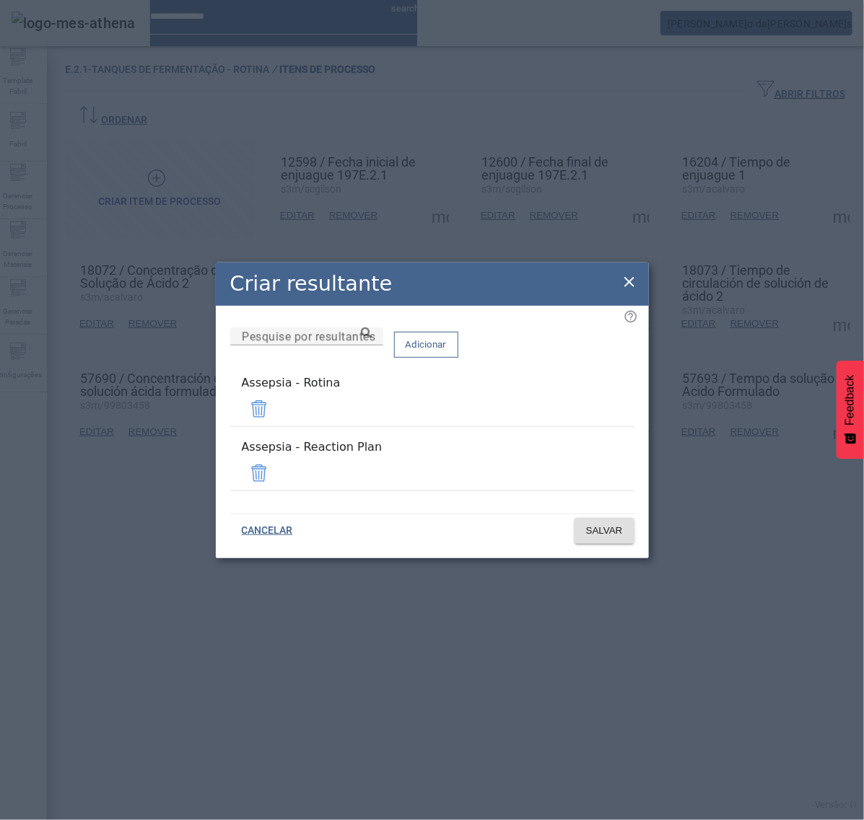
click at [276, 459] on span at bounding box center [259, 473] width 35 height 35
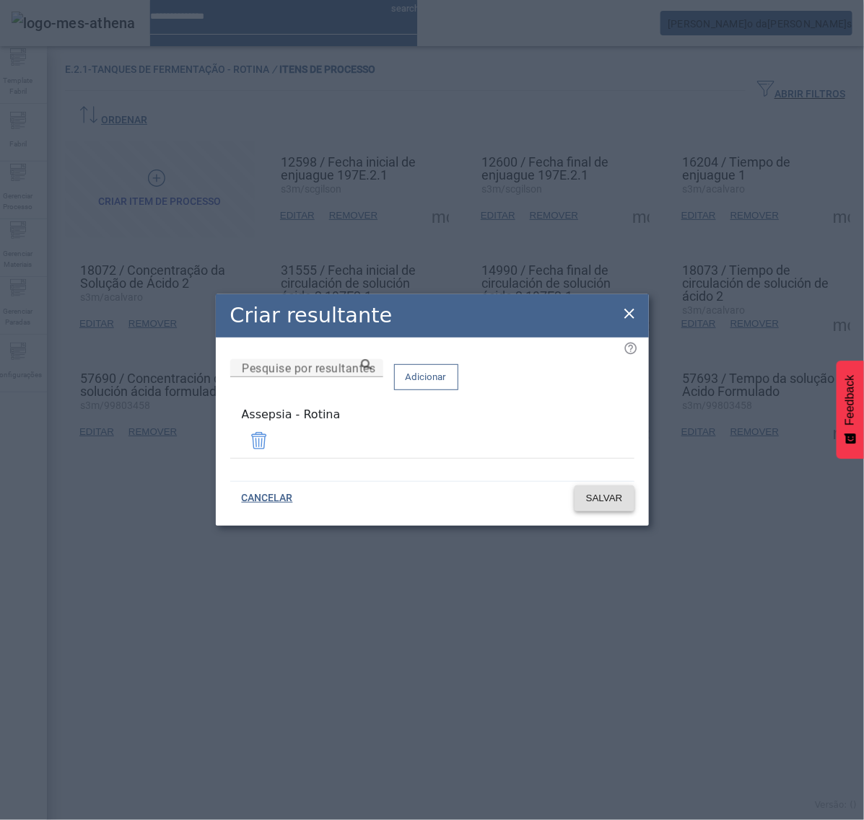
click at [597, 503] on span at bounding box center [604, 498] width 60 height 35
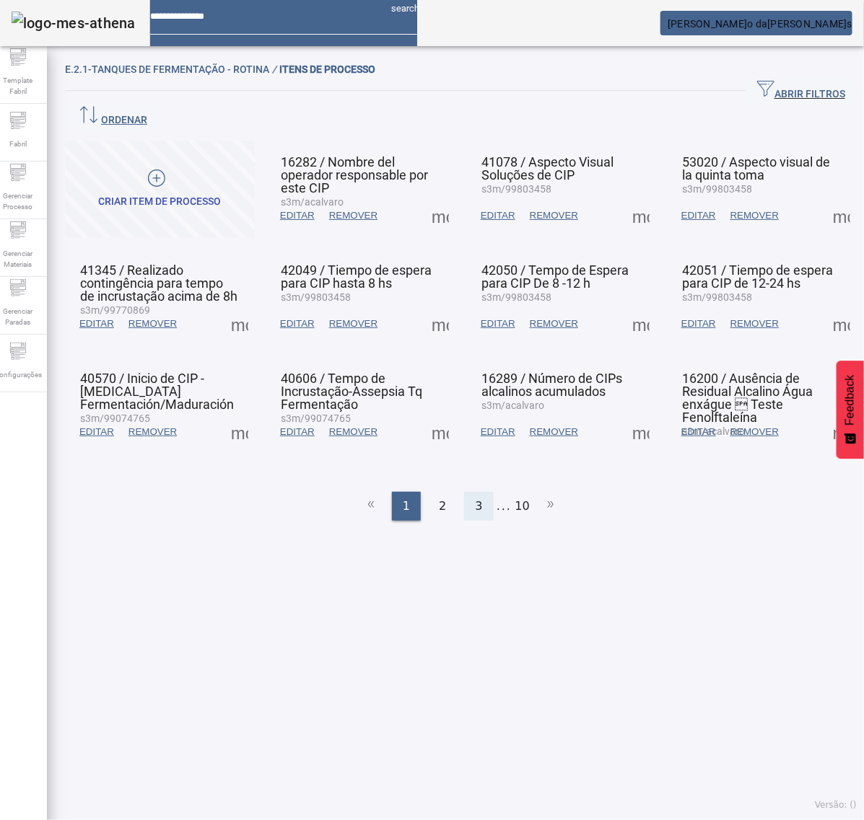
click at [475, 498] on span "3" at bounding box center [478, 506] width 7 height 17
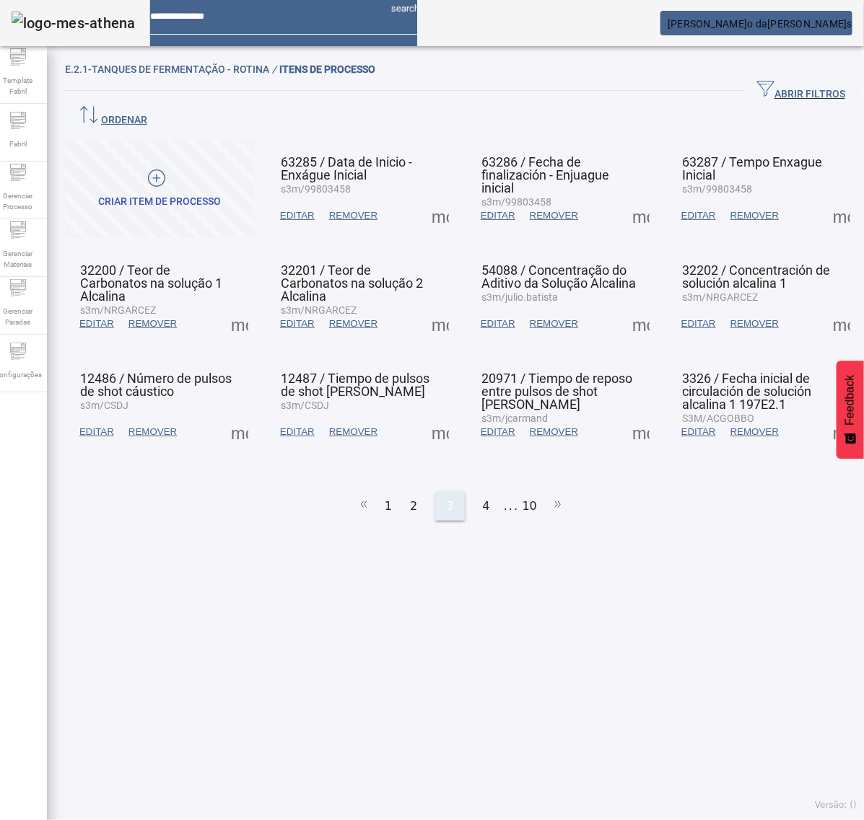
click at [483, 498] on span "4" at bounding box center [486, 506] width 7 height 17
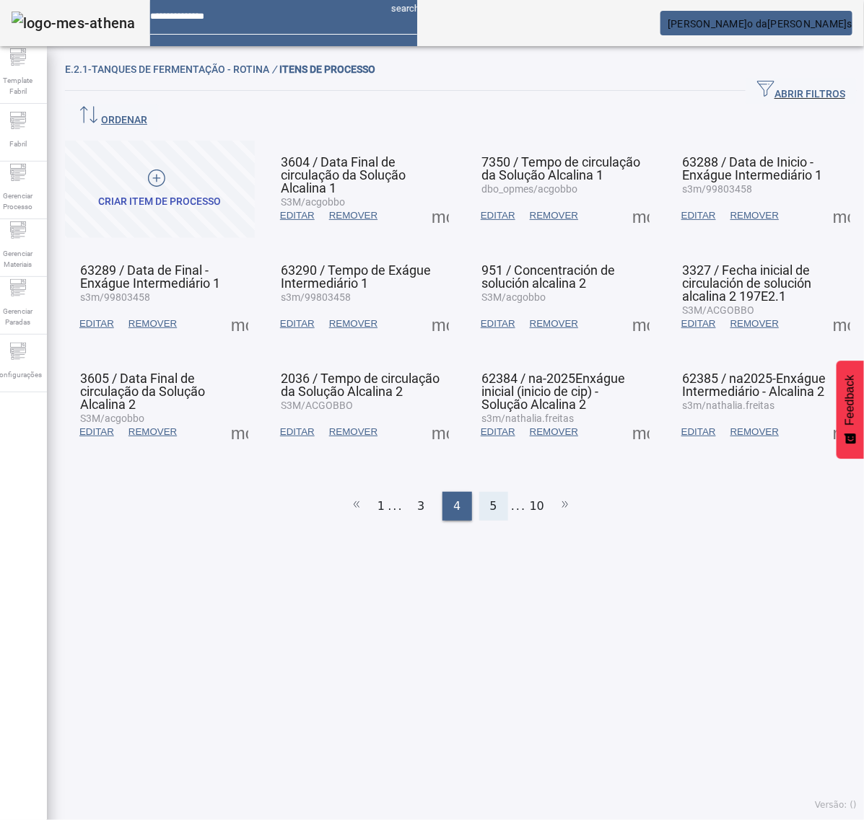
click at [479, 492] on div "5" at bounding box center [493, 506] width 29 height 29
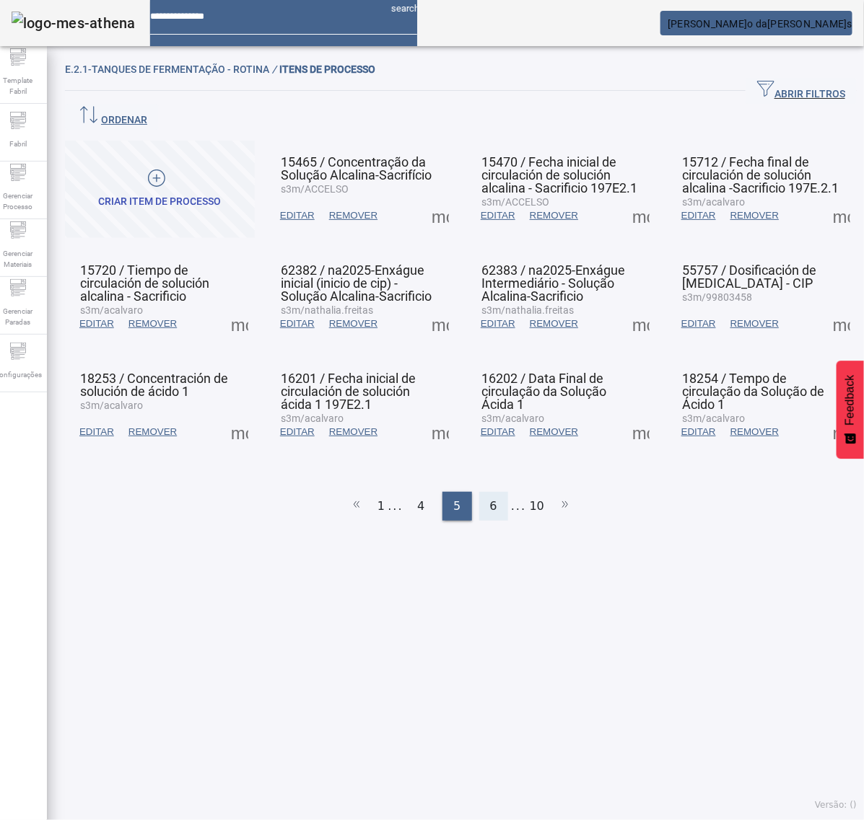
click at [490, 498] on span "6" at bounding box center [493, 506] width 7 height 17
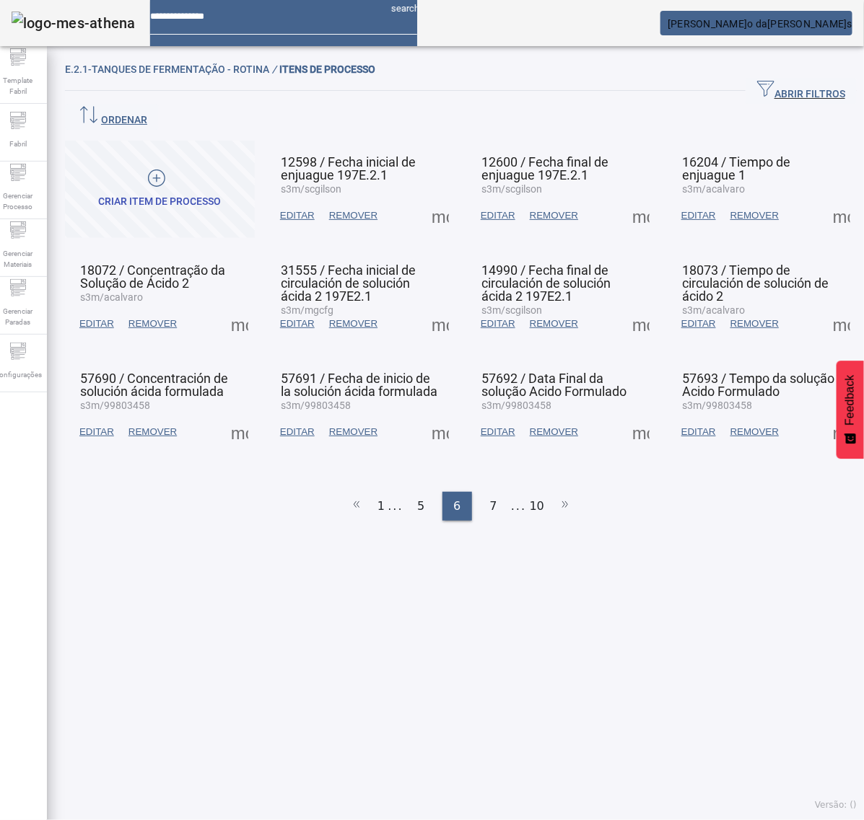
click at [245, 307] on span at bounding box center [239, 324] width 35 height 35
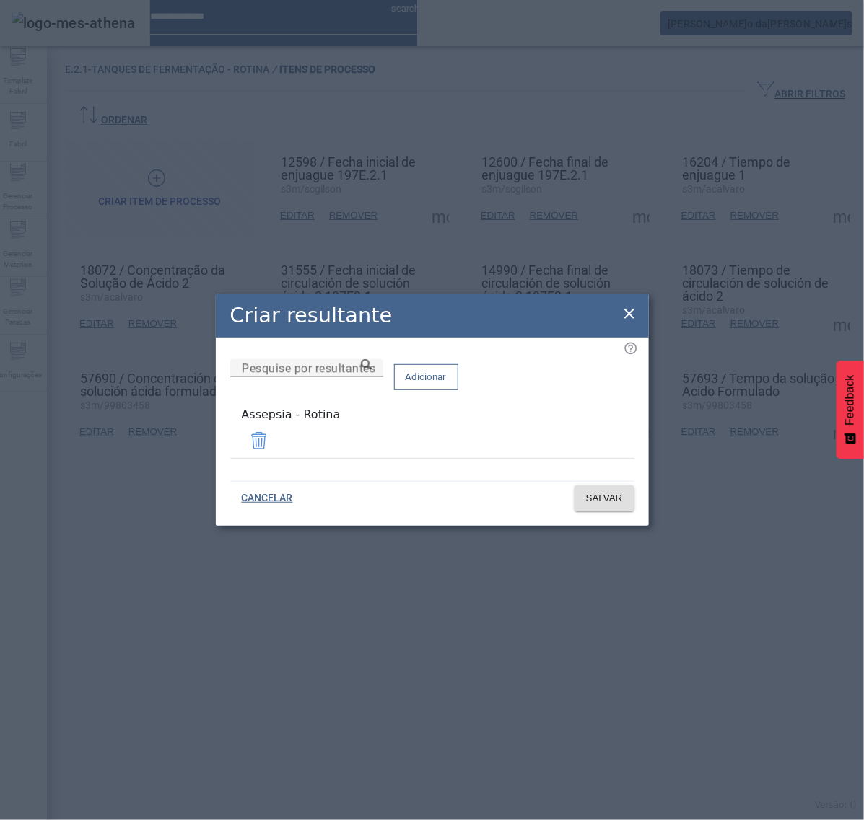
drag, startPoint x: 637, startPoint y: 310, endPoint x: 614, endPoint y: 323, distance: 26.1
click at [636, 310] on div "Criar resultante Pesquise por resultantes Adicionar Assepsia - Rotina CANCELAR …" at bounding box center [432, 410] width 433 height 232
click at [628, 316] on icon at bounding box center [629, 314] width 10 height 10
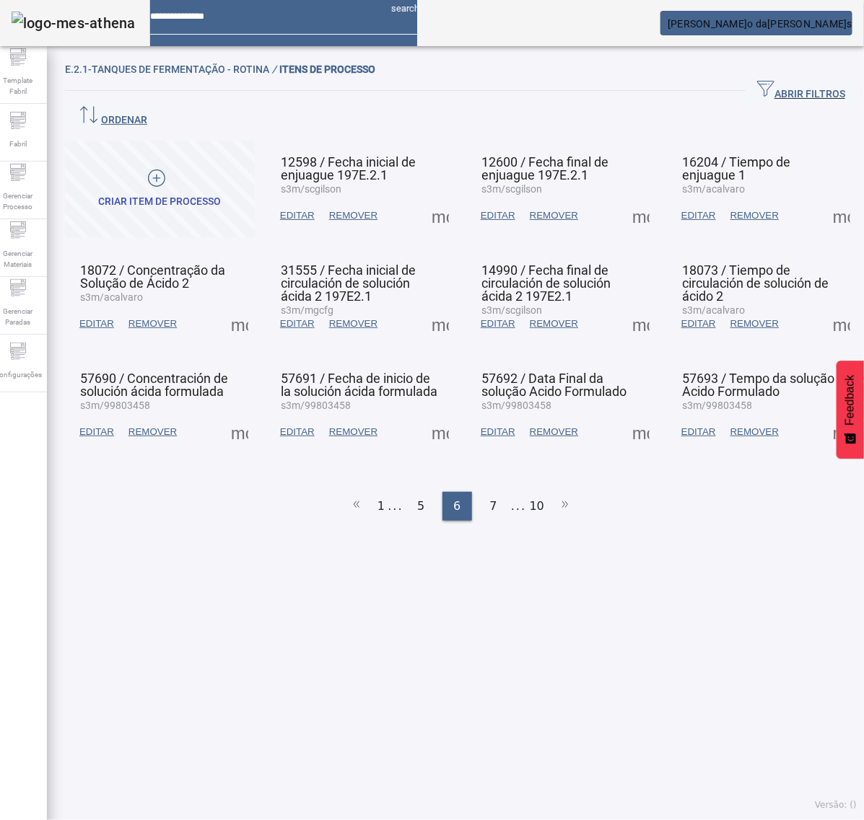
click at [424, 307] on span at bounding box center [440, 324] width 35 height 35
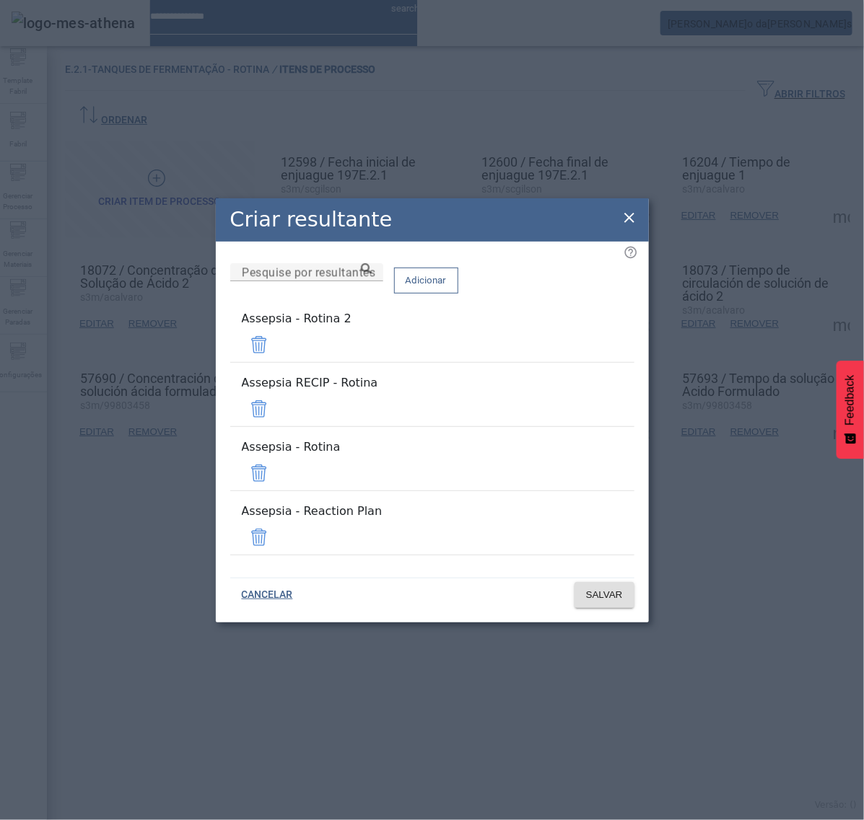
click at [276, 362] on span at bounding box center [259, 345] width 35 height 35
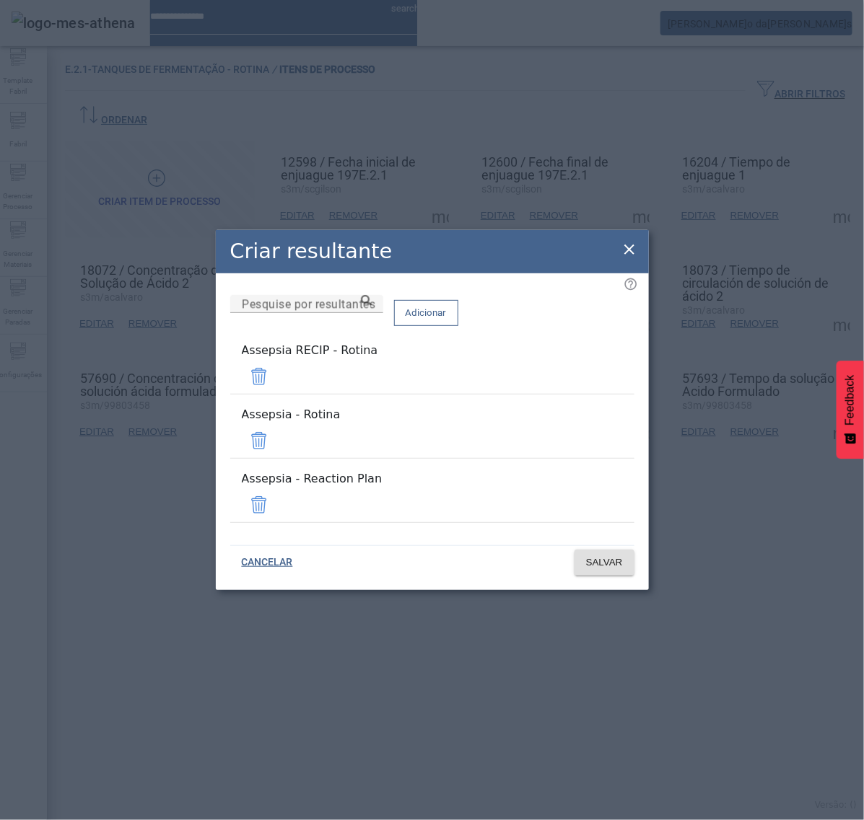
click at [276, 394] on span at bounding box center [259, 376] width 35 height 35
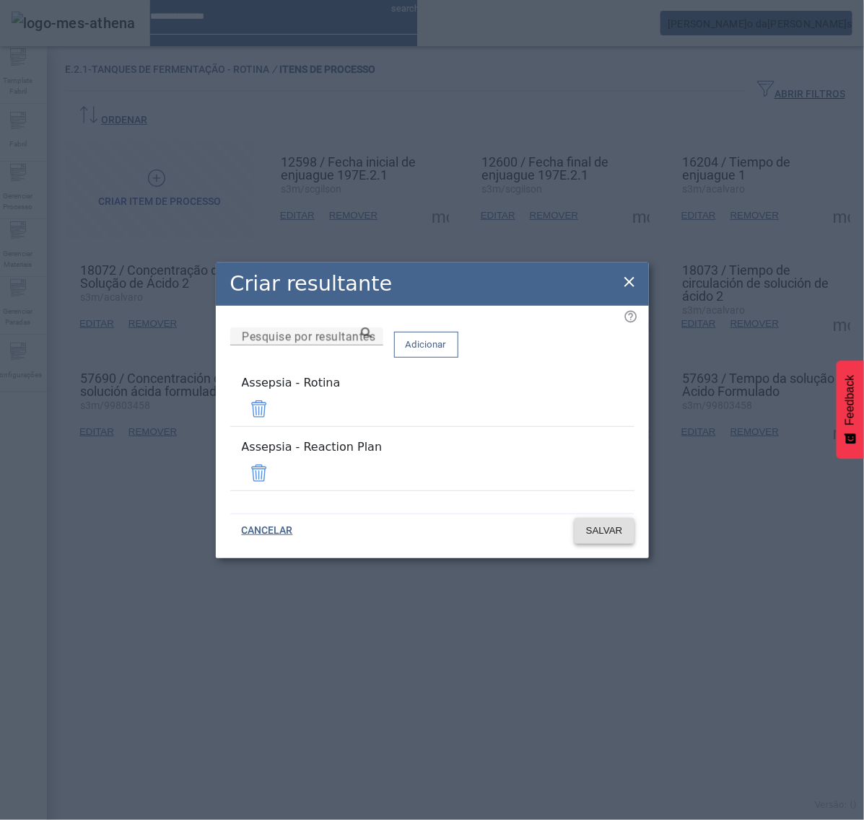
drag, startPoint x: 592, startPoint y: 465, endPoint x: 610, endPoint y: 499, distance: 38.1
click at [276, 465] on span at bounding box center [259, 473] width 35 height 35
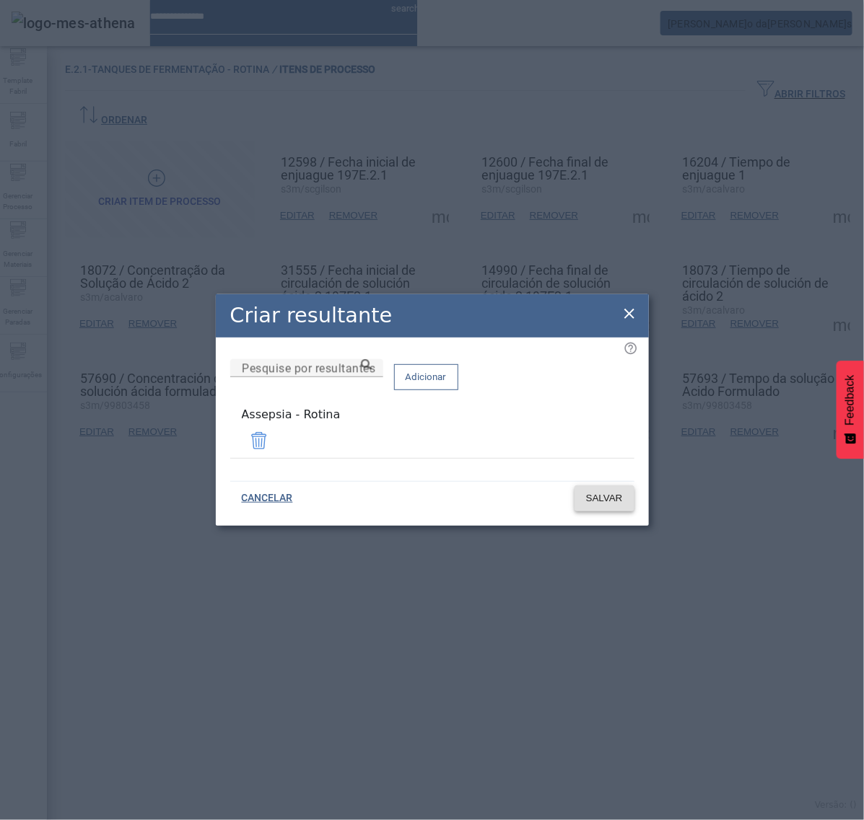
click at [621, 500] on span "SALVAR" at bounding box center [604, 498] width 37 height 14
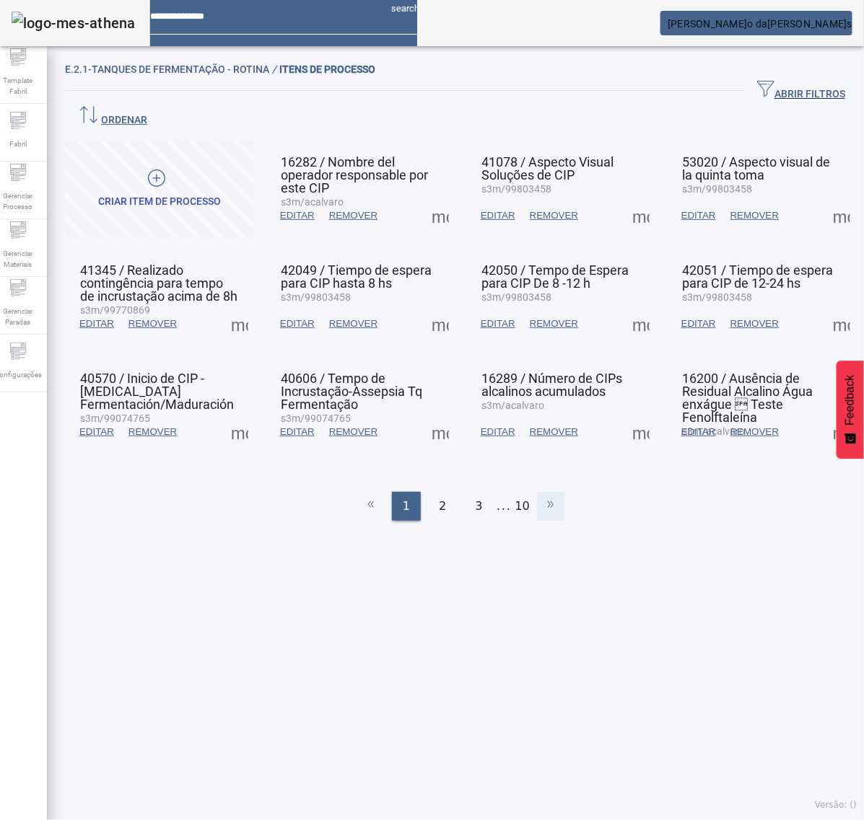
click at [542, 496] on icon at bounding box center [550, 504] width 17 height 17
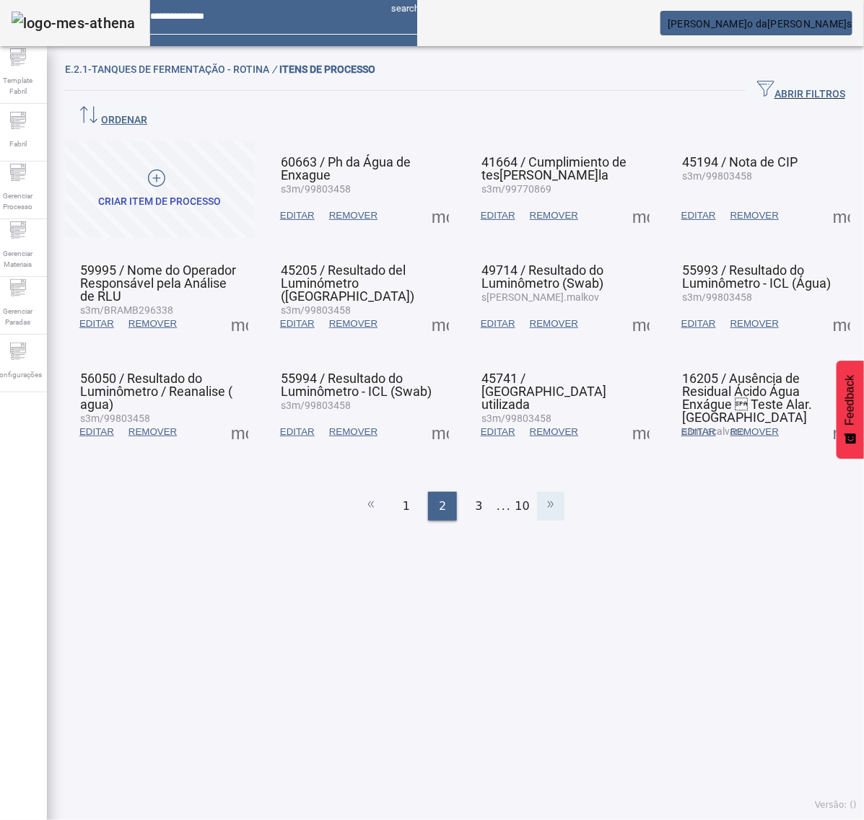
click at [543, 496] on icon at bounding box center [550, 504] width 17 height 17
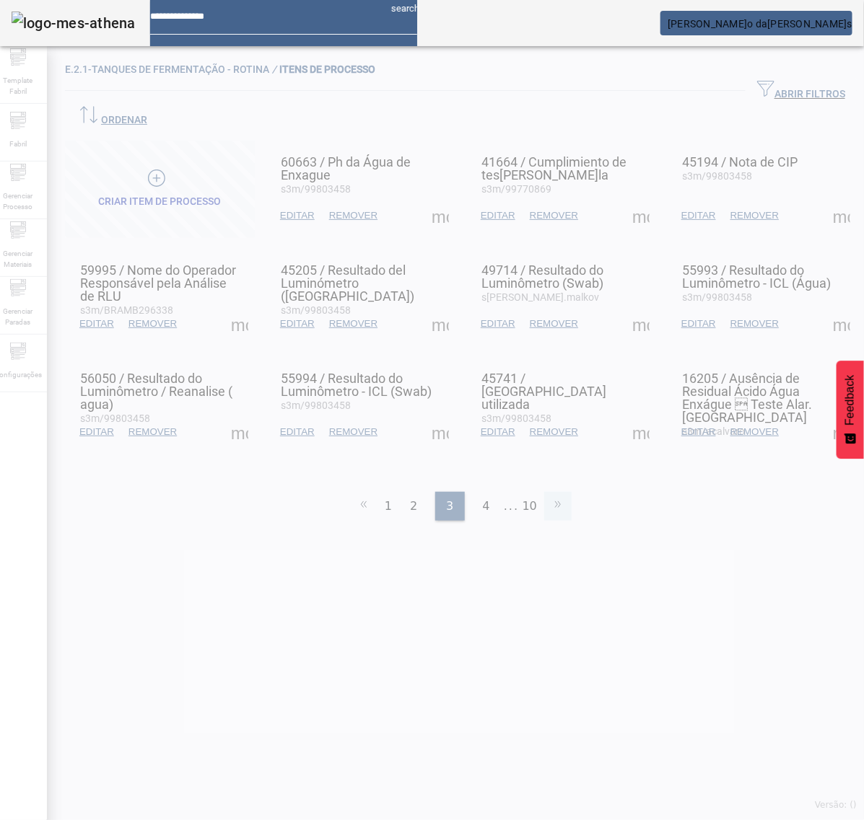
click at [549, 496] on icon at bounding box center [557, 504] width 17 height 17
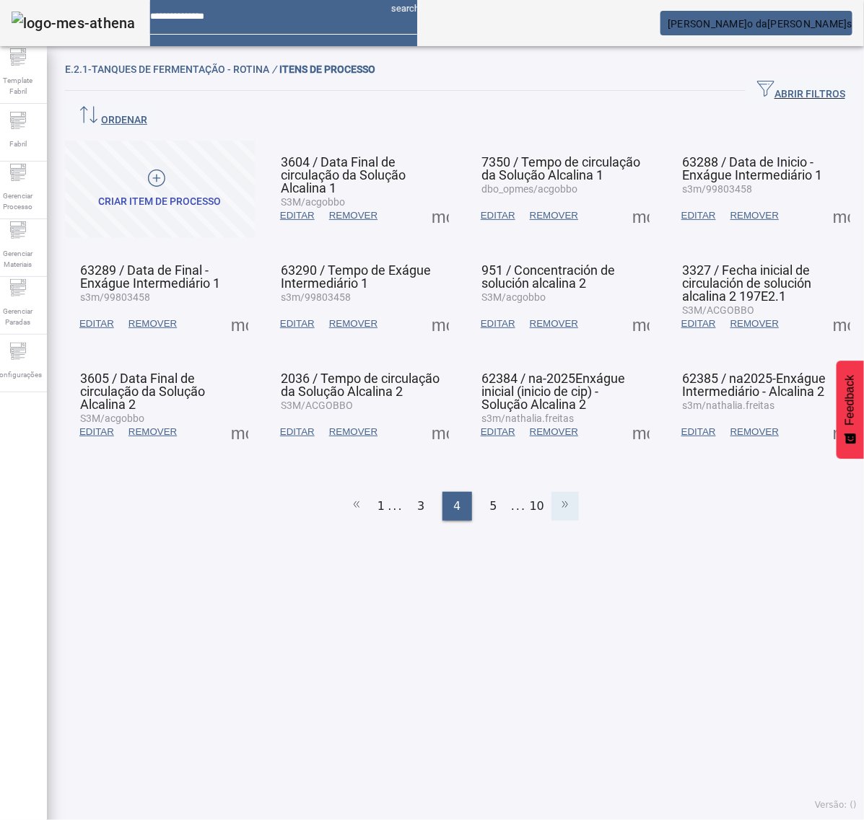
click at [551, 492] on li at bounding box center [564, 506] width 27 height 29
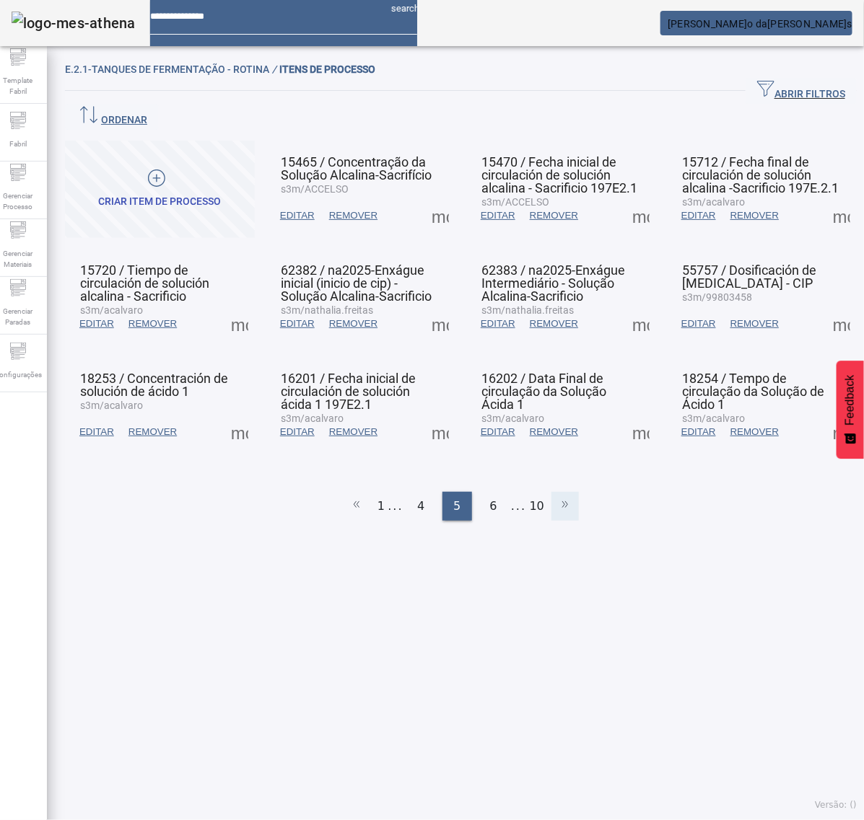
click at [556, 496] on icon at bounding box center [564, 504] width 17 height 17
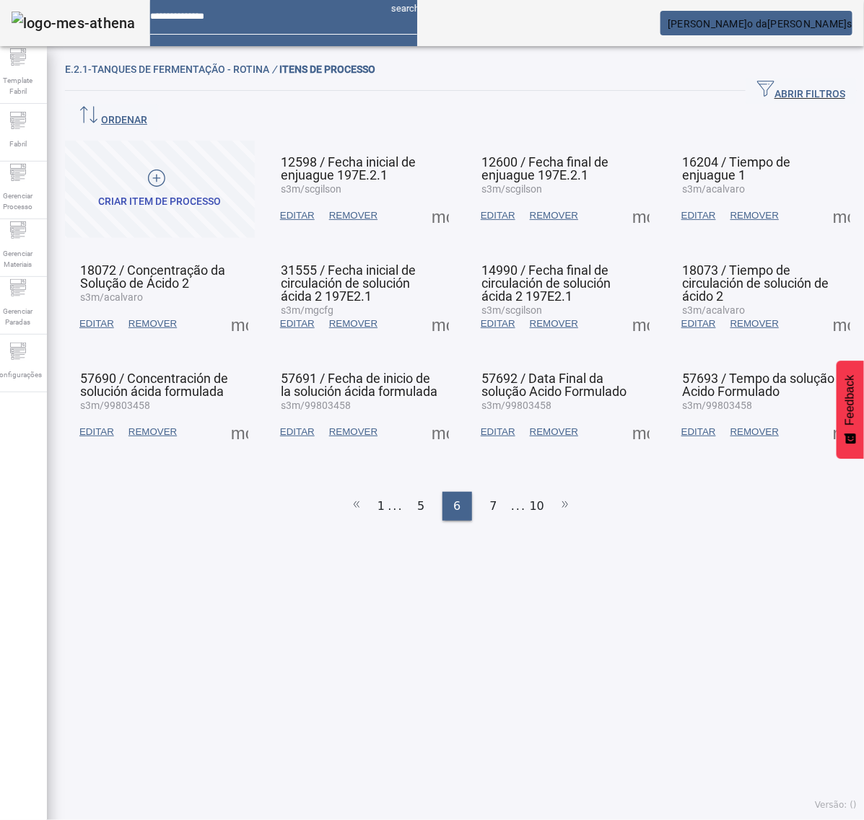
click at [433, 307] on span at bounding box center [440, 324] width 35 height 35
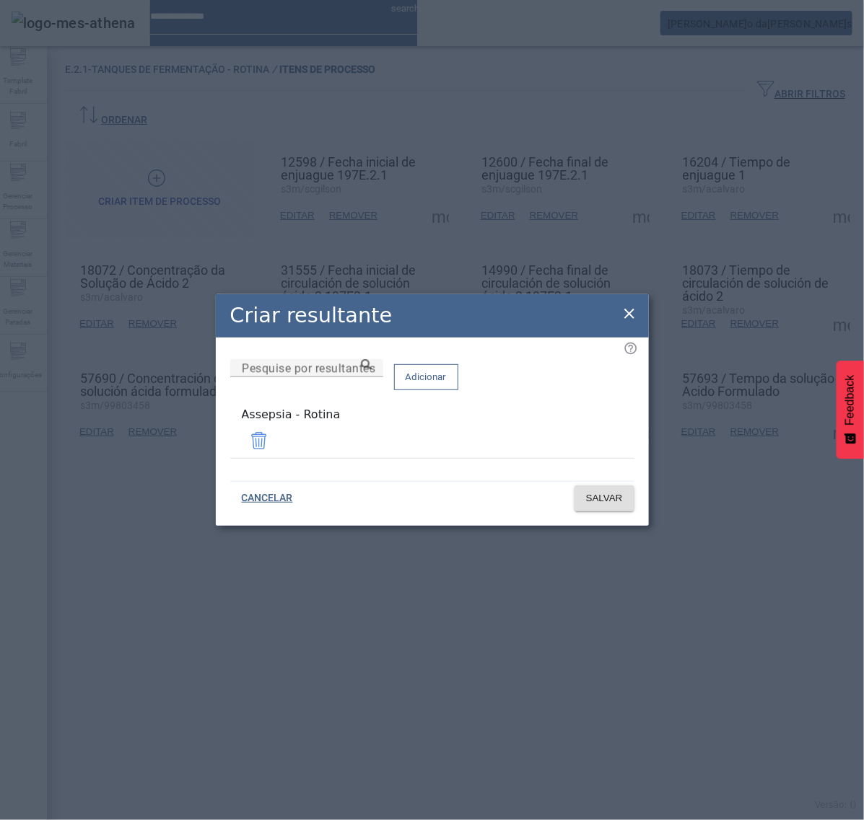
click at [622, 311] on icon at bounding box center [629, 313] width 17 height 17
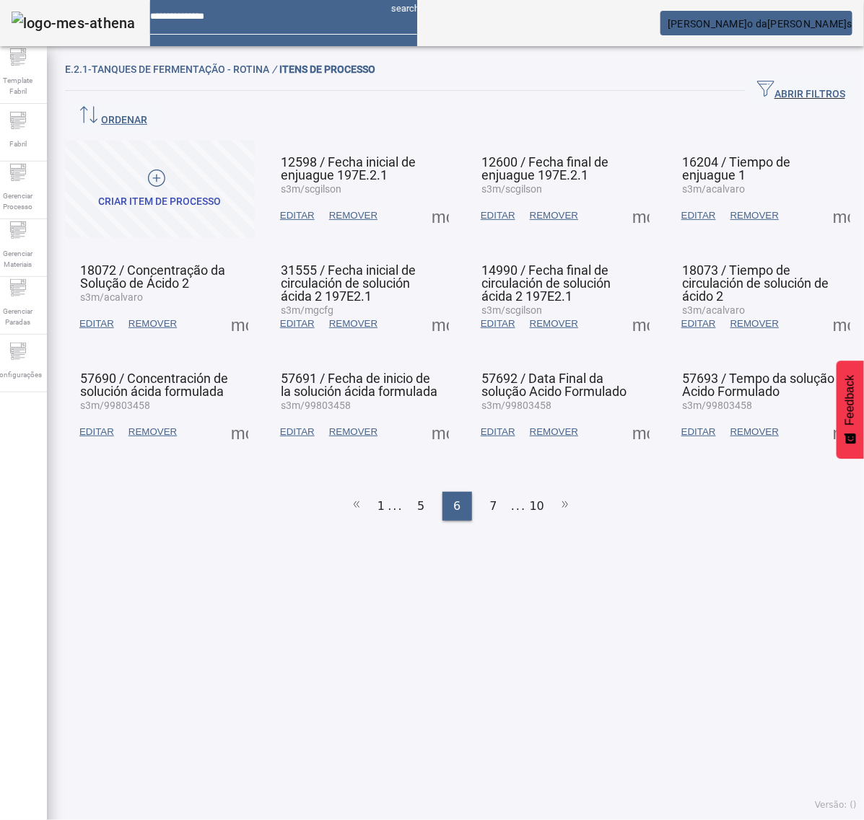
click at [628, 309] on span at bounding box center [640, 324] width 35 height 35
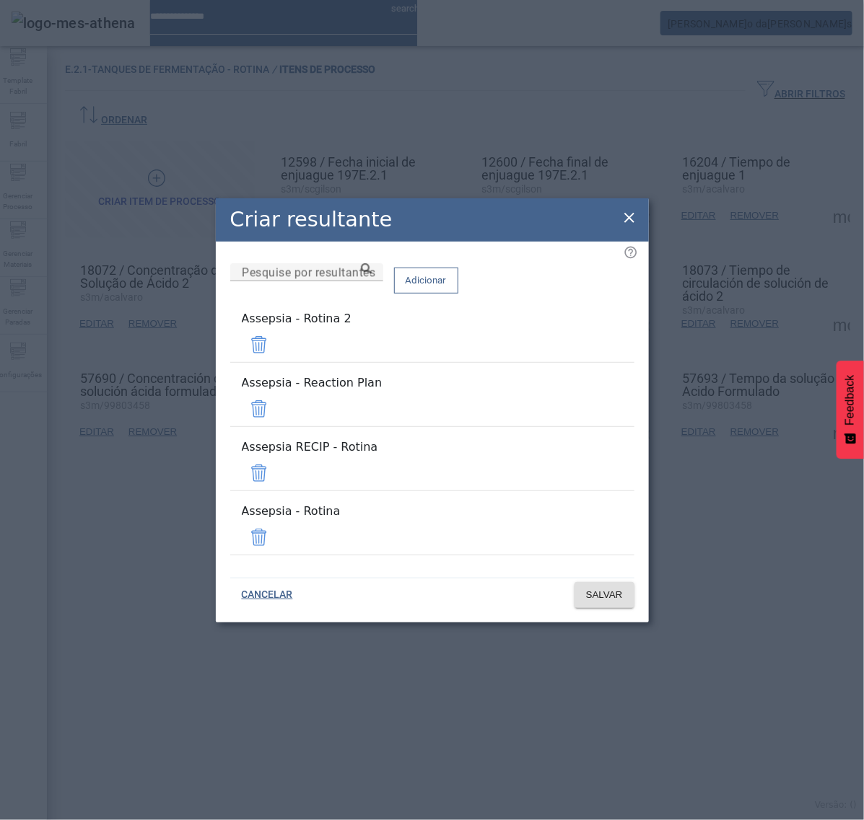
click at [276, 362] on span at bounding box center [259, 345] width 35 height 35
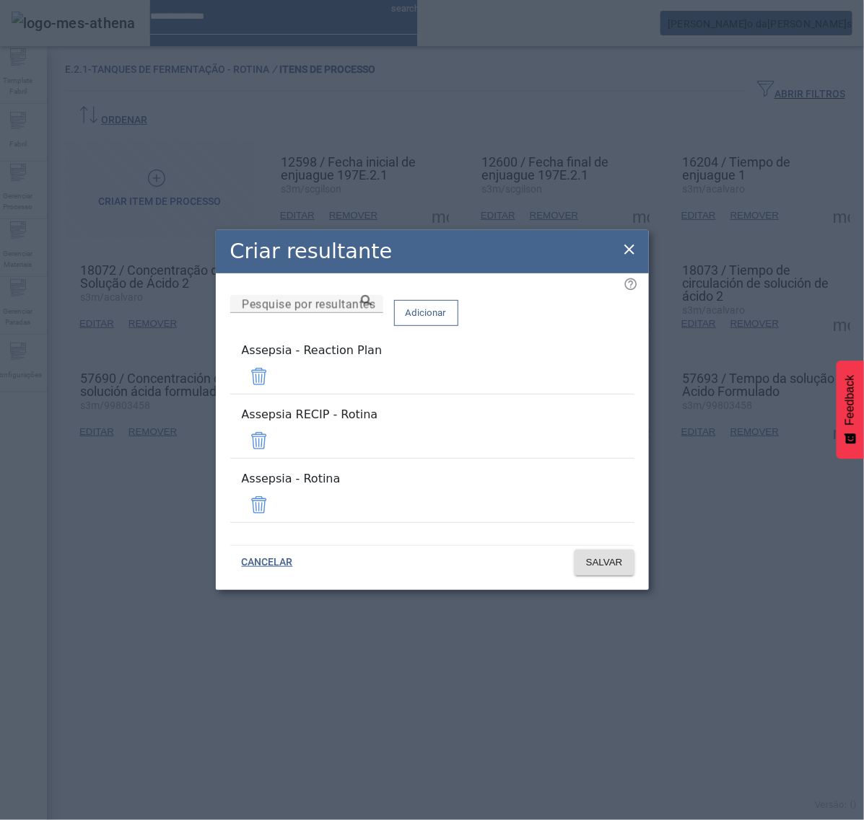
drag, startPoint x: 586, startPoint y: 383, endPoint x: 589, endPoint y: 391, distance: 8.4
click at [276, 384] on span at bounding box center [259, 376] width 35 height 35
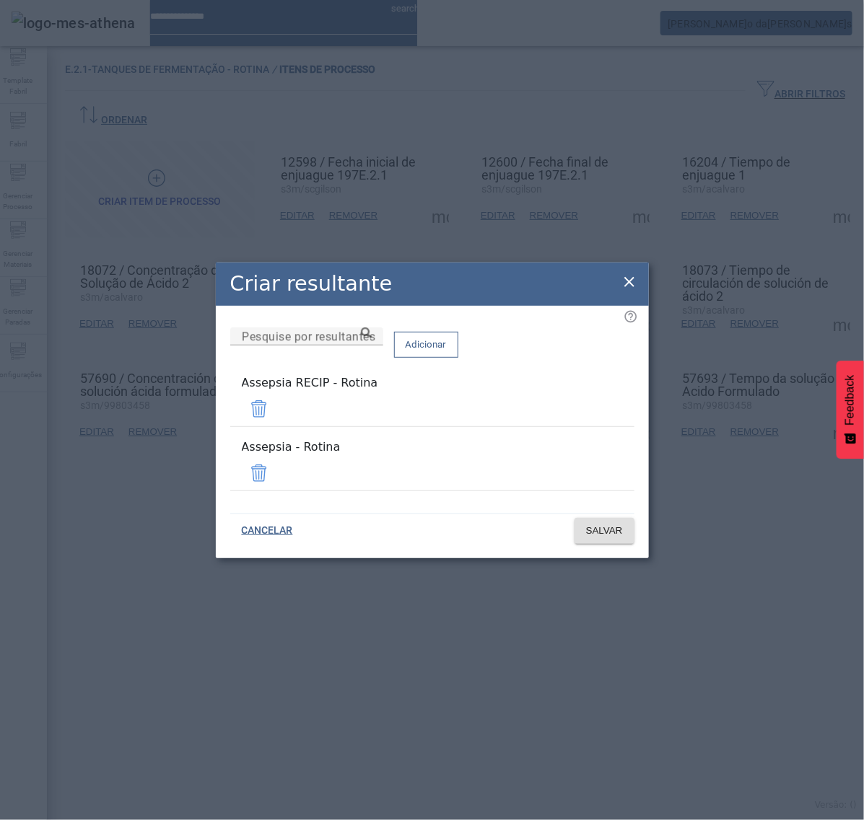
click at [590, 402] on mat-list "Assepsia RECIP - Rotina" at bounding box center [432, 401] width 404 height 64
click at [276, 413] on span at bounding box center [259, 409] width 35 height 35
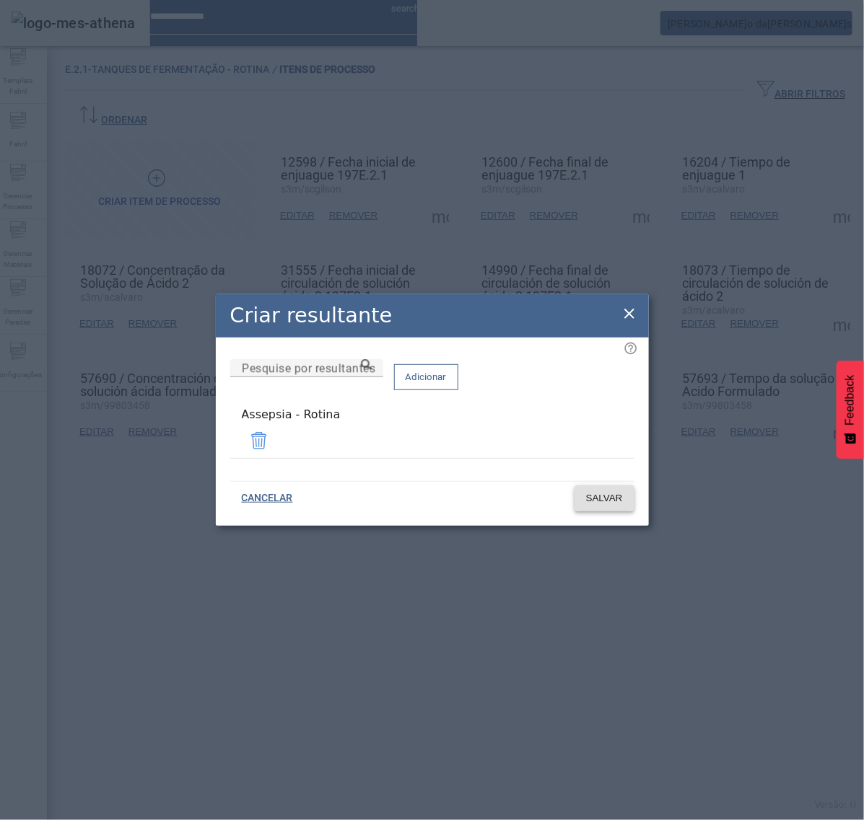
click at [608, 491] on span "SALVAR" at bounding box center [604, 498] width 37 height 14
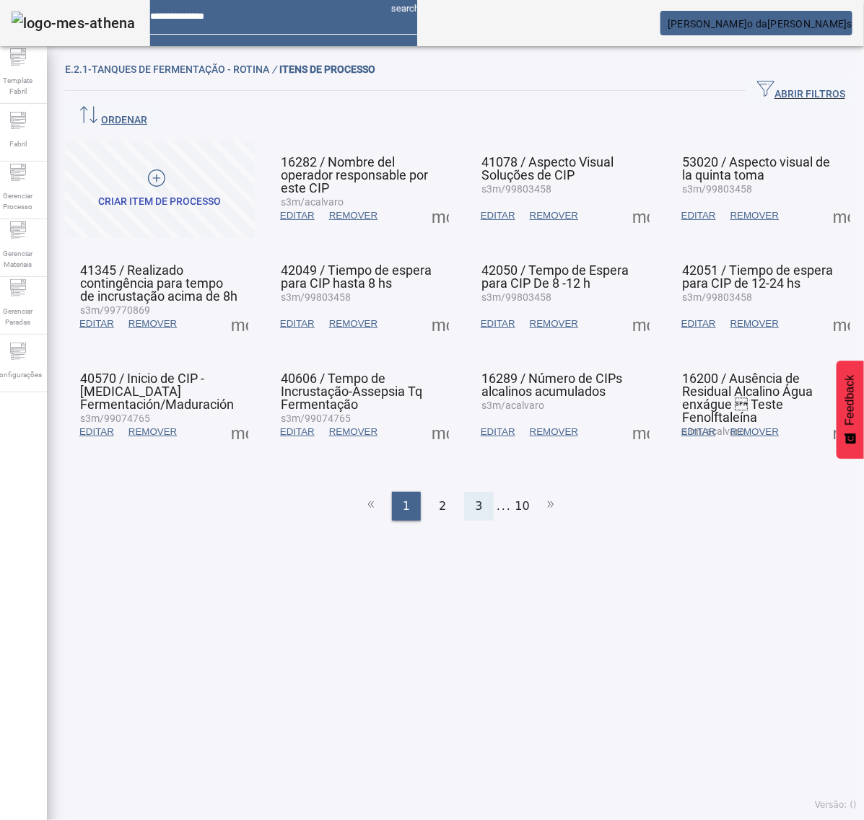
click at [475, 498] on span "3" at bounding box center [478, 506] width 7 height 17
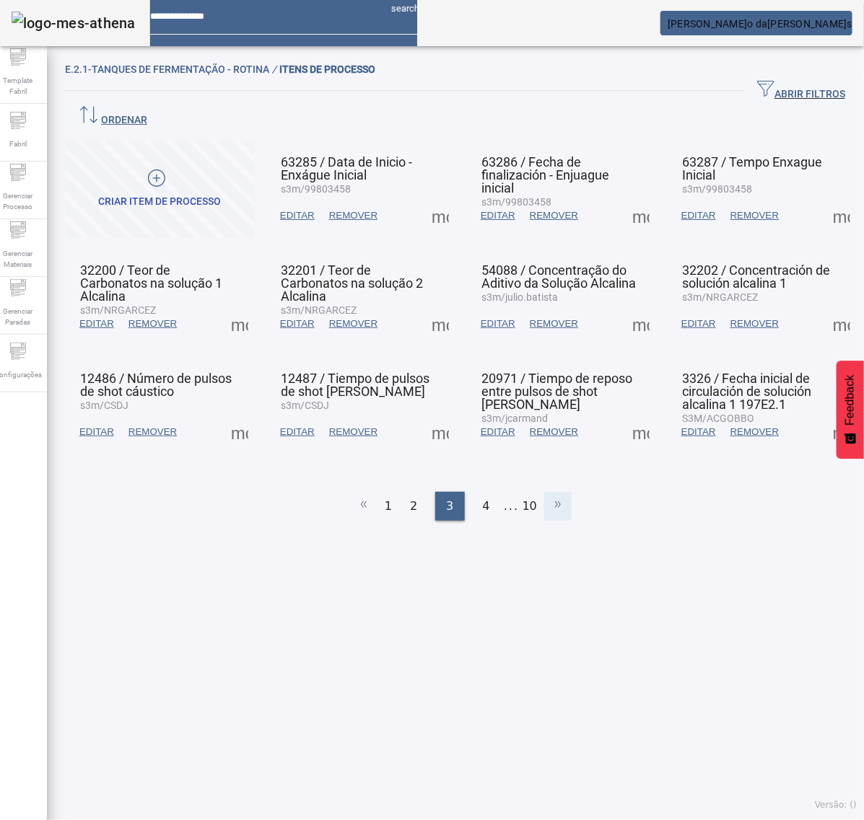
click at [549, 496] on icon at bounding box center [557, 504] width 17 height 17
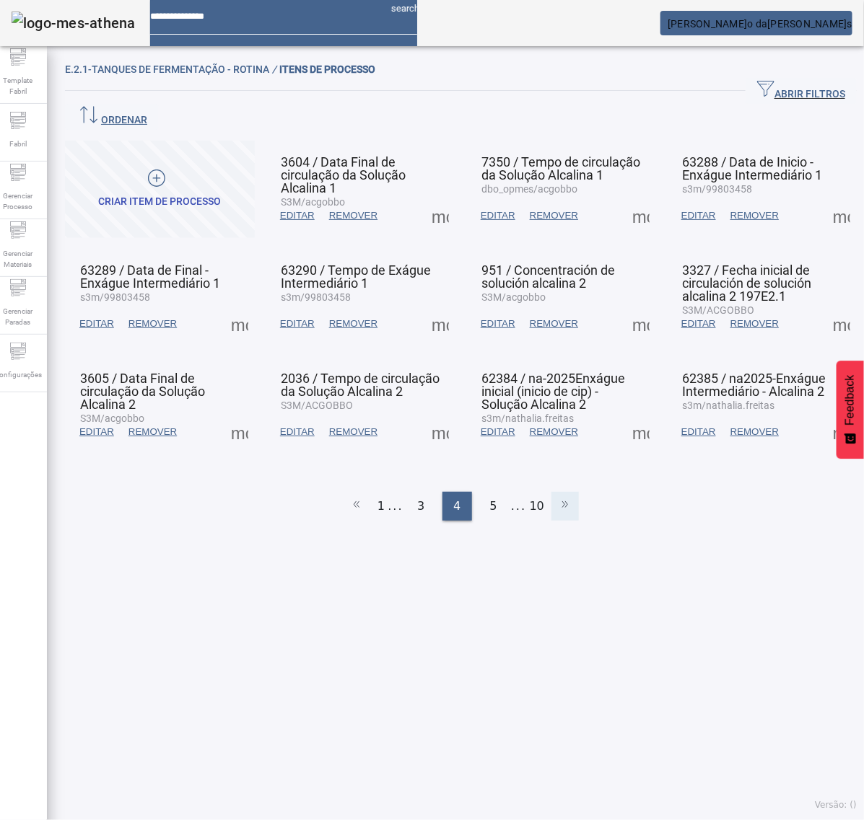
click at [556, 496] on icon at bounding box center [564, 504] width 17 height 17
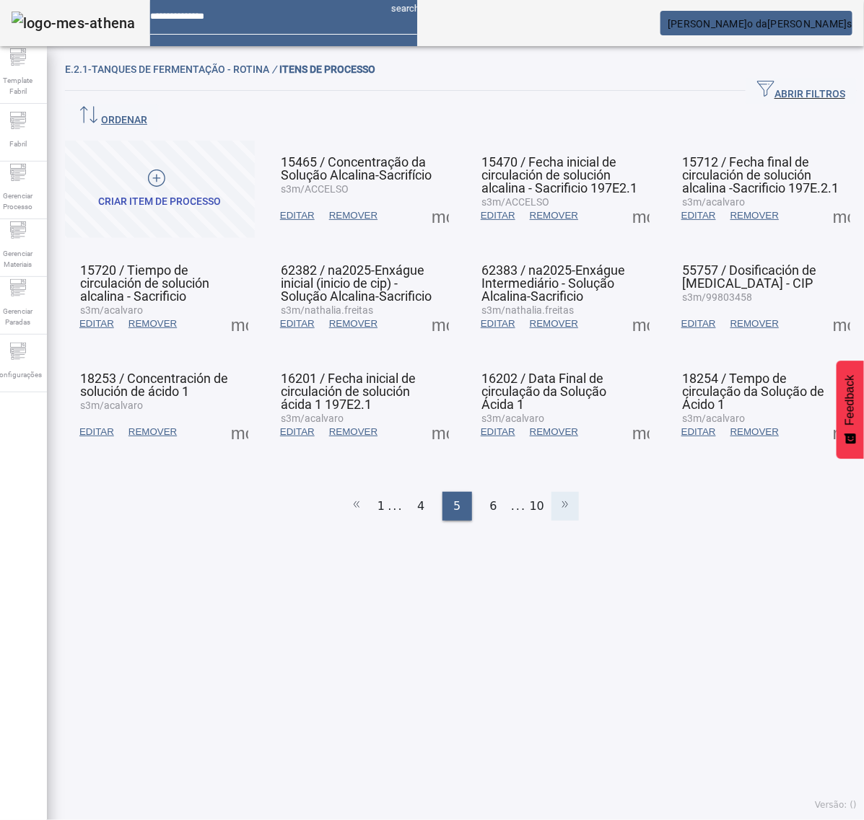
click at [556, 496] on icon at bounding box center [564, 504] width 17 height 17
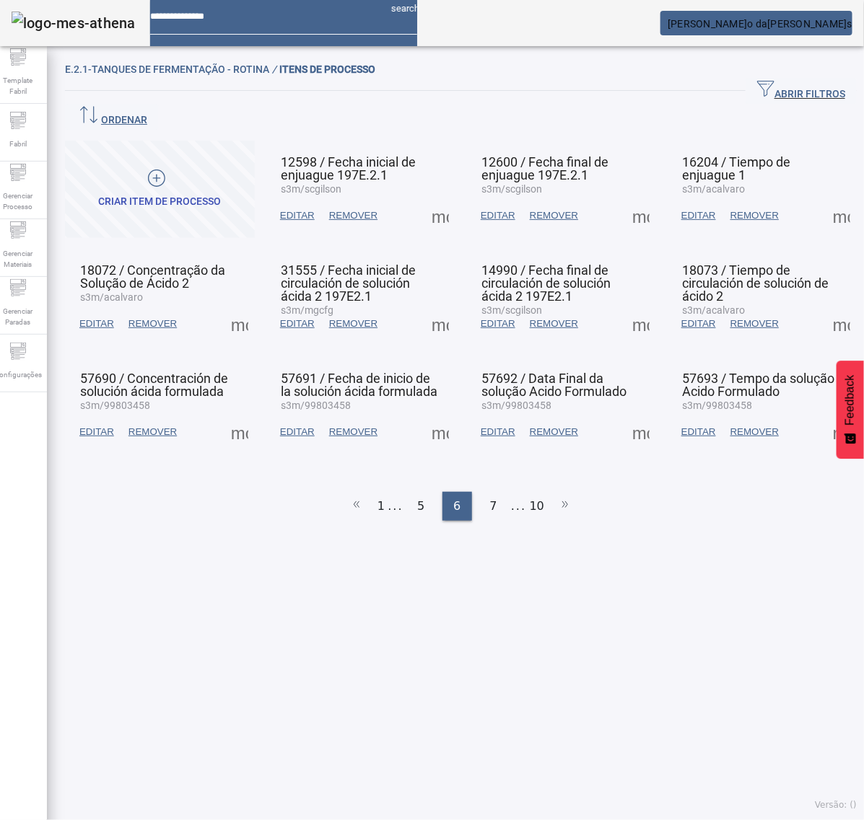
click at [824, 307] on span at bounding box center [841, 324] width 35 height 35
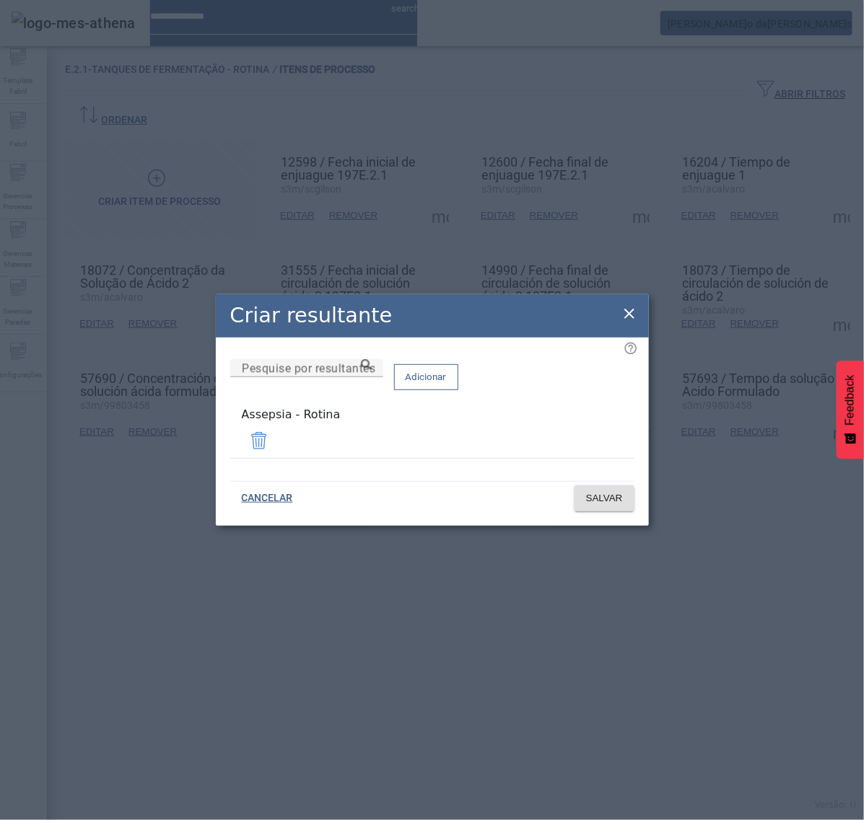
click at [629, 312] on icon at bounding box center [629, 313] width 17 height 17
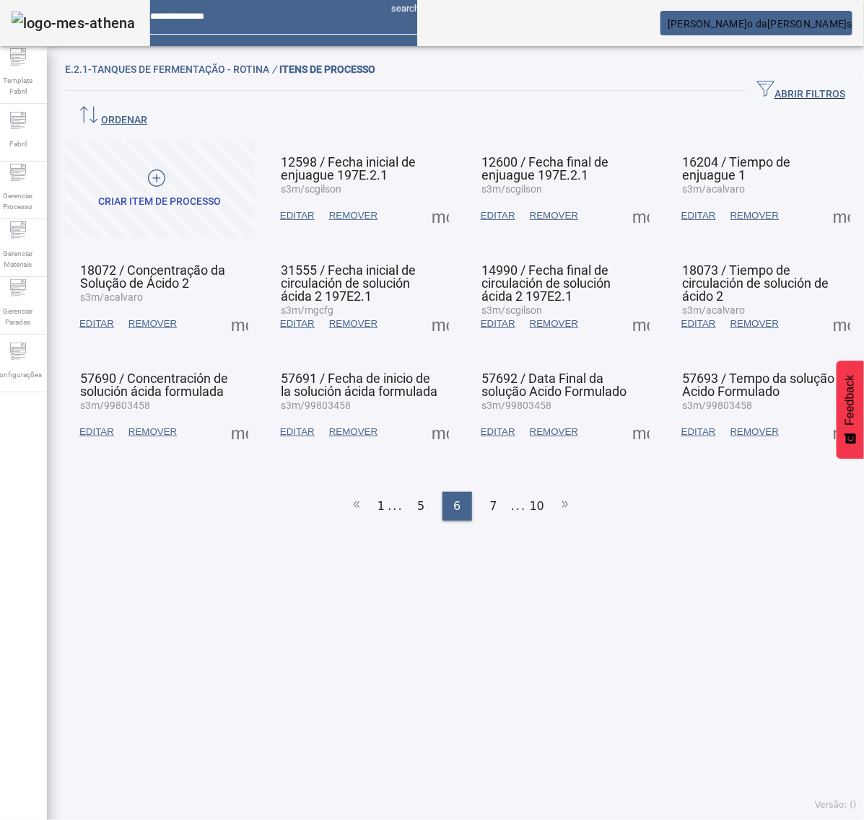
click at [242, 415] on span at bounding box center [239, 432] width 35 height 35
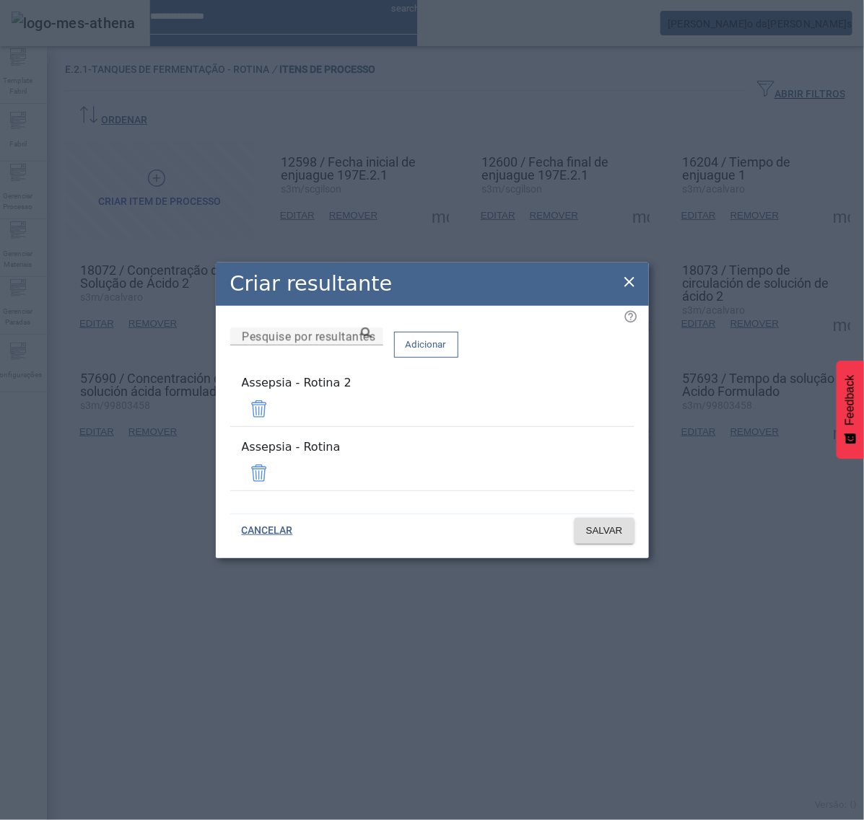
click at [276, 426] on span at bounding box center [259, 409] width 35 height 35
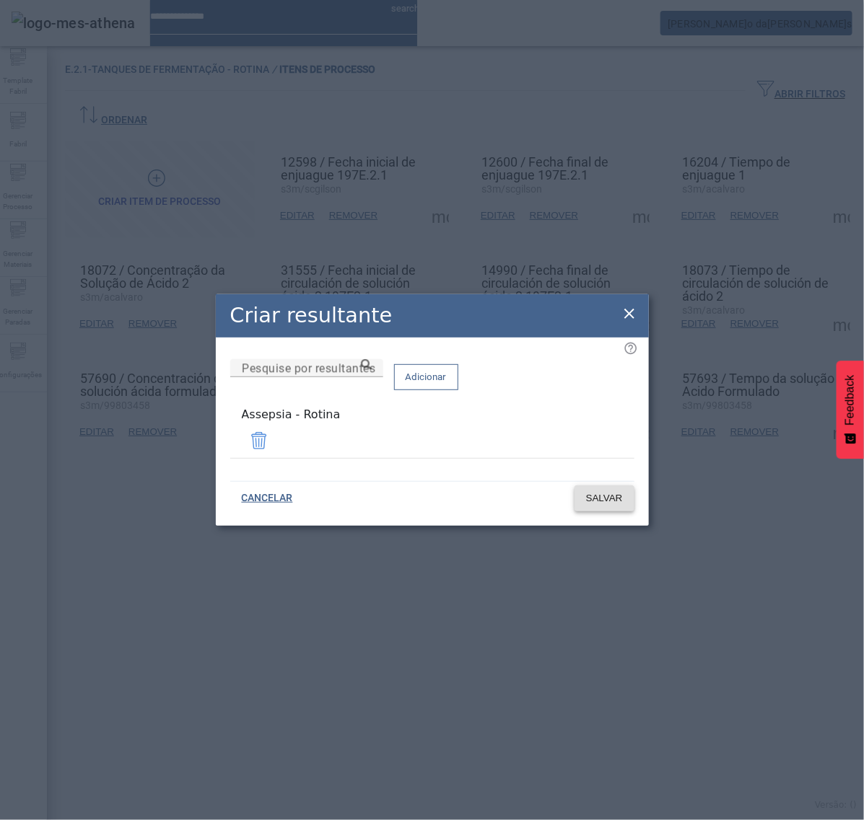
click at [592, 496] on span "SALVAR" at bounding box center [604, 498] width 37 height 14
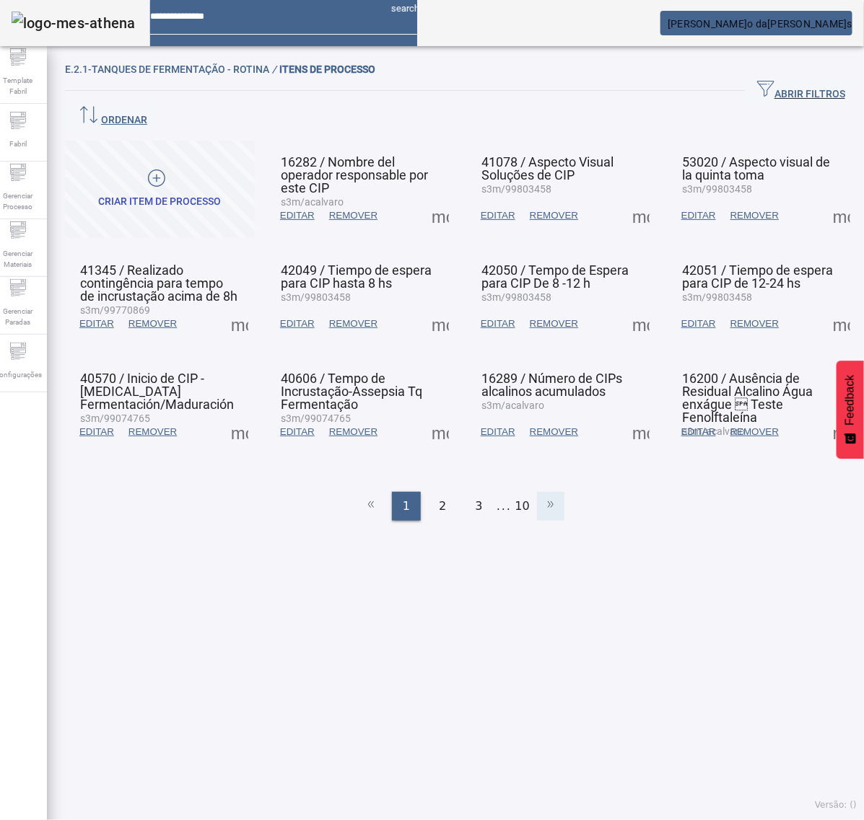
click at [542, 496] on icon at bounding box center [550, 504] width 17 height 17
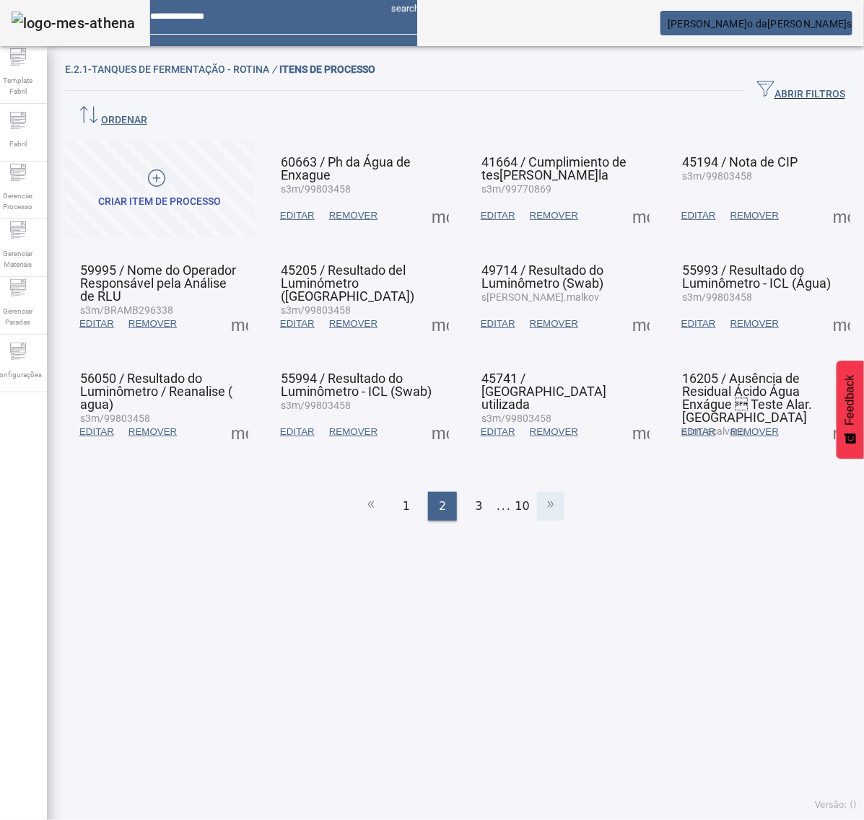
click at [542, 496] on icon at bounding box center [550, 504] width 17 height 17
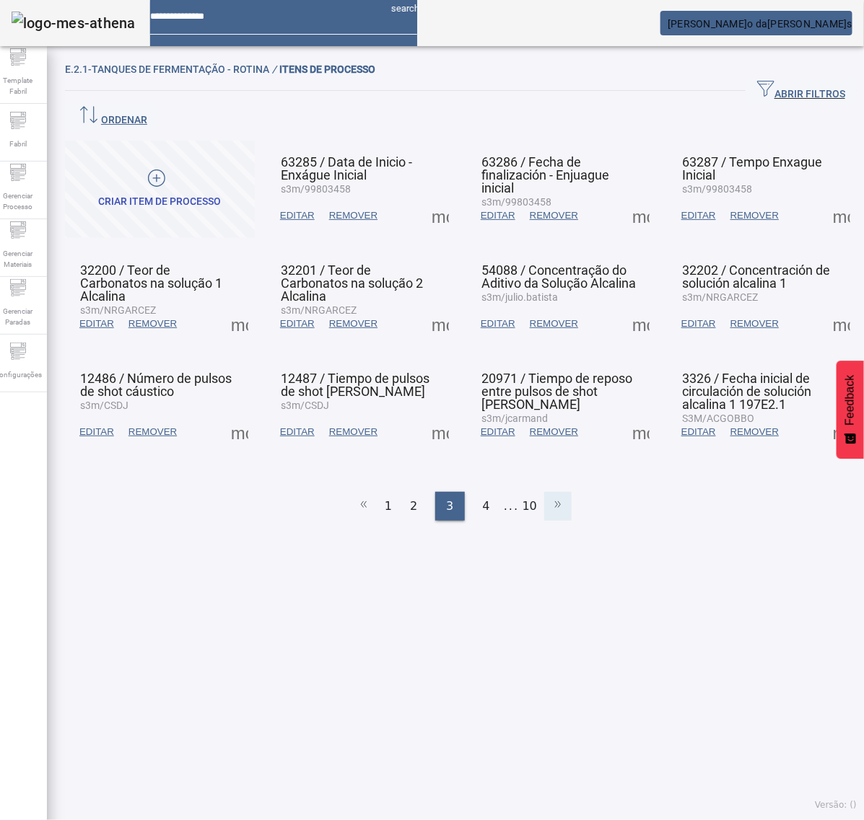
click at [549, 496] on icon at bounding box center [557, 504] width 17 height 17
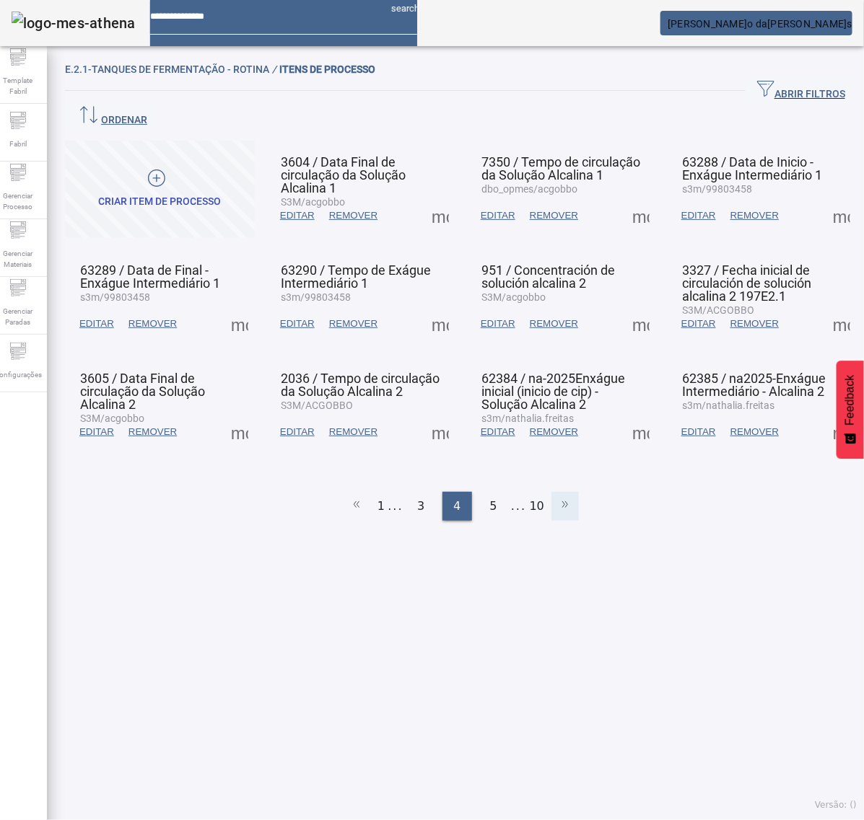
click at [551, 492] on li at bounding box center [564, 506] width 27 height 29
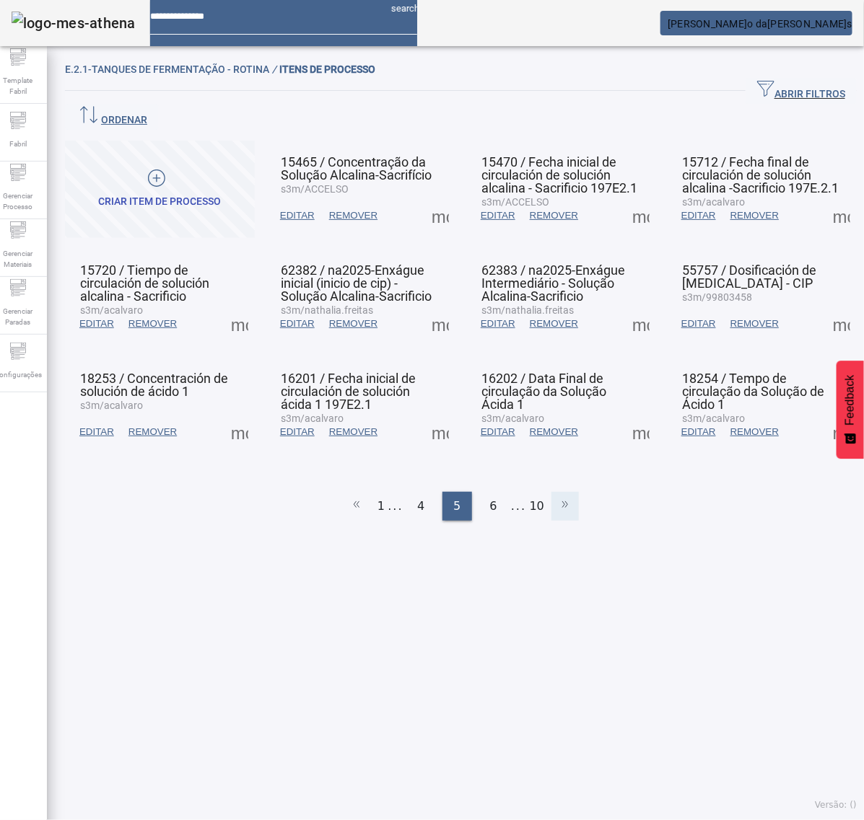
click at [551, 492] on li at bounding box center [564, 506] width 27 height 29
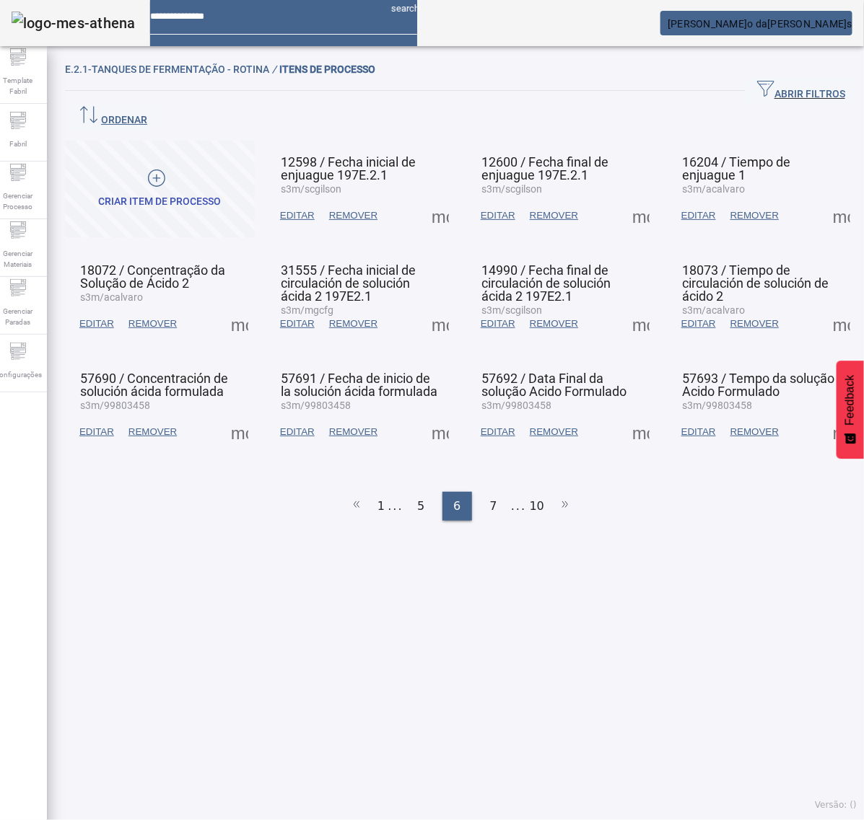
click at [831, 307] on span at bounding box center [841, 324] width 35 height 35
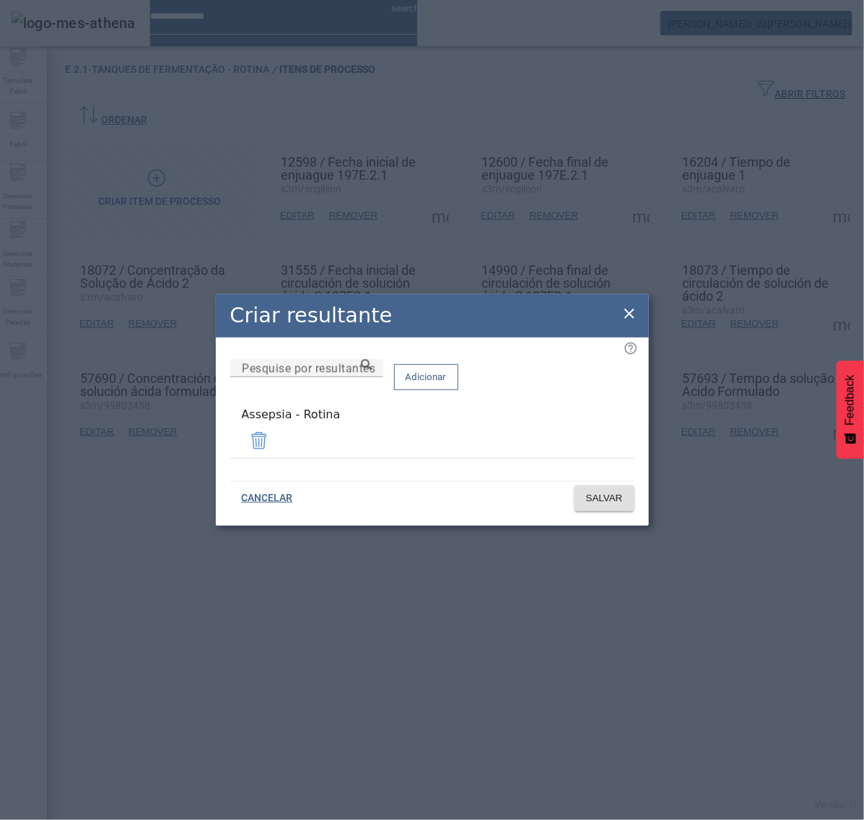
click at [630, 315] on icon at bounding box center [629, 313] width 17 height 17
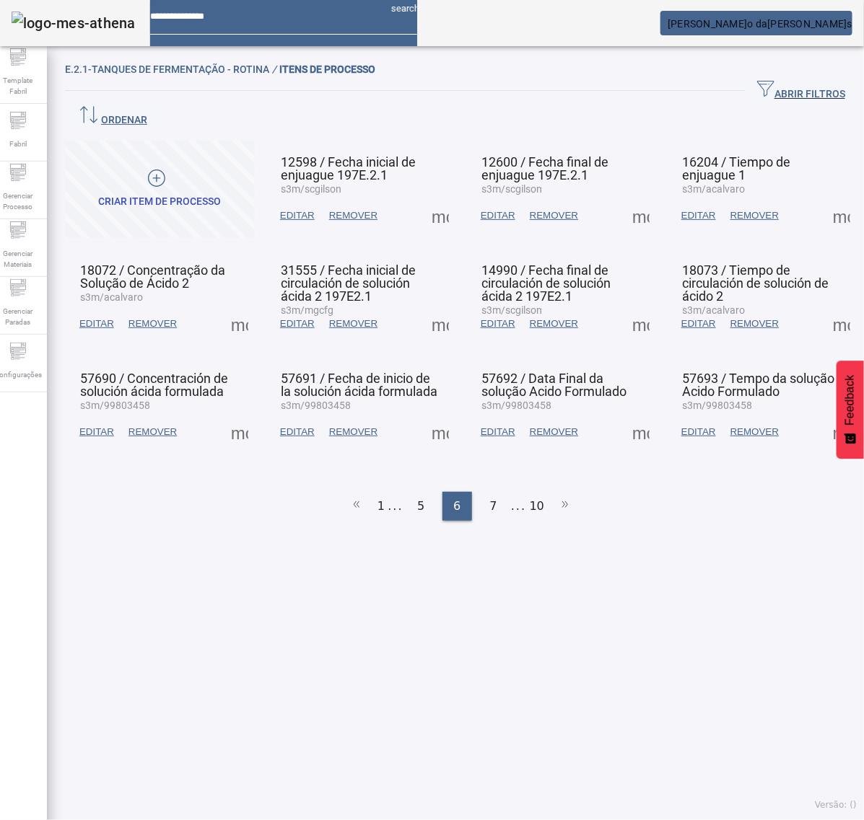
click at [233, 415] on span at bounding box center [239, 432] width 35 height 35
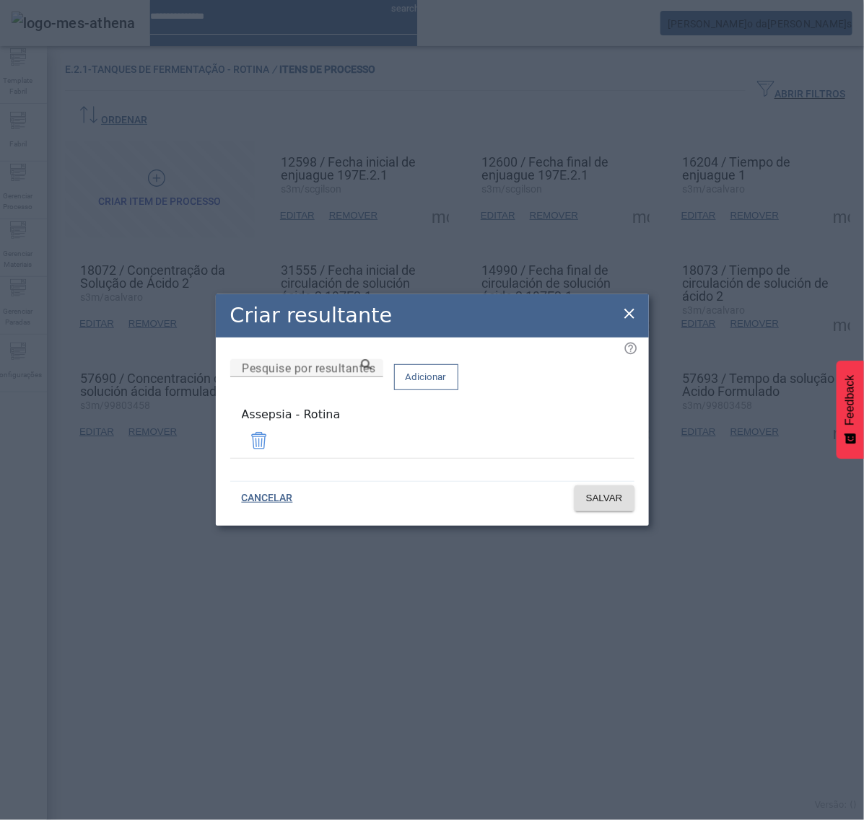
click at [621, 318] on icon at bounding box center [629, 313] width 17 height 17
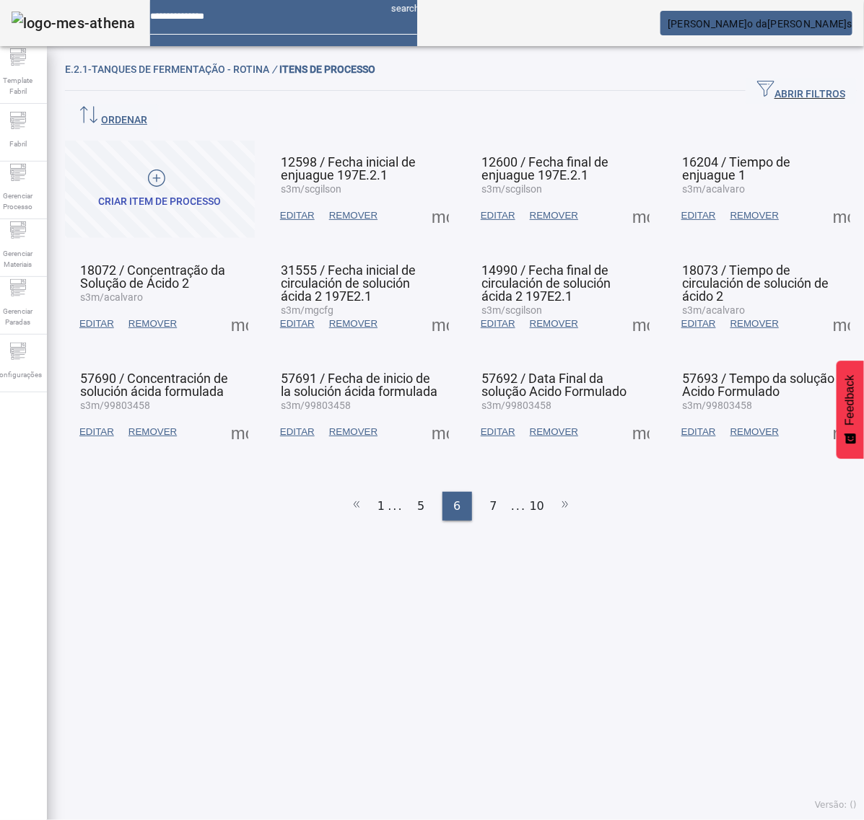
click at [428, 415] on span at bounding box center [440, 432] width 35 height 35
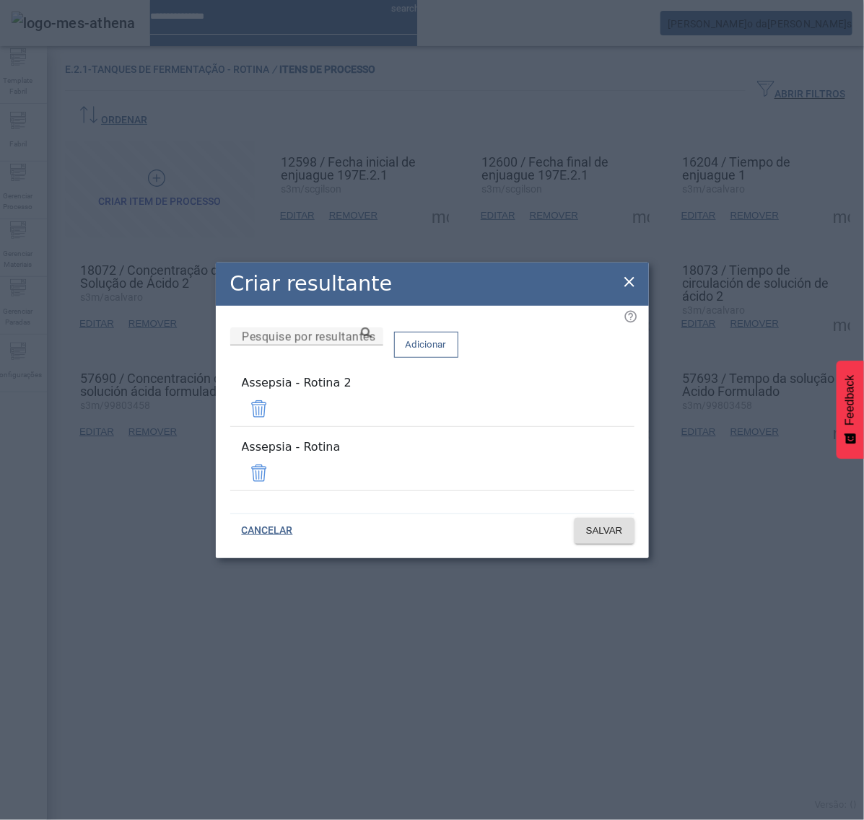
click at [276, 416] on span at bounding box center [259, 409] width 35 height 35
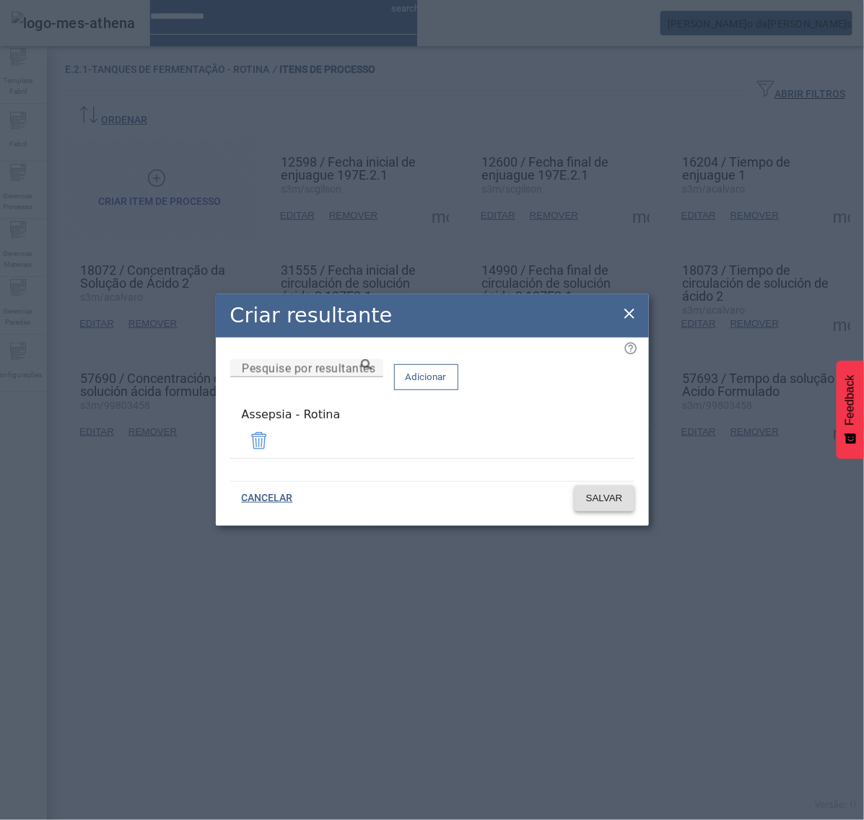
click at [595, 502] on span "SALVAR" at bounding box center [604, 498] width 37 height 14
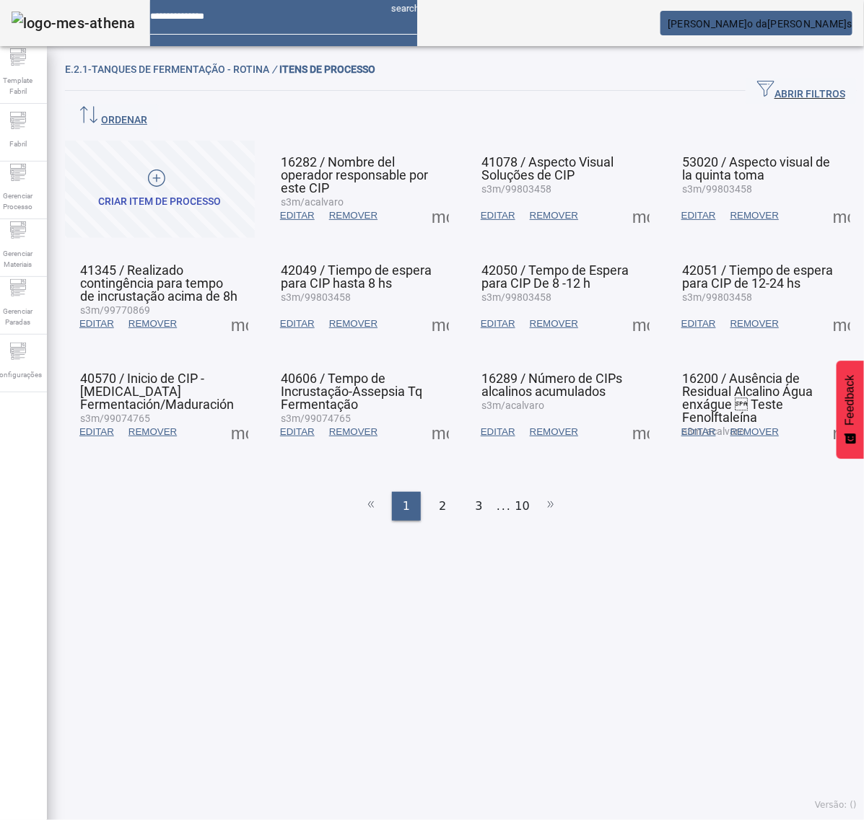
drag, startPoint x: 473, startPoint y: 465, endPoint x: 511, endPoint y: 470, distance: 38.6
click at [475, 492] on div "3" at bounding box center [478, 506] width 29 height 29
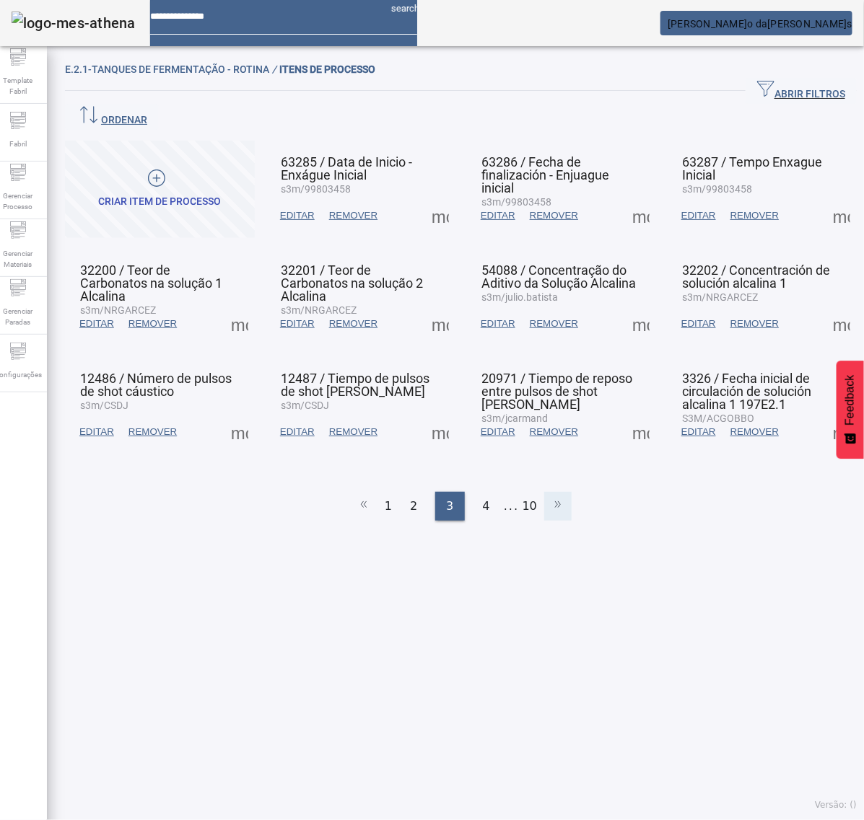
click at [549, 496] on icon at bounding box center [557, 504] width 17 height 17
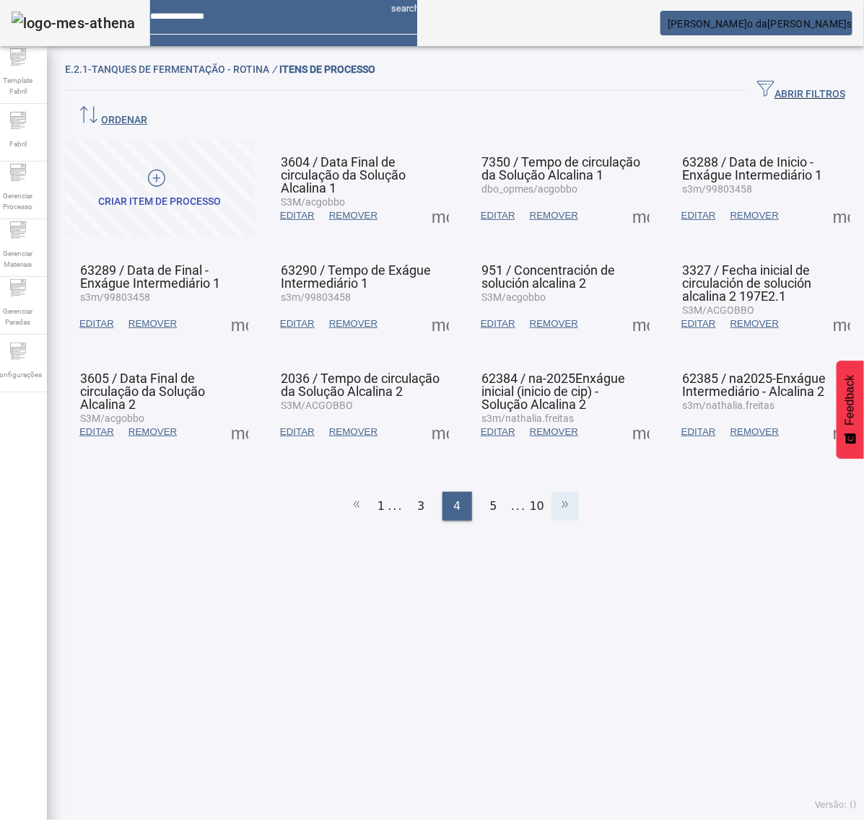
click at [556, 496] on icon at bounding box center [564, 504] width 17 height 17
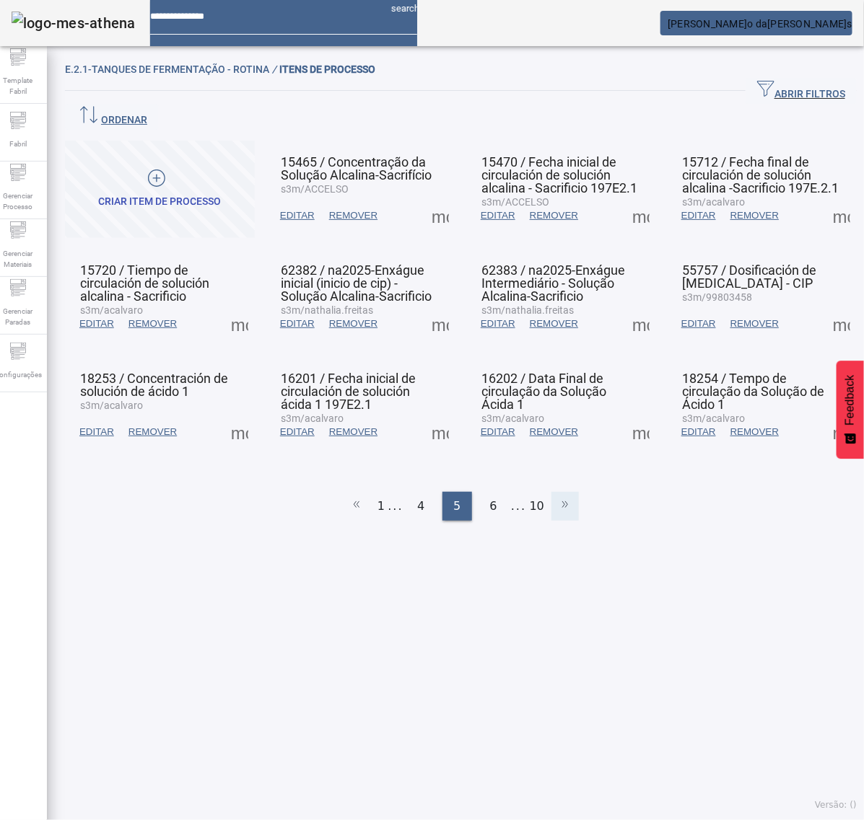
click at [556, 496] on icon at bounding box center [564, 504] width 17 height 17
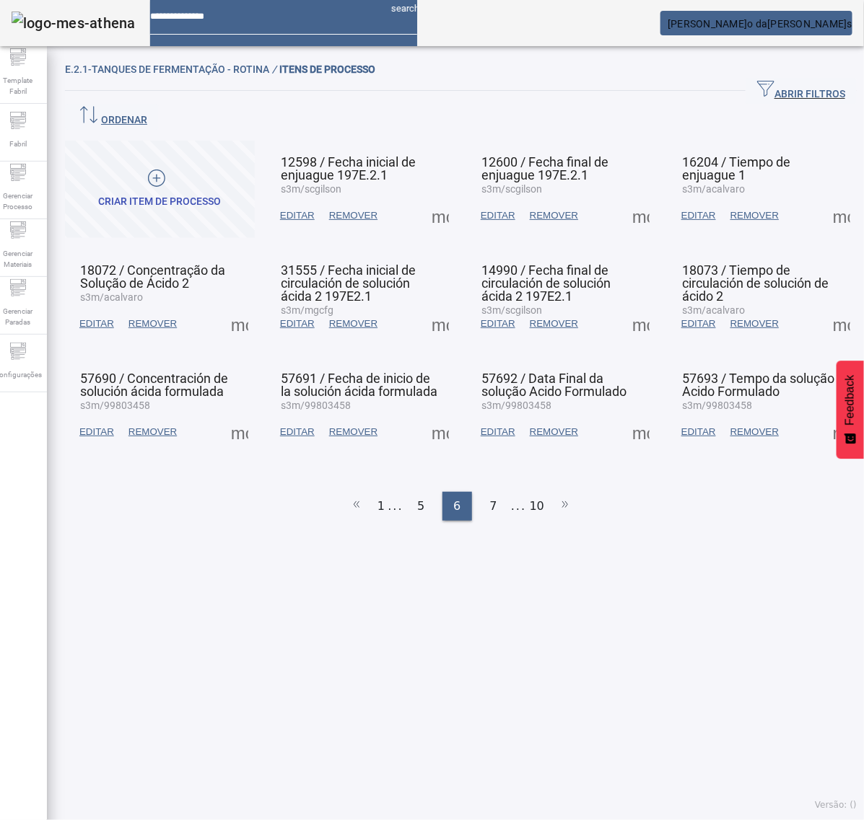
click at [423, 415] on span at bounding box center [440, 432] width 35 height 35
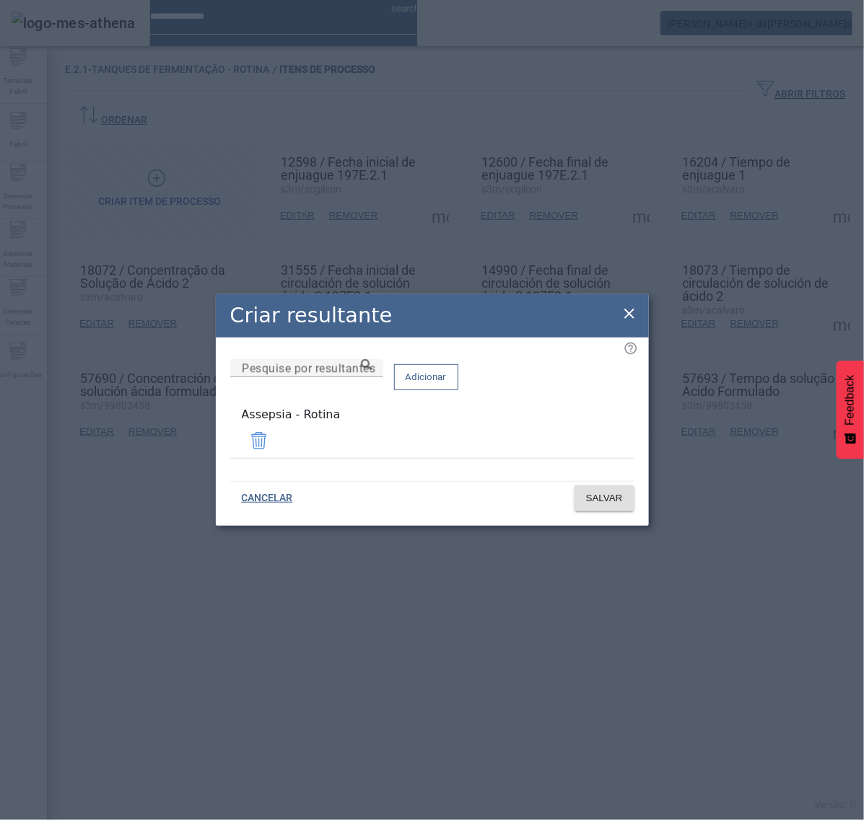
click at [629, 320] on icon at bounding box center [629, 313] width 17 height 17
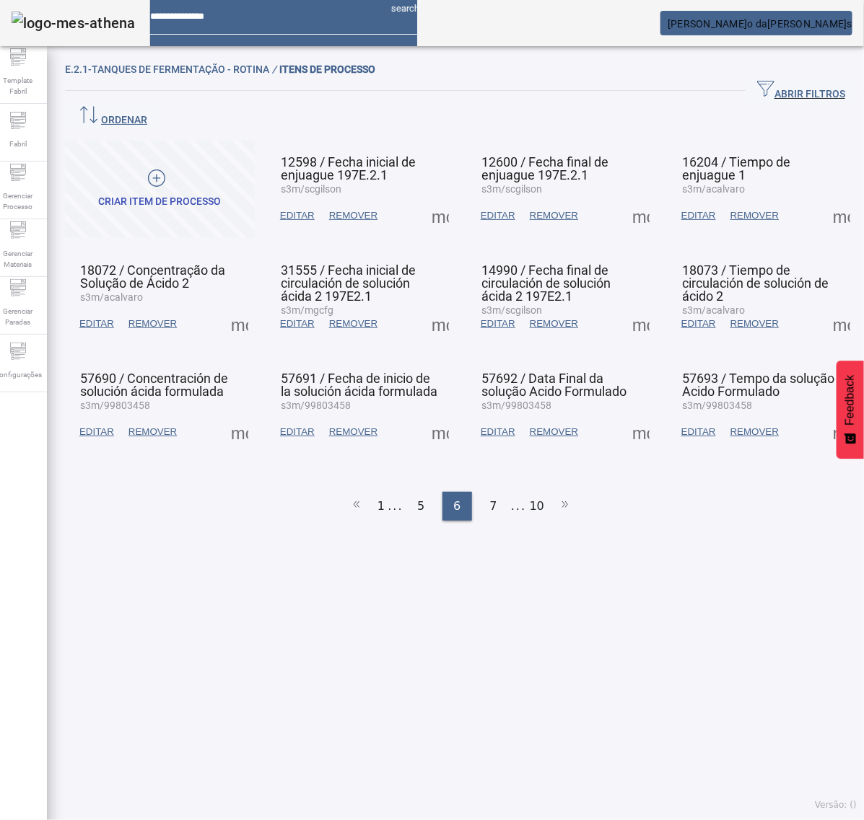
click at [624, 415] on span at bounding box center [640, 432] width 35 height 35
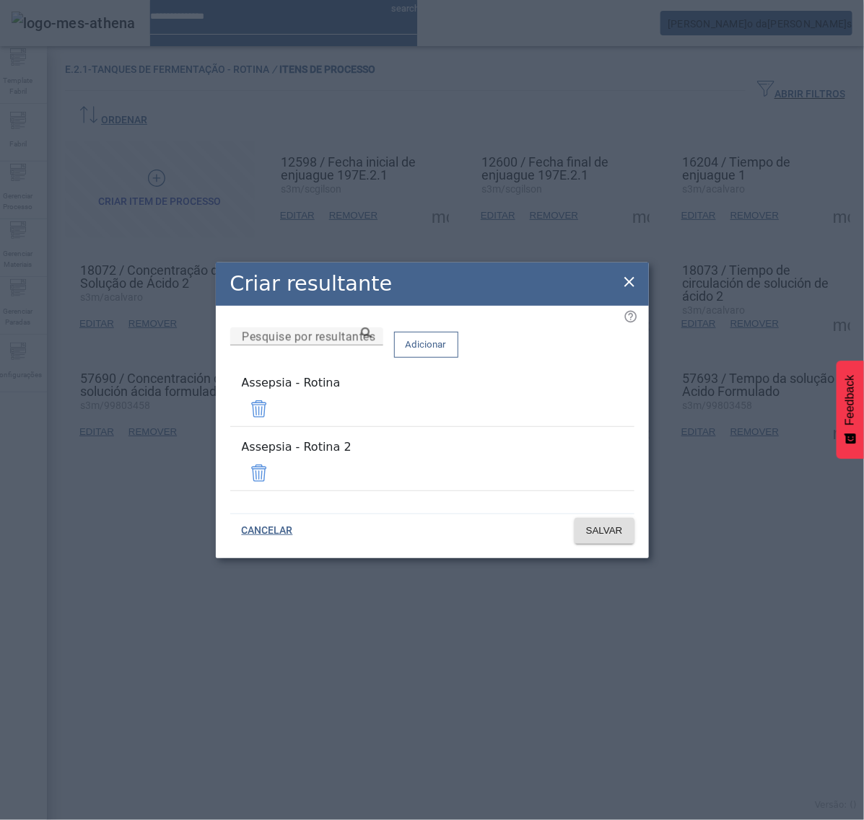
click at [276, 465] on span at bounding box center [259, 473] width 35 height 35
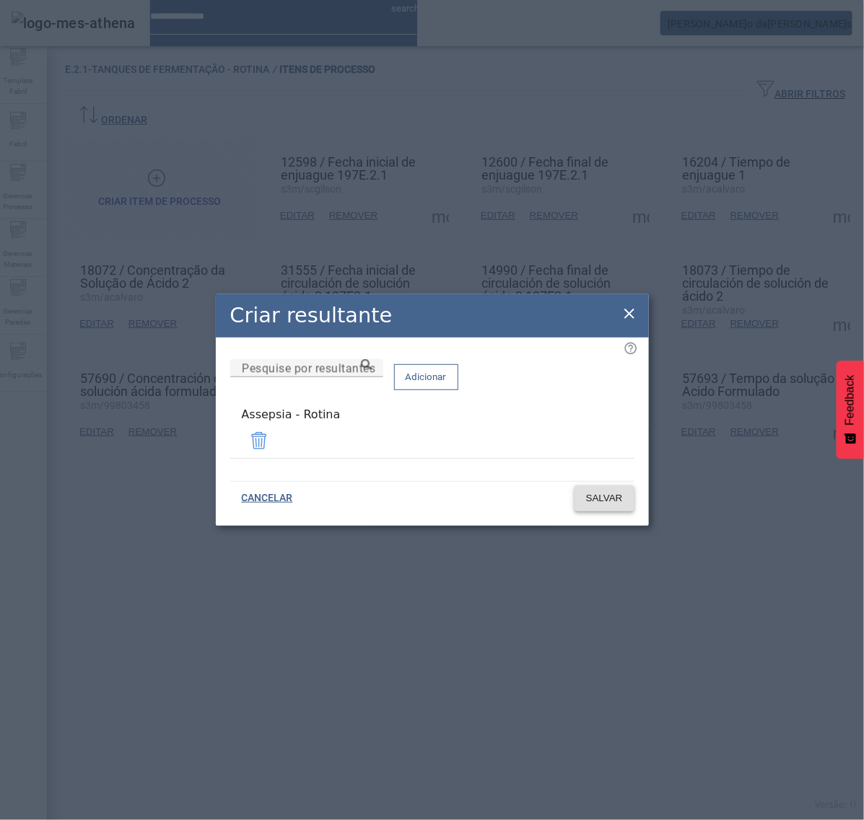
click at [605, 496] on span "SALVAR" at bounding box center [604, 498] width 37 height 14
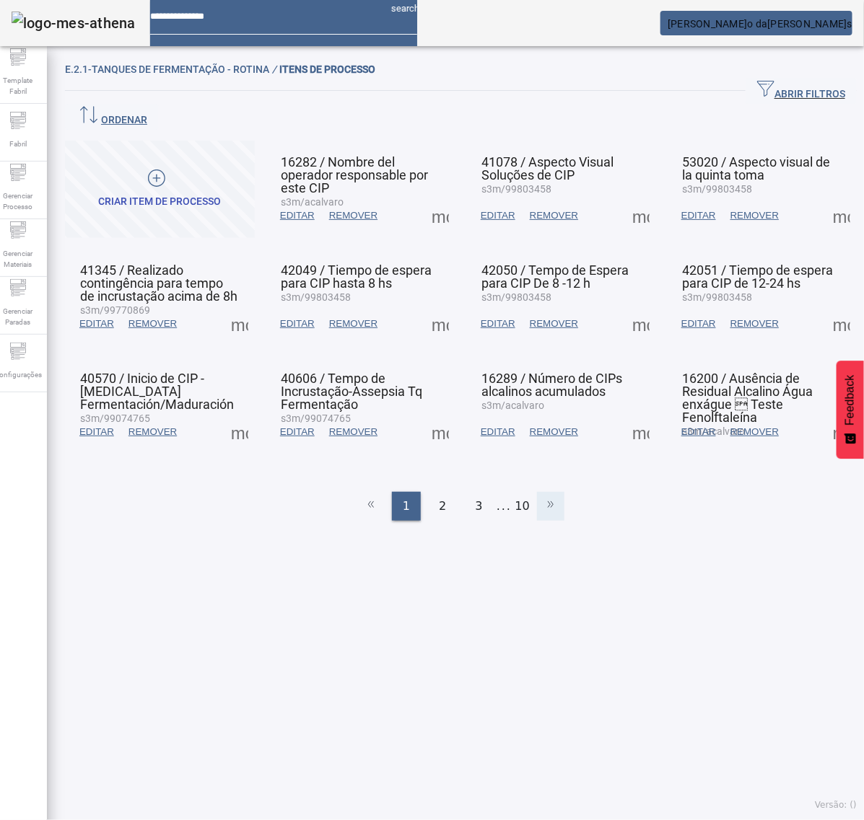
click at [543, 496] on icon at bounding box center [550, 504] width 17 height 17
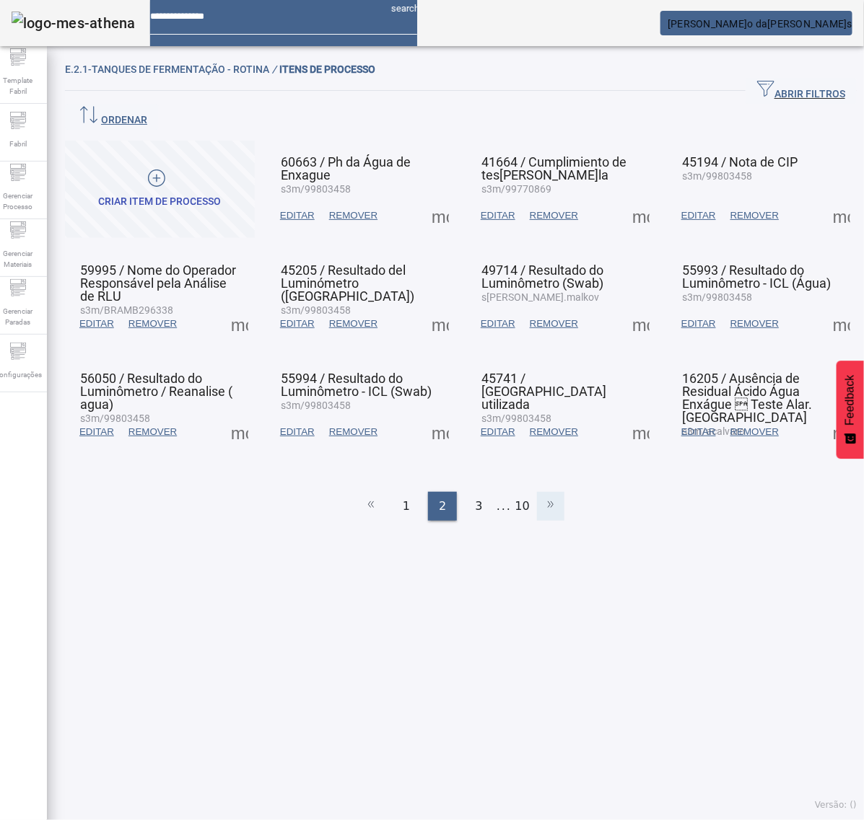
click at [543, 496] on icon at bounding box center [550, 504] width 17 height 17
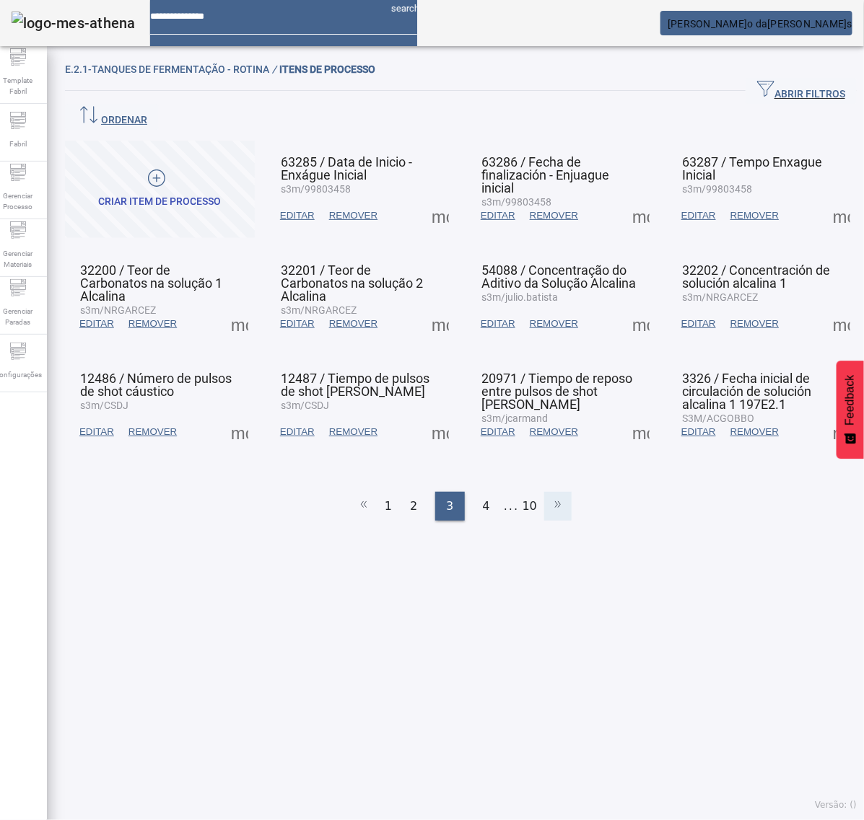
click at [549, 496] on icon at bounding box center [557, 504] width 17 height 17
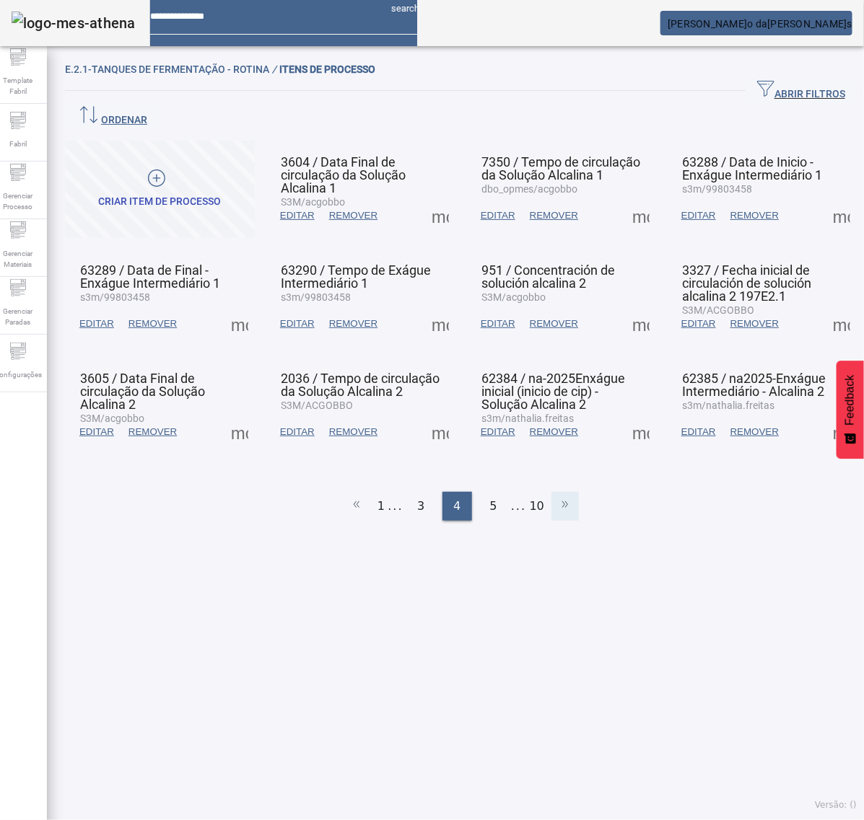
click at [551, 492] on li at bounding box center [564, 506] width 27 height 29
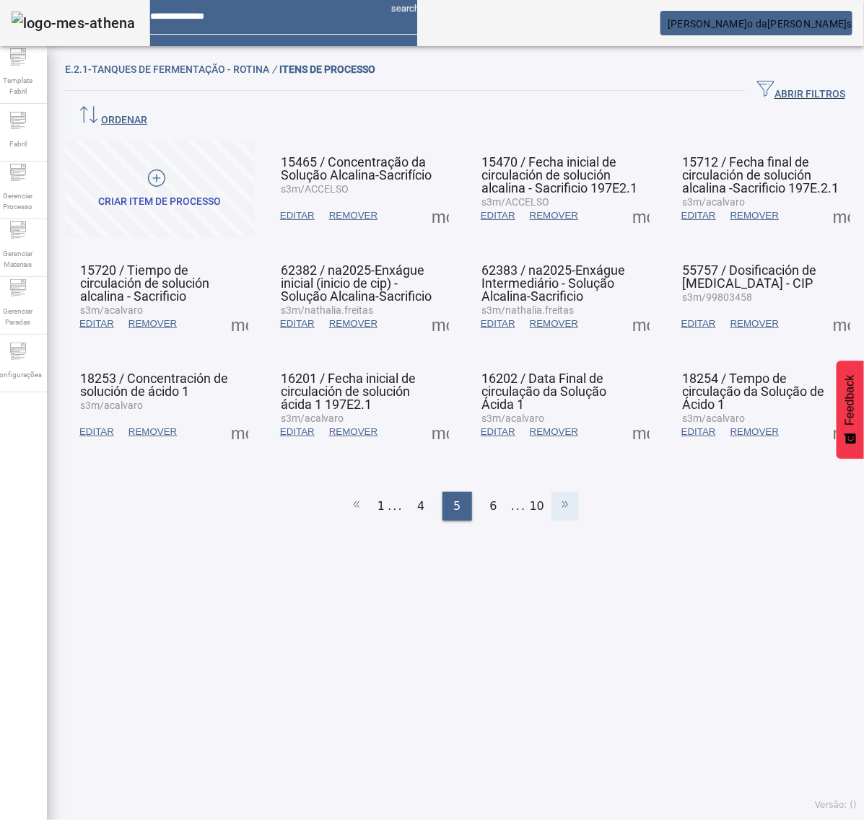
click at [551, 492] on li at bounding box center [564, 506] width 27 height 29
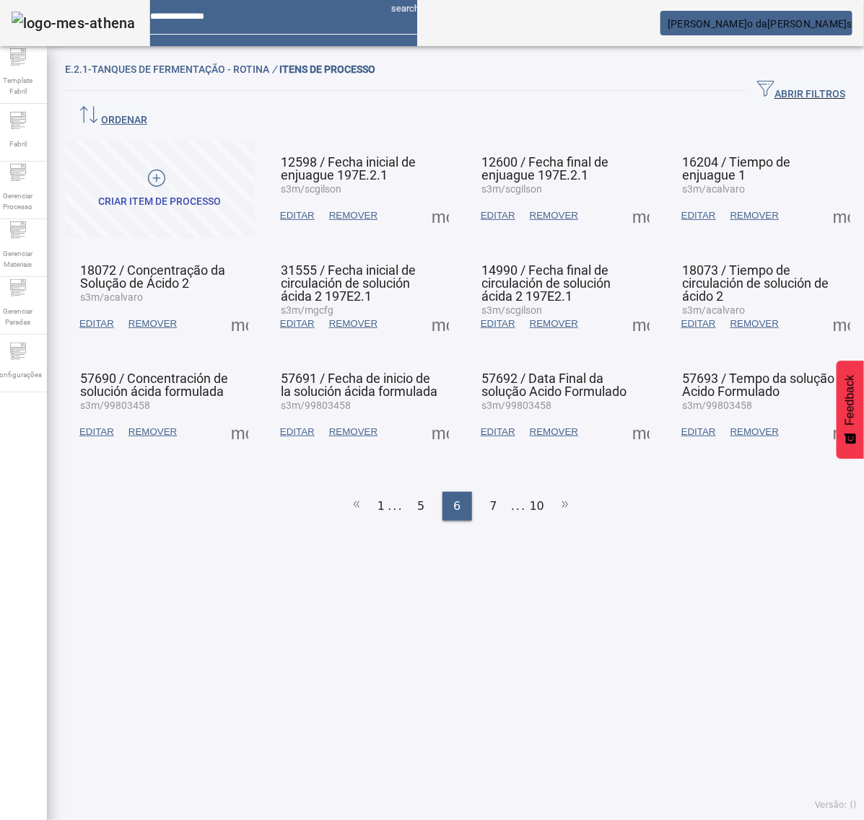
click at [623, 415] on span at bounding box center [640, 432] width 35 height 35
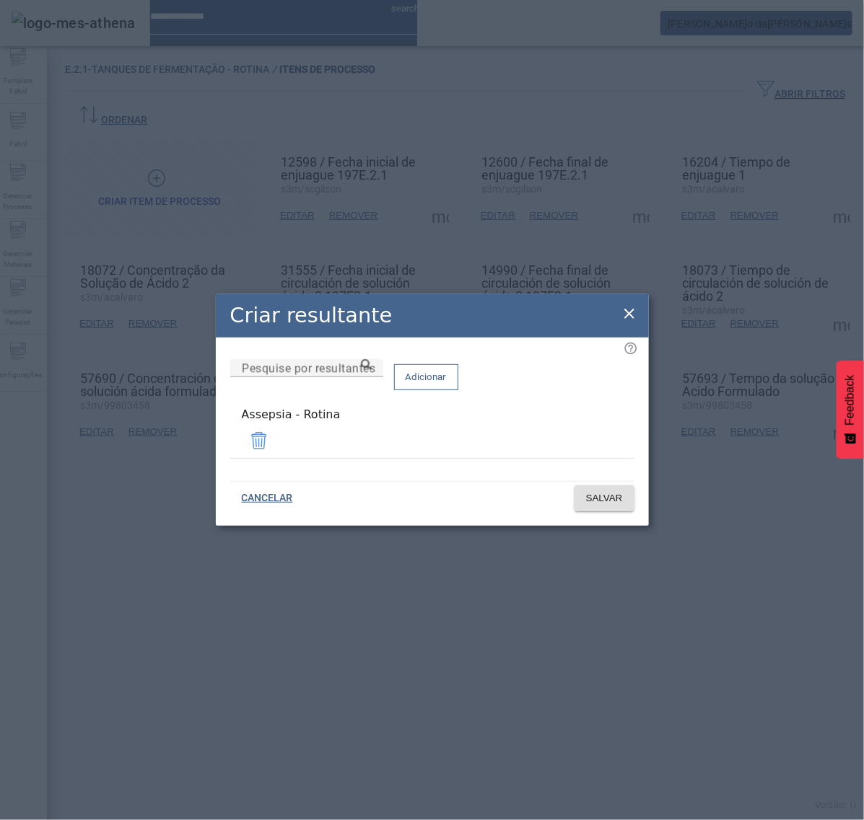
click at [630, 318] on icon at bounding box center [629, 313] width 17 height 17
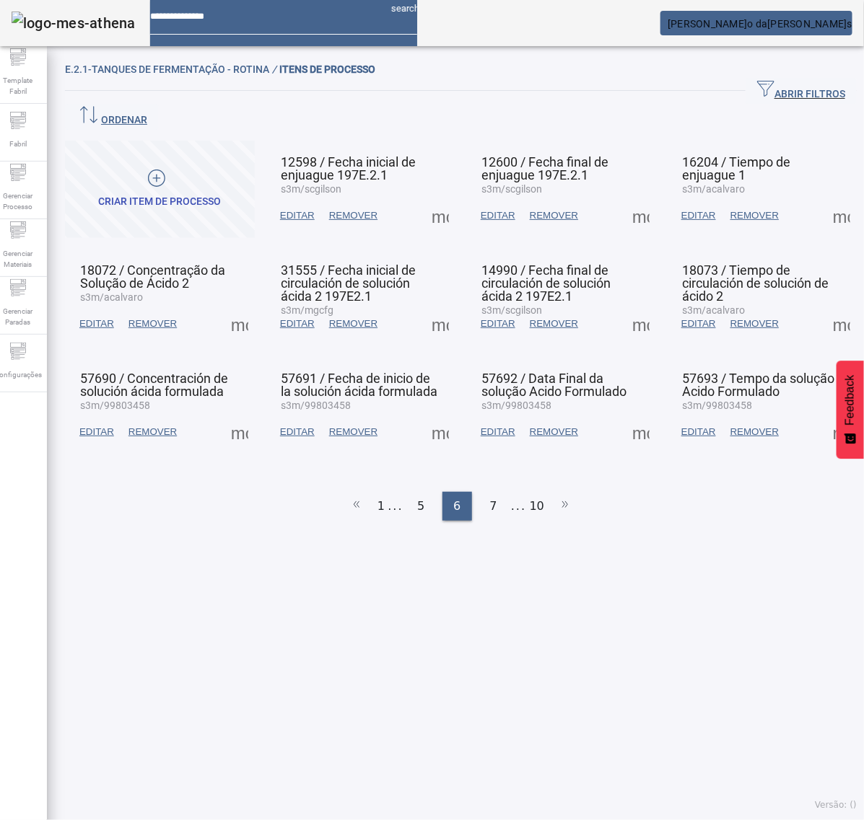
click at [824, 415] on span at bounding box center [841, 432] width 35 height 35
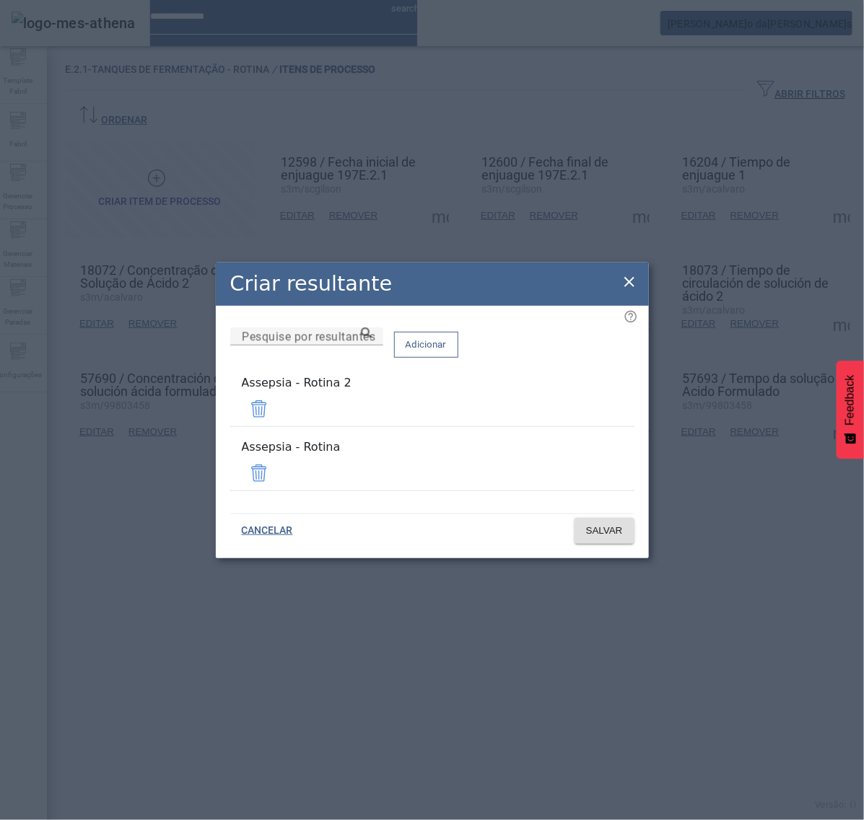
click at [276, 412] on span at bounding box center [259, 409] width 35 height 35
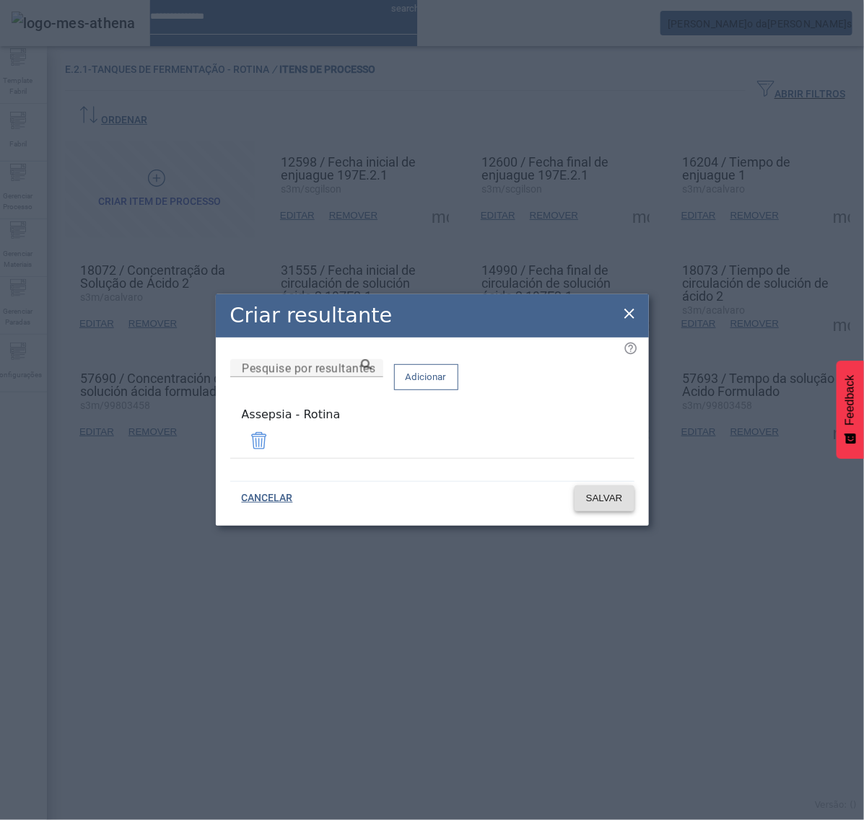
click at [608, 499] on span "SALVAR" at bounding box center [604, 498] width 37 height 14
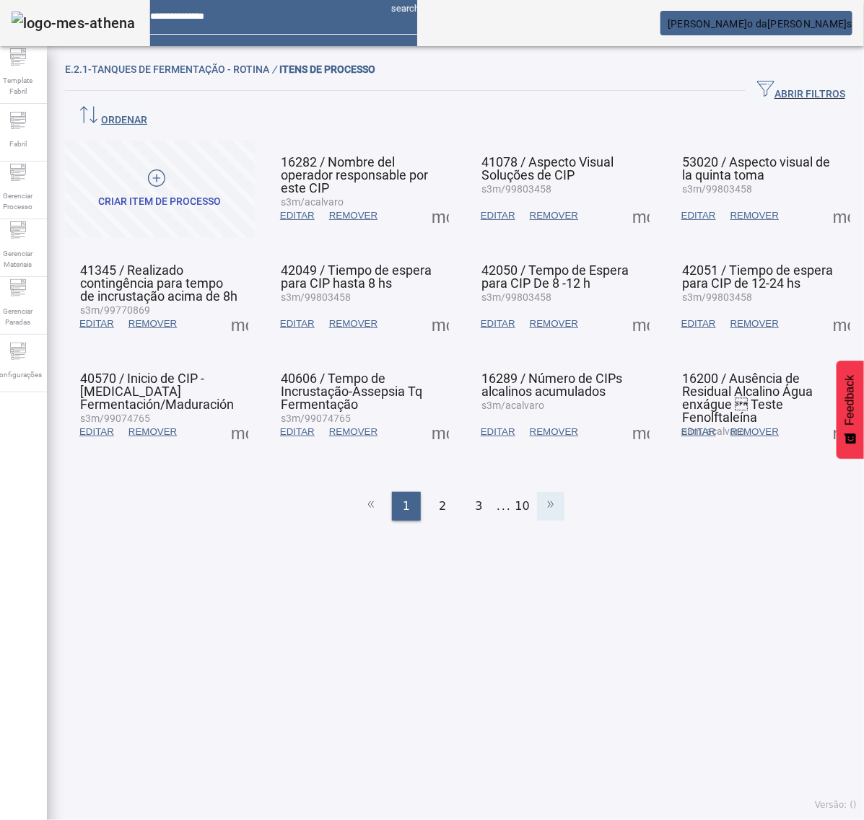
click at [543, 496] on icon at bounding box center [550, 504] width 17 height 17
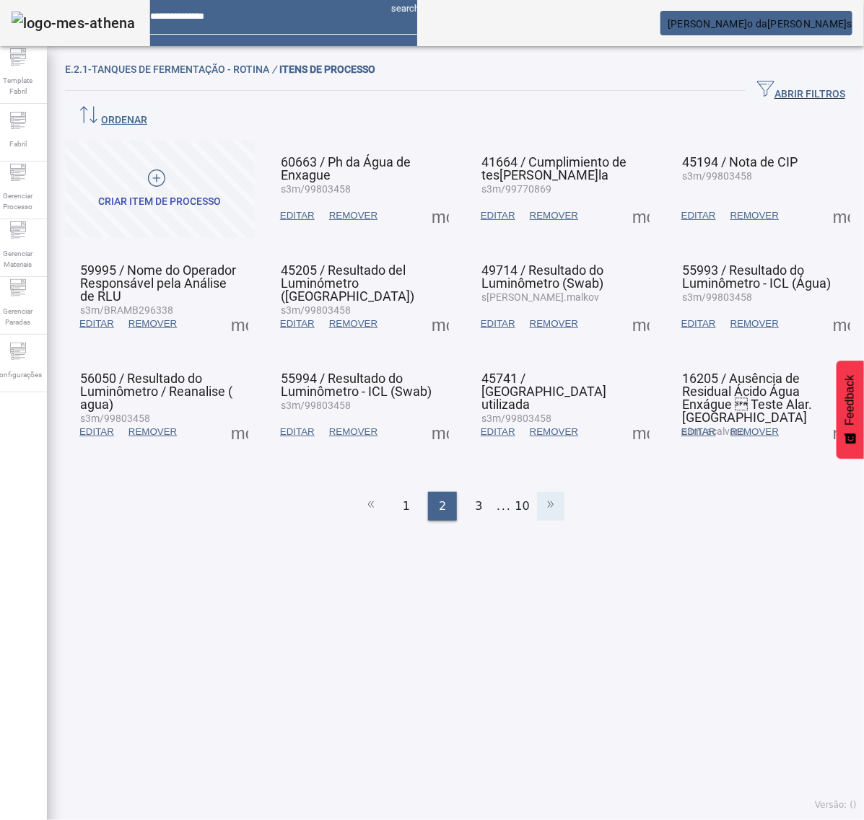
click at [543, 496] on icon at bounding box center [550, 504] width 17 height 17
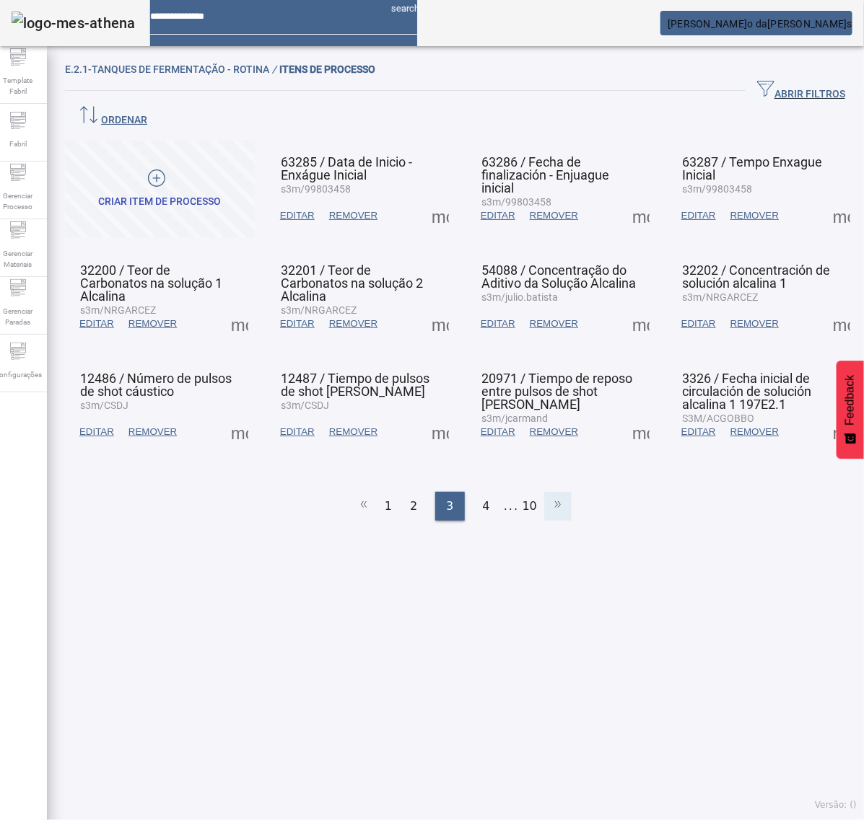
click at [549, 496] on icon at bounding box center [557, 504] width 17 height 17
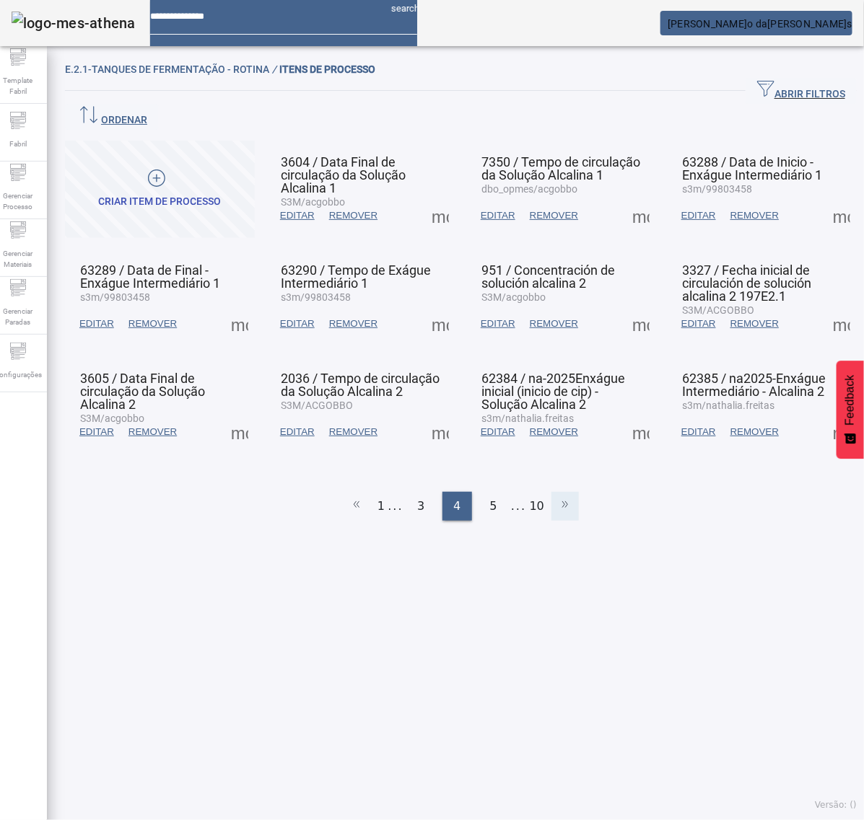
click at [551, 492] on li at bounding box center [564, 506] width 27 height 29
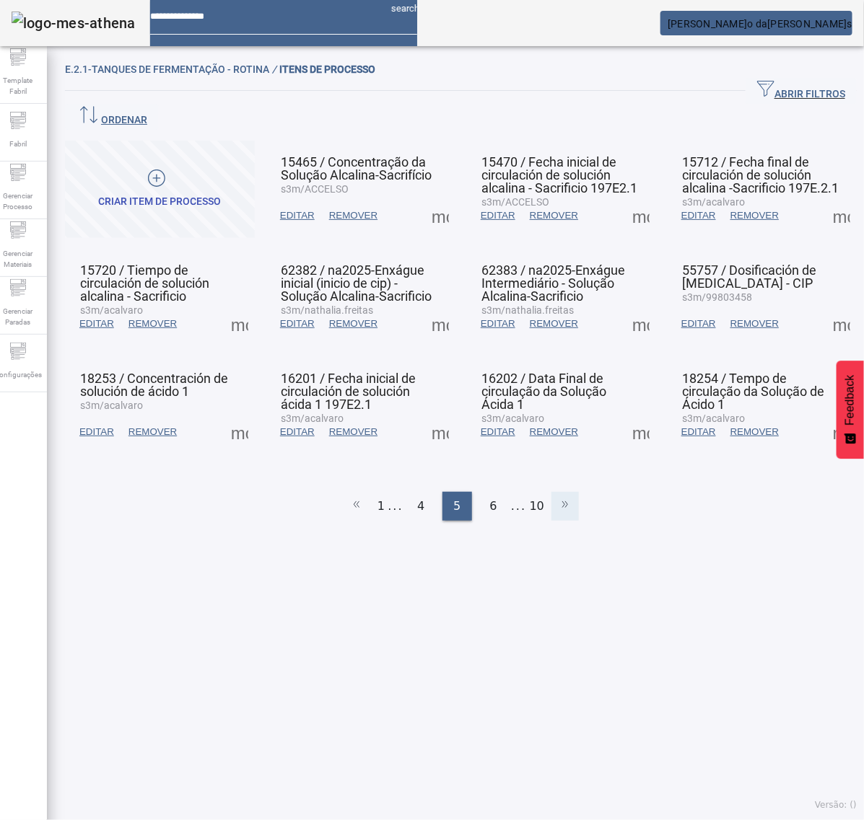
click
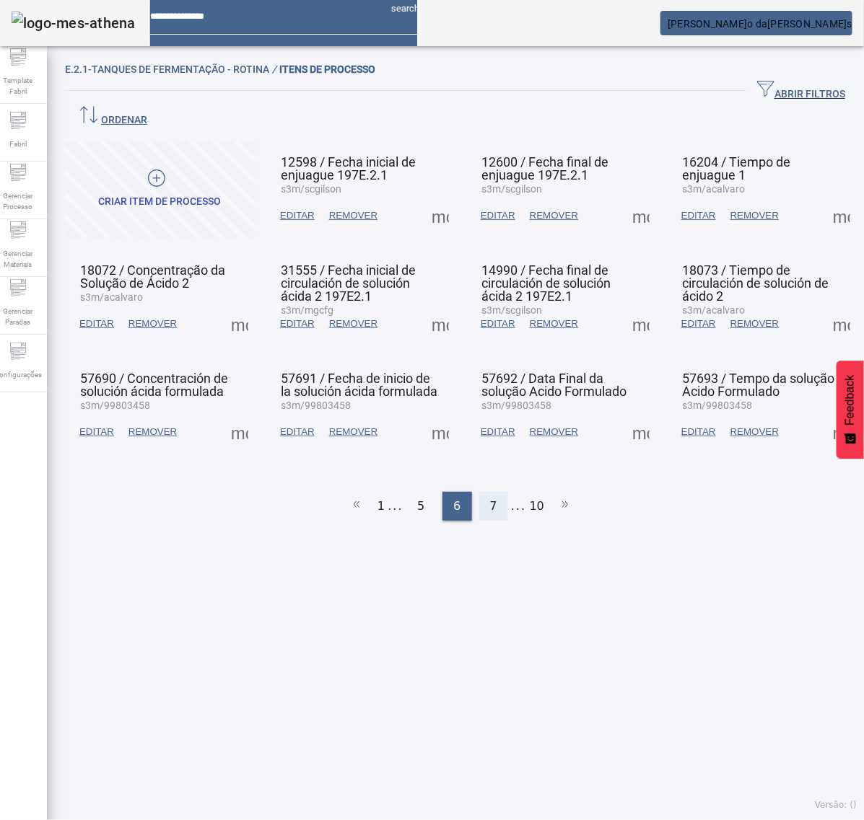
drag, startPoint x: 485, startPoint y: 473, endPoint x: 504, endPoint y: 478, distance: 19.3
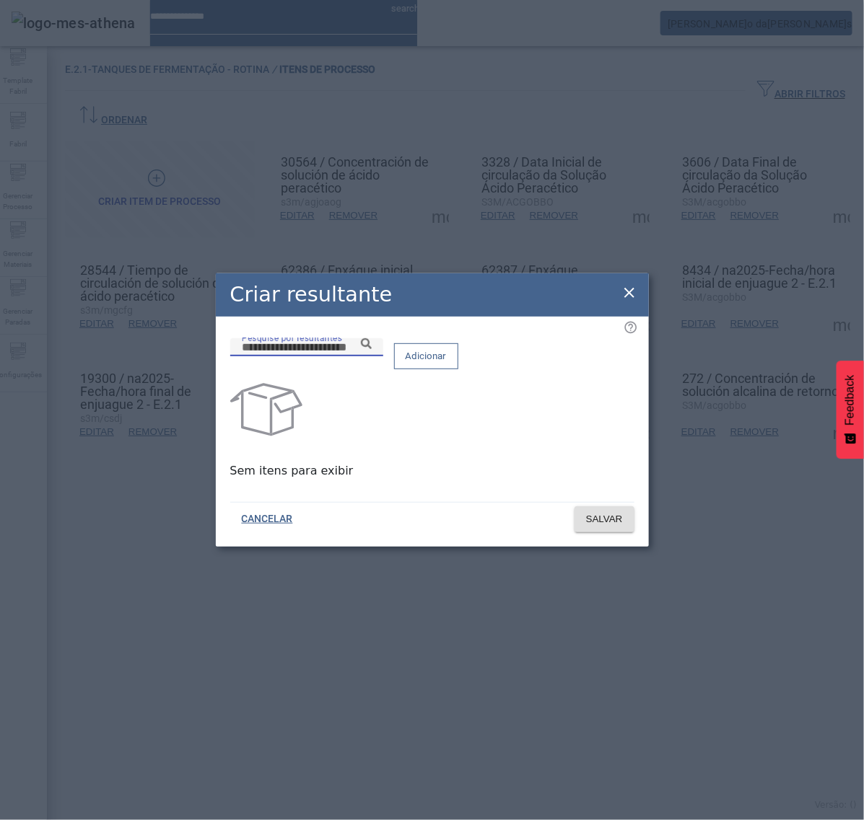
paste input "**********"
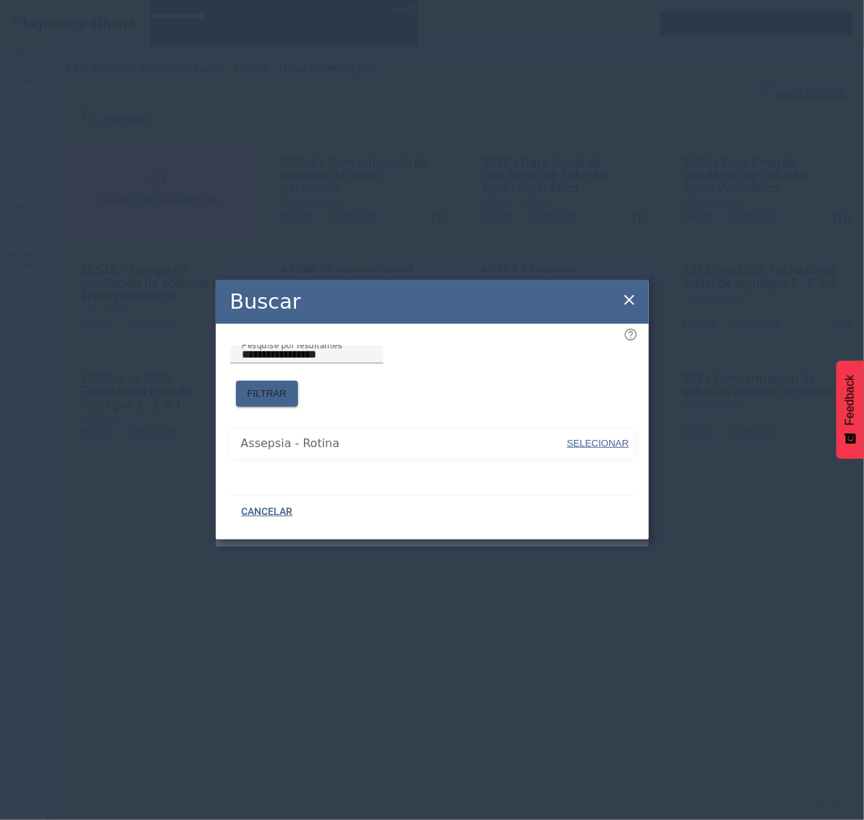
type input "**********"
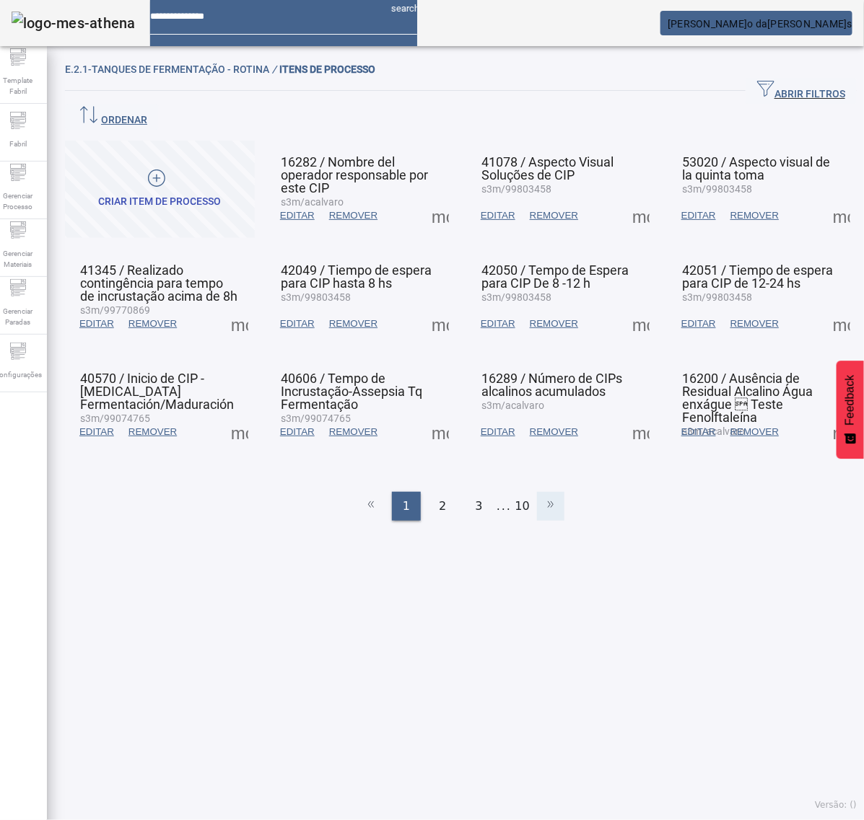
drag, startPoint x: 534, startPoint y: 466, endPoint x: 543, endPoint y: 470, distance: 10.3
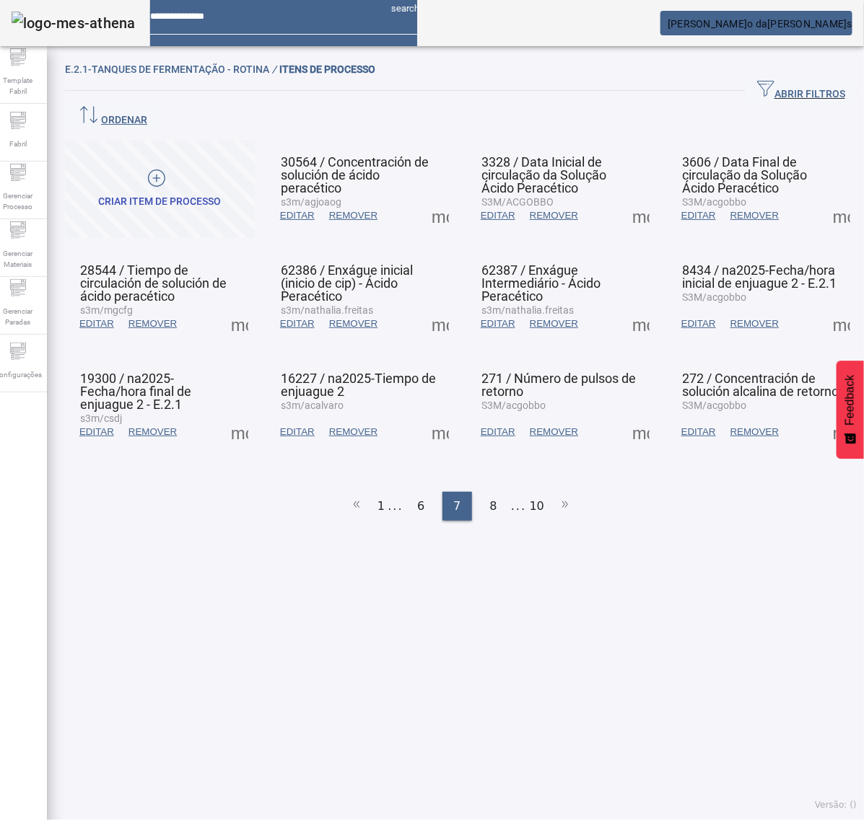
drag, startPoint x: 452, startPoint y: 470, endPoint x: 509, endPoint y: 433, distance: 67.9
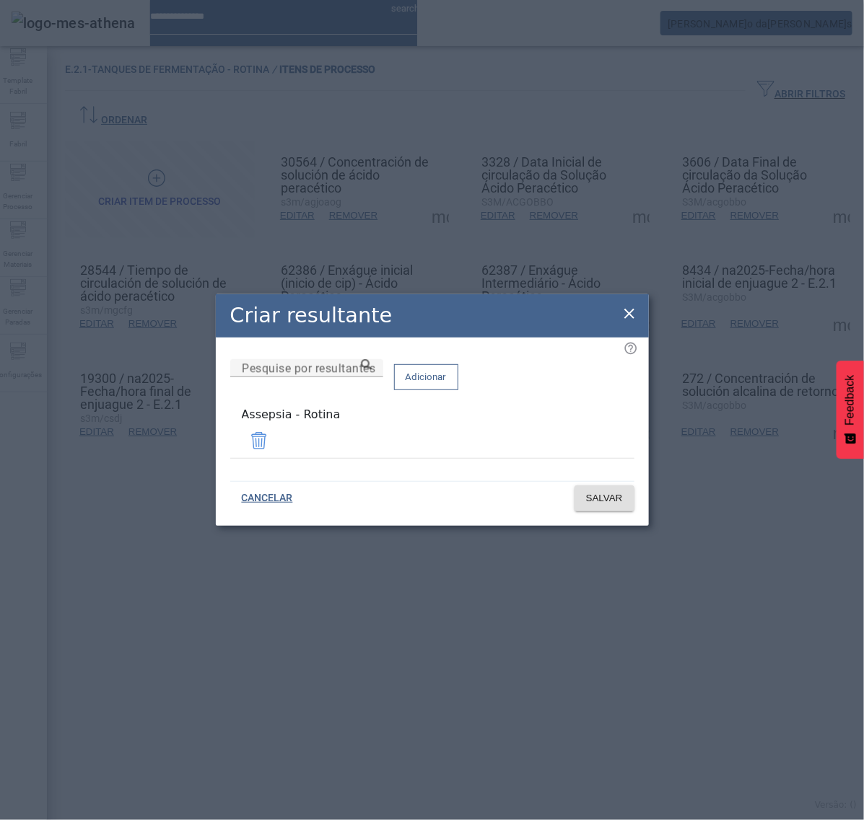
drag, startPoint x: 634, startPoint y: 315, endPoint x: 546, endPoint y: 338, distance: 90.8
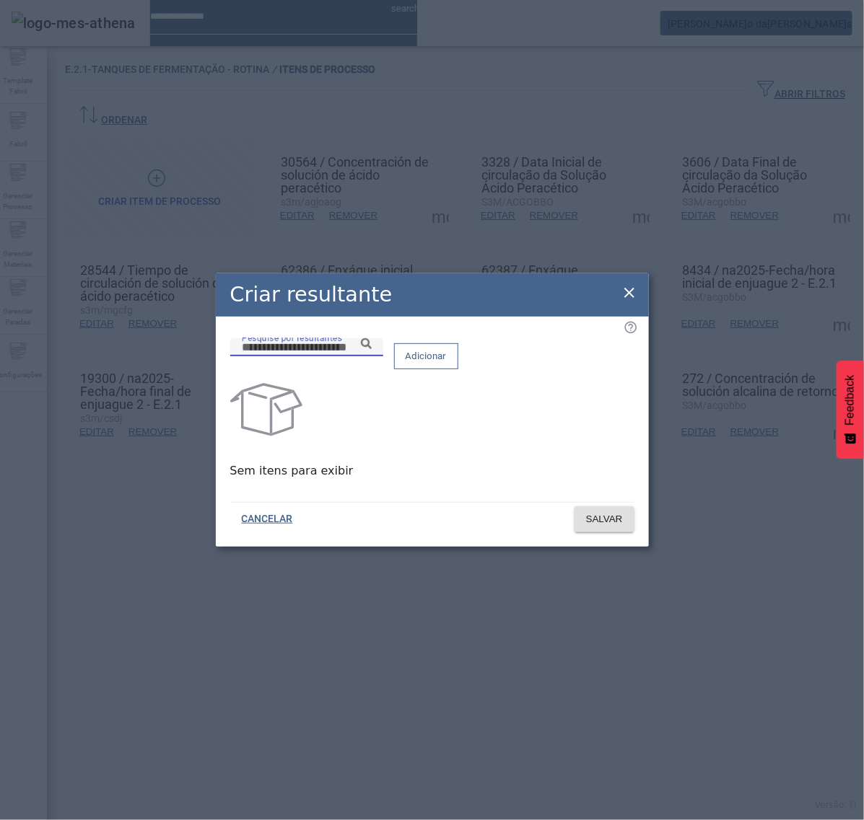
paste input "**********"
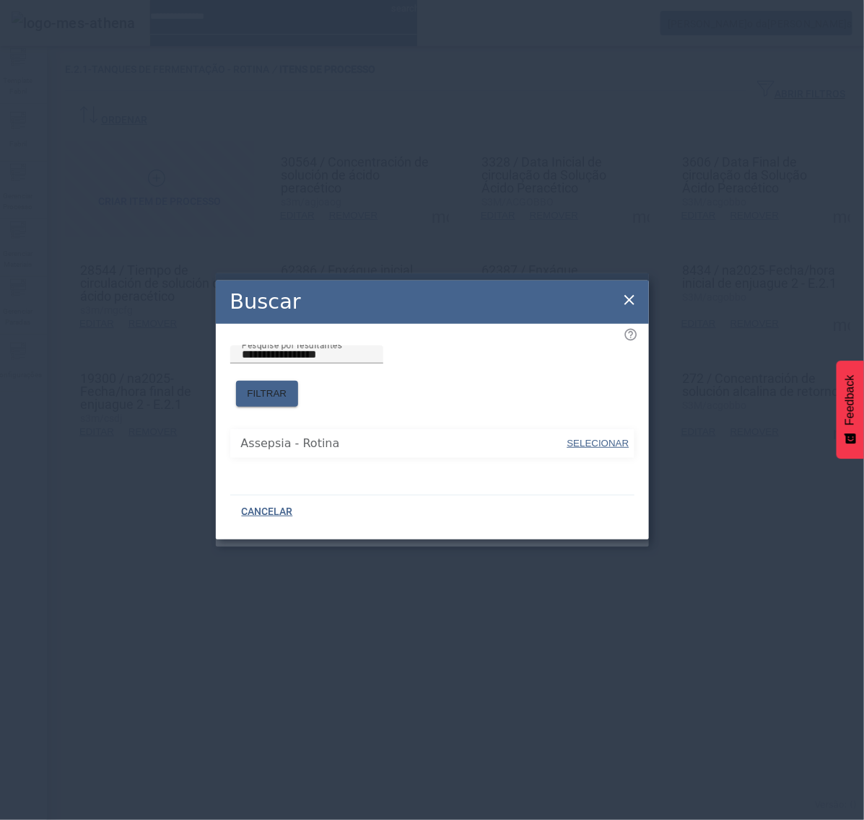
type input "**********"
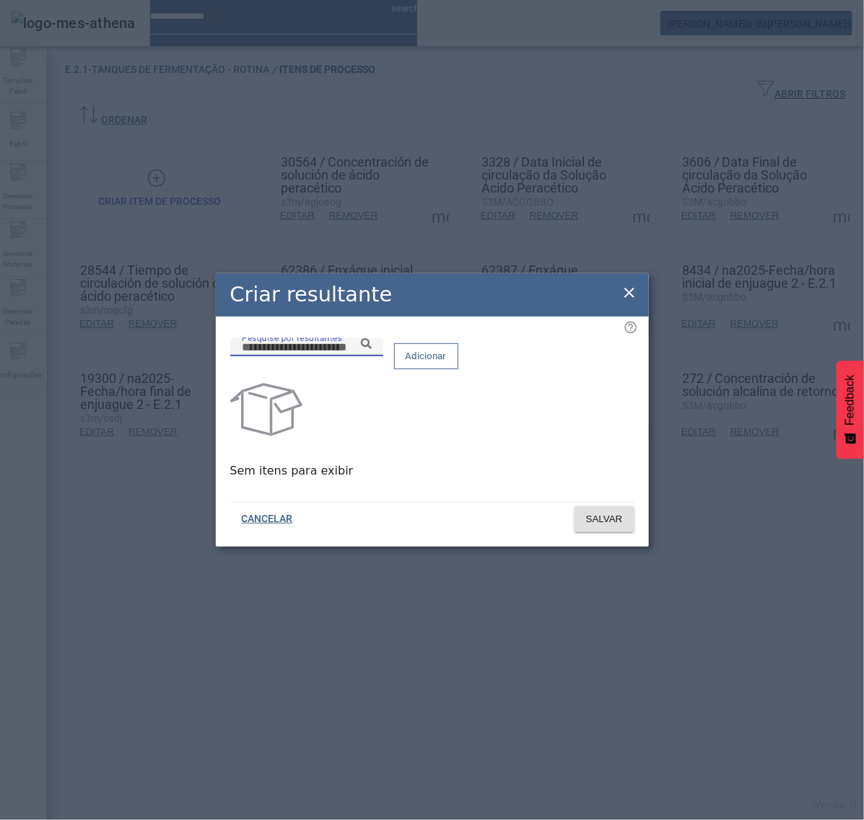
paste input "**********"
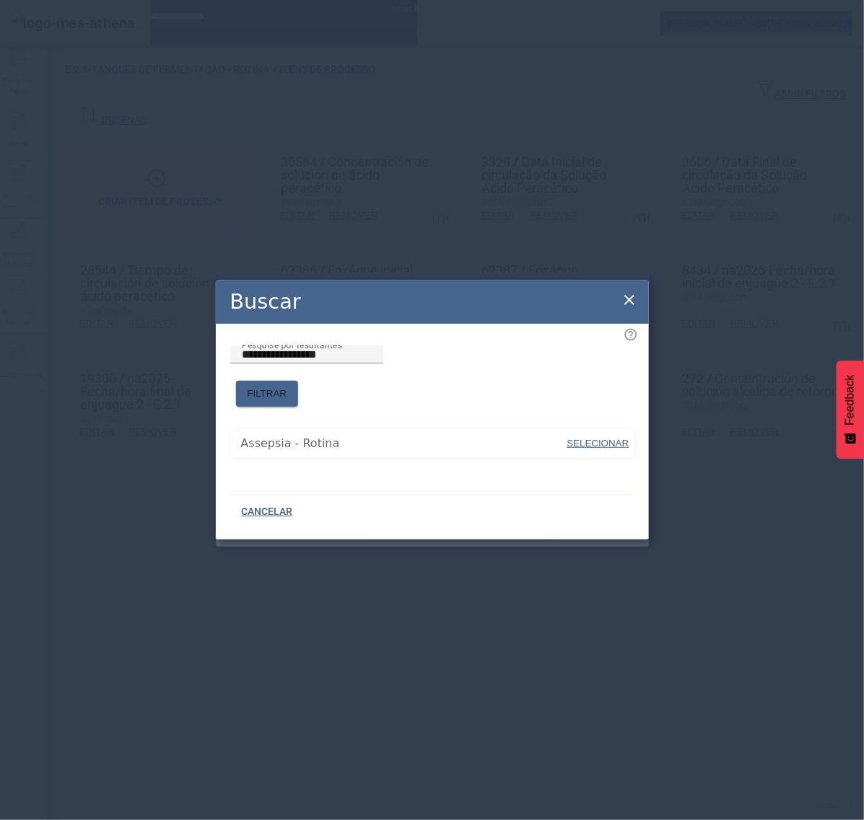
type input "**********"
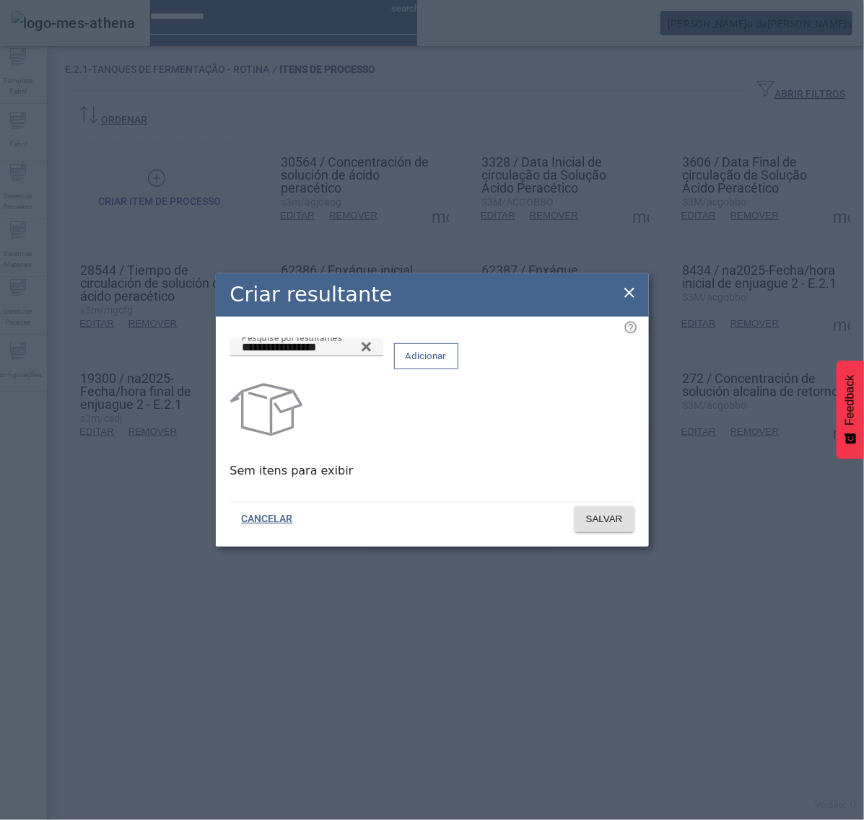
drag, startPoint x: 581, startPoint y: 368, endPoint x: 581, endPoint y: 377, distance: 9.4
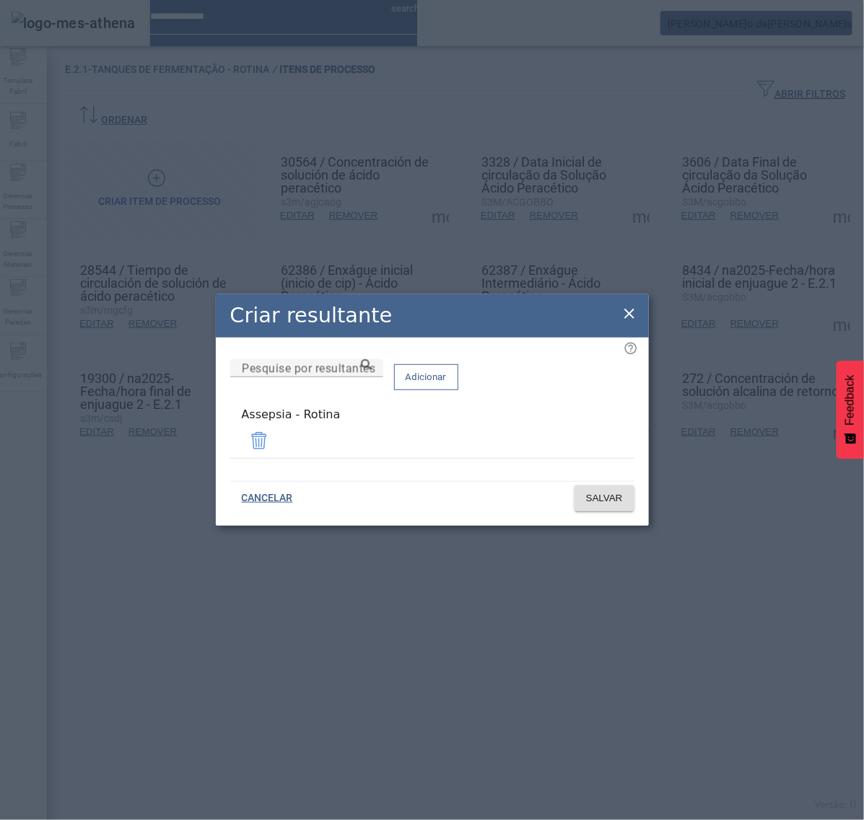
drag, startPoint x: 626, startPoint y: 318, endPoint x: 631, endPoint y: 330, distance: 13.3
drag, startPoint x: 629, startPoint y: 318, endPoint x: 666, endPoint y: 330, distance: 39.0
drag, startPoint x: 629, startPoint y: 315, endPoint x: 642, endPoint y: 319, distance: 14.2
drag, startPoint x: 621, startPoint y: 316, endPoint x: 629, endPoint y: 316, distance: 7.9
drag, startPoint x: 629, startPoint y: 321, endPoint x: 639, endPoint y: 297, distance: 25.9
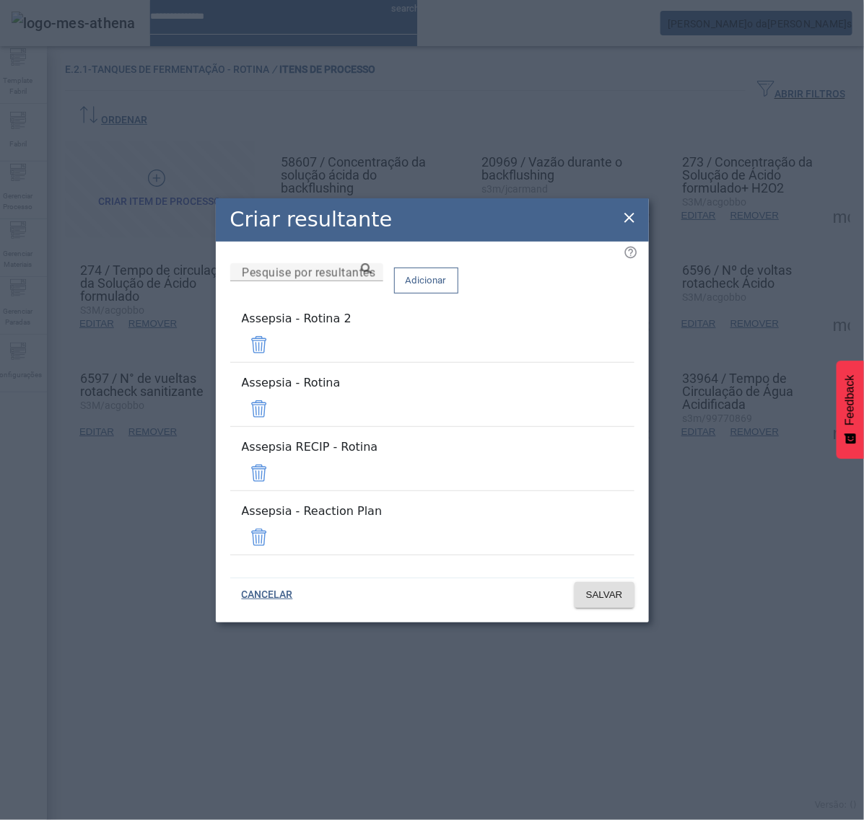
drag, startPoint x: 587, startPoint y: 362, endPoint x: 590, endPoint y: 375, distance: 13.5
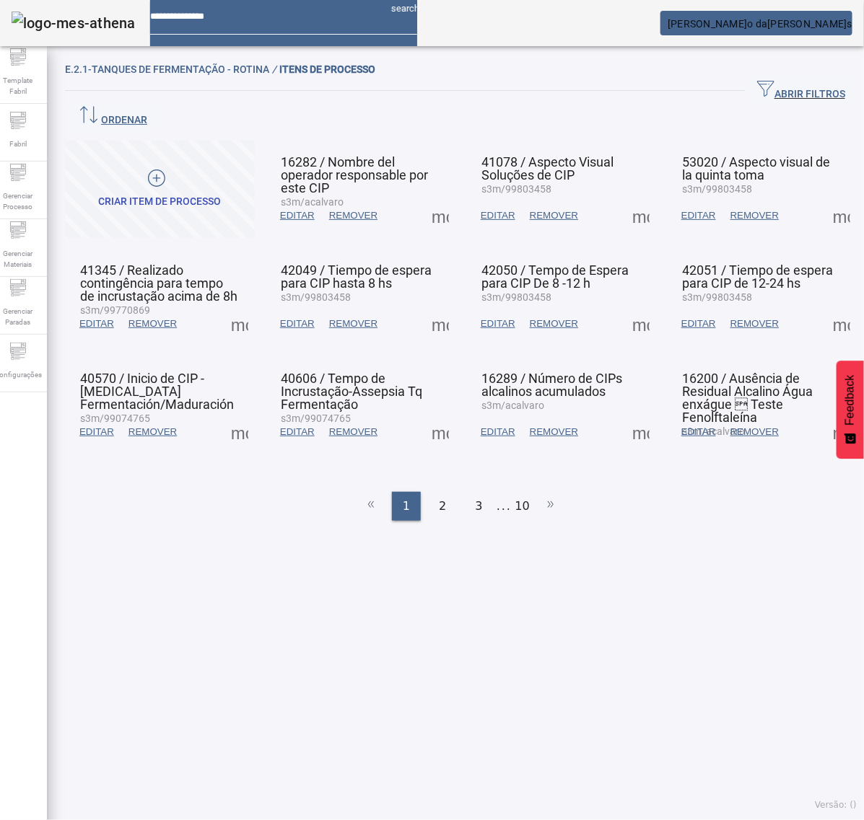
drag, startPoint x: 517, startPoint y: 470, endPoint x: 507, endPoint y: 470, distance: 10.1
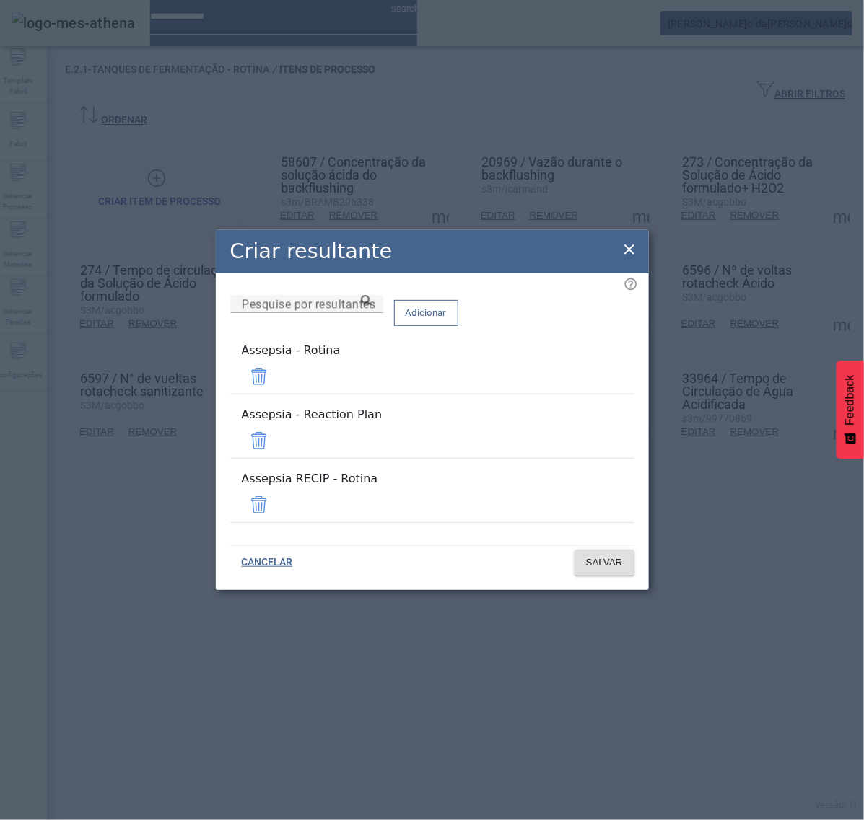
drag, startPoint x: 589, startPoint y: 435, endPoint x: 590, endPoint y: 444, distance: 8.8
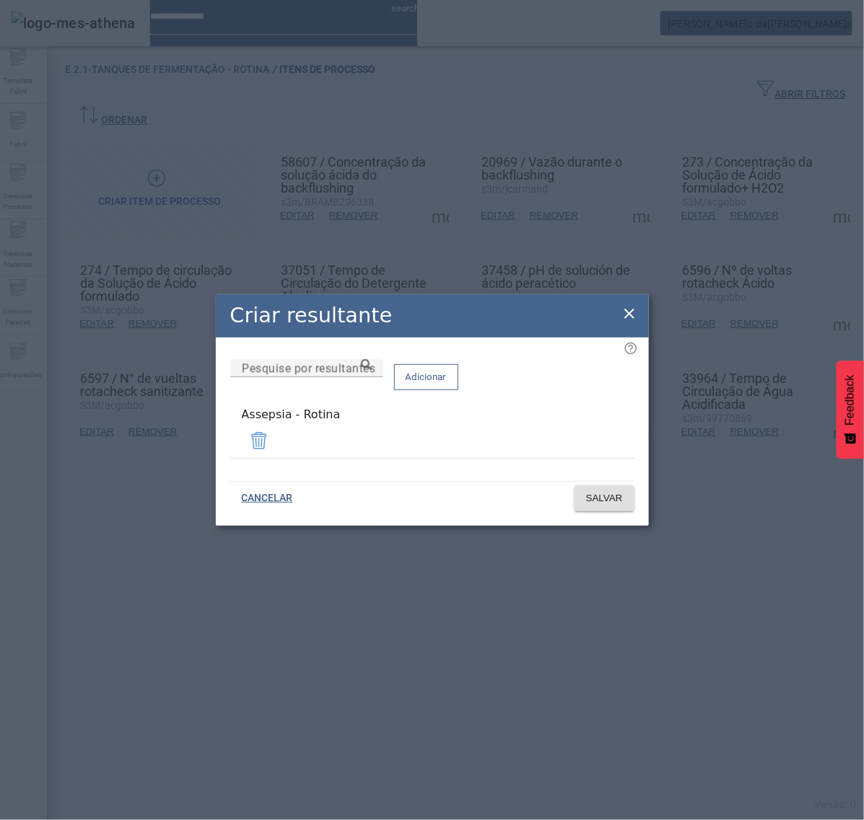
drag, startPoint x: 621, startPoint y: 316, endPoint x: 629, endPoint y: 316, distance: 7.9
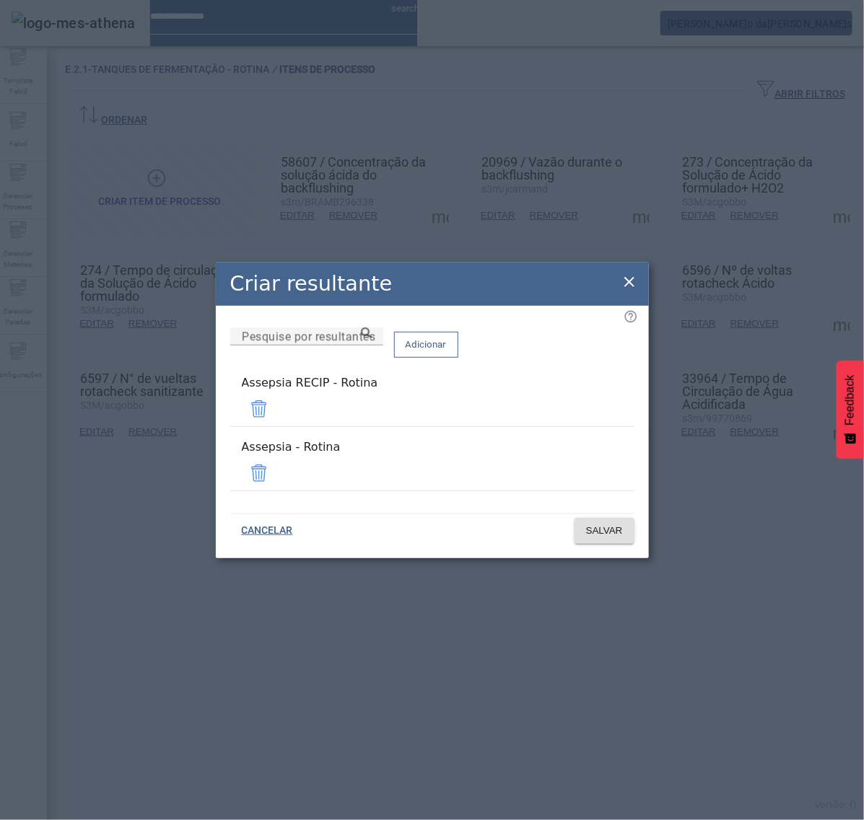
drag, startPoint x: 592, startPoint y: 412, endPoint x: 596, endPoint y: 421, distance: 9.7
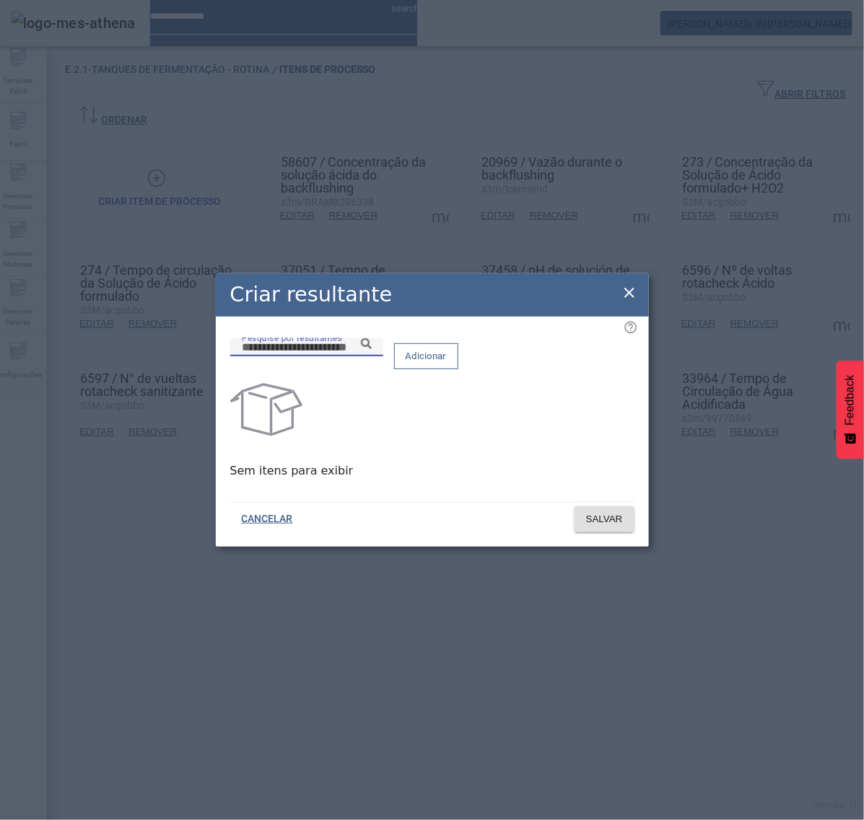
paste input "**********"
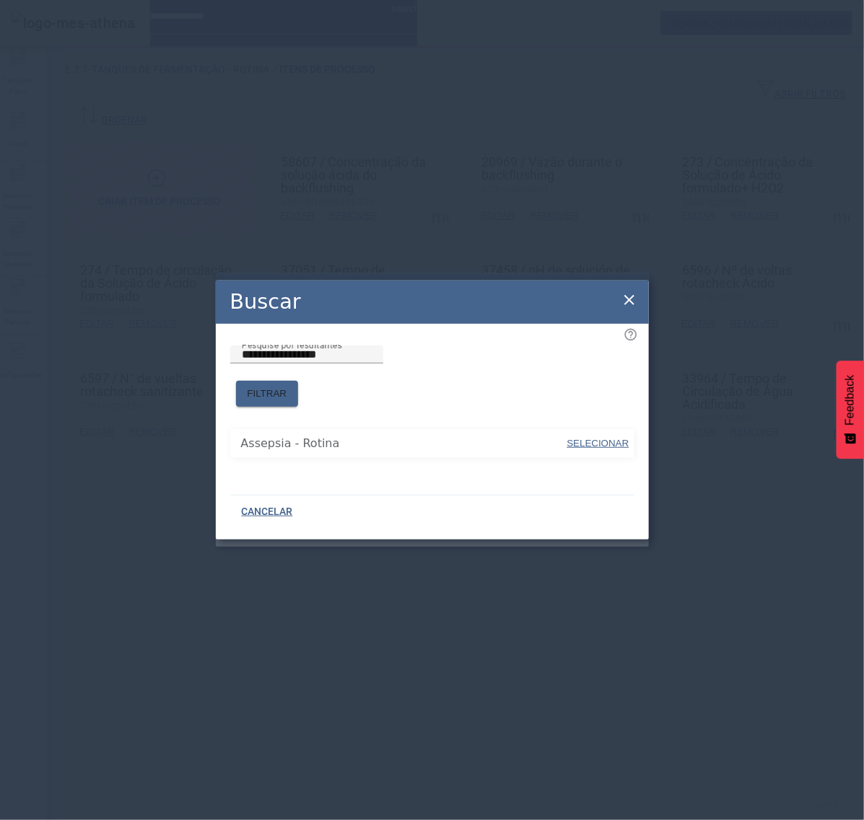
type input "**********"
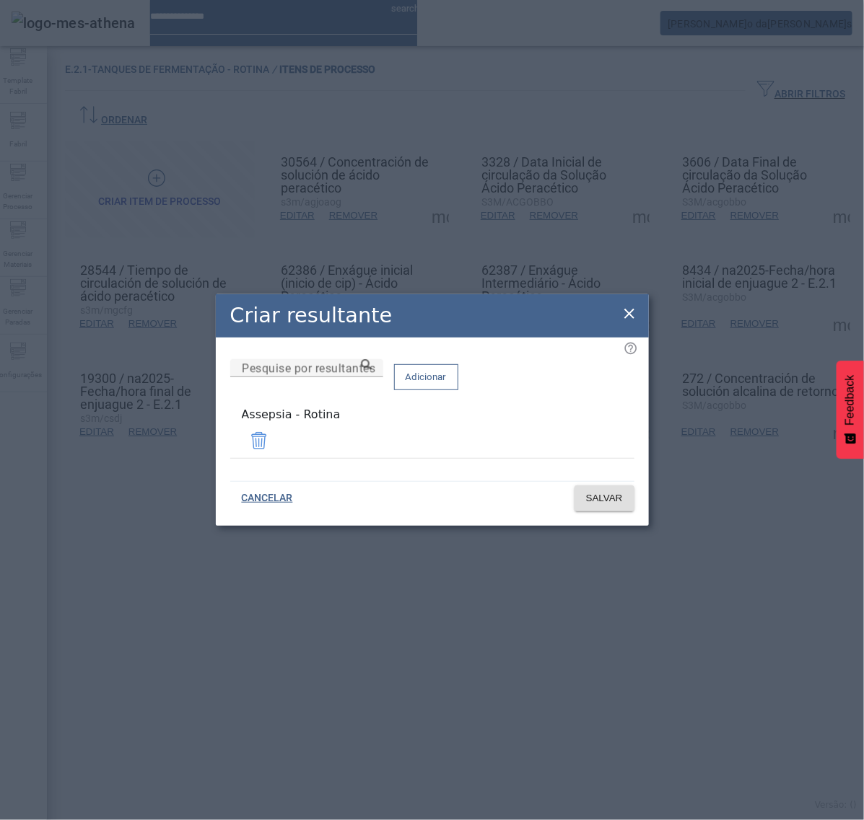
drag, startPoint x: 630, startPoint y: 314, endPoint x: 688, endPoint y: 345, distance: 65.5
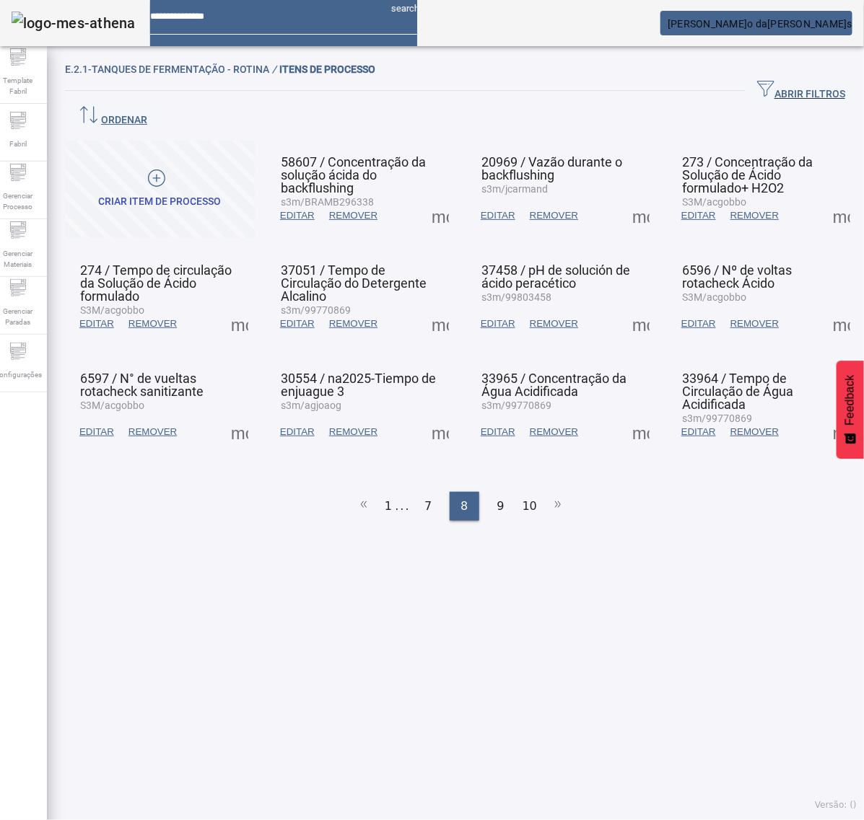
drag, startPoint x: 428, startPoint y: 183, endPoint x: 434, endPoint y: 189, distance: 8.7
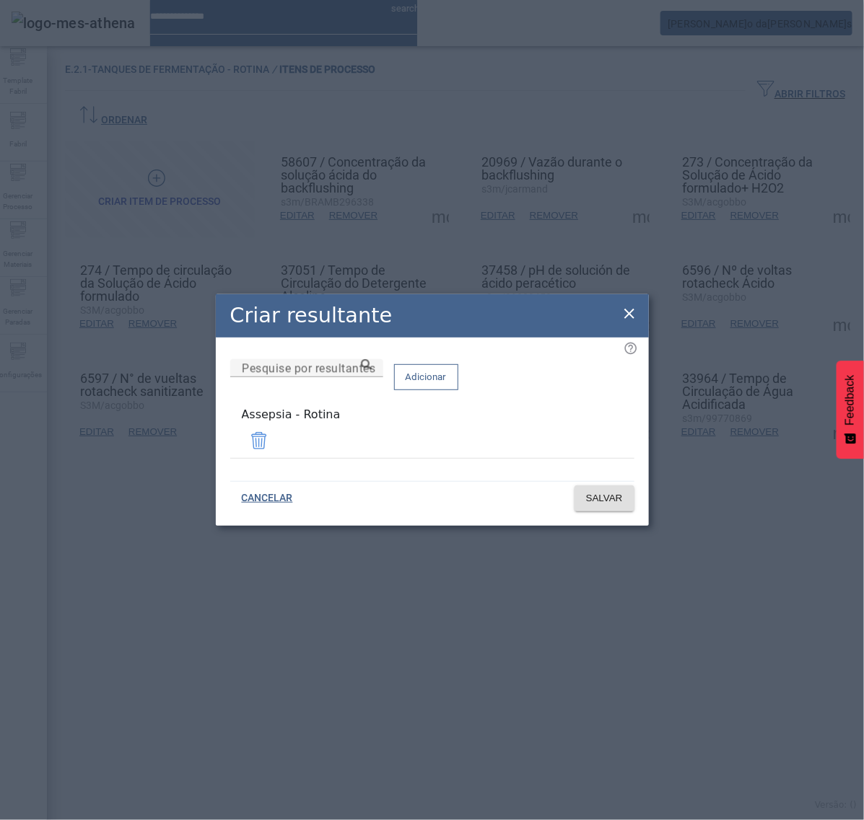
drag, startPoint x: 629, startPoint y: 321, endPoint x: 666, endPoint y: 283, distance: 53.1
drag, startPoint x: 623, startPoint y: 319, endPoint x: 634, endPoint y: 319, distance: 10.8
drag, startPoint x: 626, startPoint y: 315, endPoint x: 621, endPoint y: 336, distance: 20.8
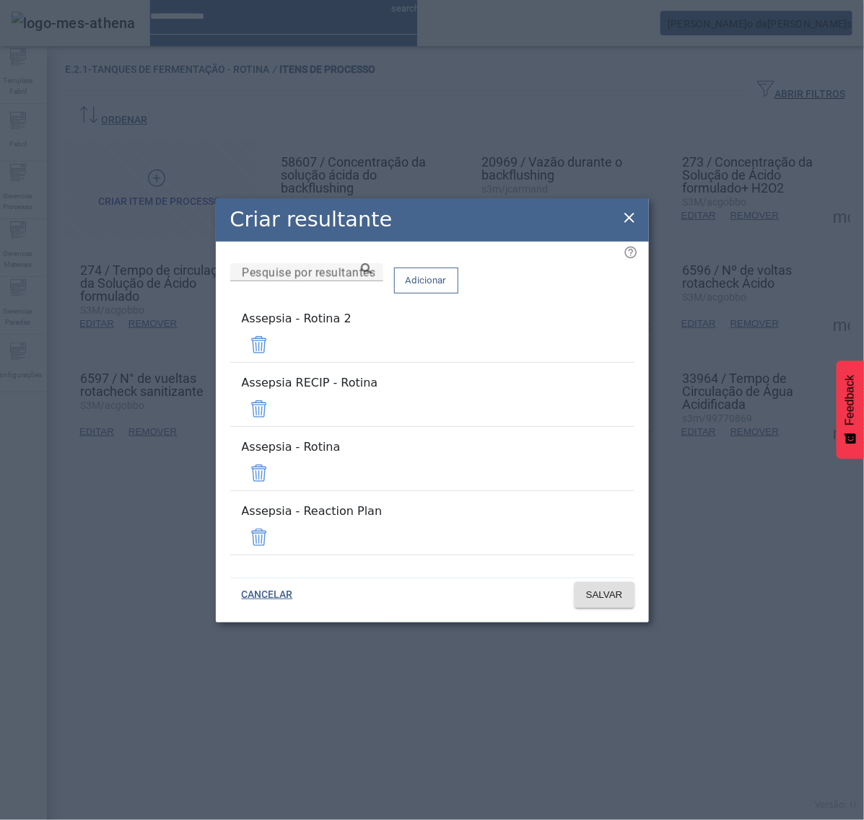
drag, startPoint x: 595, startPoint y: 419, endPoint x: 595, endPoint y: 408, distance: 11.5
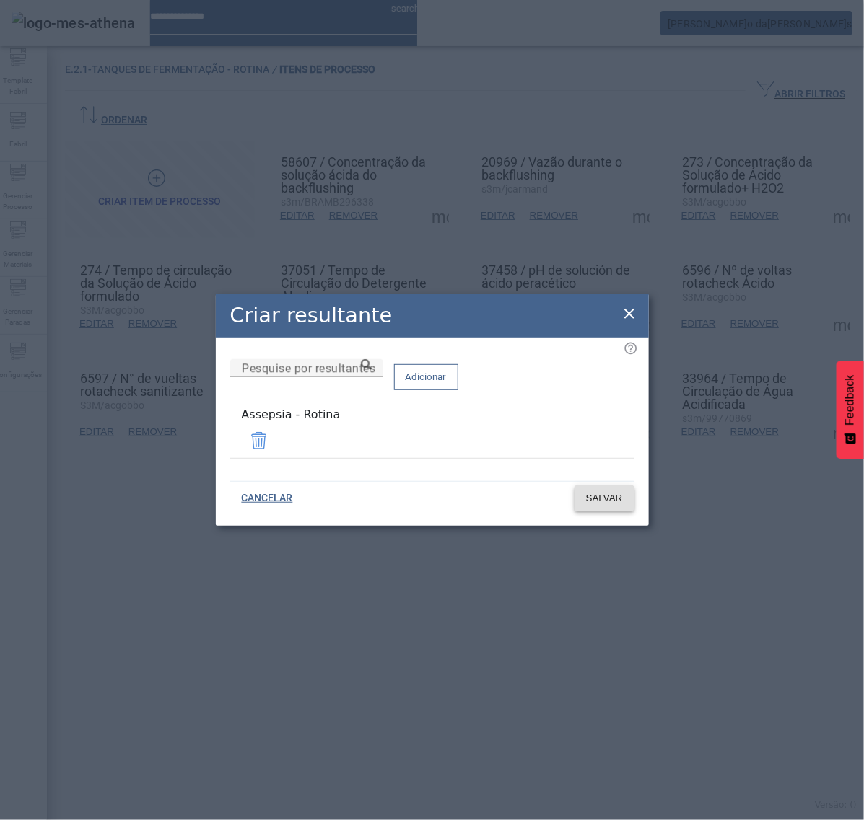
drag, startPoint x: 610, startPoint y: 499, endPoint x: 618, endPoint y: 499, distance: 7.9
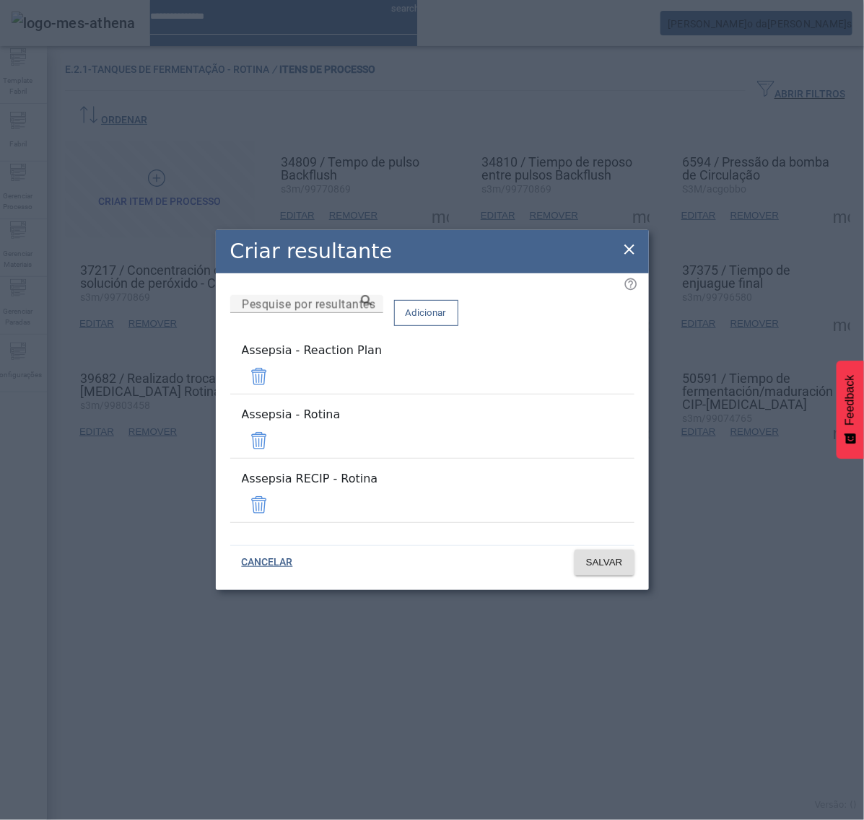
drag, startPoint x: 588, startPoint y: 390, endPoint x: 586, endPoint y: 398, distance: 8.2
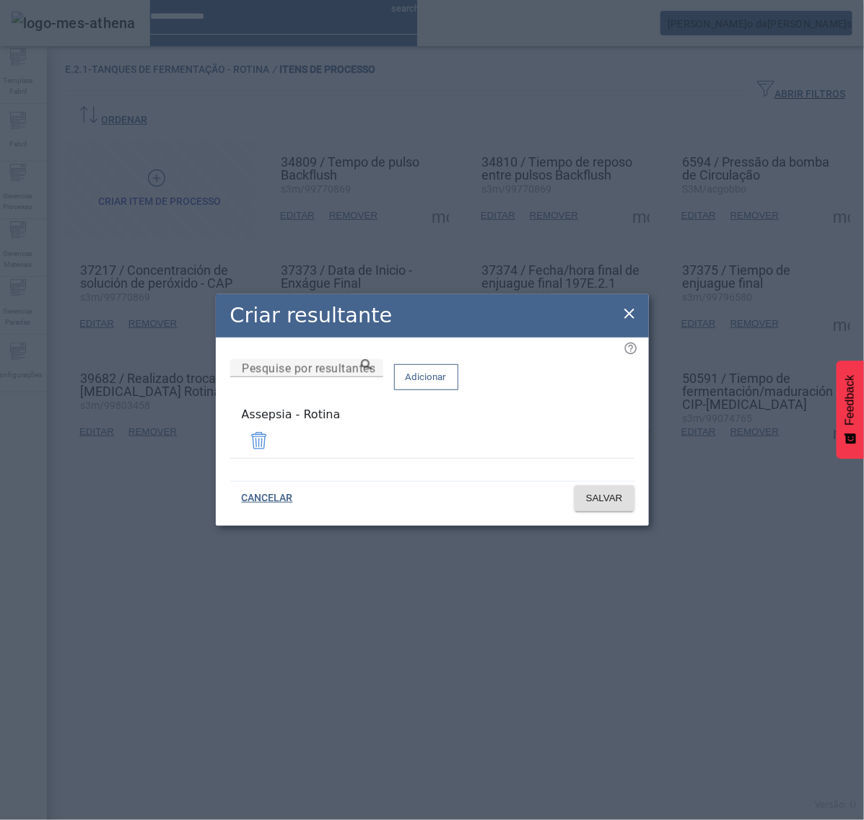
drag, startPoint x: 625, startPoint y: 314, endPoint x: 633, endPoint y: 260, distance: 54.7
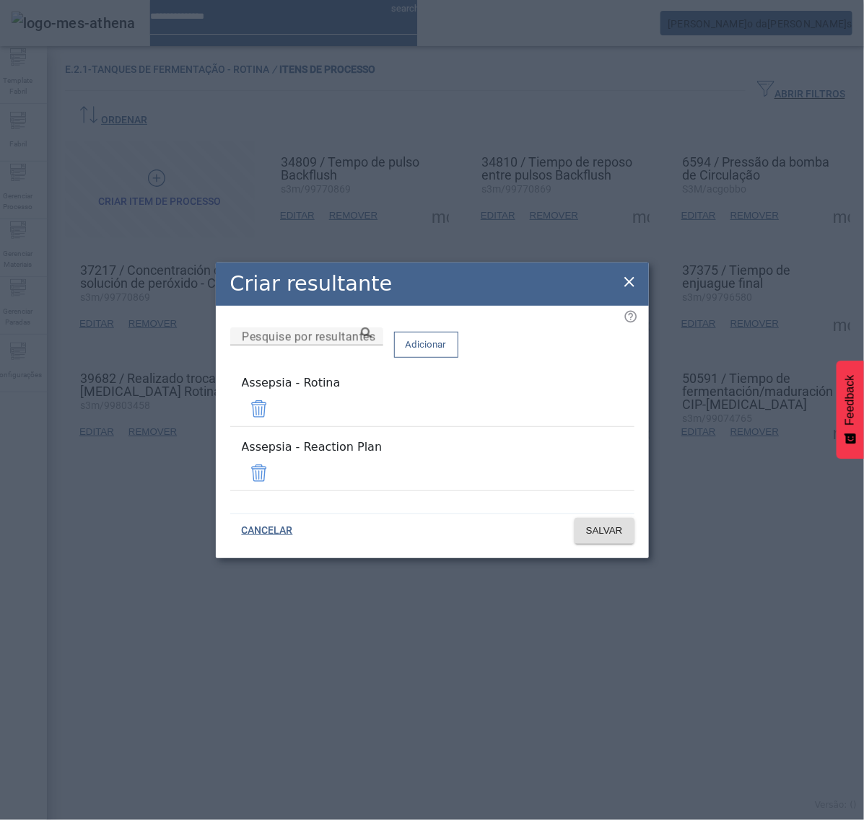
drag, startPoint x: 590, startPoint y: 463, endPoint x: 592, endPoint y: 476, distance: 13.9
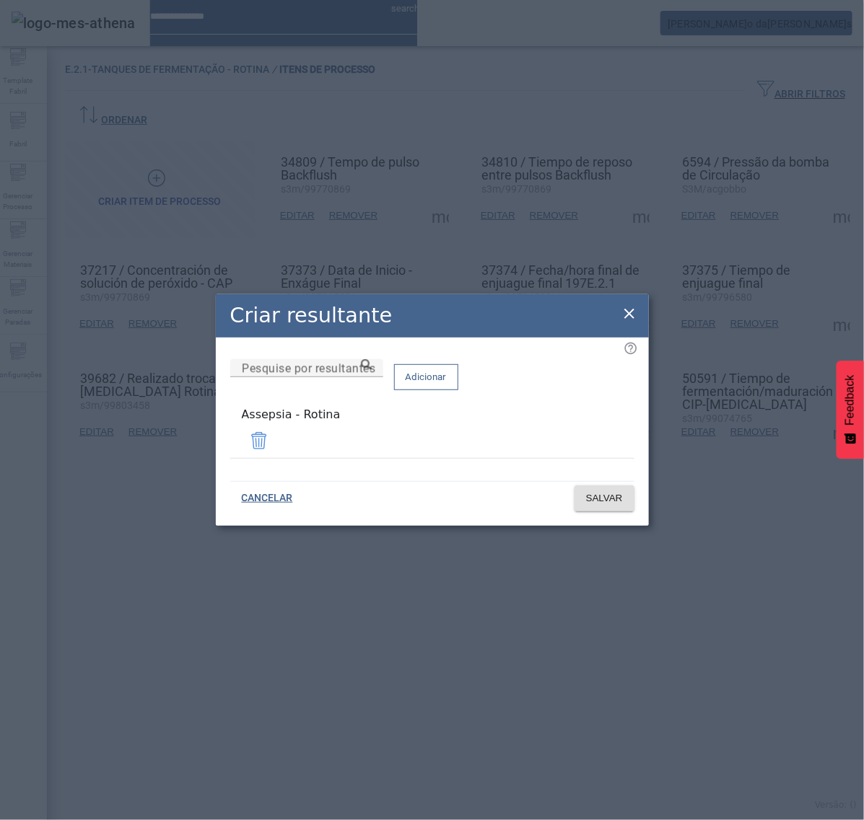
drag, startPoint x: 626, startPoint y: 316, endPoint x: 693, endPoint y: 315, distance: 67.1
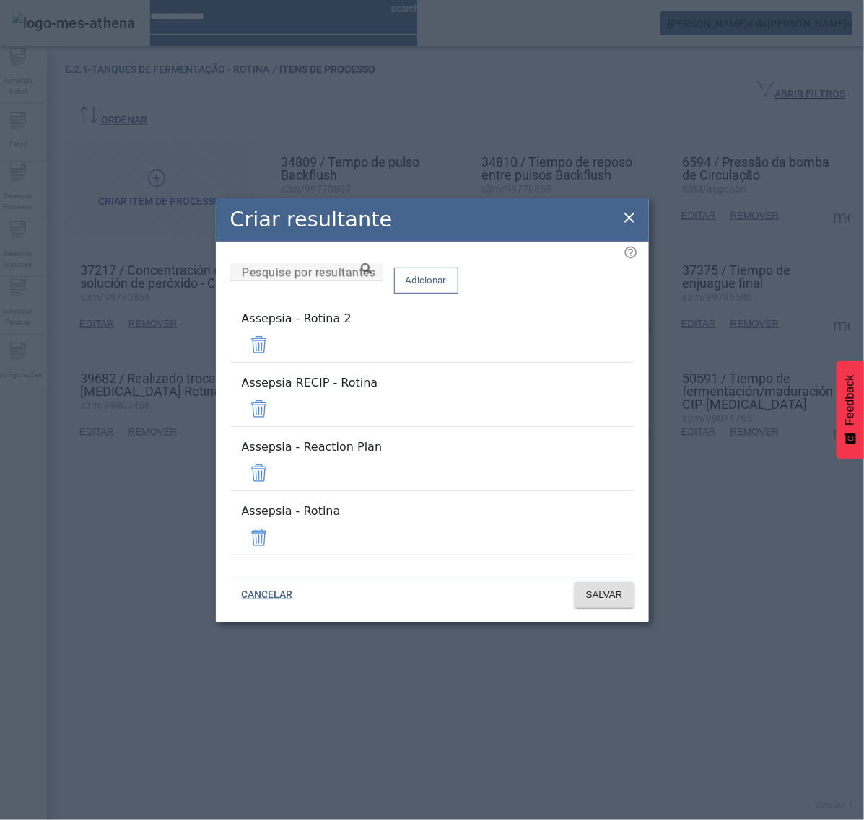
drag, startPoint x: 585, startPoint y: 364, endPoint x: 578, endPoint y: 372, distance: 9.7
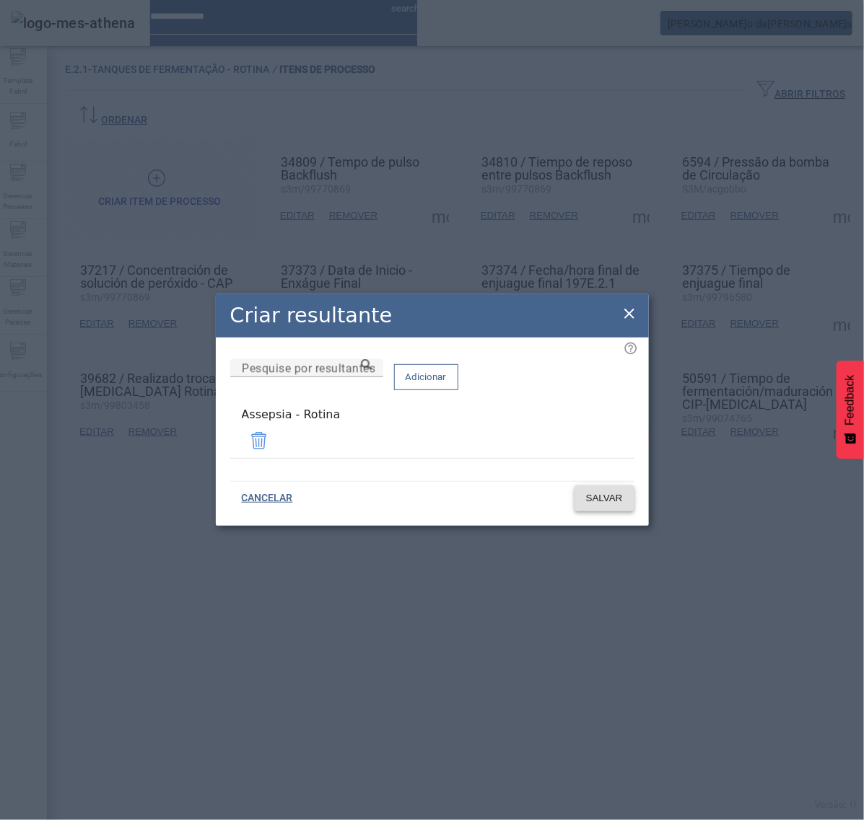
drag, startPoint x: 600, startPoint y: 491, endPoint x: 600, endPoint y: 483, distance: 8.0
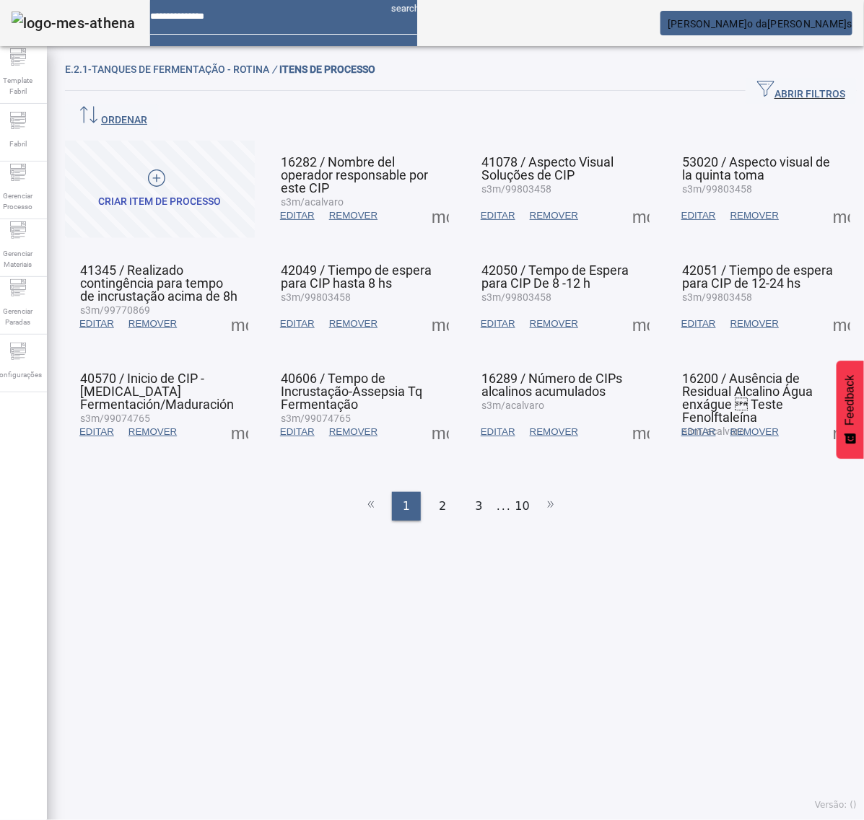
drag, startPoint x: 478, startPoint y: 466, endPoint x: 510, endPoint y: 471, distance: 32.1
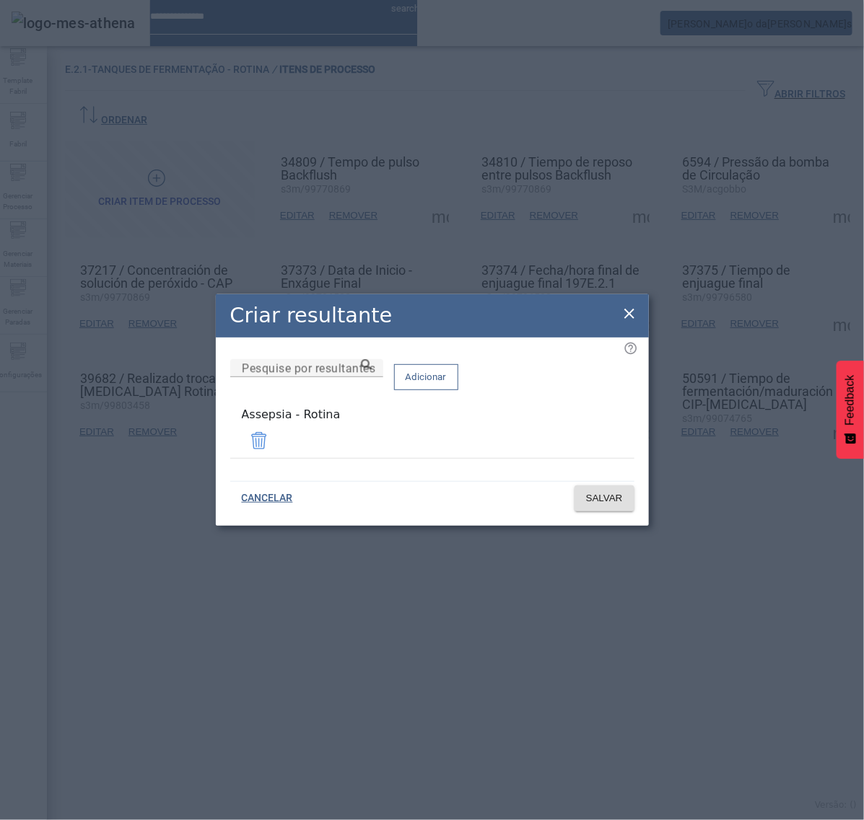
drag, startPoint x: 629, startPoint y: 316, endPoint x: 686, endPoint y: 365, distance: 75.2
drag, startPoint x: 597, startPoint y: 475, endPoint x: 603, endPoint y: 481, distance: 8.2
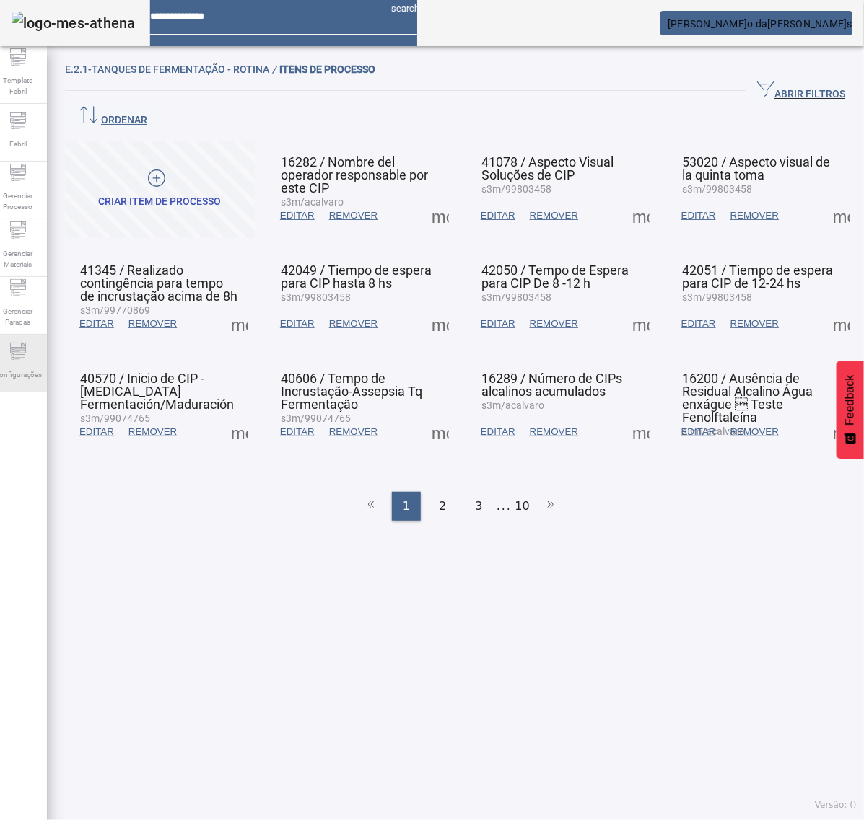
drag, startPoint x: 19, startPoint y: 377, endPoint x: 23, endPoint y: 359, distance: 17.9
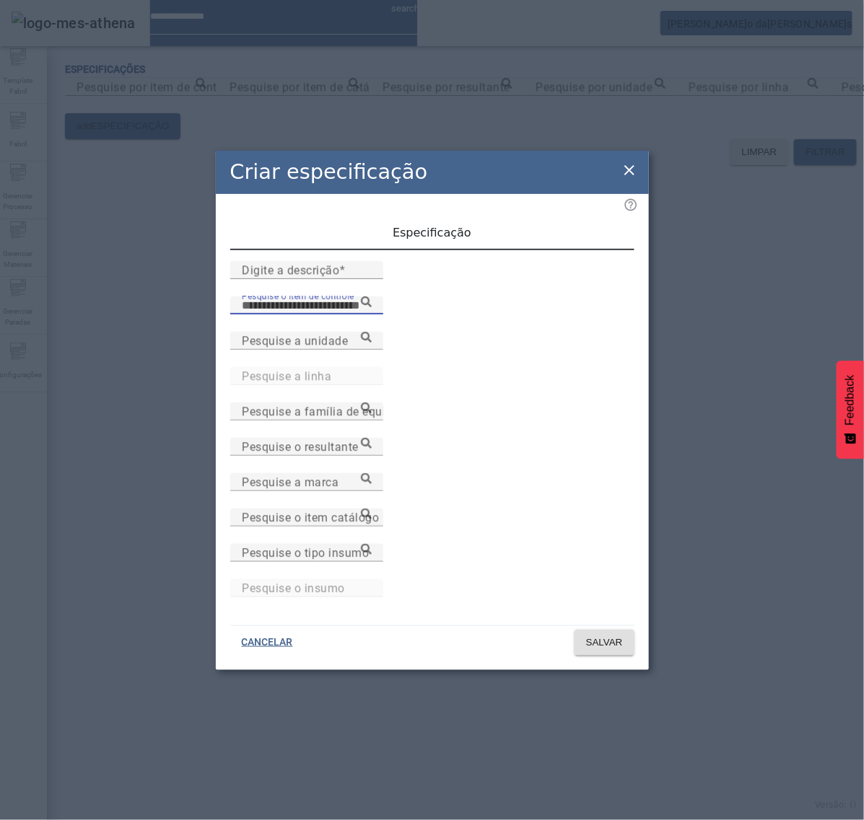
paste input "**********"
type input "**********"
paste input "**********"
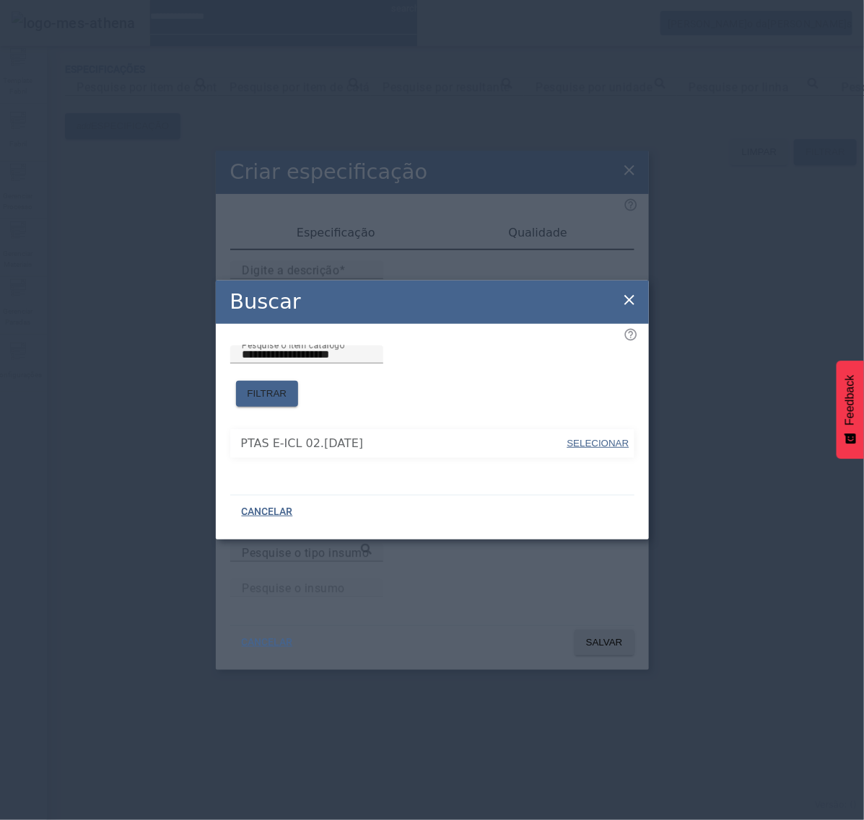
drag, startPoint x: 594, startPoint y: 434, endPoint x: 525, endPoint y: 416, distance: 70.7
type input "**********"
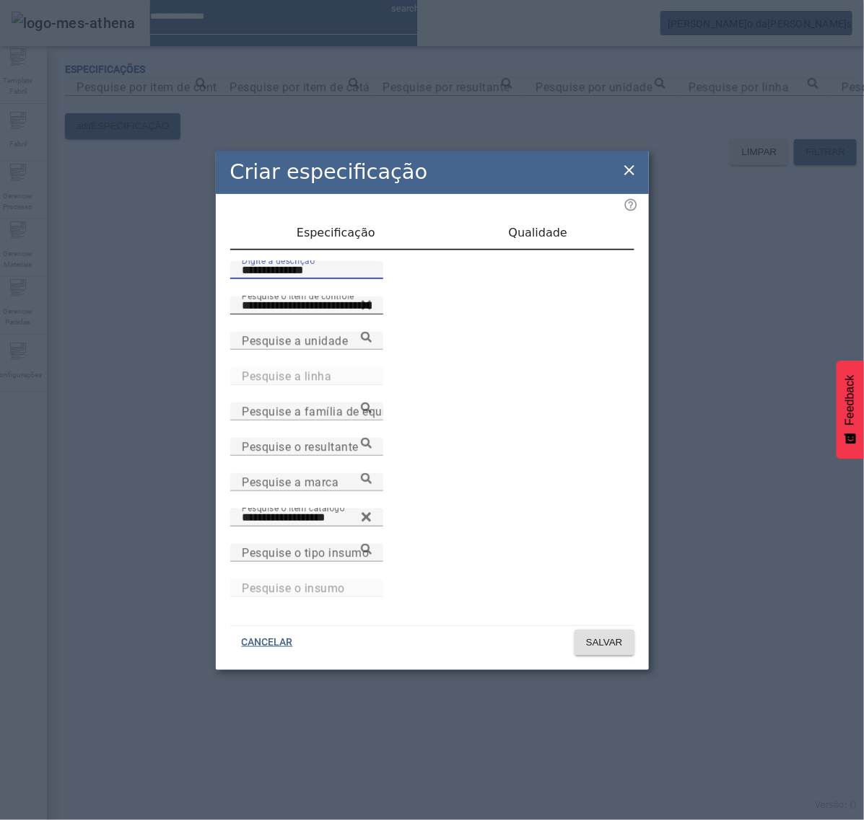
type input "**********"
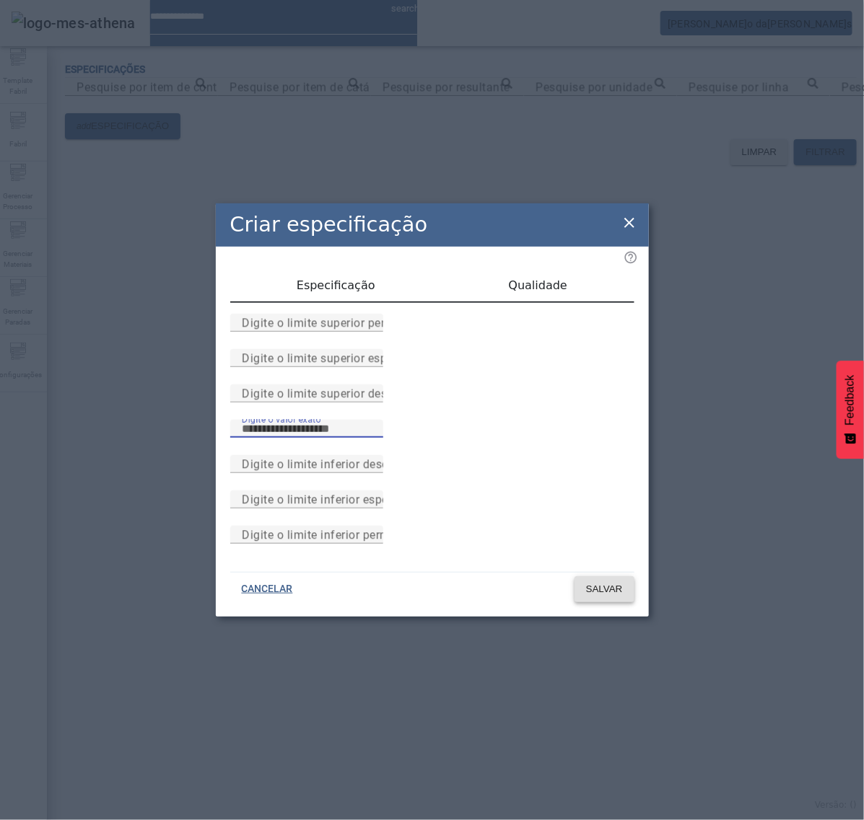
type input "*"
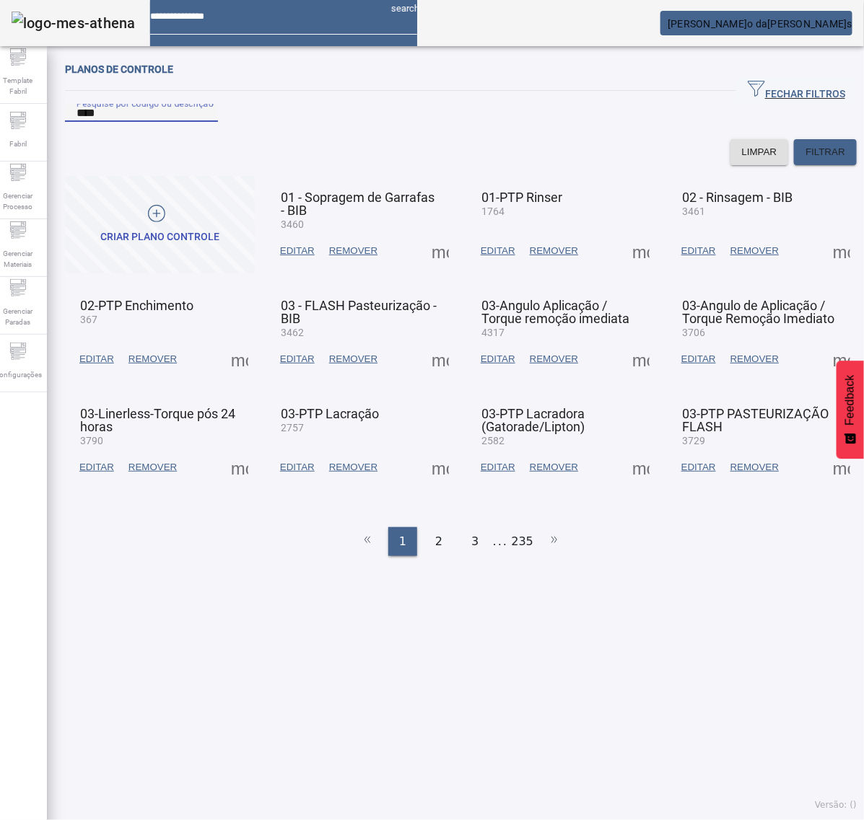
type input "****"
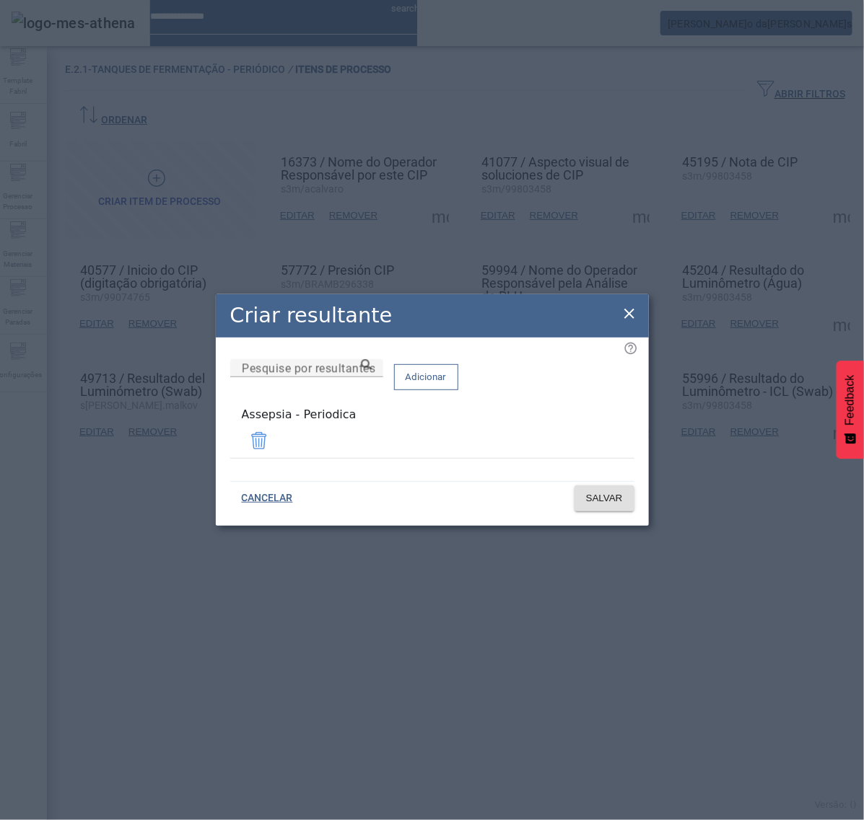
drag, startPoint x: 369, startPoint y: 439, endPoint x: 203, endPoint y: 437, distance: 166.0
copy div "Assepsia - Periodica"
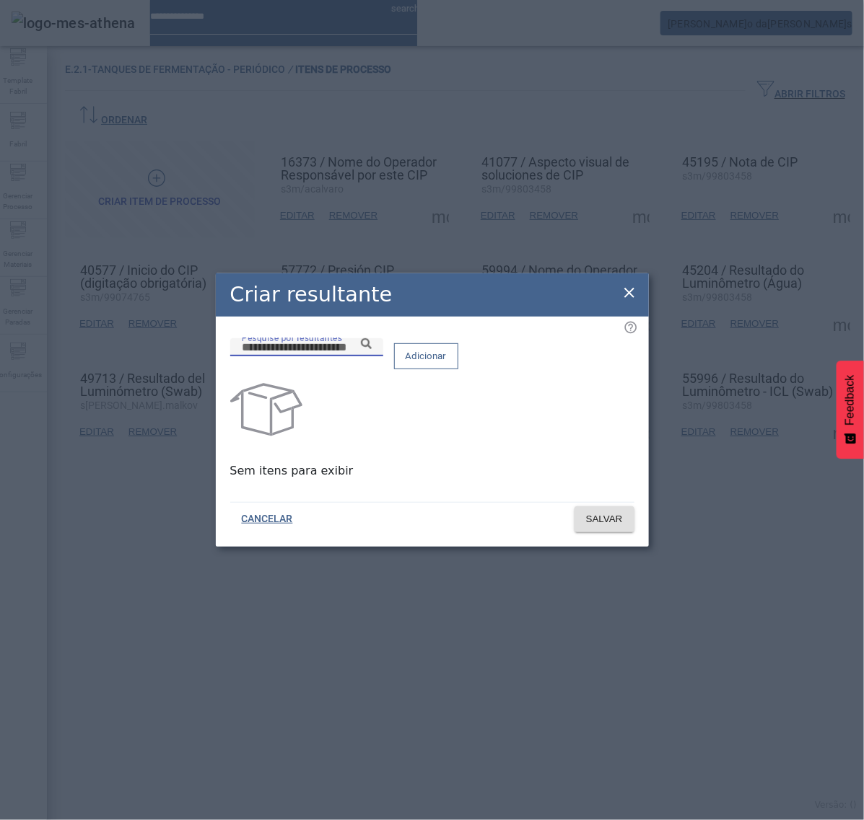
paste input "**********"
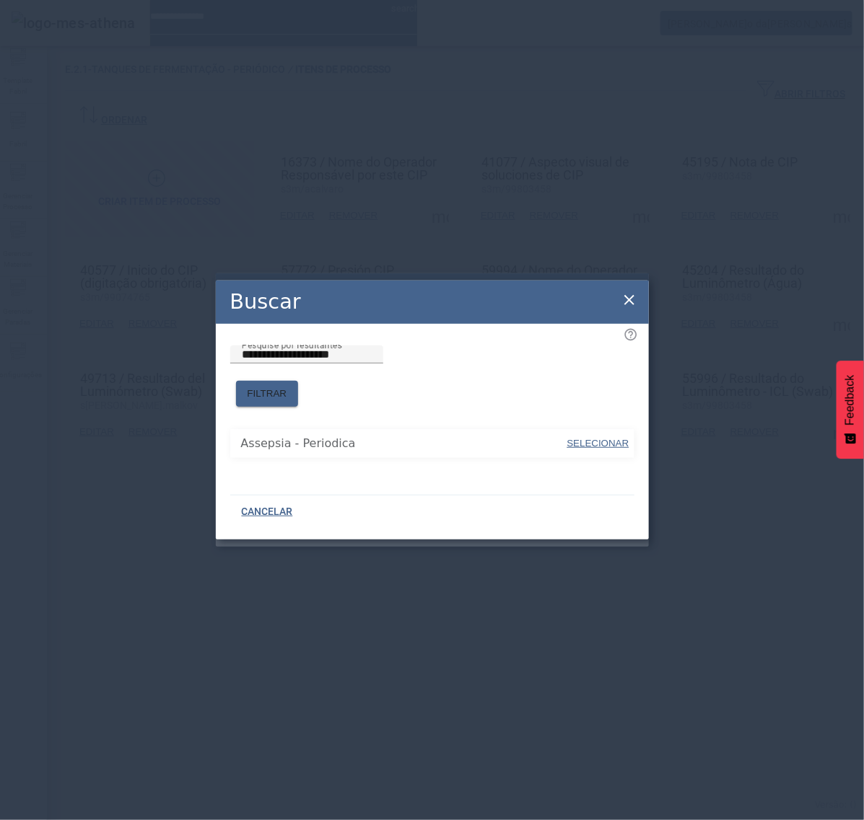
drag, startPoint x: 597, startPoint y: 434, endPoint x: 596, endPoint y: 413, distance: 20.9
type input "**********"
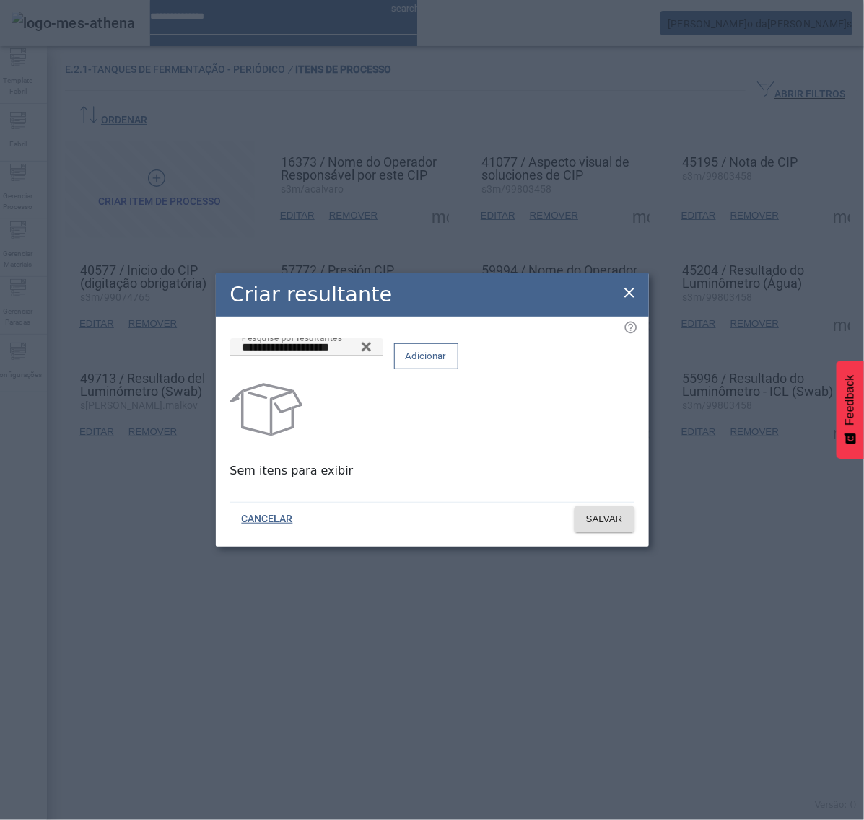
drag, startPoint x: 595, startPoint y: 362, endPoint x: 600, endPoint y: 406, distance: 44.3
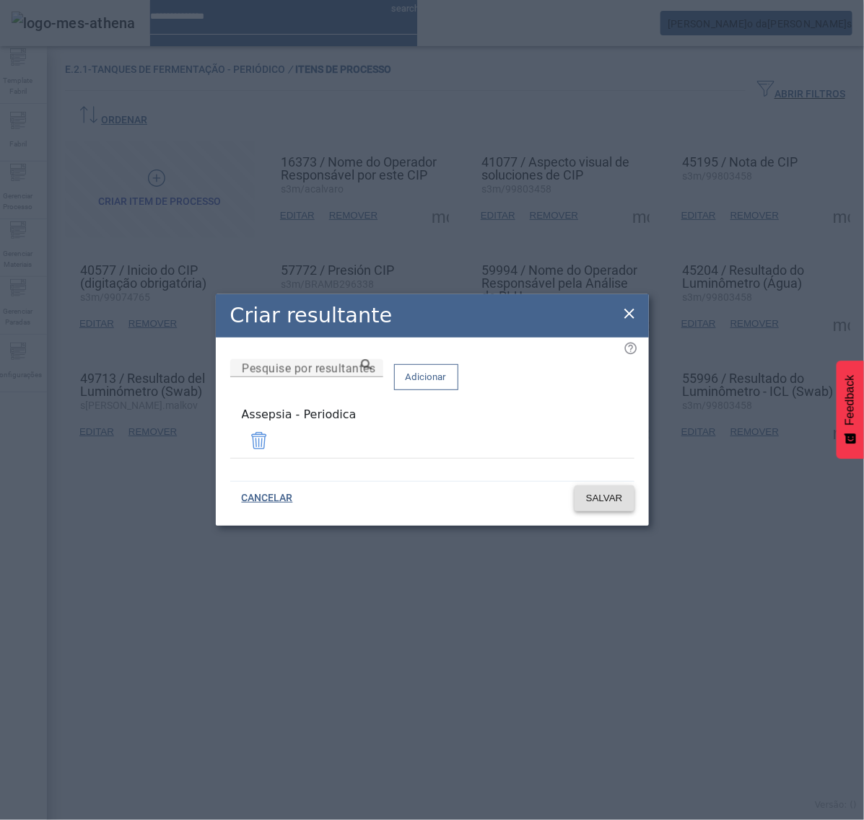
drag, startPoint x: 623, startPoint y: 500, endPoint x: 635, endPoint y: 450, distance: 52.0
drag, startPoint x: 623, startPoint y: 314, endPoint x: 666, endPoint y: 336, distance: 48.7
drag, startPoint x: 637, startPoint y: 321, endPoint x: 600, endPoint y: 318, distance: 37.6
drag, startPoint x: 629, startPoint y: 318, endPoint x: 603, endPoint y: 318, distance: 26.0
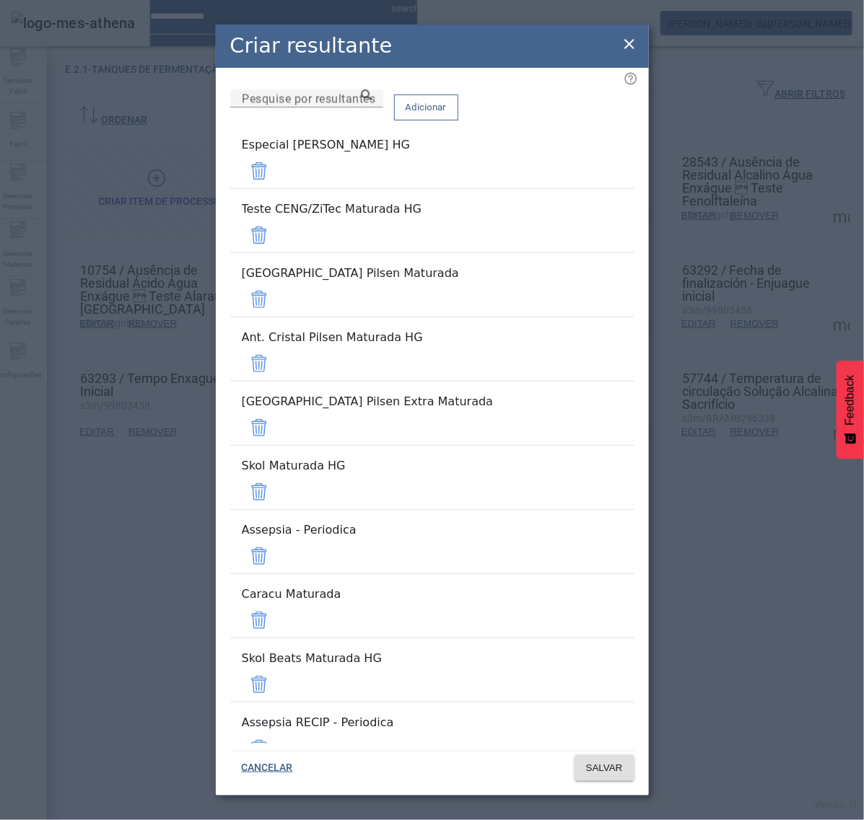
drag, startPoint x: 583, startPoint y: 184, endPoint x: 590, endPoint y: 188, distance: 7.4
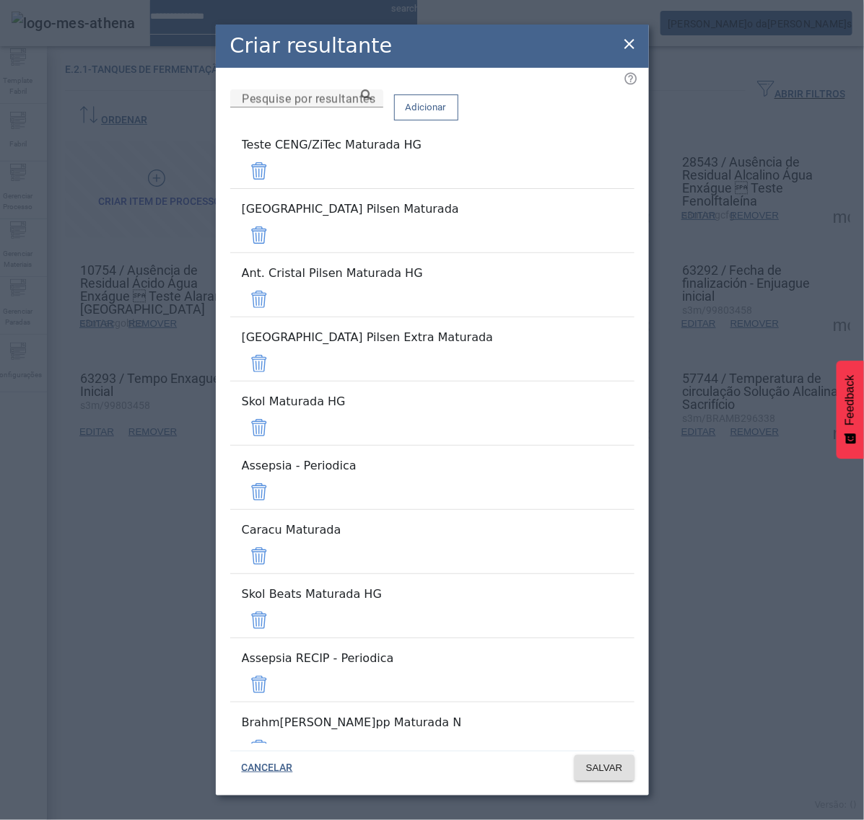
drag, startPoint x: 592, startPoint y: 209, endPoint x: 593, endPoint y: 216, distance: 7.3
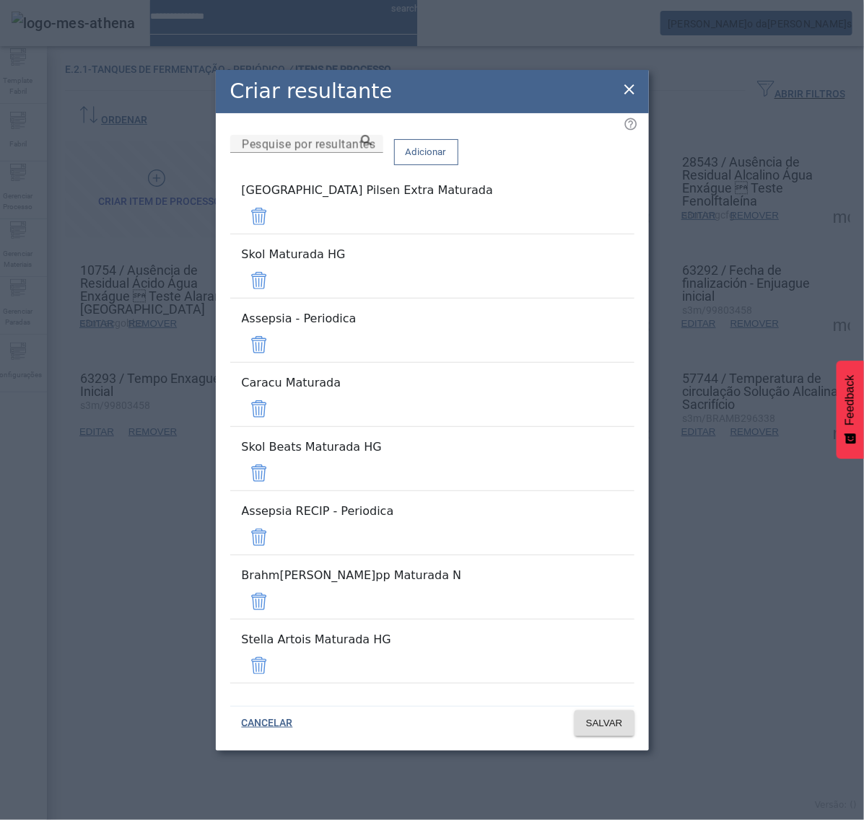
drag, startPoint x: 597, startPoint y: 280, endPoint x: 597, endPoint y: 287, distance: 7.3
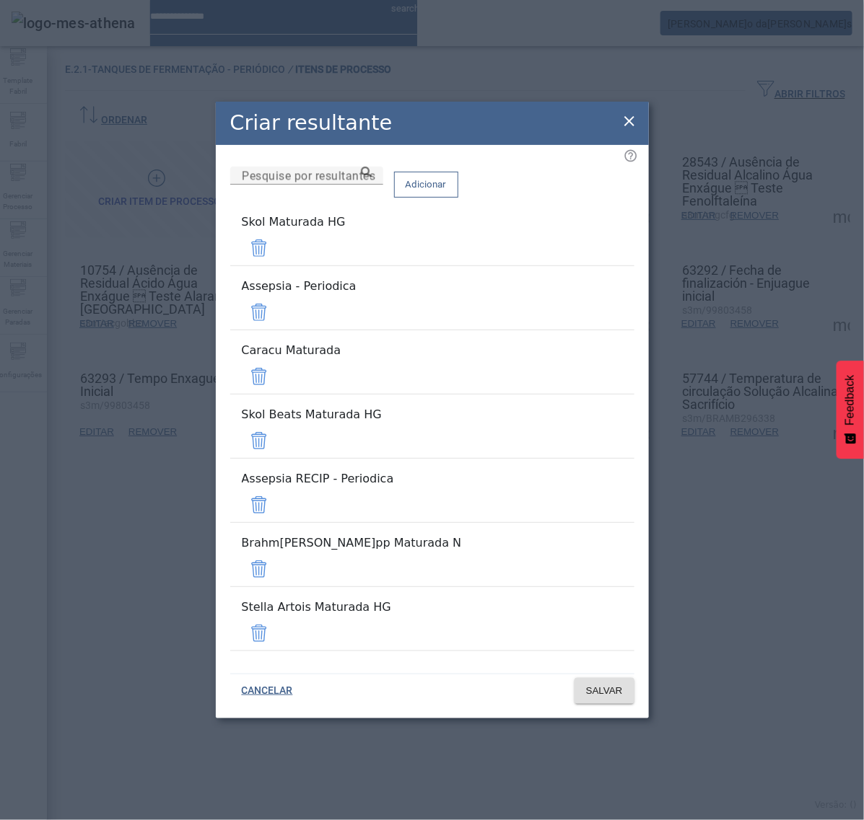
drag, startPoint x: 593, startPoint y: 305, endPoint x: 592, endPoint y: 314, distance: 9.4
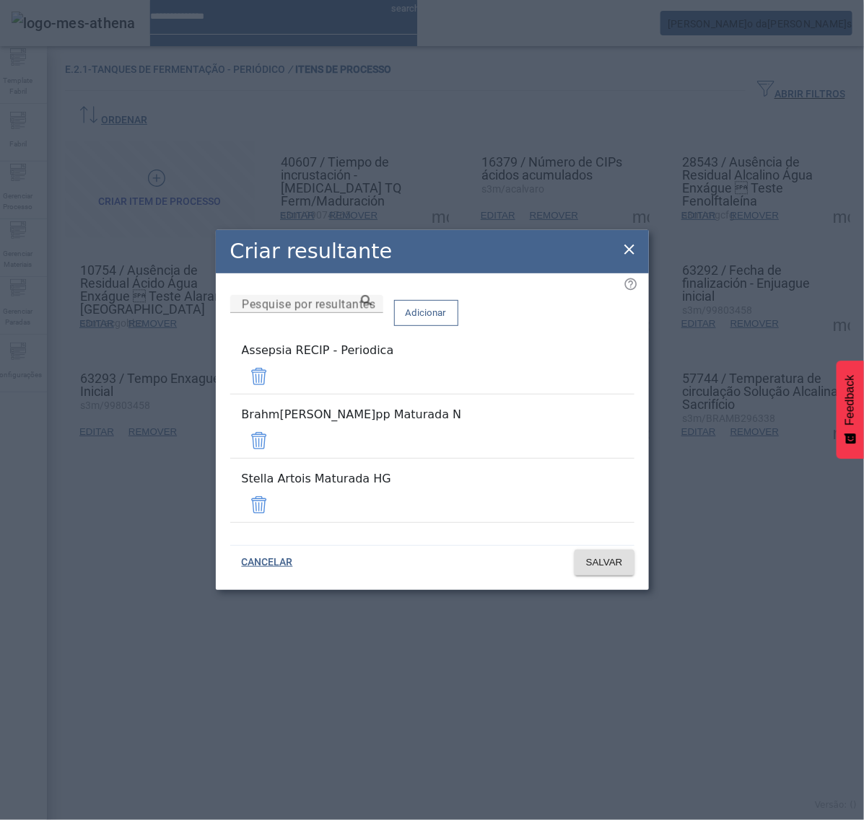
drag, startPoint x: 596, startPoint y: 395, endPoint x: 597, endPoint y: 408, distance: 12.3
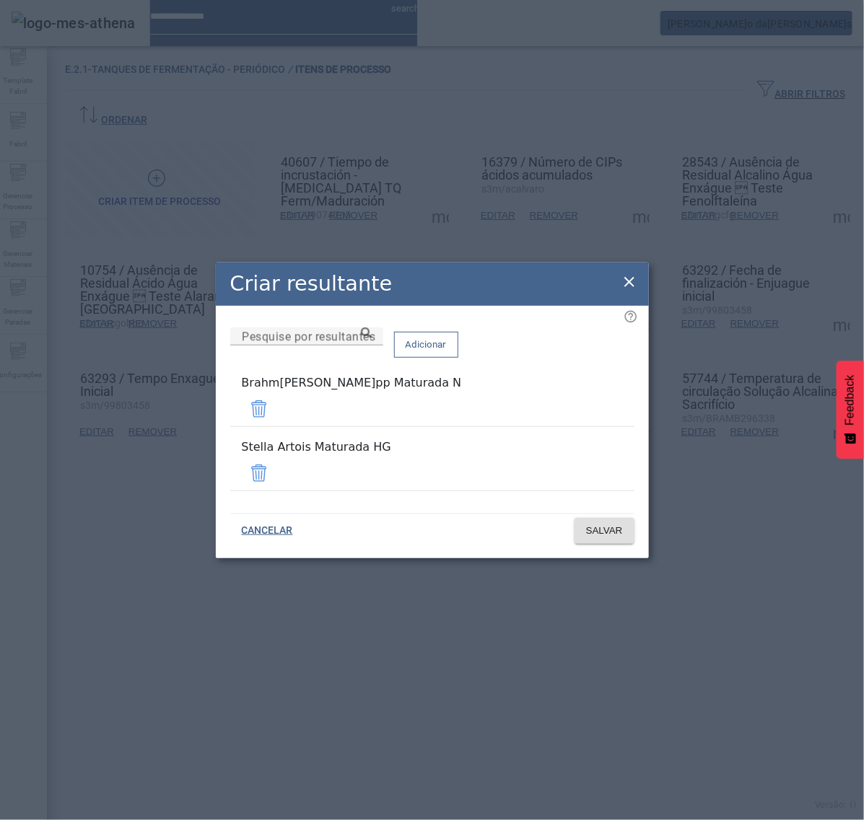
drag, startPoint x: 597, startPoint y: 419, endPoint x: 596, endPoint y: 447, distance: 28.9
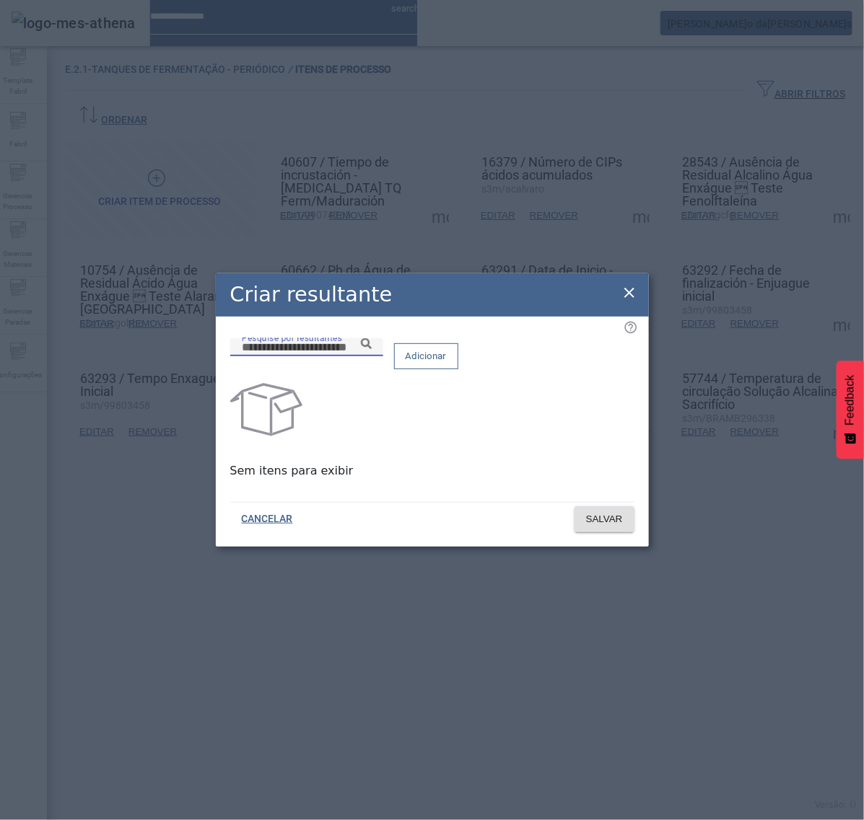
paste input "**********"
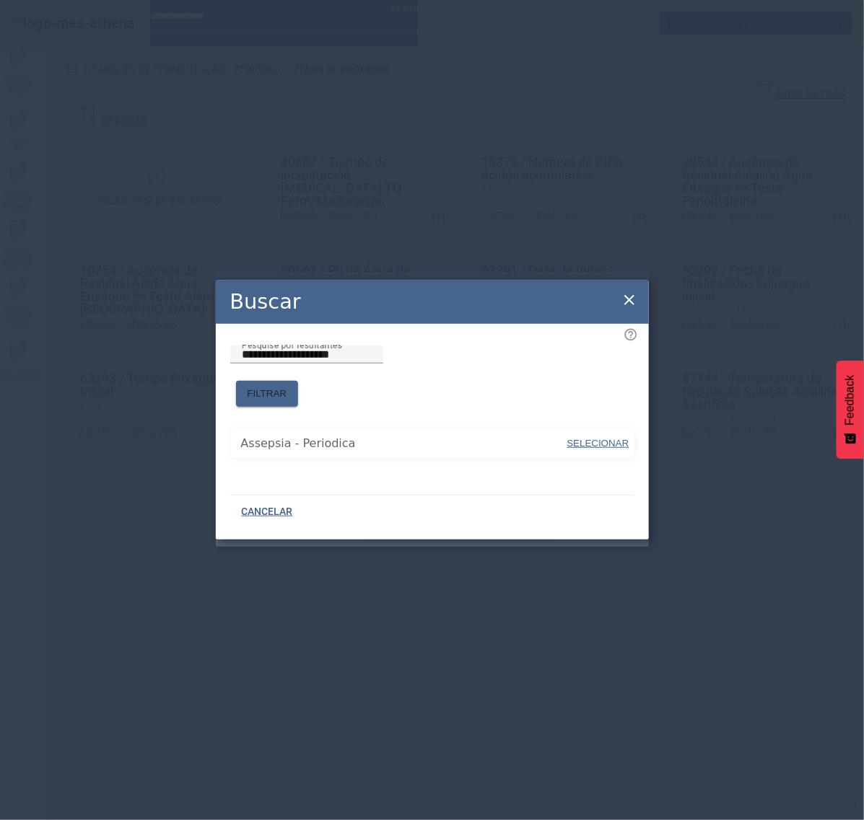
type input "**********"
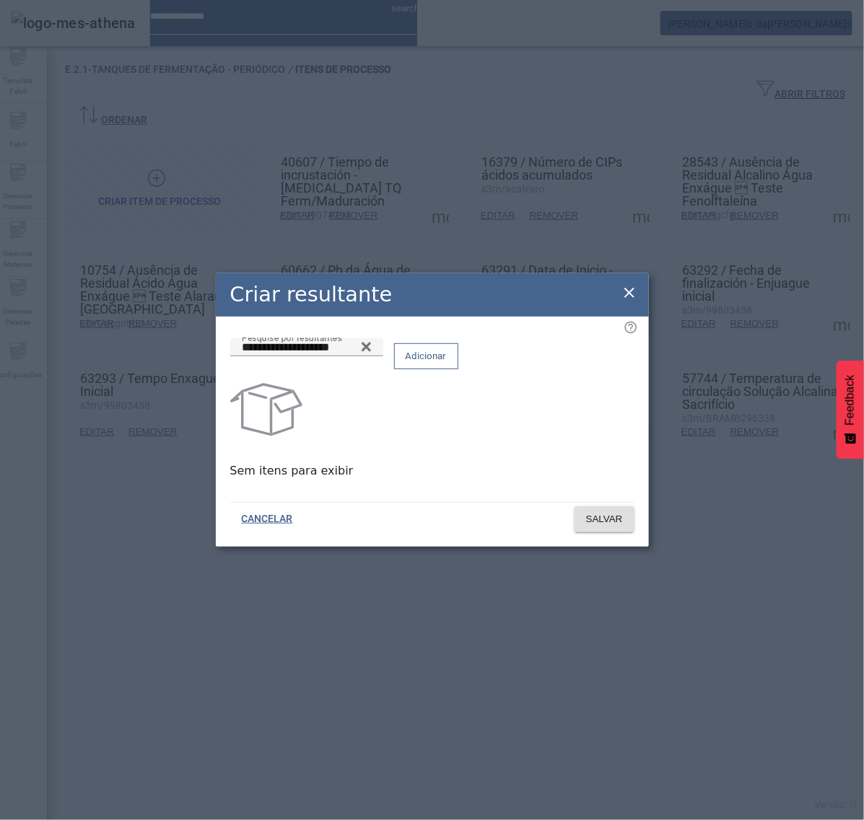
drag, startPoint x: 604, startPoint y: 354, endPoint x: 590, endPoint y: 393, distance: 41.6
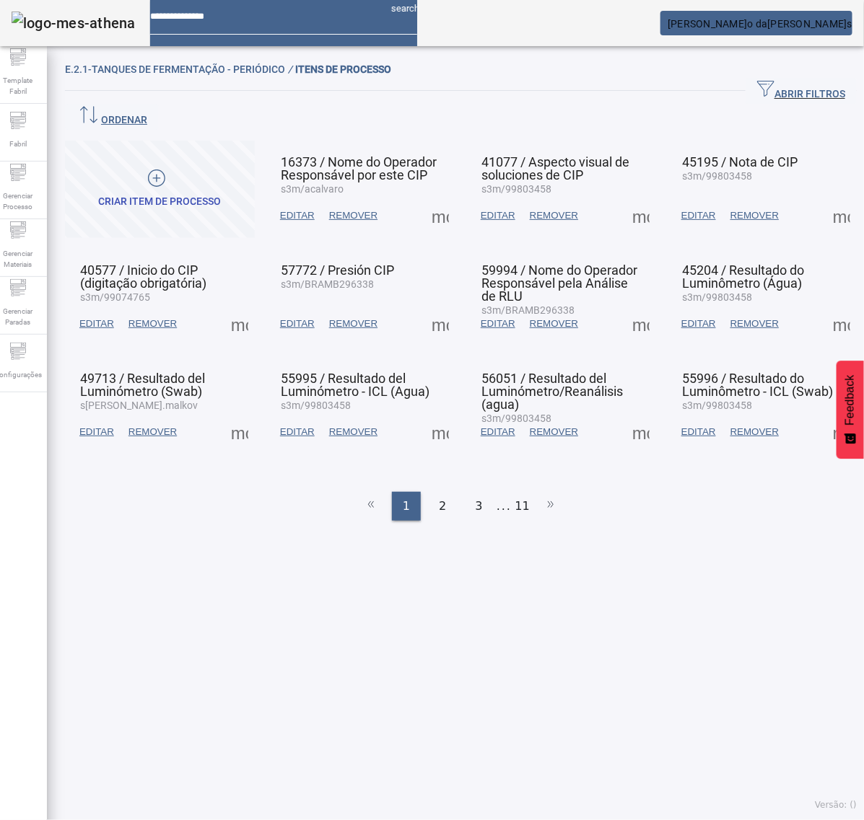
drag, startPoint x: 625, startPoint y: 423, endPoint x: 629, endPoint y: 429, distance: 7.8
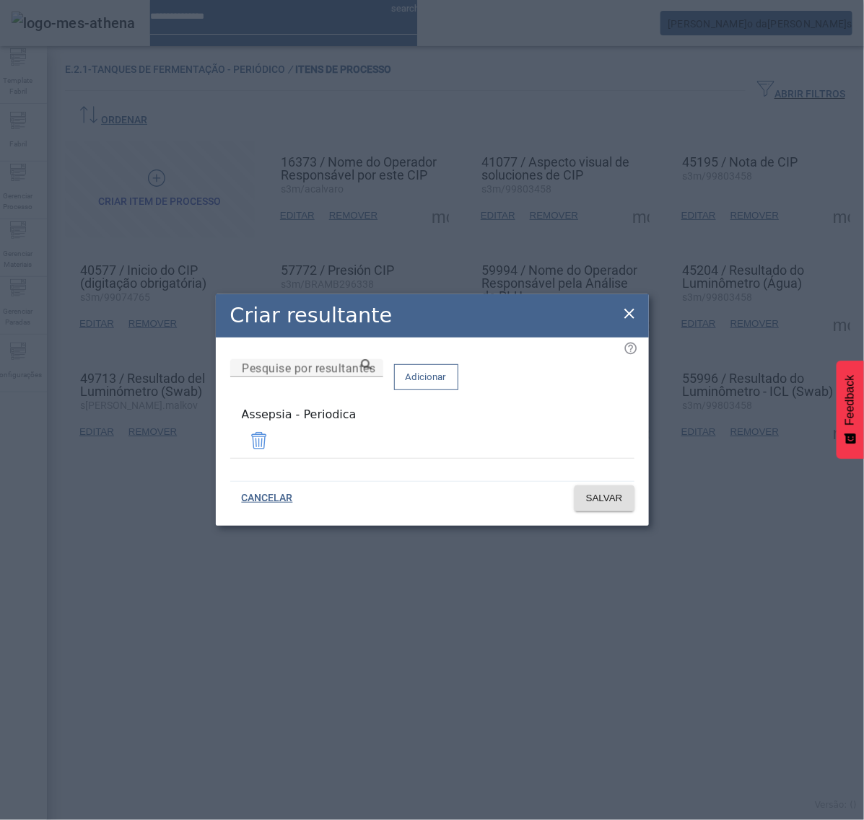
drag, startPoint x: 633, startPoint y: 314, endPoint x: 507, endPoint y: 356, distance: 133.0
drag, startPoint x: 639, startPoint y: 318, endPoint x: 632, endPoint y: 318, distance: 7.3
drag, startPoint x: 632, startPoint y: 316, endPoint x: 633, endPoint y: 260, distance: 55.6
drag, startPoint x: 624, startPoint y: 312, endPoint x: 632, endPoint y: 310, distance: 8.1
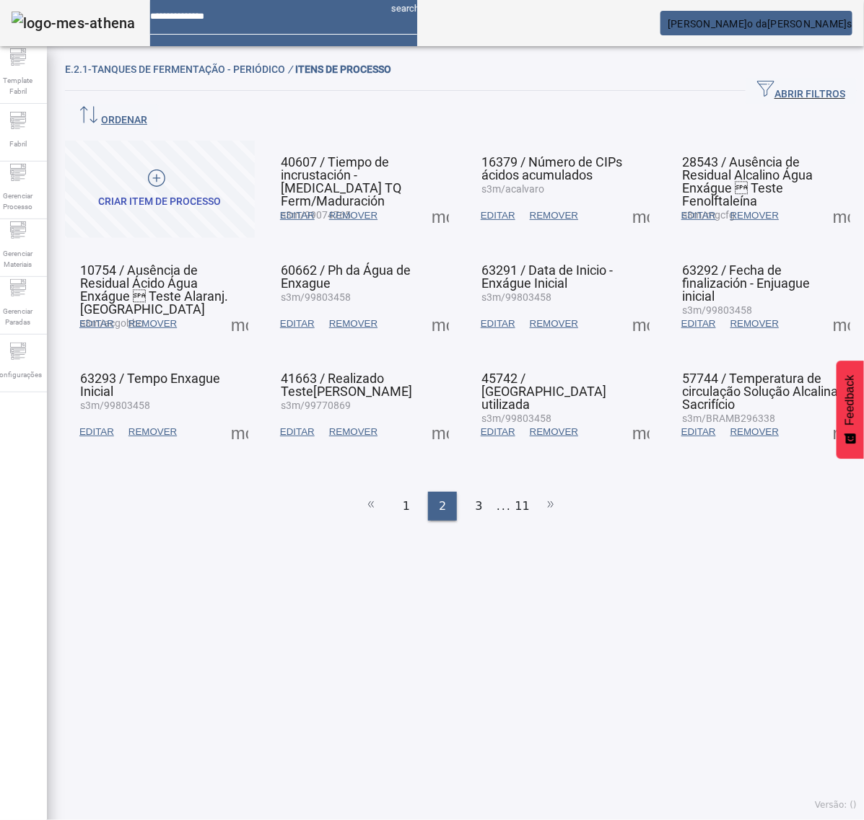
drag, startPoint x: 424, startPoint y: 287, endPoint x: 433, endPoint y: 292, distance: 10.7
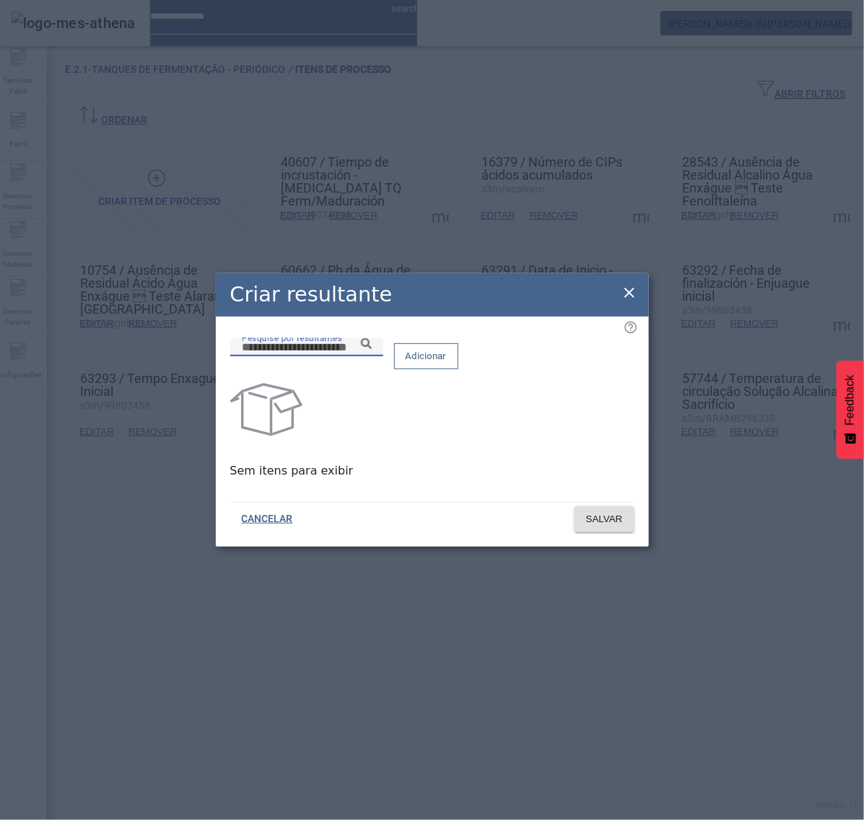
paste input "**********"
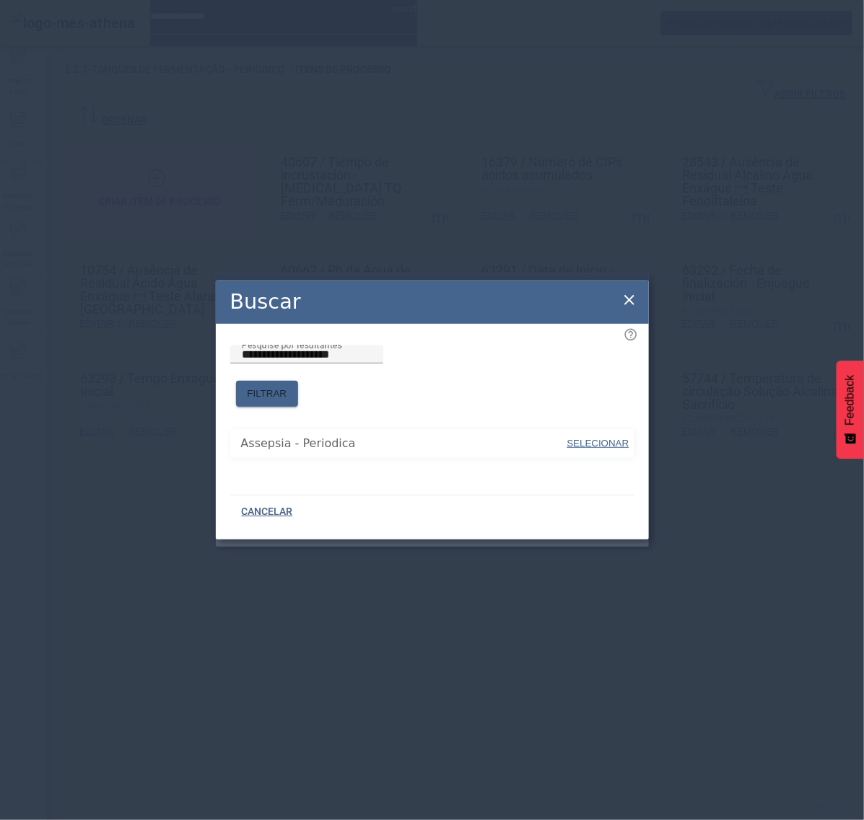
type input "**********"
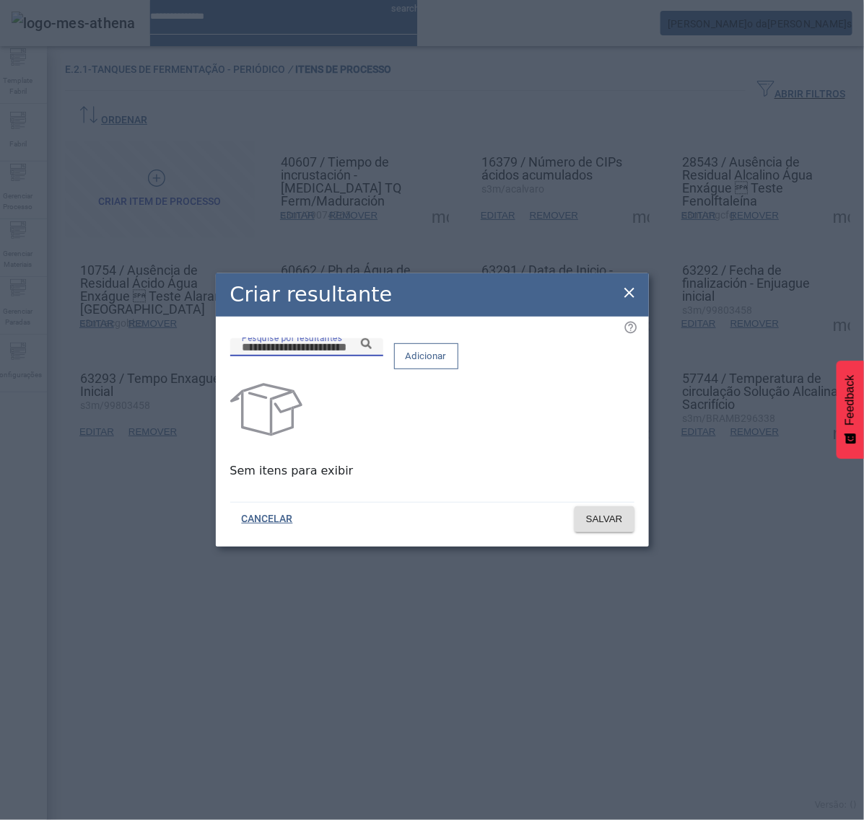
paste input "**********"
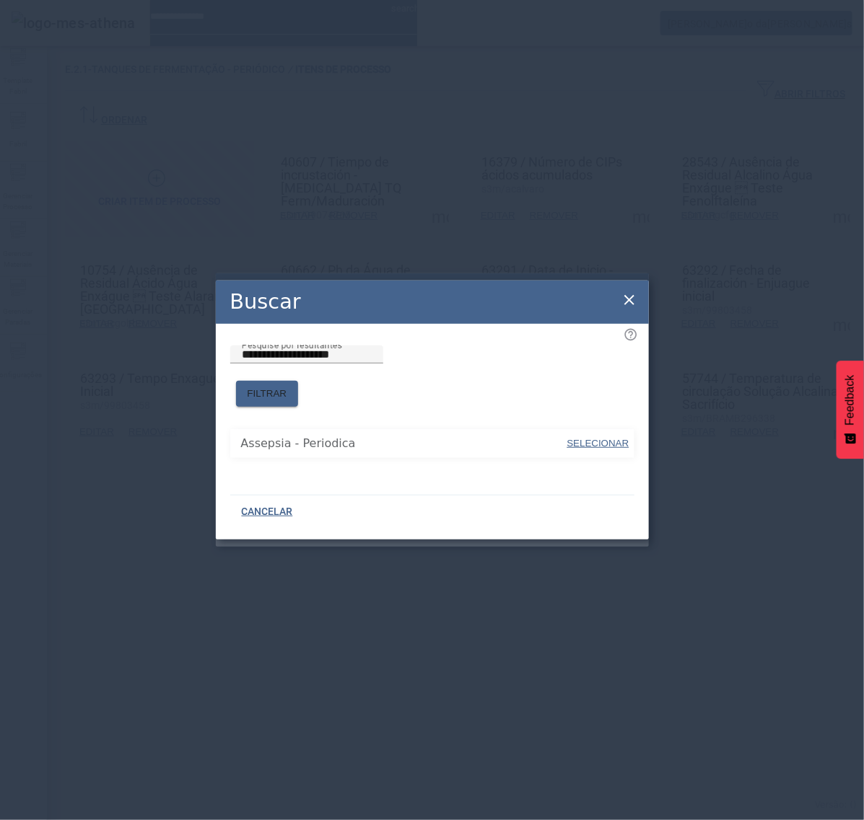
drag, startPoint x: 587, startPoint y: 427, endPoint x: 592, endPoint y: 411, distance: 16.7
type input "**********"
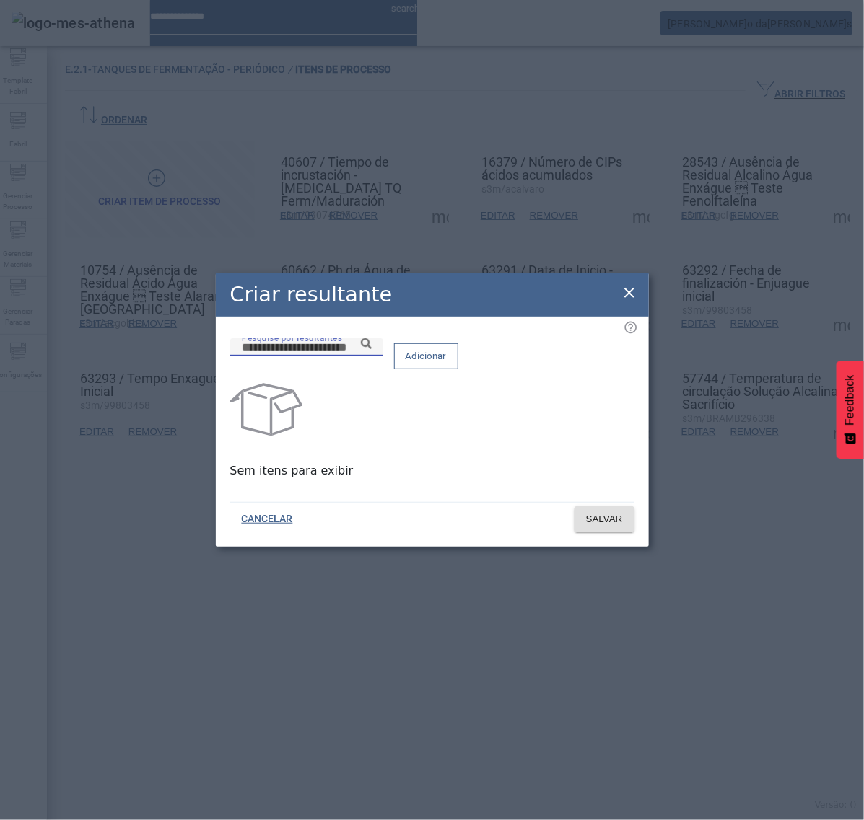
paste input "**********"
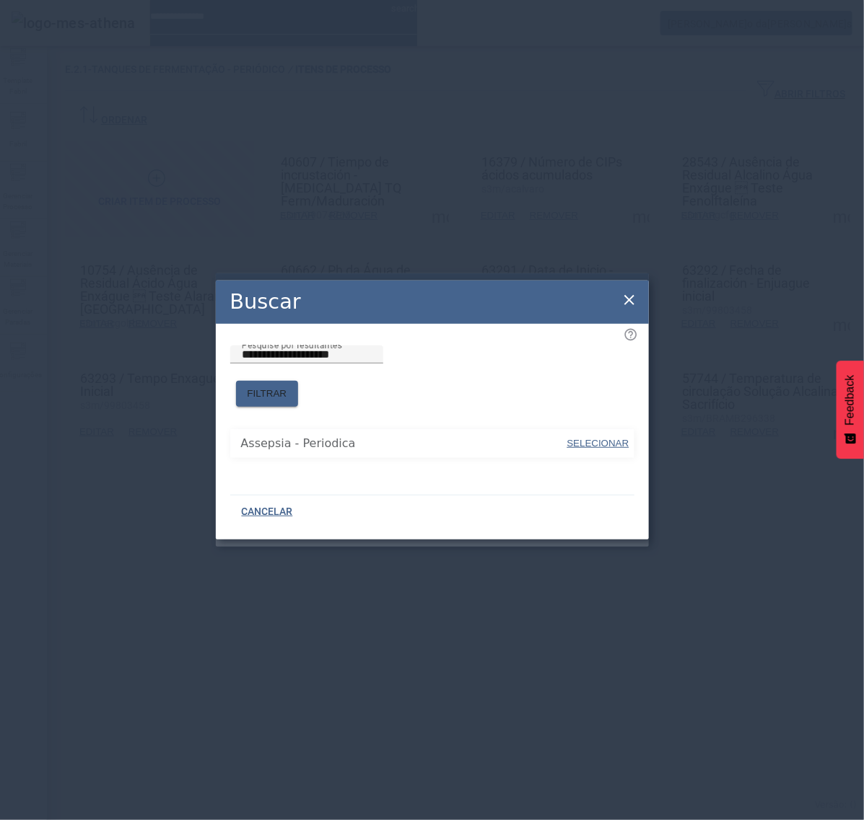
drag, startPoint x: 597, startPoint y: 440, endPoint x: 599, endPoint y: 431, distance: 9.6
type input "**********"
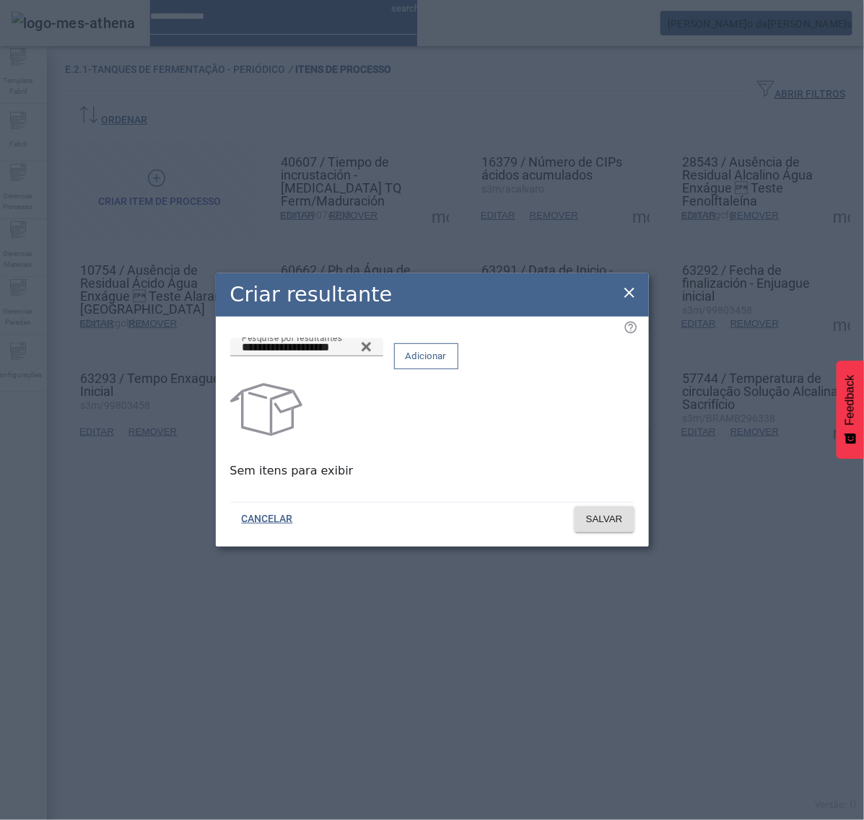
drag, startPoint x: 582, startPoint y: 361, endPoint x: 582, endPoint y: 377, distance: 15.9
paste input "**********"
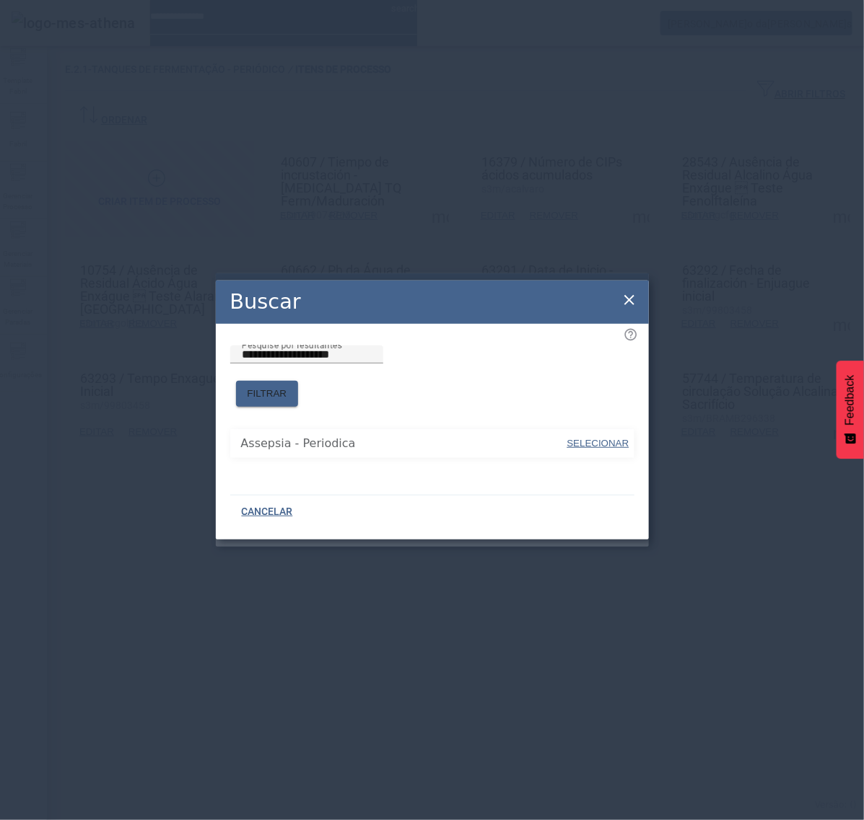
type input "**********"
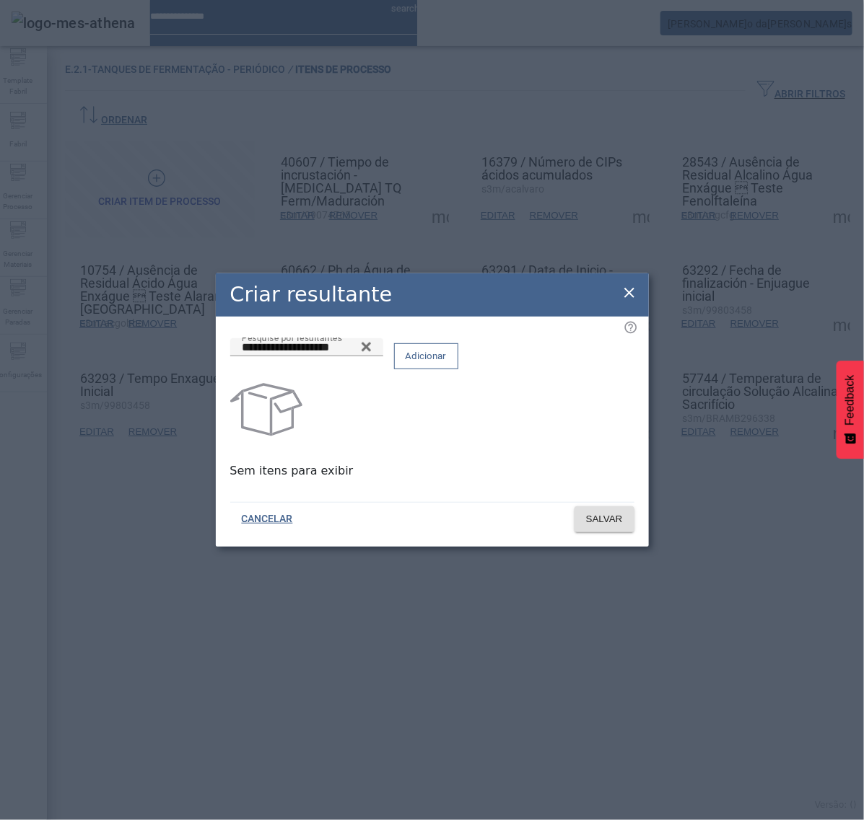
drag, startPoint x: 561, startPoint y: 361, endPoint x: 570, endPoint y: 386, distance: 26.7
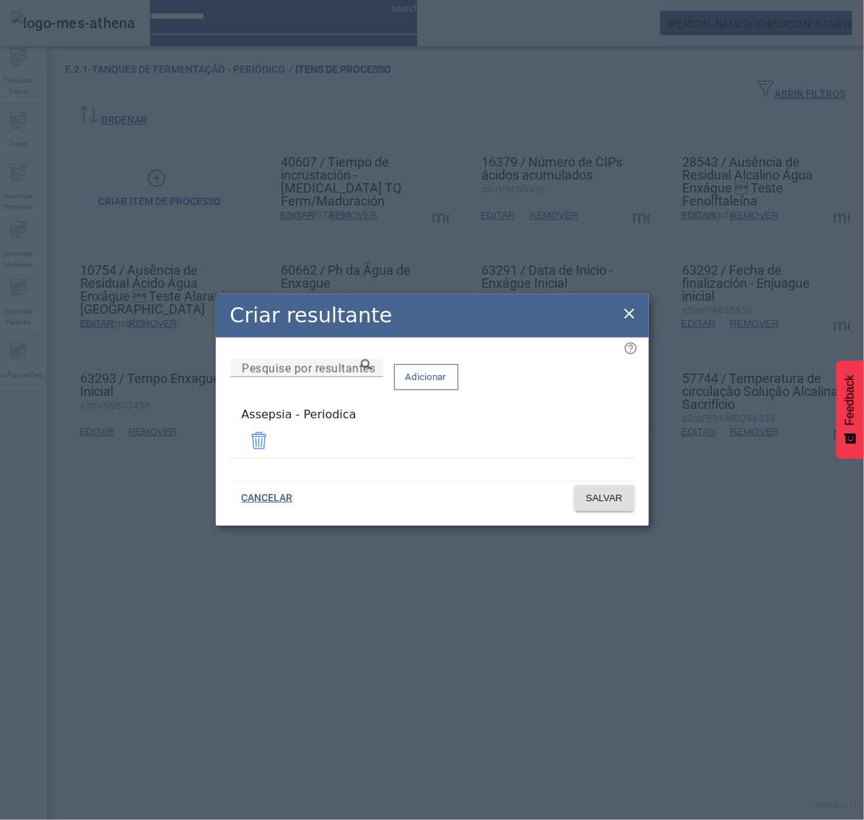
drag, startPoint x: 628, startPoint y: 315, endPoint x: 596, endPoint y: 362, distance: 56.0
drag, startPoint x: 632, startPoint y: 314, endPoint x: 633, endPoint y: 355, distance: 41.1
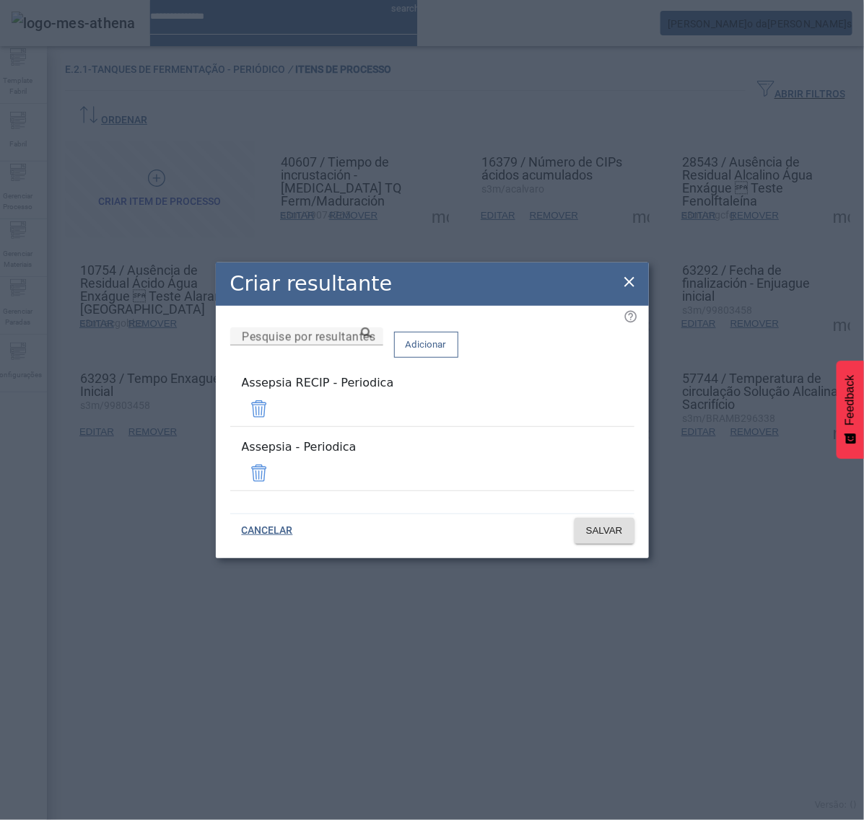
drag, startPoint x: 585, startPoint y: 415, endPoint x: 594, endPoint y: 434, distance: 20.7
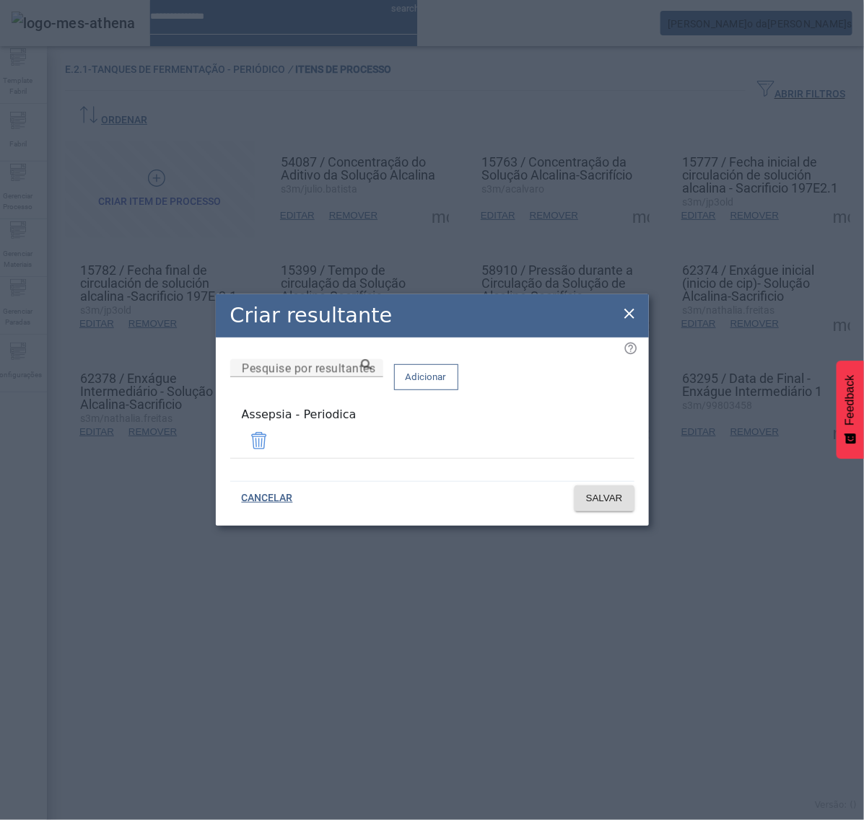
drag, startPoint x: 629, startPoint y: 327, endPoint x: 630, endPoint y: 320, distance: 7.3
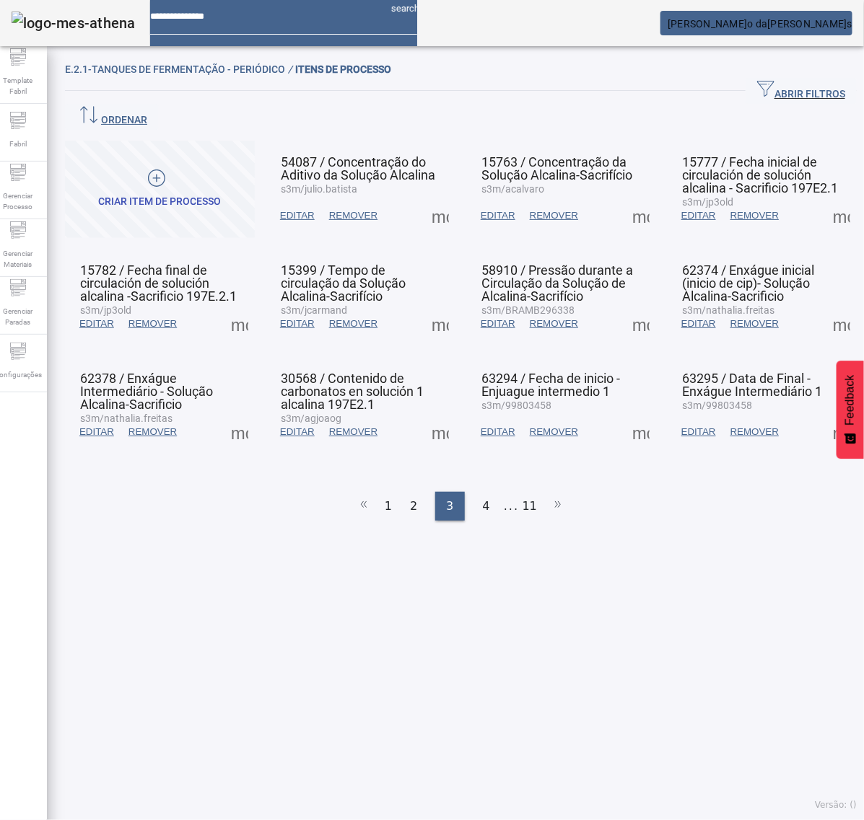
drag, startPoint x: 622, startPoint y: 193, endPoint x: 629, endPoint y: 196, distance: 7.4
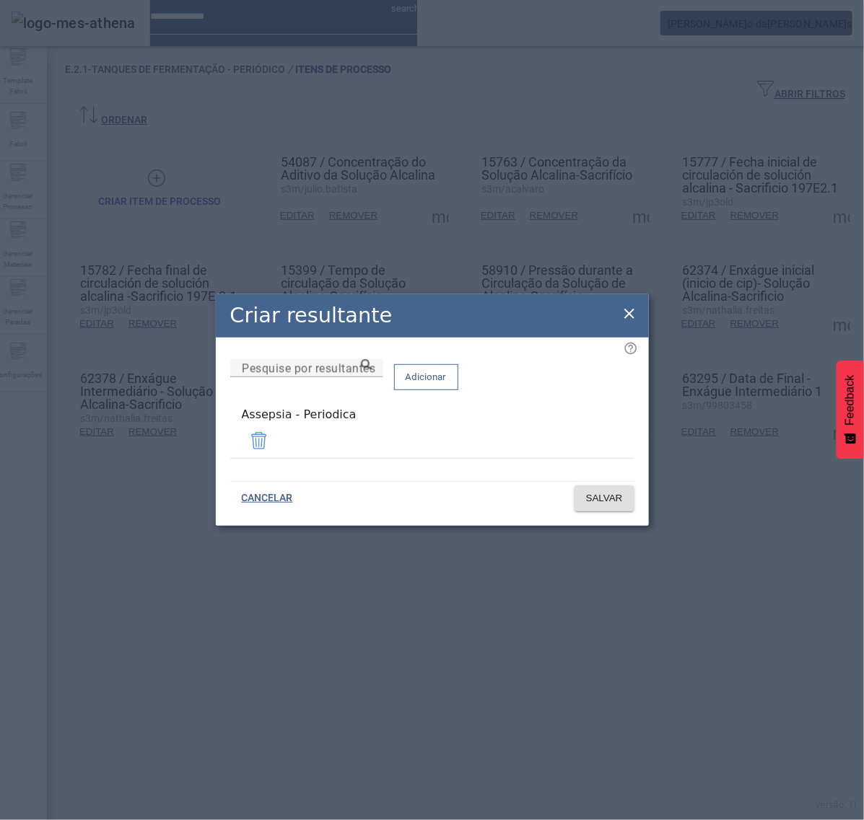
drag, startPoint x: 630, startPoint y: 318, endPoint x: 657, endPoint y: 308, distance: 29.0
drag, startPoint x: 633, startPoint y: 312, endPoint x: 442, endPoint y: 318, distance: 191.3
drag, startPoint x: 629, startPoint y: 316, endPoint x: 701, endPoint y: 343, distance: 77.2
drag, startPoint x: 632, startPoint y: 318, endPoint x: 509, endPoint y: 363, distance: 131.3
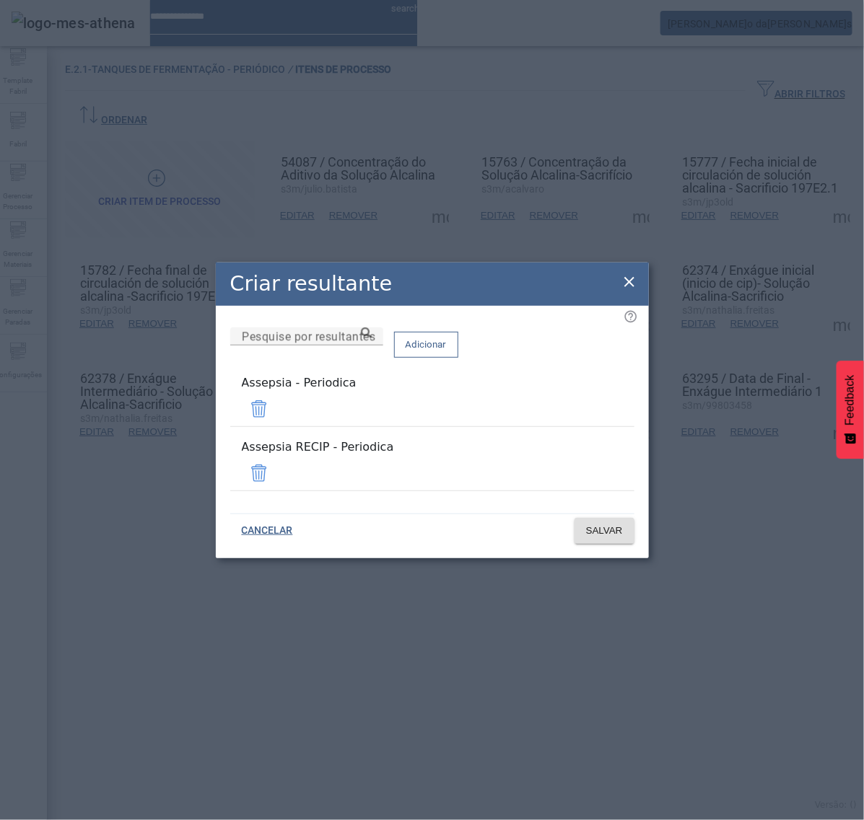
drag, startPoint x: 587, startPoint y: 463, endPoint x: 600, endPoint y: 495, distance: 35.0
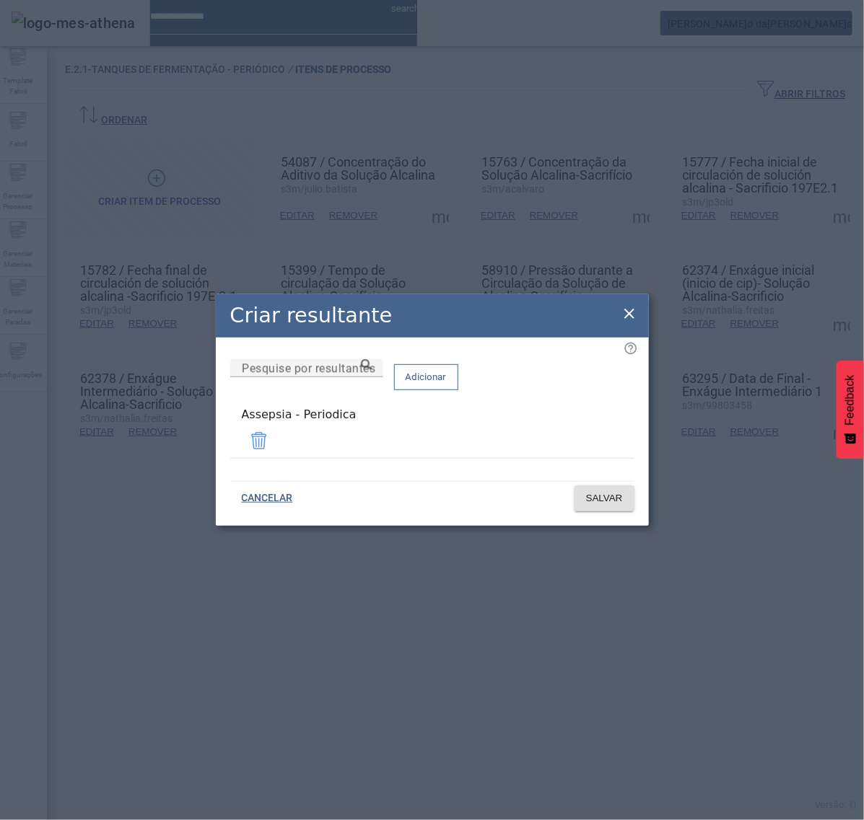
drag, startPoint x: 630, startPoint y: 316, endPoint x: 630, endPoint y: 368, distance: 52.0
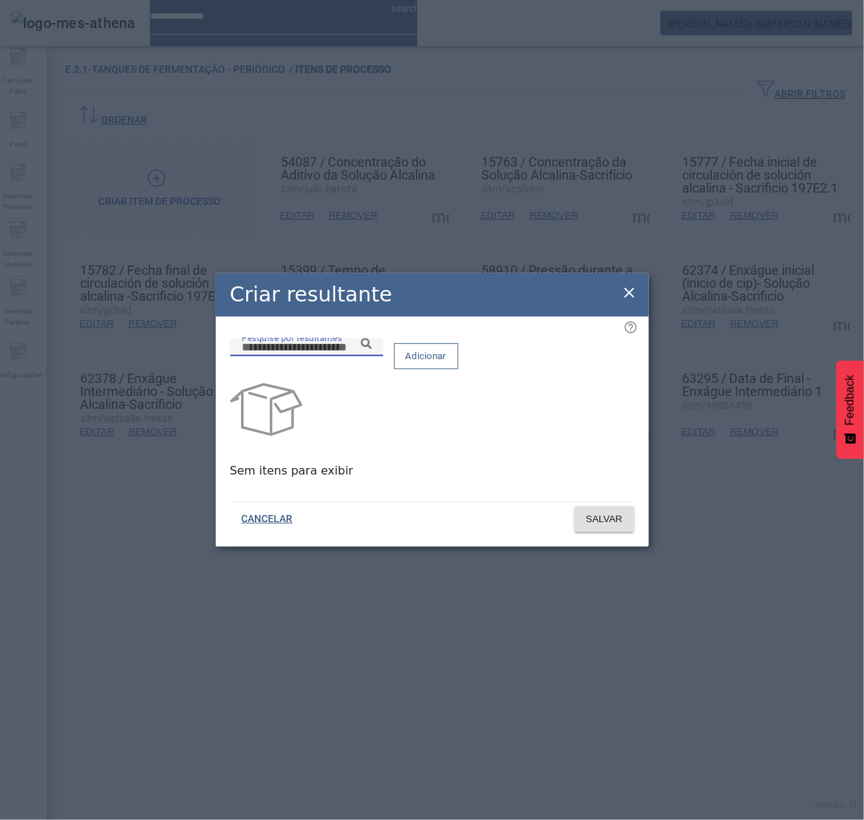
paste input "**********"
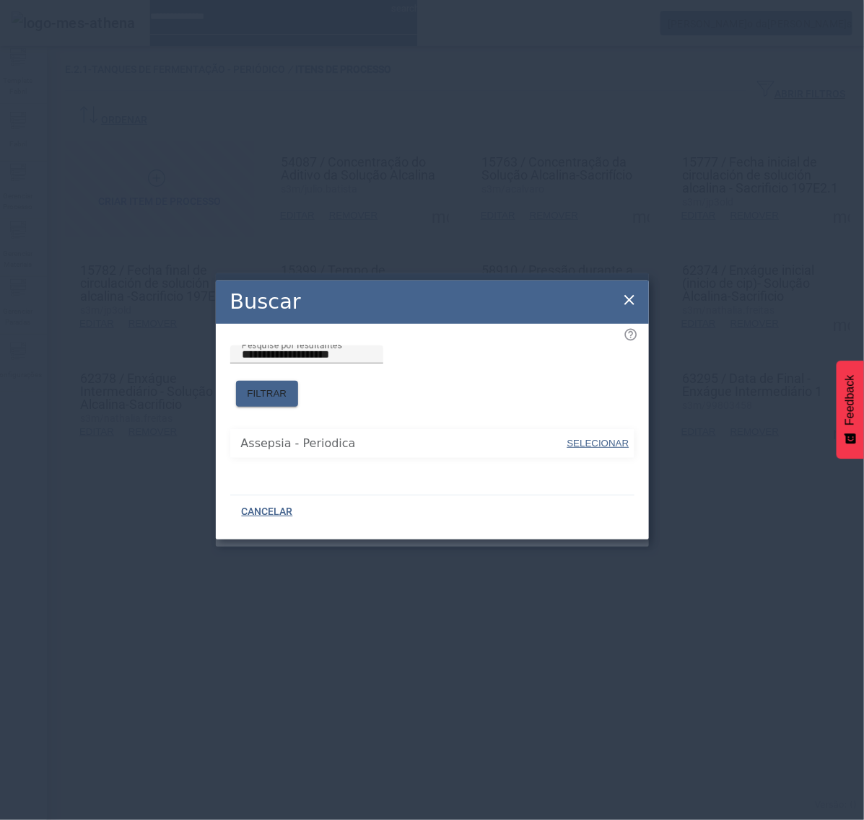
drag, startPoint x: 587, startPoint y: 441, endPoint x: 594, endPoint y: 395, distance: 46.7
type input "**********"
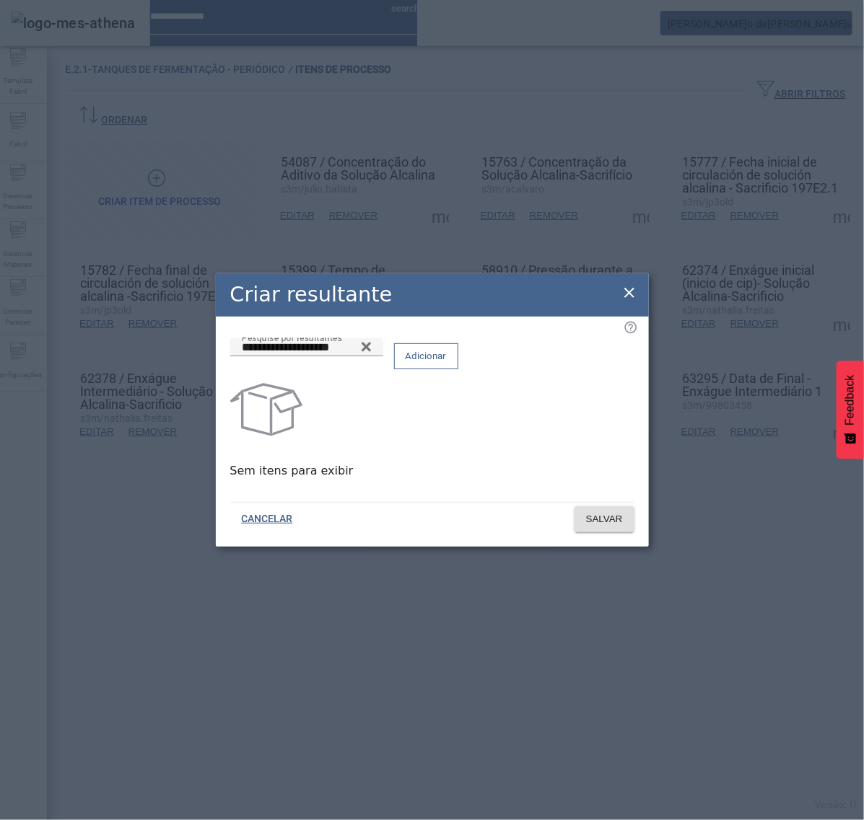
drag, startPoint x: 590, startPoint y: 357, endPoint x: 594, endPoint y: 412, distance: 55.0
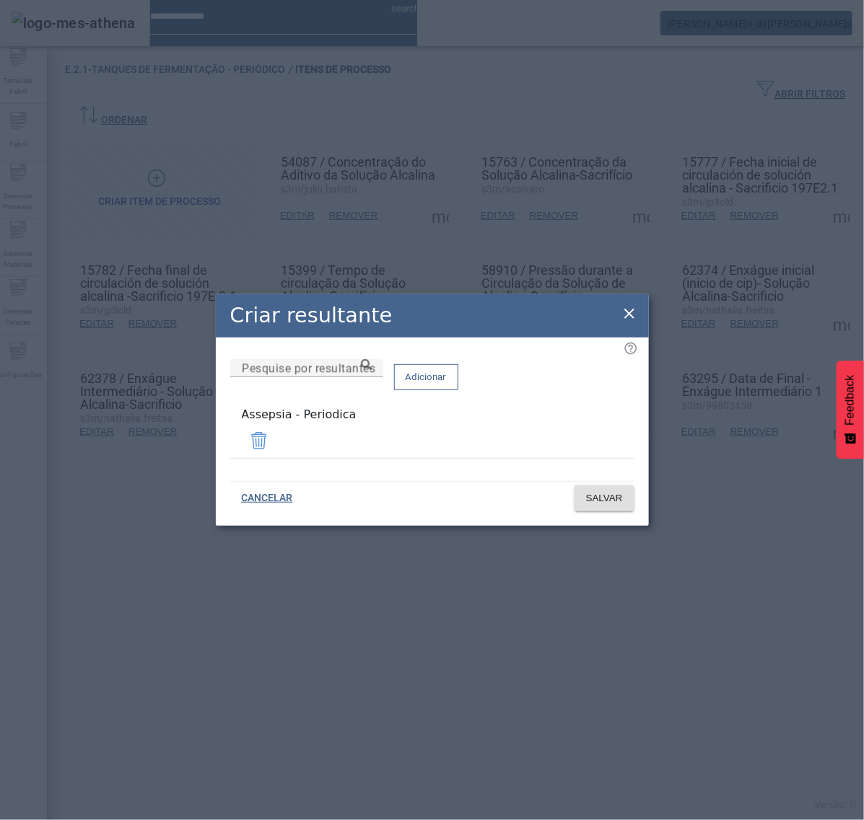
drag, startPoint x: 631, startPoint y: 316, endPoint x: 691, endPoint y: 346, distance: 67.1
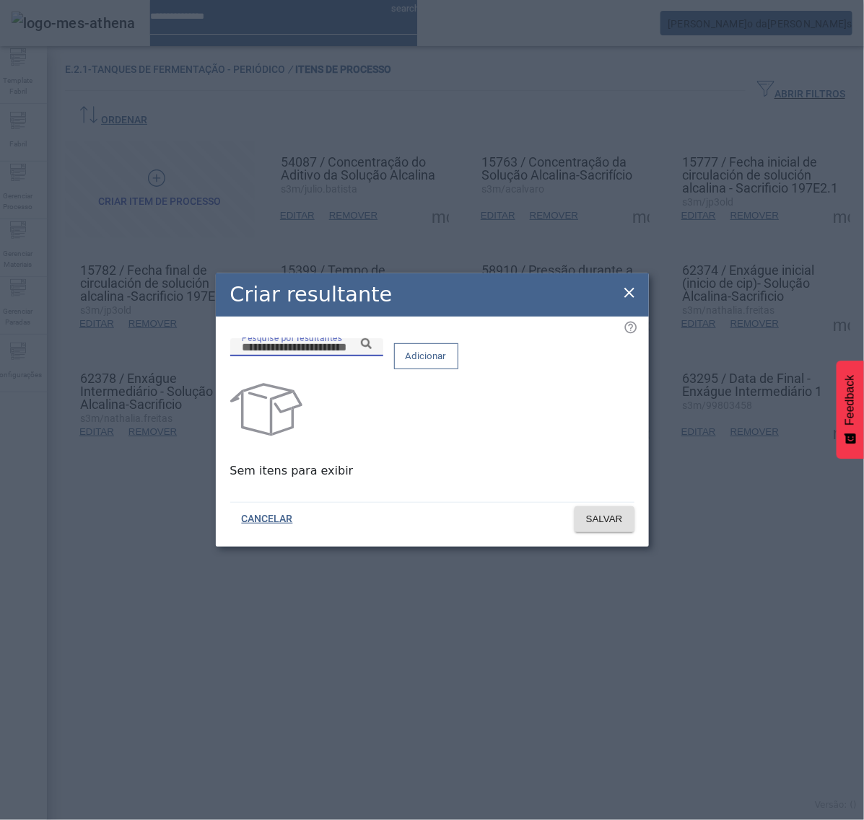
paste input "**********"
type input "**********"
paste input "**********"
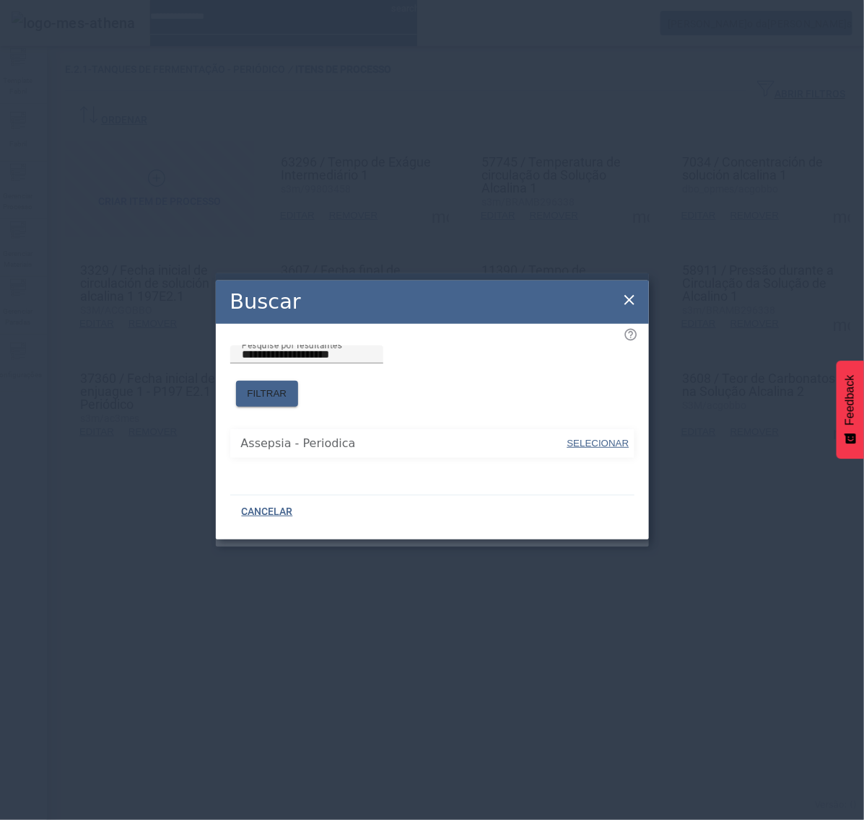
type input "**********"
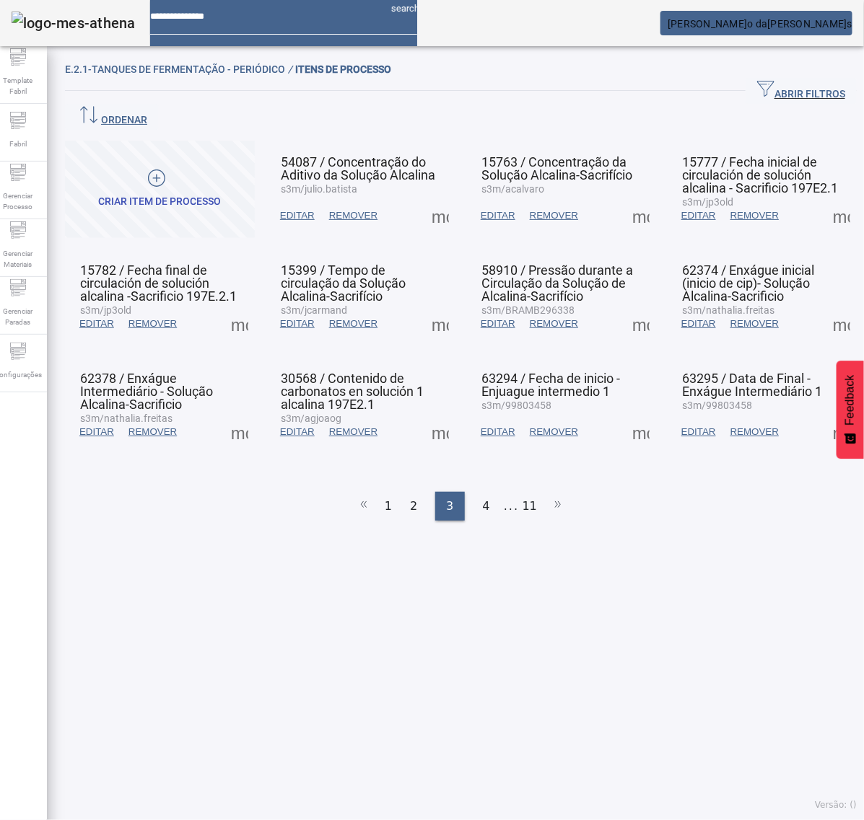
drag, startPoint x: 478, startPoint y: 470, endPoint x: 489, endPoint y: 448, distance: 24.5
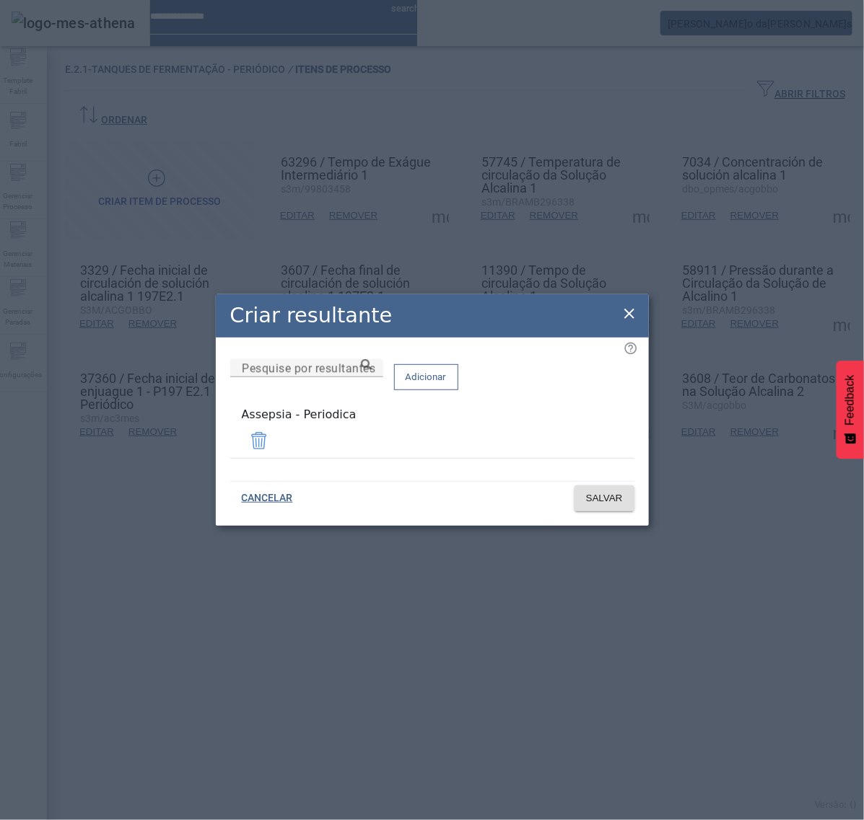
drag, startPoint x: 636, startPoint y: 318, endPoint x: 470, endPoint y: 318, distance: 165.2
drag, startPoint x: 628, startPoint y: 318, endPoint x: 553, endPoint y: 318, distance: 74.3
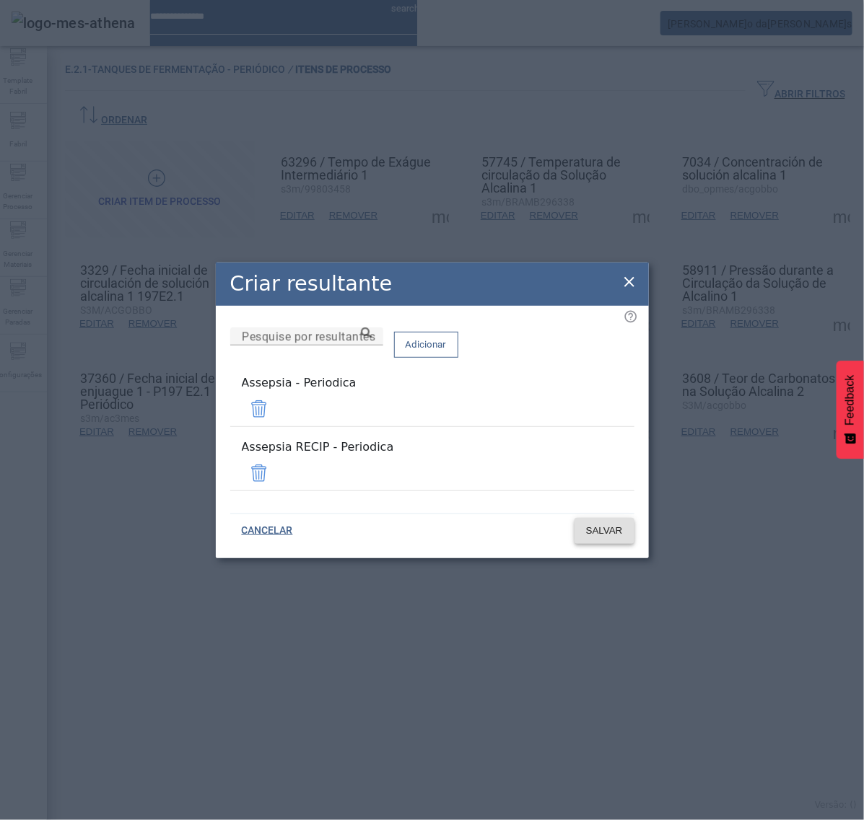
drag, startPoint x: 586, startPoint y: 465, endPoint x: 593, endPoint y: 481, distance: 17.4
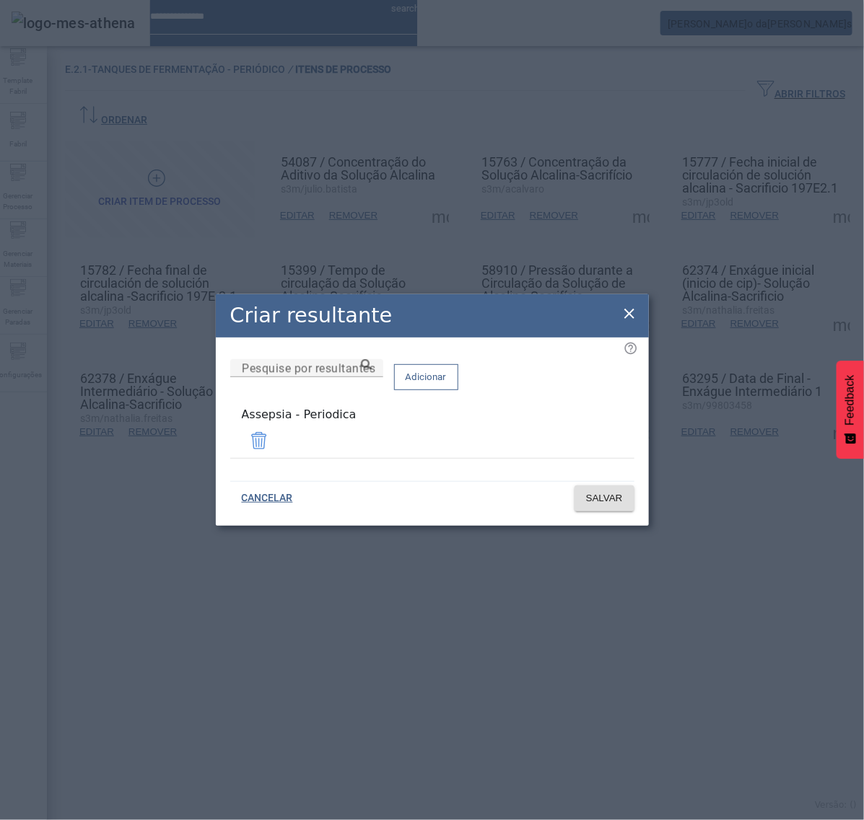
drag, startPoint x: 629, startPoint y: 315, endPoint x: 650, endPoint y: 330, distance: 25.8
drag, startPoint x: 621, startPoint y: 316, endPoint x: 631, endPoint y: 311, distance: 11.3
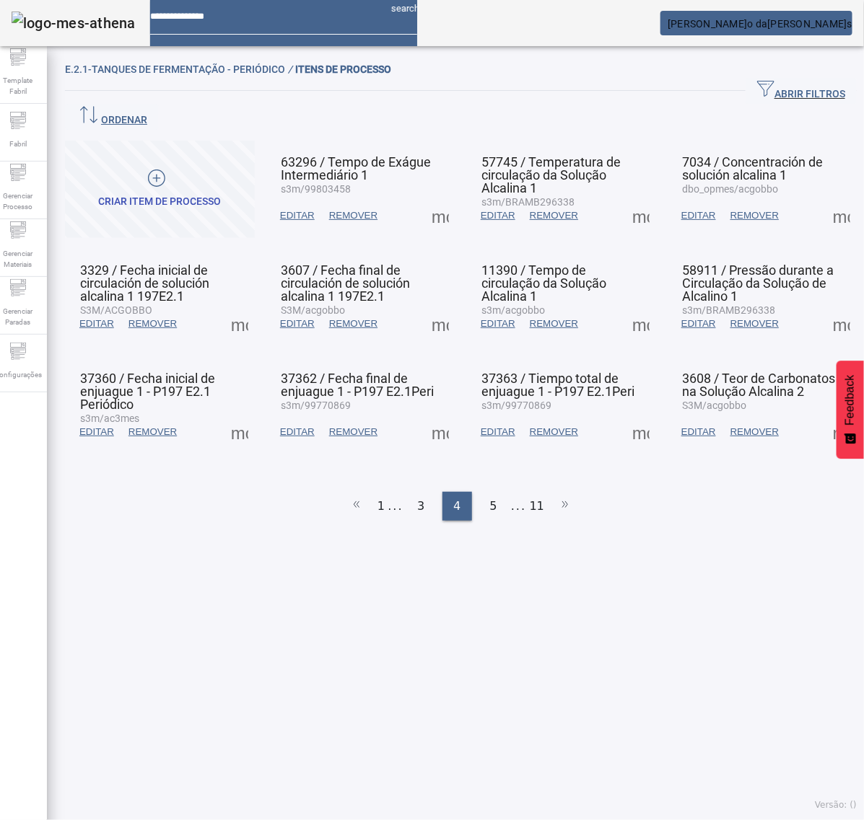
drag, startPoint x: 671, startPoint y: 224, endPoint x: 679, endPoint y: 225, distance: 8.0
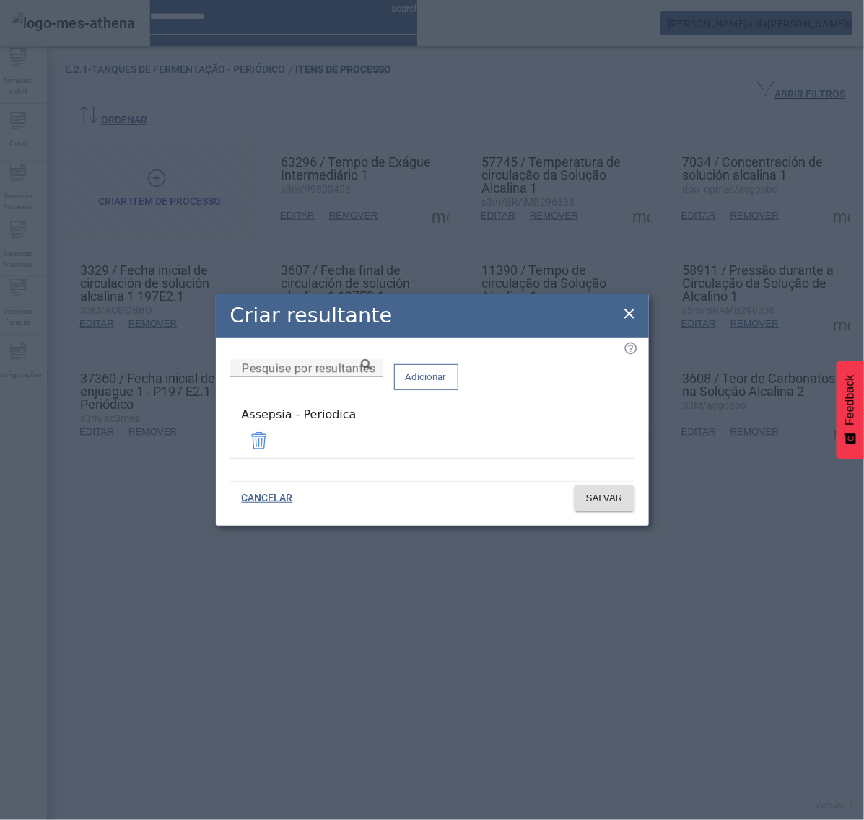
drag, startPoint x: 624, startPoint y: 315, endPoint x: 616, endPoint y: 316, distance: 8.7
drag, startPoint x: 632, startPoint y: 315, endPoint x: 618, endPoint y: 318, distance: 14.7
drag, startPoint x: 626, startPoint y: 318, endPoint x: 639, endPoint y: 316, distance: 12.5
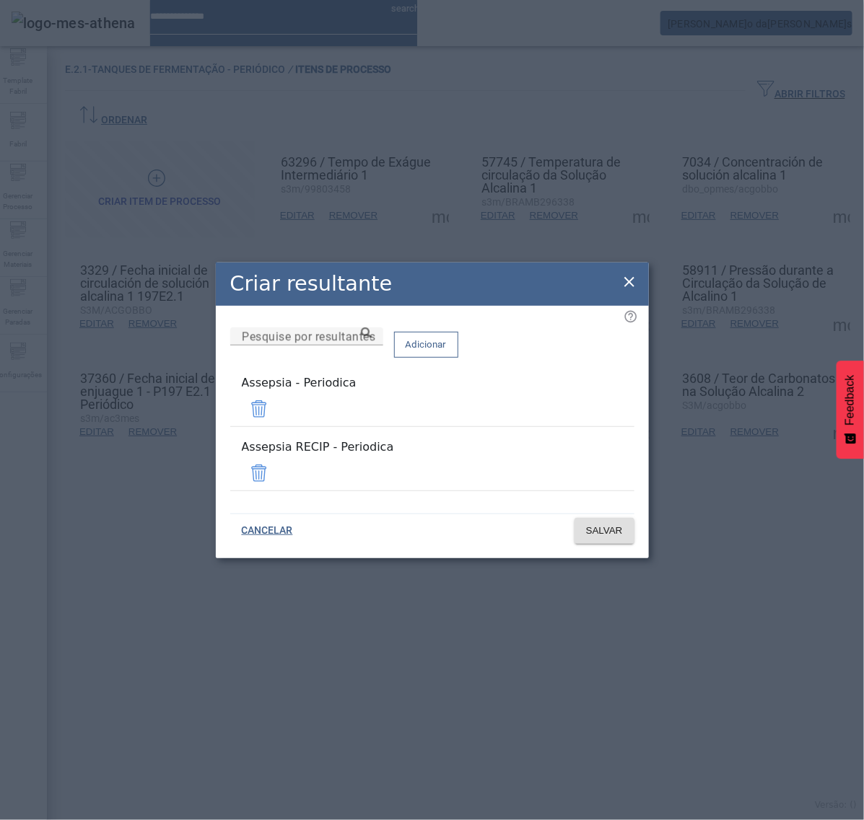
drag, startPoint x: 585, startPoint y: 463, endPoint x: 589, endPoint y: 473, distance: 10.7
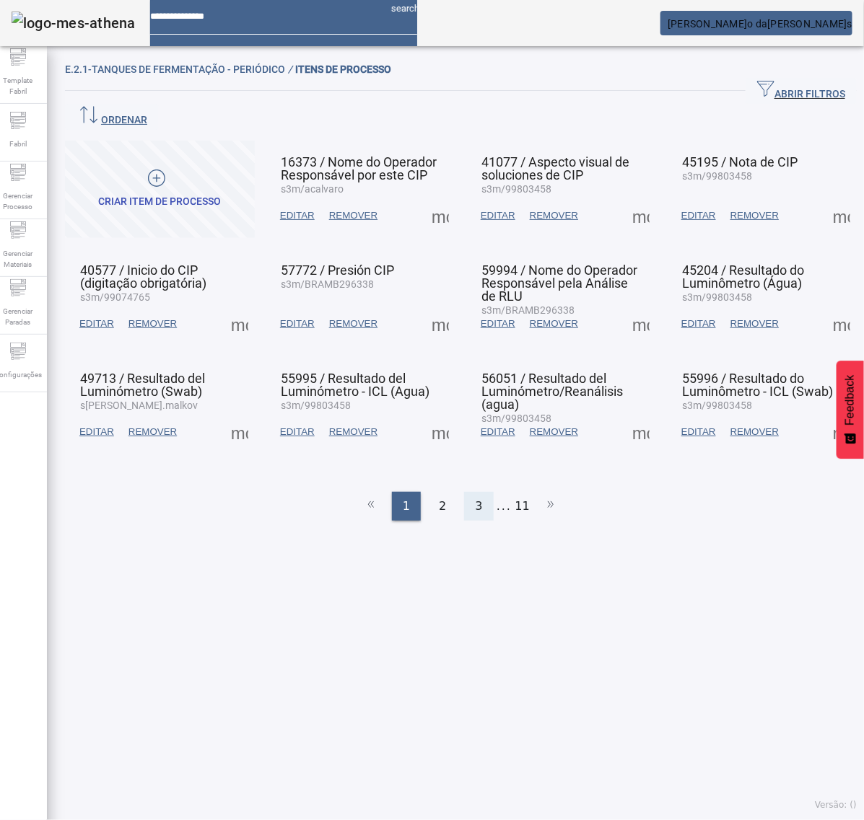
drag, startPoint x: 450, startPoint y: 467, endPoint x: 466, endPoint y: 464, distance: 16.8
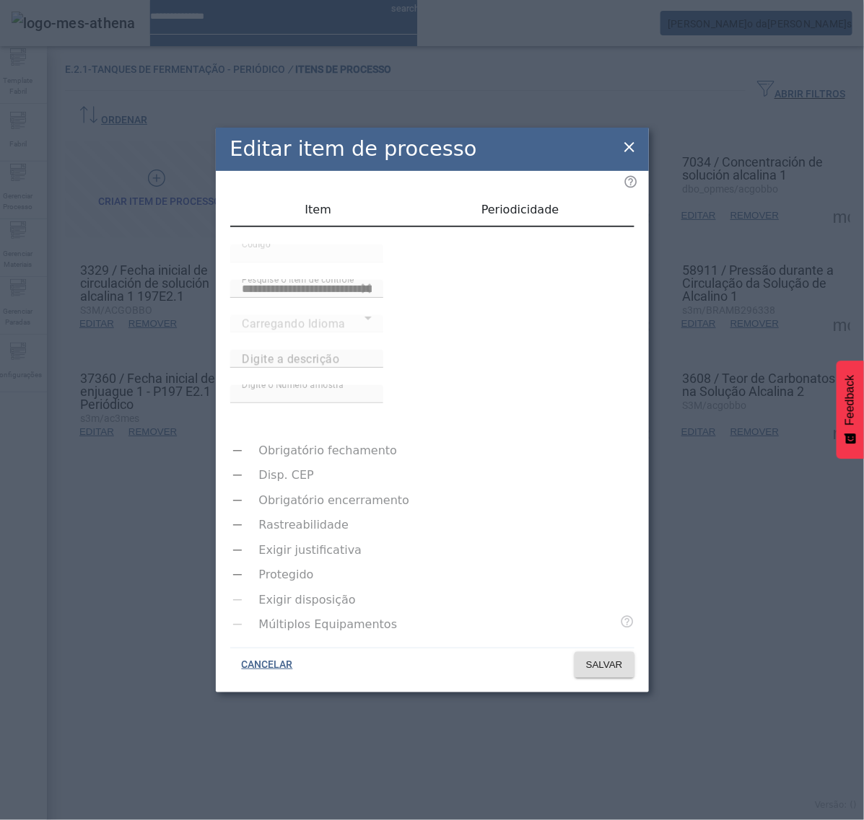
type input "**********"
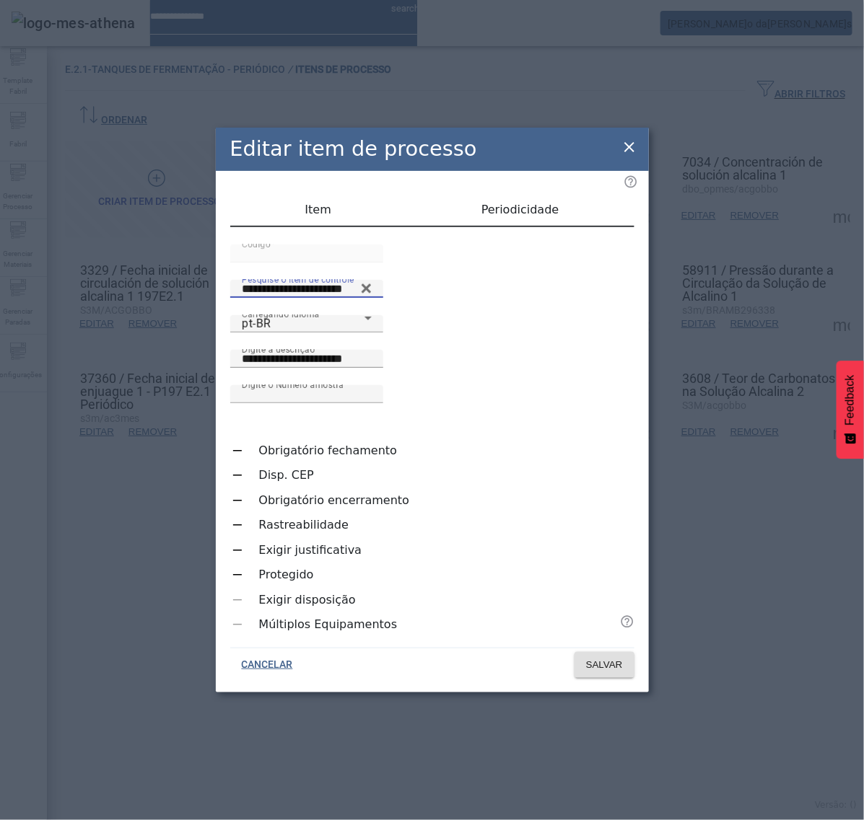
type input "**********"
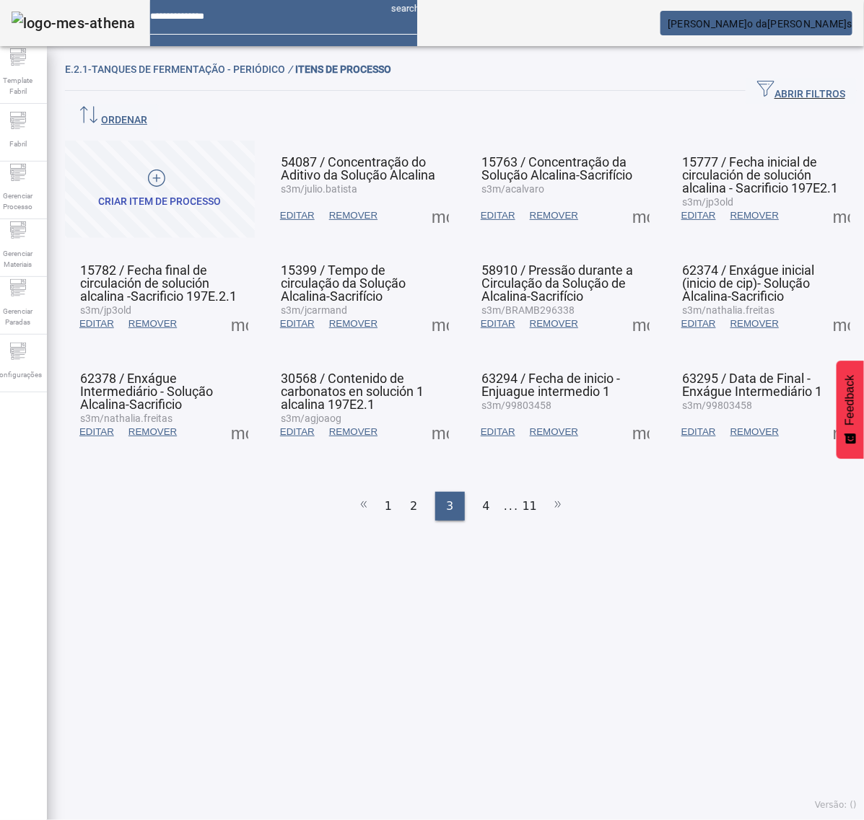
drag, startPoint x: 463, startPoint y: 469, endPoint x: 470, endPoint y: 468, distance: 7.4
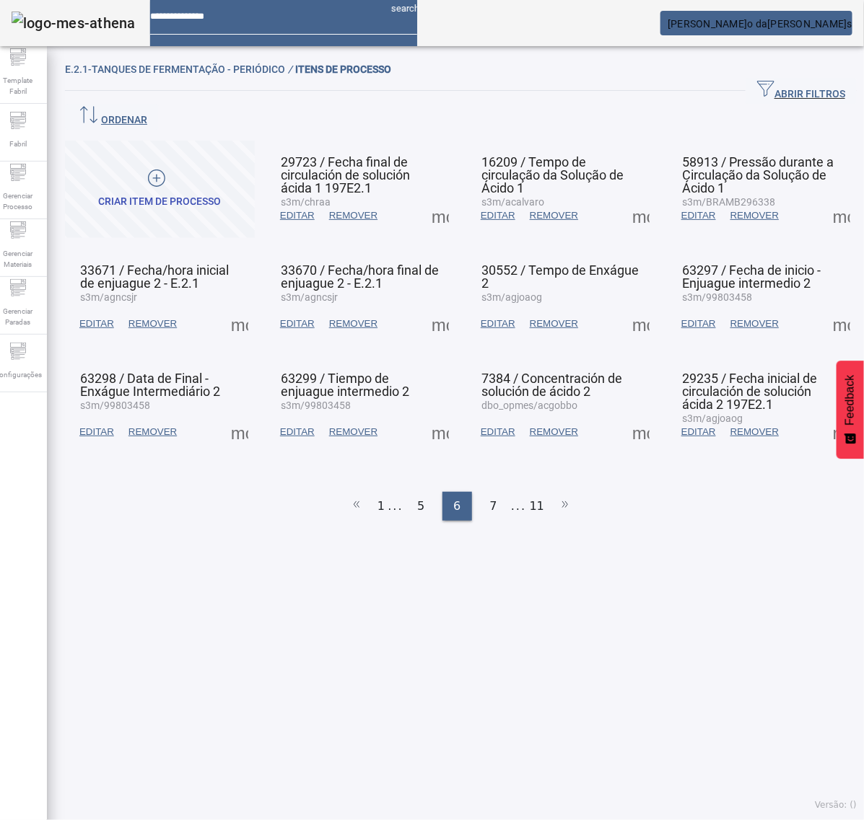
drag, startPoint x: 621, startPoint y: 185, endPoint x: 629, endPoint y: 188, distance: 7.8
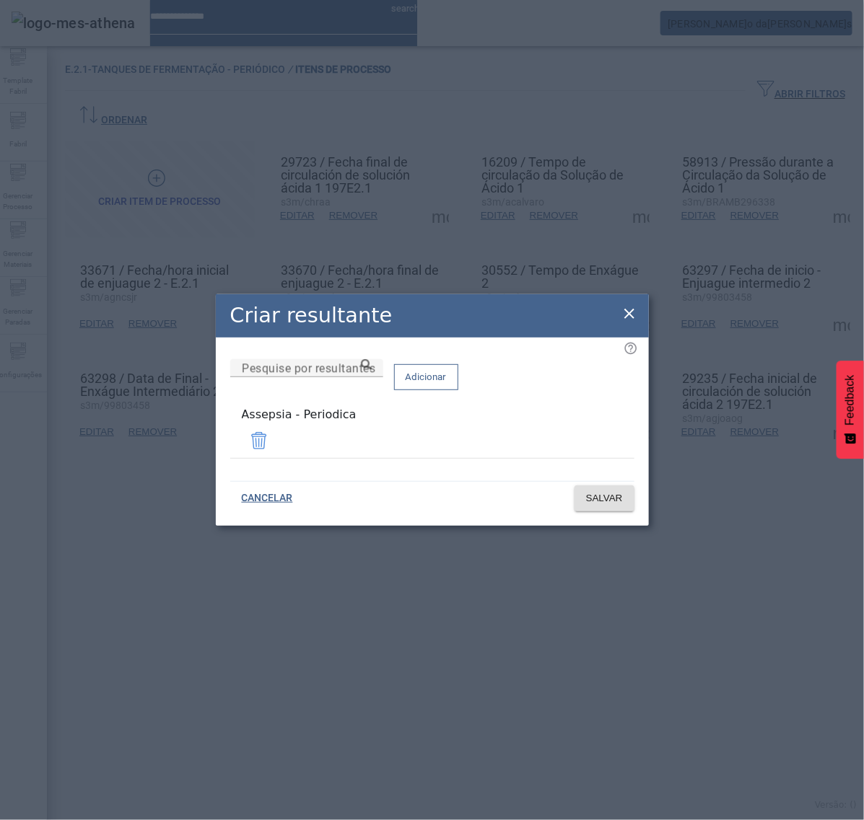
drag, startPoint x: 626, startPoint y: 315, endPoint x: 701, endPoint y: 316, distance: 74.3
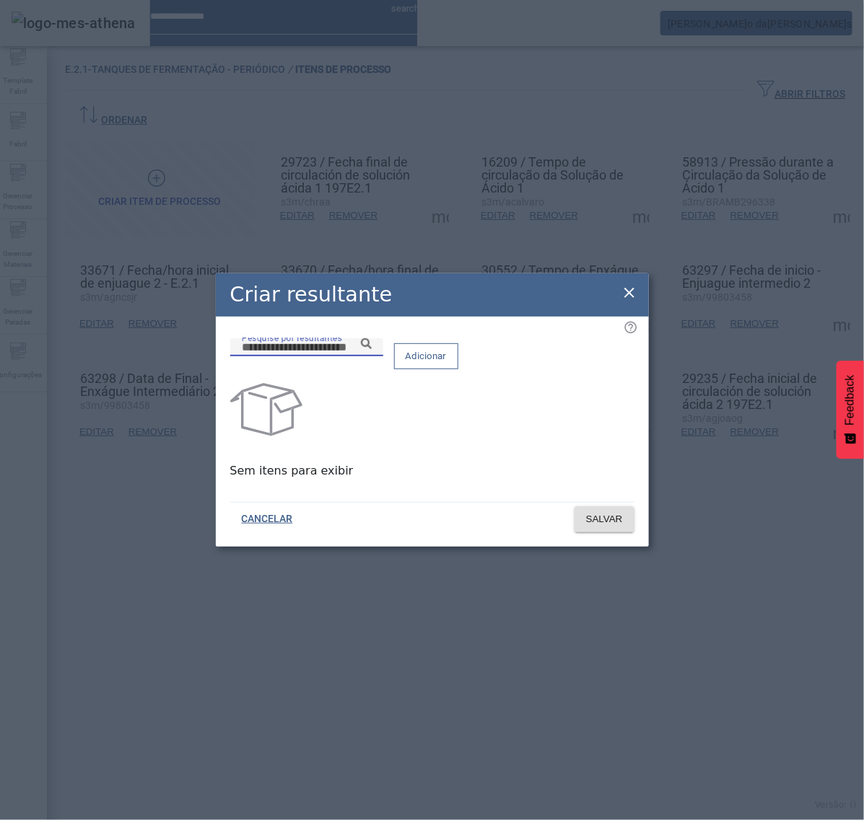
paste input "**********"
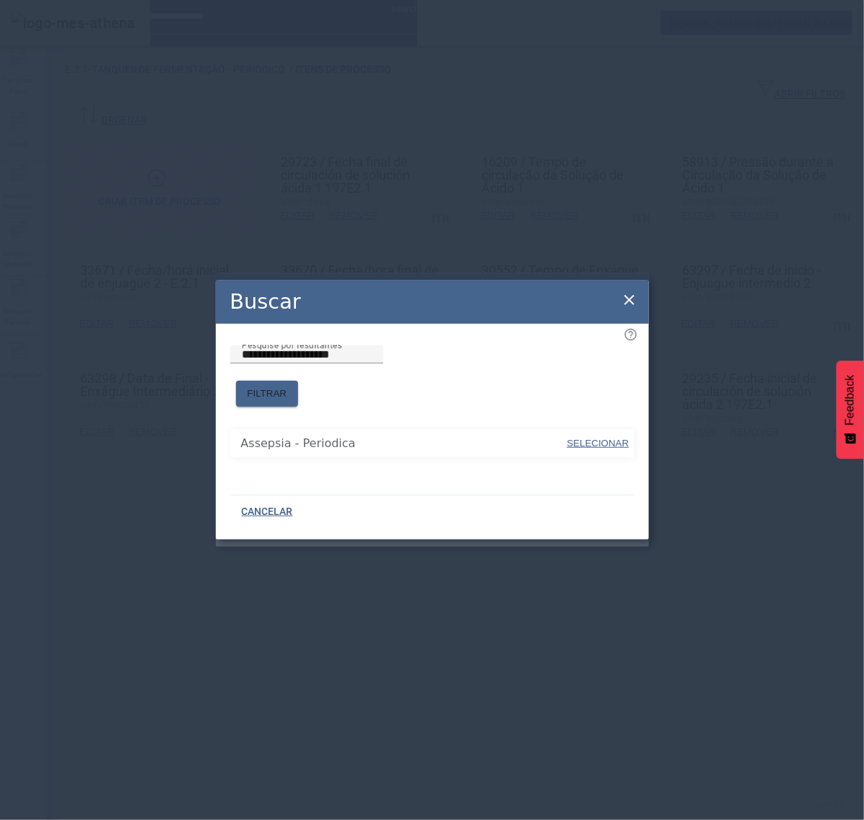
type input "**********"
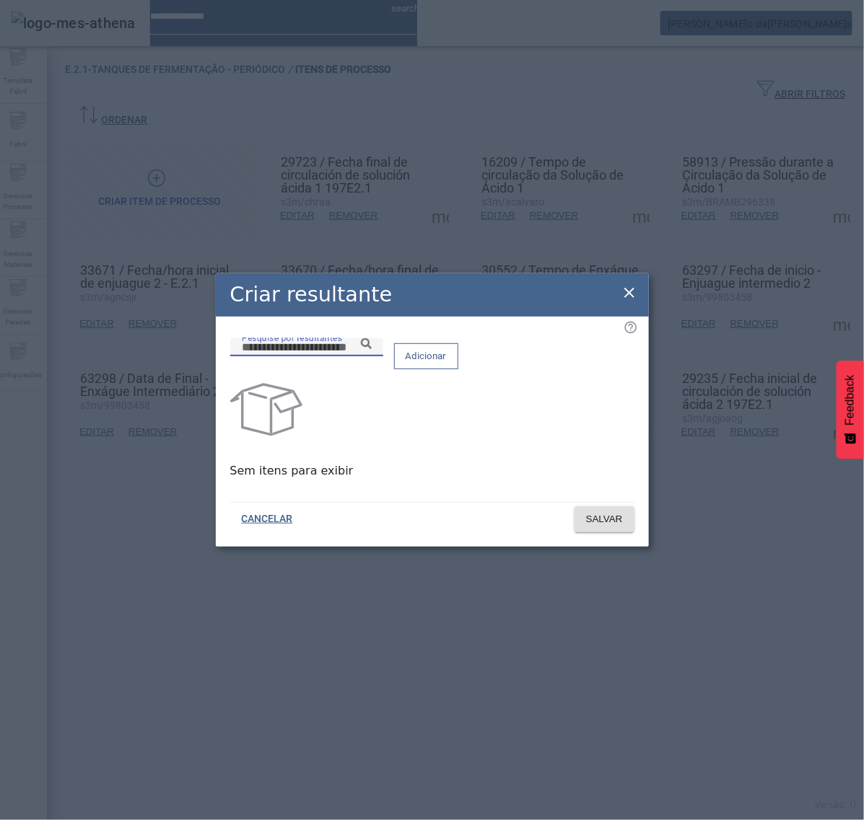
paste input "**********"
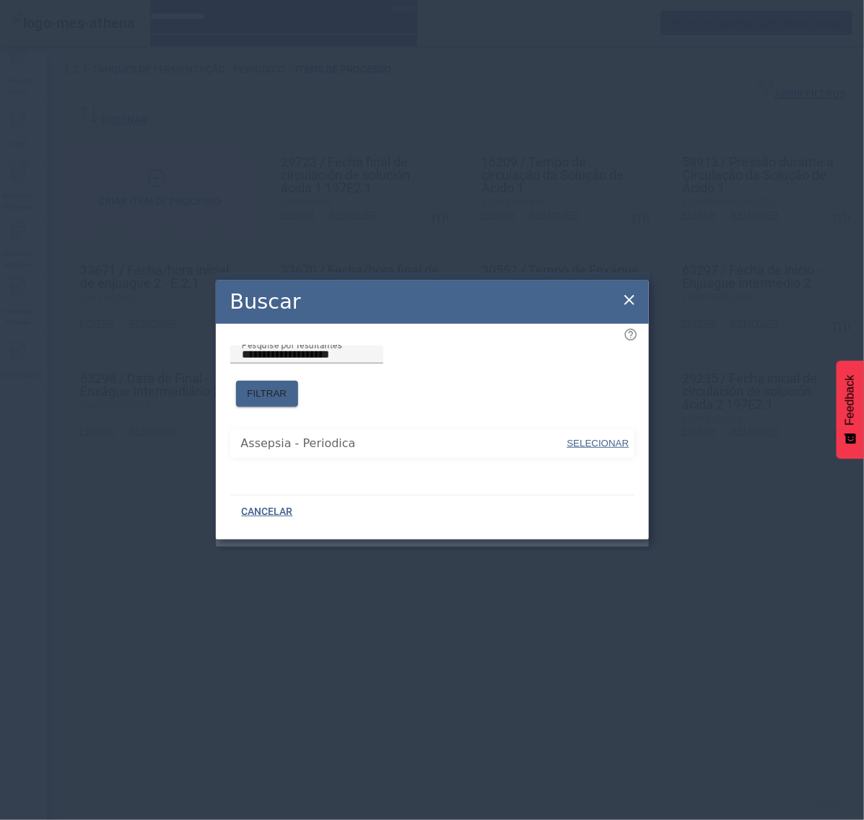
drag, startPoint x: 601, startPoint y: 434, endPoint x: 599, endPoint y: 408, distance: 25.3
type input "**********"
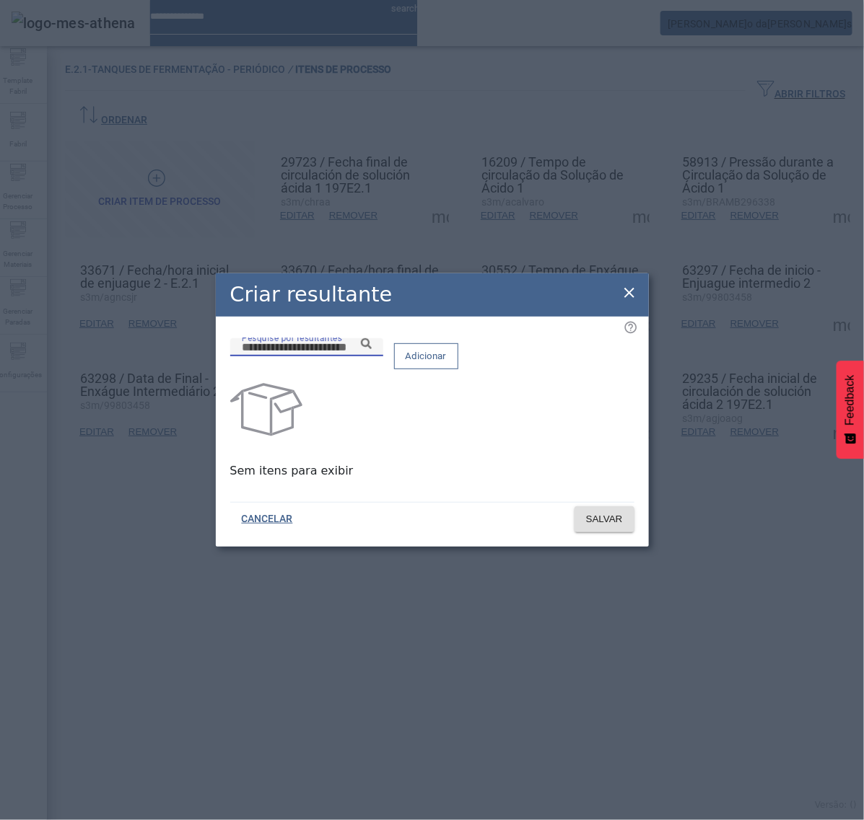
paste input "**********"
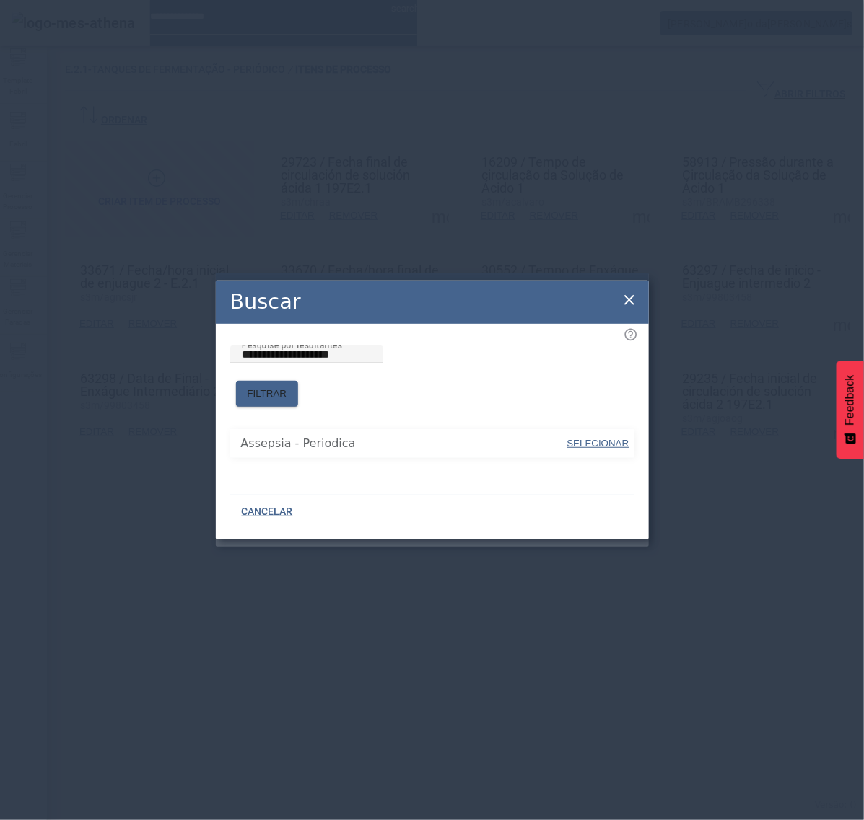
drag, startPoint x: 585, startPoint y: 435, endPoint x: 586, endPoint y: 428, distance: 7.4
type input "**********"
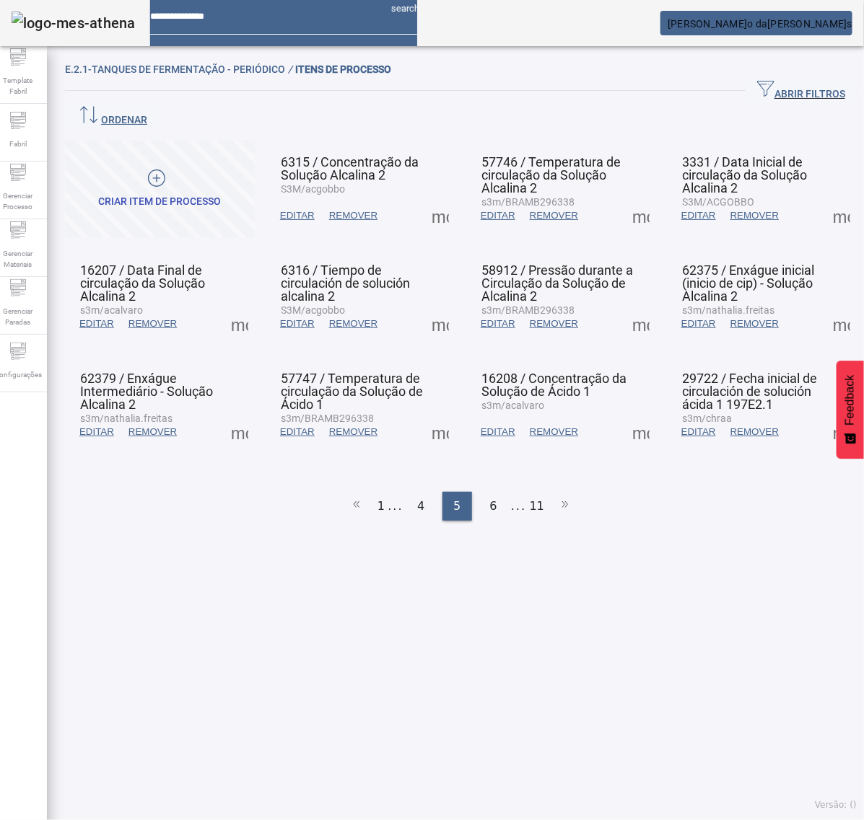
drag, startPoint x: 455, startPoint y: 470, endPoint x: 469, endPoint y: 460, distance: 16.6
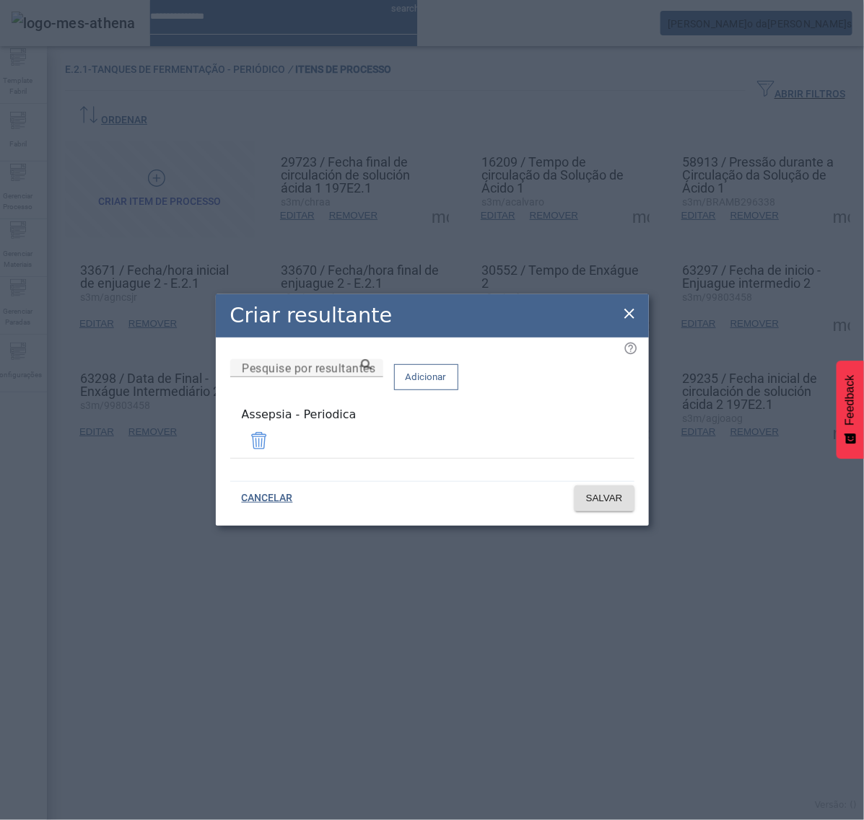
drag, startPoint x: 626, startPoint y: 316, endPoint x: 648, endPoint y: 289, distance: 35.4
drag, startPoint x: 631, startPoint y: 315, endPoint x: 612, endPoint y: 315, distance: 19.5
drag, startPoint x: 631, startPoint y: 312, endPoint x: 624, endPoint y: 344, distance: 32.6
drag, startPoint x: 630, startPoint y: 308, endPoint x: 624, endPoint y: 316, distance: 9.8
drag, startPoint x: 630, startPoint y: 311, endPoint x: 622, endPoint y: 332, distance: 22.4
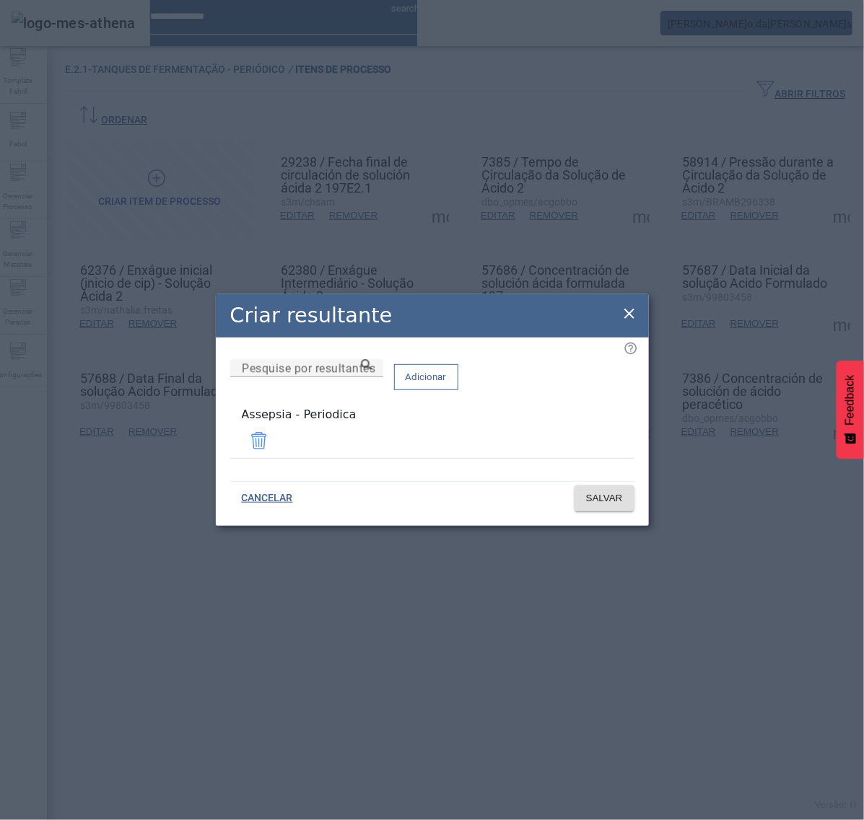
drag, startPoint x: 622, startPoint y: 318, endPoint x: 582, endPoint y: 352, distance: 52.2
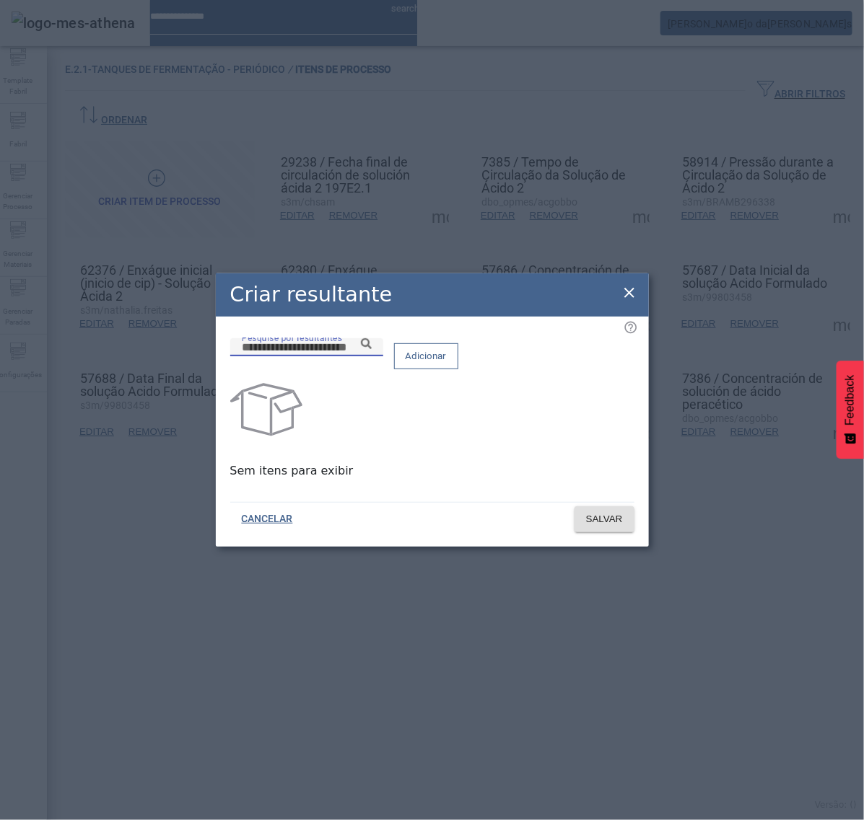
paste input "**********"
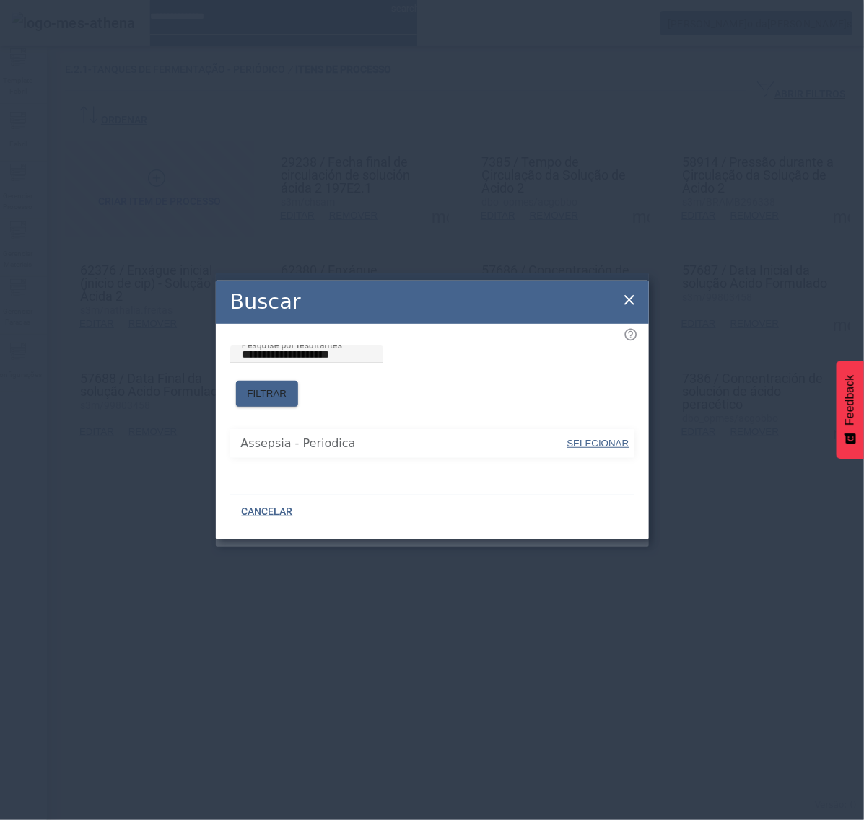
type input "**********"
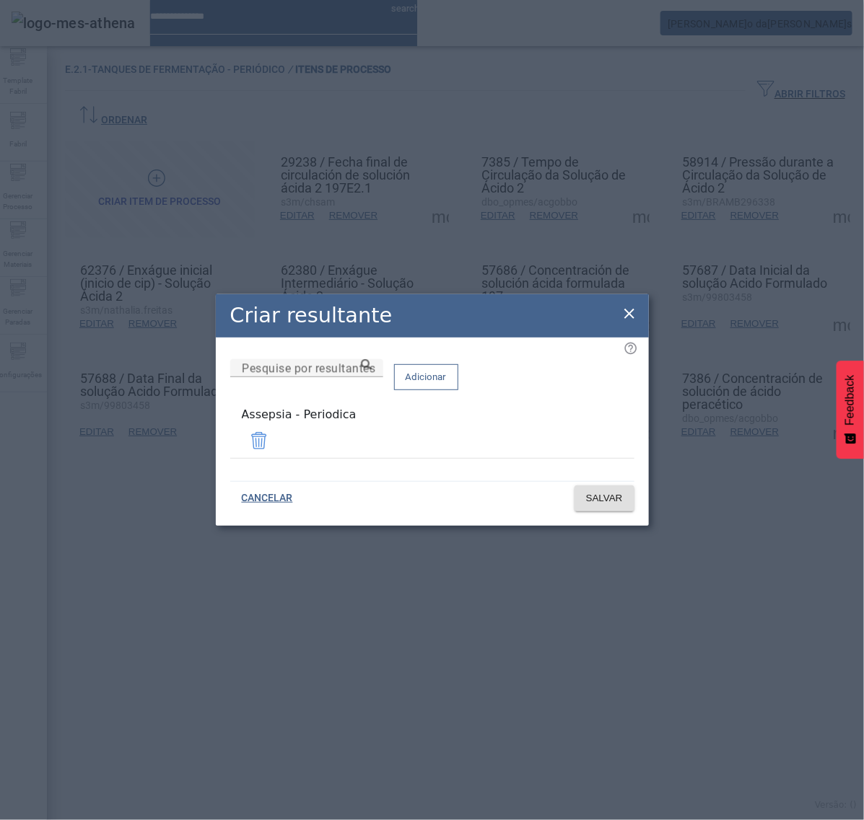
drag, startPoint x: 630, startPoint y: 323, endPoint x: 631, endPoint y: 298, distance: 24.6
drag, startPoint x: 629, startPoint y: 312, endPoint x: 655, endPoint y: 294, distance: 31.6
drag, startPoint x: 628, startPoint y: 318, endPoint x: 568, endPoint y: 318, distance: 59.9
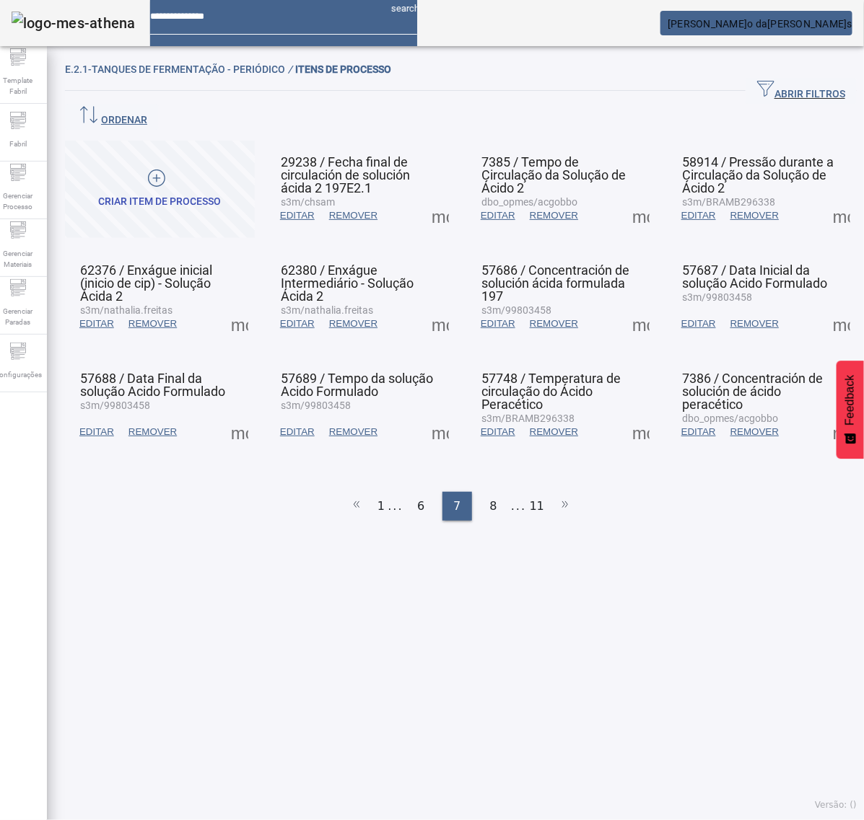
drag, startPoint x: 434, startPoint y: 300, endPoint x: 447, endPoint y: 301, distance: 13.7
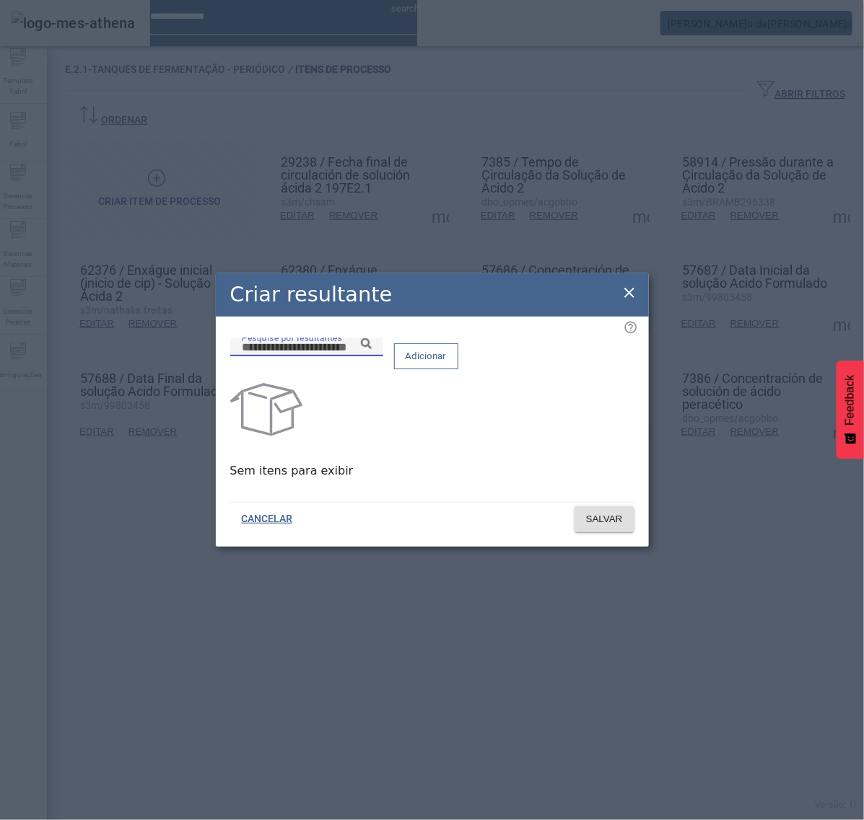
paste input "**********"
type input "**********"
paste input "**********"
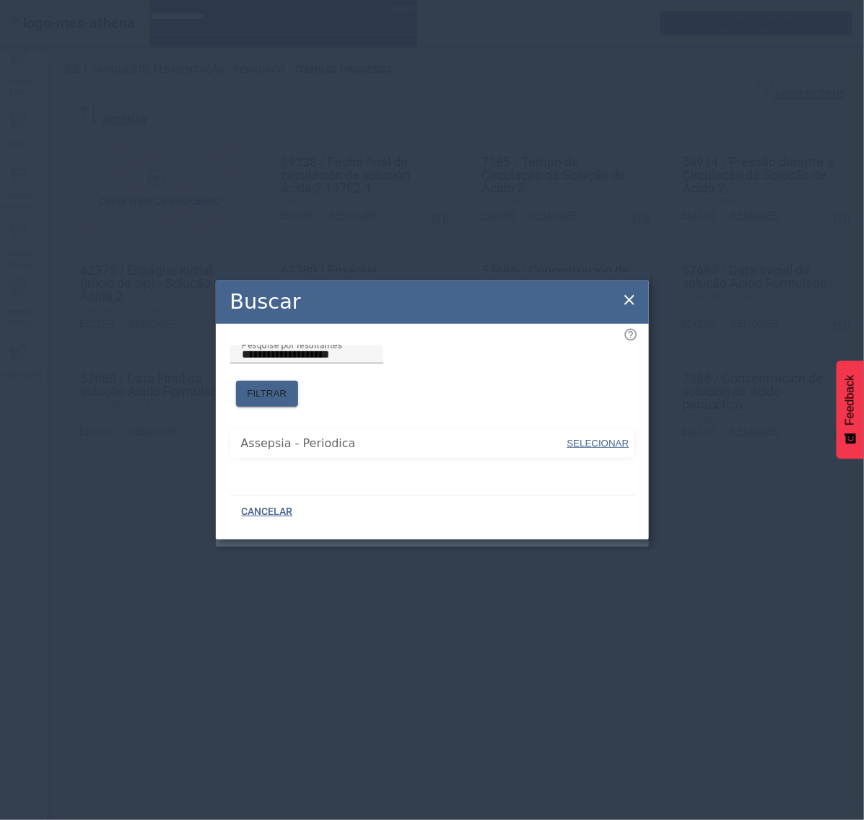
type input "**********"
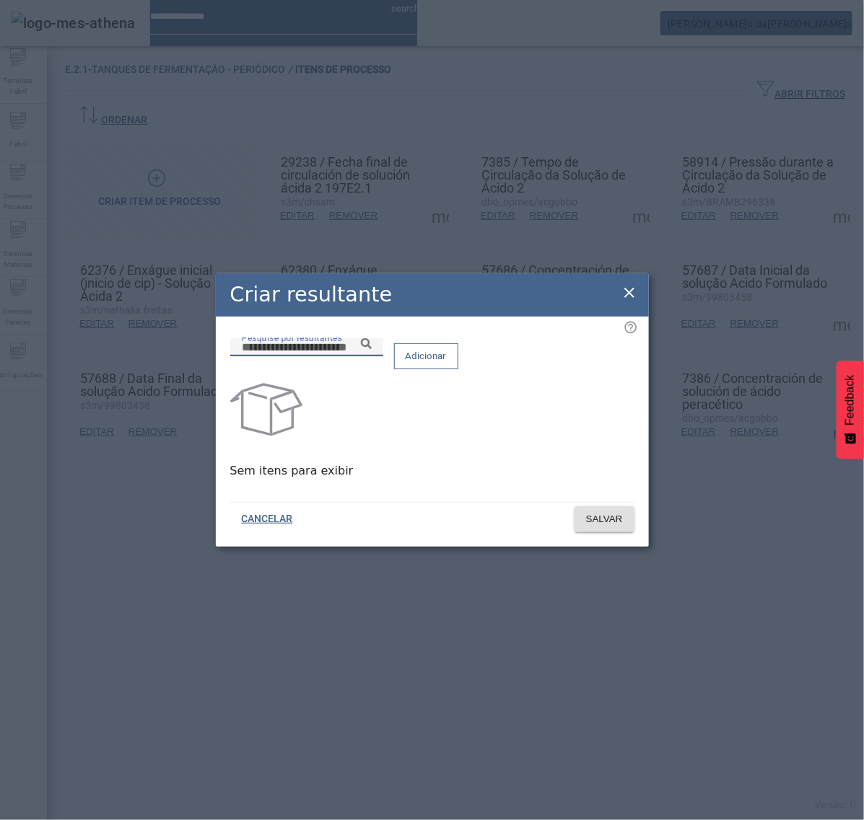
paste input "**********"
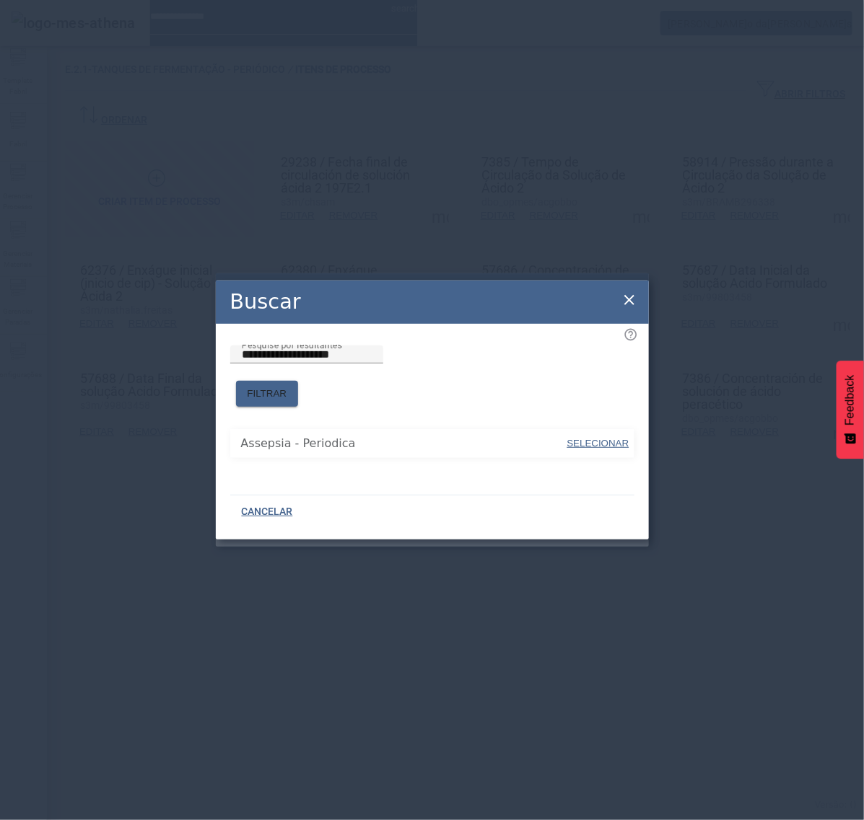
type input "**********"
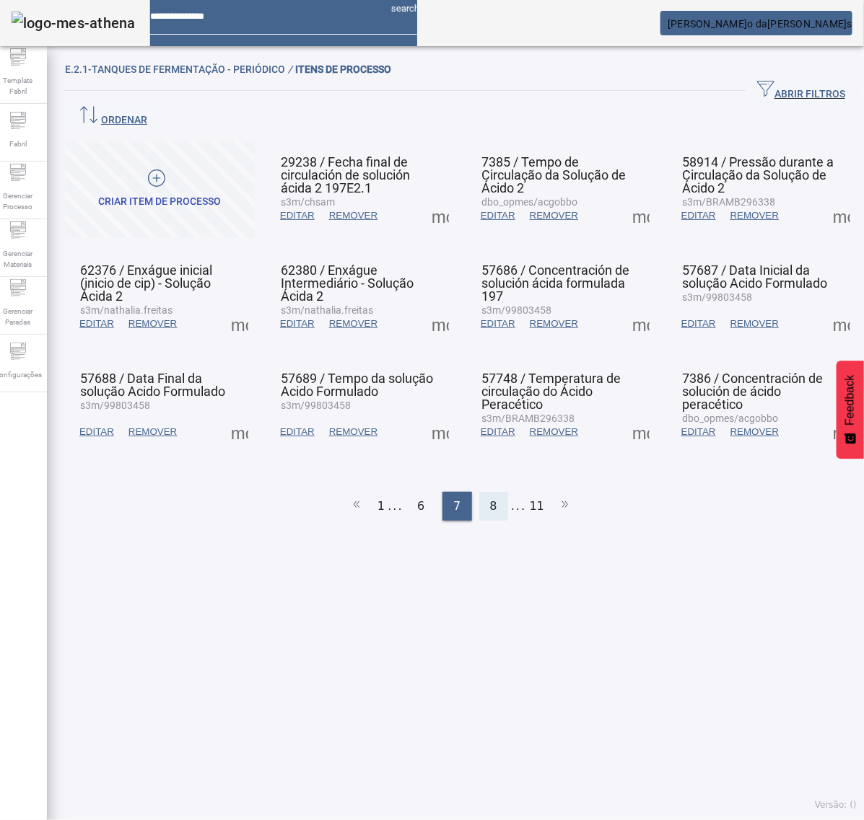
drag, startPoint x: 491, startPoint y: 473, endPoint x: 500, endPoint y: 480, distance: 10.8
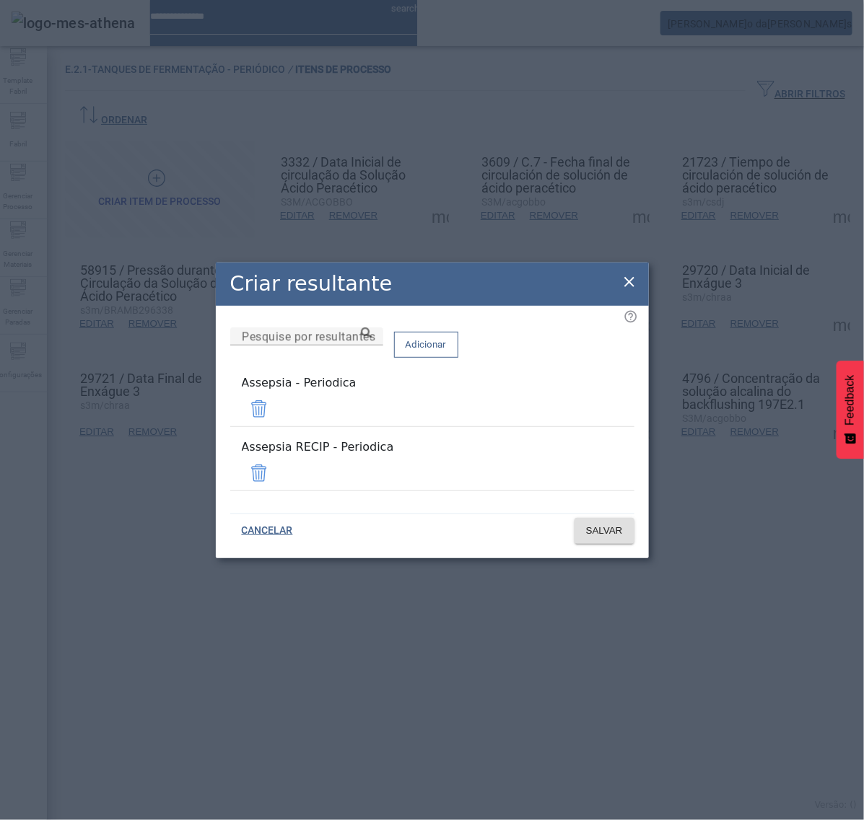
drag, startPoint x: 597, startPoint y: 470, endPoint x: 607, endPoint y: 478, distance: 12.8
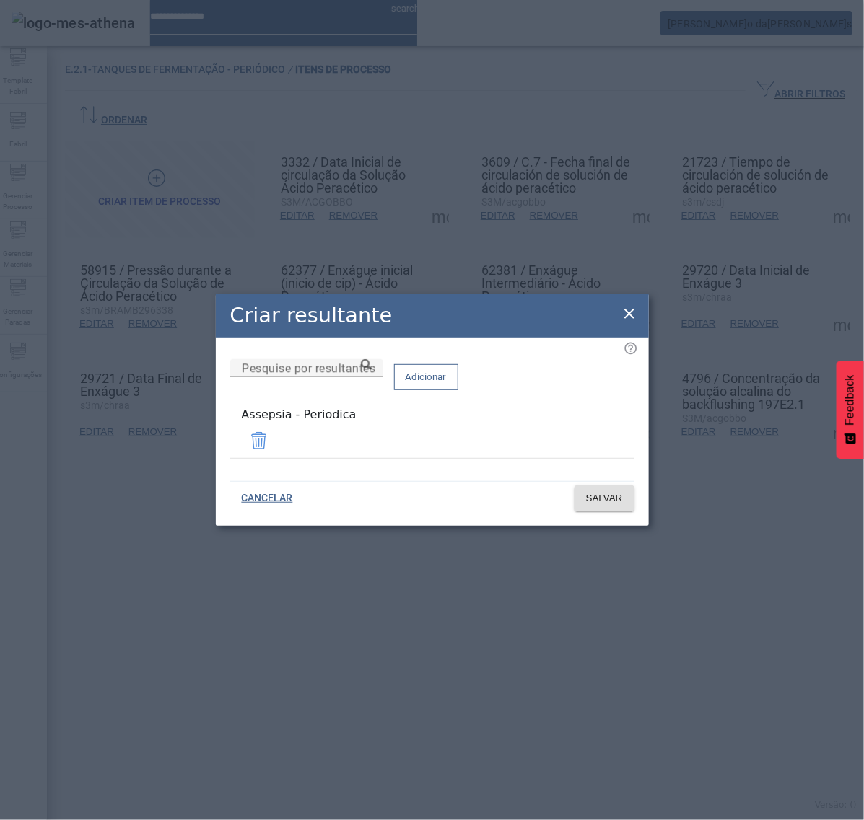
drag, startPoint x: 628, startPoint y: 315, endPoint x: 719, endPoint y: 250, distance: 111.9
drag, startPoint x: 631, startPoint y: 314, endPoint x: 701, endPoint y: 255, distance: 91.1
drag, startPoint x: 628, startPoint y: 314, endPoint x: 608, endPoint y: 312, distance: 19.5
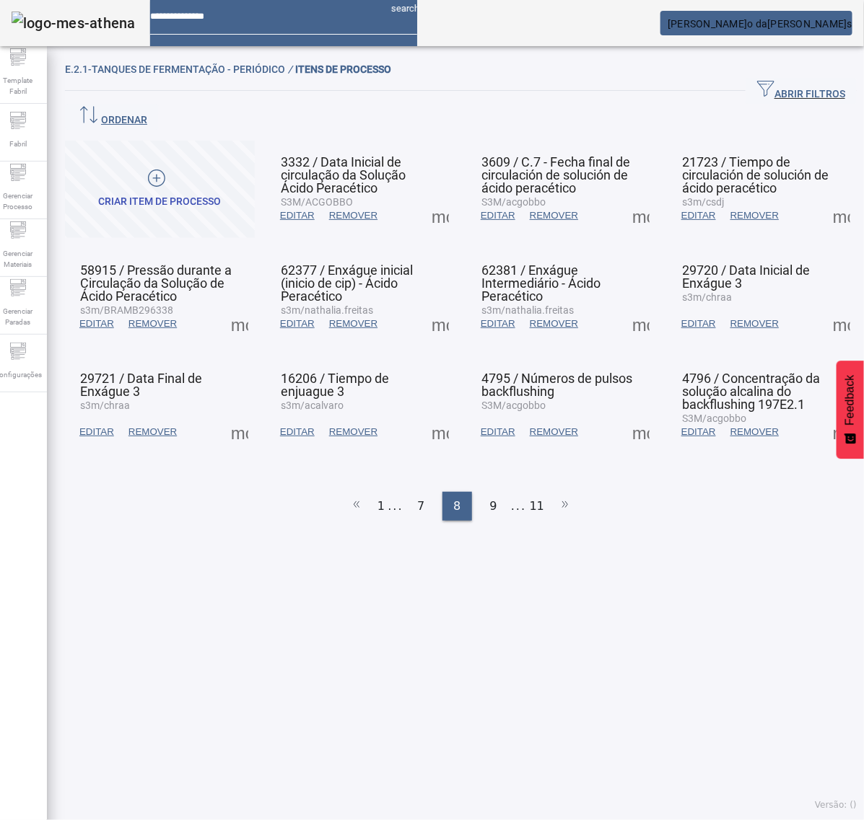
drag, startPoint x: 798, startPoint y: 307, endPoint x: 813, endPoint y: 304, distance: 15.4
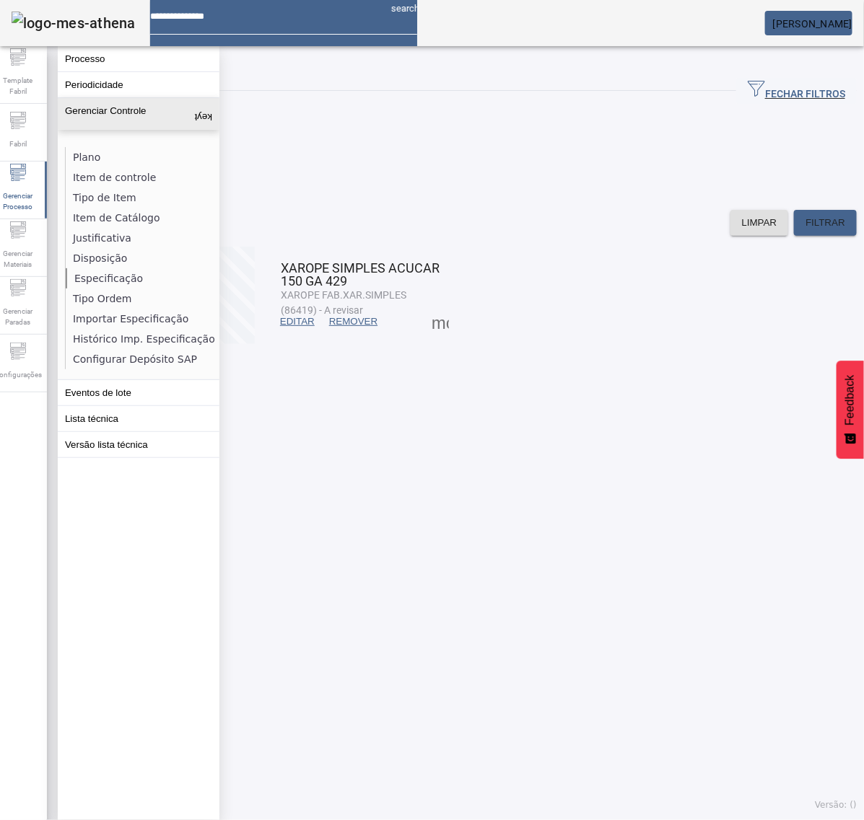
click at [113, 279] on li "Especificação" at bounding box center [142, 278] width 153 height 20
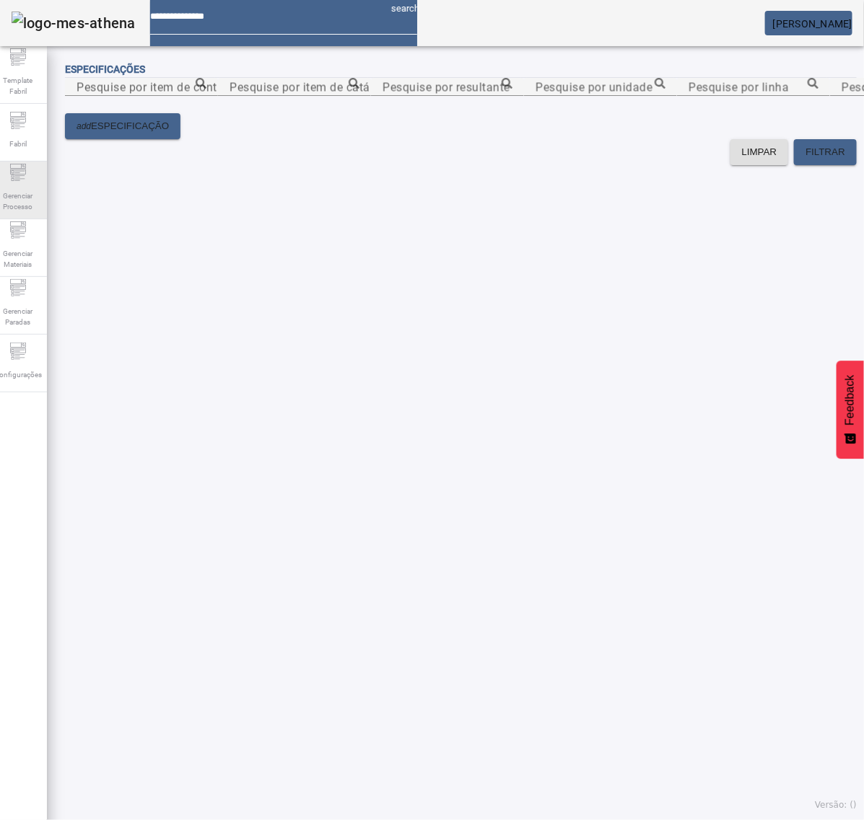
click at [19, 202] on span "Gerenciar Processo" at bounding box center [17, 201] width 43 height 30
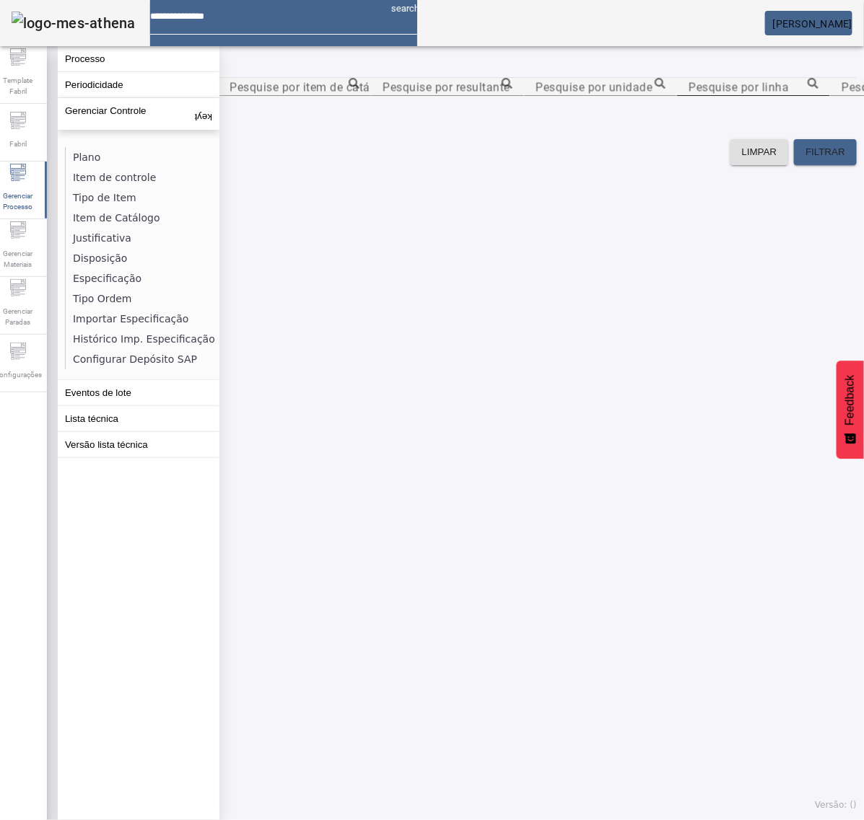
click at [113, 211] on li "Item de Catálogo" at bounding box center [142, 218] width 153 height 20
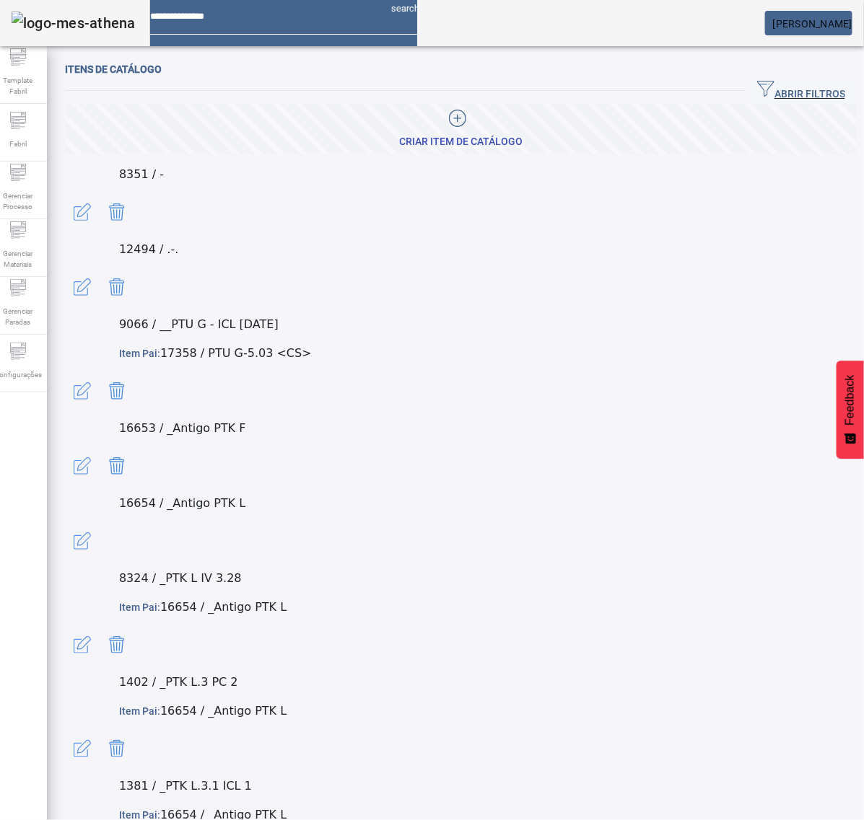
drag, startPoint x: 767, startPoint y: 92, endPoint x: 435, endPoint y: 127, distance: 333.8
click at [767, 91] on span "ABRIR FILTROS" at bounding box center [801, 91] width 88 height 22
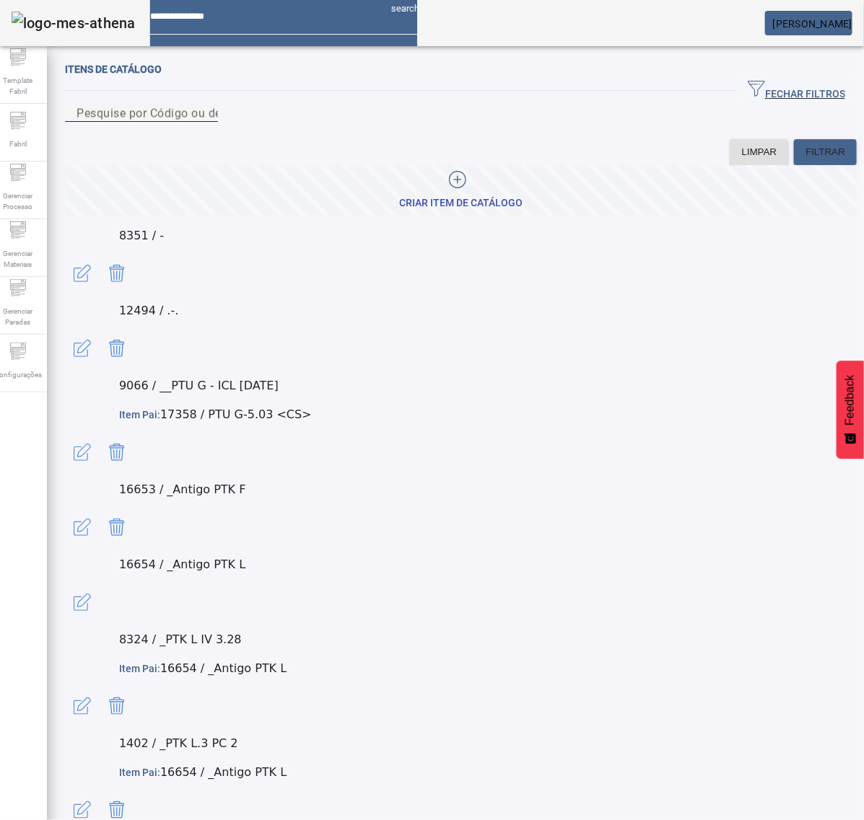
click at [206, 122] on input "Pesquise por Código ou descrição" at bounding box center [141, 113] width 130 height 17
paste input "**********"
type input "**********"
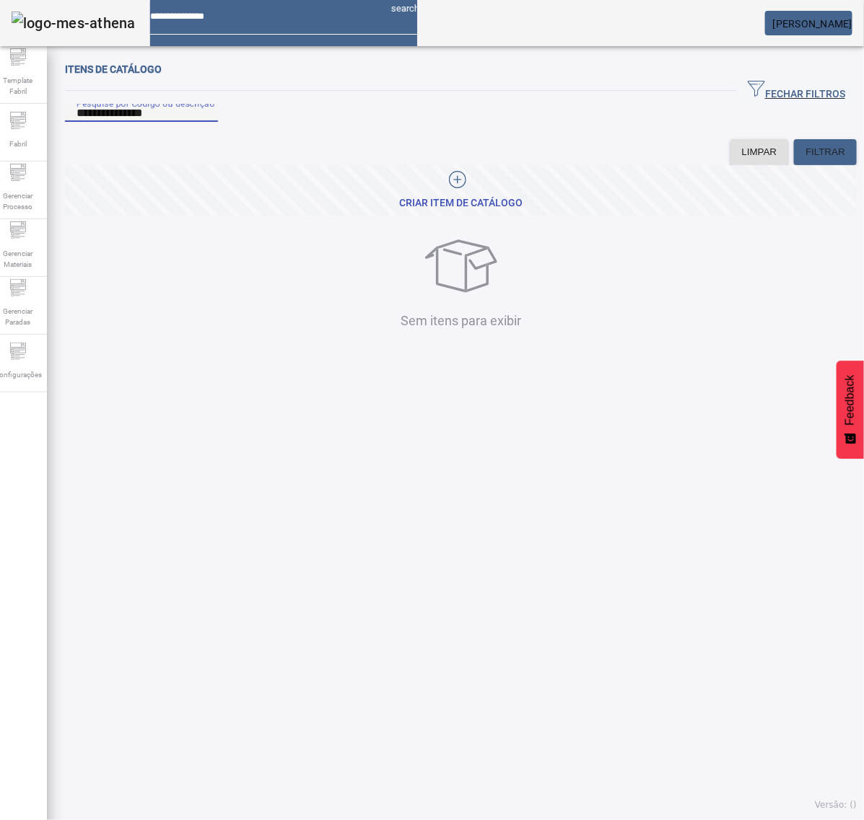
click at [452, 188] on icon at bounding box center [457, 179] width 17 height 17
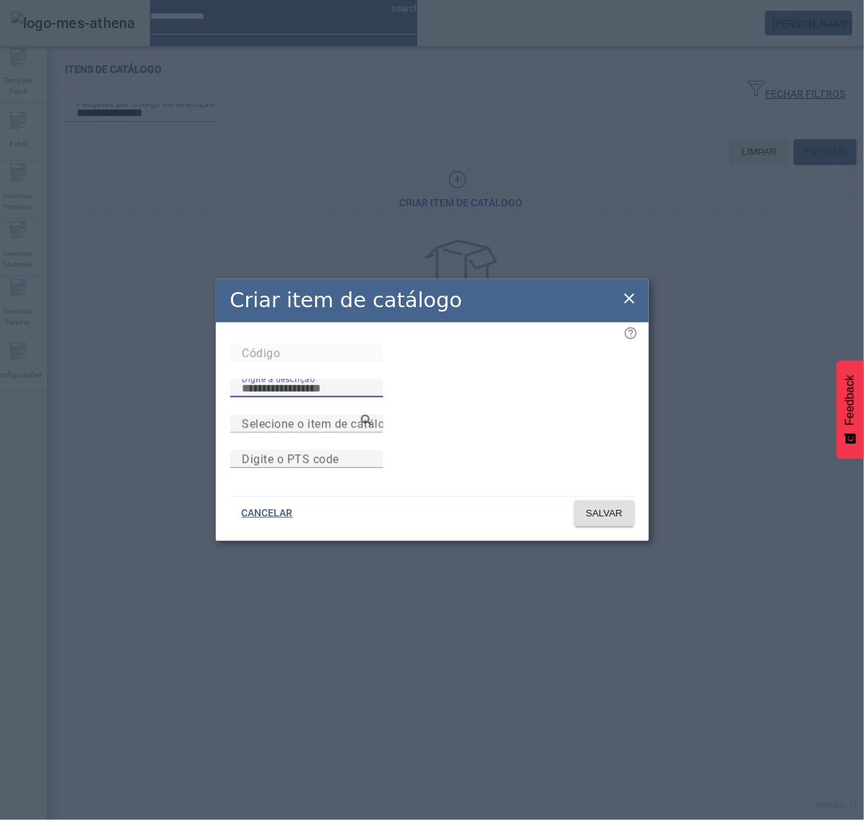
drag, startPoint x: 428, startPoint y: 362, endPoint x: 421, endPoint y: 351, distance: 13.0
click at [372, 380] on input "Digite a descrição" at bounding box center [307, 388] width 130 height 17
paste input "**********"
type input "**********"
click at [611, 521] on span "SALVAR" at bounding box center [604, 514] width 37 height 14
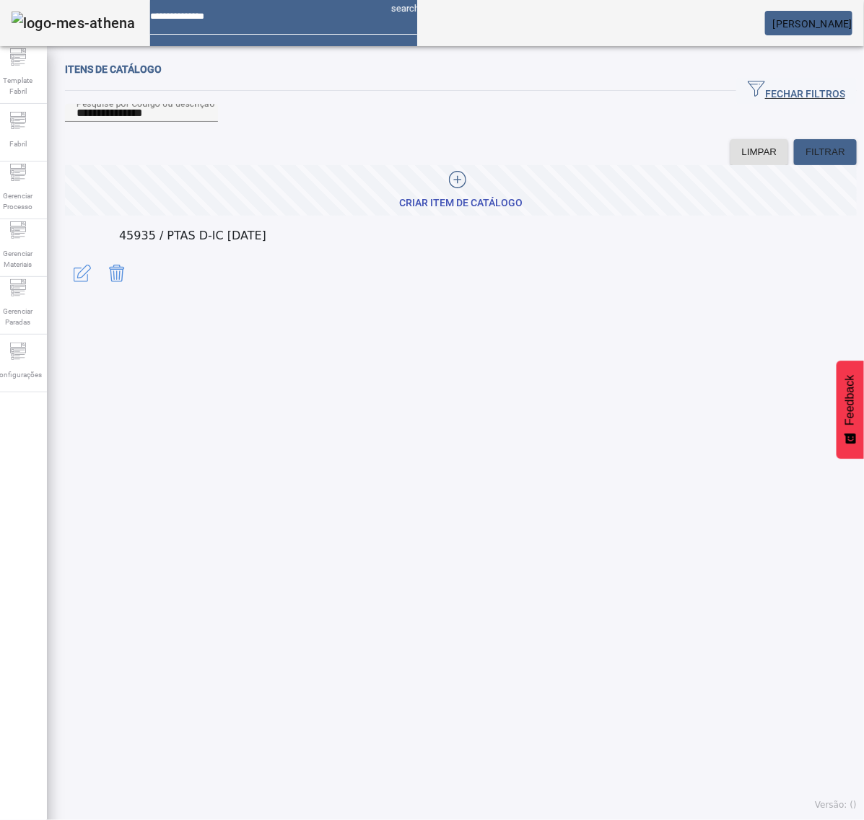
click at [100, 273] on span "button" at bounding box center [82, 273] width 35 height 35
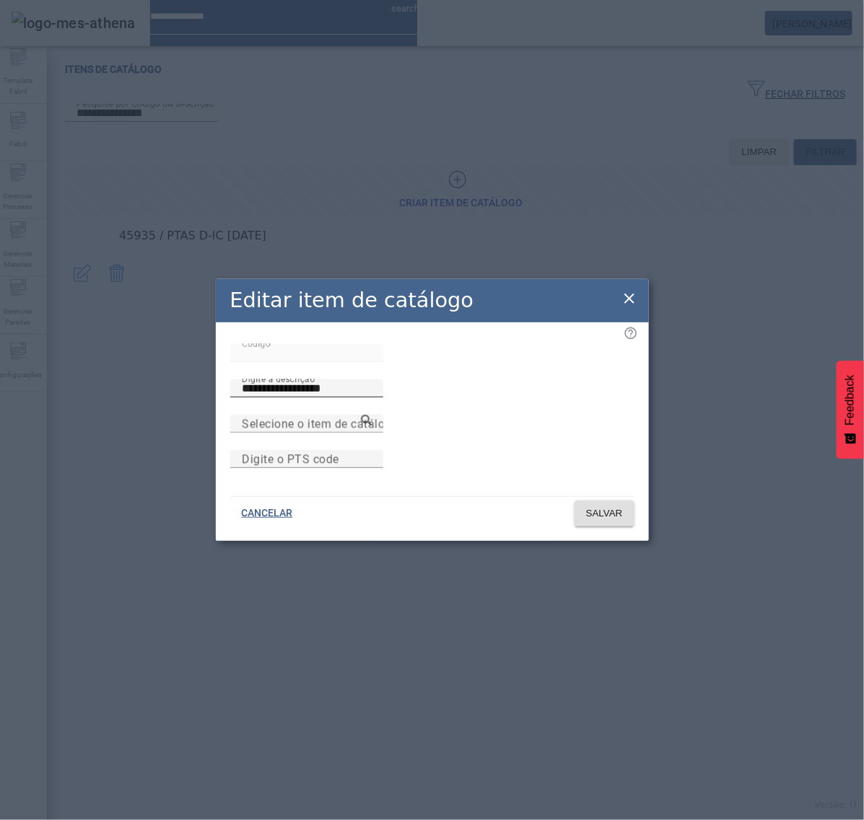
click at [372, 380] on input "**********" at bounding box center [307, 388] width 130 height 17
click at [628, 294] on icon at bounding box center [629, 299] width 10 height 10
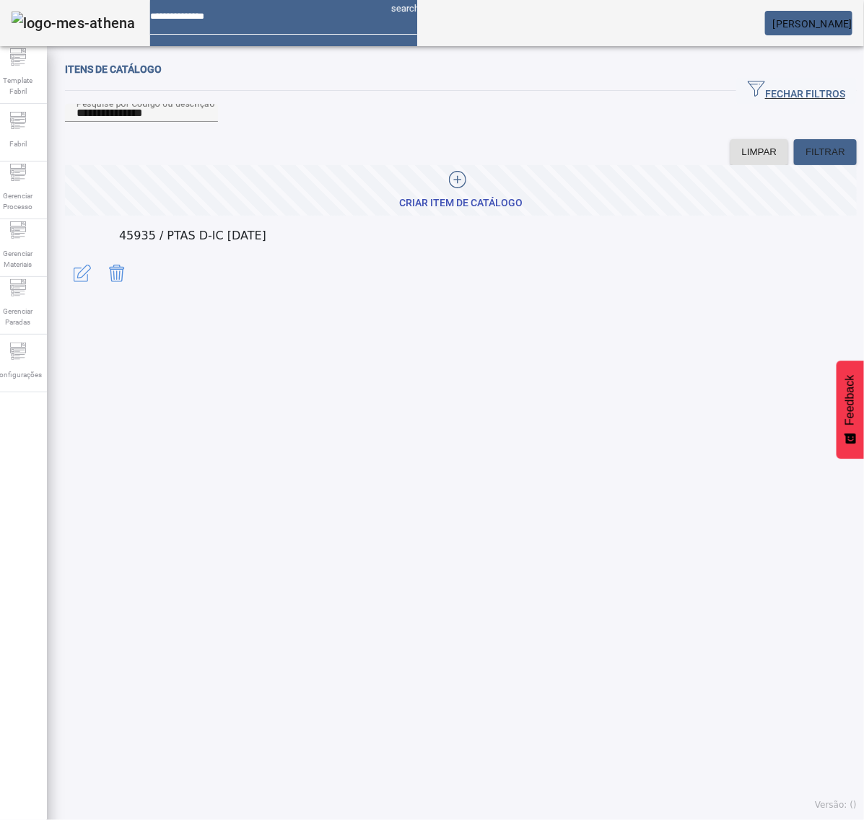
click at [452, 188] on icon at bounding box center [457, 179] width 17 height 17
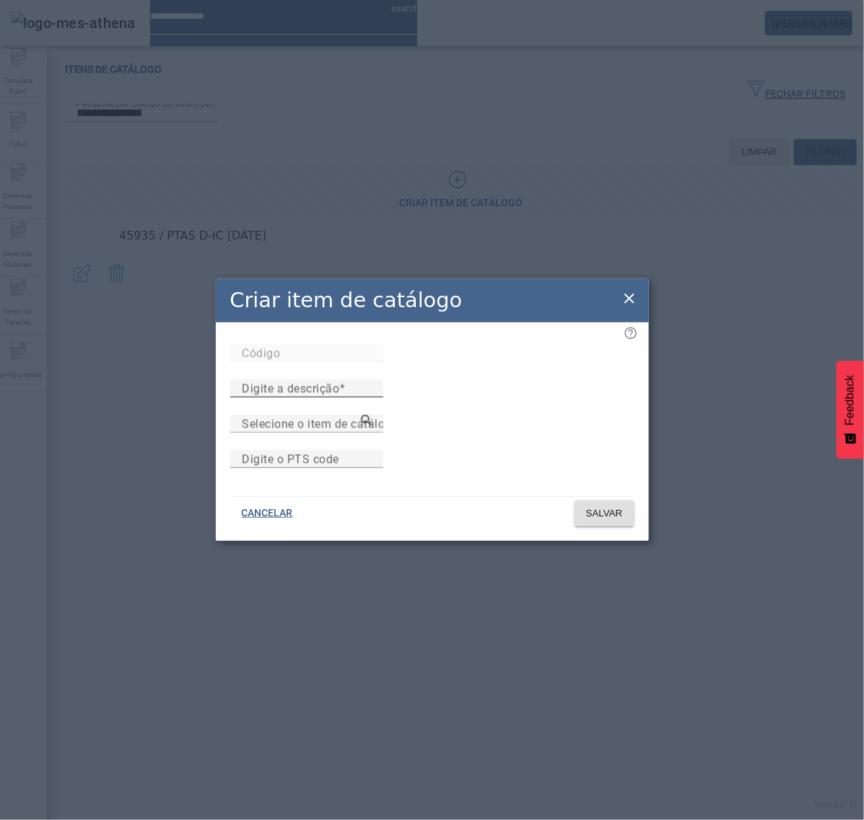
click at [339, 382] on mat-label "Digite a descrição" at bounding box center [290, 389] width 97 height 14
click at [372, 380] on input "Digite a descrição" at bounding box center [307, 388] width 130 height 17
paste input "**********"
type input "**********"
click at [611, 521] on span "SALVAR" at bounding box center [604, 514] width 37 height 14
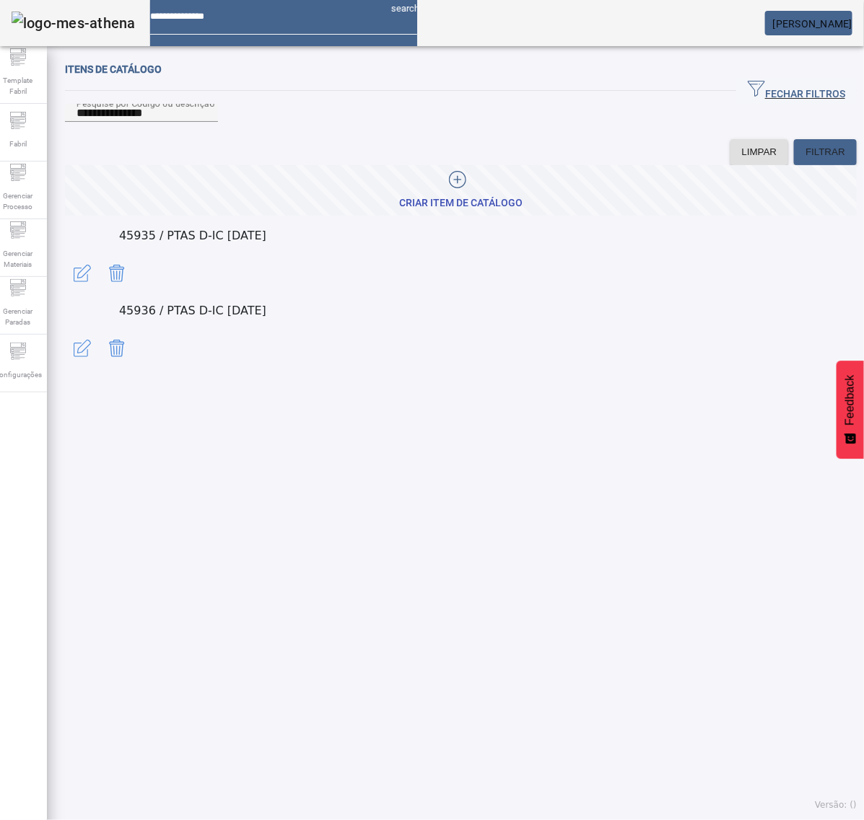
click at [449, 188] on icon at bounding box center [457, 179] width 17 height 17
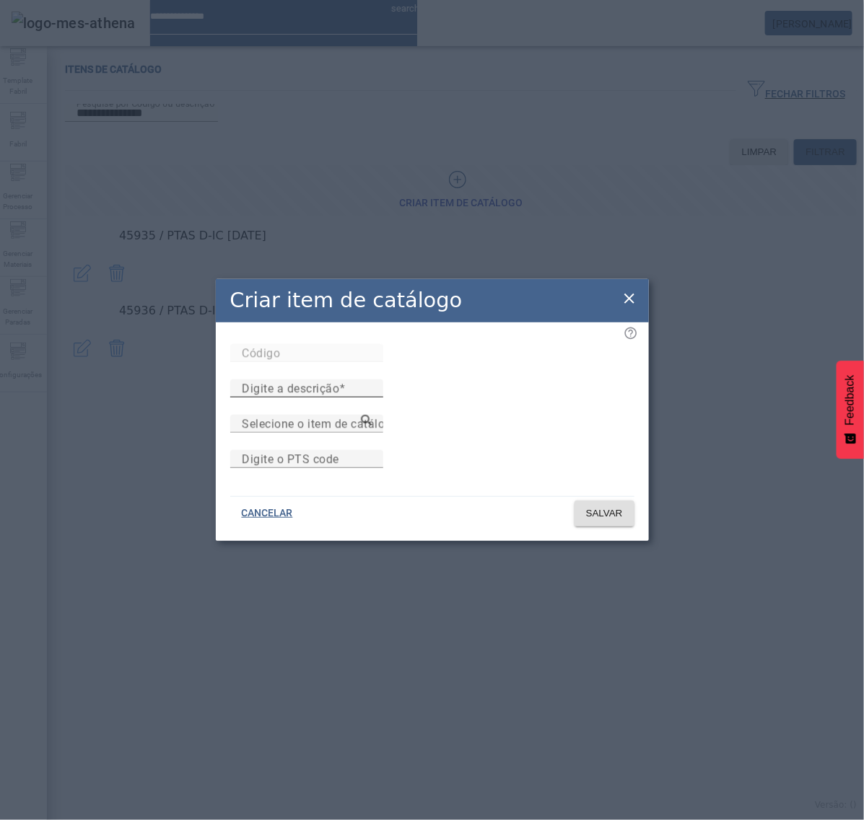
click at [339, 382] on mat-label "Digite a descrição" at bounding box center [290, 389] width 97 height 14
click at [372, 380] on input "Digite a descrição" at bounding box center [307, 388] width 130 height 17
paste input "**********"
type input "**********"
click at [599, 521] on span "SALVAR" at bounding box center [604, 514] width 37 height 14
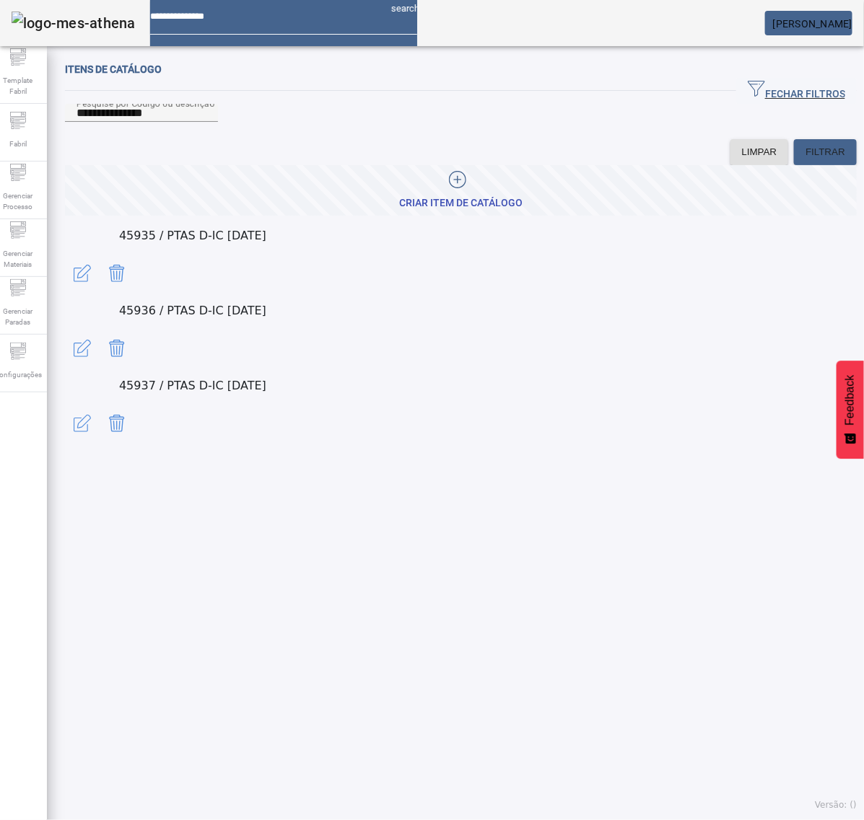
click at [100, 274] on span "button" at bounding box center [82, 273] width 35 height 35
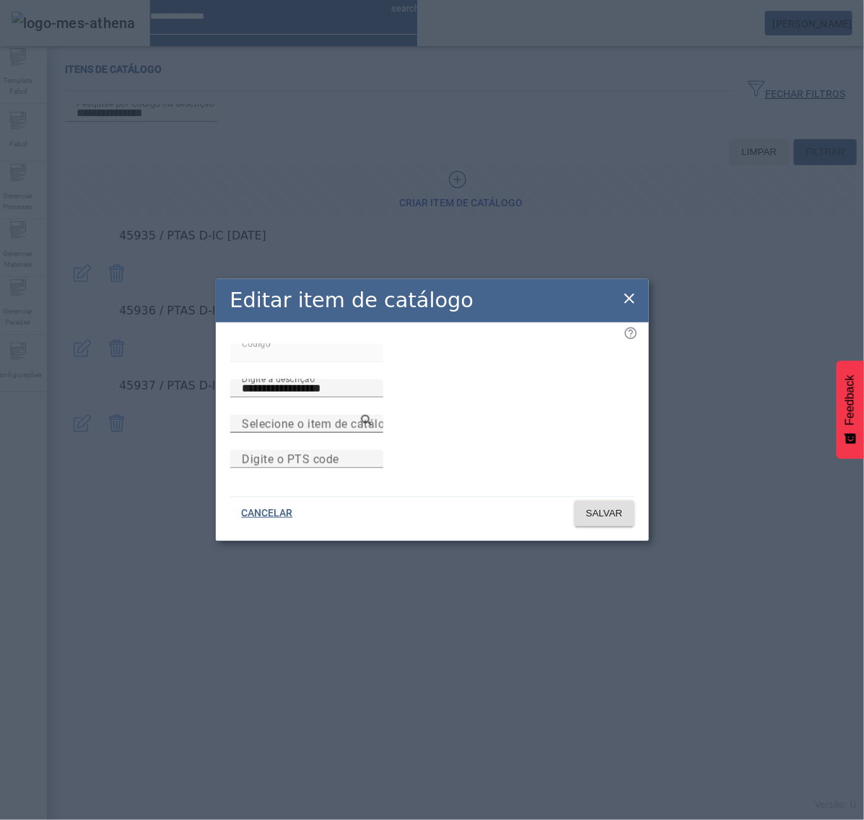
click at [290, 417] on mat-label "Selecione o item de catálogo pai" at bounding box center [330, 424] width 177 height 14
click at [290, 416] on input "Selecione o item de catálogo pai" at bounding box center [307, 424] width 130 height 17
paste input "******"
type input "******"
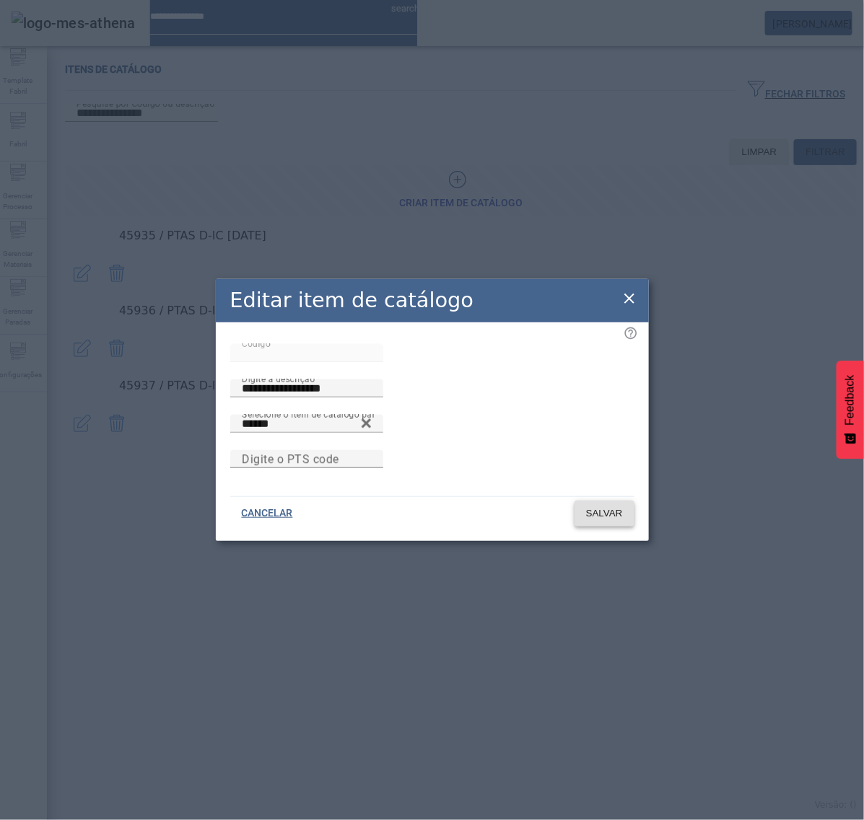
click at [626, 523] on span at bounding box center [604, 513] width 60 height 35
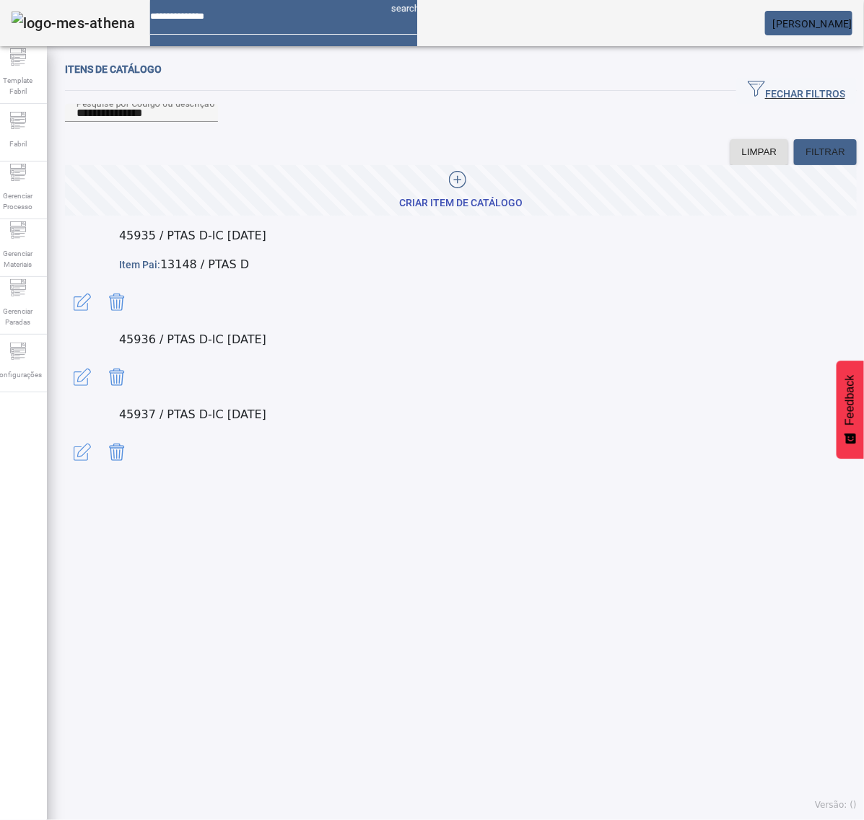
click at [100, 360] on span "button" at bounding box center [82, 377] width 35 height 35
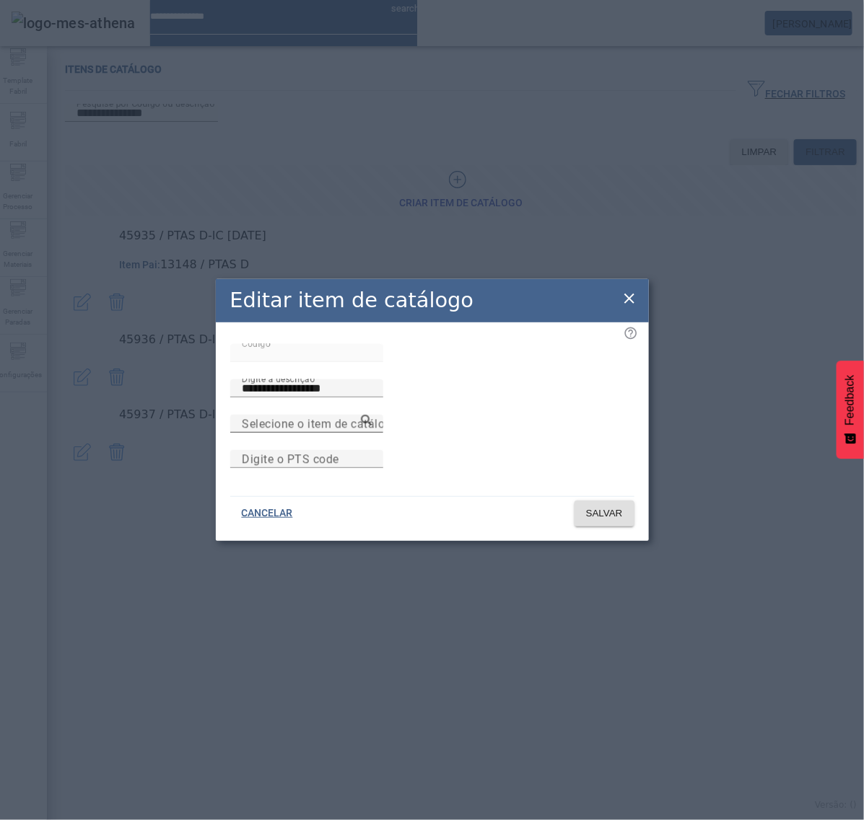
click at [402, 417] on mat-label "Selecione o item de catálogo pai" at bounding box center [330, 424] width 177 height 14
click at [372, 416] on input "Selecione o item de catálogo pai" at bounding box center [307, 424] width 130 height 17
paste input "******"
type input "******"
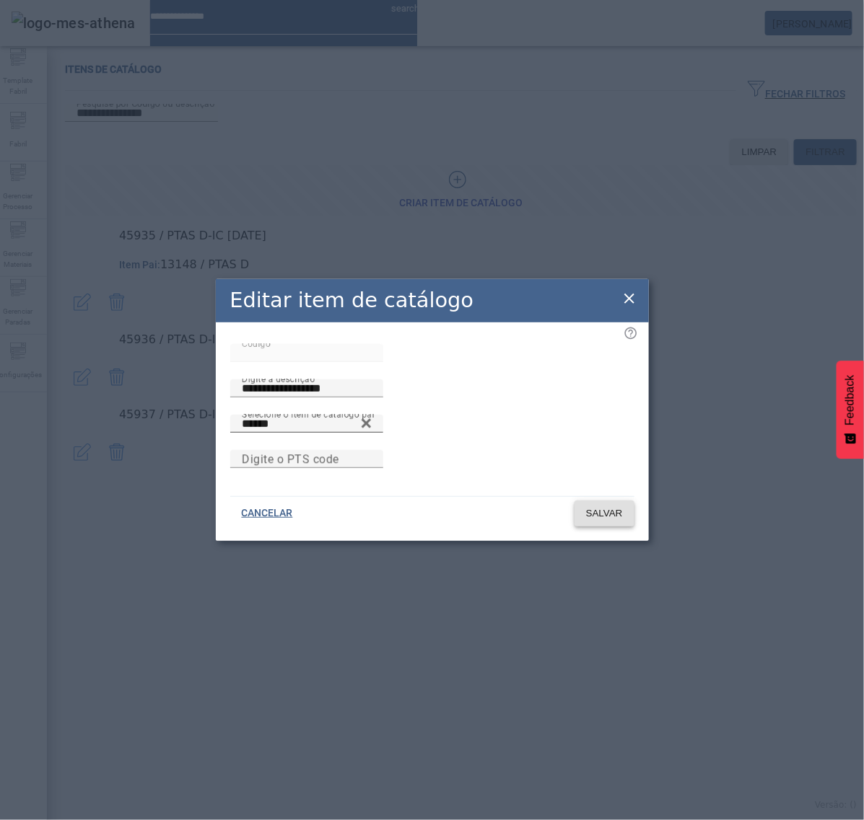
click at [603, 531] on span at bounding box center [604, 513] width 60 height 35
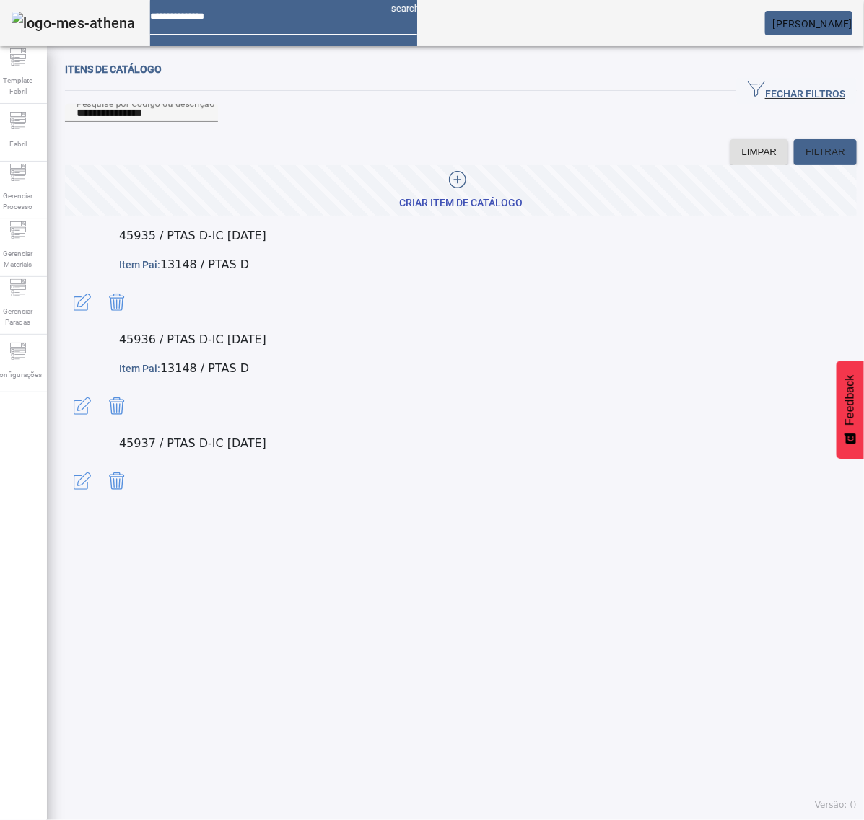
click at [100, 464] on span "button" at bounding box center [82, 481] width 35 height 35
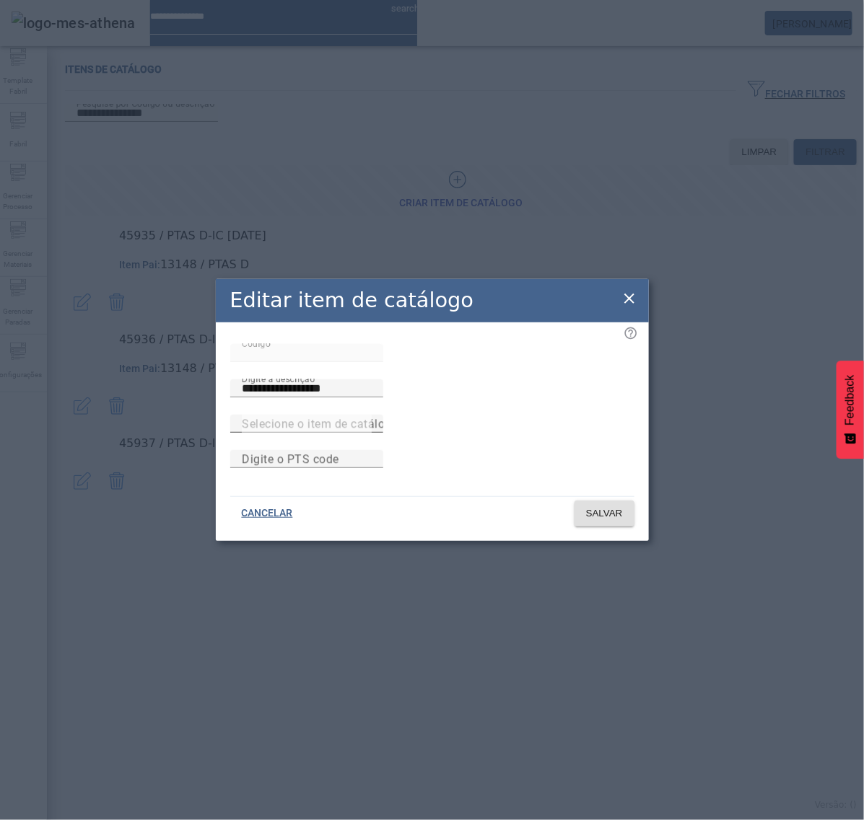
click at [368, 417] on mat-label "Selecione o item de catálogo pai" at bounding box center [330, 424] width 177 height 14
click at [368, 416] on input "Selecione o item de catálogo pai" at bounding box center [307, 424] width 130 height 17
paste input "******"
type input "******"
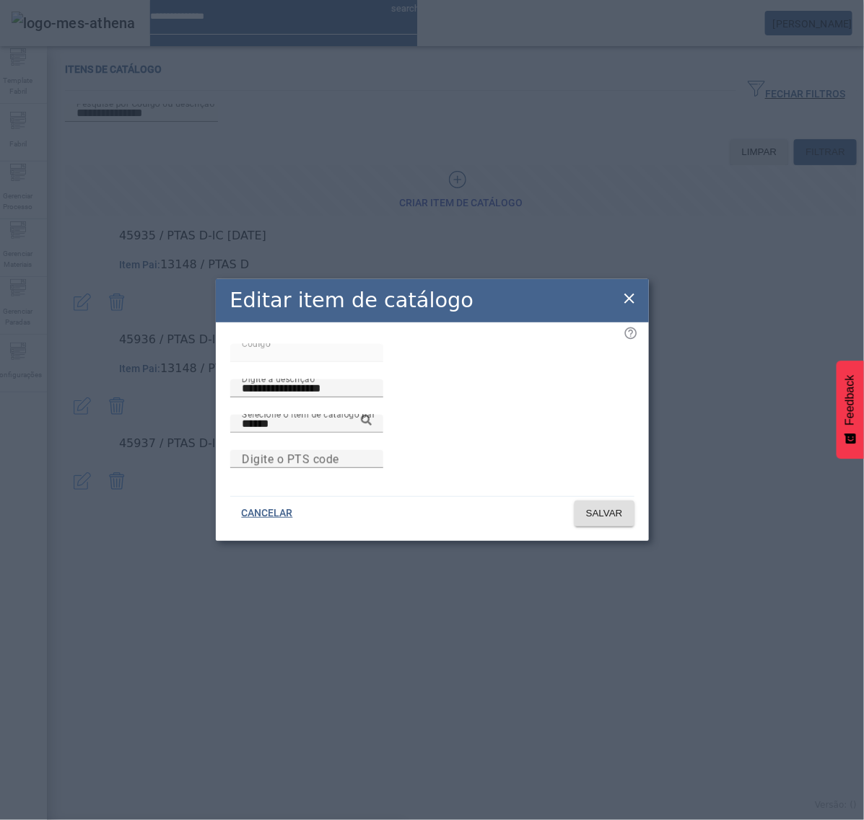
click at [605, 521] on span "SALVAR" at bounding box center [604, 514] width 37 height 14
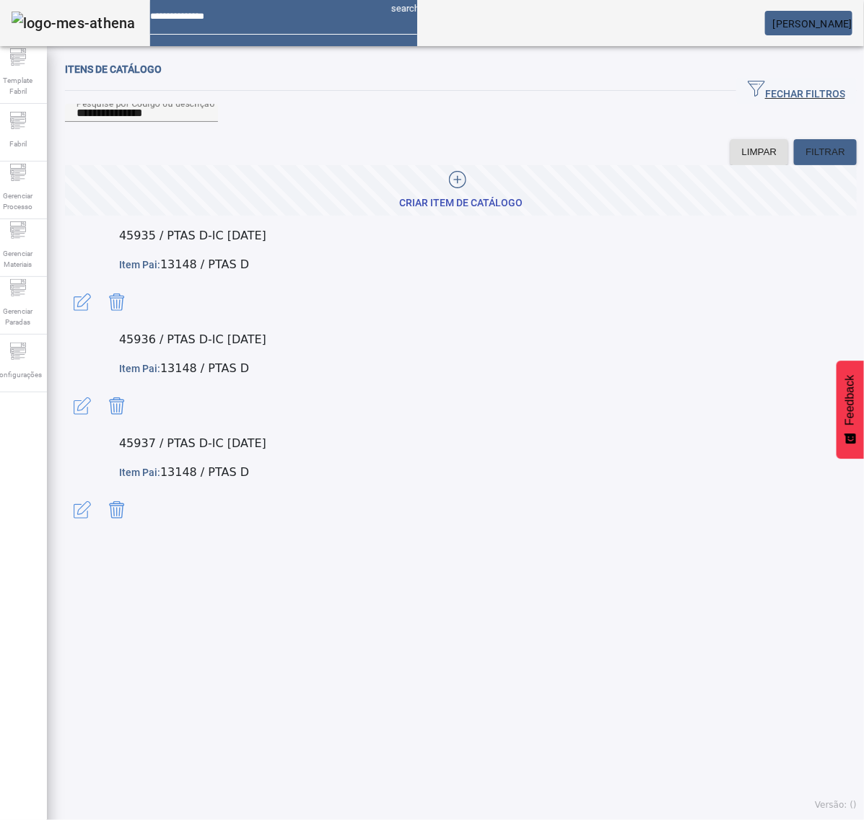
click at [100, 285] on span "button" at bounding box center [82, 302] width 35 height 35
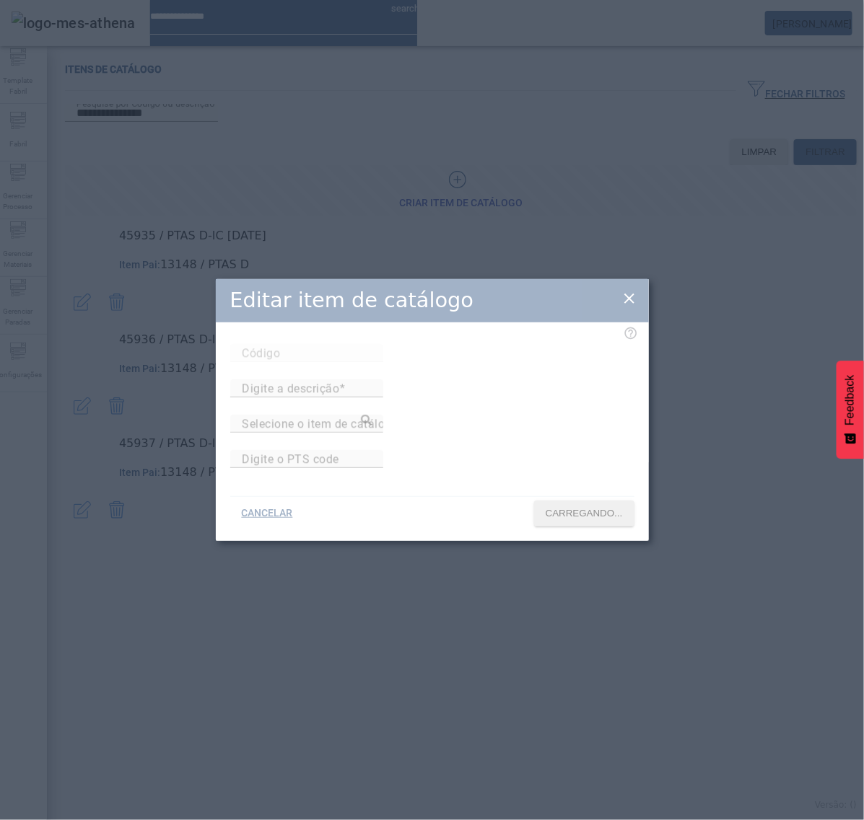
type input "*****"
type input "**********"
type input "******"
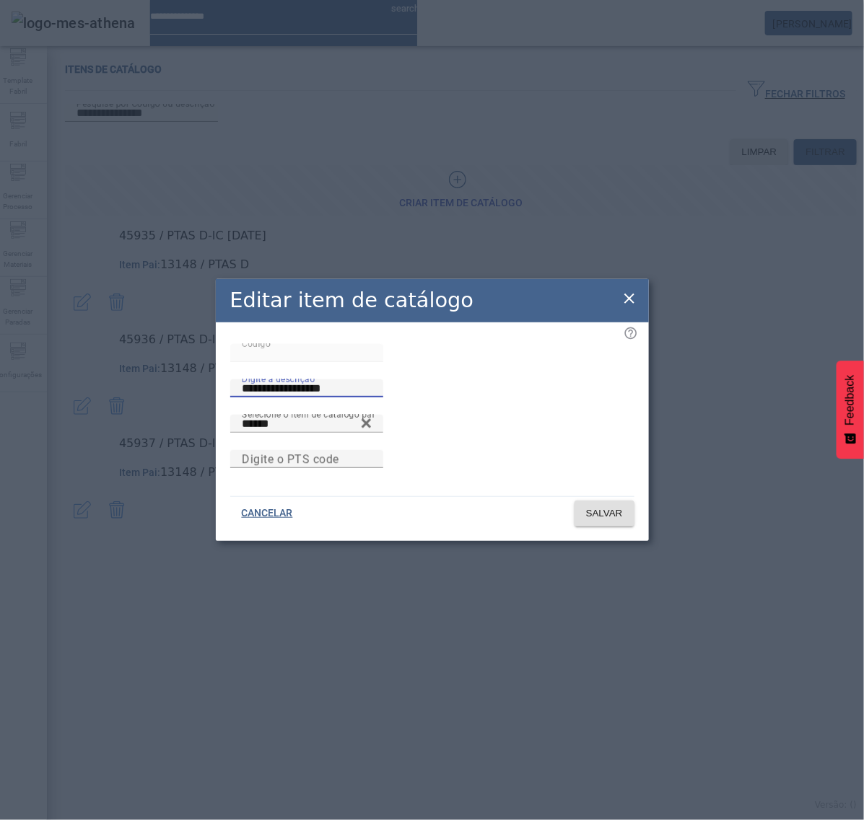
drag, startPoint x: 485, startPoint y: 361, endPoint x: 369, endPoint y: 363, distance: 115.5
click at [369, 380] on mat-form-field "**********" at bounding box center [306, 397] width 153 height 35
click at [629, 290] on icon at bounding box center [629, 298] width 17 height 17
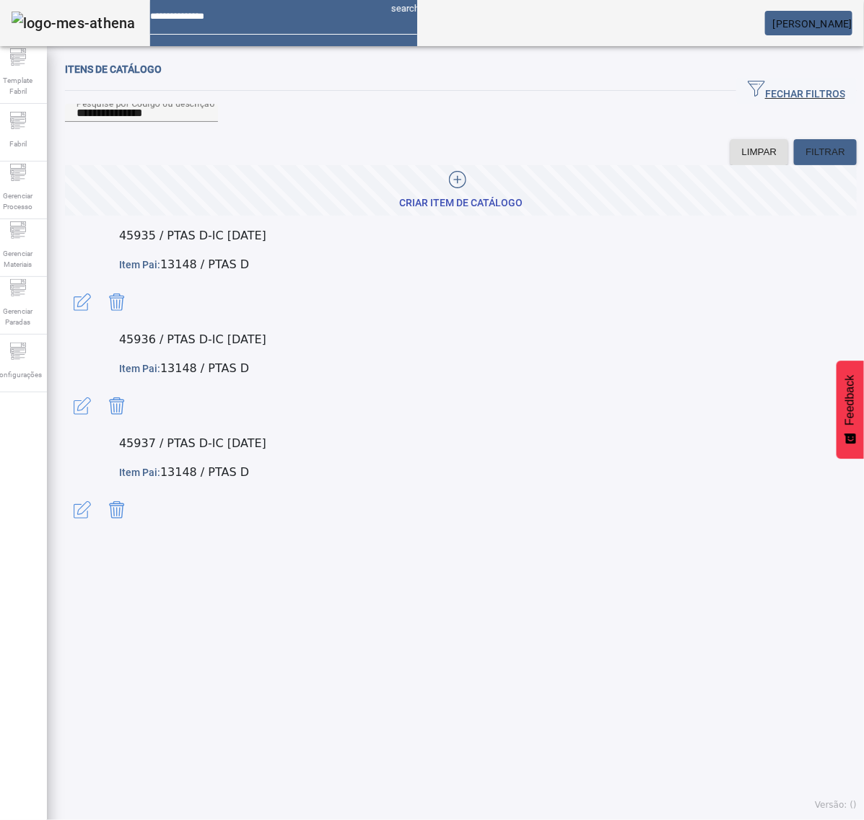
click at [100, 389] on span "button" at bounding box center [82, 406] width 35 height 35
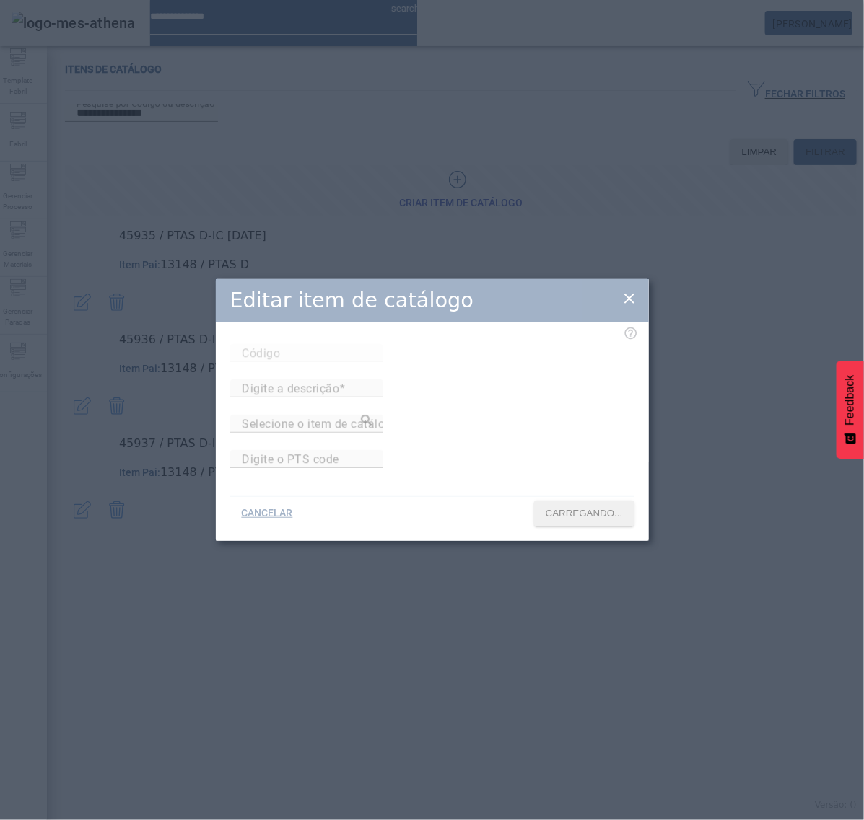
type input "*****"
type input "**********"
type input "******"
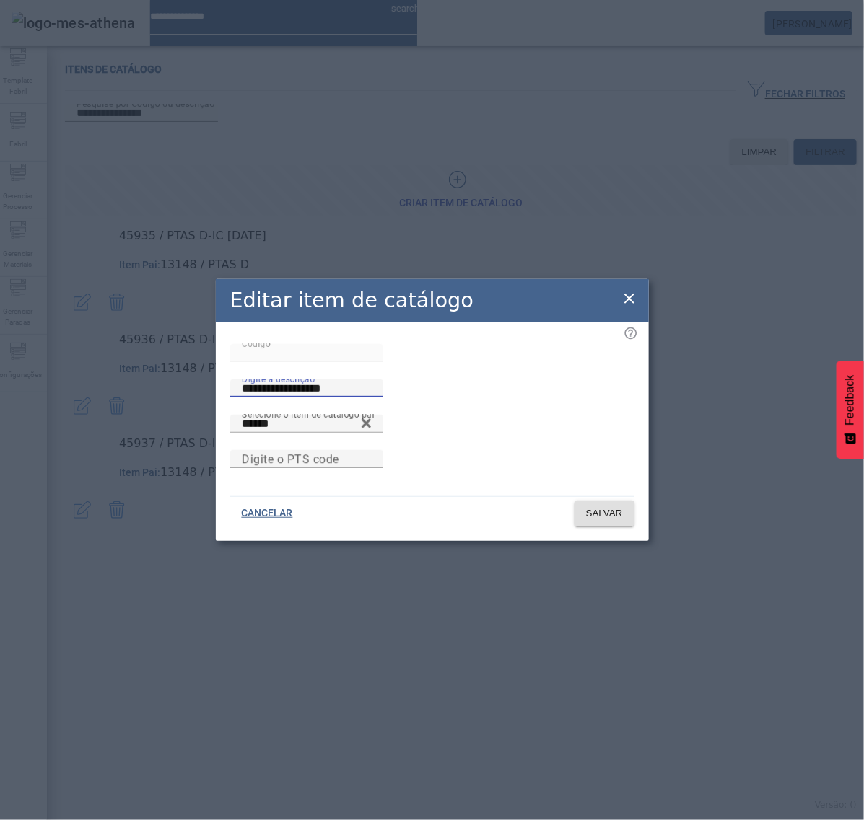
drag, startPoint x: 498, startPoint y: 357, endPoint x: 276, endPoint y: 373, distance: 222.1
click at [276, 373] on div "**********" at bounding box center [432, 379] width 404 height 71
drag, startPoint x: 626, startPoint y: 286, endPoint x: 633, endPoint y: 289, distance: 7.5
click at [626, 290] on icon at bounding box center [629, 298] width 17 height 17
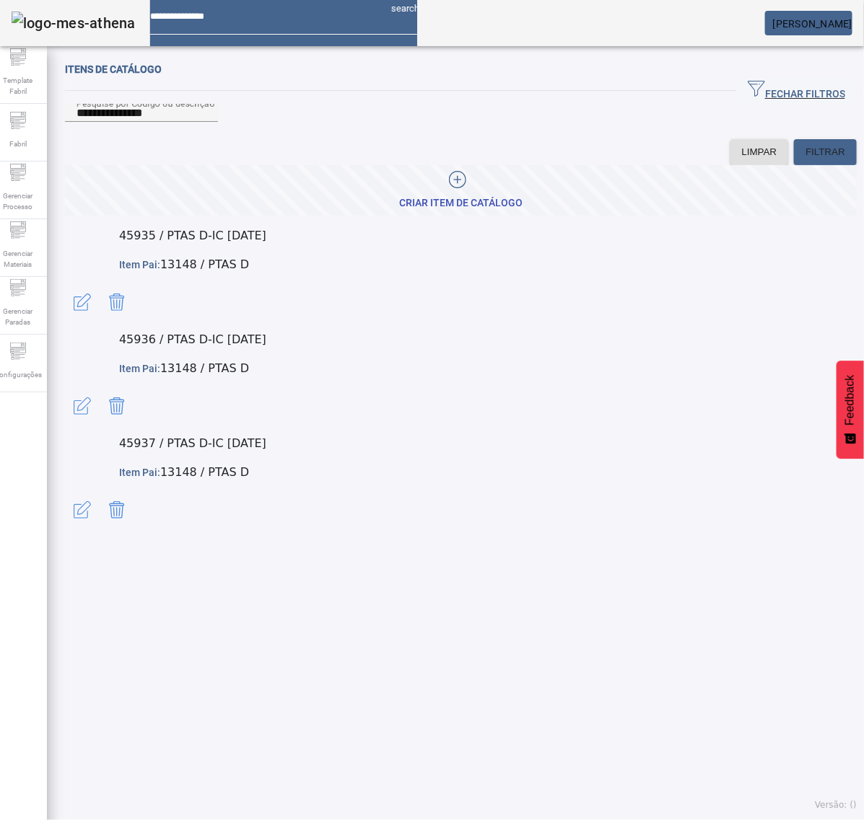
click at [100, 493] on span "button" at bounding box center [82, 510] width 35 height 35
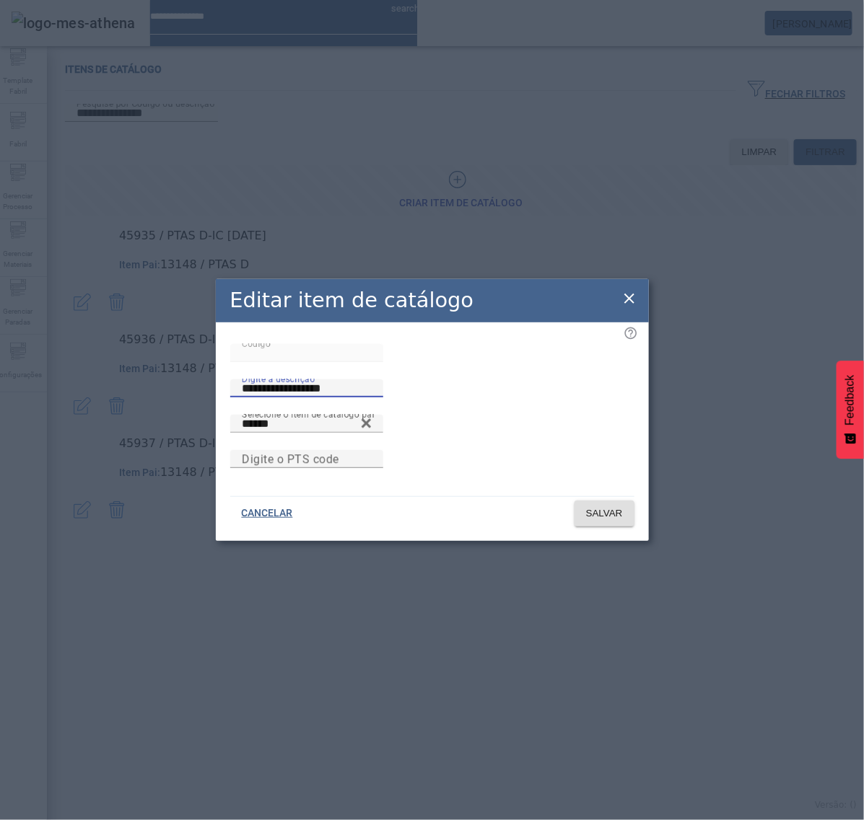
click at [318, 362] on div "**********" at bounding box center [432, 379] width 404 height 71
drag, startPoint x: 632, startPoint y: 284, endPoint x: 520, endPoint y: 233, distance: 123.4
click at [631, 290] on icon at bounding box center [629, 298] width 17 height 17
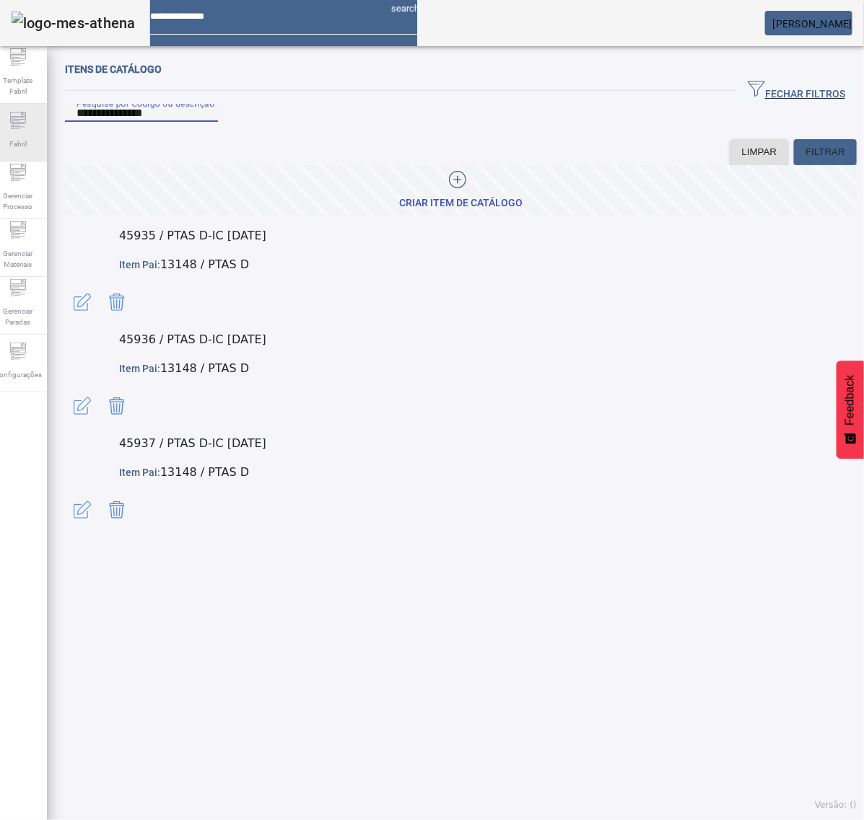
drag, startPoint x: 206, startPoint y: 131, endPoint x: 4, endPoint y: 141, distance: 202.3
click at [4, 141] on div "**********" at bounding box center [431, 410] width 885 height 820
click at [460, 193] on div at bounding box center [457, 182] width 116 height 22
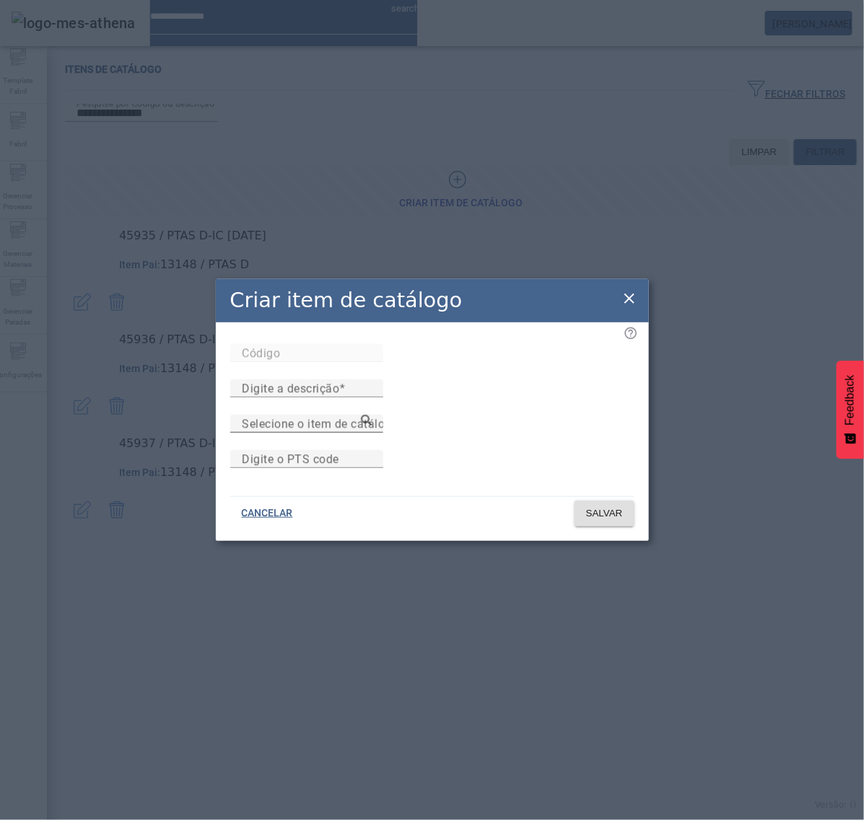
click at [397, 417] on mat-label "Selecione o item de catálogo pai" at bounding box center [330, 424] width 177 height 14
click at [372, 416] on input "Selecione o item de catálogo pai" at bounding box center [307, 424] width 130 height 17
click at [339, 382] on mat-label "Digite a descrição" at bounding box center [290, 389] width 97 height 14
click at [372, 380] on input "Digite a descrição" at bounding box center [307, 388] width 130 height 17
paste input "**********"
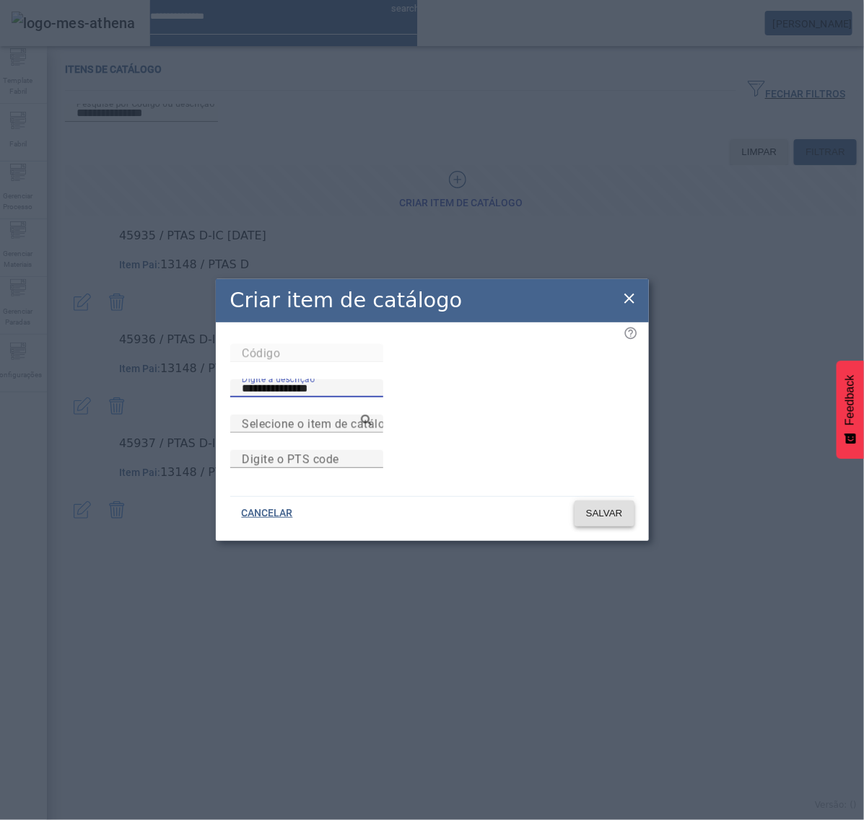
type input "**********"
click at [610, 521] on span "SALVAR" at bounding box center [604, 514] width 37 height 14
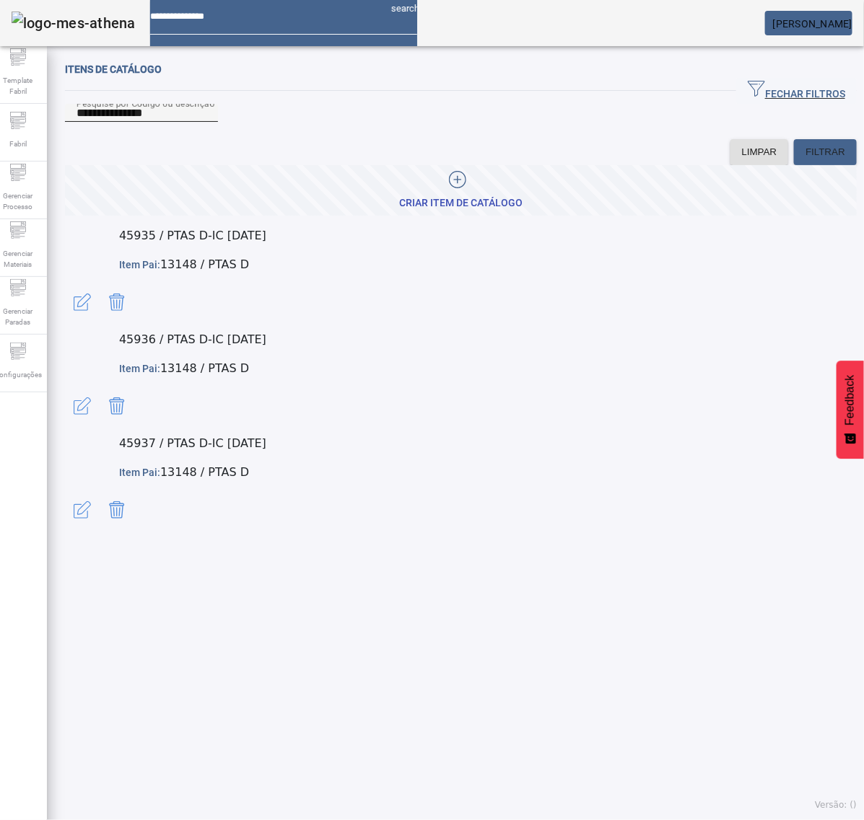
click at [192, 122] on div "**********" at bounding box center [141, 113] width 130 height 18
drag, startPoint x: 235, startPoint y: 130, endPoint x: -28, endPoint y: 119, distance: 263.6
click at [0, 119] on html "**********" at bounding box center [432, 410] width 864 height 820
type input "*****"
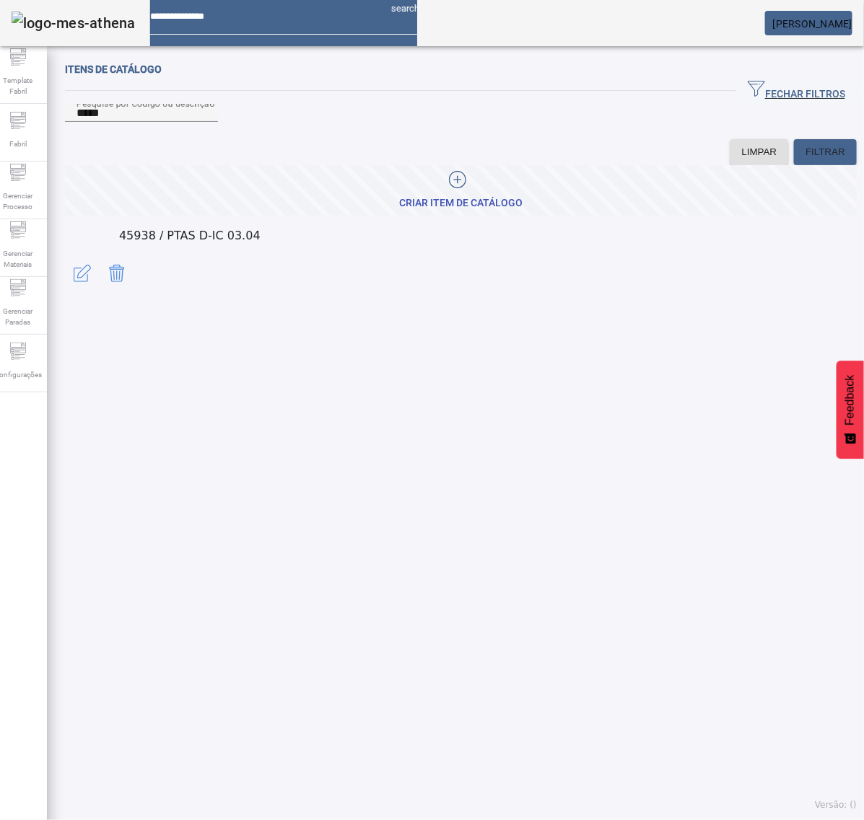
click at [100, 268] on span "button" at bounding box center [82, 273] width 35 height 35
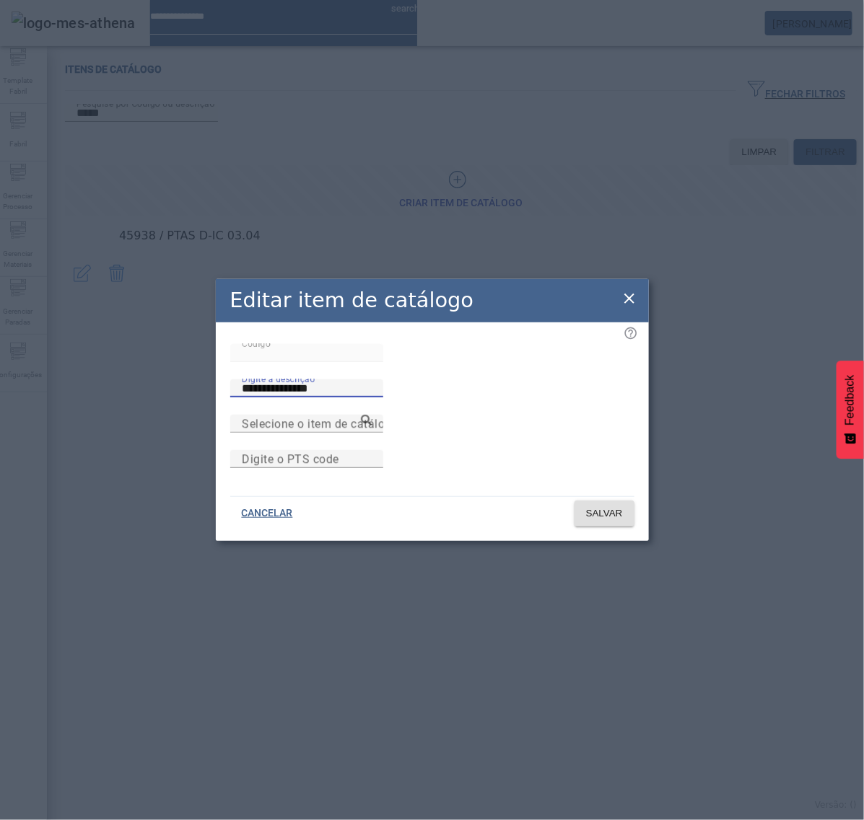
click at [372, 380] on input "**********" at bounding box center [307, 388] width 130 height 17
type input "**********"
click at [618, 521] on span "SALVAR" at bounding box center [604, 514] width 37 height 14
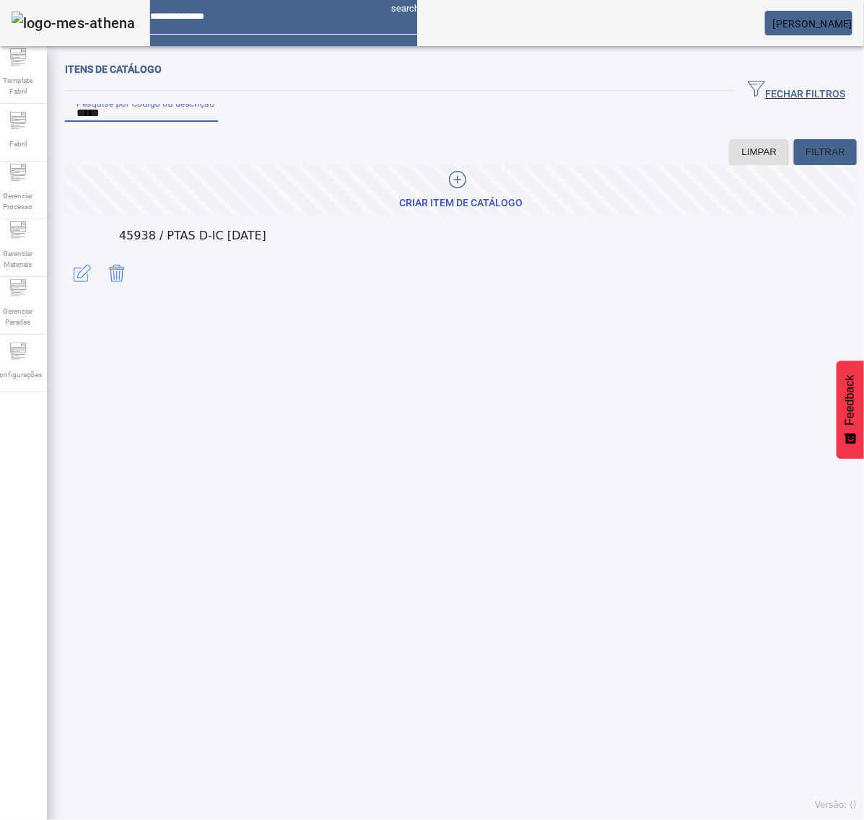
click at [152, 122] on input "*****" at bounding box center [141, 113] width 130 height 17
click at [157, 122] on input "*****" at bounding box center [141, 113] width 130 height 17
click at [192, 122] on input "Pesquise por Código ou descrição" at bounding box center [141, 113] width 130 height 17
paste input "**********"
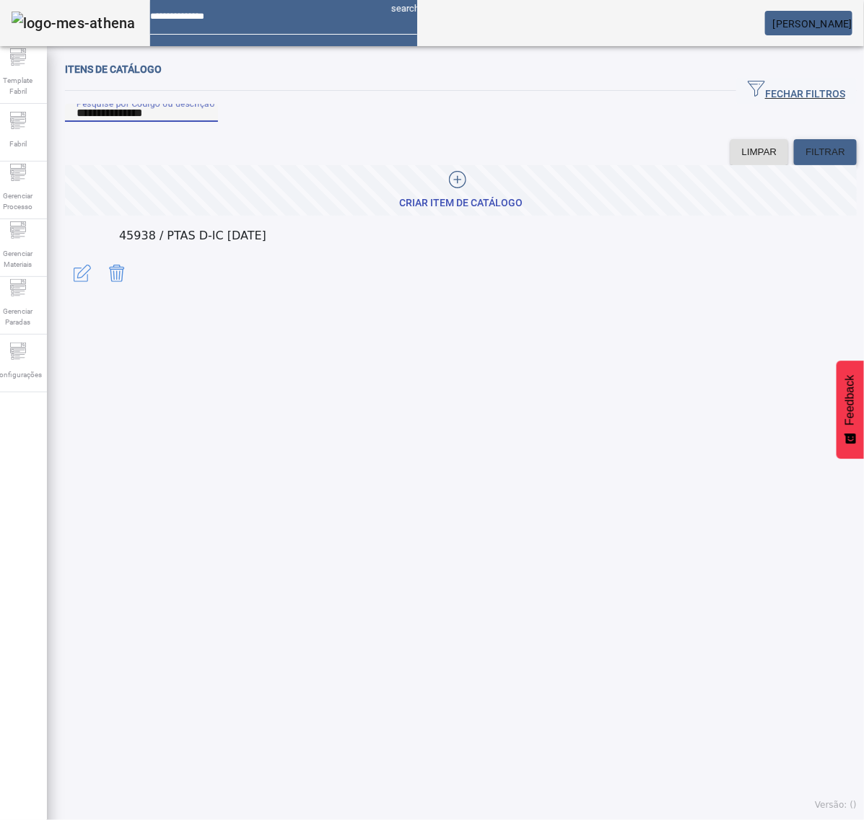
type input "**********"
click at [810, 165] on span at bounding box center [825, 152] width 63 height 35
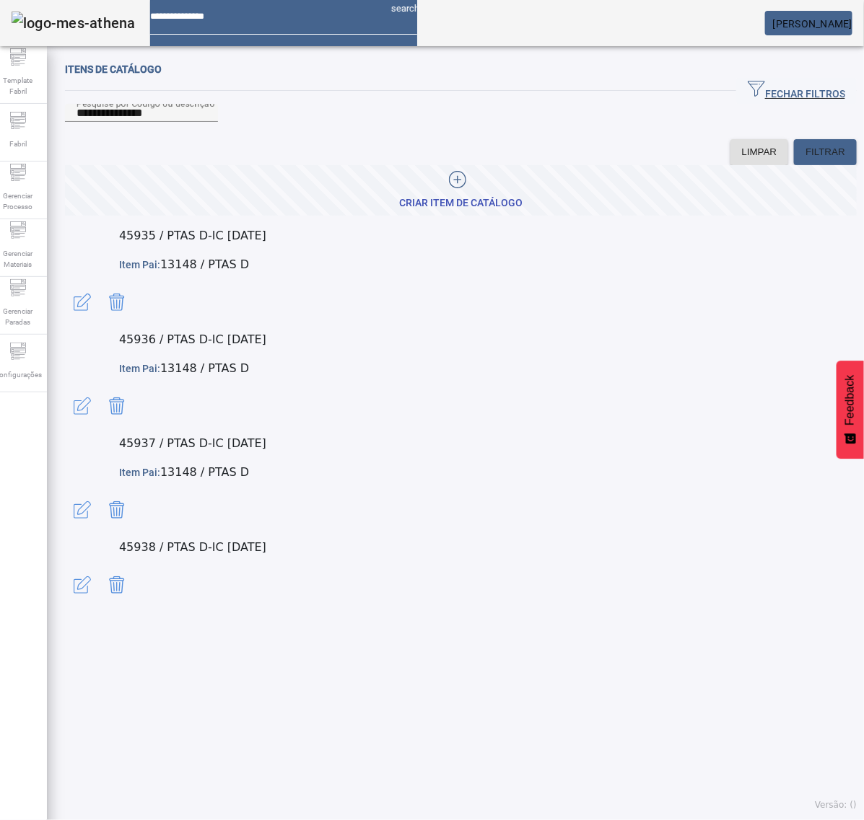
click at [100, 493] on span "button" at bounding box center [82, 510] width 35 height 35
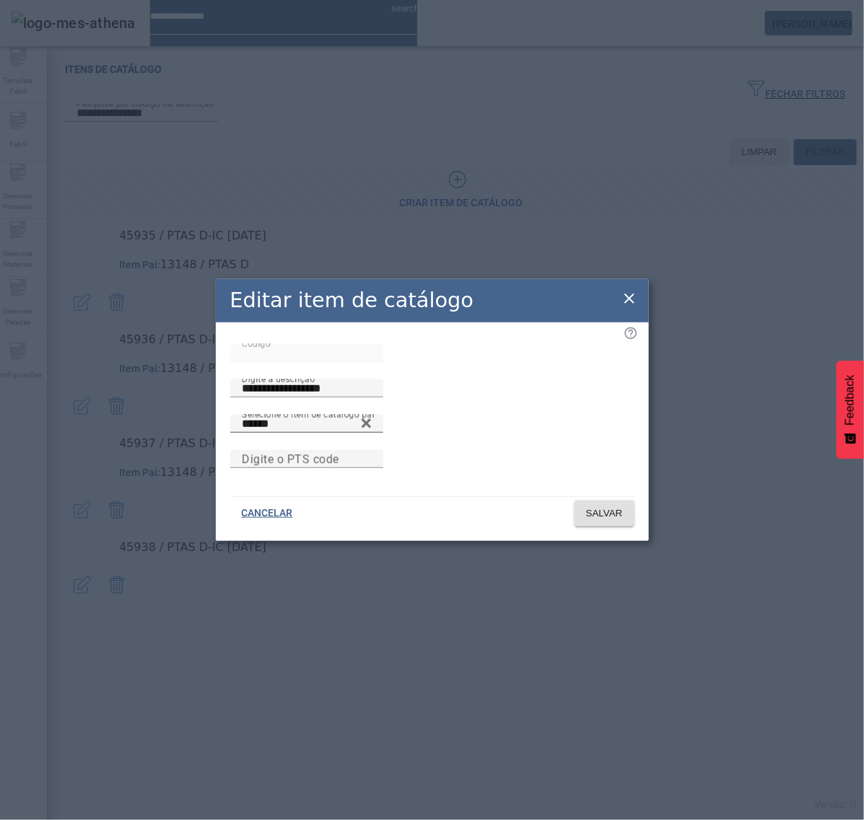
drag, startPoint x: 305, startPoint y: 403, endPoint x: 310, endPoint y: 410, distance: 8.8
click at [308, 415] on div "Selecione o item de catálogo pai ******" at bounding box center [307, 424] width 130 height 18
drag, startPoint x: 300, startPoint y: 413, endPoint x: 127, endPoint y: 424, distance: 173.5
click at [127, 424] on div "**********" at bounding box center [432, 410] width 864 height 820
drag, startPoint x: 634, startPoint y: 280, endPoint x: 678, endPoint y: 352, distance: 84.9
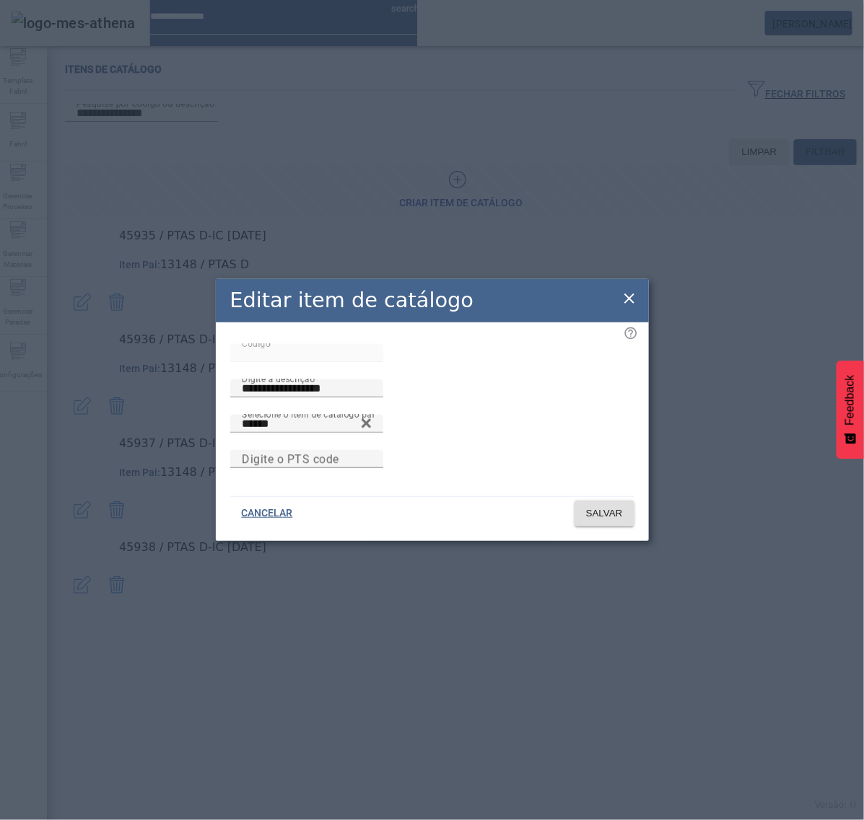
click at [636, 290] on icon at bounding box center [629, 298] width 17 height 17
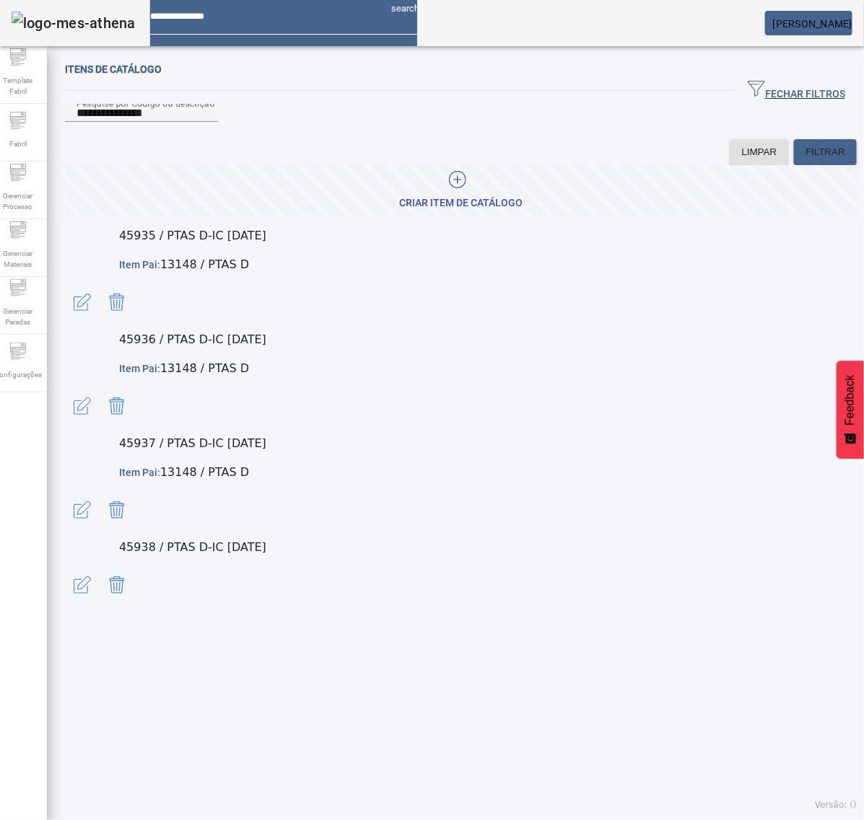
click at [100, 568] on span "button" at bounding box center [82, 585] width 35 height 35
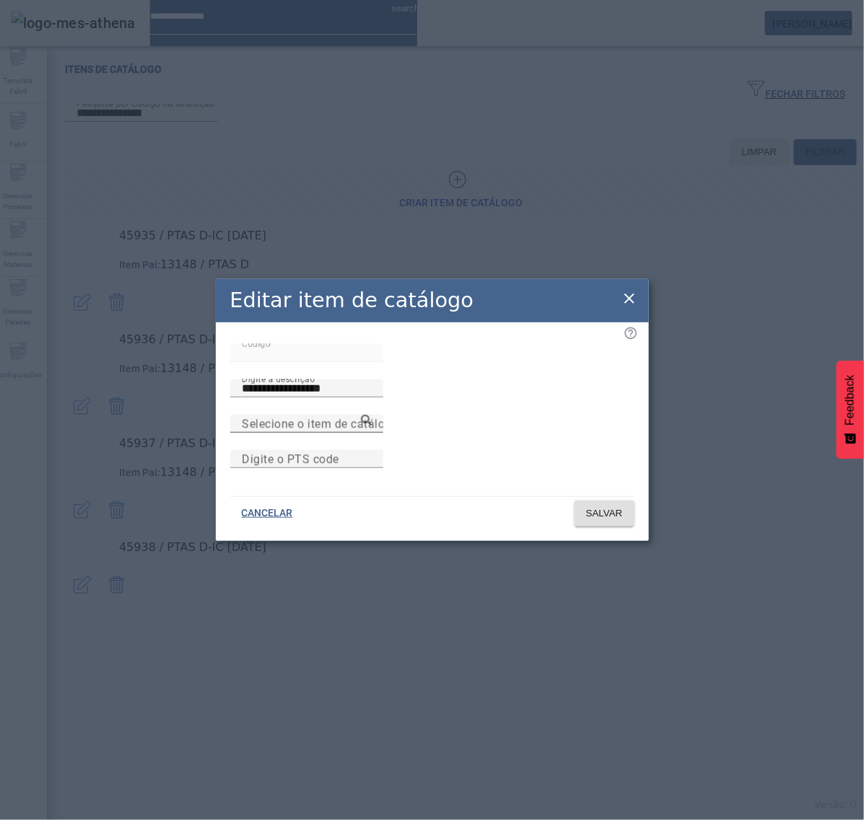
click at [372, 415] on div "Selecione o item de catálogo pai" at bounding box center [307, 424] width 130 height 18
paste input "******"
click at [372, 415] on div "Selecione o item de catálogo pai ******" at bounding box center [307, 424] width 130 height 18
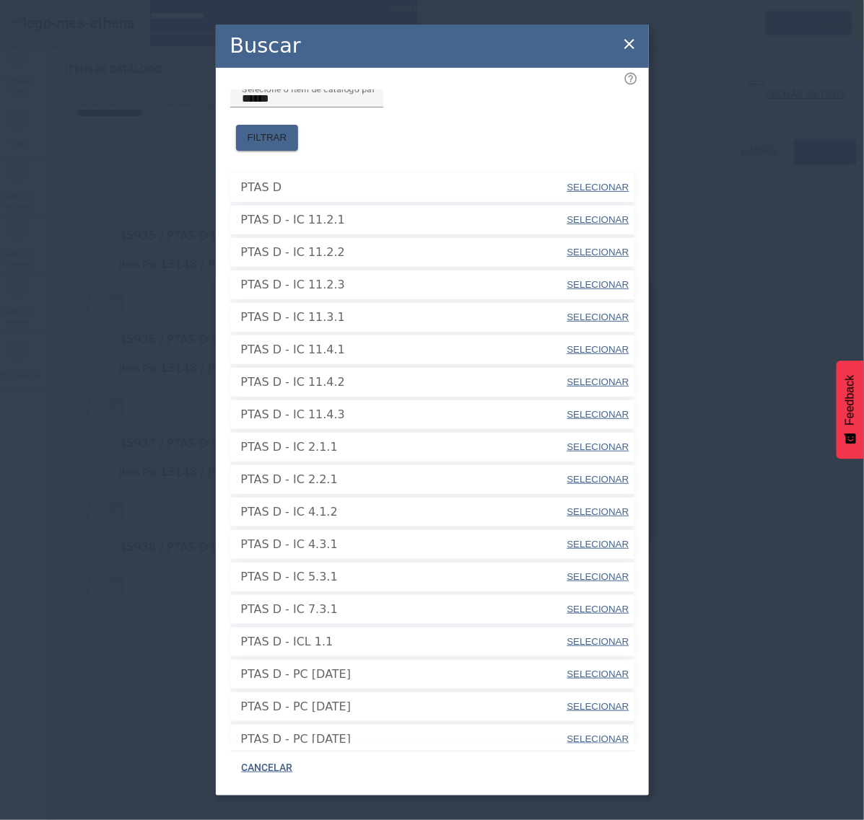
click at [583, 182] on span "SELECIONAR" at bounding box center [598, 187] width 62 height 11
type input "******"
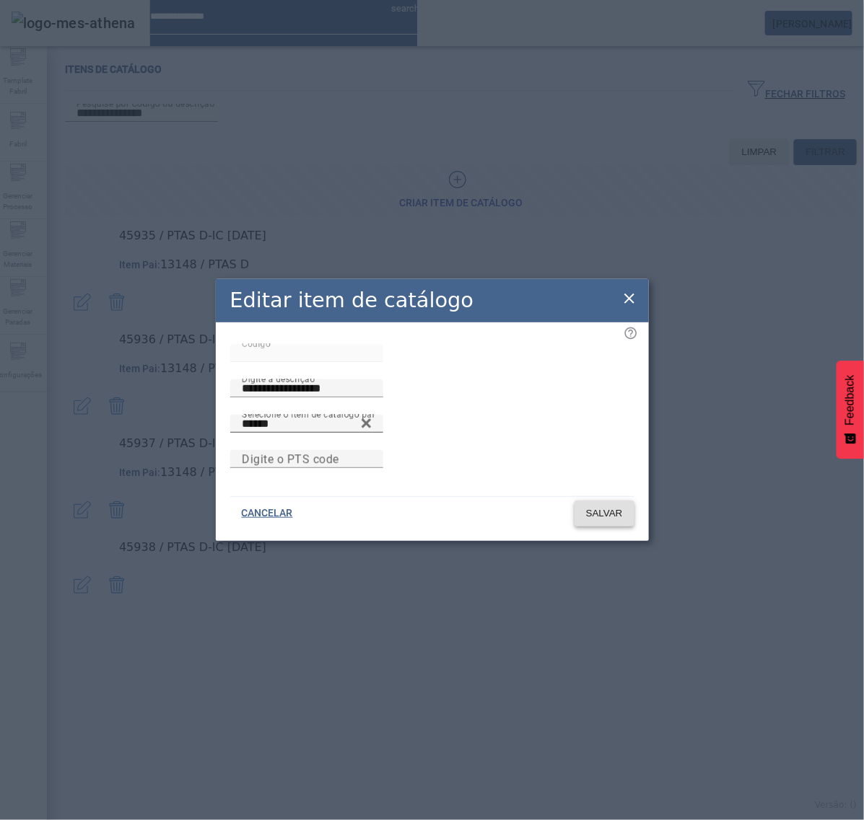
click at [619, 521] on span "SALVAR" at bounding box center [604, 514] width 37 height 14
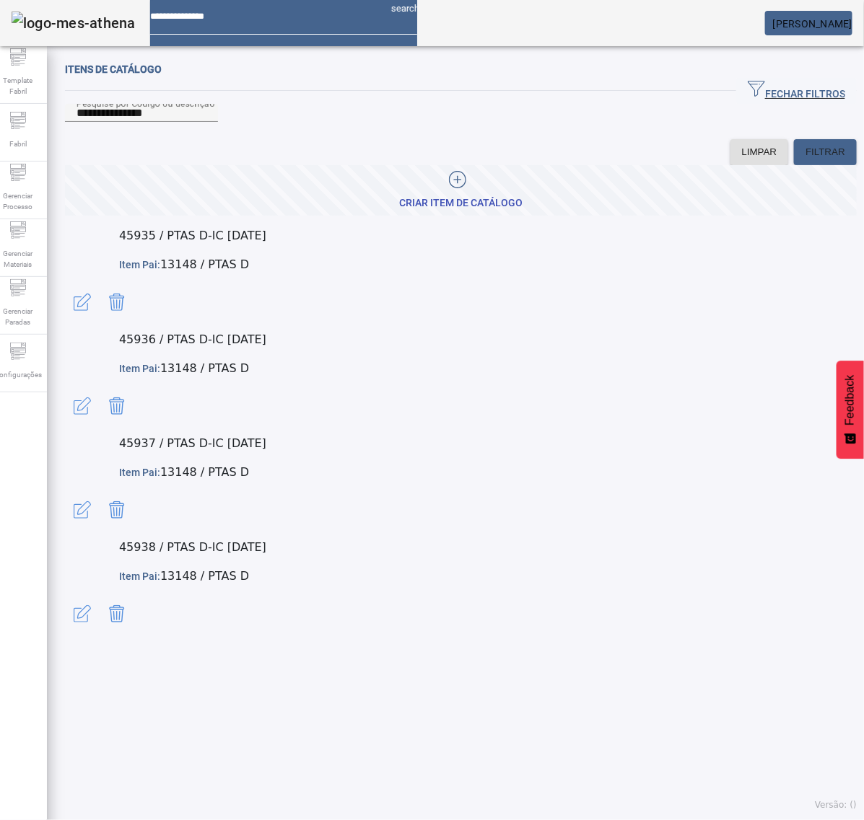
click at [100, 597] on span "button" at bounding box center [82, 614] width 35 height 35
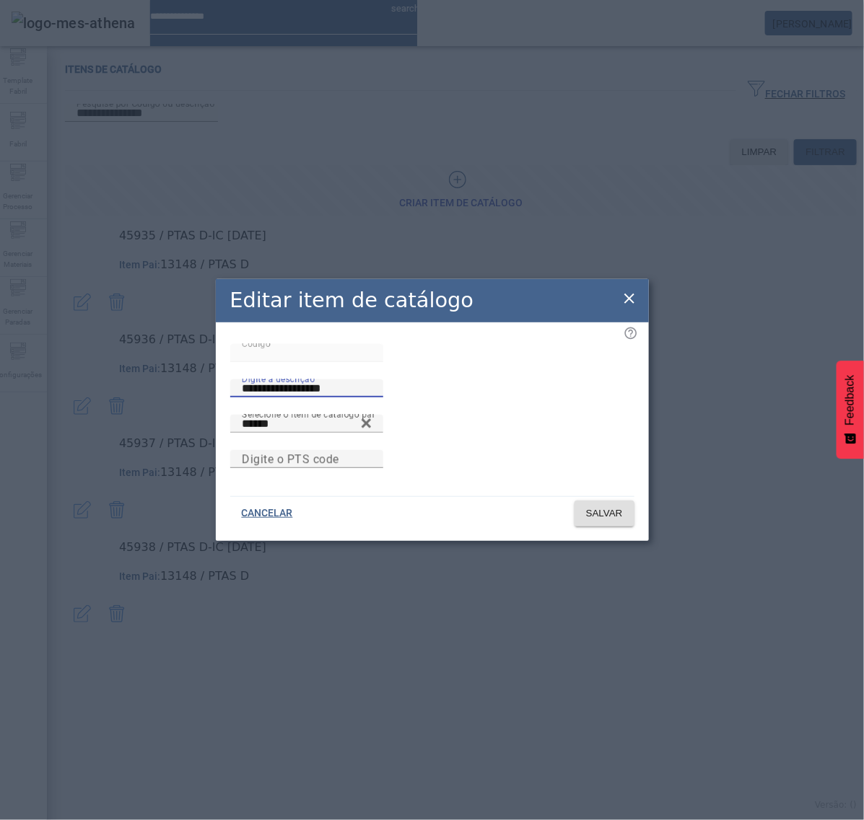
drag, startPoint x: 424, startPoint y: 354, endPoint x: 284, endPoint y: 372, distance: 141.1
click at [286, 368] on div "**********" at bounding box center [432, 379] width 404 height 71
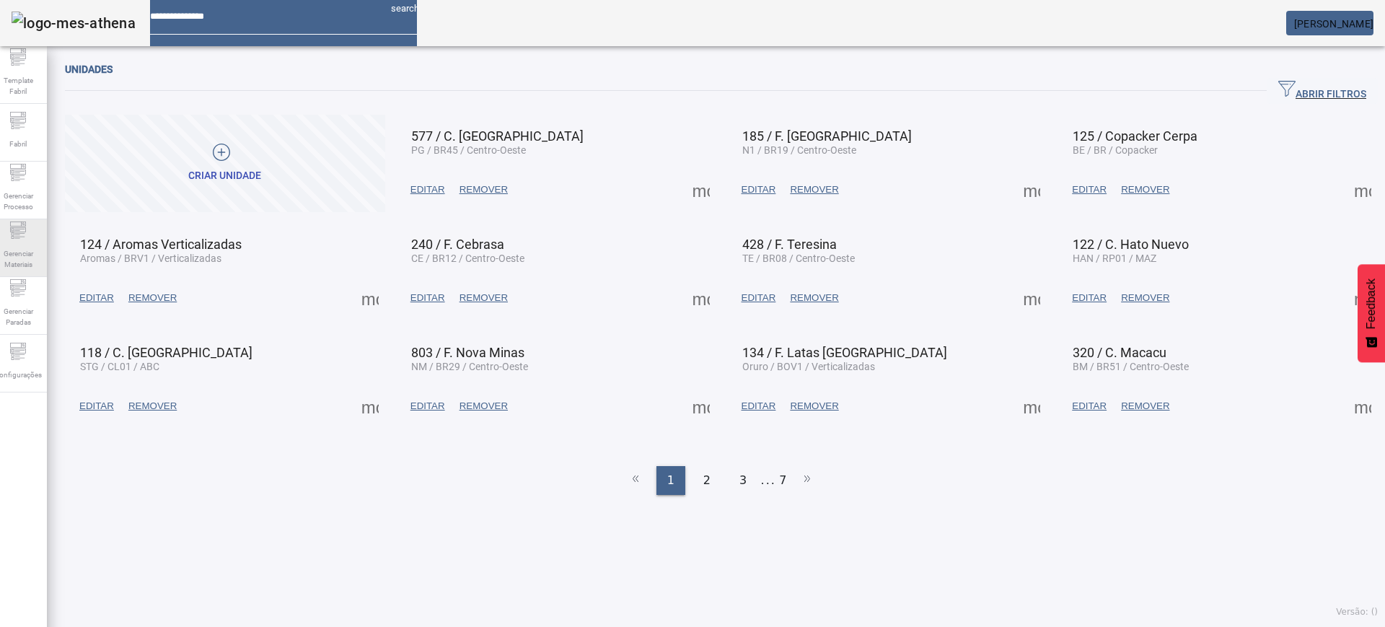
click at [19, 244] on span "Gerenciar Materiais" at bounding box center [17, 259] width 43 height 30
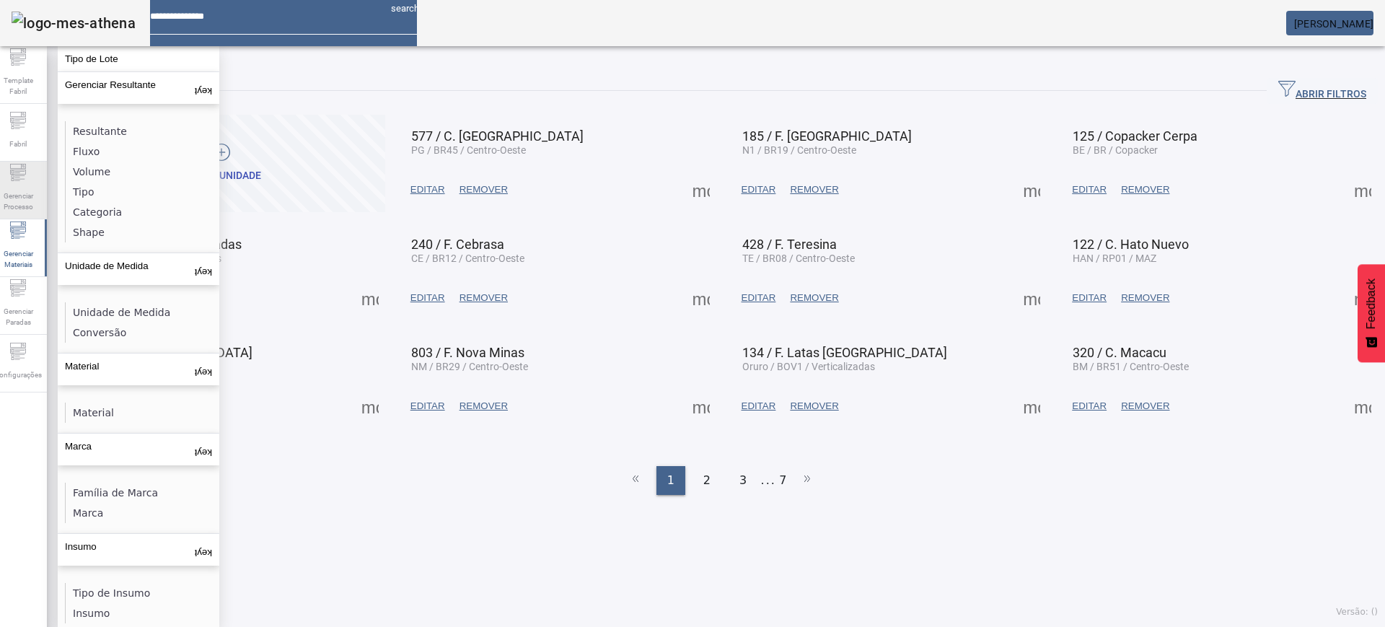
click at [27, 188] on span "Gerenciar Processo" at bounding box center [17, 201] width 43 height 30
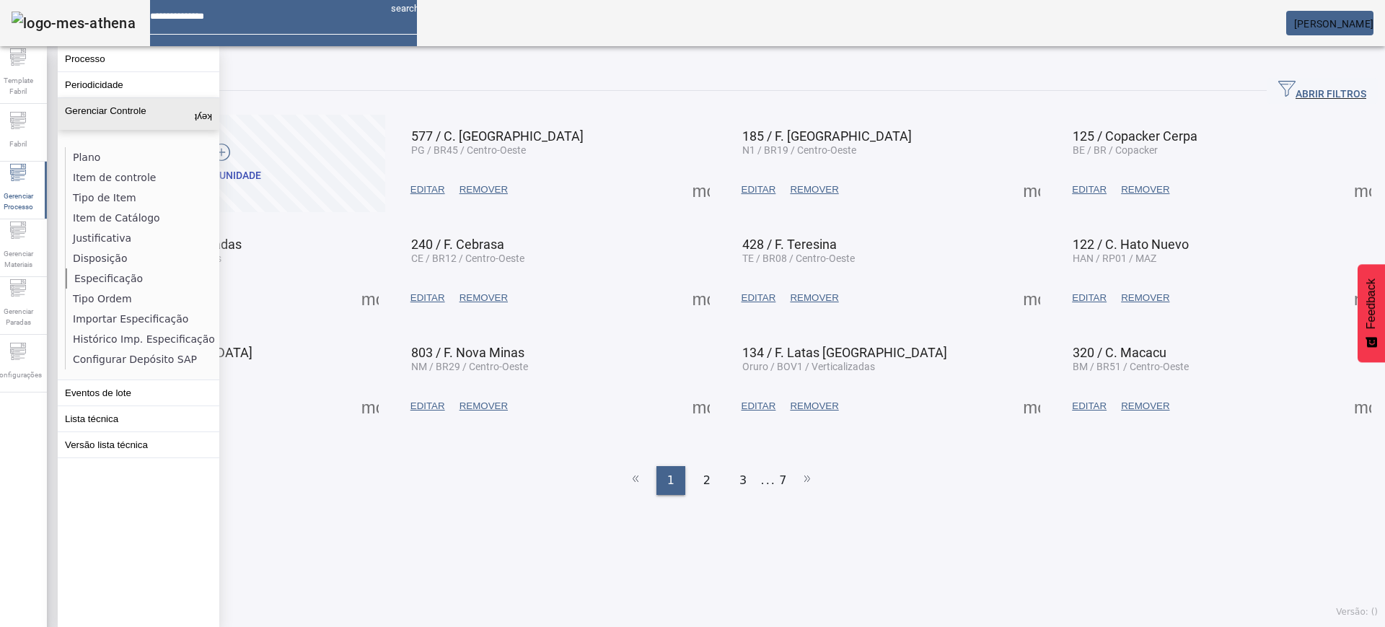
click at [113, 273] on li "Especificação" at bounding box center [142, 278] width 153 height 20
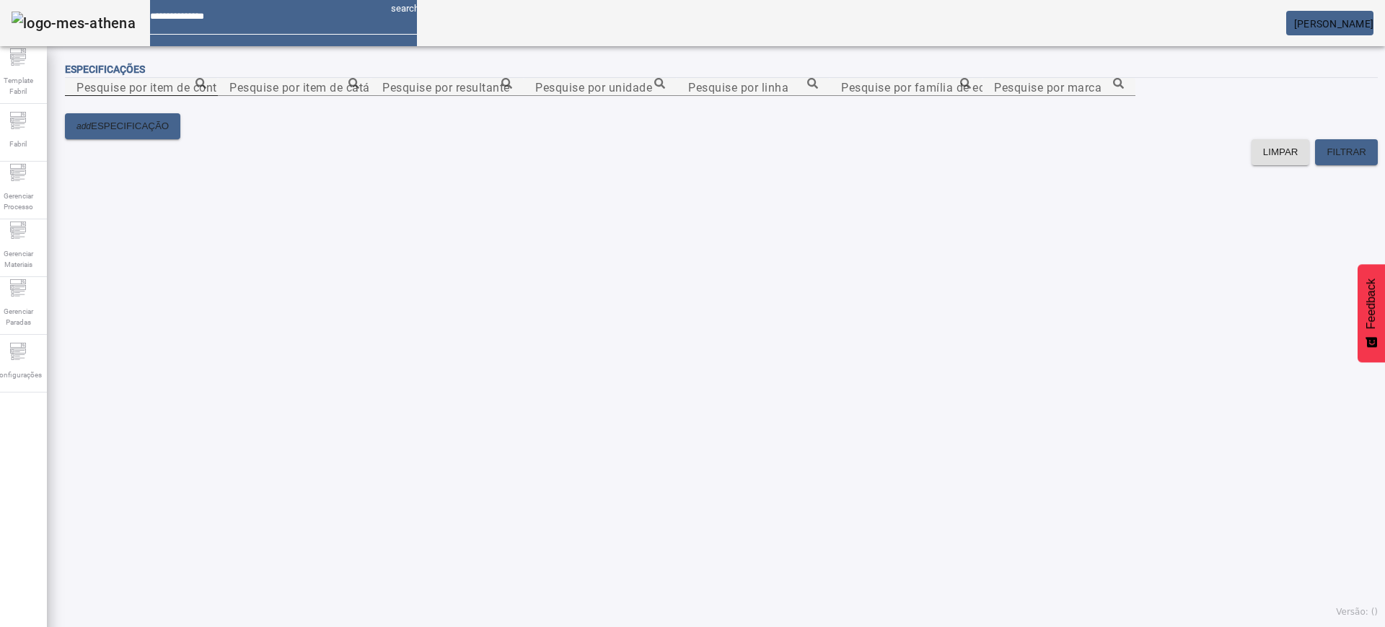
click at [206, 91] on div "Pesquise por item de controle" at bounding box center [141, 87] width 130 height 18
click at [206, 96] on input "Pesquise por item de controle" at bounding box center [141, 87] width 130 height 17
paste input "**********"
click at [206, 89] on icon at bounding box center [201, 83] width 11 height 11
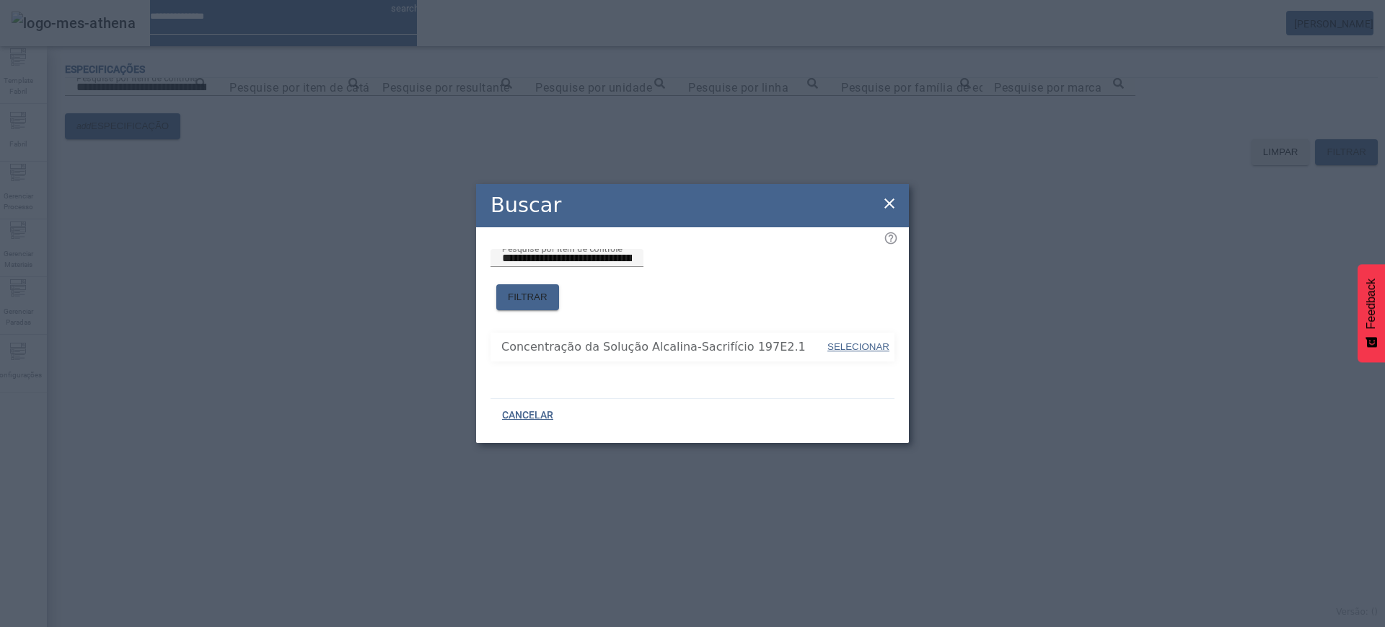
drag, startPoint x: 862, startPoint y: 338, endPoint x: 1028, endPoint y: 346, distance: 165.5
click at [863, 341] on span "SELECIONAR" at bounding box center [859, 346] width 62 height 11
type input "**********"
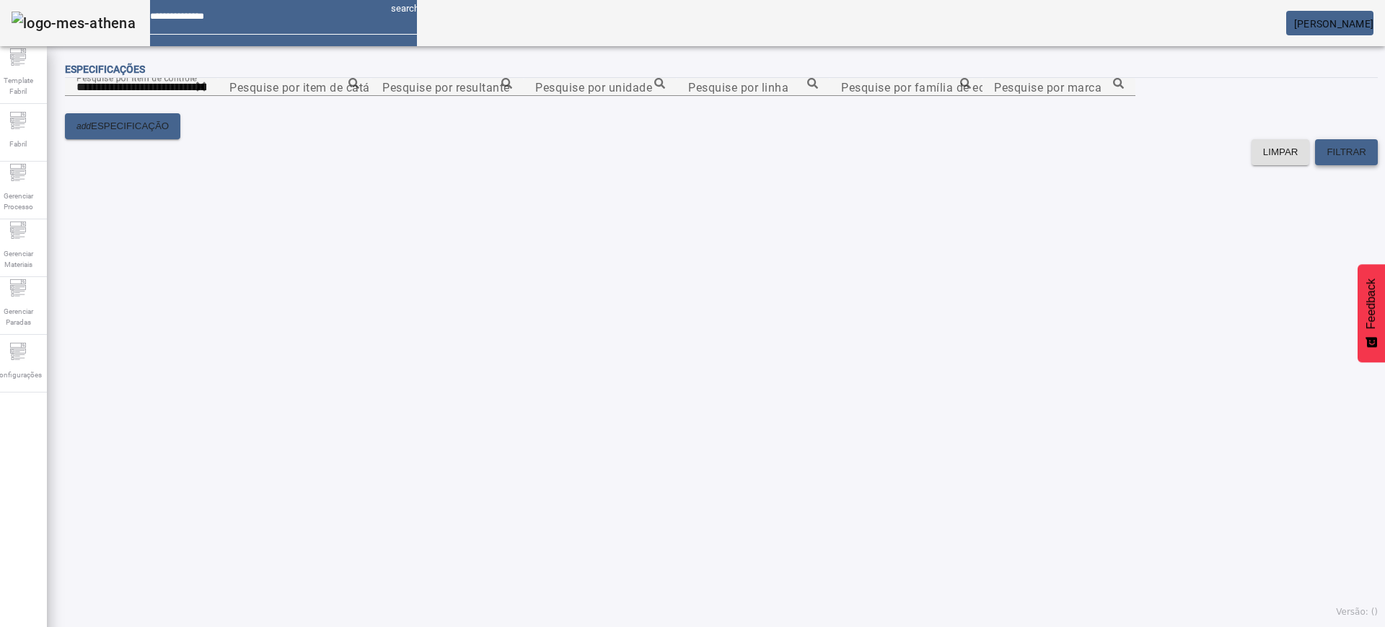
click at [1108, 159] on span "FILTRAR" at bounding box center [1347, 152] width 40 height 14
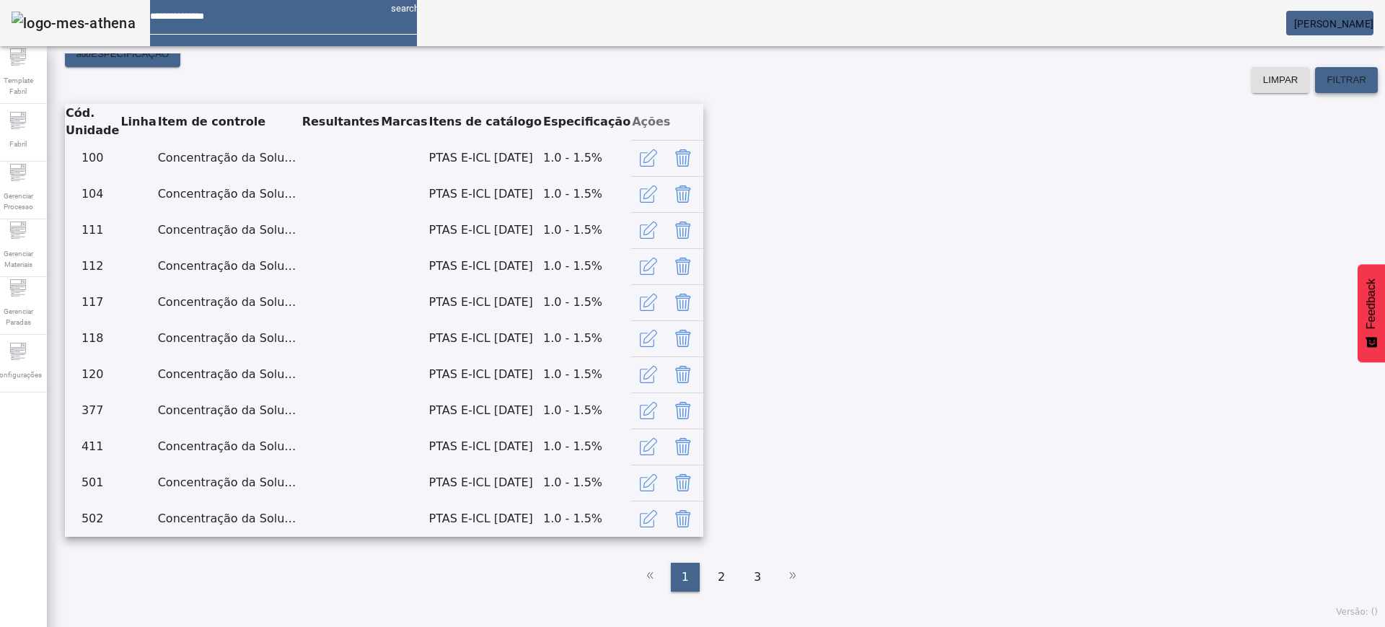
scroll to position [366, 0]
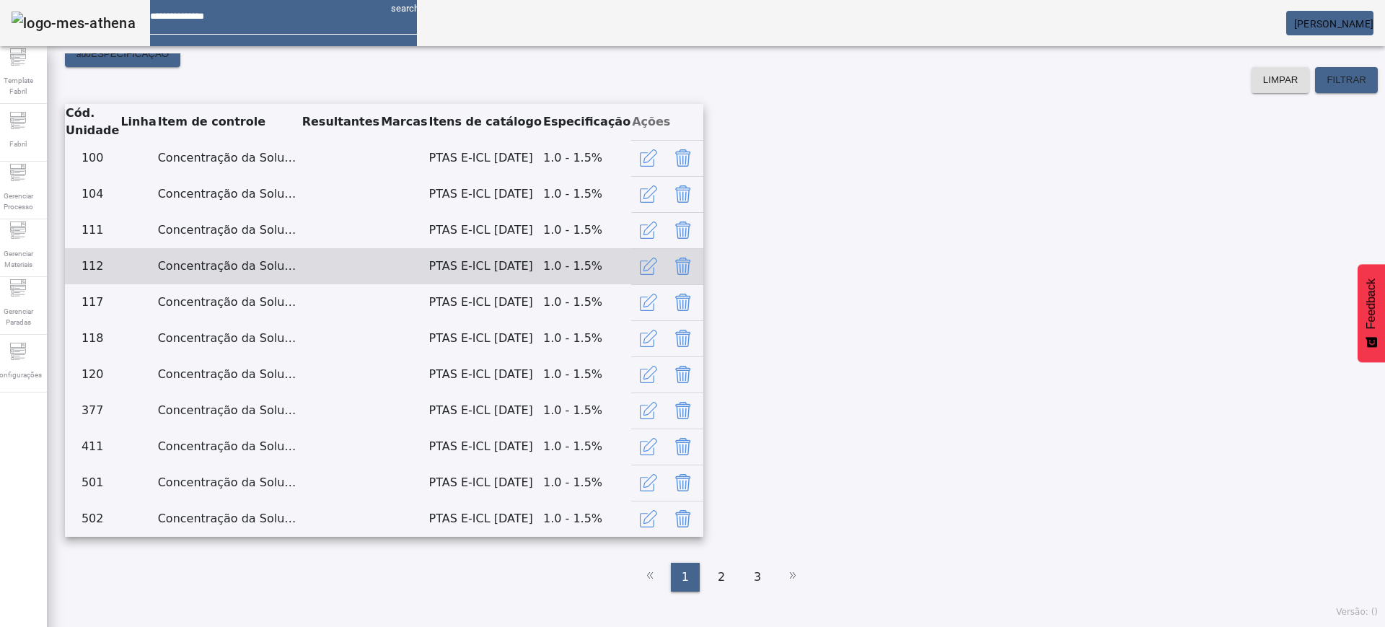
drag, startPoint x: 933, startPoint y: 320, endPoint x: 844, endPoint y: 323, distance: 88.8
click at [704, 284] on tr "112 Concentração da Solução Alcalina-Sacrifício 197E2.1 PTAS E-ICL [DATE] 1.0 -…" at bounding box center [384, 266] width 639 height 36
copy tr "PTAS E-ICL [DATE]"
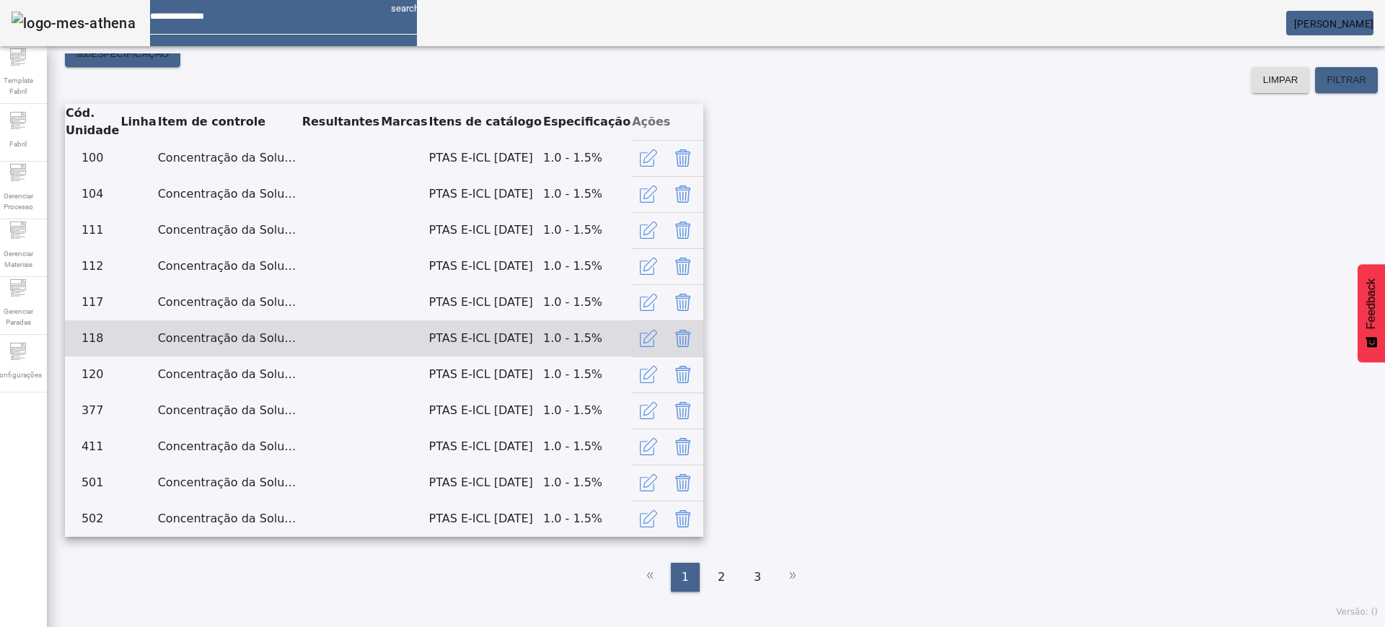
click at [704, 356] on div at bounding box center [667, 338] width 72 height 35
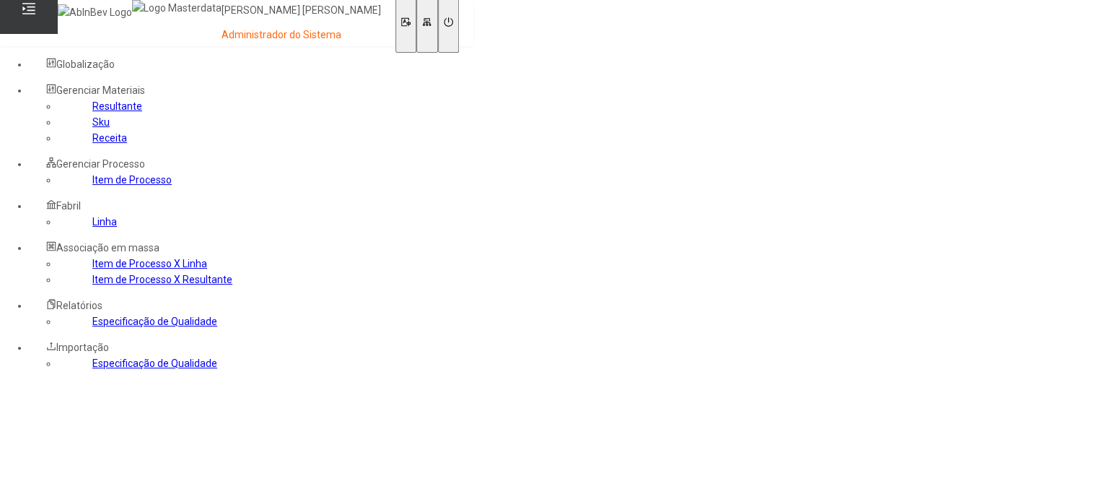
click at [92, 185] on link "Item de Processo" at bounding box center [131, 180] width 79 height 12
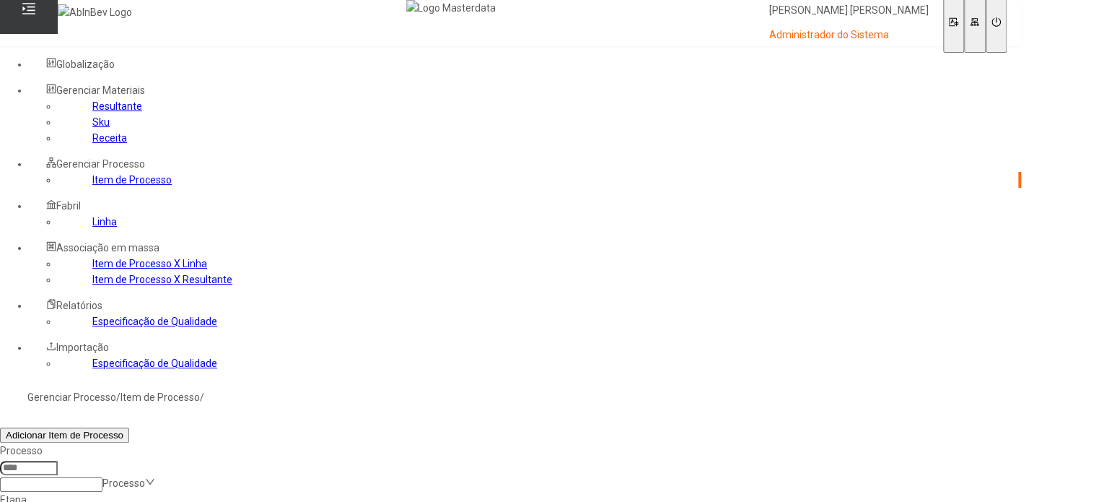
type input "*****"
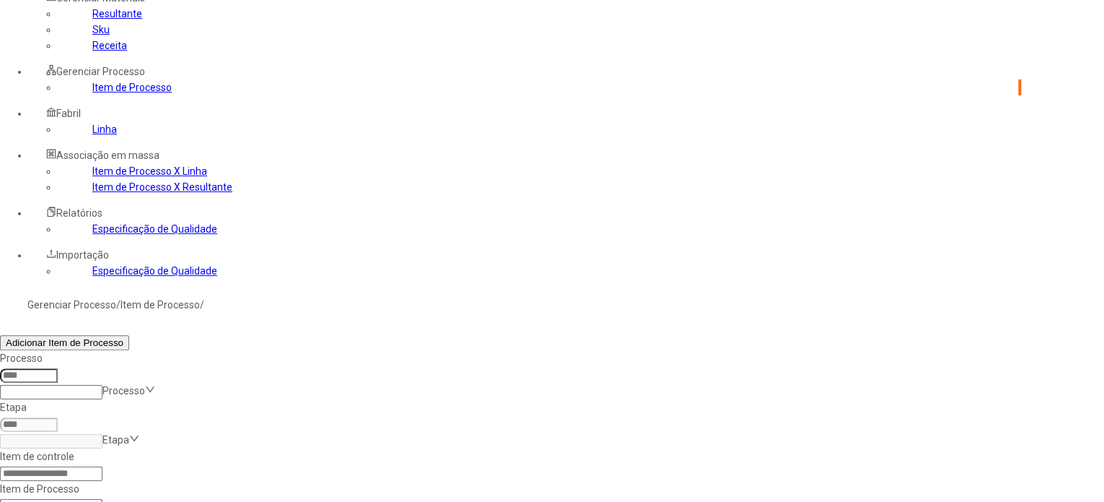
scroll to position [98, 0]
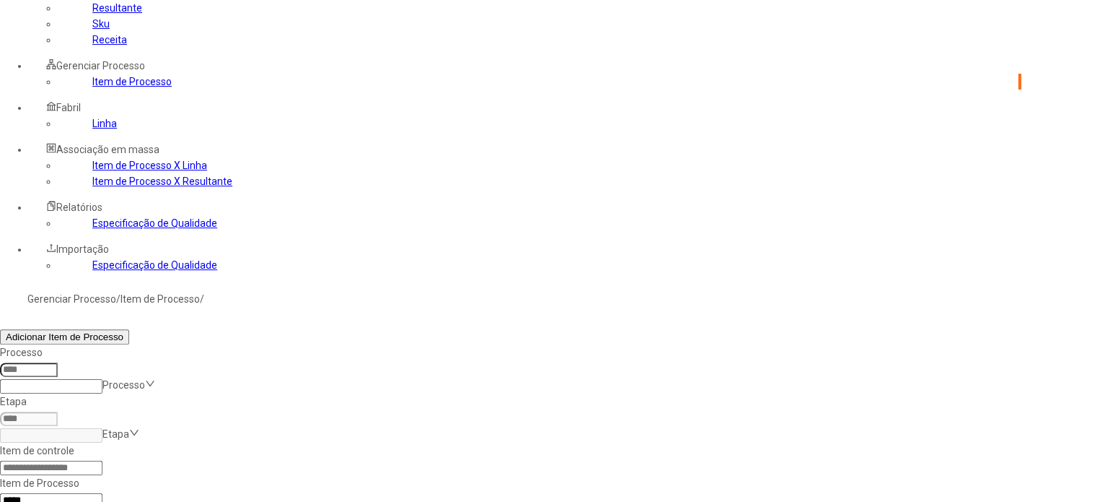
click at [102, 493] on input "*****" at bounding box center [51, 500] width 102 height 14
drag, startPoint x: 719, startPoint y: 140, endPoint x: 716, endPoint y: 131, distance: 9.8
click at [102, 493] on input "*****" at bounding box center [51, 500] width 102 height 14
click at [102, 460] on input at bounding box center [51, 467] width 102 height 14
type input "*****"
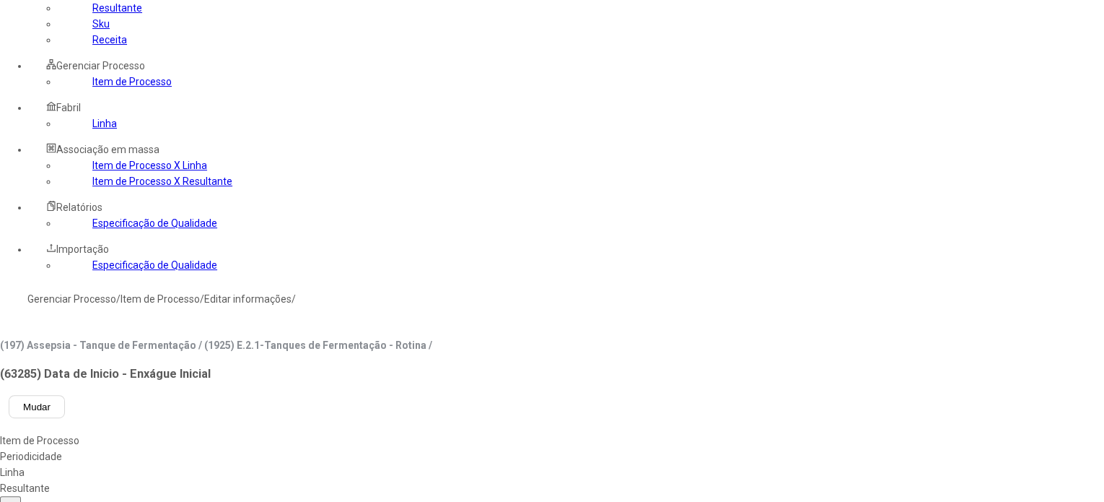
type input "*****"
click at [419, 464] on div "Linha" at bounding box center [216, 472] width 432 height 16
click at [473, 480] on div "Resultante" at bounding box center [511, 488] width 1022 height 16
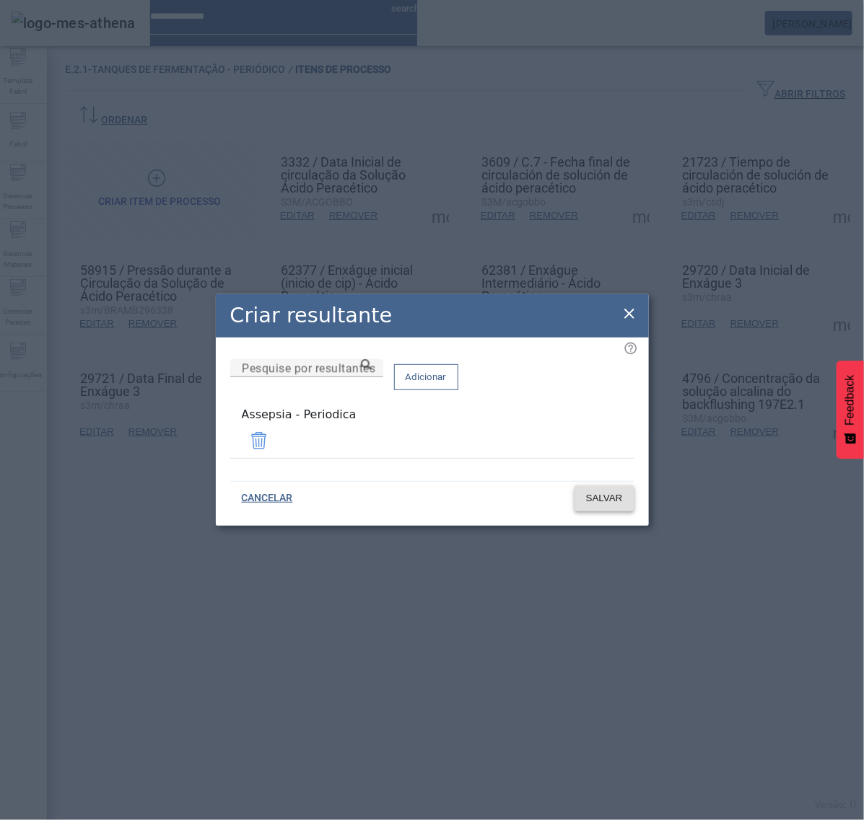
click at [600, 494] on span "SALVAR" at bounding box center [604, 498] width 37 height 14
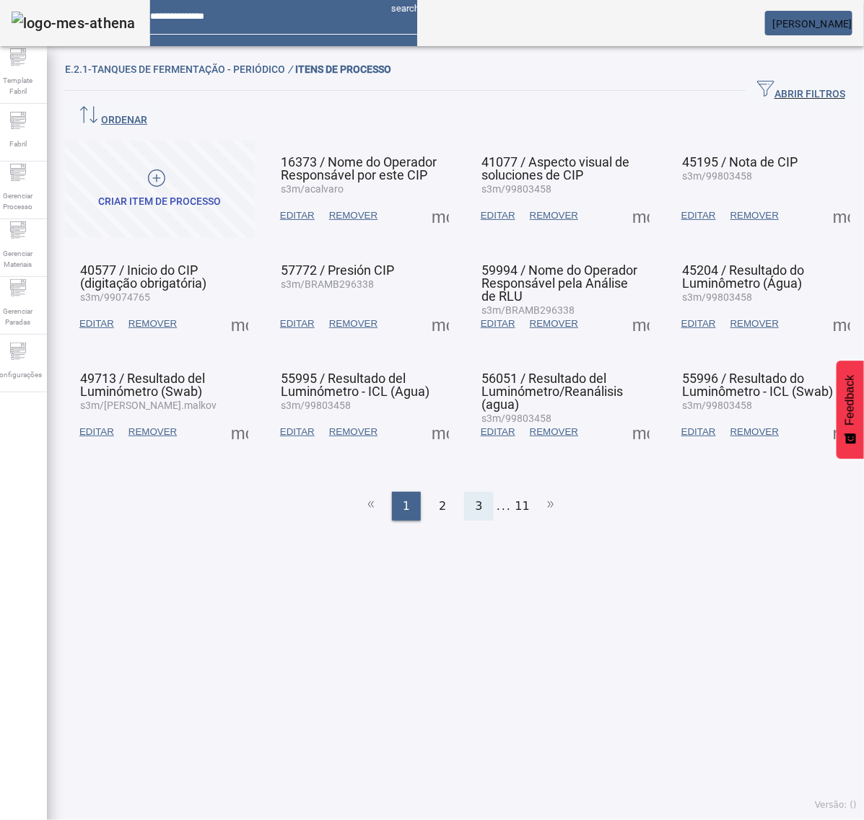
click at [474, 492] on div "3" at bounding box center [478, 506] width 29 height 29
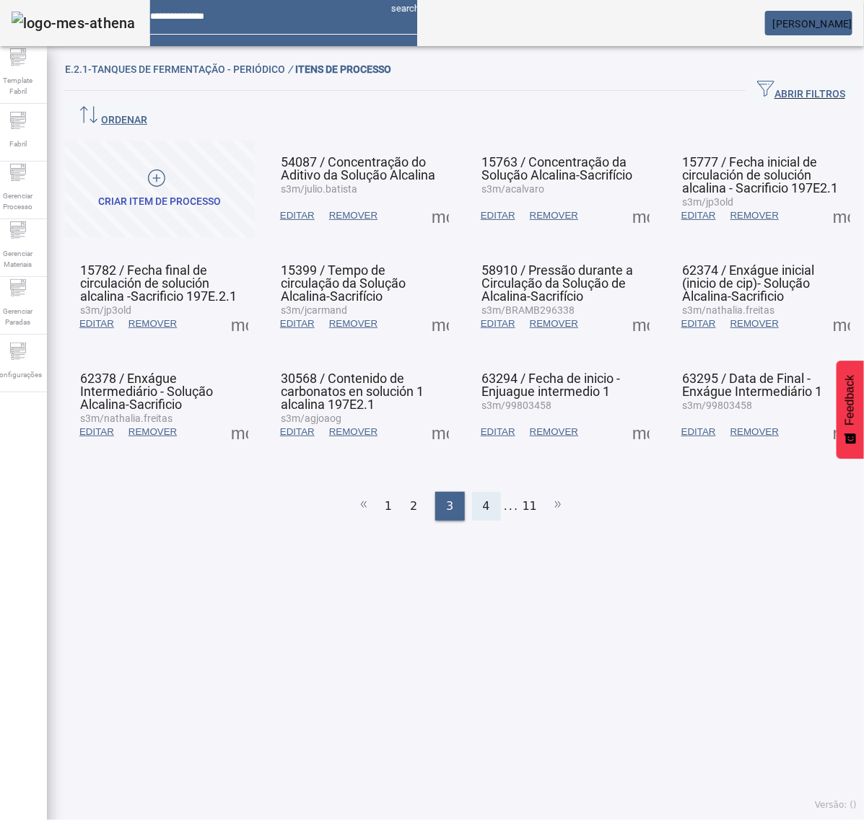
click at [475, 492] on div "4" at bounding box center [486, 506] width 29 height 29
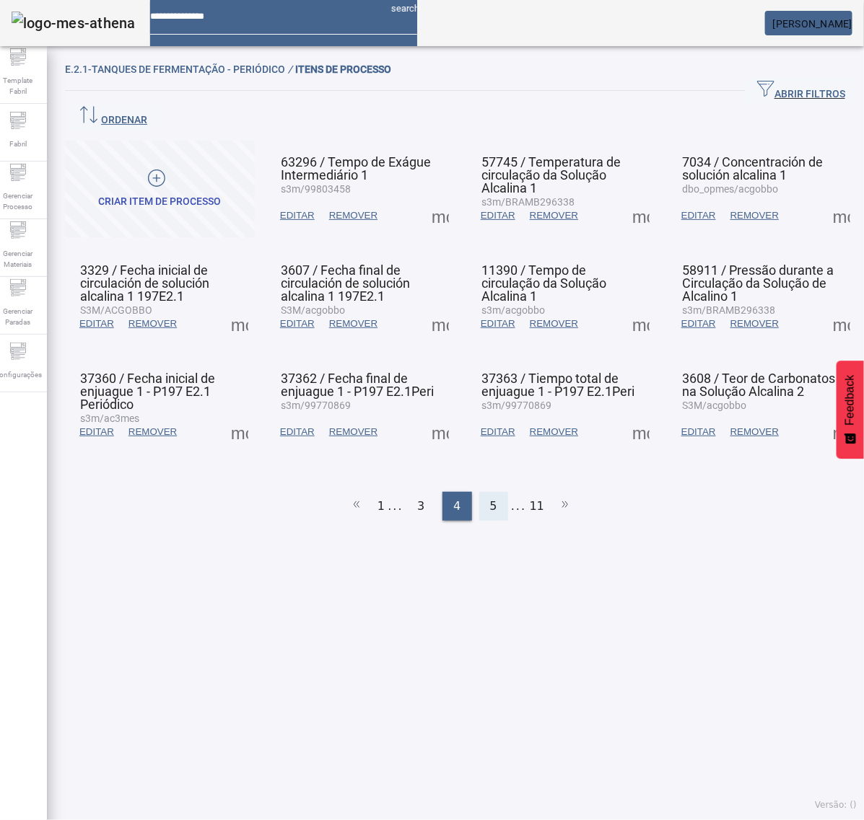
click at [491, 492] on div "5" at bounding box center [493, 506] width 29 height 29
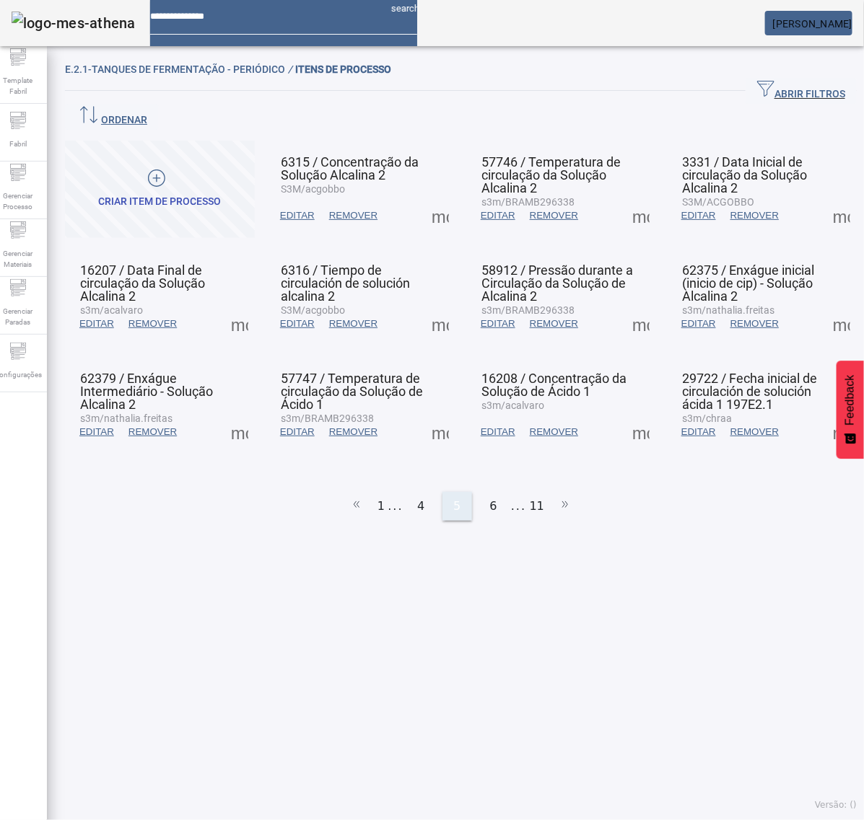
click at [491, 492] on div "6" at bounding box center [493, 506] width 29 height 29
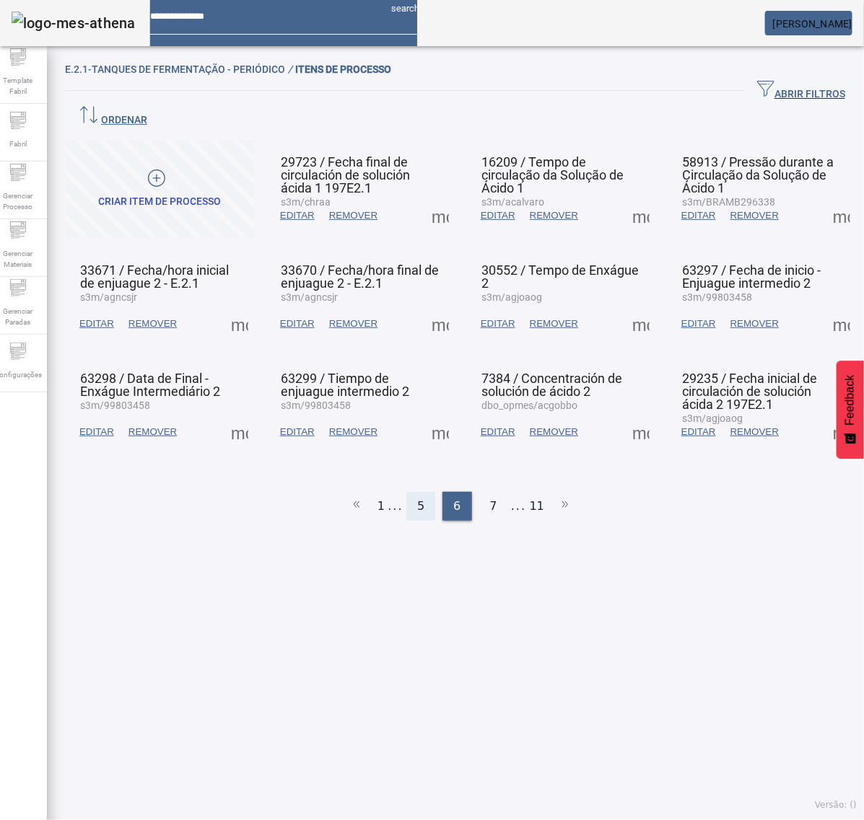
click at [491, 492] on div "7" at bounding box center [493, 506] width 29 height 29
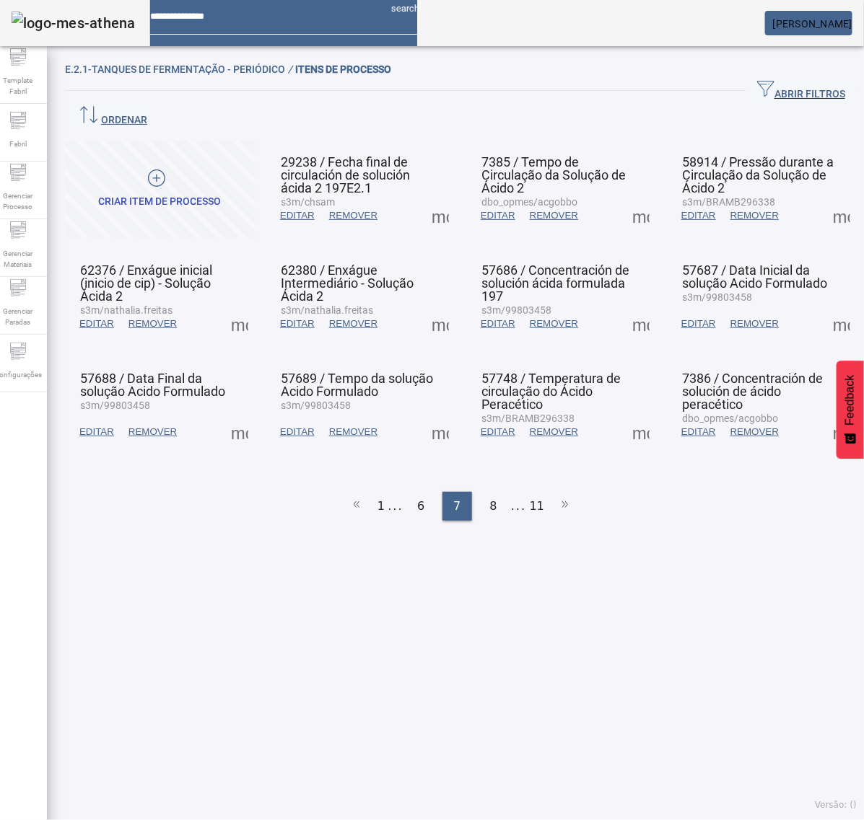
click at [491, 492] on div "8" at bounding box center [493, 506] width 29 height 29
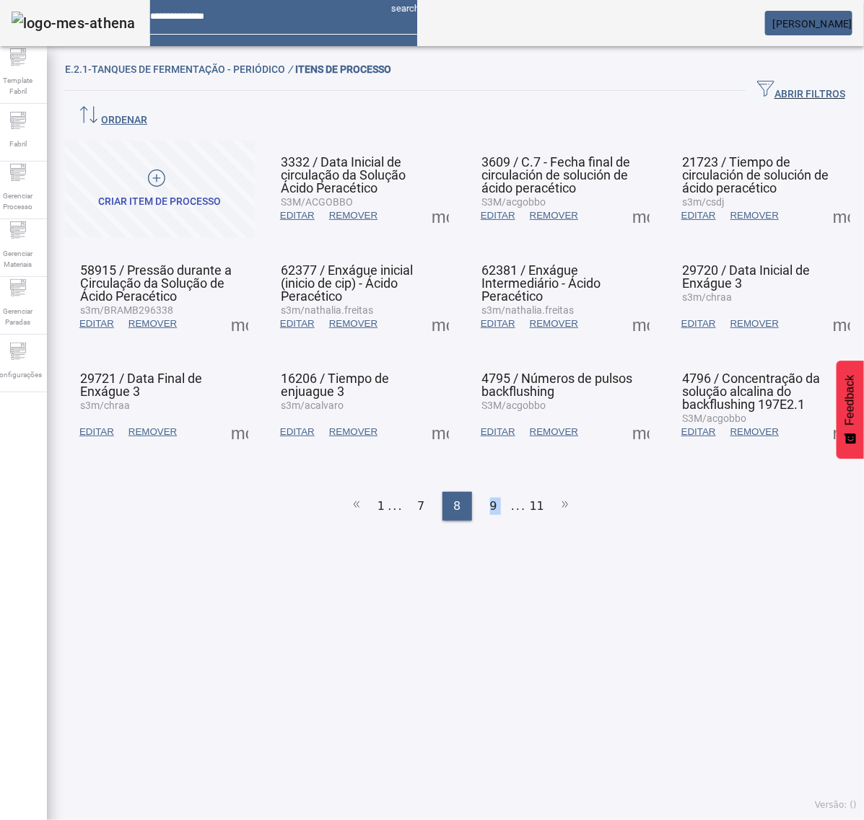
click at [438, 415] on span at bounding box center [440, 432] width 35 height 35
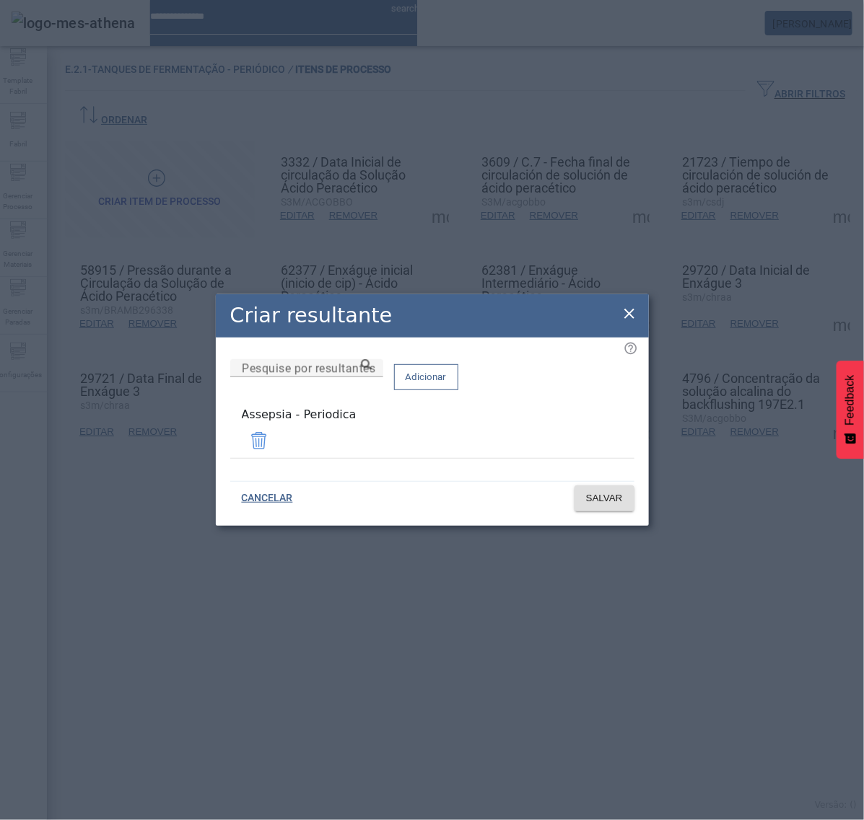
drag, startPoint x: 632, startPoint y: 308, endPoint x: 631, endPoint y: 315, distance: 7.3
click at [630, 308] on icon at bounding box center [629, 313] width 17 height 17
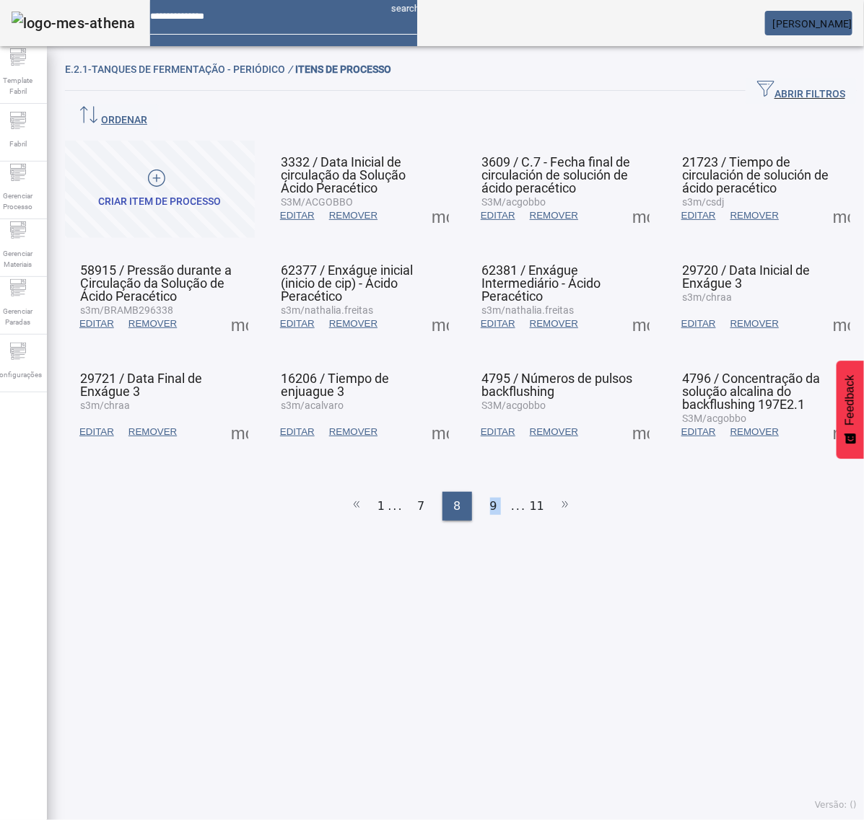
click at [626, 415] on span at bounding box center [640, 432] width 35 height 35
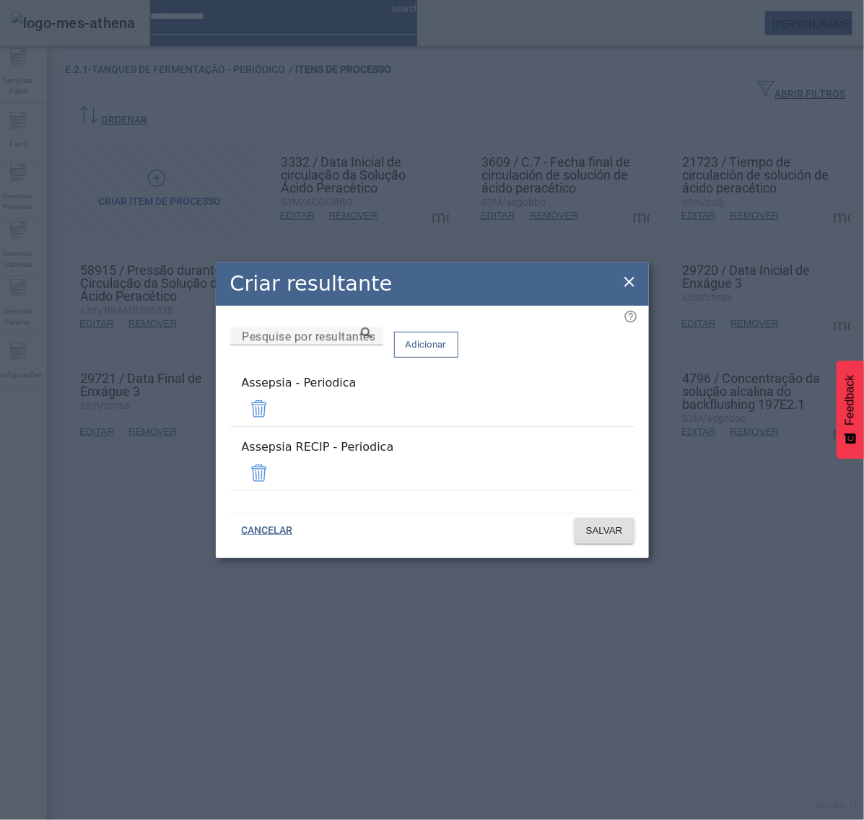
click at [276, 466] on span at bounding box center [259, 473] width 35 height 35
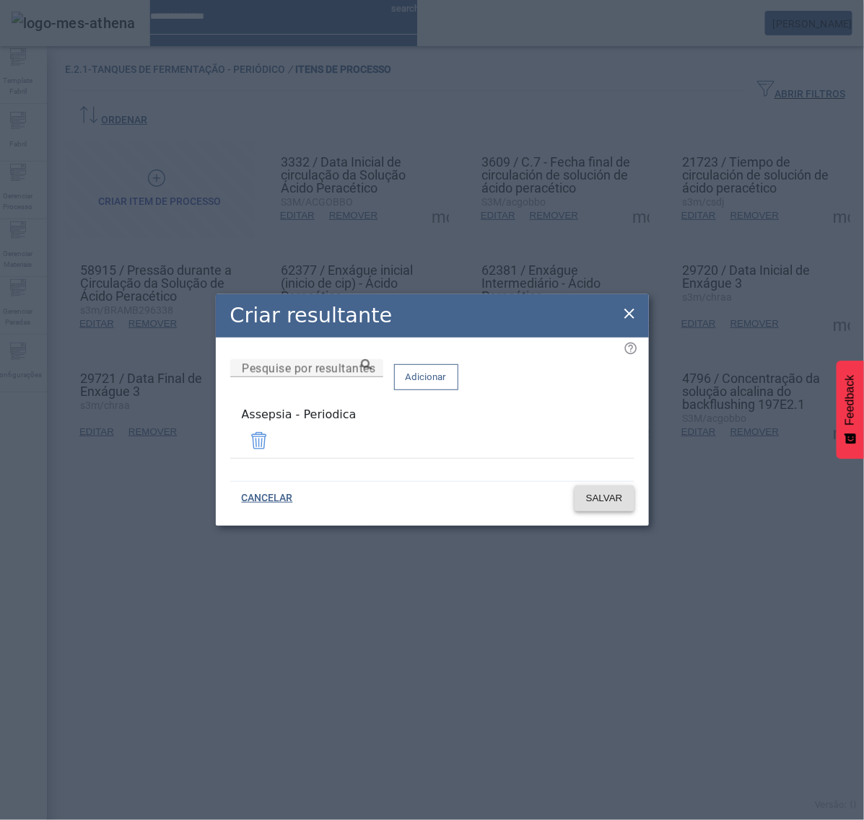
click at [621, 498] on span "SALVAR" at bounding box center [604, 498] width 37 height 14
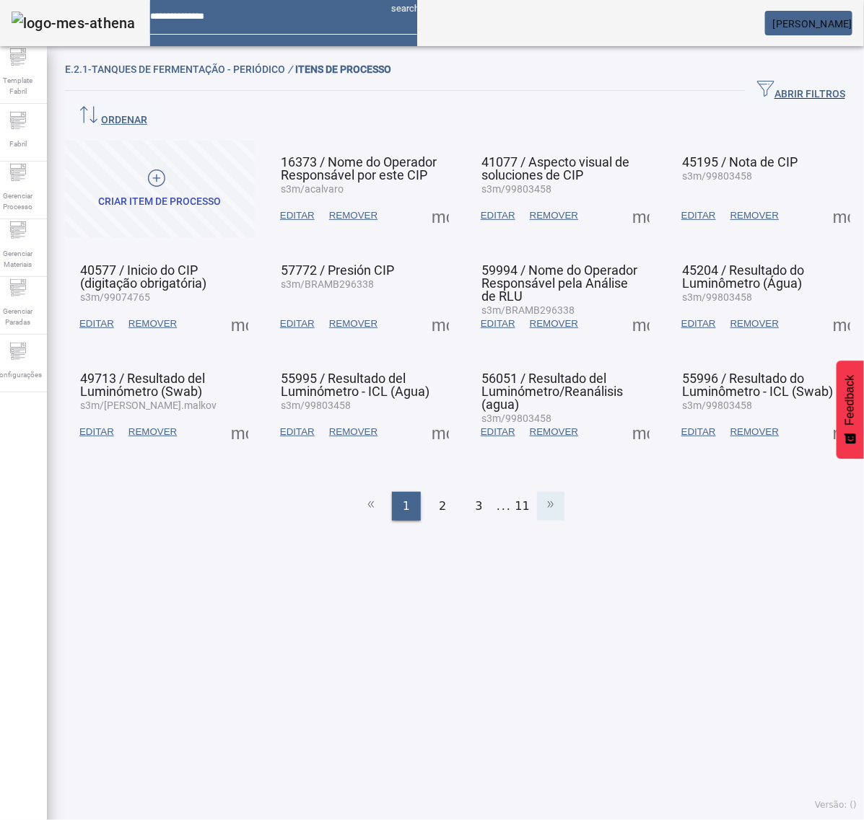
click at [542, 496] on icon at bounding box center [550, 504] width 17 height 17
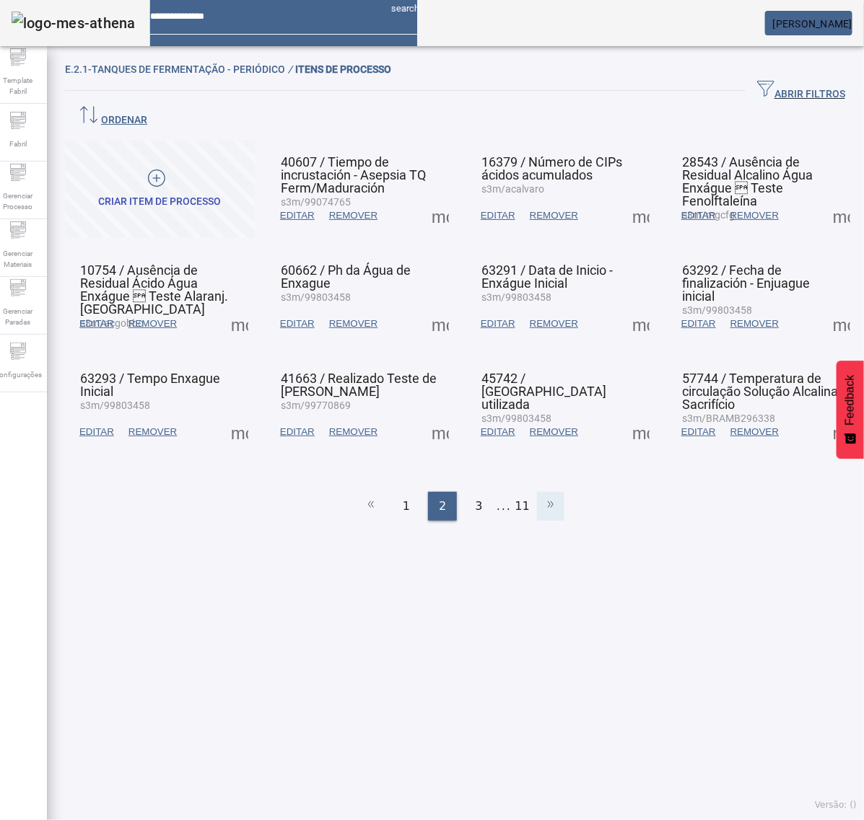
click at [543, 496] on icon at bounding box center [550, 504] width 17 height 17
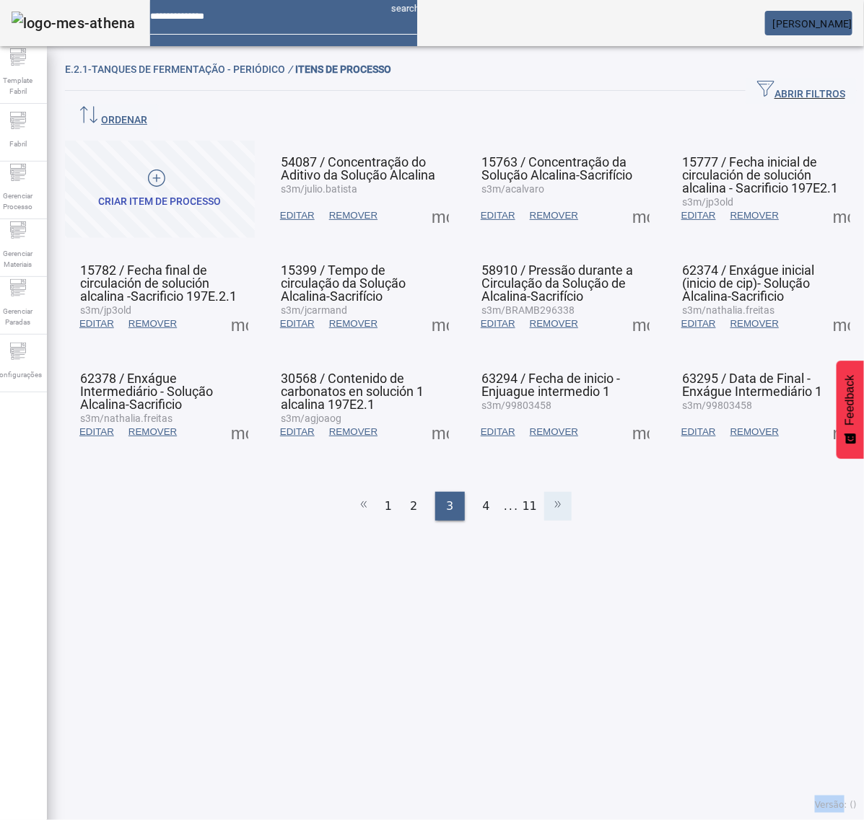
click at [549, 496] on icon at bounding box center [557, 504] width 17 height 17
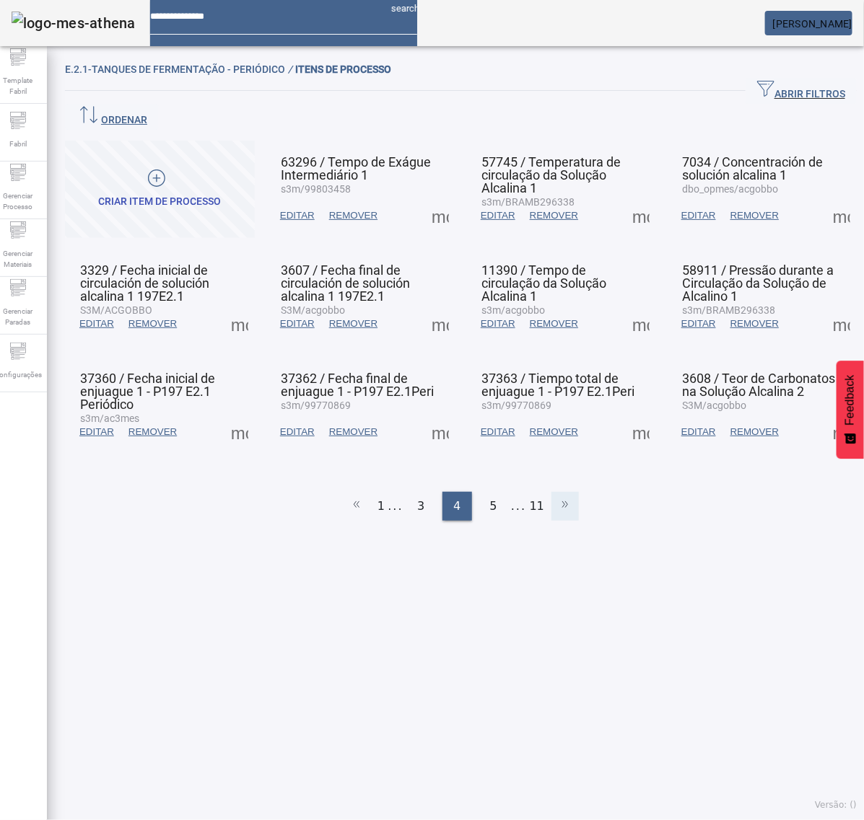
click at [551, 492] on li at bounding box center [564, 506] width 27 height 29
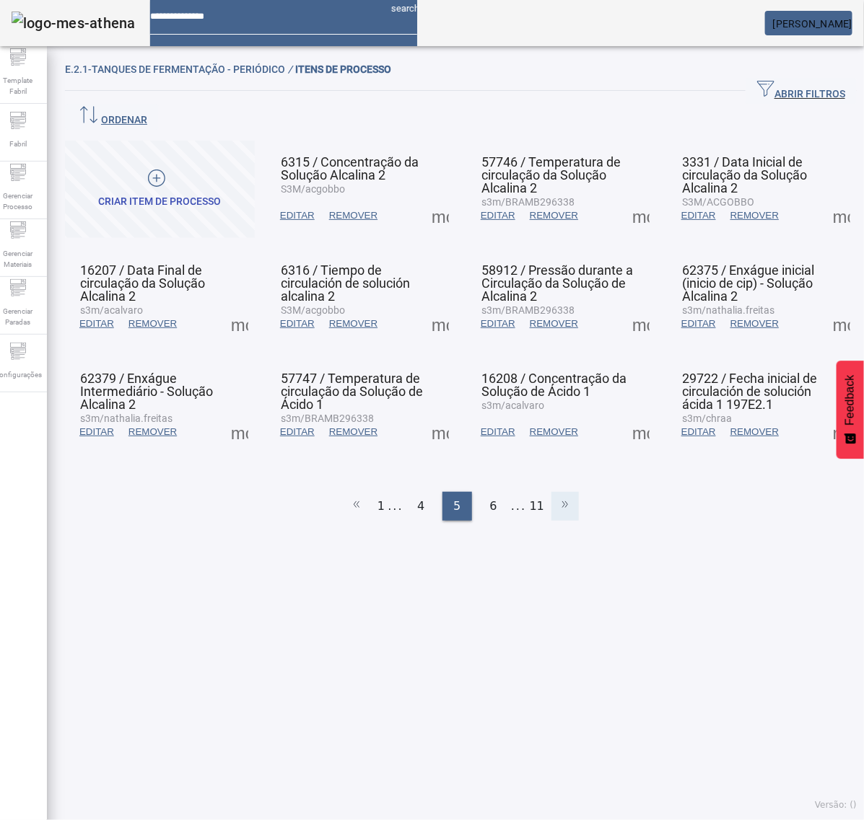
click at [556, 496] on icon at bounding box center [564, 504] width 17 height 17
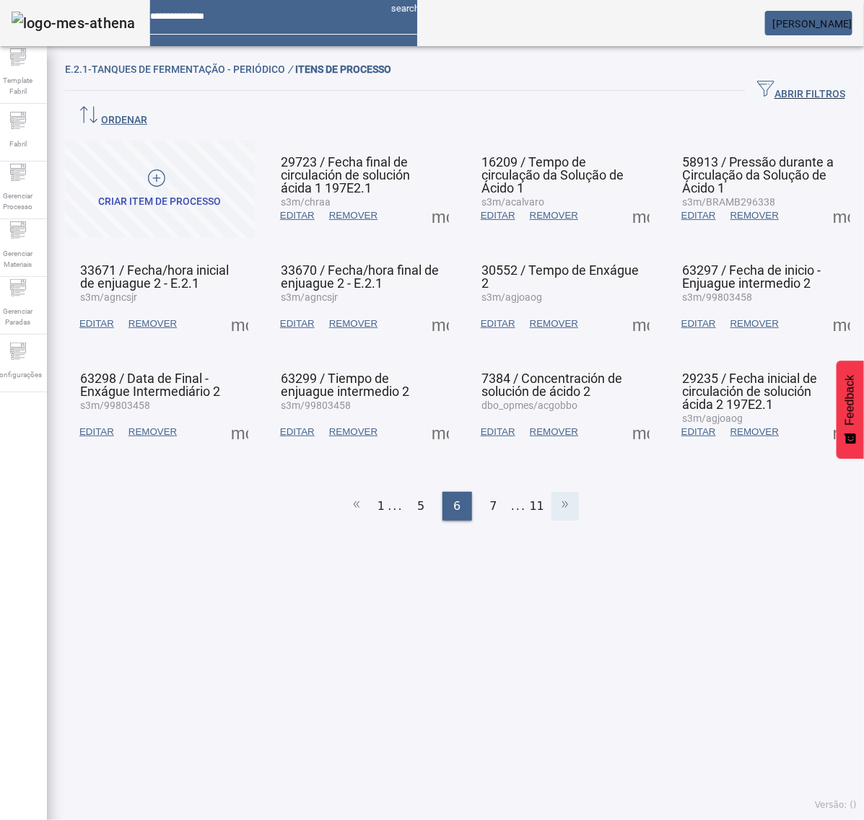
click at [556, 496] on icon at bounding box center [564, 504] width 17 height 17
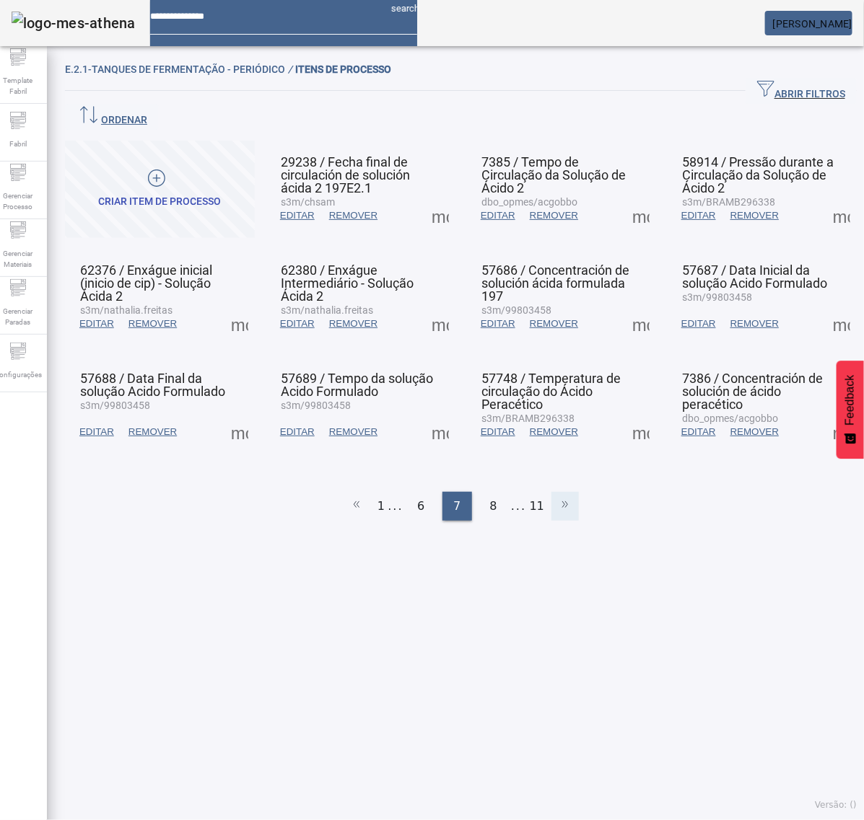
click at [556, 496] on icon at bounding box center [564, 504] width 17 height 17
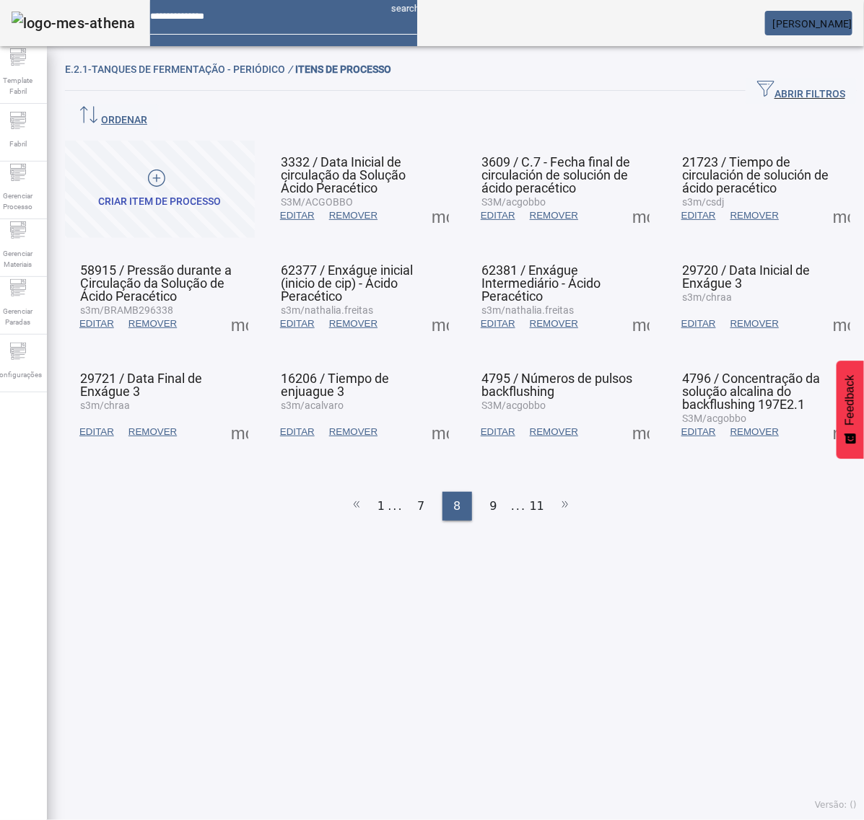
click at [628, 415] on span at bounding box center [640, 432] width 35 height 35
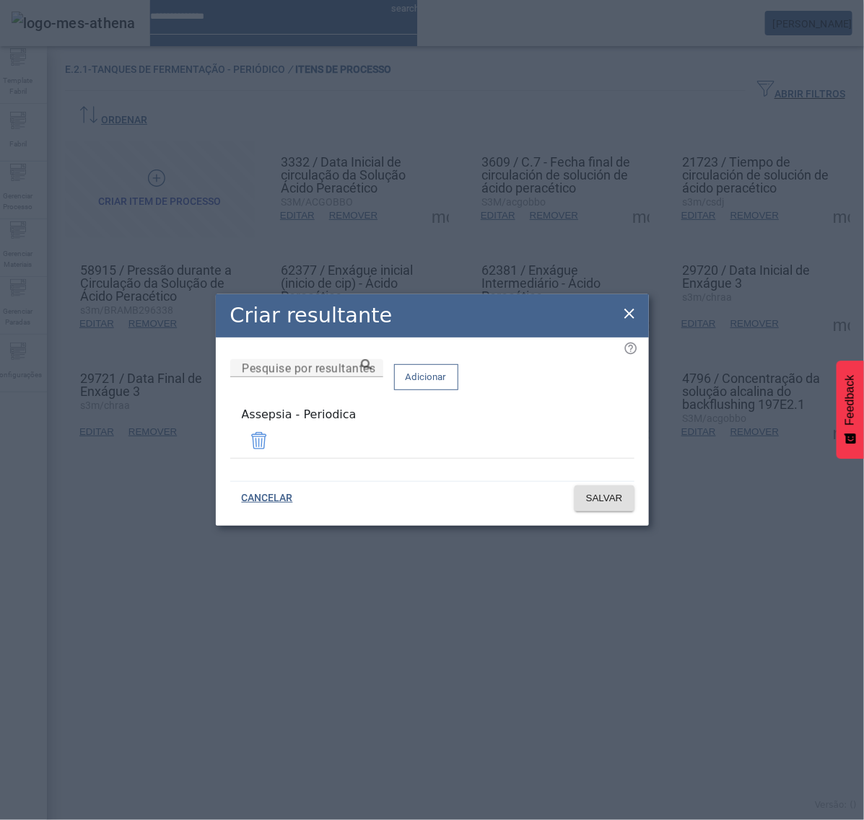
click at [629, 315] on icon at bounding box center [629, 313] width 17 height 17
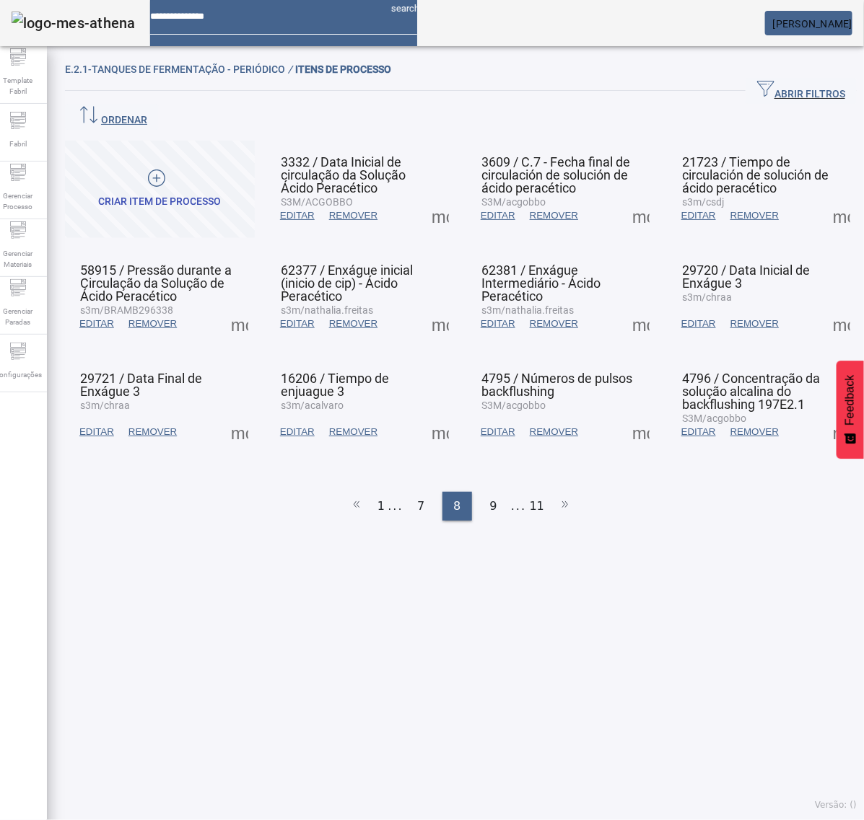
click at [824, 415] on span at bounding box center [841, 432] width 35 height 35
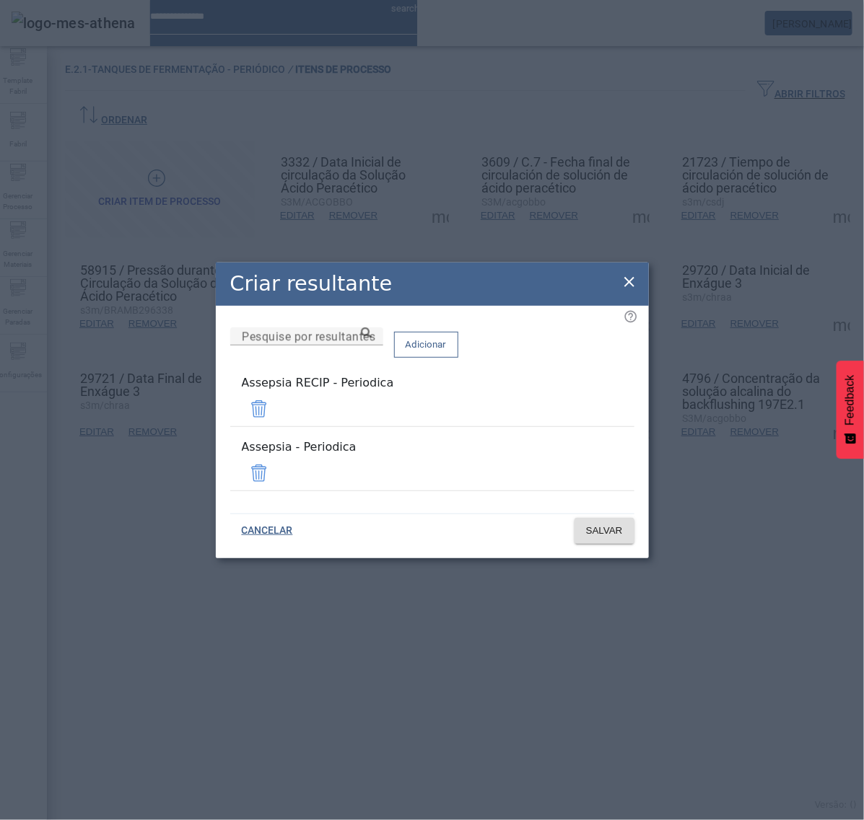
click at [276, 403] on span at bounding box center [259, 409] width 35 height 35
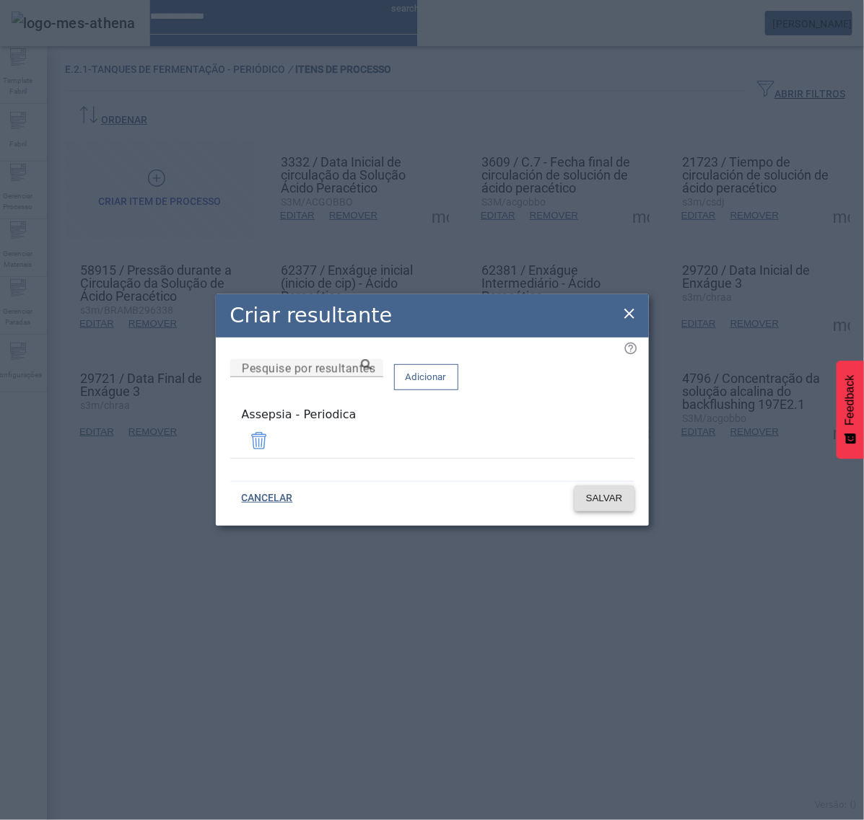
click at [613, 491] on span "SALVAR" at bounding box center [604, 498] width 37 height 14
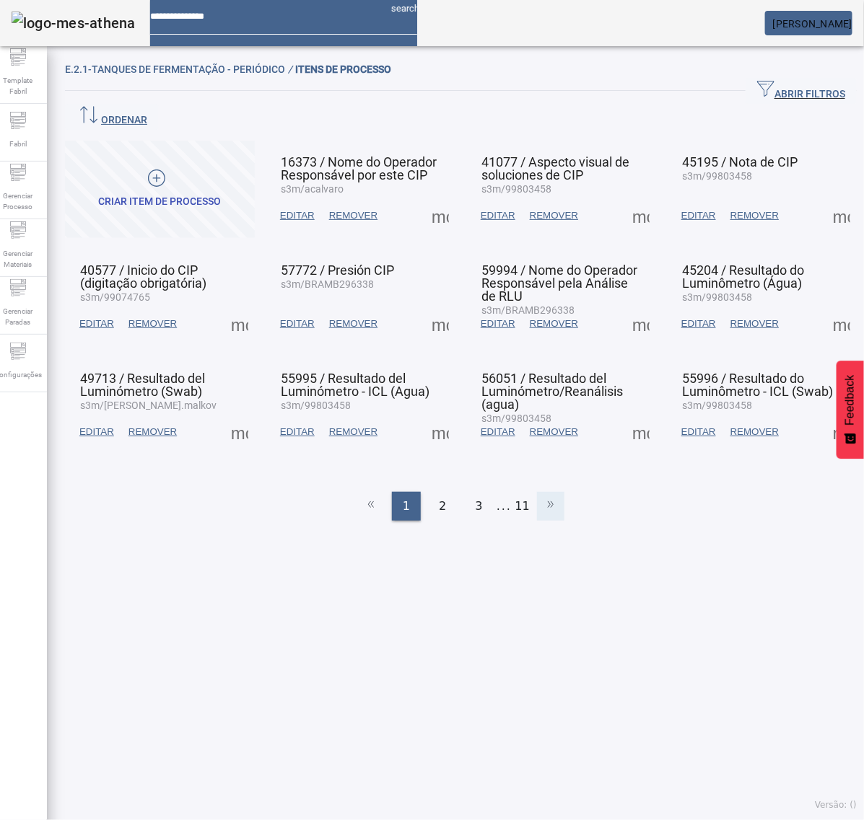
click at [550, 492] on li at bounding box center [550, 506] width 27 height 29
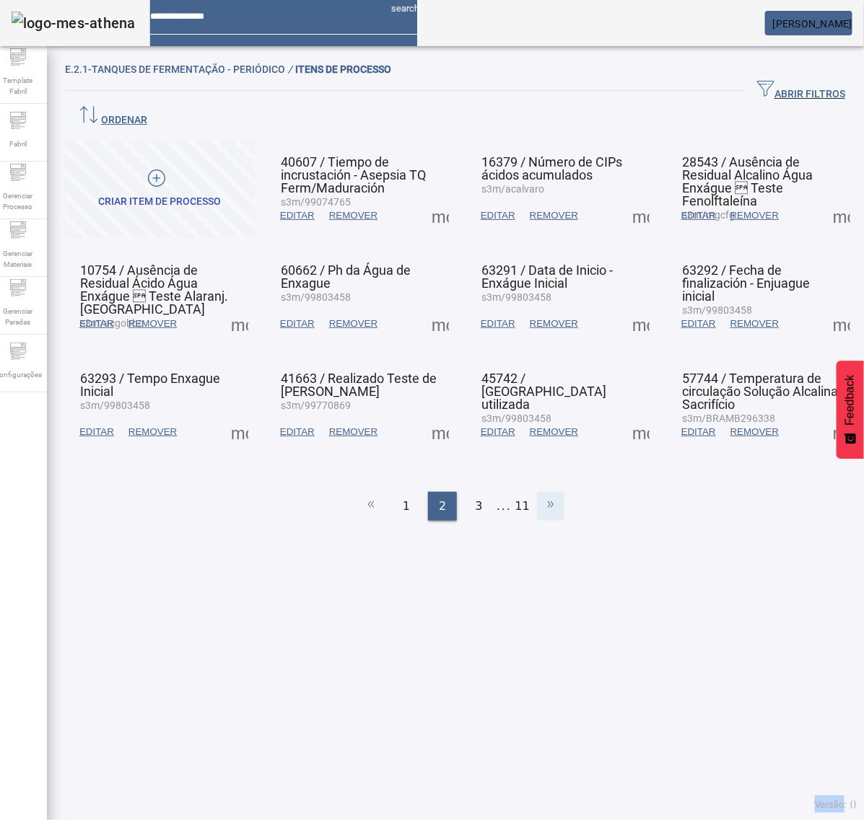
click at [550, 492] on li at bounding box center [550, 506] width 27 height 29
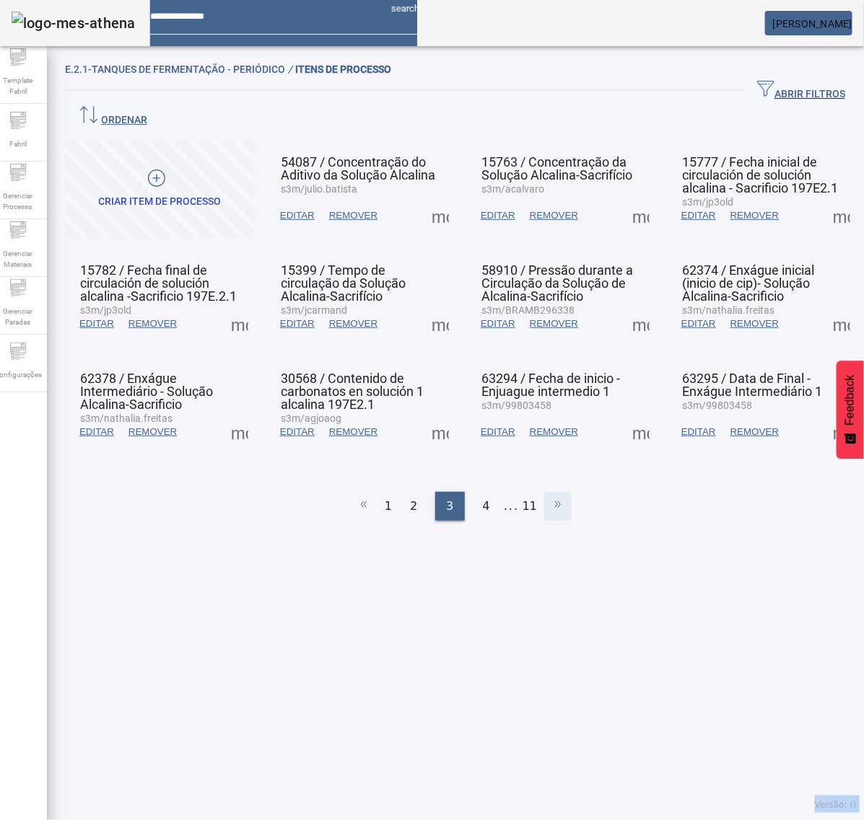
click at [550, 496] on icon at bounding box center [557, 504] width 17 height 17
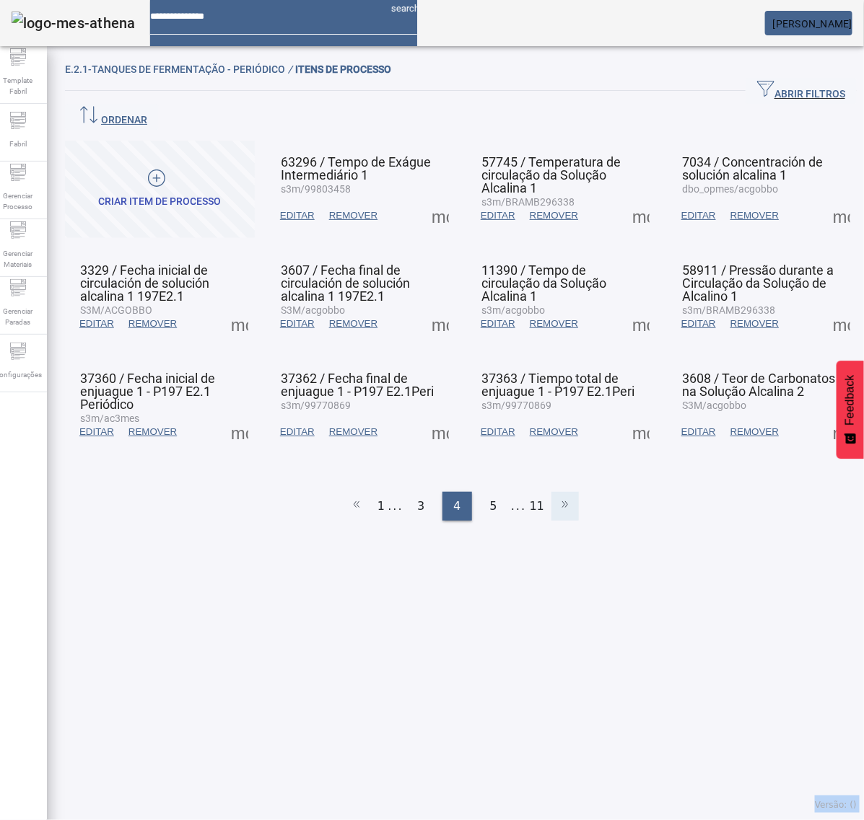
click at [556, 496] on icon at bounding box center [564, 504] width 17 height 17
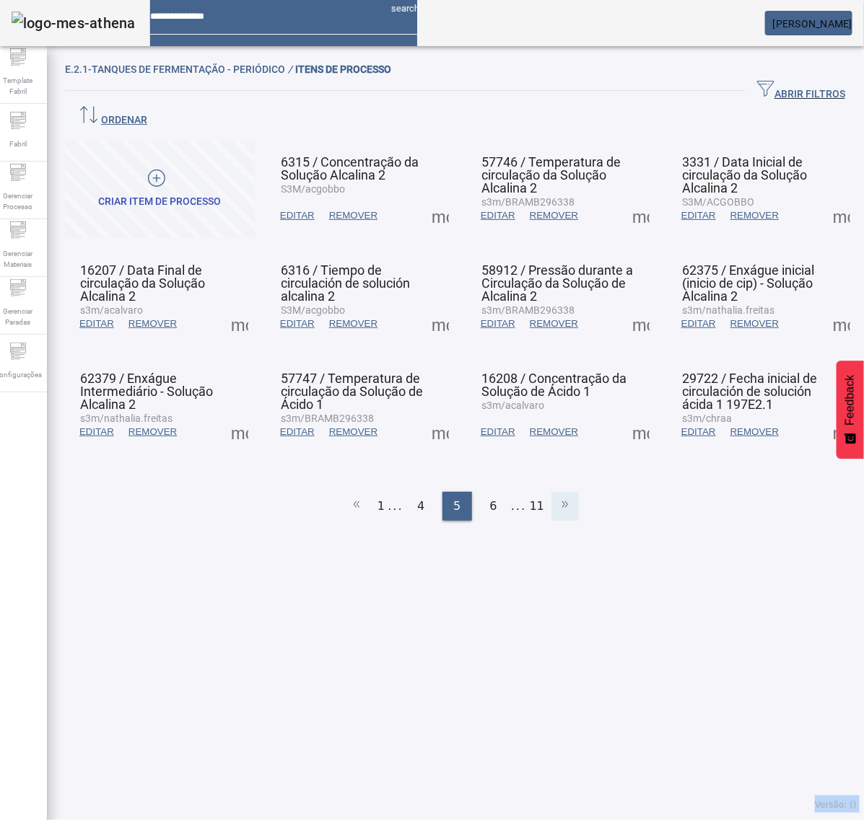
click at [556, 496] on icon at bounding box center [564, 504] width 17 height 17
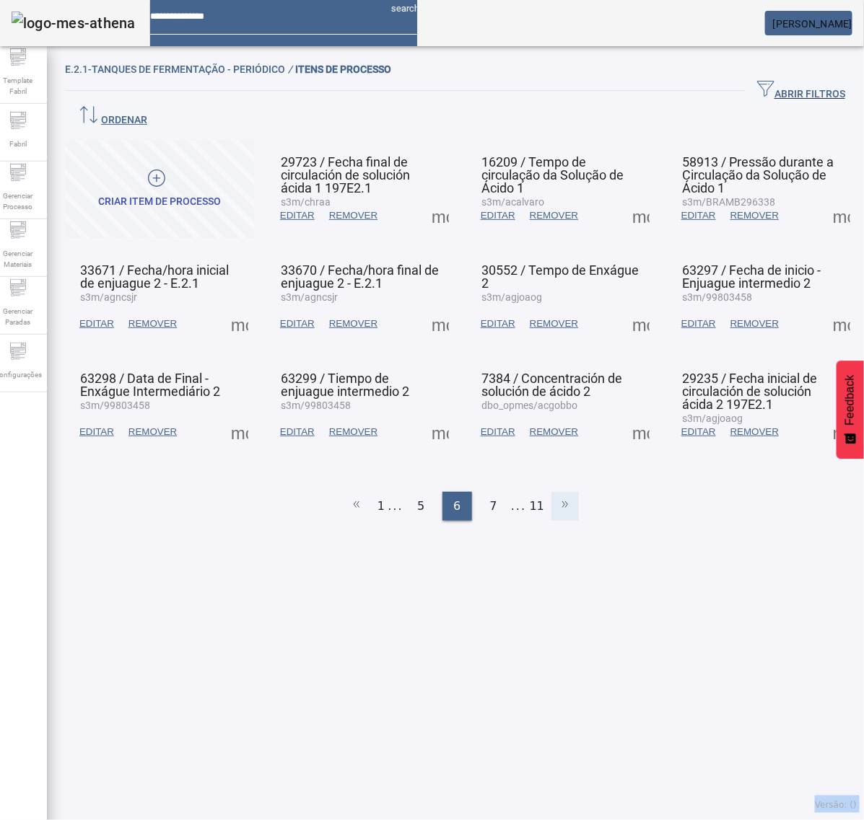
click at [556, 496] on icon at bounding box center [564, 504] width 17 height 17
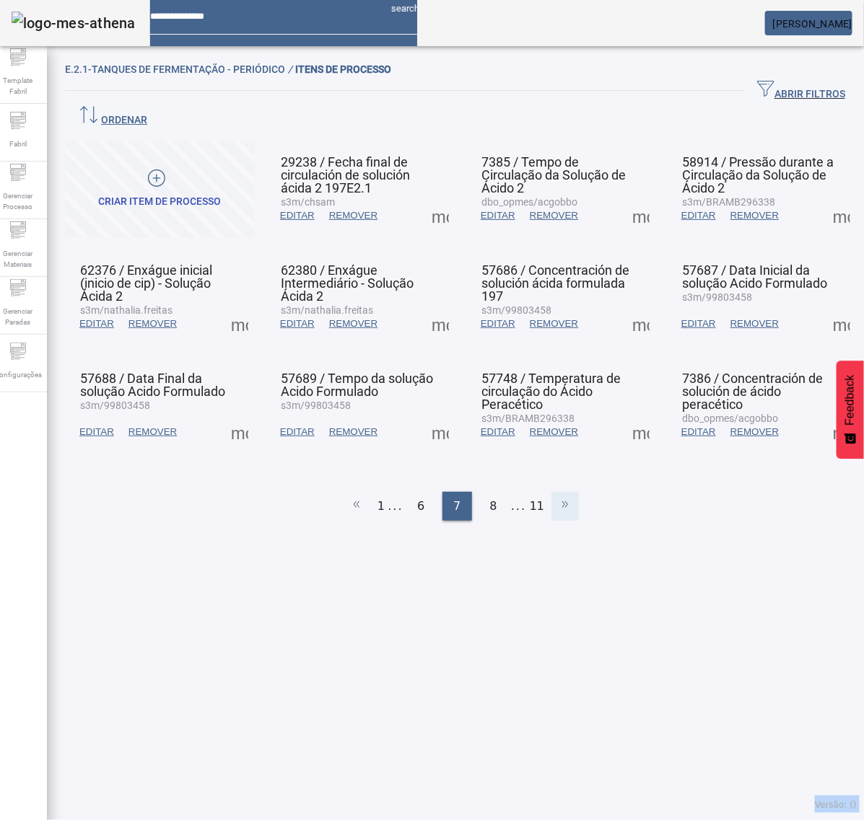
click at [556, 496] on icon at bounding box center [564, 504] width 17 height 17
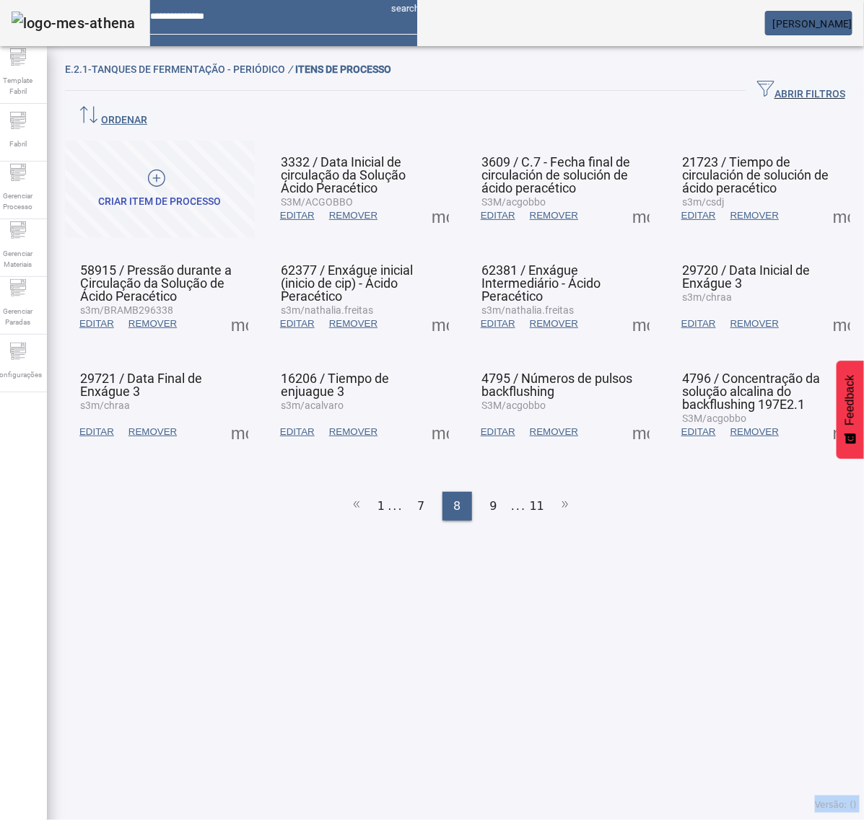
click at [824, 415] on span at bounding box center [841, 432] width 35 height 35
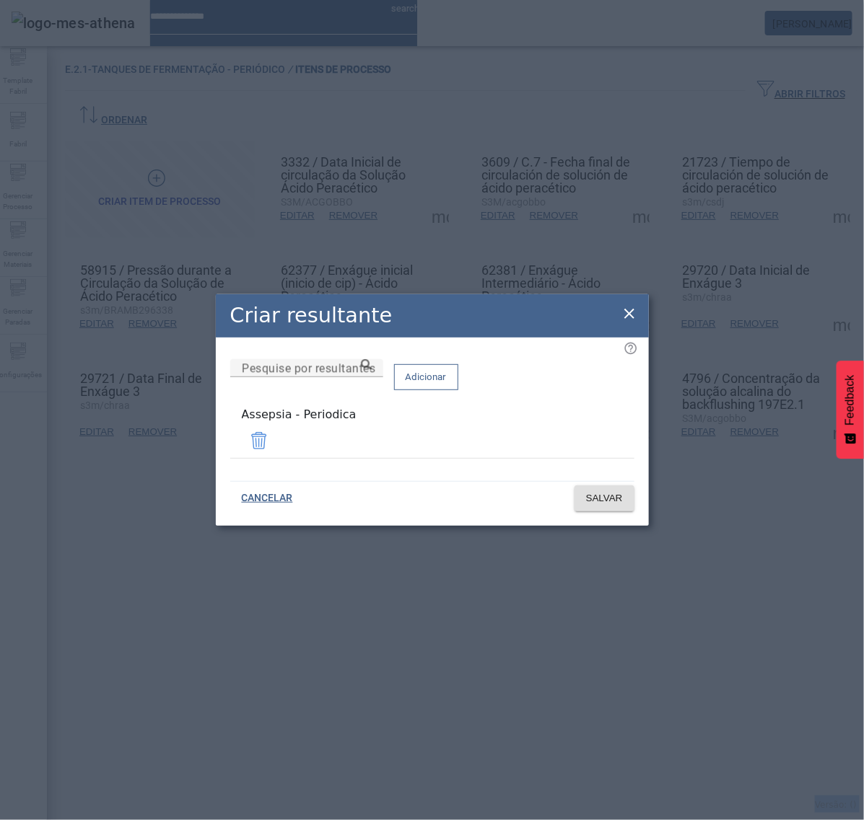
click at [631, 319] on icon at bounding box center [629, 314] width 10 height 10
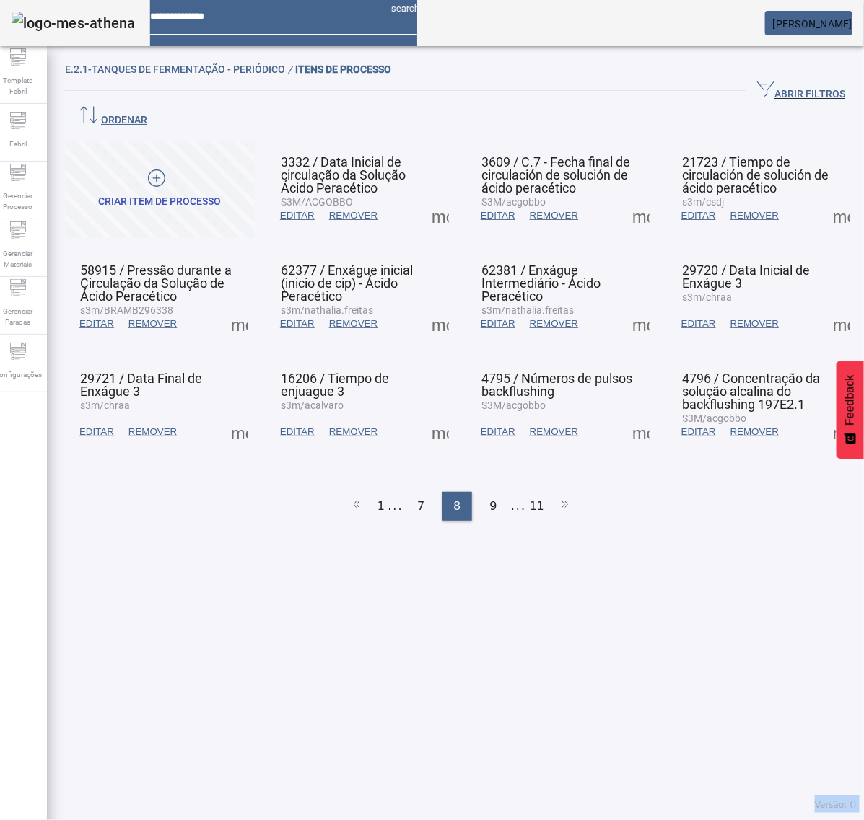
click at [640, 415] on span at bounding box center [640, 432] width 35 height 35
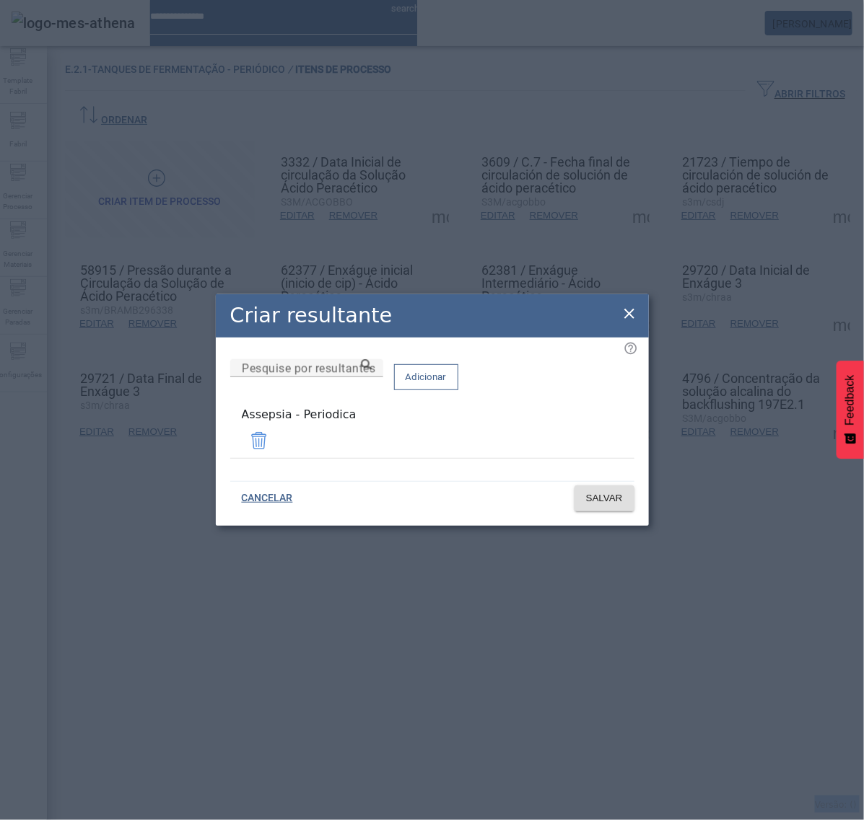
click at [629, 315] on icon at bounding box center [629, 313] width 17 height 17
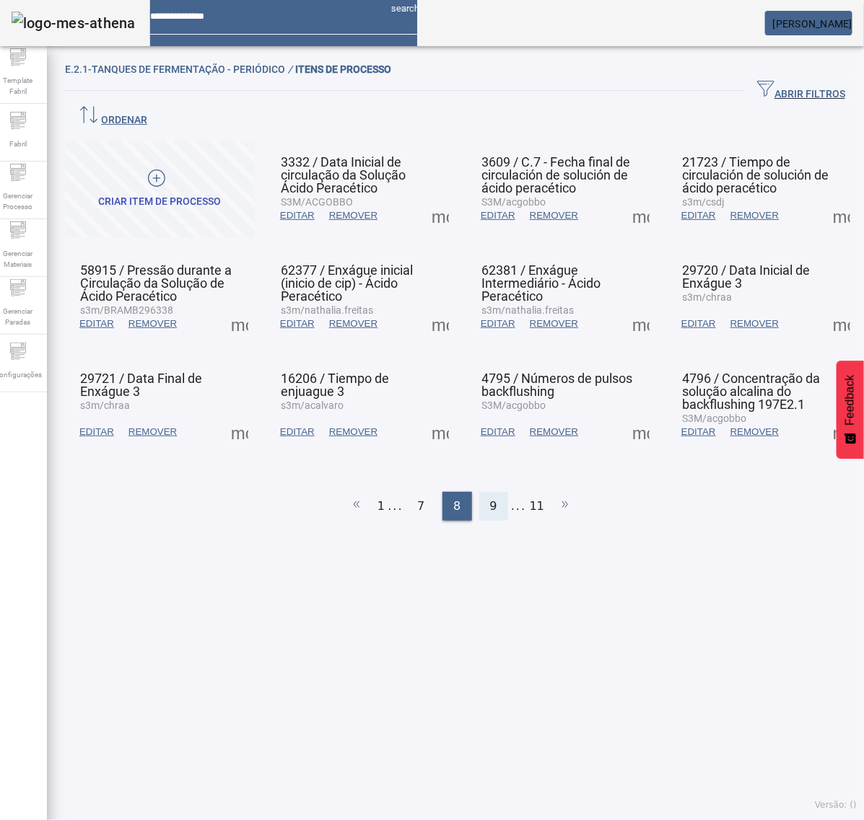
click at [498, 492] on div "9" at bounding box center [493, 506] width 29 height 29
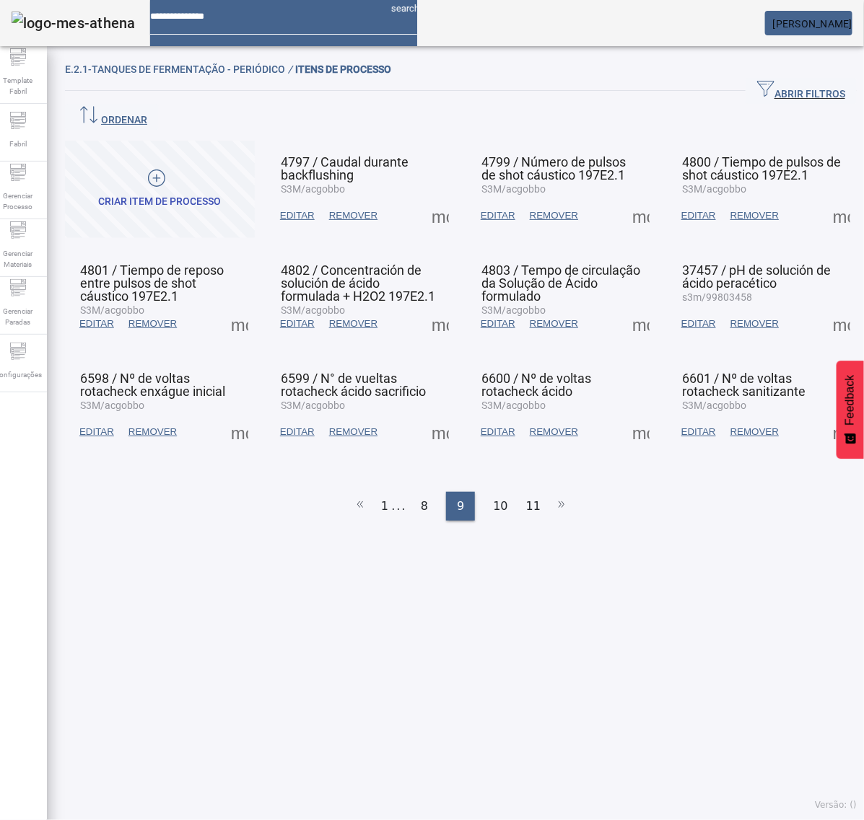
click at [431, 198] on span at bounding box center [440, 215] width 35 height 35
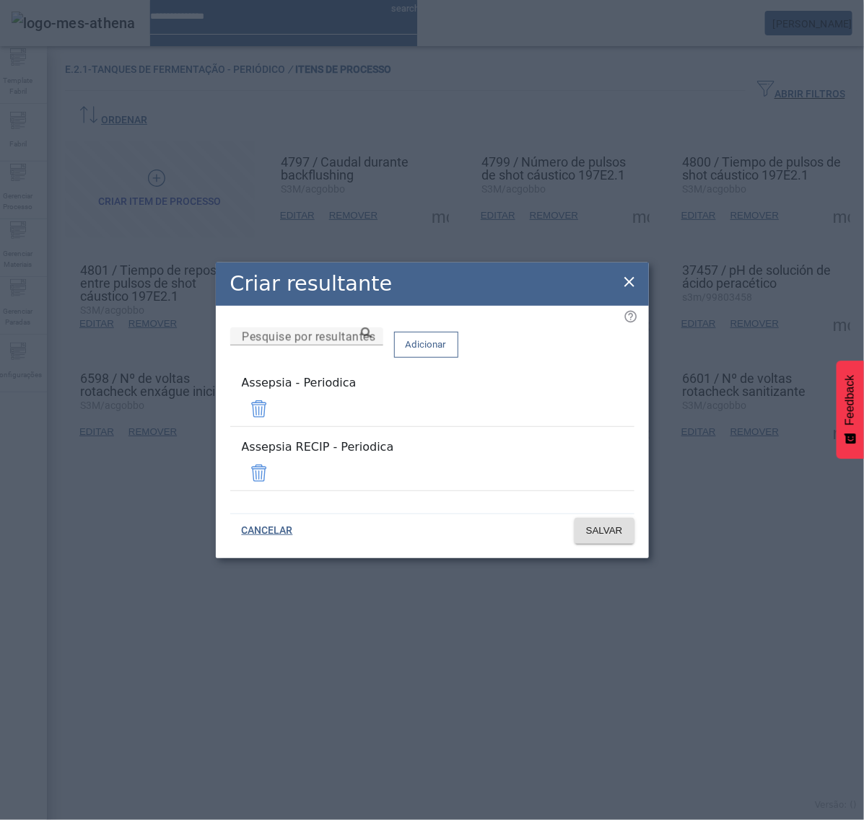
click at [276, 465] on span at bounding box center [259, 473] width 35 height 35
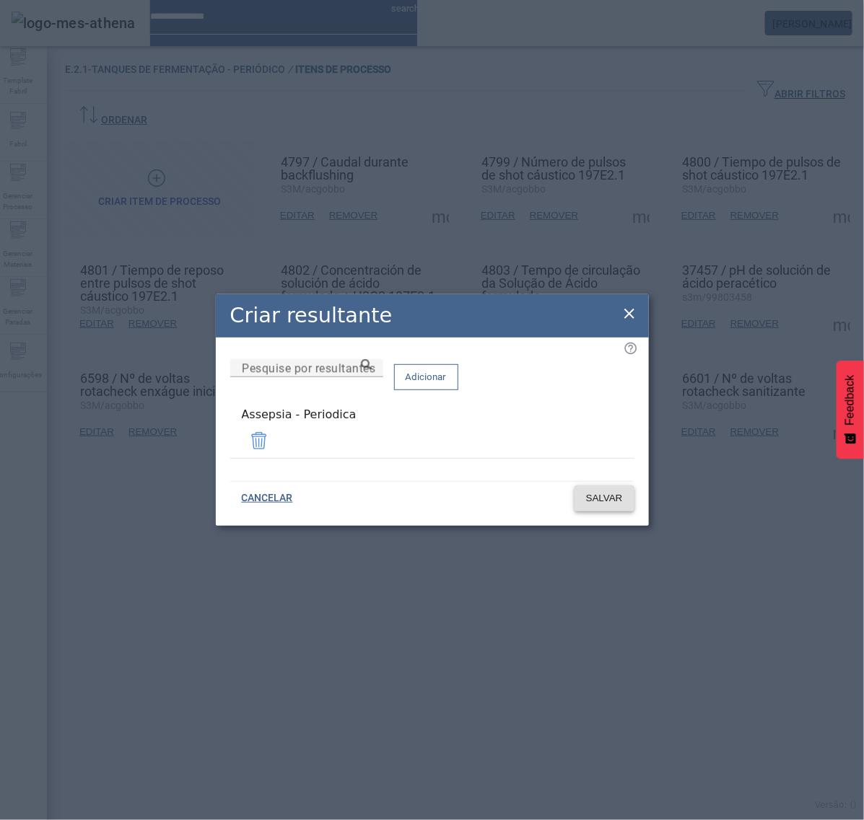
click at [605, 498] on span "SALVAR" at bounding box center [604, 498] width 37 height 14
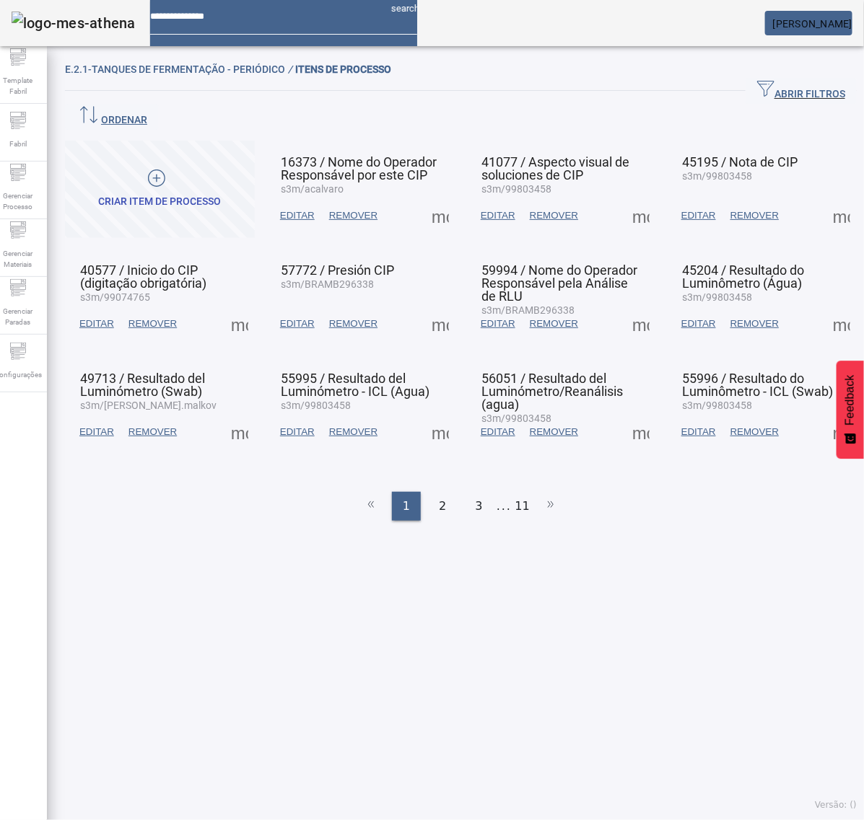
click at [522, 492] on ul "1 2 3 ... 11" at bounding box center [461, 506] width 792 height 29
click at [516, 492] on li "11" at bounding box center [522, 506] width 14 height 29
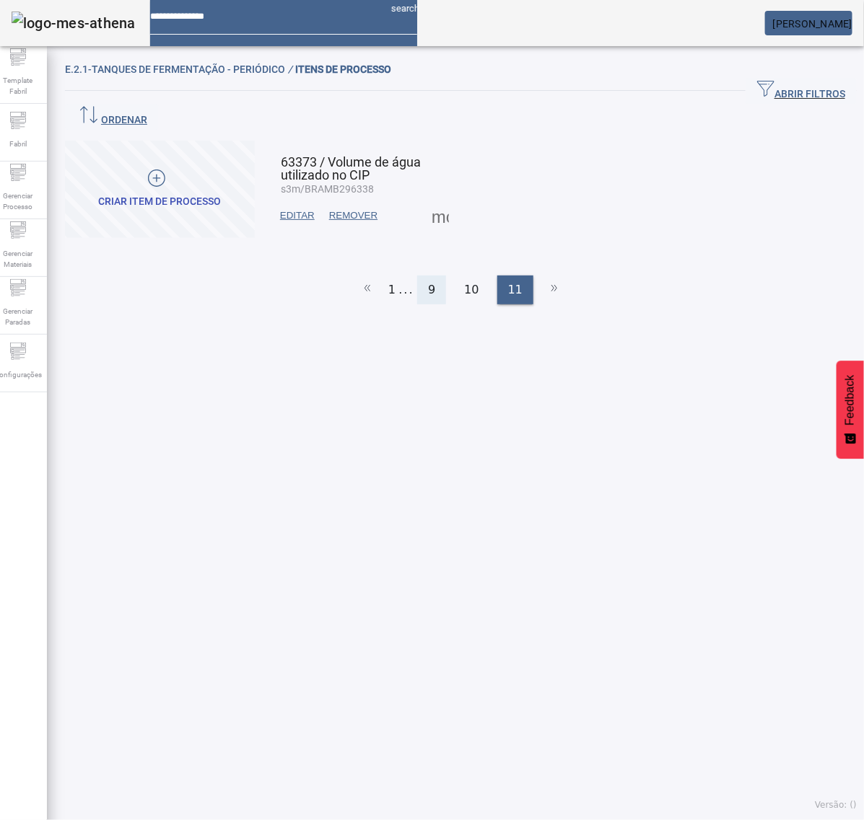
click at [428, 281] on span "9" at bounding box center [431, 289] width 7 height 17
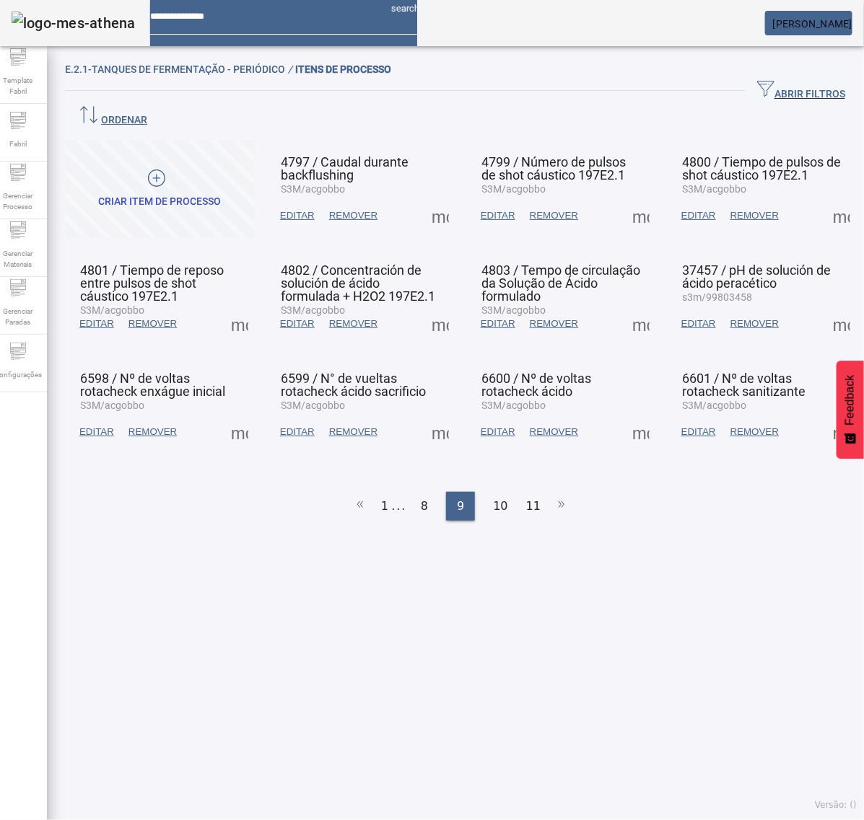
click at [440, 198] on span at bounding box center [440, 215] width 35 height 35
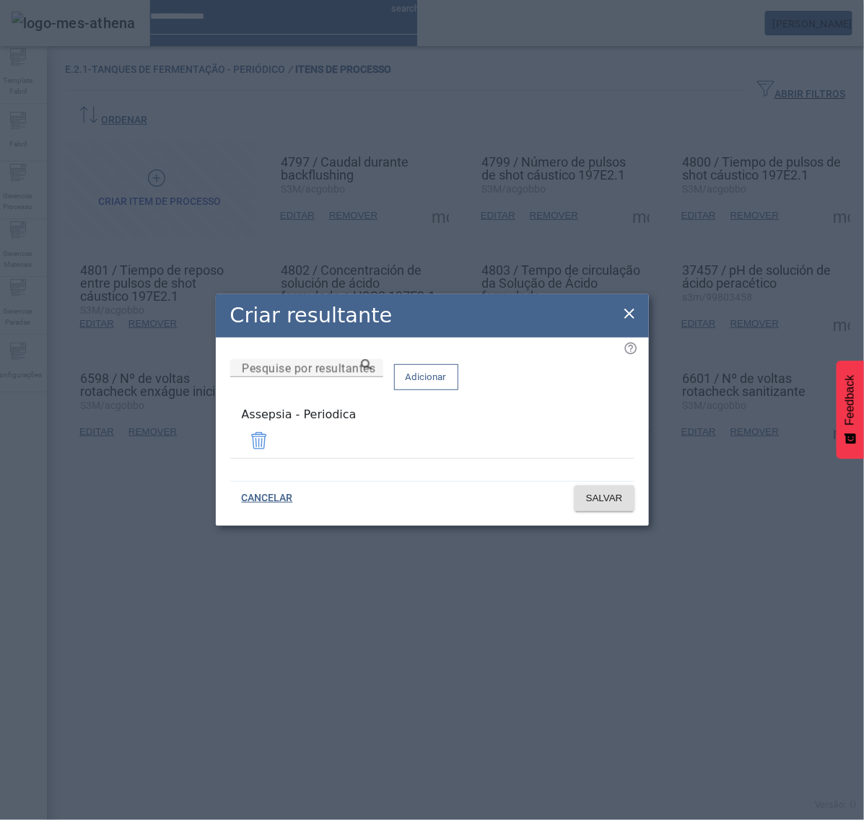
click at [631, 311] on icon at bounding box center [629, 313] width 17 height 17
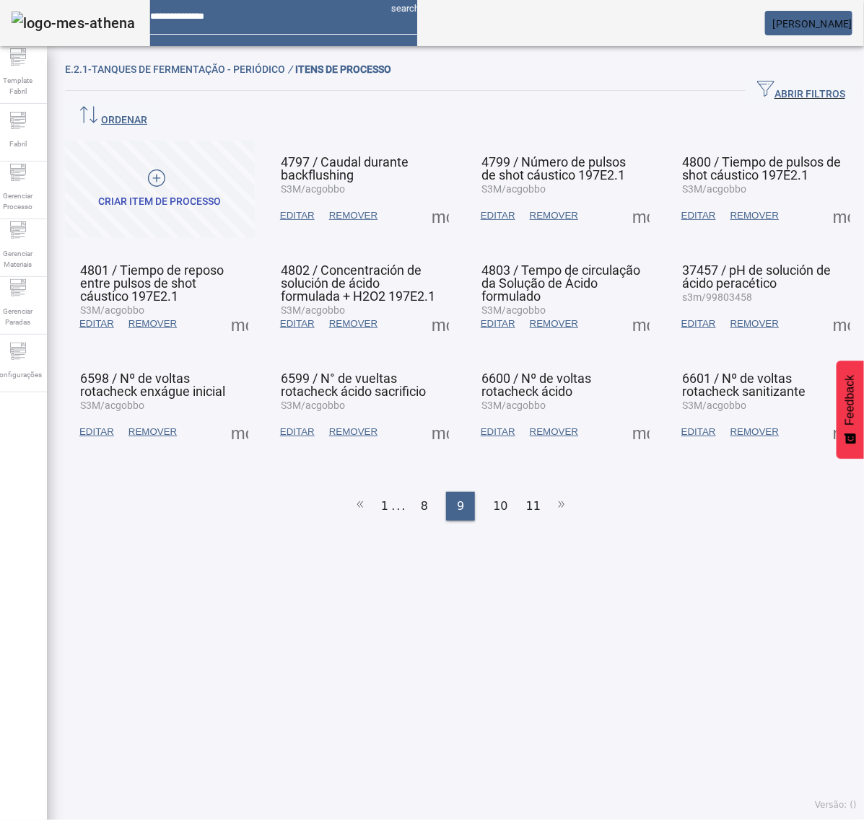
click at [628, 198] on span at bounding box center [640, 215] width 35 height 35
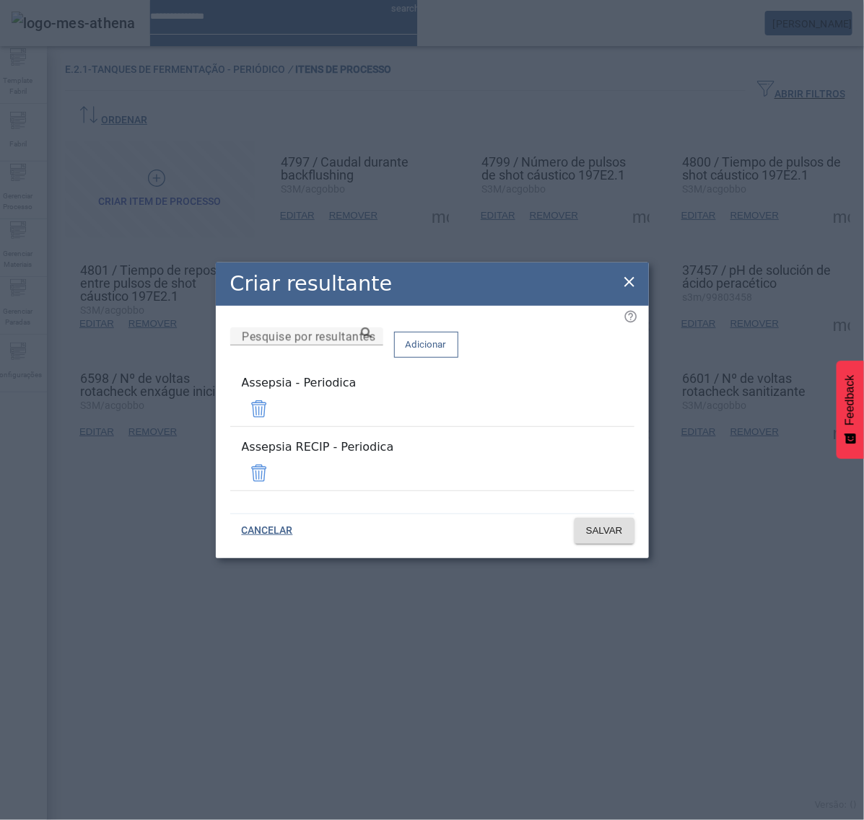
drag, startPoint x: 588, startPoint y: 464, endPoint x: 594, endPoint y: 473, distance: 10.4
click at [276, 466] on span at bounding box center [259, 473] width 35 height 35
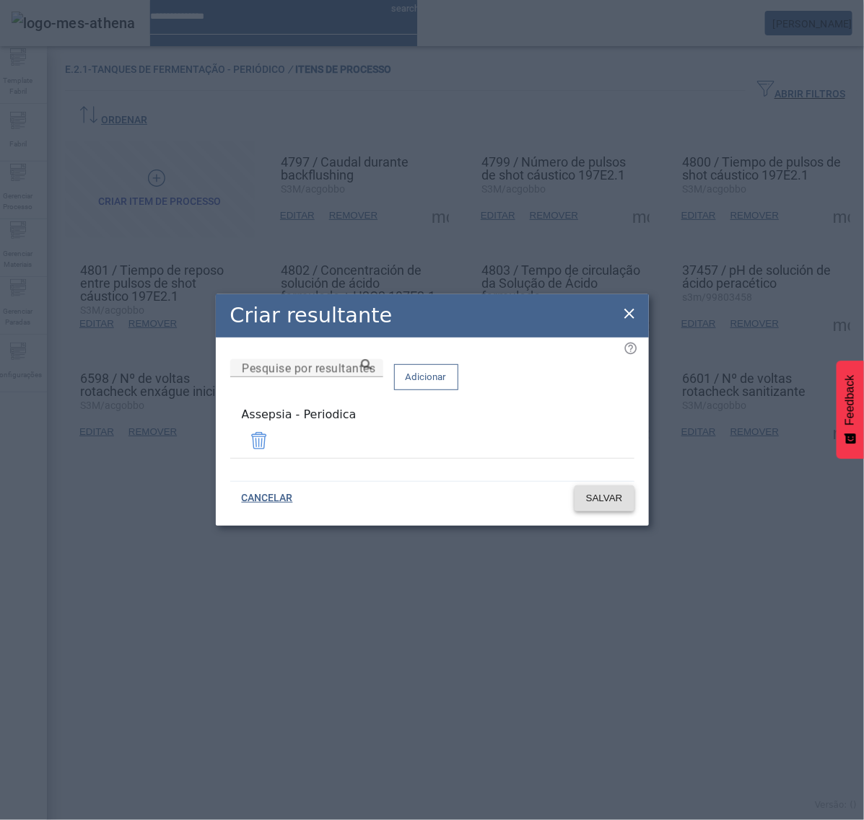
click at [603, 495] on span "SALVAR" at bounding box center [604, 498] width 37 height 14
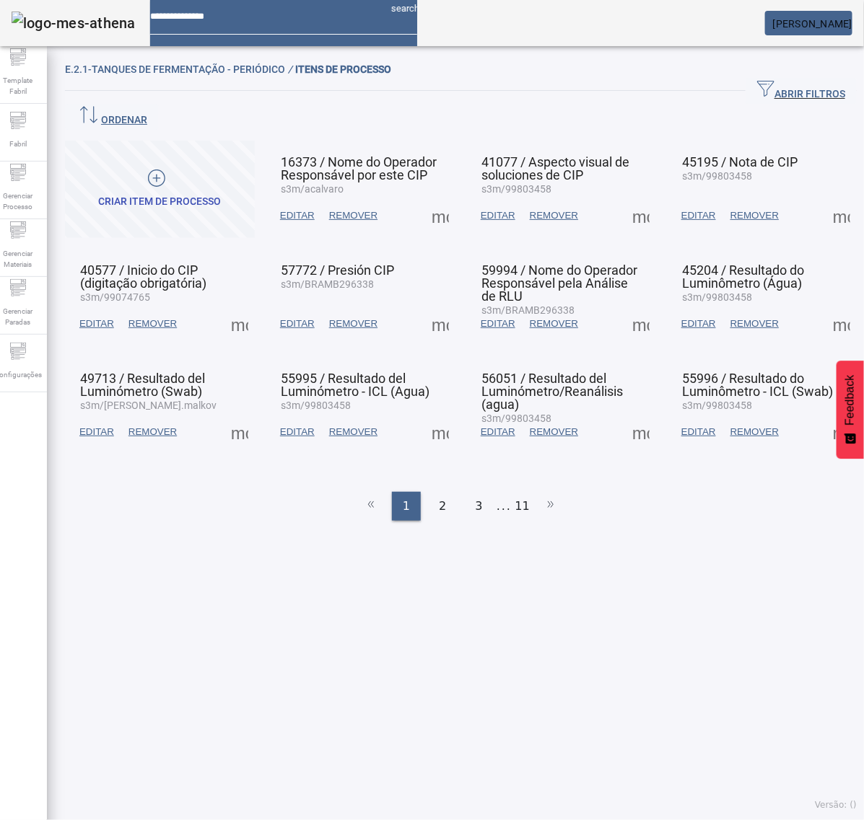
click at [515, 492] on li "11" at bounding box center [522, 506] width 14 height 29
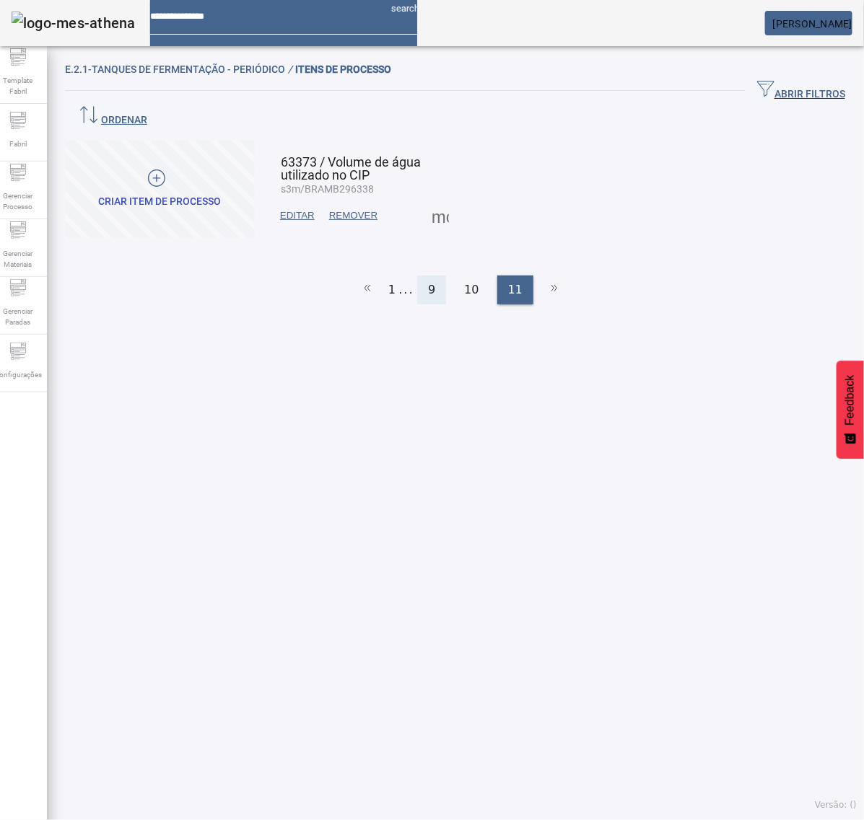
click at [434, 276] on div "9" at bounding box center [431, 290] width 29 height 29
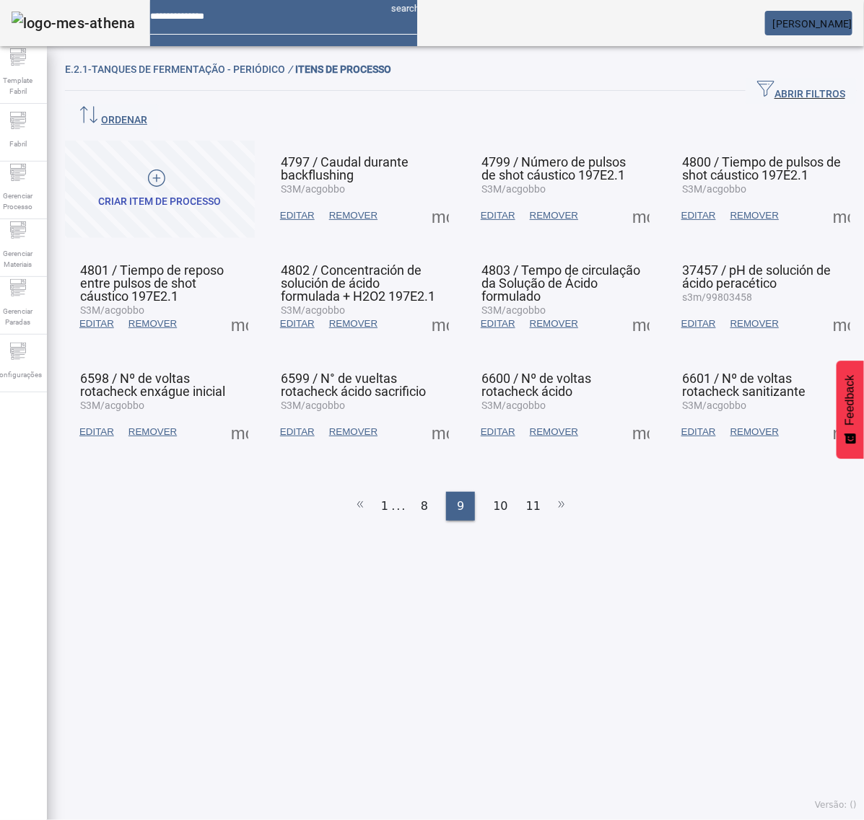
click at [628, 198] on span at bounding box center [640, 215] width 35 height 35
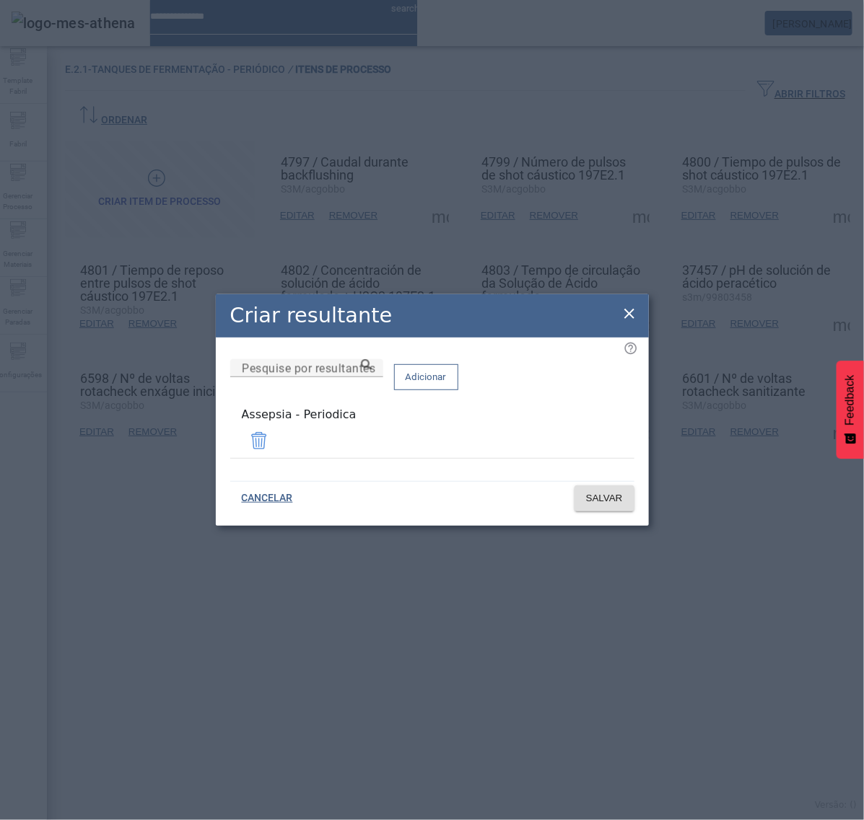
drag, startPoint x: 628, startPoint y: 318, endPoint x: 633, endPoint y: 308, distance: 10.7
click at [629, 315] on icon at bounding box center [629, 313] width 17 height 17
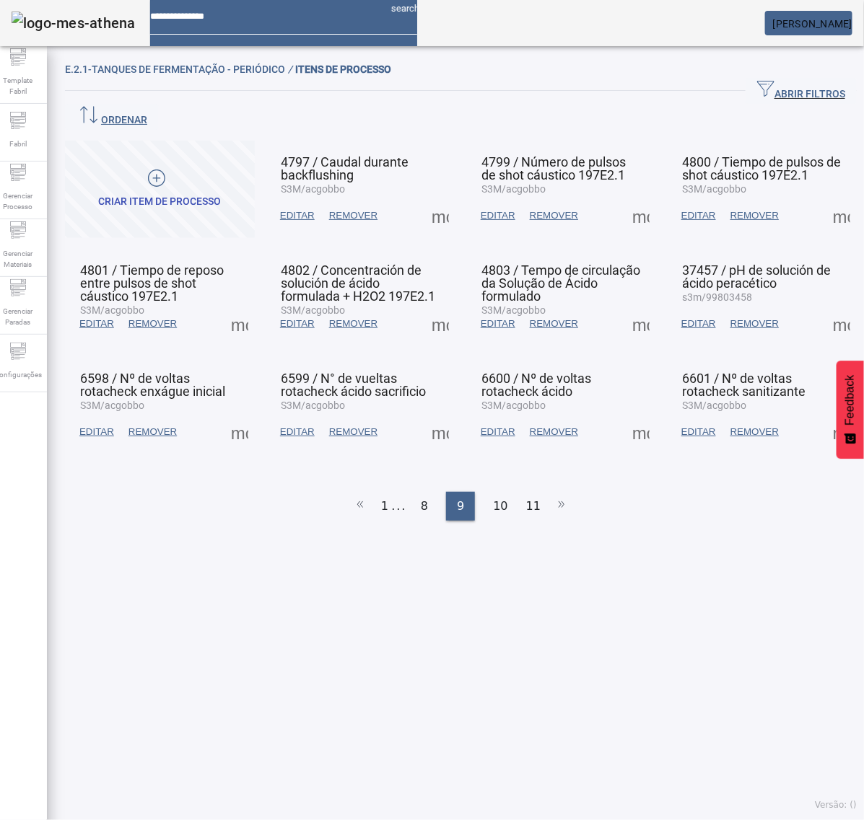
click at [824, 198] on span at bounding box center [841, 215] width 35 height 35
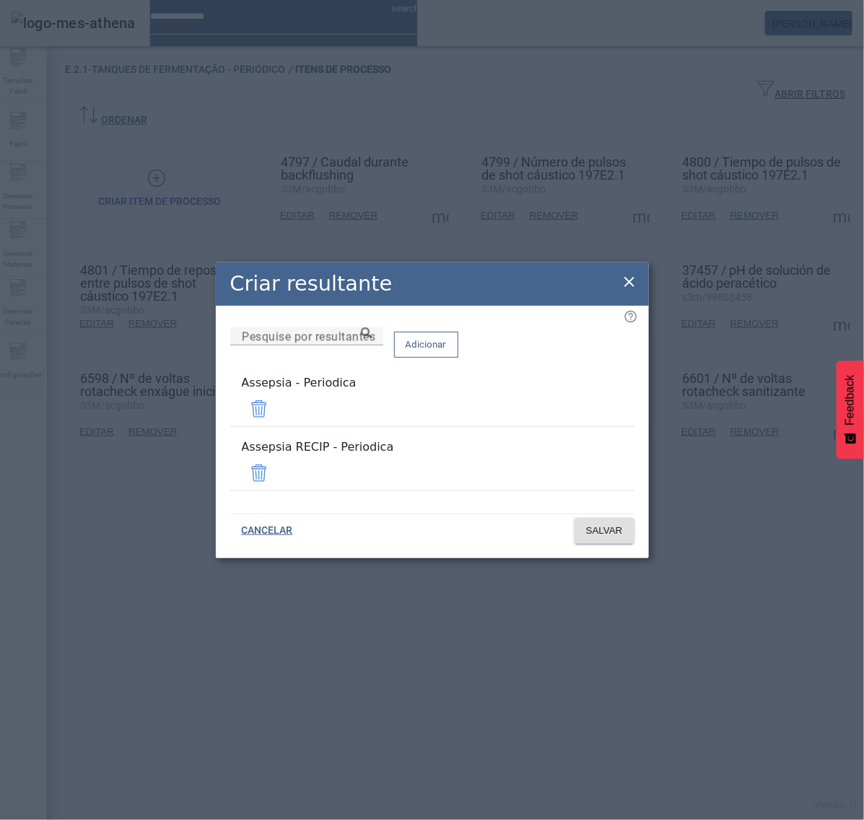
click at [276, 466] on span at bounding box center [259, 473] width 35 height 35
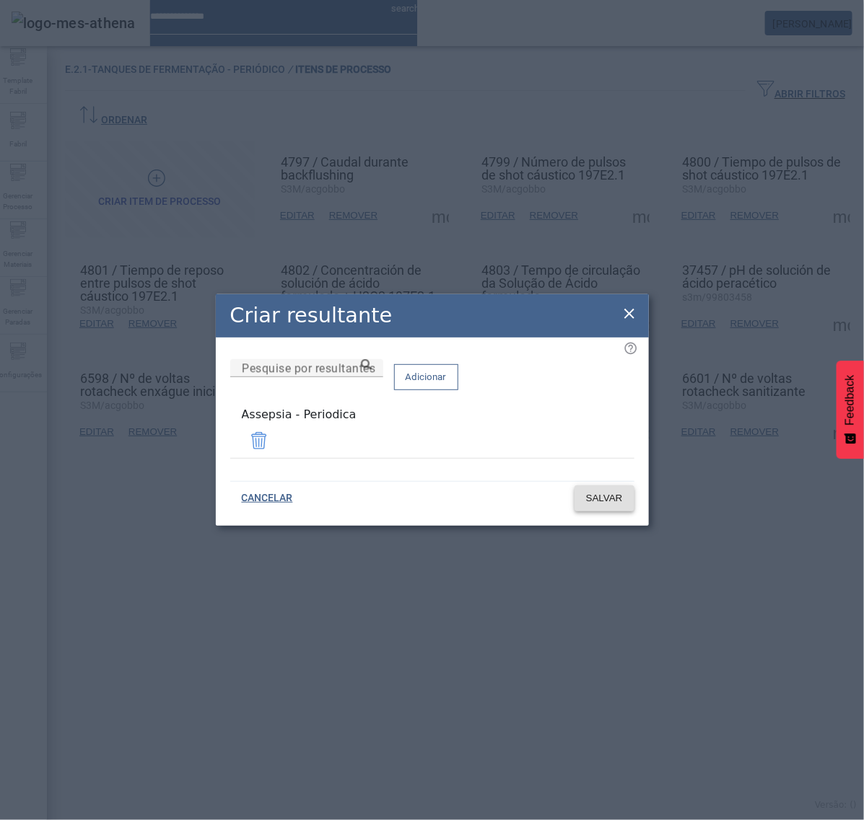
click at [611, 499] on span "SALVAR" at bounding box center [604, 498] width 37 height 14
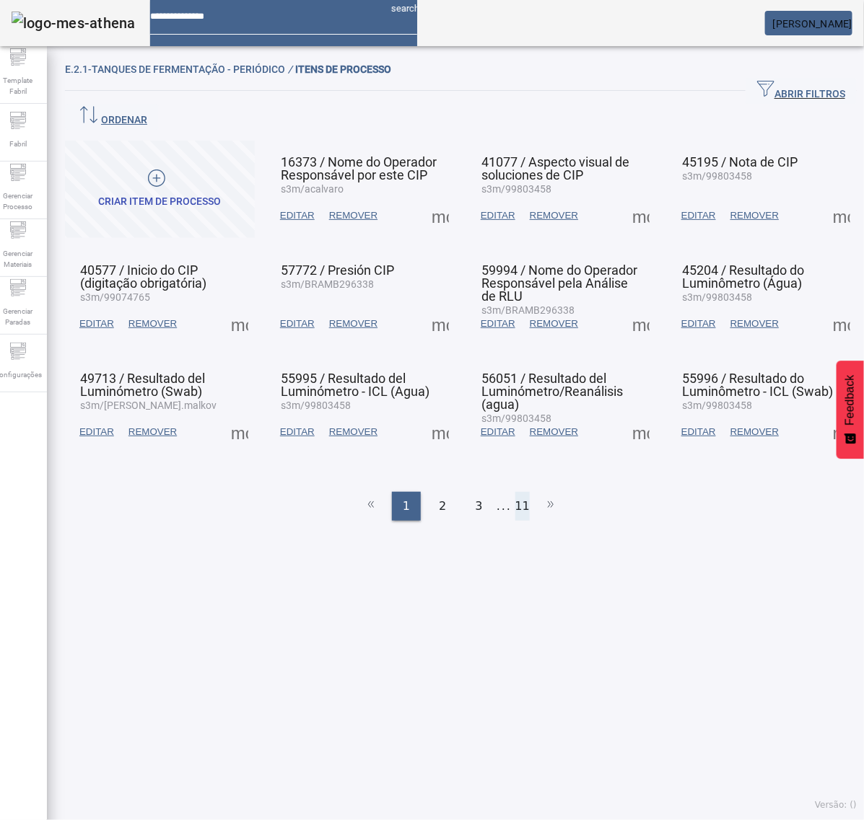
click at [515, 492] on li "11" at bounding box center [522, 506] width 14 height 29
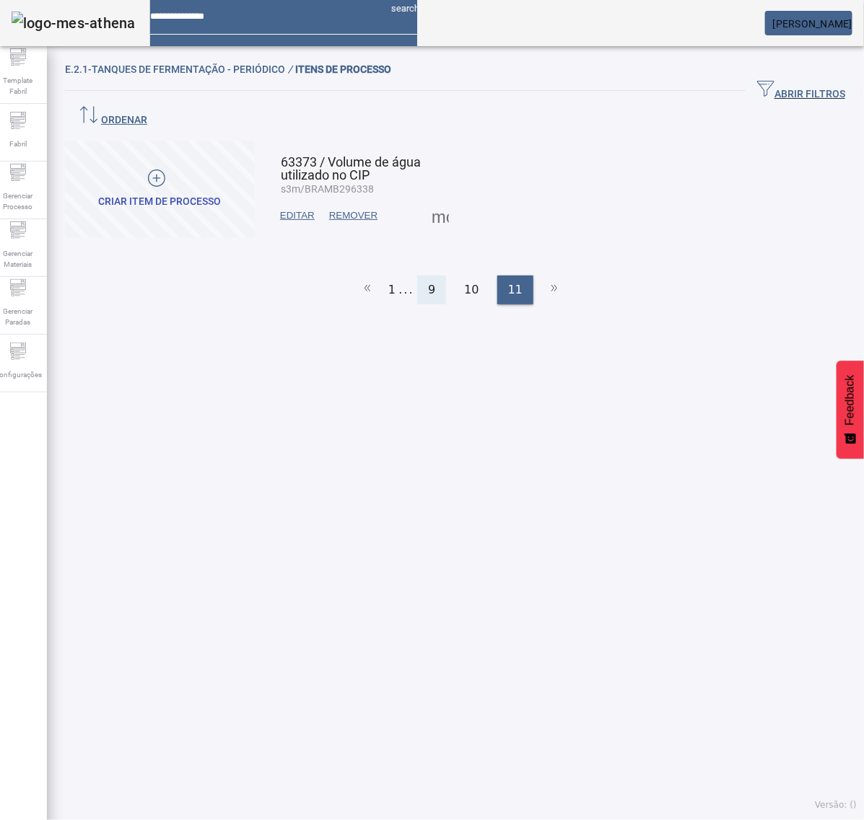
click at [434, 276] on div "9" at bounding box center [431, 290] width 29 height 29
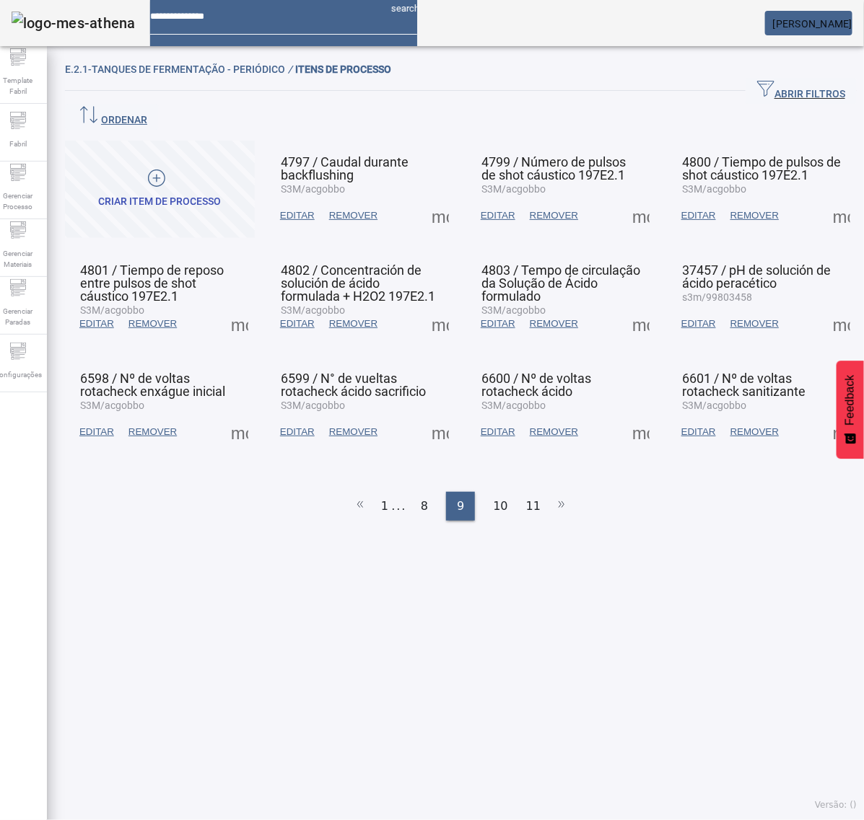
click at [246, 307] on span at bounding box center [239, 324] width 35 height 35
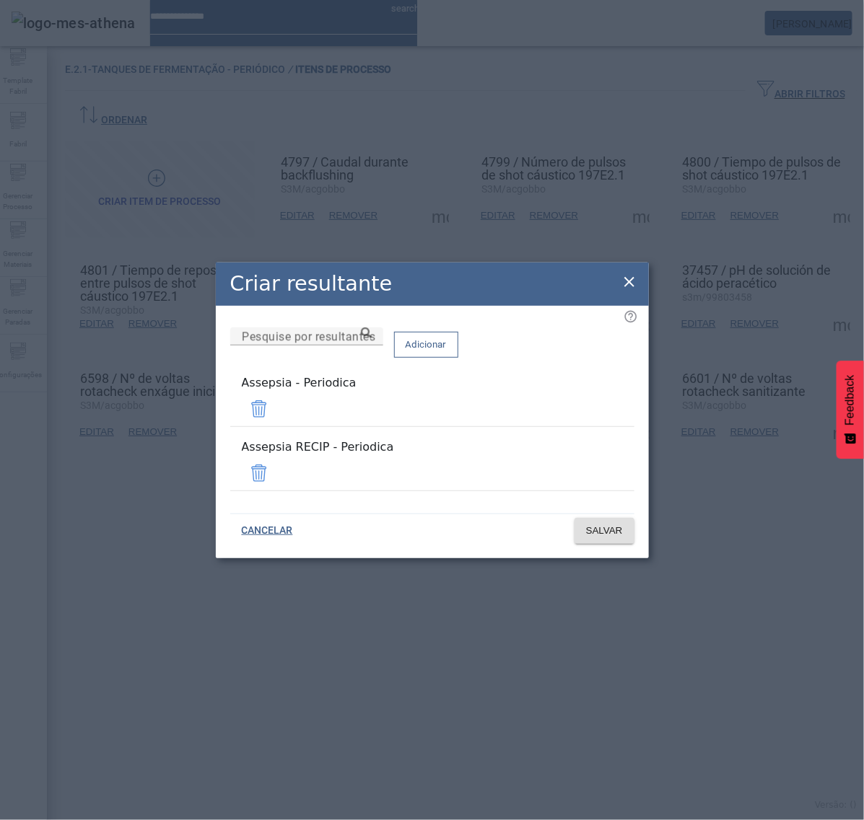
click at [276, 470] on span at bounding box center [259, 473] width 35 height 35
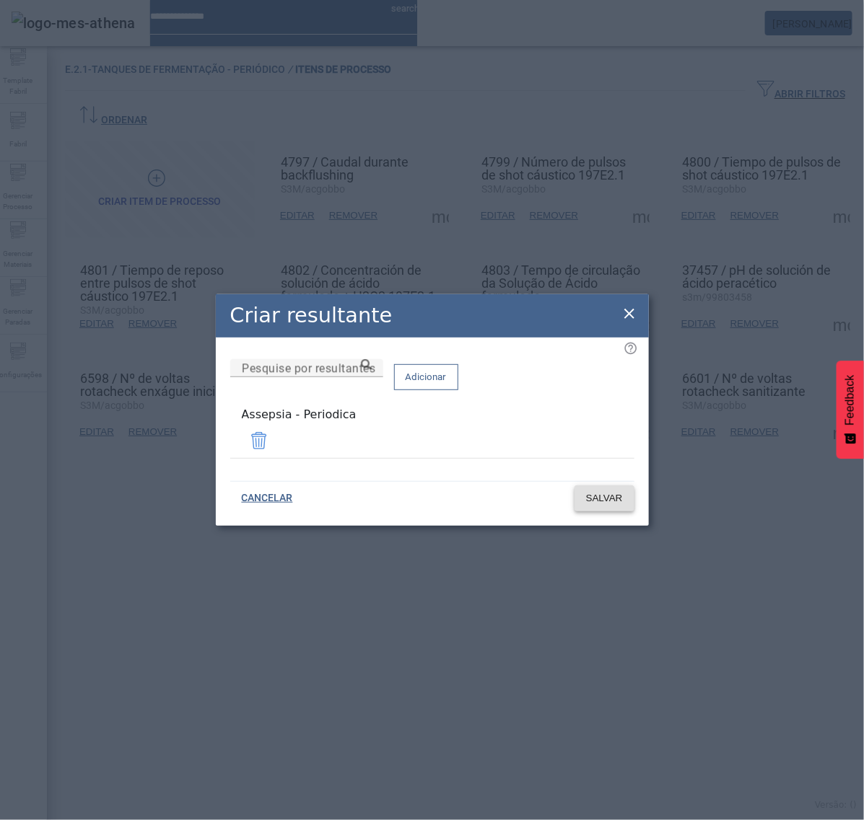
click at [610, 499] on span "SALVAR" at bounding box center [604, 498] width 37 height 14
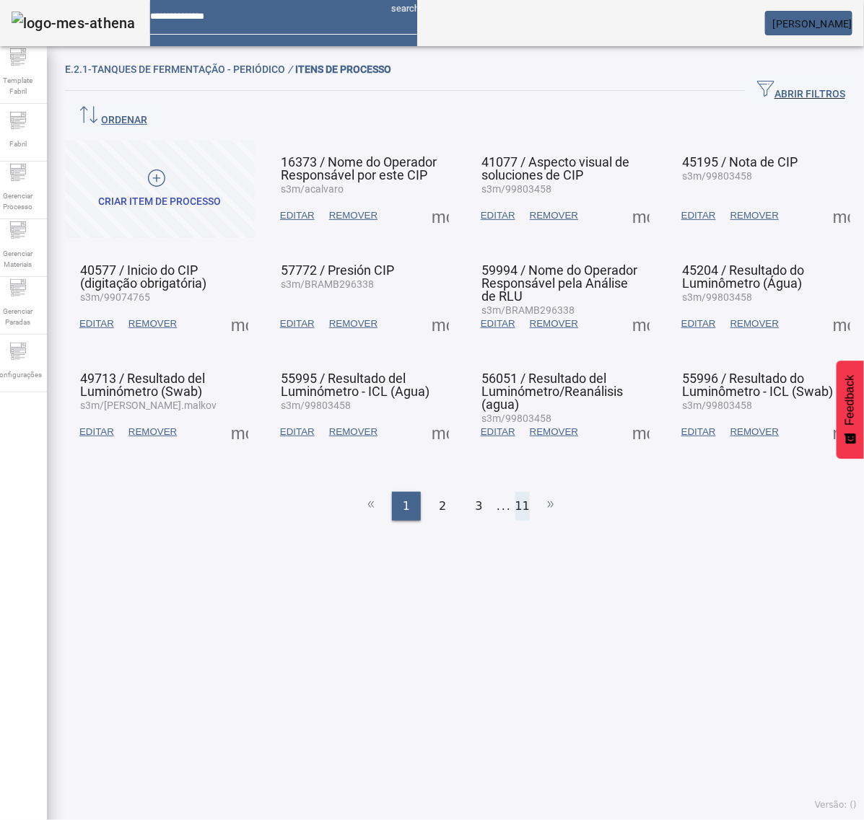
click at [516, 492] on li "11" at bounding box center [522, 506] width 14 height 29
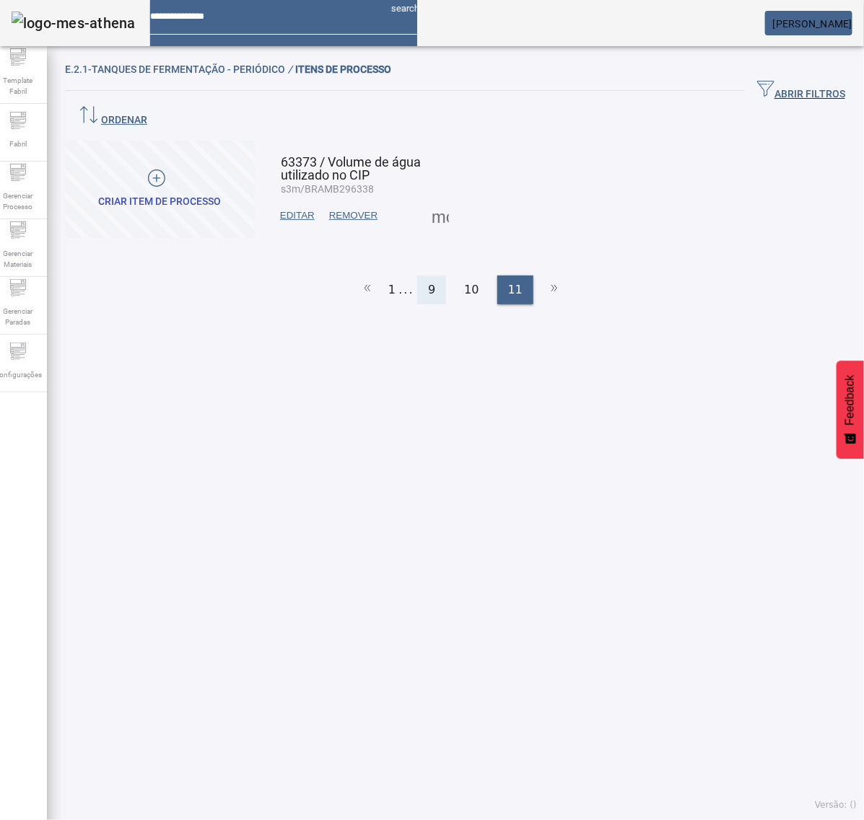
click at [428, 281] on span "9" at bounding box center [431, 289] width 7 height 17
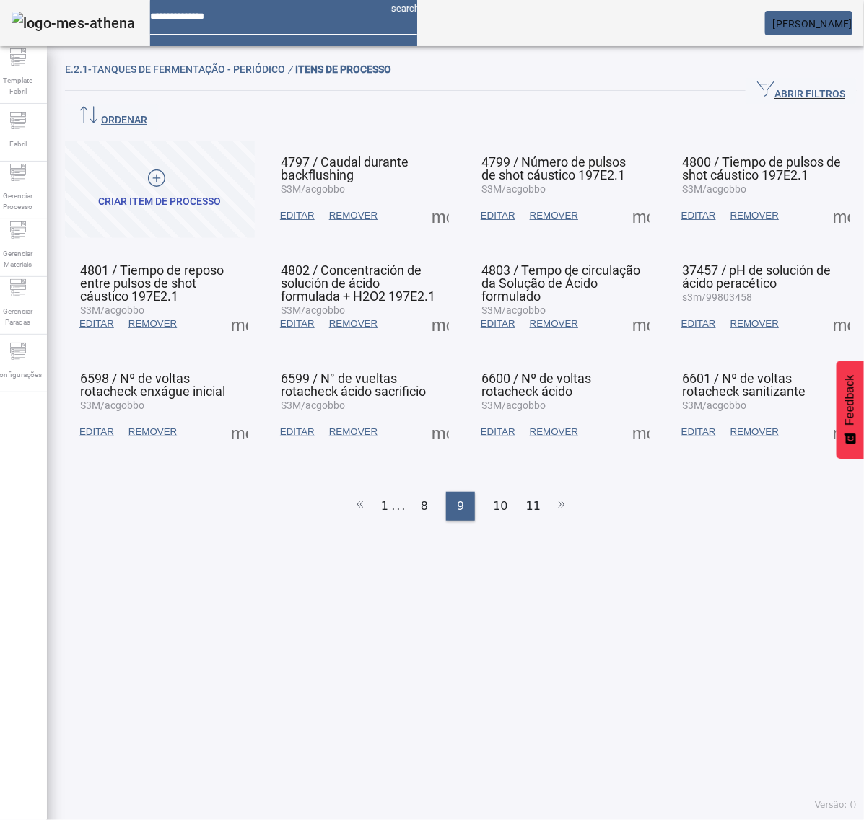
click at [824, 198] on span at bounding box center [841, 215] width 35 height 35
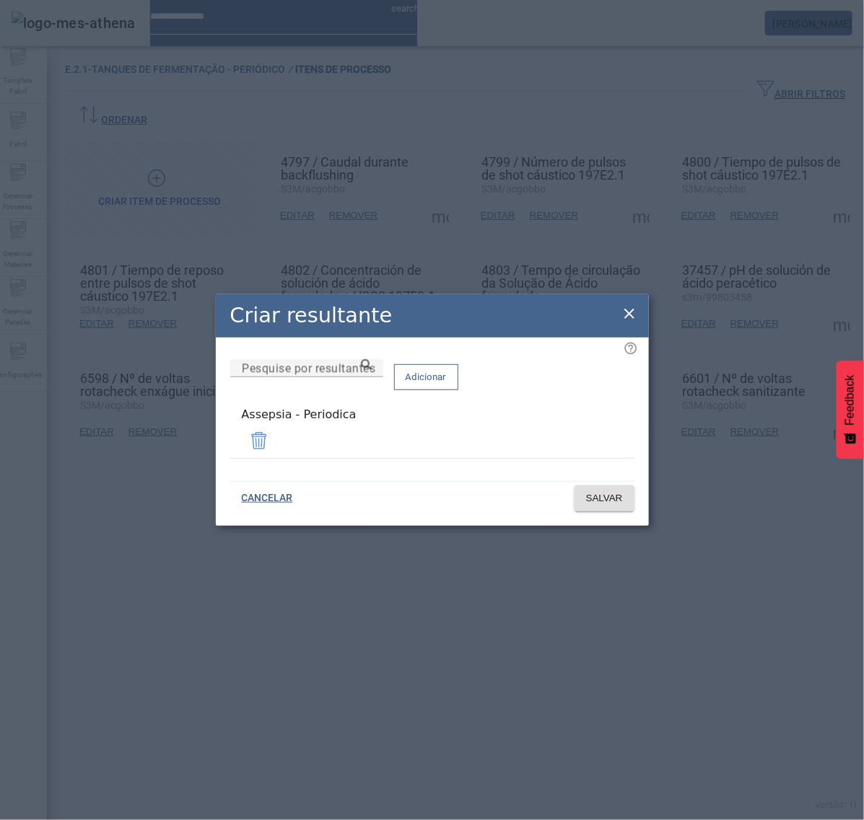
click at [626, 318] on icon at bounding box center [629, 313] width 17 height 17
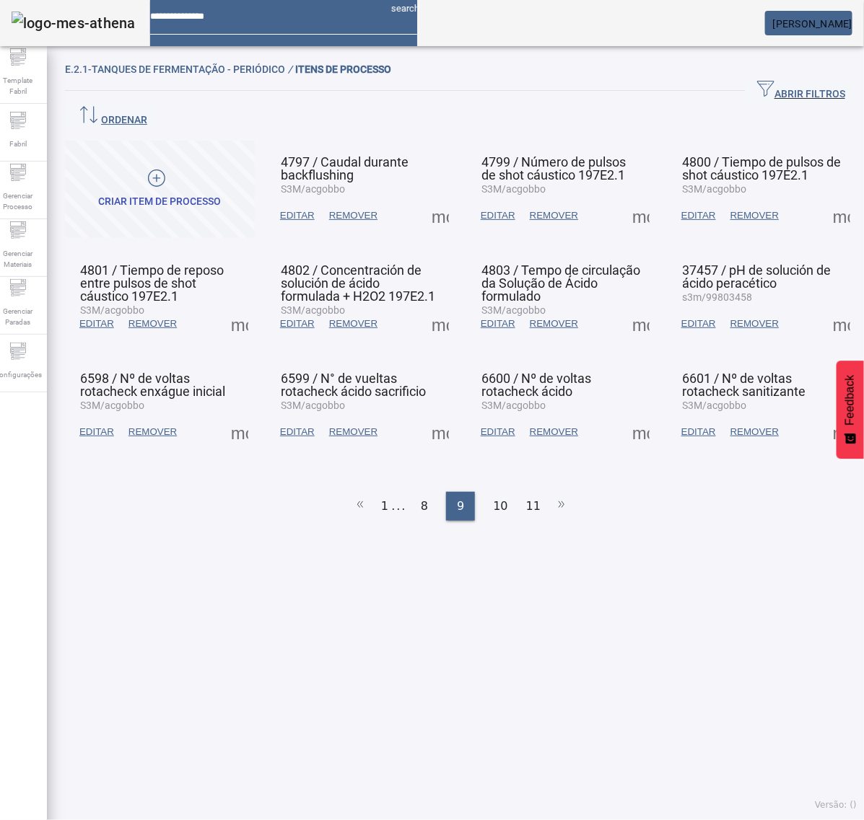
click at [242, 307] on span at bounding box center [239, 324] width 35 height 35
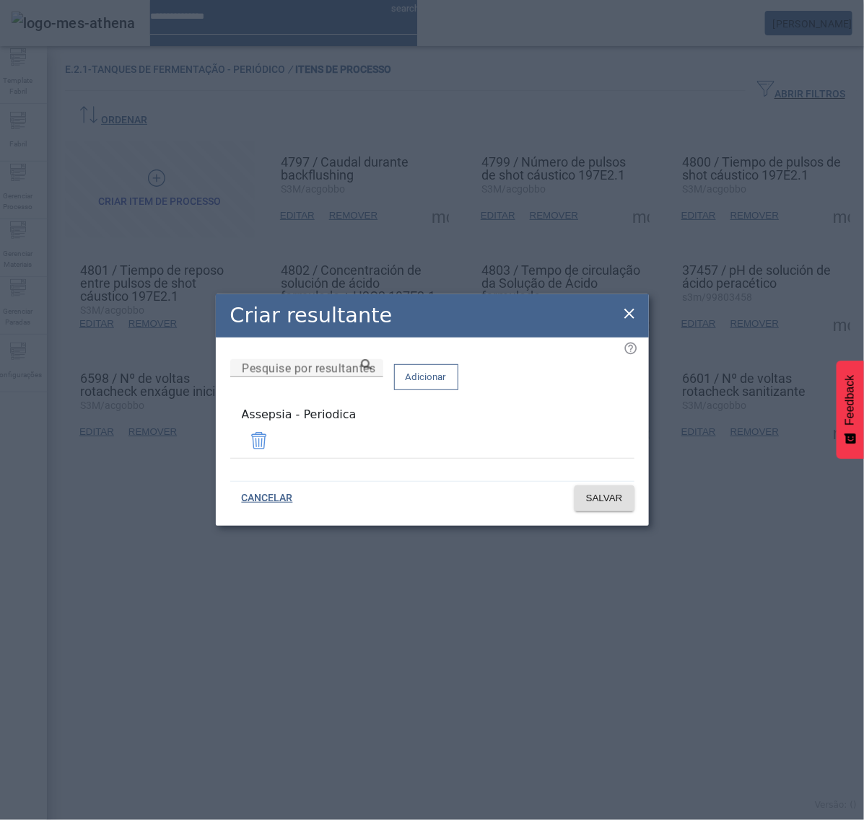
click at [629, 315] on icon at bounding box center [629, 313] width 17 height 17
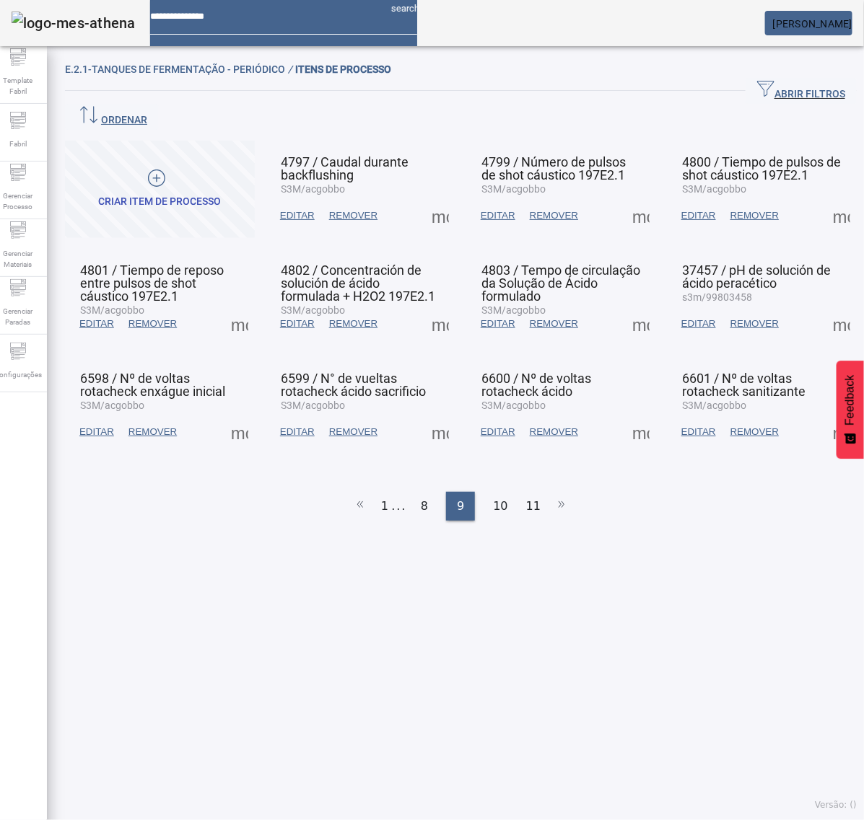
click at [434, 307] on span at bounding box center [440, 324] width 35 height 35
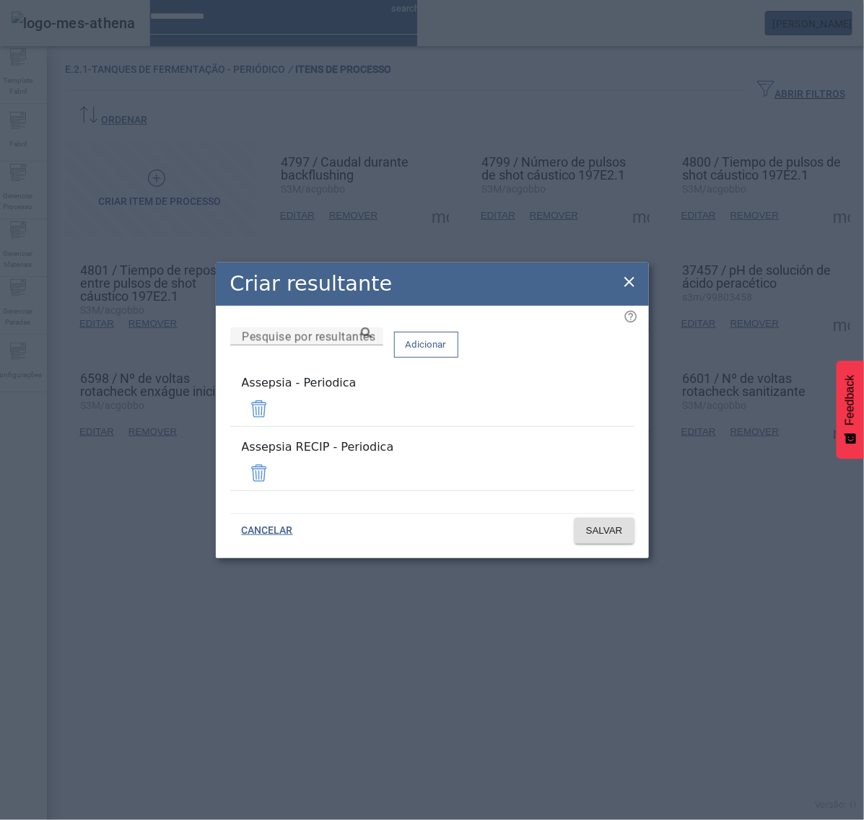
click at [276, 464] on span at bounding box center [259, 473] width 35 height 35
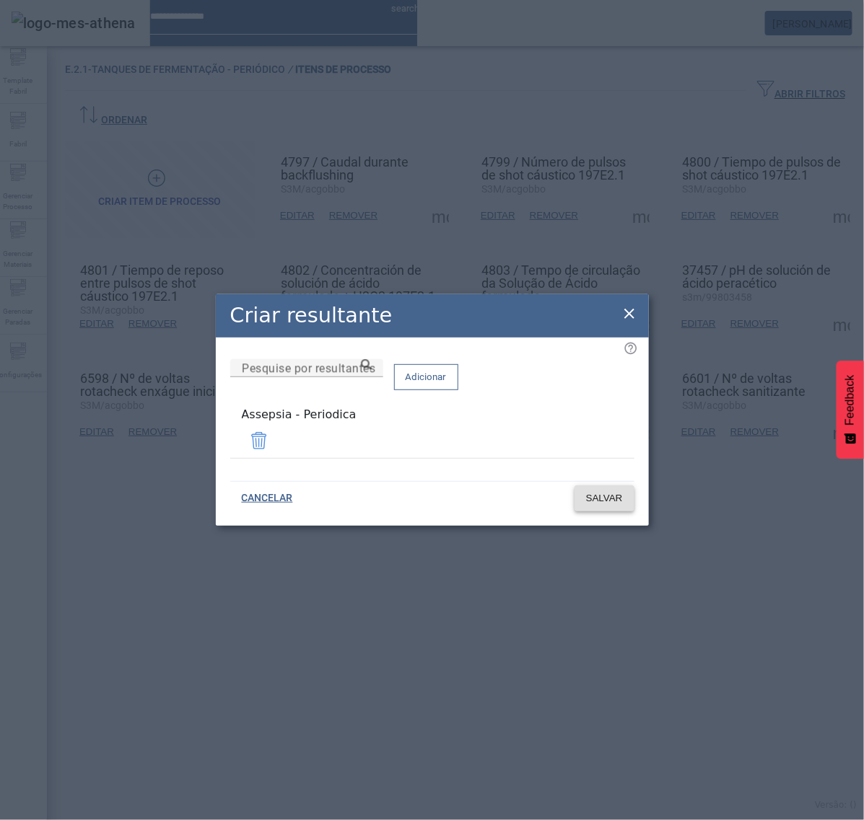
click at [610, 493] on span "SALVAR" at bounding box center [604, 498] width 37 height 14
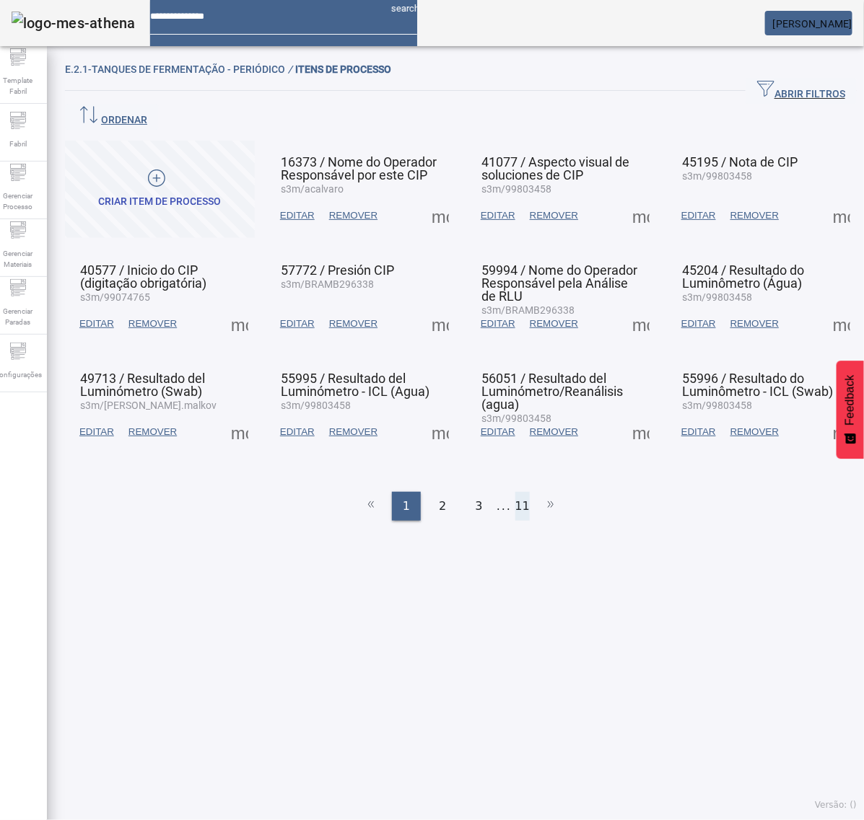
click at [515, 492] on li "11" at bounding box center [522, 506] width 14 height 29
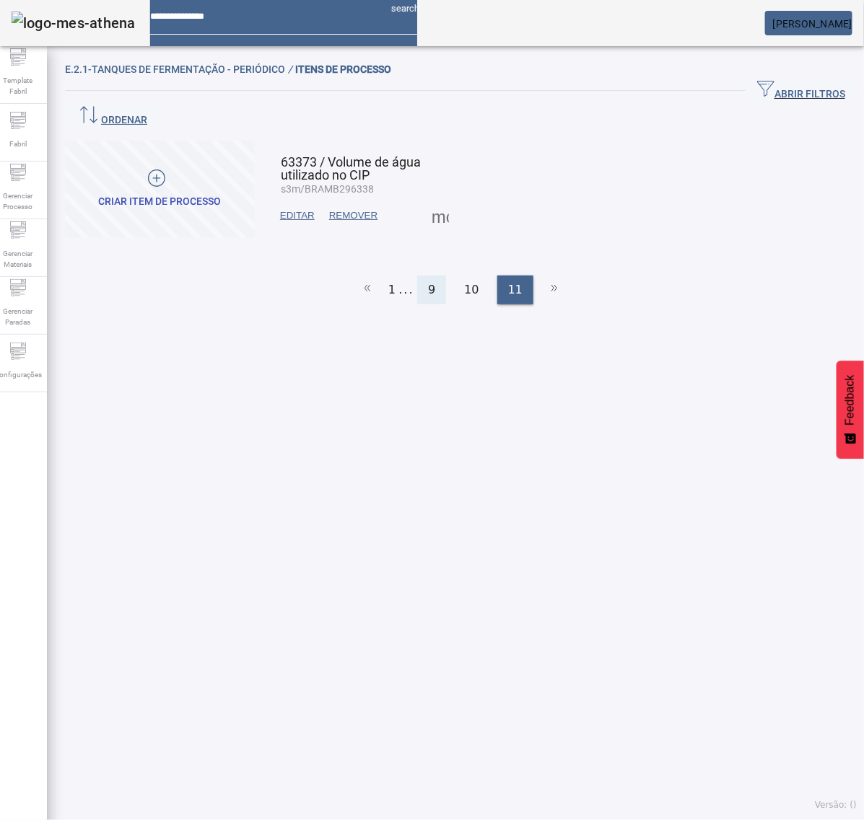
click at [428, 281] on span "9" at bounding box center [431, 289] width 7 height 17
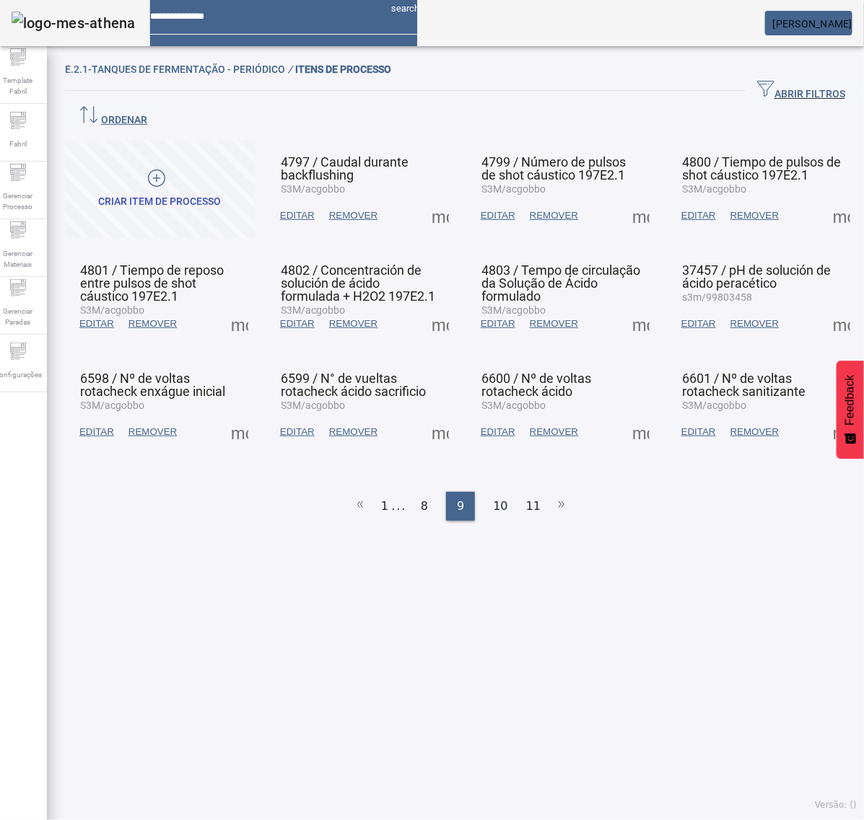
click at [431, 307] on span at bounding box center [440, 324] width 35 height 35
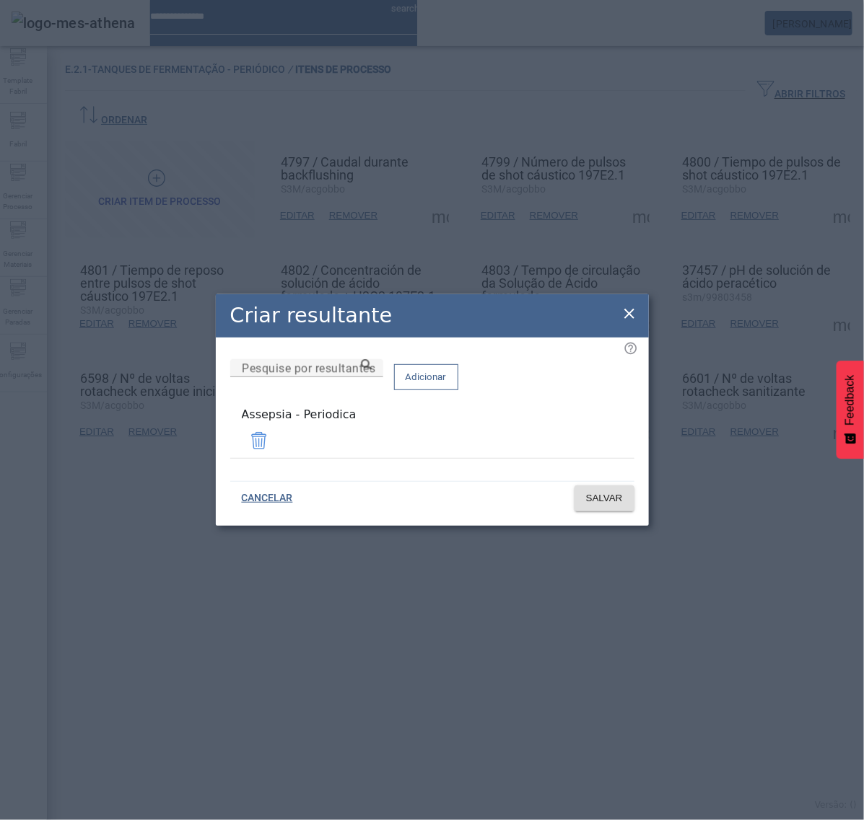
click at [629, 315] on icon at bounding box center [629, 313] width 17 height 17
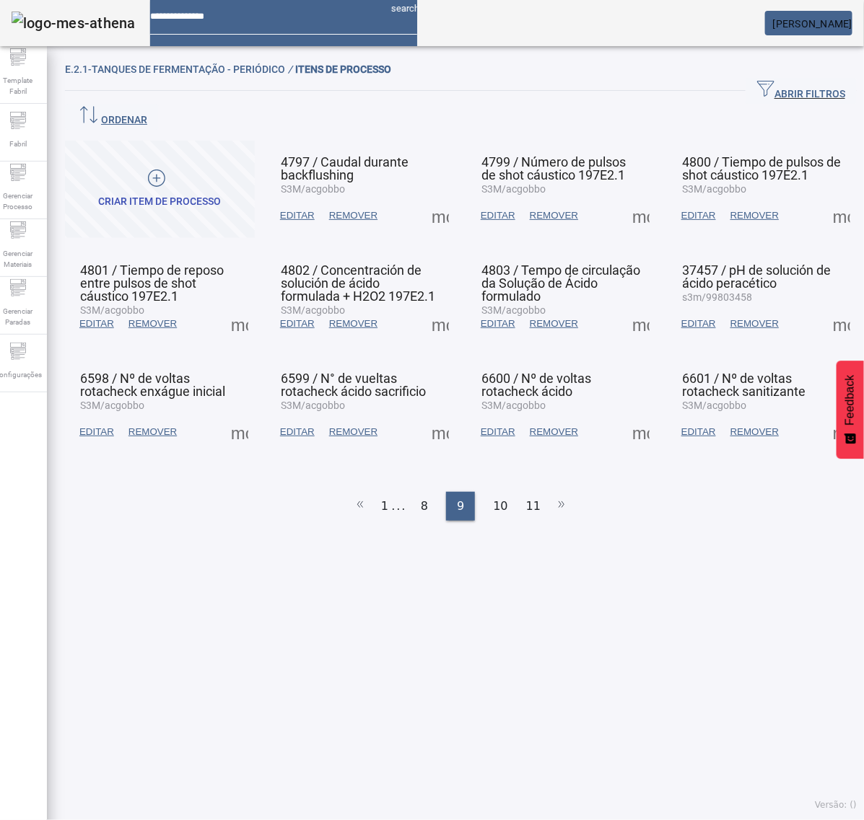
click at [630, 307] on span at bounding box center [640, 324] width 35 height 35
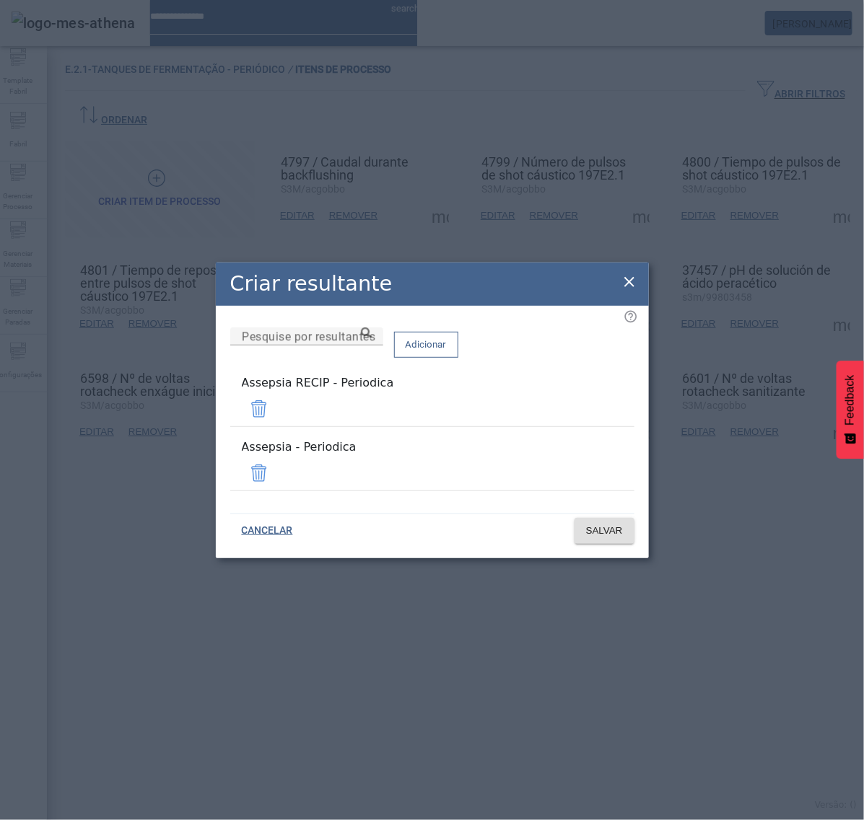
click at [276, 413] on span at bounding box center [259, 409] width 35 height 35
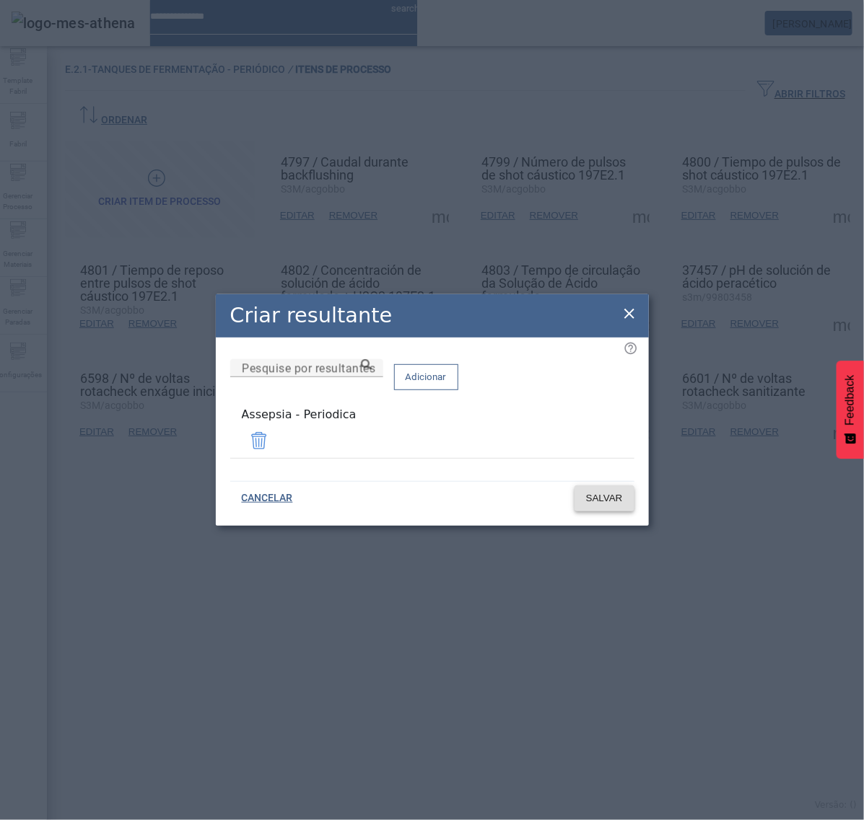
click at [603, 498] on span "SALVAR" at bounding box center [604, 498] width 37 height 14
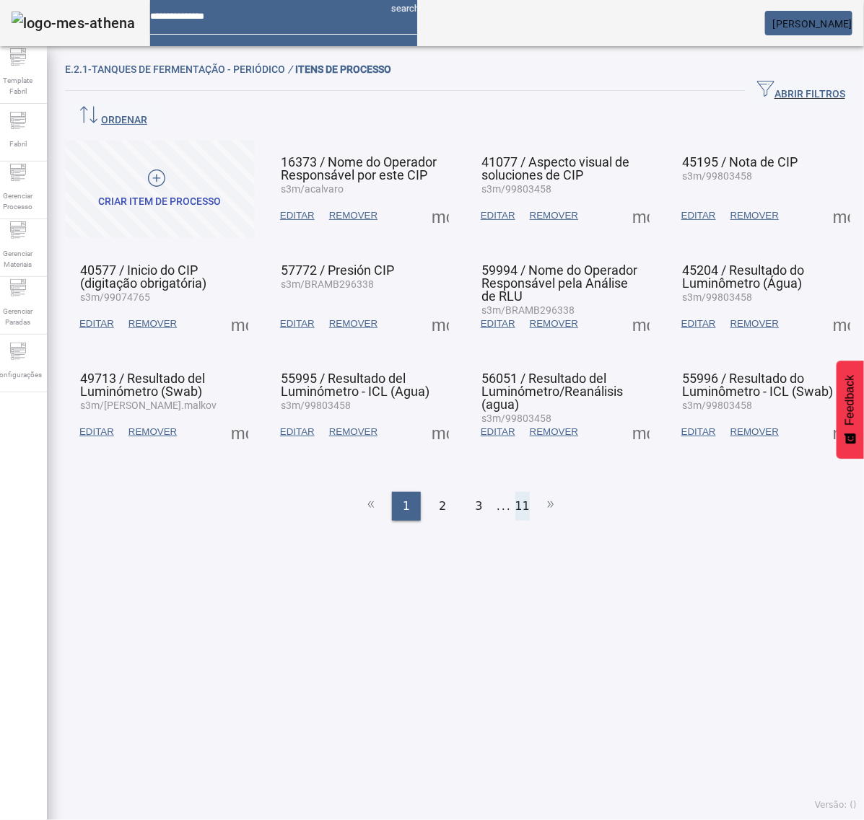
click at [520, 492] on ul "1 2 3 ... 11" at bounding box center [461, 506] width 792 height 29
click at [515, 492] on li "11" at bounding box center [522, 506] width 14 height 29
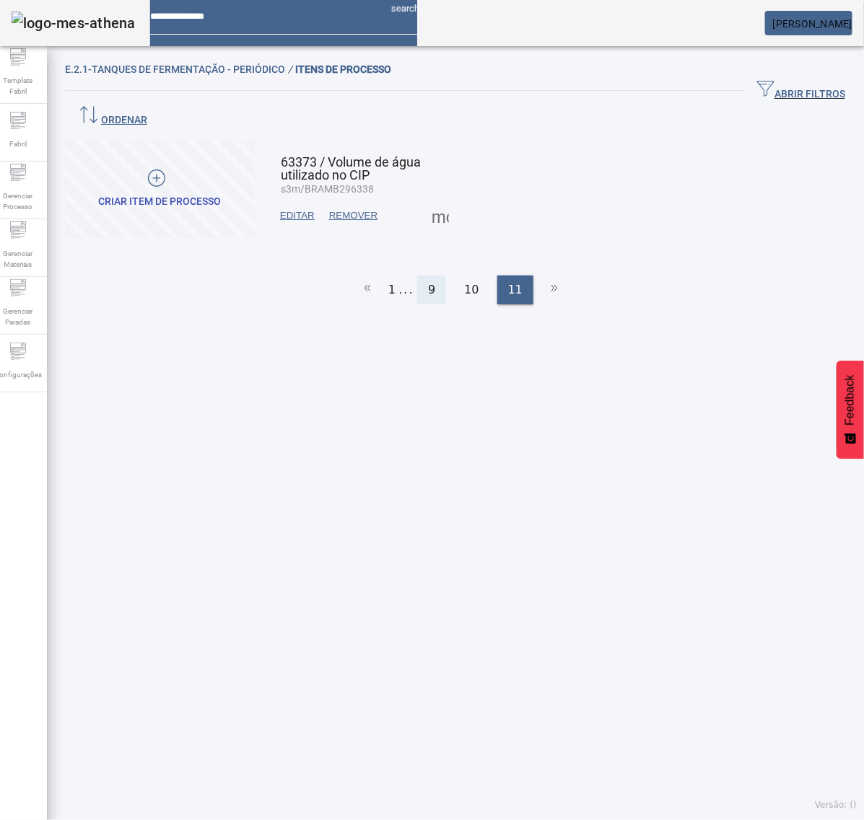
click at [424, 276] on div "9" at bounding box center [431, 290] width 29 height 29
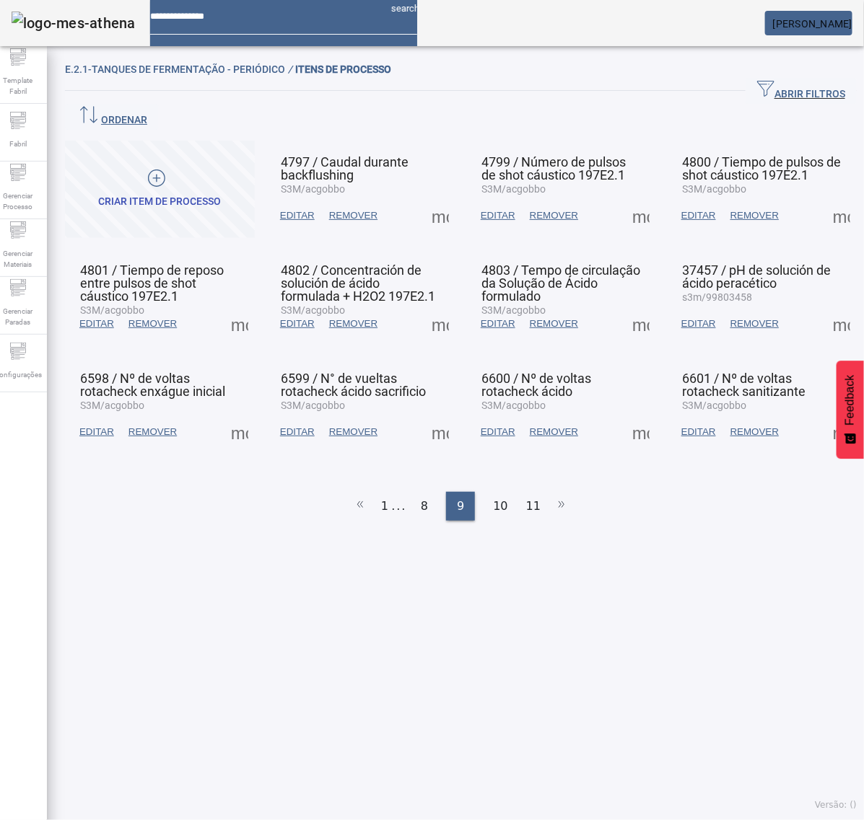
click at [426, 307] on span at bounding box center [440, 324] width 35 height 35
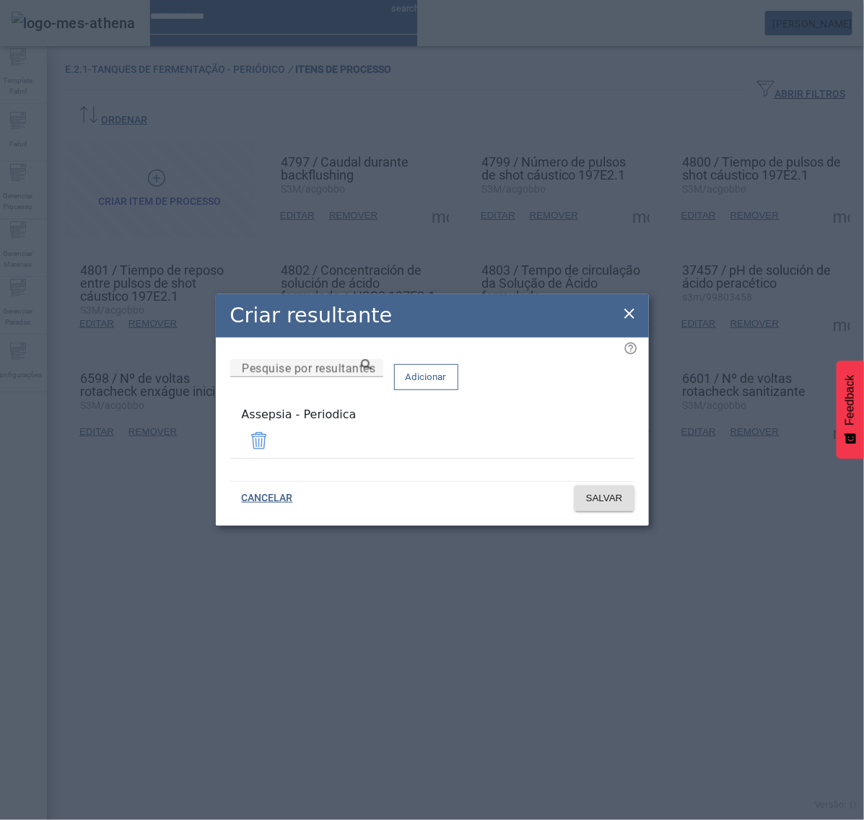
click at [630, 310] on icon at bounding box center [629, 313] width 17 height 17
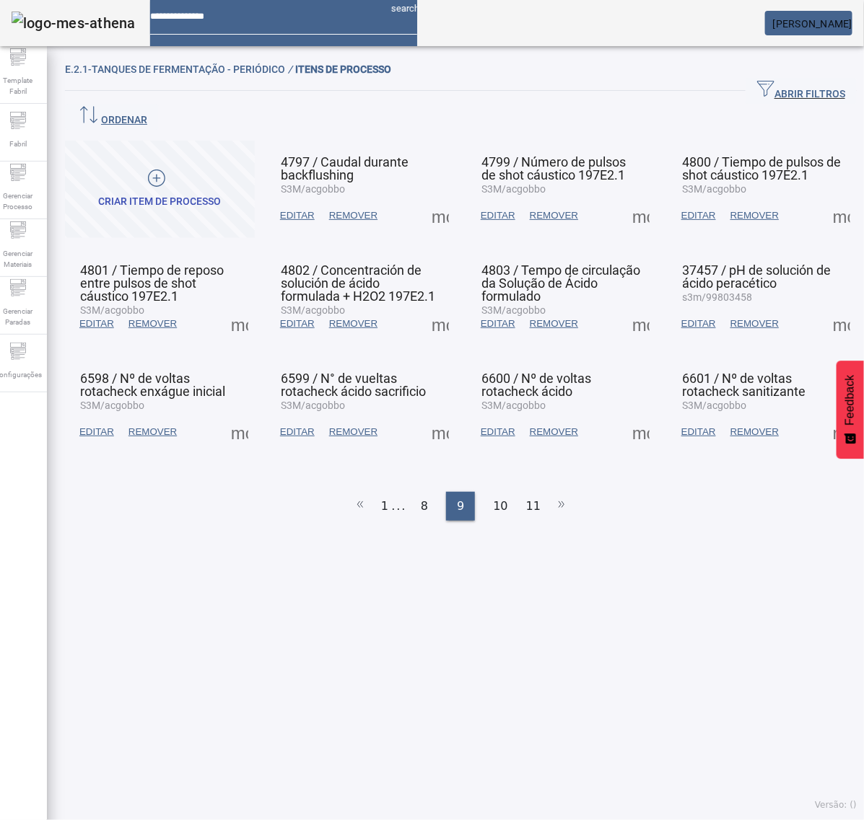
click at [625, 307] on span at bounding box center [640, 324] width 35 height 35
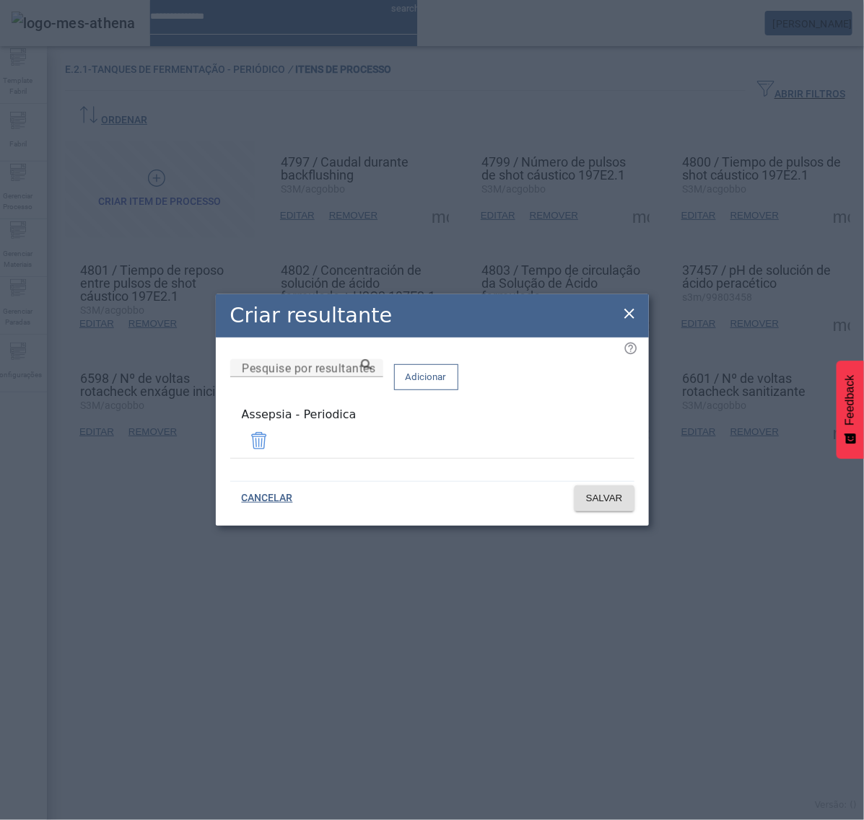
click at [626, 320] on icon at bounding box center [629, 313] width 17 height 17
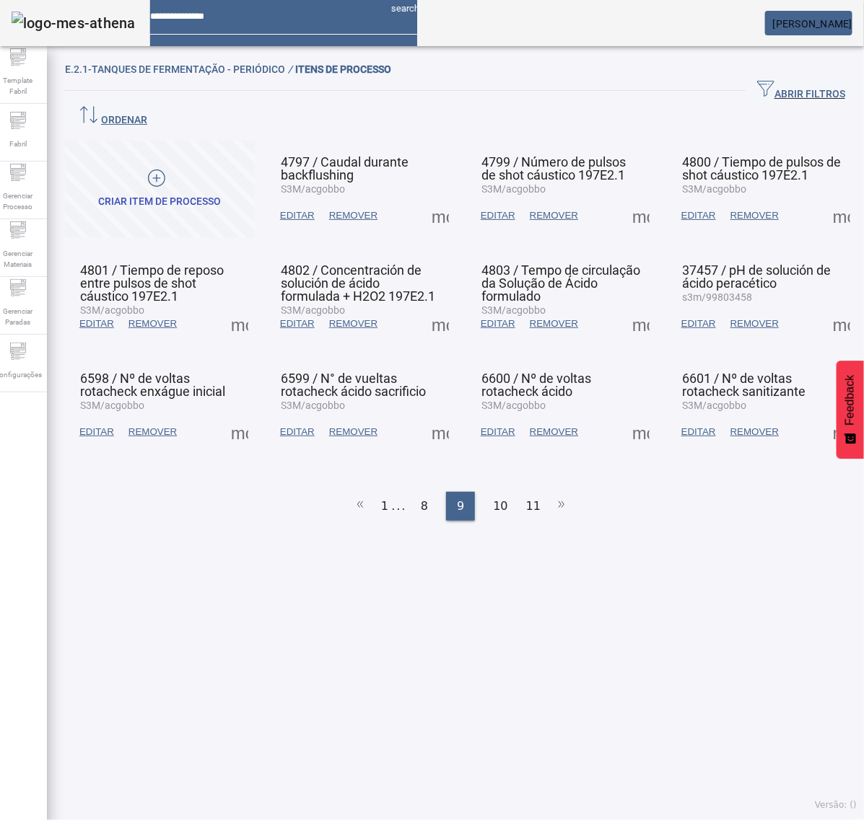
click at [837, 293] on div "E.2.1-Tanques de Fermentação - Periódico / ITENS DE PROCESSO ABRIR FILTROS Pesq…" at bounding box center [461, 436] width 828 height 767
click at [824, 307] on span at bounding box center [841, 324] width 35 height 35
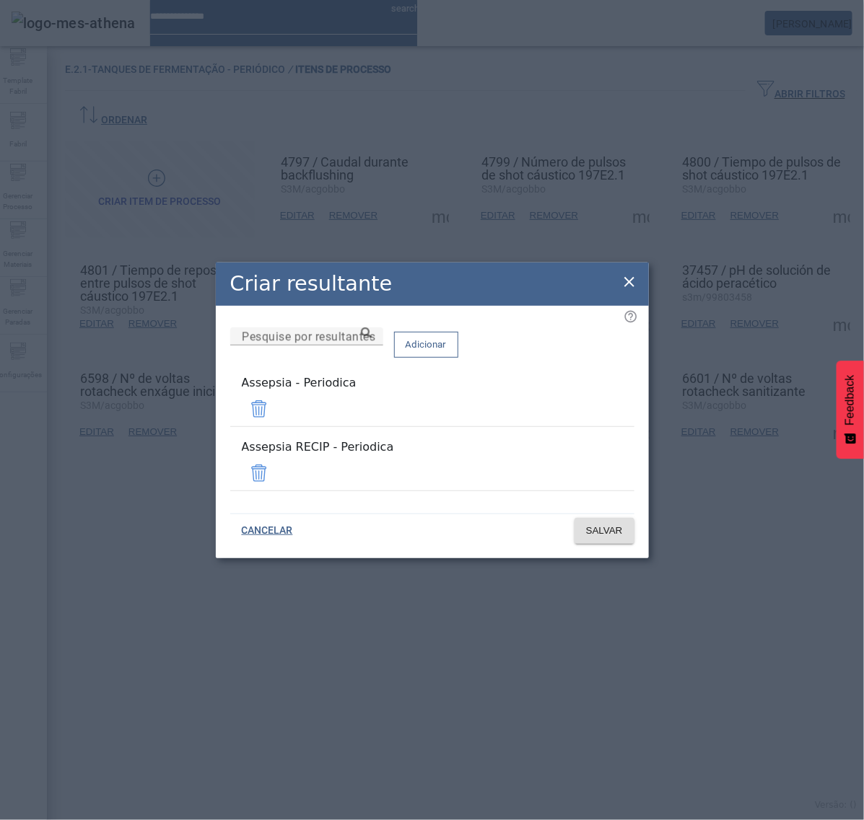
click at [276, 460] on span at bounding box center [259, 473] width 35 height 35
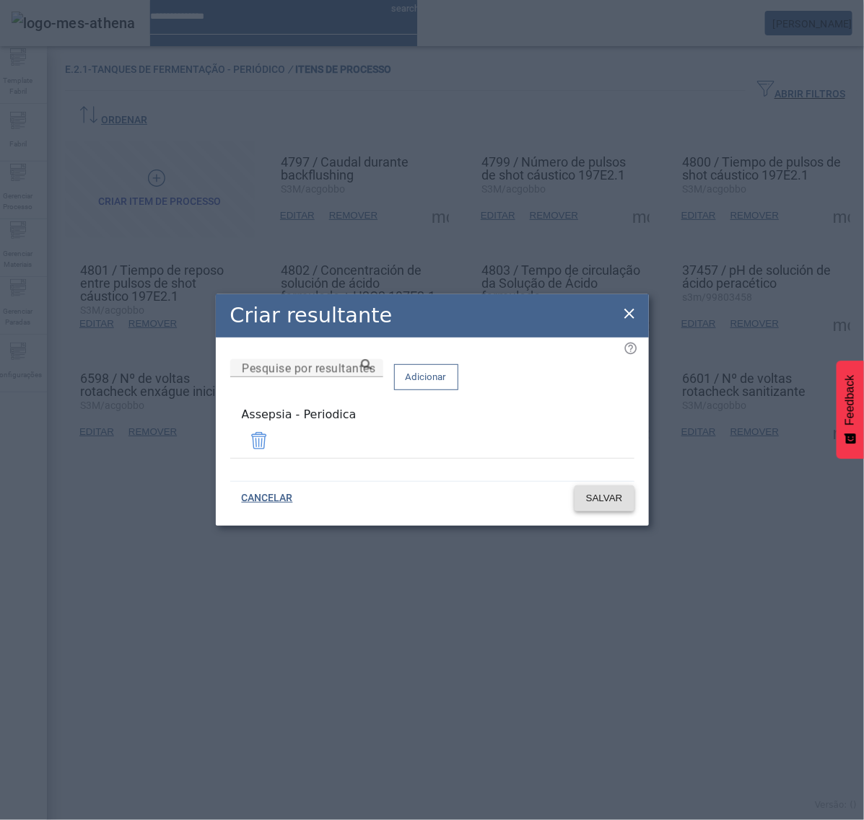
click at [601, 492] on span "SALVAR" at bounding box center [604, 498] width 37 height 14
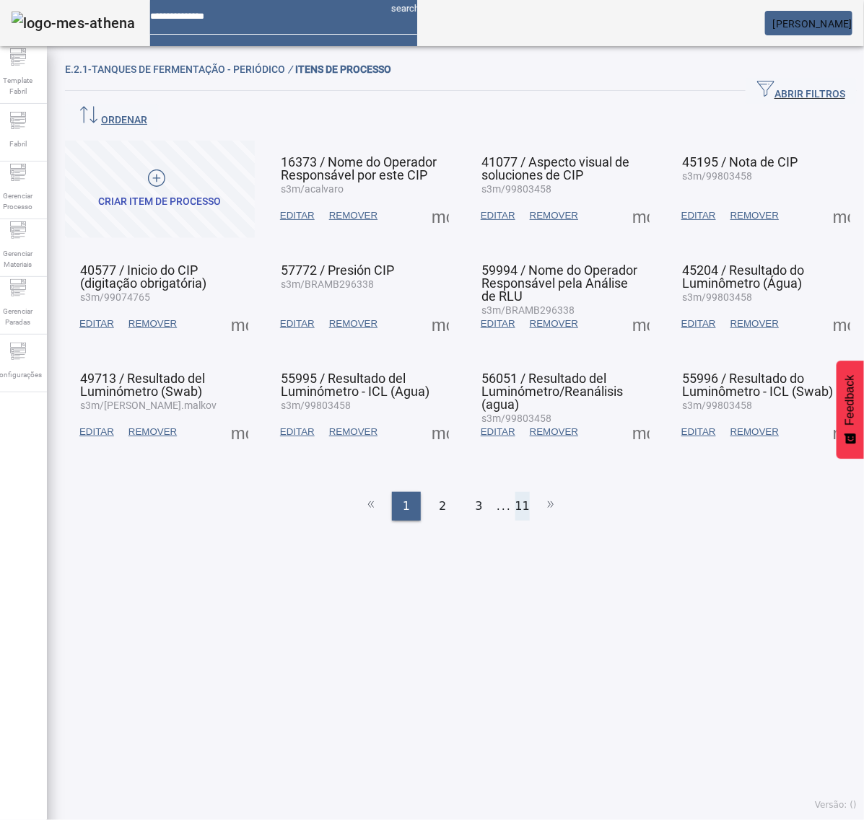
click at [517, 492] on li "11" at bounding box center [522, 506] width 14 height 29
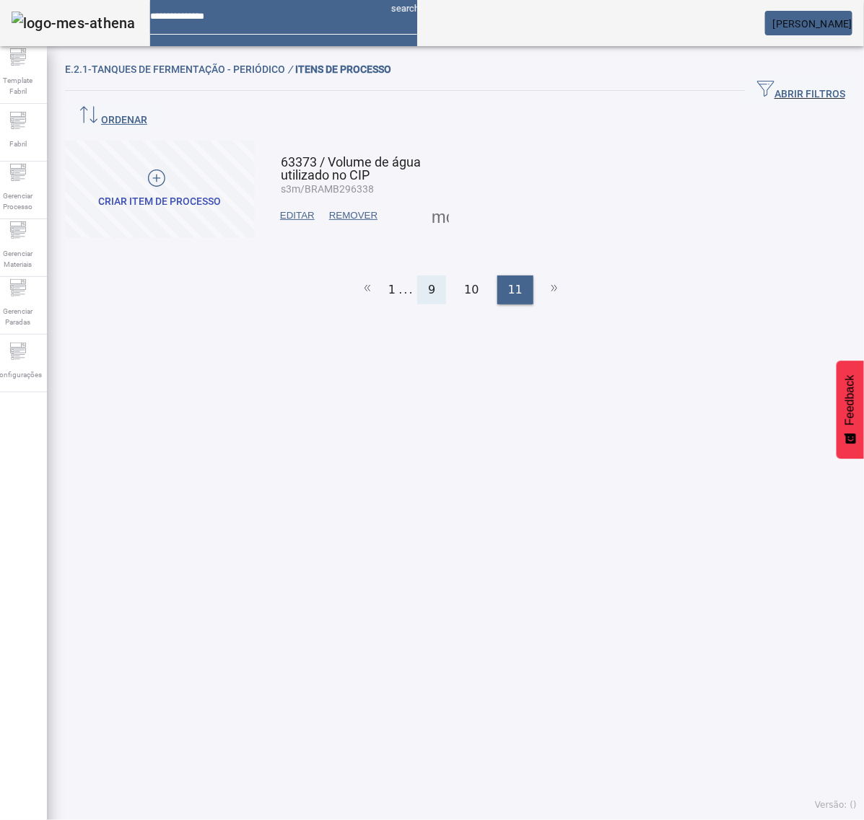
click at [428, 281] on span "9" at bounding box center [431, 289] width 7 height 17
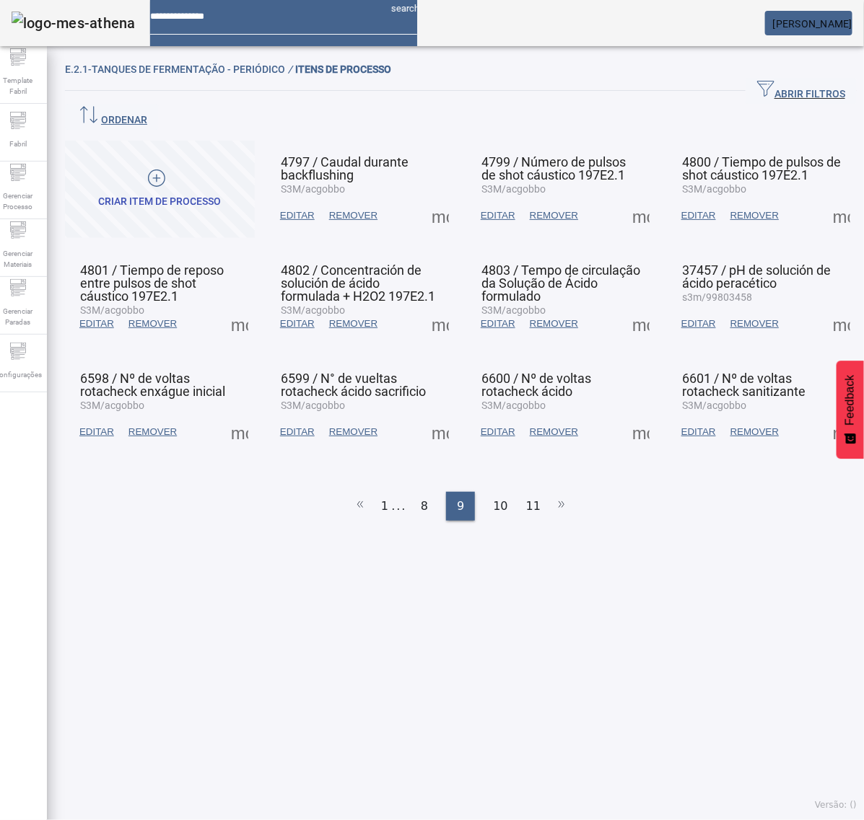
click at [824, 307] on span at bounding box center [841, 324] width 35 height 35
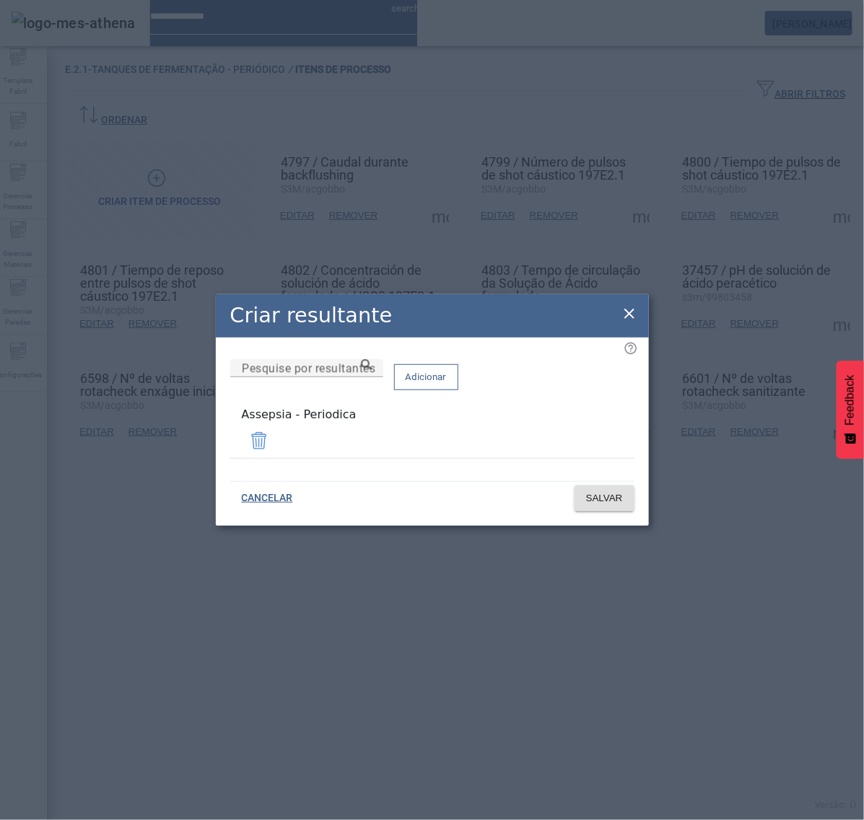
click at [629, 310] on icon at bounding box center [629, 313] width 17 height 17
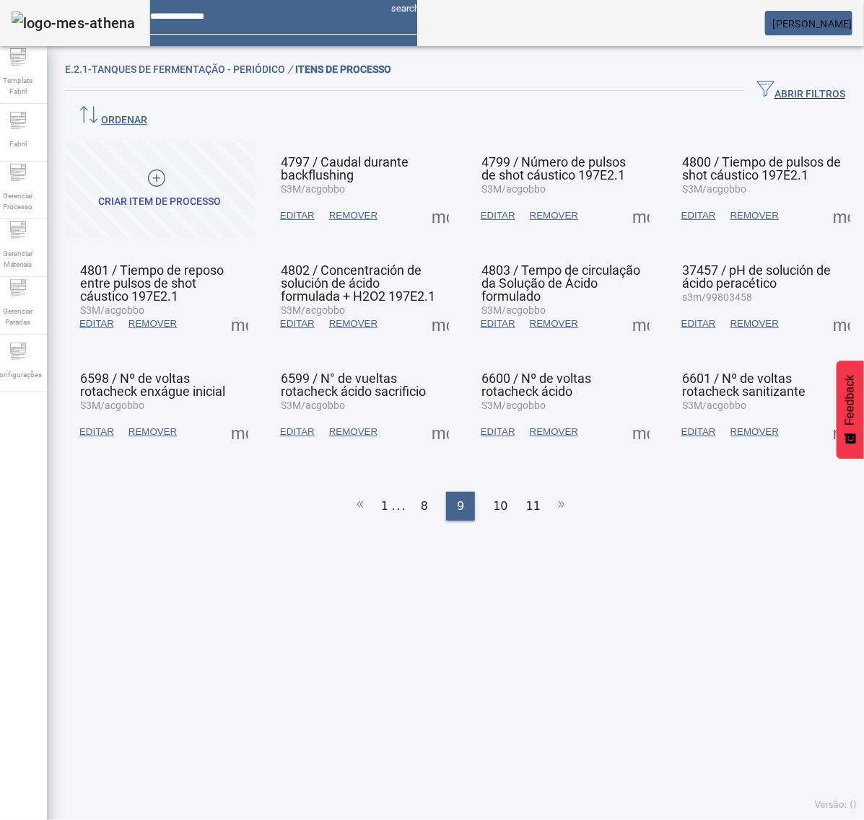
click at [243, 415] on span at bounding box center [239, 432] width 35 height 35
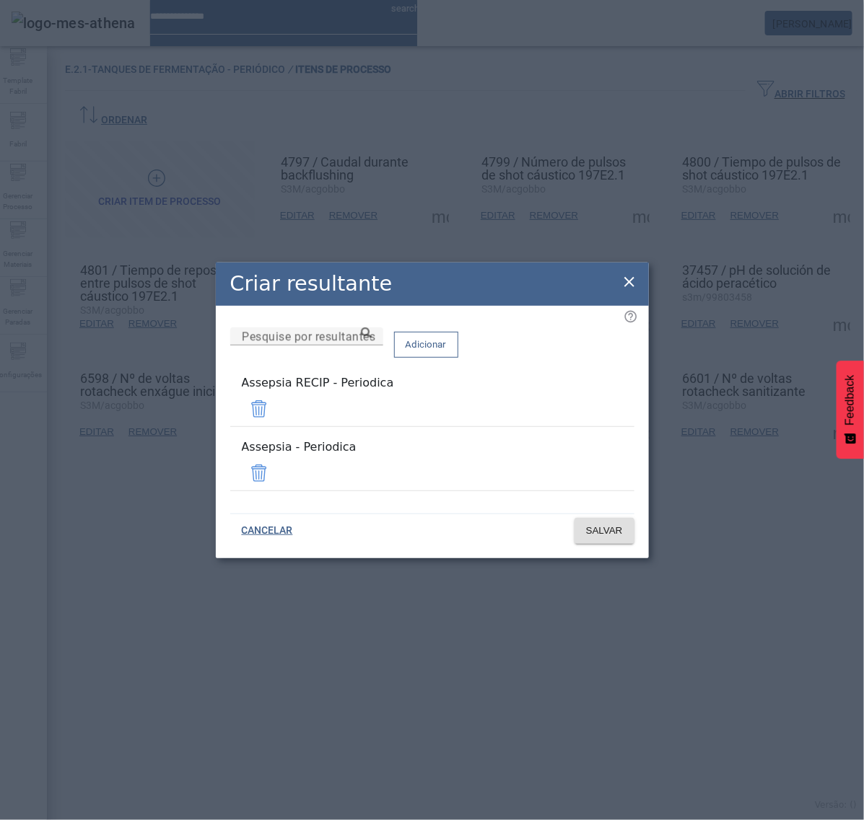
drag, startPoint x: 589, startPoint y: 416, endPoint x: 590, endPoint y: 440, distance: 23.9
click at [276, 416] on span at bounding box center [259, 409] width 35 height 35
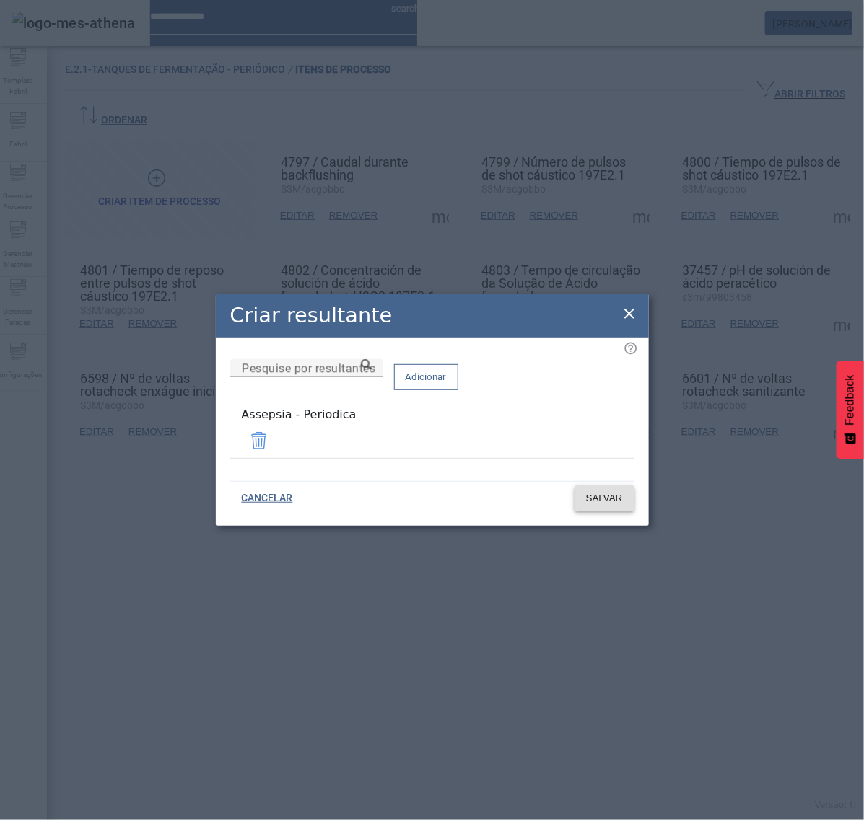
click at [597, 495] on span "SALVAR" at bounding box center [604, 498] width 37 height 14
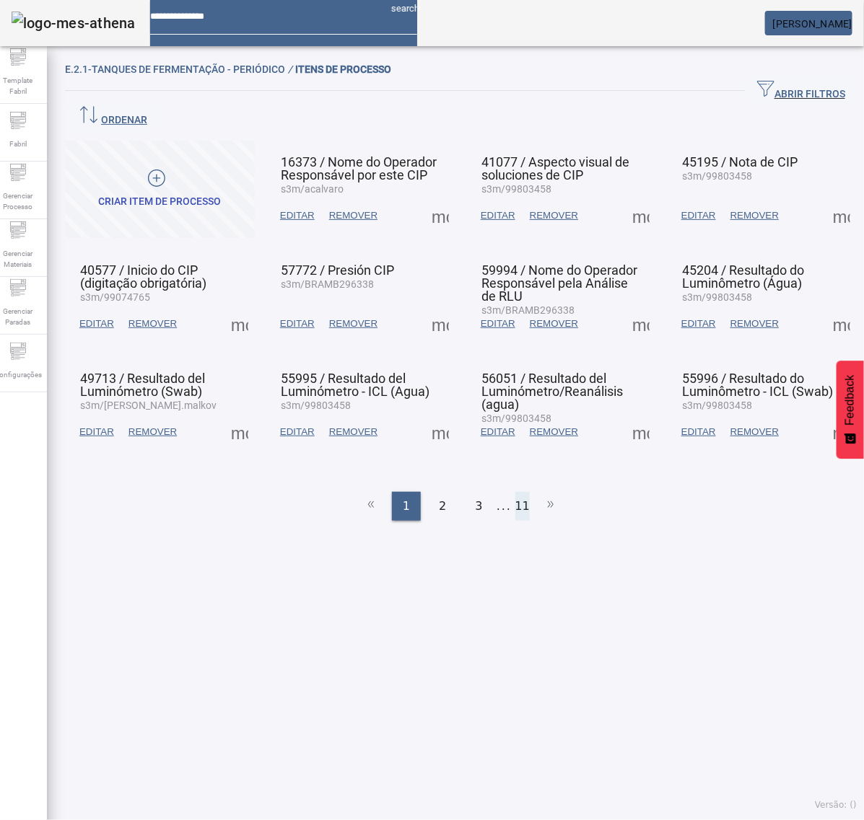
click at [515, 492] on li "11" at bounding box center [522, 506] width 14 height 29
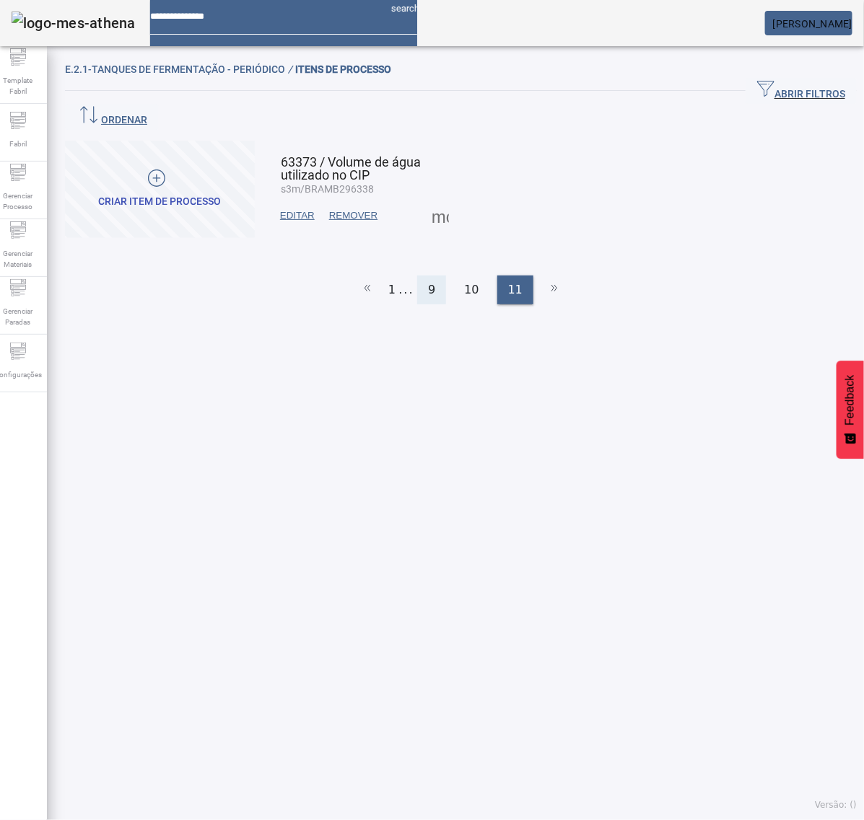
click at [420, 276] on div "9" at bounding box center [431, 290] width 29 height 29
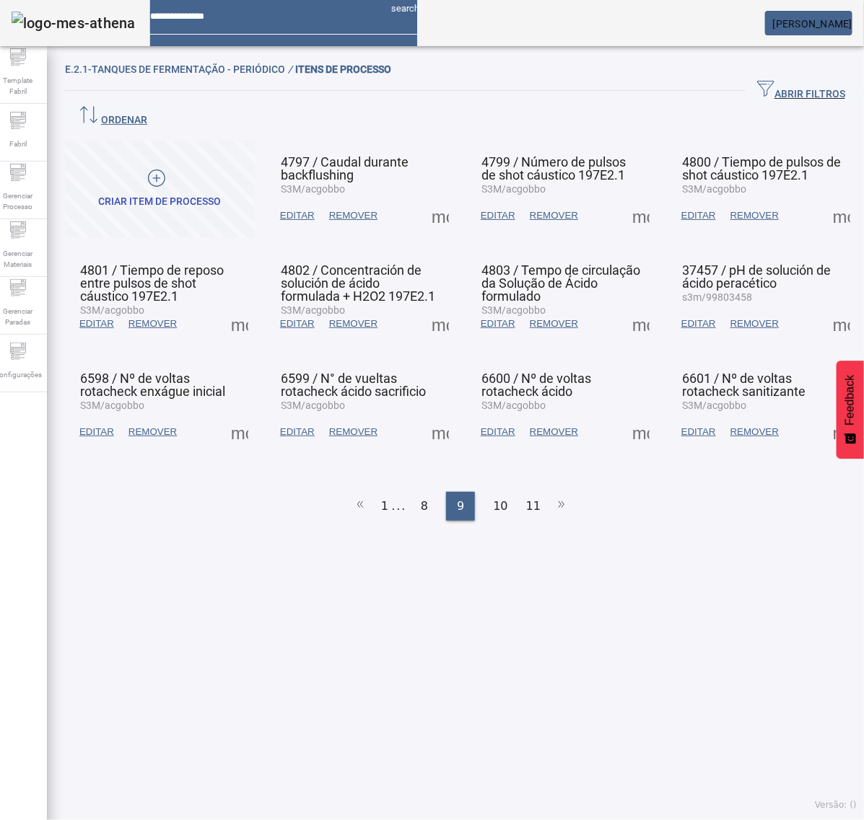
click at [437, 415] on span at bounding box center [440, 432] width 35 height 35
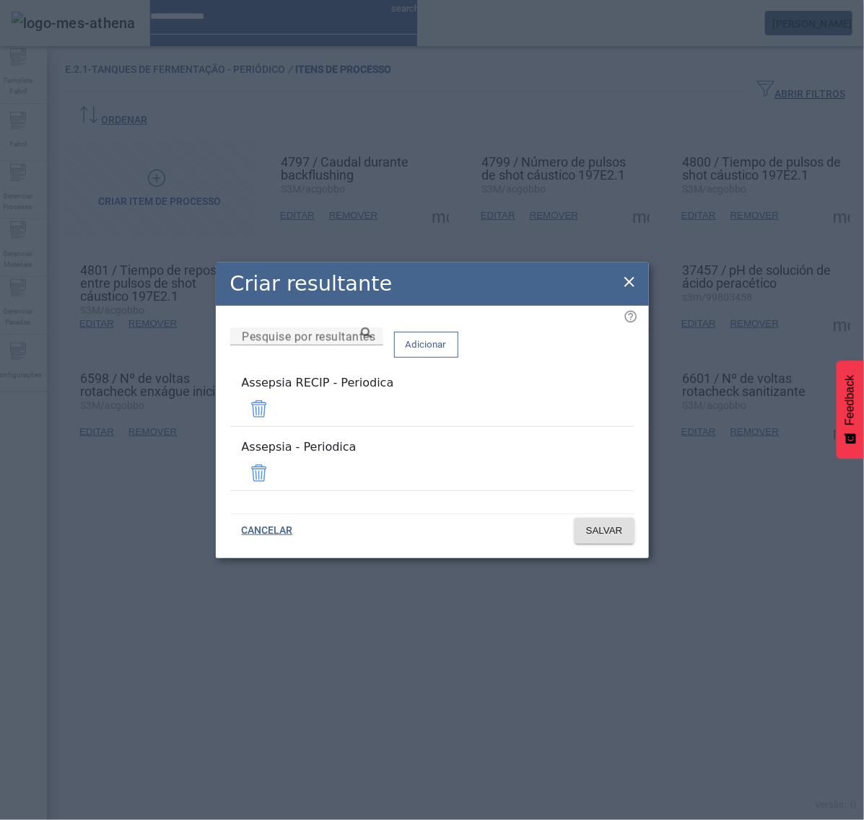
click at [276, 411] on span at bounding box center [259, 409] width 35 height 35
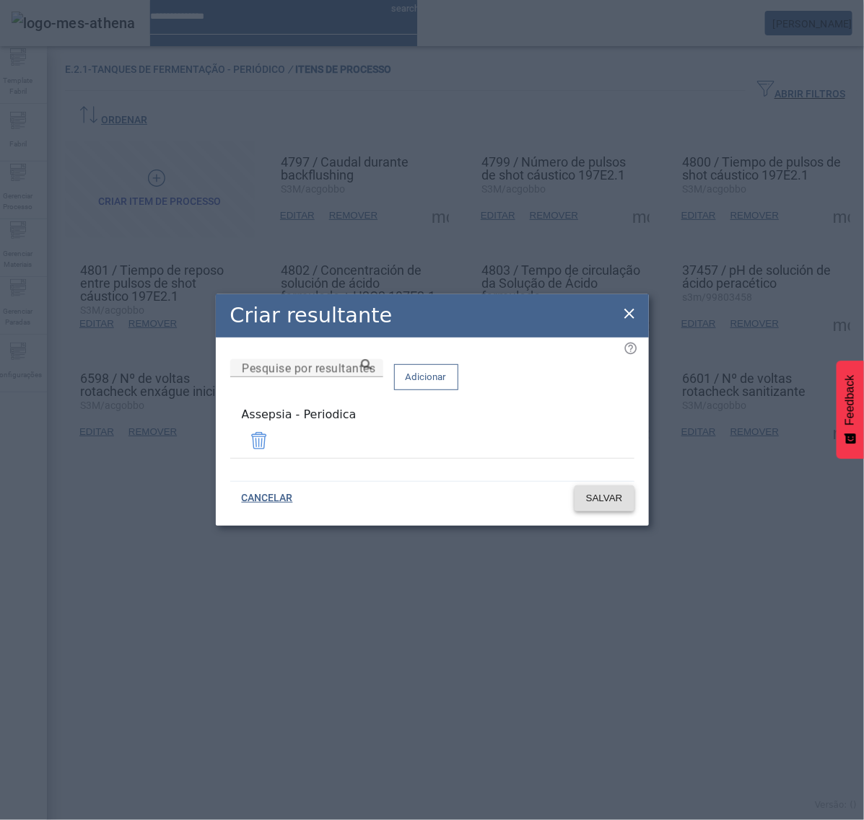
click at [607, 494] on span "SALVAR" at bounding box center [604, 498] width 37 height 14
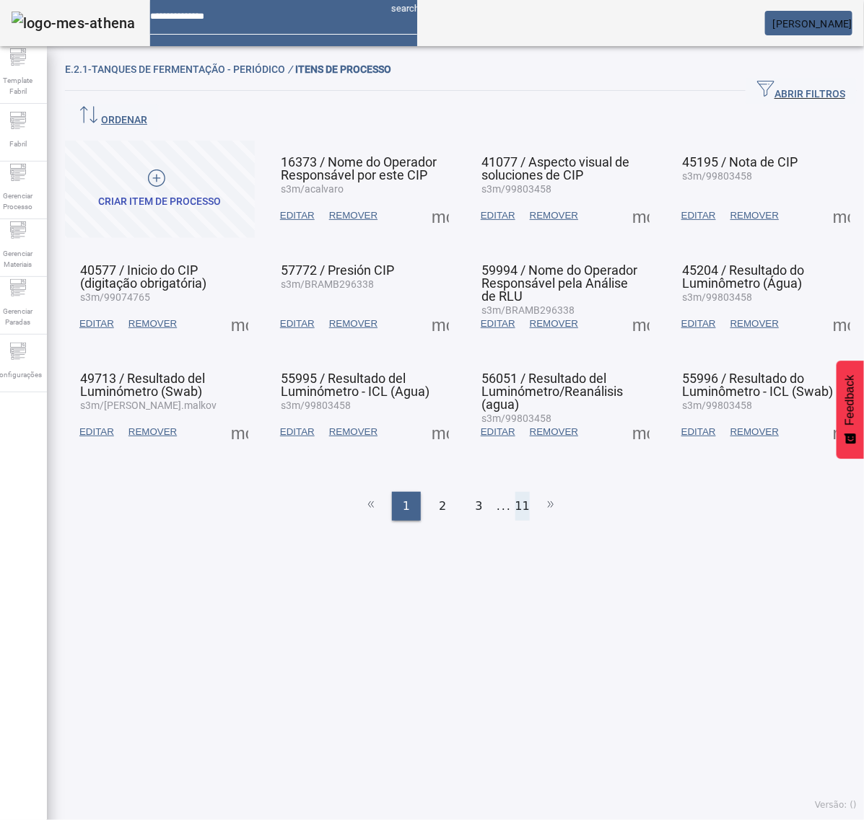
click at [515, 492] on li "11" at bounding box center [522, 506] width 14 height 29
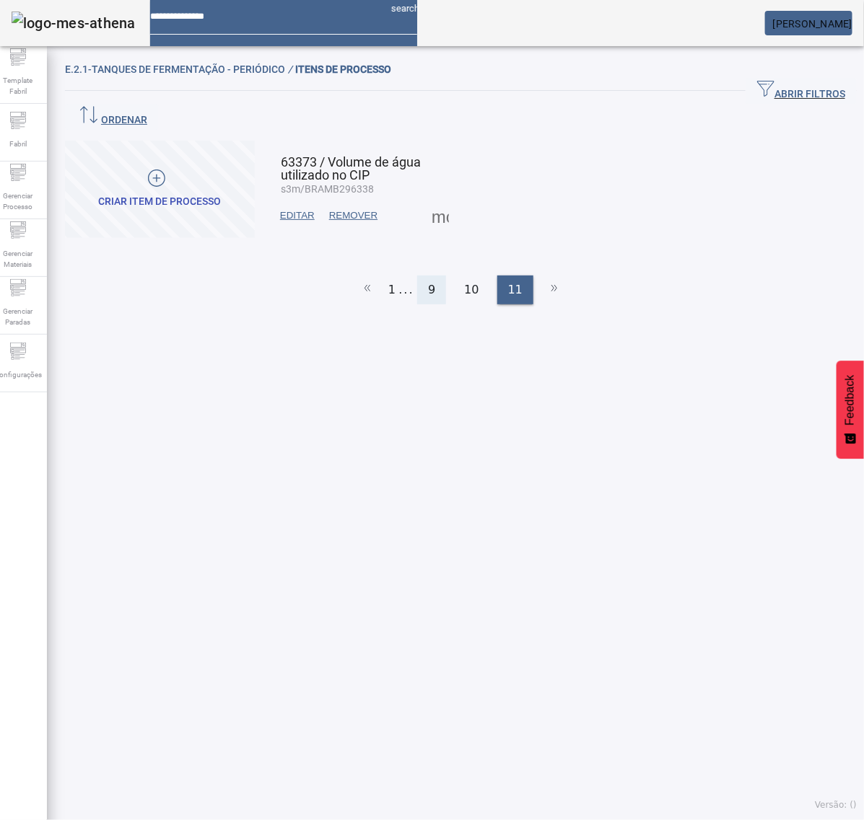
click at [428, 281] on span "9" at bounding box center [431, 289] width 7 height 17
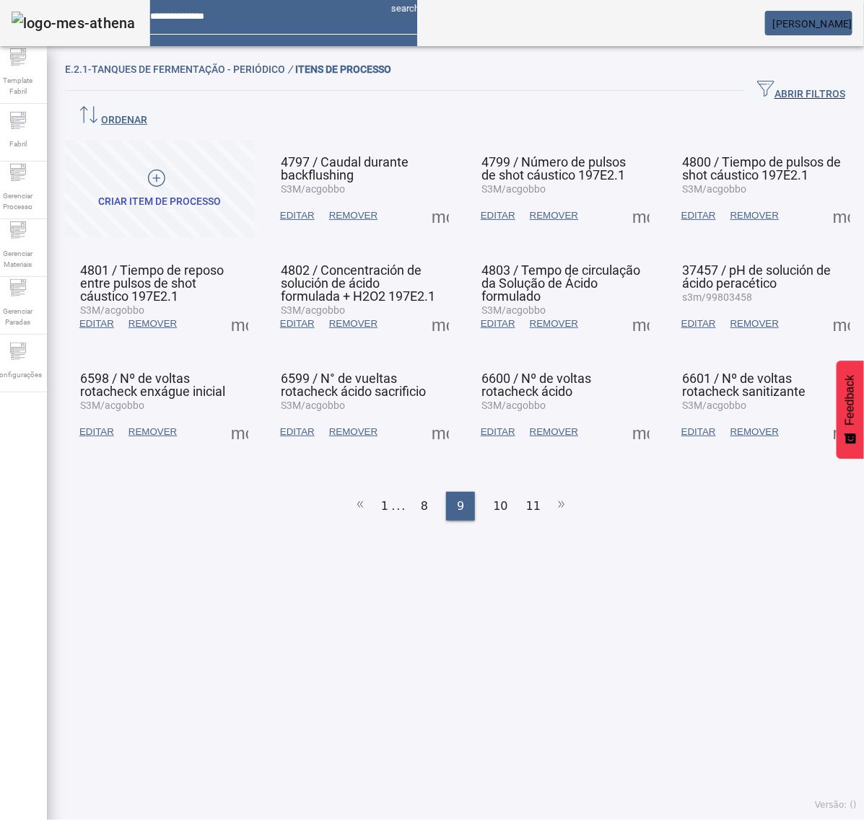
click at [629, 415] on span at bounding box center [640, 432] width 35 height 35
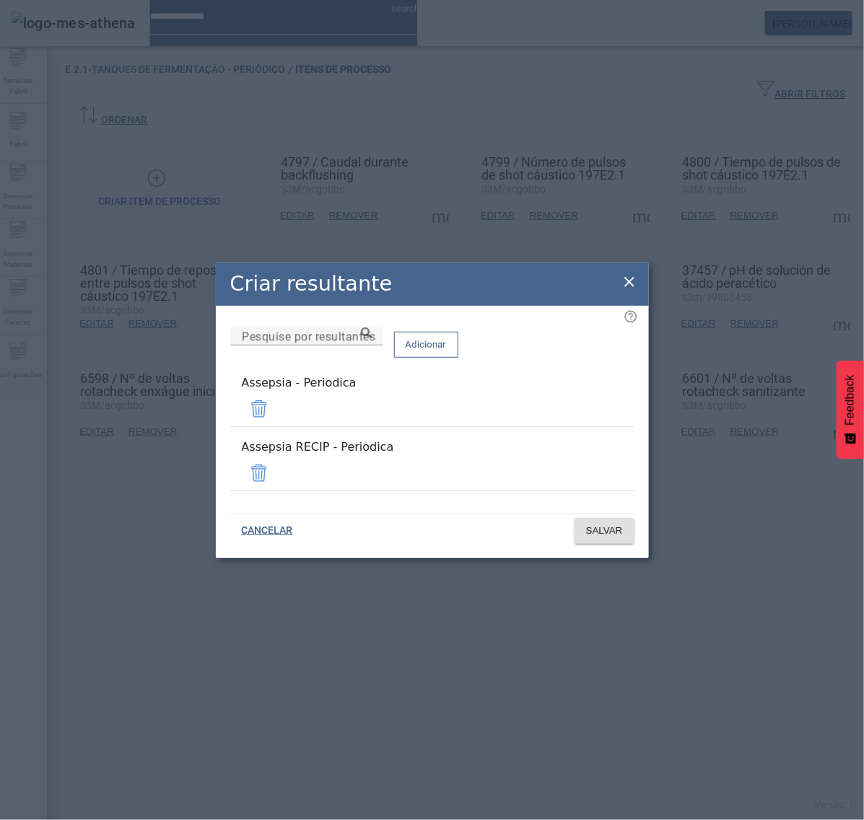
click at [276, 465] on span at bounding box center [259, 473] width 35 height 35
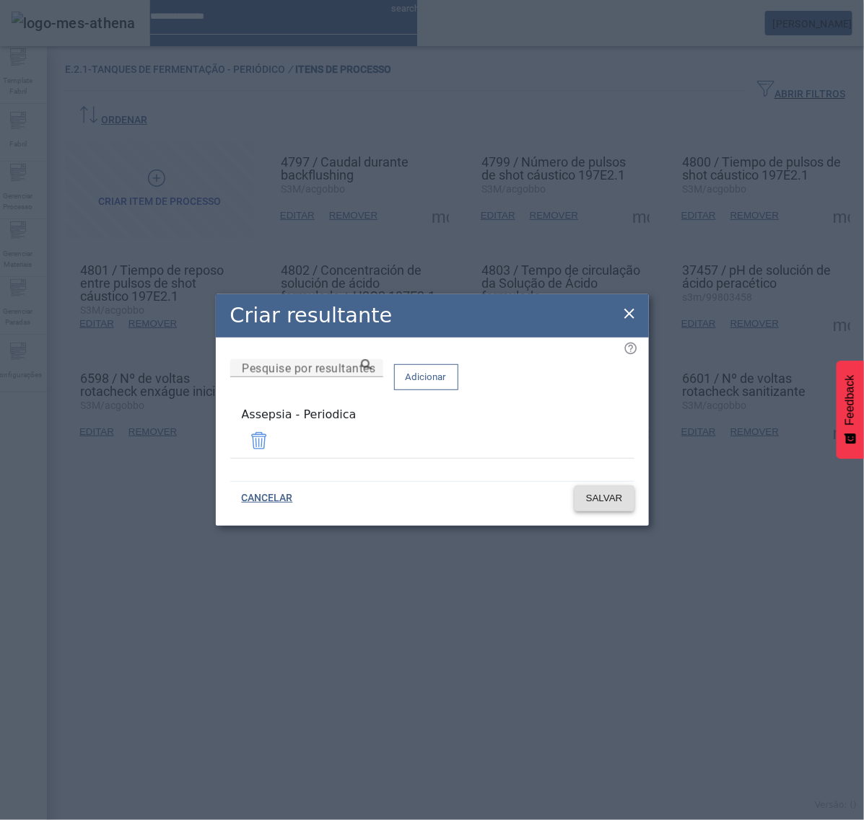
click at [604, 499] on span "SALVAR" at bounding box center [604, 498] width 37 height 14
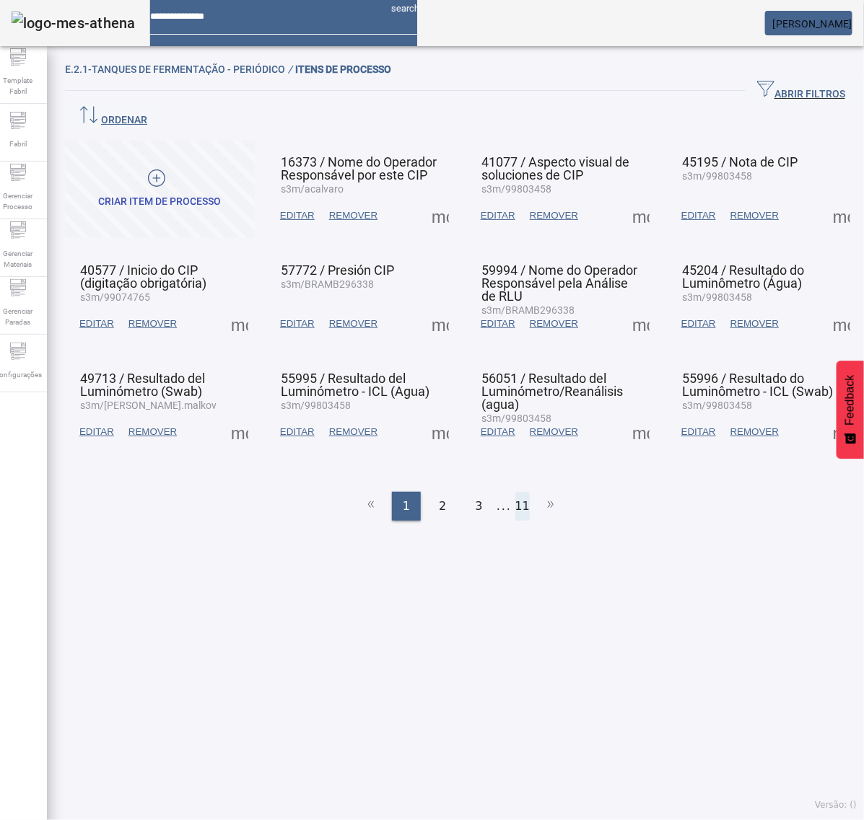
click at [517, 492] on li "11" at bounding box center [522, 506] width 14 height 29
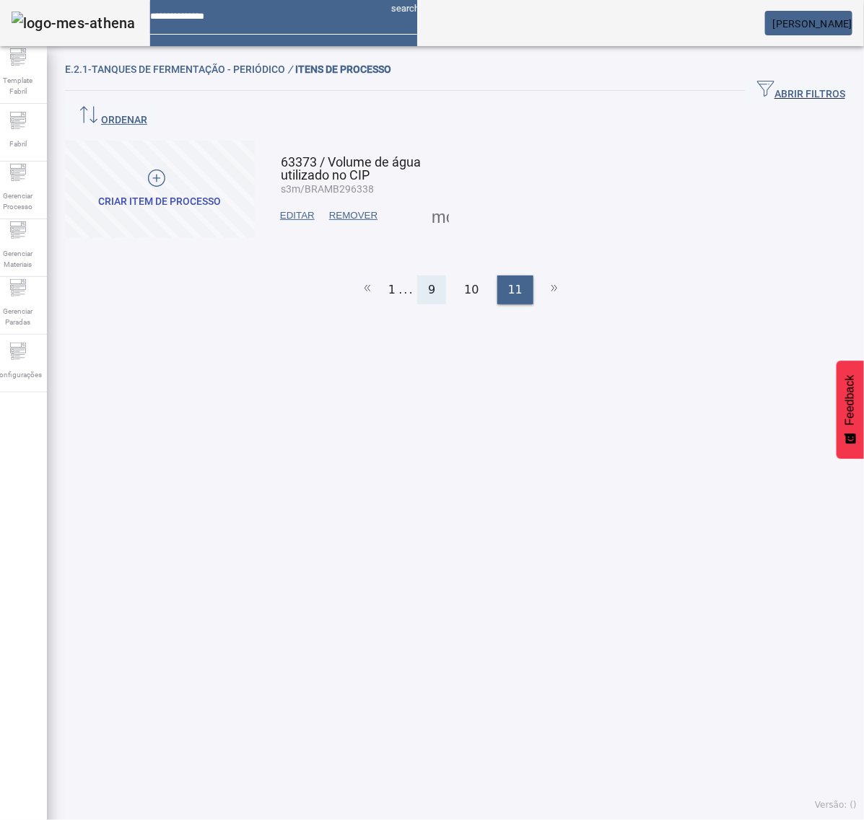
click at [428, 281] on span "9" at bounding box center [431, 289] width 7 height 17
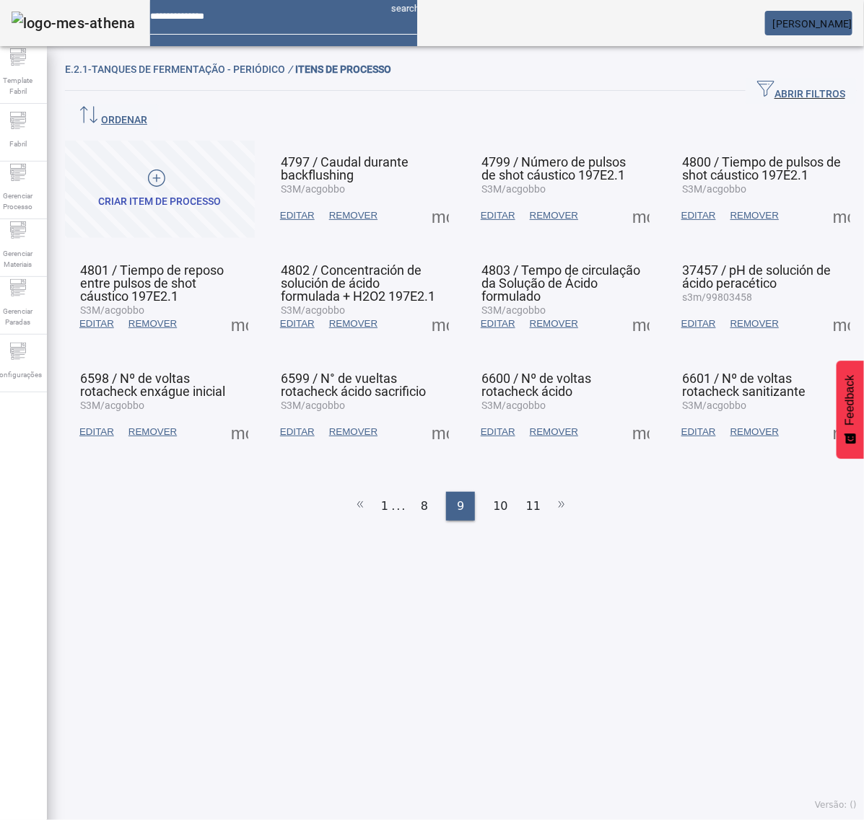
click at [626, 415] on span at bounding box center [640, 432] width 35 height 35
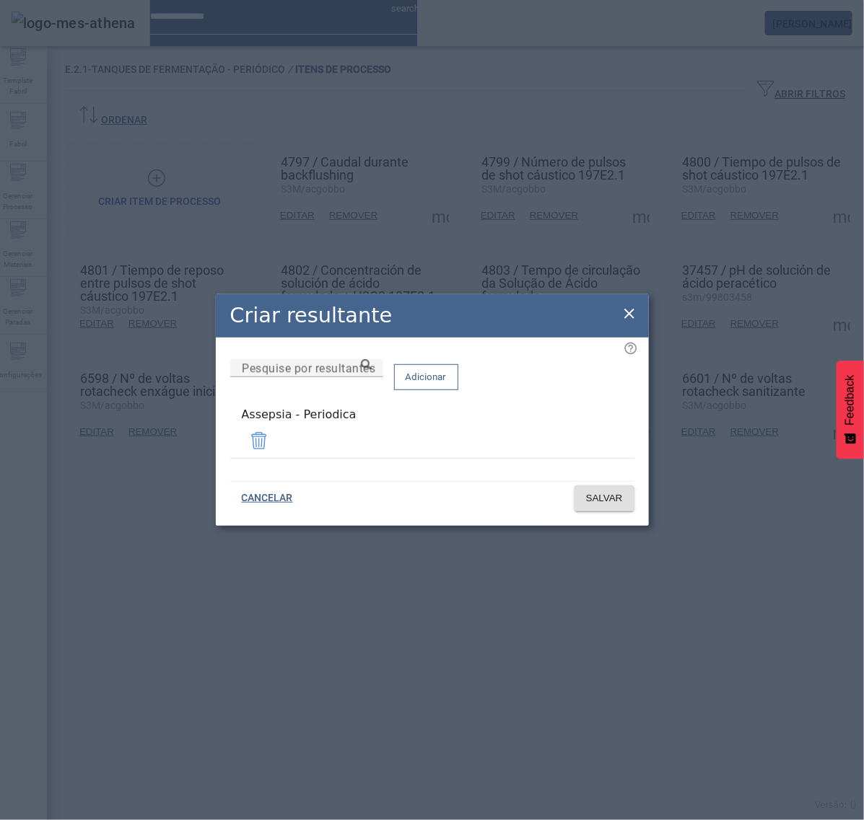
click at [630, 319] on icon at bounding box center [629, 314] width 10 height 10
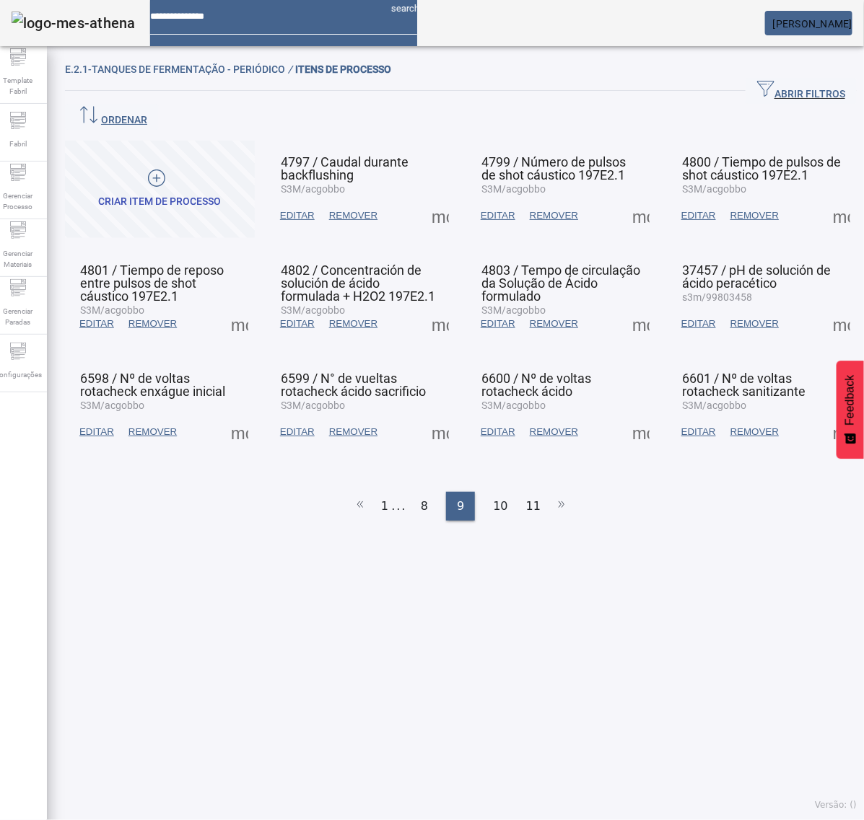
click at [824, 415] on span at bounding box center [841, 432] width 35 height 35
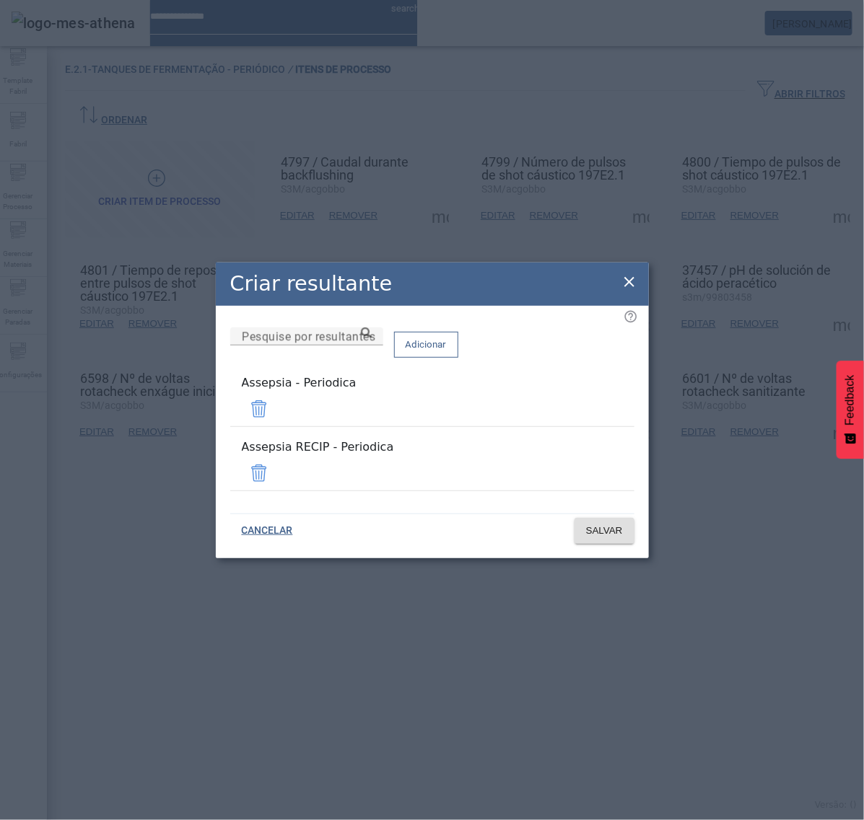
click at [276, 463] on span at bounding box center [259, 473] width 35 height 35
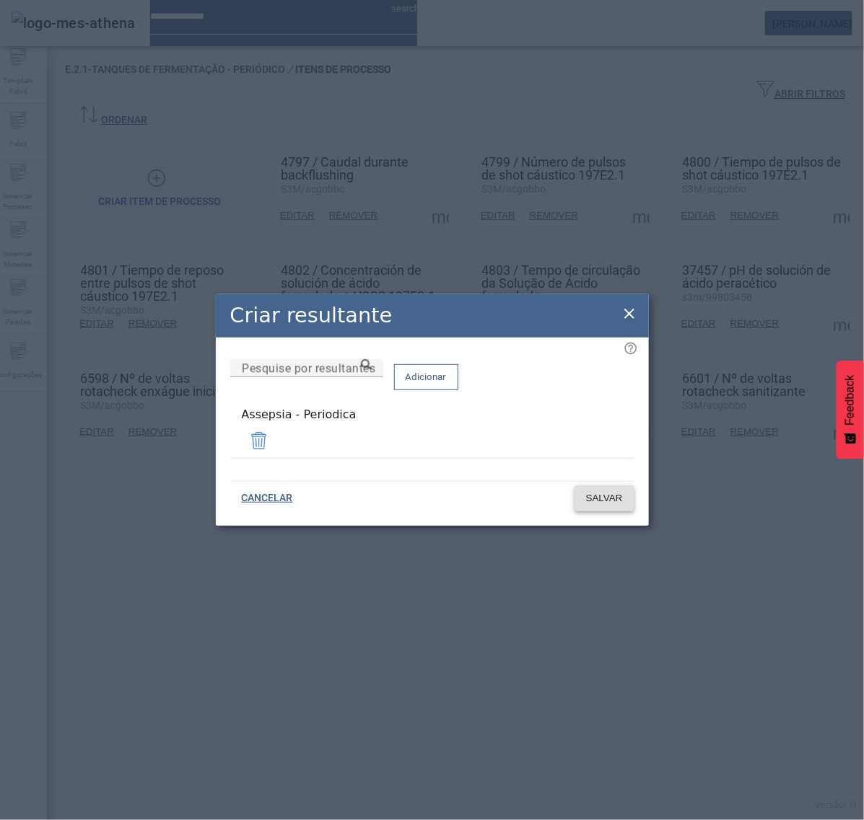
click at [604, 491] on span "SALVAR" at bounding box center [604, 498] width 37 height 14
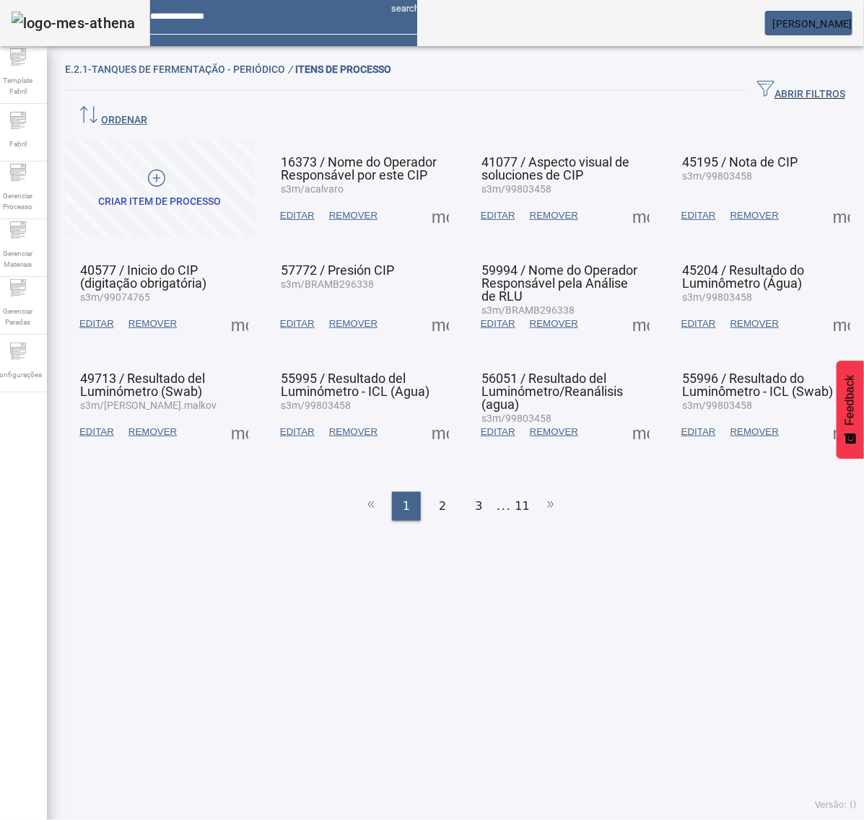
click at [523, 492] on ul "1 2 3 ... 11" at bounding box center [461, 506] width 792 height 29
click at [515, 492] on li "11" at bounding box center [522, 506] width 14 height 29
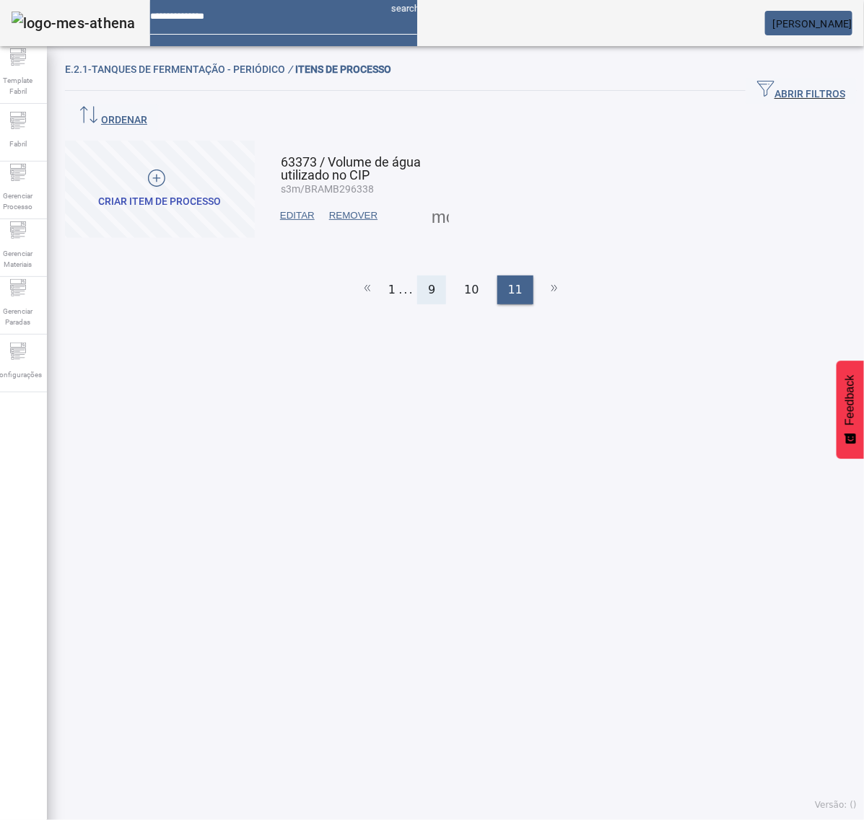
click at [428, 281] on span "9" at bounding box center [431, 289] width 7 height 17
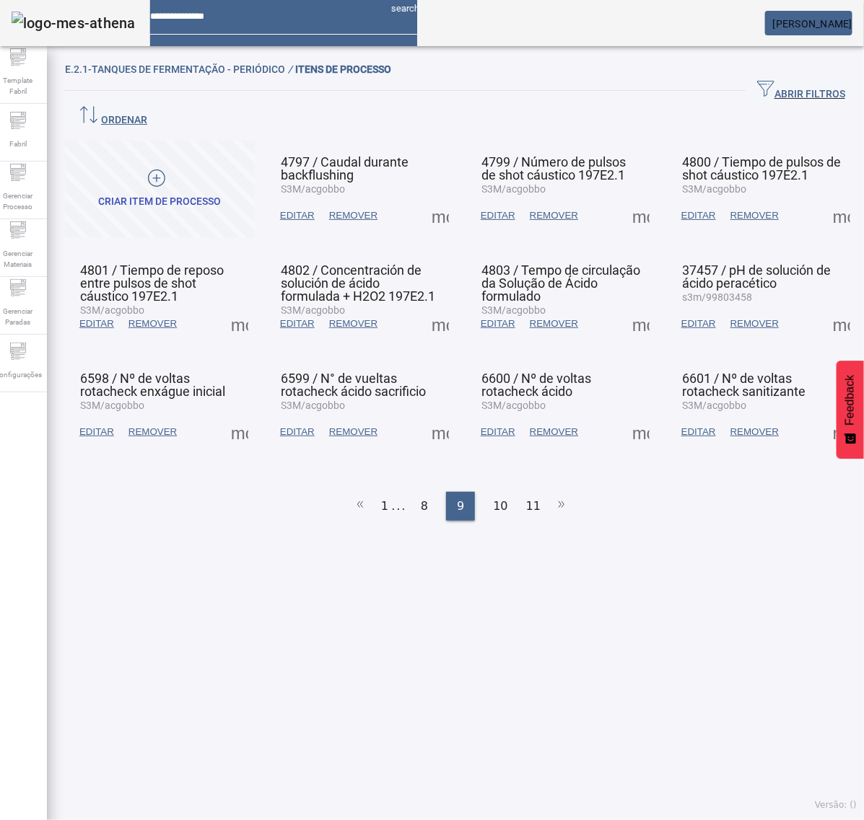
click at [824, 415] on span at bounding box center [841, 432] width 35 height 35
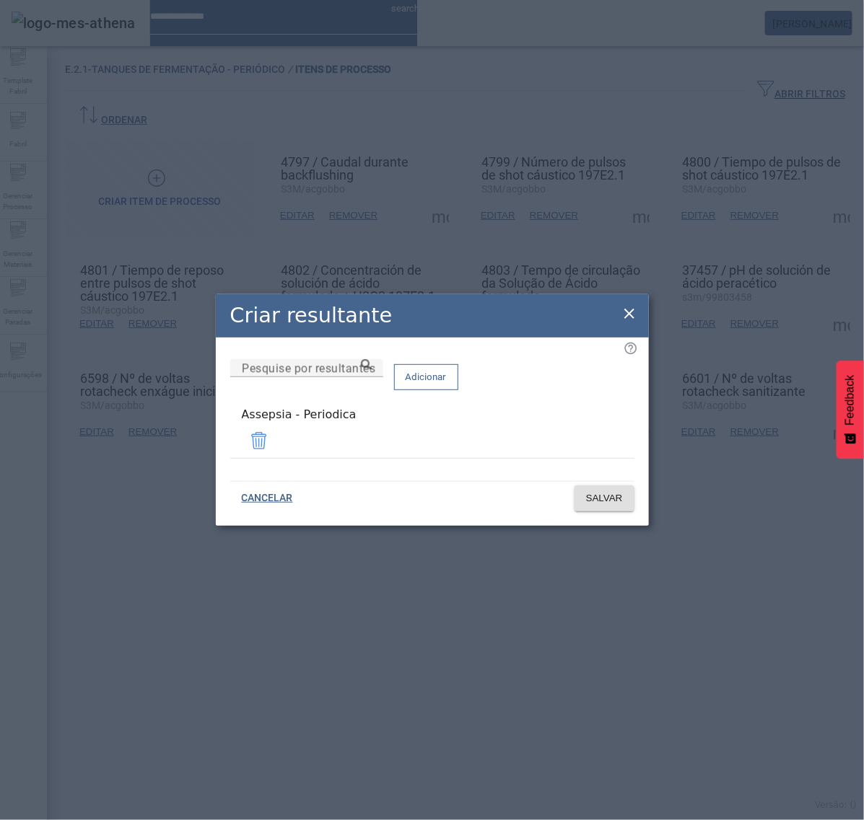
click at [630, 319] on icon at bounding box center [629, 314] width 10 height 10
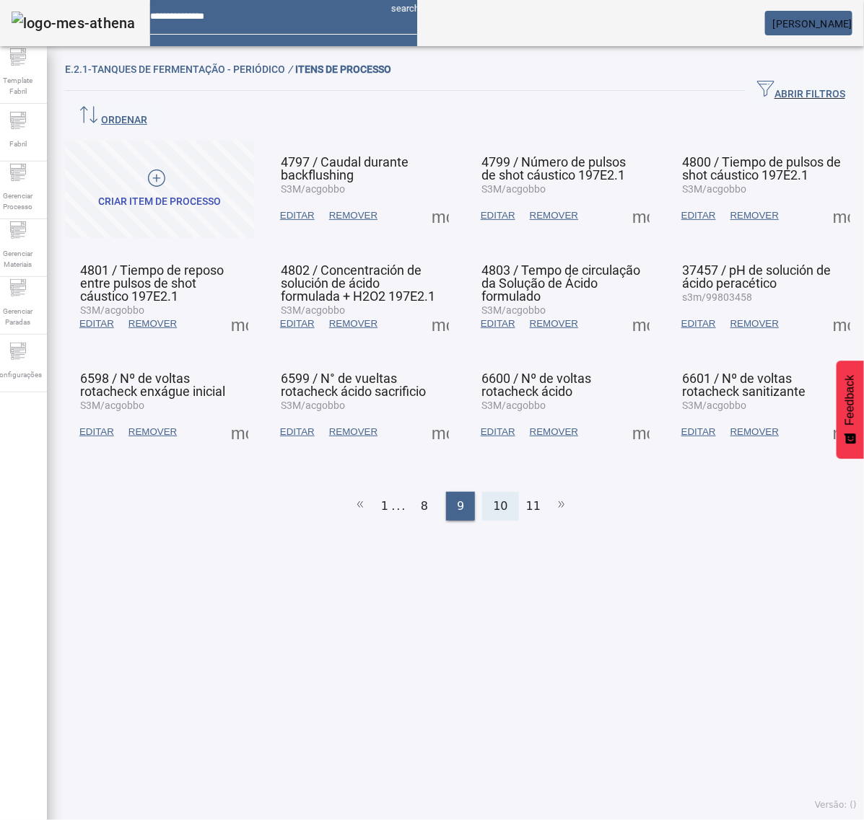
click at [498, 498] on span "10" at bounding box center [500, 506] width 14 height 17
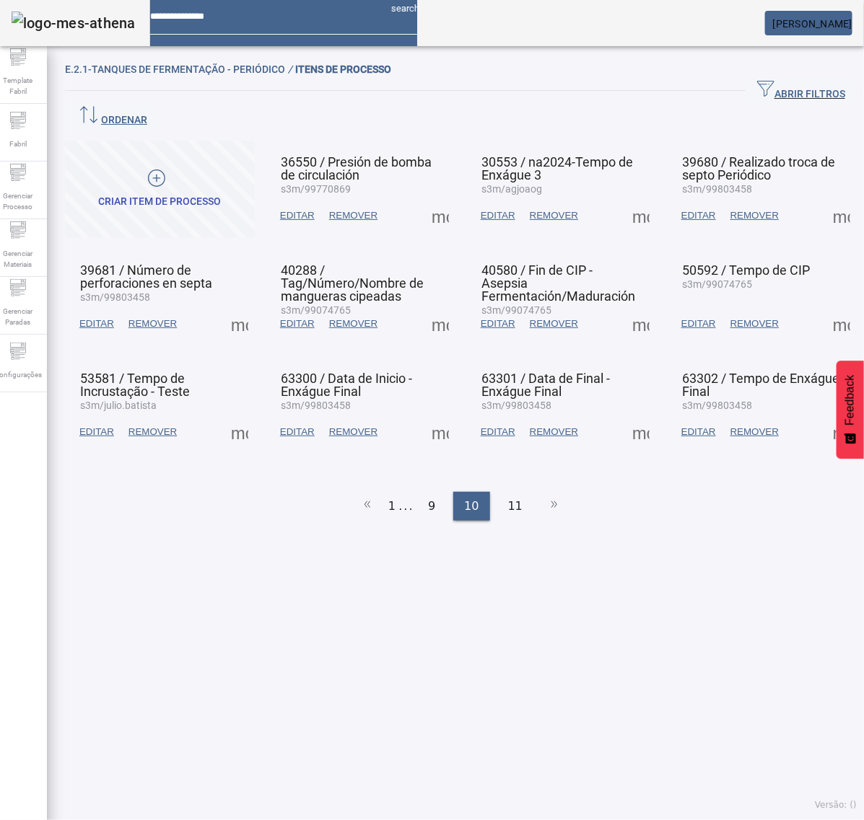
click at [432, 198] on span at bounding box center [440, 215] width 35 height 35
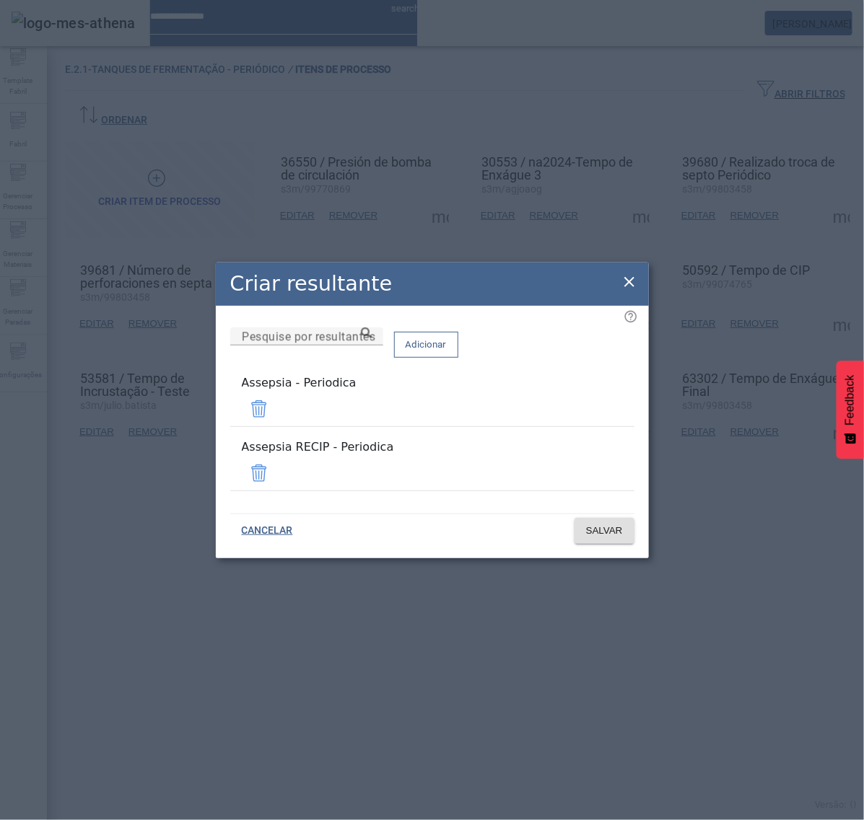
click at [276, 462] on span at bounding box center [259, 473] width 35 height 35
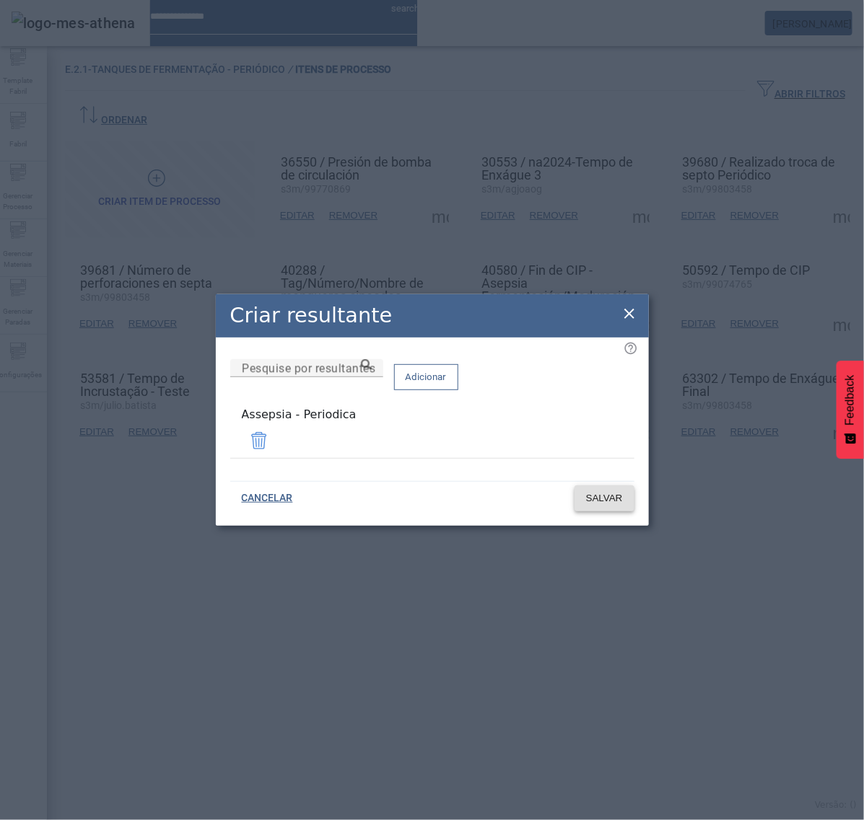
click at [614, 503] on span at bounding box center [604, 498] width 60 height 35
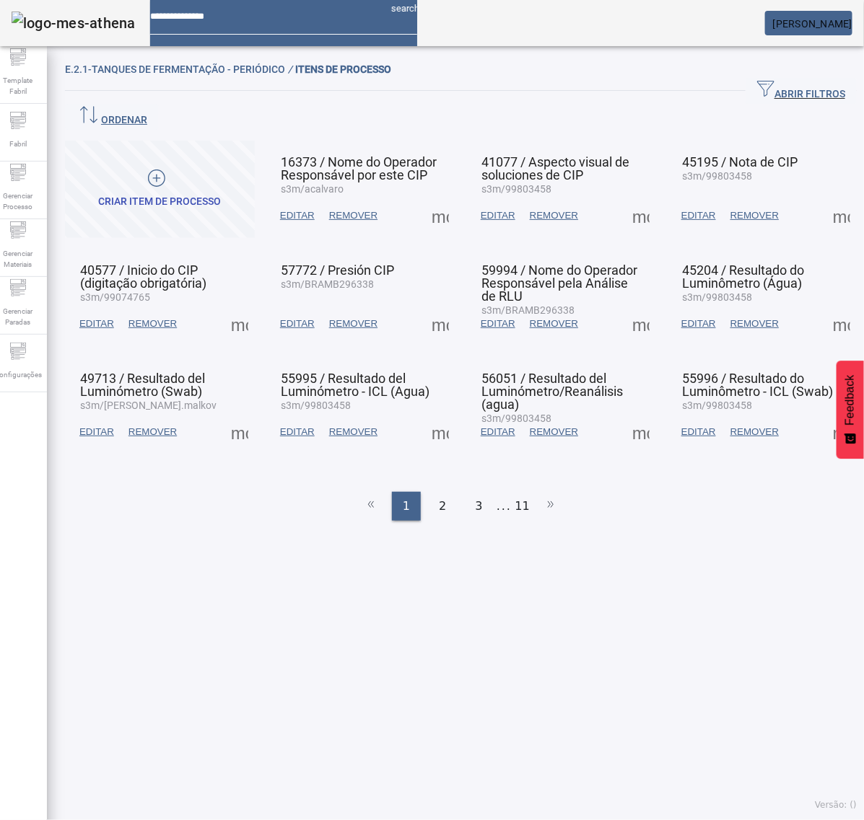
click at [523, 492] on ul "1 2 3 ... 11" at bounding box center [461, 506] width 792 height 29
click at [520, 492] on ul "1 2 3 ... 11" at bounding box center [461, 506] width 792 height 29
click at [517, 492] on li "11" at bounding box center [522, 506] width 14 height 29
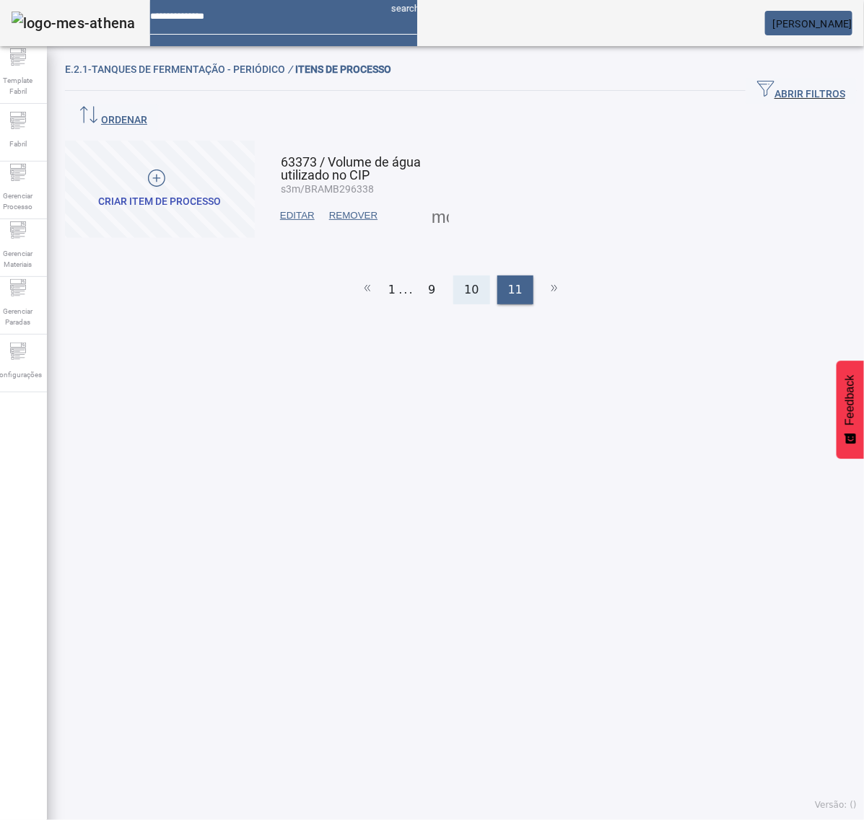
click at [467, 281] on span "10" at bounding box center [471, 289] width 14 height 17
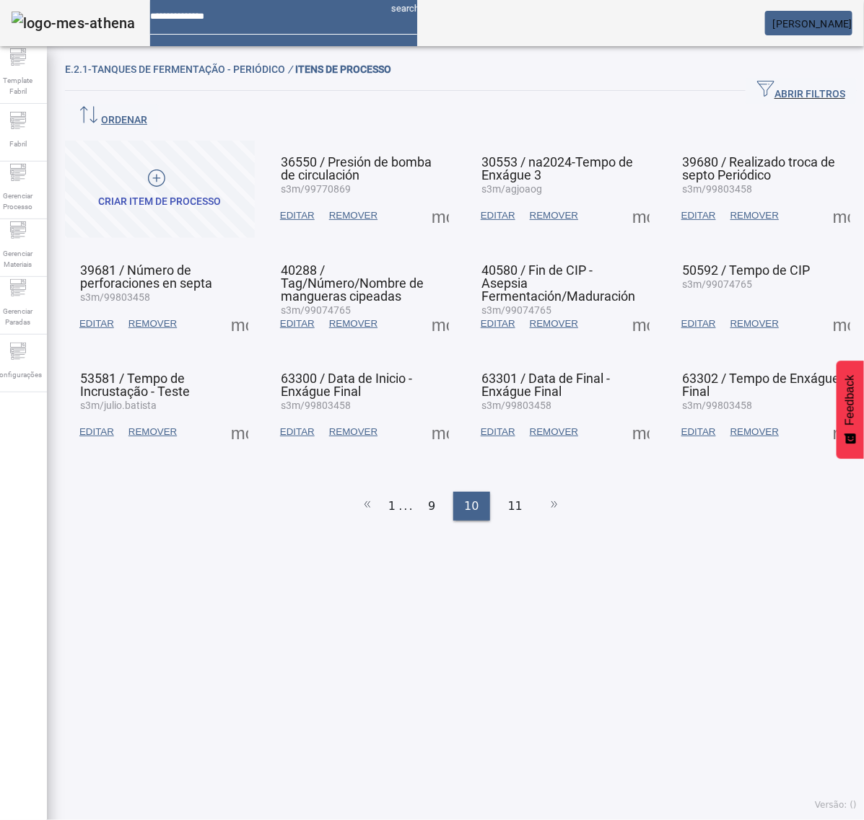
click at [432, 198] on span at bounding box center [440, 215] width 35 height 35
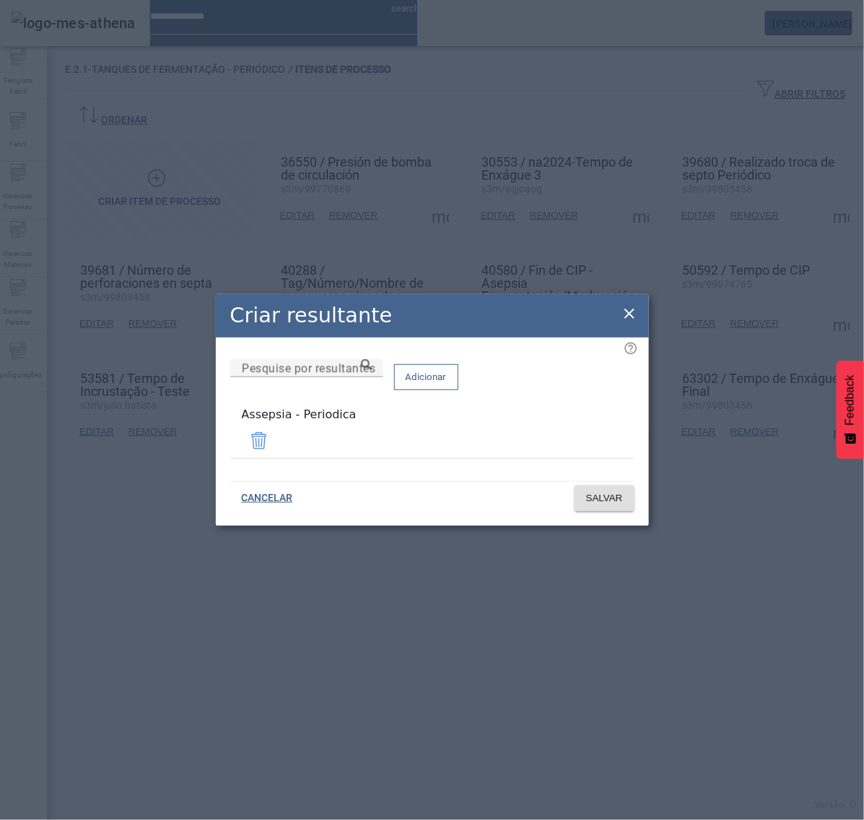
click at [632, 316] on icon at bounding box center [629, 313] width 17 height 17
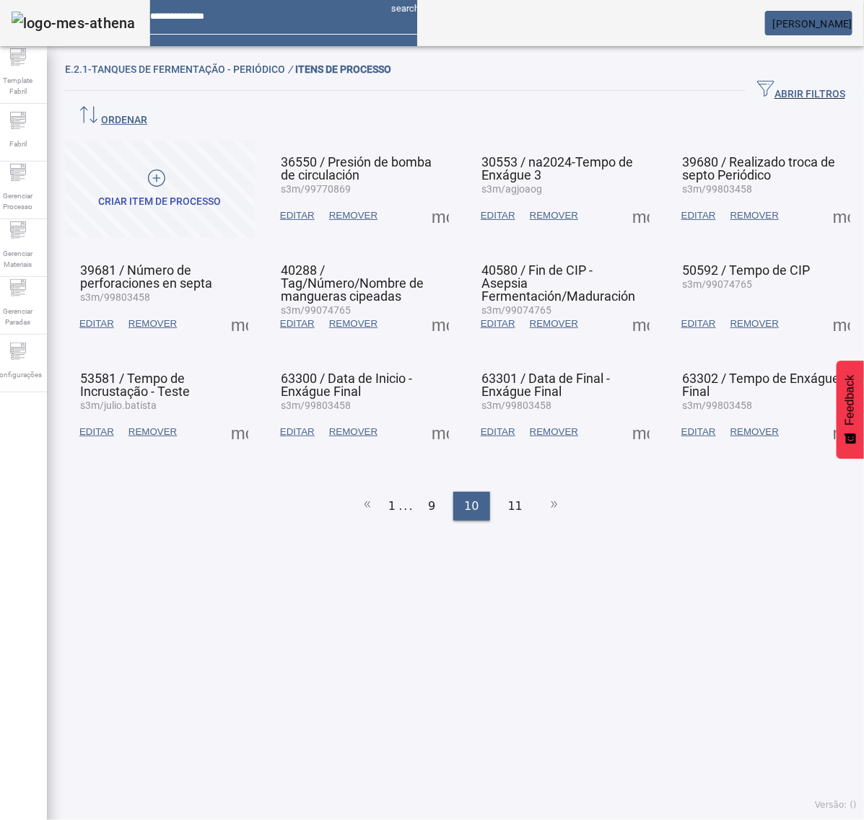
click at [623, 198] on span at bounding box center [640, 215] width 35 height 35
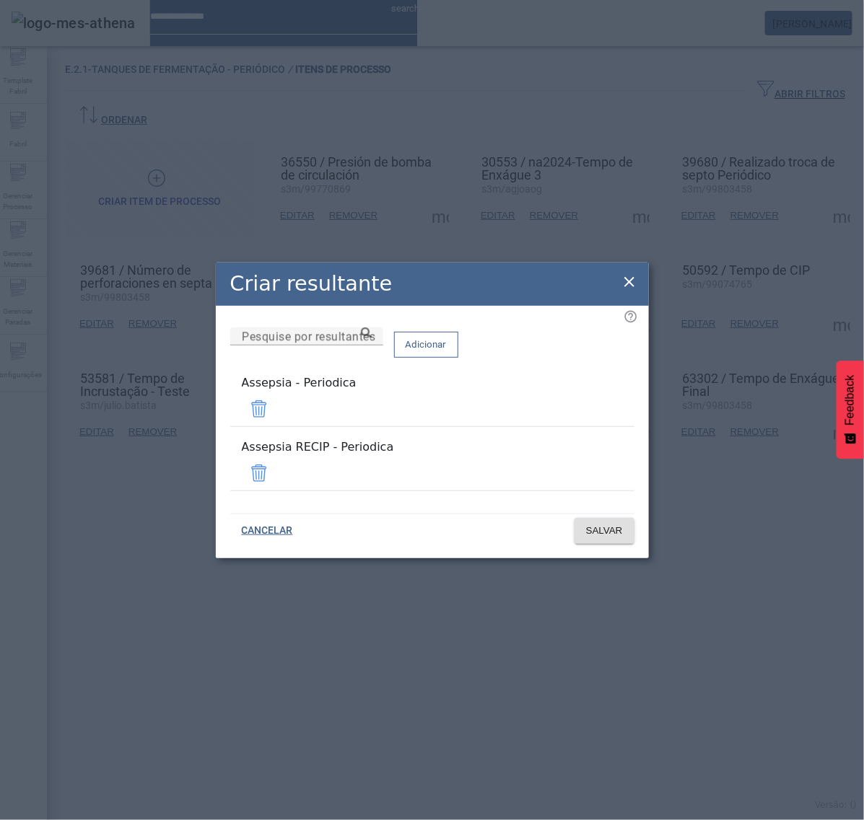
click at [276, 462] on span at bounding box center [259, 473] width 35 height 35
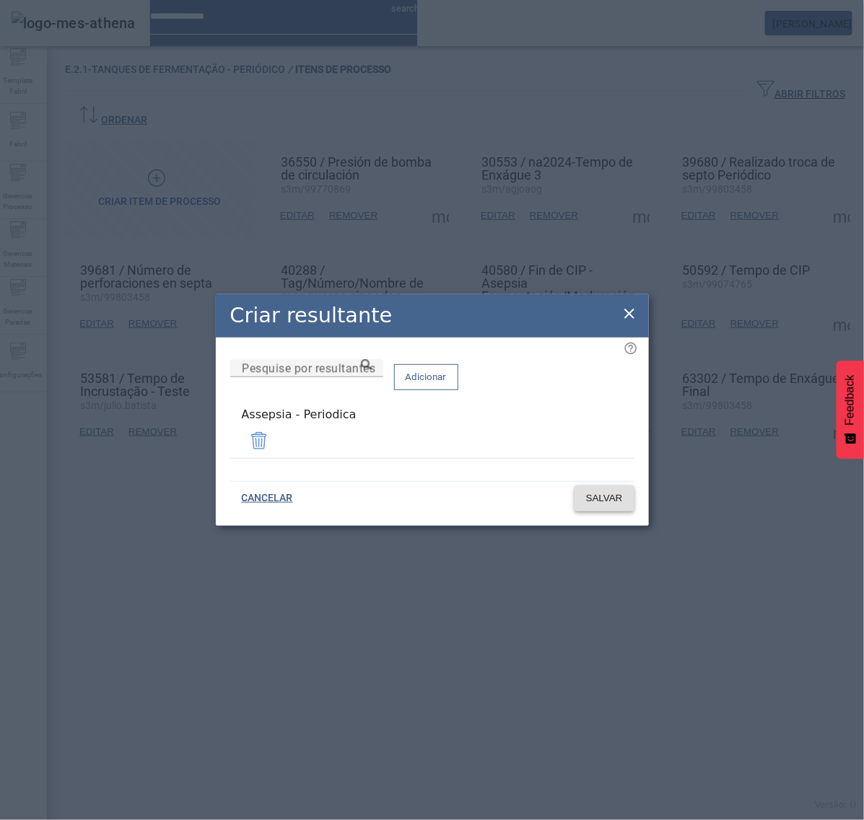
click at [619, 503] on span at bounding box center [604, 498] width 60 height 35
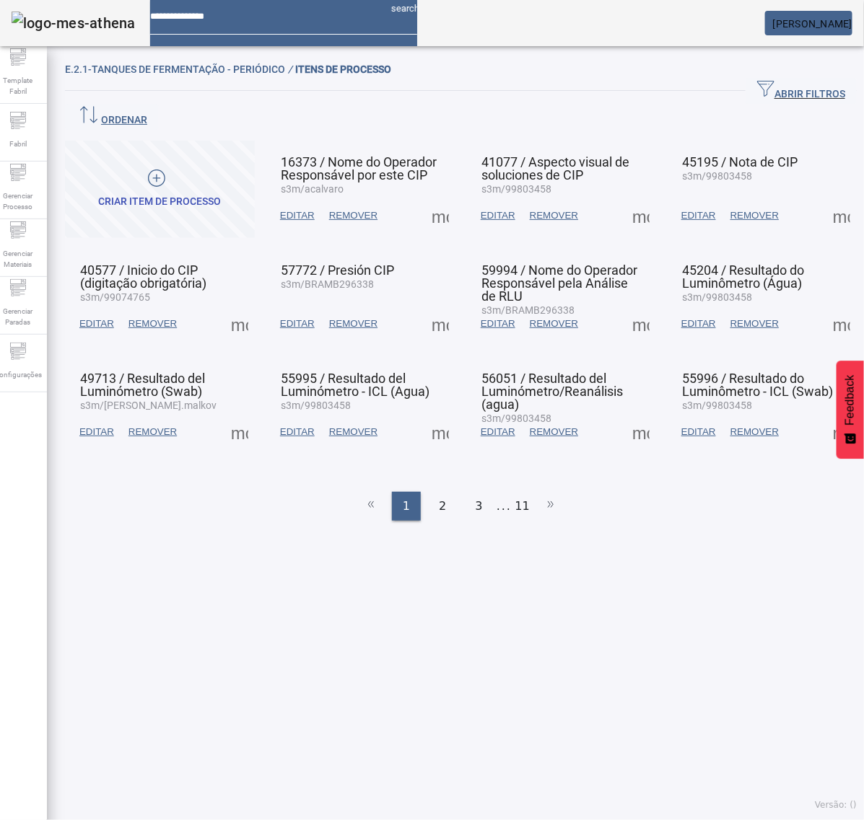
click at [517, 492] on li "11" at bounding box center [522, 506] width 14 height 29
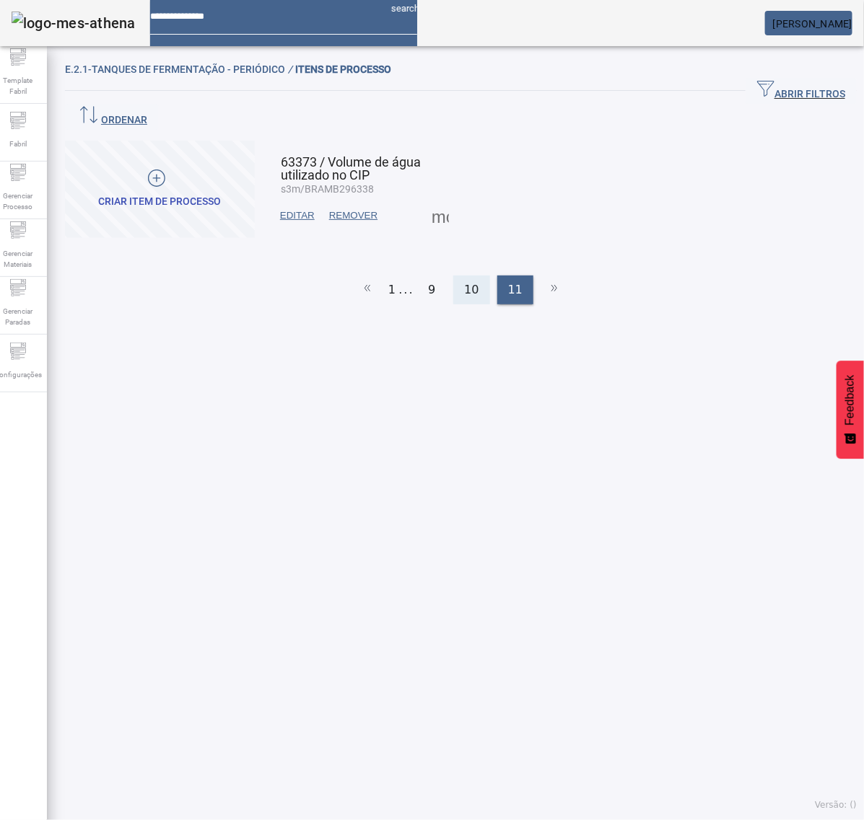
click at [468, 281] on span "10" at bounding box center [471, 289] width 14 height 17
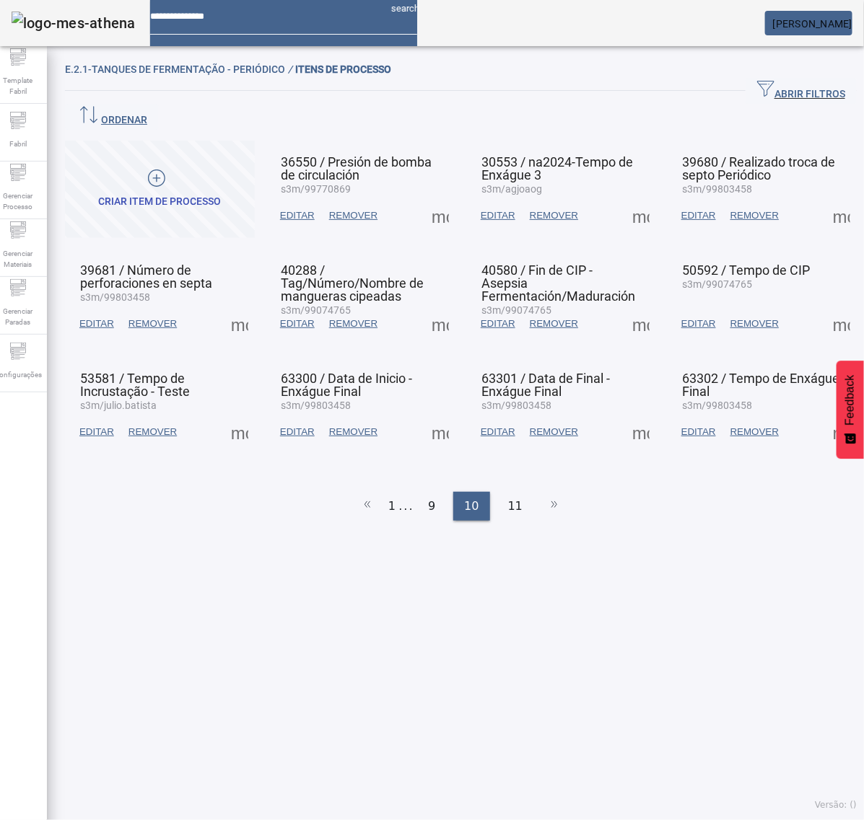
click at [628, 198] on span at bounding box center [640, 215] width 35 height 35
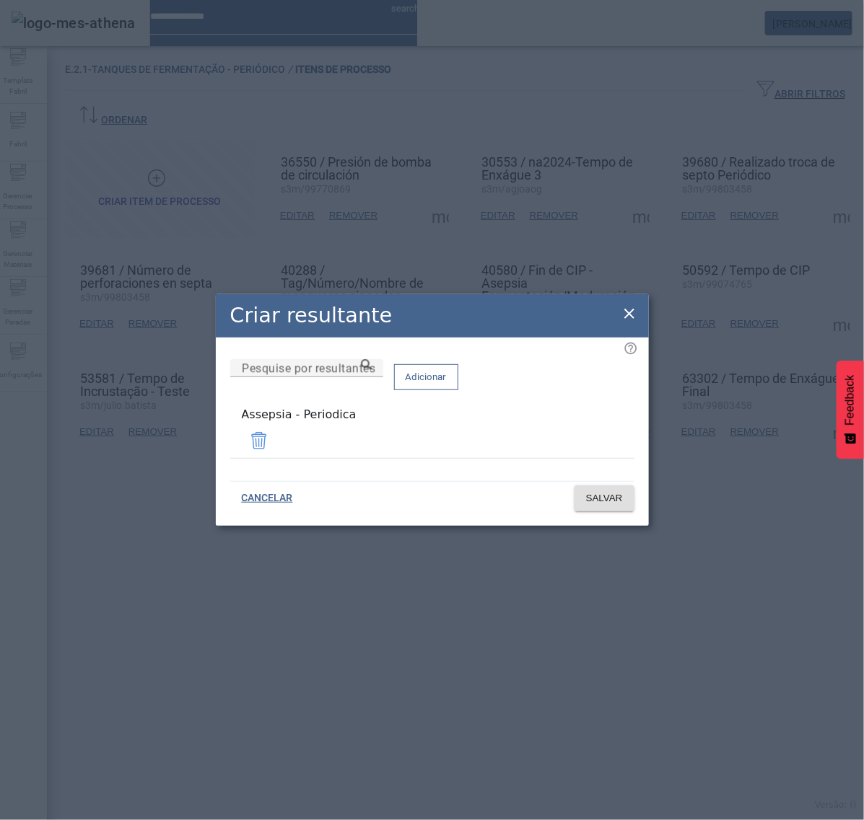
drag, startPoint x: 628, startPoint y: 312, endPoint x: 652, endPoint y: 294, distance: 29.9
click at [626, 314] on icon at bounding box center [629, 313] width 17 height 17
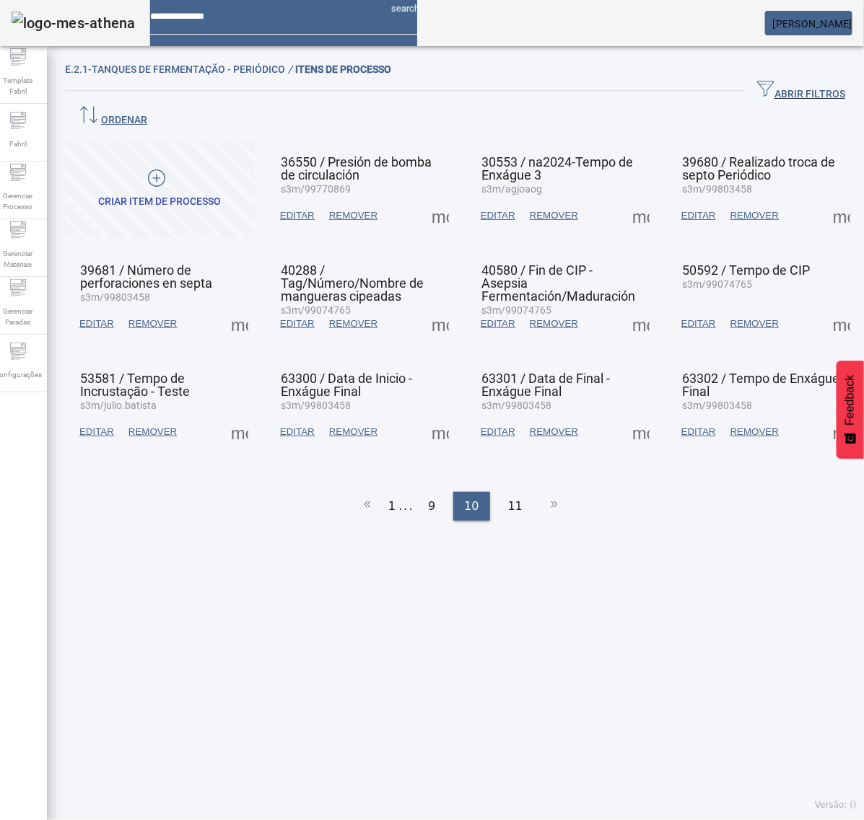
click at [824, 198] on span at bounding box center [841, 215] width 35 height 35
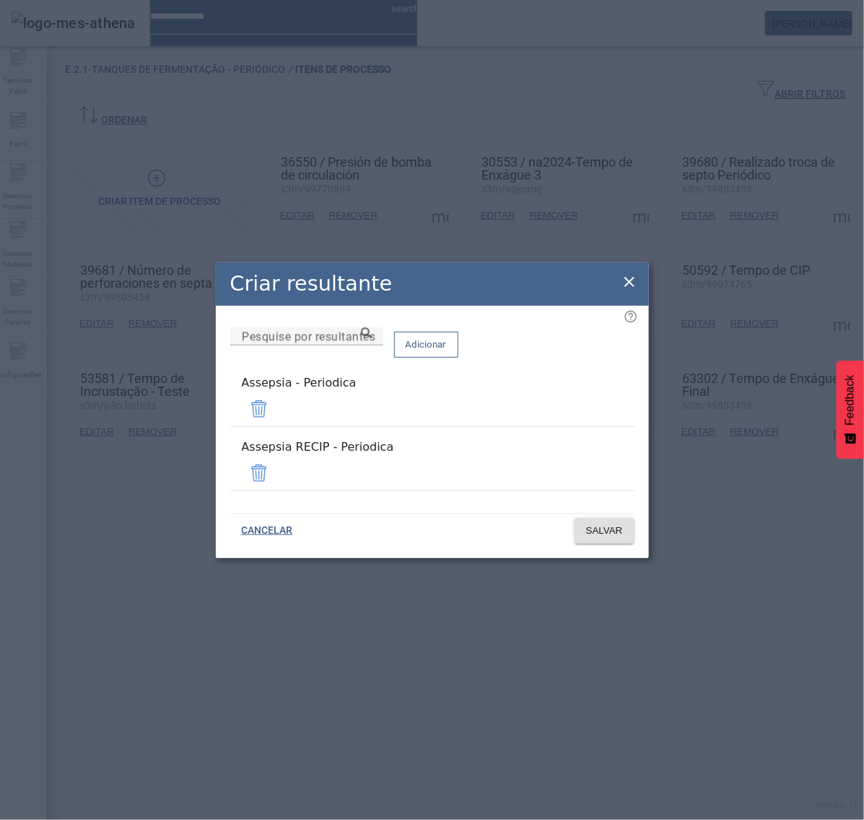
click at [276, 464] on span at bounding box center [259, 473] width 35 height 35
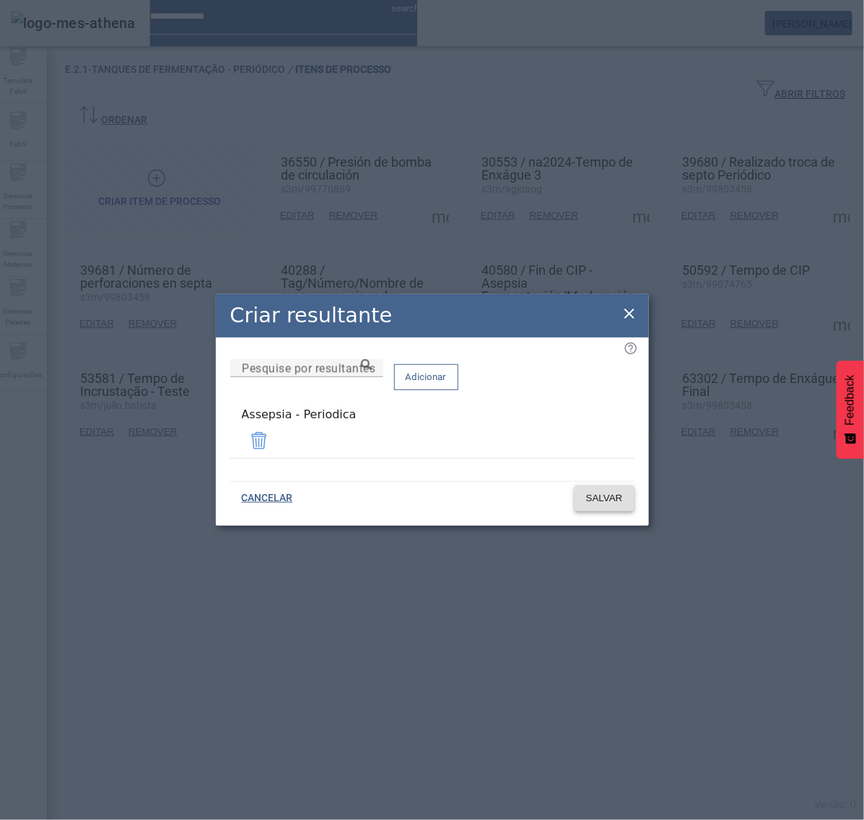
click at [601, 499] on span "SALVAR" at bounding box center [604, 498] width 37 height 14
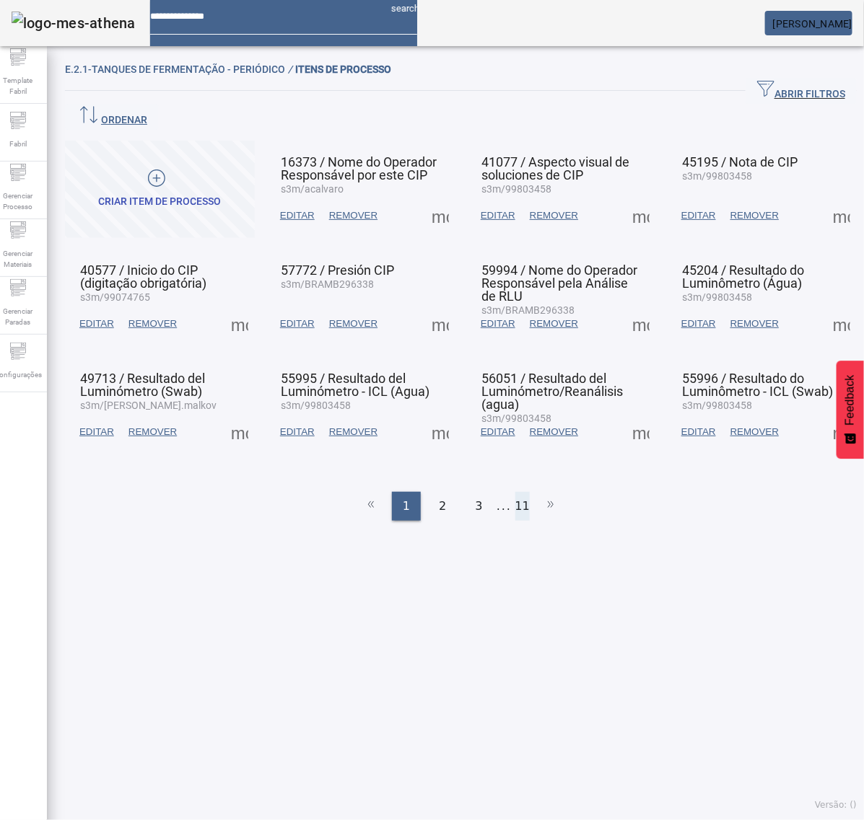
click at [515, 492] on li "11" at bounding box center [522, 506] width 14 height 29
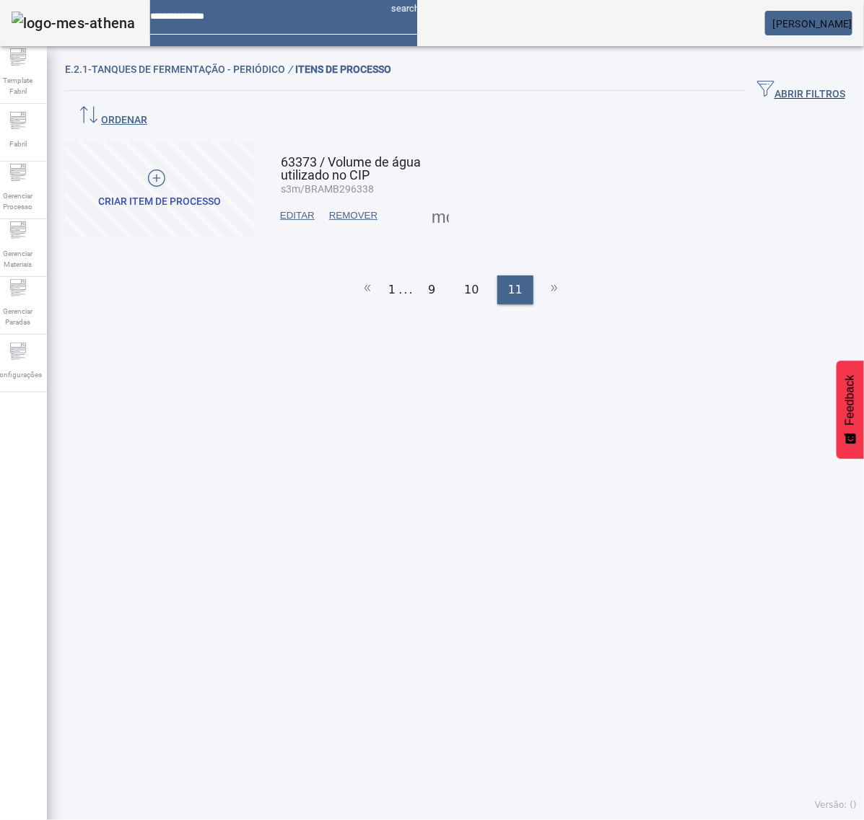
drag, startPoint x: 462, startPoint y: 248, endPoint x: 451, endPoint y: 247, distance: 10.8
click at [464, 281] on span "10" at bounding box center [471, 289] width 14 height 17
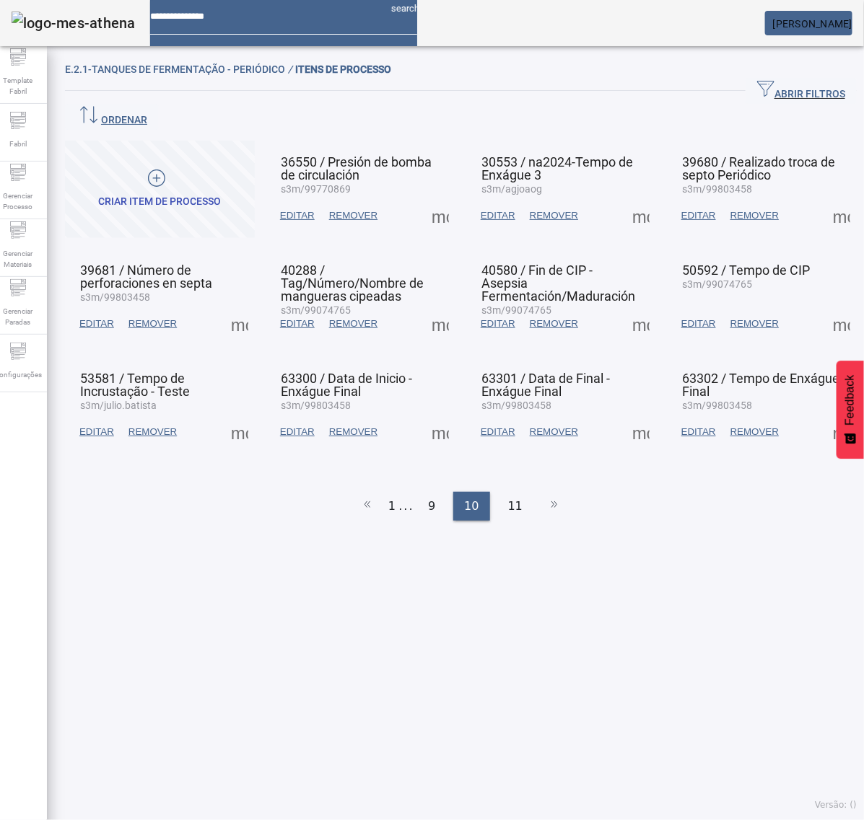
click at [243, 307] on span at bounding box center [239, 324] width 35 height 35
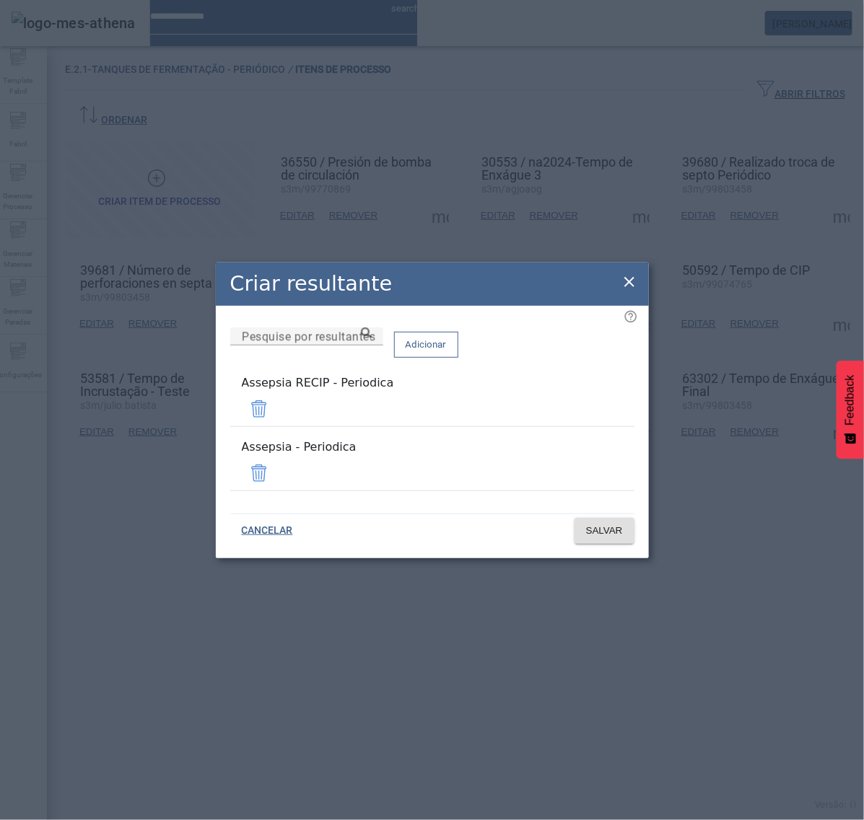
drag, startPoint x: 585, startPoint y: 415, endPoint x: 589, endPoint y: 433, distance: 18.6
click at [276, 416] on span at bounding box center [259, 409] width 35 height 35
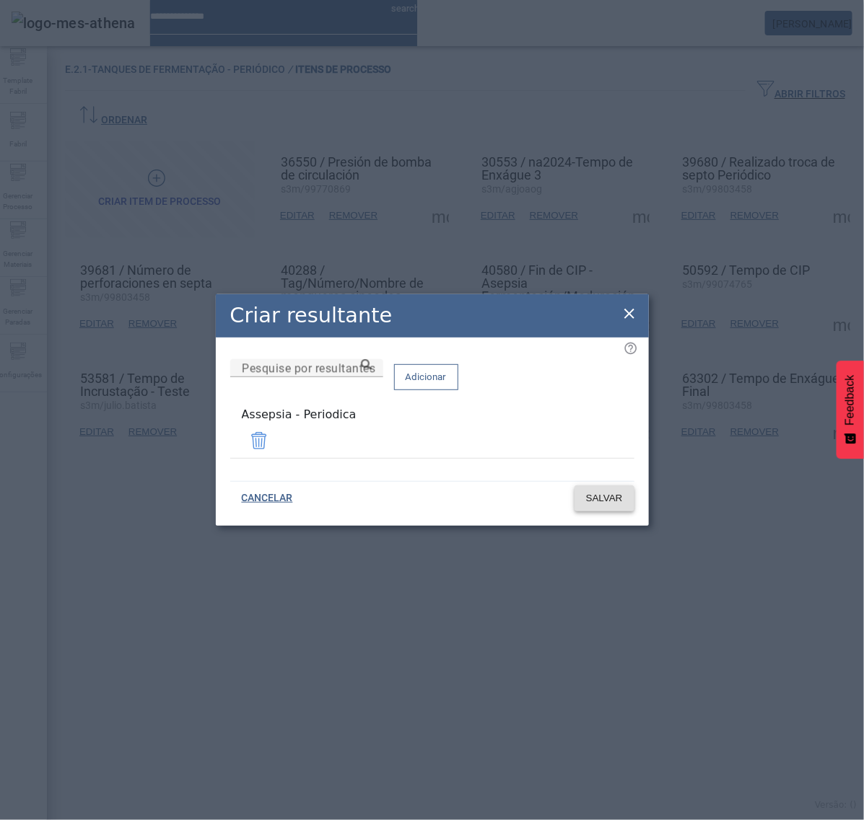
click at [596, 491] on span "SALVAR" at bounding box center [604, 498] width 37 height 14
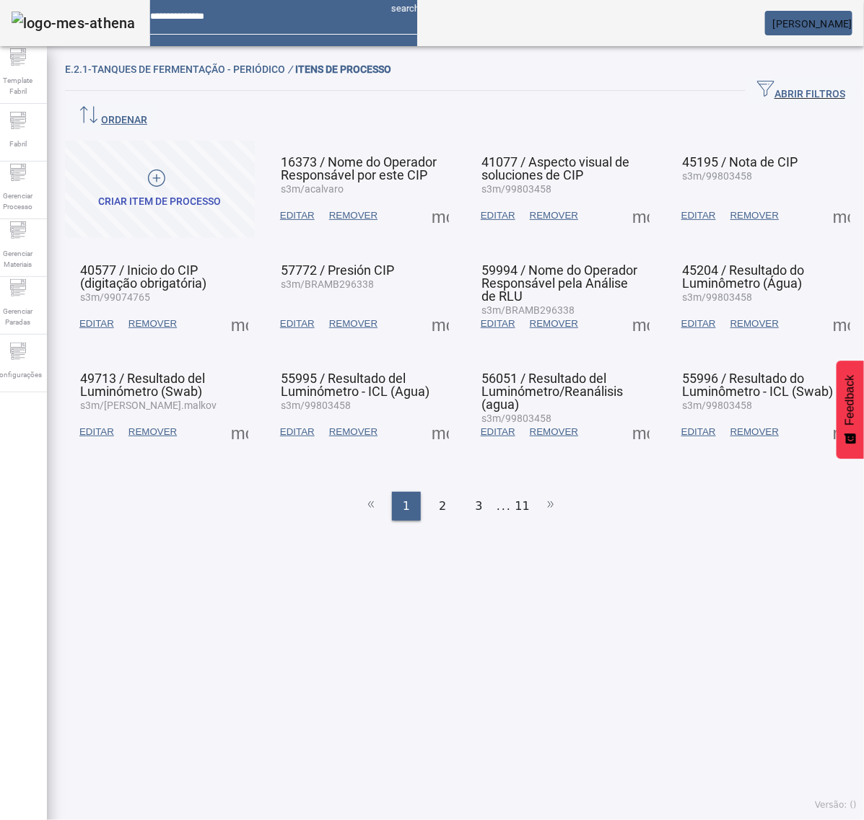
click at [515, 492] on li "11" at bounding box center [522, 506] width 14 height 29
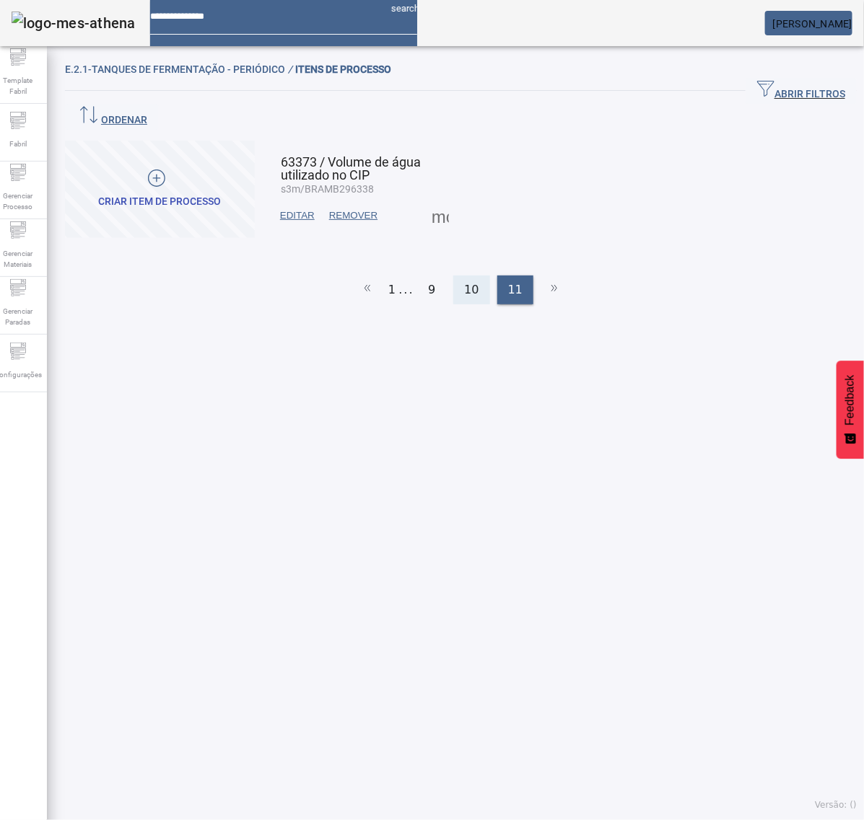
click at [464, 281] on span "10" at bounding box center [471, 289] width 14 height 17
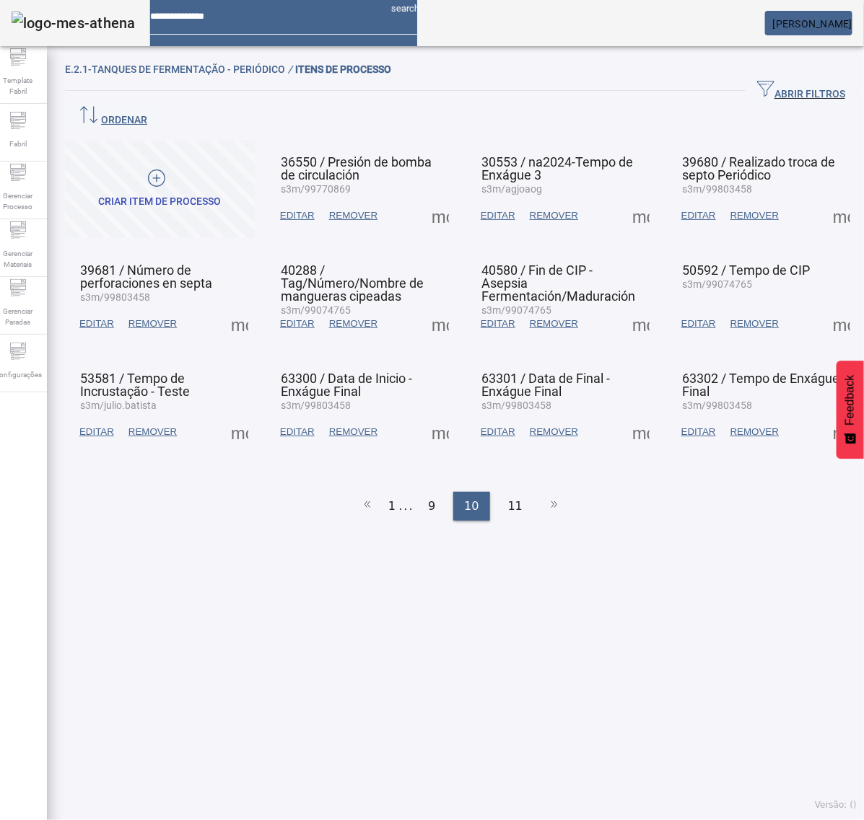
click at [434, 307] on span at bounding box center [440, 324] width 35 height 35
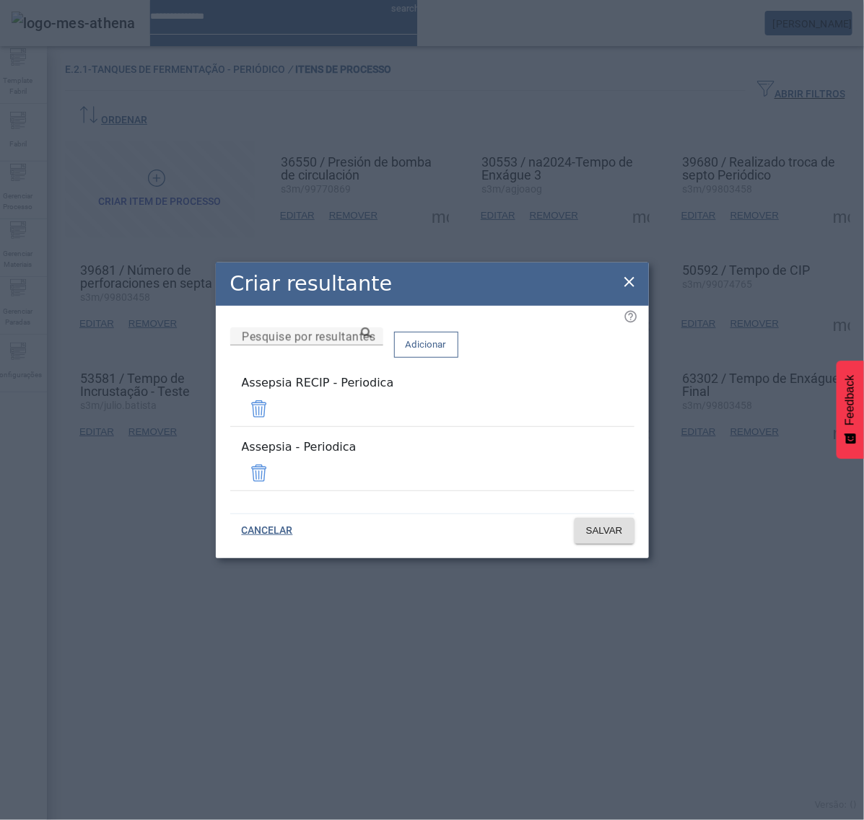
click at [276, 416] on span at bounding box center [259, 409] width 35 height 35
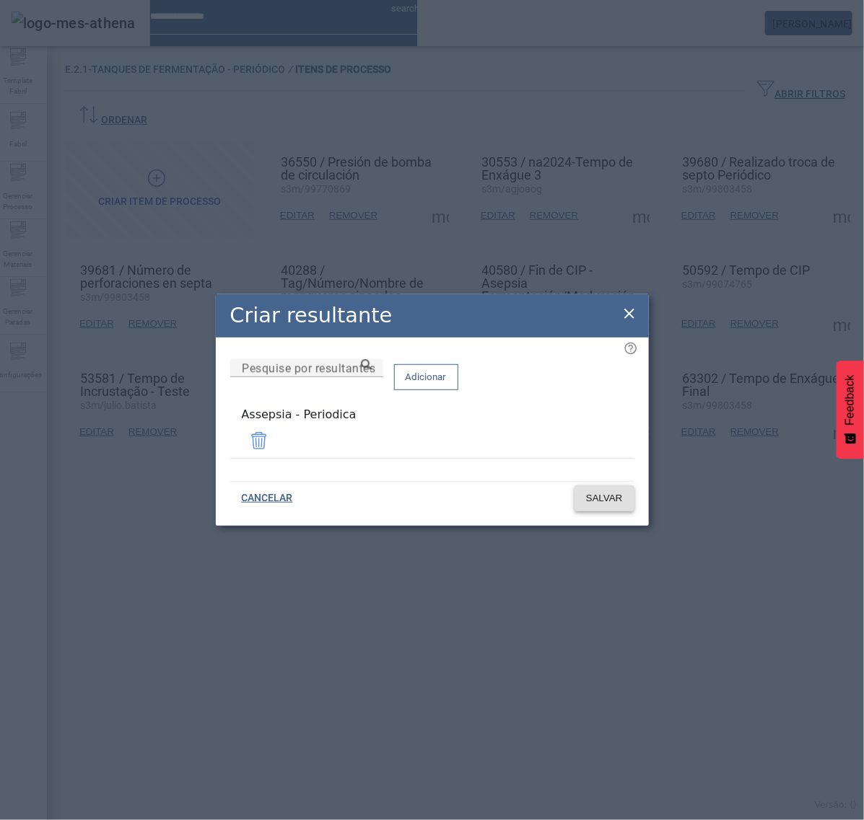
click at [603, 494] on span "SALVAR" at bounding box center [604, 498] width 37 height 14
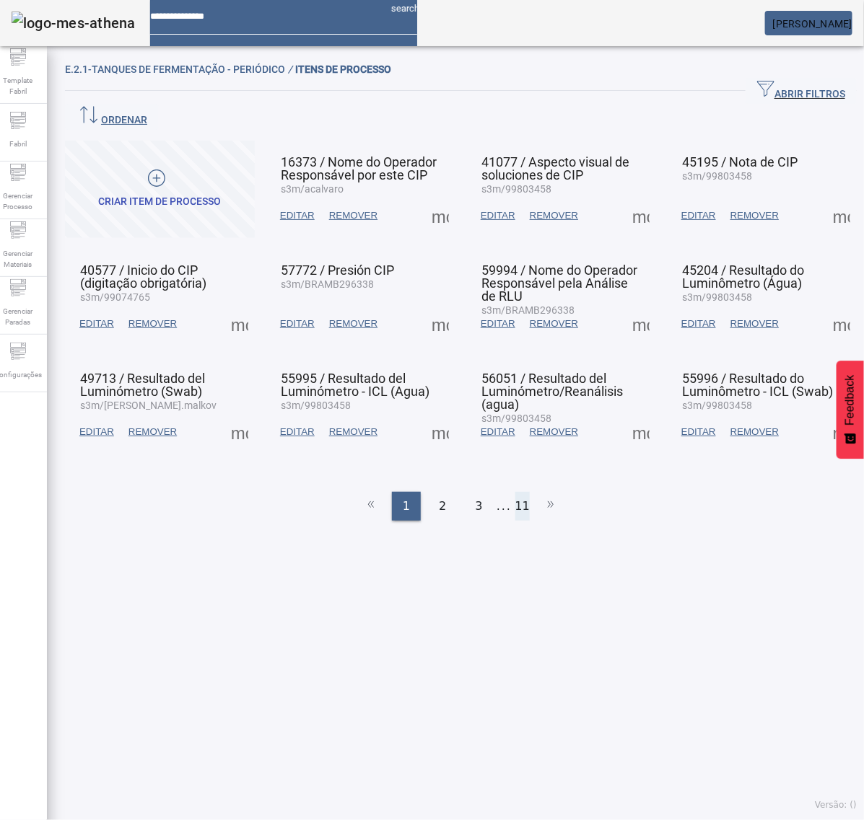
click at [515, 492] on li "11" at bounding box center [522, 506] width 14 height 29
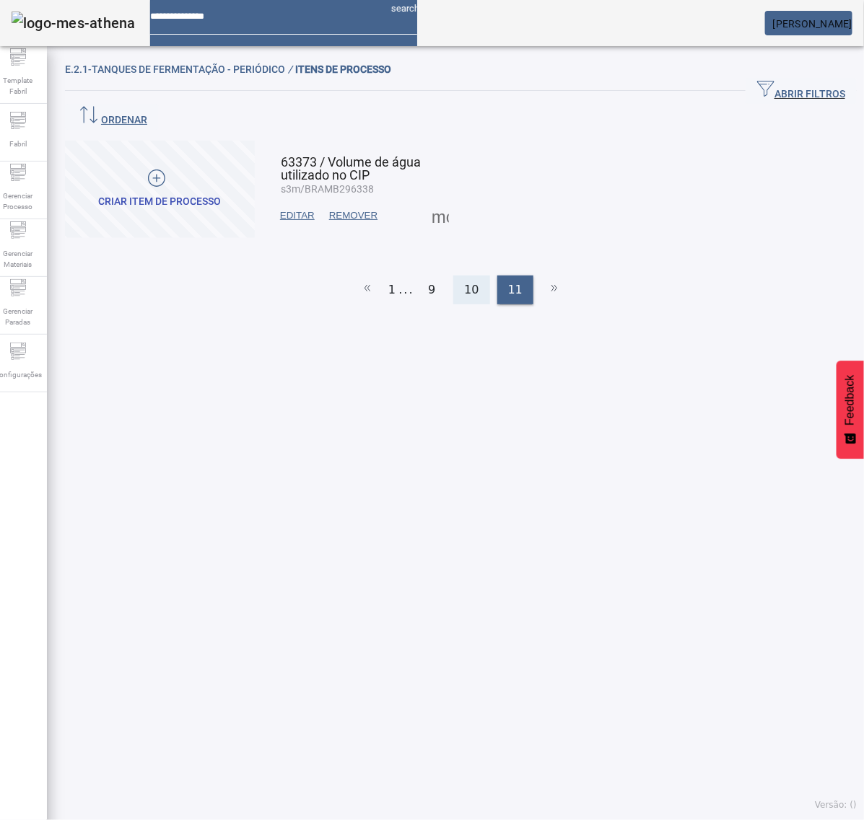
click at [464, 281] on span "10" at bounding box center [471, 289] width 14 height 17
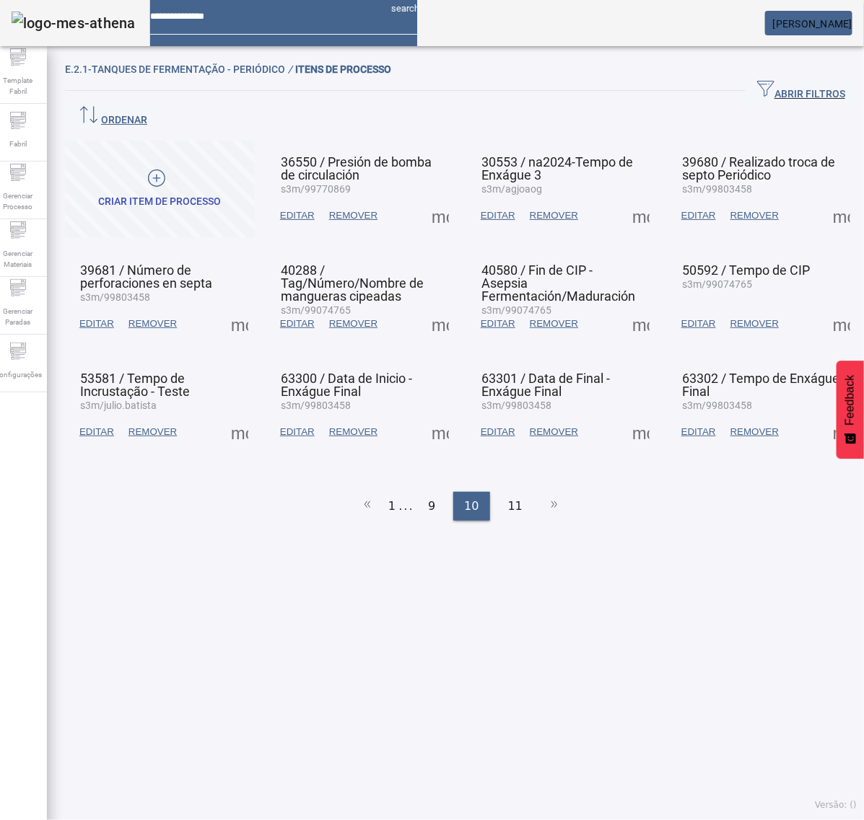
click at [426, 307] on span at bounding box center [440, 324] width 35 height 35
drag, startPoint x: 431, startPoint y: 297, endPoint x: 455, endPoint y: 325, distance: 37.3
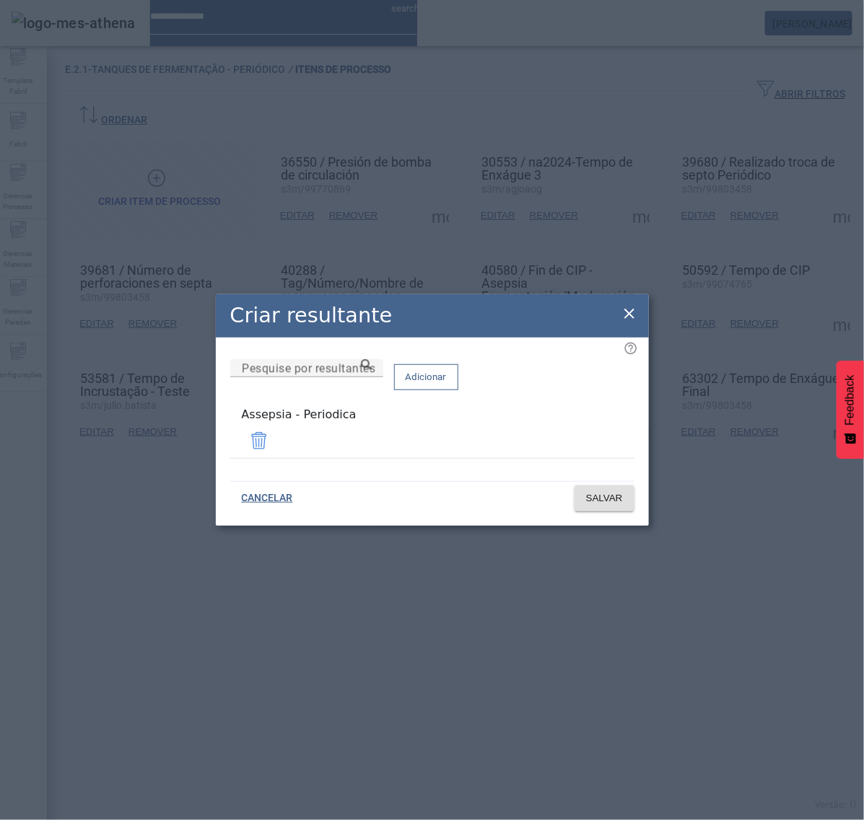
click at [629, 316] on icon at bounding box center [629, 314] width 10 height 10
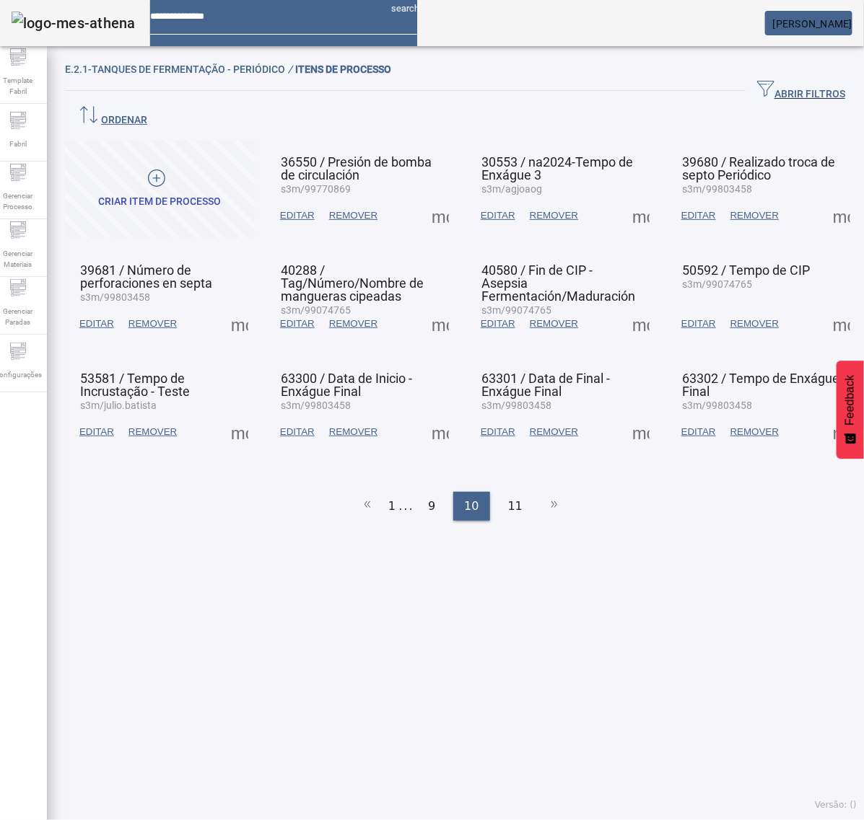
click at [626, 307] on span at bounding box center [640, 324] width 35 height 35
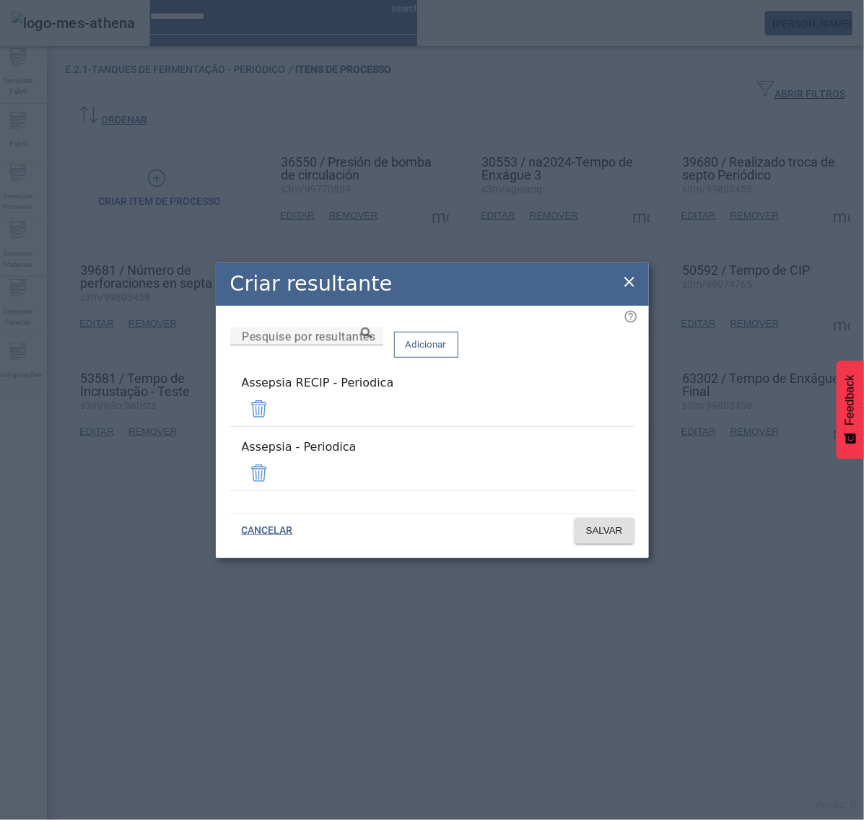
click at [276, 419] on span at bounding box center [259, 409] width 35 height 35
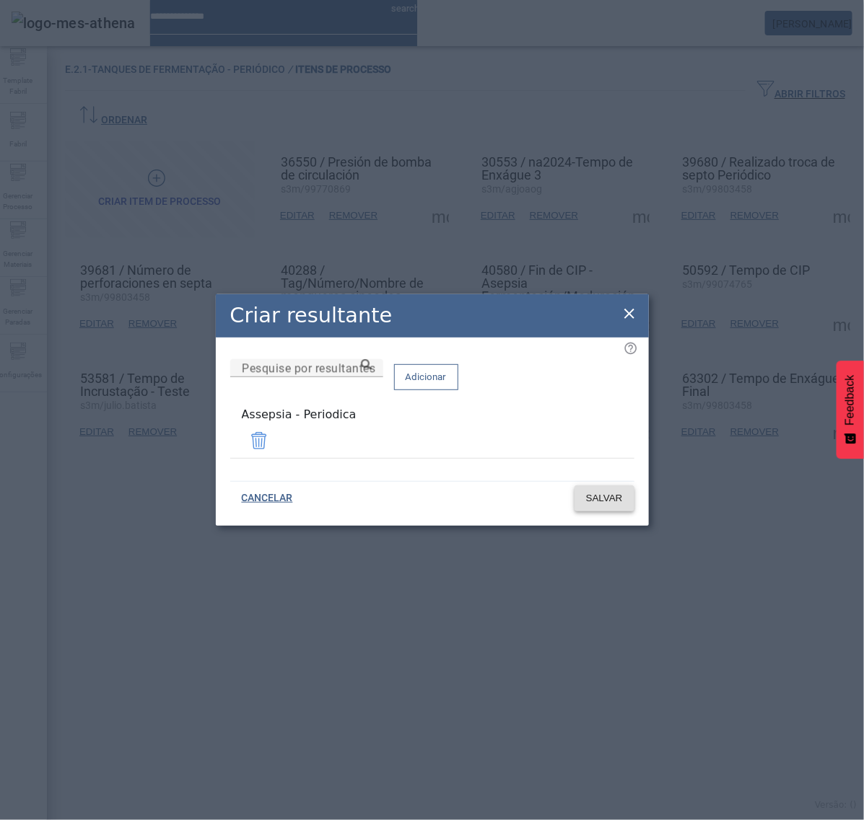
click at [618, 495] on span "SALVAR" at bounding box center [604, 498] width 37 height 14
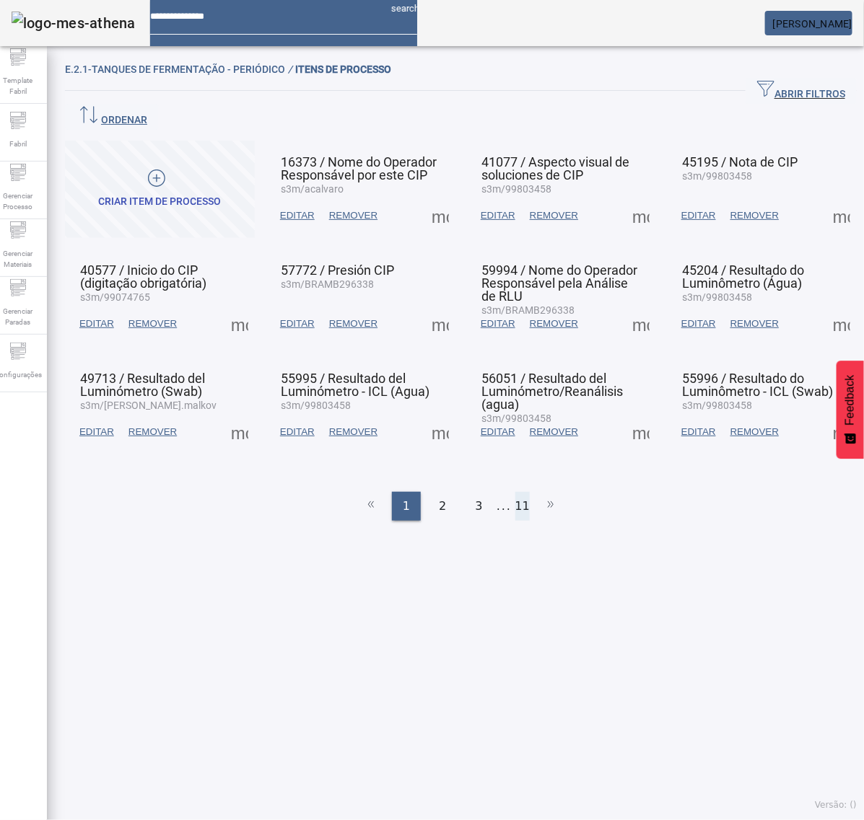
click at [517, 492] on li "11" at bounding box center [522, 506] width 14 height 29
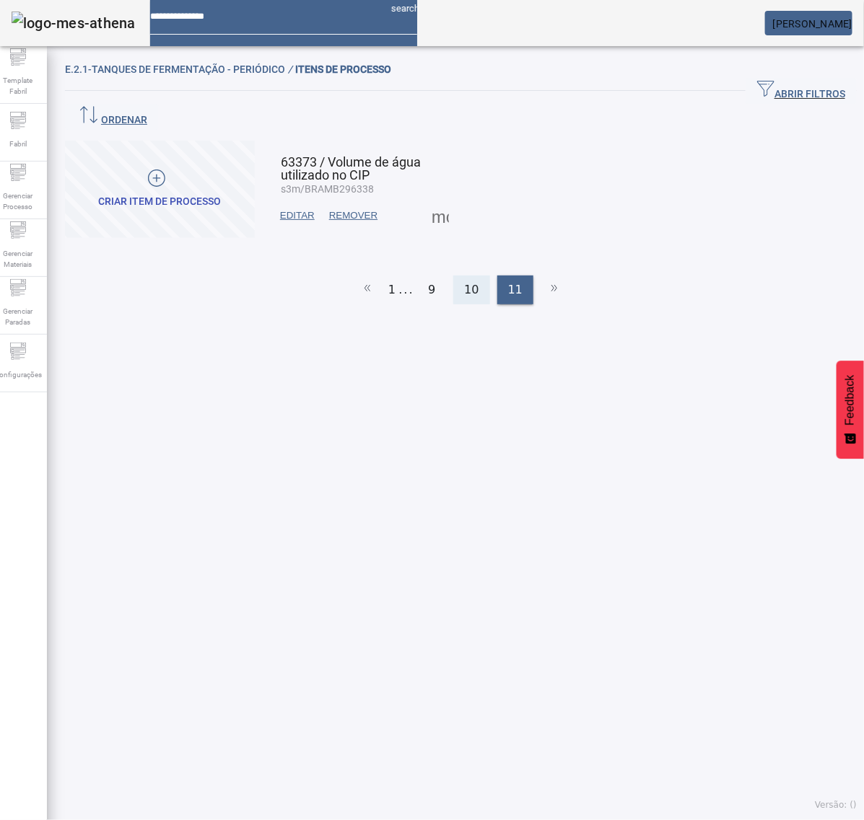
click at [466, 281] on span "10" at bounding box center [471, 289] width 14 height 17
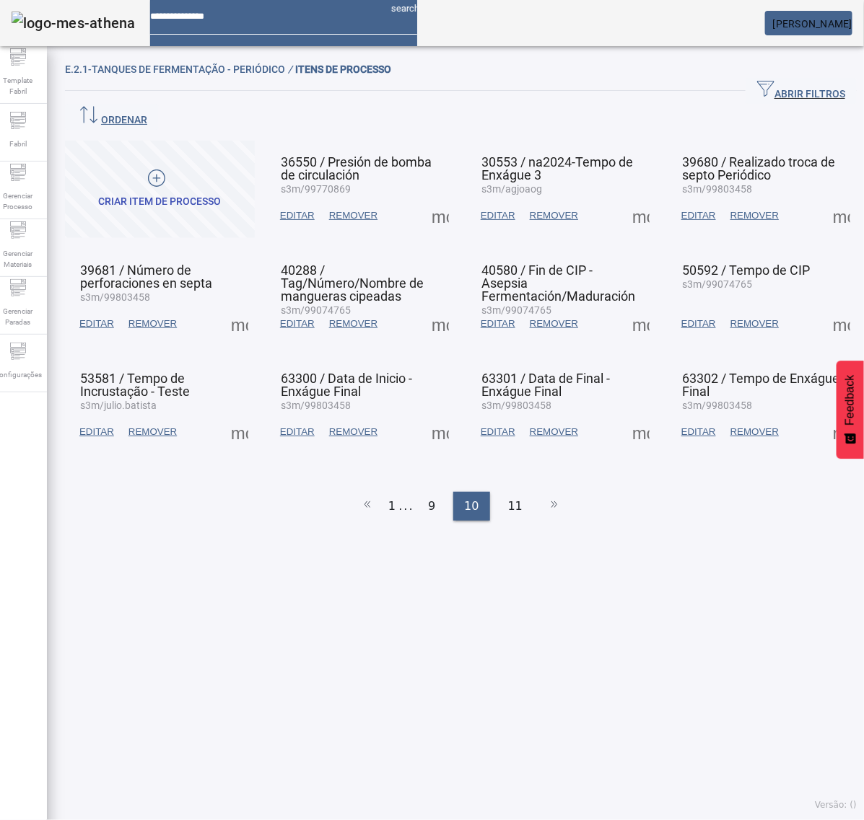
click at [626, 307] on span at bounding box center [640, 324] width 35 height 35
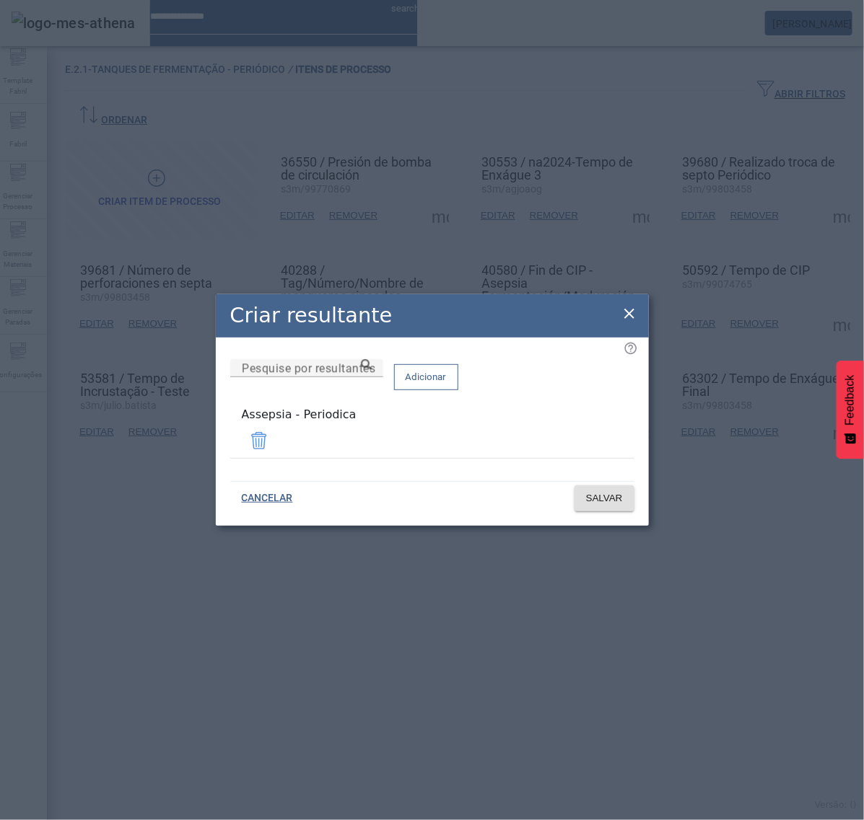
click at [635, 315] on icon at bounding box center [629, 313] width 17 height 17
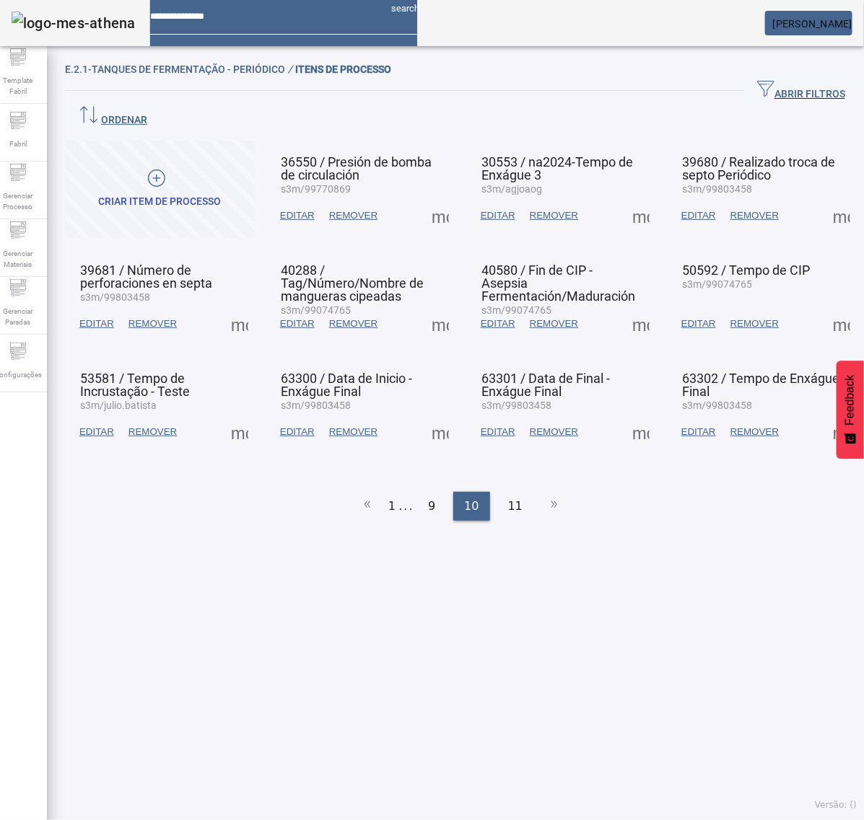
click at [824, 307] on span at bounding box center [841, 324] width 35 height 35
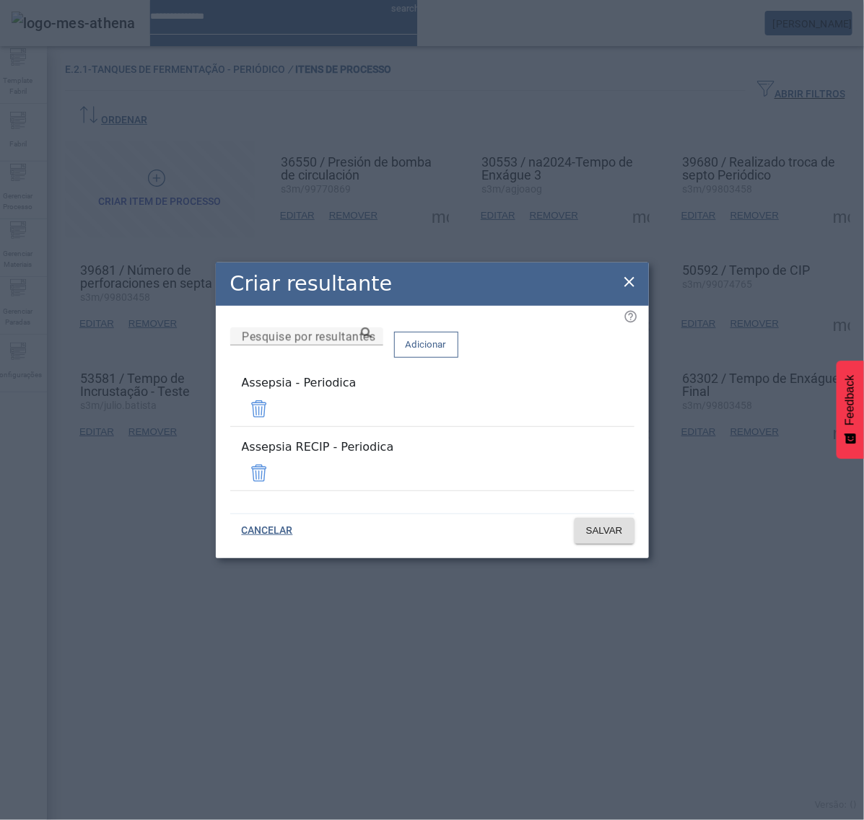
click at [276, 466] on span at bounding box center [259, 473] width 35 height 35
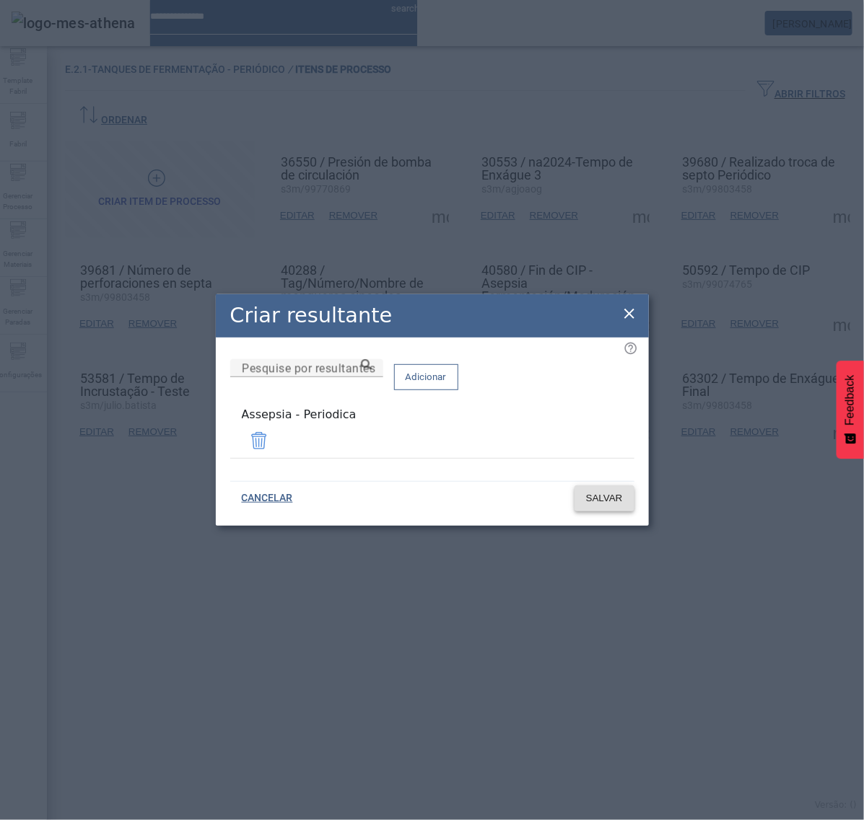
click at [603, 506] on span at bounding box center [604, 498] width 60 height 35
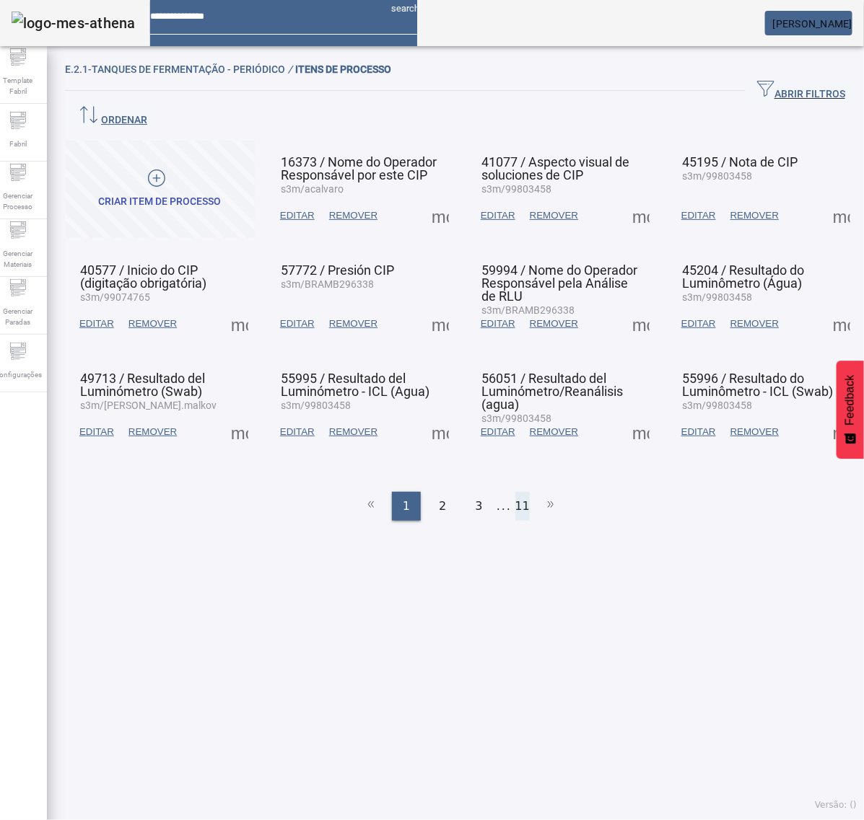
click at [520, 492] on li "11" at bounding box center [522, 506] width 14 height 29
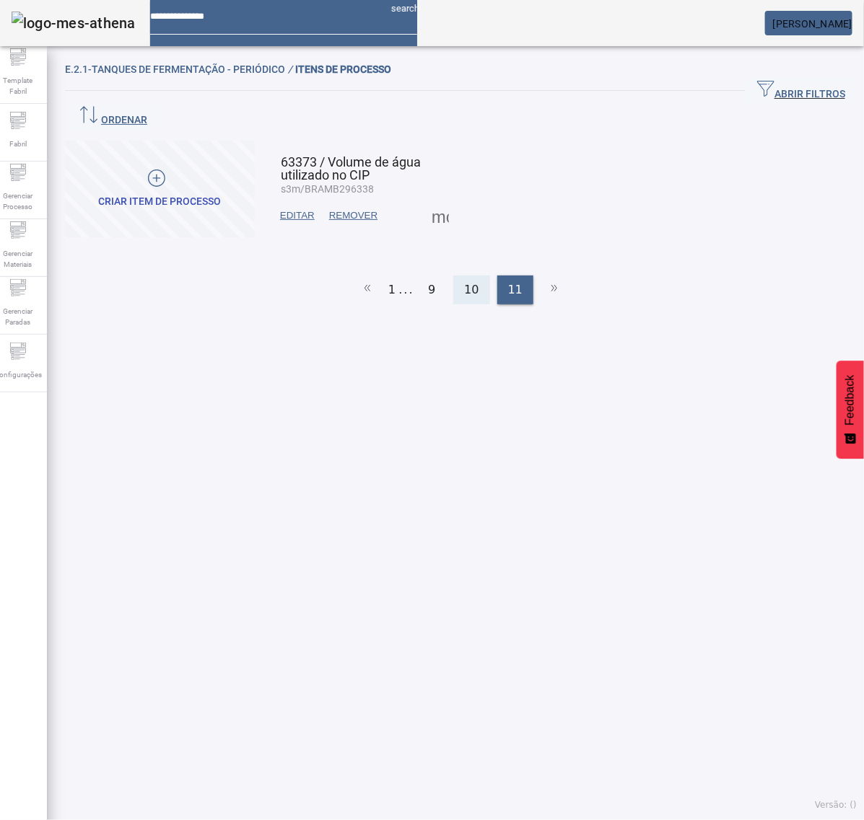
click at [470, 281] on span "10" at bounding box center [471, 289] width 14 height 17
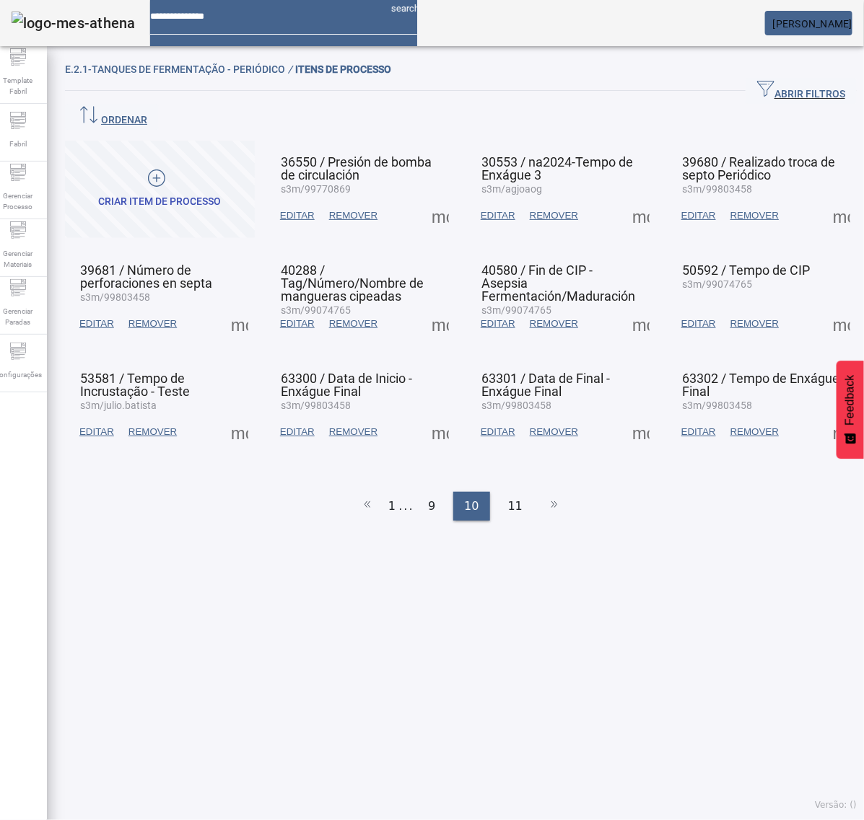
click at [824, 307] on span at bounding box center [841, 324] width 35 height 35
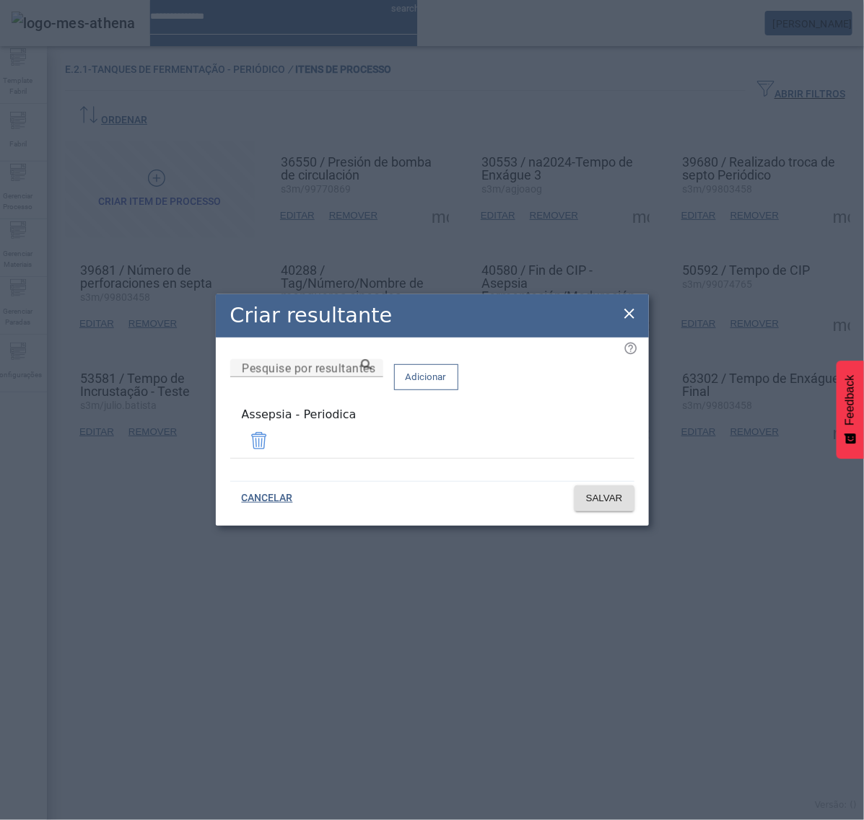
click at [632, 316] on icon at bounding box center [629, 313] width 17 height 17
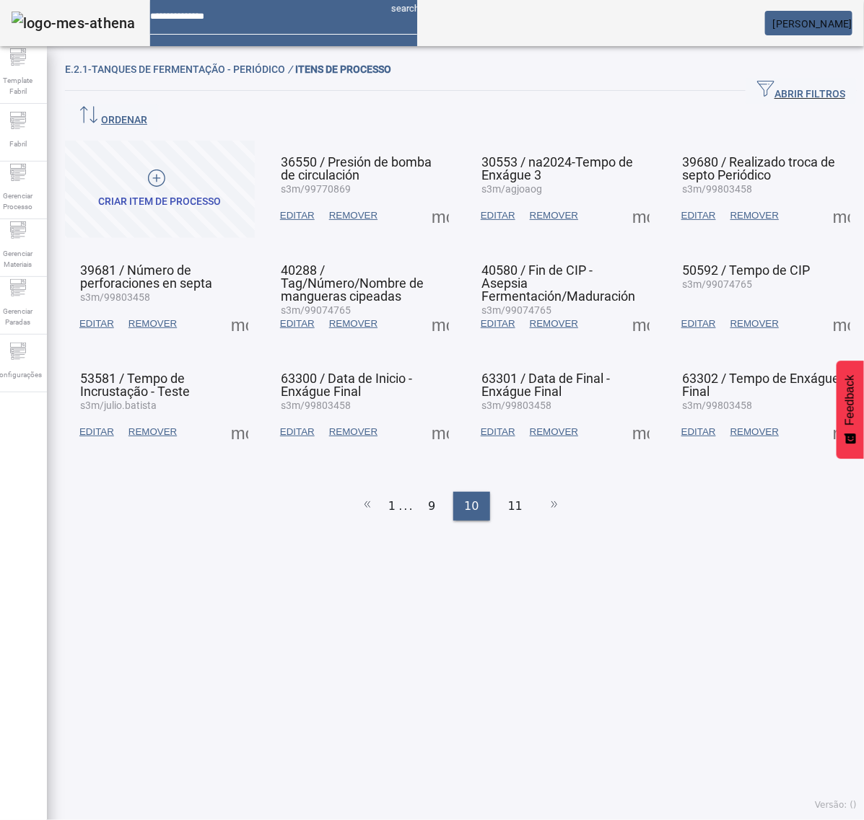
click at [237, 415] on span at bounding box center [239, 432] width 35 height 35
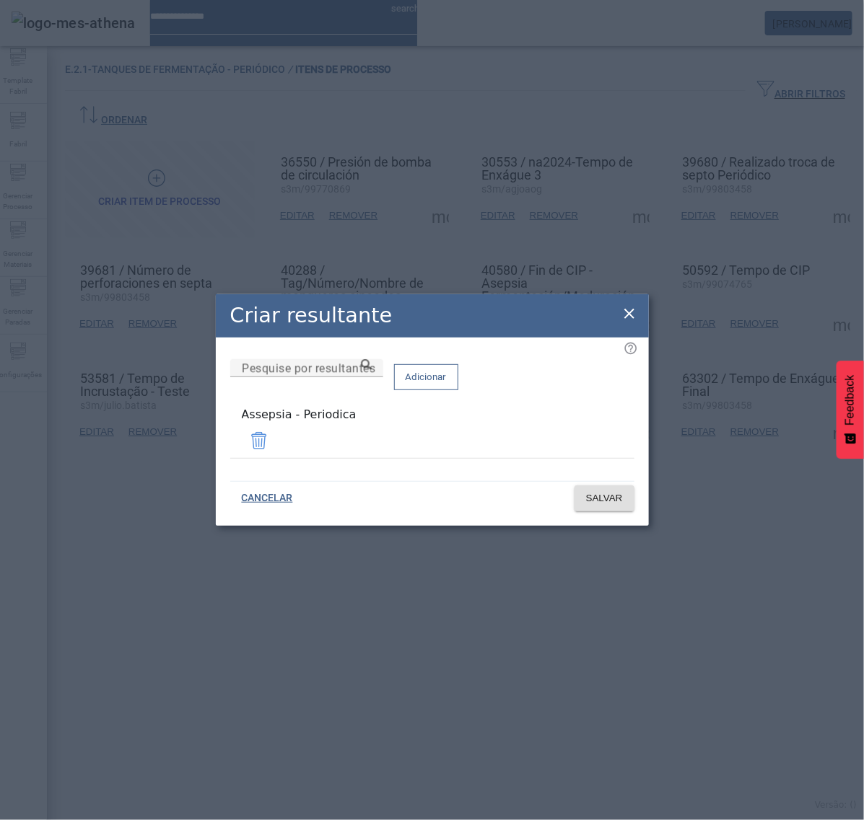
click at [622, 316] on icon at bounding box center [629, 313] width 17 height 17
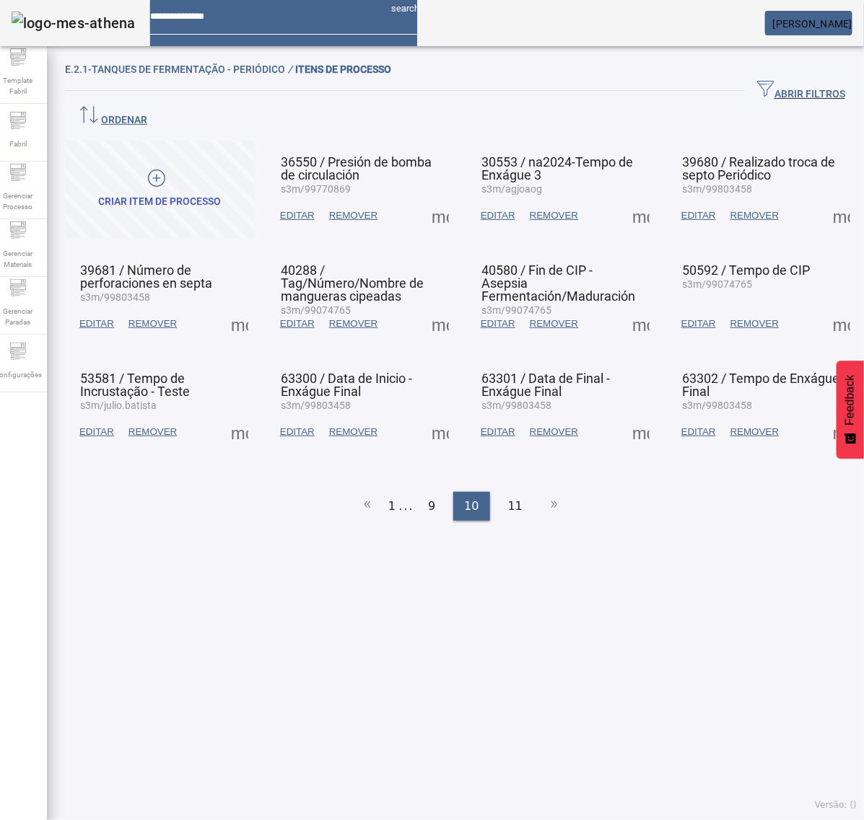
click at [437, 415] on span at bounding box center [440, 432] width 35 height 35
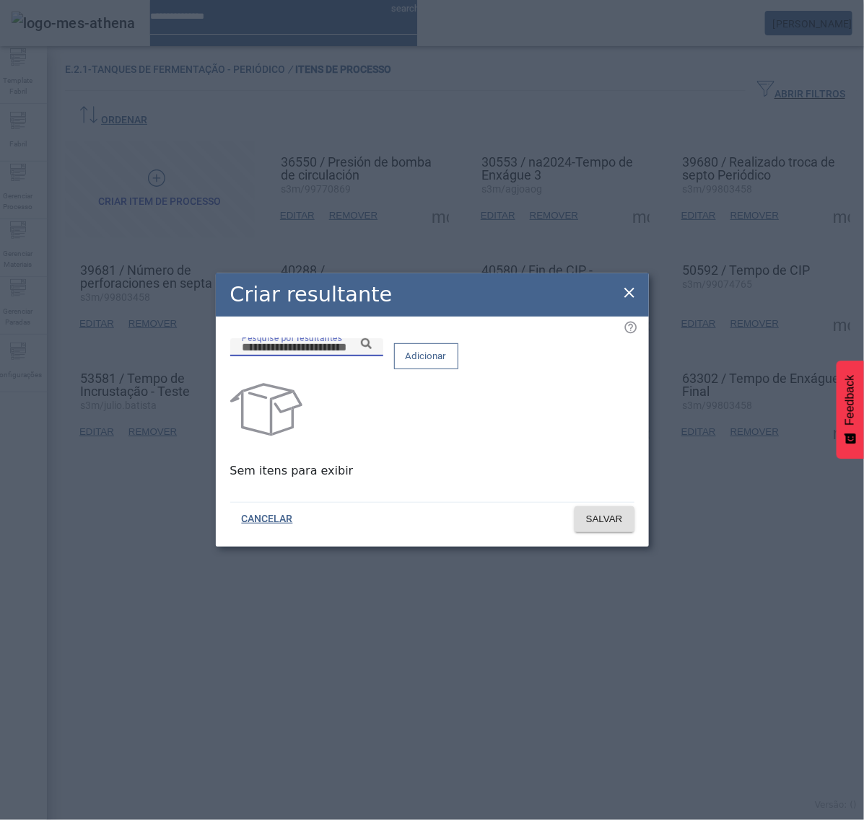
click at [372, 356] on input "Pesquise por resultantes" at bounding box center [307, 347] width 130 height 17
paste input "**********"
click at [372, 349] on icon at bounding box center [366, 343] width 11 height 11
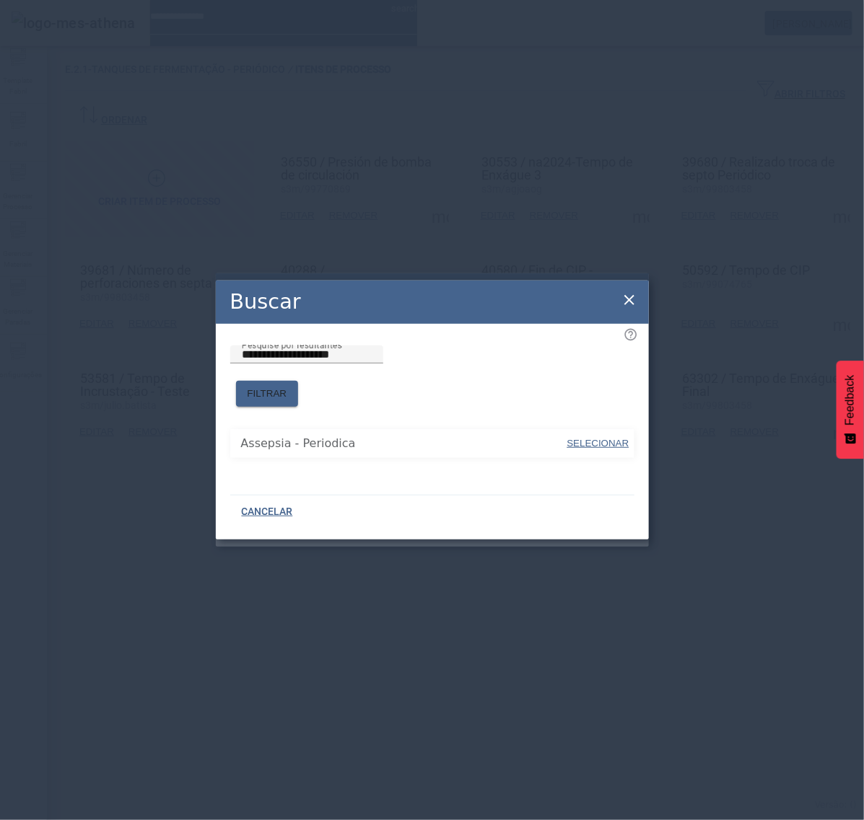
click at [593, 438] on span "SELECIONAR" at bounding box center [598, 443] width 62 height 11
type input "**********"
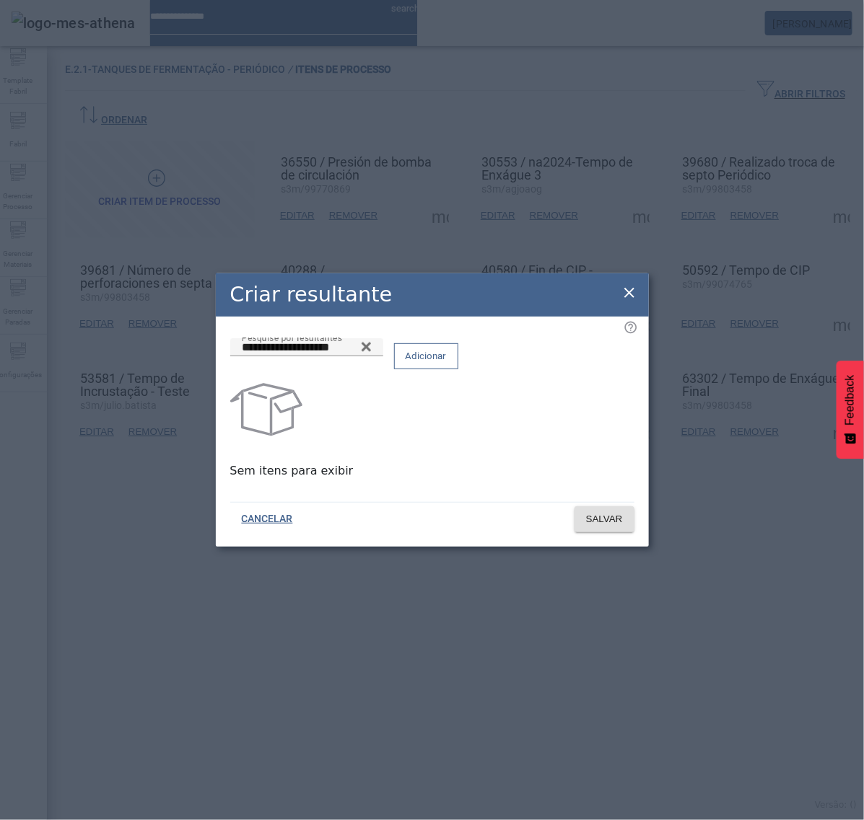
click at [447, 364] on span "Adicionar" at bounding box center [426, 356] width 41 height 14
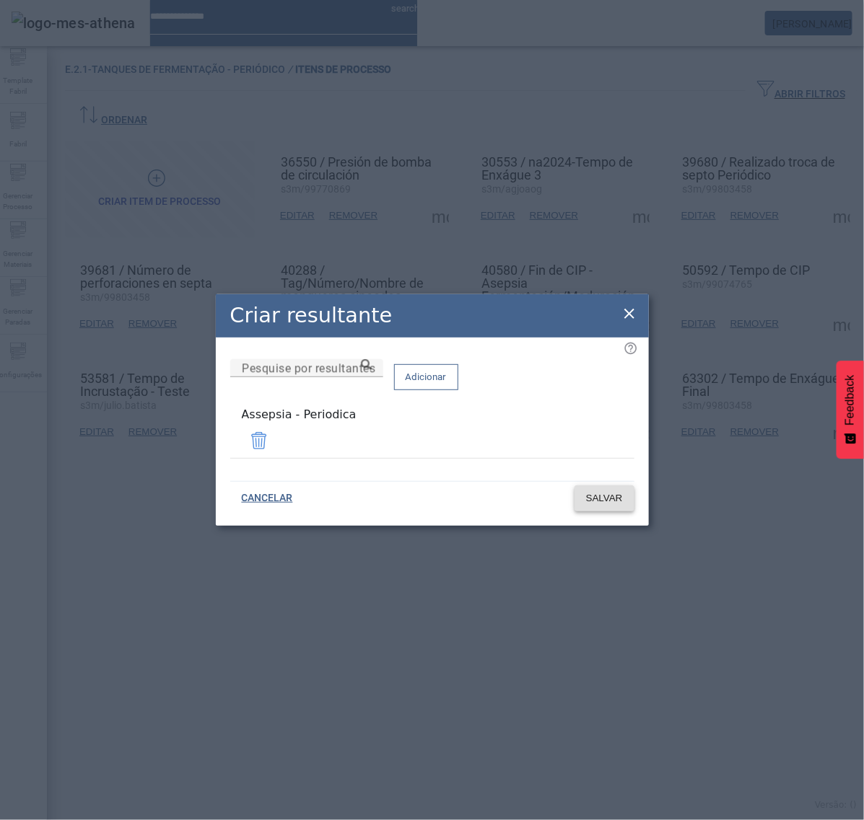
click at [613, 499] on span "SALVAR" at bounding box center [604, 498] width 37 height 14
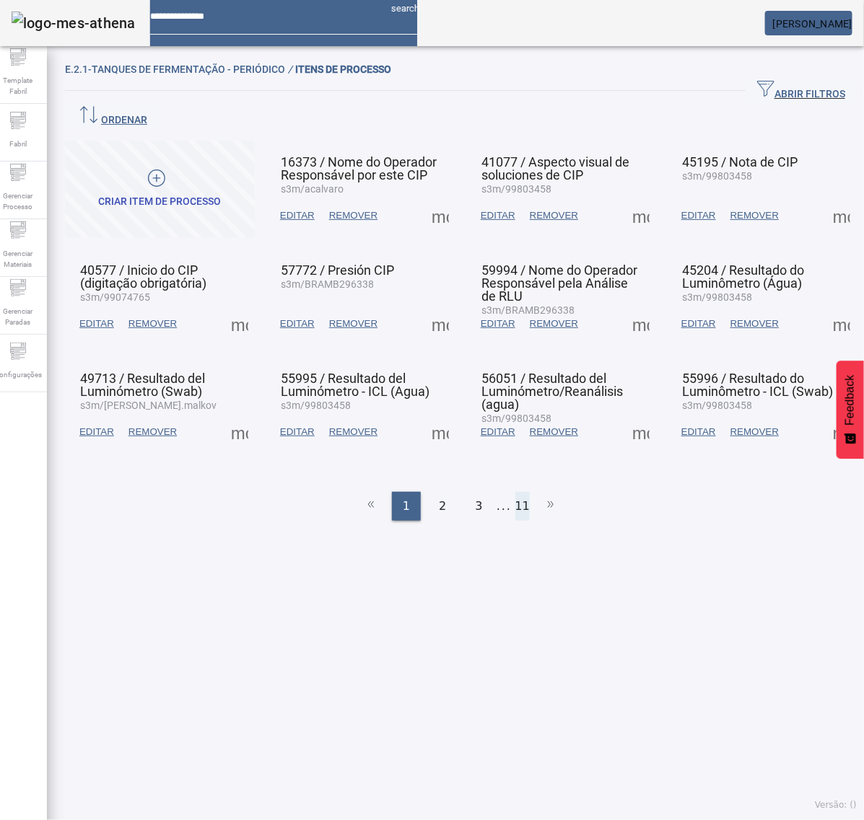
click at [515, 492] on li "11" at bounding box center [522, 506] width 14 height 29
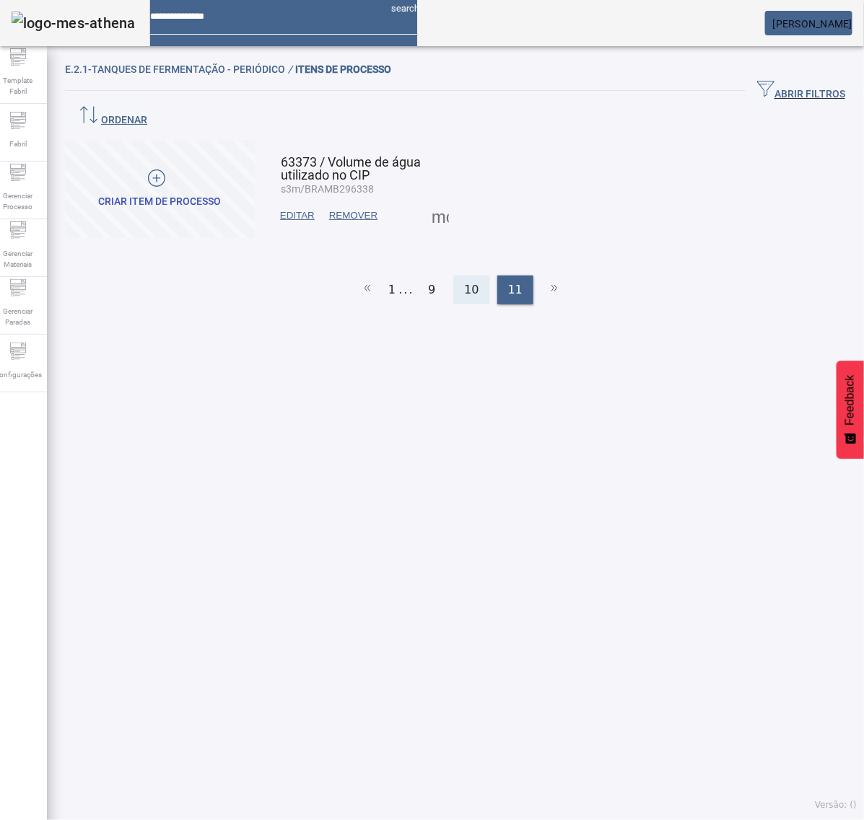
click at [464, 281] on span "10" at bounding box center [471, 289] width 14 height 17
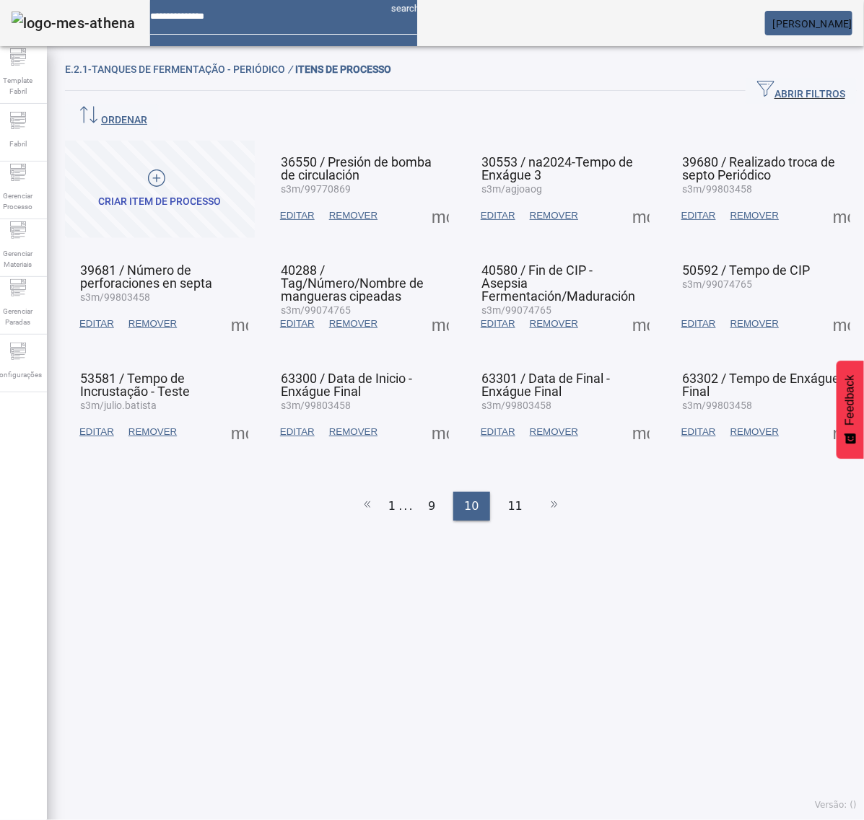
click at [434, 415] on span at bounding box center [440, 432] width 35 height 35
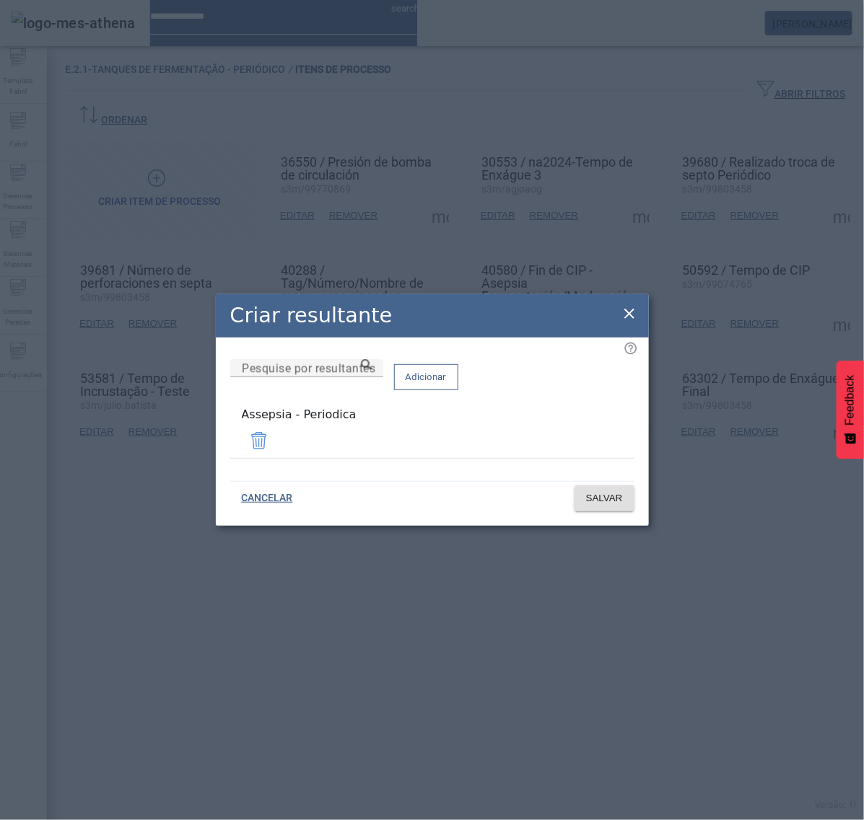
click at [632, 312] on icon at bounding box center [629, 313] width 17 height 17
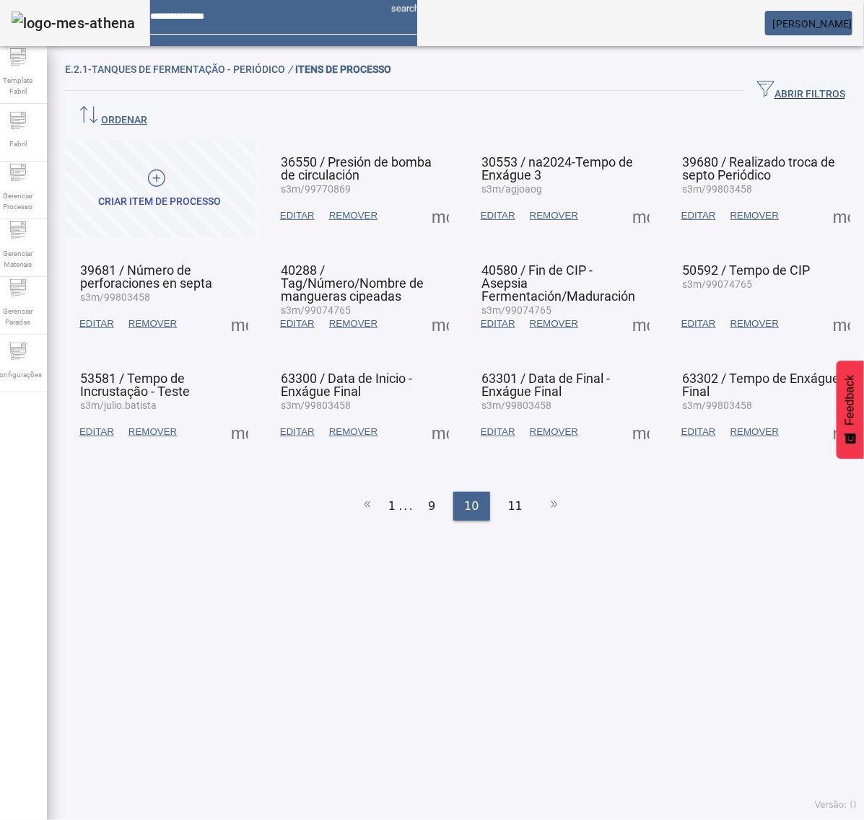
click at [625, 415] on span at bounding box center [640, 432] width 35 height 35
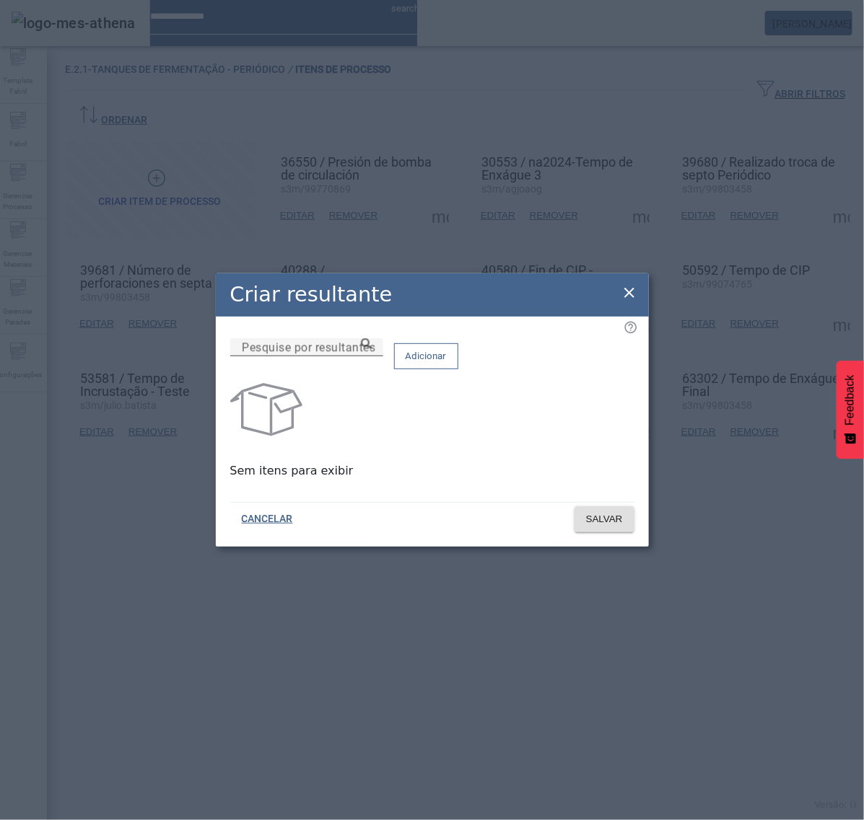
click at [372, 356] on input "Pesquise por resultantes" at bounding box center [307, 347] width 130 height 17
paste input "**********"
click at [372, 349] on icon at bounding box center [366, 343] width 11 height 11
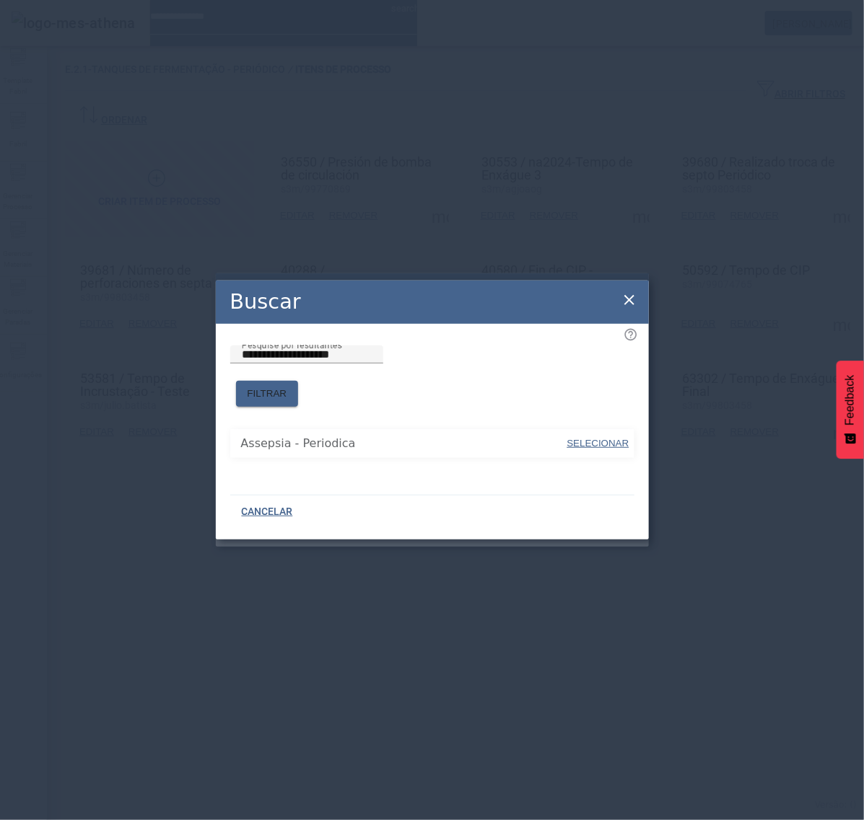
click at [590, 437] on span "SELECIONAR" at bounding box center [598, 444] width 62 height 14
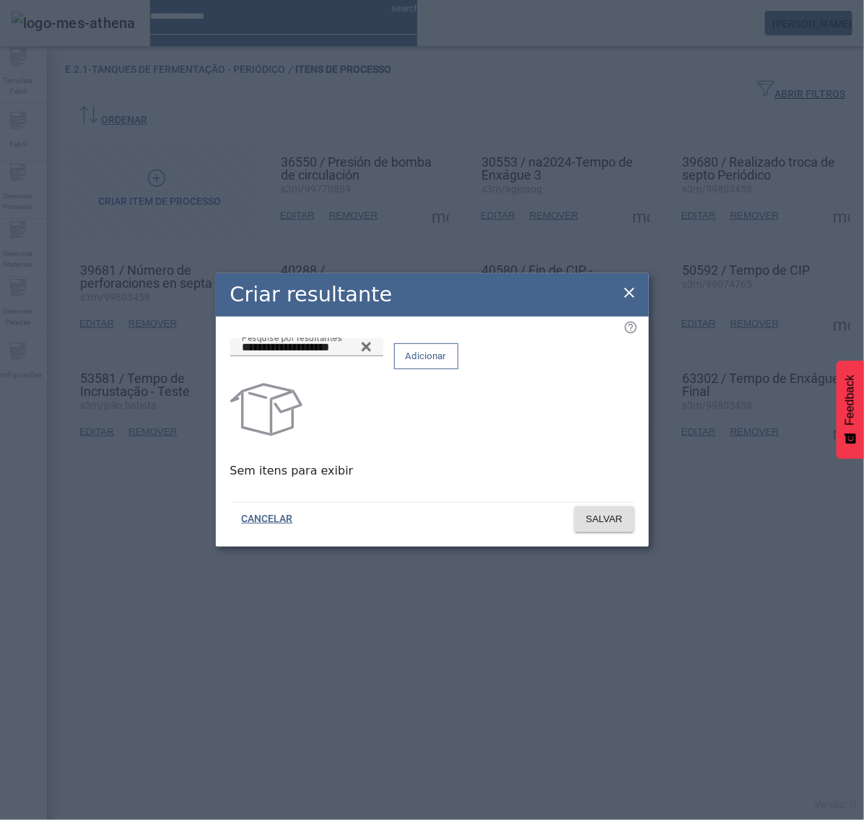
type input "**********"
click at [447, 362] on span "Adicionar" at bounding box center [426, 356] width 41 height 14
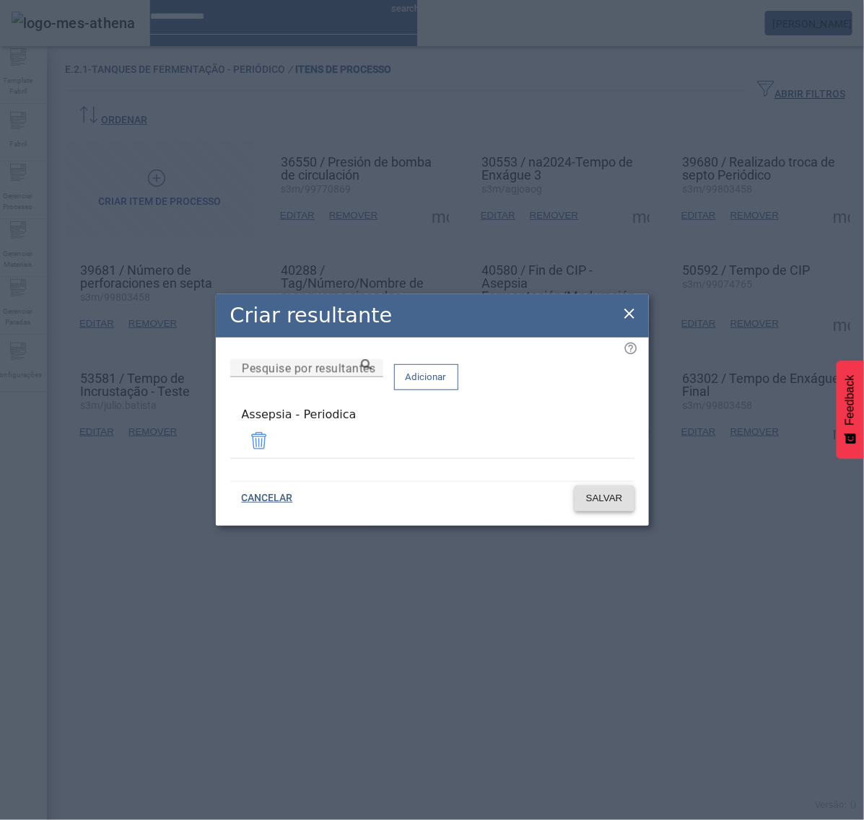
click at [590, 499] on span "SALVAR" at bounding box center [604, 498] width 37 height 14
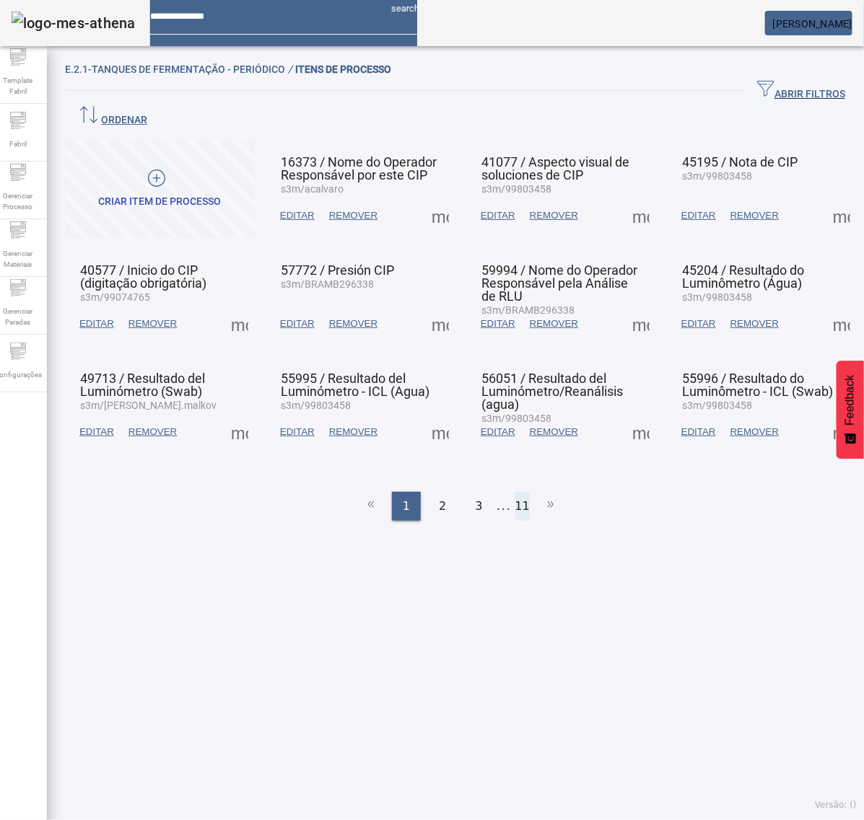
click at [517, 492] on li "11" at bounding box center [522, 506] width 14 height 29
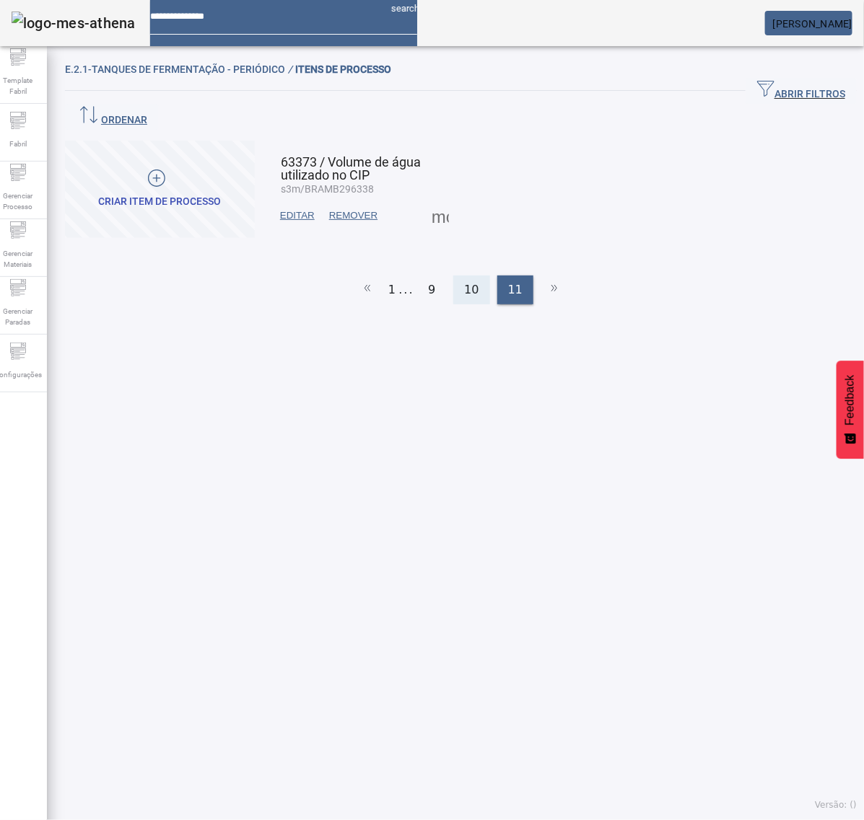
click at [464, 281] on span "10" at bounding box center [471, 289] width 14 height 17
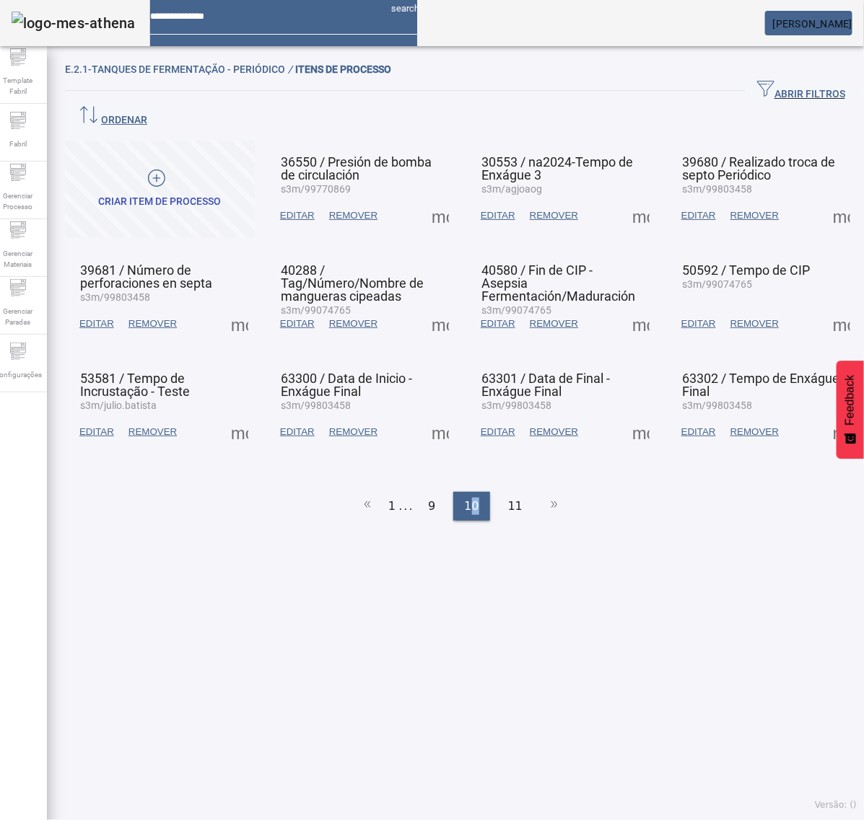
click at [628, 415] on span at bounding box center [640, 432] width 35 height 35
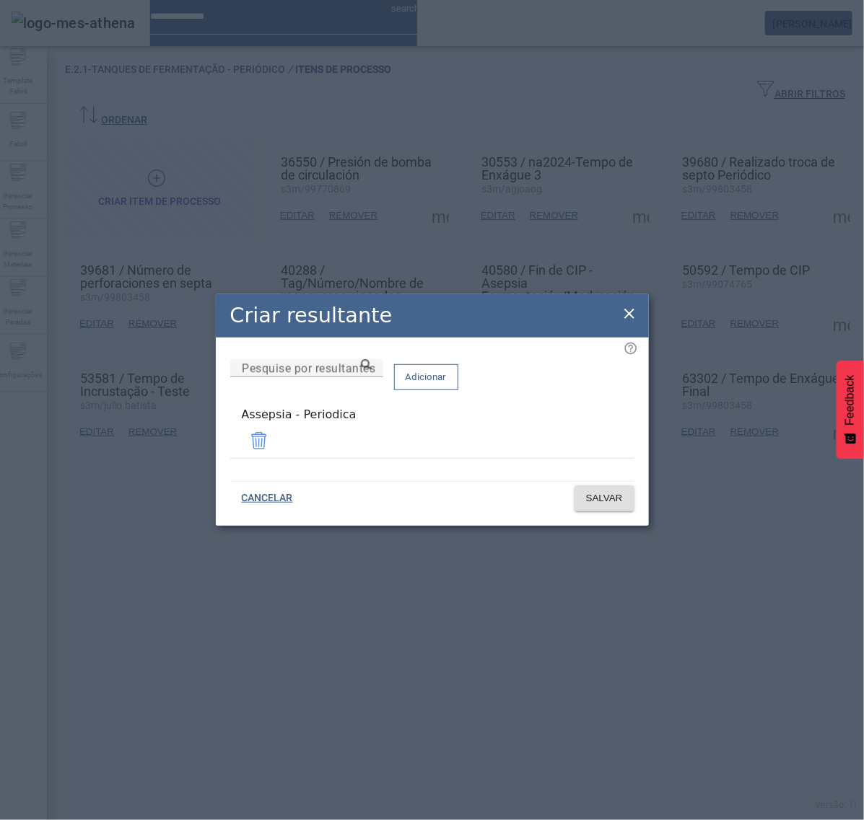
click at [631, 315] on icon at bounding box center [629, 314] width 10 height 10
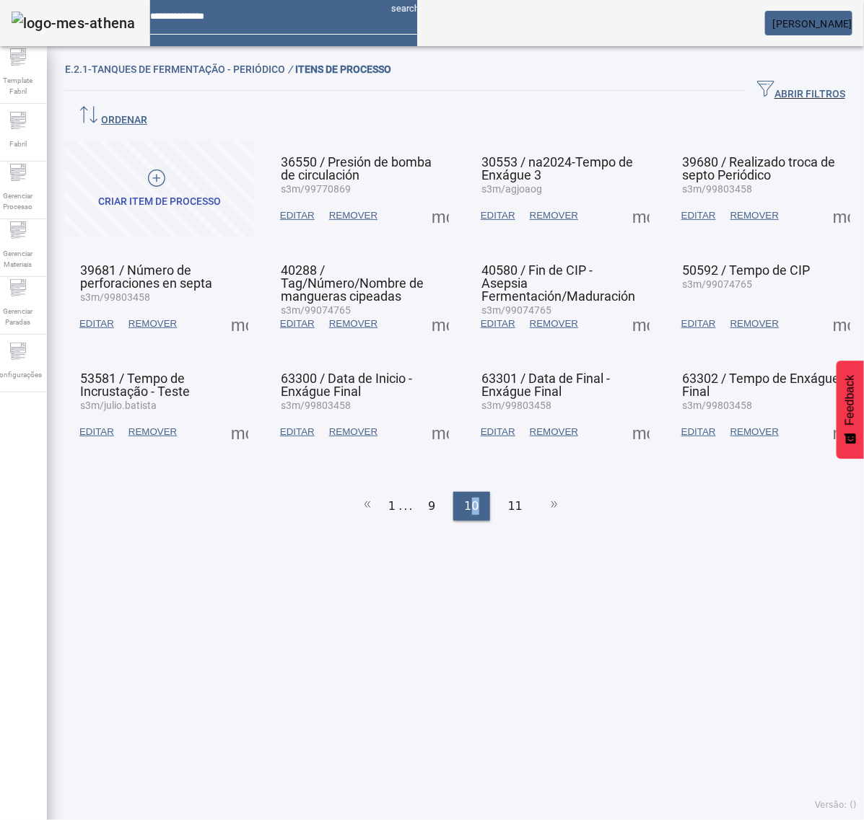
click at [824, 415] on span at bounding box center [841, 432] width 35 height 35
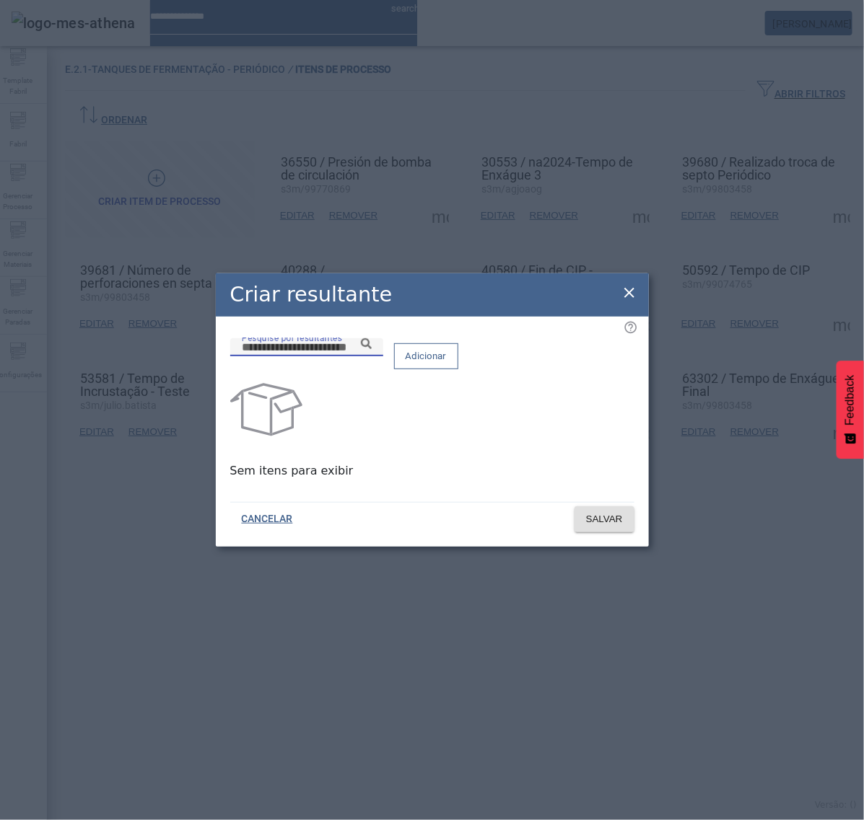
click at [372, 356] on input "Pesquise por resultantes" at bounding box center [307, 347] width 130 height 17
paste input "**********"
click at [372, 349] on icon at bounding box center [366, 343] width 11 height 11
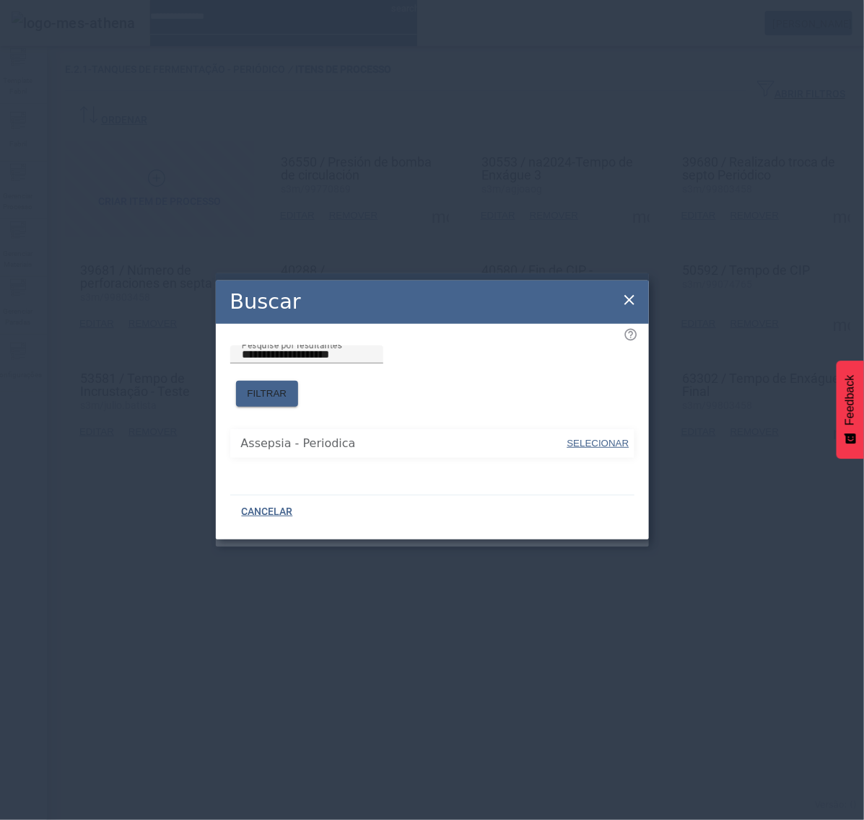
drag, startPoint x: 572, startPoint y: 432, endPoint x: 577, endPoint y: 416, distance: 16.7
click at [574, 438] on span "SELECIONAR" at bounding box center [598, 443] width 62 height 11
type input "**********"
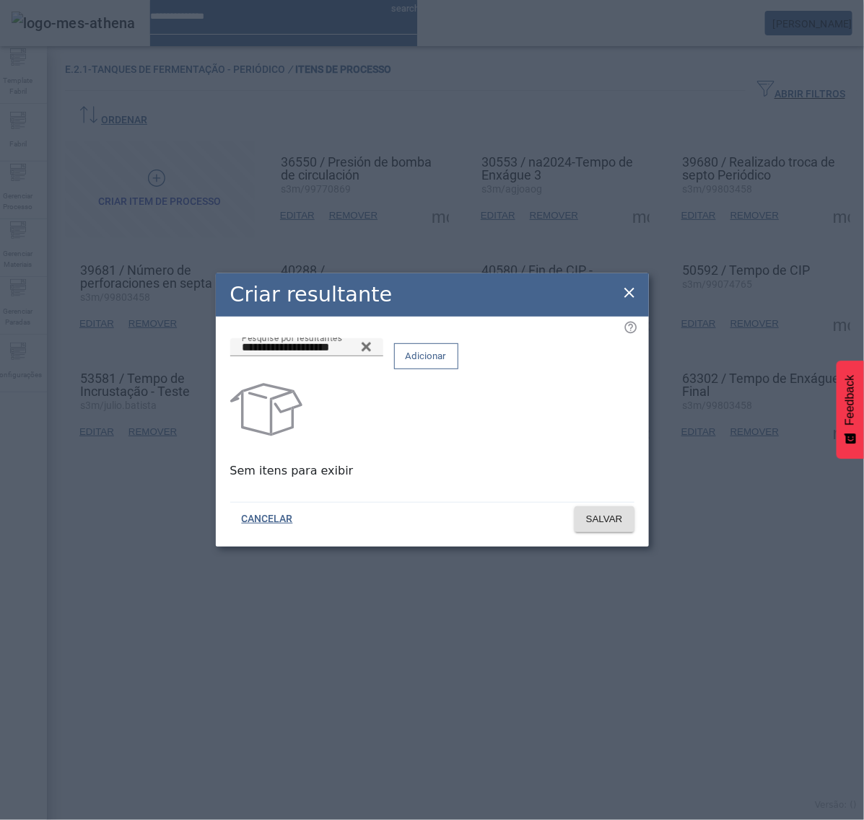
drag, startPoint x: 589, startPoint y: 369, endPoint x: 599, endPoint y: 406, distance: 38.9
click at [447, 364] on span "Adicionar" at bounding box center [426, 356] width 41 height 14
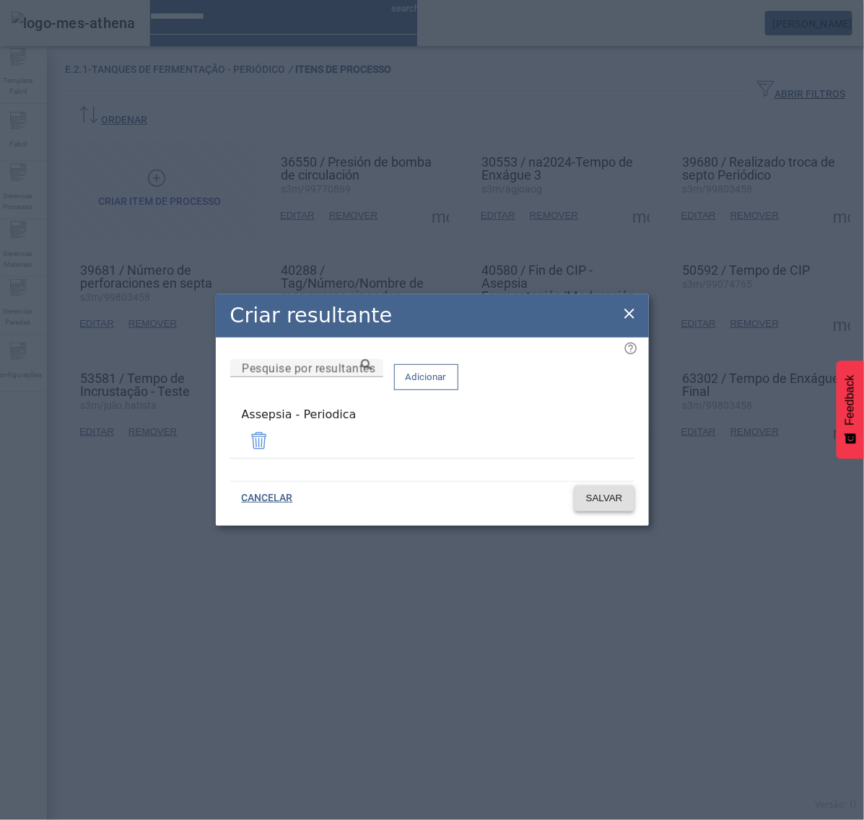
click at [610, 494] on span "SALVAR" at bounding box center [604, 498] width 37 height 14
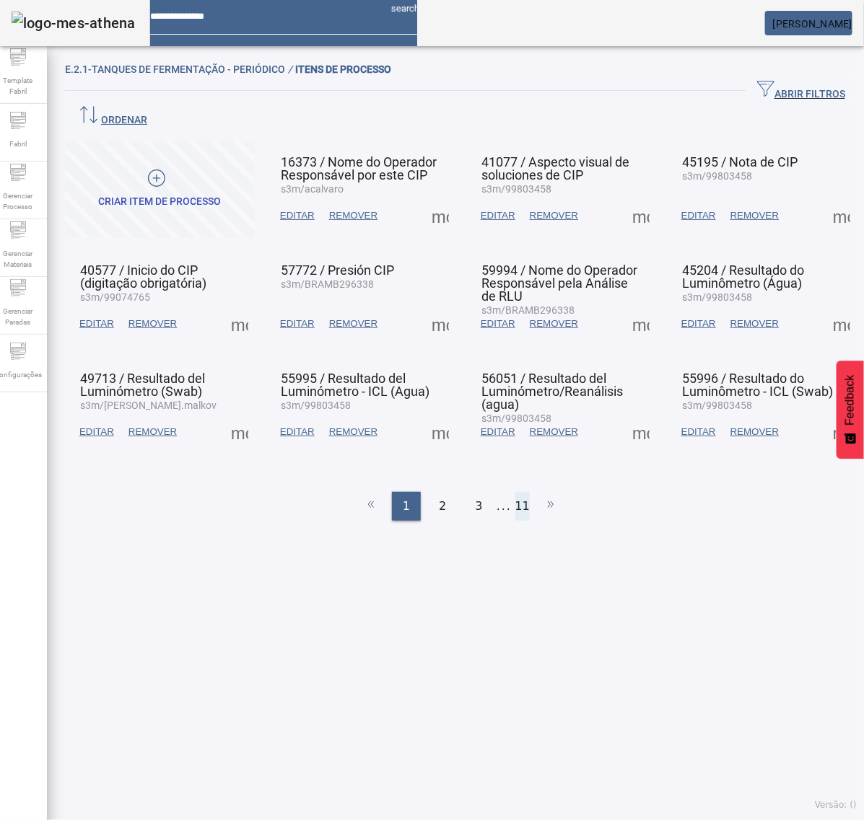
click at [515, 492] on li "11" at bounding box center [522, 506] width 14 height 29
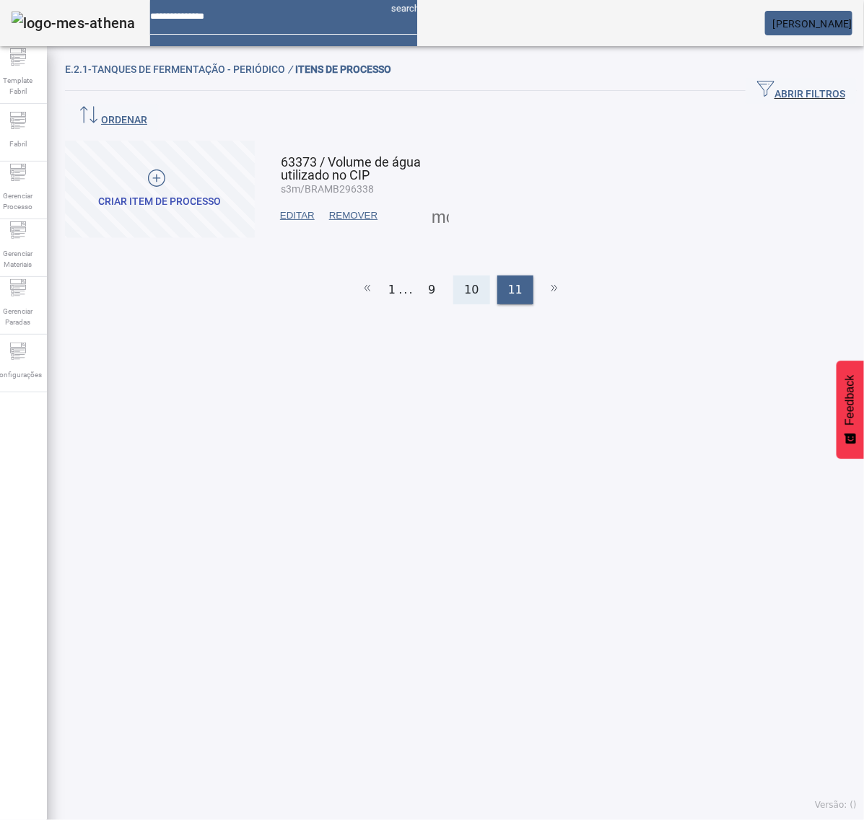
click at [469, 281] on span "10" at bounding box center [471, 289] width 14 height 17
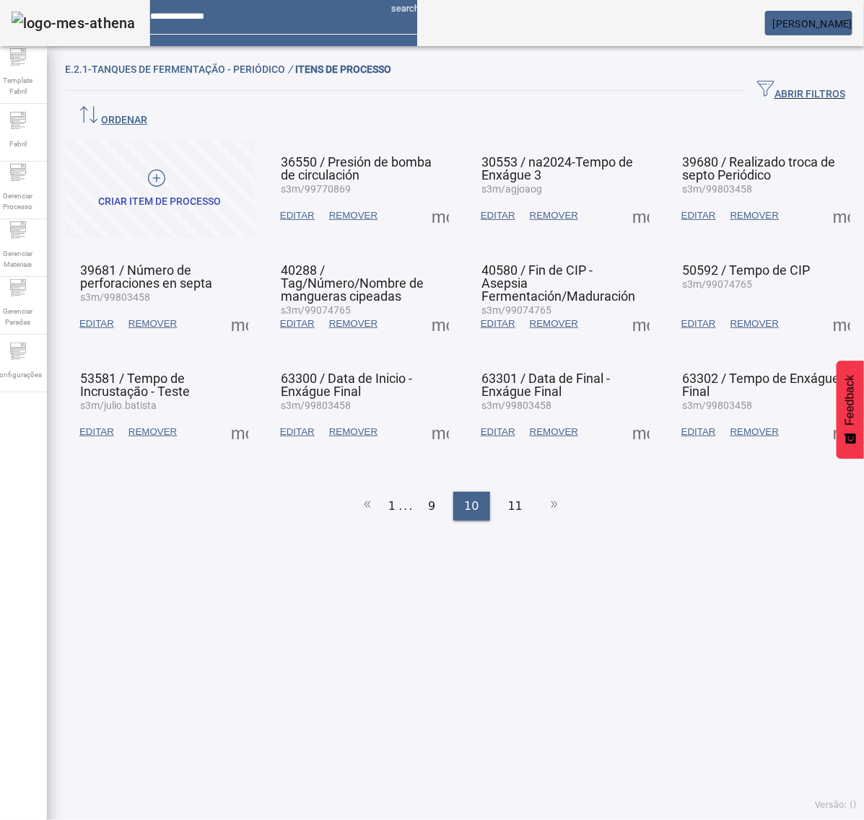
click at [624, 415] on span at bounding box center [640, 432] width 35 height 35
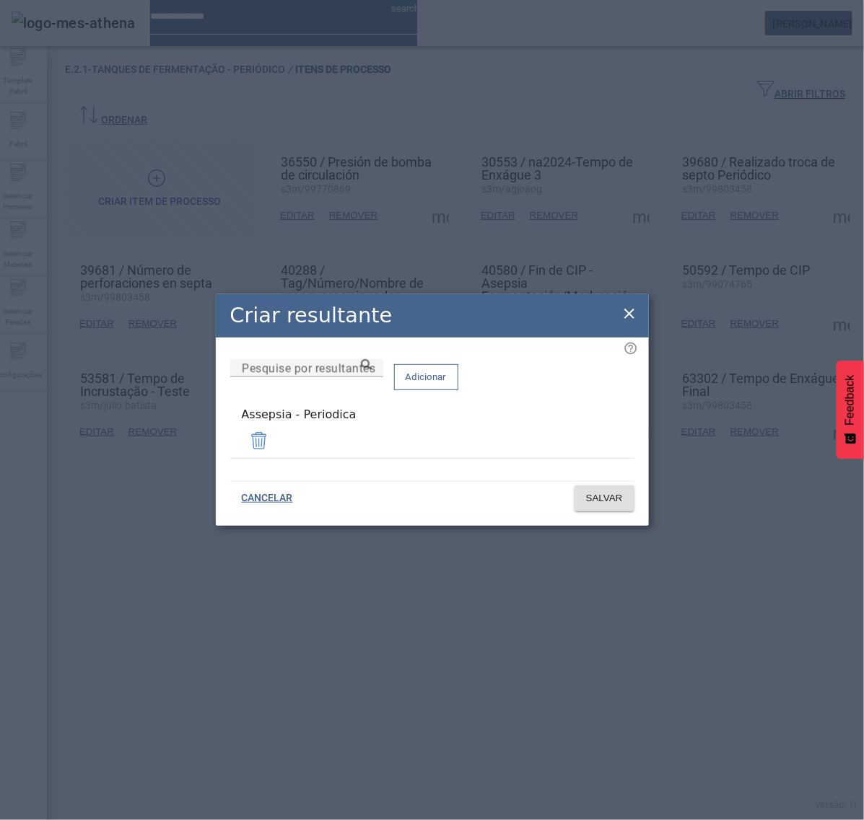
click at [625, 318] on icon at bounding box center [629, 313] width 17 height 17
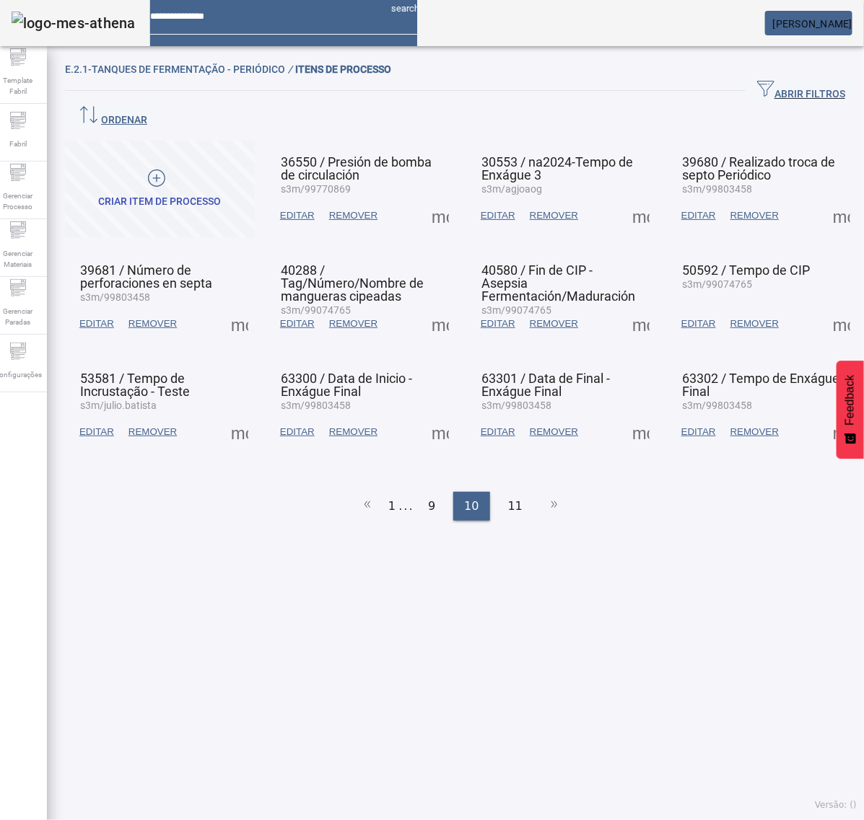
click at [824, 415] on span at bounding box center [841, 432] width 35 height 35
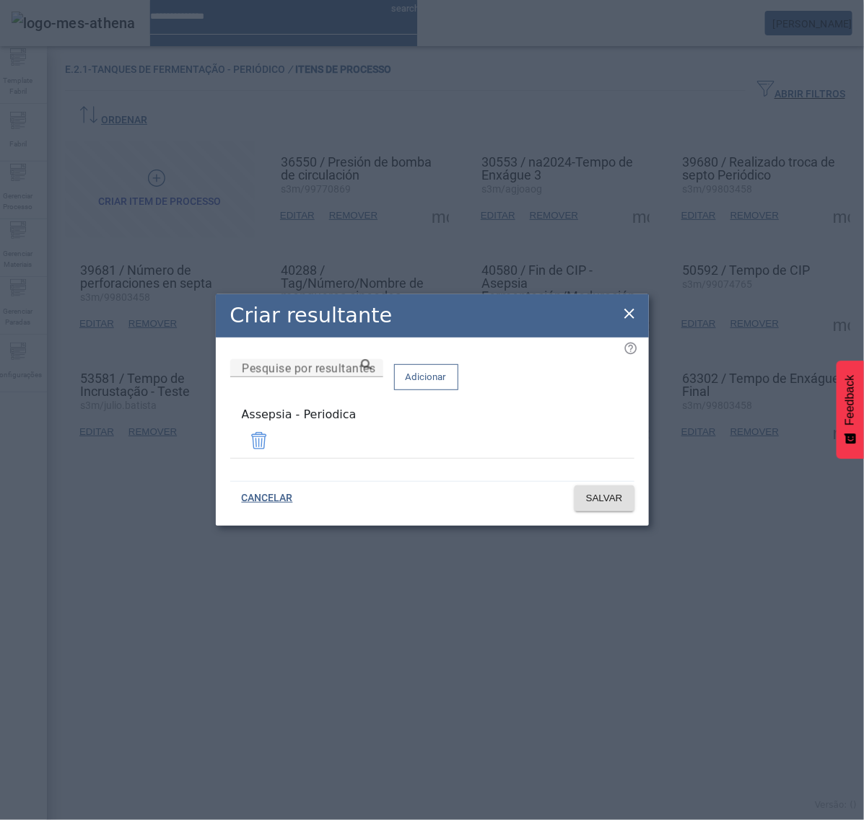
click at [636, 307] on div "Criar resultante" at bounding box center [432, 315] width 433 height 43
click at [629, 316] on icon at bounding box center [629, 314] width 10 height 10
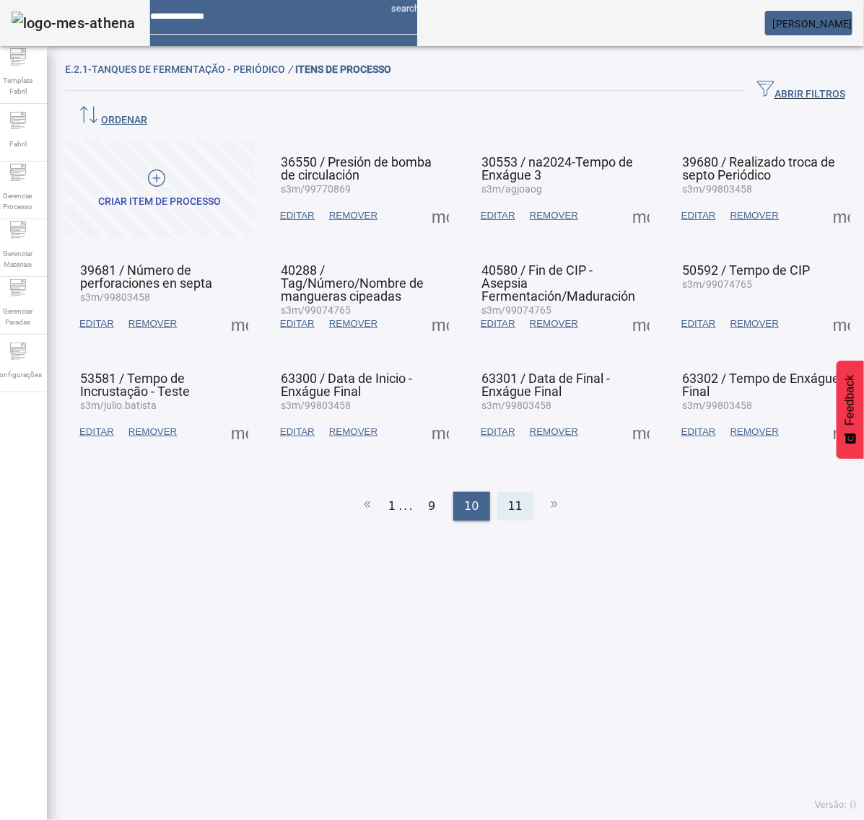
click at [508, 498] on span "11" at bounding box center [515, 506] width 14 height 17
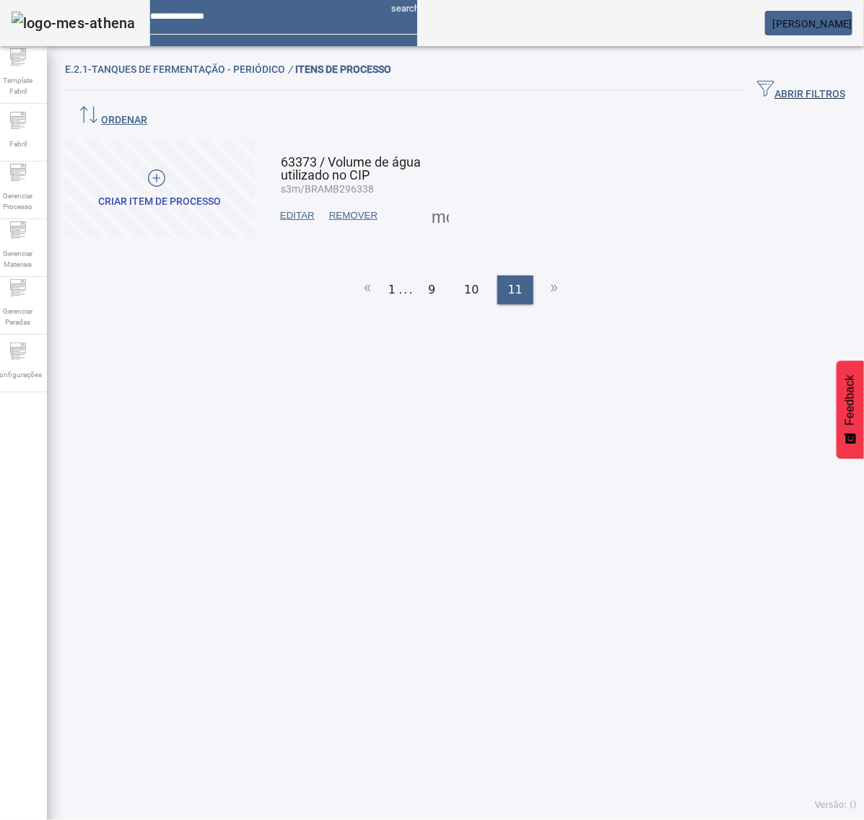
click at [434, 198] on span at bounding box center [440, 215] width 35 height 35
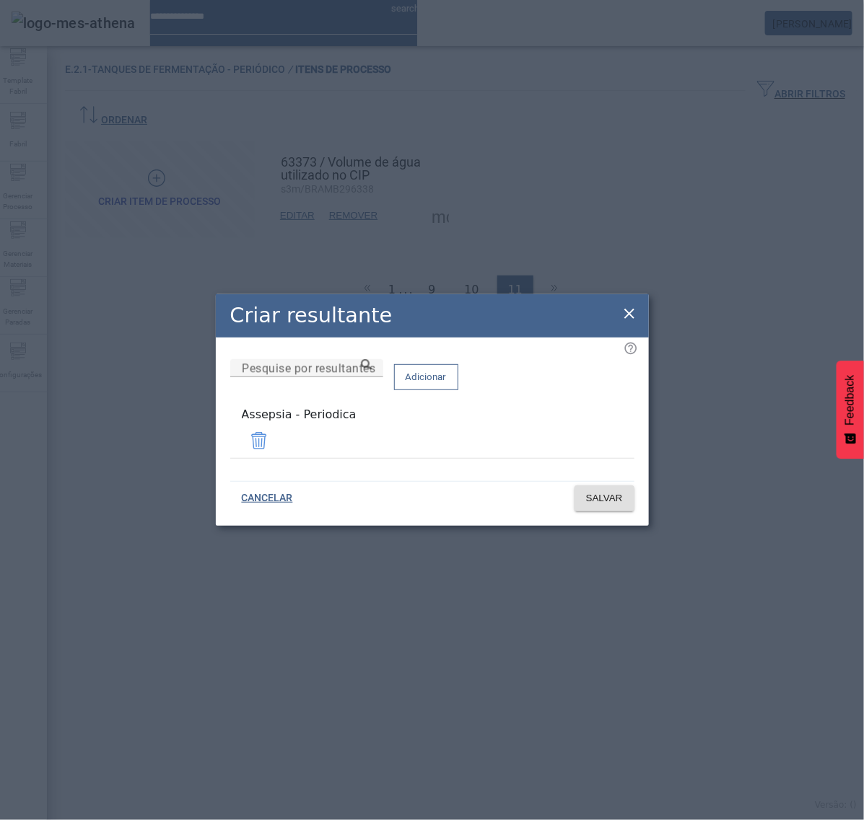
click at [634, 312] on icon at bounding box center [629, 313] width 17 height 17
